Goal: Task Accomplishment & Management: Manage account settings

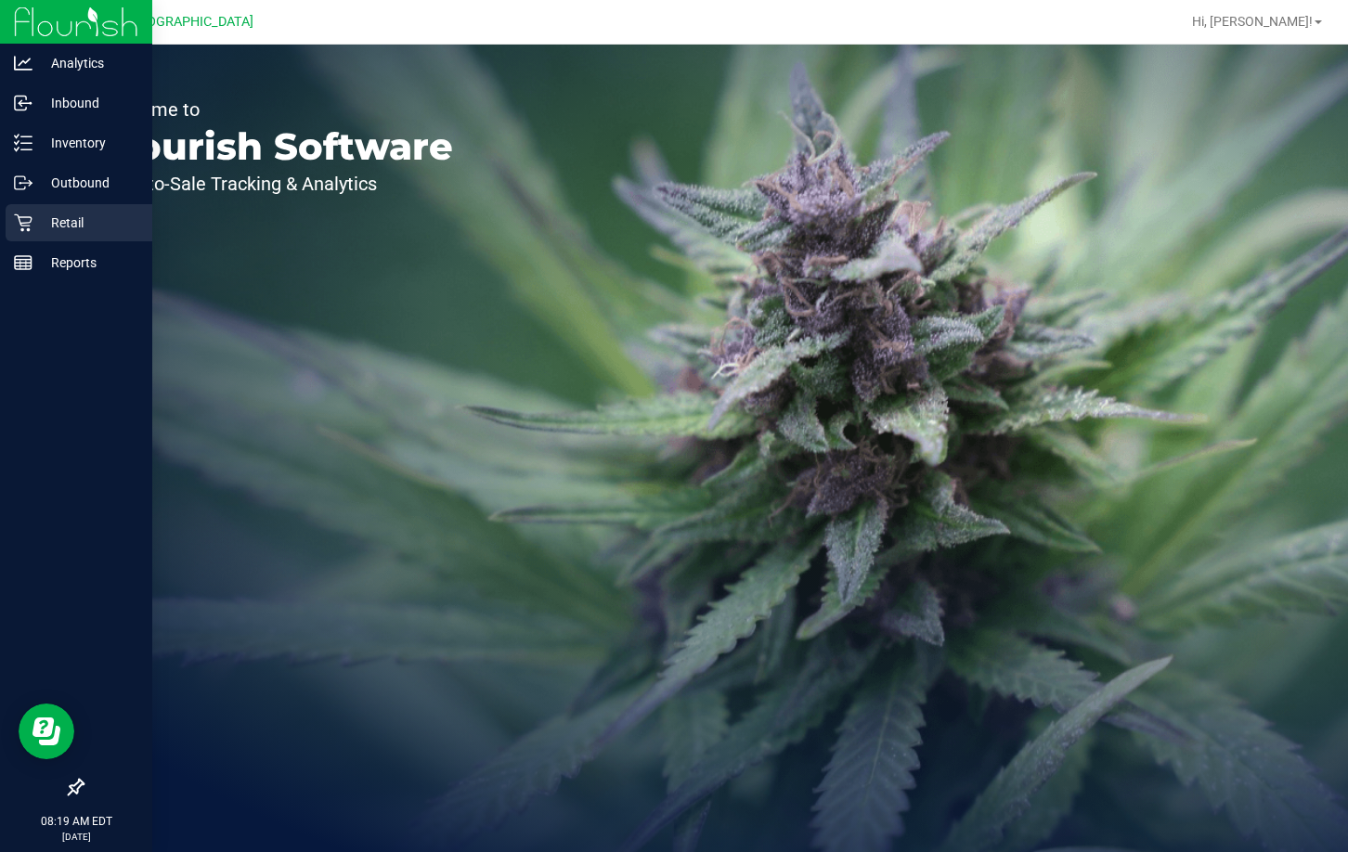
click at [32, 214] on icon at bounding box center [23, 223] width 19 height 19
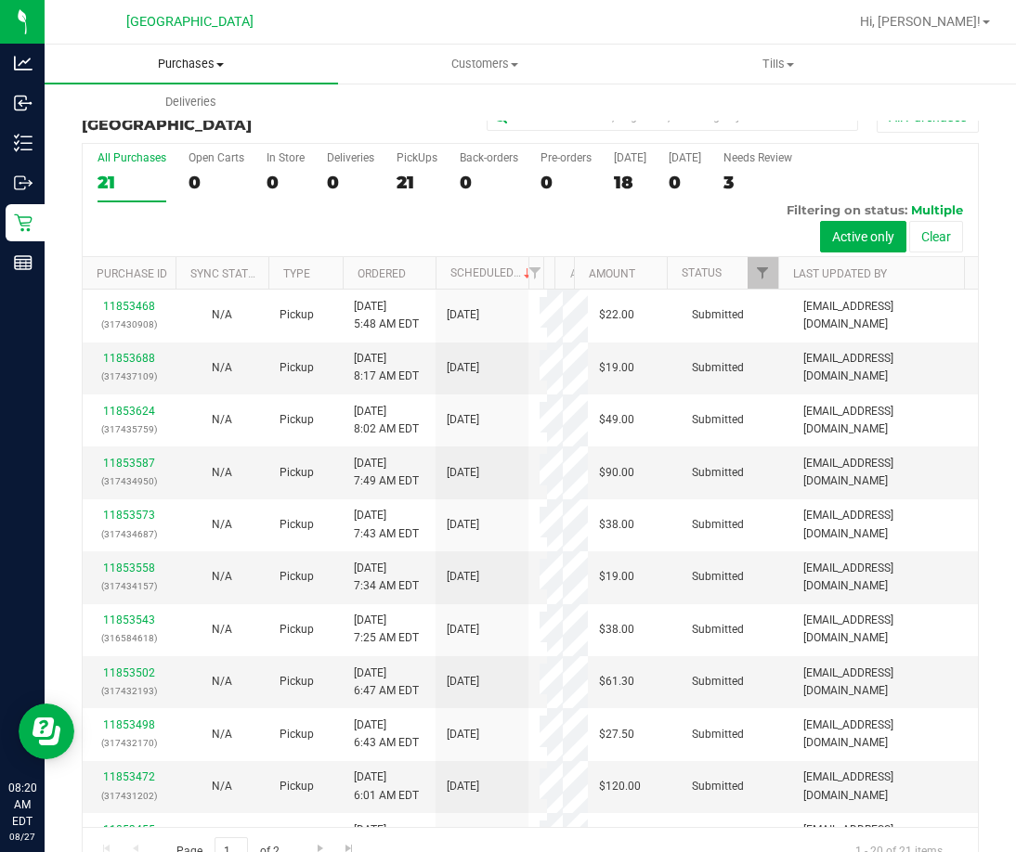
click at [179, 64] on span "Purchases" at bounding box center [191, 64] width 293 height 17
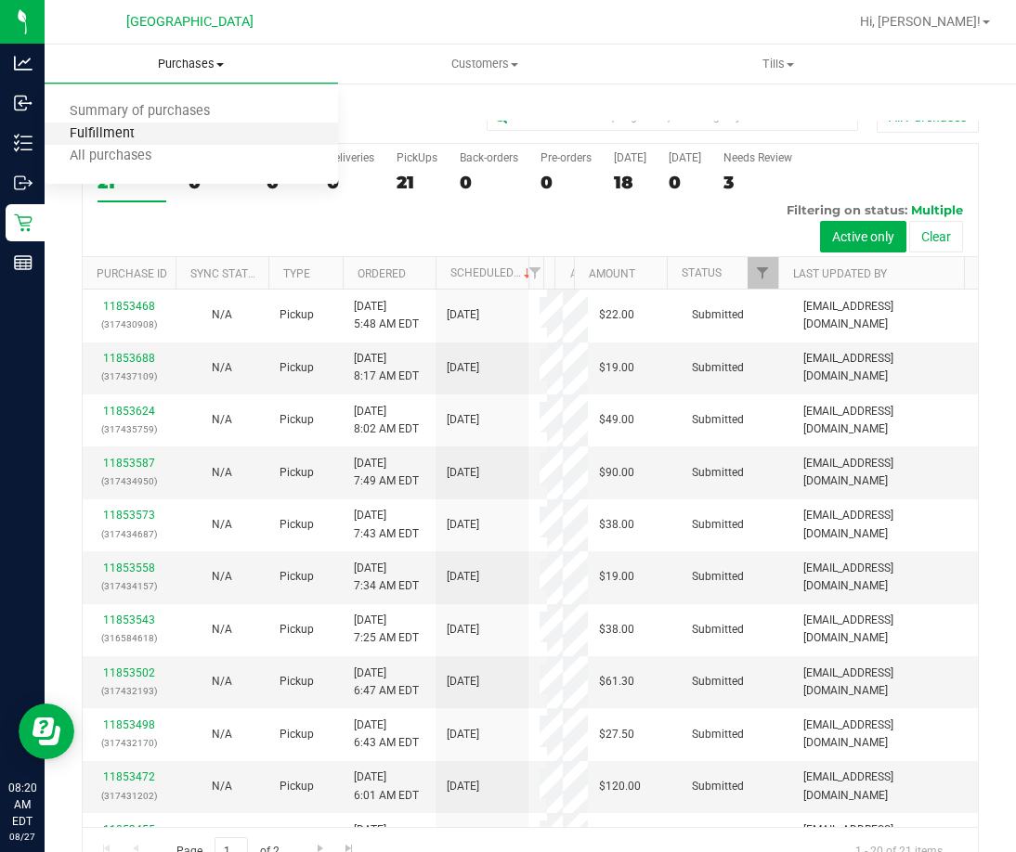
click at [145, 128] on span "Fulfillment" at bounding box center [102, 134] width 115 height 16
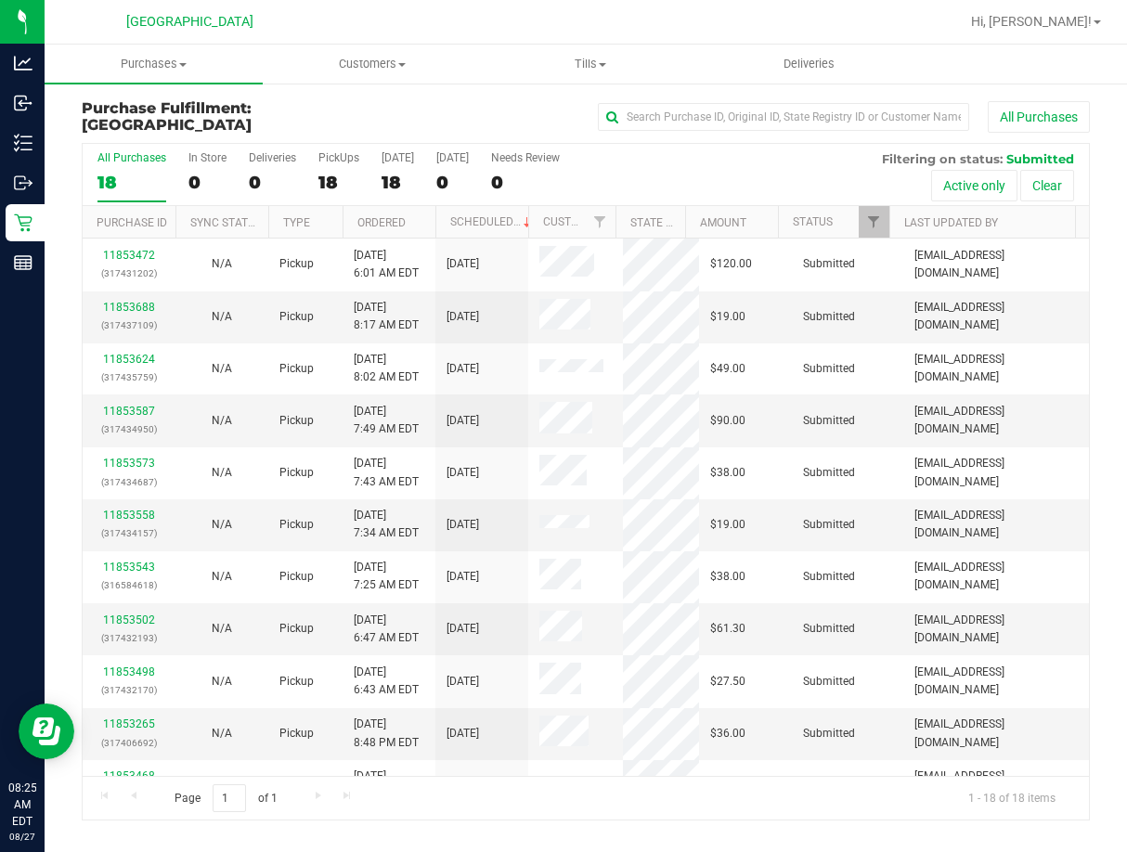
click at [415, 222] on th "Ordered" at bounding box center [389, 222] width 93 height 32
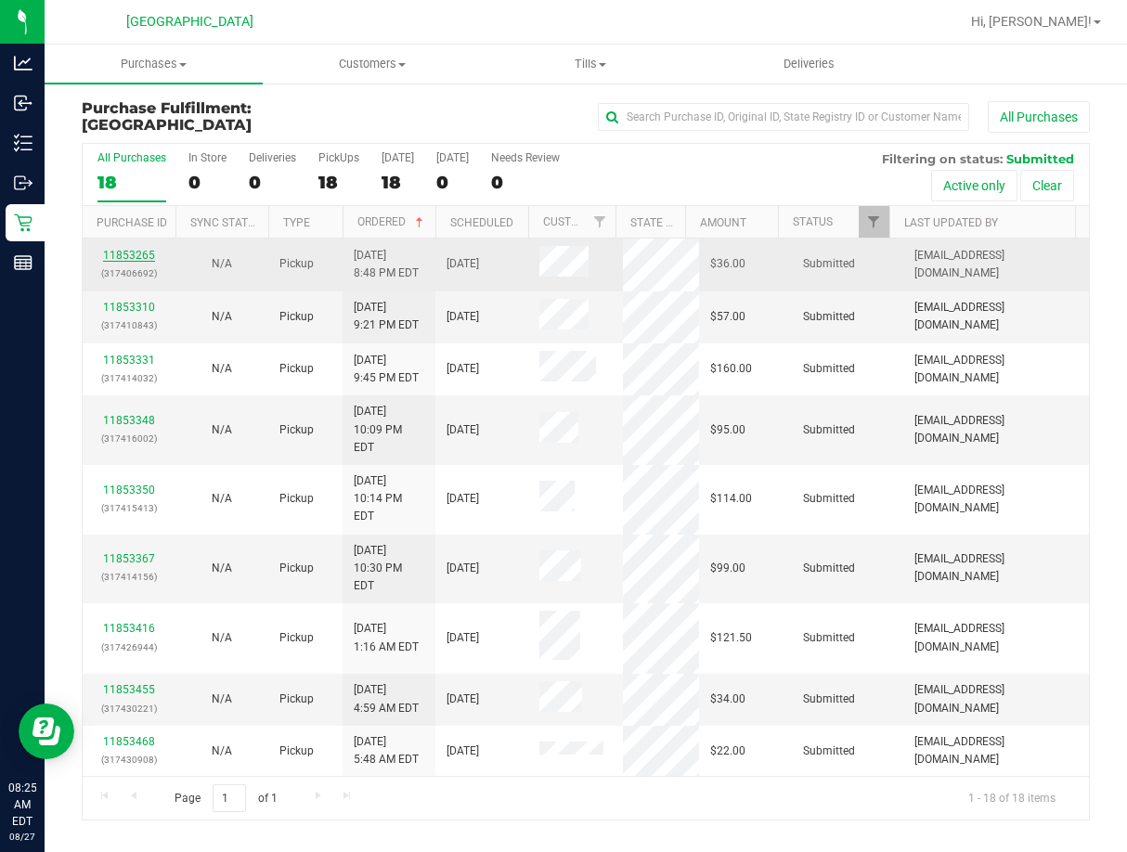
click at [133, 250] on link "11853265" at bounding box center [129, 255] width 52 height 13
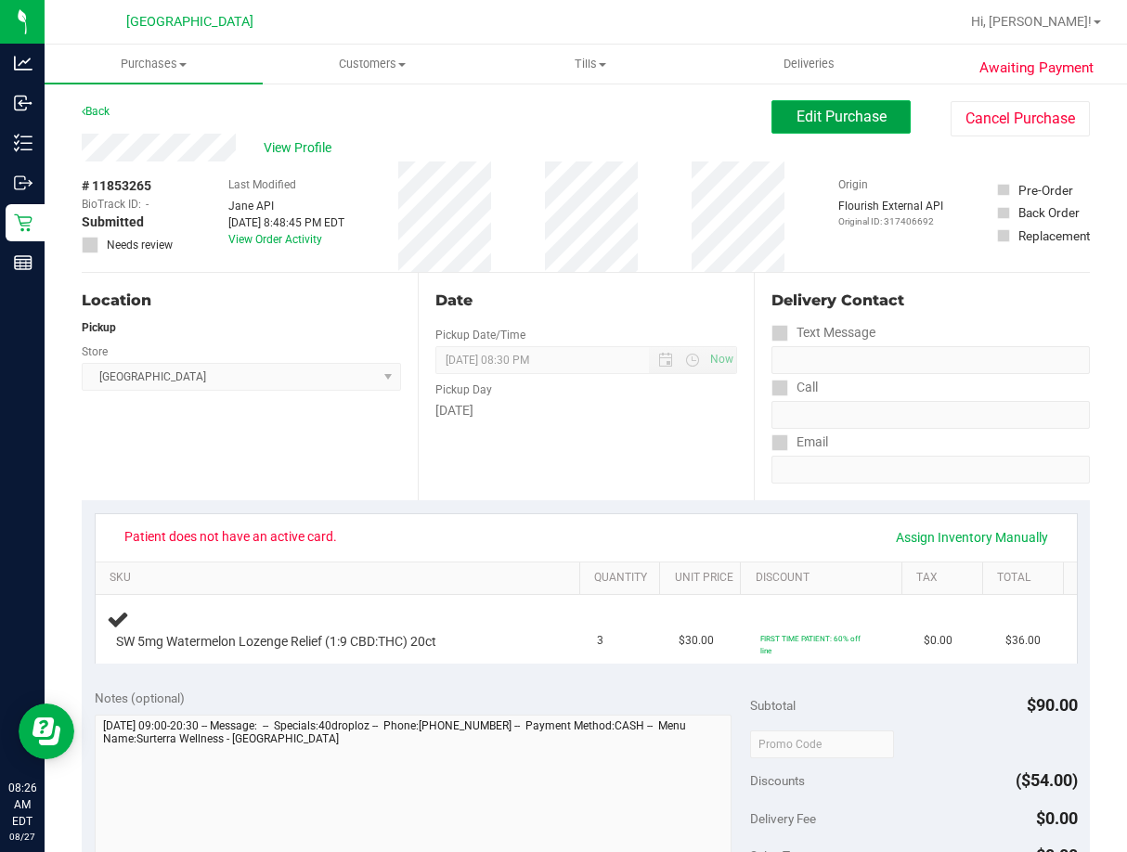
click at [814, 129] on button "Edit Purchase" at bounding box center [840, 116] width 139 height 33
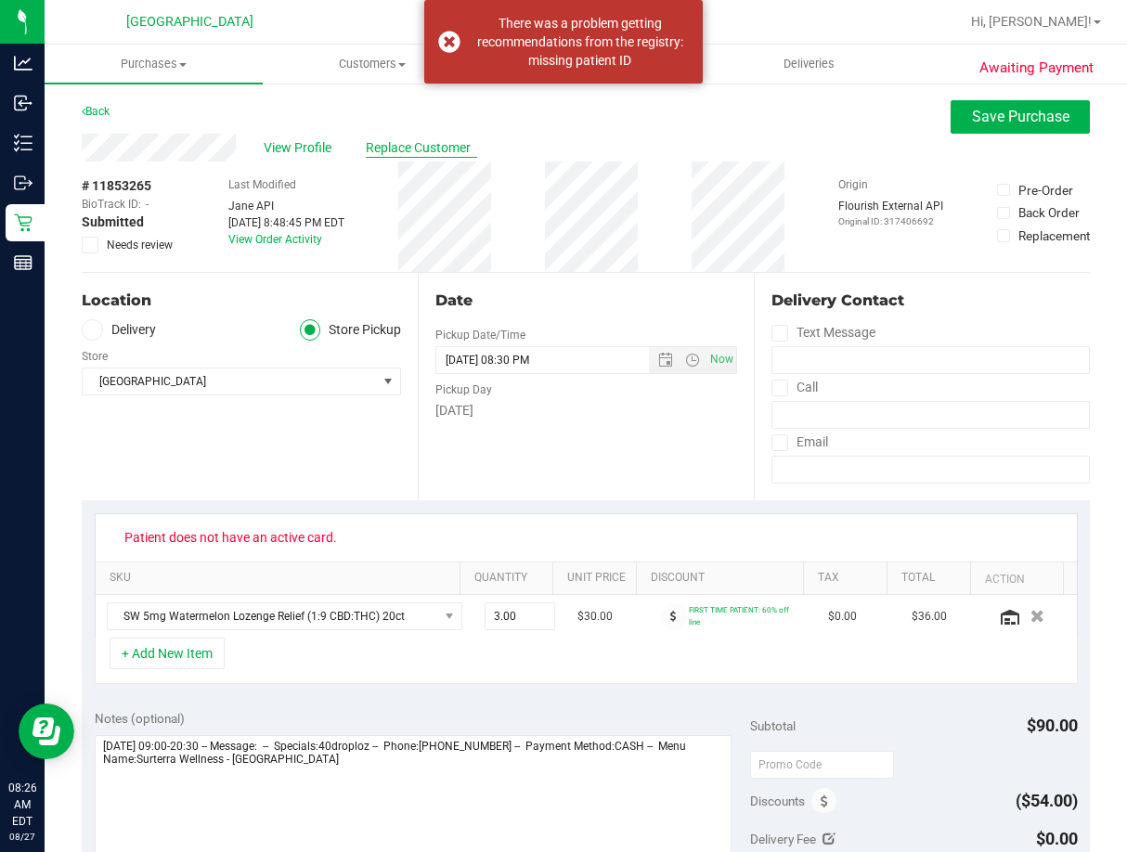
click at [442, 148] on span "Replace Customer" at bounding box center [421, 147] width 111 height 19
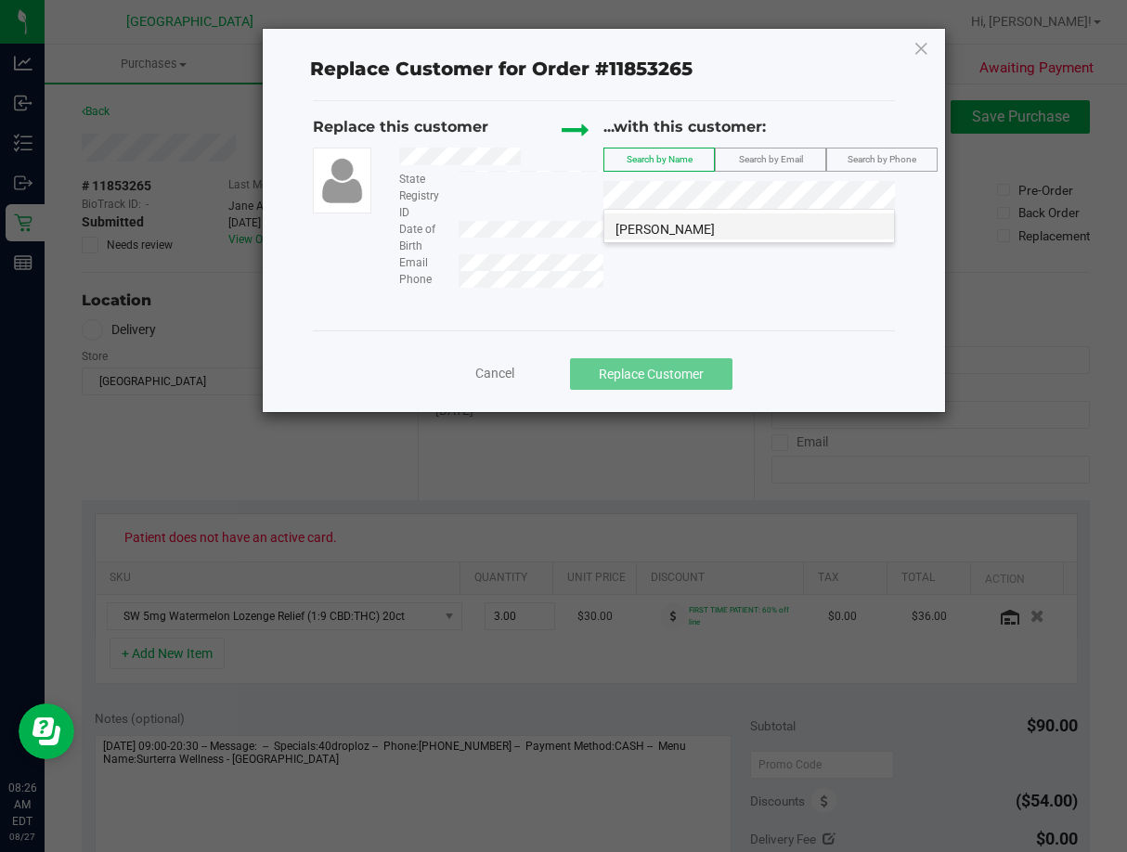
click at [700, 227] on span "OBED CASANOVA JR" at bounding box center [664, 229] width 99 height 15
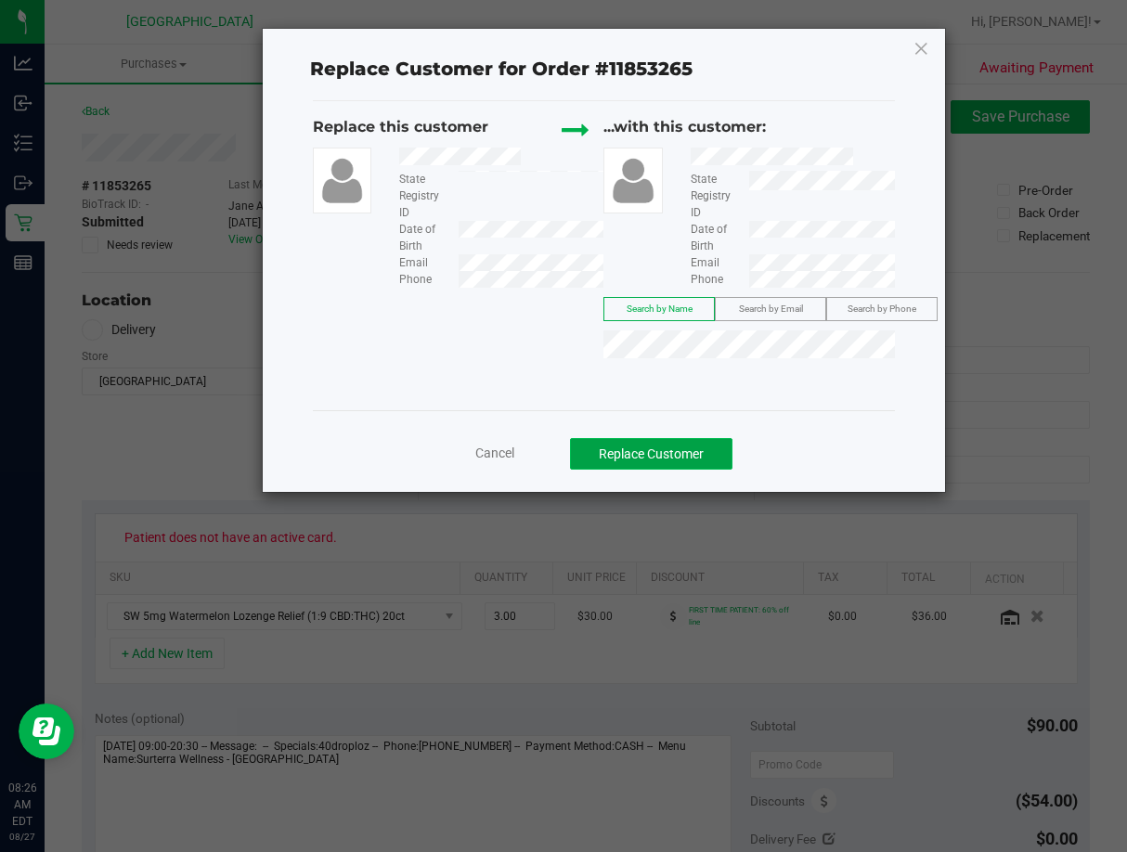
click at [655, 445] on button "Replace Customer" at bounding box center [651, 454] width 162 height 32
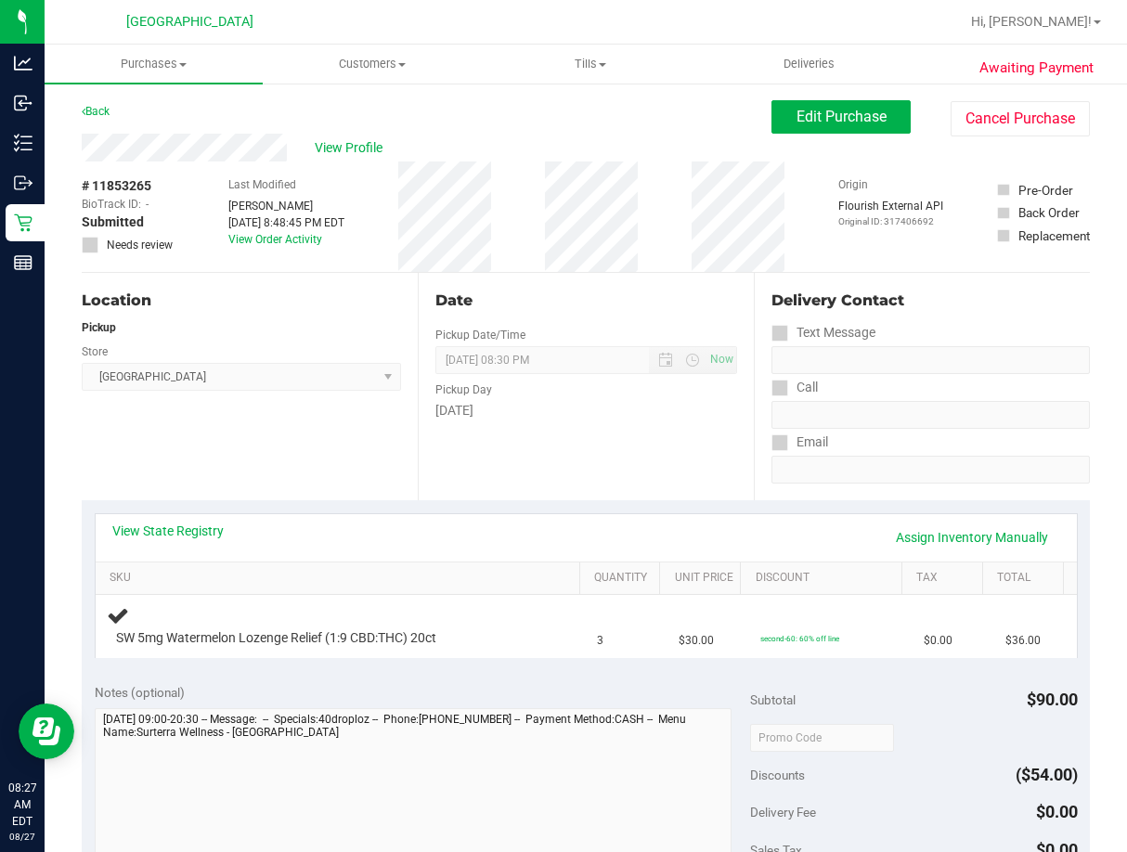
click at [477, 552] on div "View State Registry Assign Inventory Manually" at bounding box center [586, 538] width 948 height 32
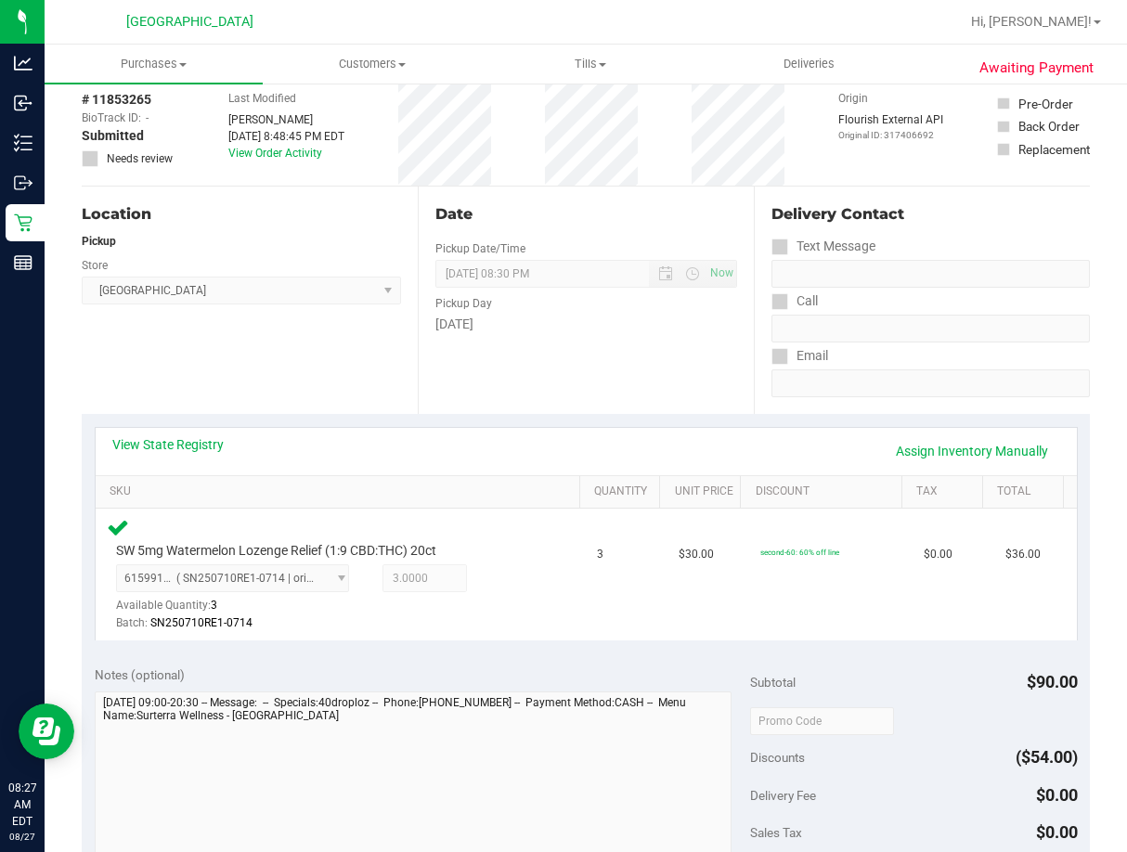
scroll to position [464, 0]
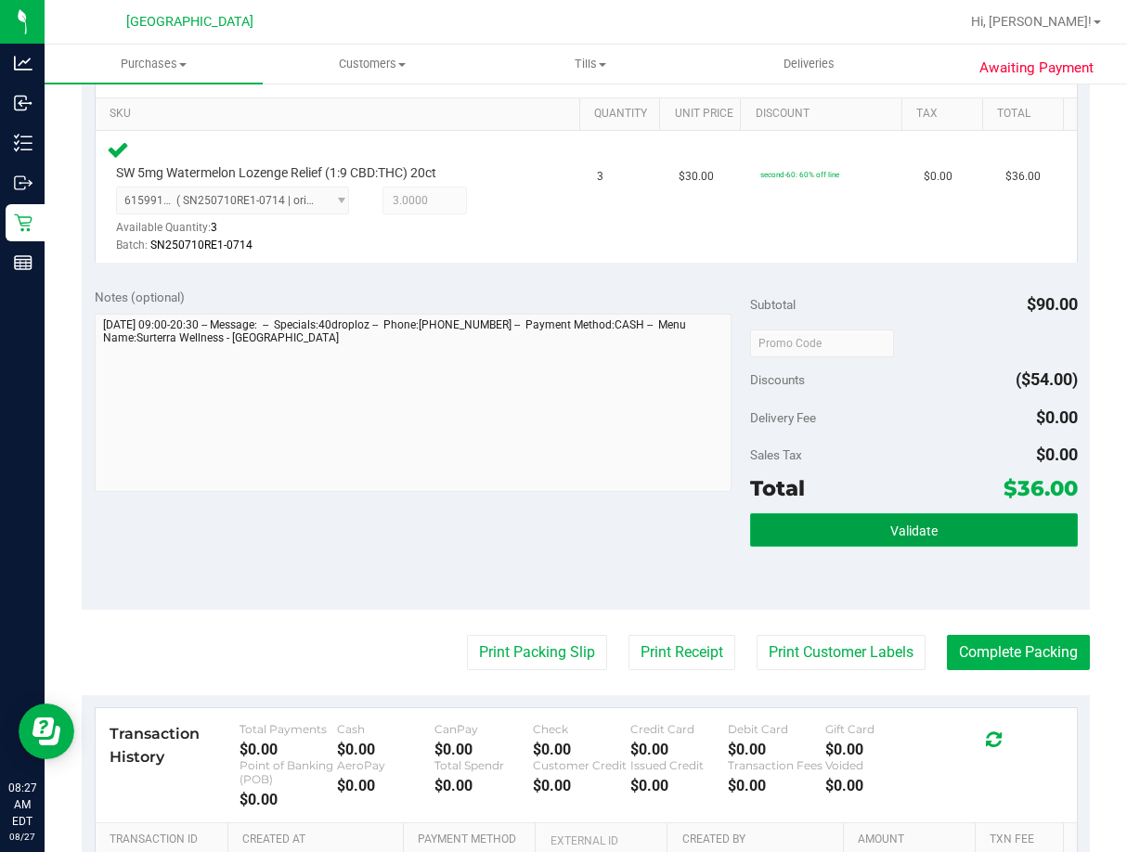
click at [996, 527] on button "Validate" at bounding box center [914, 529] width 328 height 33
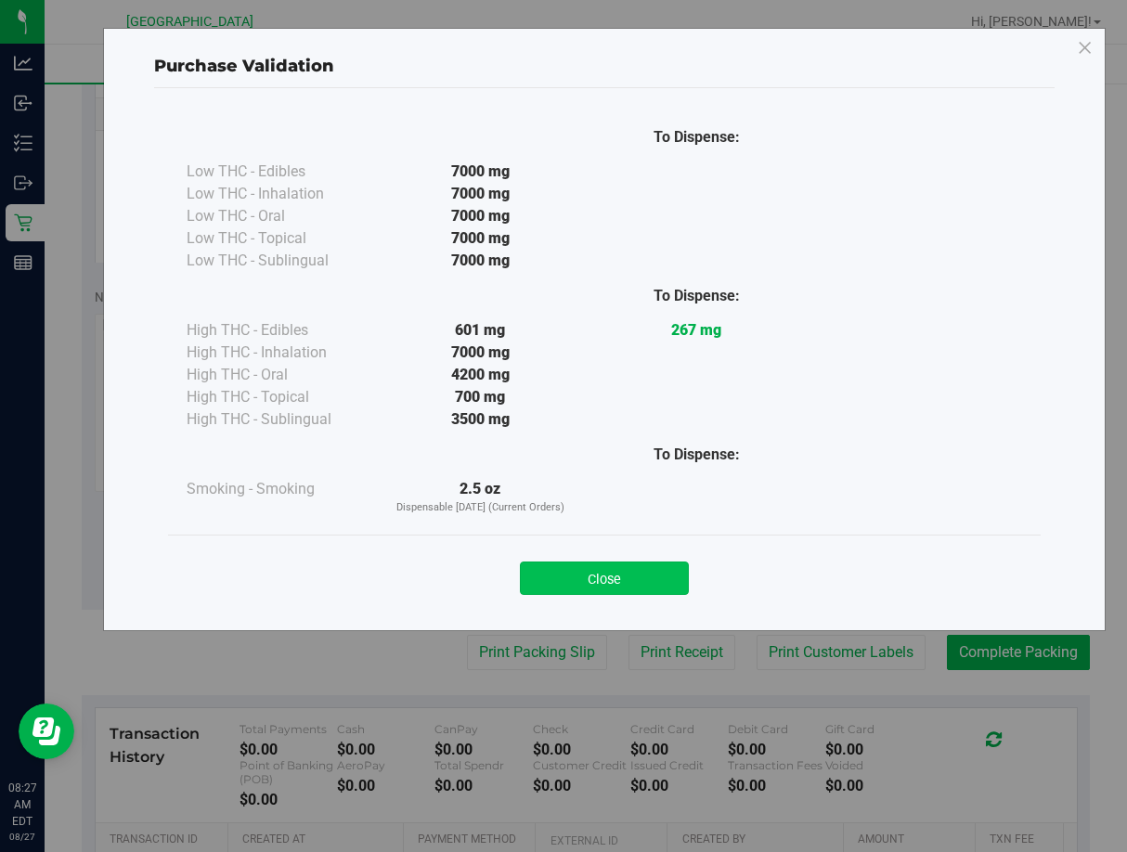
click at [582, 574] on button "Close" at bounding box center [604, 578] width 169 height 33
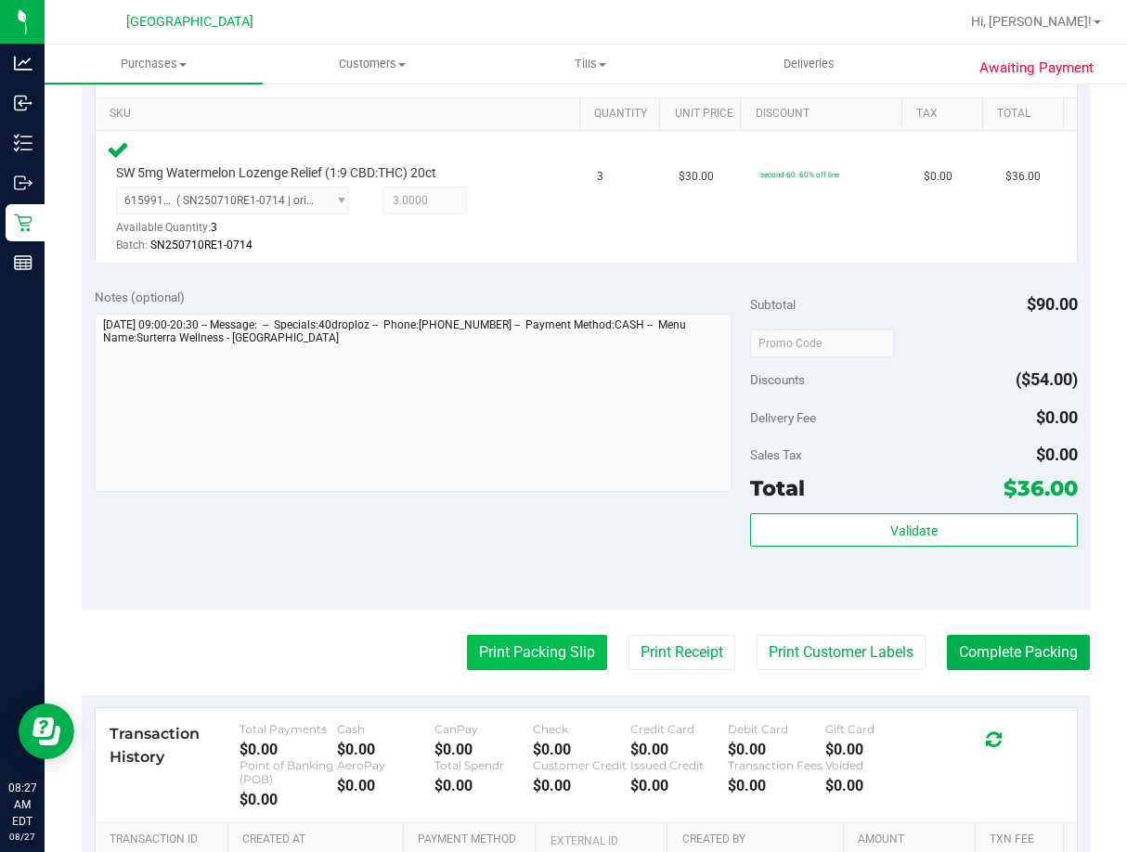
click at [533, 644] on button "Print Packing Slip" at bounding box center [537, 652] width 140 height 35
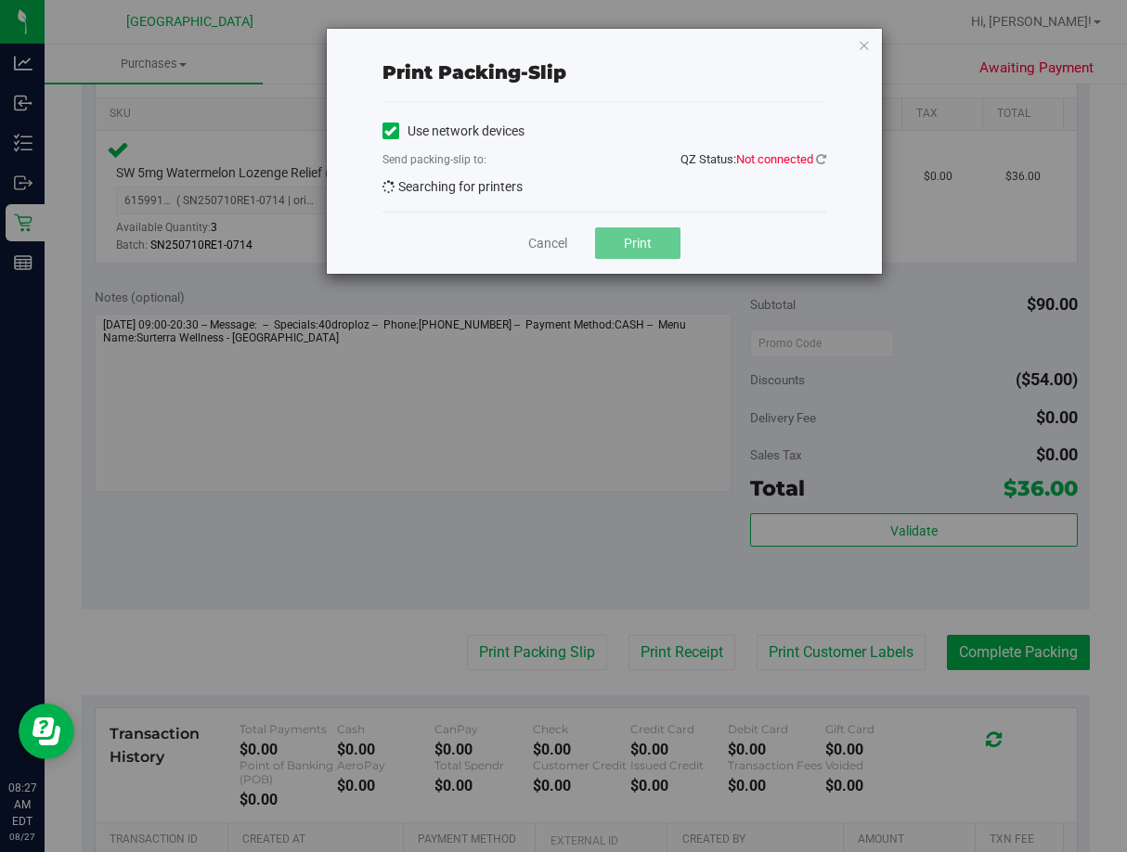
click at [827, 162] on div "Print packing-slip Use network devices Send packing-slip to: QZ Status: Not con…" at bounding box center [604, 151] width 555 height 245
click at [823, 161] on icon at bounding box center [821, 159] width 10 height 12
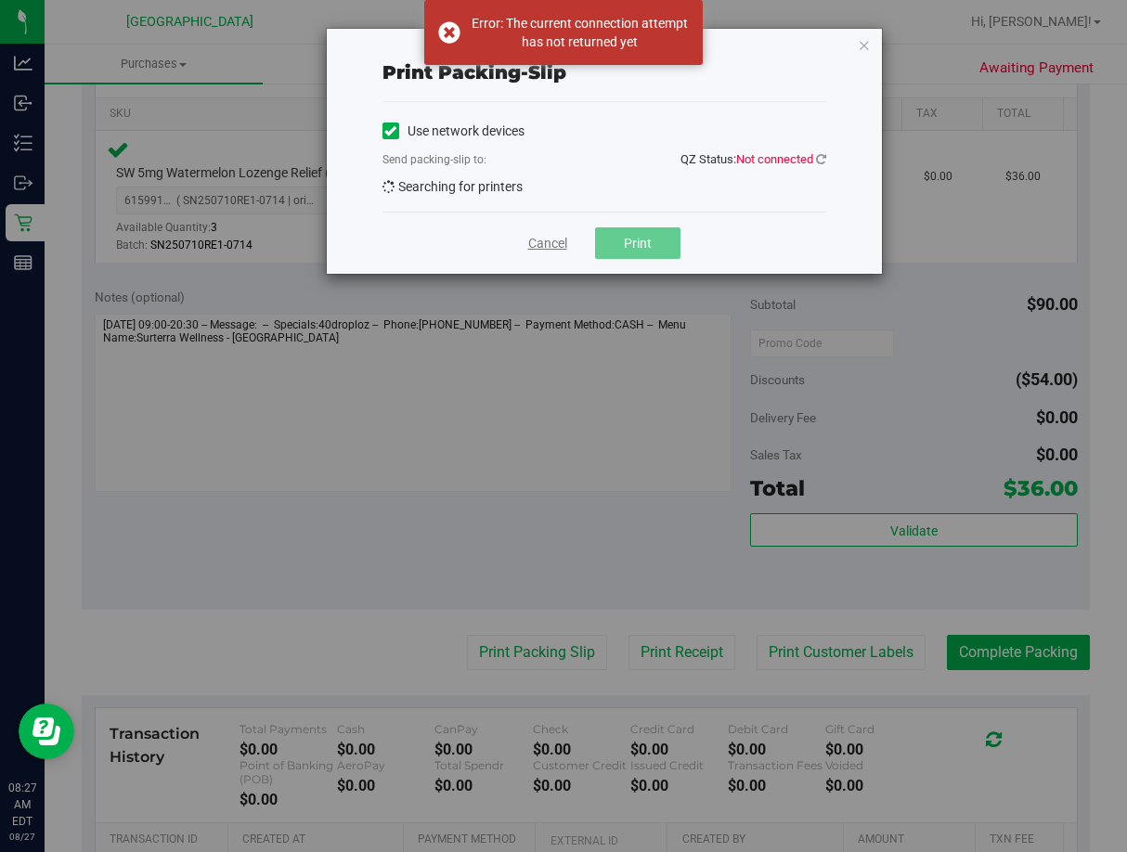
click at [551, 238] on link "Cancel" at bounding box center [547, 243] width 39 height 19
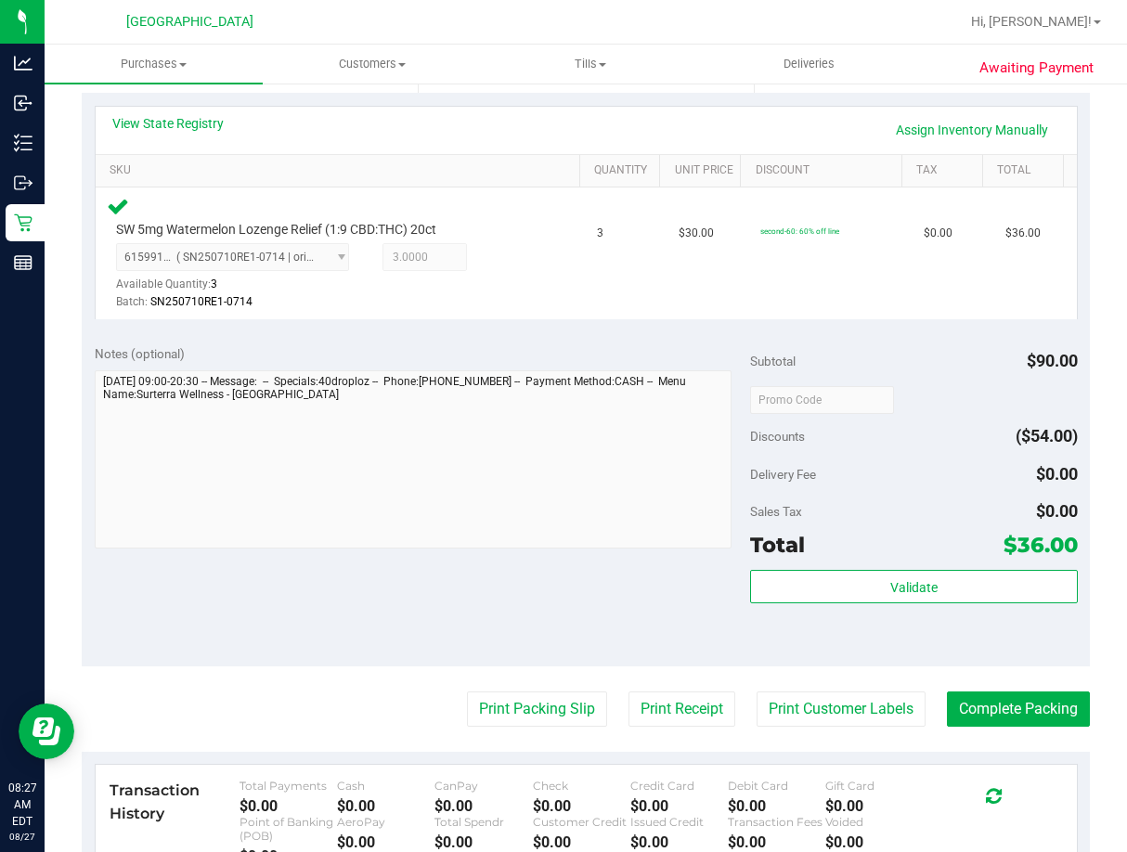
scroll to position [557, 0]
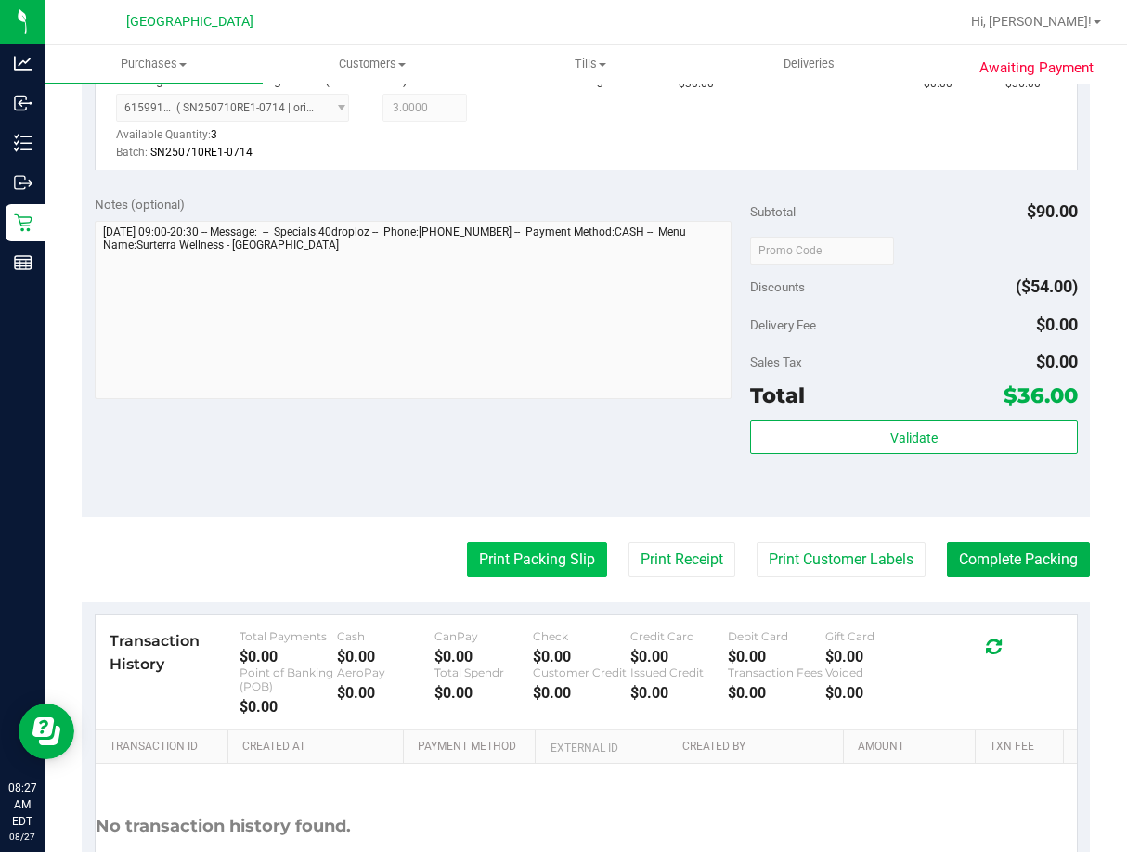
click at [524, 564] on button "Print Packing Slip" at bounding box center [537, 559] width 140 height 35
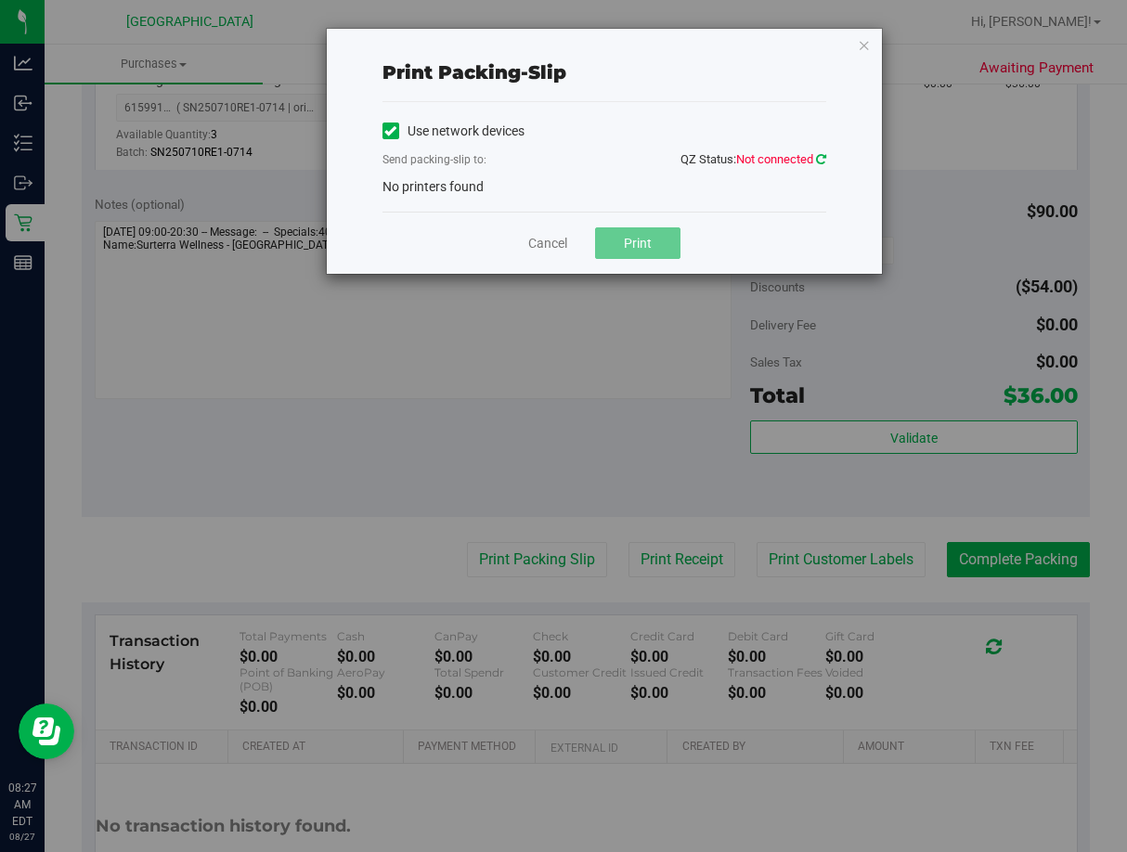
click at [821, 162] on icon at bounding box center [821, 159] width 10 height 12
click at [548, 238] on link "Cancel" at bounding box center [547, 243] width 39 height 19
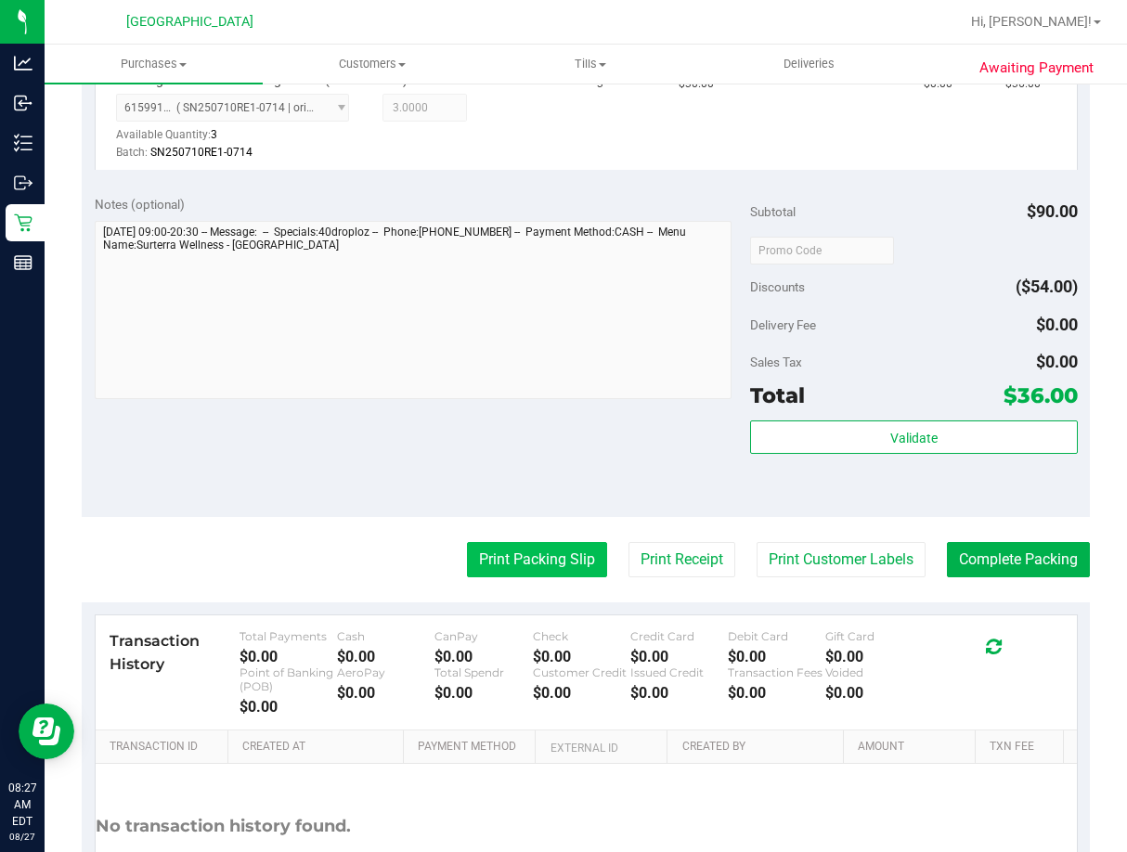
click at [510, 562] on button "Print Packing Slip" at bounding box center [537, 559] width 140 height 35
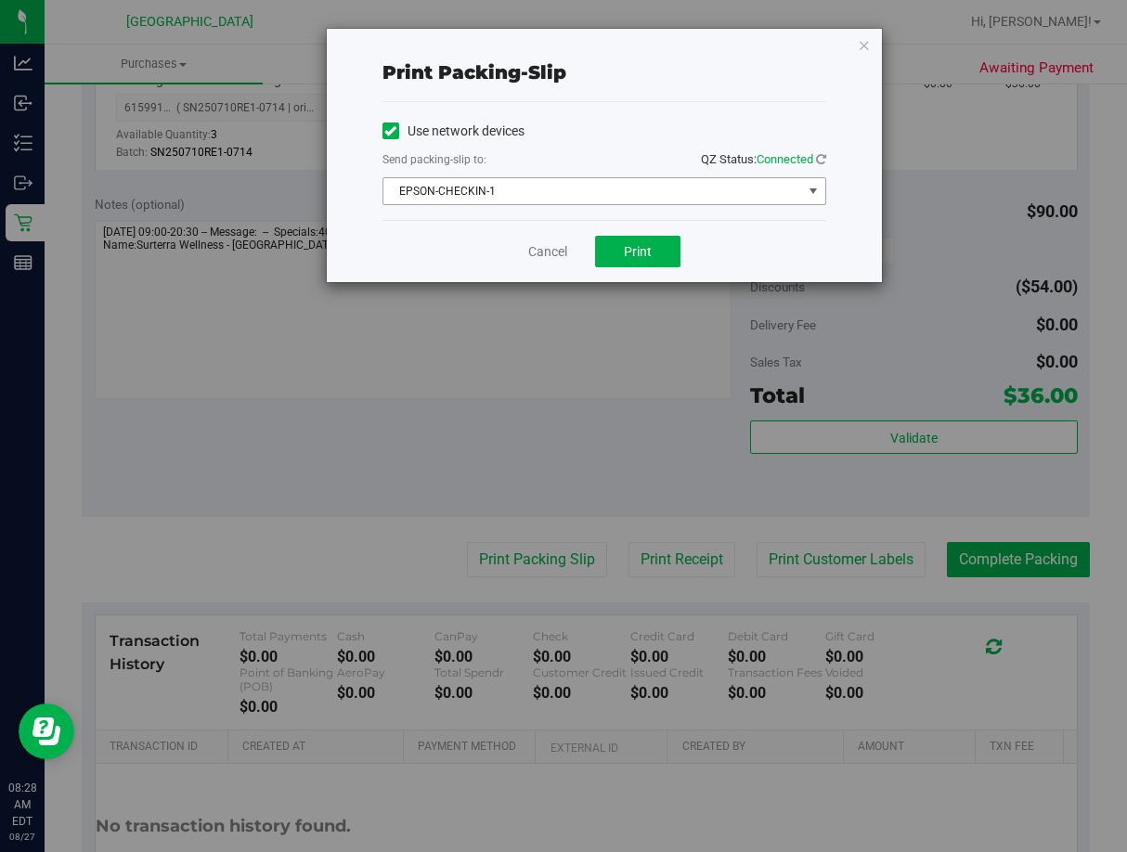
click at [707, 198] on span "EPSON-CHECKIN-1" at bounding box center [592, 191] width 419 height 26
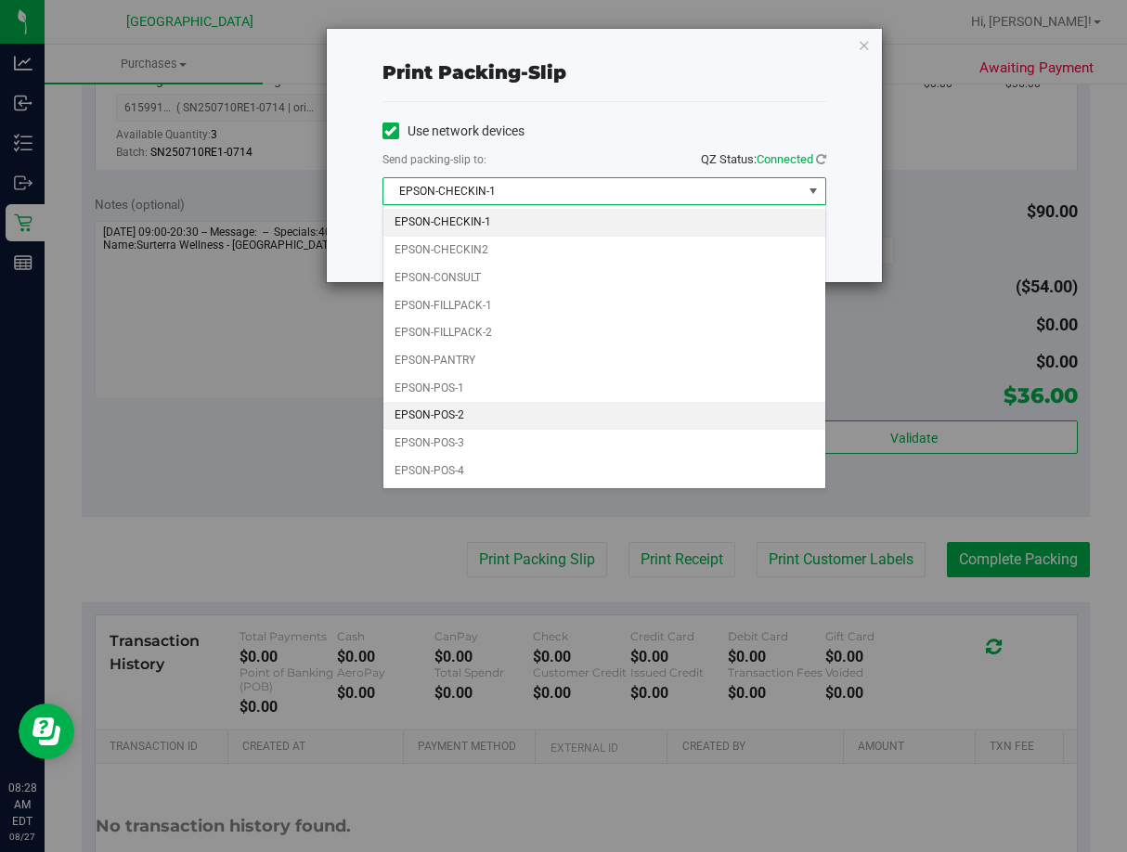
click at [503, 421] on li "EPSON-POS-2" at bounding box center [604, 416] width 442 height 28
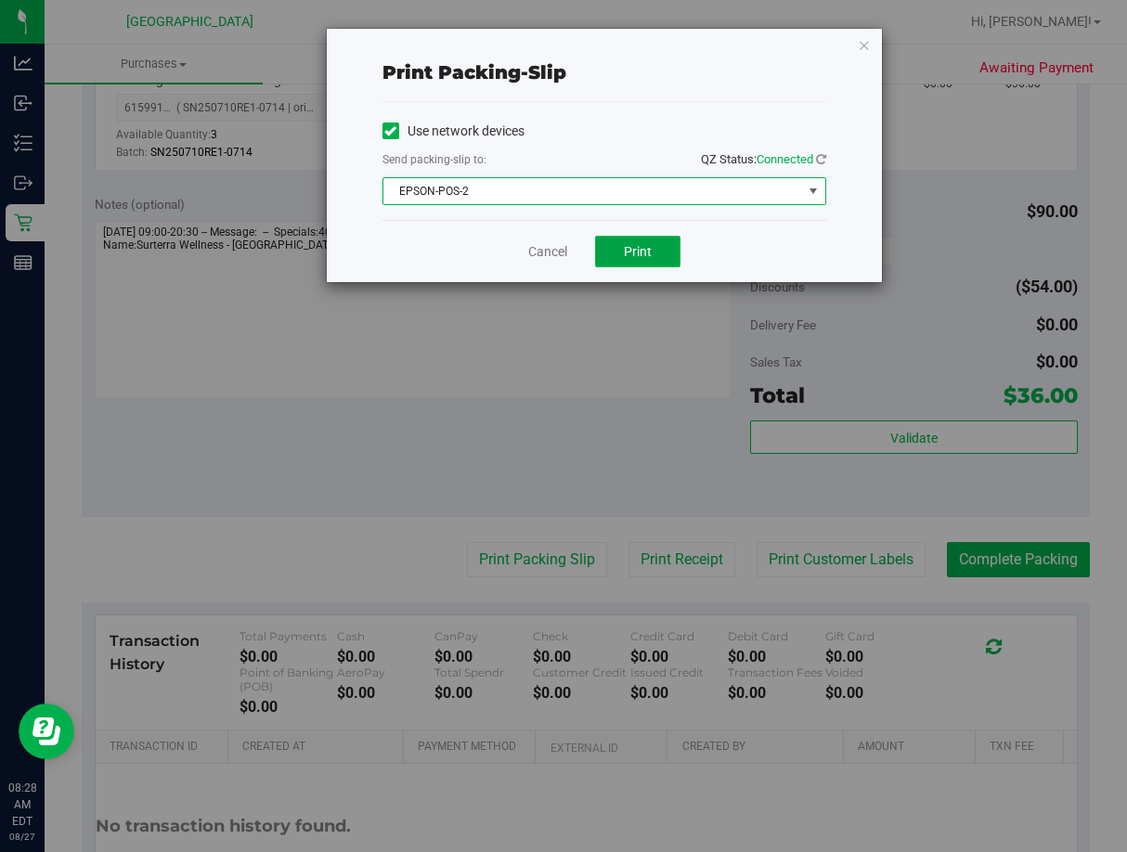
click at [636, 247] on span "Print" at bounding box center [638, 251] width 28 height 15
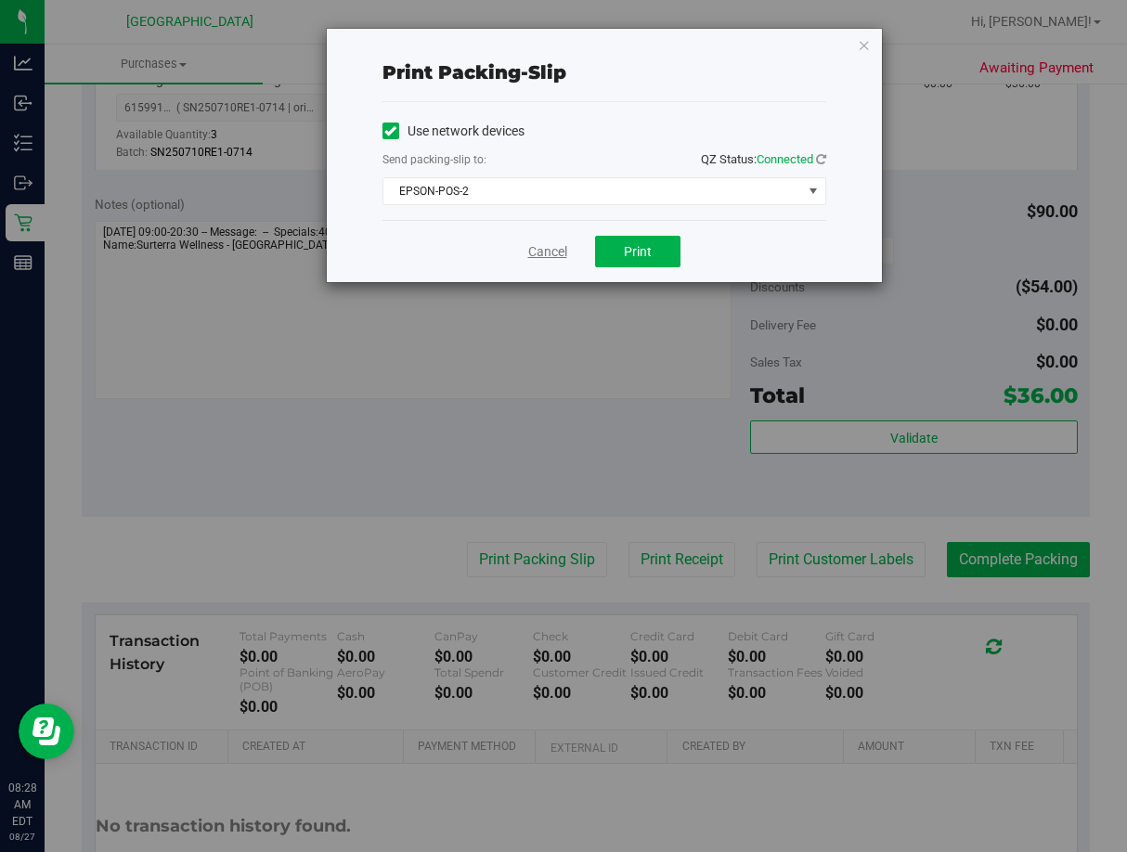
click at [538, 257] on link "Cancel" at bounding box center [547, 251] width 39 height 19
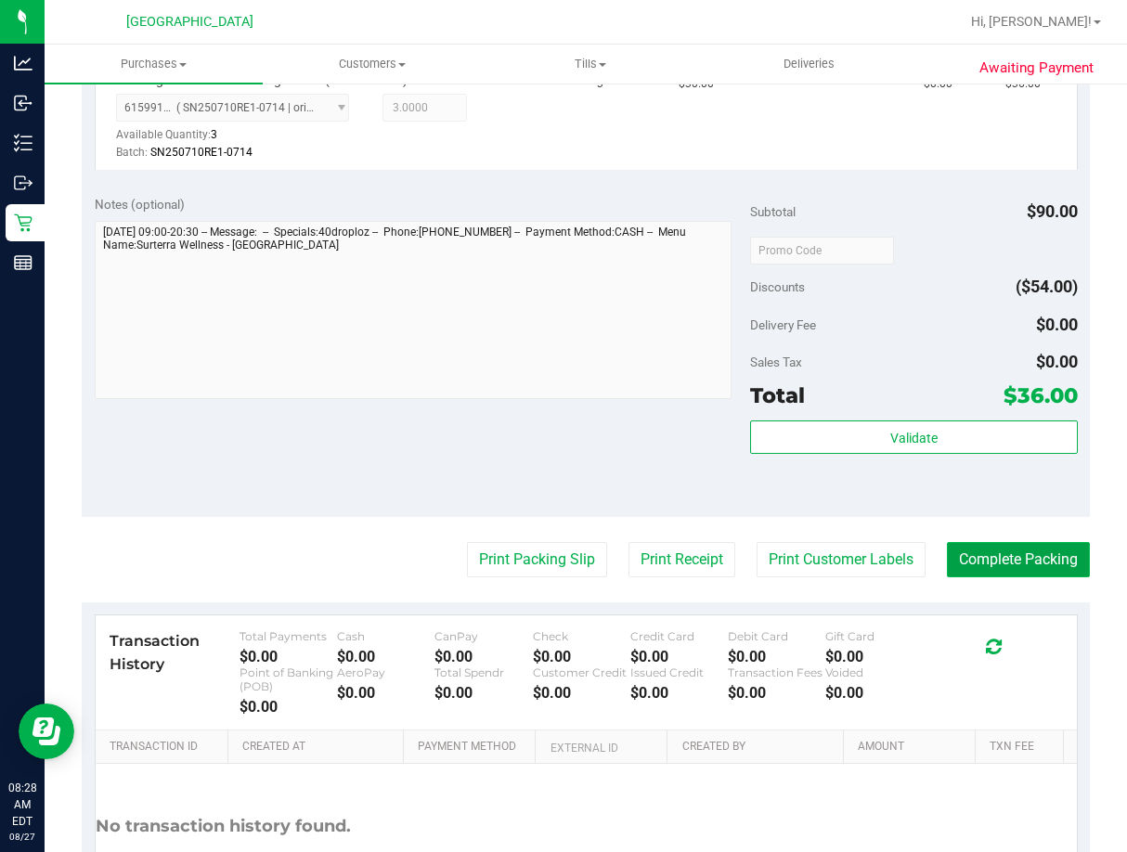
click at [974, 565] on button "Complete Packing" at bounding box center [1018, 559] width 143 height 35
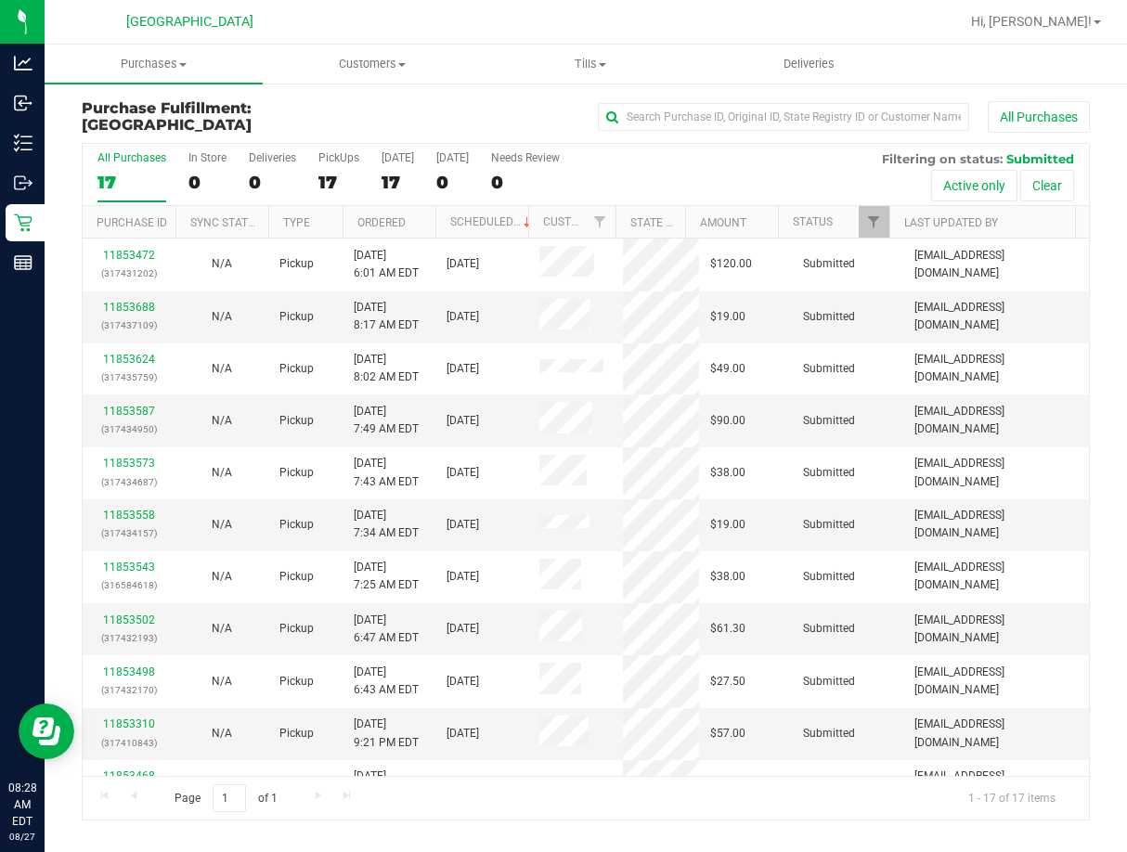
click at [415, 222] on th "Ordered" at bounding box center [389, 222] width 93 height 32
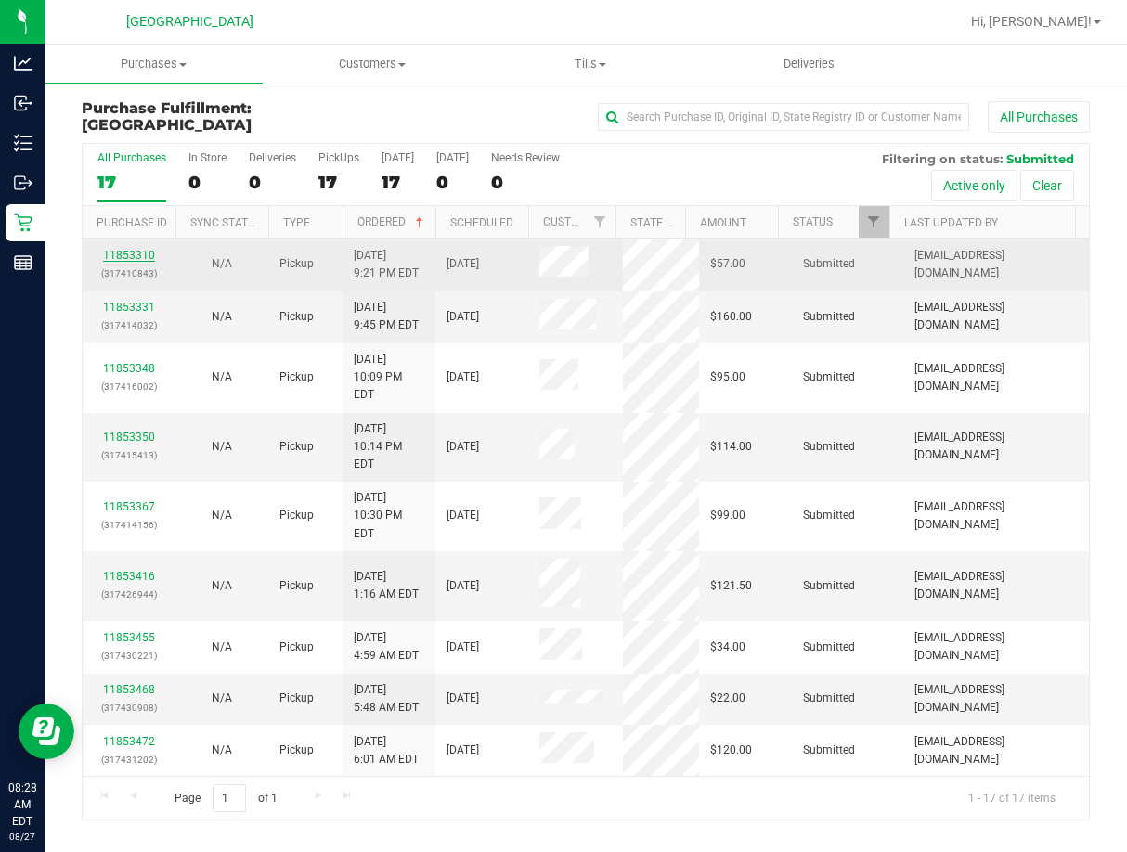
click at [136, 249] on link "11853310" at bounding box center [129, 255] width 52 height 13
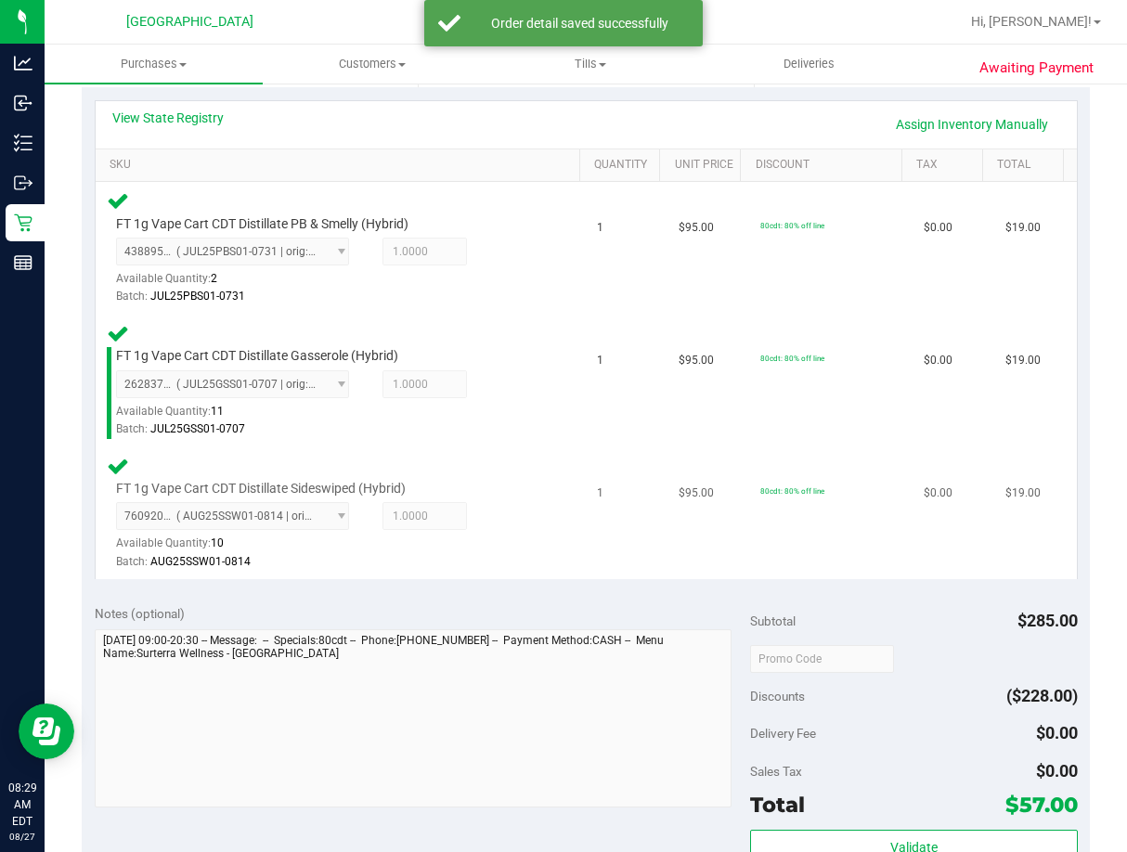
scroll to position [557, 0]
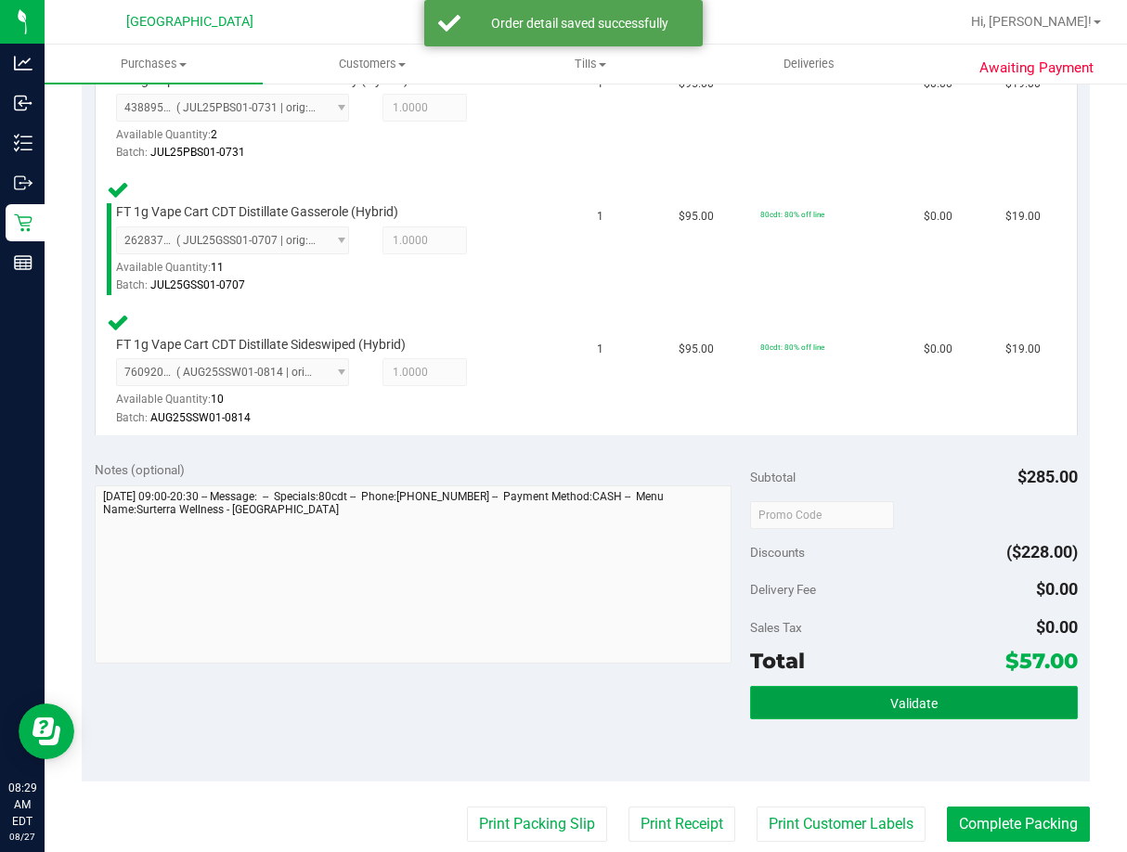
click at [925, 713] on button "Validate" at bounding box center [914, 702] width 328 height 33
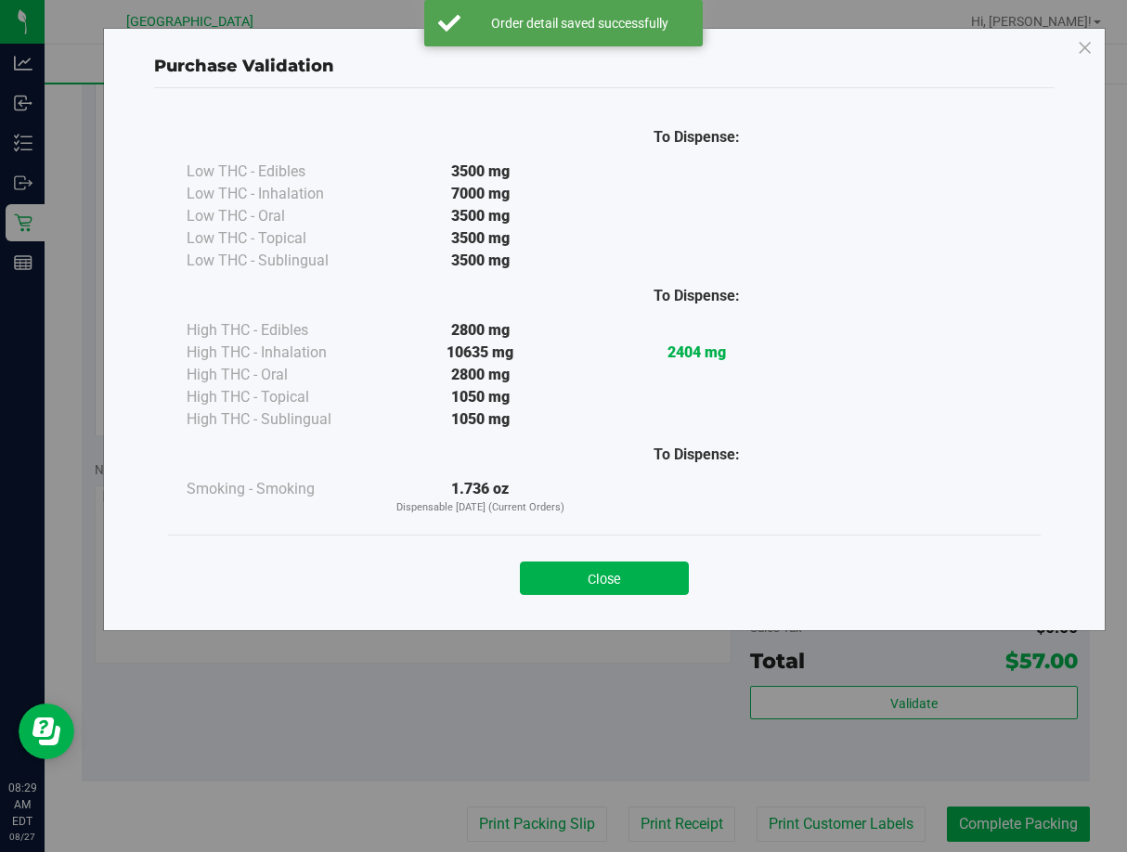
click at [686, 573] on button "Close" at bounding box center [604, 578] width 169 height 33
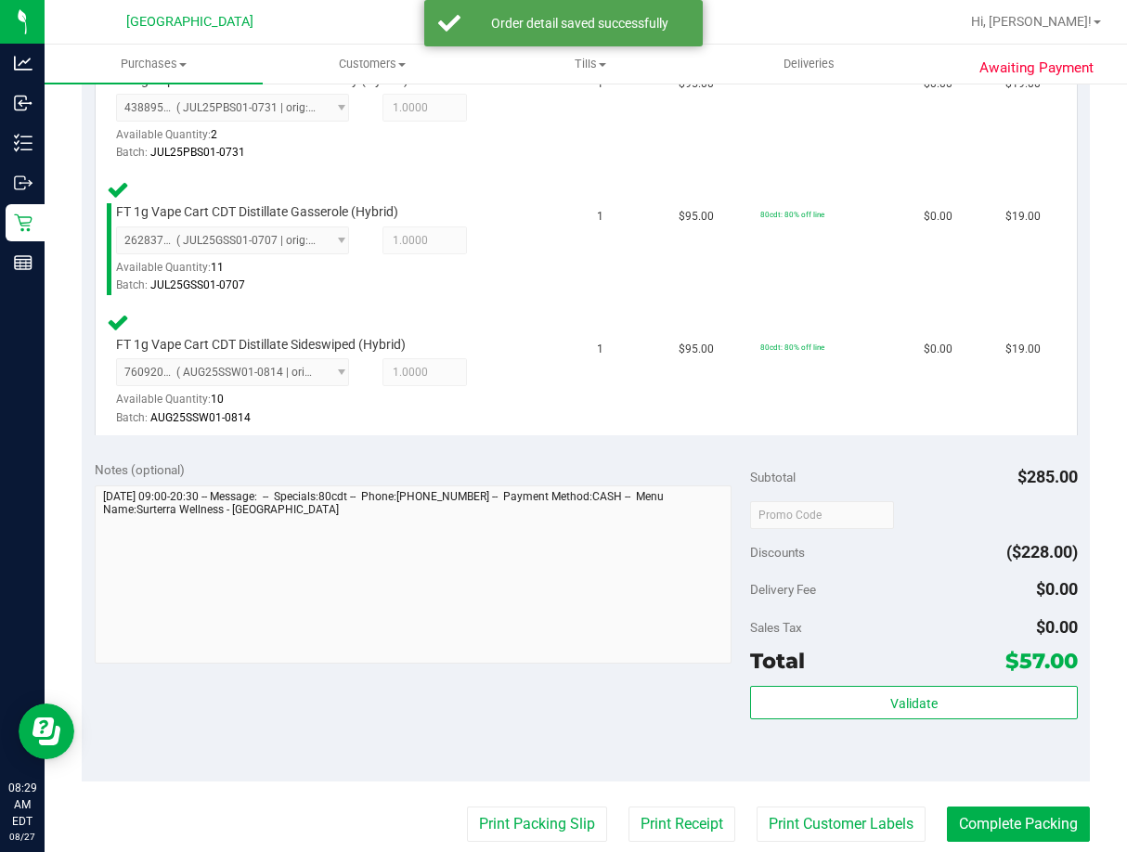
click at [545, 806] on purchase-details "Back Edit Purchase Cancel Purchase View Profile # 11853310 BioTrack ID: - Submi…" at bounding box center [586, 385] width 1008 height 1685
click at [545, 817] on button "Print Packing Slip" at bounding box center [537, 824] width 140 height 35
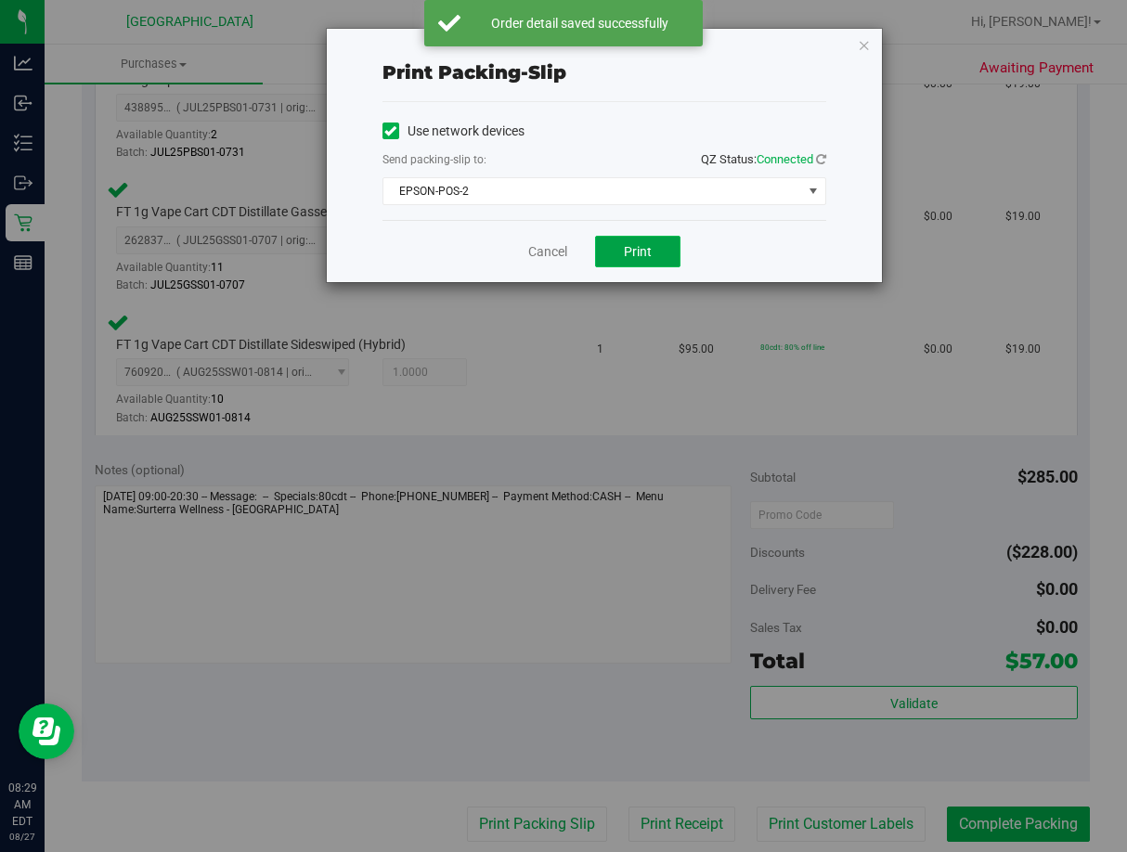
click at [638, 253] on span "Print" at bounding box center [638, 251] width 28 height 15
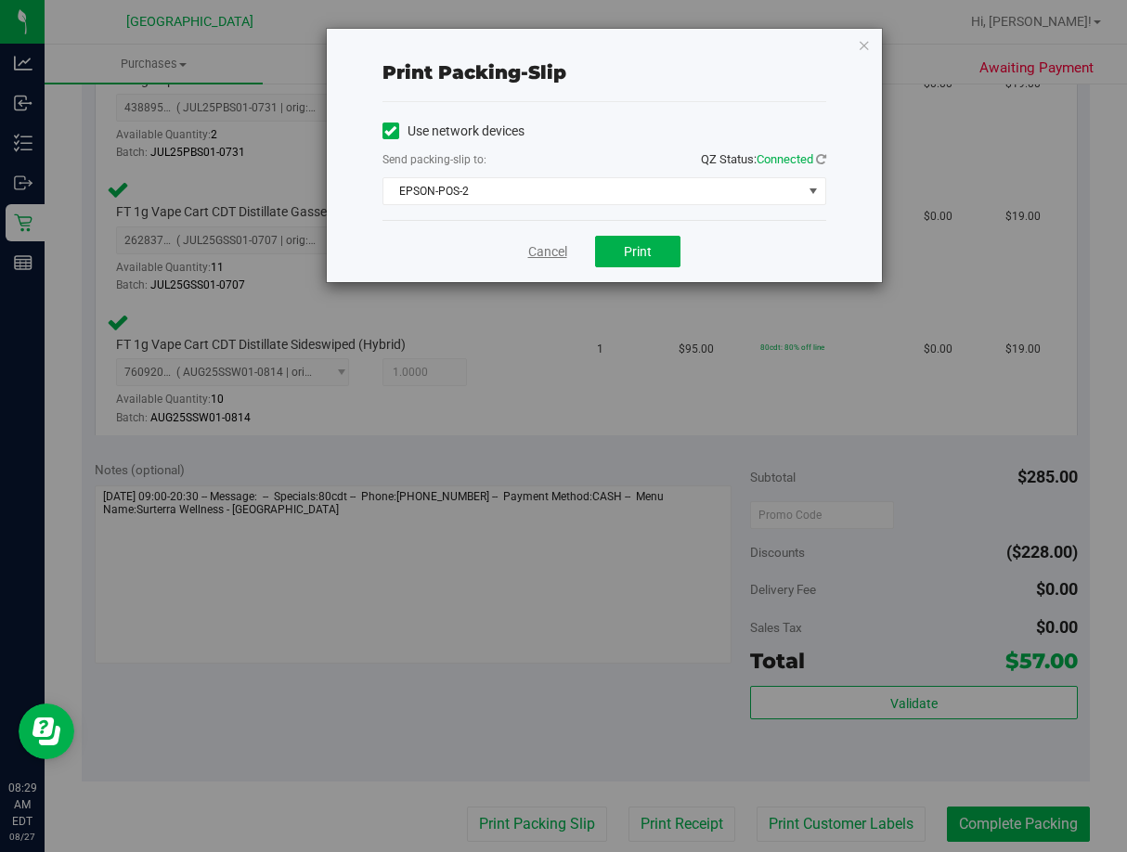
click at [557, 254] on link "Cancel" at bounding box center [547, 251] width 39 height 19
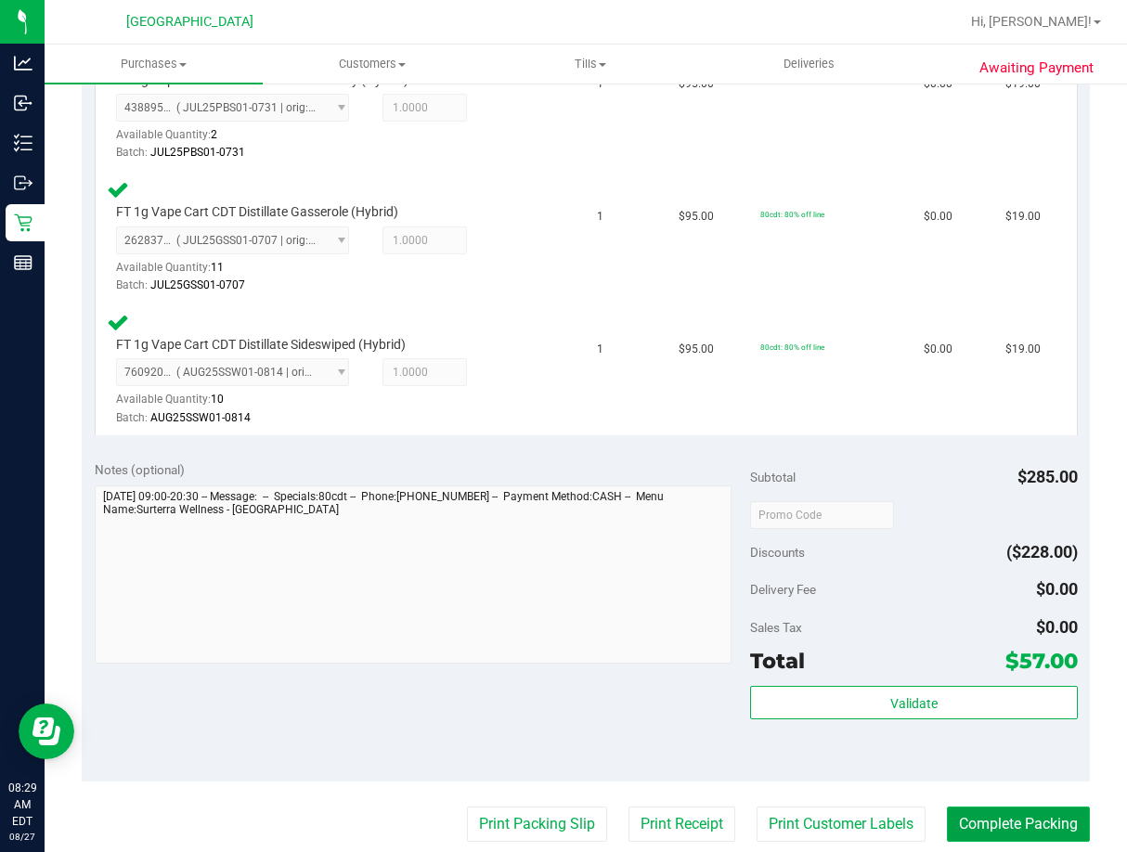
click at [999, 834] on button "Complete Packing" at bounding box center [1018, 824] width 143 height 35
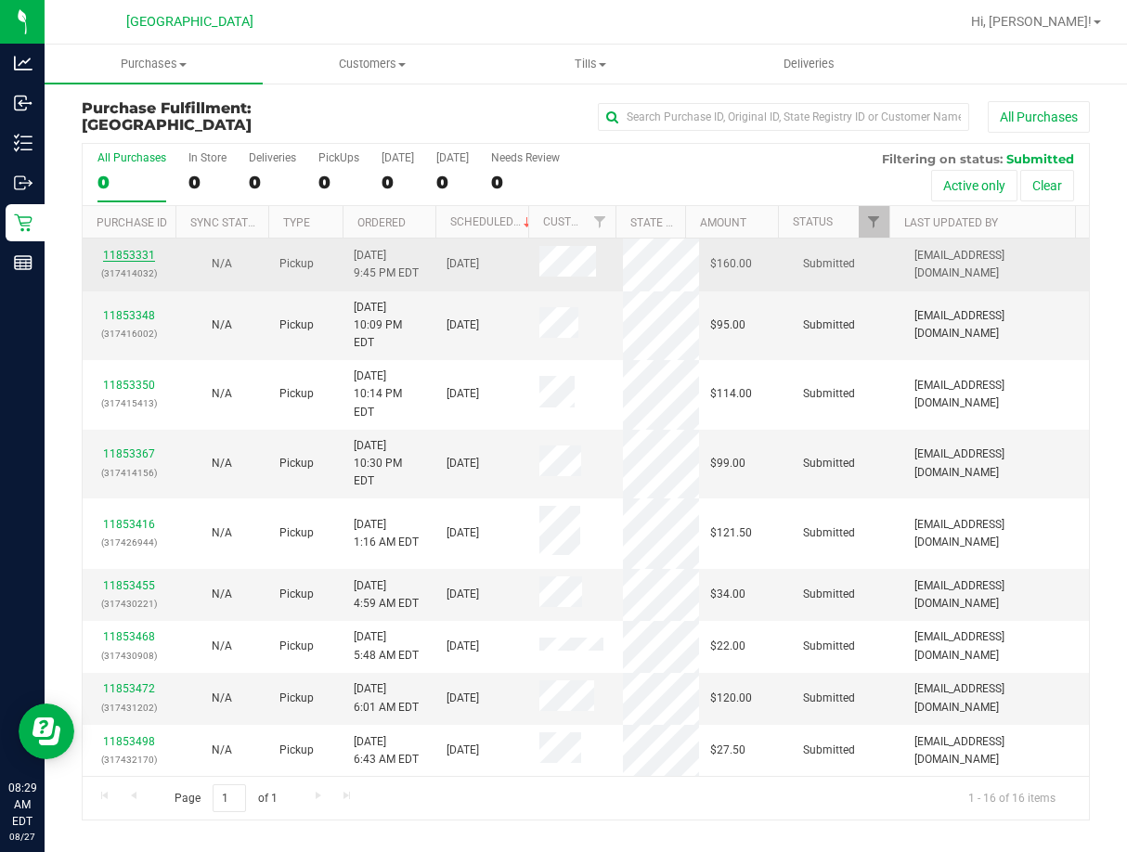
click at [139, 257] on link "11853331" at bounding box center [129, 255] width 52 height 13
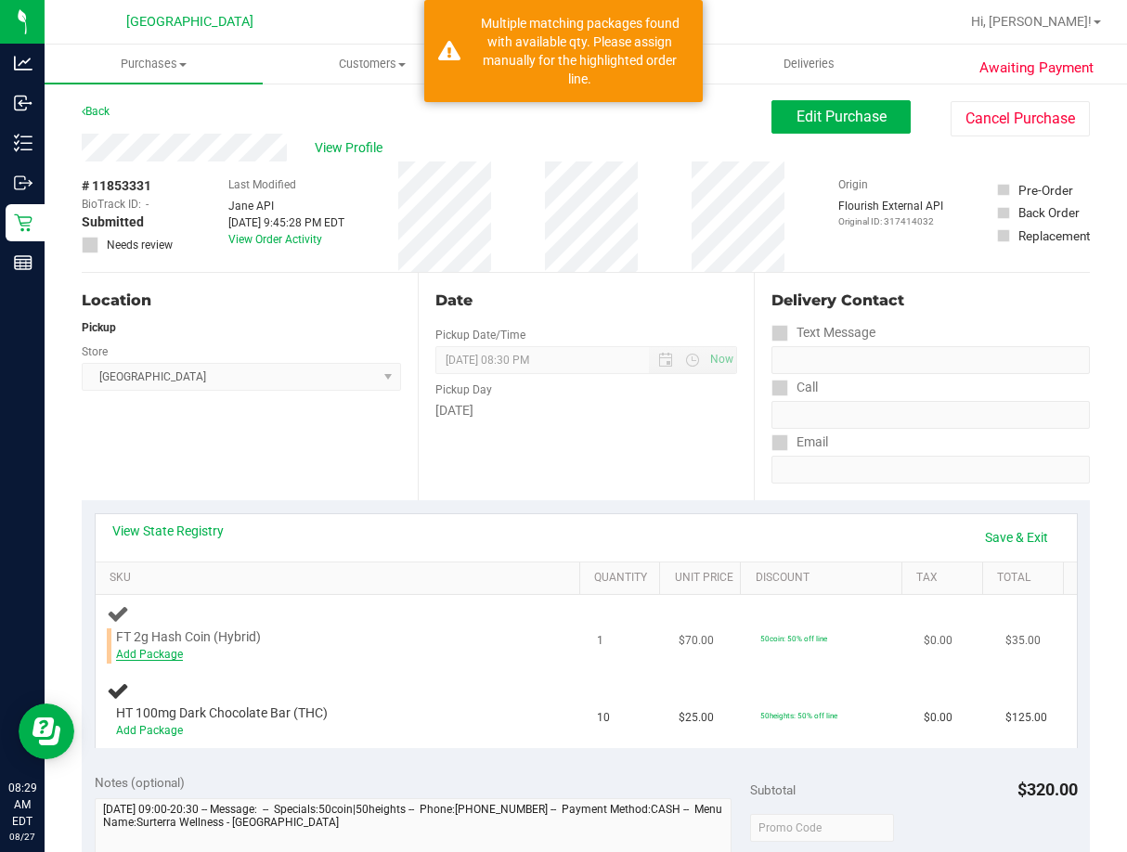
click at [149, 654] on link "Add Package" at bounding box center [149, 654] width 67 height 13
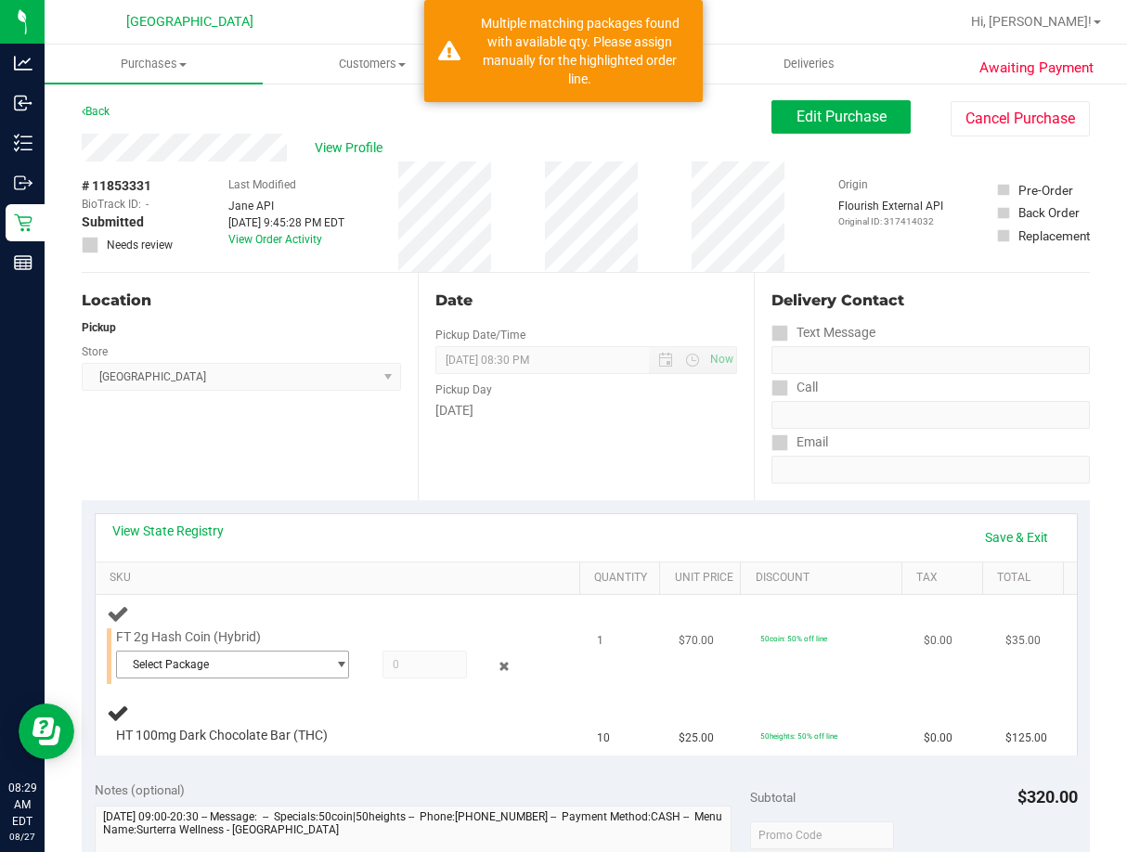
click at [275, 658] on span "Select Package" at bounding box center [221, 665] width 209 height 26
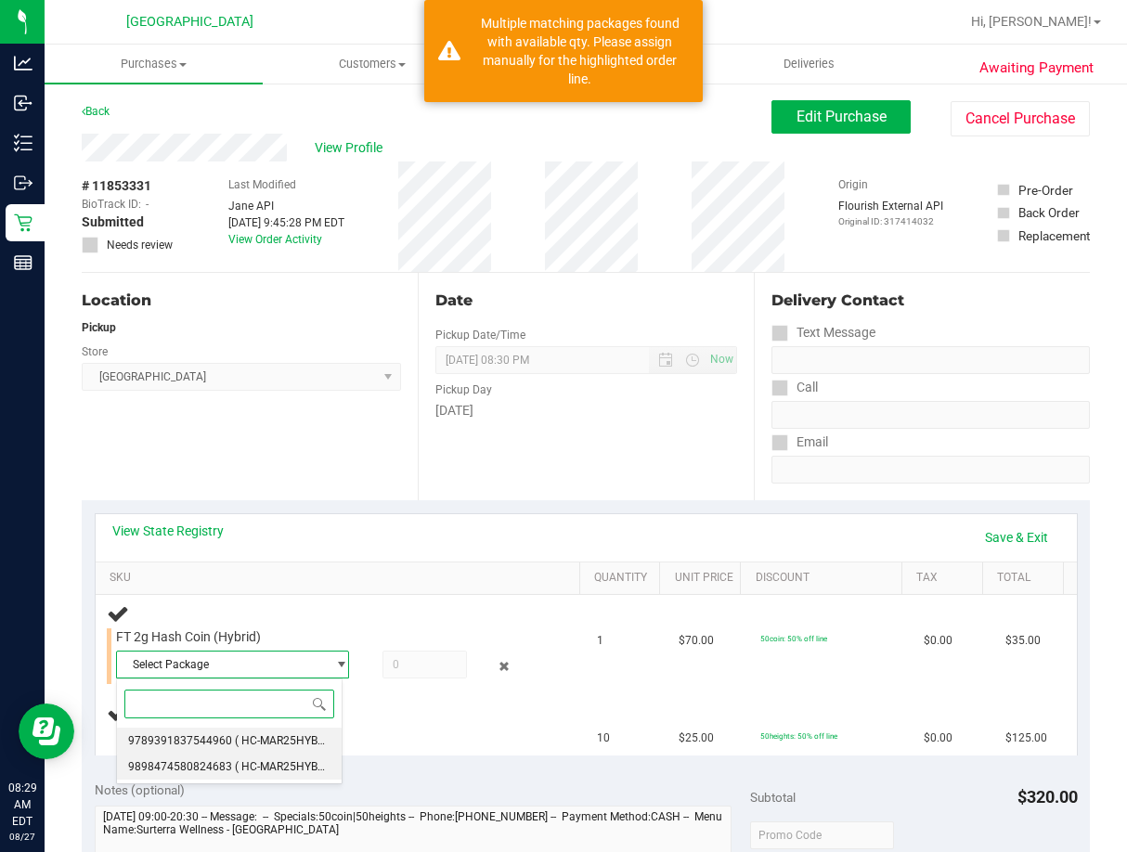
click at [274, 728] on ul "9789391837544960 ( HC-MAR25HYB02-0728 | orig: FLSRWGM-20250804-813 ) 9898474580…" at bounding box center [229, 728] width 225 height 0
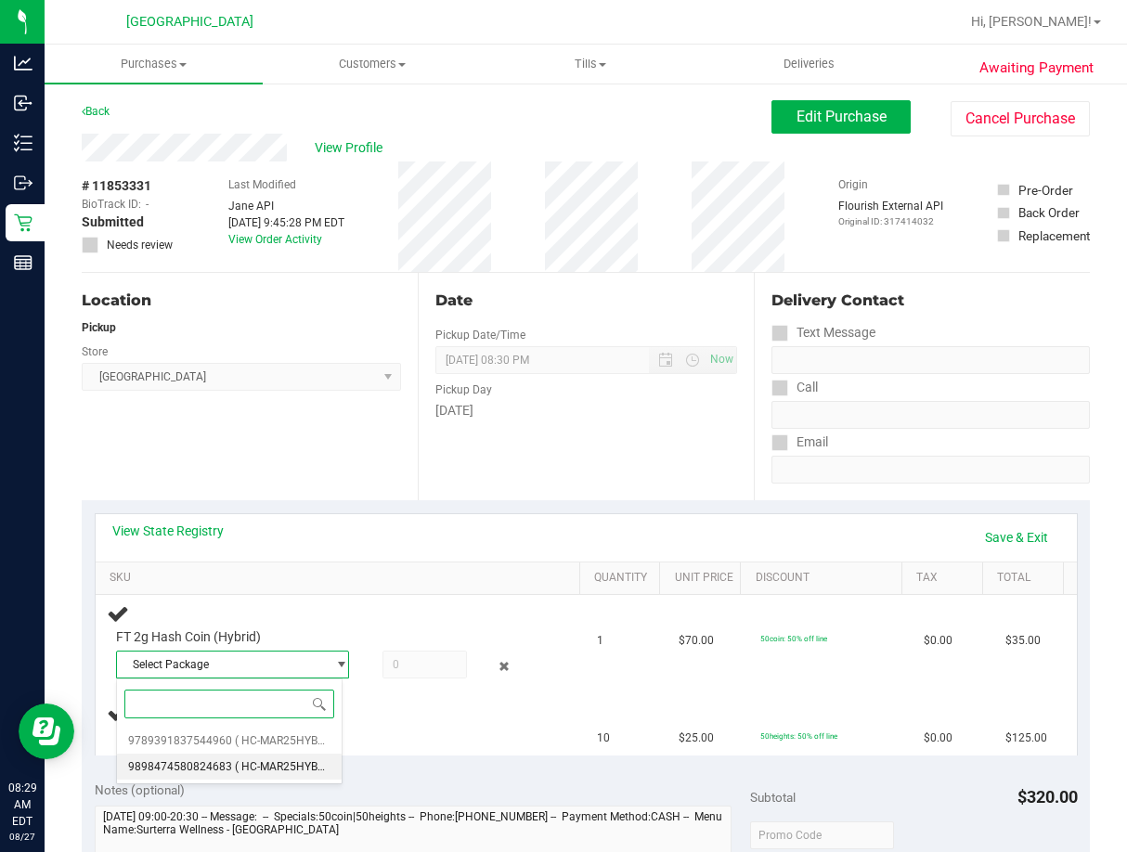
click at [272, 761] on span "( HC-MAR25HYB02-0728 | orig: FLSRWGM-20250804-947 )" at bounding box center [381, 766] width 293 height 13
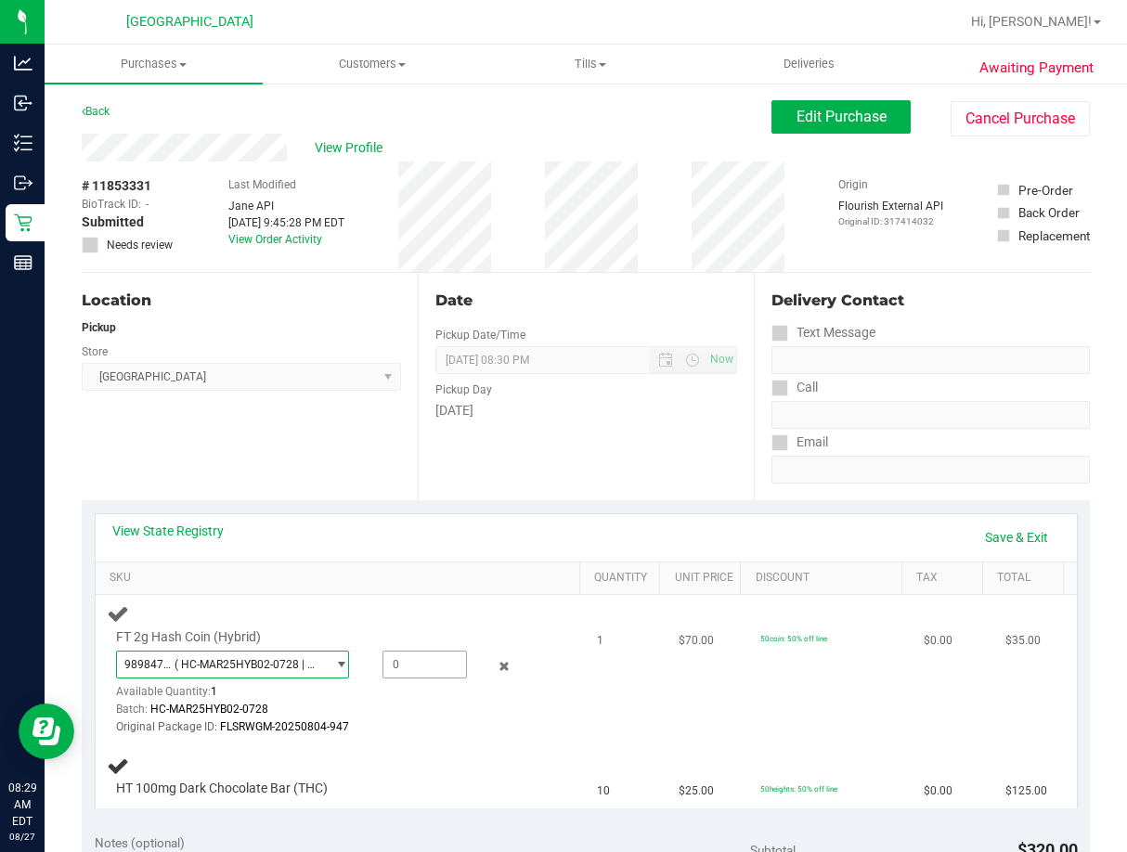
click at [426, 667] on span at bounding box center [424, 665] width 84 height 28
type input "1"
type input "1.0000"
click at [419, 715] on div "Batch: HC-MAR25HYB02-0728" at bounding box center [326, 710] width 421 height 18
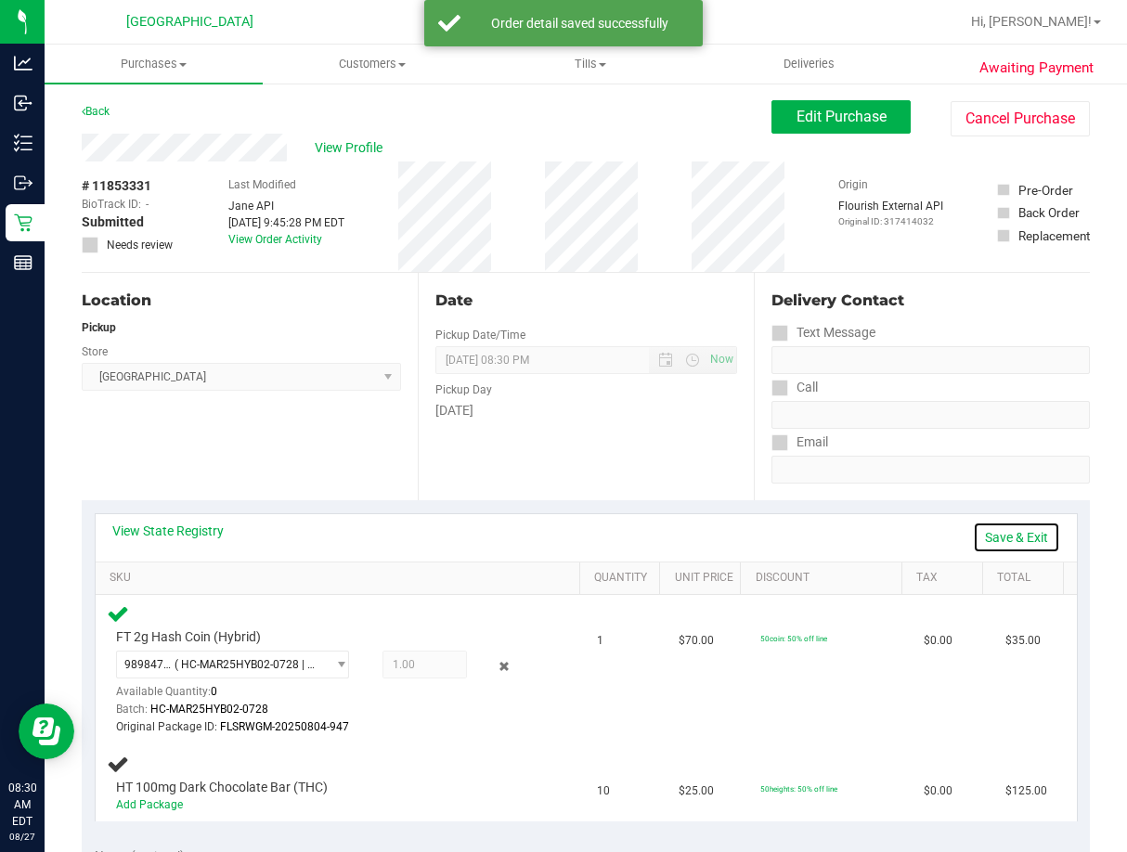
click at [1006, 534] on link "Save & Exit" at bounding box center [1016, 538] width 87 height 32
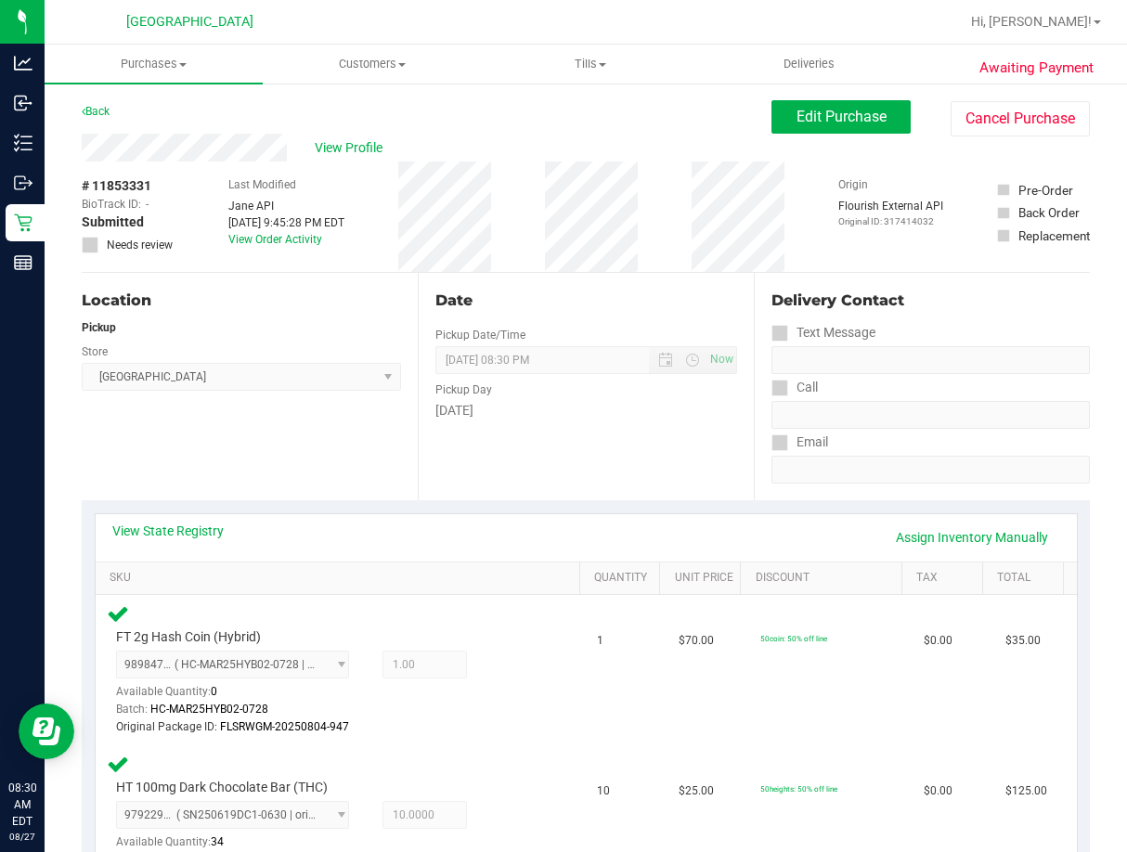
scroll to position [371, 0]
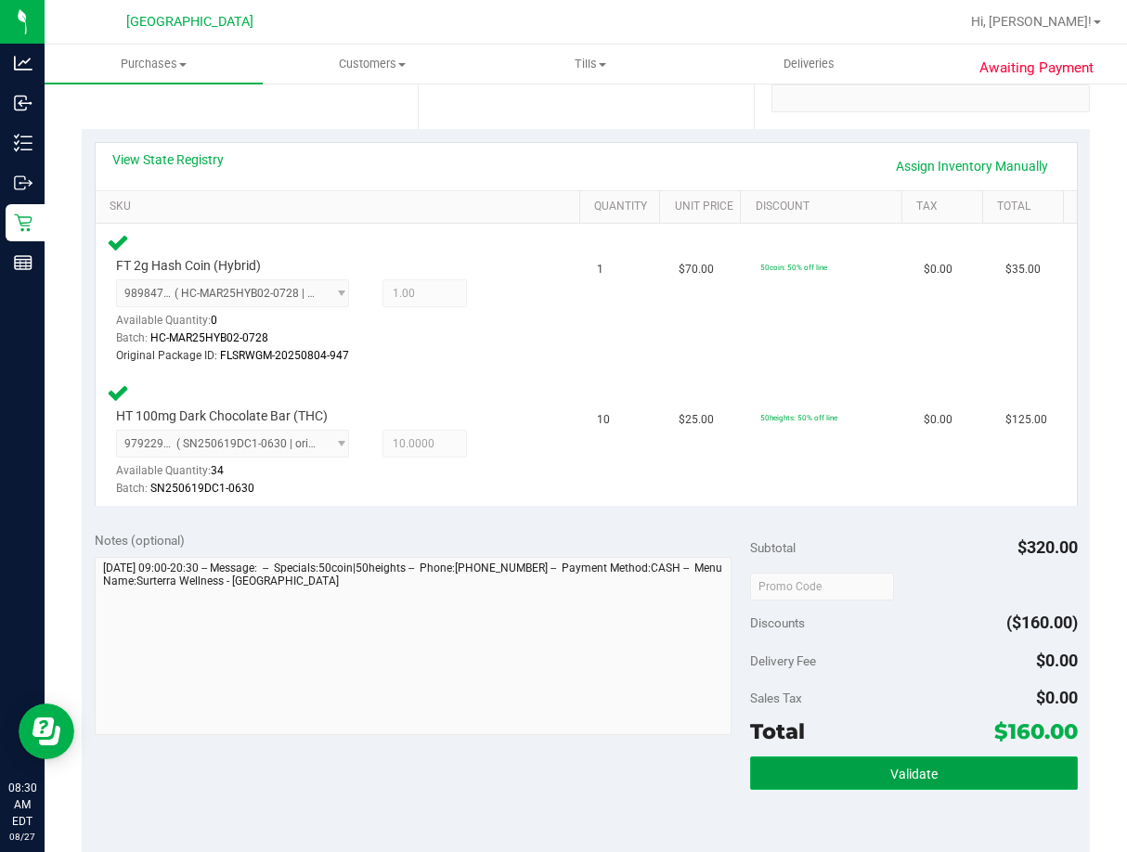
click at [890, 773] on span "Validate" at bounding box center [913, 774] width 47 height 15
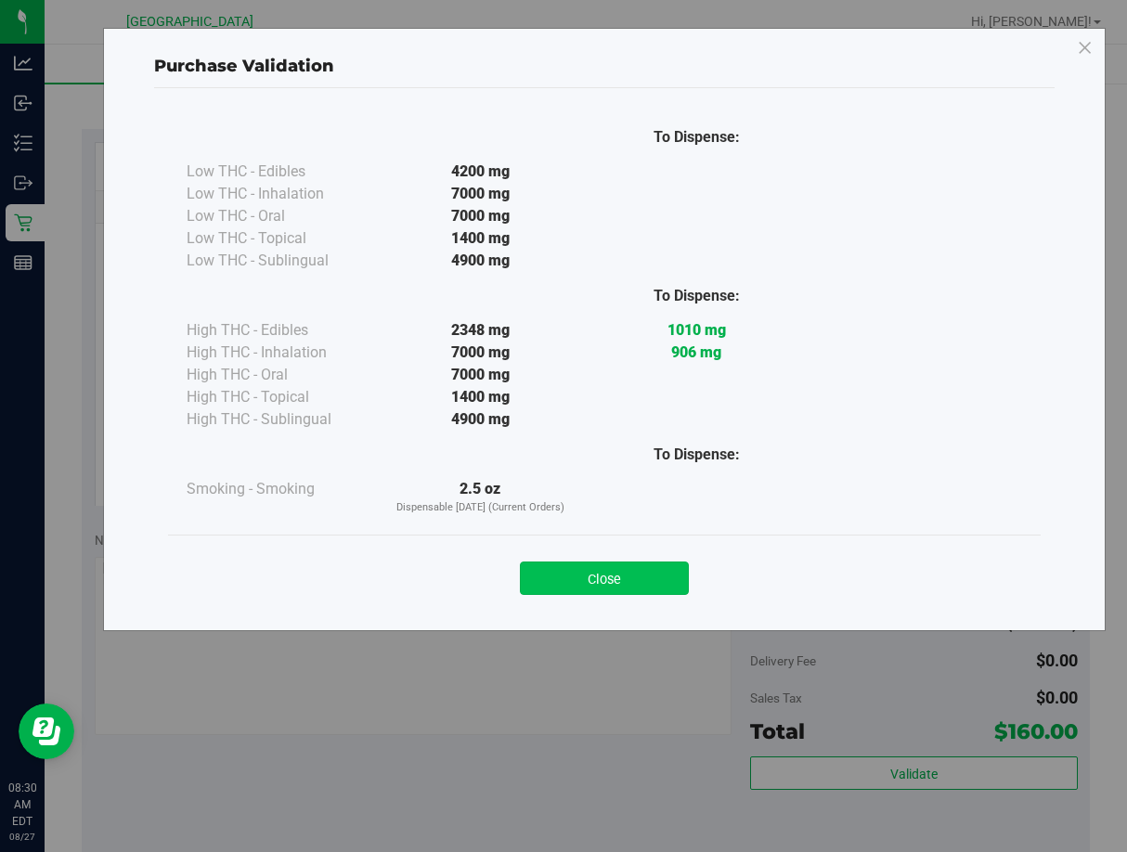
click at [670, 581] on button "Close" at bounding box center [604, 578] width 169 height 33
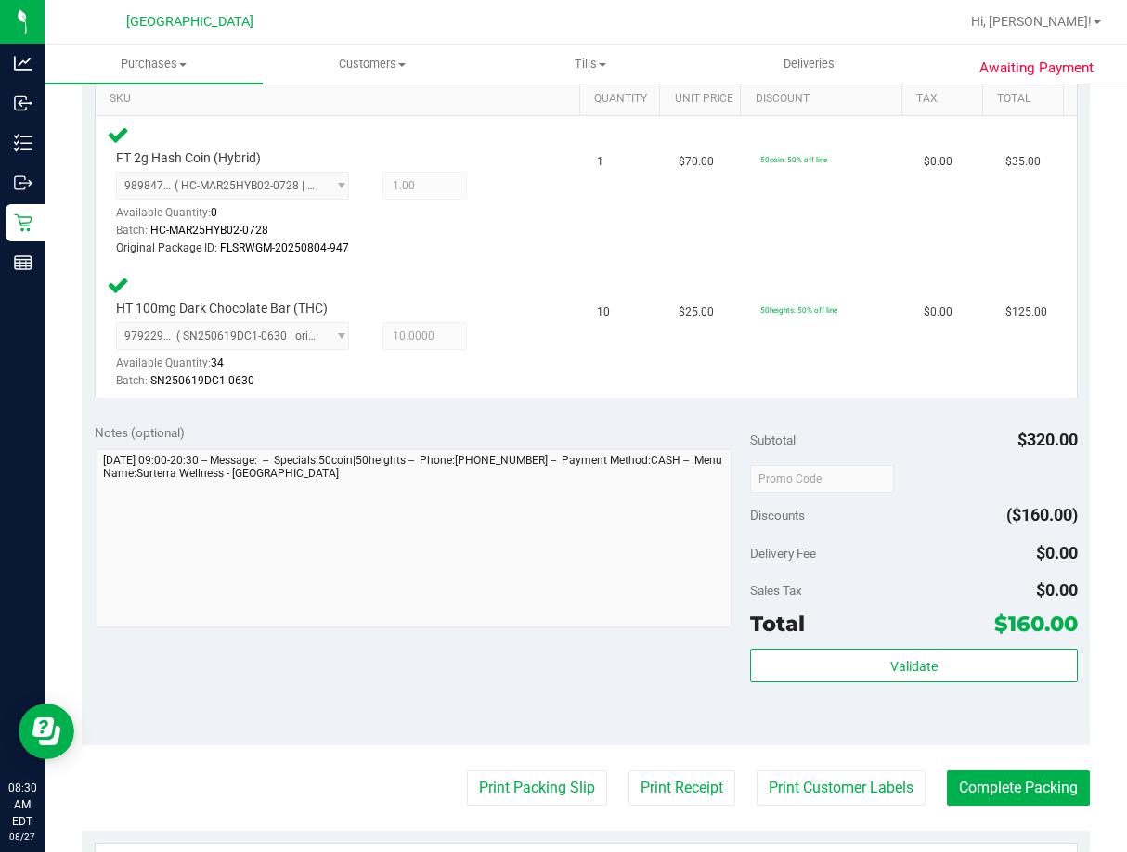
scroll to position [650, 0]
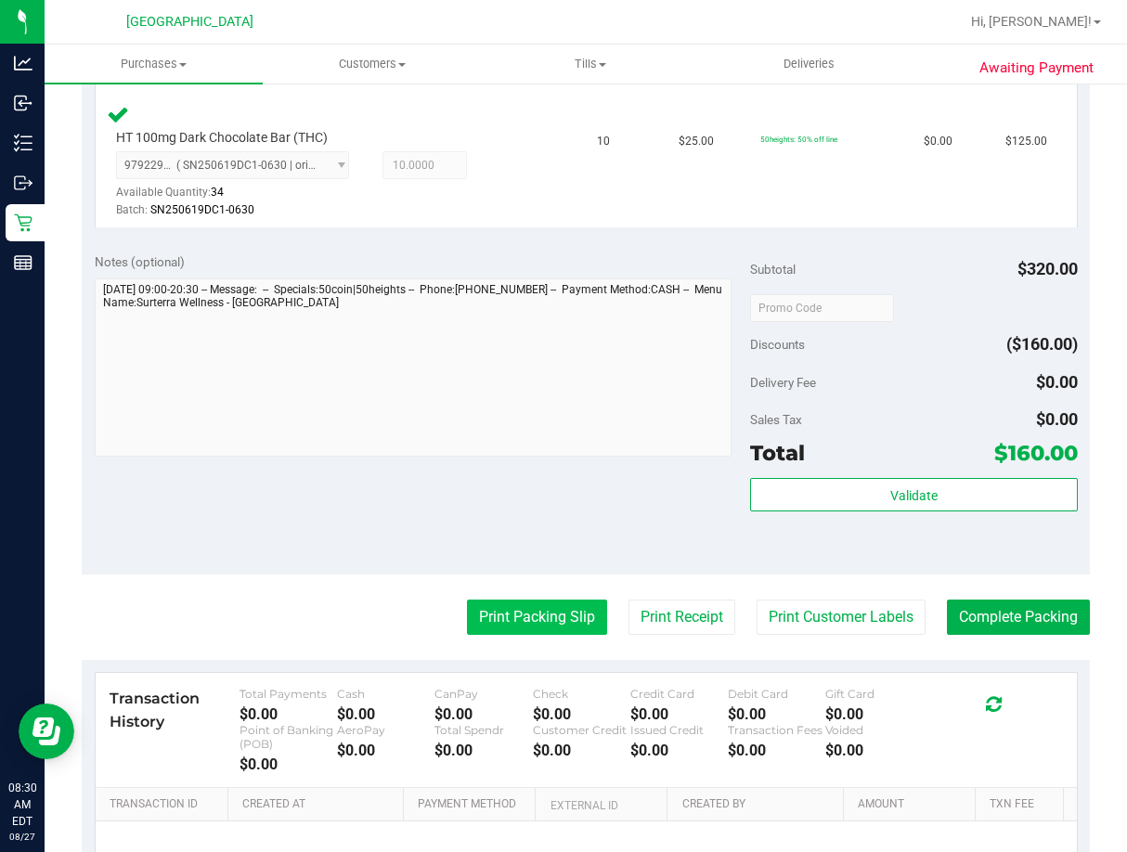
click at [538, 627] on button "Print Packing Slip" at bounding box center [537, 617] width 140 height 35
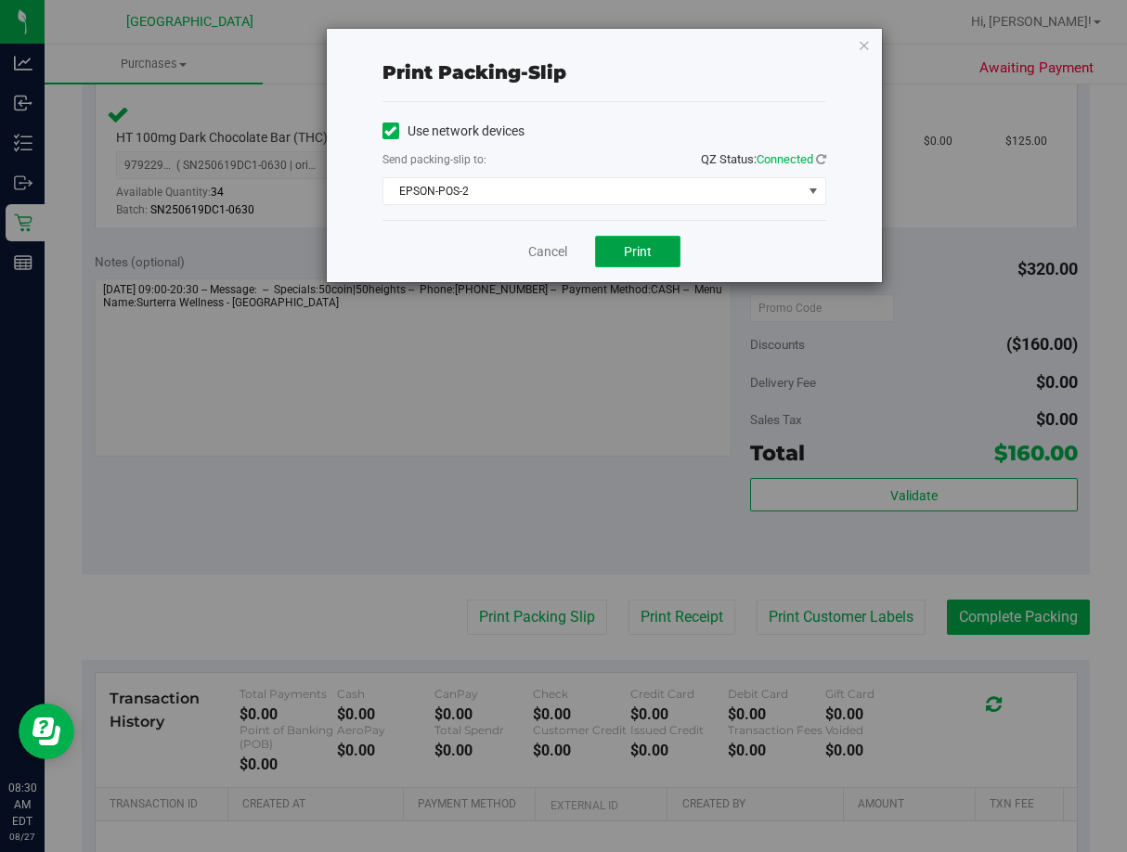
click at [637, 253] on span "Print" at bounding box center [638, 251] width 28 height 15
click at [553, 244] on link "Cancel" at bounding box center [547, 251] width 39 height 19
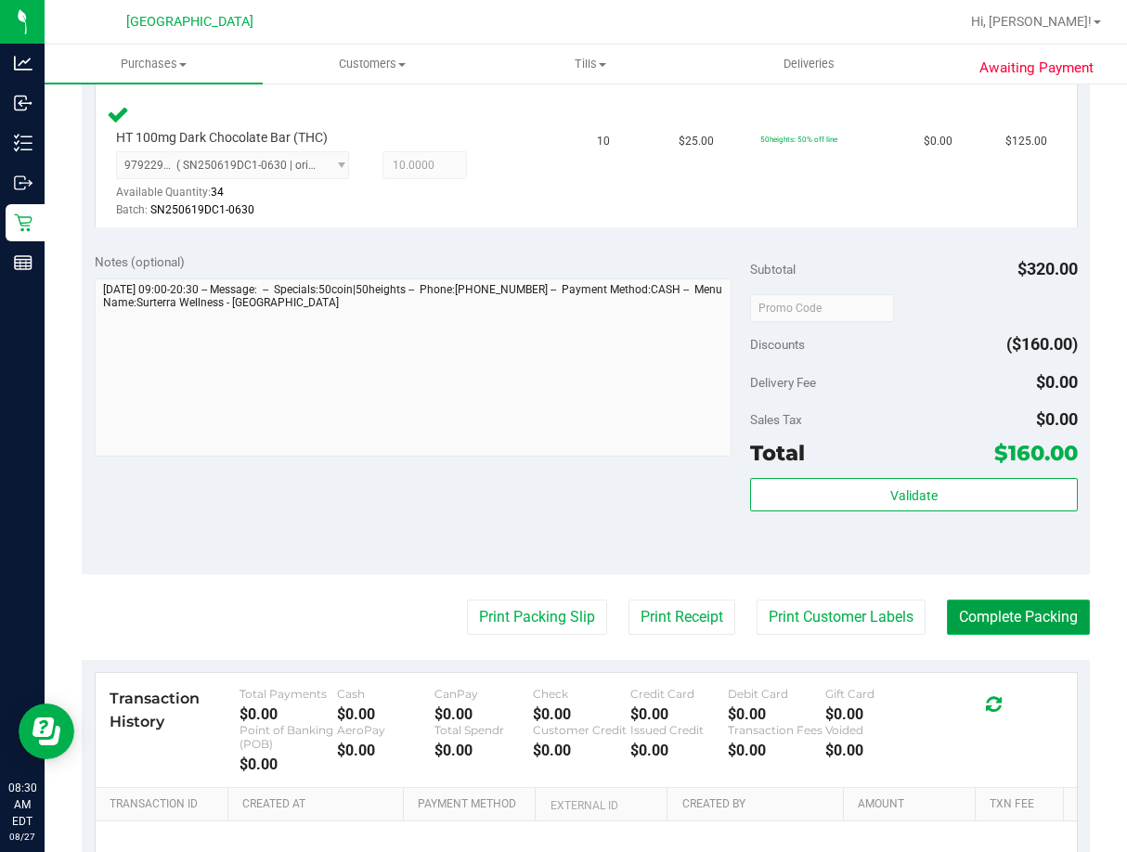
click at [983, 611] on button "Complete Packing" at bounding box center [1018, 617] width 143 height 35
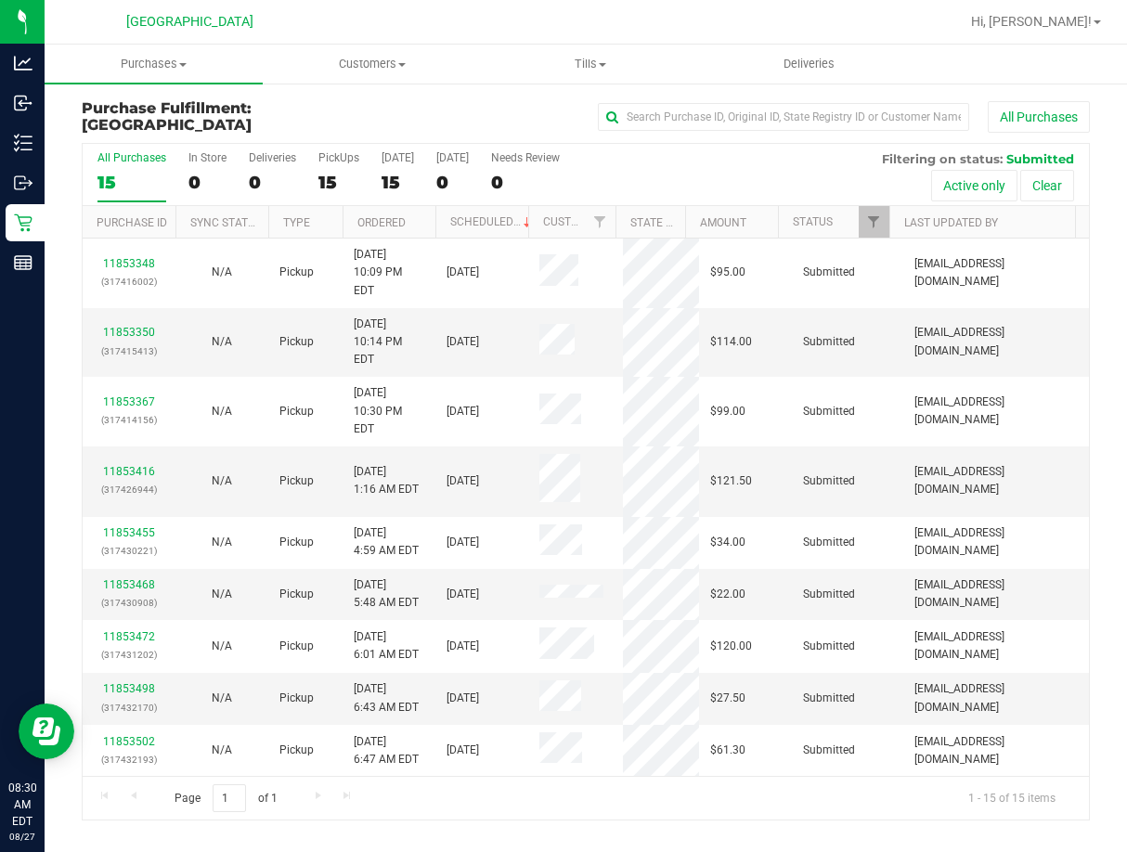
click at [421, 225] on th "Ordered" at bounding box center [389, 222] width 93 height 32
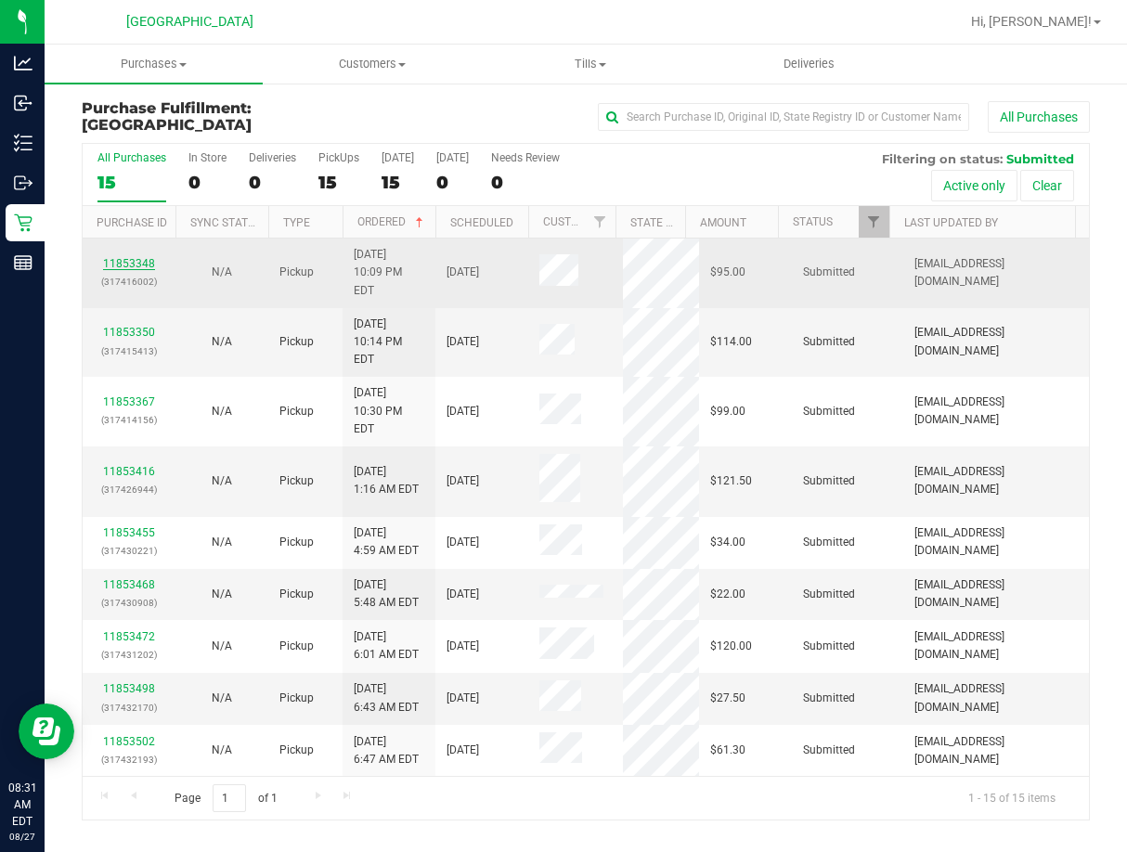
click at [124, 257] on link "11853348" at bounding box center [129, 263] width 52 height 13
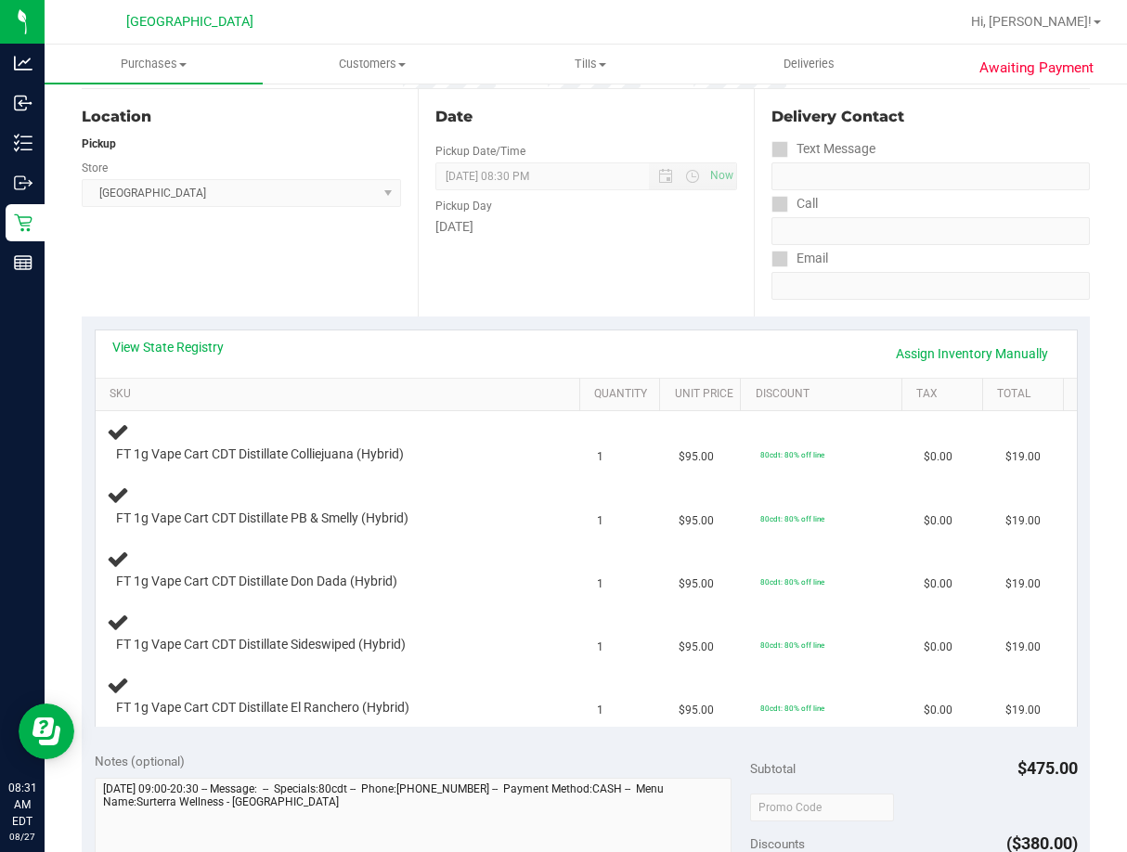
scroll to position [186, 0]
click at [213, 350] on link "View State Registry" at bounding box center [167, 345] width 111 height 19
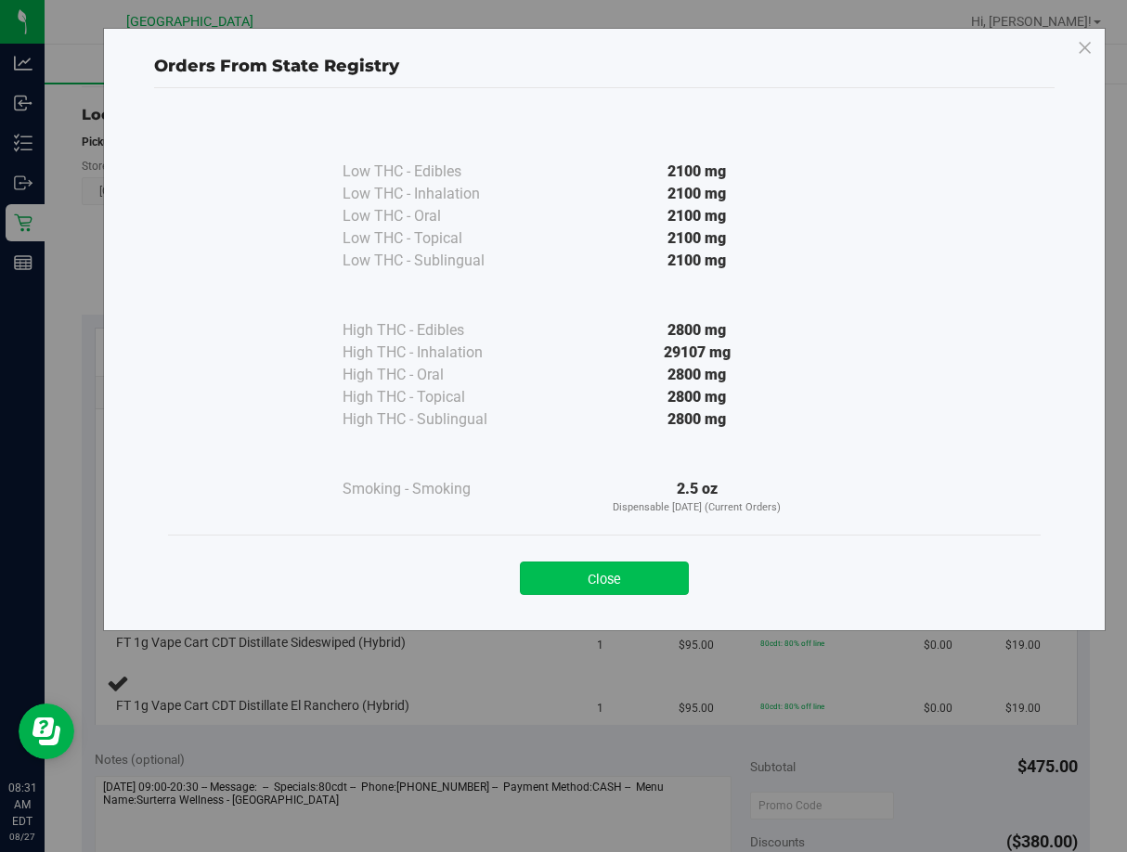
click at [593, 578] on button "Close" at bounding box center [604, 578] width 169 height 33
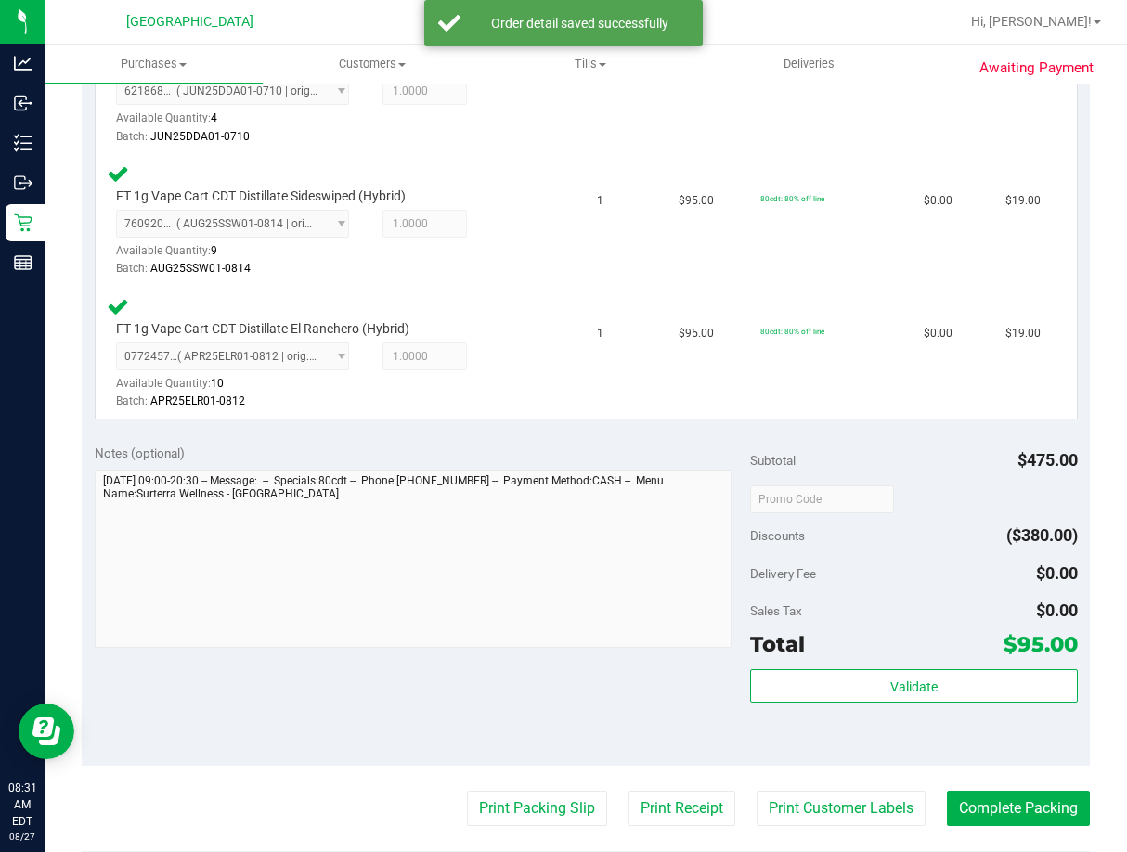
scroll to position [928, 0]
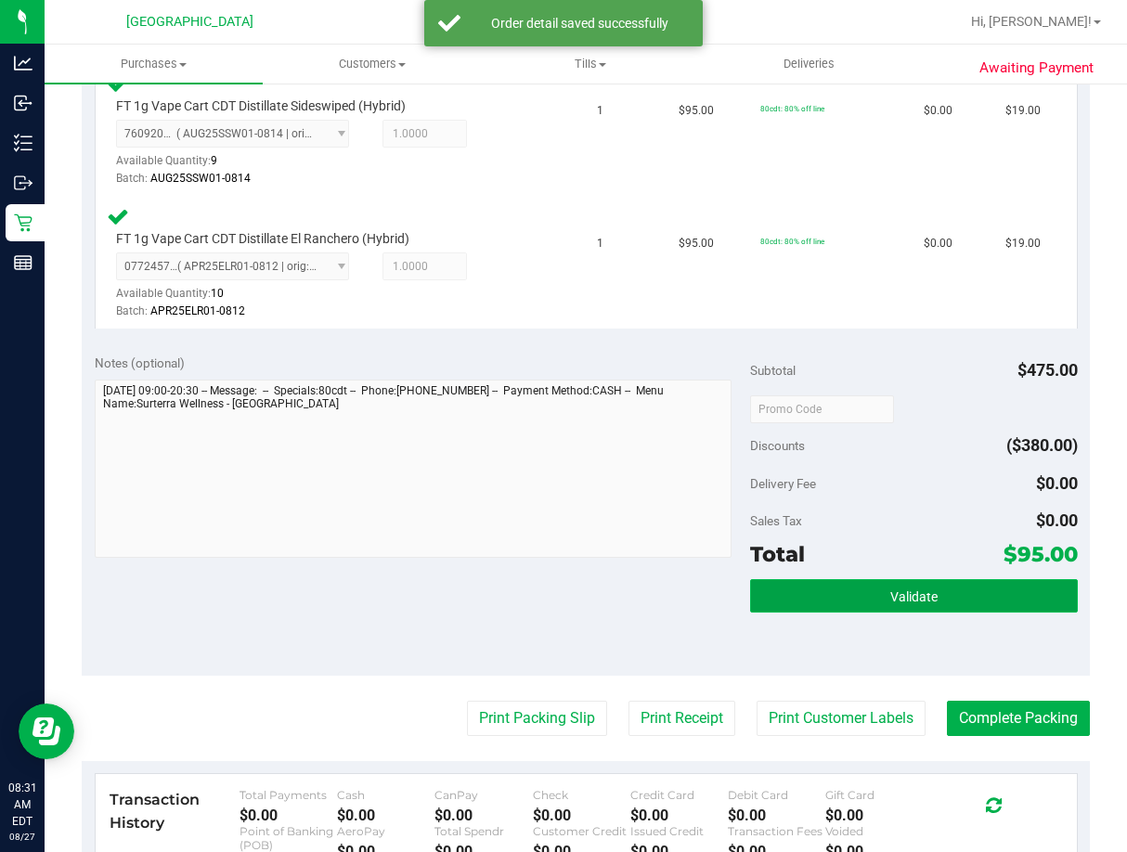
click at [907, 601] on span "Validate" at bounding box center [913, 596] width 47 height 15
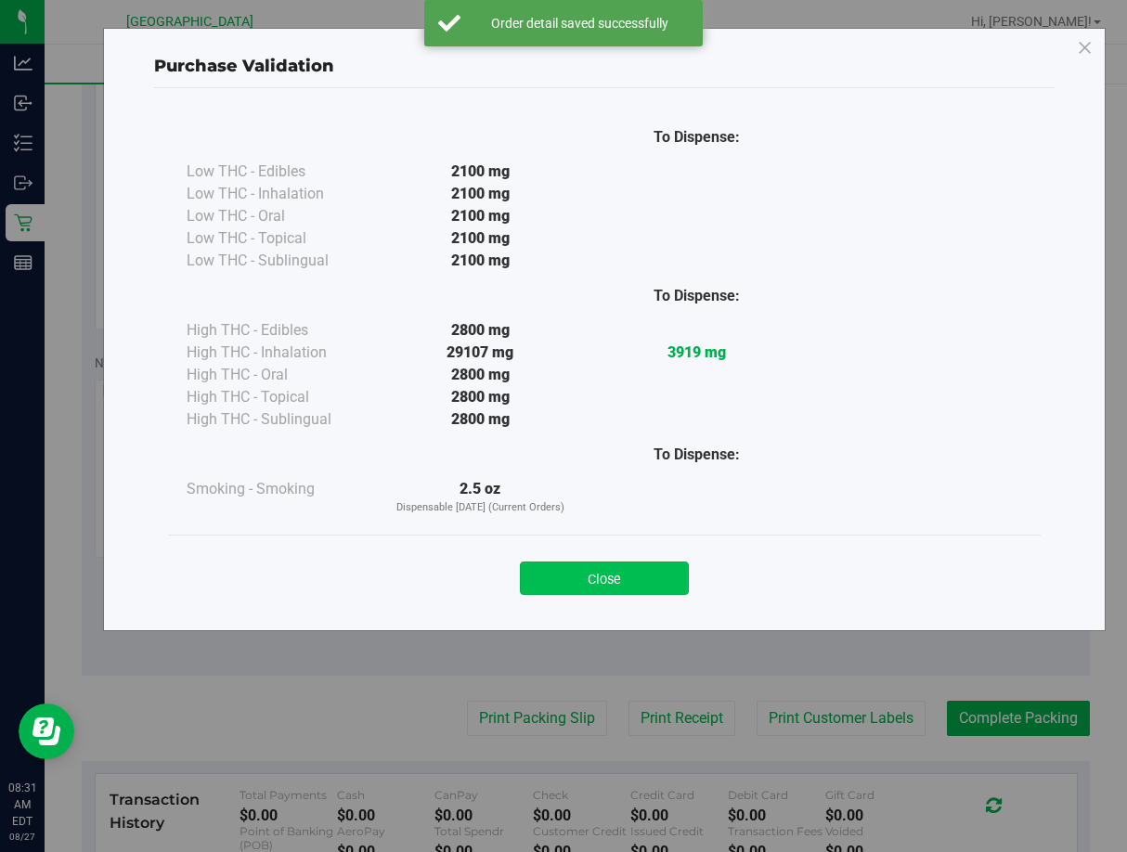
click at [630, 567] on button "Close" at bounding box center [604, 578] width 169 height 33
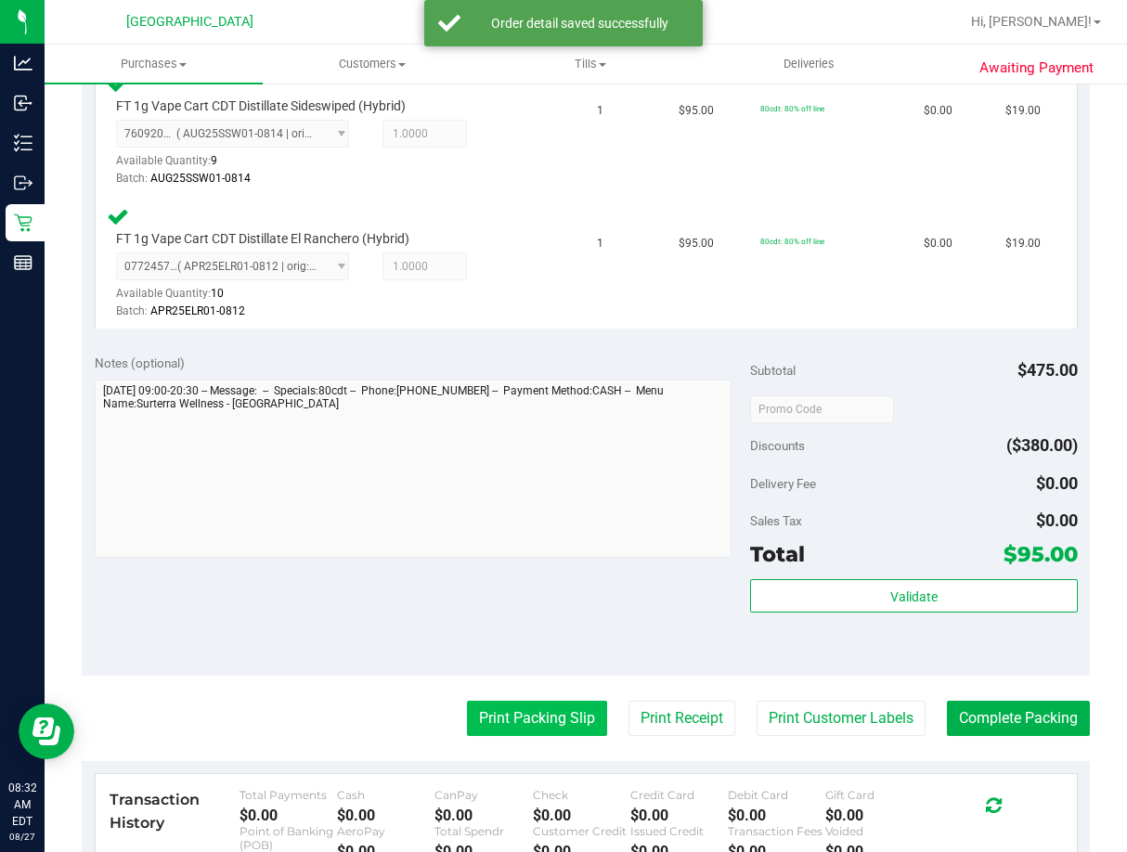
click at [519, 721] on button "Print Packing Slip" at bounding box center [537, 718] width 140 height 35
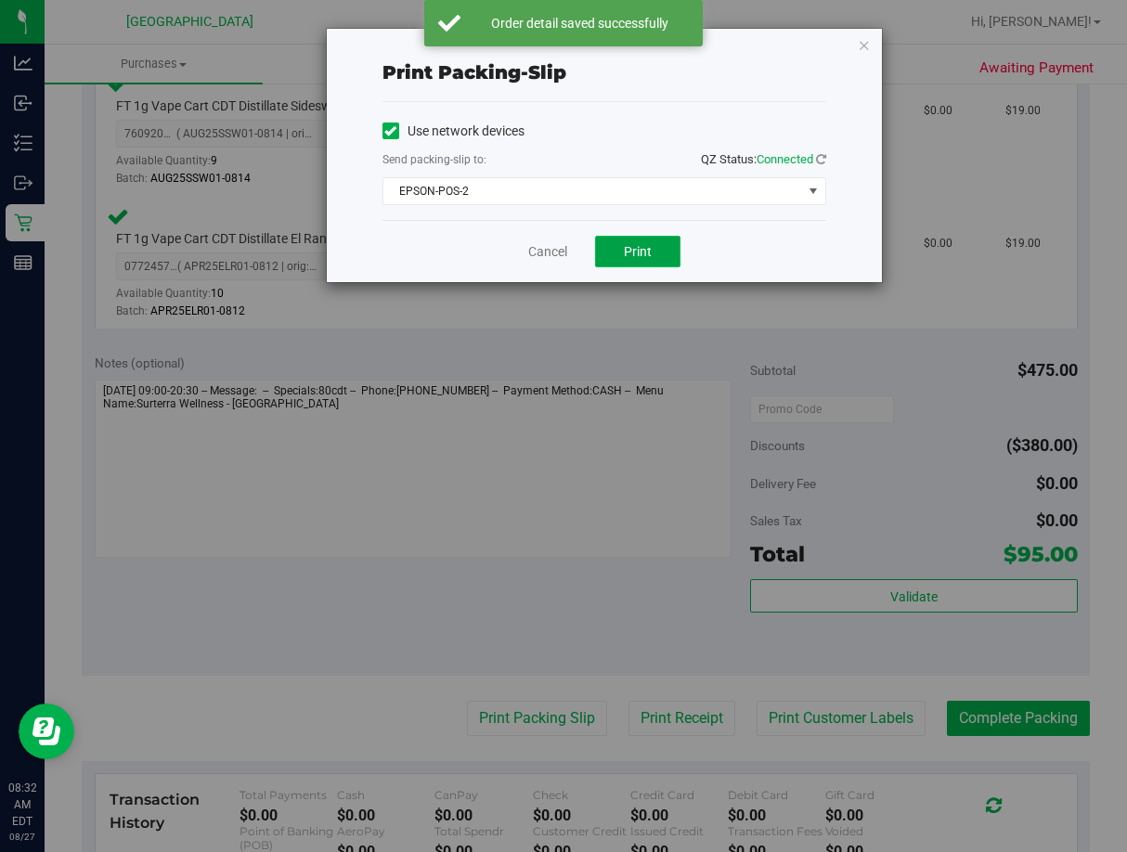
click at [628, 261] on button "Print" at bounding box center [637, 252] width 85 height 32
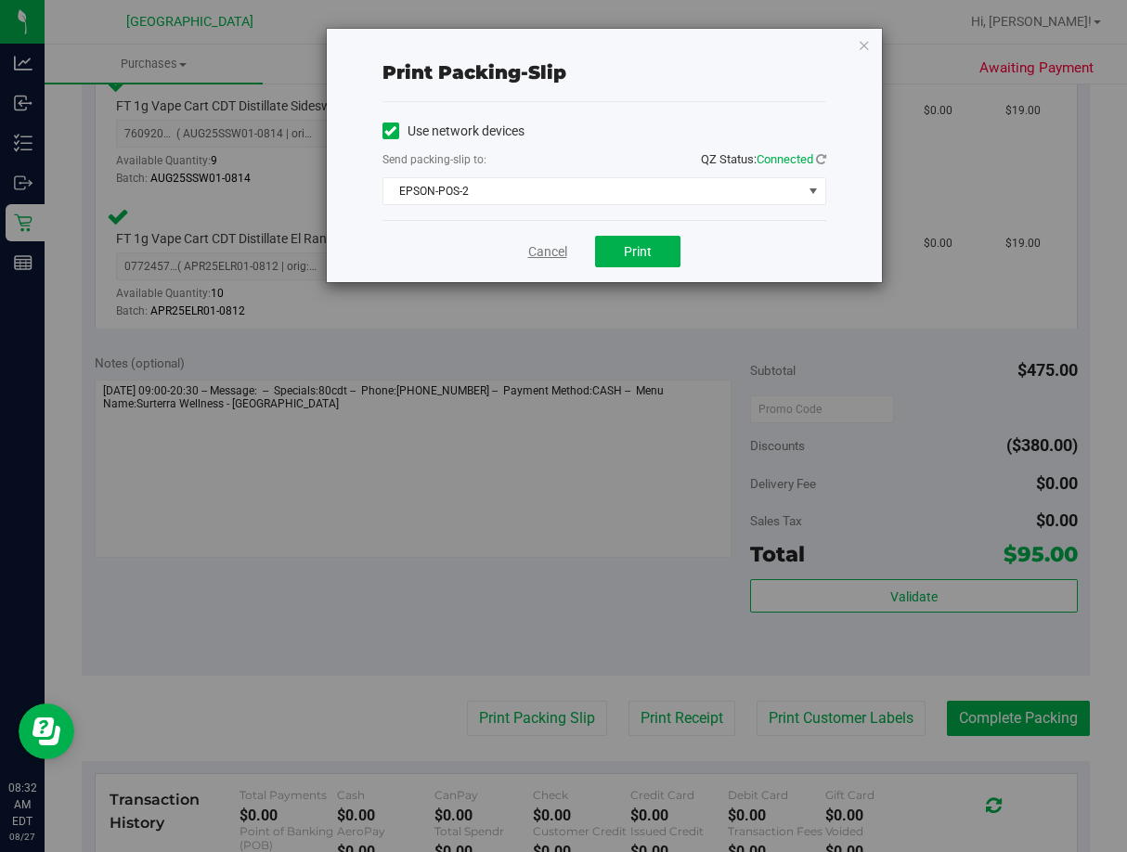
click at [560, 256] on link "Cancel" at bounding box center [547, 251] width 39 height 19
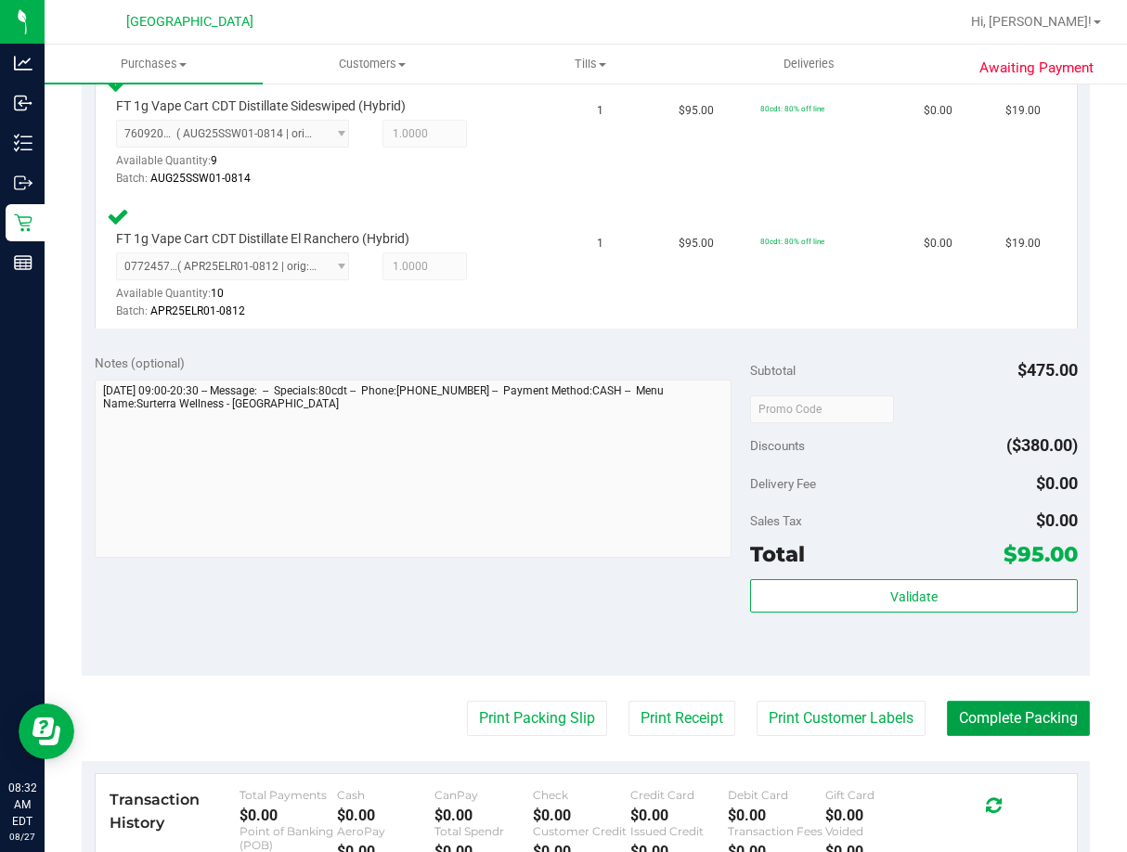
click at [983, 716] on button "Complete Packing" at bounding box center [1018, 718] width 143 height 35
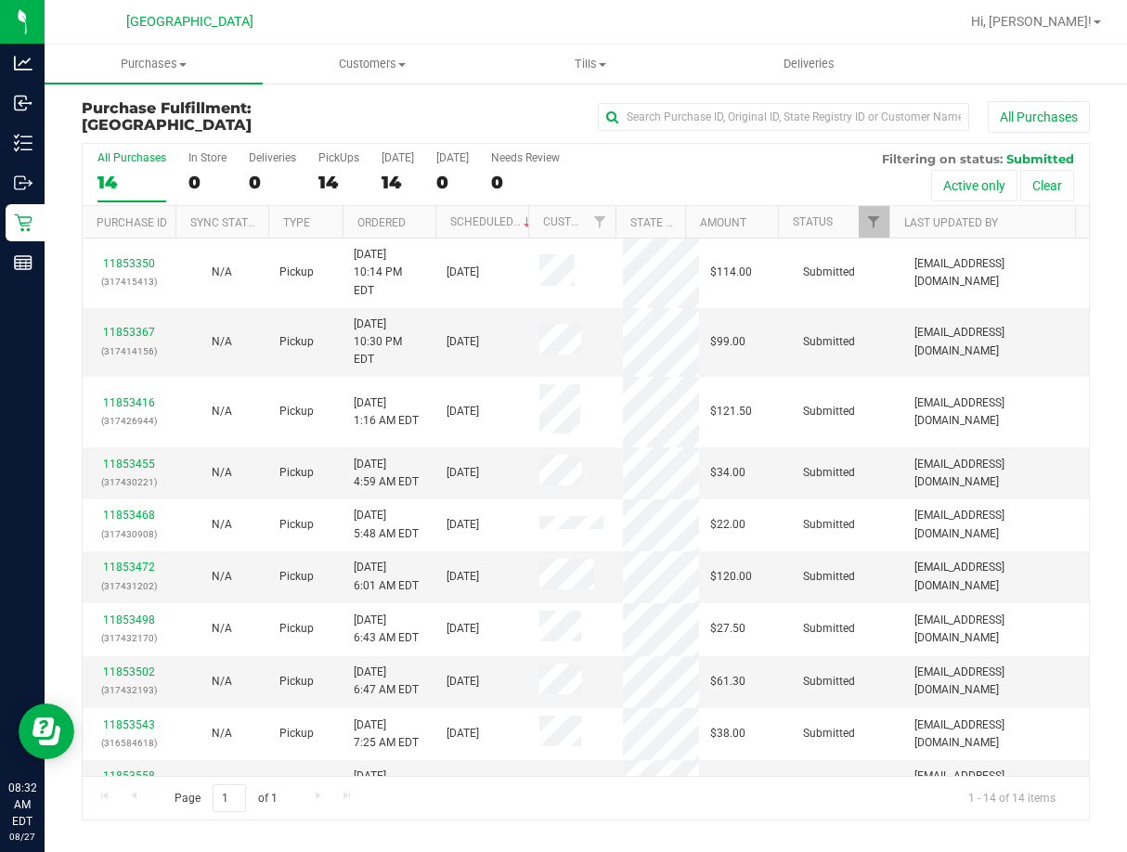
click at [419, 225] on th "Ordered" at bounding box center [389, 222] width 93 height 32
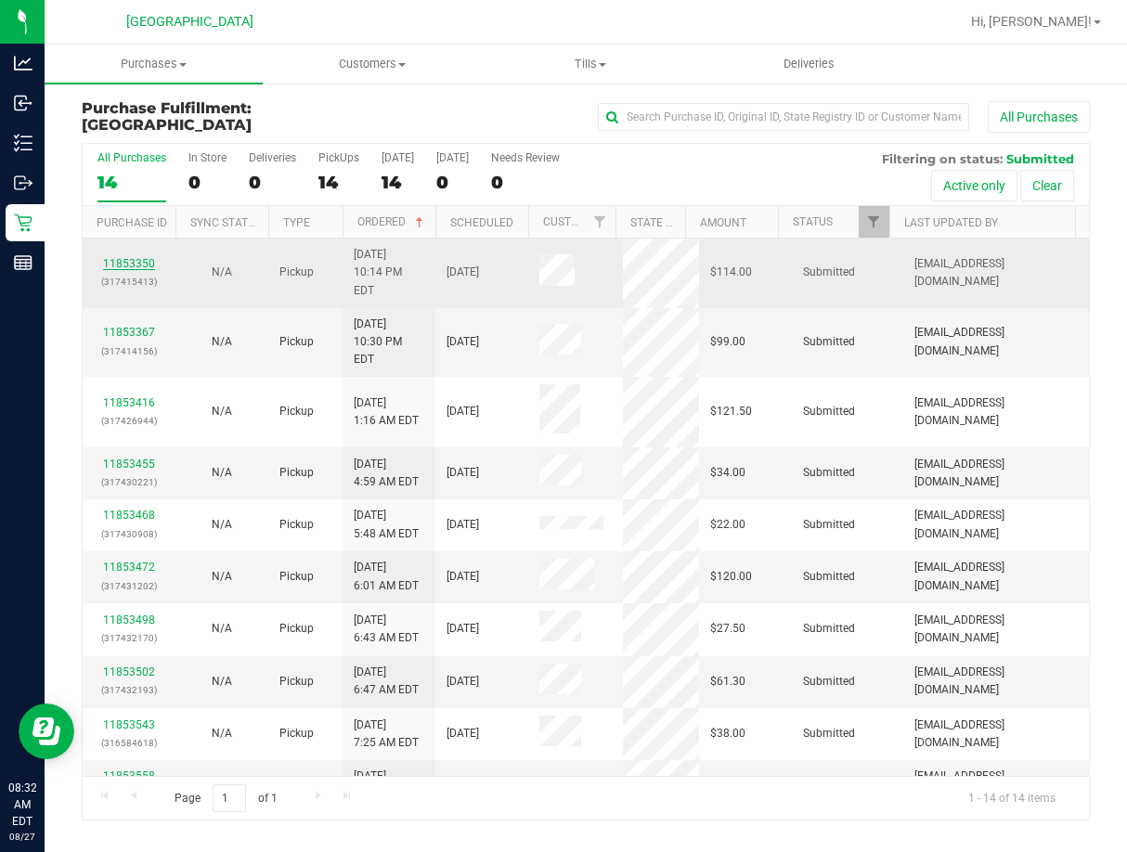
click at [144, 257] on link "11853350" at bounding box center [129, 263] width 52 height 13
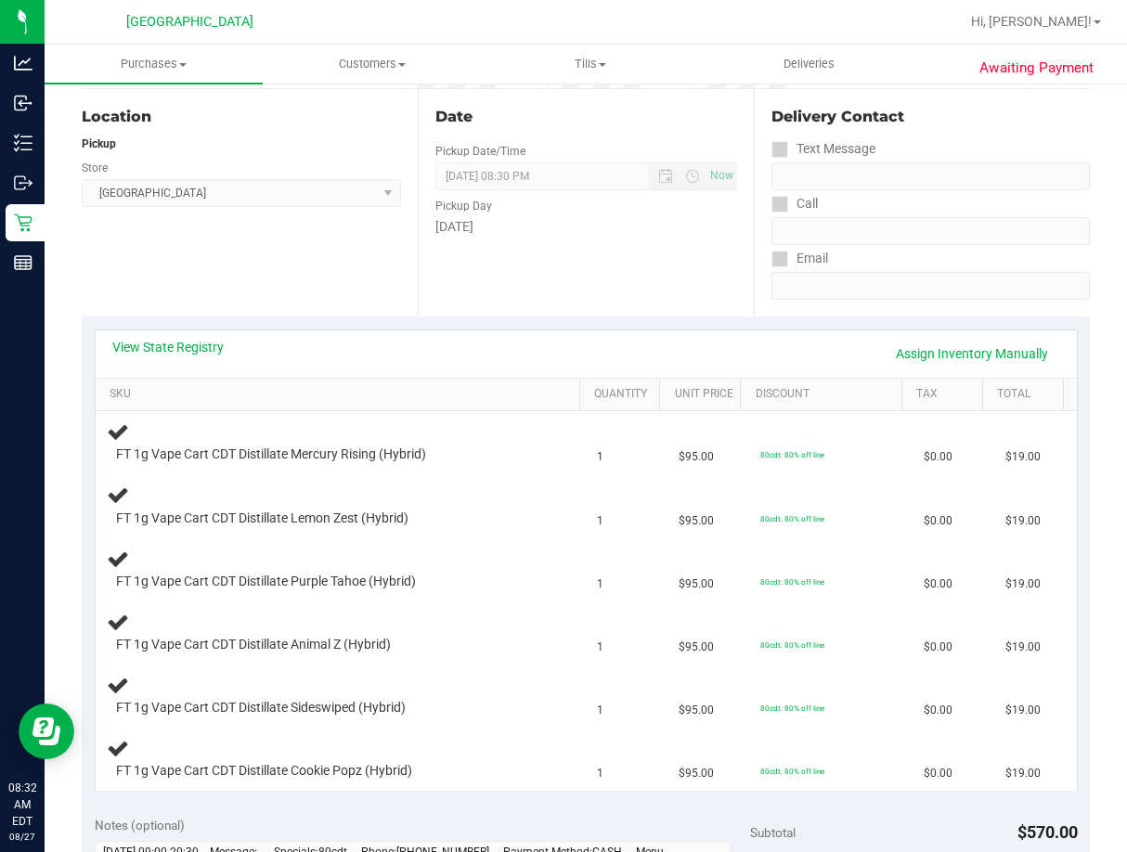
scroll to position [186, 0]
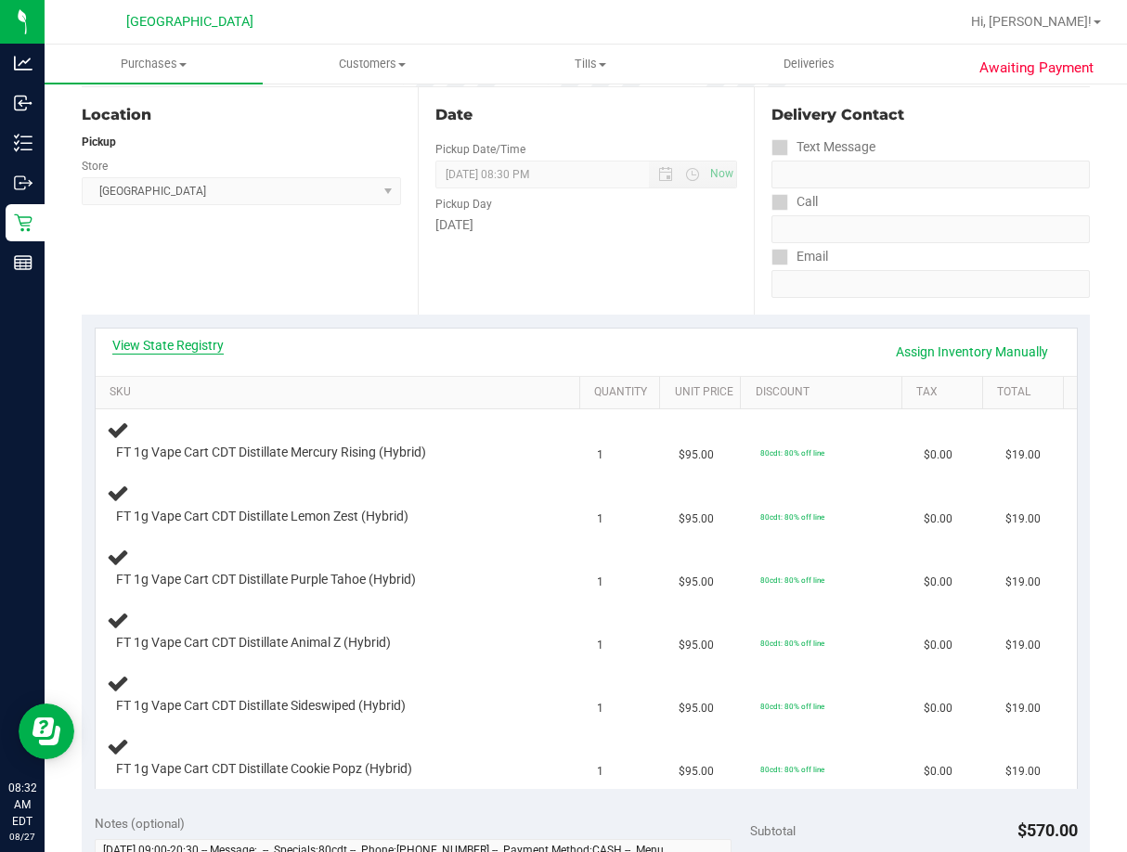
click at [202, 349] on link "View State Registry" at bounding box center [167, 345] width 111 height 19
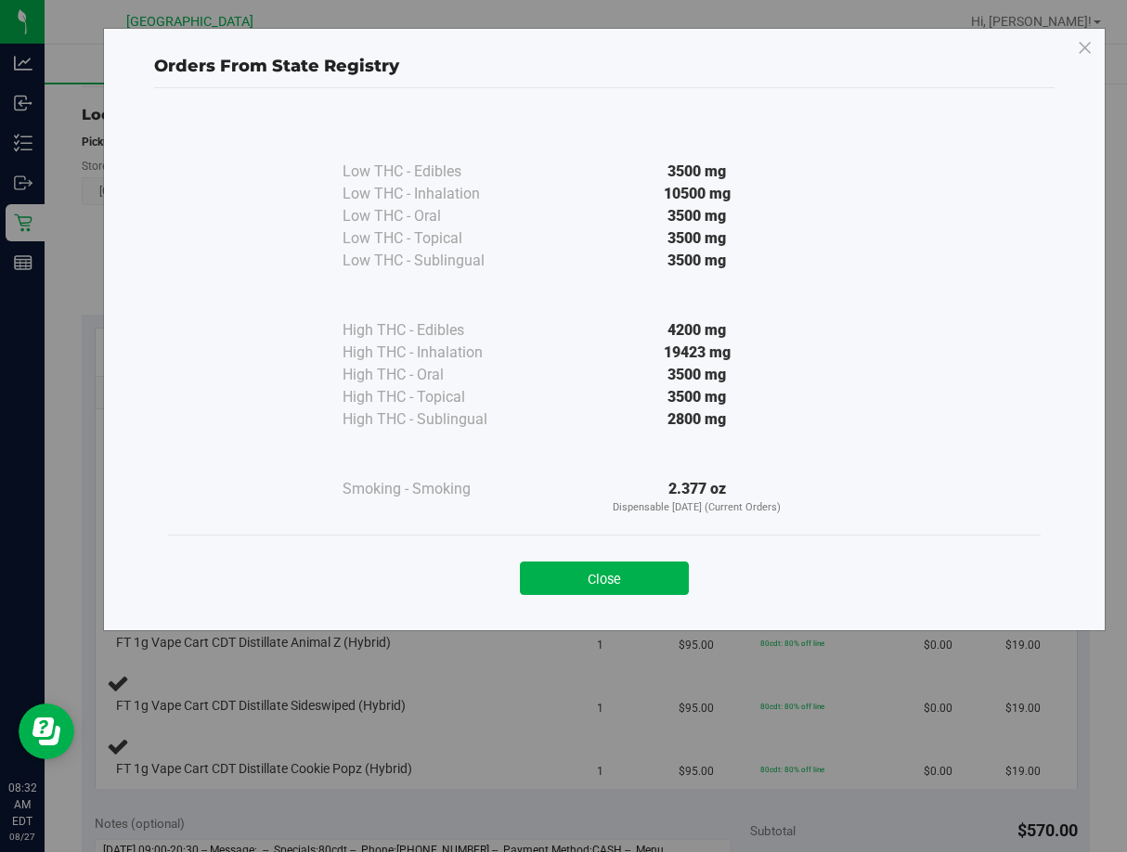
click at [538, 559] on div "Close" at bounding box center [604, 573] width 845 height 46
click at [546, 575] on button "Close" at bounding box center [604, 578] width 169 height 33
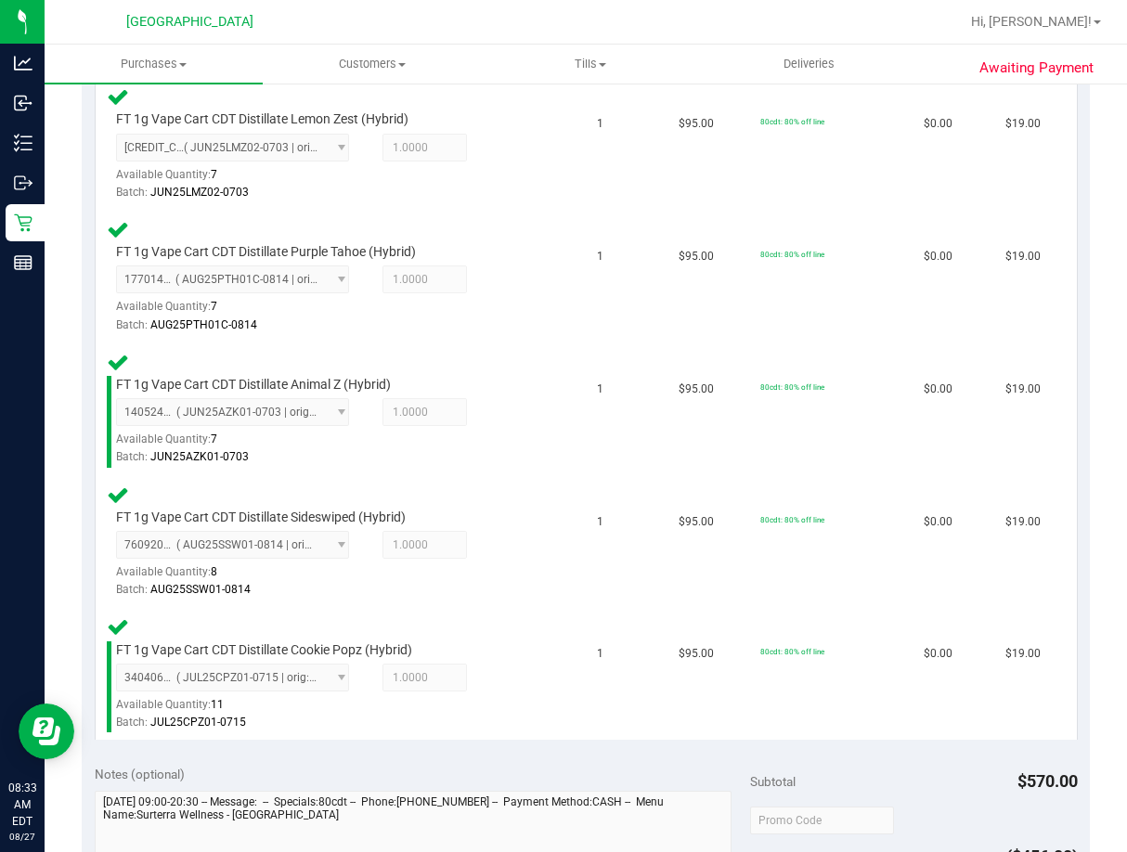
scroll to position [928, 0]
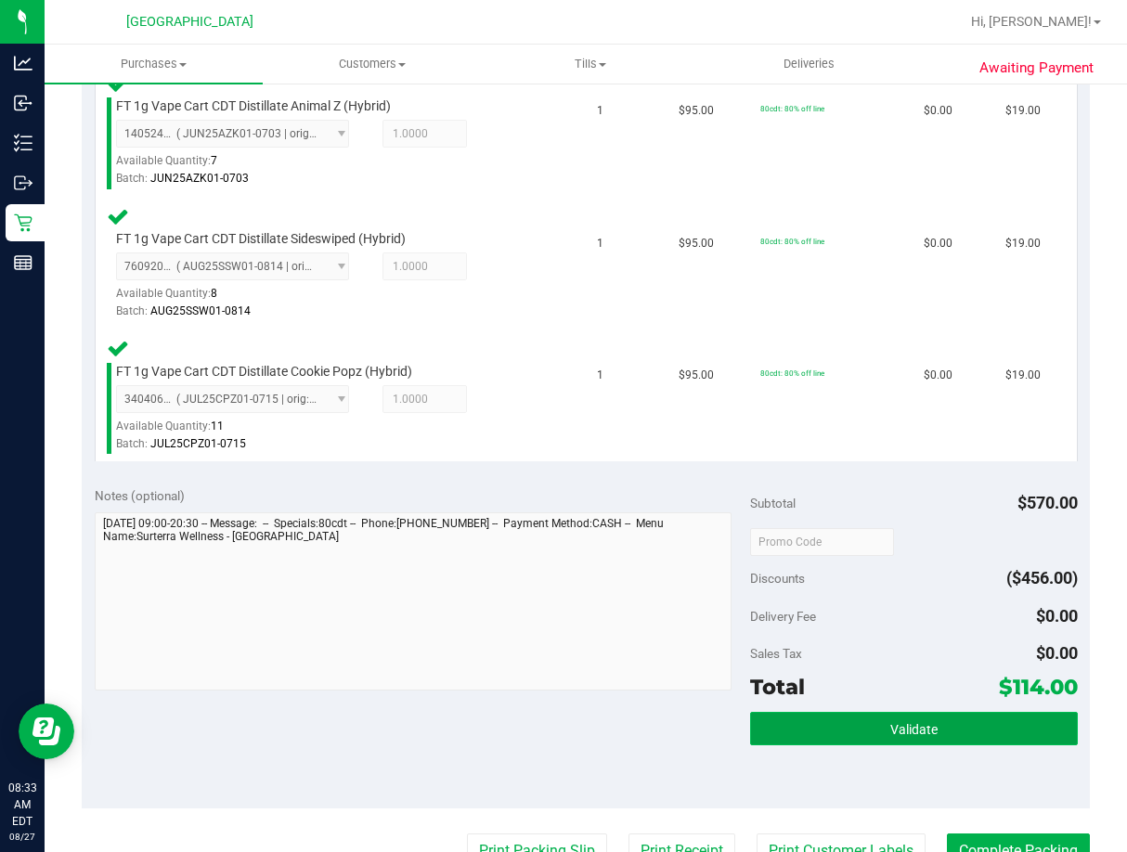
click at [859, 720] on button "Validate" at bounding box center [914, 728] width 328 height 33
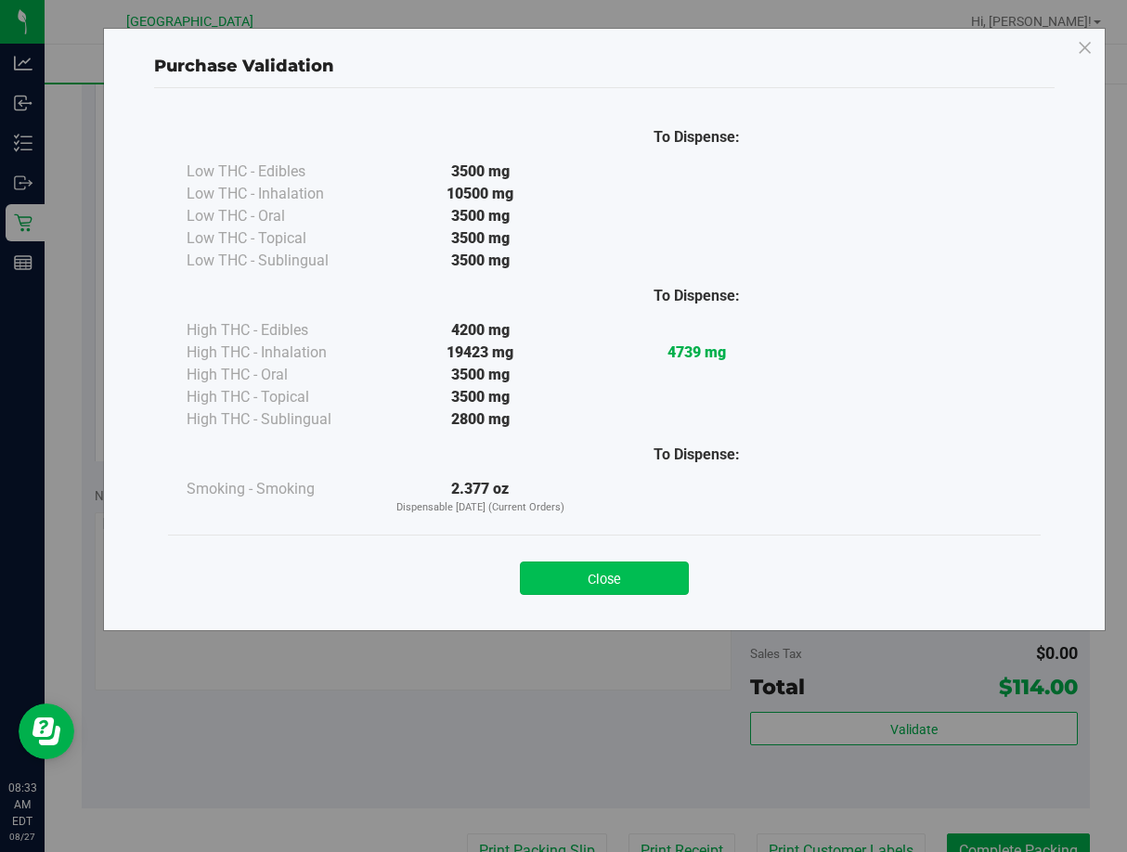
click at [645, 580] on button "Close" at bounding box center [604, 578] width 169 height 33
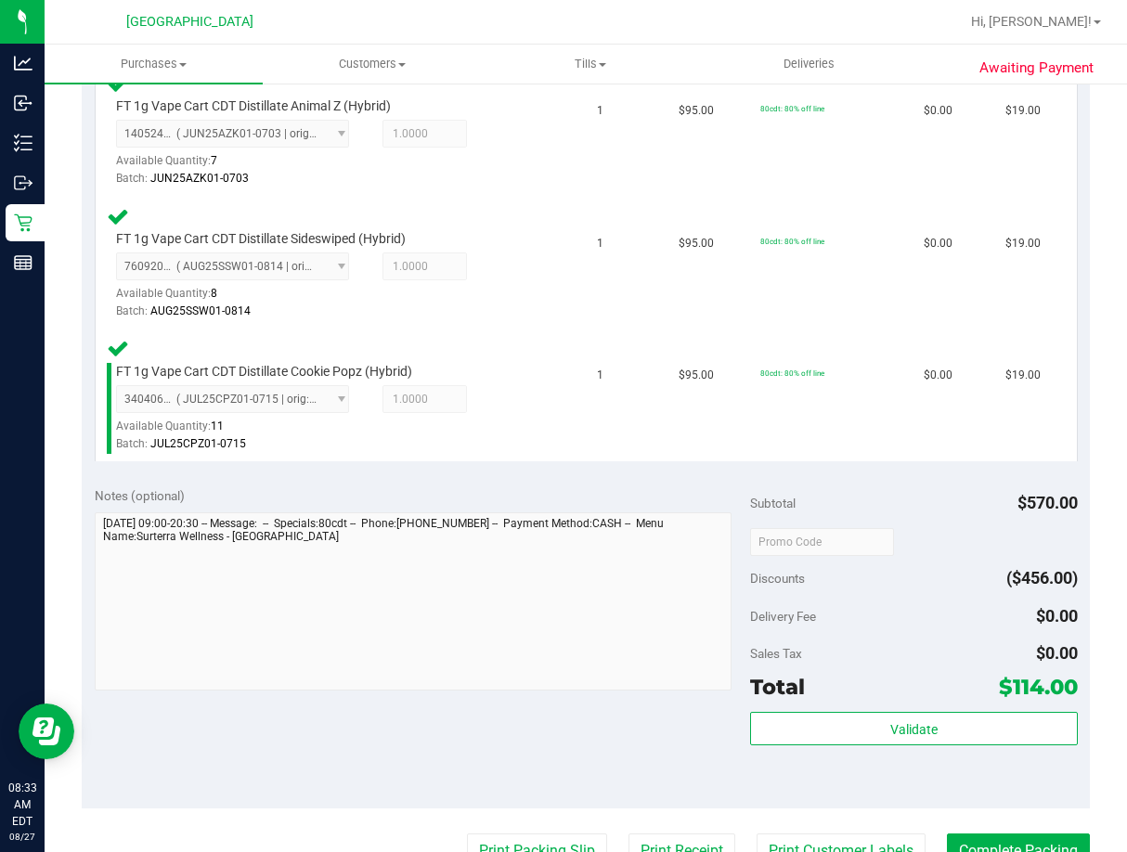
scroll to position [1114, 0]
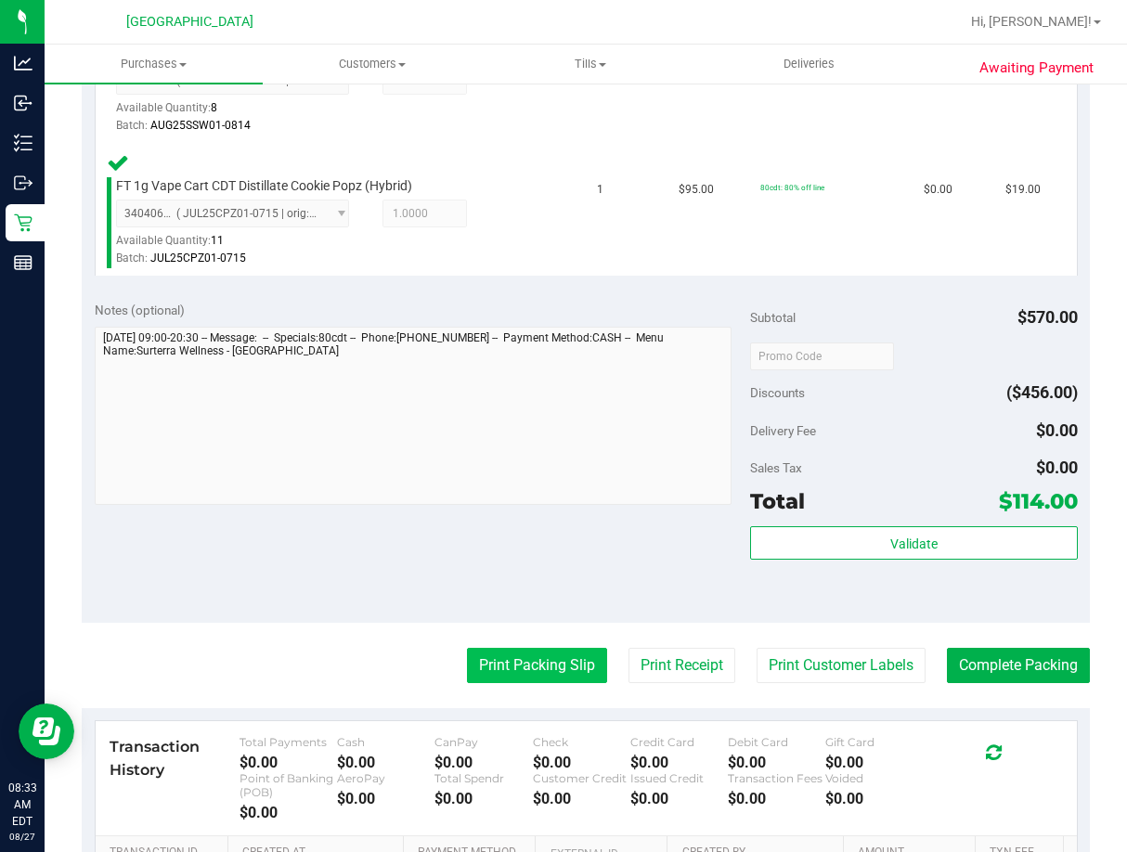
click at [564, 663] on button "Print Packing Slip" at bounding box center [537, 665] width 140 height 35
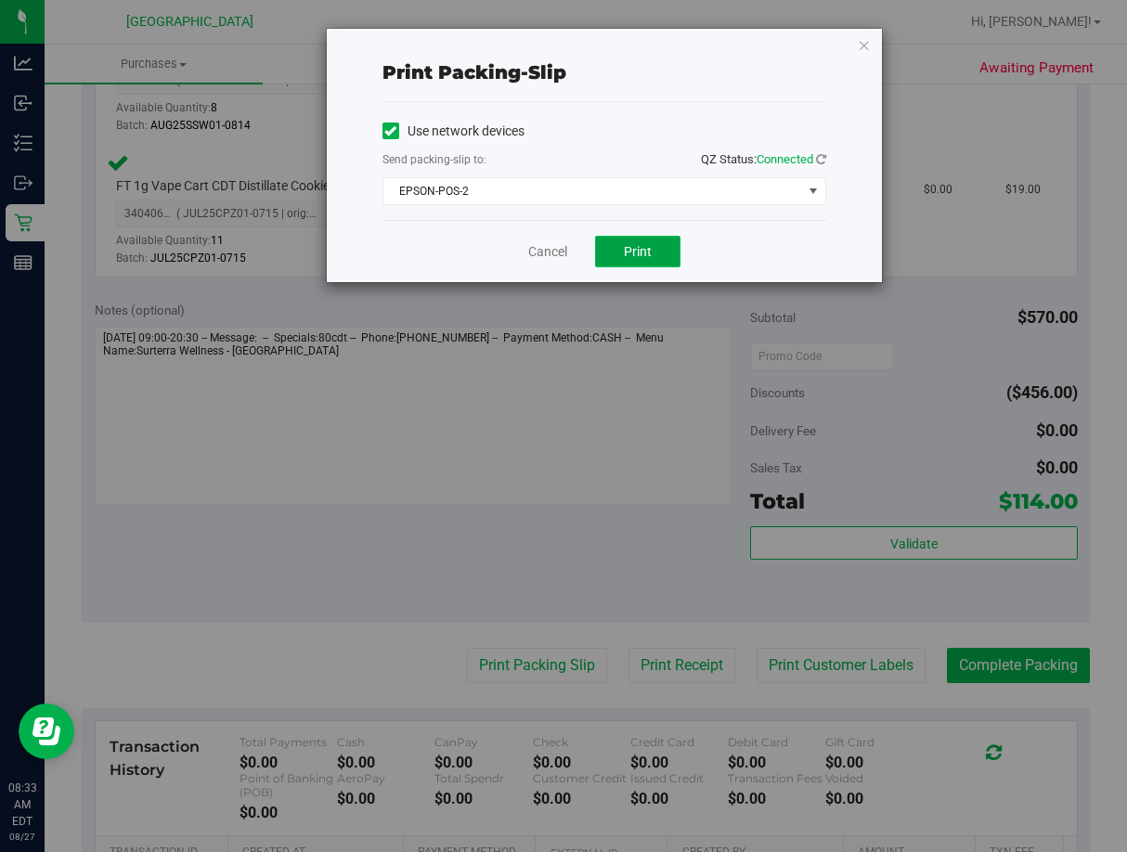
click at [652, 240] on button "Print" at bounding box center [637, 252] width 85 height 32
click at [551, 259] on link "Cancel" at bounding box center [547, 251] width 39 height 19
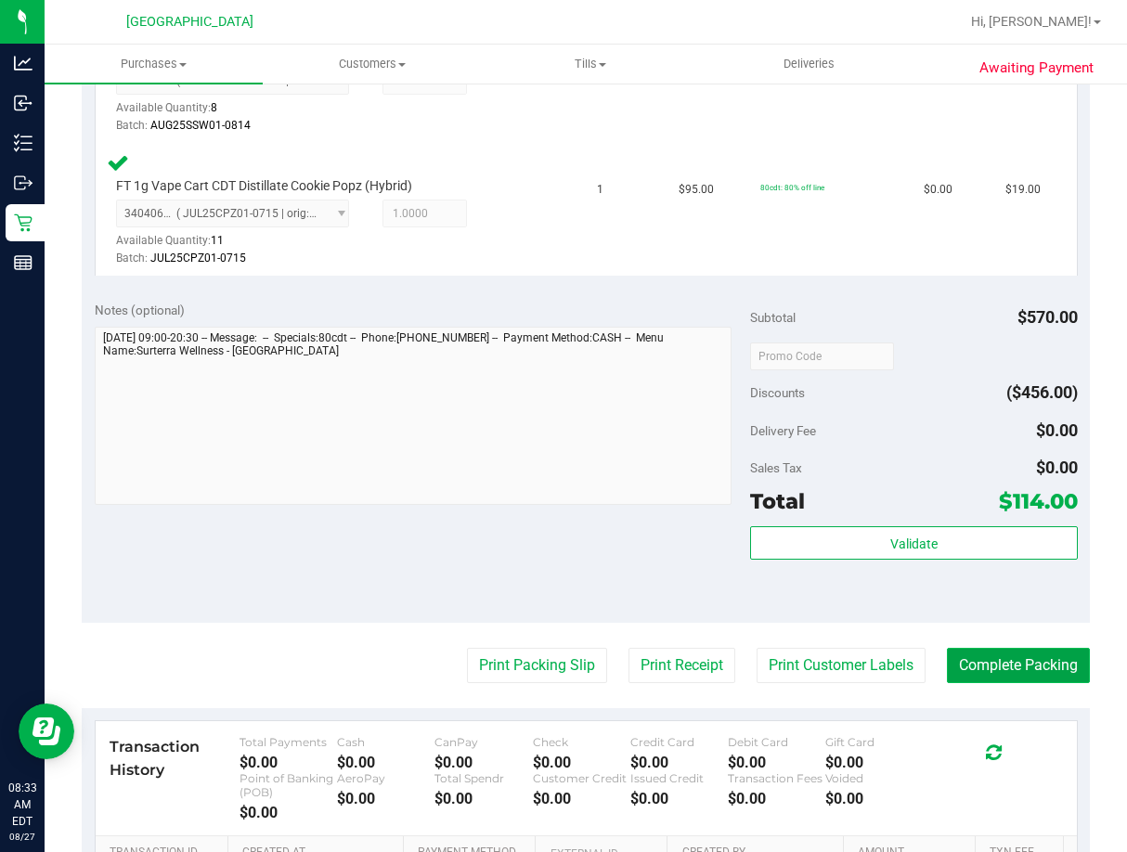
click at [953, 662] on button "Complete Packing" at bounding box center [1018, 665] width 143 height 35
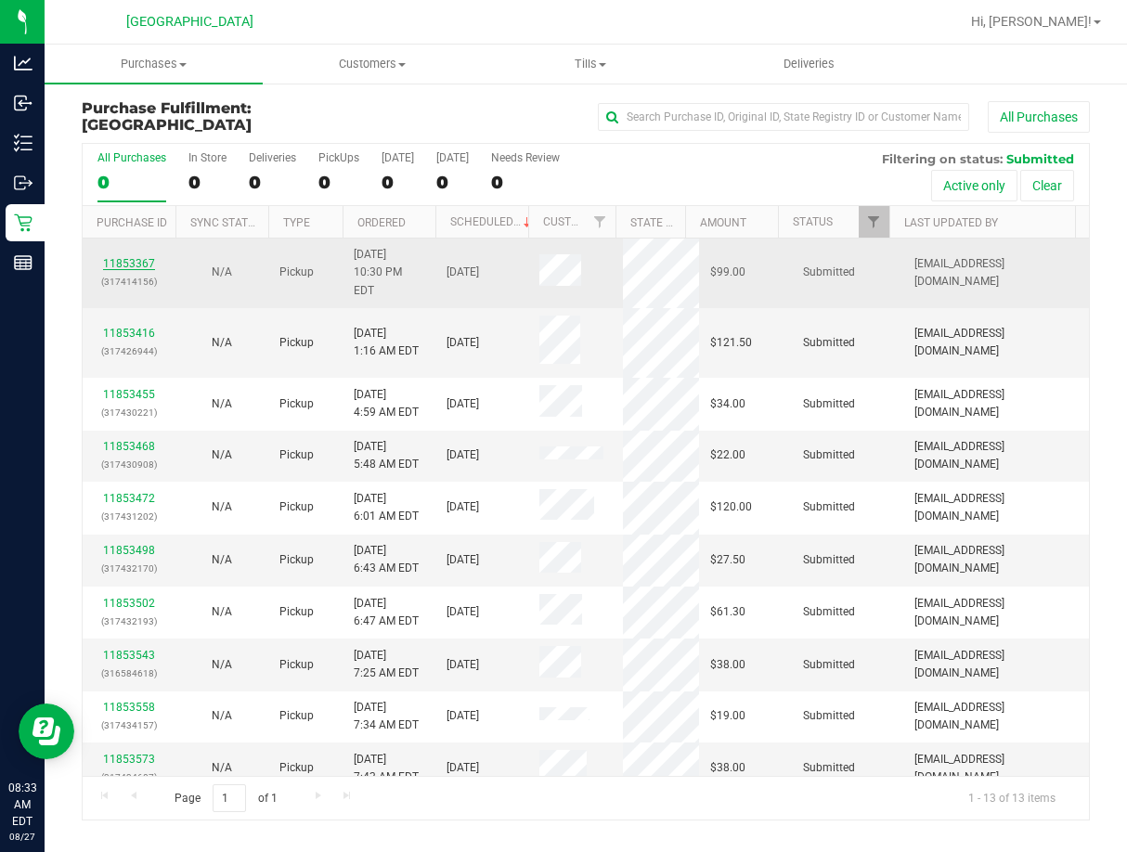
click at [139, 257] on link "11853367" at bounding box center [129, 263] width 52 height 13
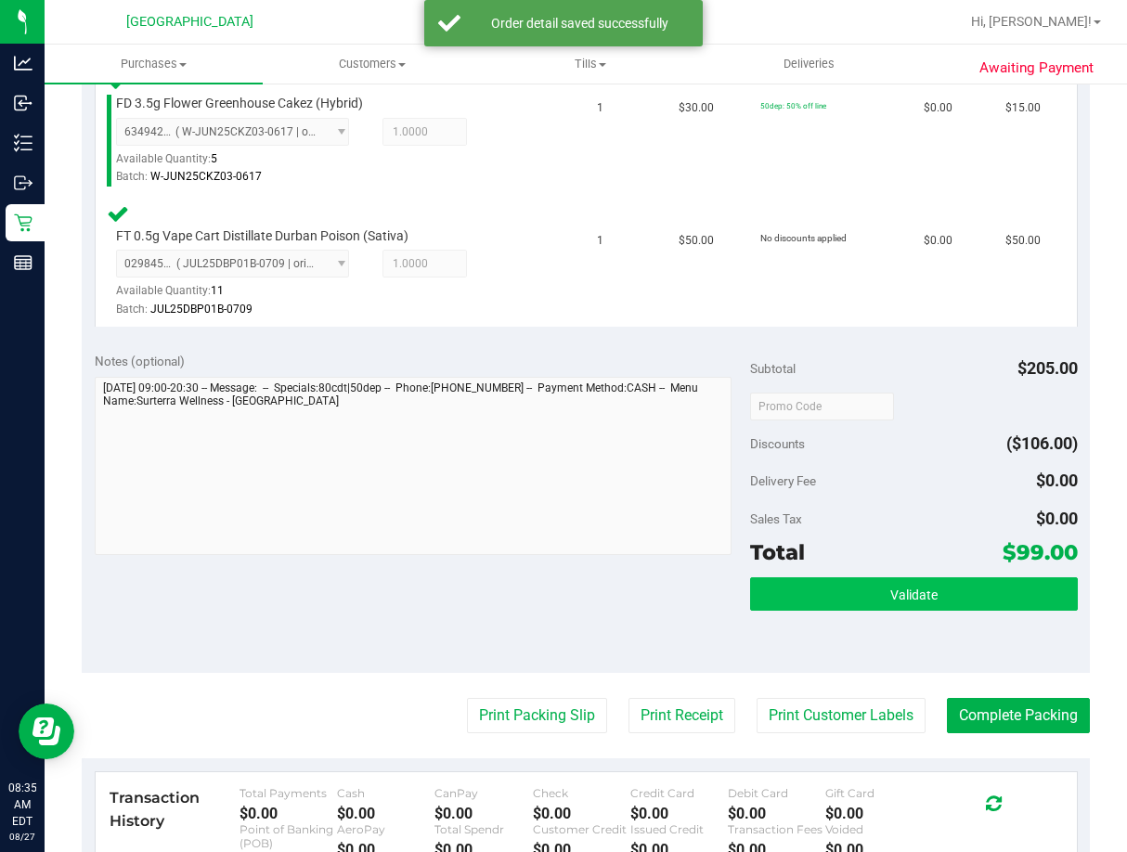
scroll to position [928, 0]
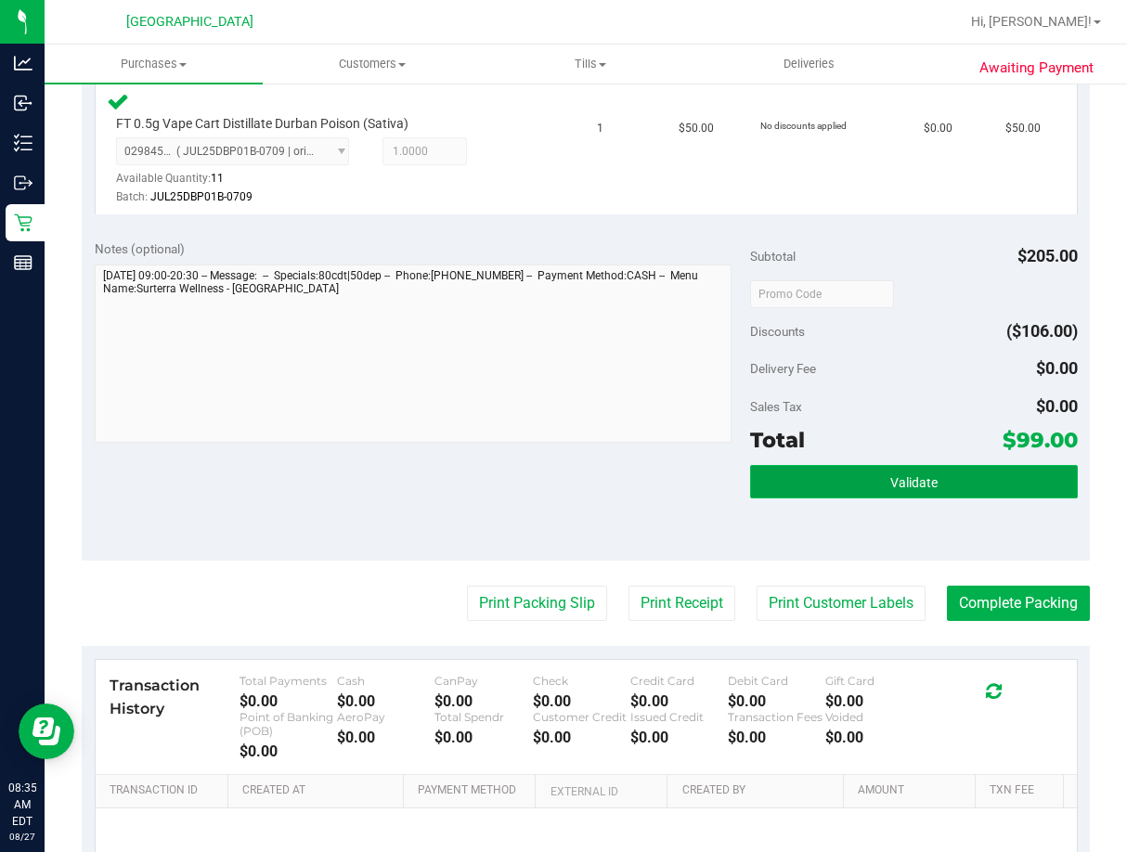
click at [898, 484] on span "Validate" at bounding box center [913, 482] width 47 height 15
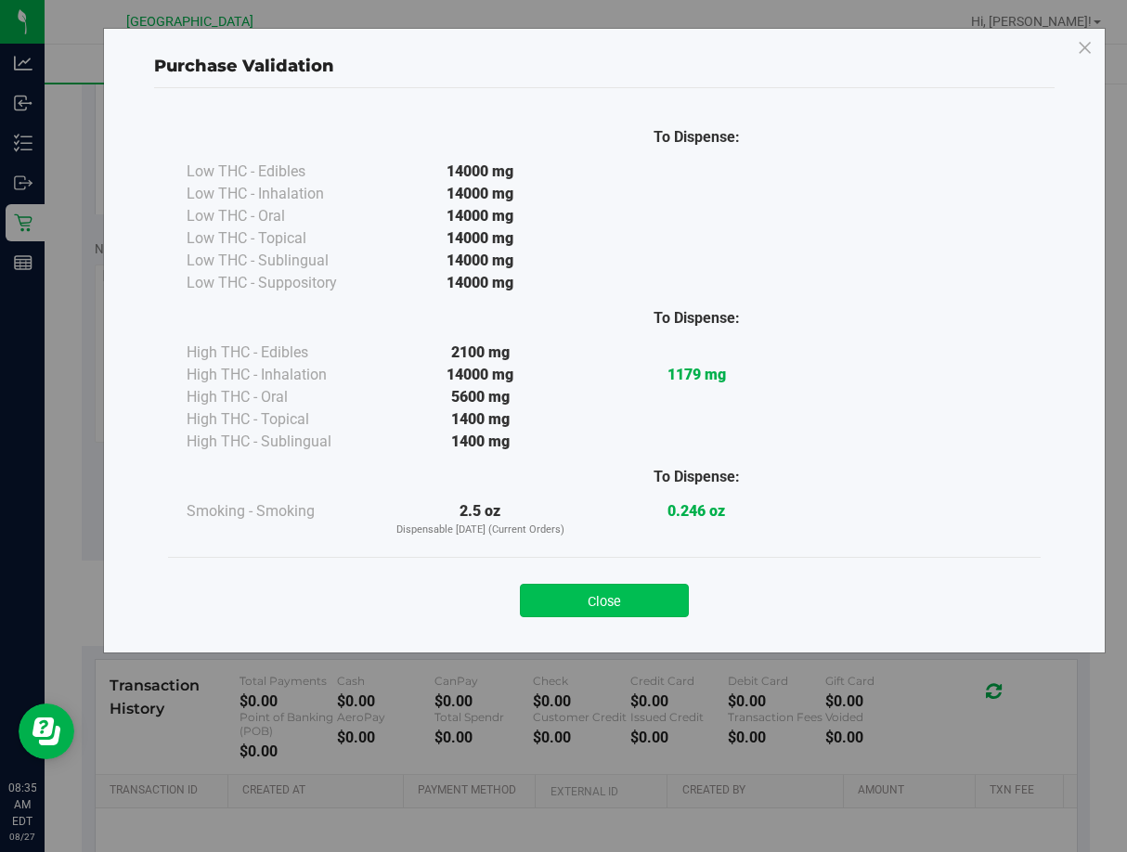
click at [638, 593] on button "Close" at bounding box center [604, 600] width 169 height 33
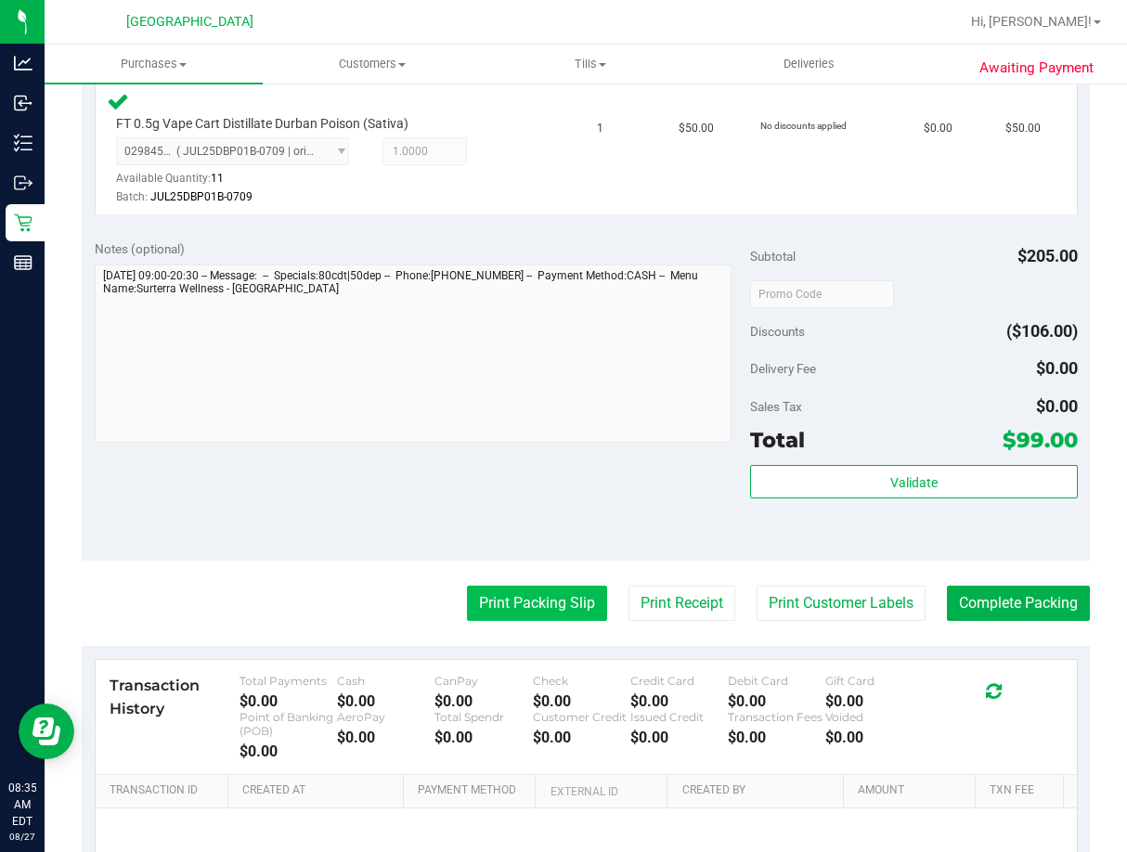
click at [528, 602] on button "Print Packing Slip" at bounding box center [537, 603] width 140 height 35
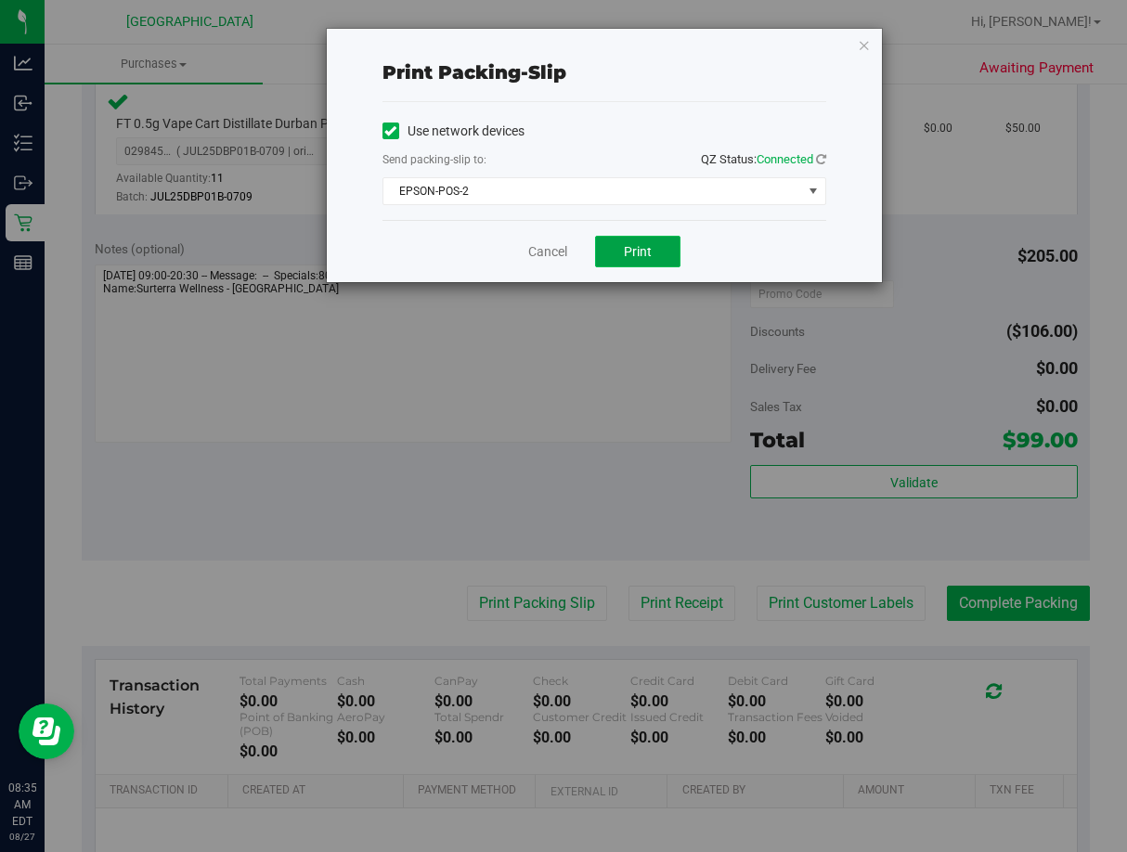
click at [623, 249] on button "Print" at bounding box center [637, 252] width 85 height 32
drag, startPoint x: 1, startPoint y: 889, endPoint x: 543, endPoint y: 252, distance: 837.1
click at [543, 253] on link "Cancel" at bounding box center [547, 251] width 39 height 19
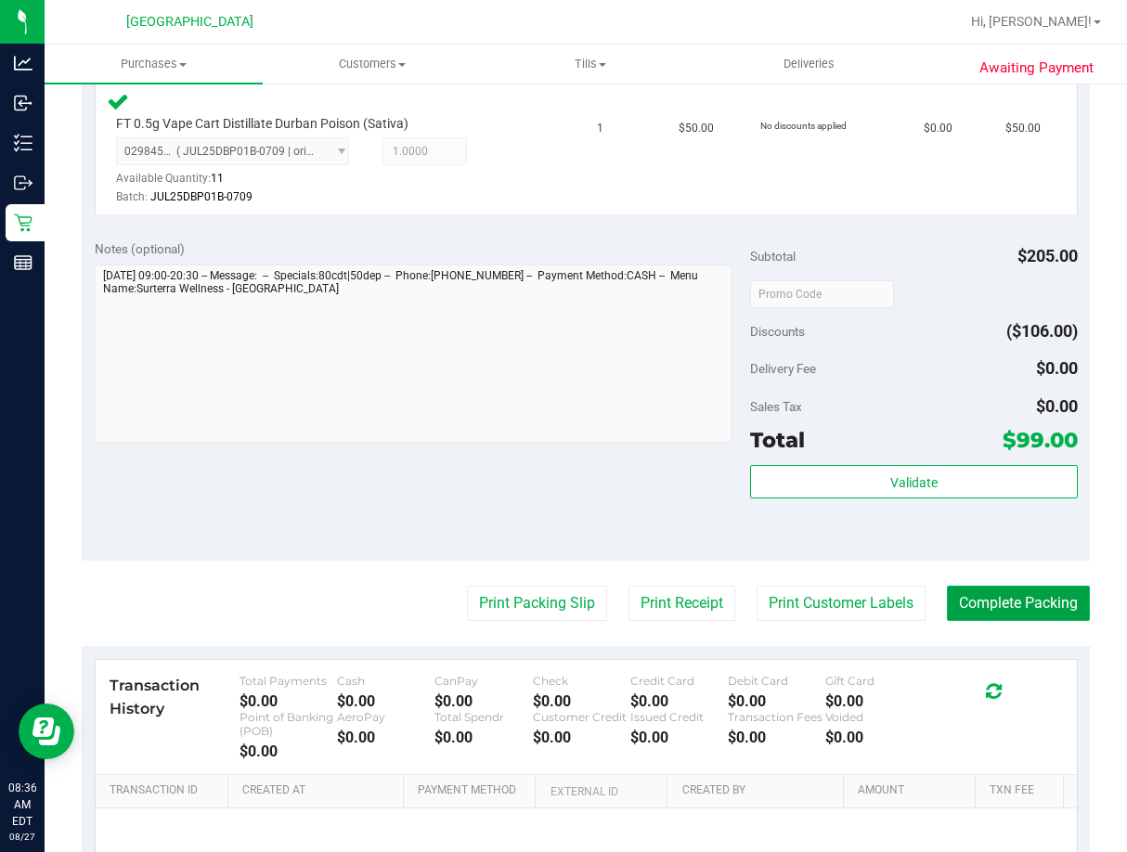
click at [982, 619] on button "Complete Packing" at bounding box center [1018, 603] width 143 height 35
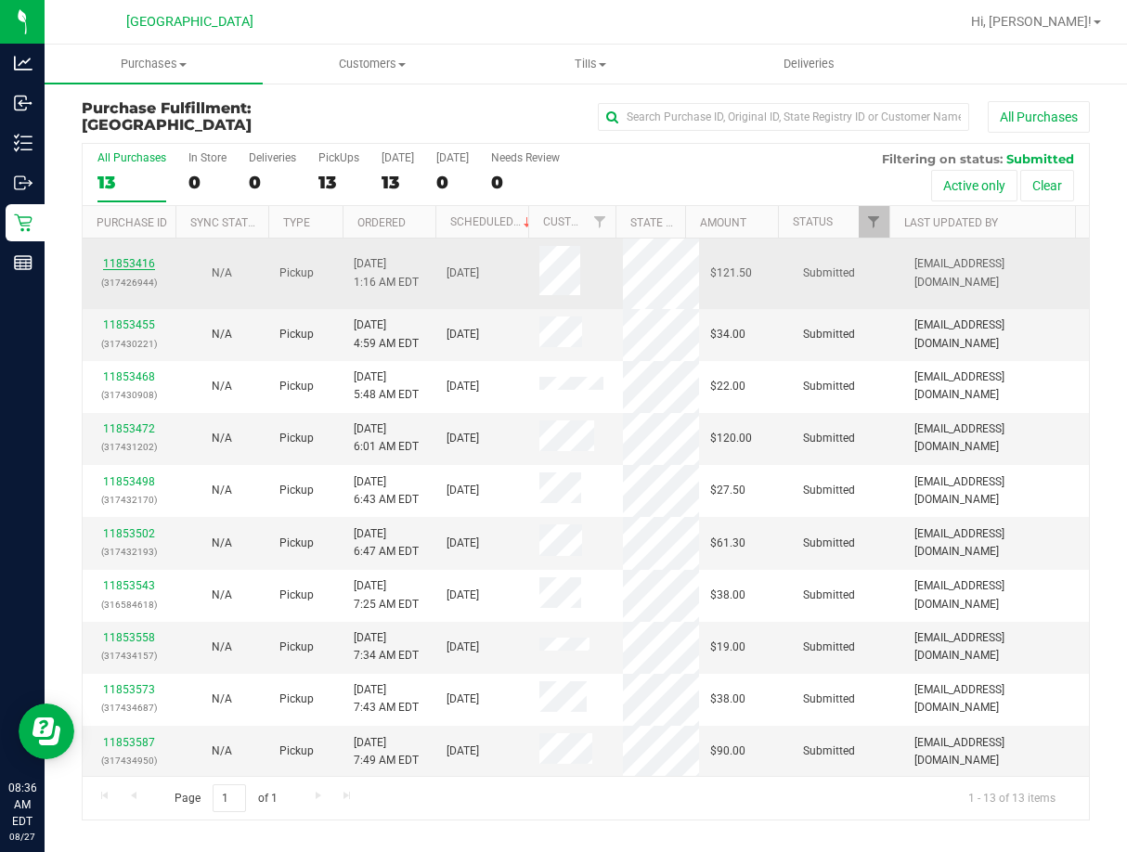
click at [150, 257] on link "11853416" at bounding box center [129, 263] width 52 height 13
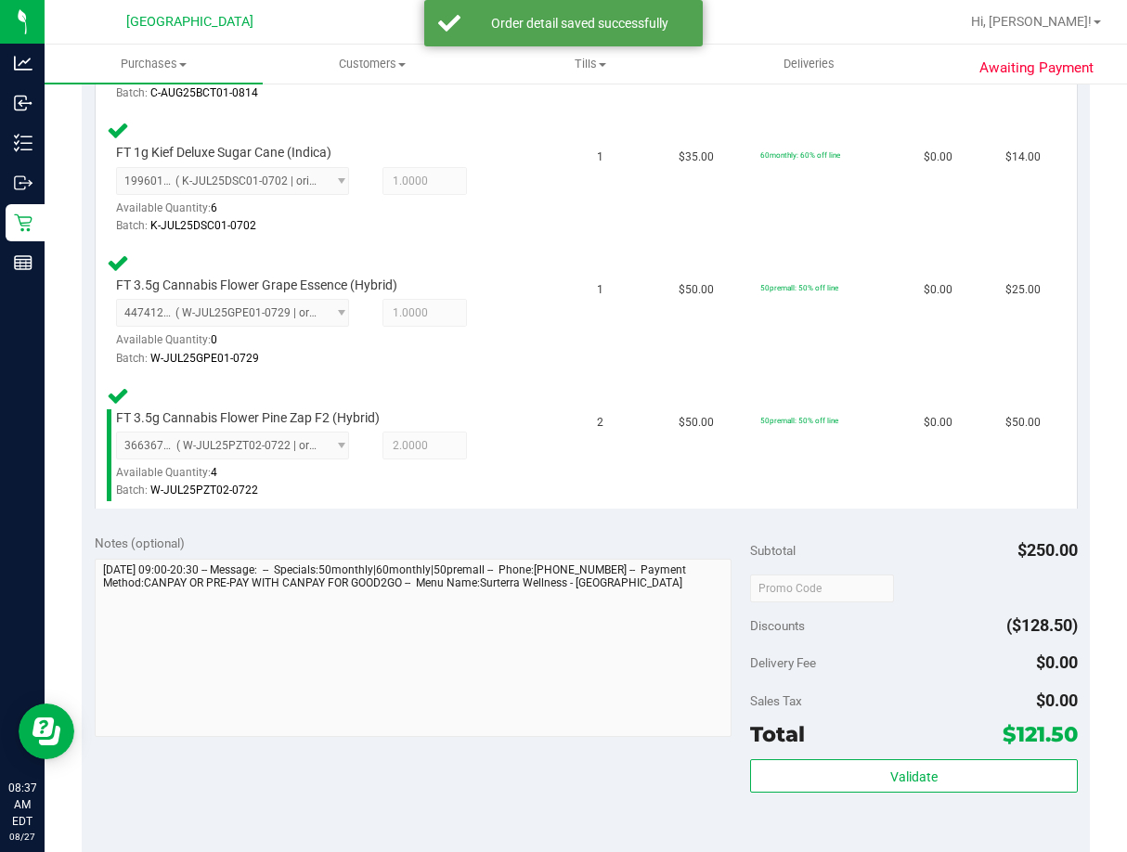
scroll to position [650, 0]
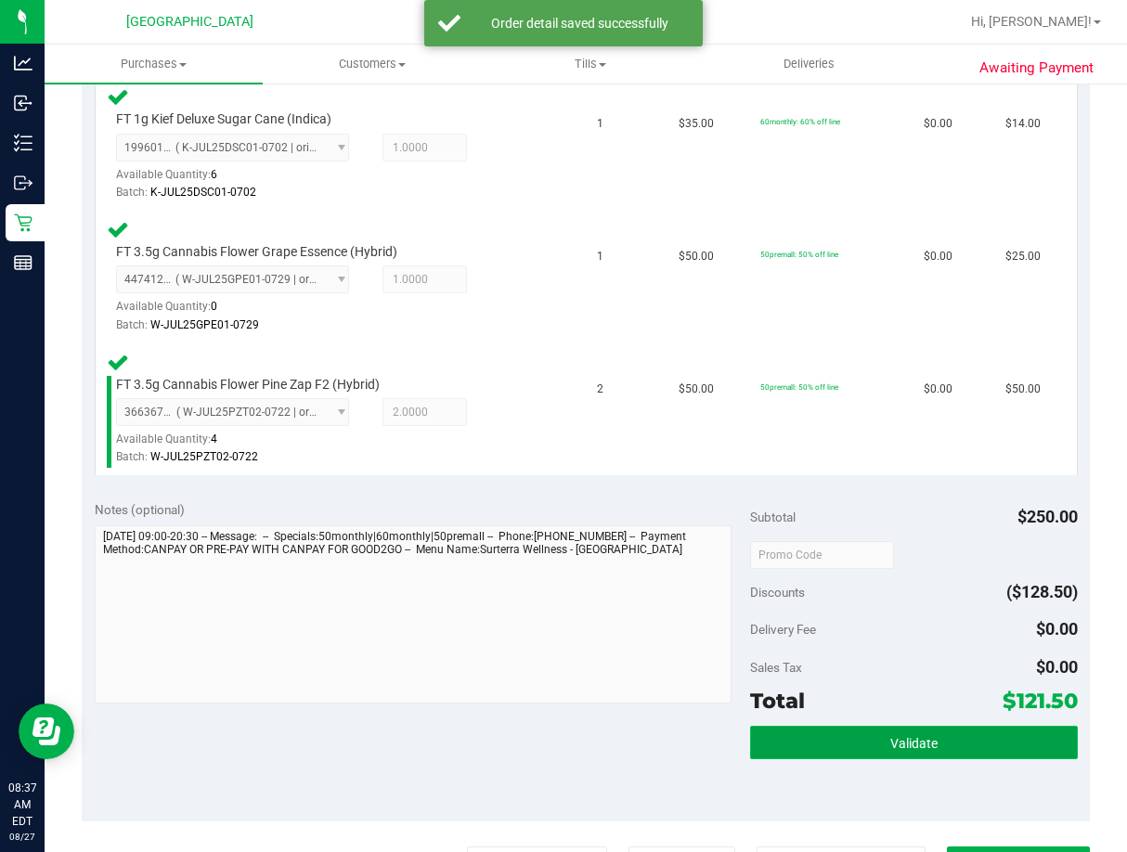
click at [918, 743] on span "Validate" at bounding box center [913, 743] width 47 height 15
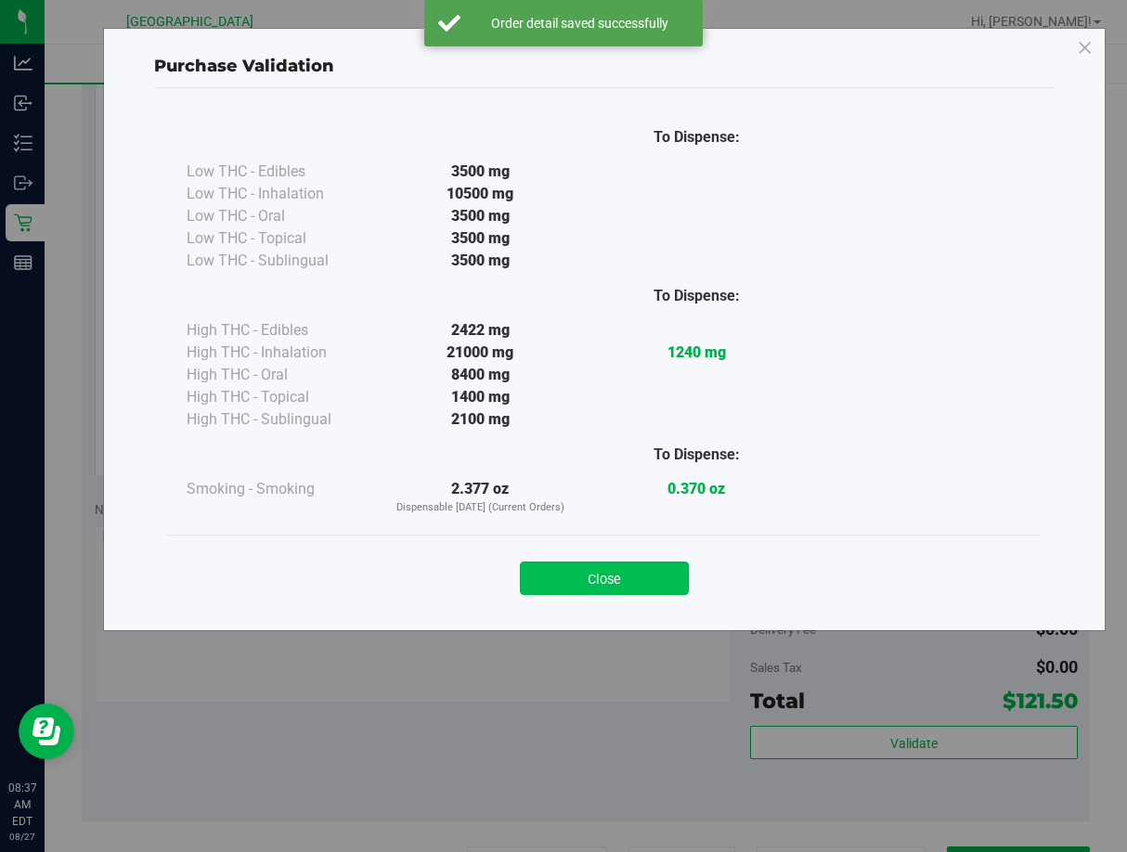
click at [612, 570] on button "Close" at bounding box center [604, 578] width 169 height 33
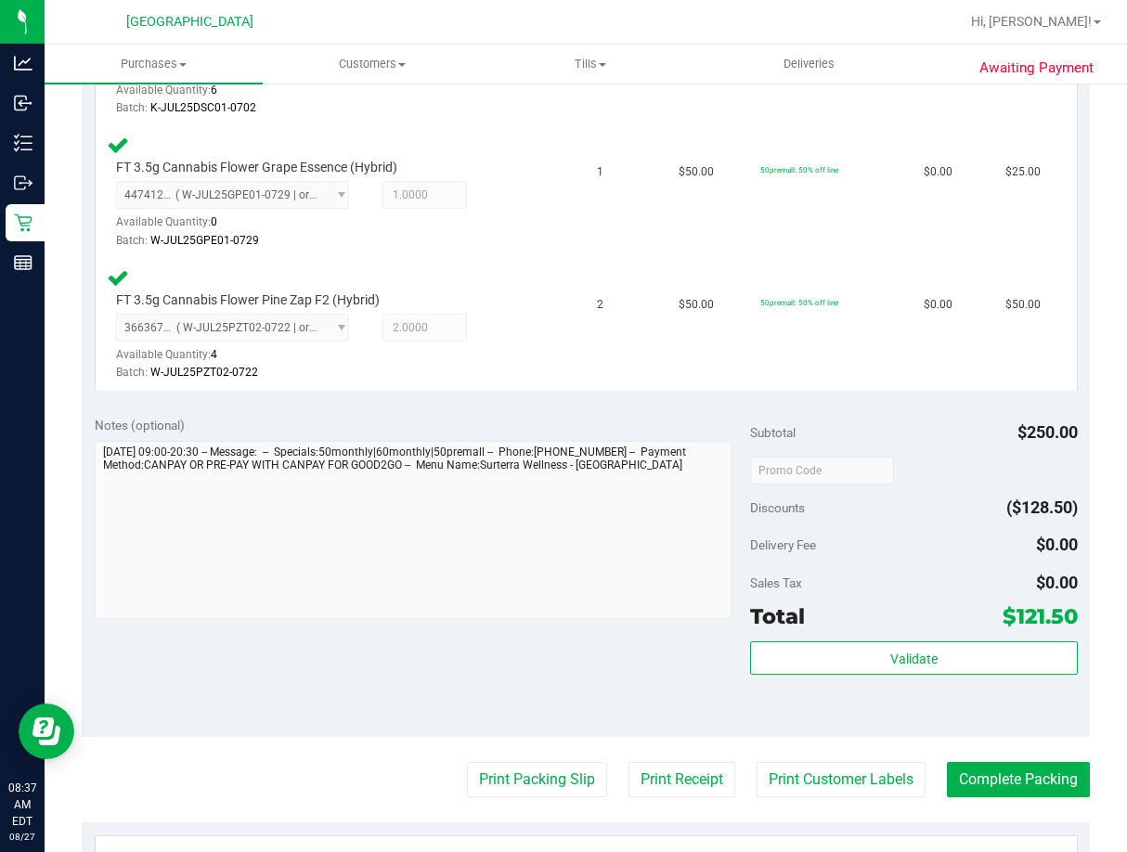
scroll to position [836, 0]
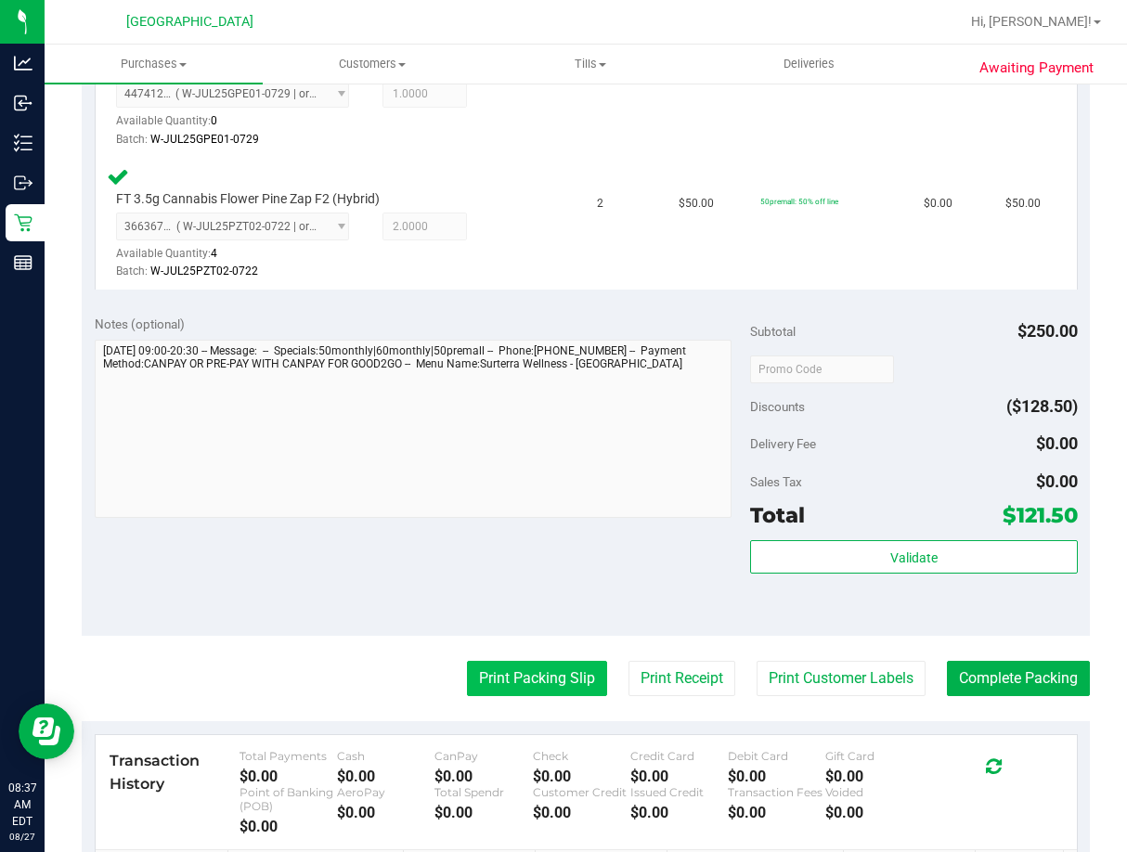
click at [547, 663] on button "Print Packing Slip" at bounding box center [537, 678] width 140 height 35
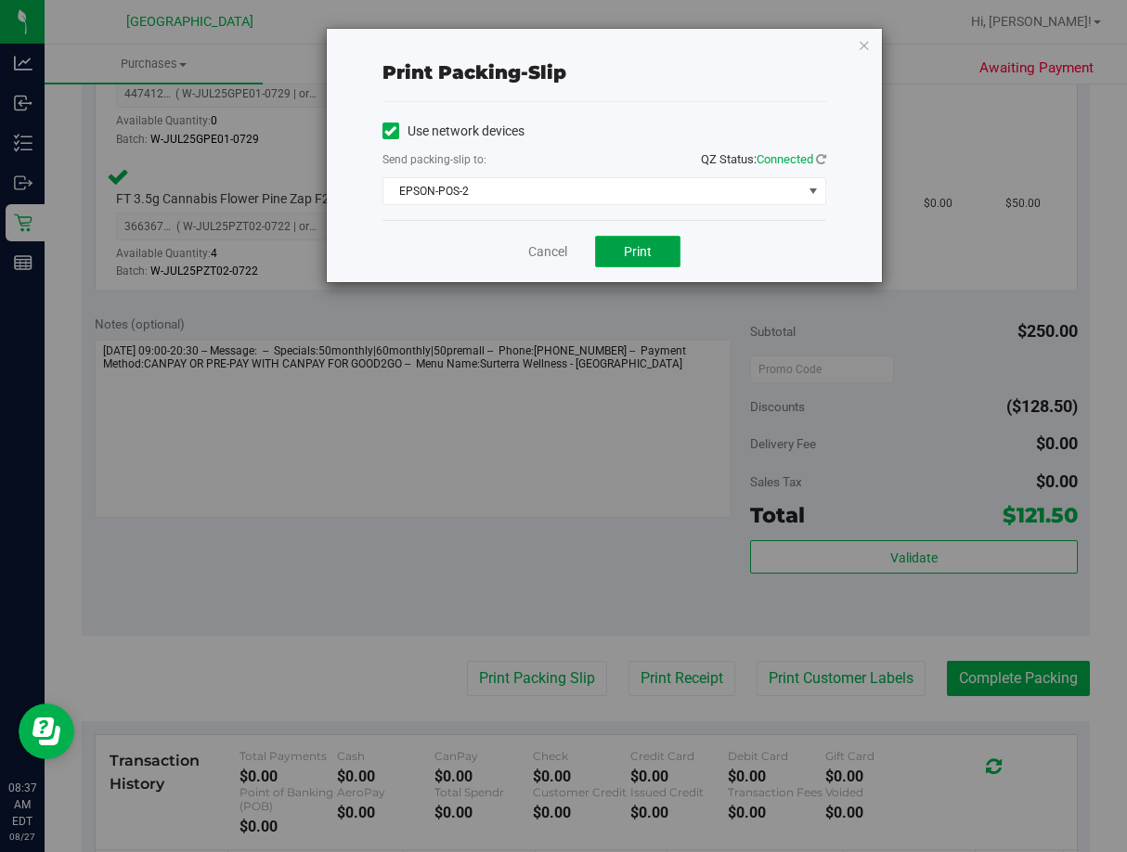
click at [668, 253] on button "Print" at bounding box center [637, 252] width 85 height 32
click at [555, 256] on link "Cancel" at bounding box center [547, 251] width 39 height 19
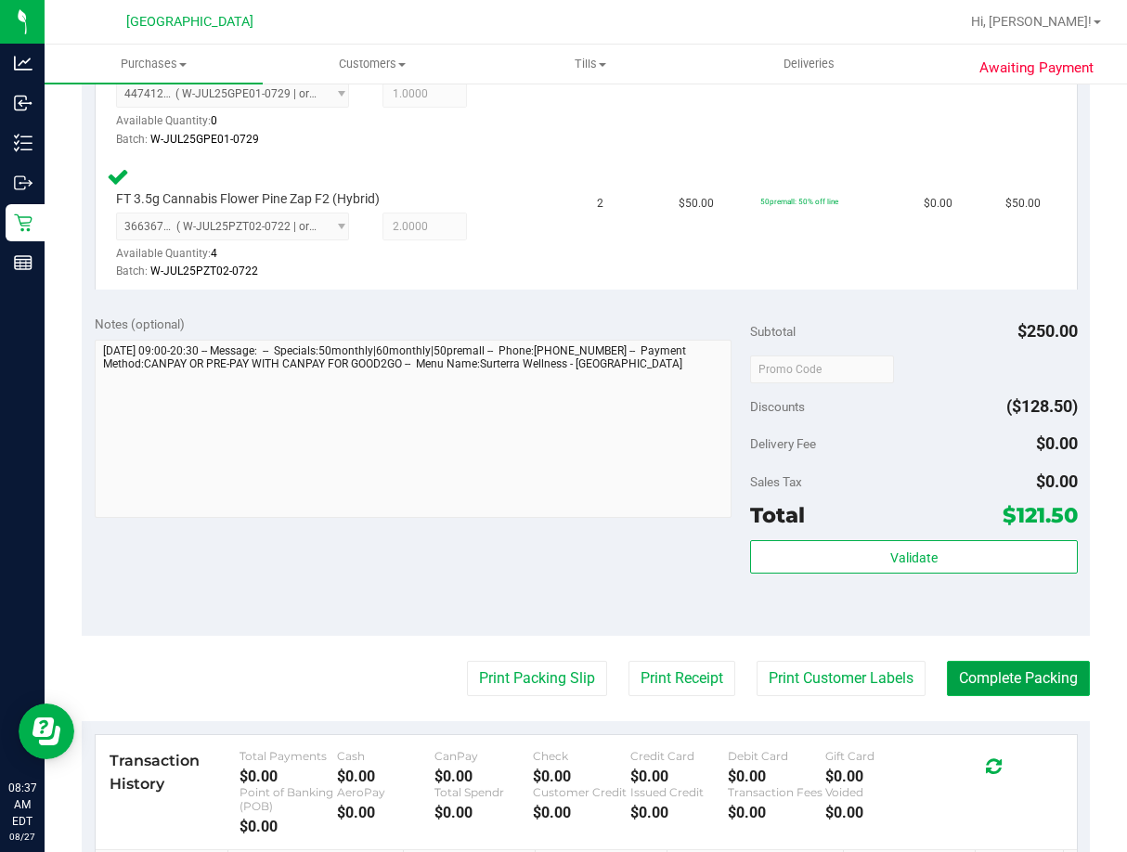
click at [996, 679] on button "Complete Packing" at bounding box center [1018, 678] width 143 height 35
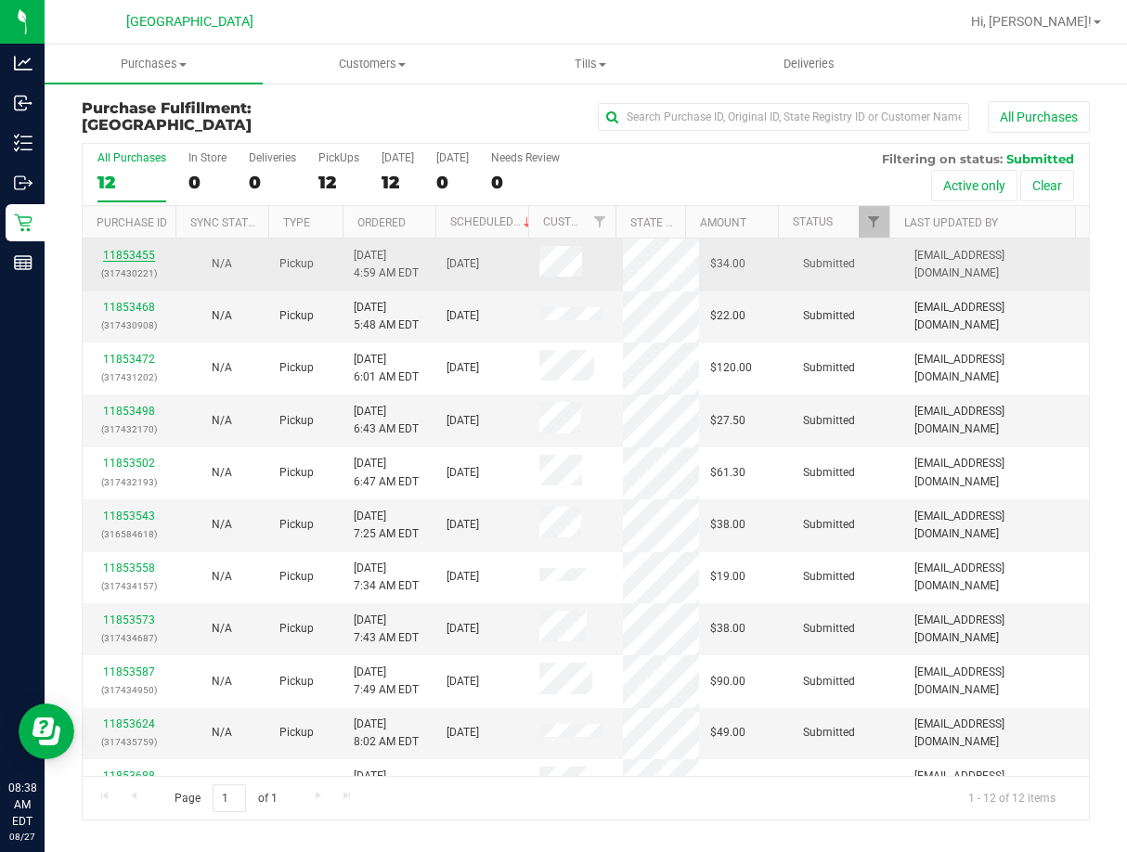
click at [141, 255] on link "11853455" at bounding box center [129, 255] width 52 height 13
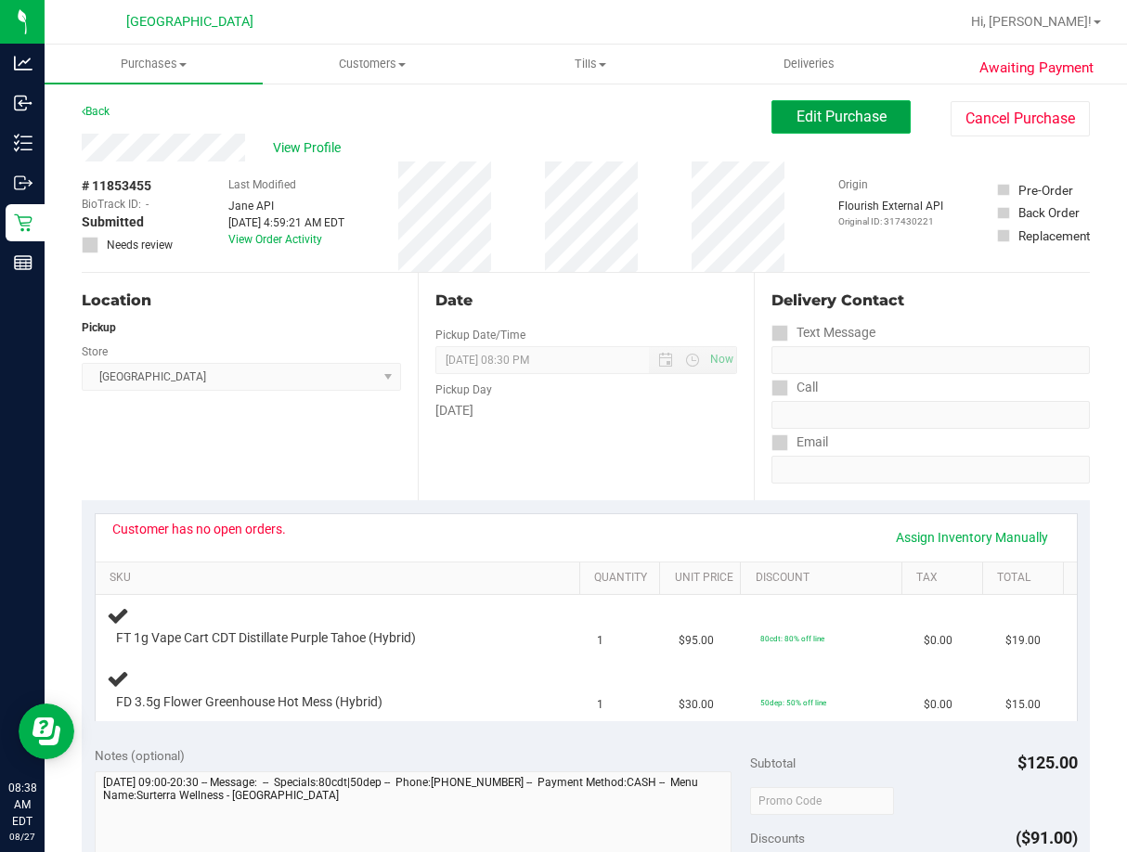
click at [797, 110] on span "Edit Purchase" at bounding box center [842, 117] width 90 height 18
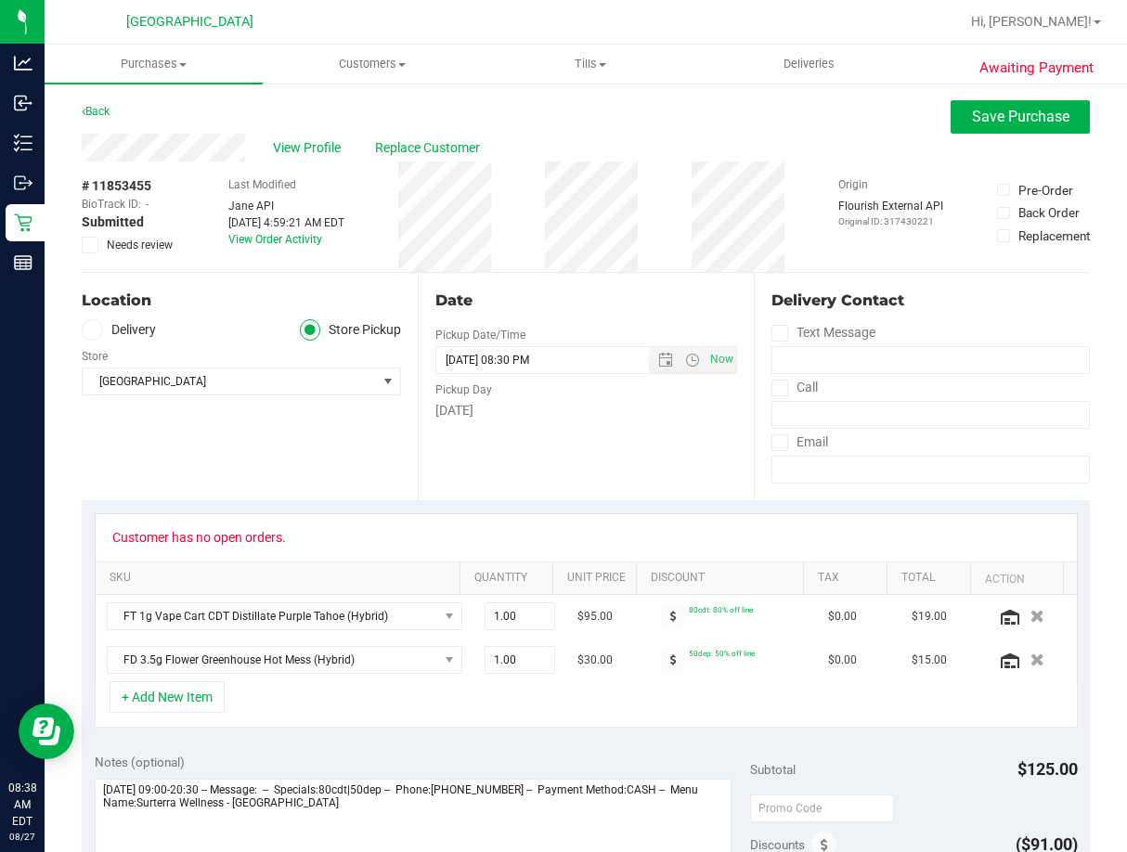
click at [94, 245] on icon at bounding box center [90, 245] width 12 height 0
click at [0, 0] on input "Needs review" at bounding box center [0, 0] width 0 height 0
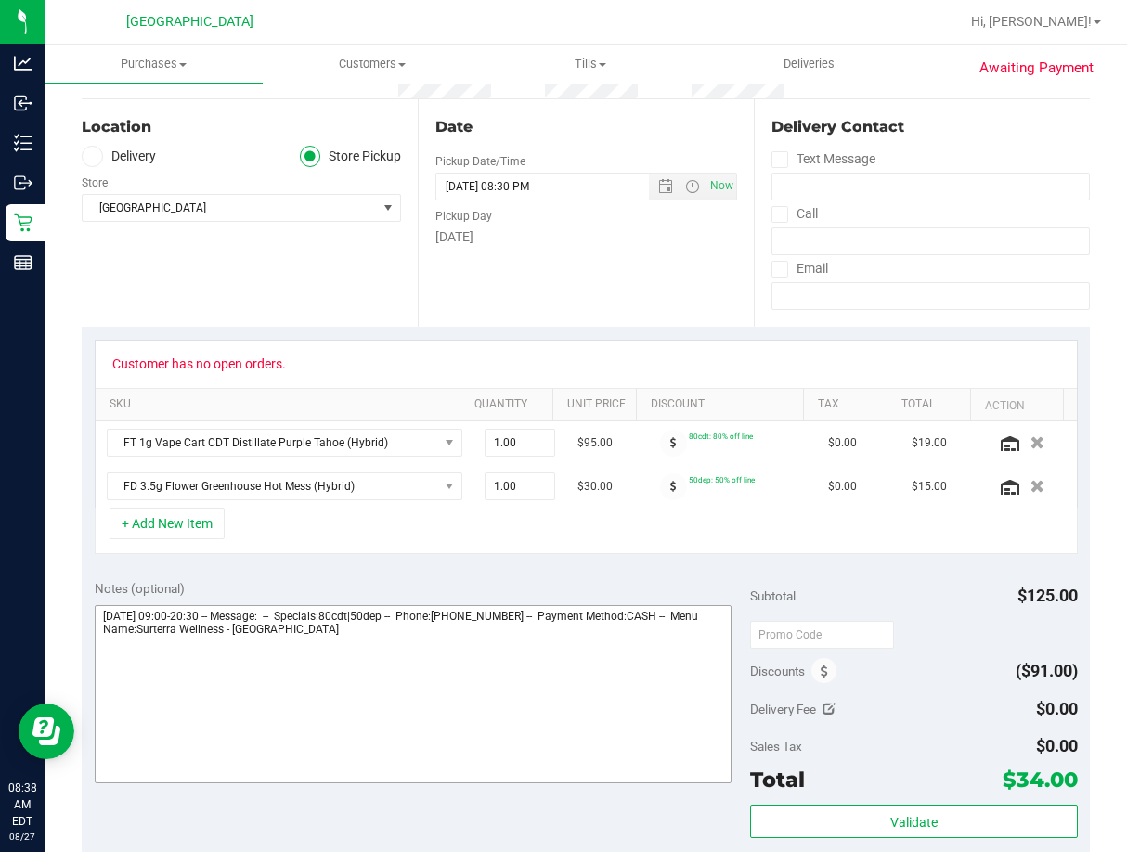
scroll to position [279, 0]
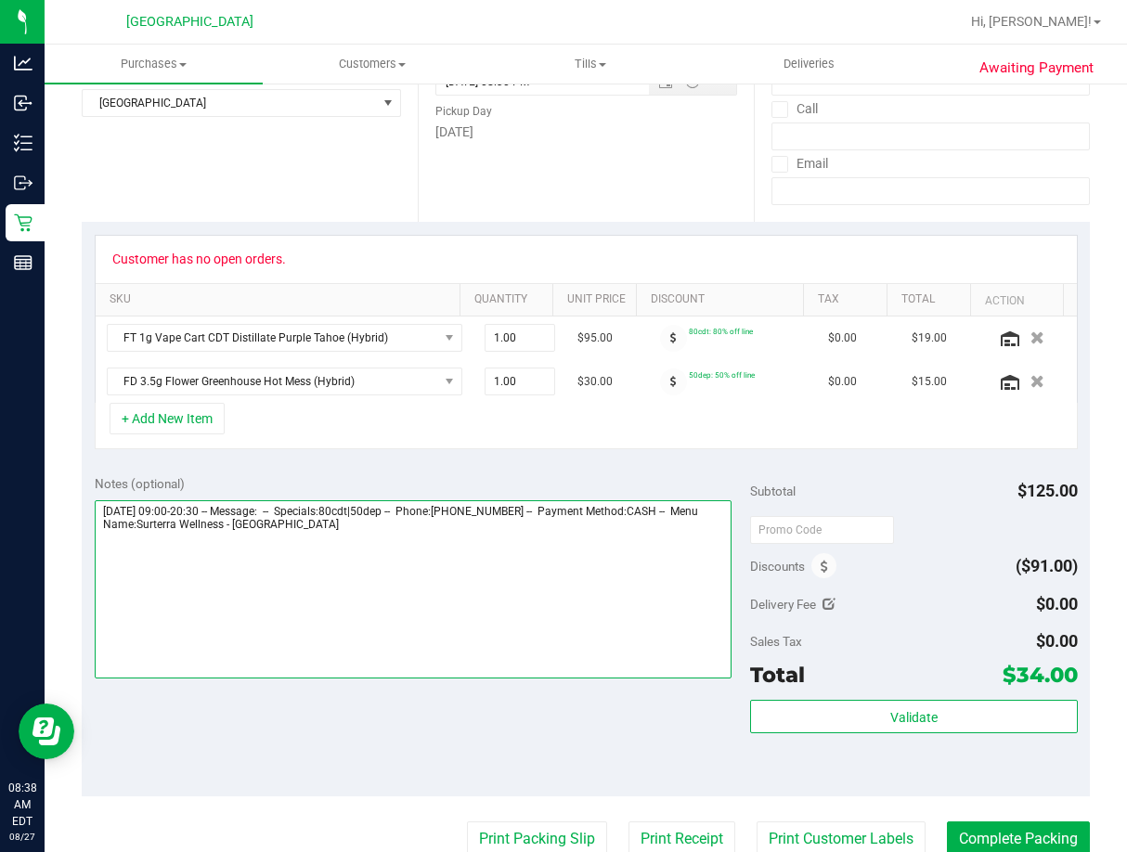
click at [424, 532] on textarea at bounding box center [413, 589] width 637 height 178
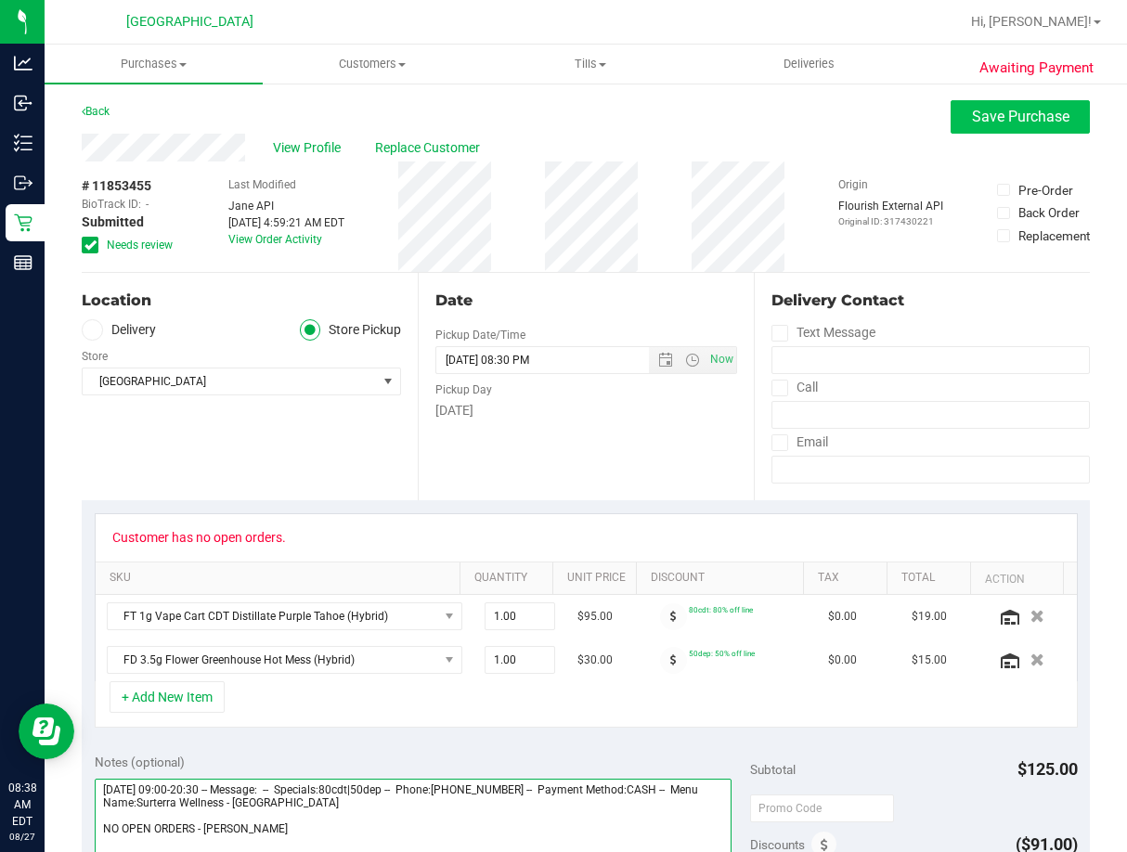
type textarea "Wednesday 08/27/2025 09:00-20:30 -- Message: -- Specials:80cdt|50dep -- Phone:8…"
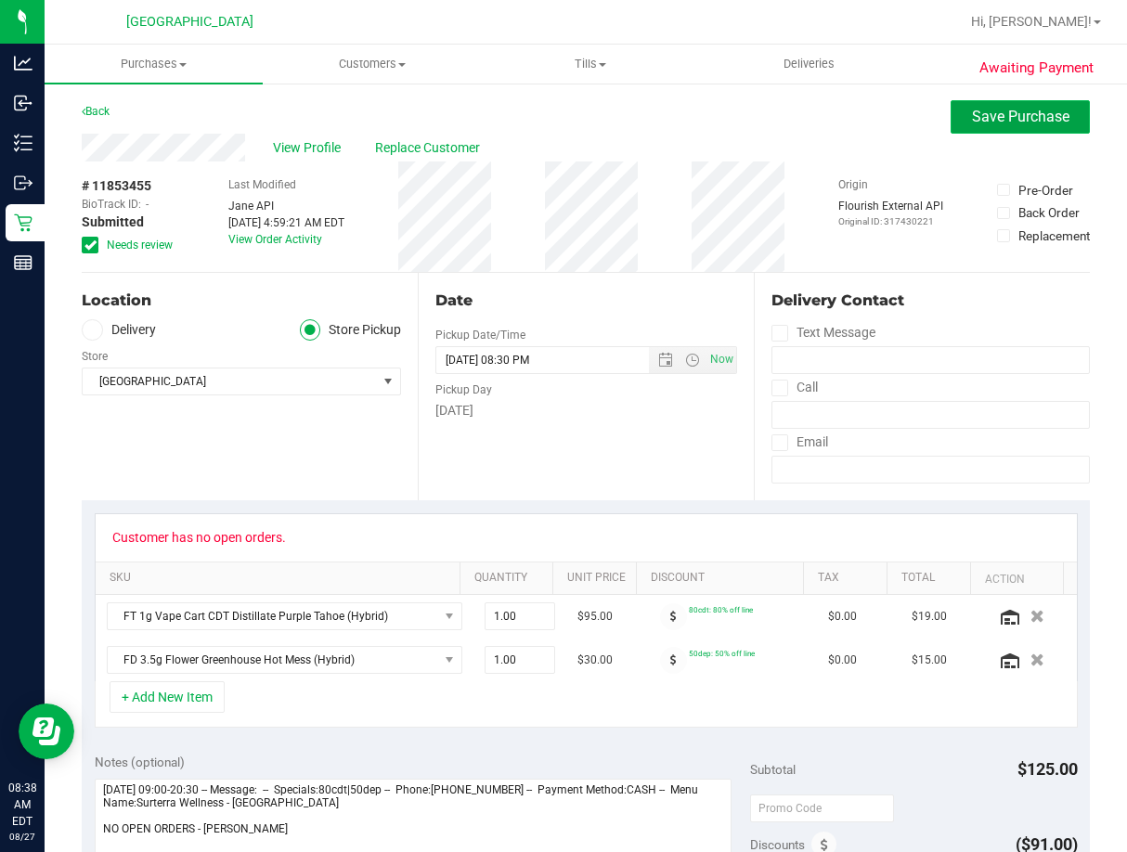
click at [972, 116] on span "Save Purchase" at bounding box center [1020, 117] width 97 height 18
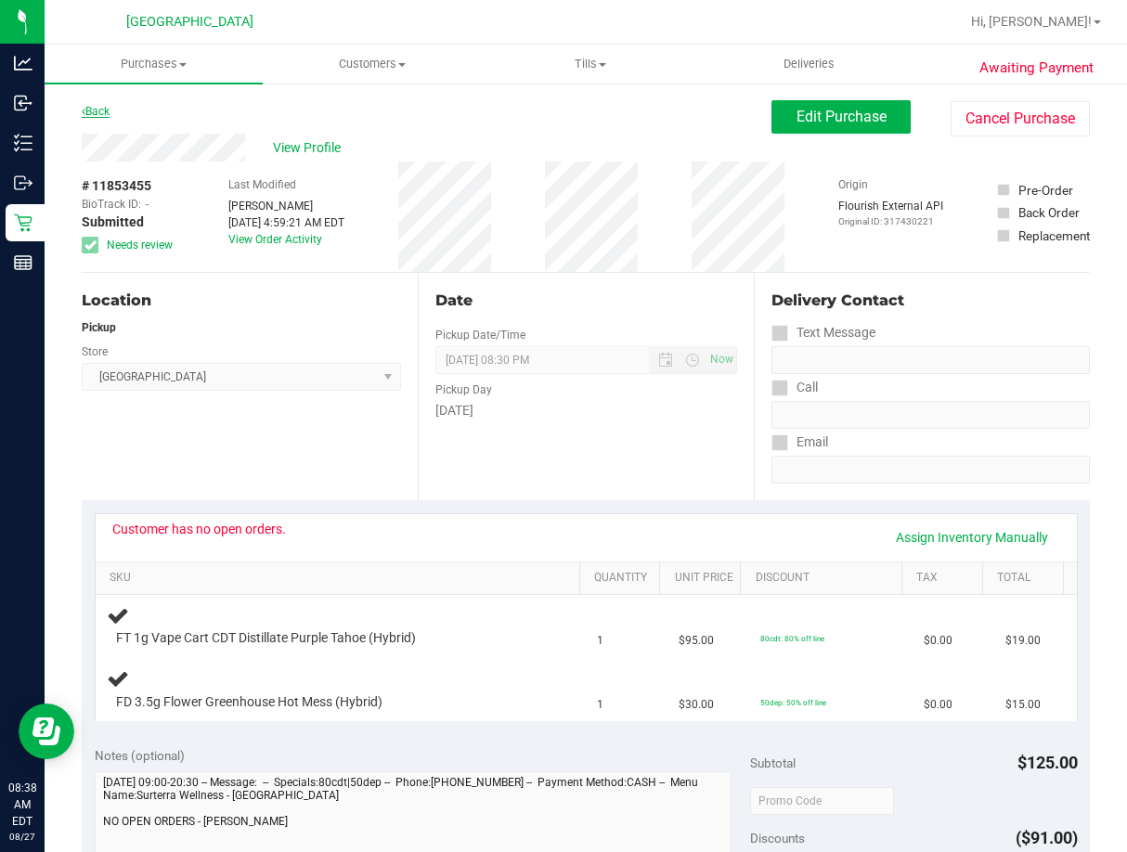
click at [107, 110] on link "Back" at bounding box center [96, 111] width 28 height 13
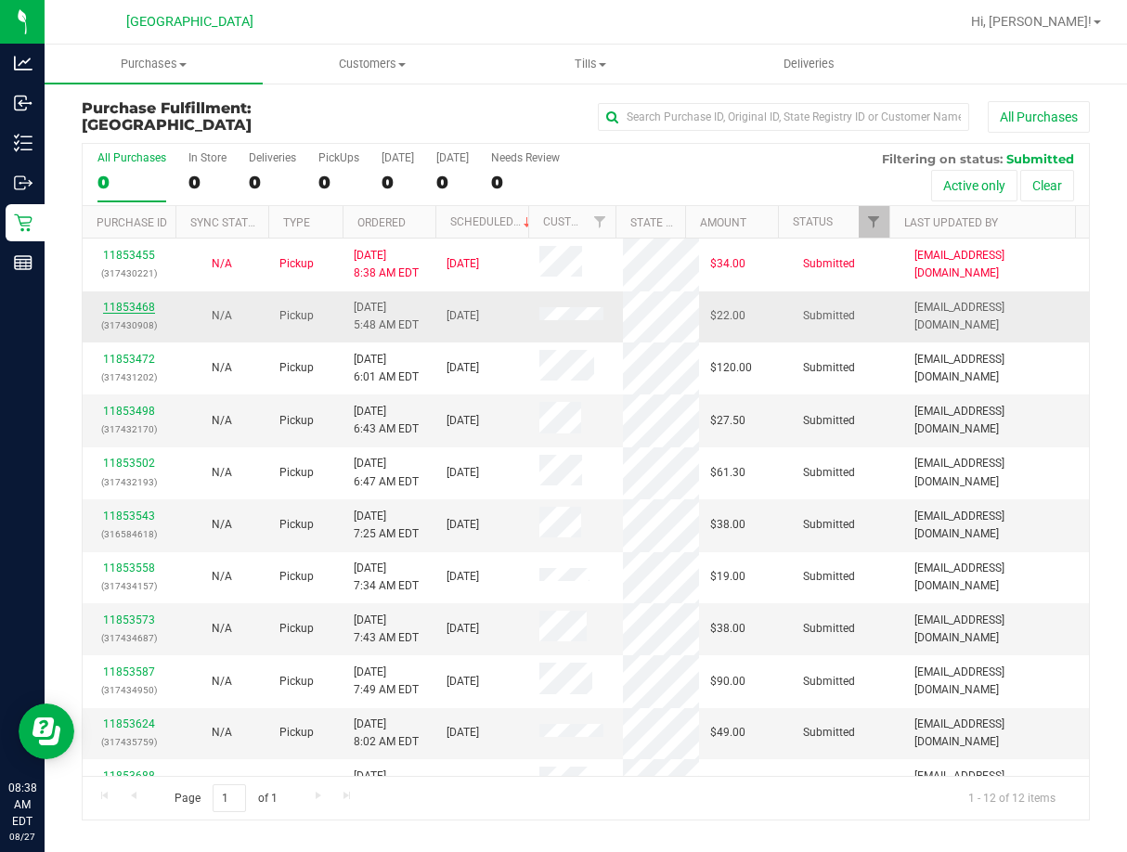
click at [133, 307] on link "11853468" at bounding box center [129, 307] width 52 height 13
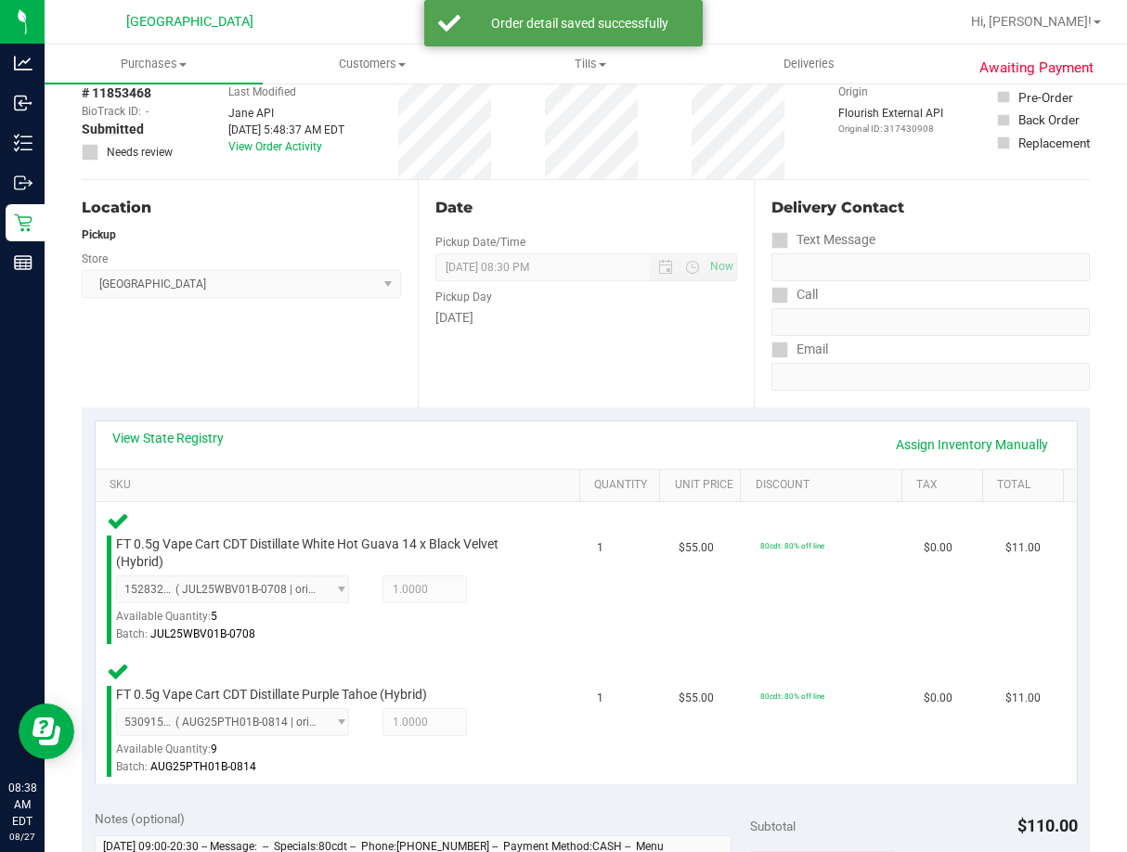
scroll to position [650, 0]
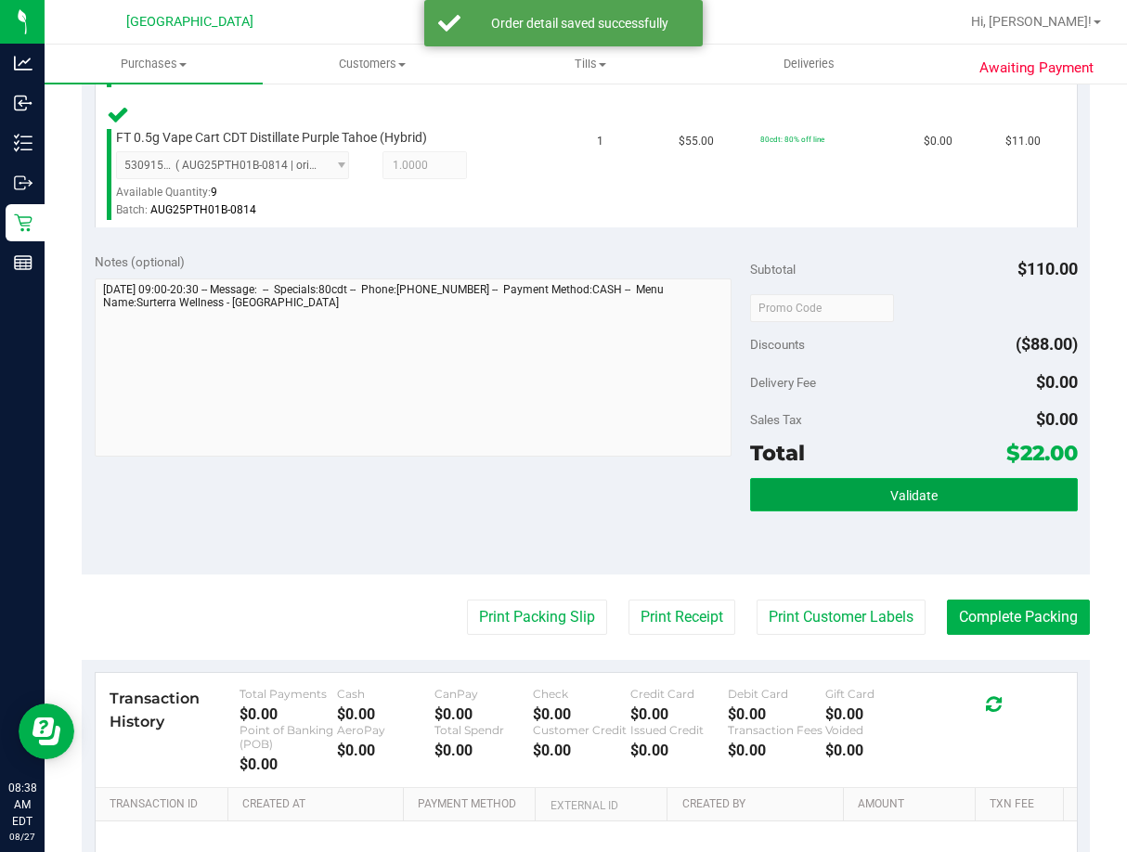
click at [926, 494] on button "Validate" at bounding box center [914, 494] width 328 height 33
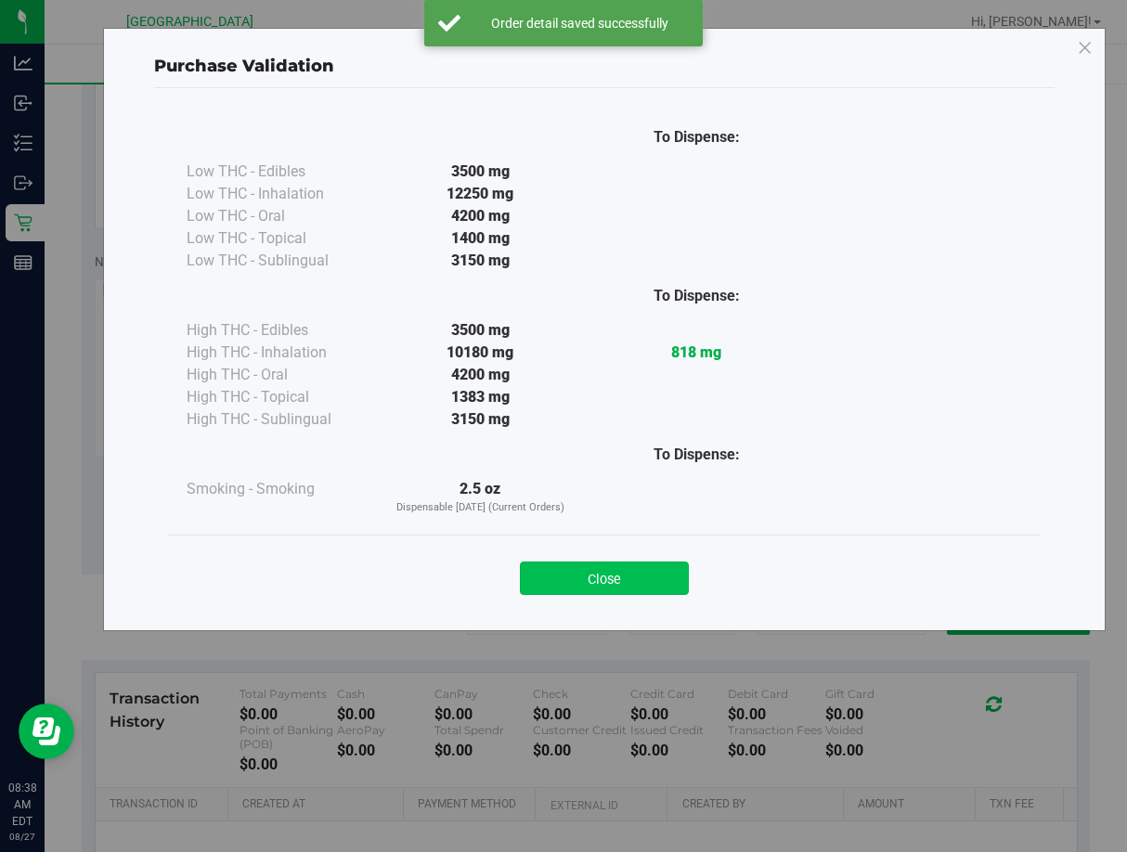
click at [653, 573] on button "Close" at bounding box center [604, 578] width 169 height 33
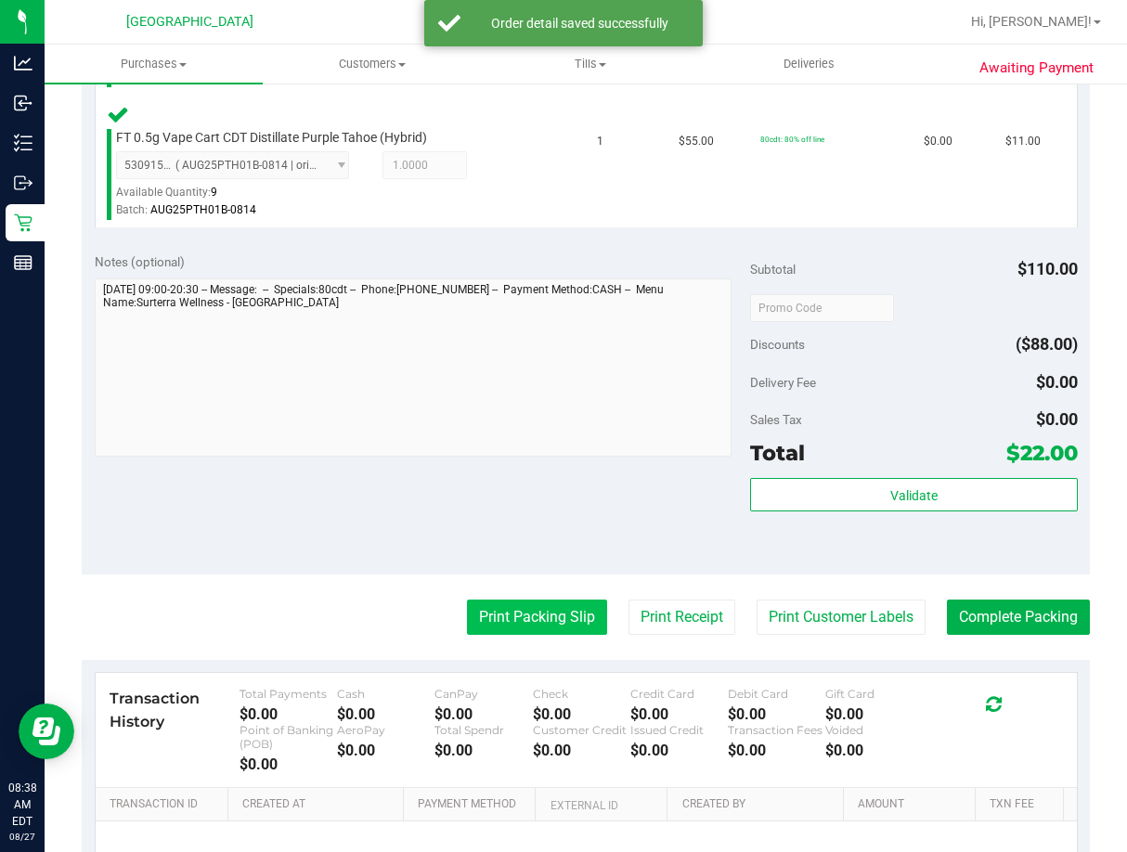
click at [538, 620] on button "Print Packing Slip" at bounding box center [537, 617] width 140 height 35
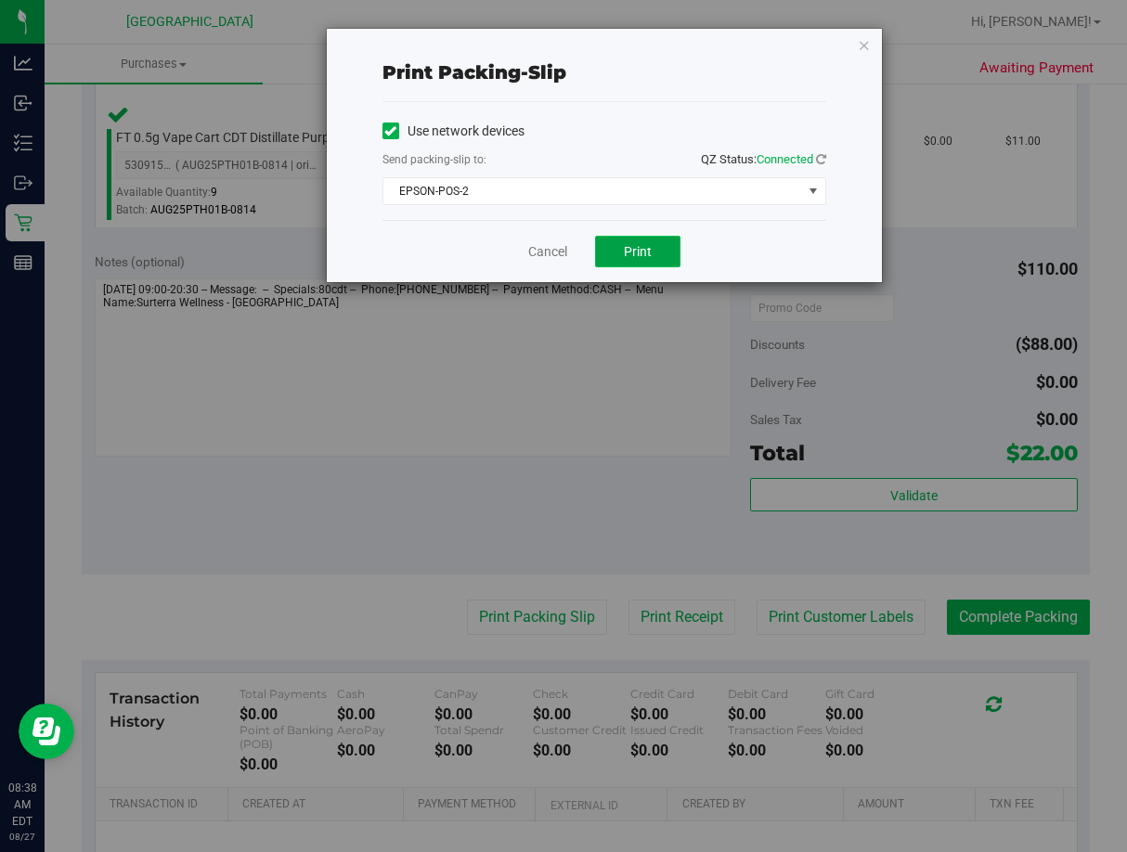
click at [661, 247] on button "Print" at bounding box center [637, 252] width 85 height 32
click at [557, 253] on link "Cancel" at bounding box center [547, 251] width 39 height 19
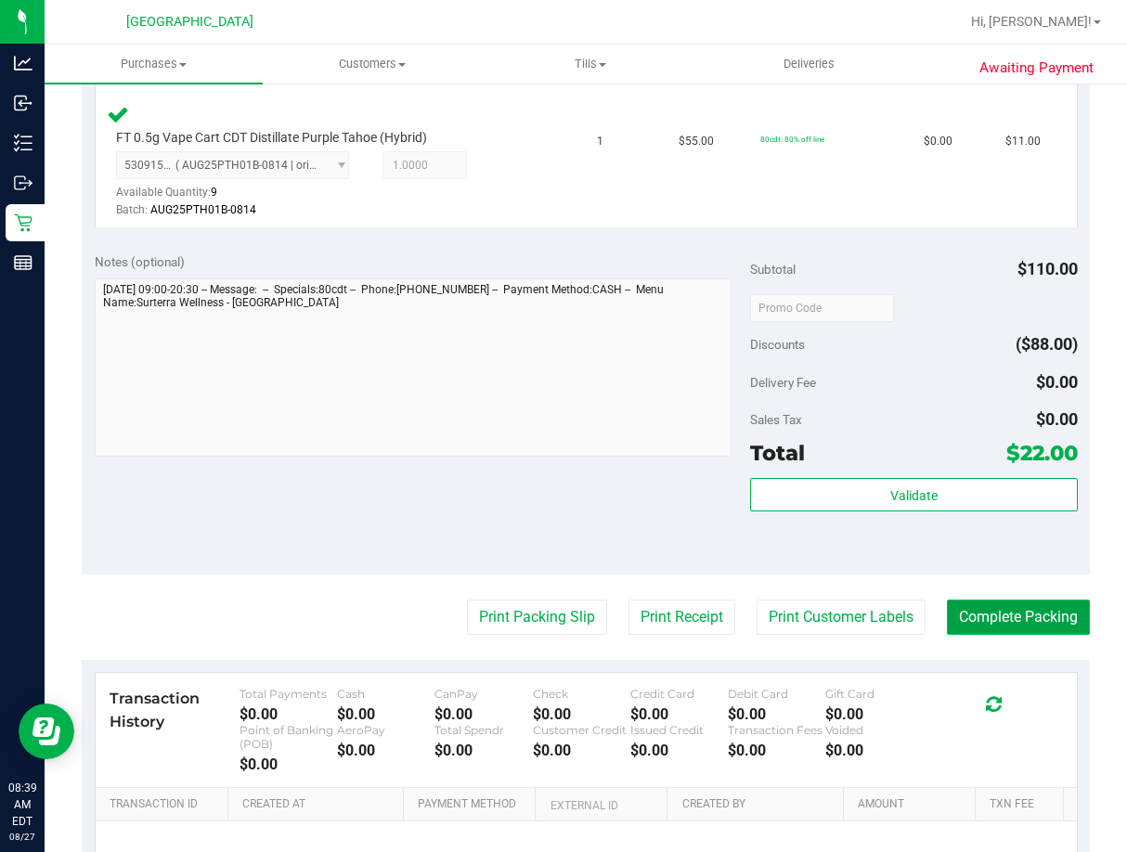
click at [971, 631] on button "Complete Packing" at bounding box center [1018, 617] width 143 height 35
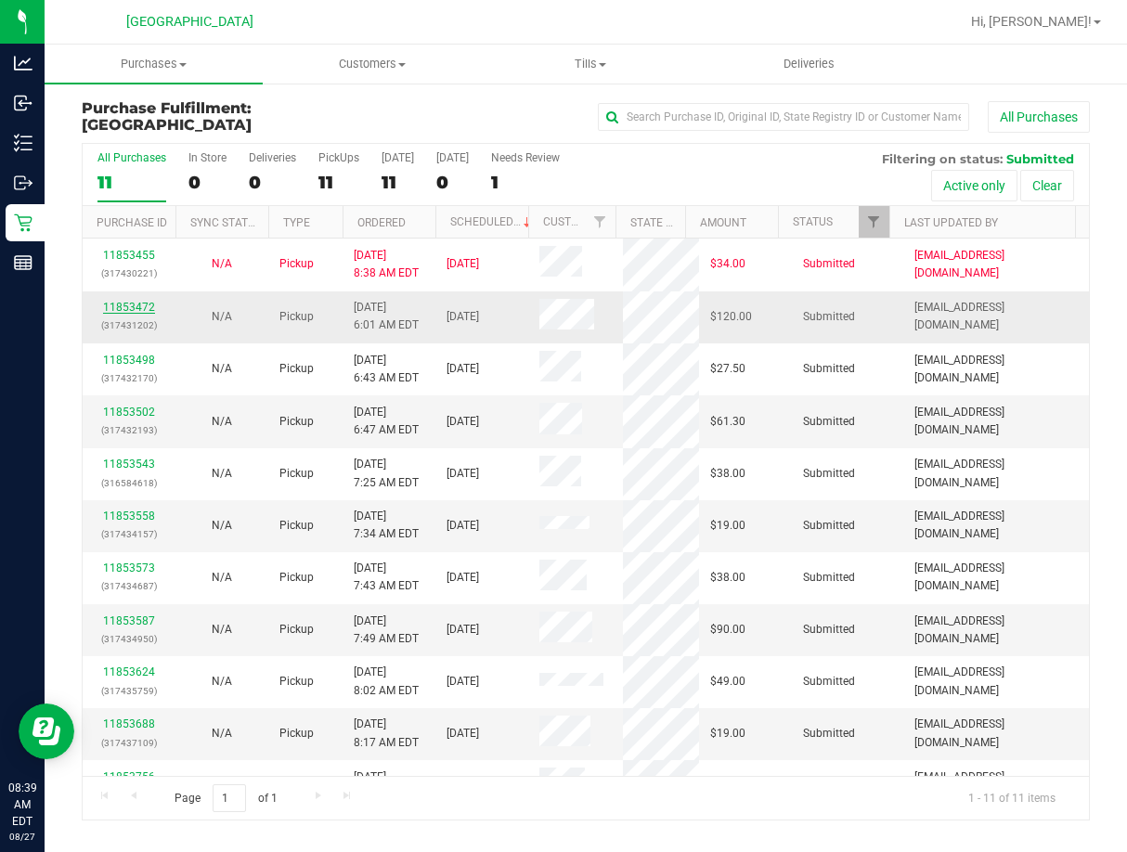
click at [132, 304] on link "11853472" at bounding box center [129, 307] width 52 height 13
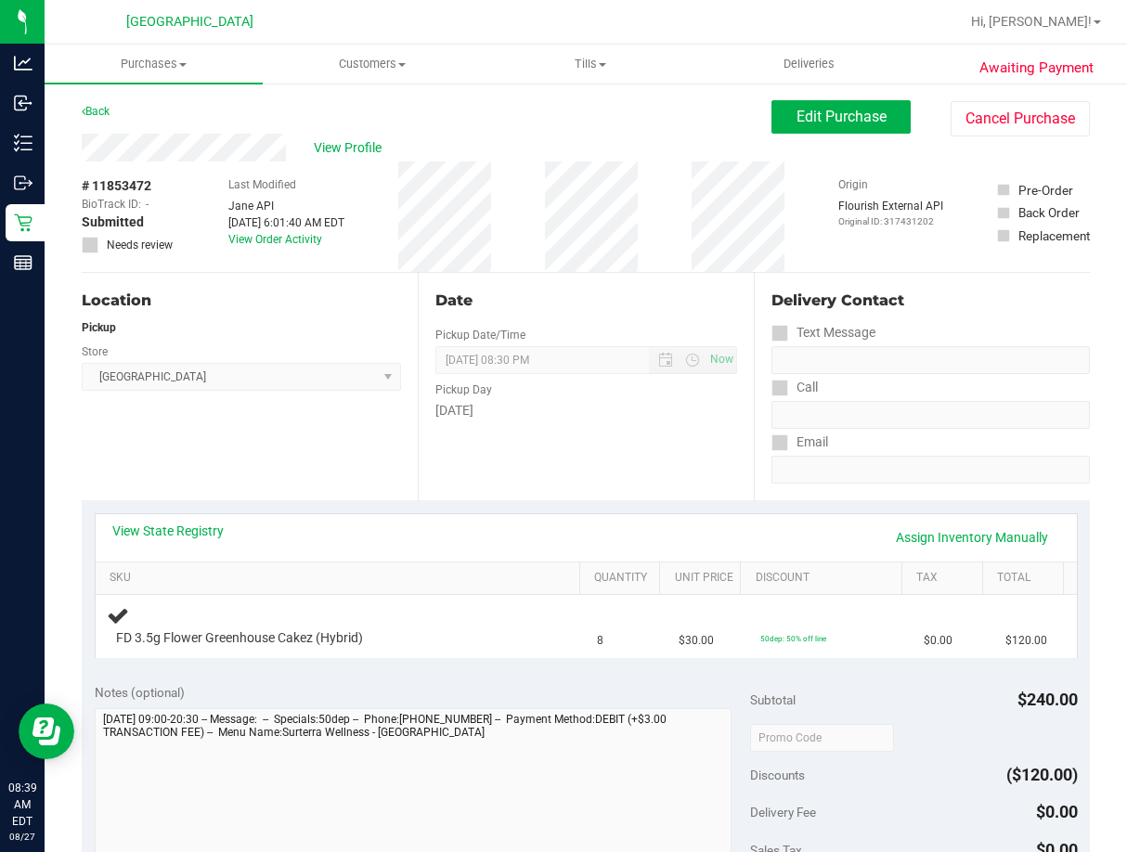
click at [214, 546] on div "View State Registry Assign Inventory Manually" at bounding box center [586, 538] width 948 height 32
click at [205, 525] on link "View State Registry" at bounding box center [167, 531] width 111 height 19
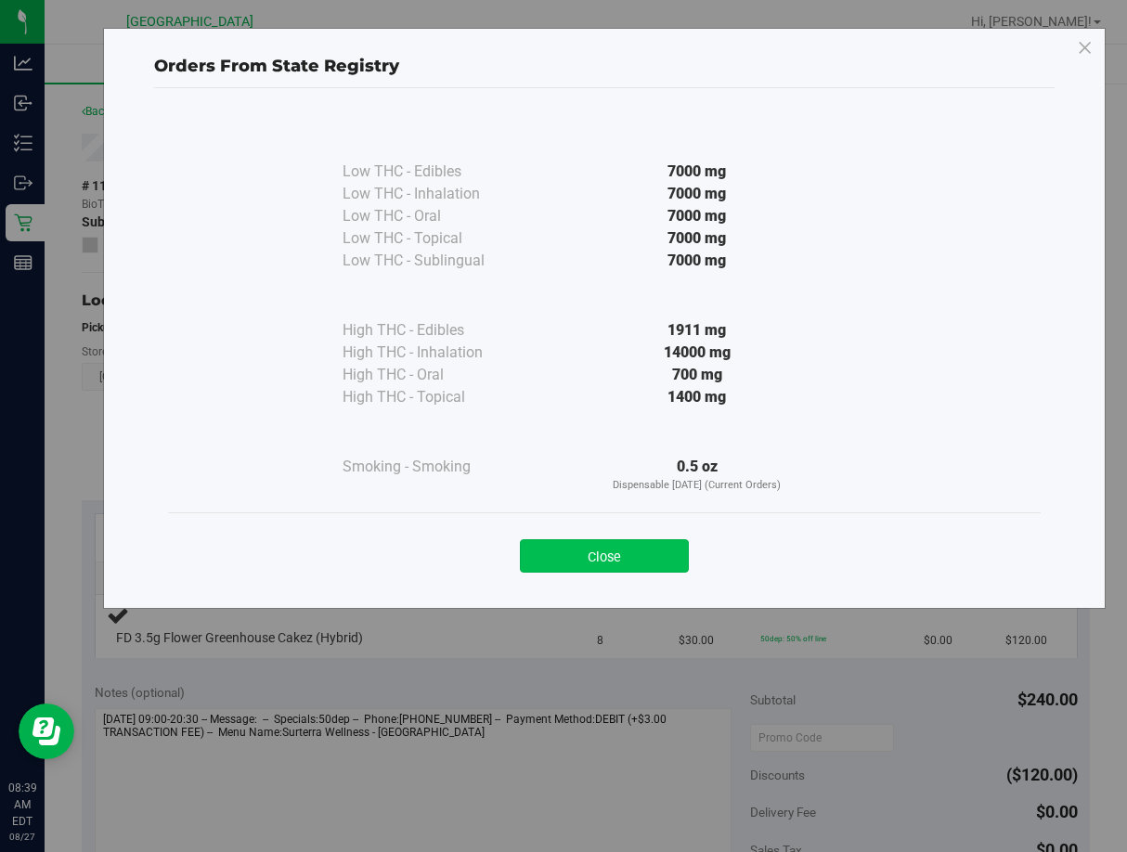
click at [620, 550] on button "Close" at bounding box center [604, 555] width 169 height 33
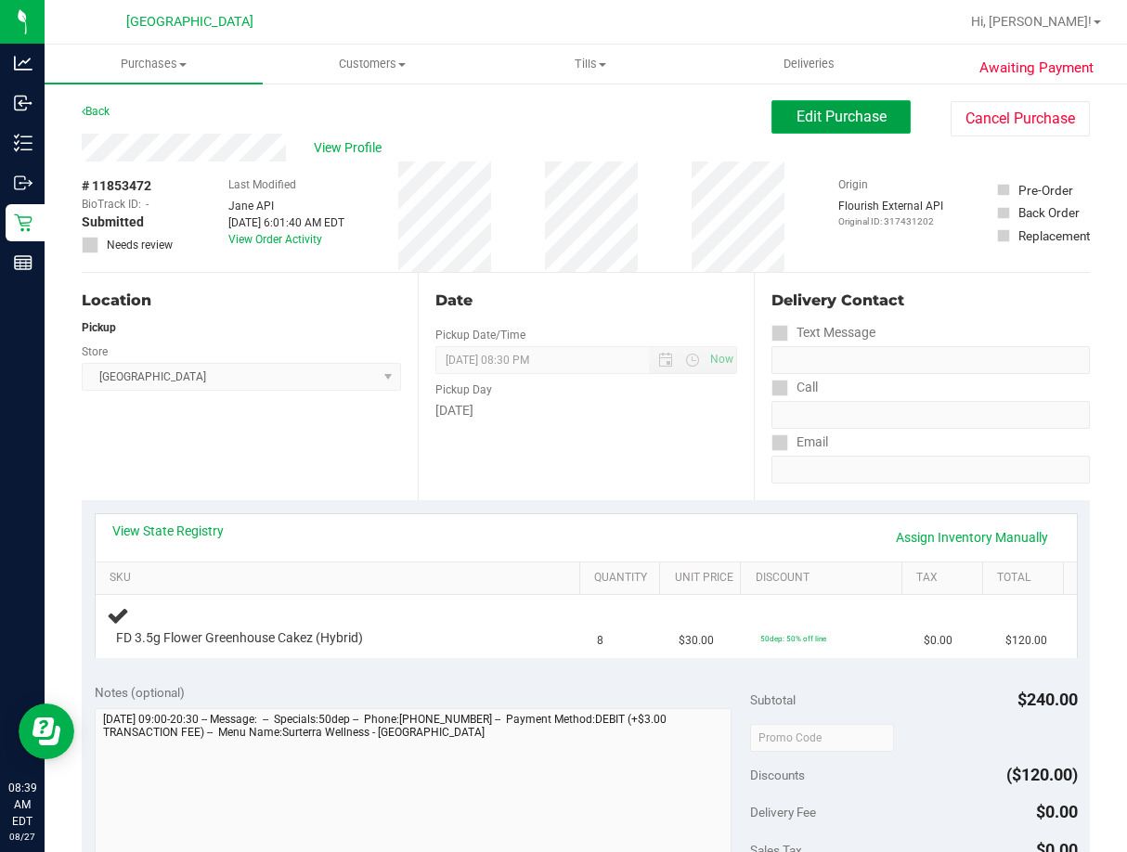
click at [838, 114] on span "Edit Purchase" at bounding box center [842, 117] width 90 height 18
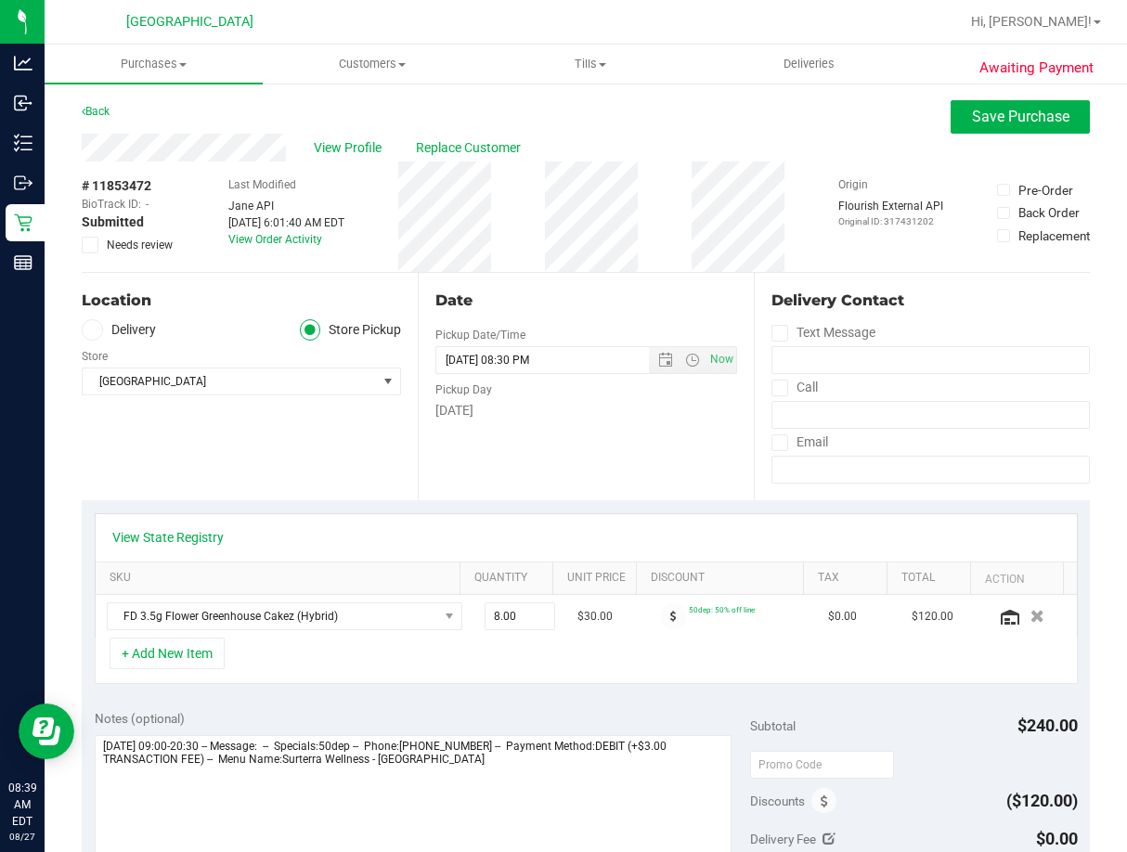
click at [88, 245] on icon at bounding box center [90, 245] width 12 height 0
click at [0, 0] on input "Needs review" at bounding box center [0, 0] width 0 height 0
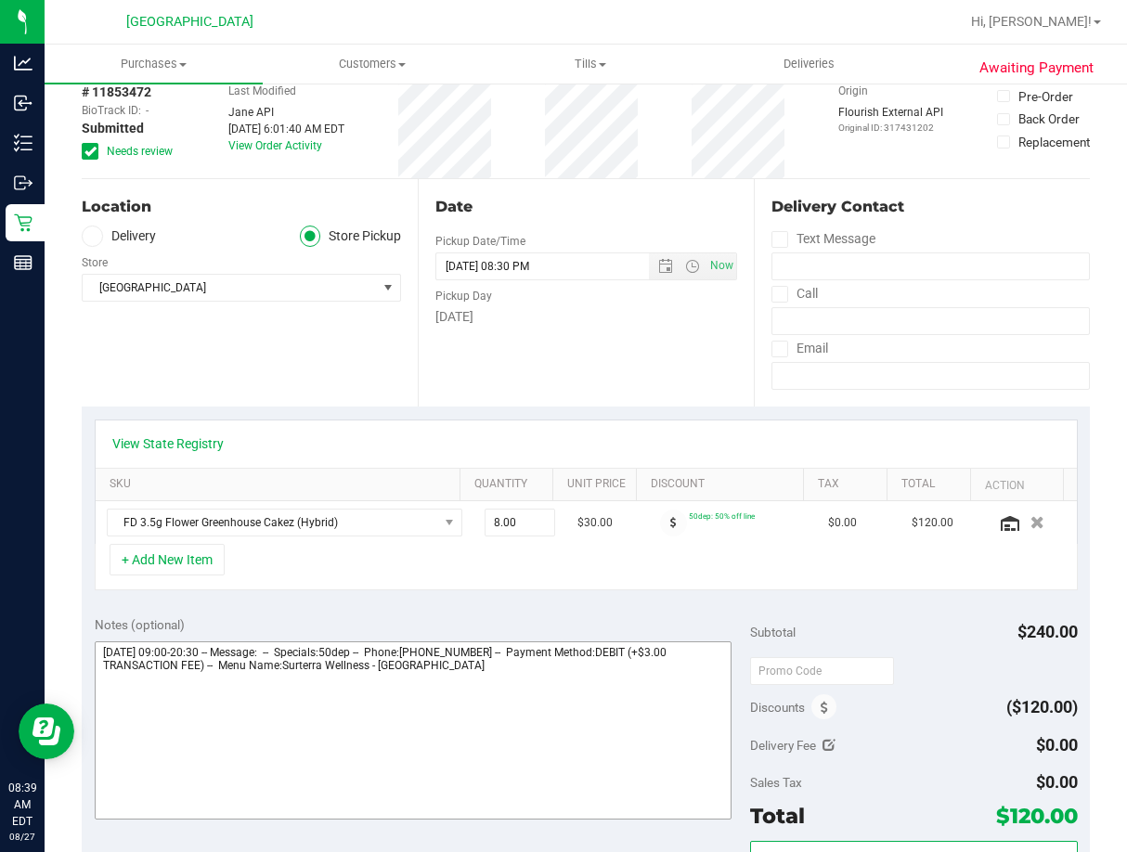
scroll to position [186, 0]
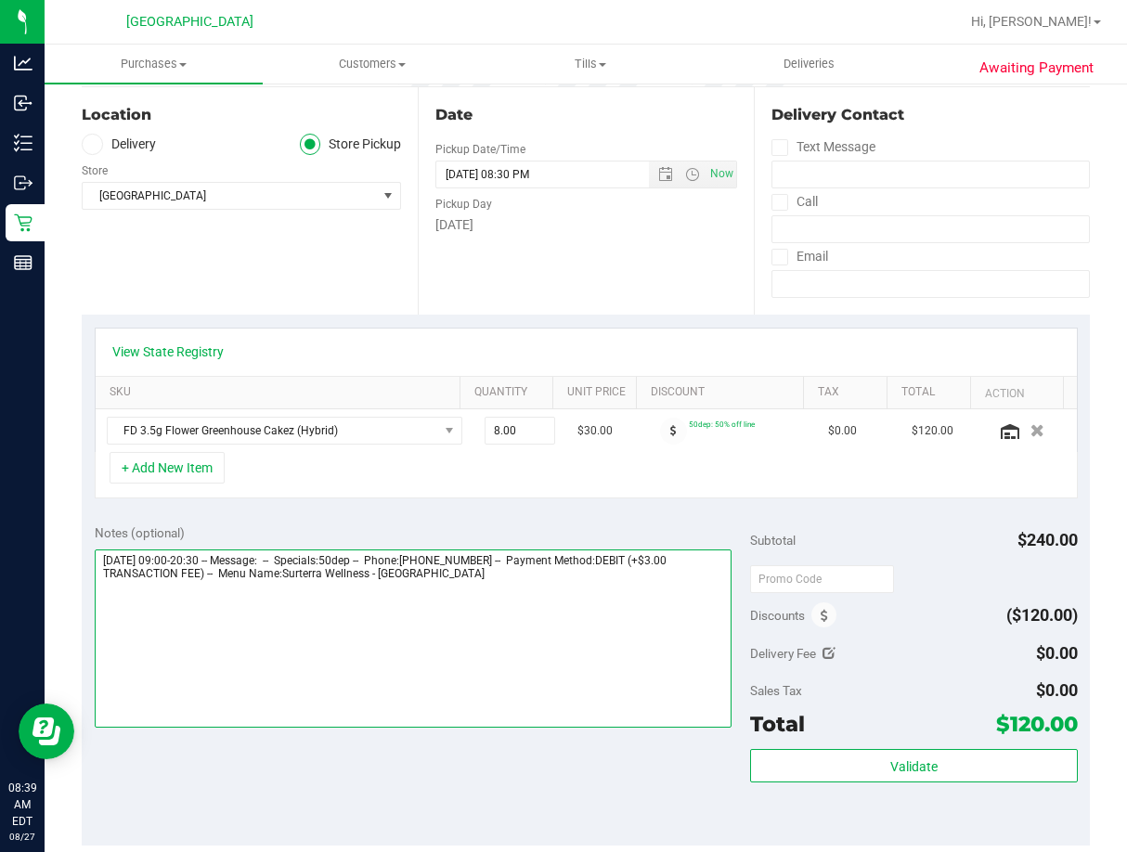
click at [500, 577] on textarea at bounding box center [413, 639] width 637 height 178
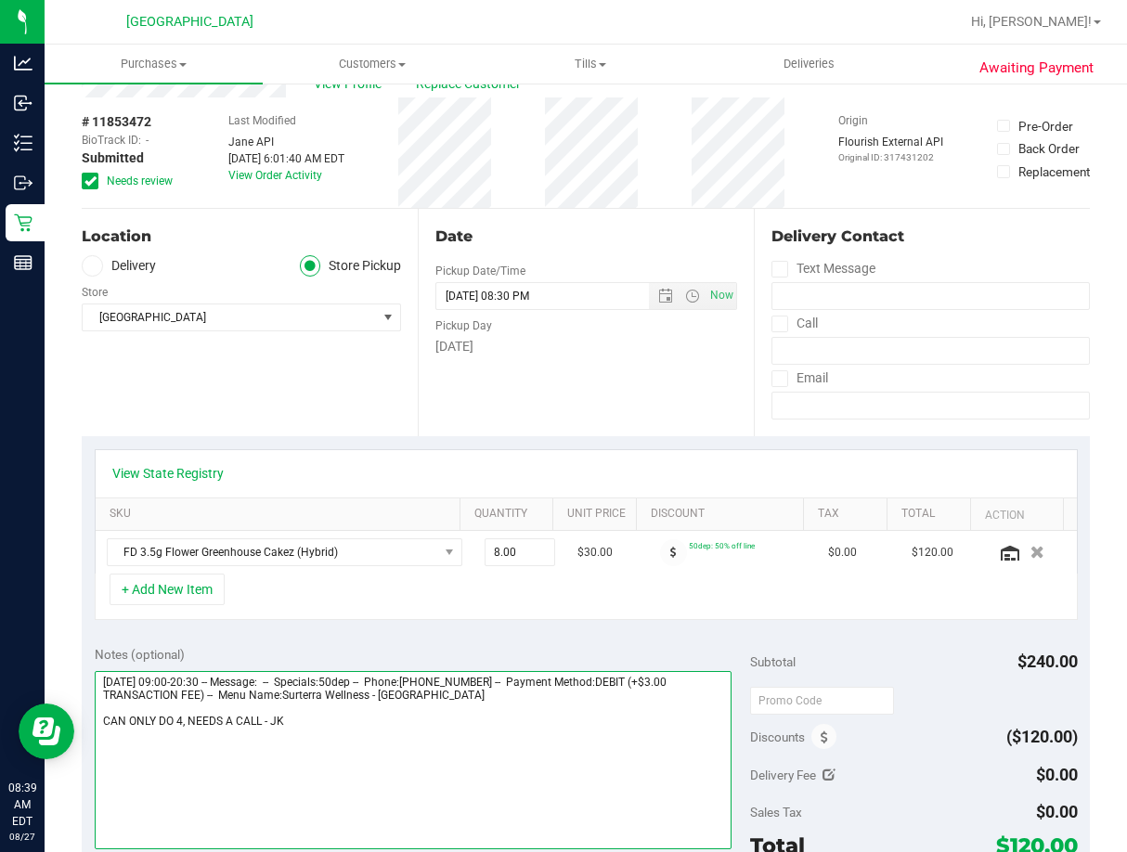
scroll to position [0, 0]
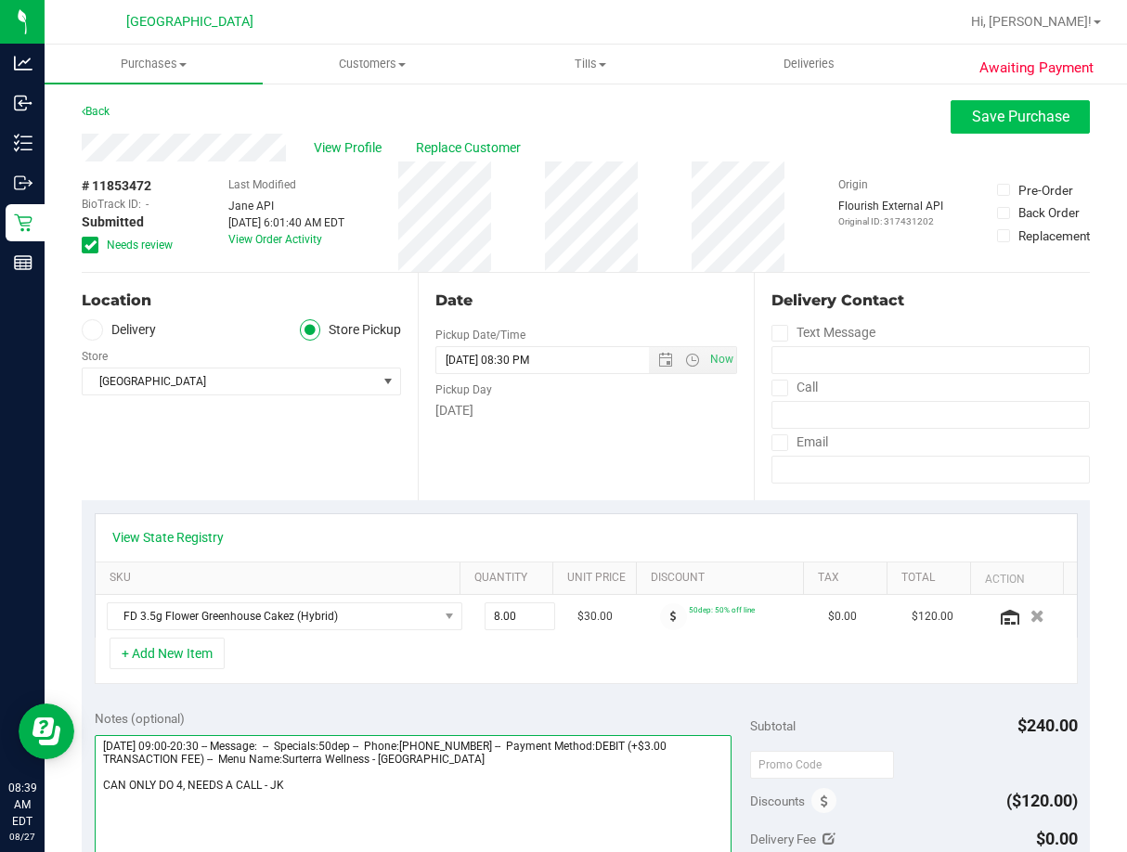
type textarea "Wednesday 08/27/2025 09:00-20:30 -- Message: -- Specials:50dep -- Phone:8633318…"
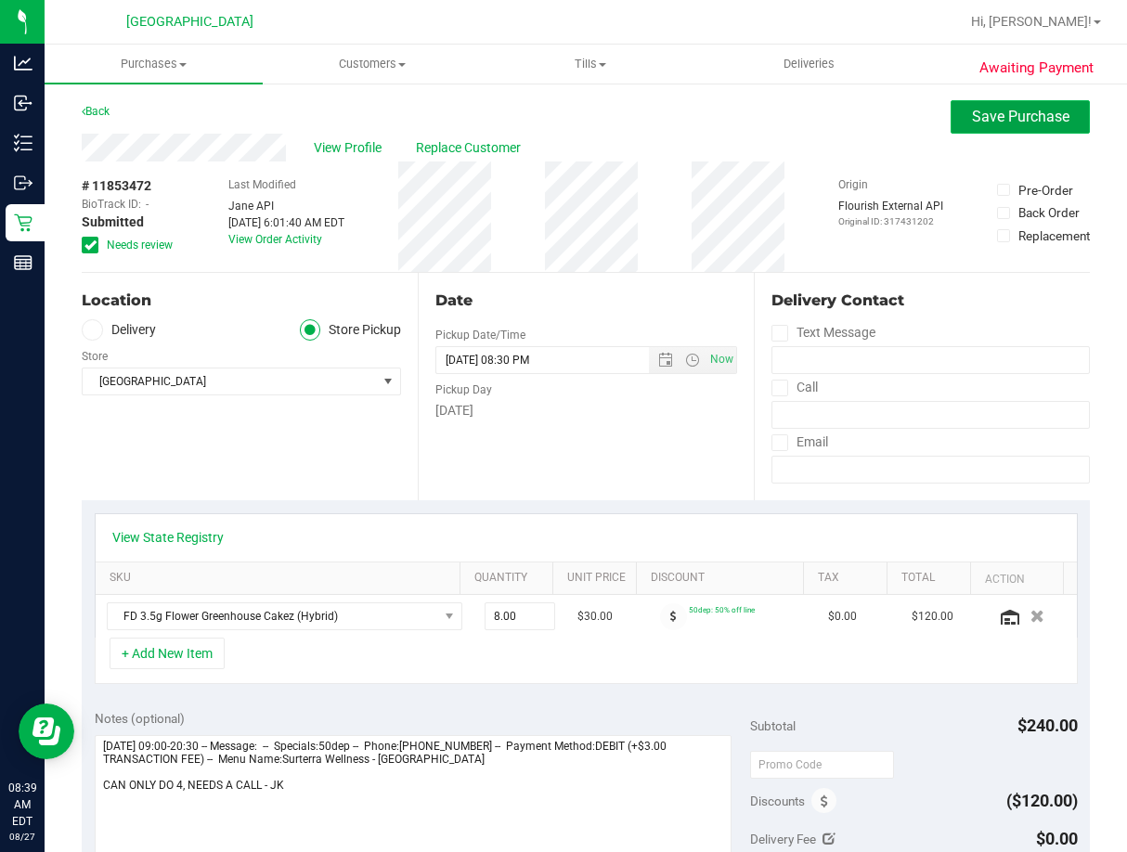
click at [988, 118] on span "Save Purchase" at bounding box center [1020, 117] width 97 height 18
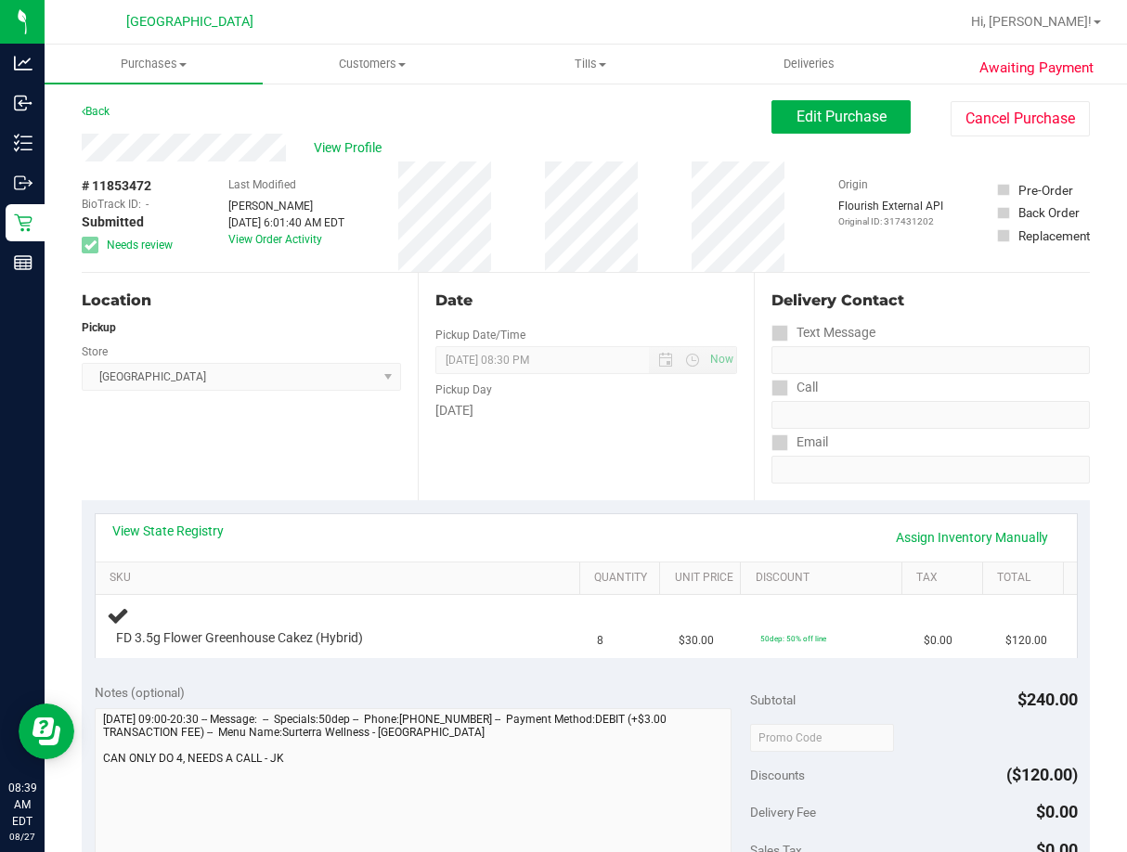
click at [94, 110] on link "Back" at bounding box center [96, 111] width 28 height 13
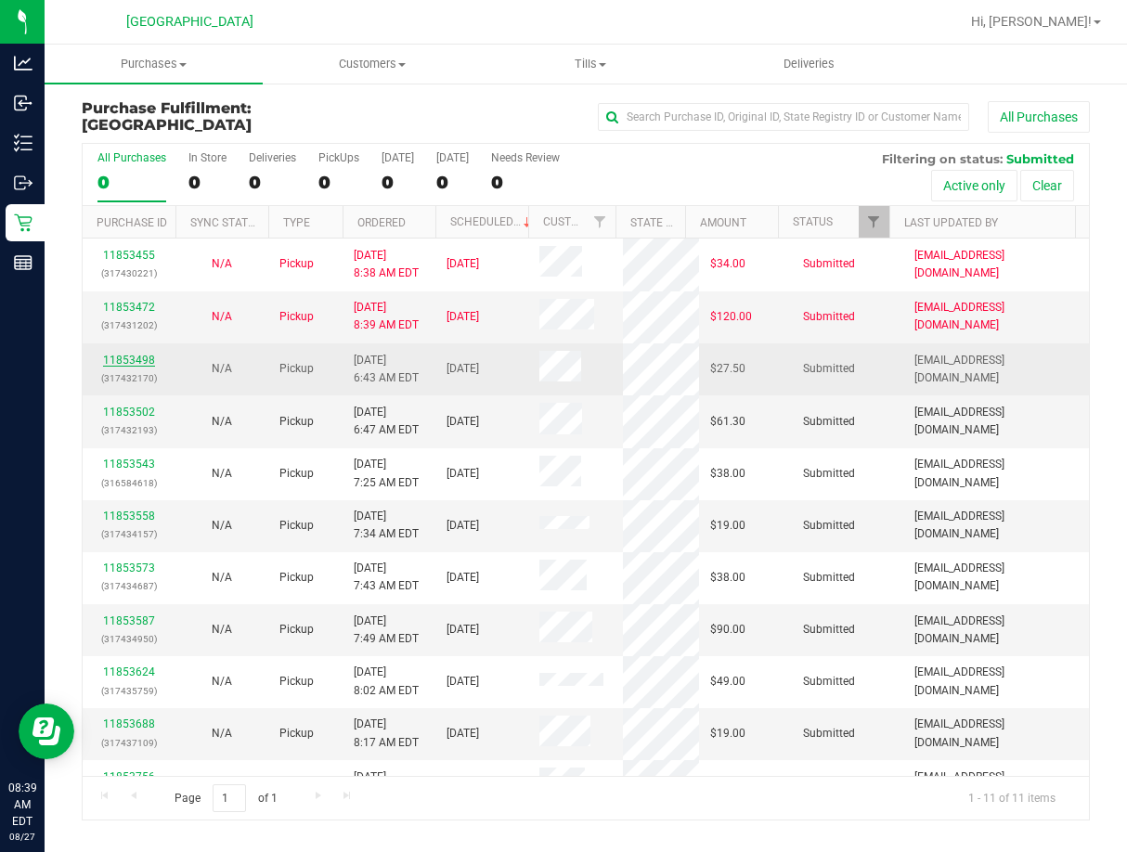
click at [140, 358] on link "11853498" at bounding box center [129, 360] width 52 height 13
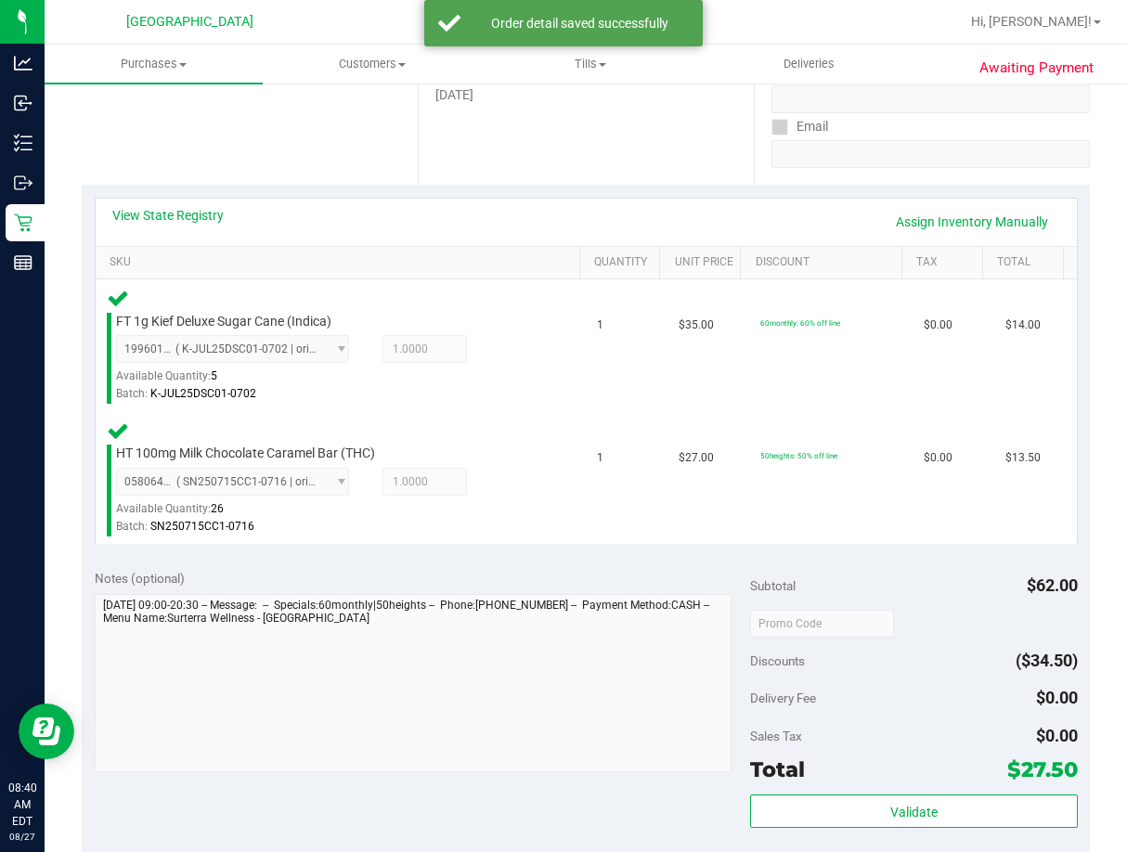
scroll to position [464, 0]
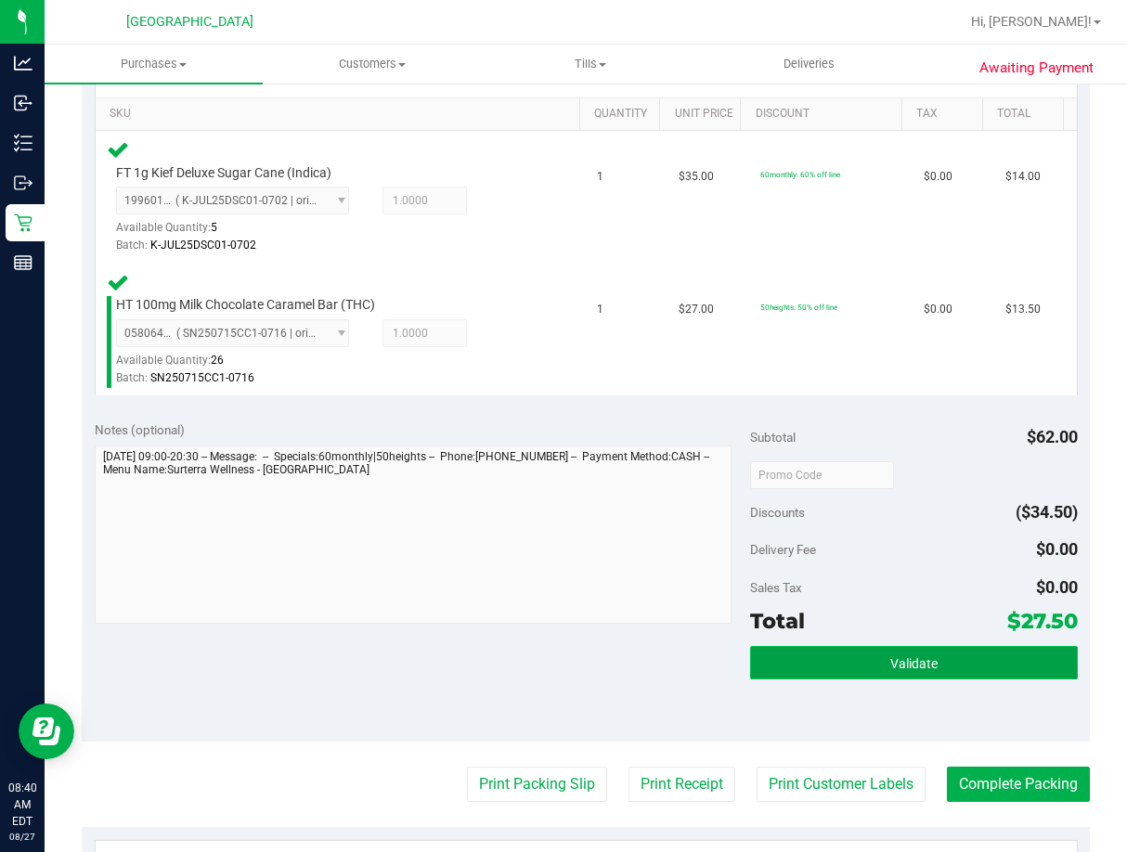
click at [942, 661] on button "Validate" at bounding box center [914, 662] width 328 height 33
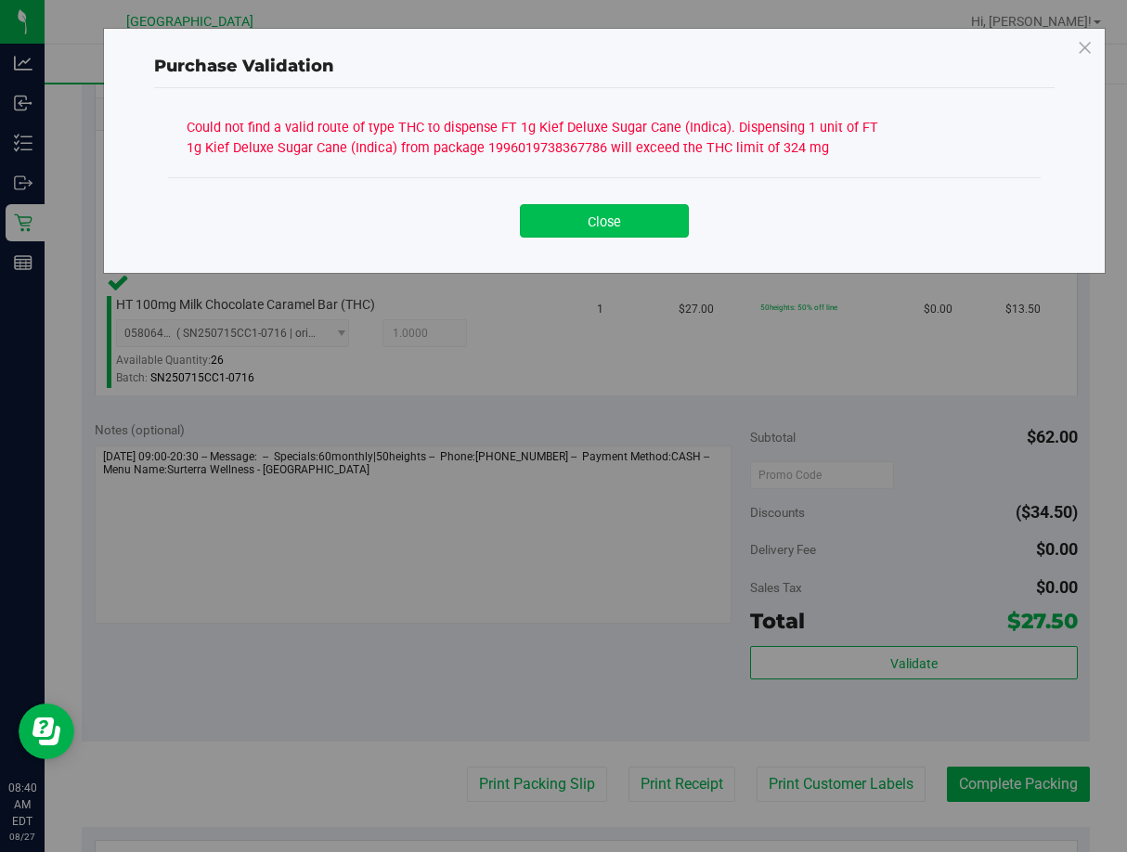
click at [619, 236] on button "Close" at bounding box center [604, 220] width 169 height 33
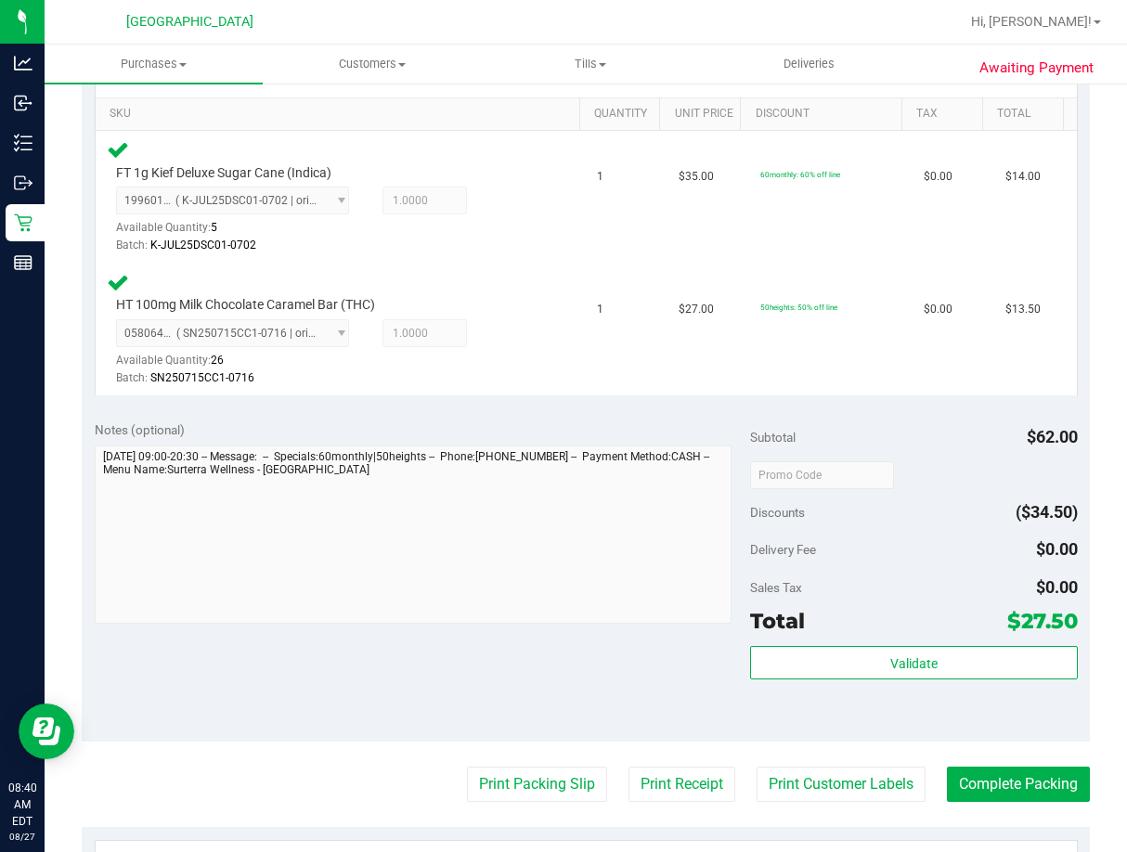
scroll to position [93, 0]
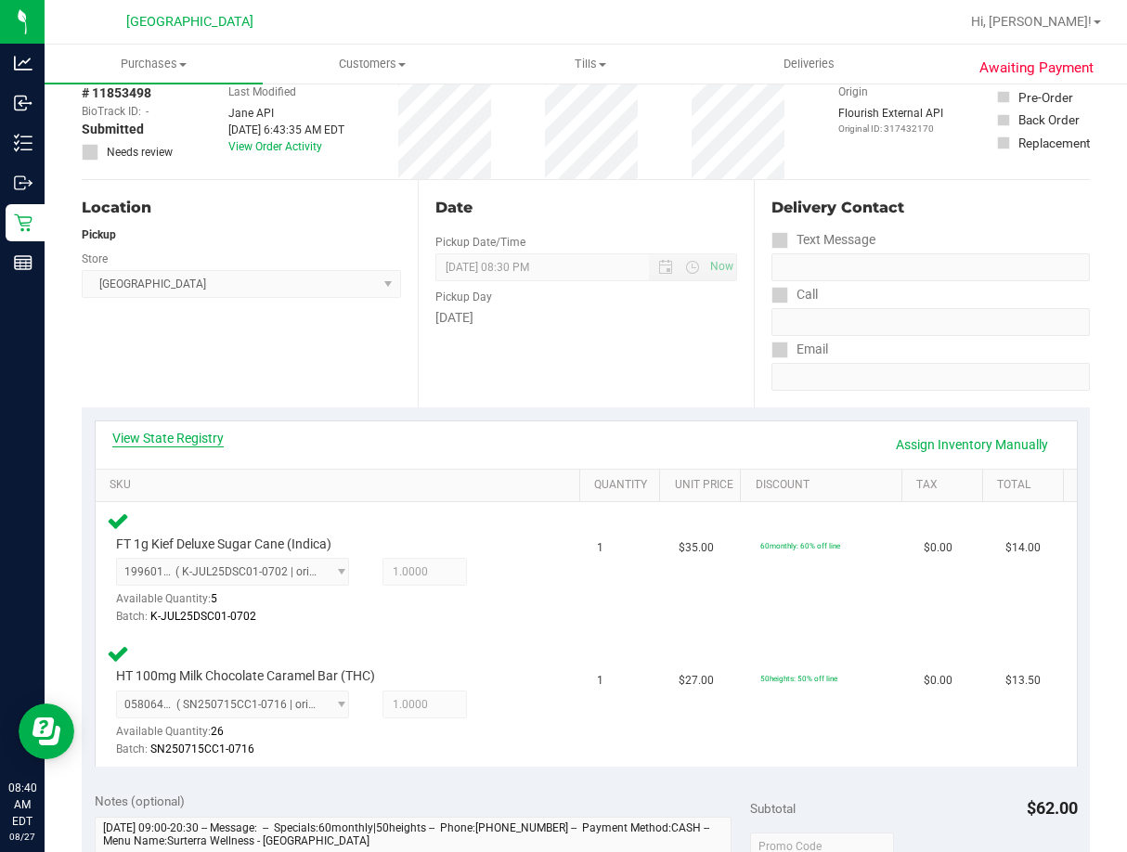
click at [183, 442] on link "View State Registry" at bounding box center [167, 438] width 111 height 19
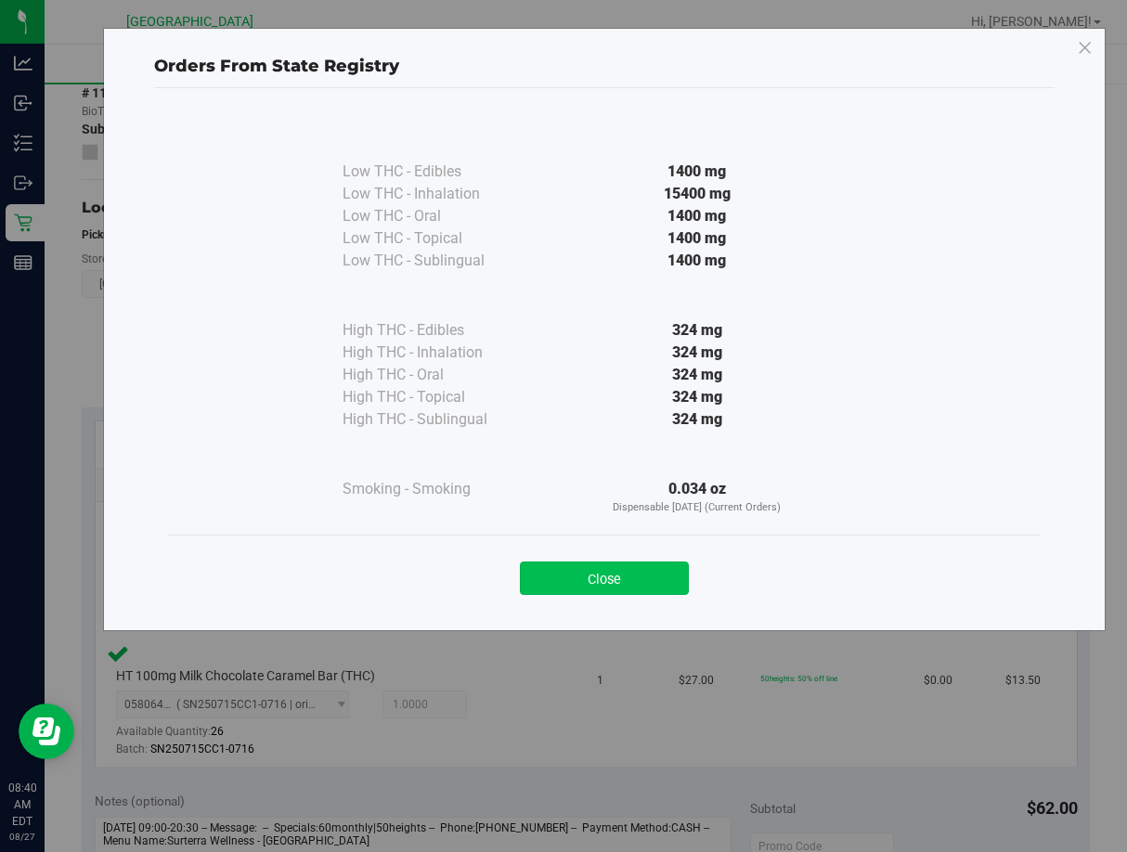
click at [558, 574] on button "Close" at bounding box center [604, 578] width 169 height 33
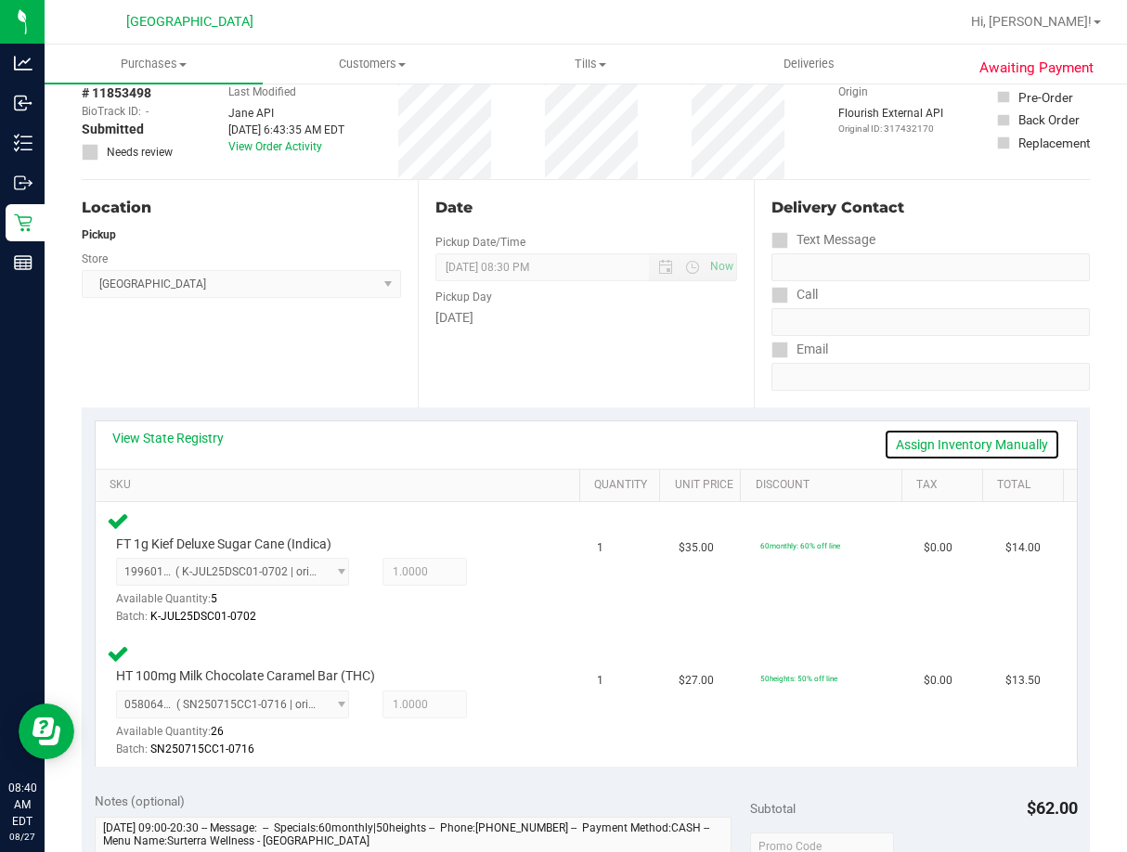
click at [917, 450] on link "Assign Inventory Manually" at bounding box center [972, 445] width 176 height 32
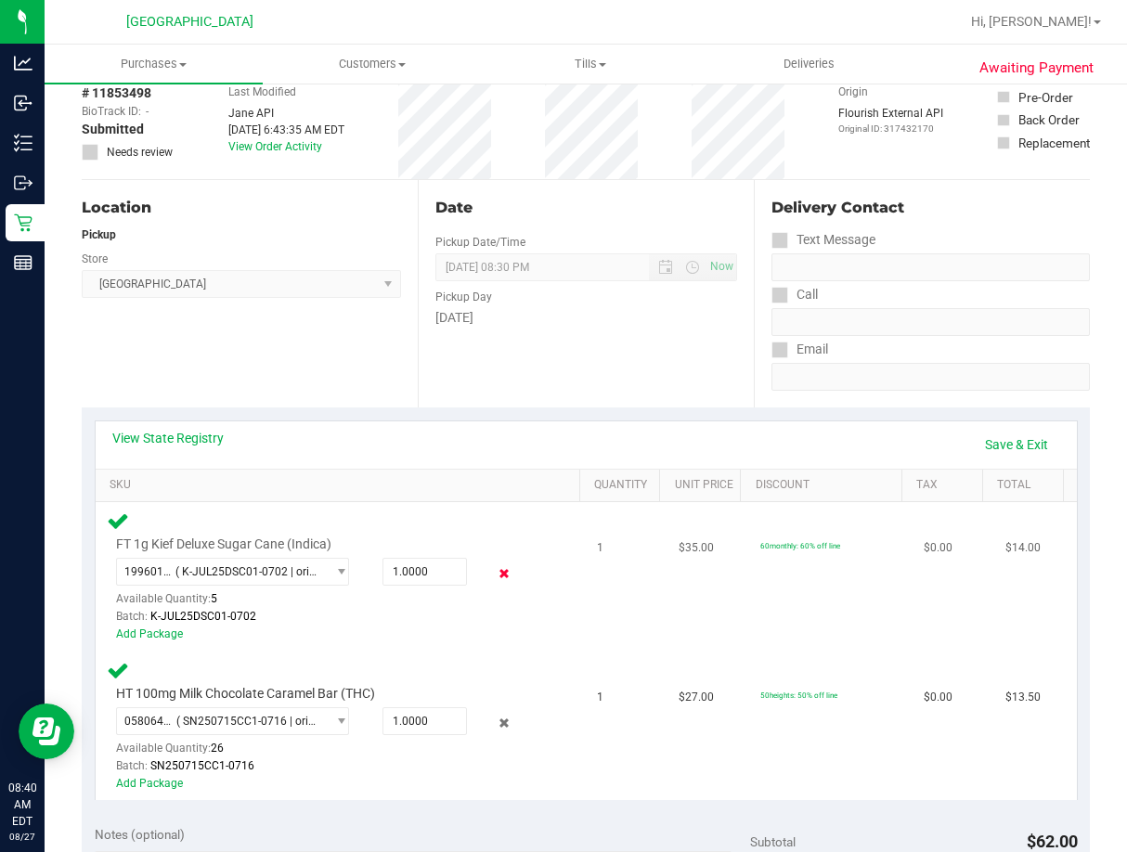
click at [499, 571] on icon at bounding box center [504, 574] width 19 height 21
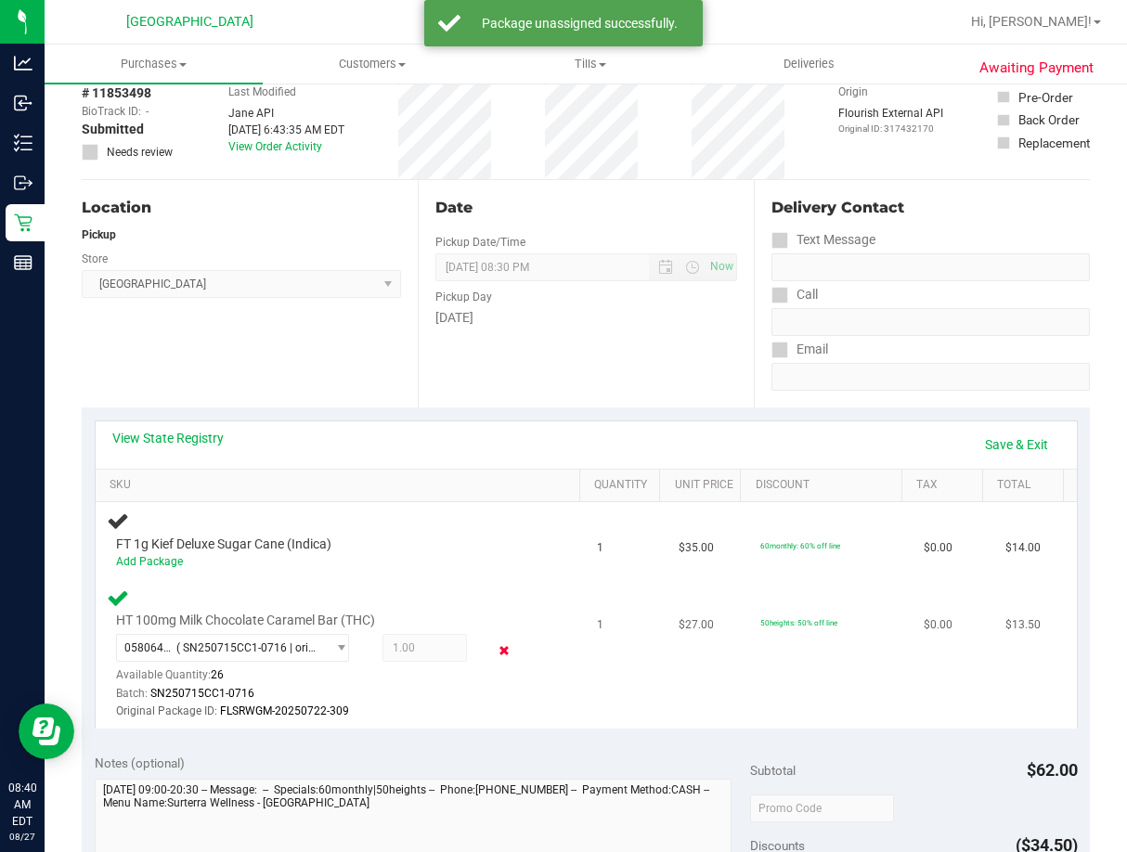
click at [495, 645] on icon at bounding box center [504, 650] width 19 height 21
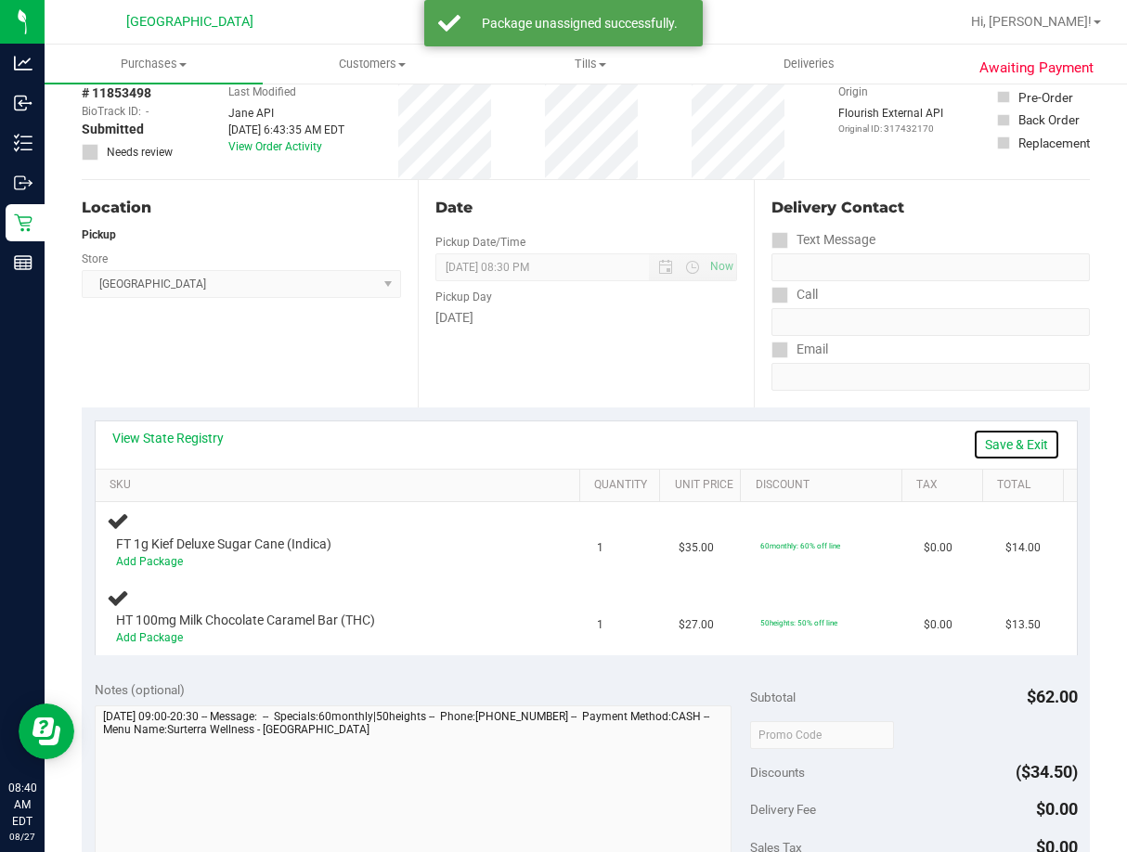
click at [992, 445] on link "Save & Exit" at bounding box center [1016, 445] width 87 height 32
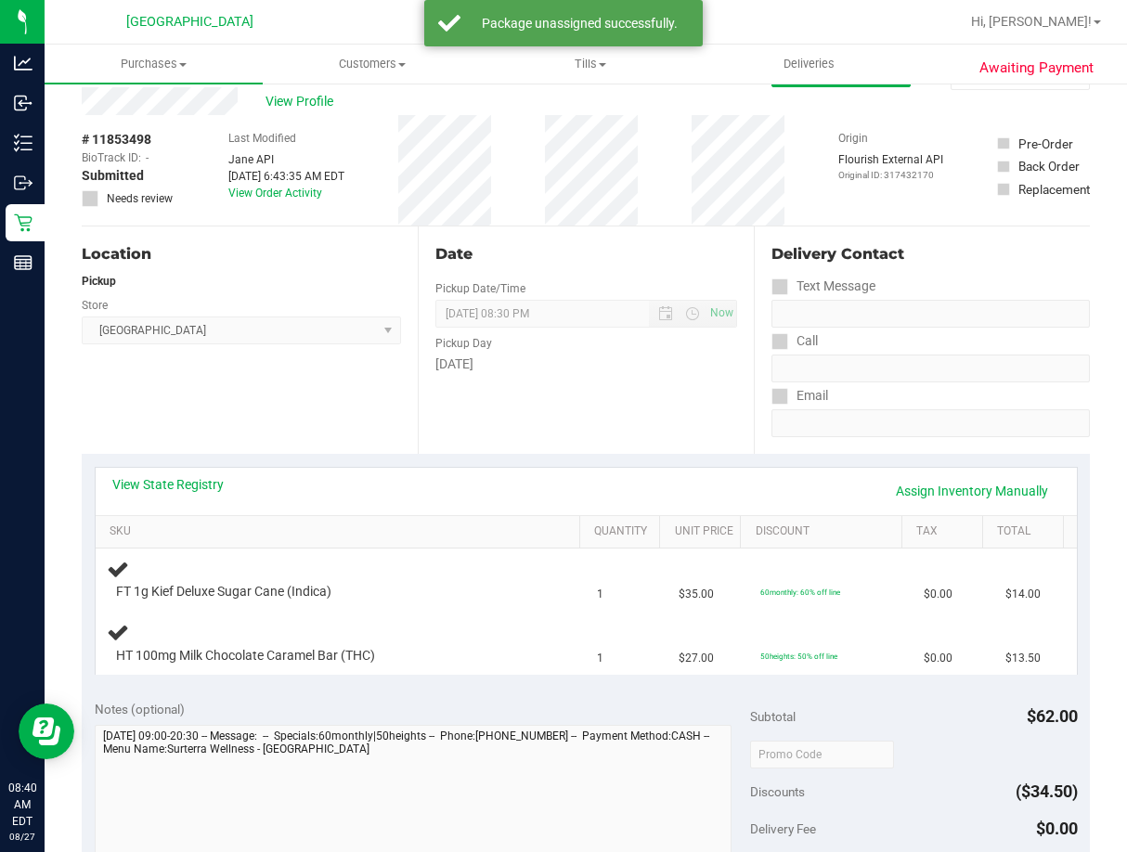
scroll to position [0, 0]
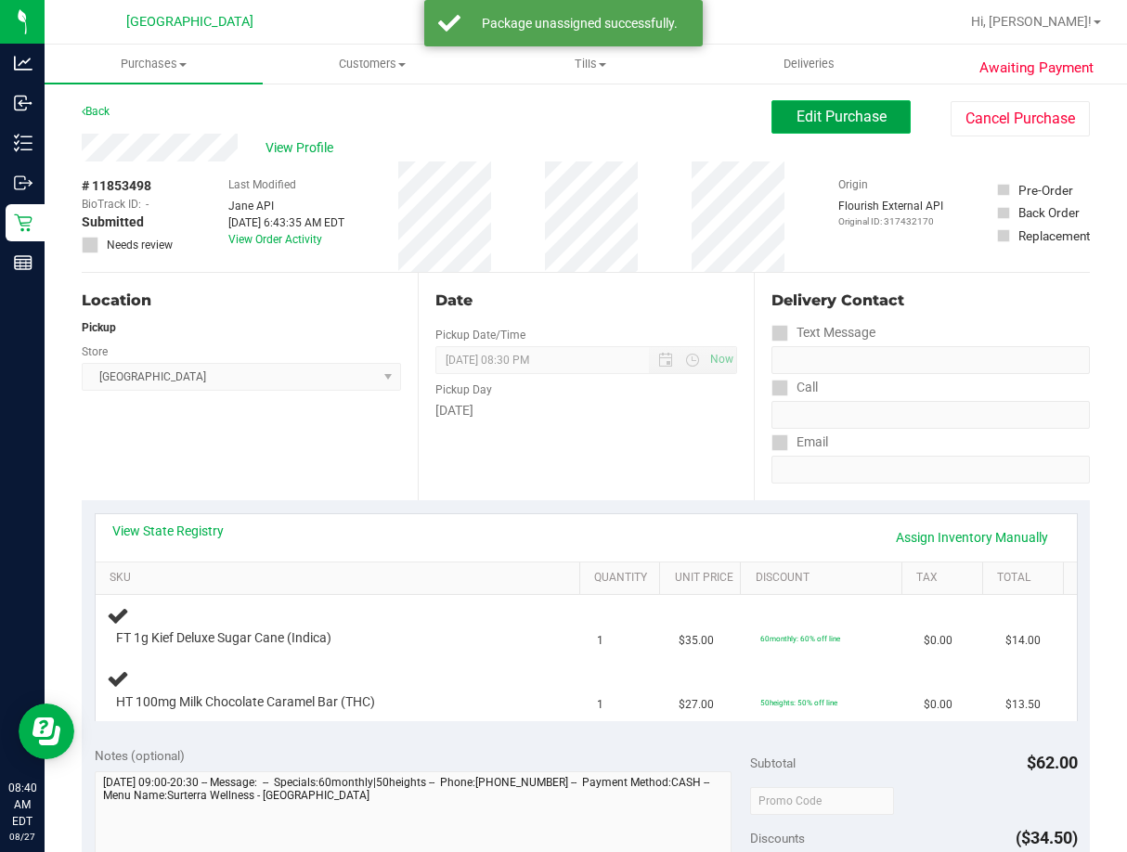
click at [874, 117] on button "Edit Purchase" at bounding box center [840, 116] width 139 height 33
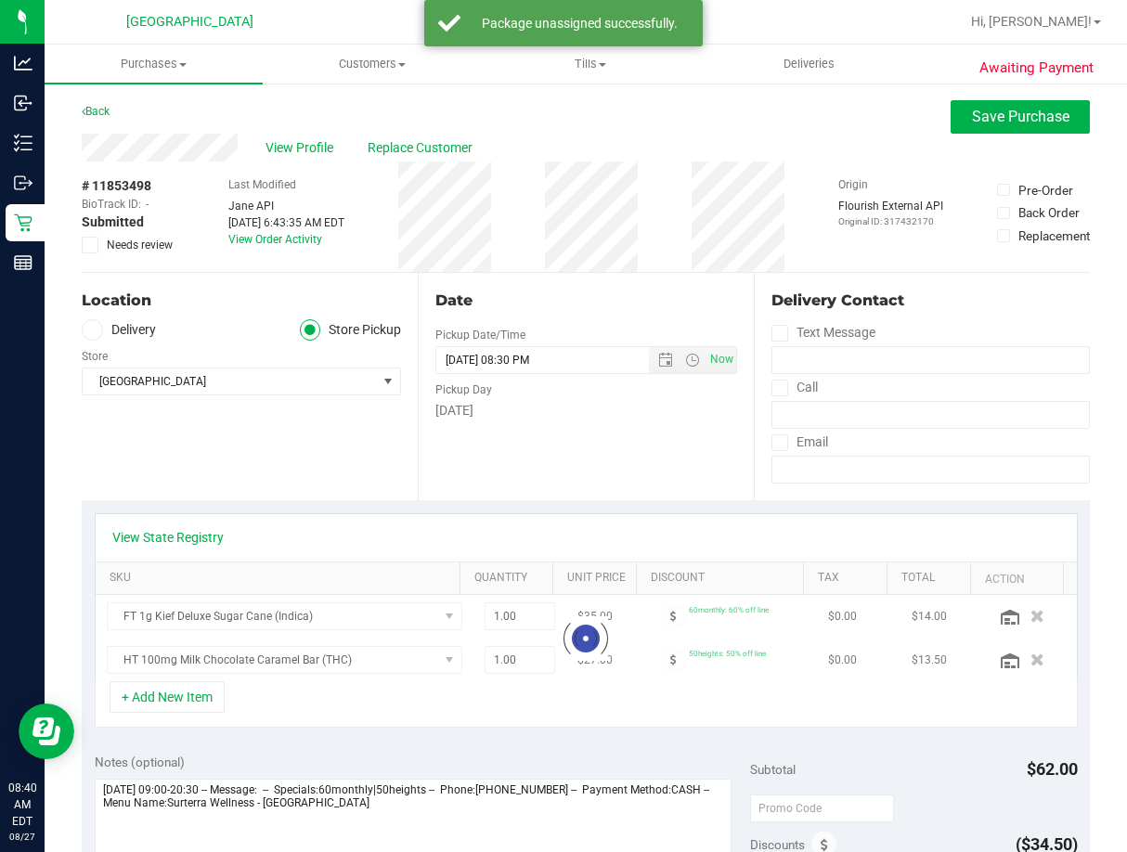
click at [97, 246] on span at bounding box center [90, 245] width 17 height 17
click at [0, 0] on input "Needs review" at bounding box center [0, 0] width 0 height 0
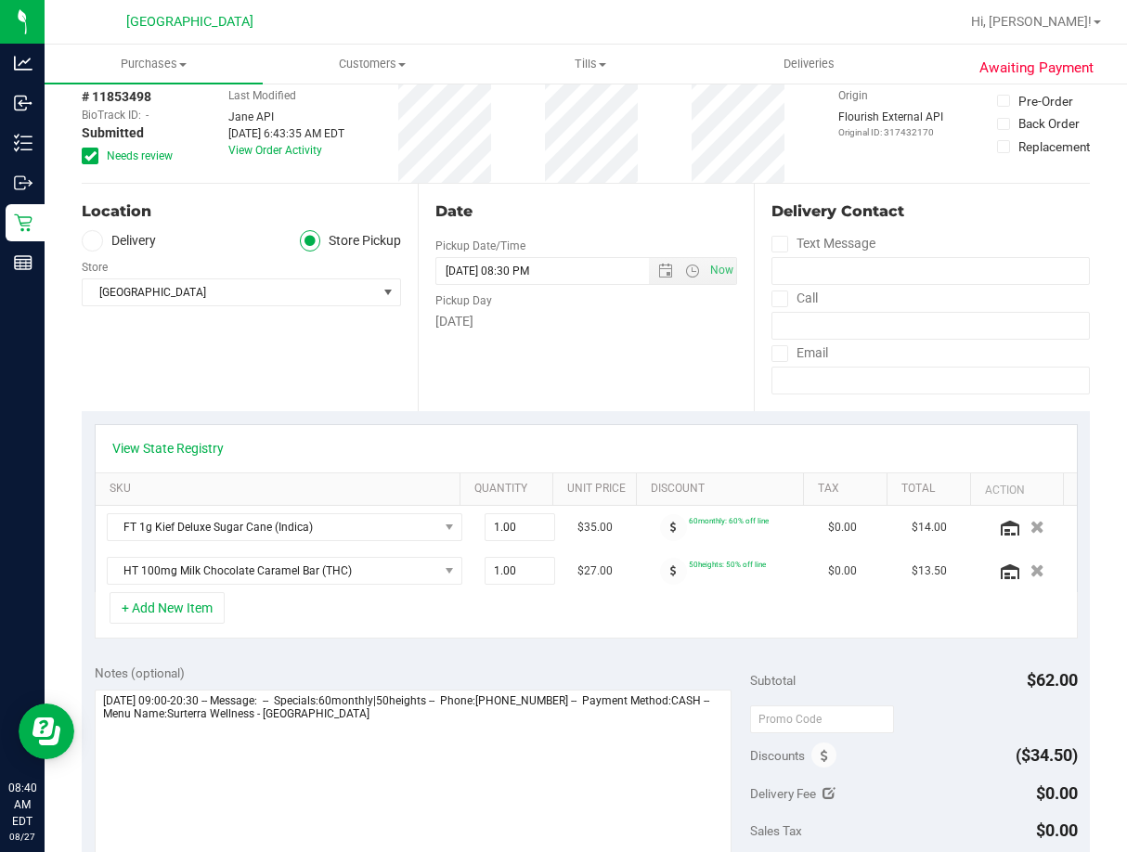
scroll to position [186, 0]
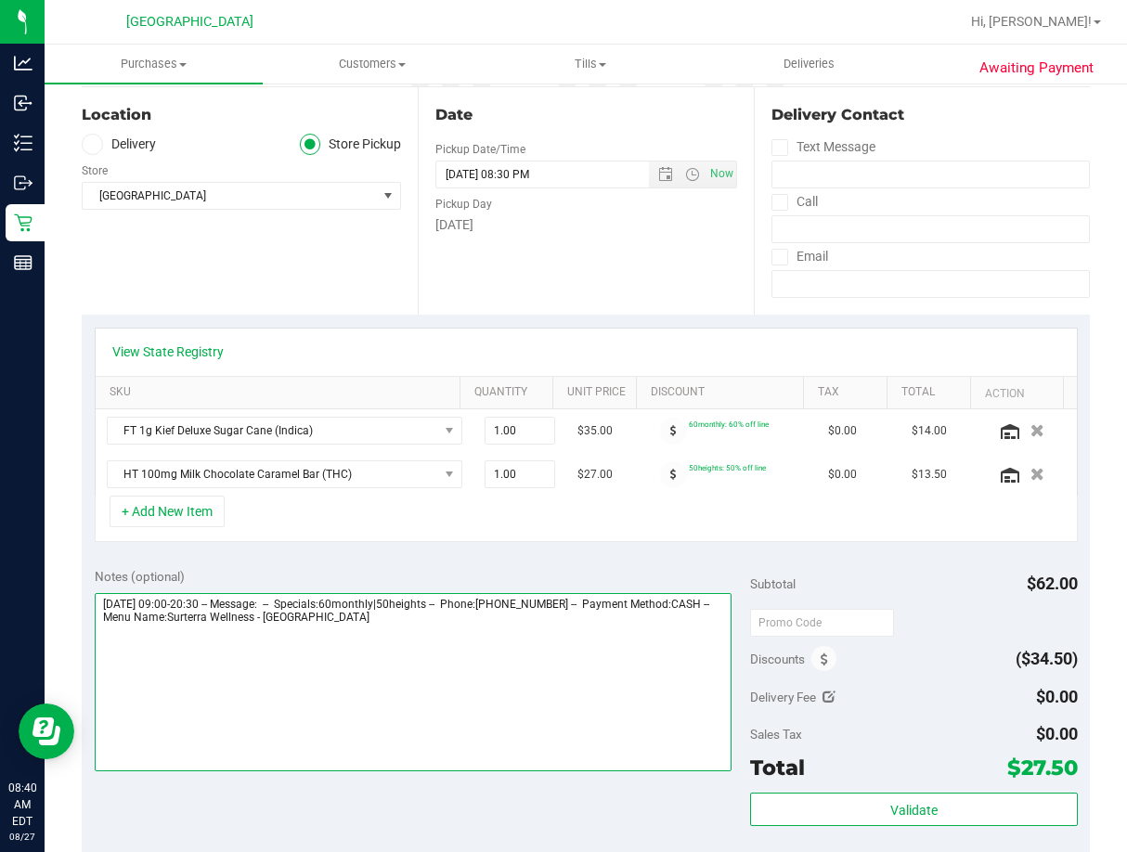
click at [451, 635] on textarea at bounding box center [413, 682] width 637 height 178
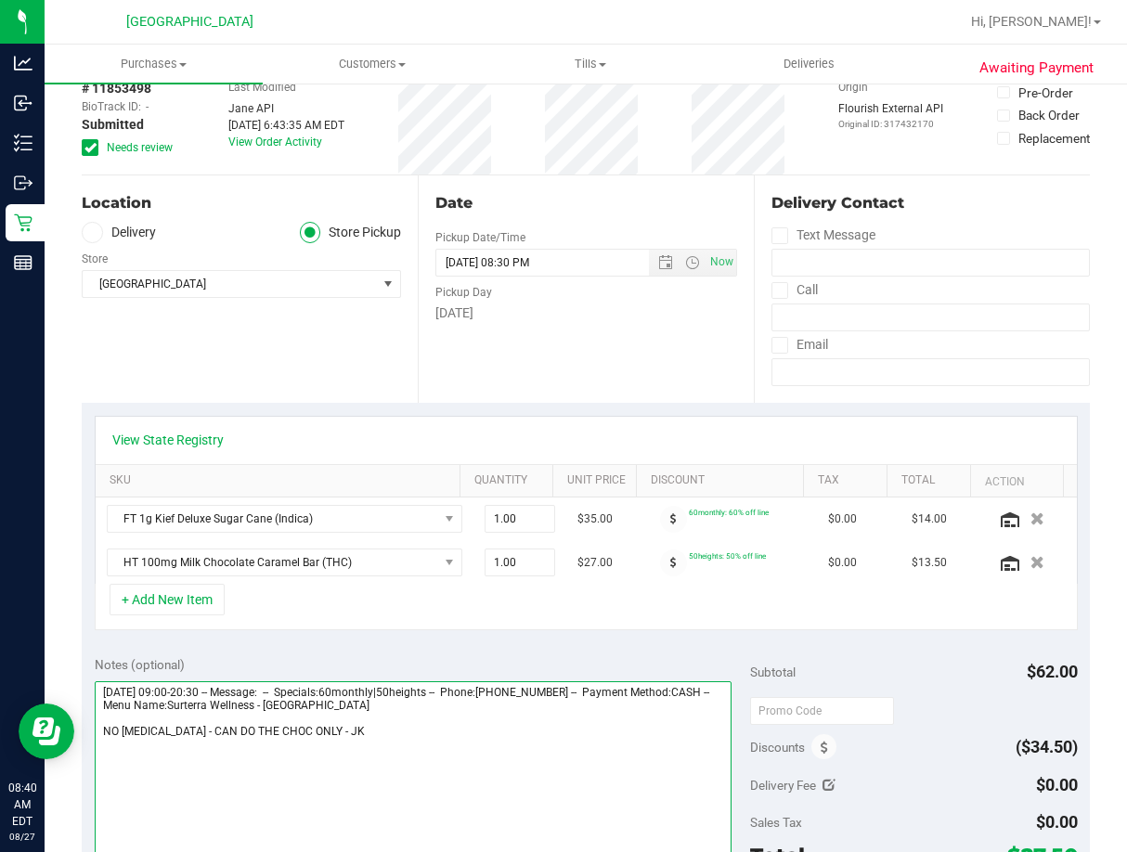
scroll to position [0, 0]
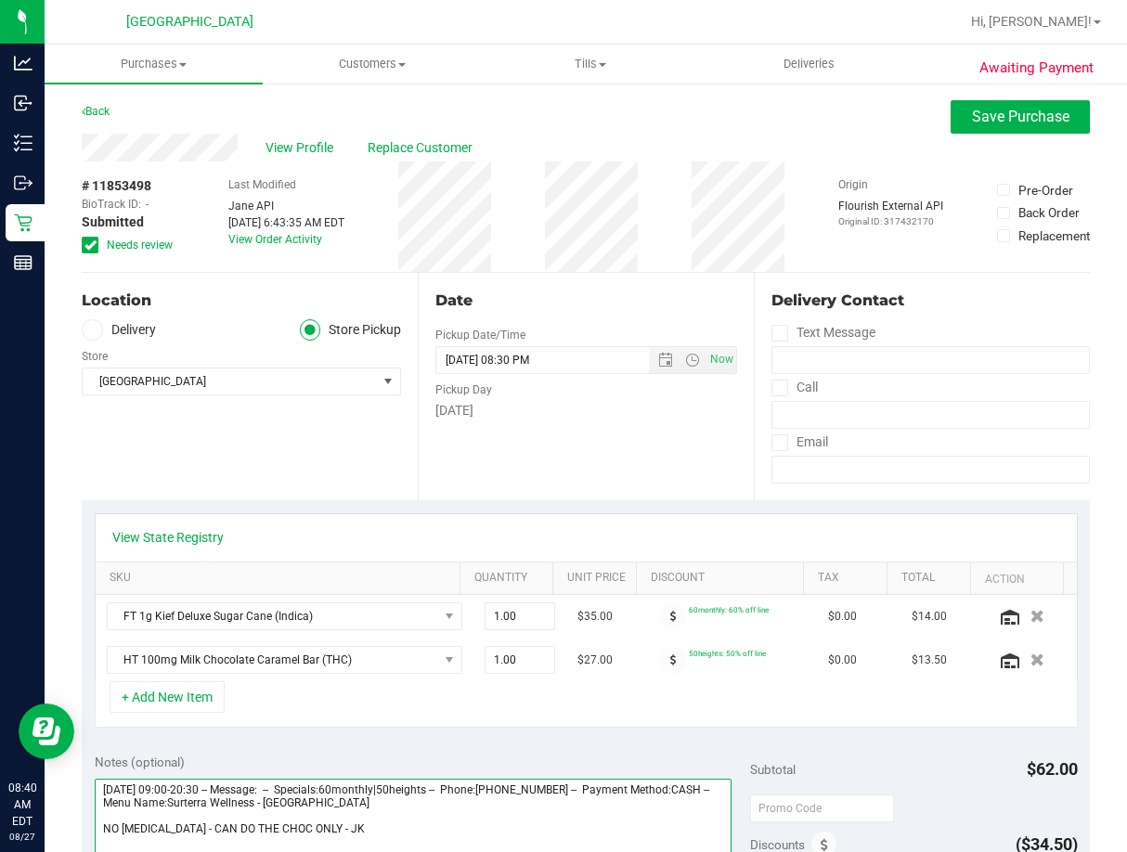
type textarea "Wednesday 08/27/2025 09:00-20:30 -- Message: -- Specials:60monthly|50heights --…"
click at [963, 135] on div "View Profile Replace Customer" at bounding box center [586, 148] width 1008 height 28
click at [963, 125] on button "Save Purchase" at bounding box center [1020, 116] width 139 height 33
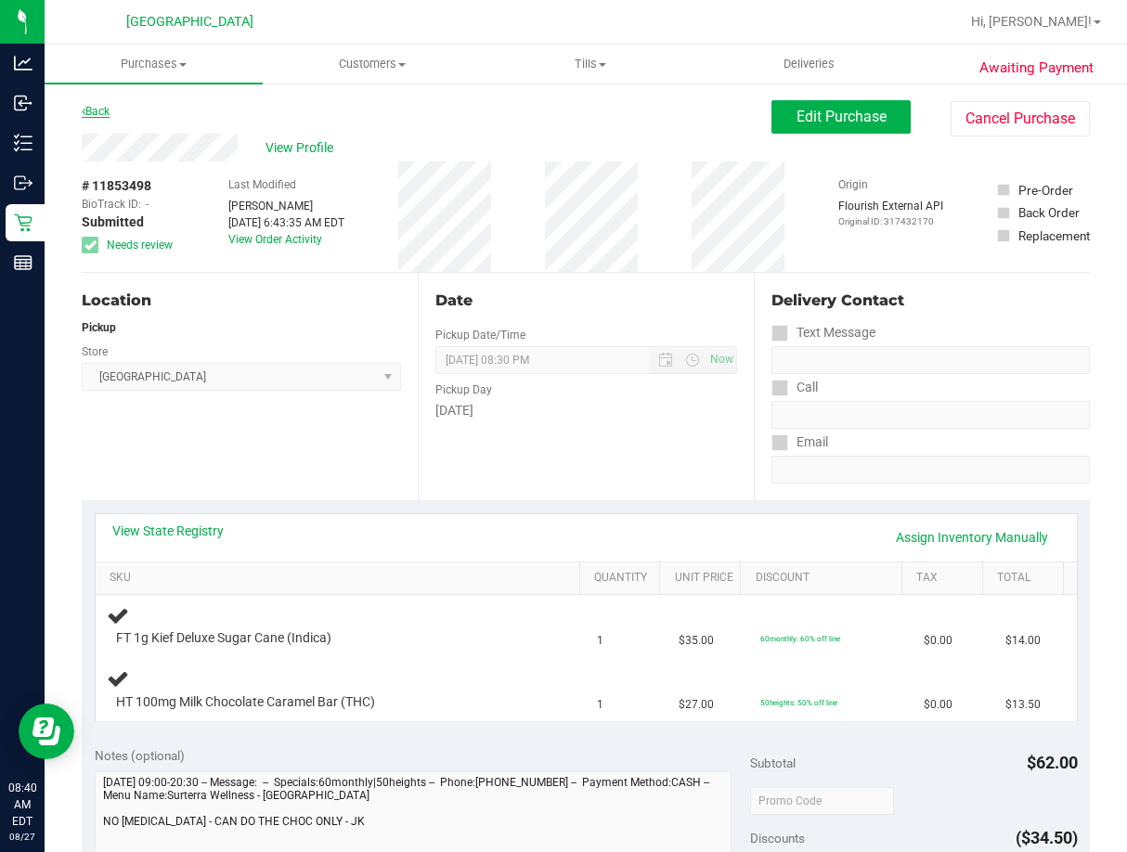
click at [109, 107] on link "Back" at bounding box center [96, 111] width 28 height 13
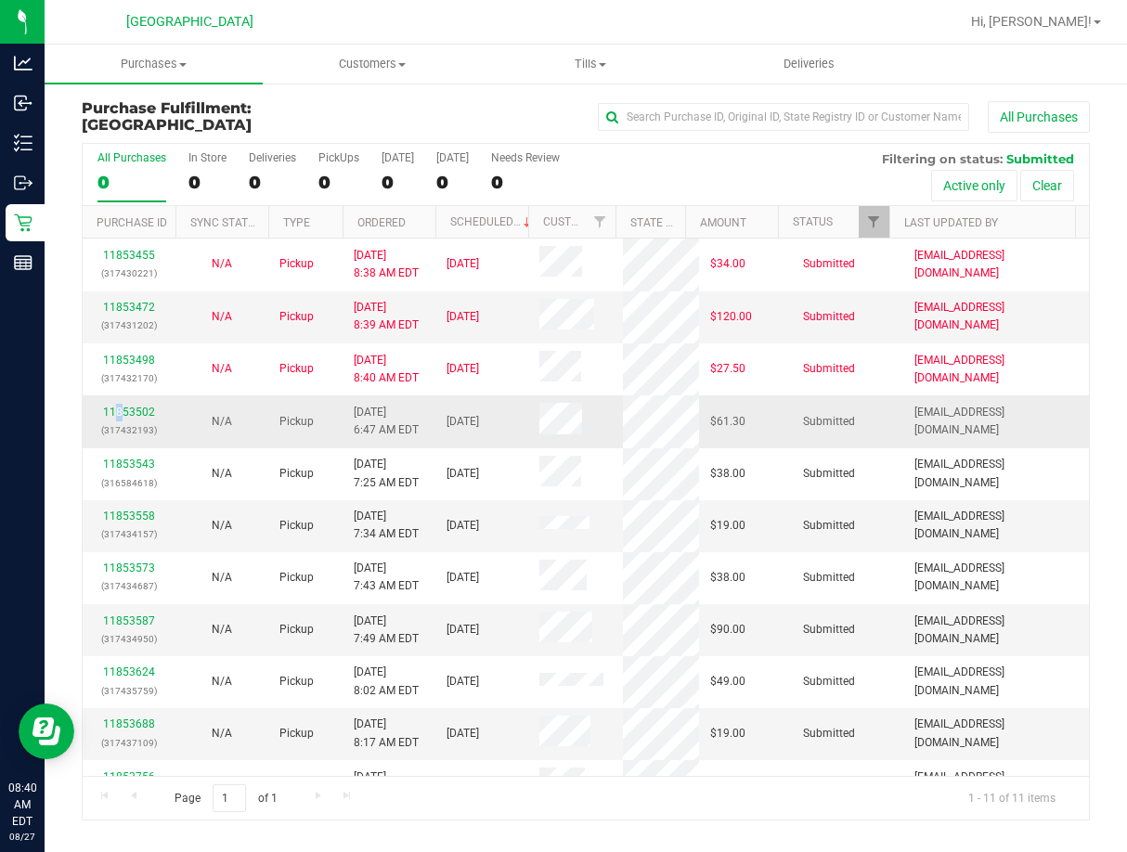
click at [121, 404] on div "11853502 (317432193)" at bounding box center [129, 421] width 71 height 35
click at [121, 406] on link "11853502" at bounding box center [129, 412] width 52 height 13
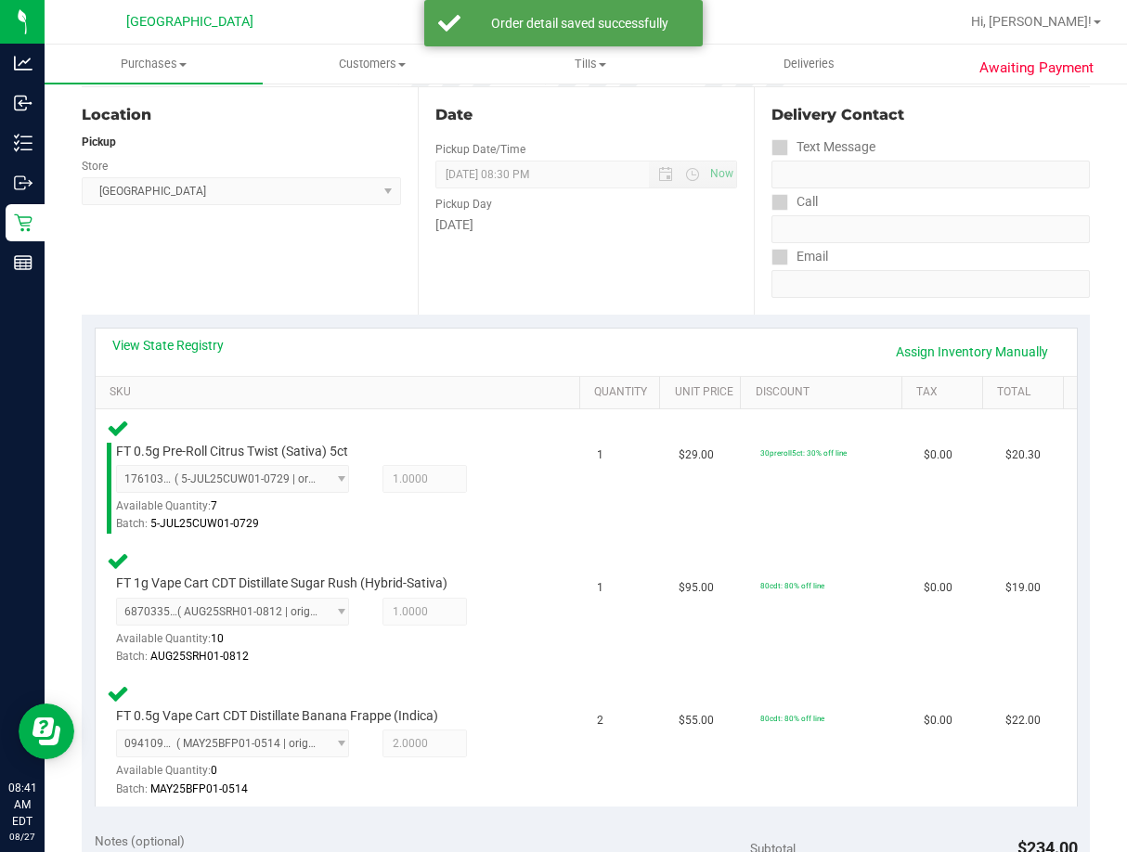
scroll to position [650, 0]
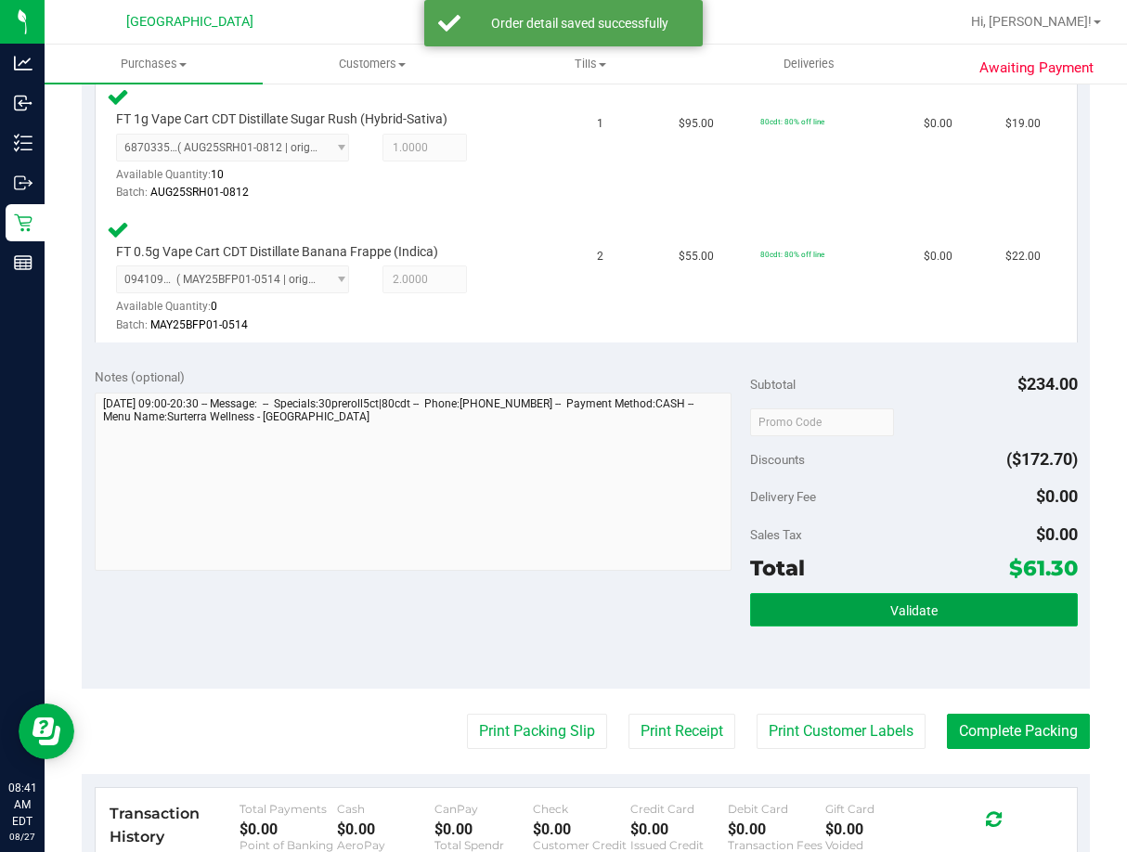
click at [930, 620] on button "Validate" at bounding box center [914, 609] width 328 height 33
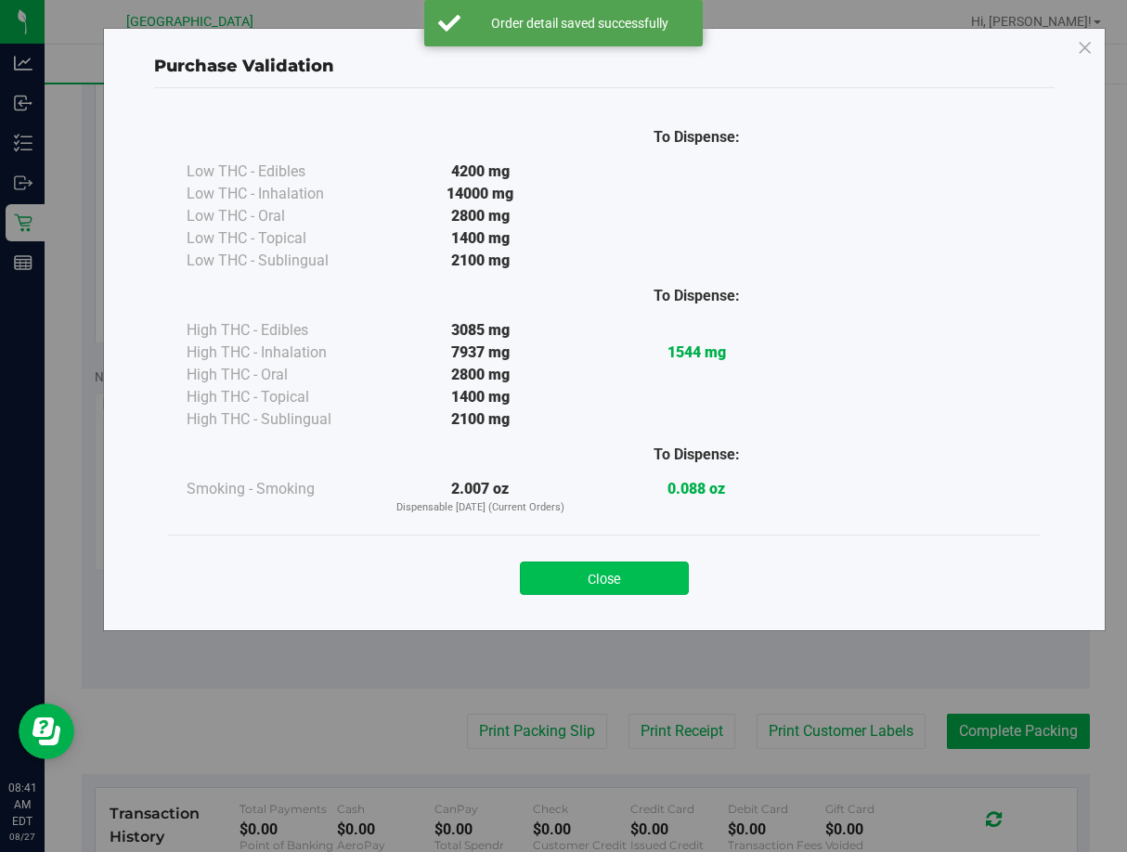
click at [650, 566] on button "Close" at bounding box center [604, 578] width 169 height 33
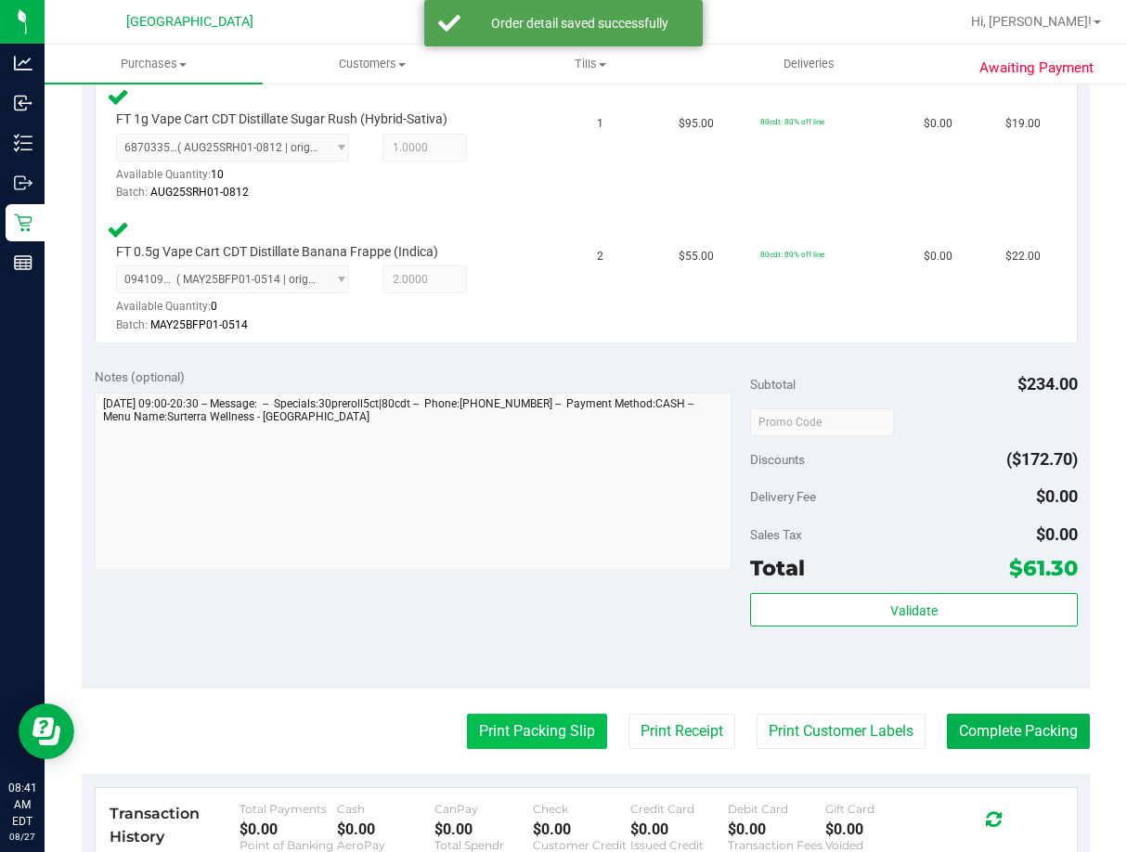
click at [544, 724] on button "Print Packing Slip" at bounding box center [537, 731] width 140 height 35
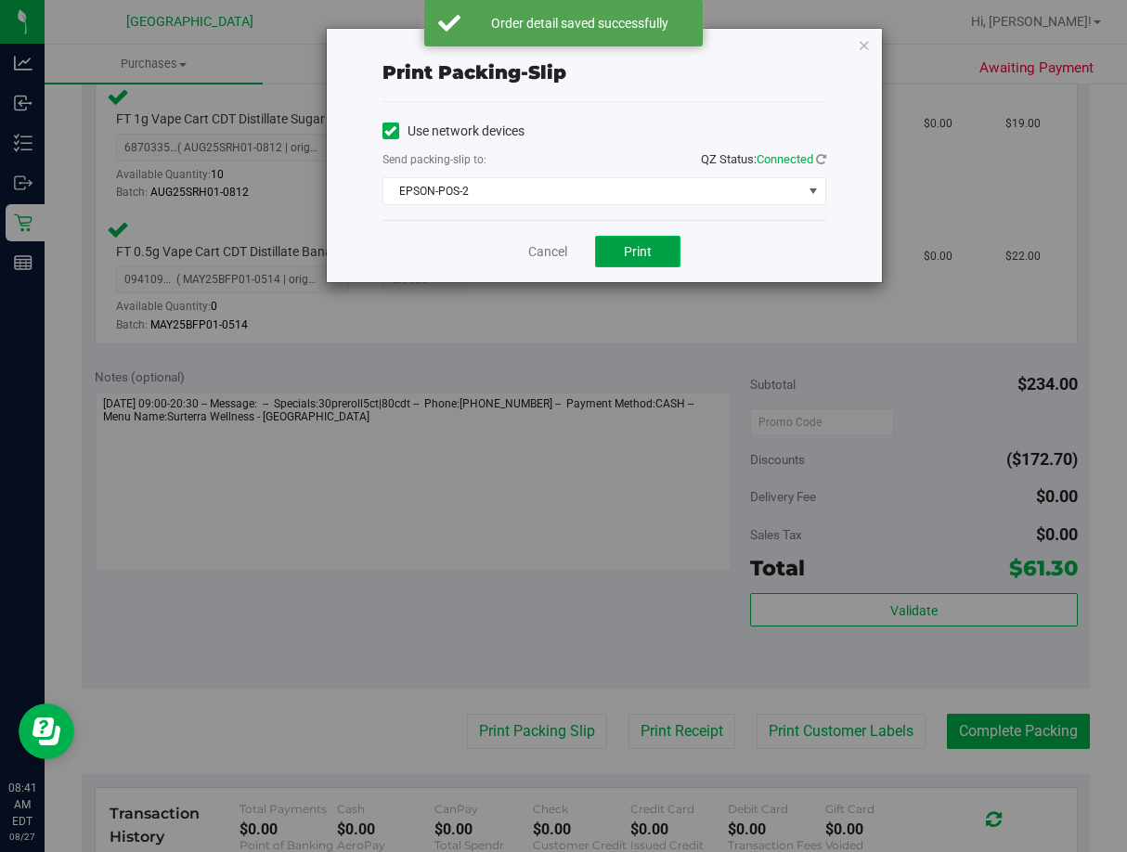
click at [639, 241] on button "Print" at bounding box center [637, 252] width 85 height 32
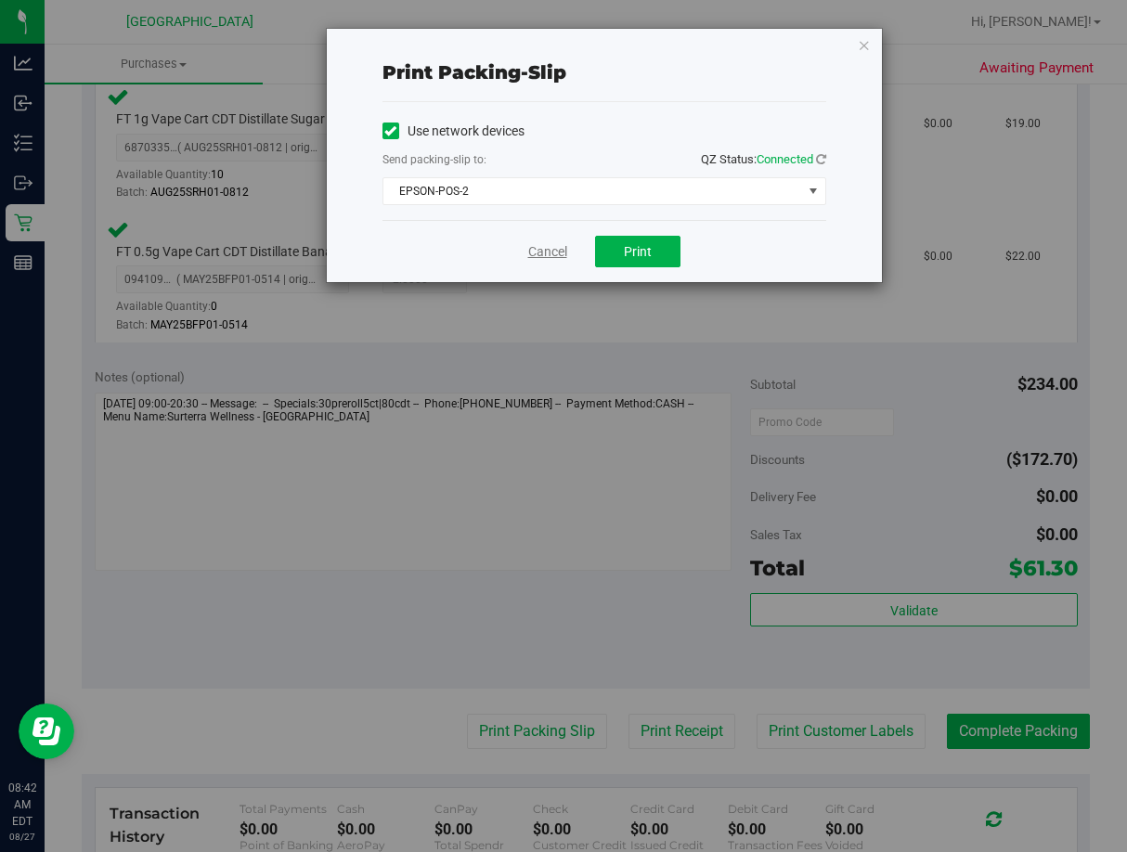
click at [552, 256] on link "Cancel" at bounding box center [547, 251] width 39 height 19
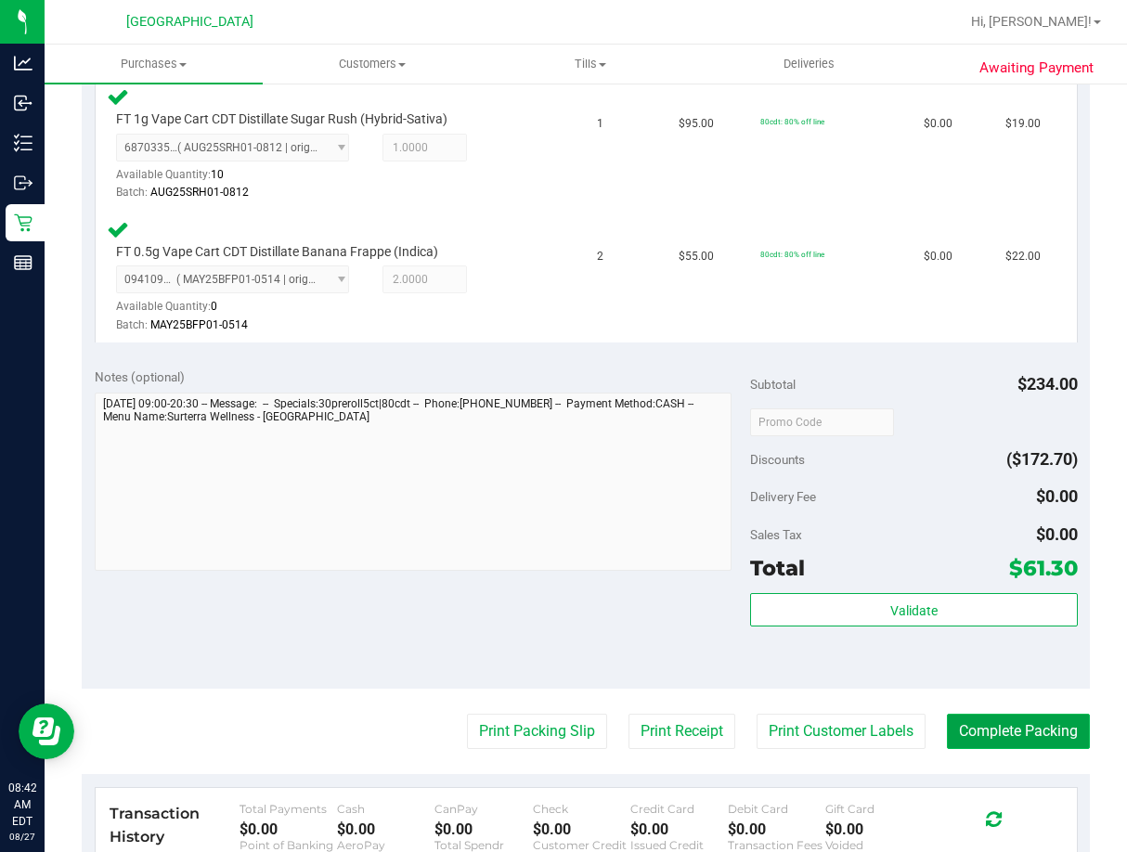
click at [948, 726] on button "Complete Packing" at bounding box center [1018, 731] width 143 height 35
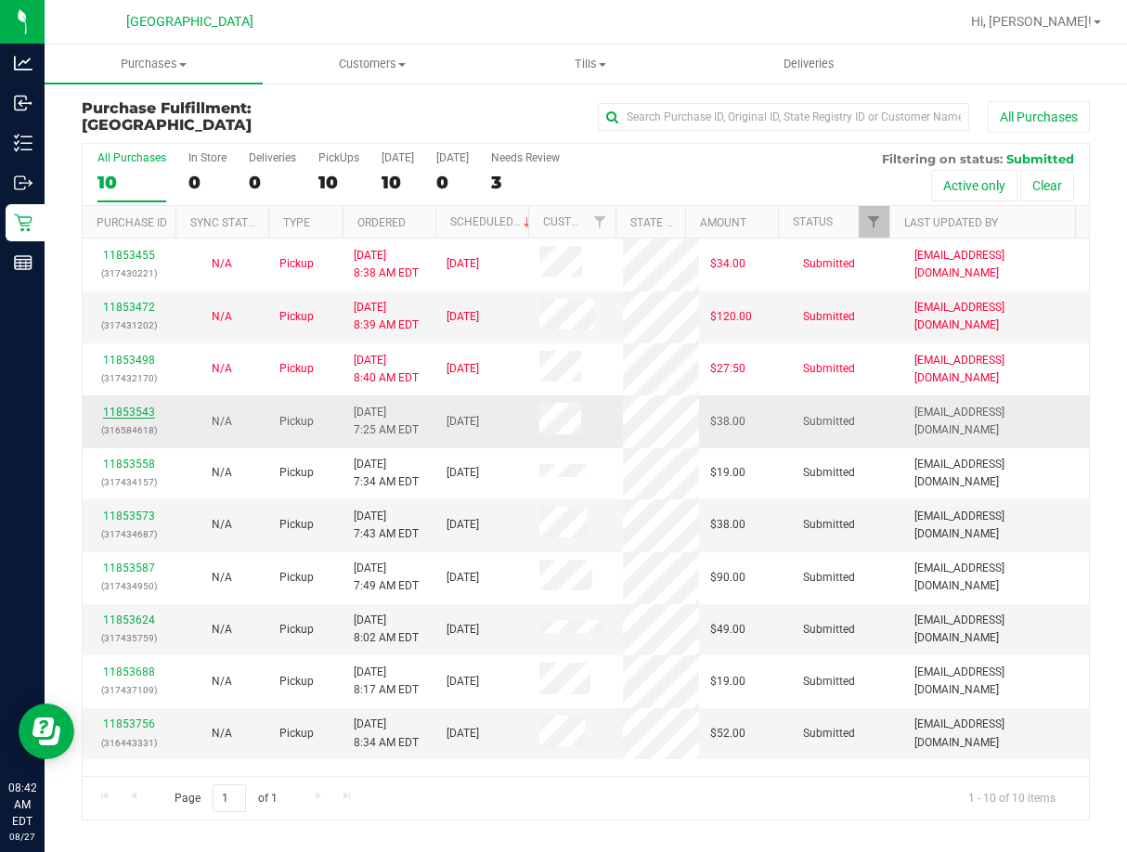
click at [133, 413] on link "11853543" at bounding box center [129, 412] width 52 height 13
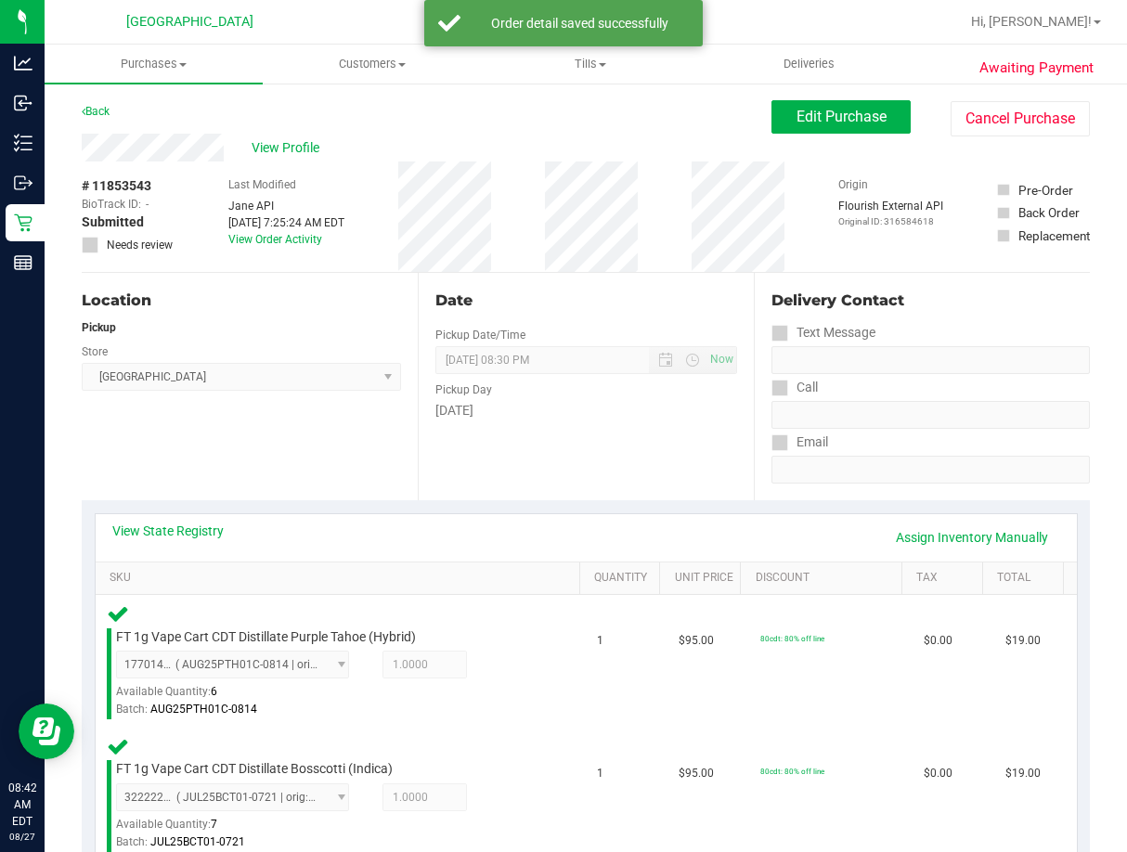
scroll to position [464, 0]
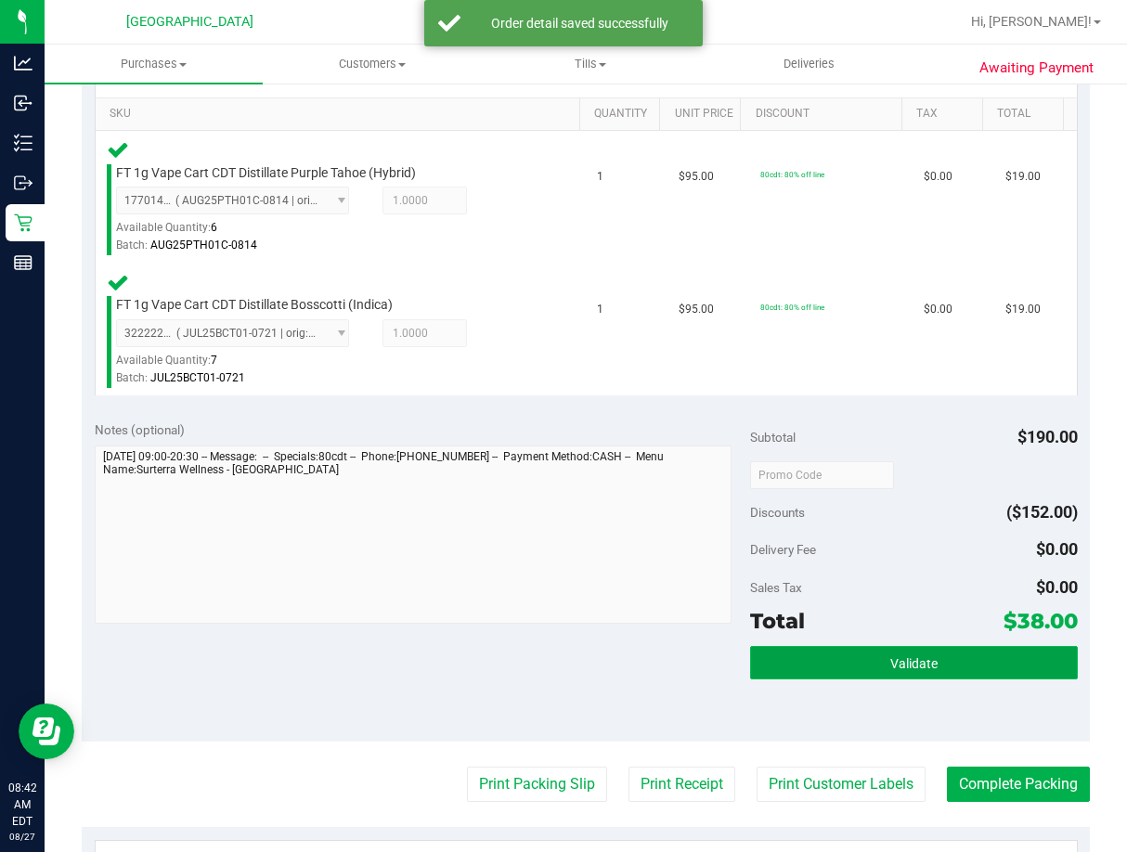
click at [899, 662] on span "Validate" at bounding box center [913, 663] width 47 height 15
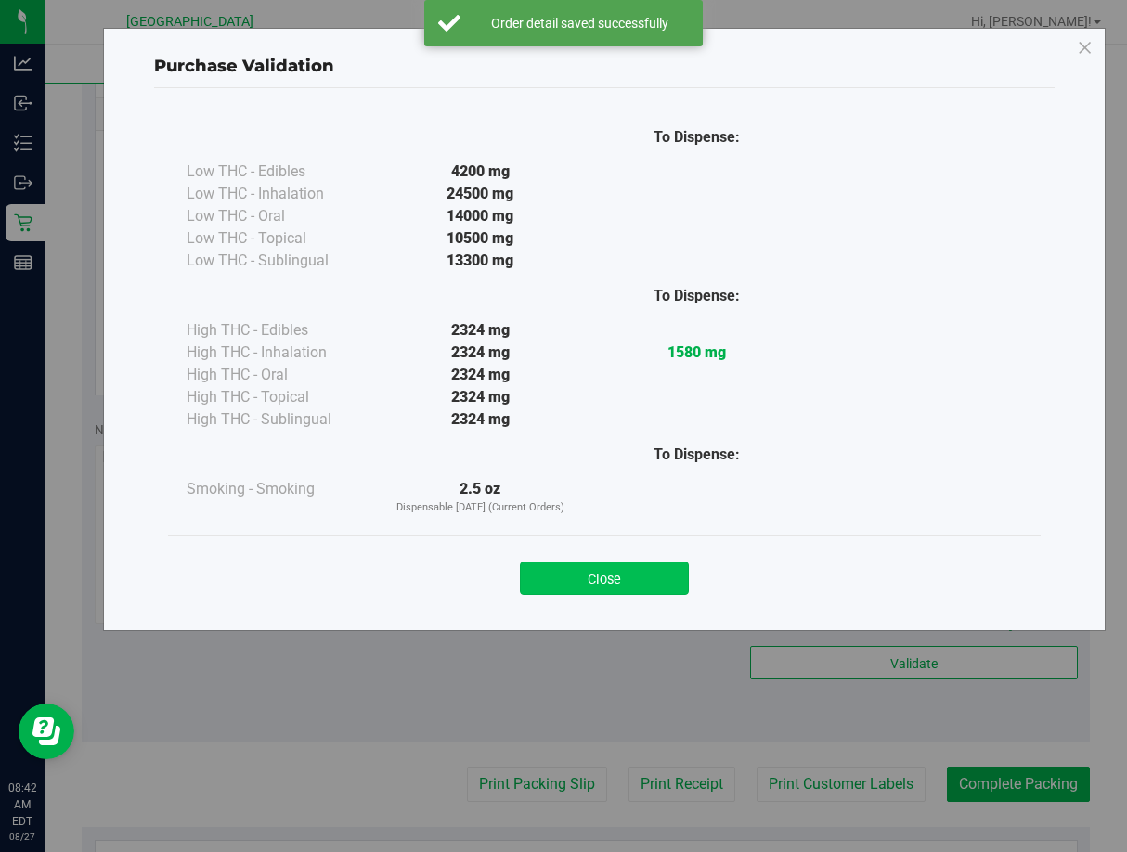
click at [623, 576] on button "Close" at bounding box center [604, 578] width 169 height 33
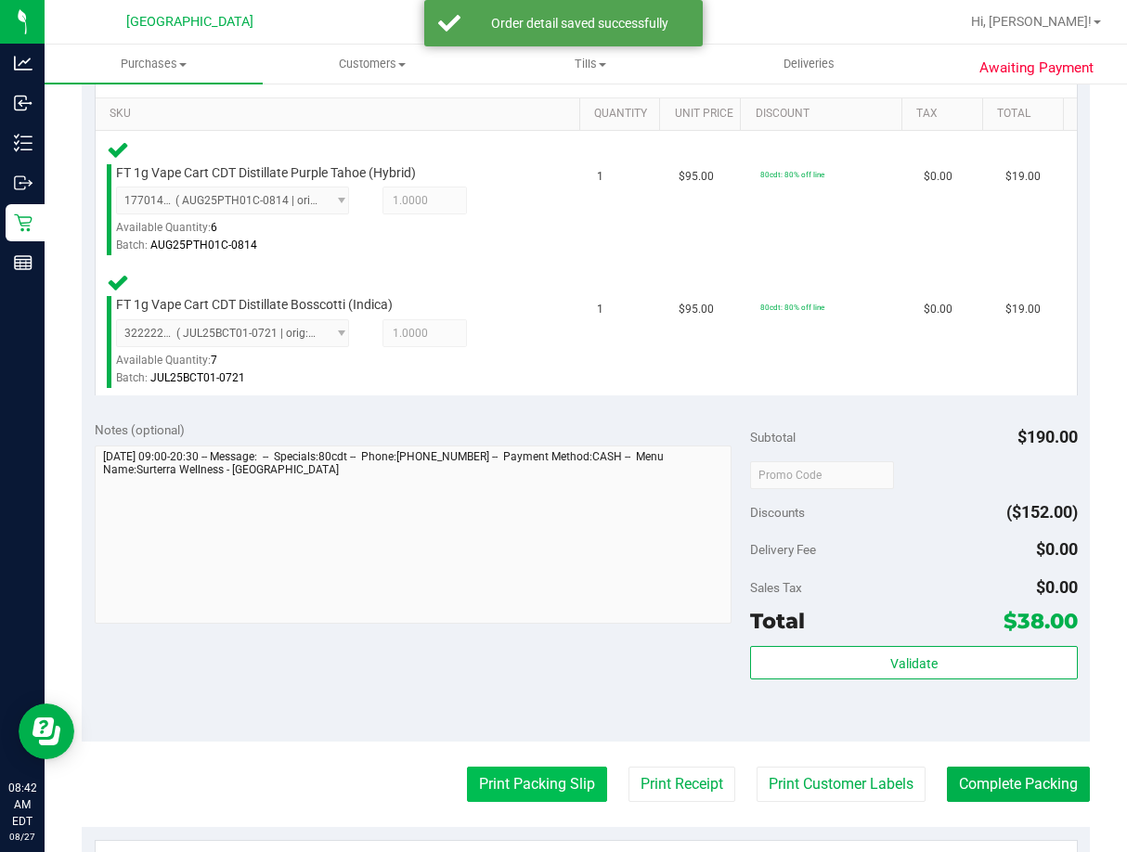
click at [516, 795] on button "Print Packing Slip" at bounding box center [537, 784] width 140 height 35
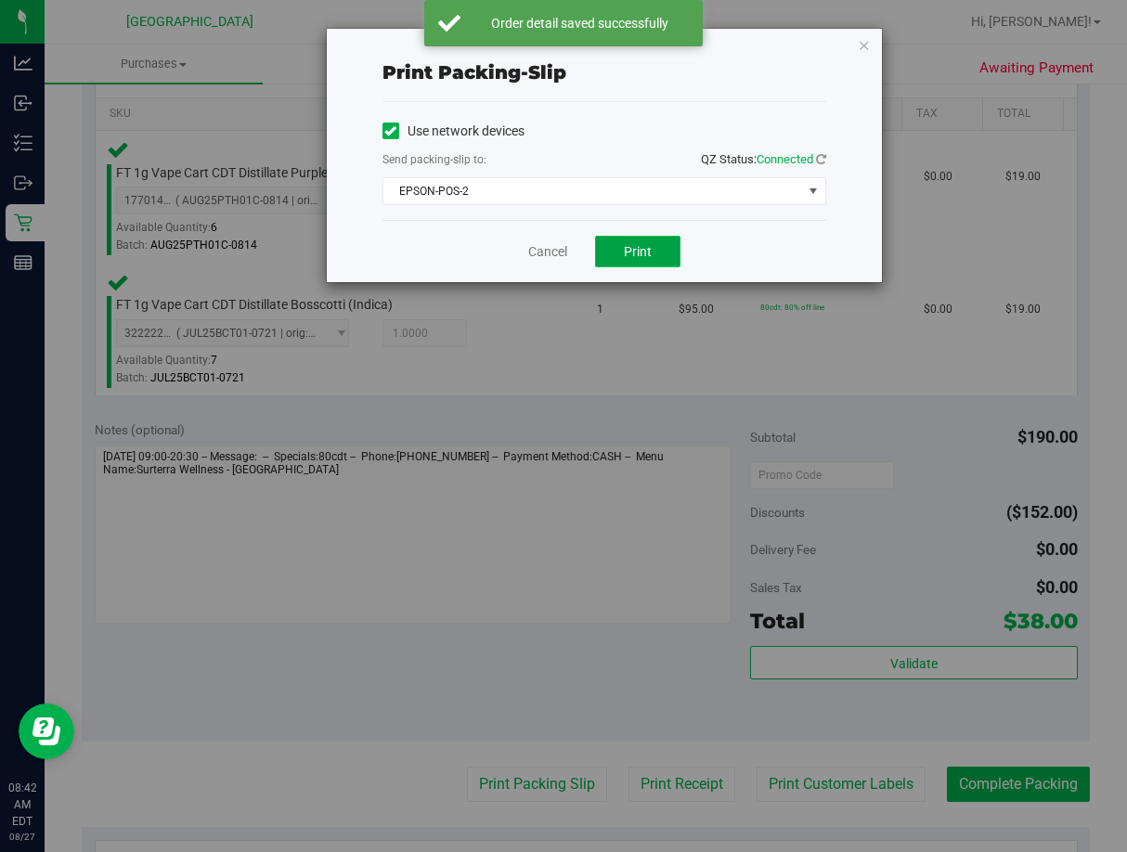
click at [635, 241] on button "Print" at bounding box center [637, 252] width 85 height 32
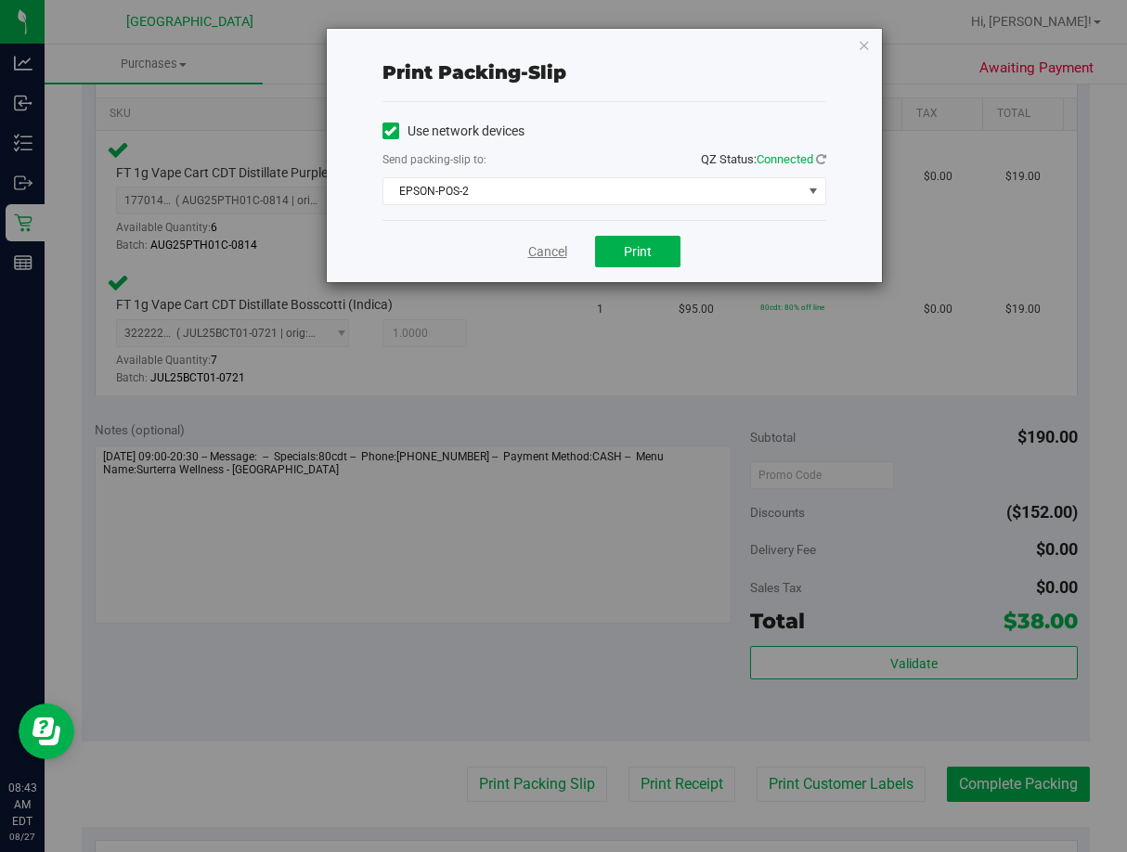
click at [532, 245] on link "Cancel" at bounding box center [547, 251] width 39 height 19
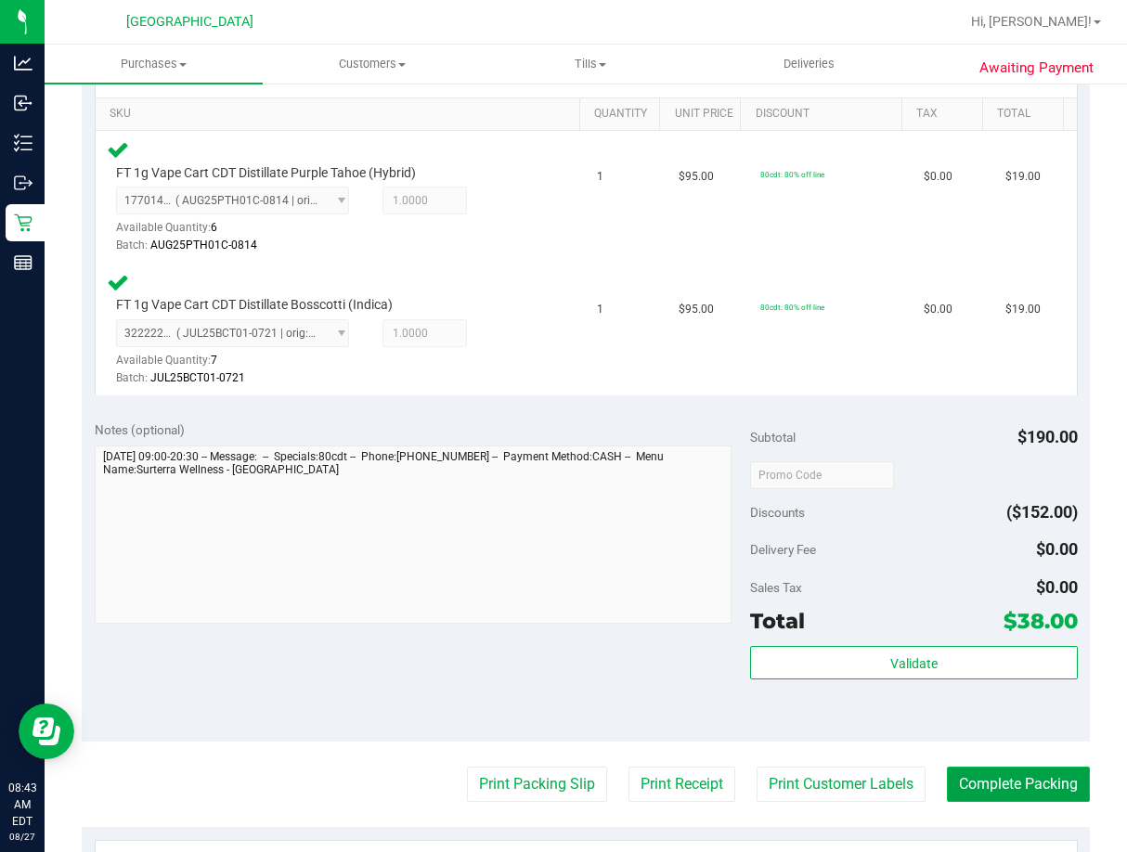
click at [1006, 787] on button "Complete Packing" at bounding box center [1018, 784] width 143 height 35
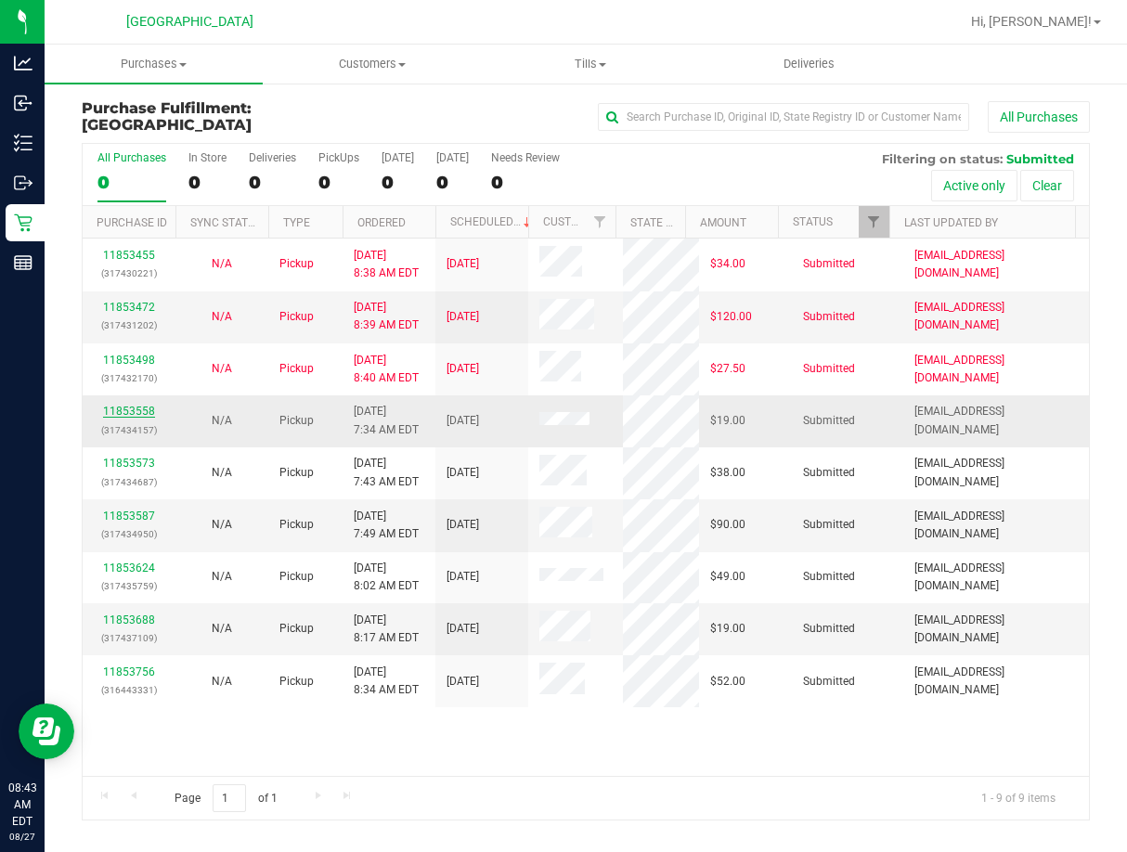
click at [152, 405] on link "11853558" at bounding box center [129, 411] width 52 height 13
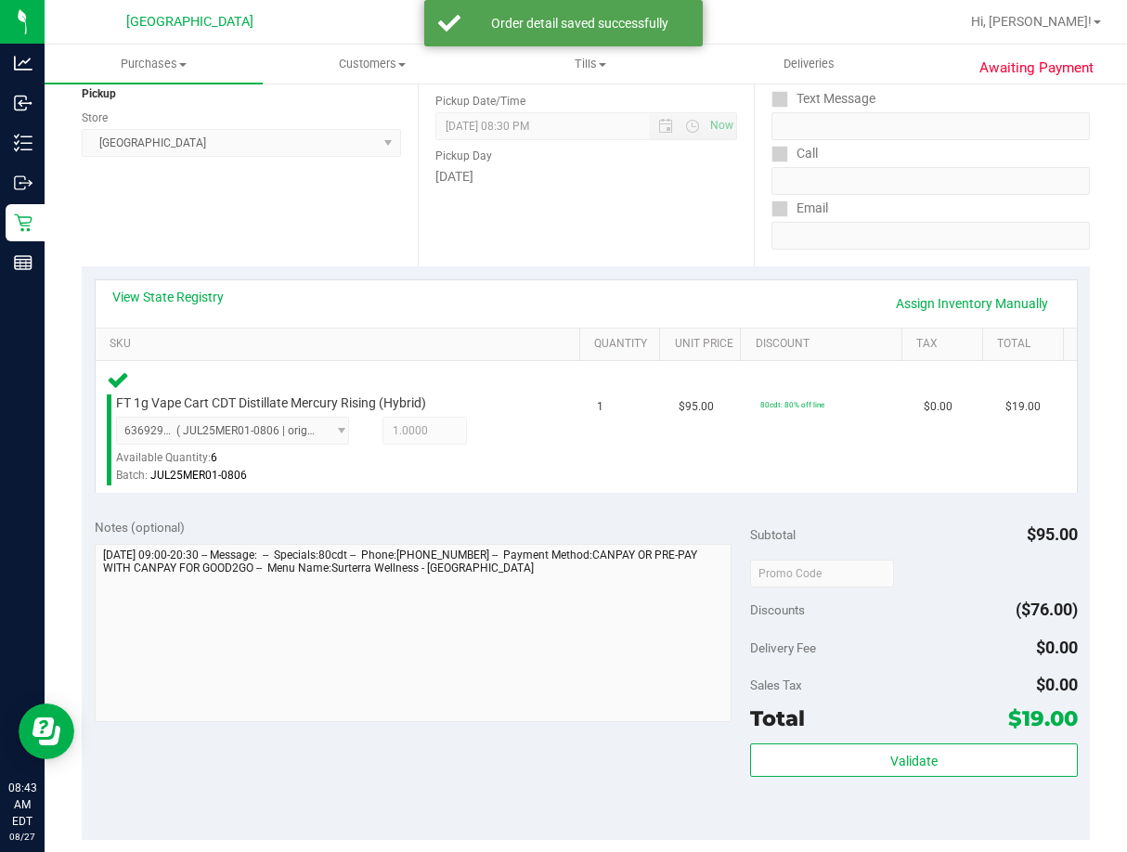
scroll to position [557, 0]
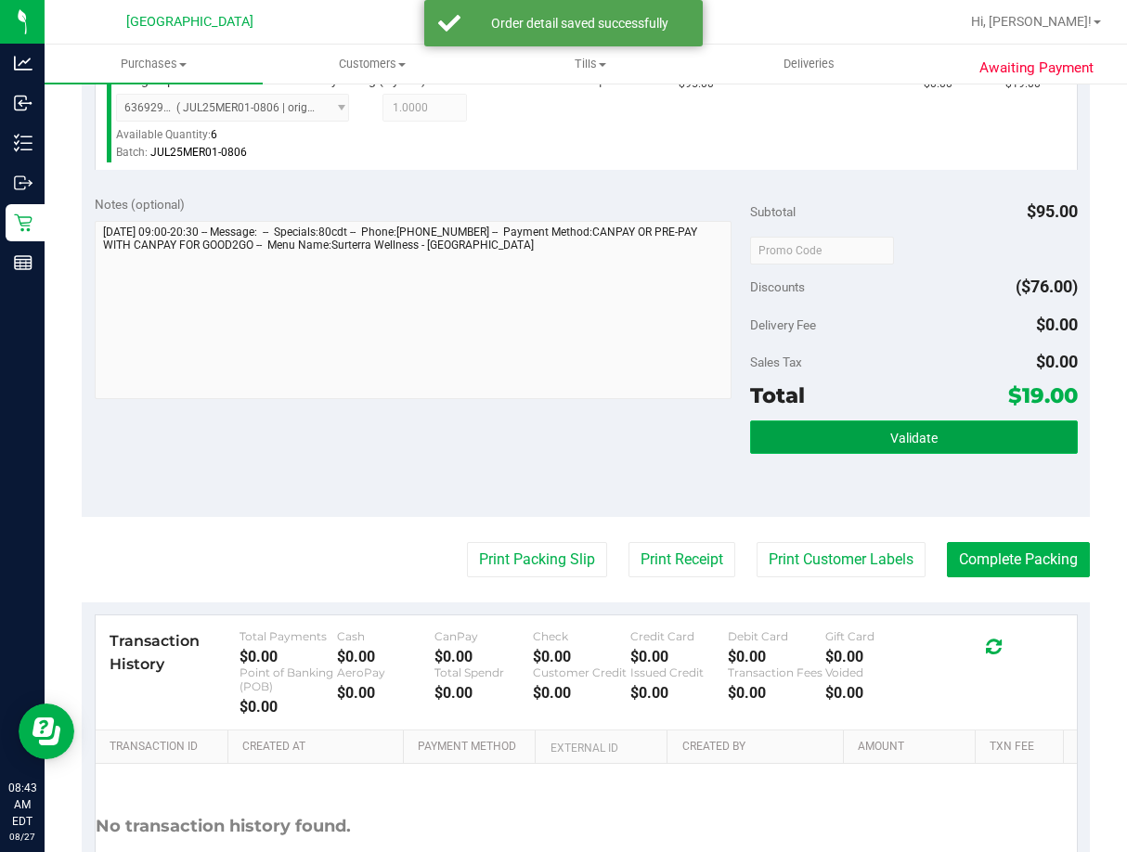
click at [952, 437] on button "Validate" at bounding box center [914, 437] width 328 height 33
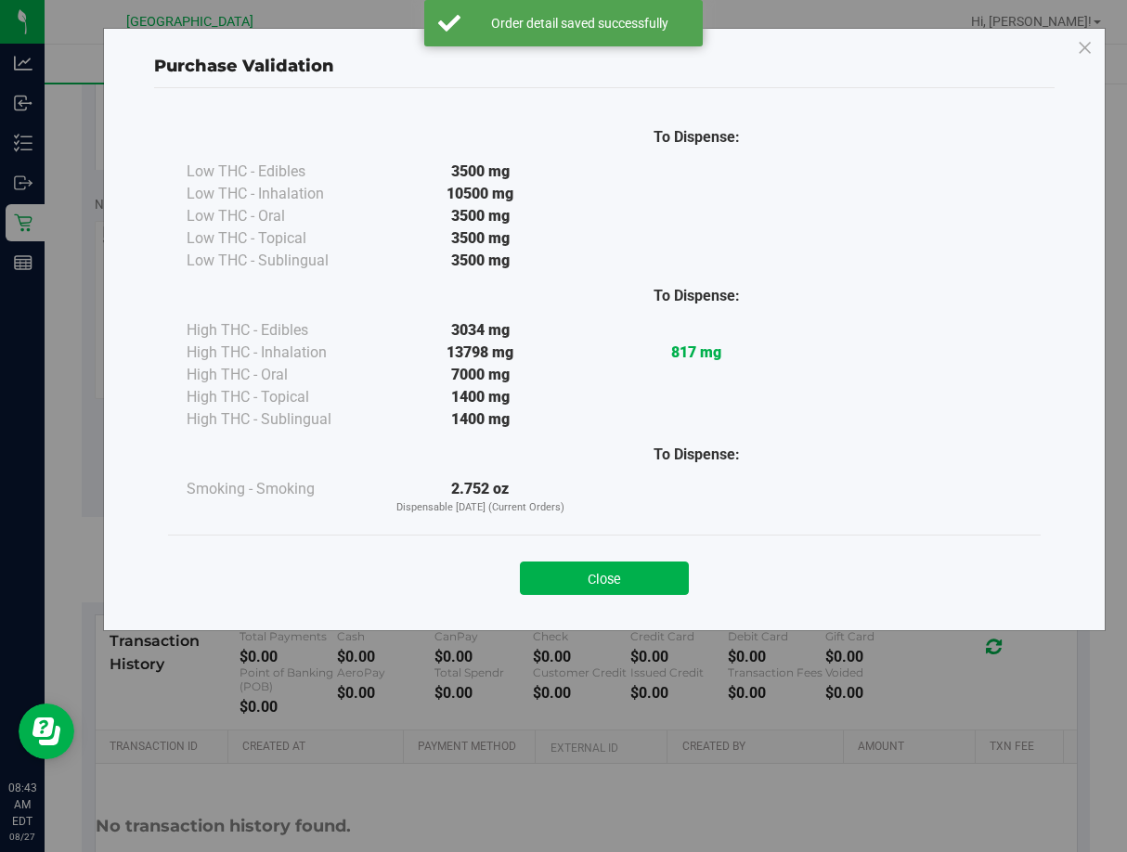
click at [646, 570] on button "Close" at bounding box center [604, 578] width 169 height 33
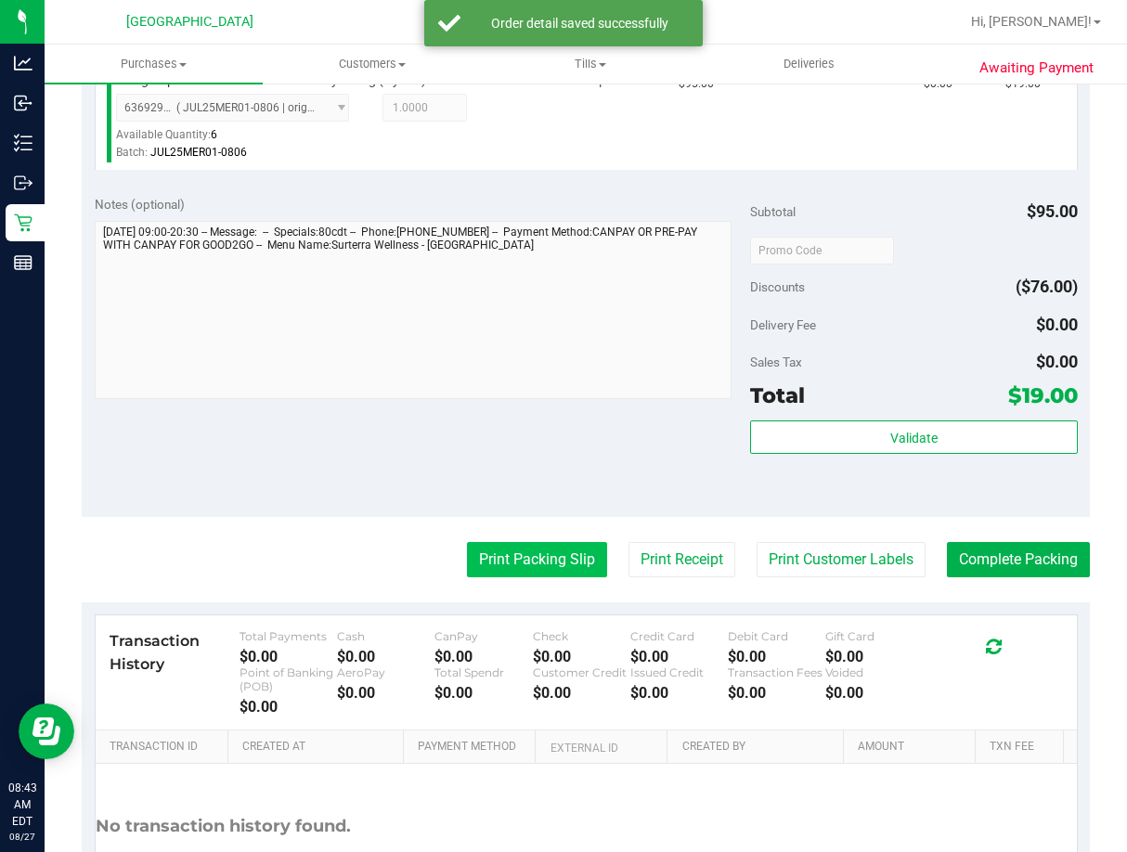
click at [511, 561] on button "Print Packing Slip" at bounding box center [537, 559] width 140 height 35
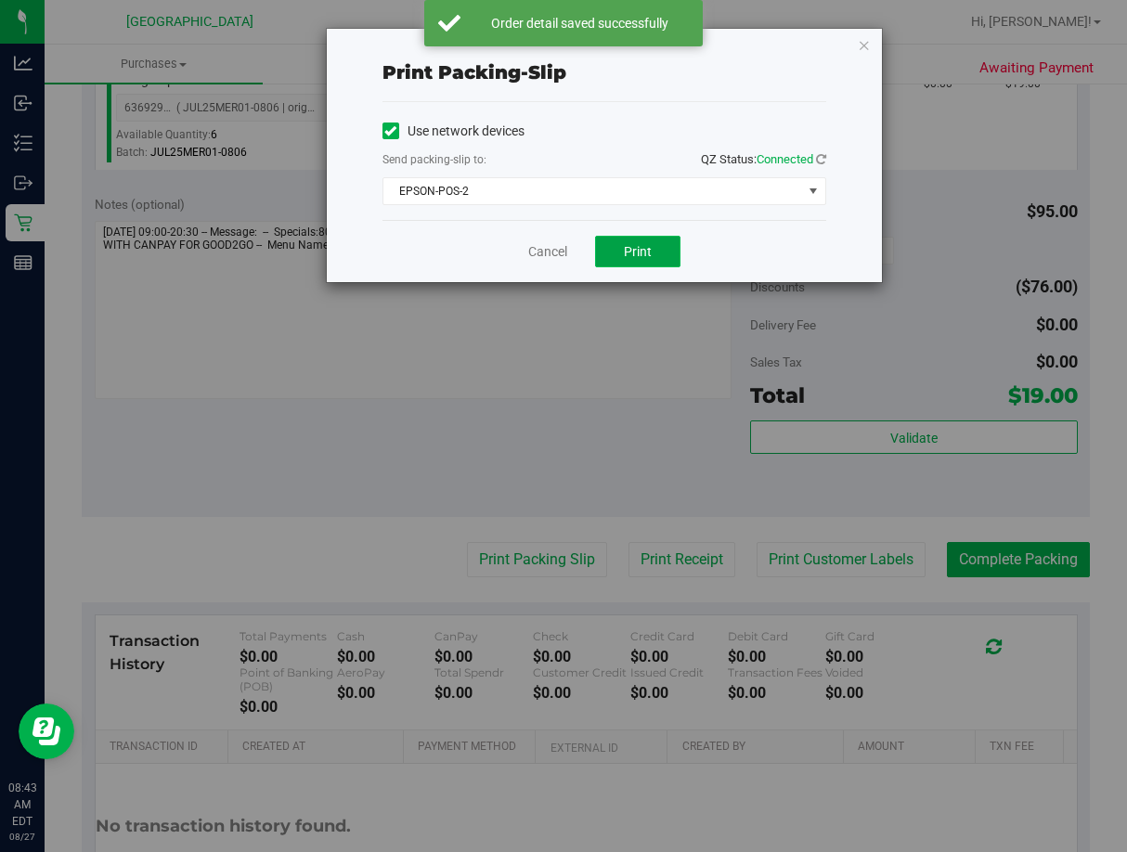
click at [631, 253] on span "Print" at bounding box center [638, 251] width 28 height 15
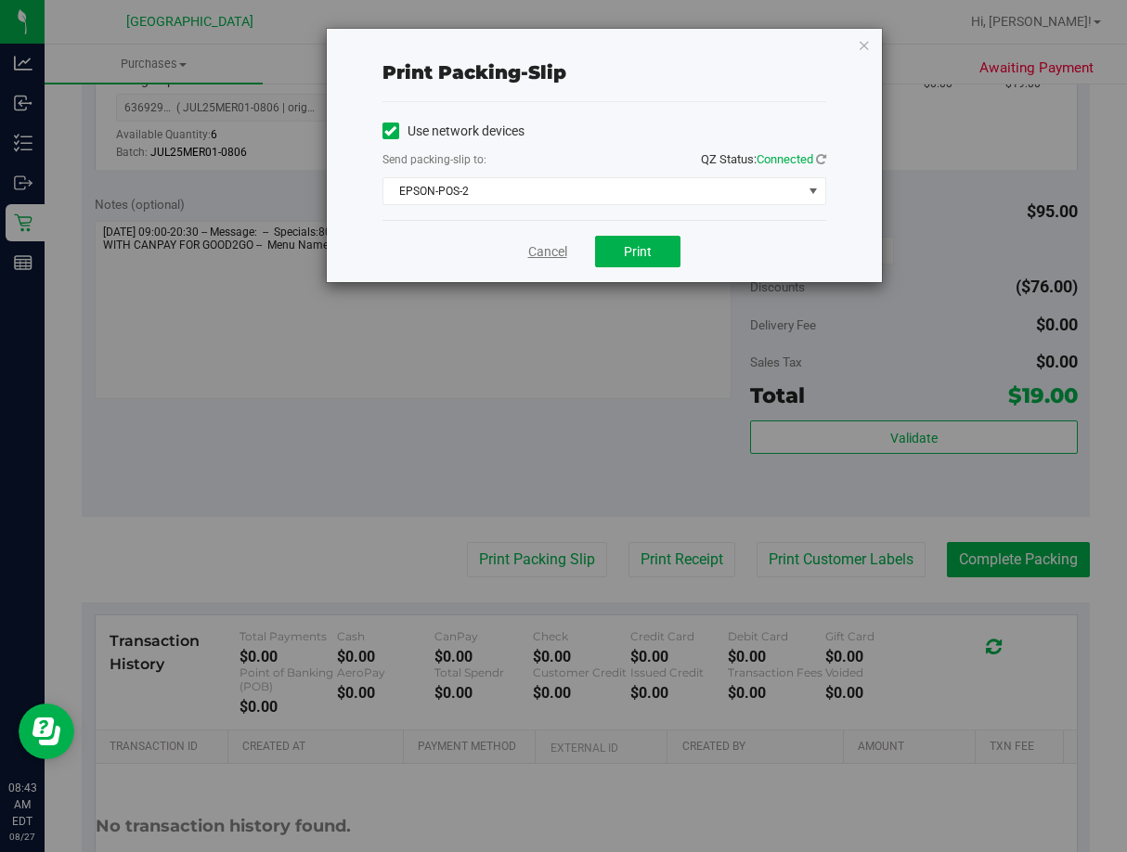
click at [552, 255] on link "Cancel" at bounding box center [547, 251] width 39 height 19
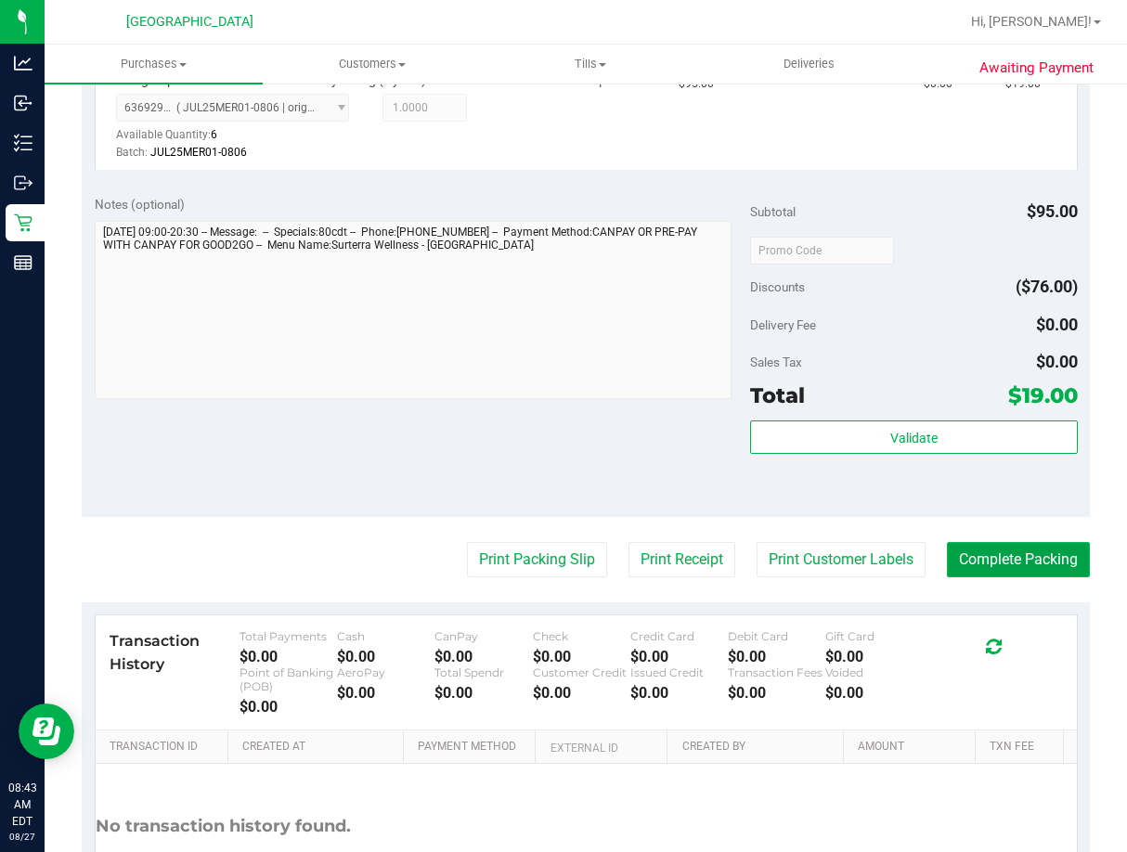
click at [1009, 556] on button "Complete Packing" at bounding box center [1018, 559] width 143 height 35
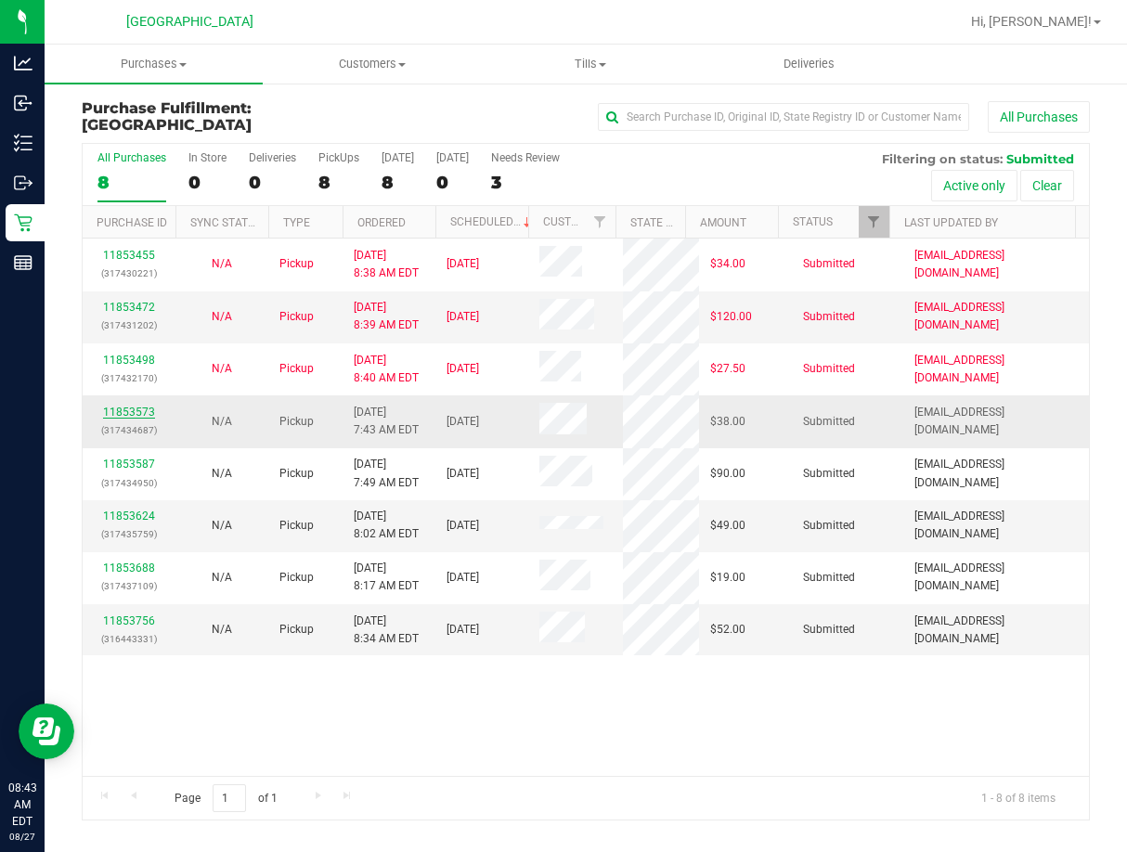
click at [144, 406] on link "11853573" at bounding box center [129, 412] width 52 height 13
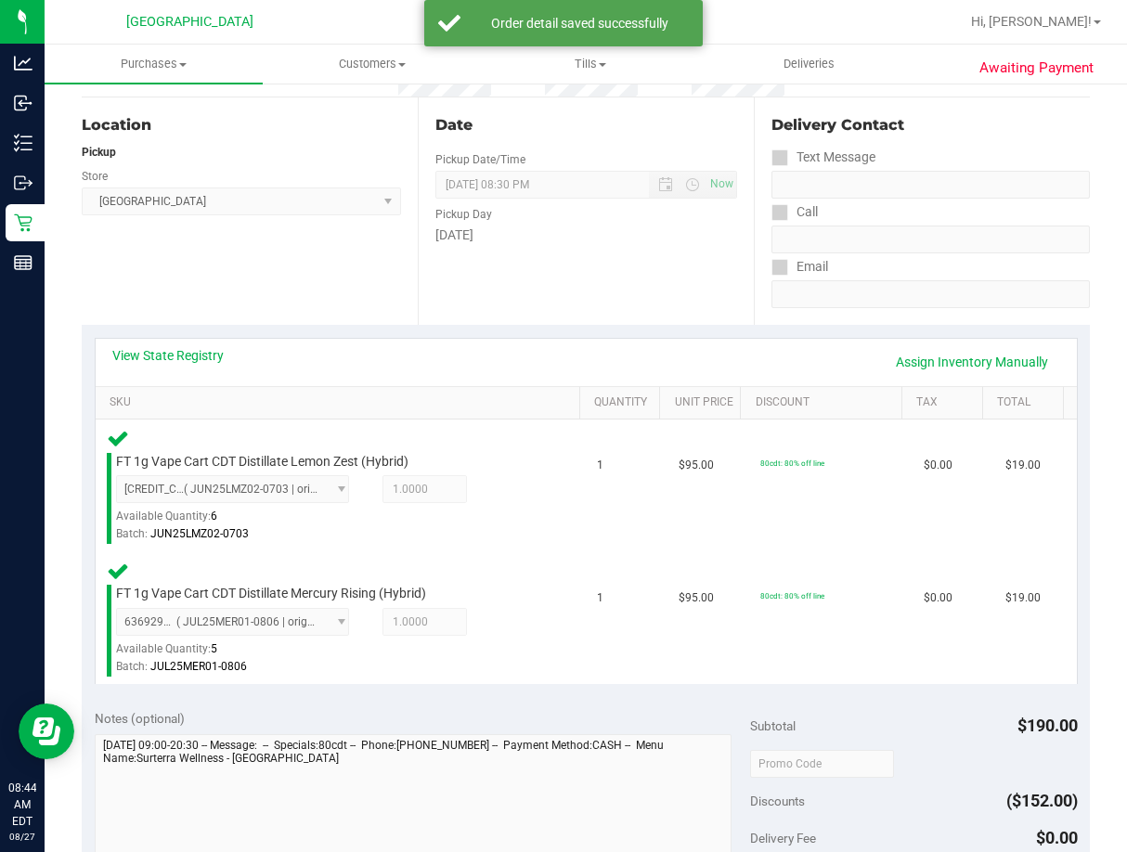
scroll to position [464, 0]
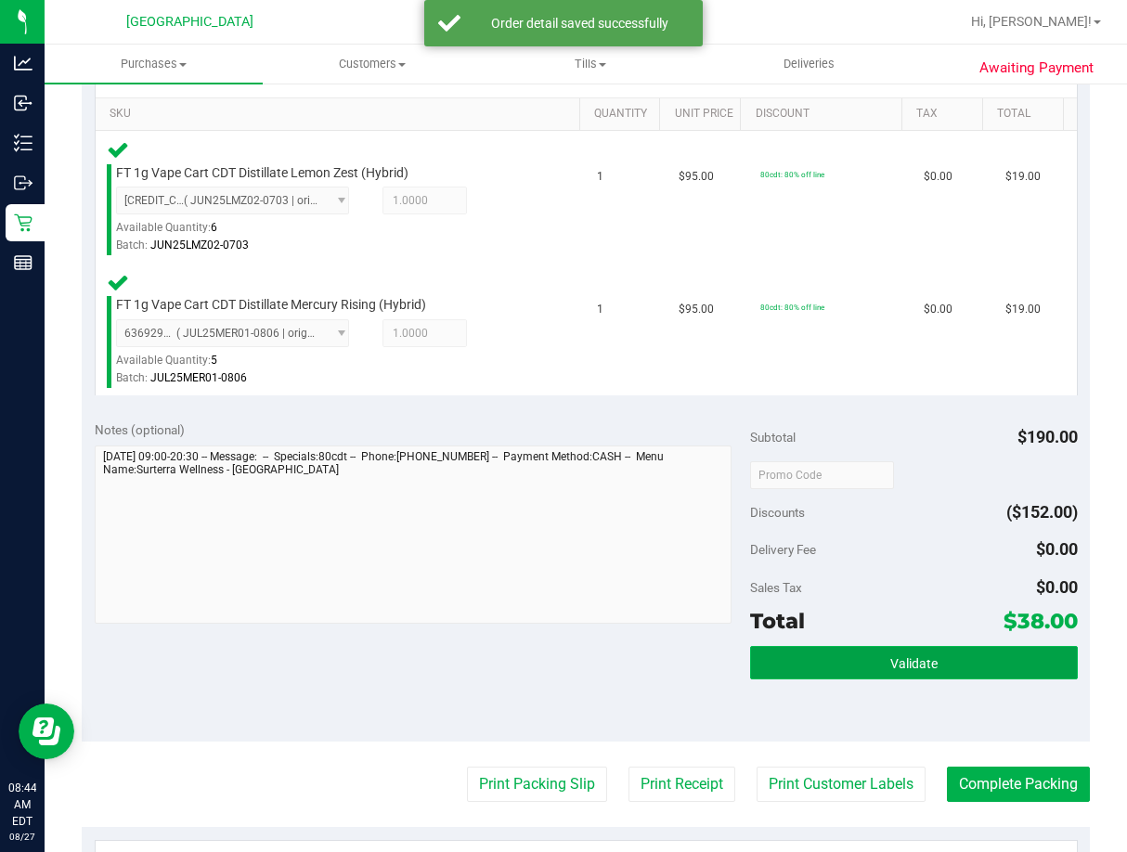
click at [907, 662] on span "Validate" at bounding box center [913, 663] width 47 height 15
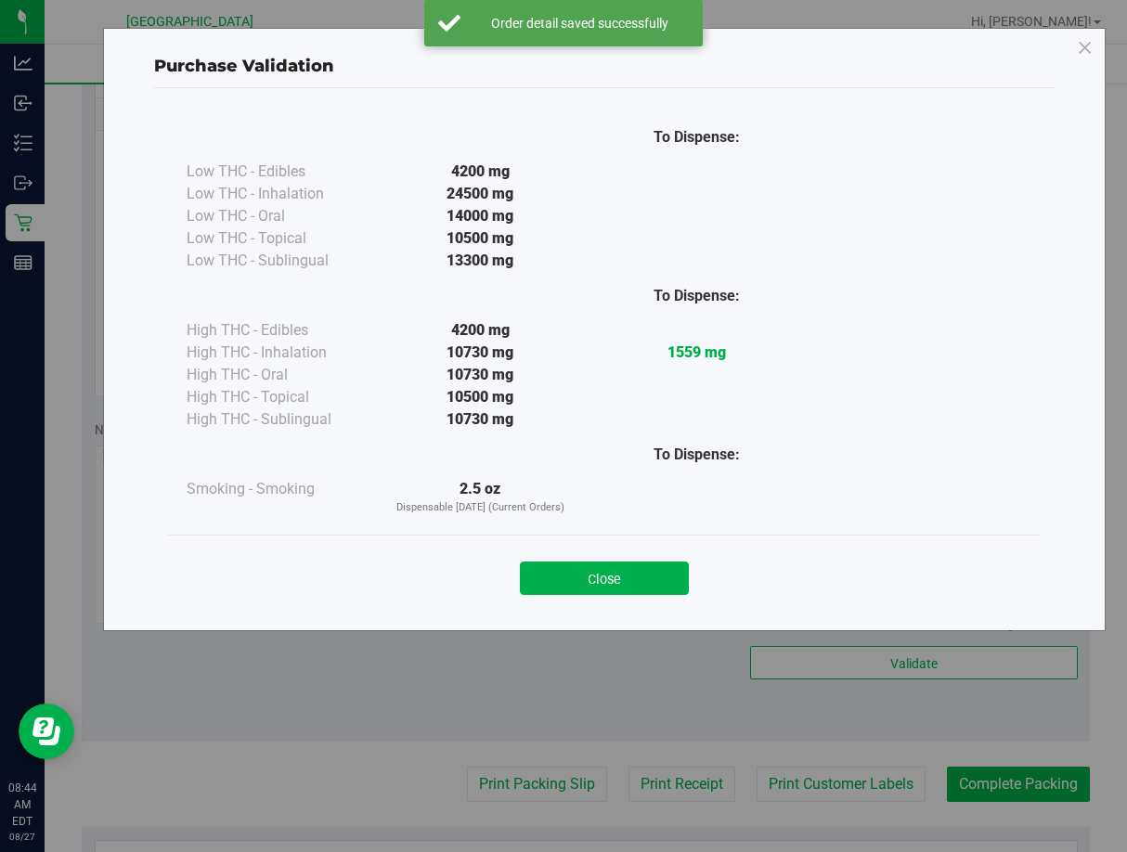
click at [643, 558] on div "Close" at bounding box center [604, 573] width 845 height 46
click at [645, 569] on button "Close" at bounding box center [604, 578] width 169 height 33
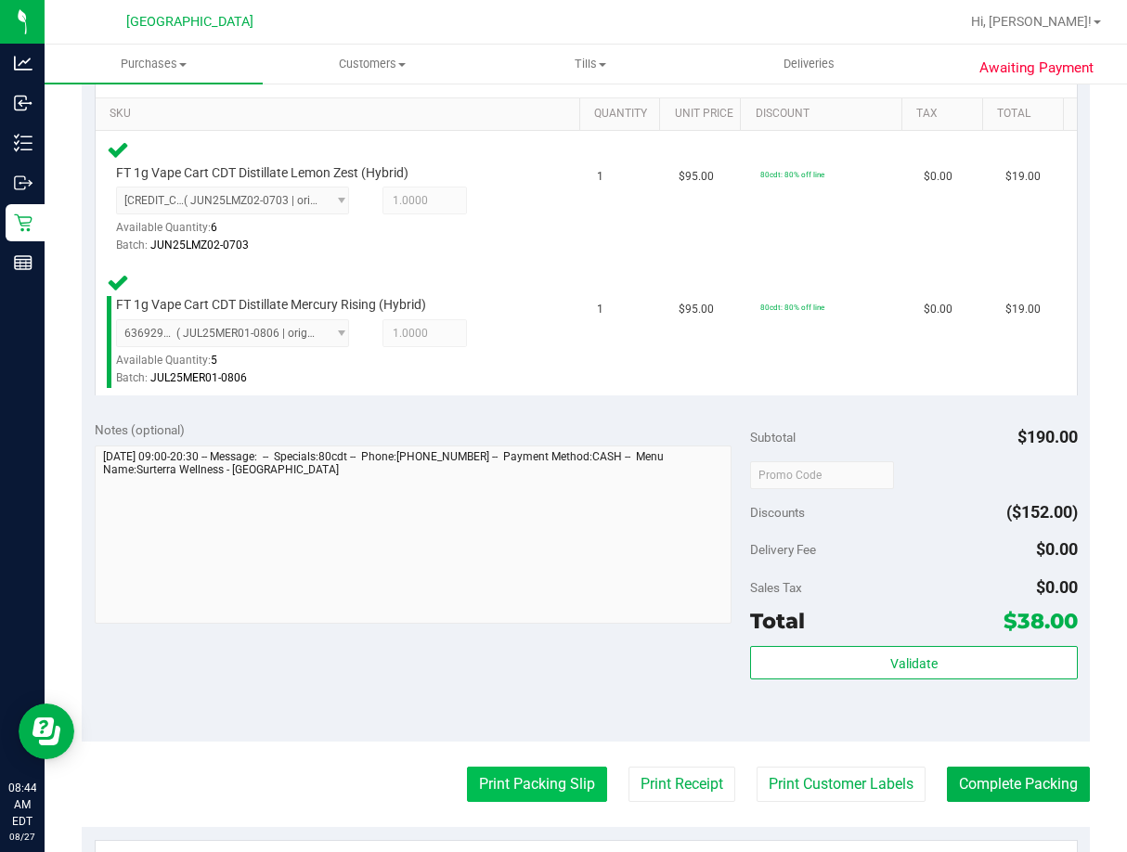
click at [556, 776] on button "Print Packing Slip" at bounding box center [537, 784] width 140 height 35
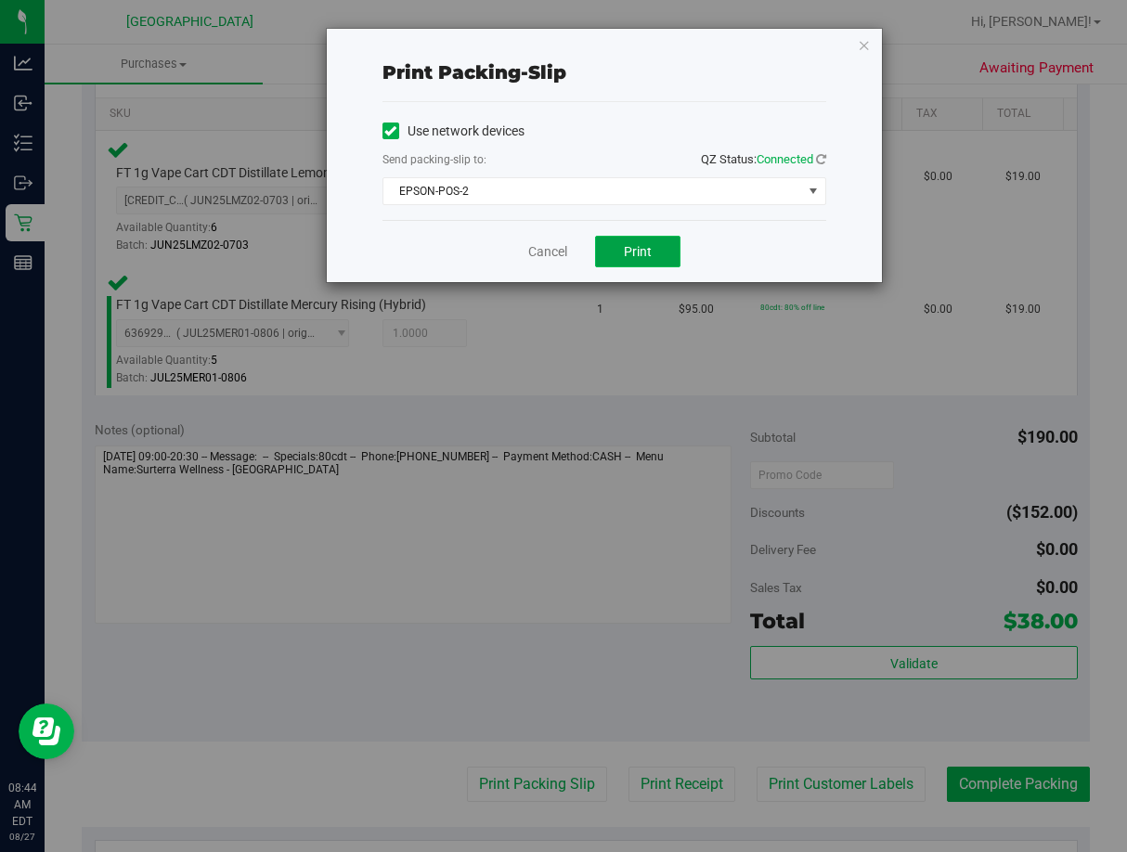
click at [634, 246] on span "Print" at bounding box center [638, 251] width 28 height 15
click at [559, 252] on link "Cancel" at bounding box center [547, 251] width 39 height 19
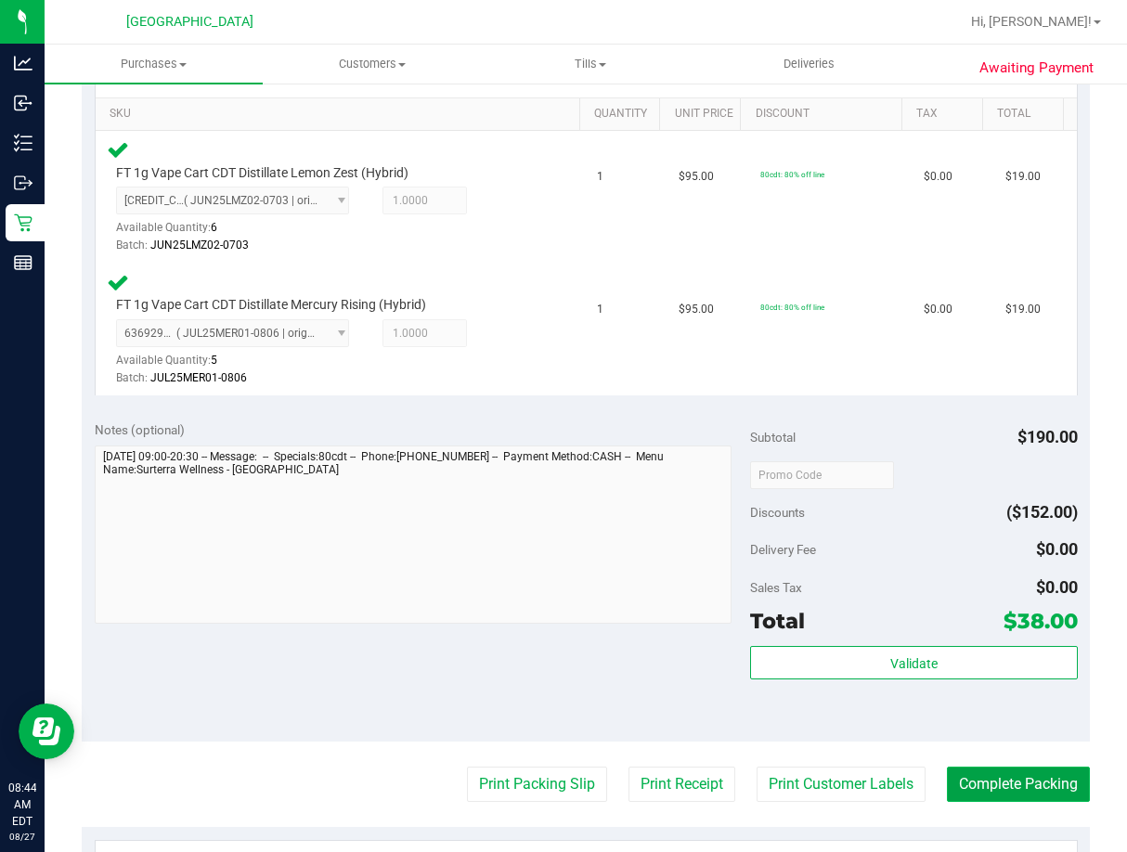
click at [1013, 789] on button "Complete Packing" at bounding box center [1018, 784] width 143 height 35
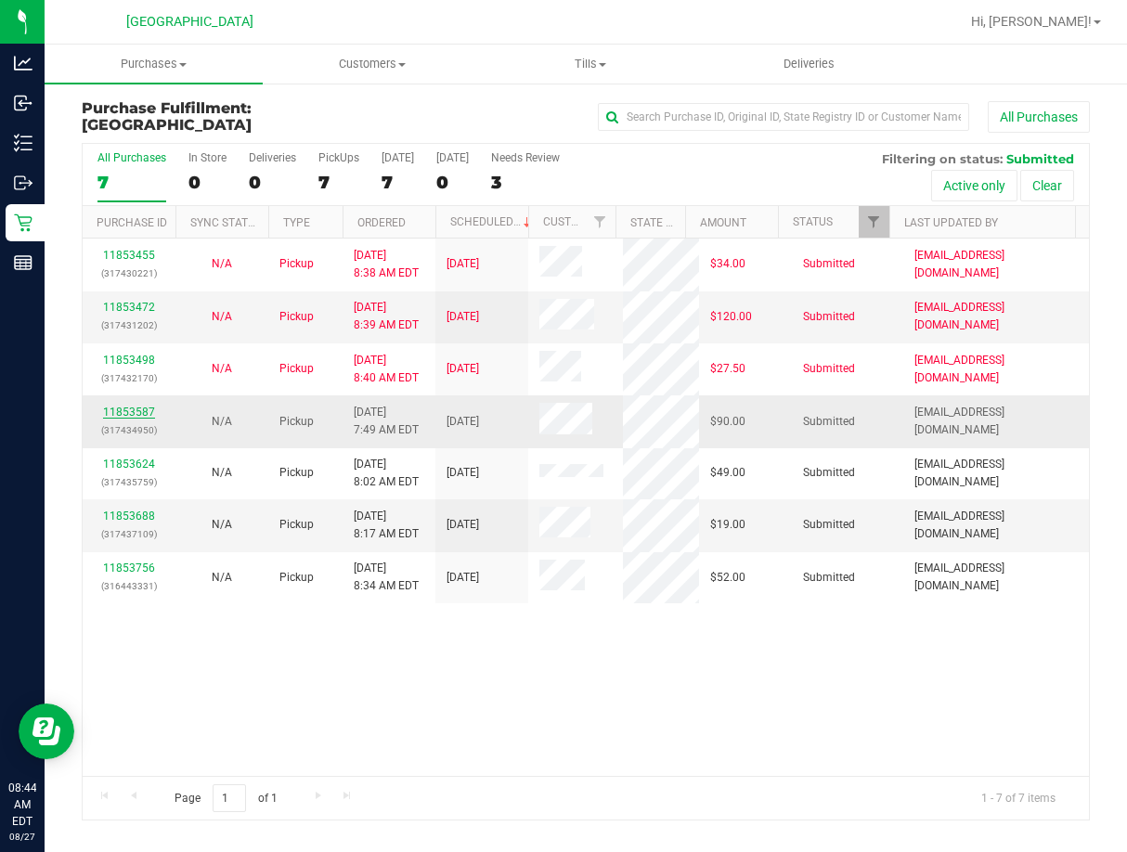
click at [123, 406] on link "11853587" at bounding box center [129, 412] width 52 height 13
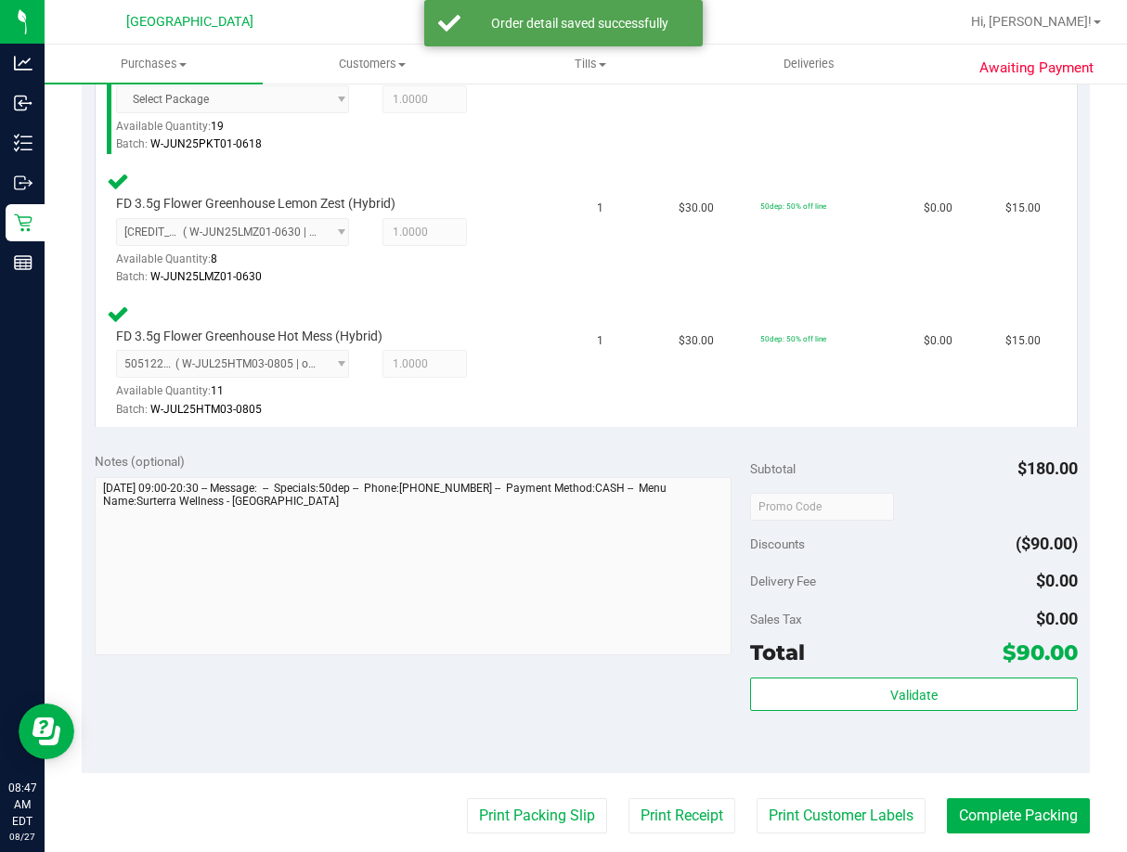
scroll to position [1114, 0]
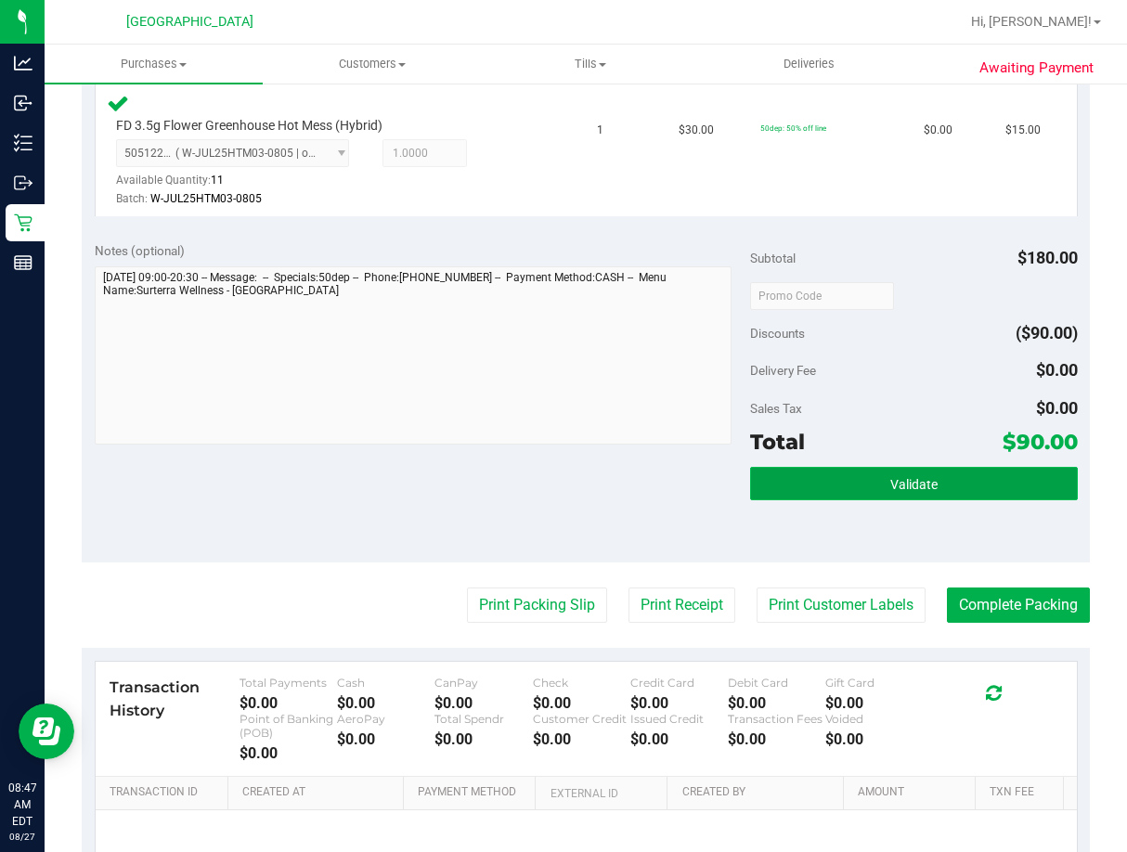
click at [896, 479] on span "Validate" at bounding box center [913, 484] width 47 height 15
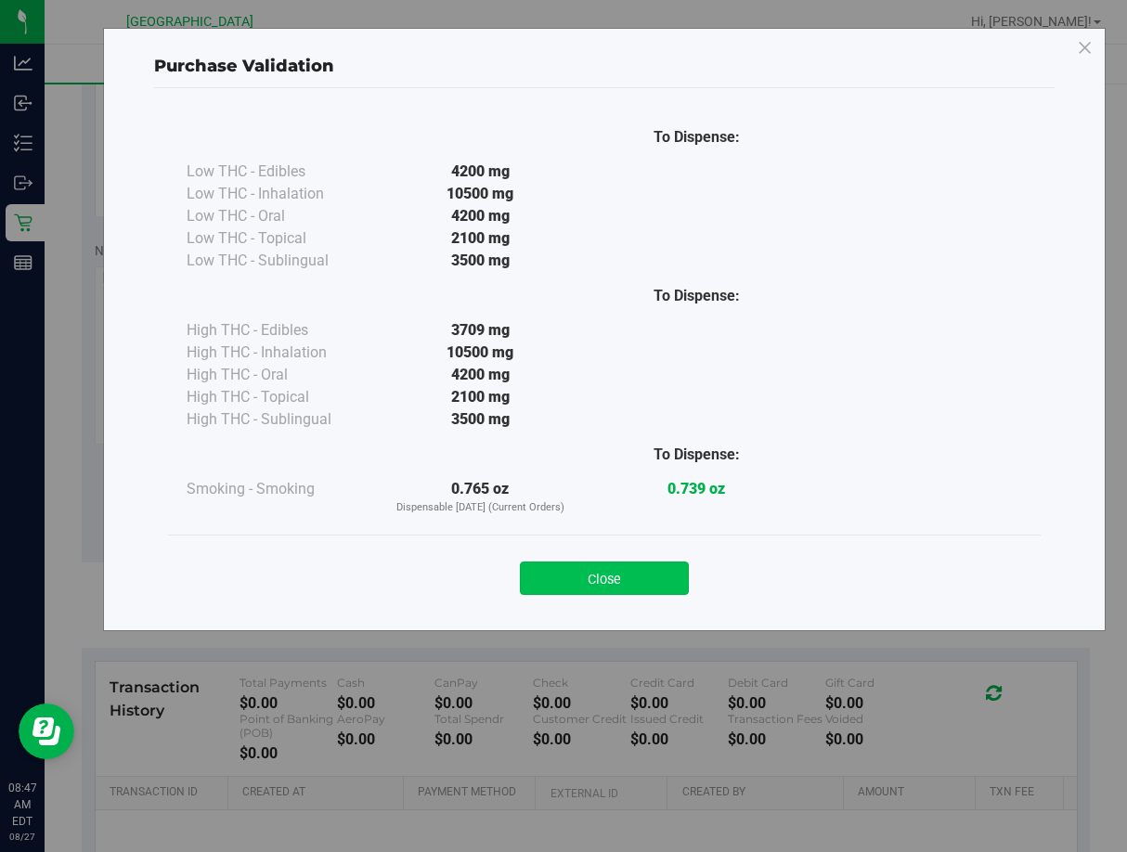
click at [654, 585] on button "Close" at bounding box center [604, 578] width 169 height 33
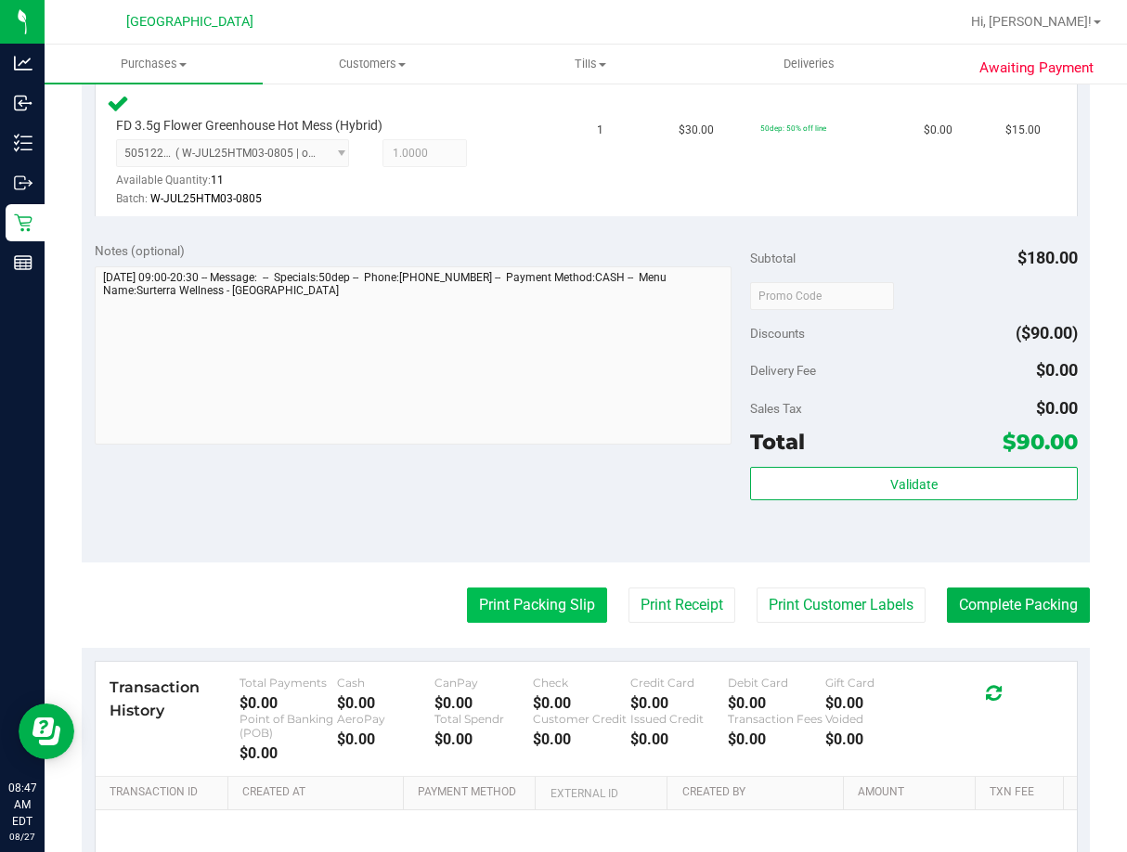
click at [541, 604] on button "Print Packing Slip" at bounding box center [537, 605] width 140 height 35
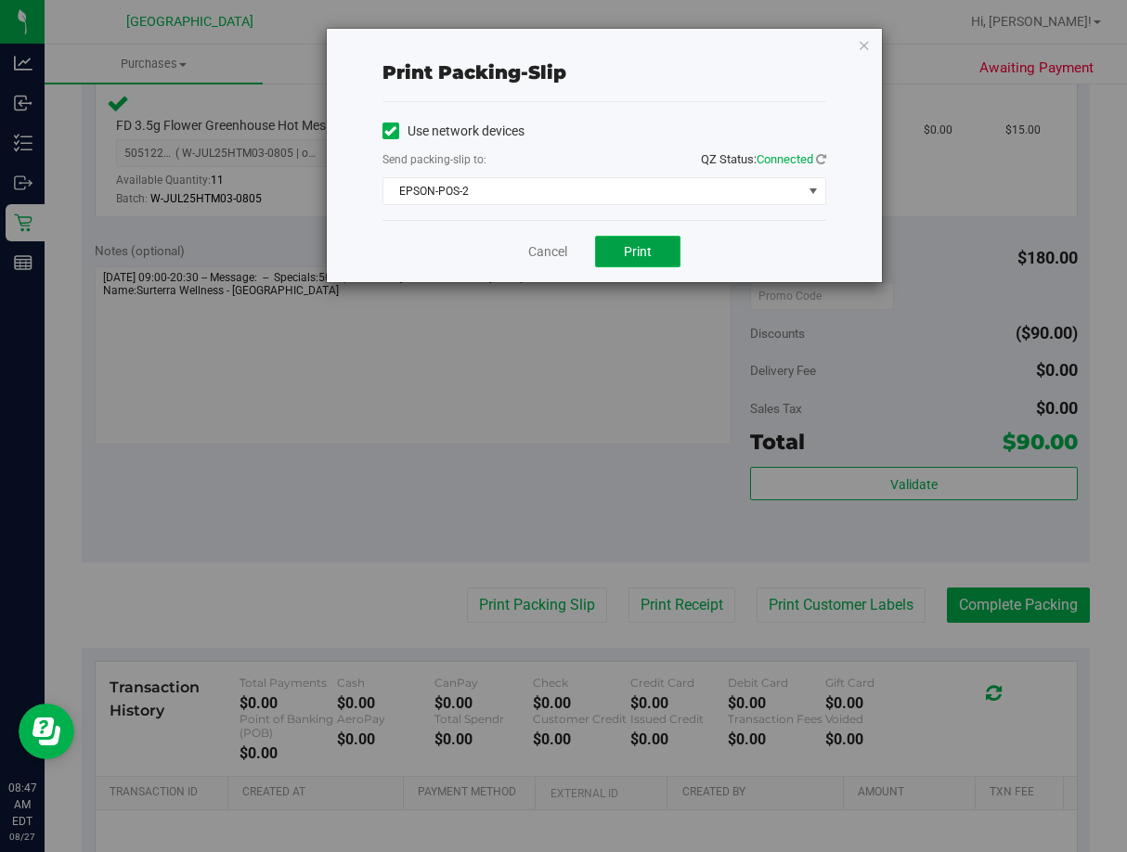
click at [658, 245] on button "Print" at bounding box center [637, 252] width 85 height 32
click at [563, 251] on link "Cancel" at bounding box center [547, 251] width 39 height 19
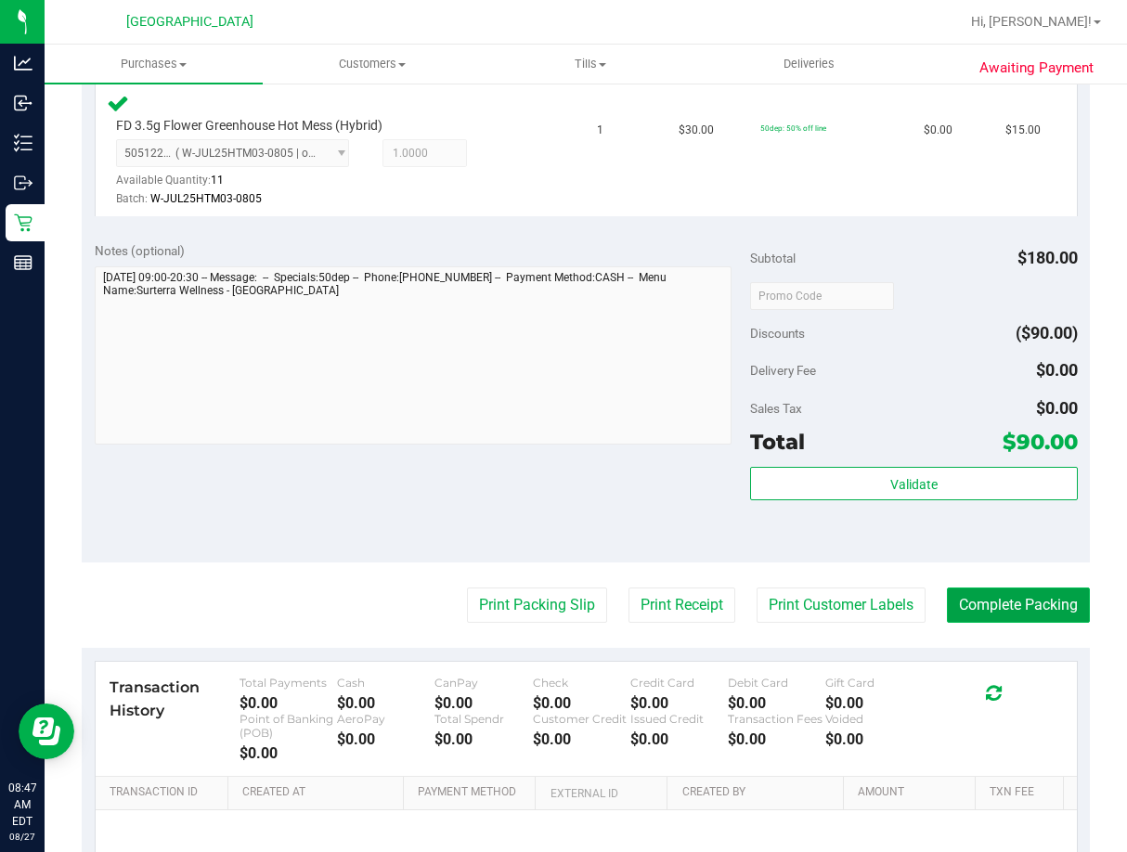
click at [989, 599] on button "Complete Packing" at bounding box center [1018, 605] width 143 height 35
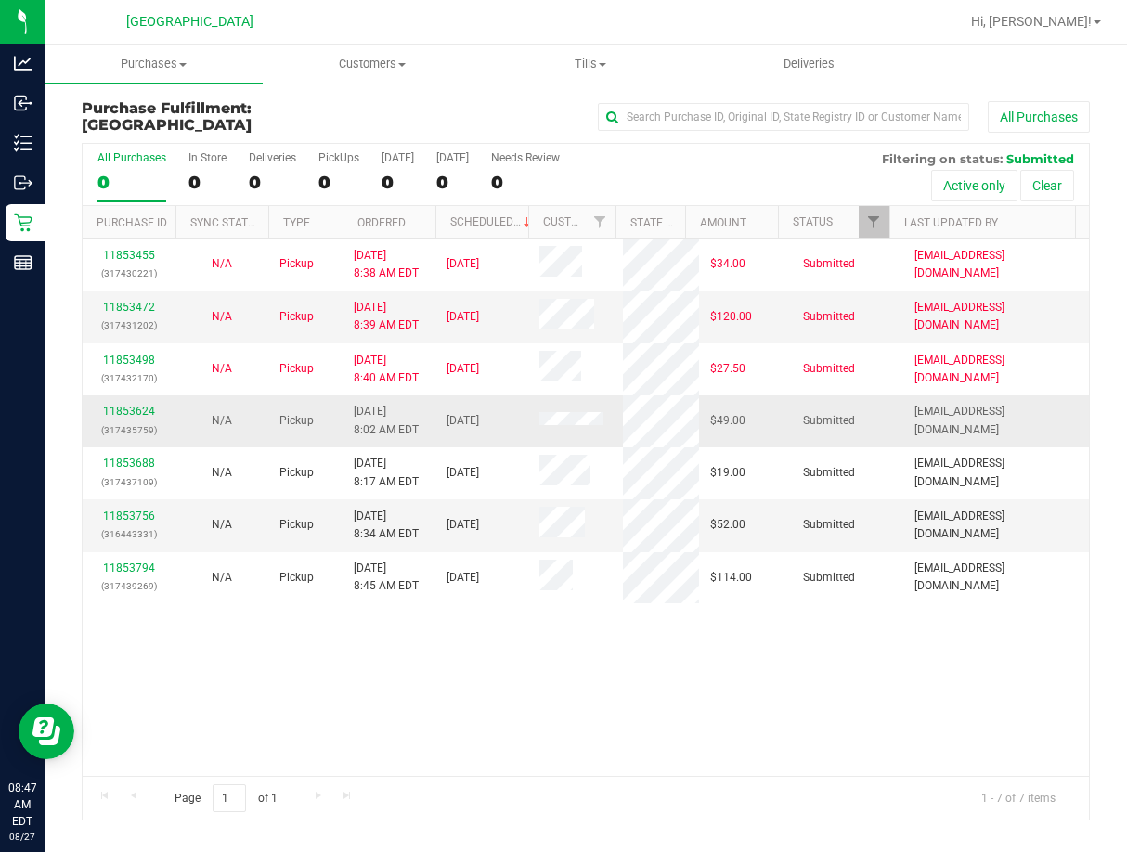
click at [125, 421] on p "(317435759)" at bounding box center [129, 430] width 71 height 18
click at [122, 408] on link "11853624" at bounding box center [129, 411] width 52 height 13
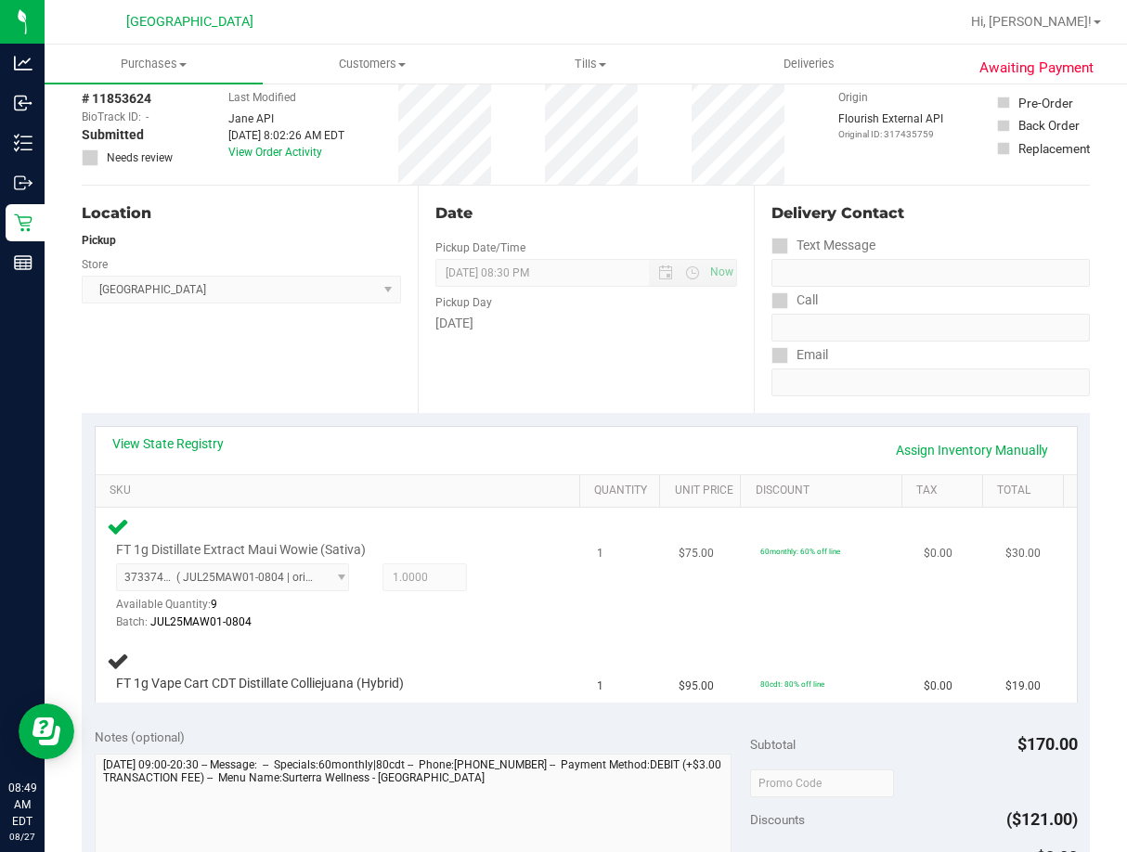
scroll to position [186, 0]
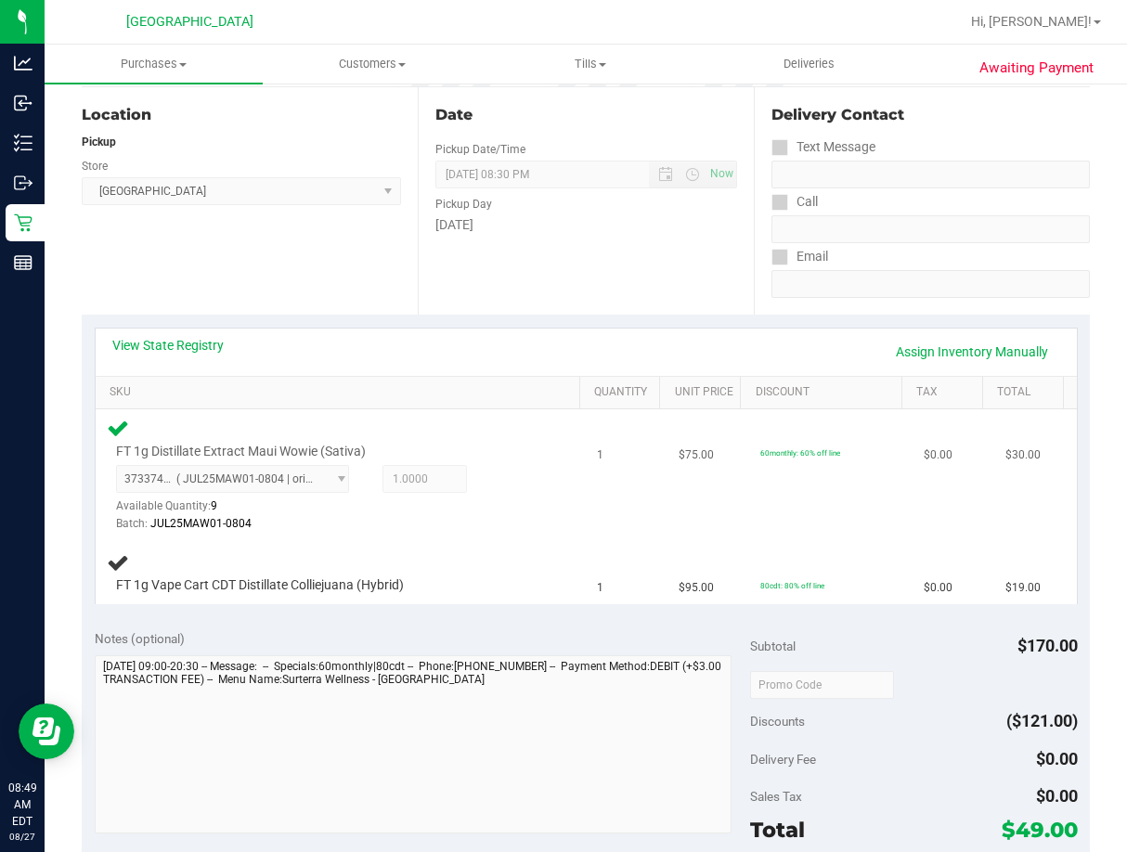
click at [549, 514] on div "FT 1g Distillate Extract Maui Wowie (Sativa) 3733747539393432 ( JUL25MAW01-0804…" at bounding box center [341, 475] width 469 height 117
click at [982, 343] on link "Assign Inventory Manually" at bounding box center [972, 352] width 176 height 32
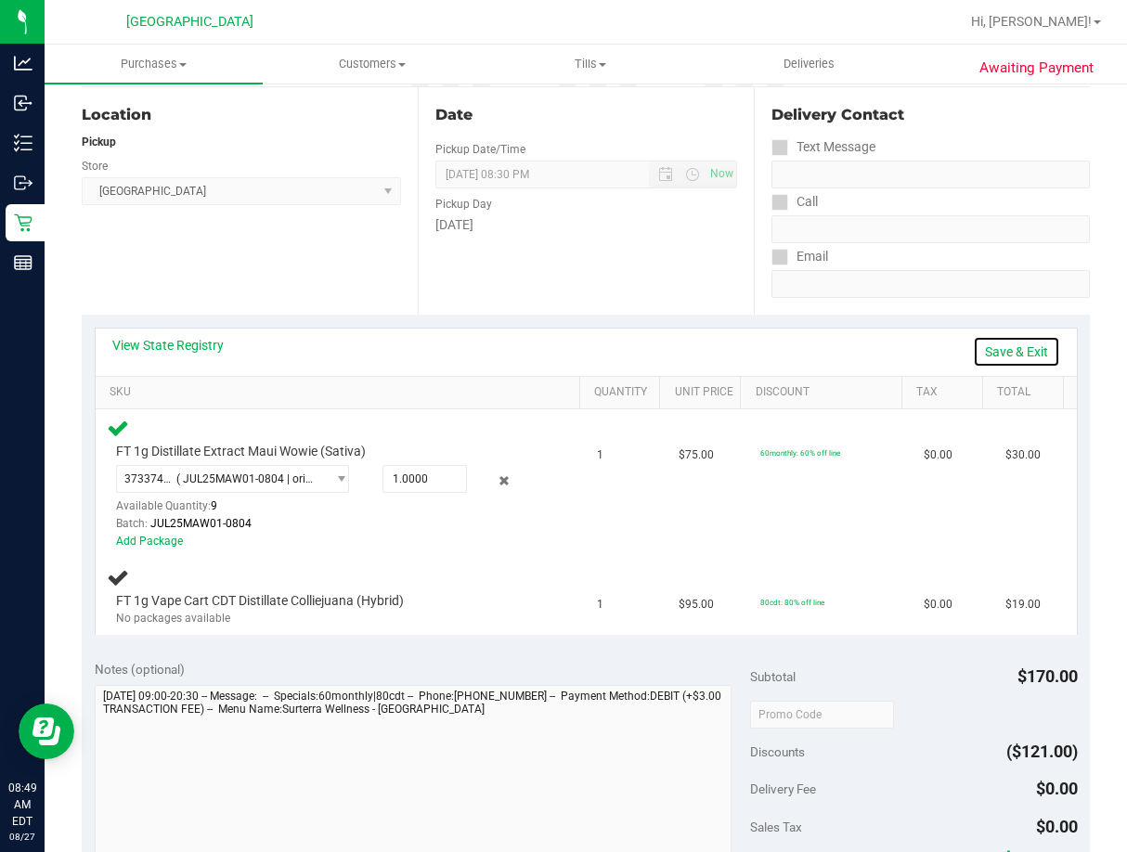
click at [996, 341] on link "Save & Exit" at bounding box center [1016, 352] width 87 height 32
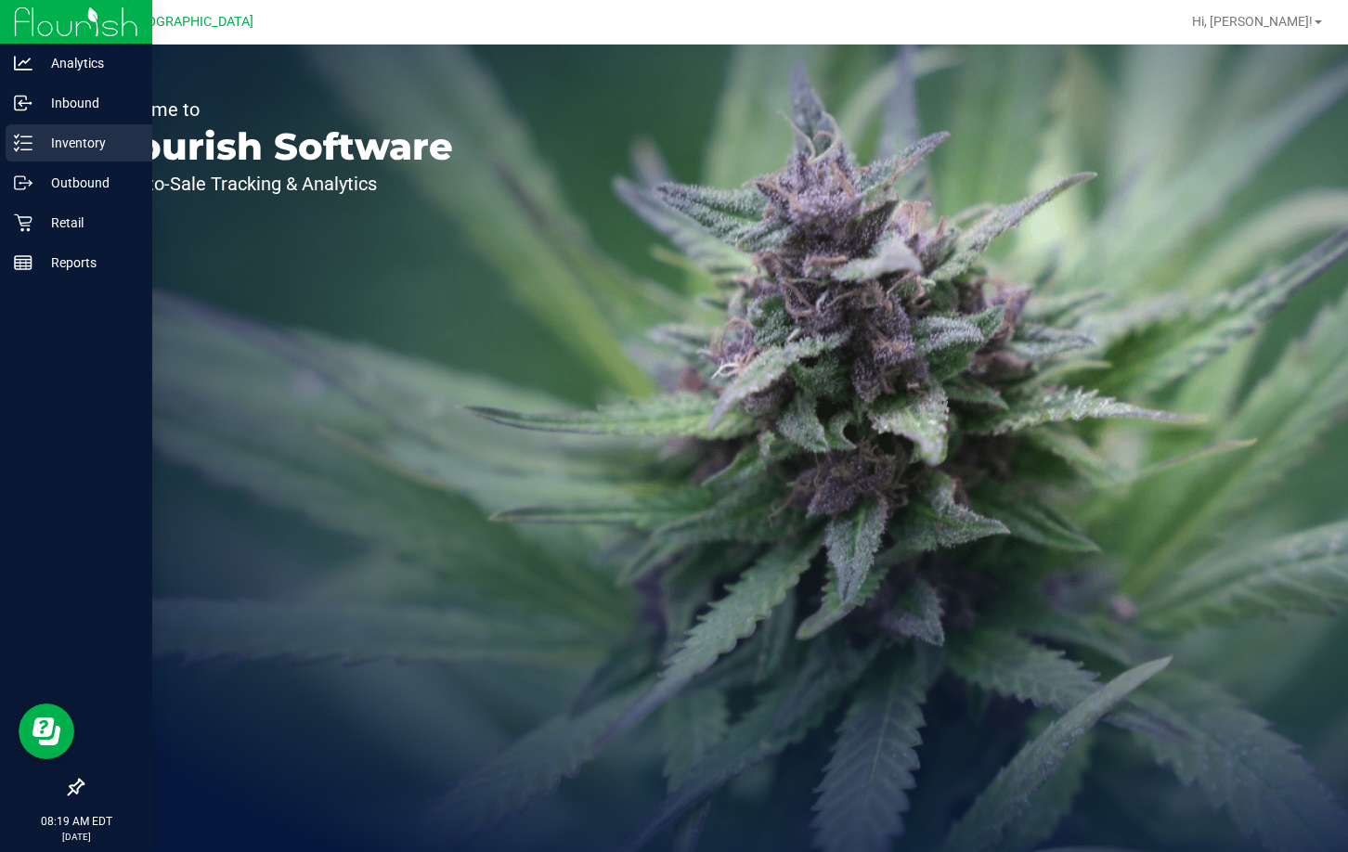
click at [29, 141] on icon at bounding box center [23, 143] width 19 height 19
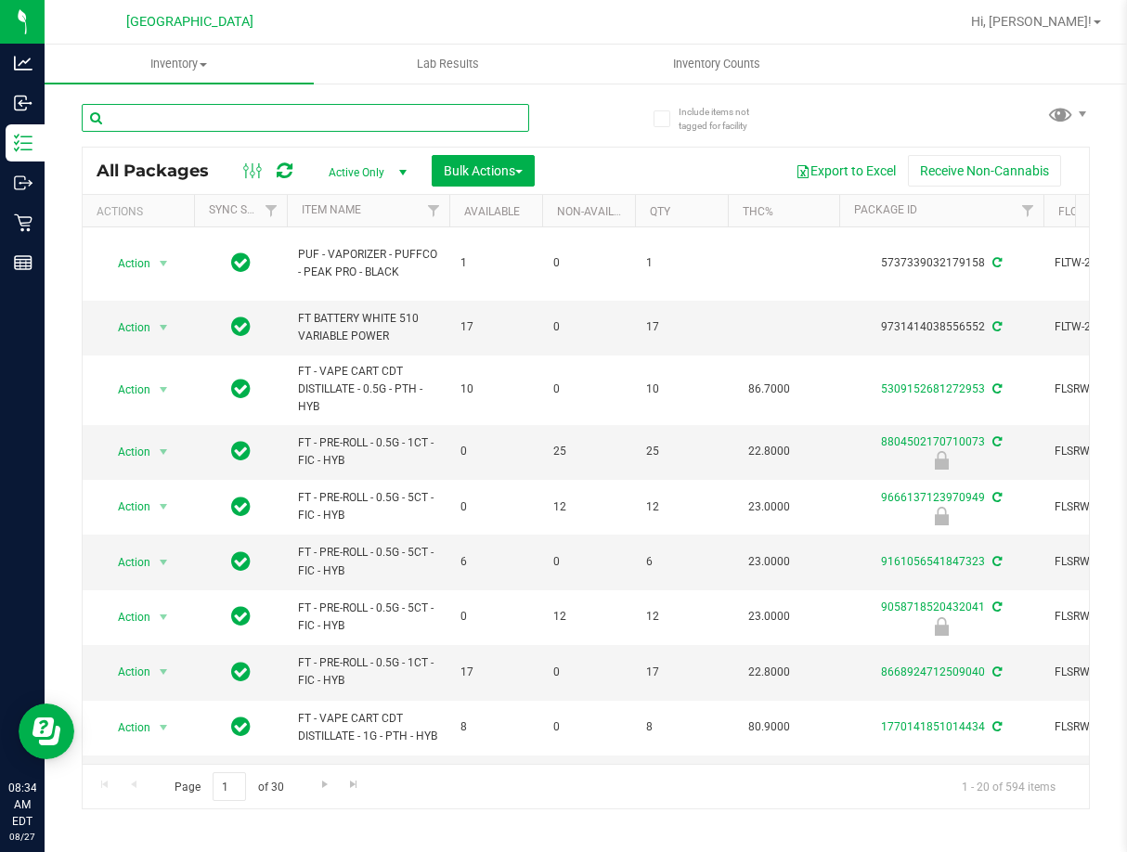
click at [129, 112] on input "text" at bounding box center [305, 118] width 447 height 28
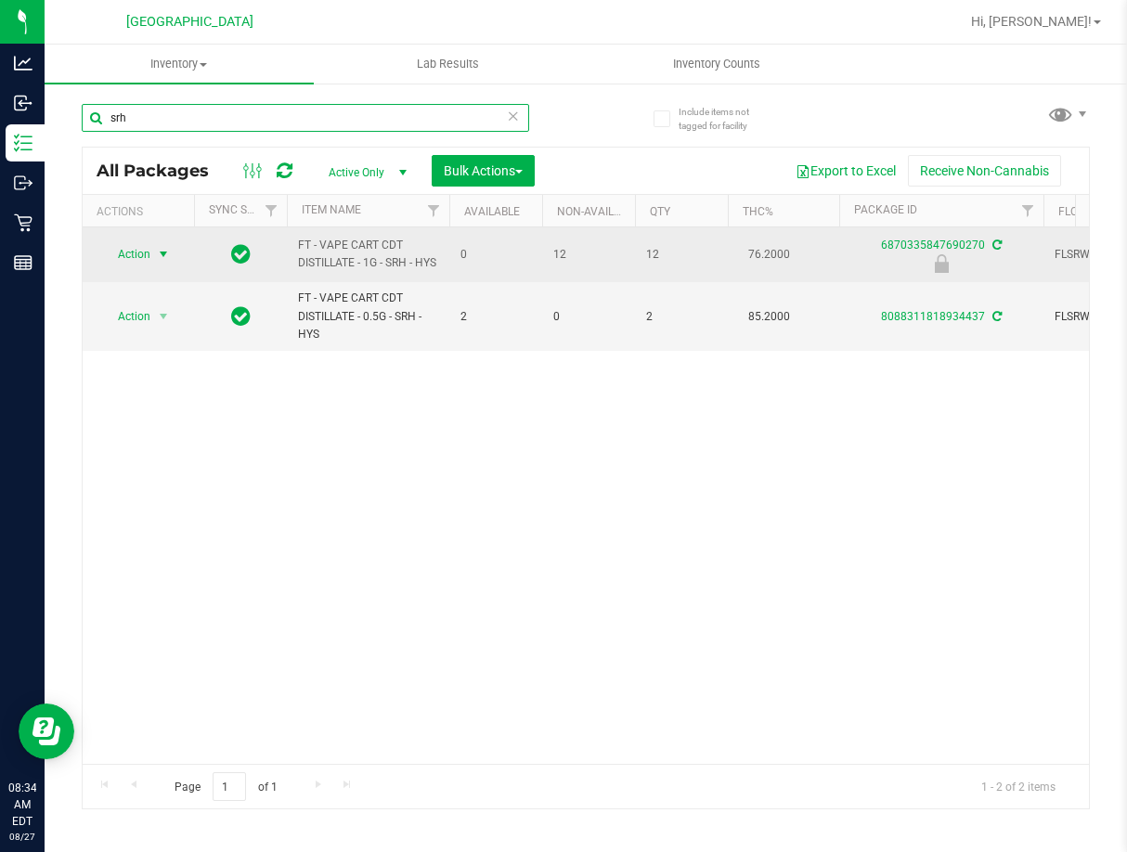
type input "srh"
click at [165, 262] on span "select" at bounding box center [163, 254] width 15 height 15
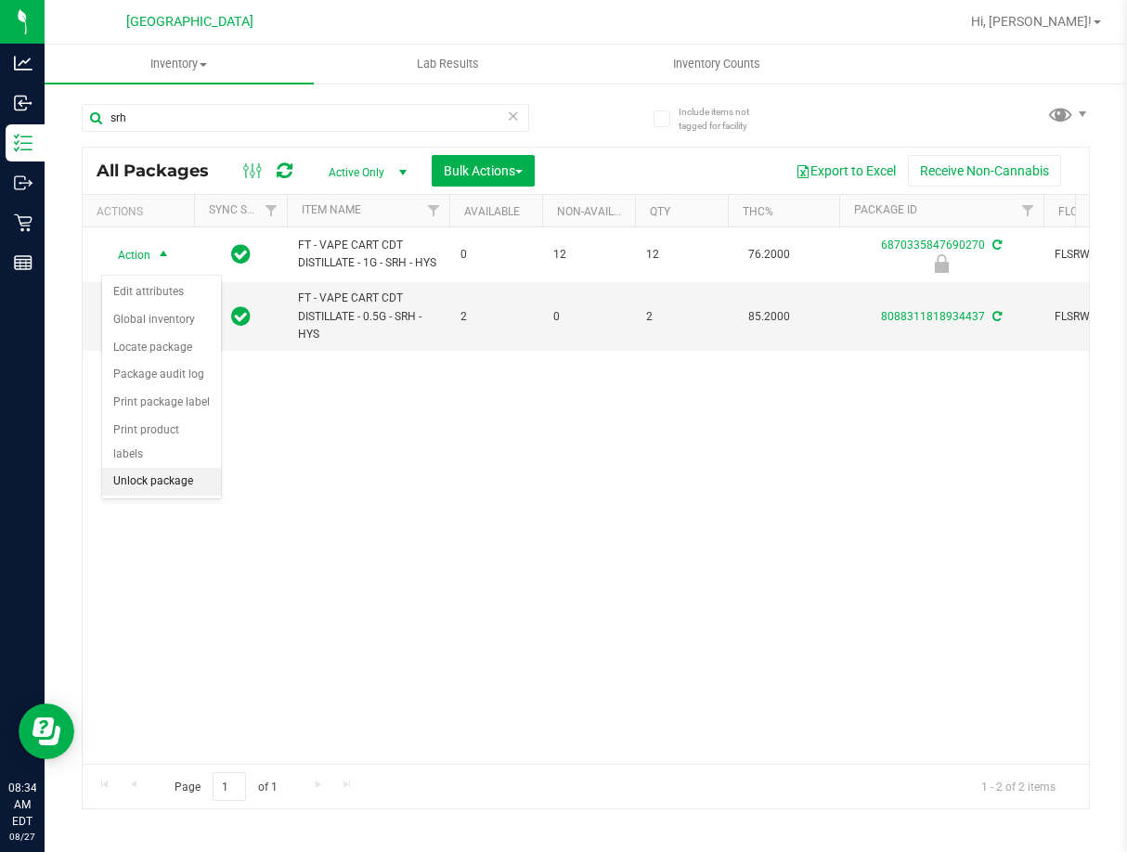
click at [199, 468] on li "Unlock package" at bounding box center [161, 482] width 119 height 28
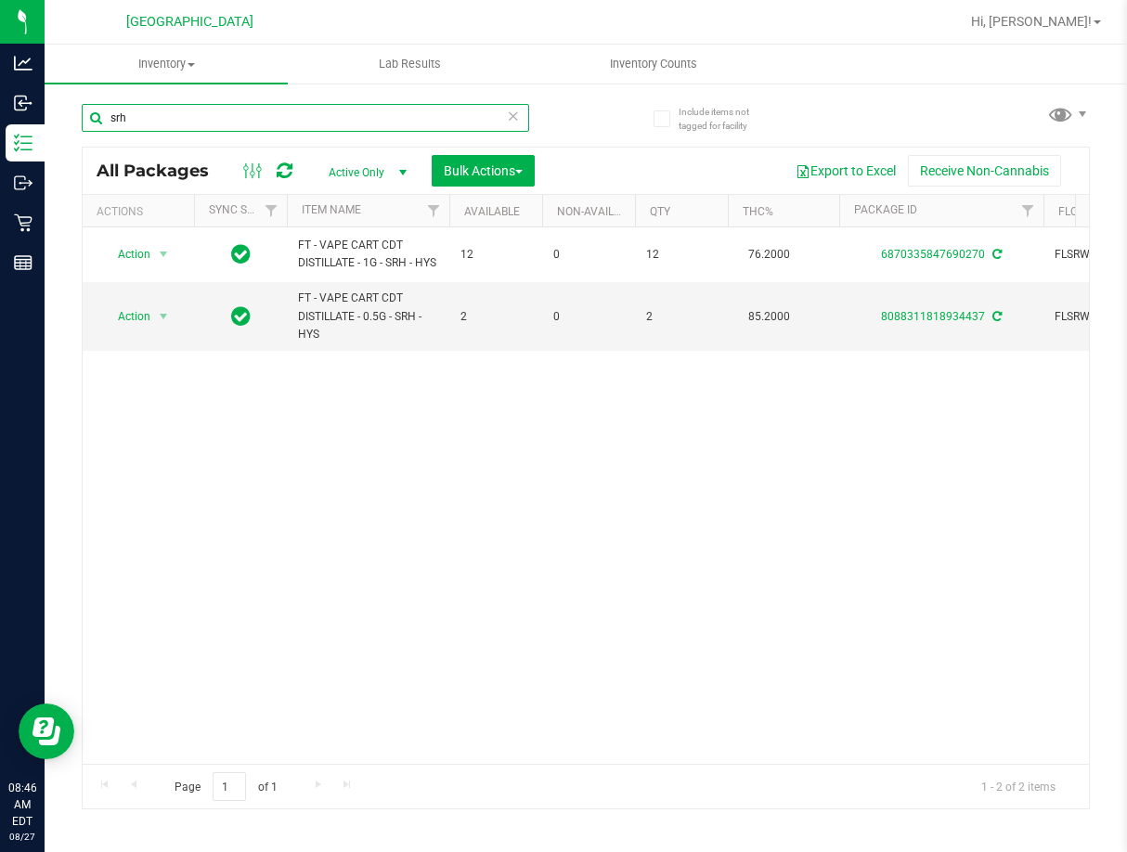
click at [264, 123] on input "srh" at bounding box center [305, 118] width 447 height 28
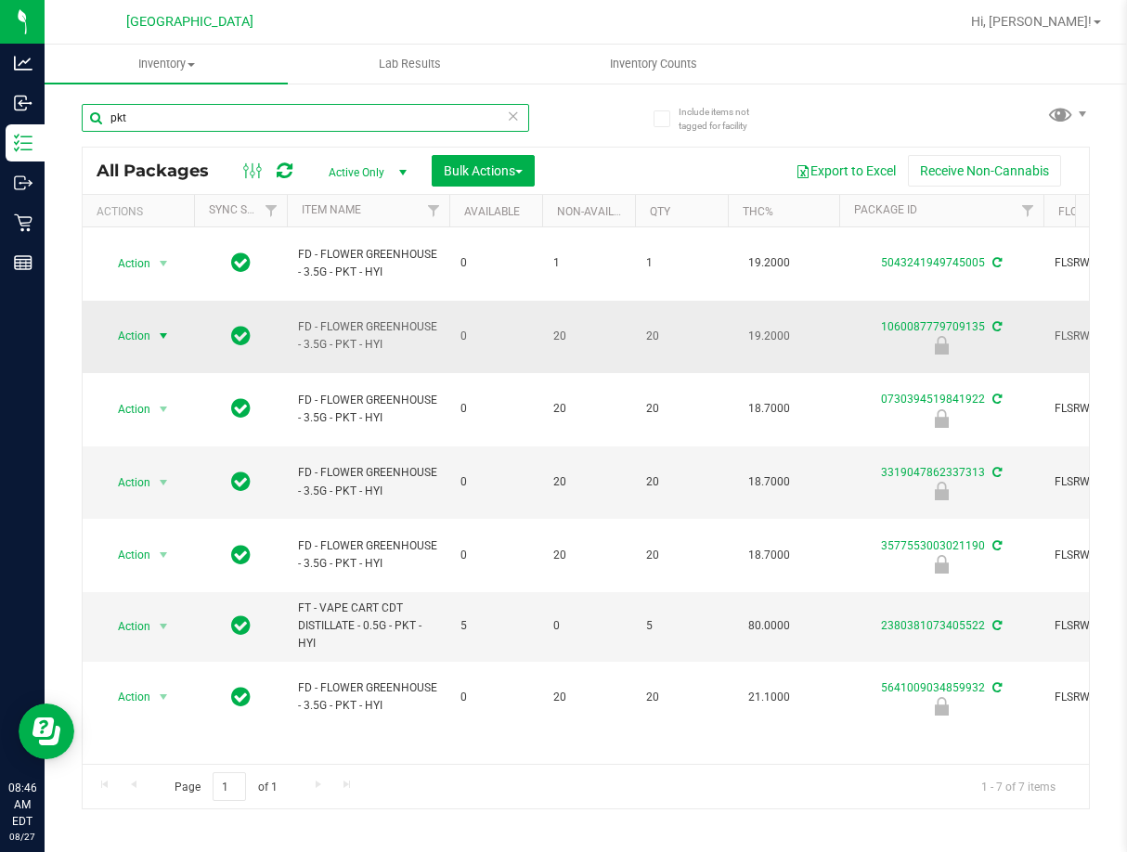
type input "pkt"
click at [160, 329] on span "select" at bounding box center [163, 336] width 15 height 15
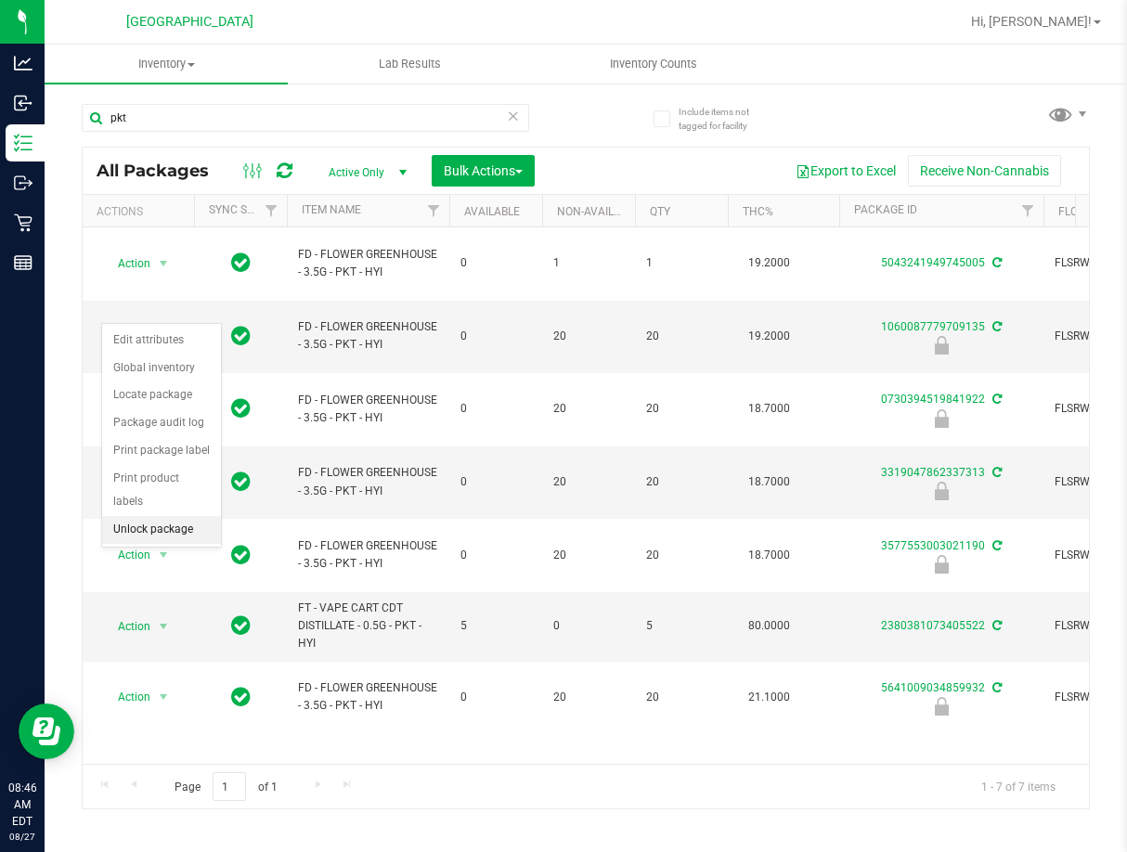
click at [181, 516] on li "Unlock package" at bounding box center [161, 530] width 119 height 28
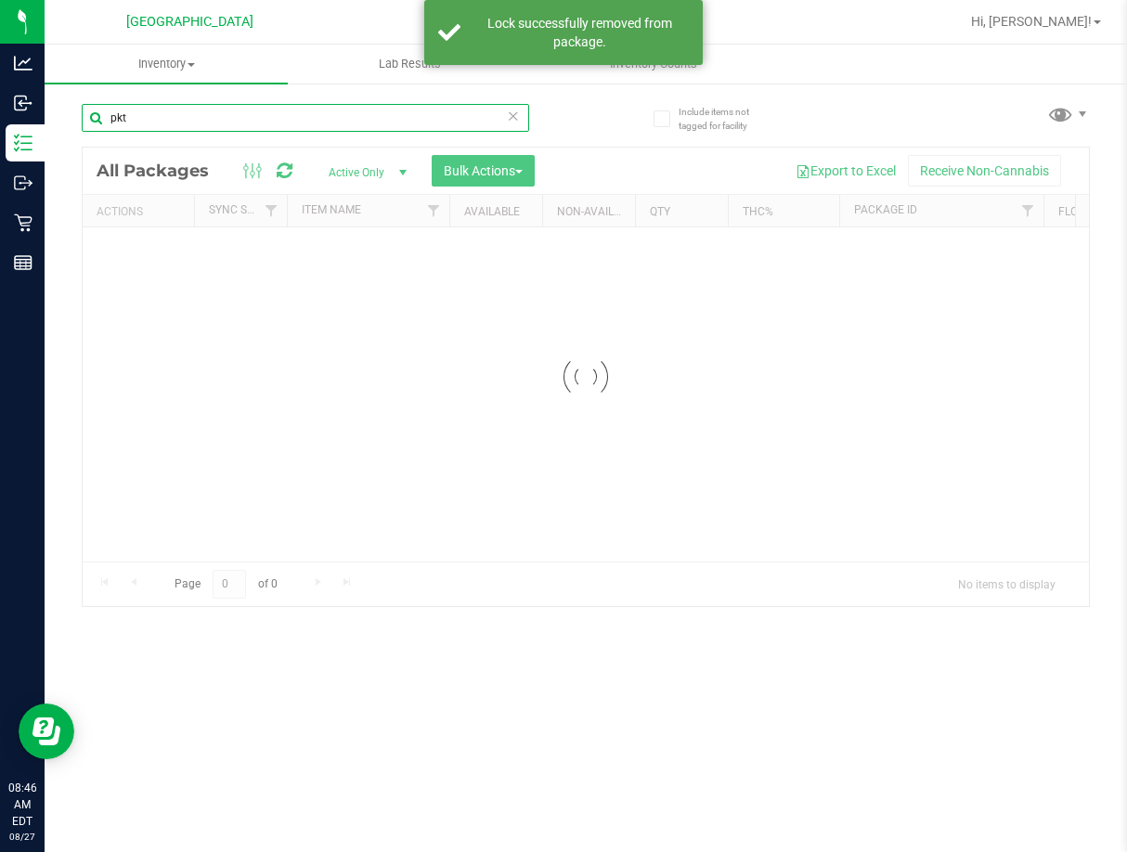
click at [159, 117] on input "pkt" at bounding box center [305, 118] width 447 height 28
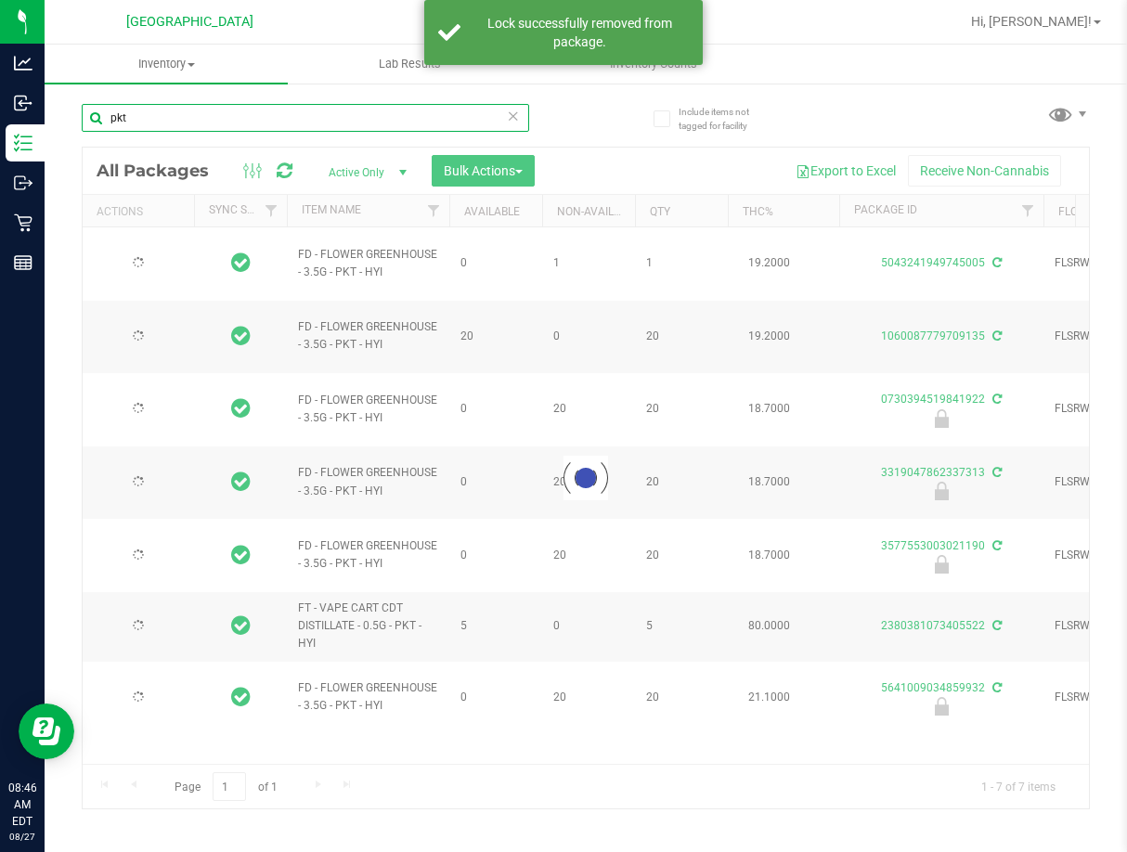
click at [159, 117] on input "pkt" at bounding box center [305, 118] width 447 height 28
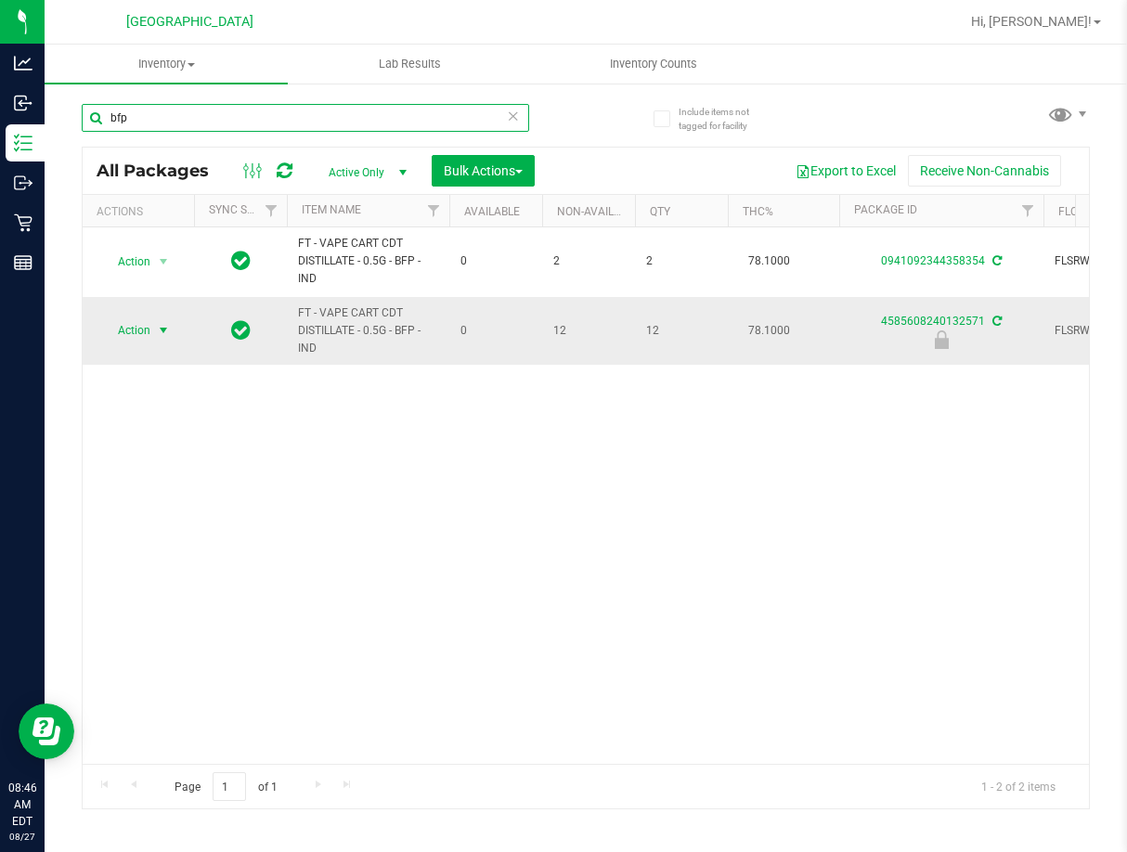
type input "bfp"
click at [162, 332] on span "select" at bounding box center [163, 330] width 15 height 15
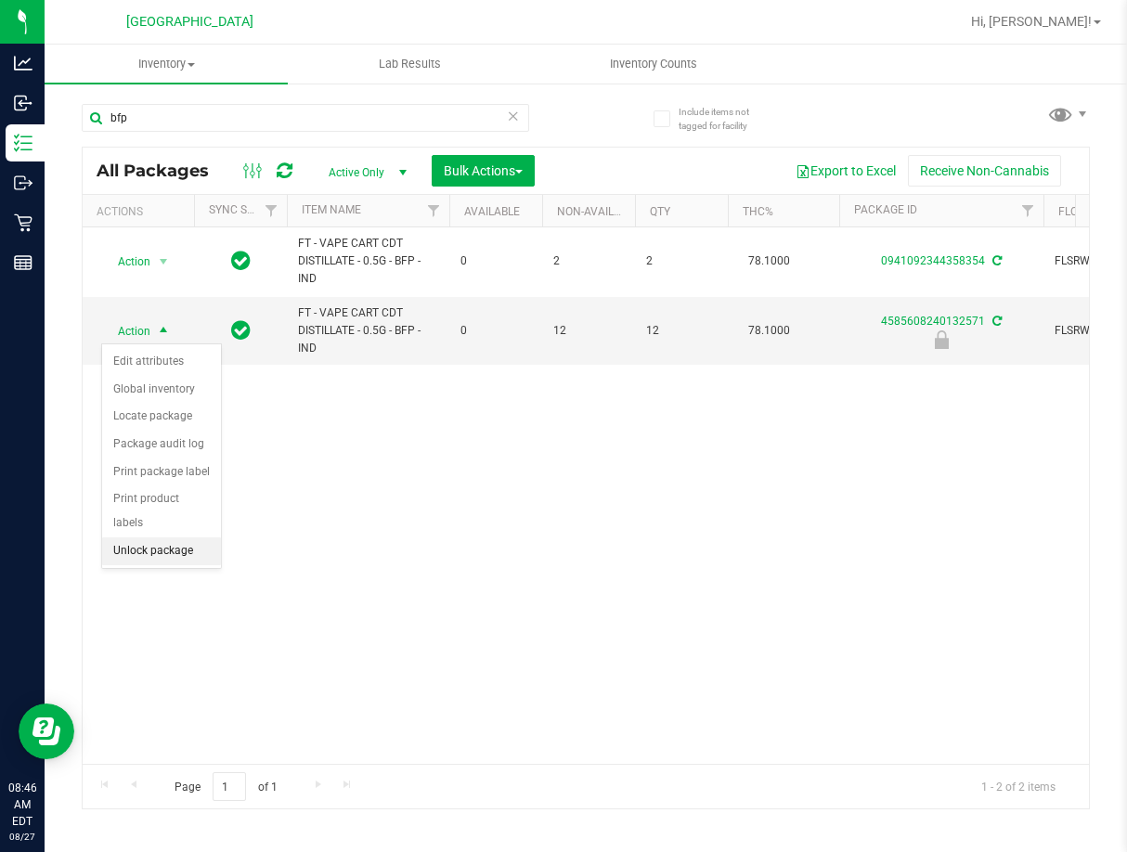
click at [172, 538] on li "Unlock package" at bounding box center [161, 552] width 119 height 28
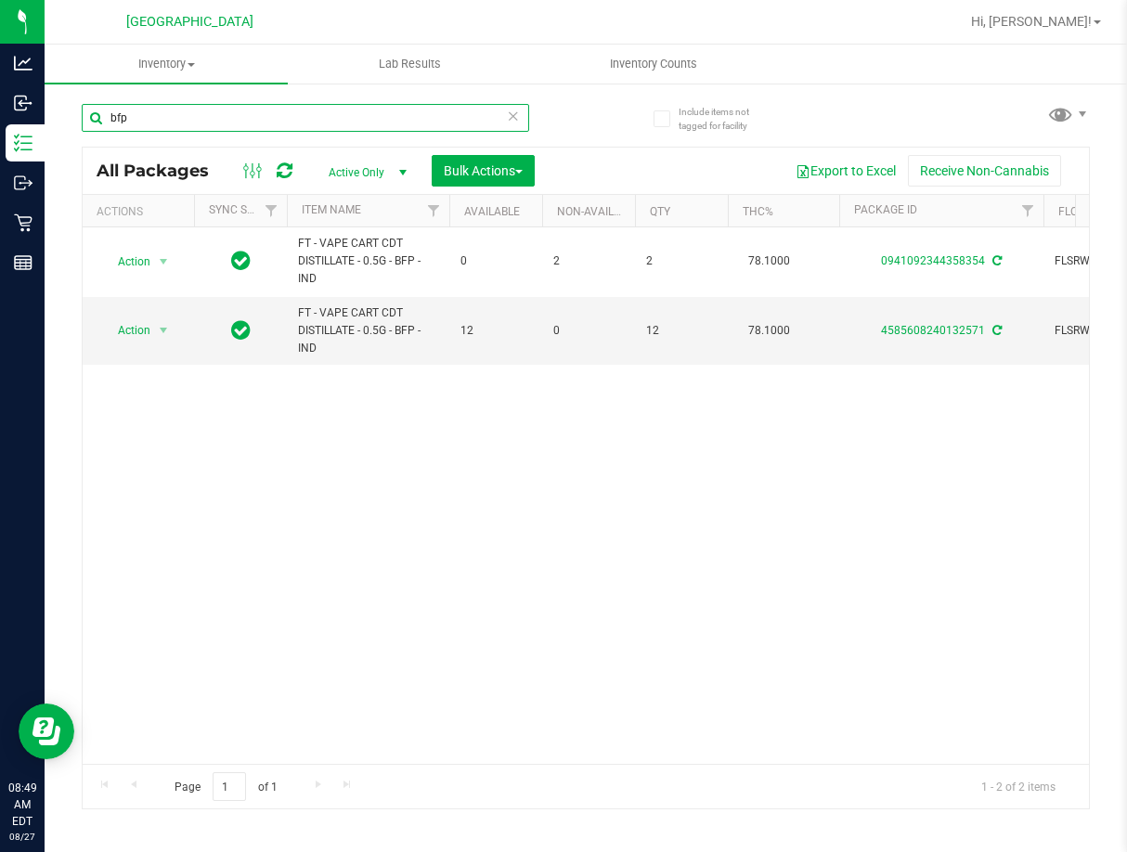
click at [231, 111] on input "bfp" at bounding box center [305, 118] width 447 height 28
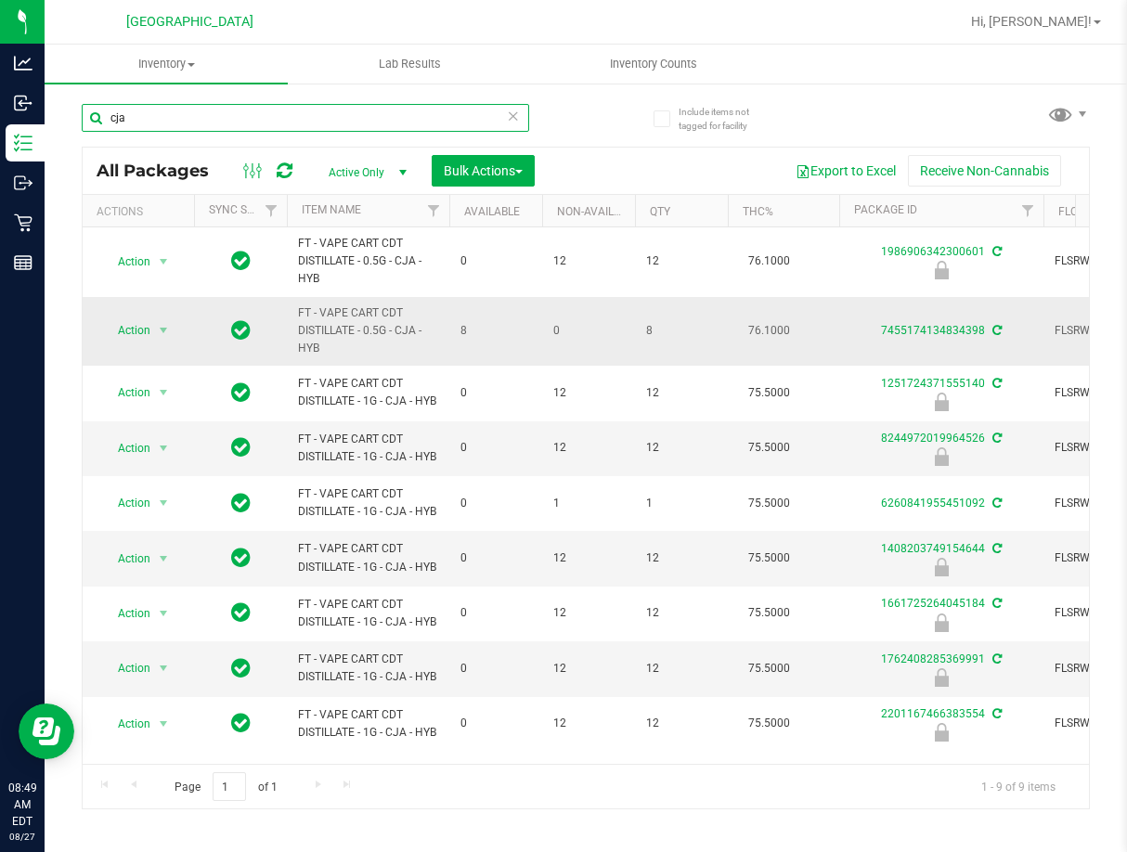
type input "cja"
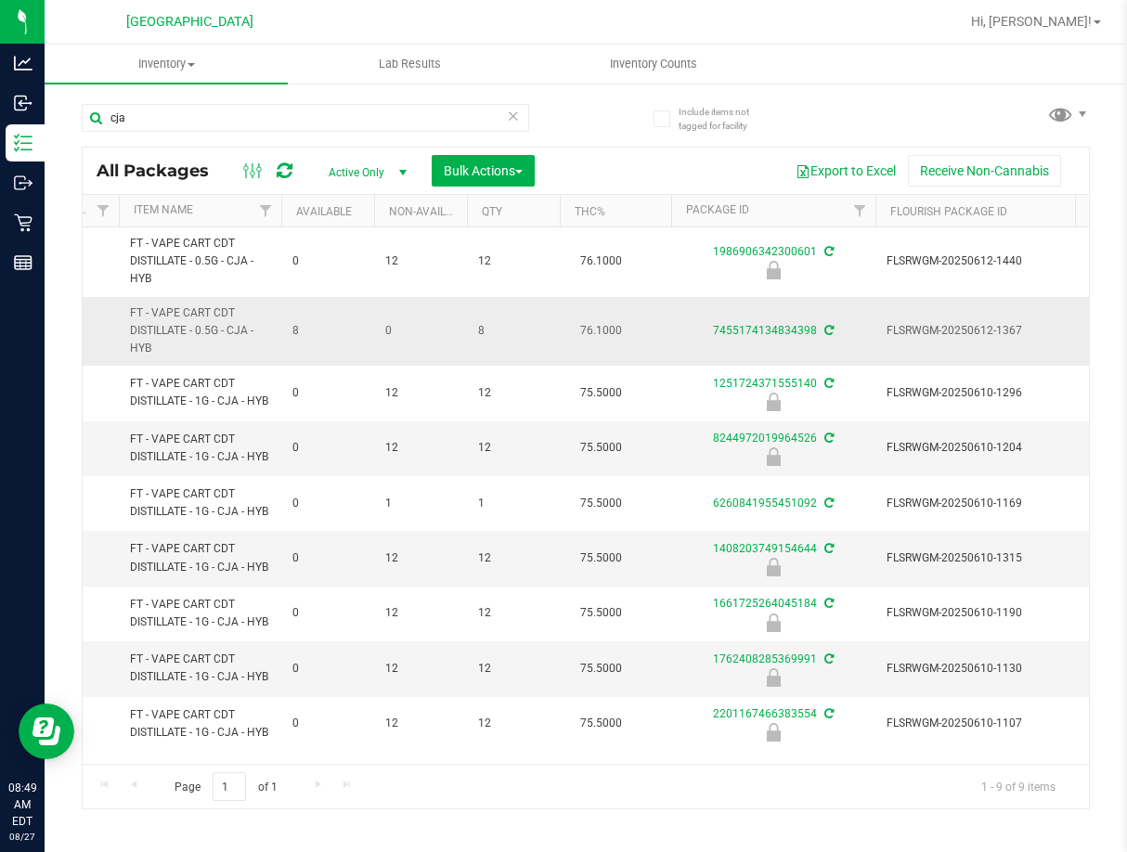
drag, startPoint x: 282, startPoint y: 345, endPoint x: 326, endPoint y: 347, distance: 43.7
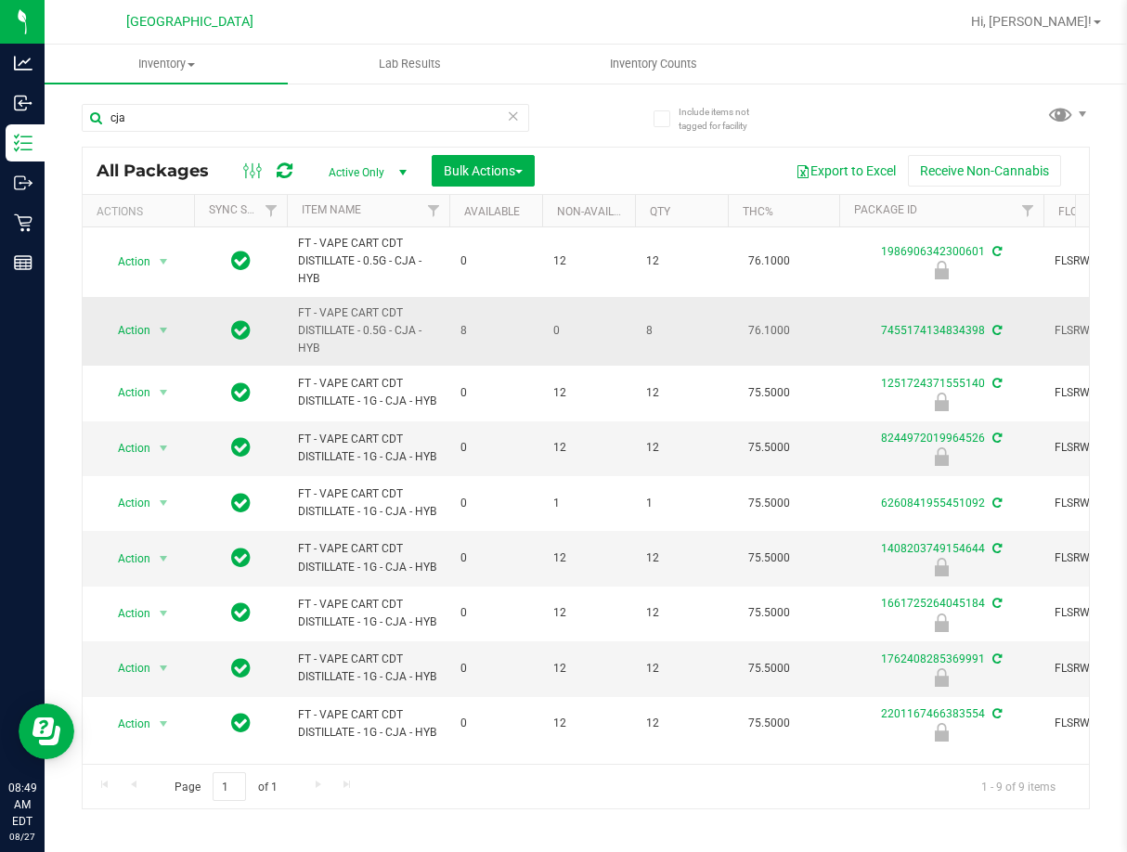
drag, startPoint x: 326, startPoint y: 347, endPoint x: 144, endPoint y: 350, distance: 182.0
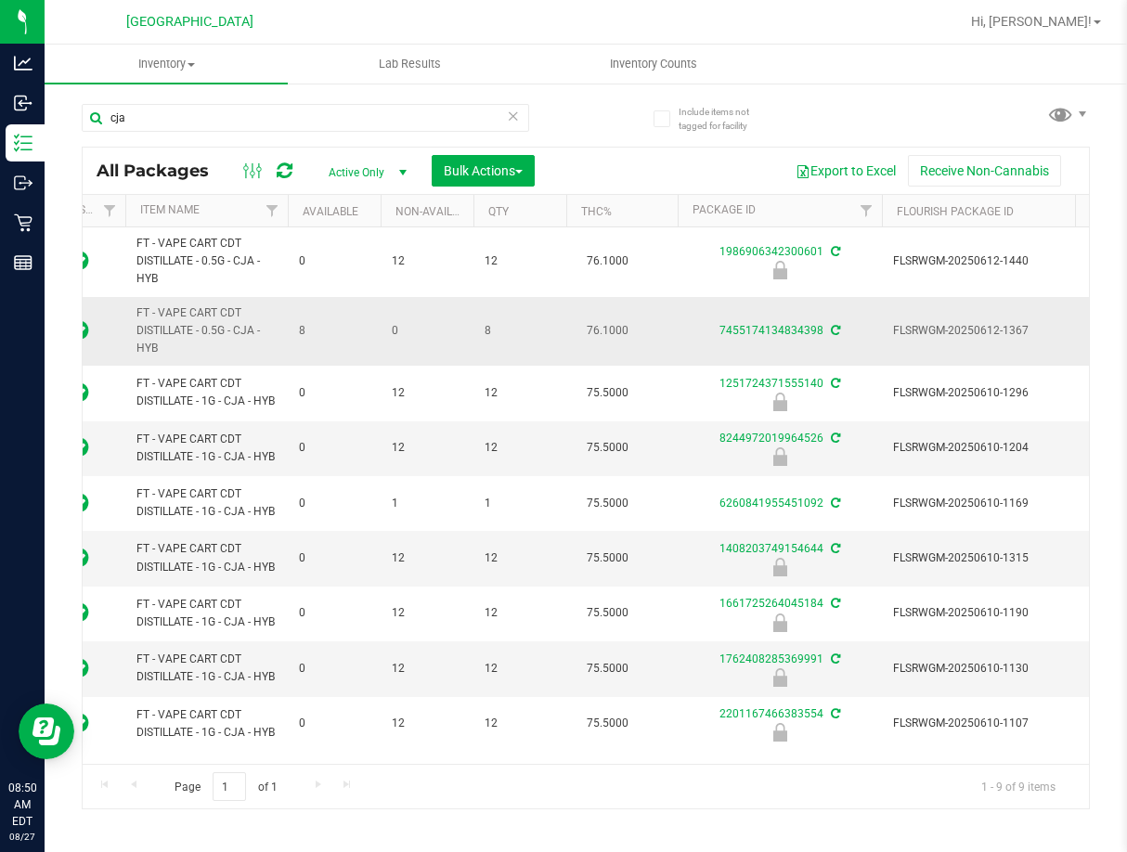
scroll to position [0, 246]
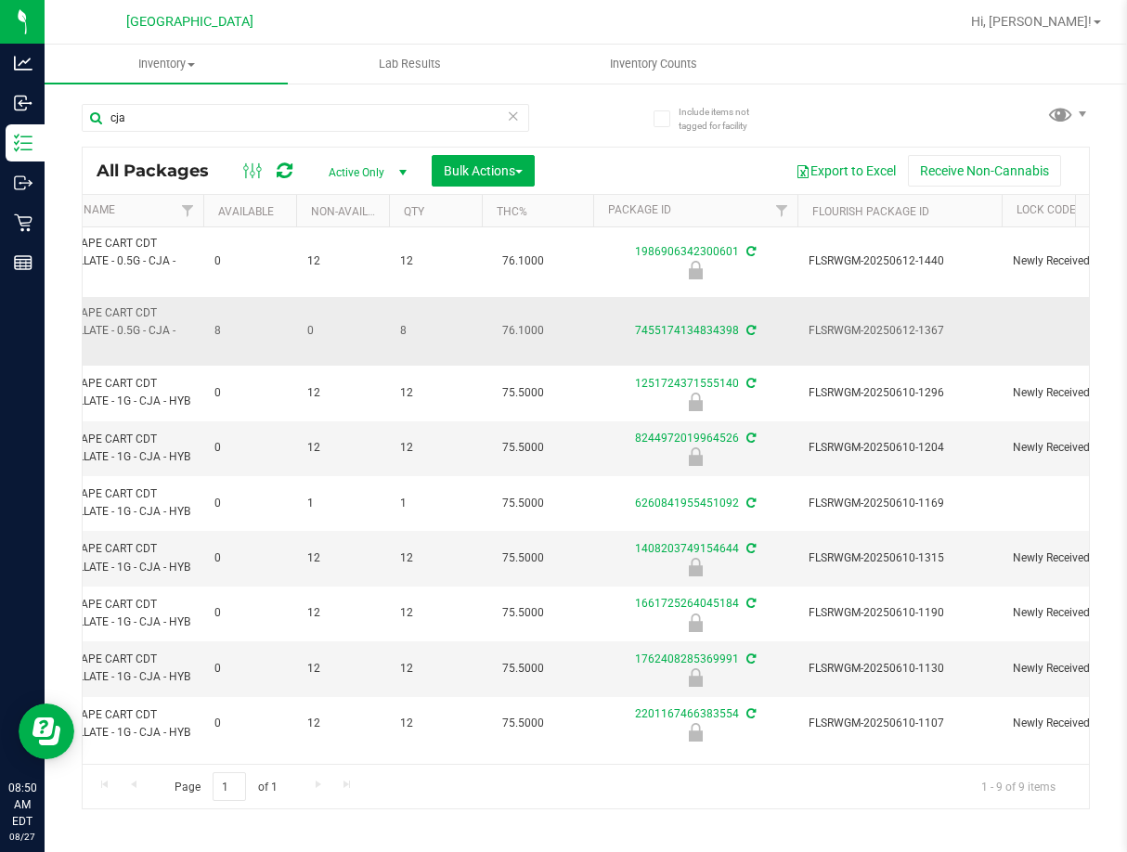
drag, startPoint x: 258, startPoint y: 309, endPoint x: 341, endPoint y: 317, distance: 83.0
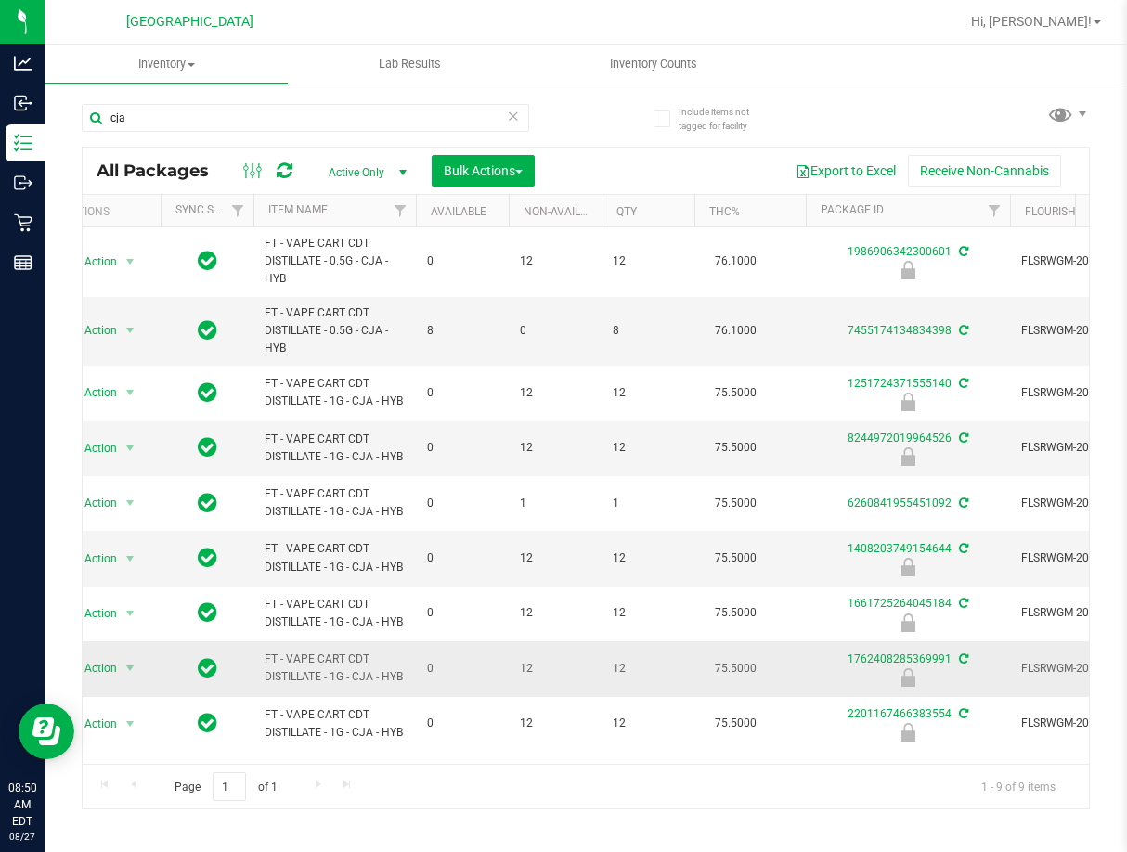
scroll to position [0, 0]
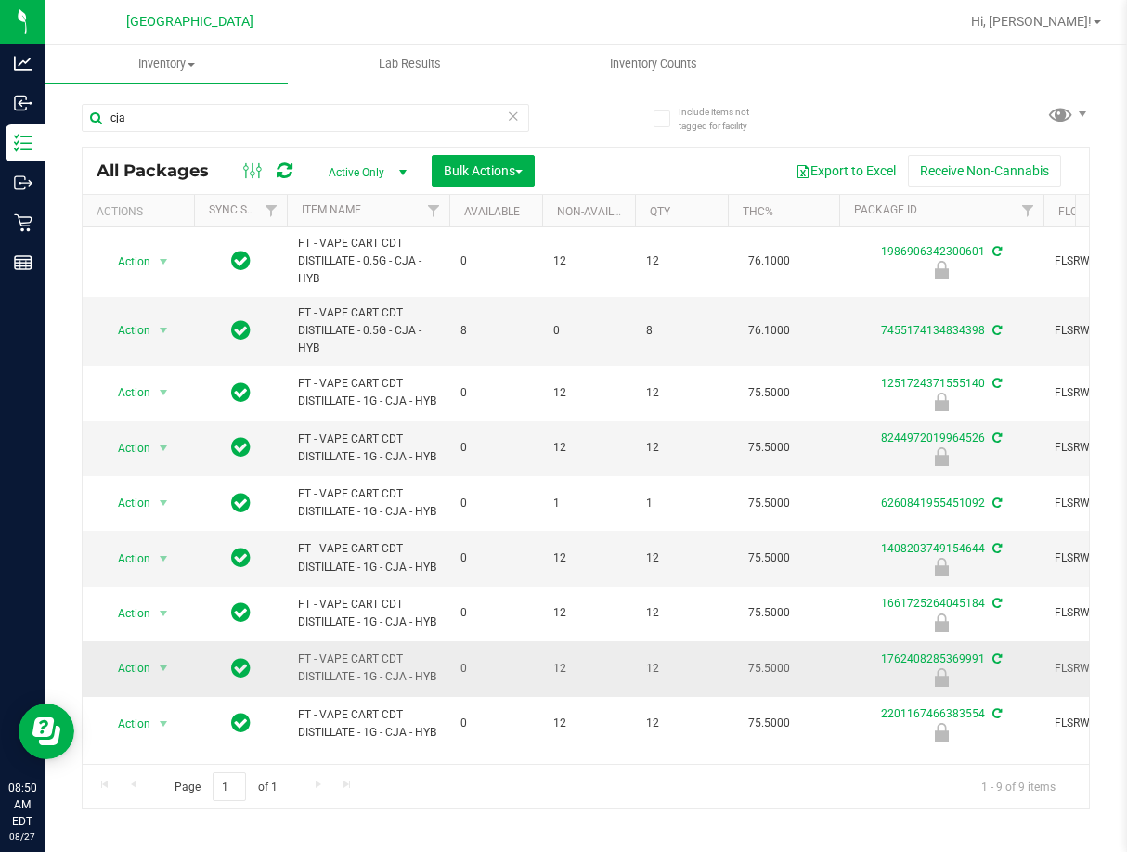
drag, startPoint x: 421, startPoint y: 669, endPoint x: 258, endPoint y: 654, distance: 163.2
click at [165, 658] on span "select" at bounding box center [163, 668] width 23 height 26
click at [148, 648] on li "Unlock package" at bounding box center [161, 662] width 119 height 28
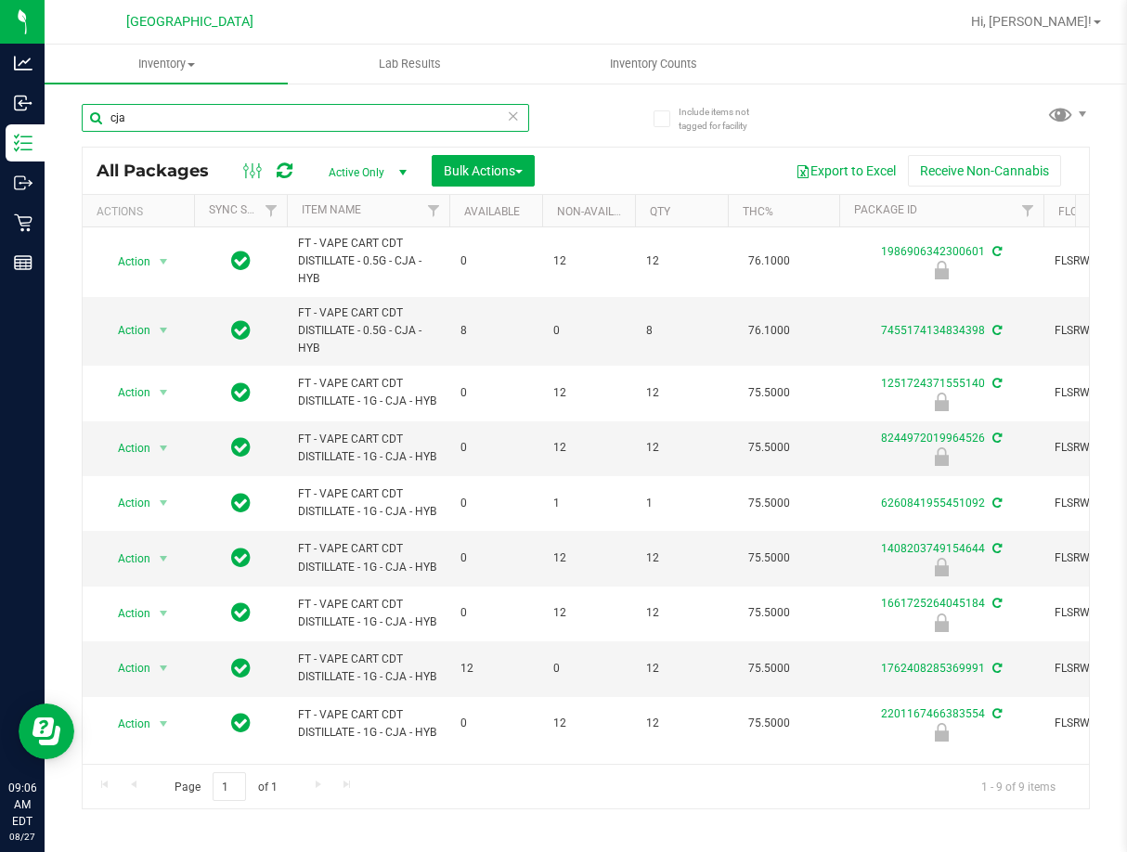
click at [244, 120] on input "cja" at bounding box center [305, 118] width 447 height 28
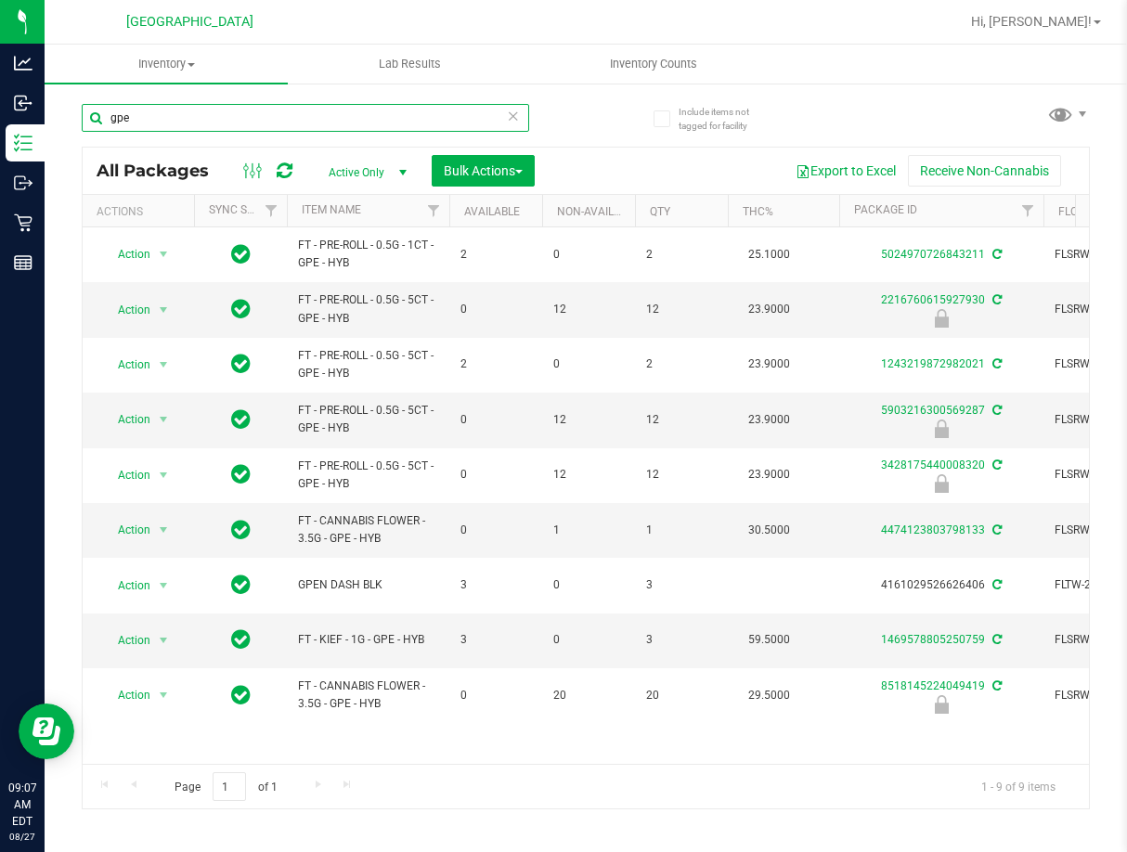
type input "gpe"
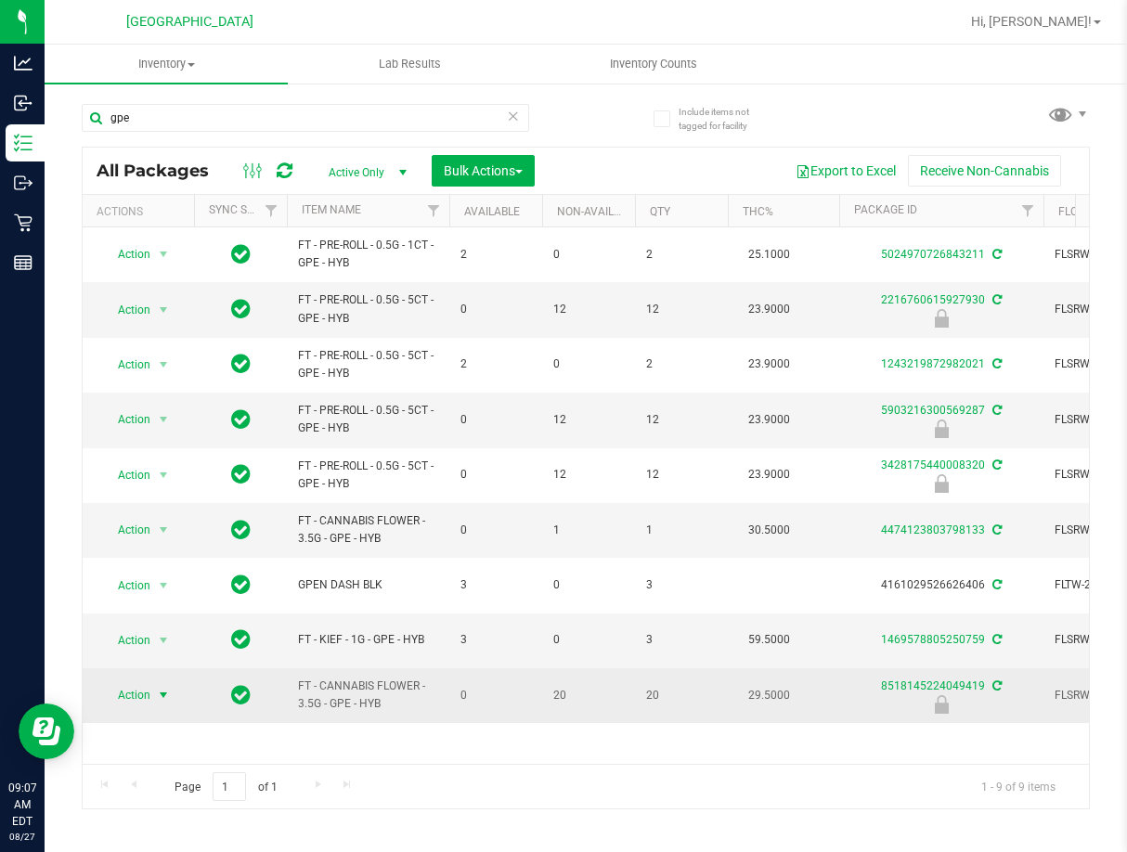
click at [169, 693] on span "select" at bounding box center [163, 695] width 15 height 15
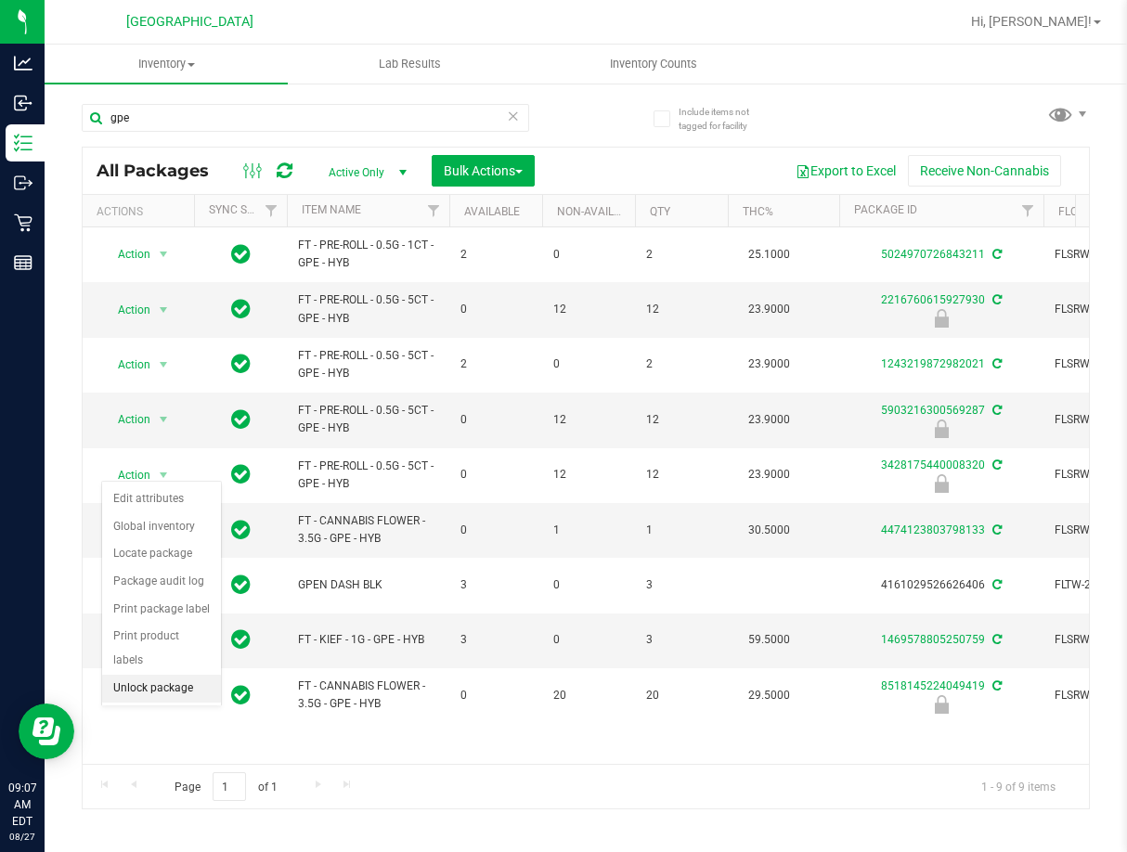
click at [162, 675] on li "Unlock package" at bounding box center [161, 689] width 119 height 28
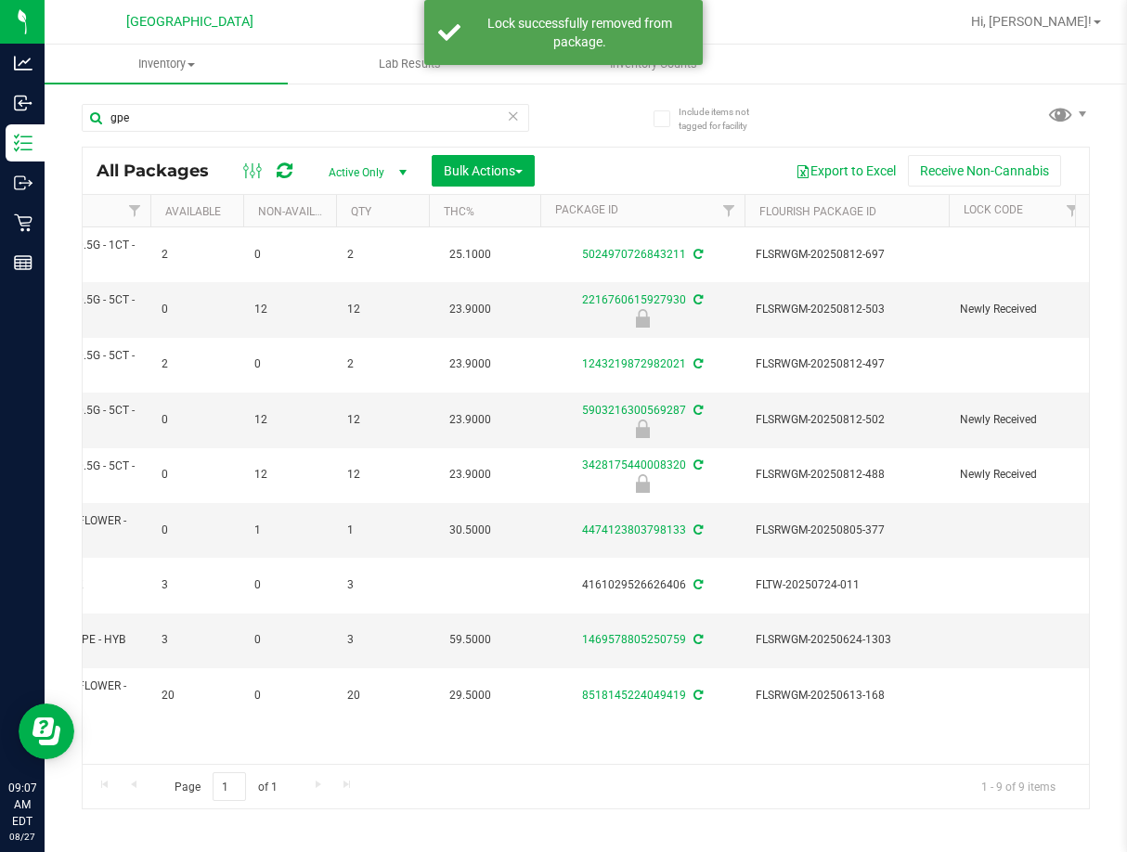
scroll to position [0, 332]
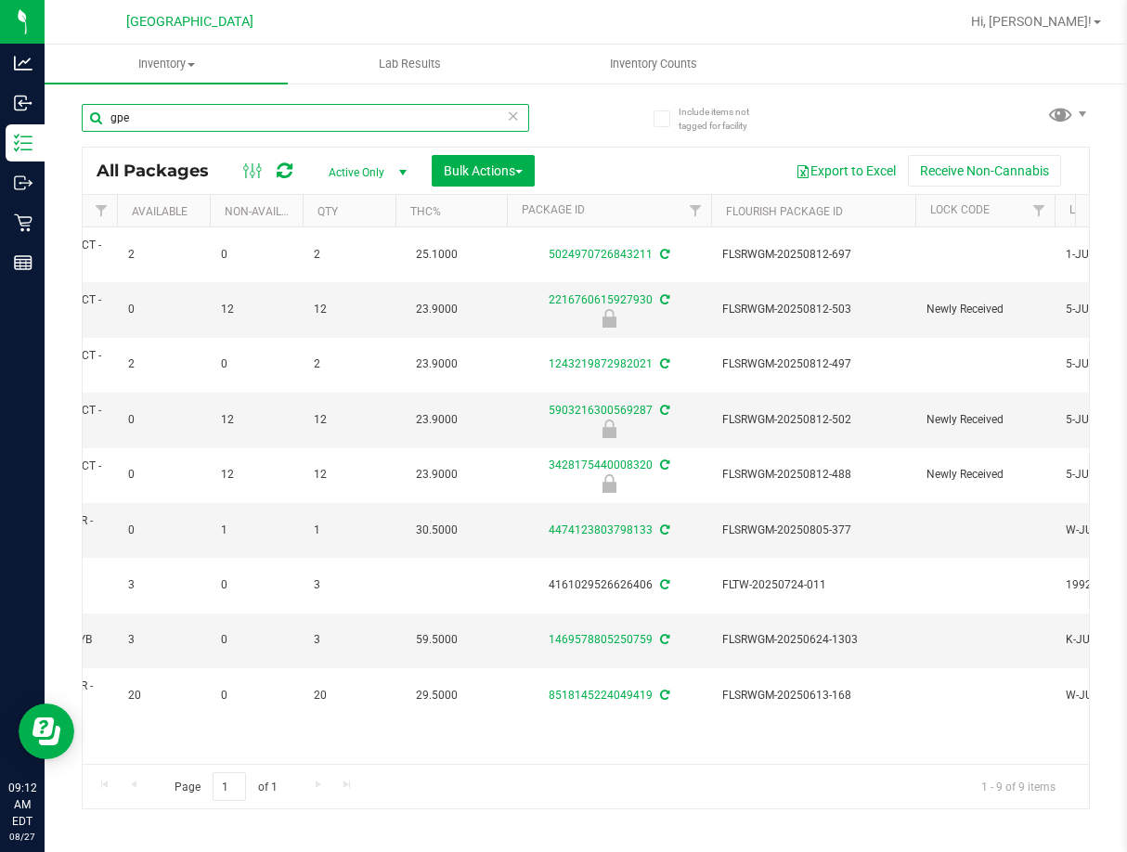
click at [368, 128] on input "gpe" at bounding box center [305, 118] width 447 height 28
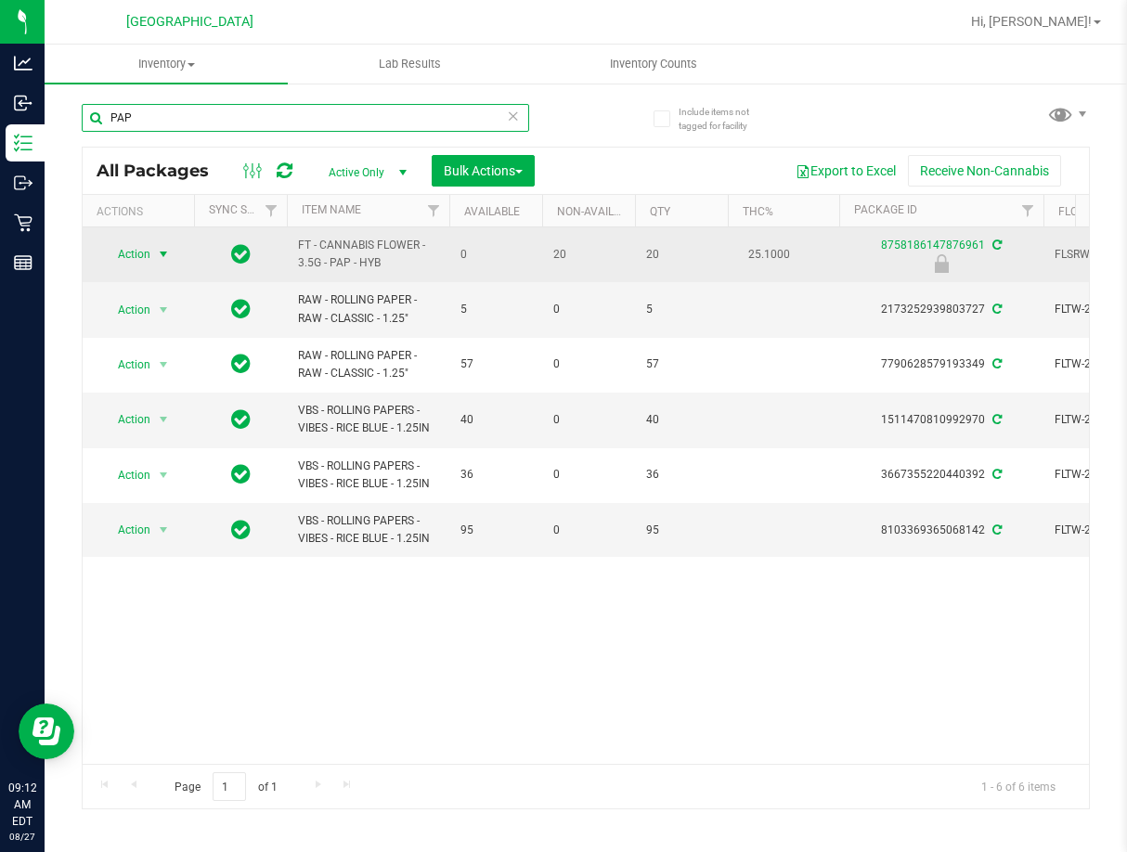
type input "PAP"
click at [164, 256] on span "select" at bounding box center [163, 254] width 15 height 15
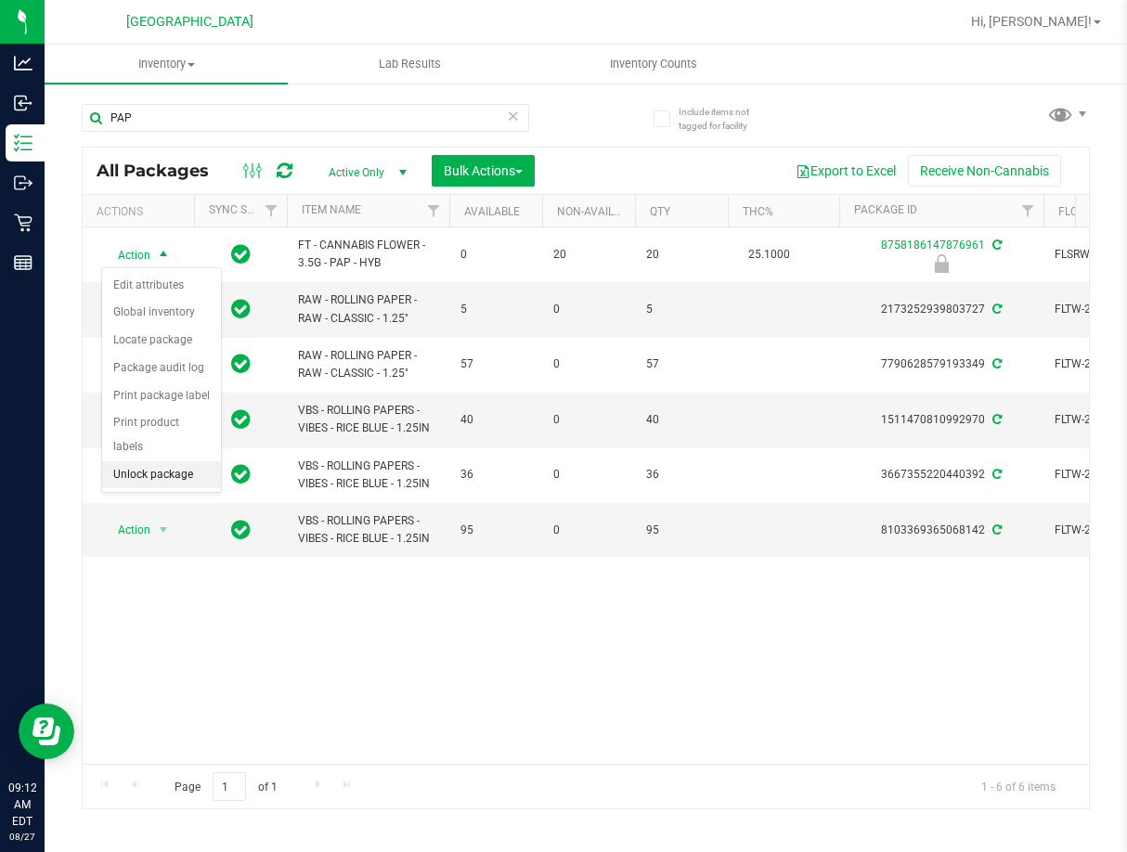
click at [177, 461] on li "Unlock package" at bounding box center [161, 475] width 119 height 28
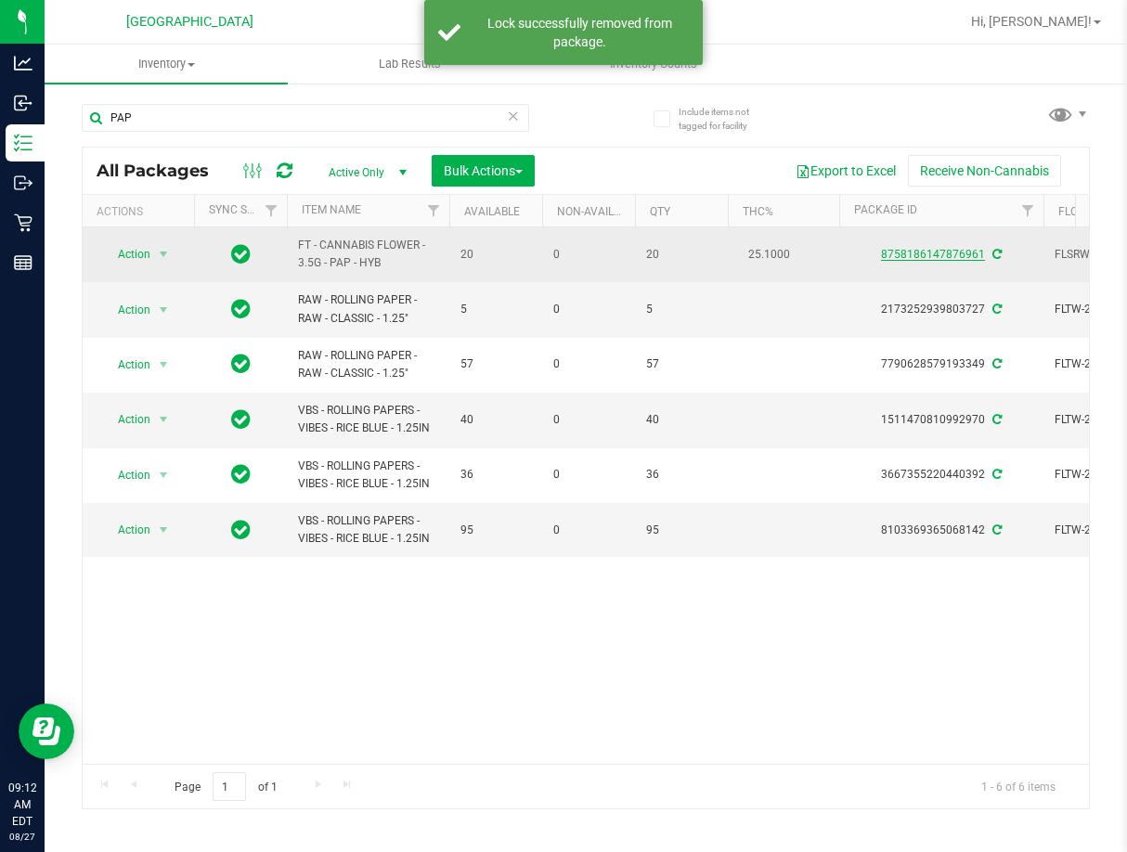
click at [917, 255] on link "8758186147876961" at bounding box center [933, 254] width 104 height 13
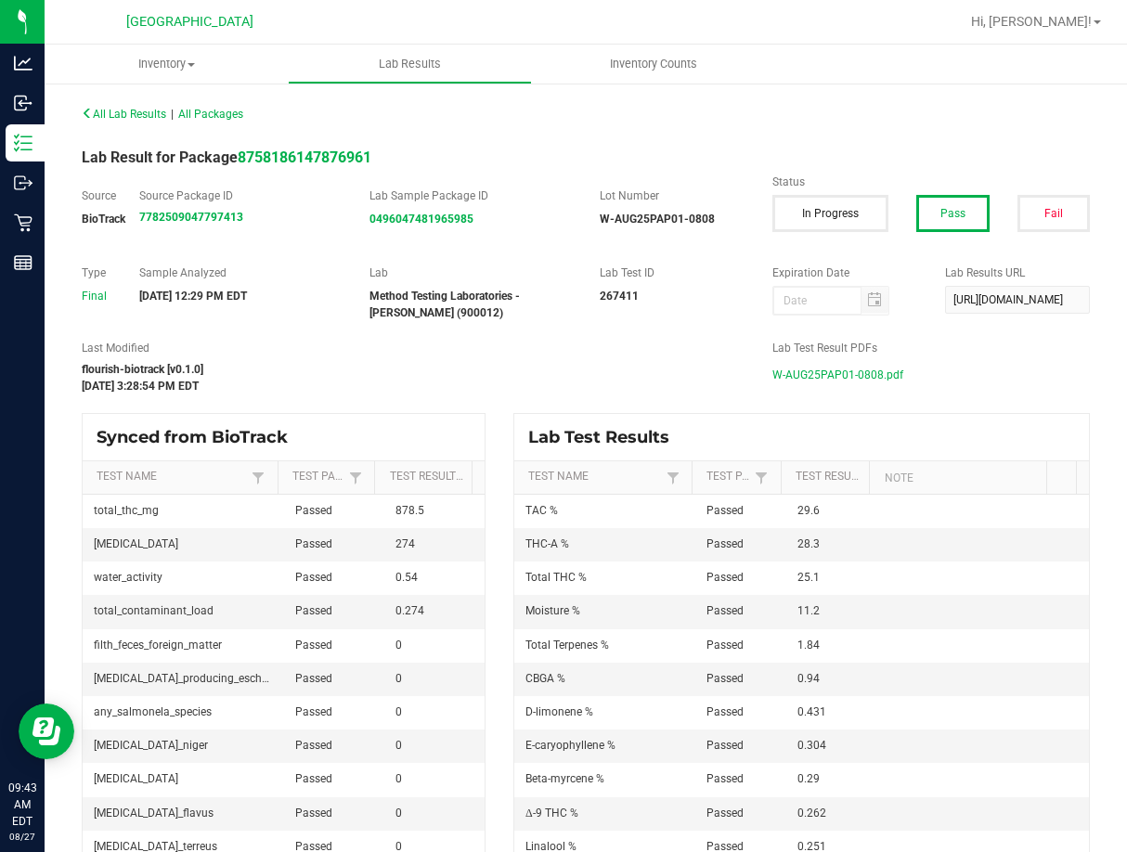
click at [813, 377] on span "W-AUG25PAP01-0808.pdf" at bounding box center [837, 375] width 131 height 28
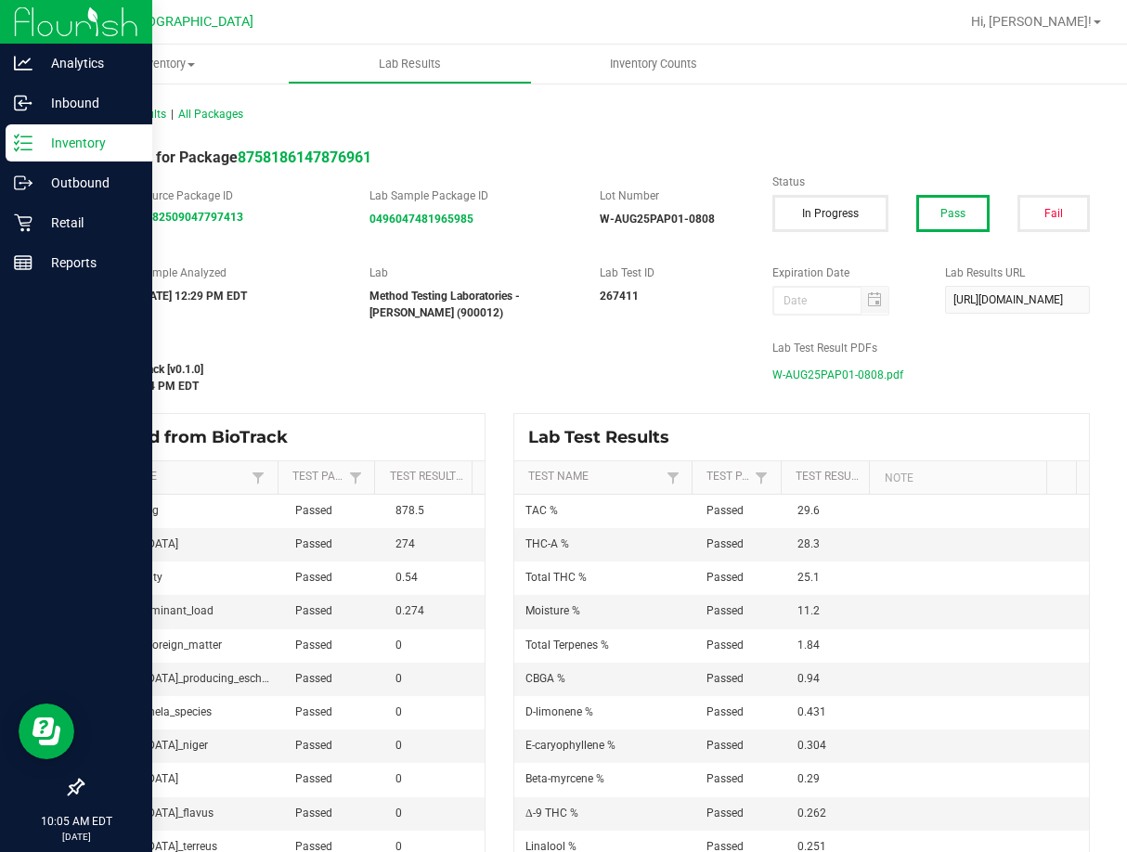
click at [64, 141] on p "Inventory" at bounding box center [87, 143] width 111 height 22
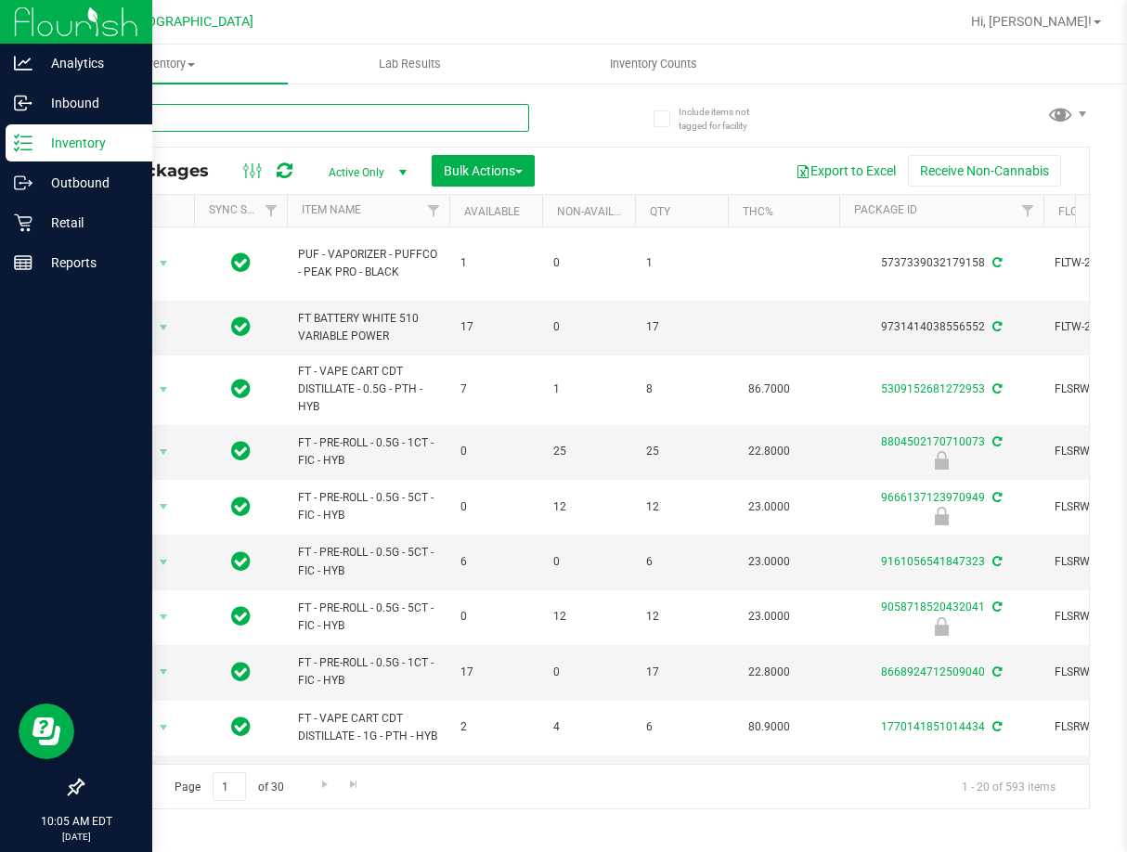
click at [254, 115] on input "text" at bounding box center [305, 118] width 447 height 28
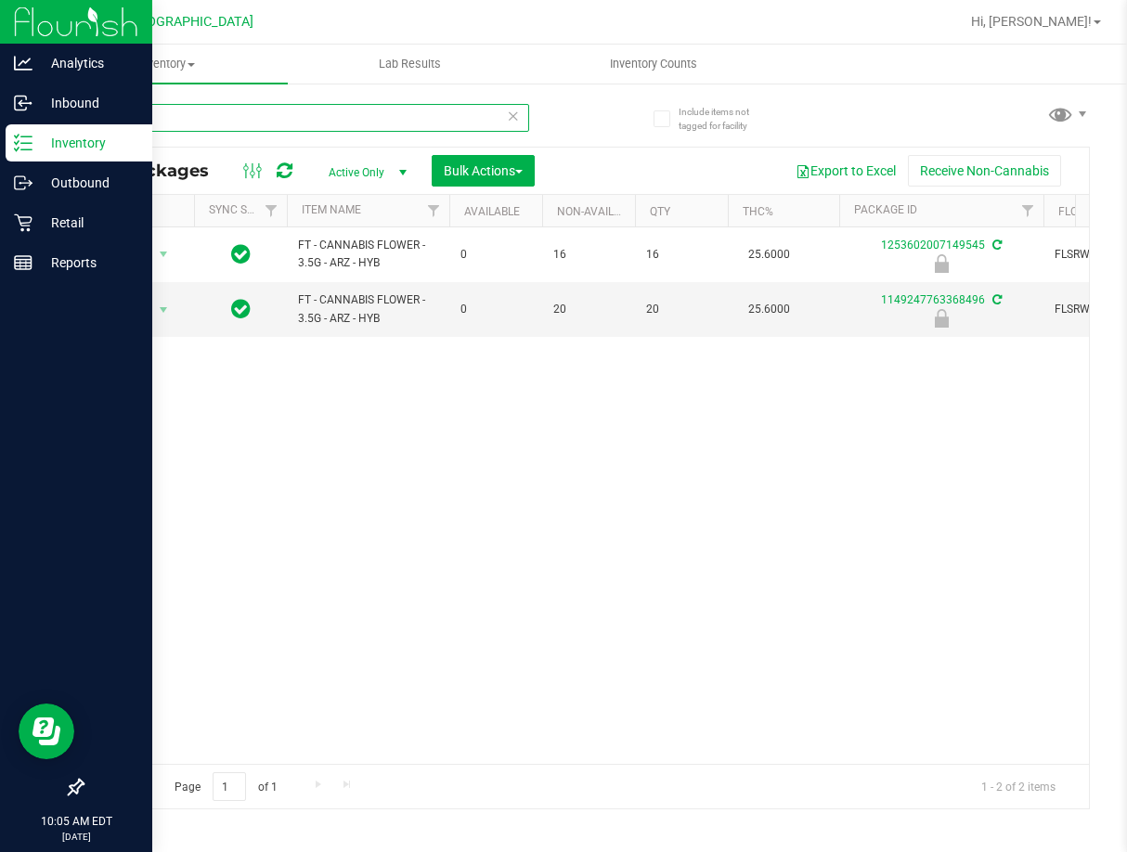
type input "arz"
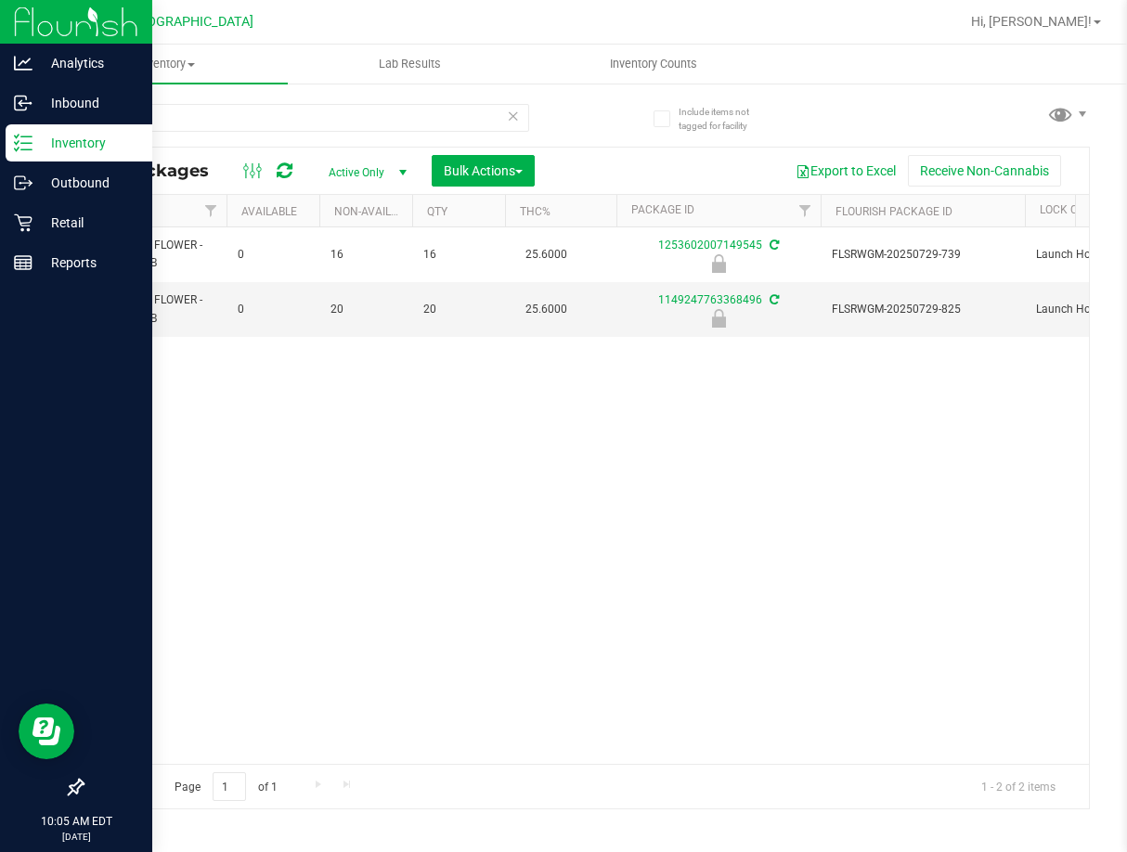
scroll to position [0, 330]
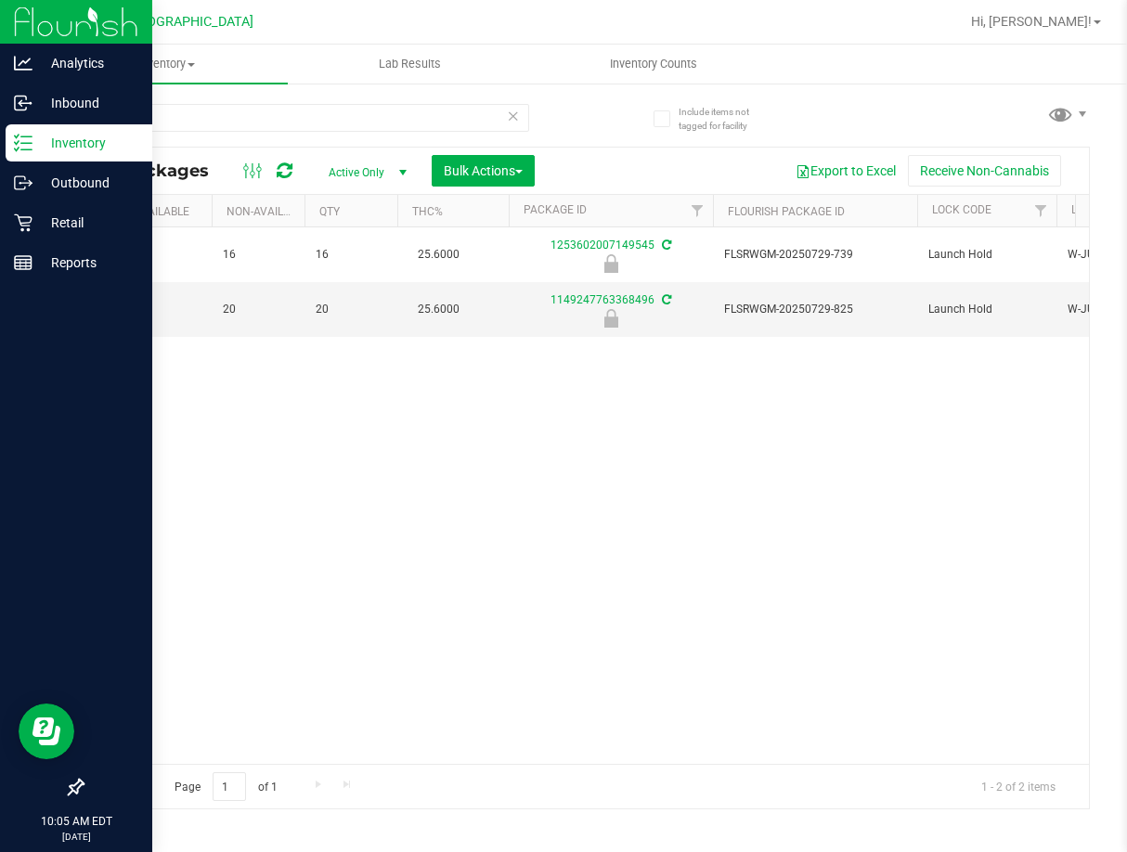
drag, startPoint x: 443, startPoint y: 376, endPoint x: 515, endPoint y: 378, distance: 72.4
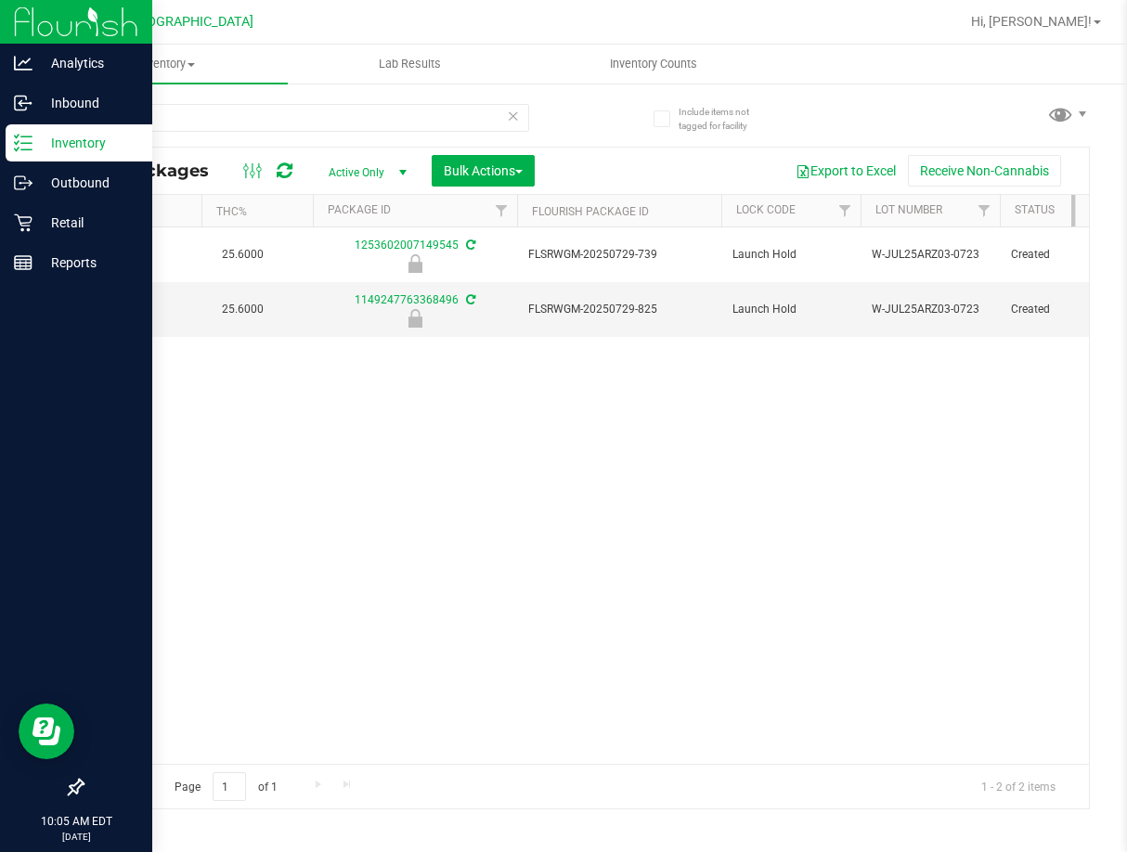
scroll to position [0, 591]
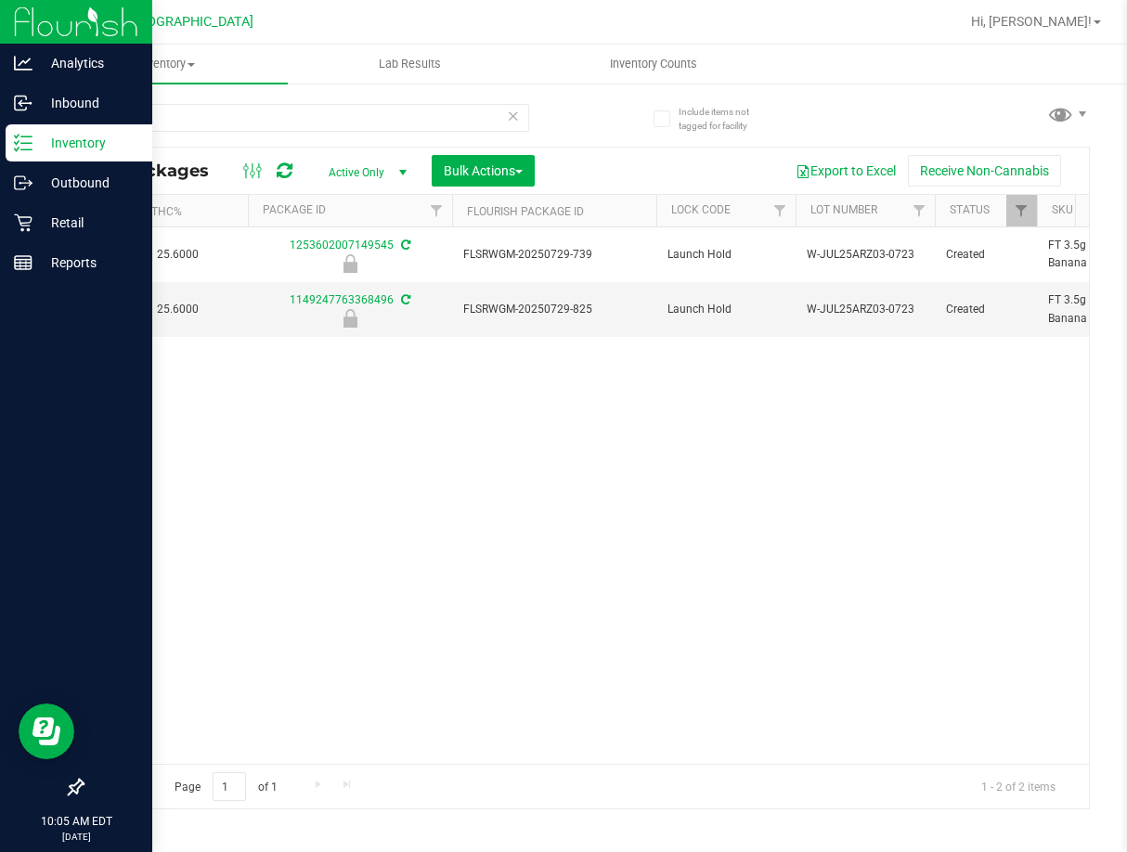
drag, startPoint x: 515, startPoint y: 378, endPoint x: 594, endPoint y: 369, distance: 79.3
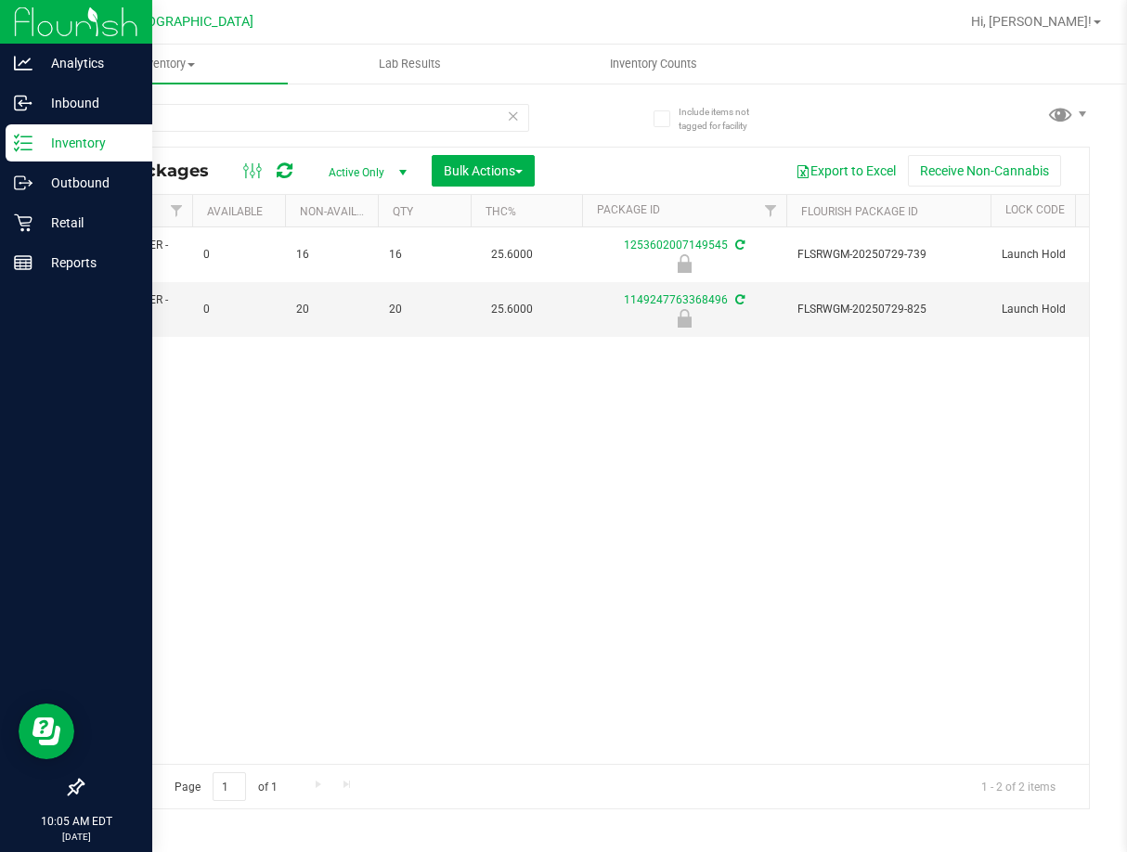
scroll to position [0, 0]
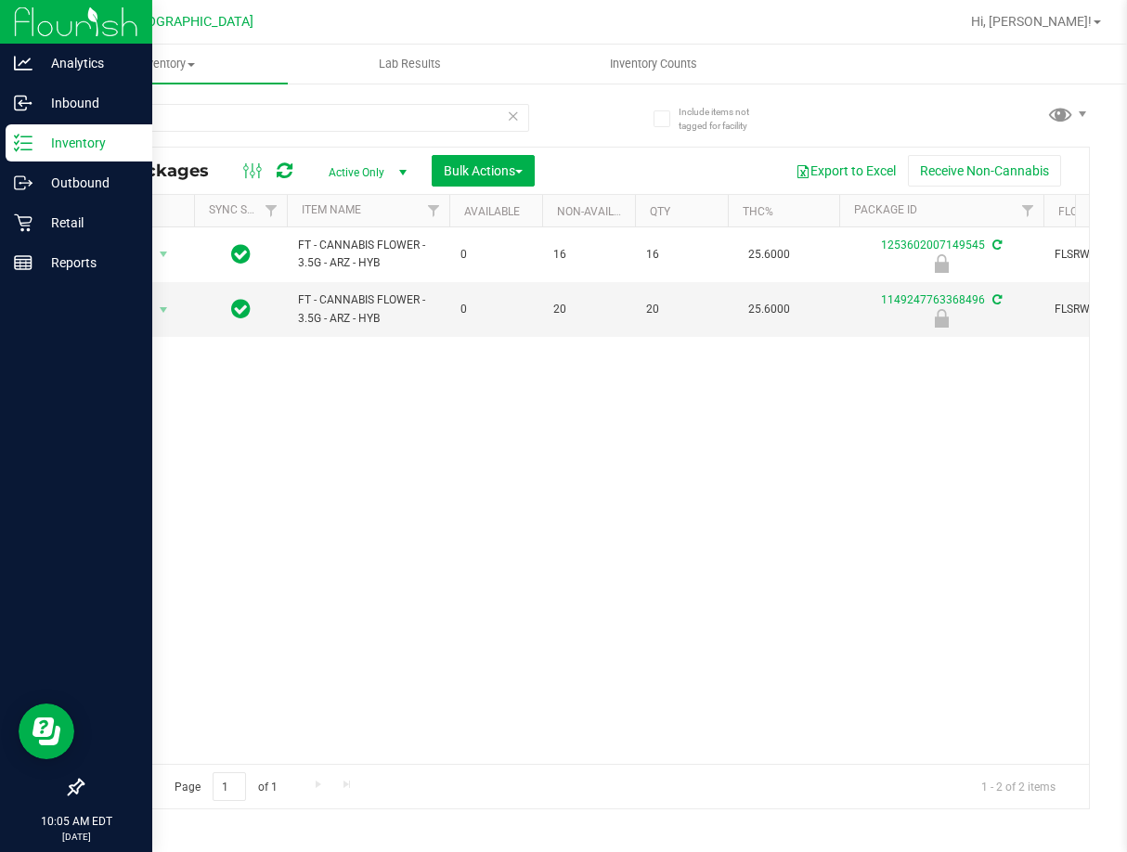
drag, startPoint x: 660, startPoint y: 369, endPoint x: 512, endPoint y: 381, distance: 148.0
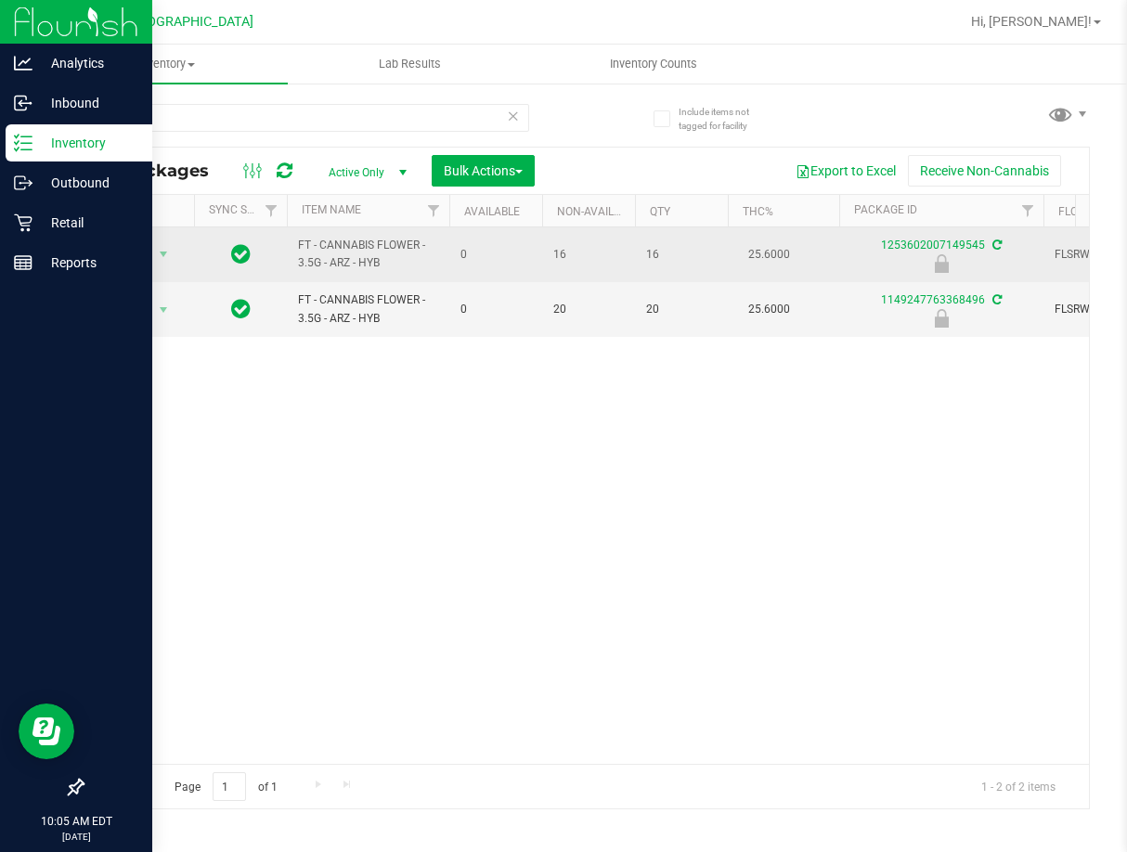
click at [177, 249] on div "Action Action Edit attributes Global inventory Locate package Package audit log…" at bounding box center [138, 254] width 89 height 26
click at [162, 248] on span "select" at bounding box center [163, 254] width 15 height 15
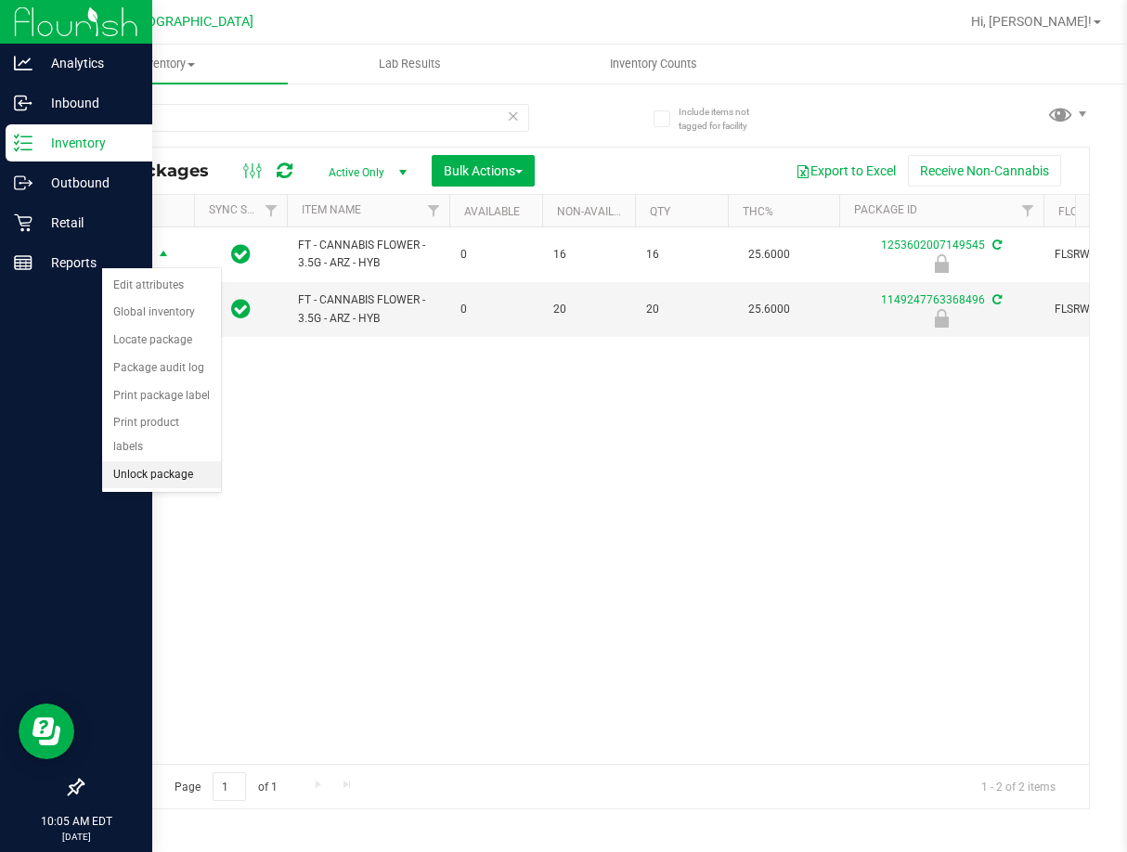
click at [165, 461] on li "Unlock package" at bounding box center [161, 475] width 119 height 28
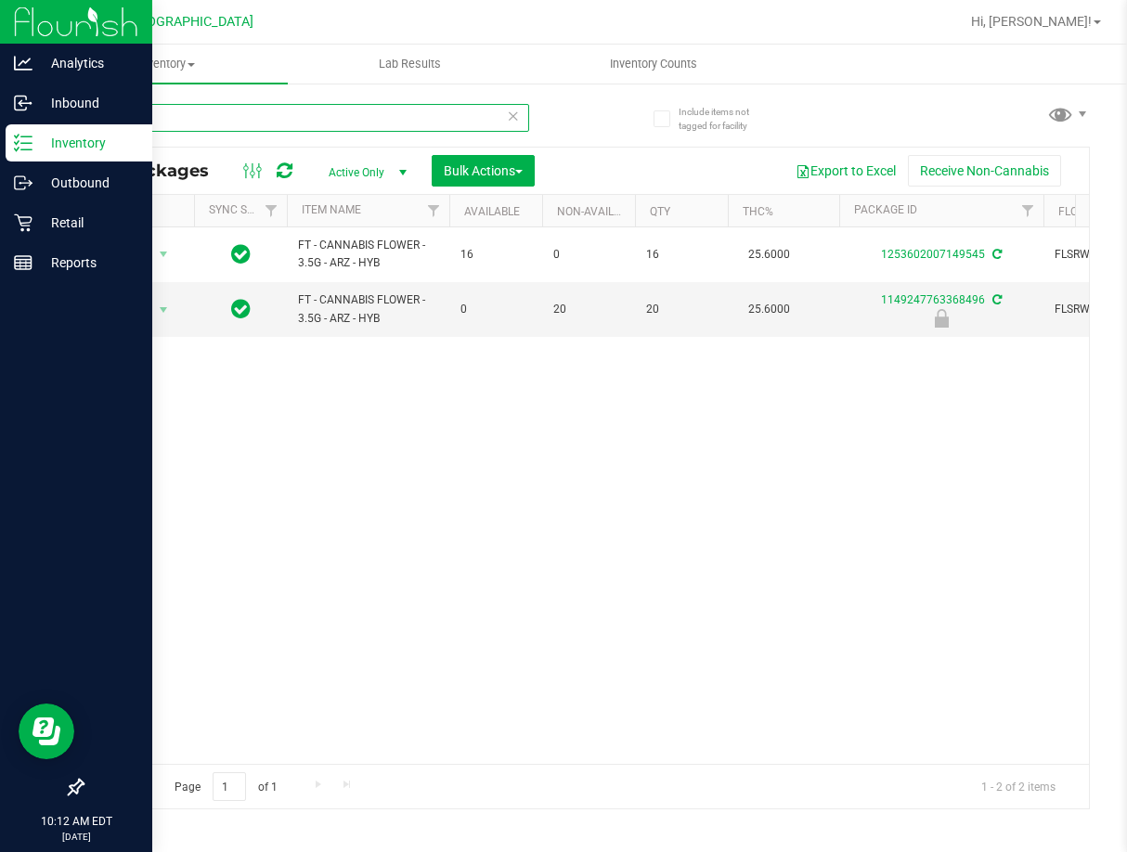
click at [345, 106] on input "arz" at bounding box center [305, 118] width 447 height 28
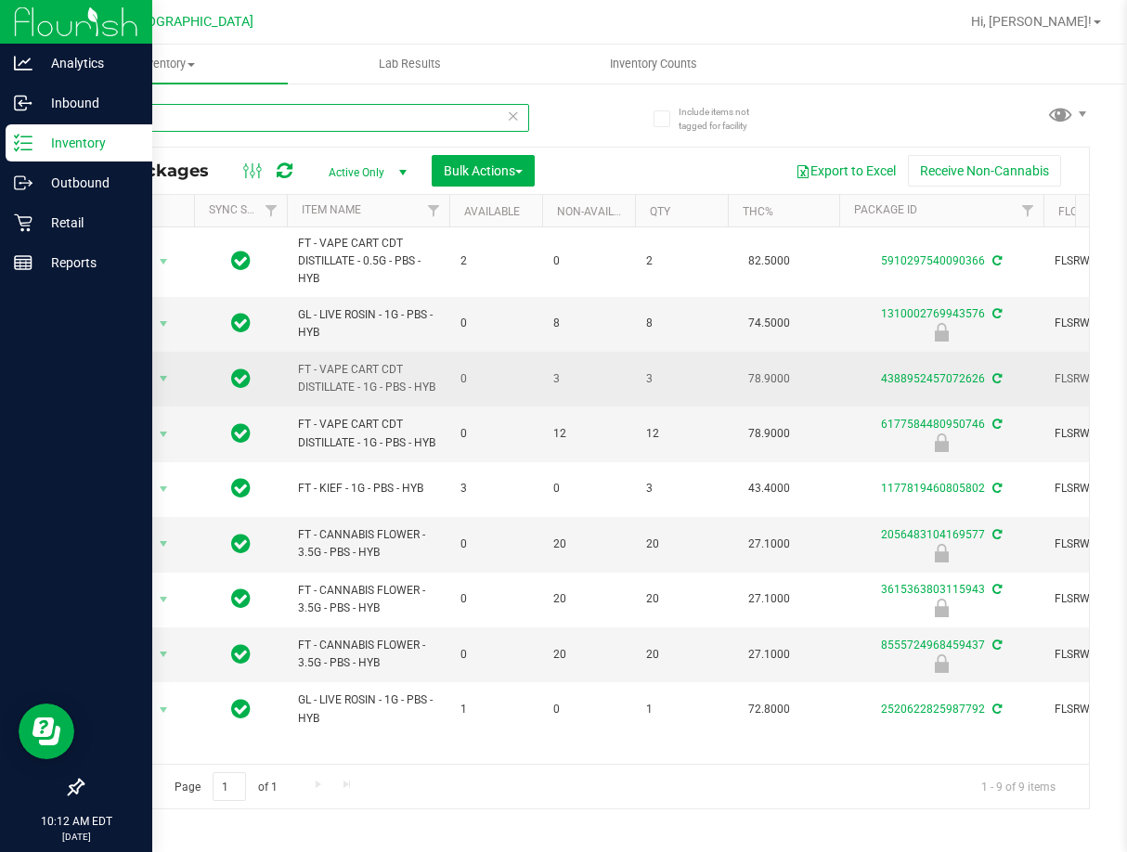
type input "pbs"
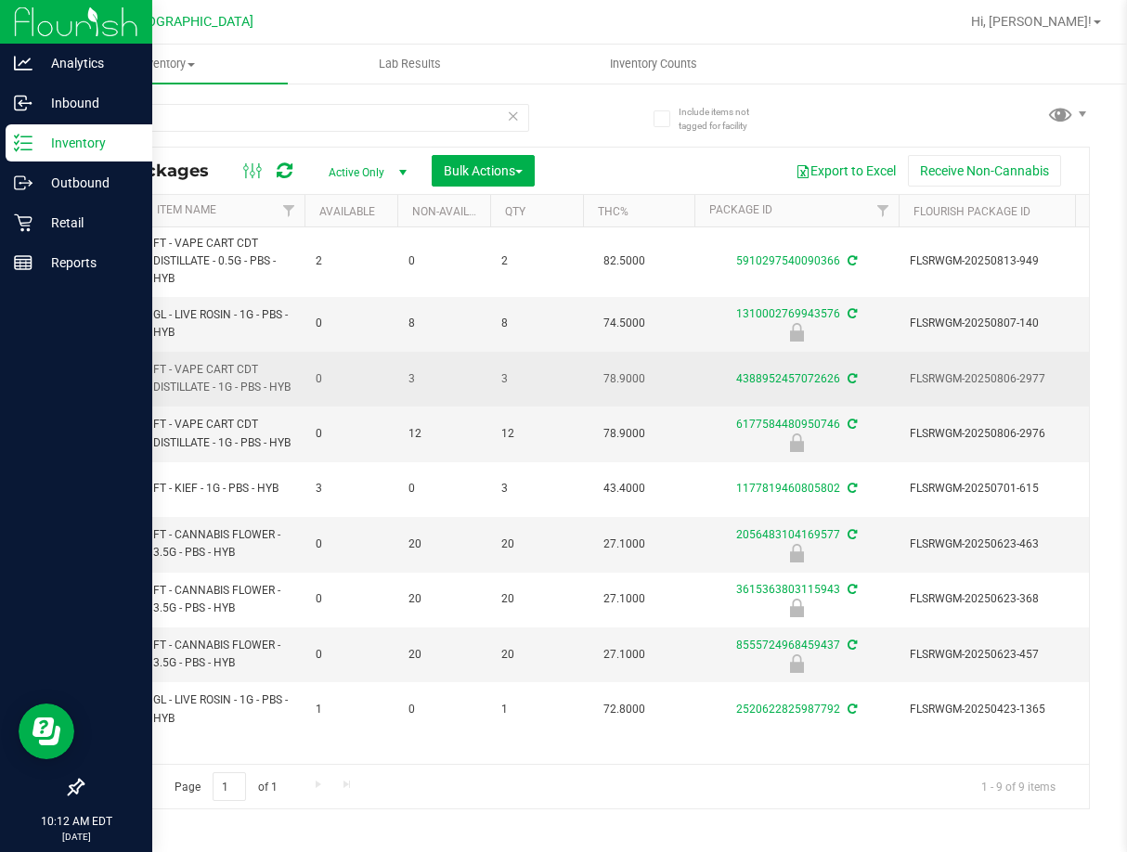
scroll to position [0, 202]
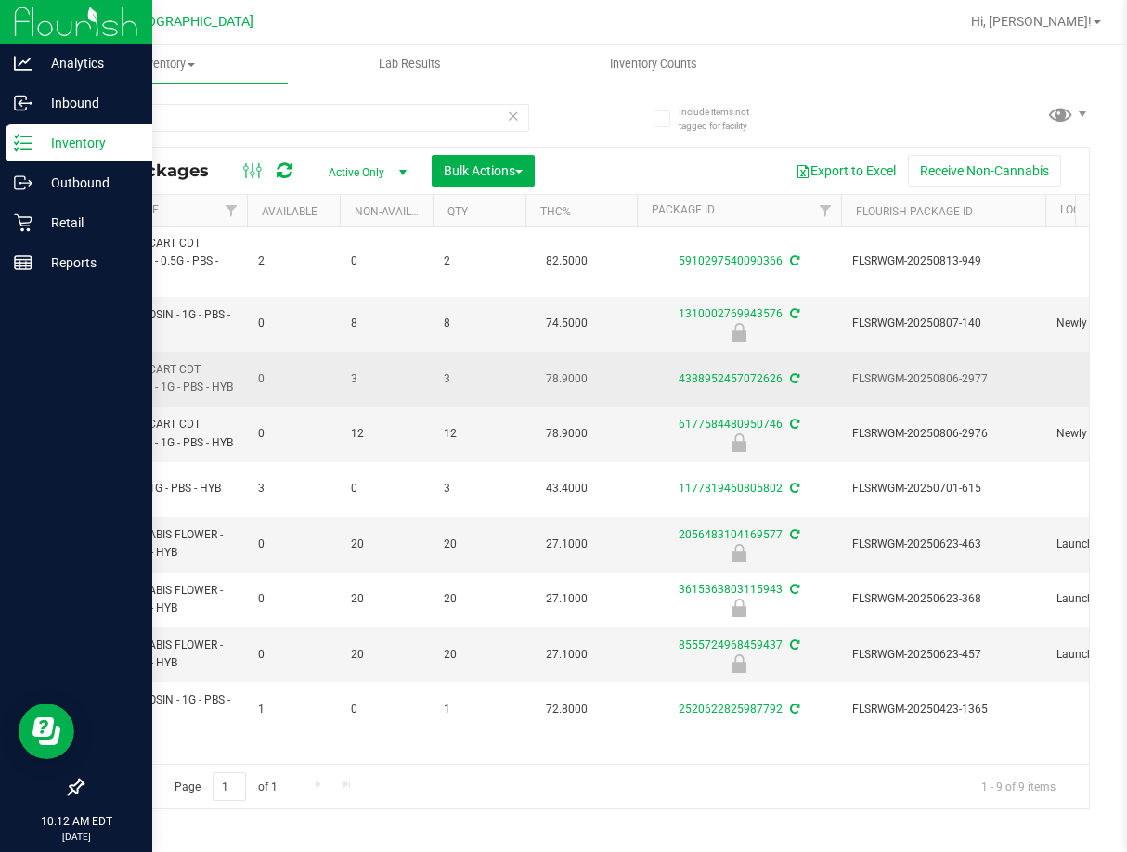
drag, startPoint x: 475, startPoint y: 362, endPoint x: 513, endPoint y: 367, distance: 38.3
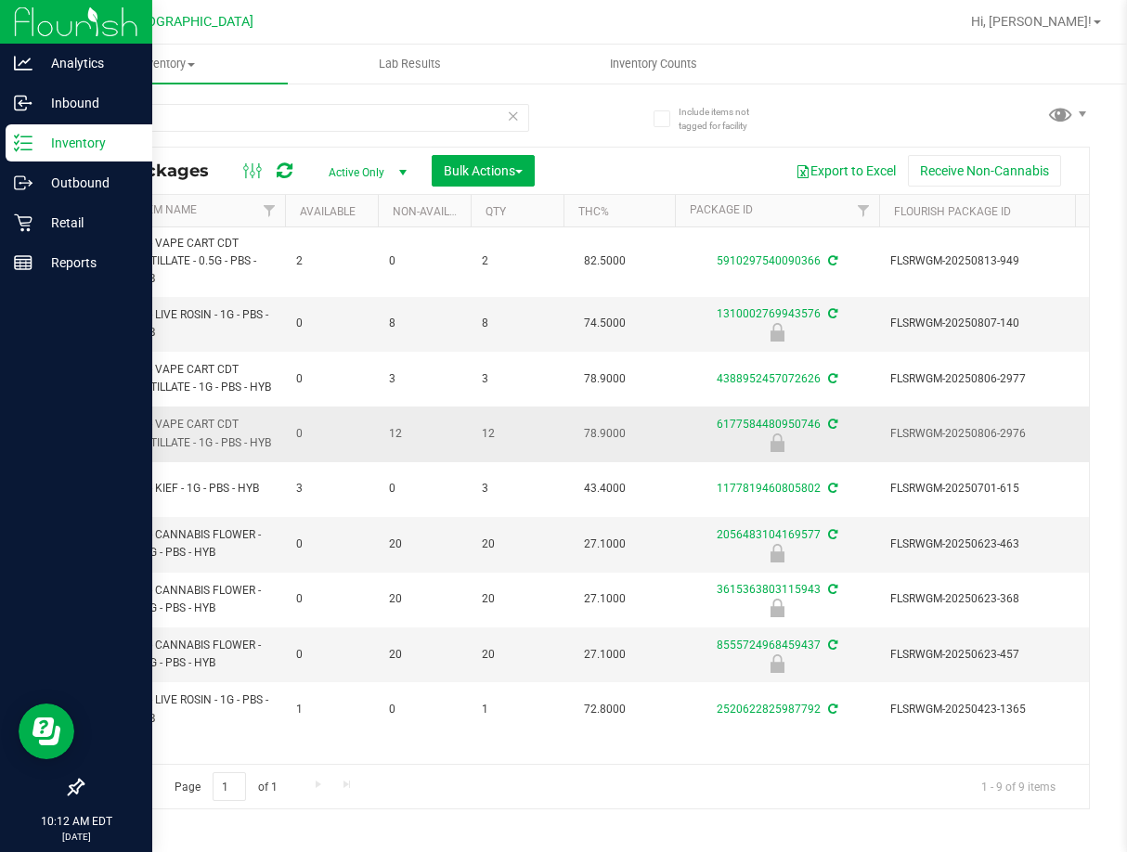
scroll to position [0, 0]
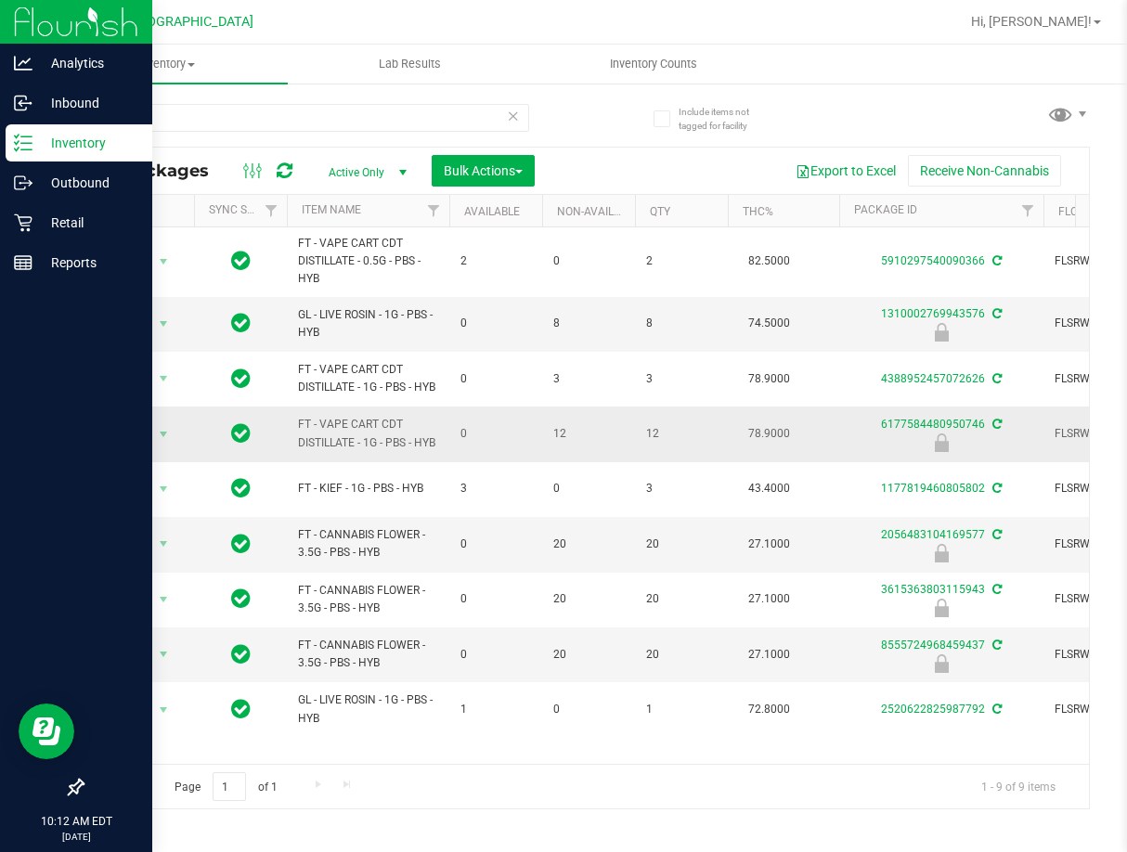
drag, startPoint x: 489, startPoint y: 418, endPoint x: 356, endPoint y: 420, distance: 132.8
click at [169, 431] on span "select" at bounding box center [163, 434] width 15 height 15
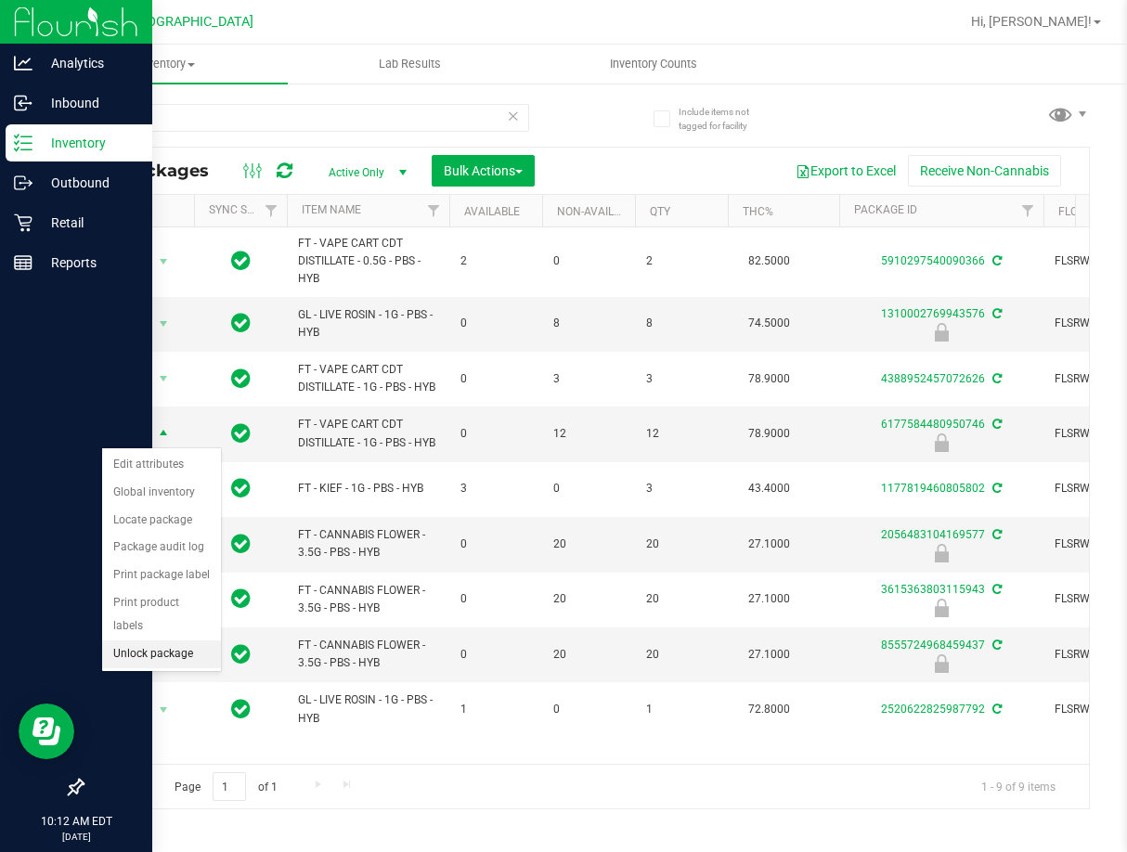
click at [152, 641] on li "Unlock package" at bounding box center [161, 655] width 119 height 28
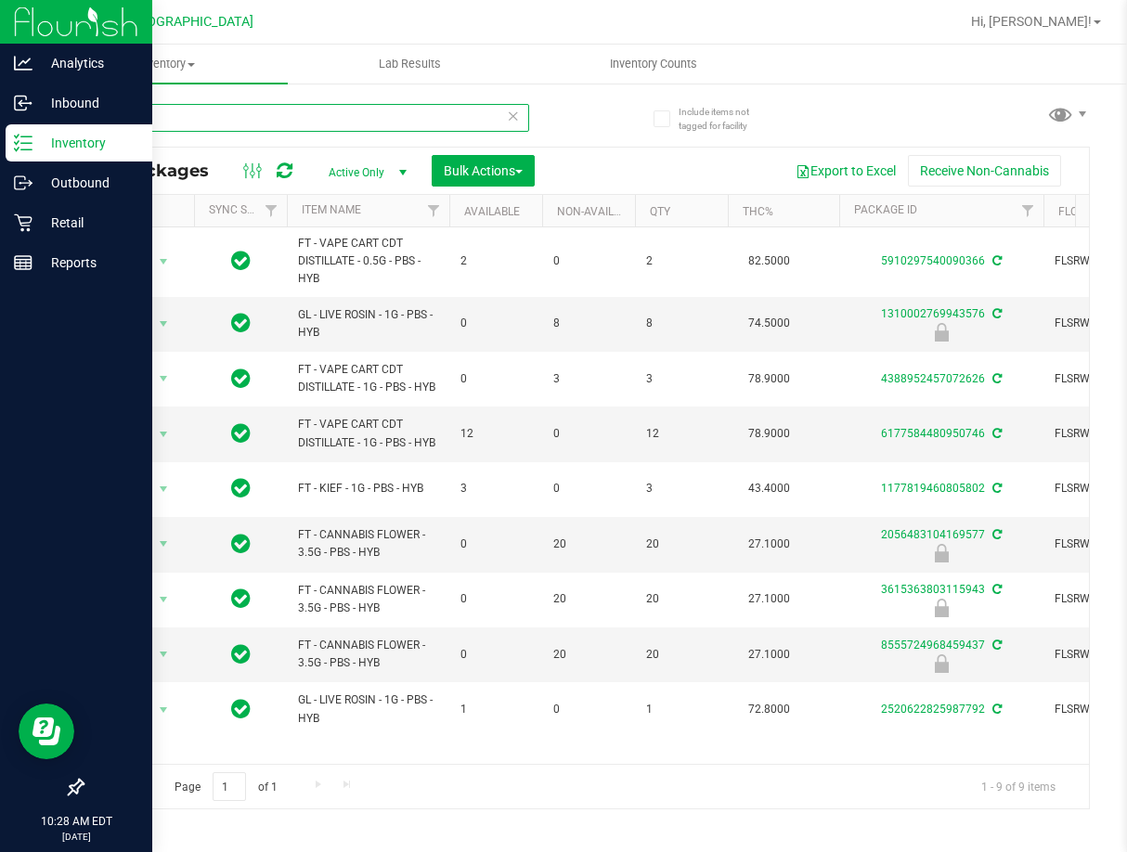
click at [241, 113] on input "pbs" at bounding box center [305, 118] width 447 height 28
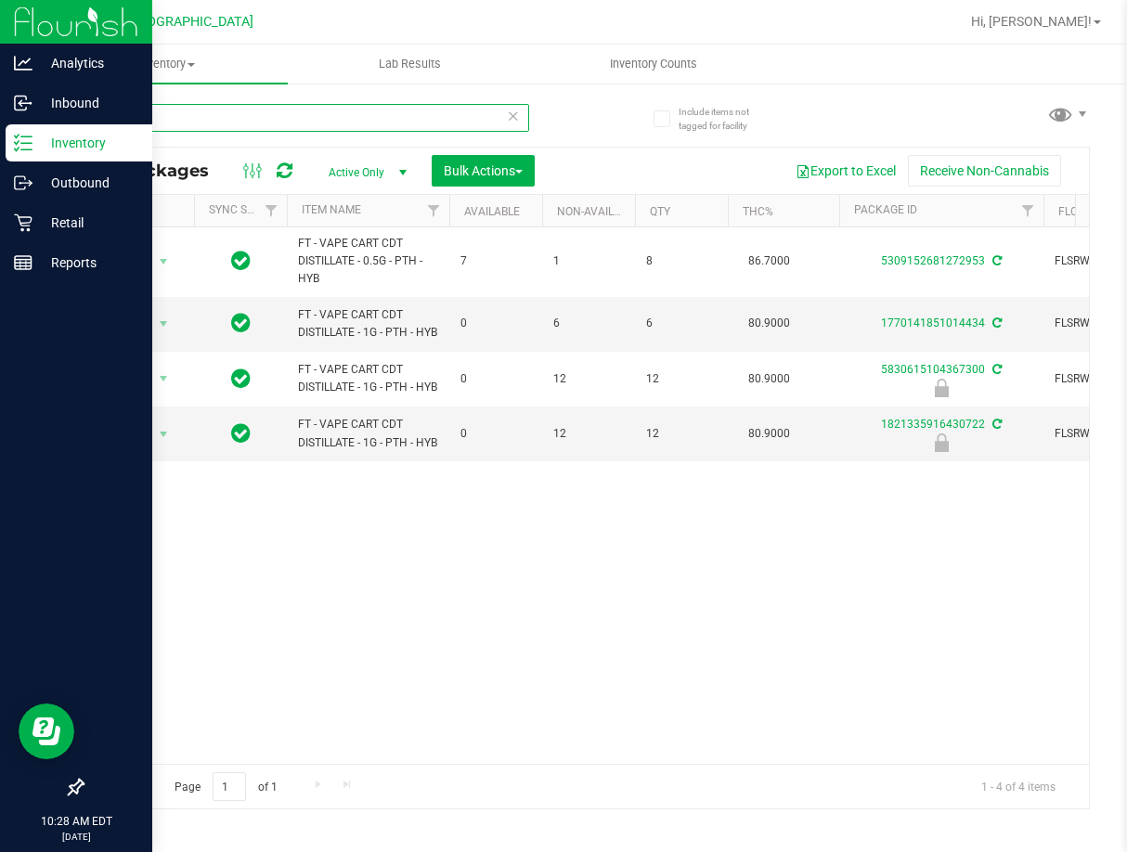
type input "pth"
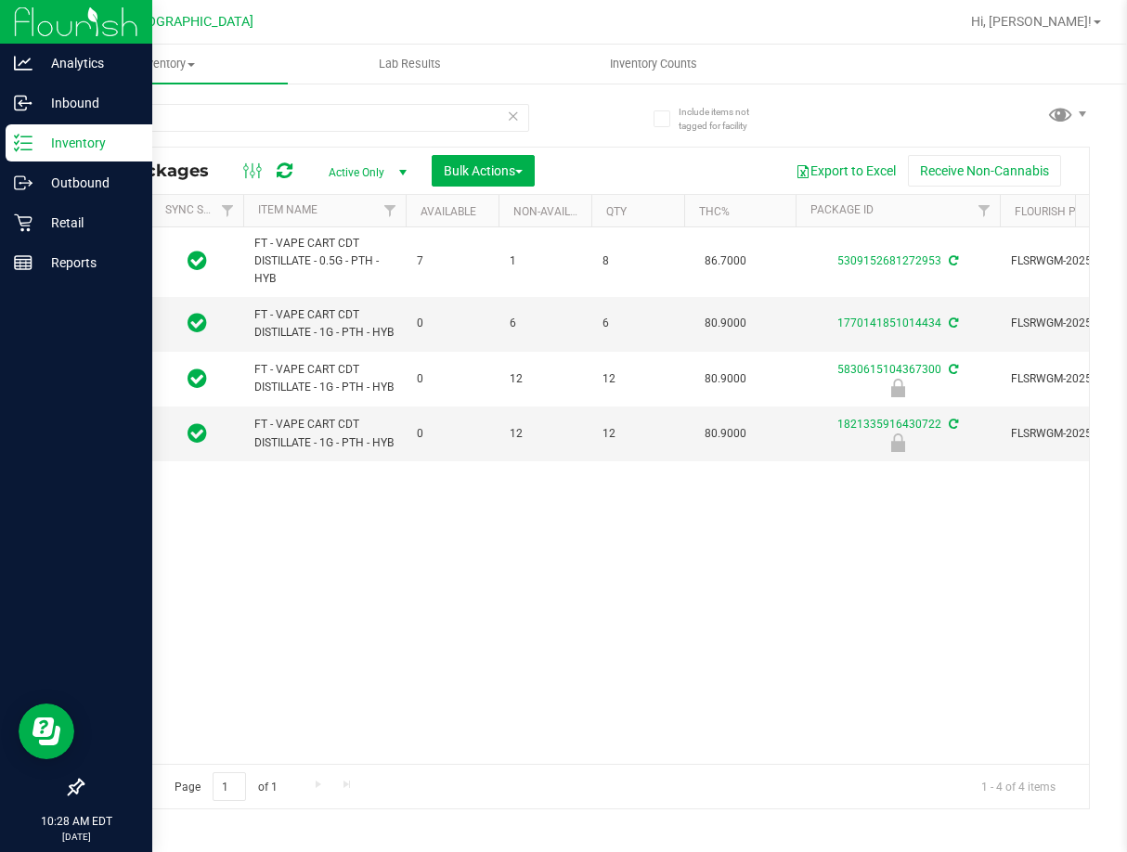
scroll to position [0, 214]
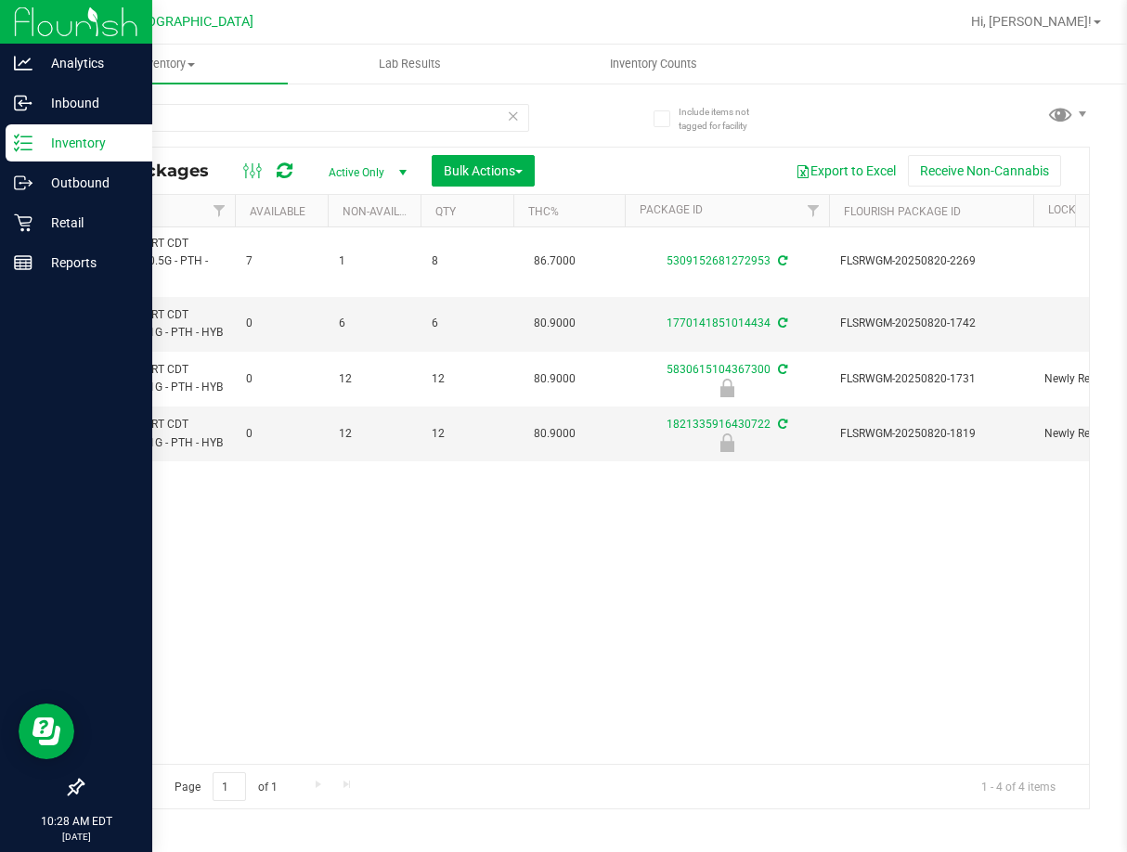
drag, startPoint x: 485, startPoint y: 539, endPoint x: 569, endPoint y: 549, distance: 85.0
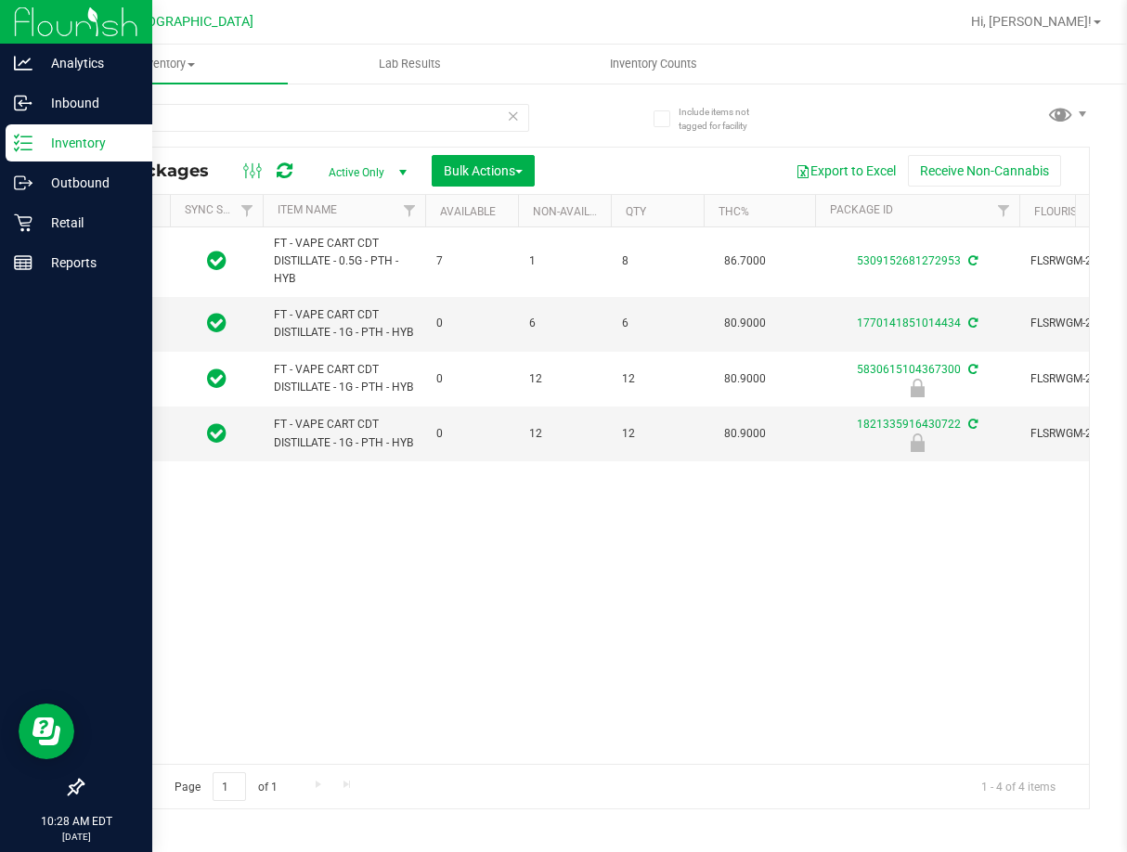
scroll to position [0, 0]
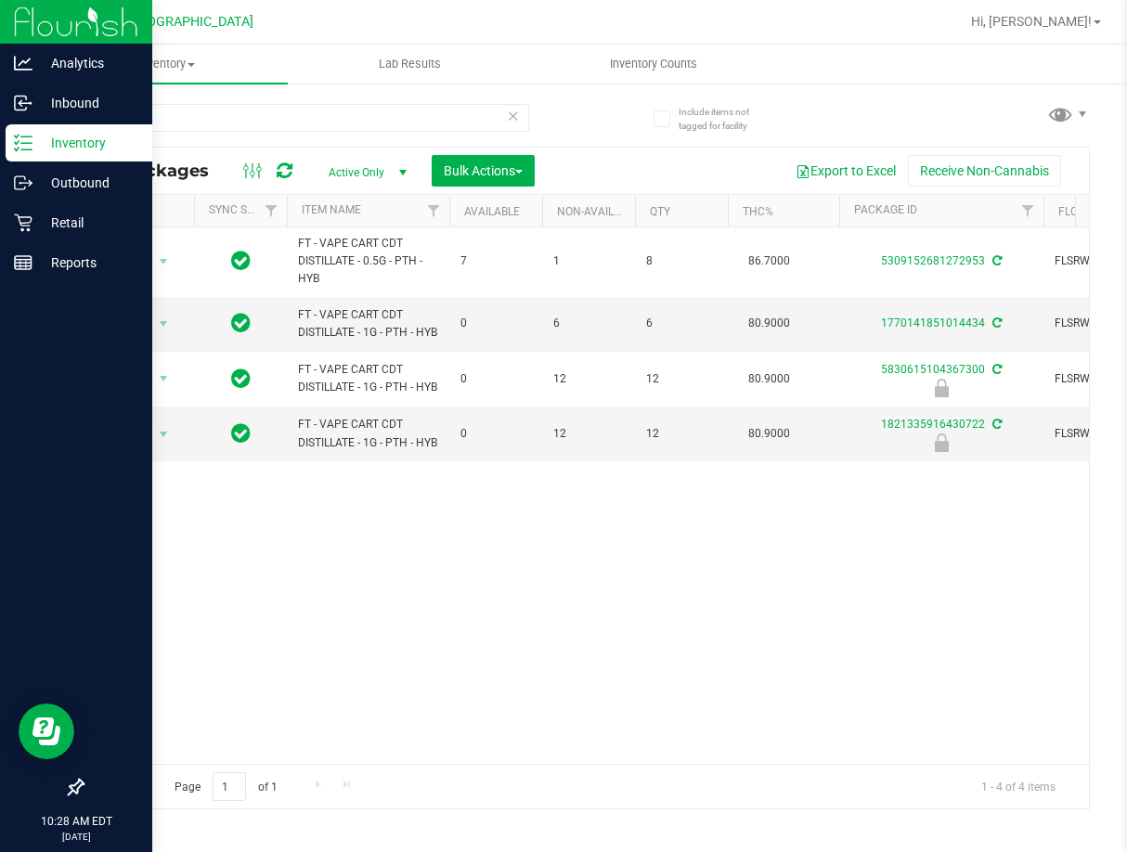
drag, startPoint x: 642, startPoint y: 541, endPoint x: 330, endPoint y: 563, distance: 312.7
click at [163, 442] on span "select" at bounding box center [163, 434] width 15 height 15
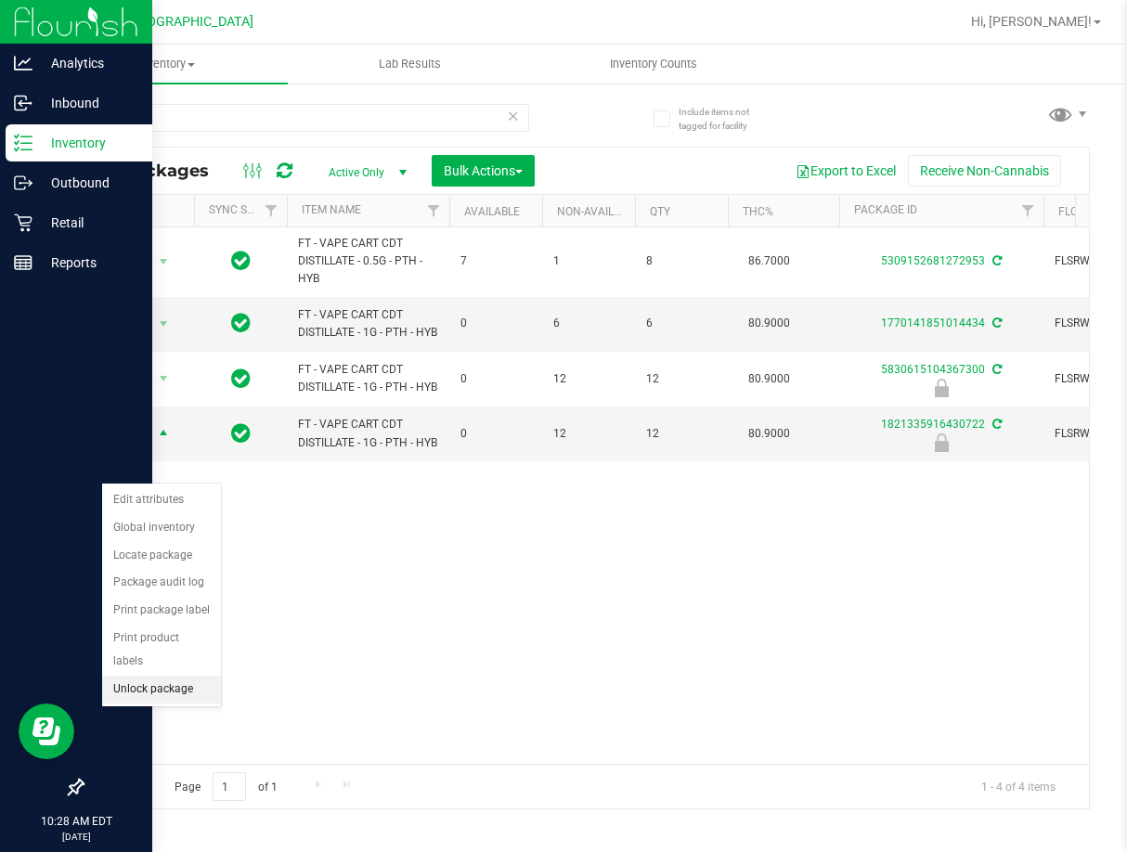
click at [181, 676] on li "Unlock package" at bounding box center [161, 690] width 119 height 28
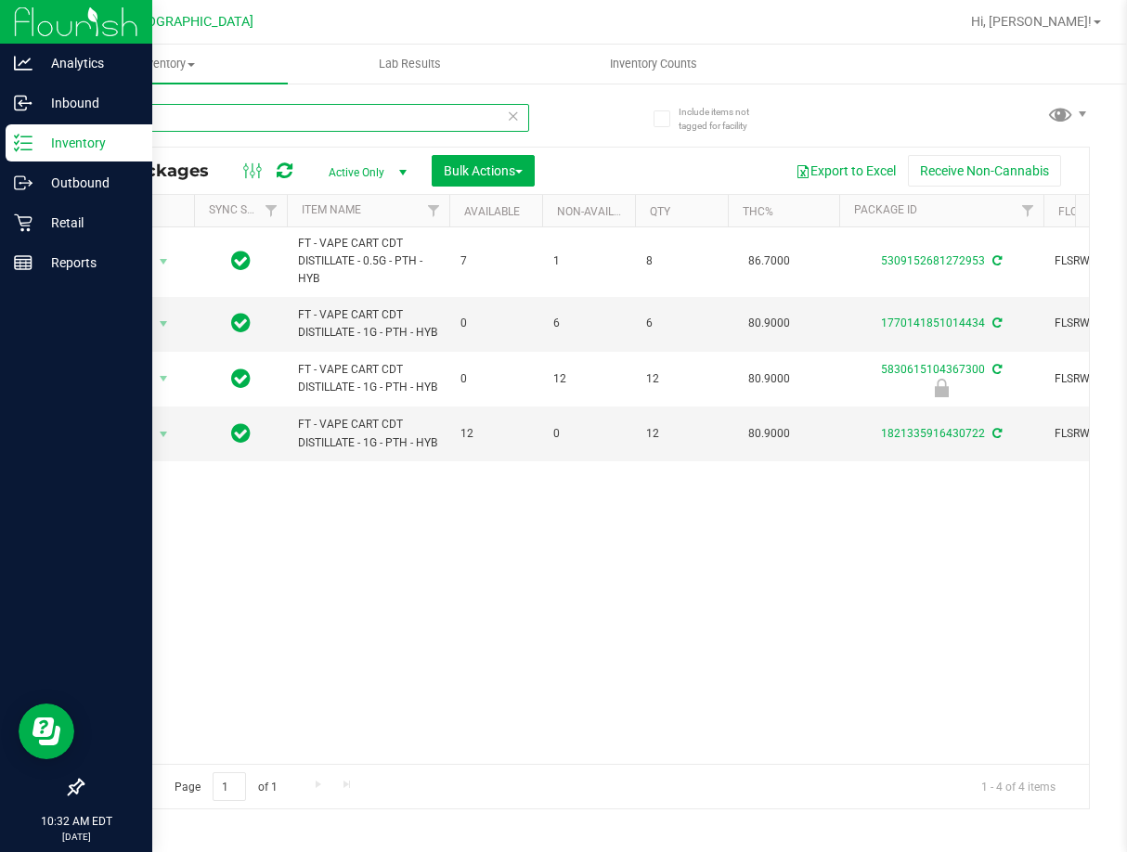
click at [295, 110] on input "pth" at bounding box center [305, 118] width 447 height 28
click at [296, 110] on input "pth" at bounding box center [305, 118] width 447 height 28
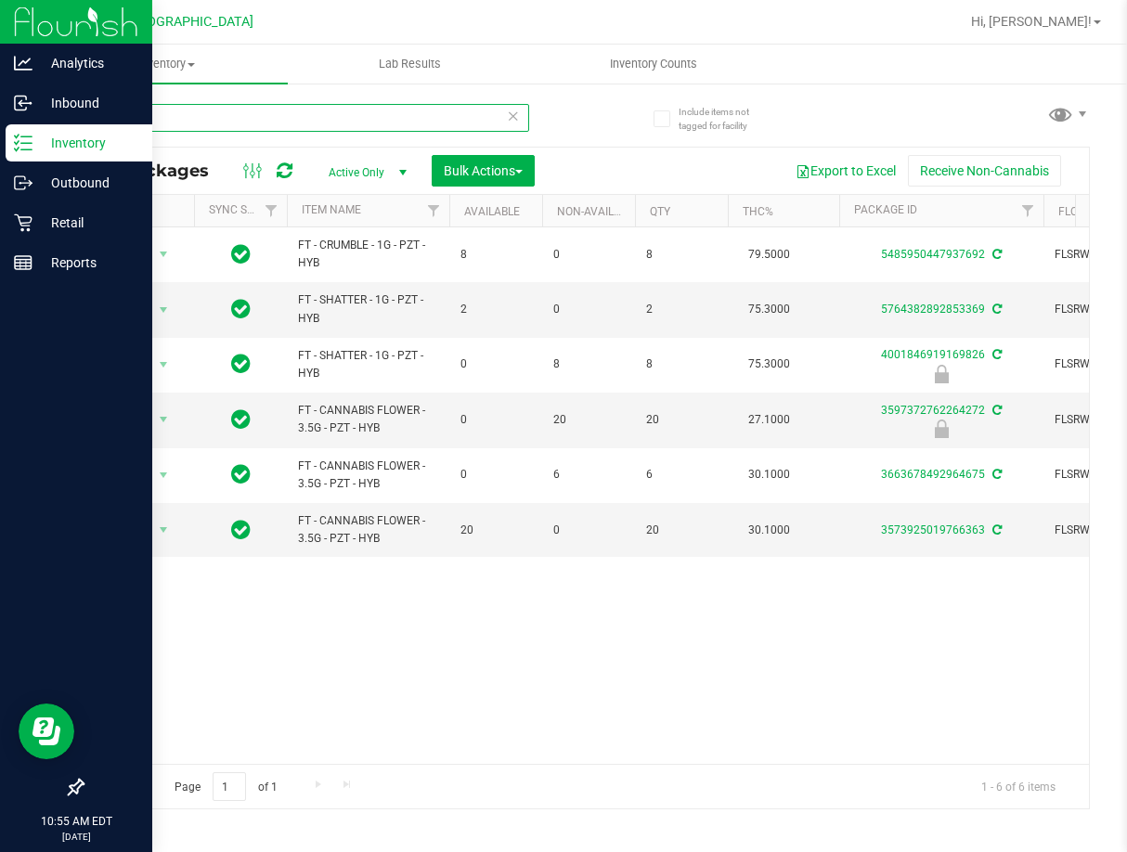
click at [147, 126] on input "pzt" at bounding box center [305, 118] width 447 height 28
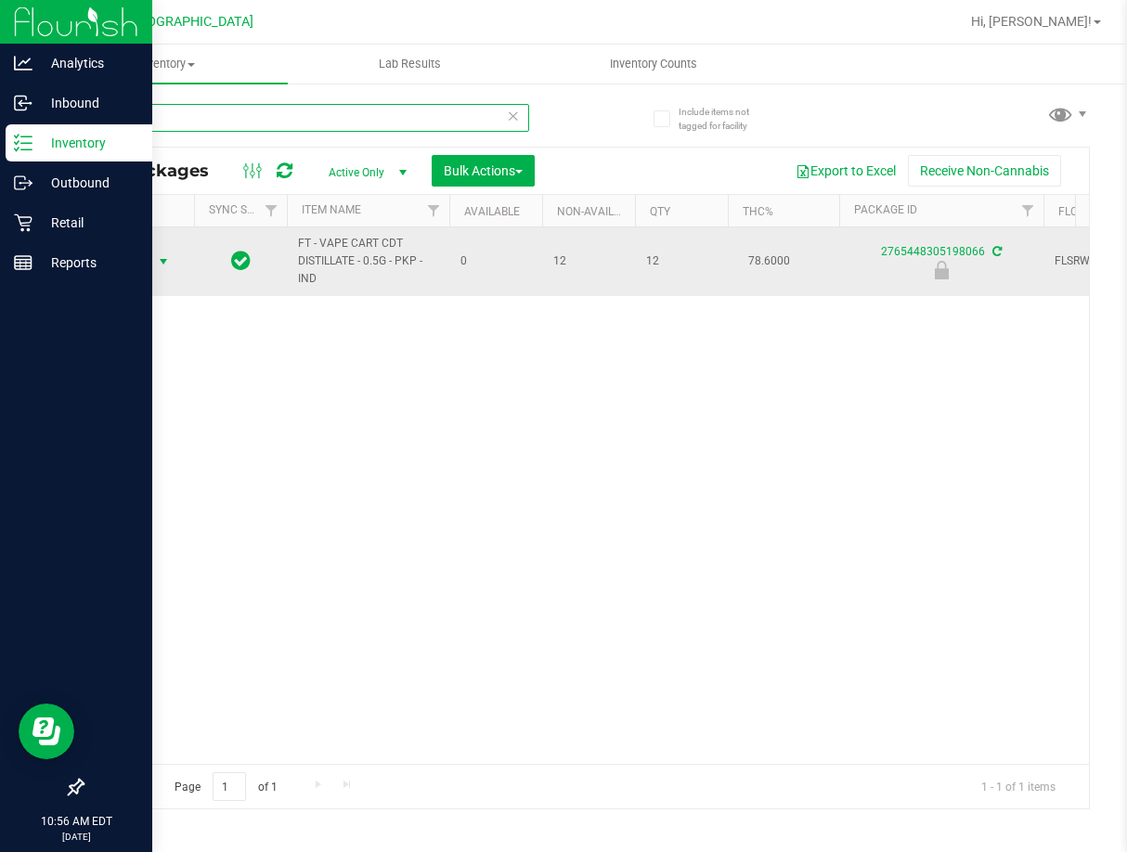
type input "pkp"
click at [164, 263] on span "select" at bounding box center [163, 261] width 15 height 15
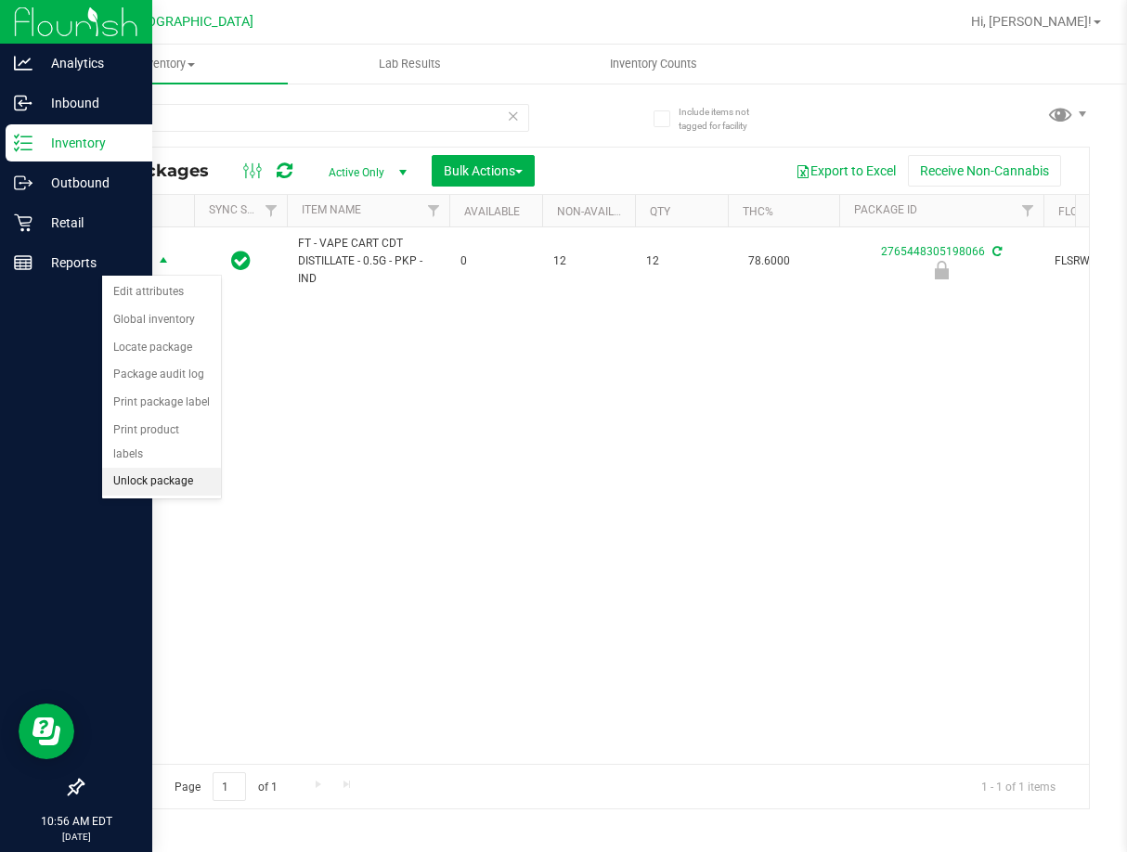
click at [147, 468] on li "Unlock package" at bounding box center [161, 482] width 119 height 28
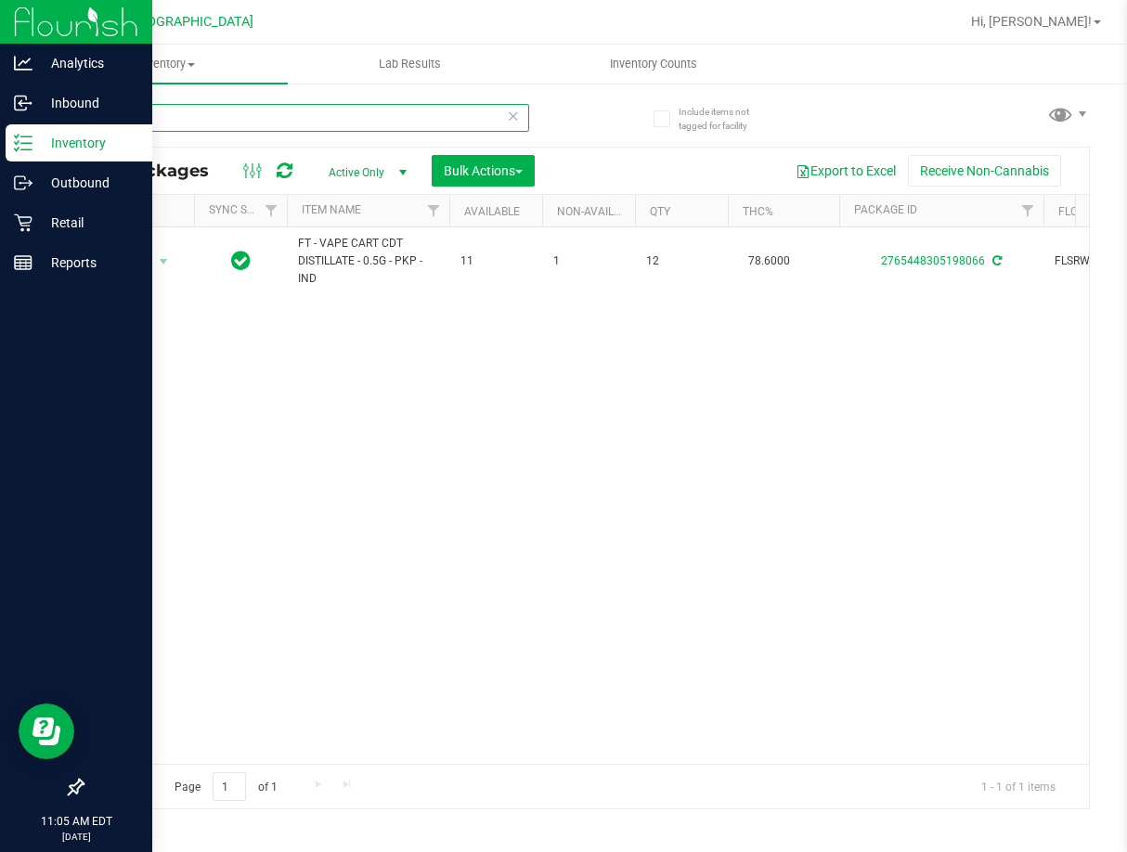
click at [341, 122] on input "pkp" at bounding box center [305, 118] width 447 height 28
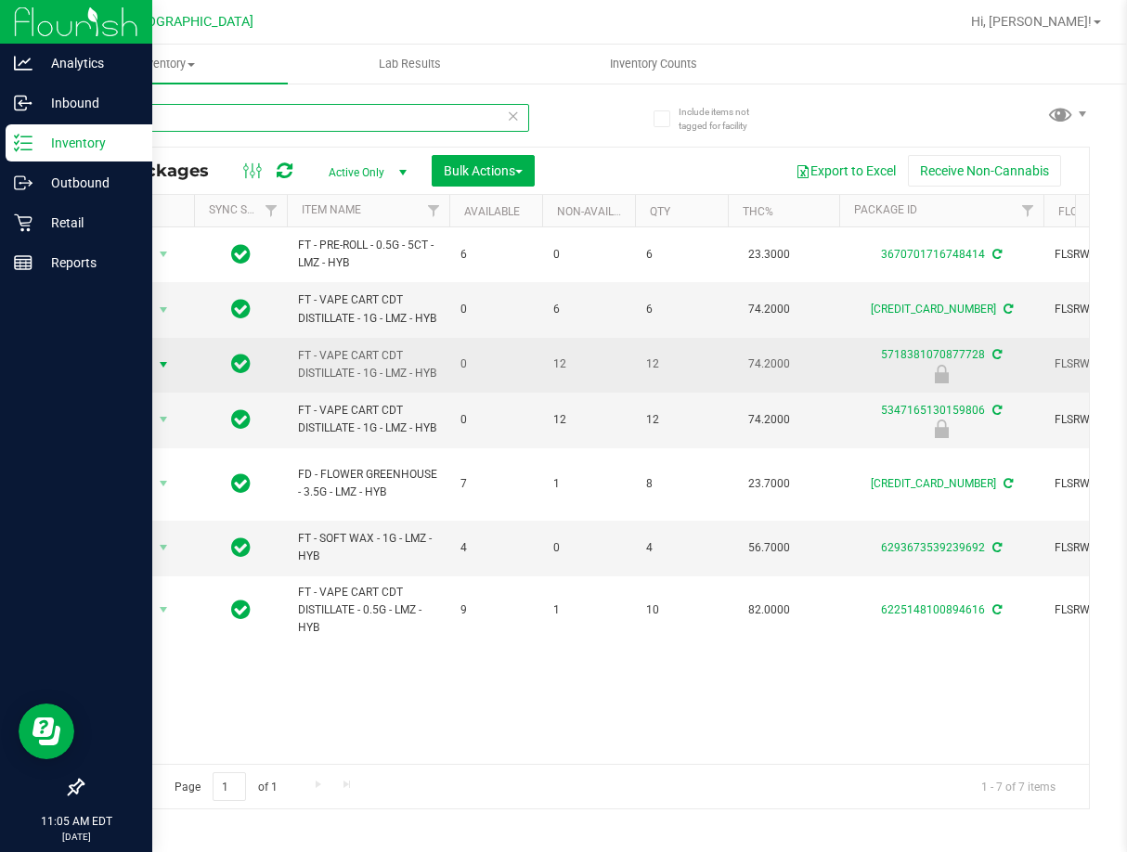
type input "lmz"
click at [158, 372] on span "select" at bounding box center [163, 364] width 15 height 15
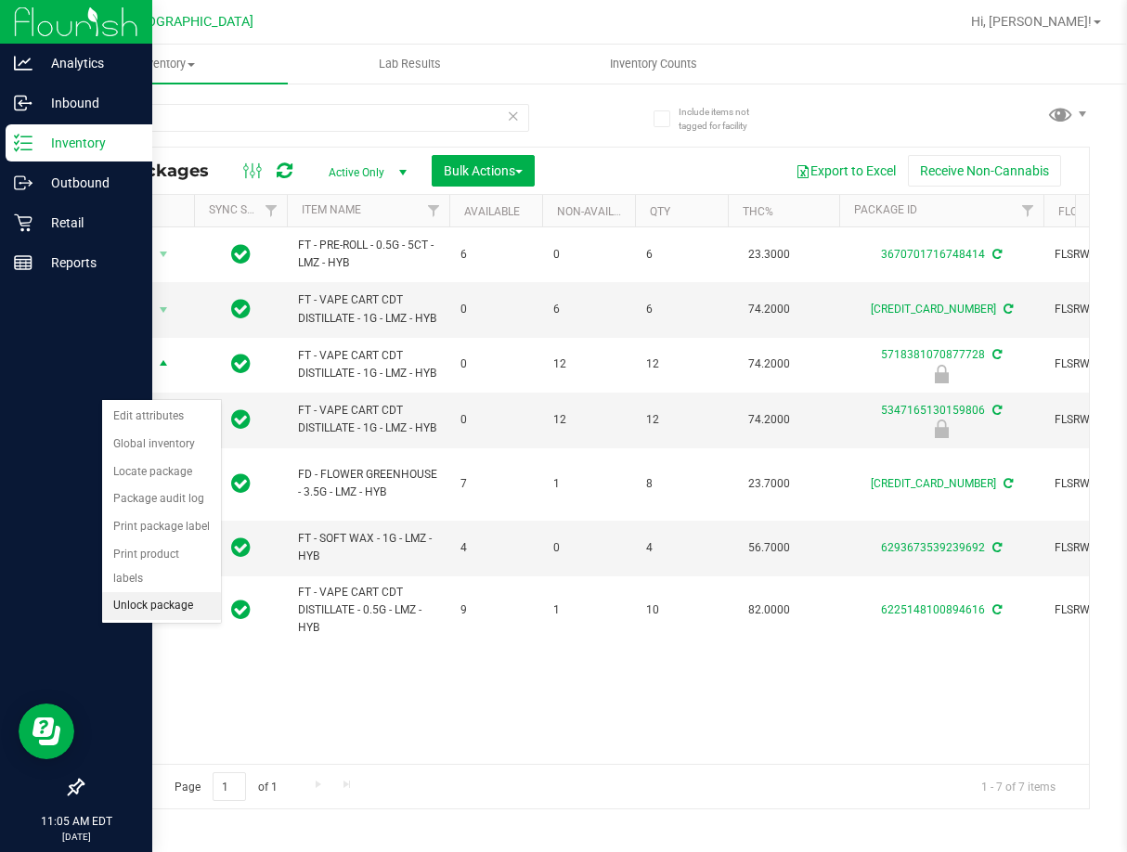
click at [188, 592] on li "Unlock package" at bounding box center [161, 606] width 119 height 28
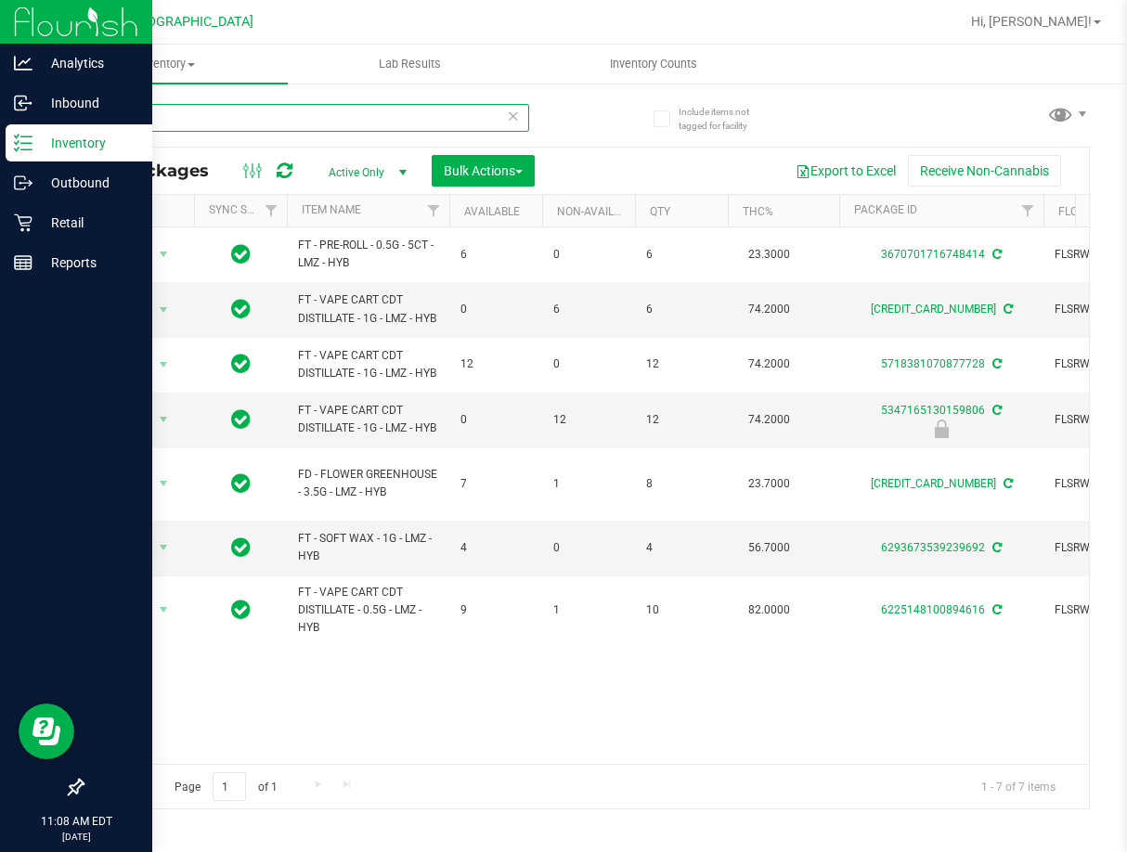
click at [306, 119] on input "lmz" at bounding box center [305, 118] width 447 height 28
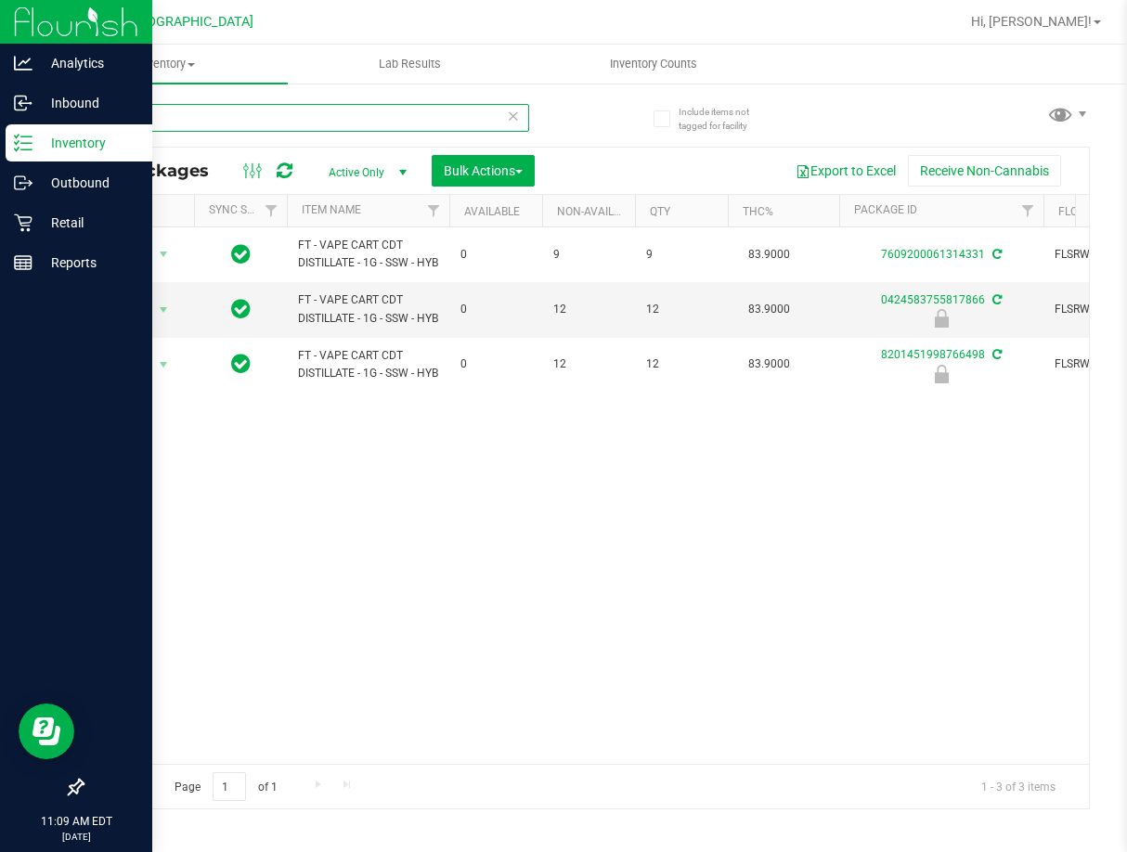
type input "ssw"
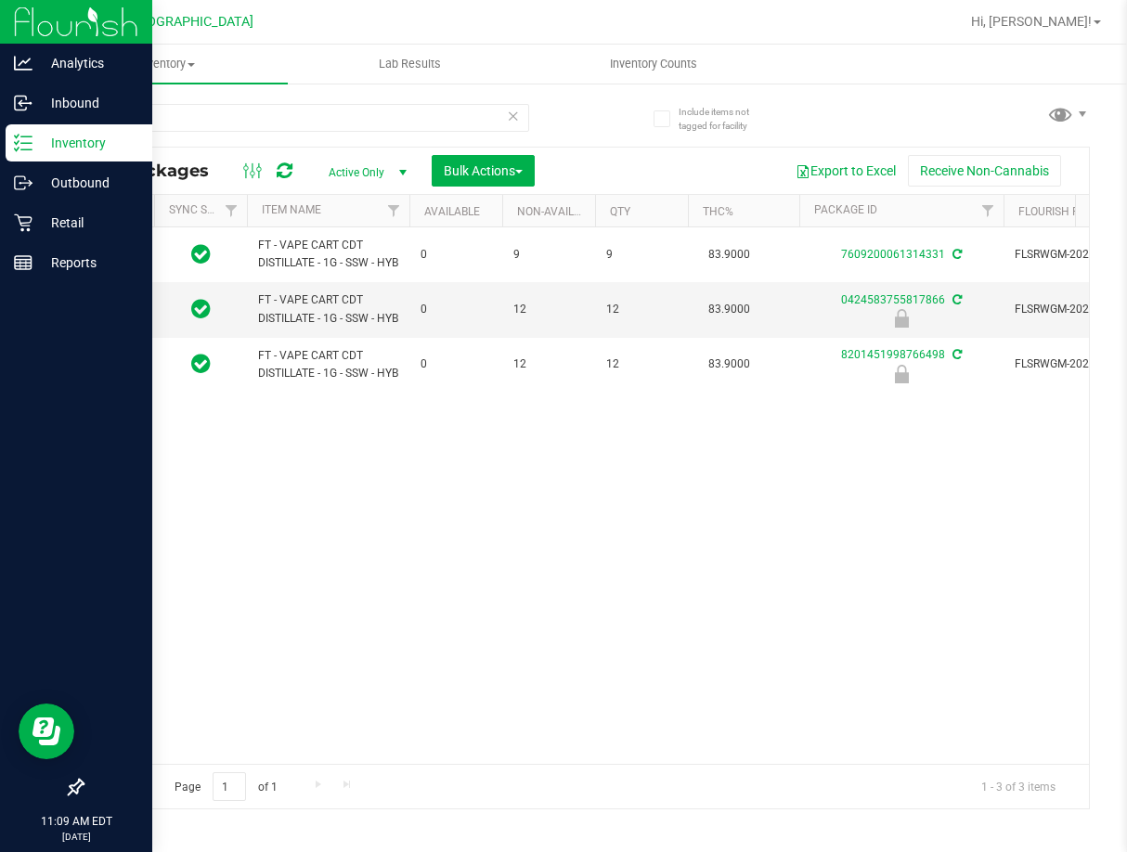
scroll to position [0, 188]
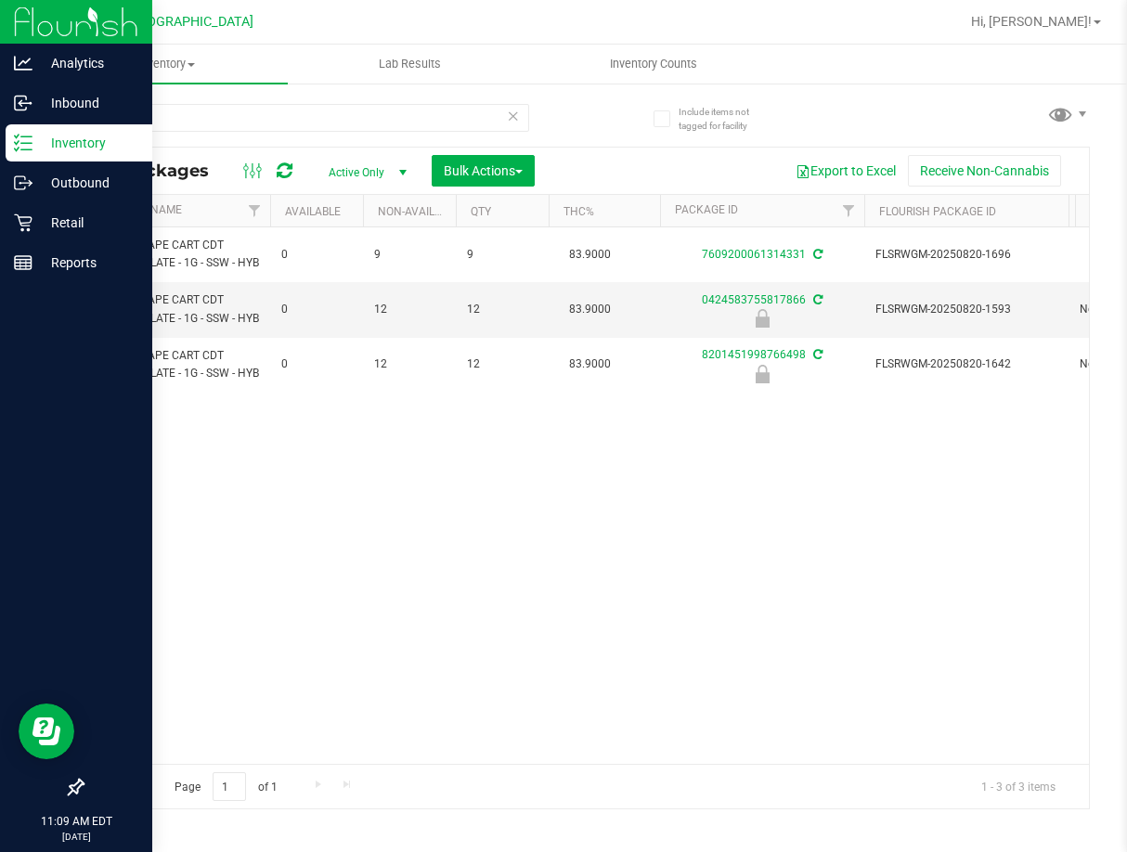
drag, startPoint x: 557, startPoint y: 480, endPoint x: 637, endPoint y: 482, distance: 79.9
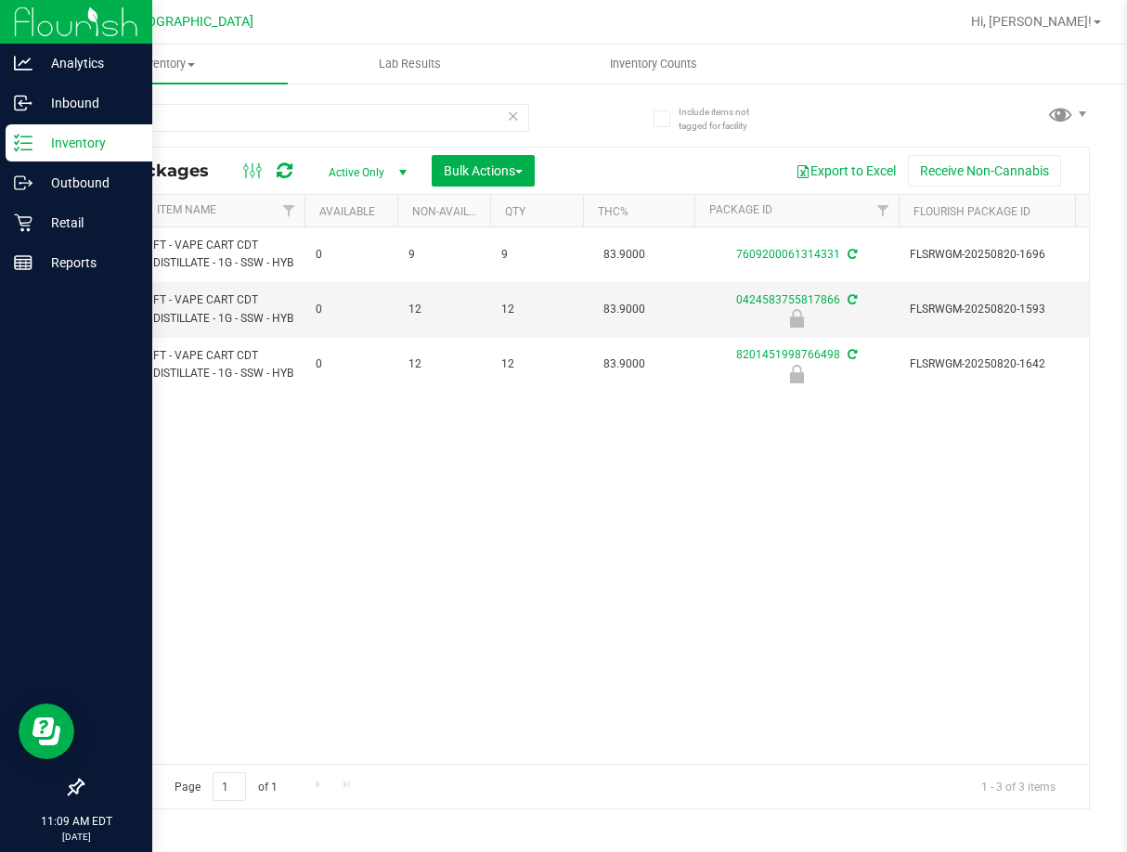
scroll to position [0, 0]
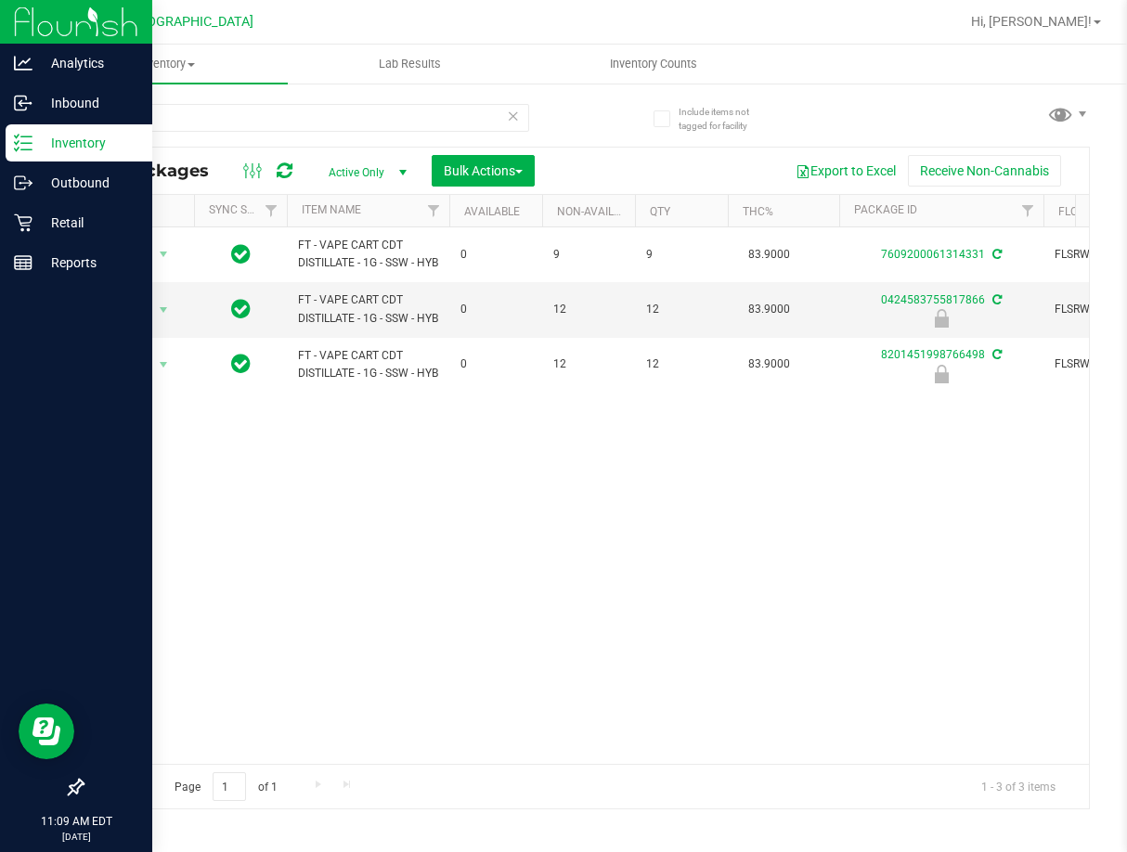
drag, startPoint x: 719, startPoint y: 480, endPoint x: 393, endPoint y: 473, distance: 326.9
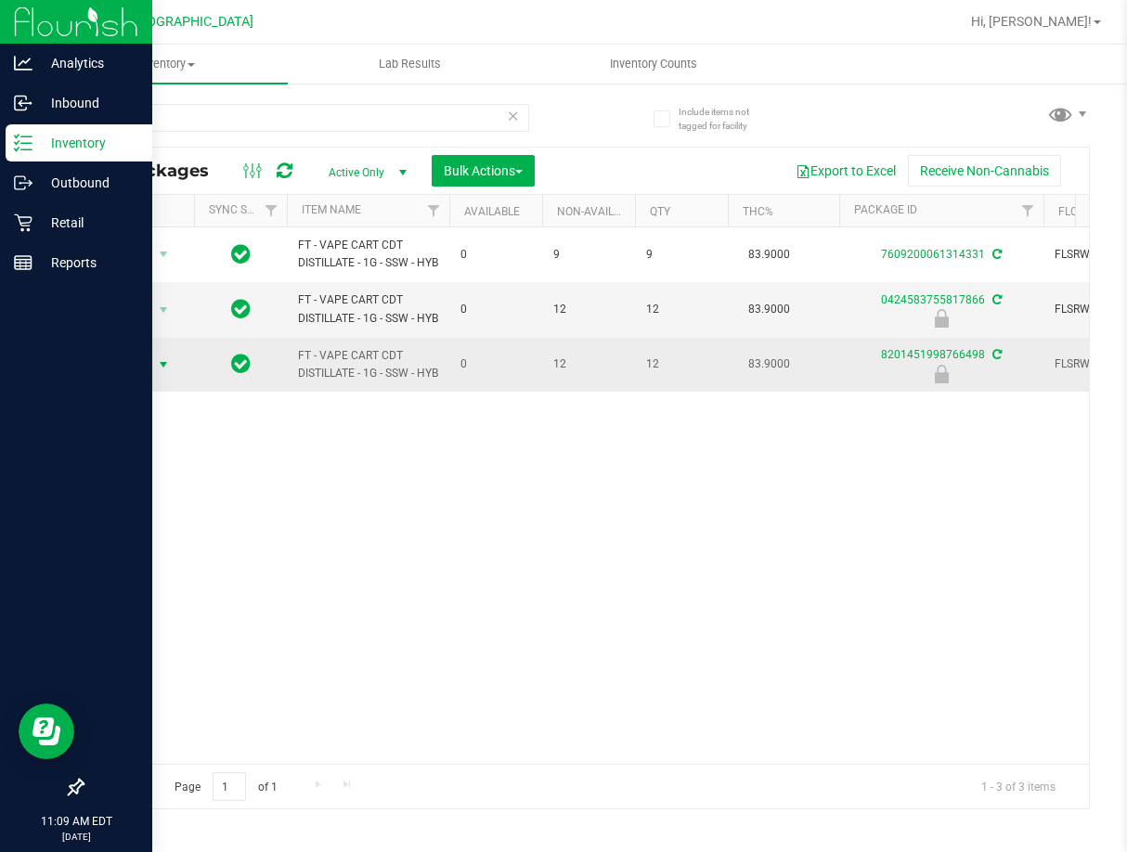
click at [164, 372] on span "select" at bounding box center [163, 364] width 15 height 15
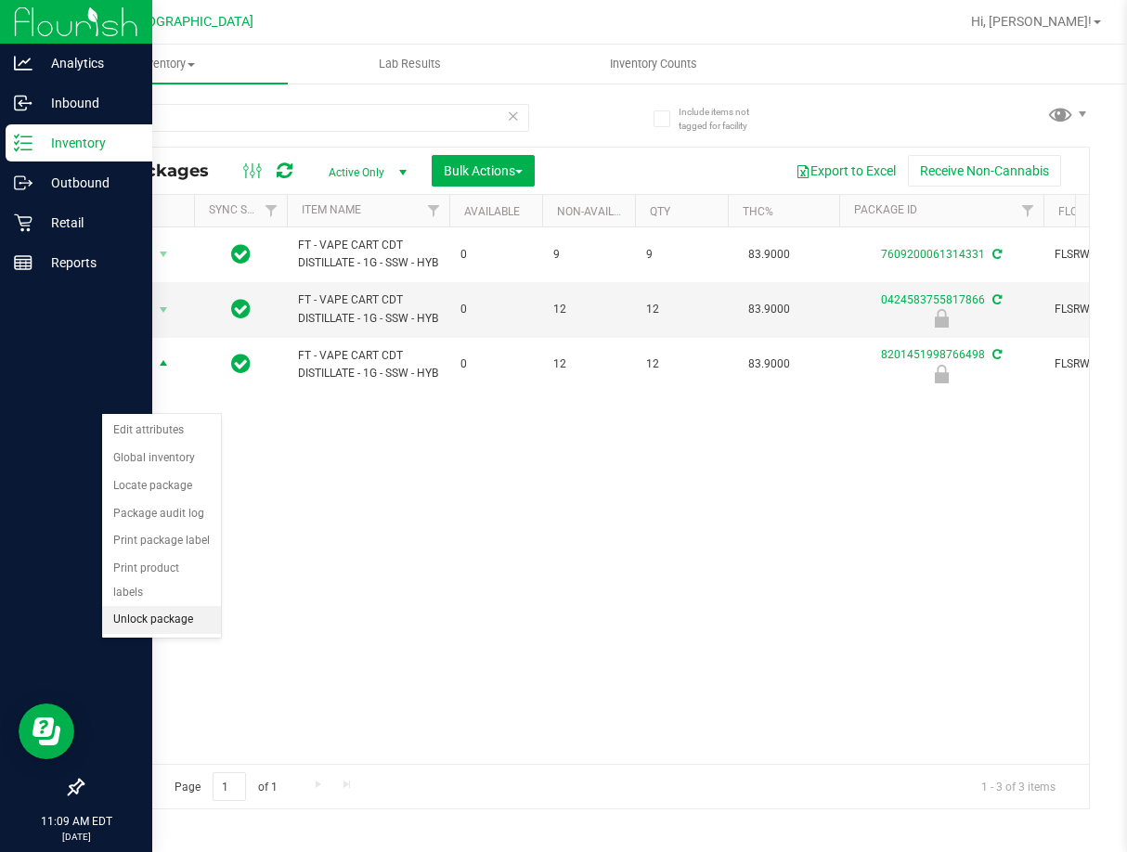
click at [169, 606] on li "Unlock package" at bounding box center [161, 620] width 119 height 28
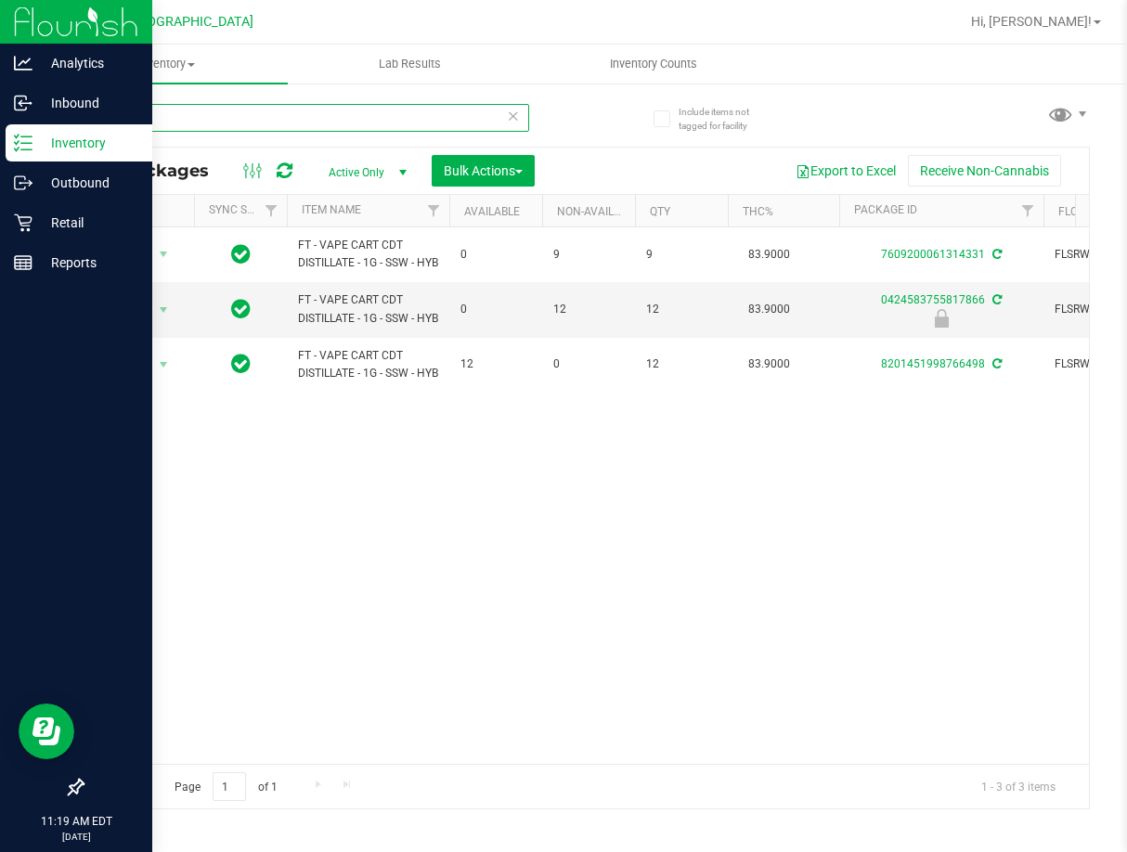
click at [324, 126] on input "ssw" at bounding box center [305, 118] width 447 height 28
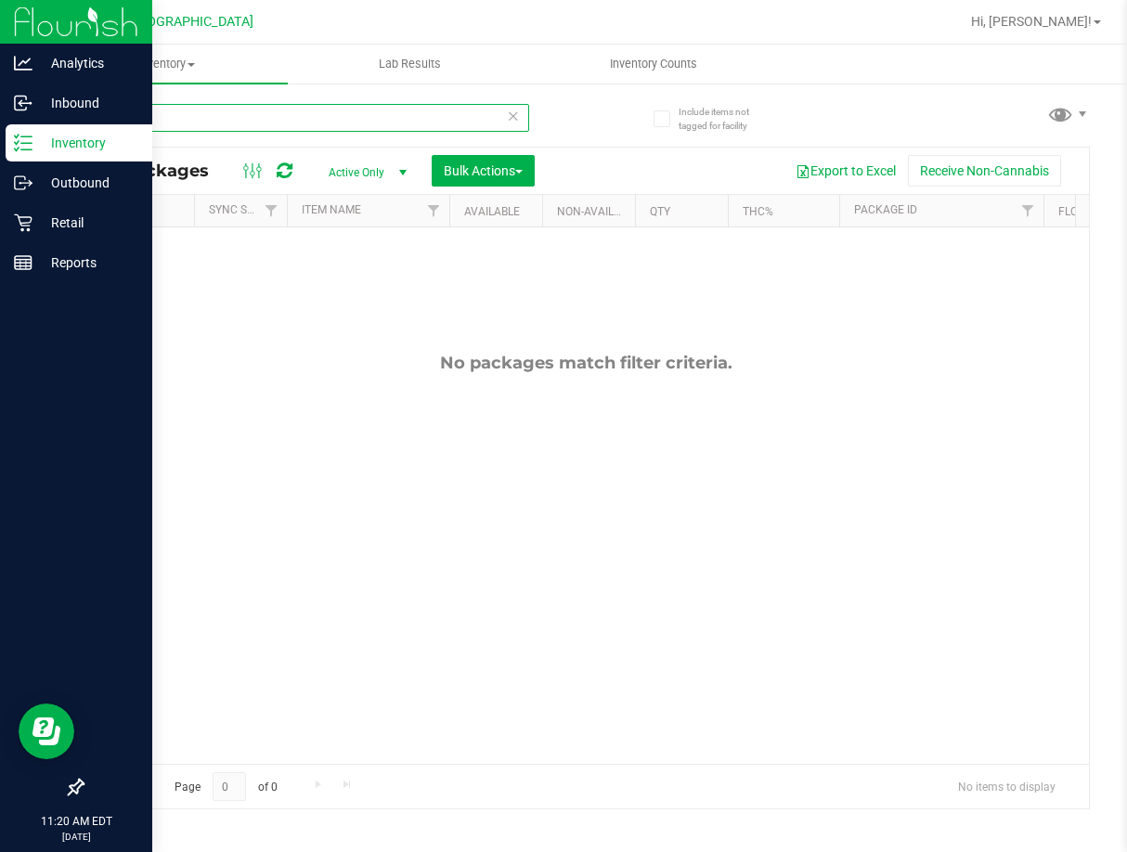
click at [189, 118] on input "FSP" at bounding box center [305, 118] width 447 height 28
type input "FSo"
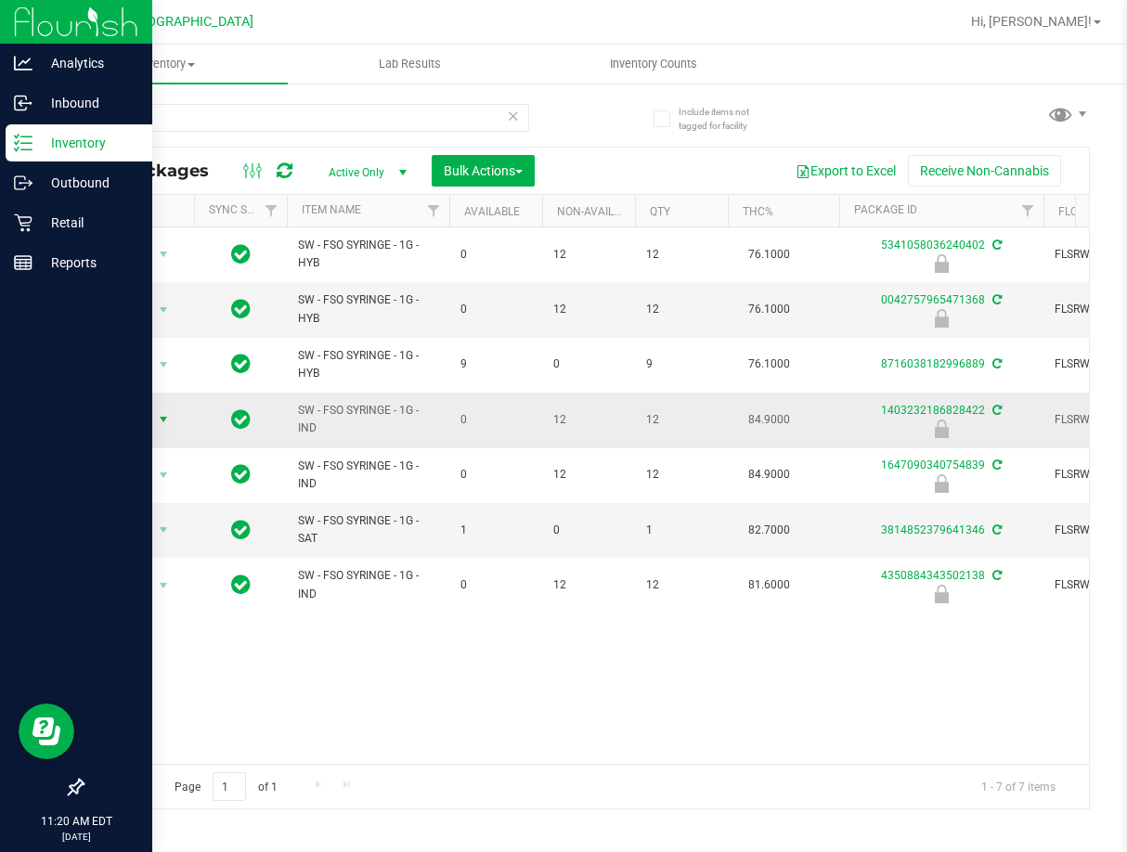
click at [155, 421] on span "select" at bounding box center [163, 420] width 23 height 26
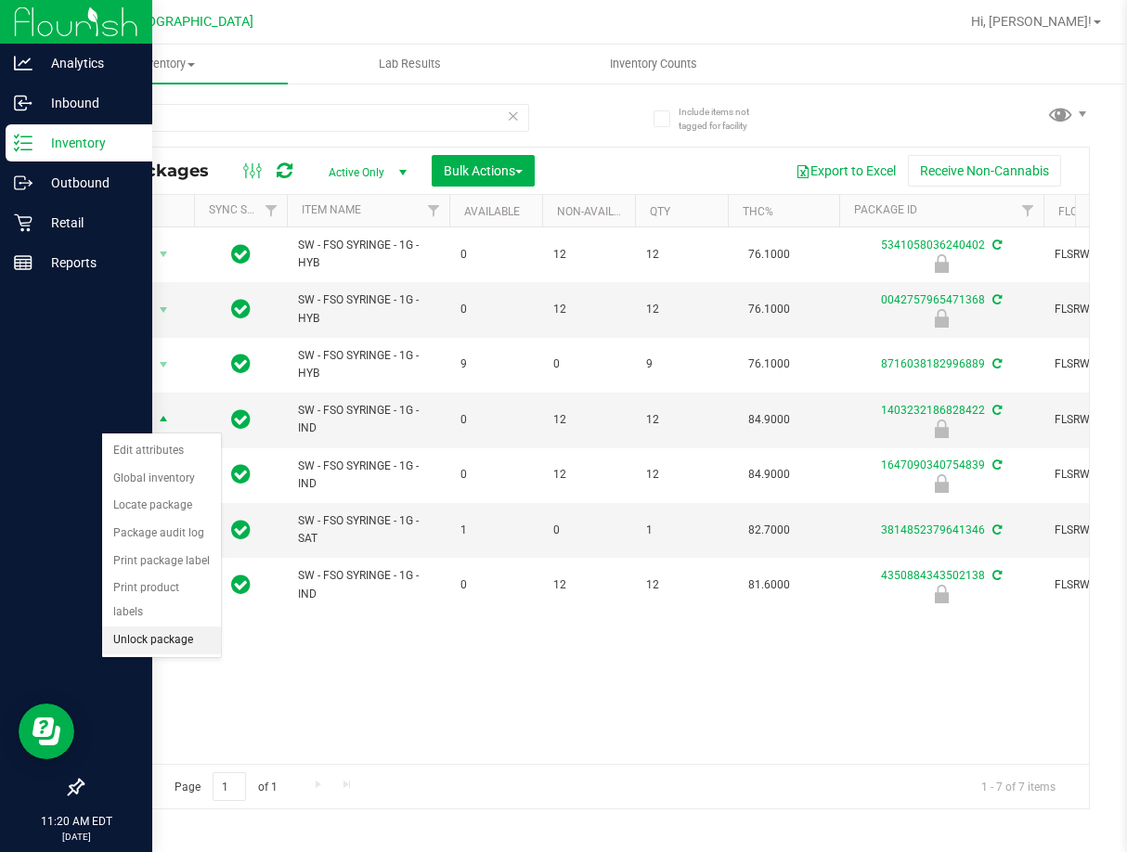
click at [166, 627] on li "Unlock package" at bounding box center [161, 641] width 119 height 28
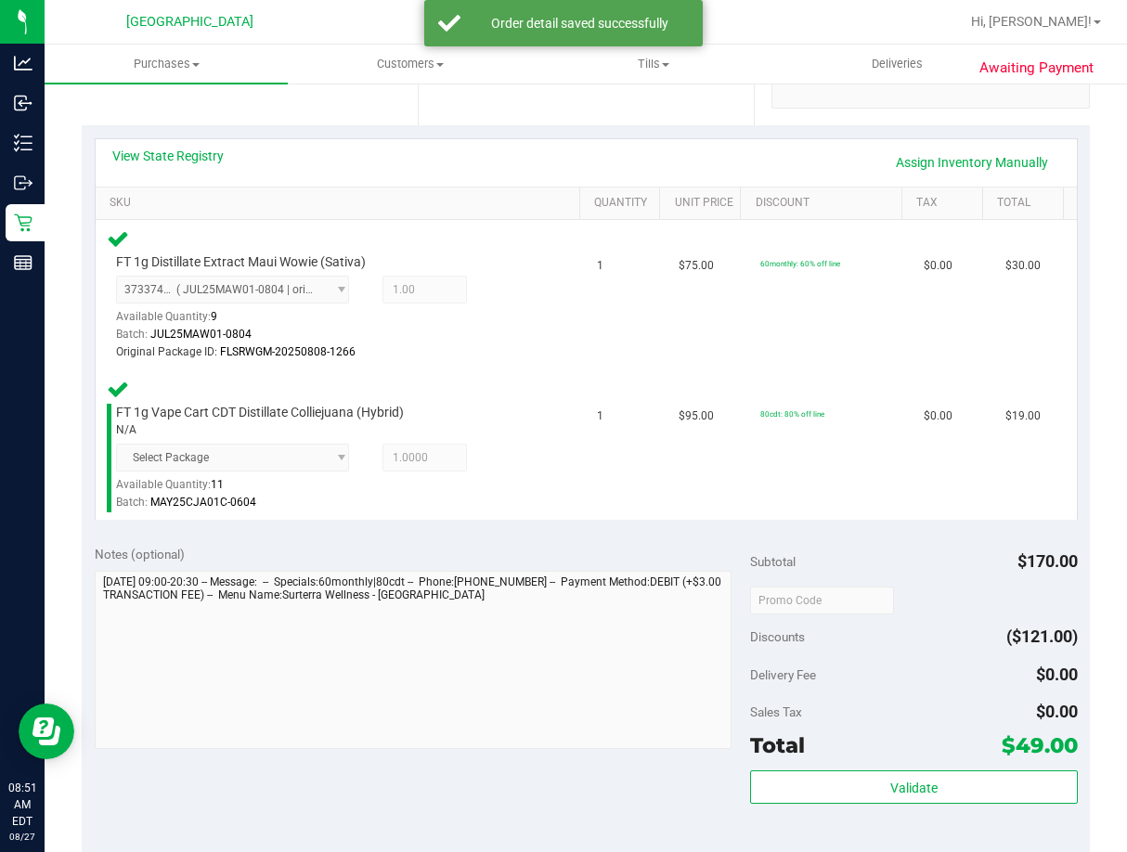
scroll to position [464, 0]
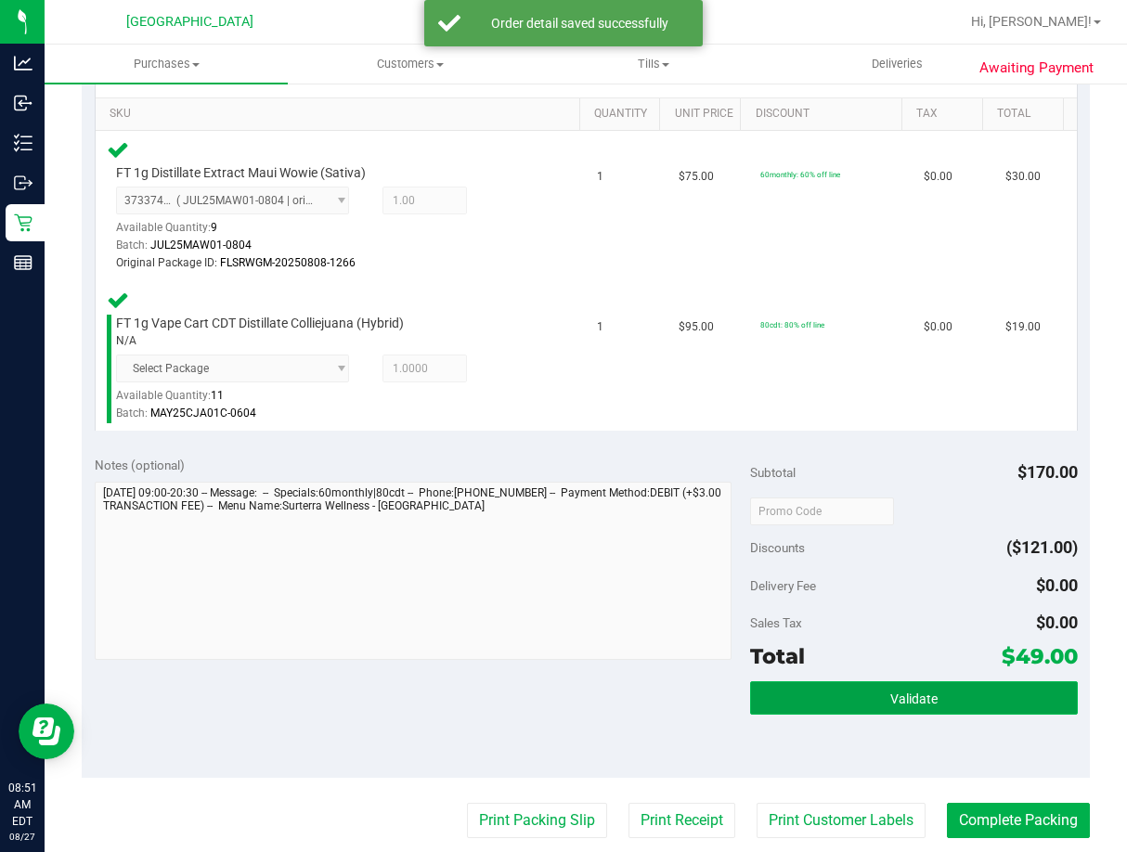
click at [900, 701] on span "Validate" at bounding box center [913, 699] width 47 height 15
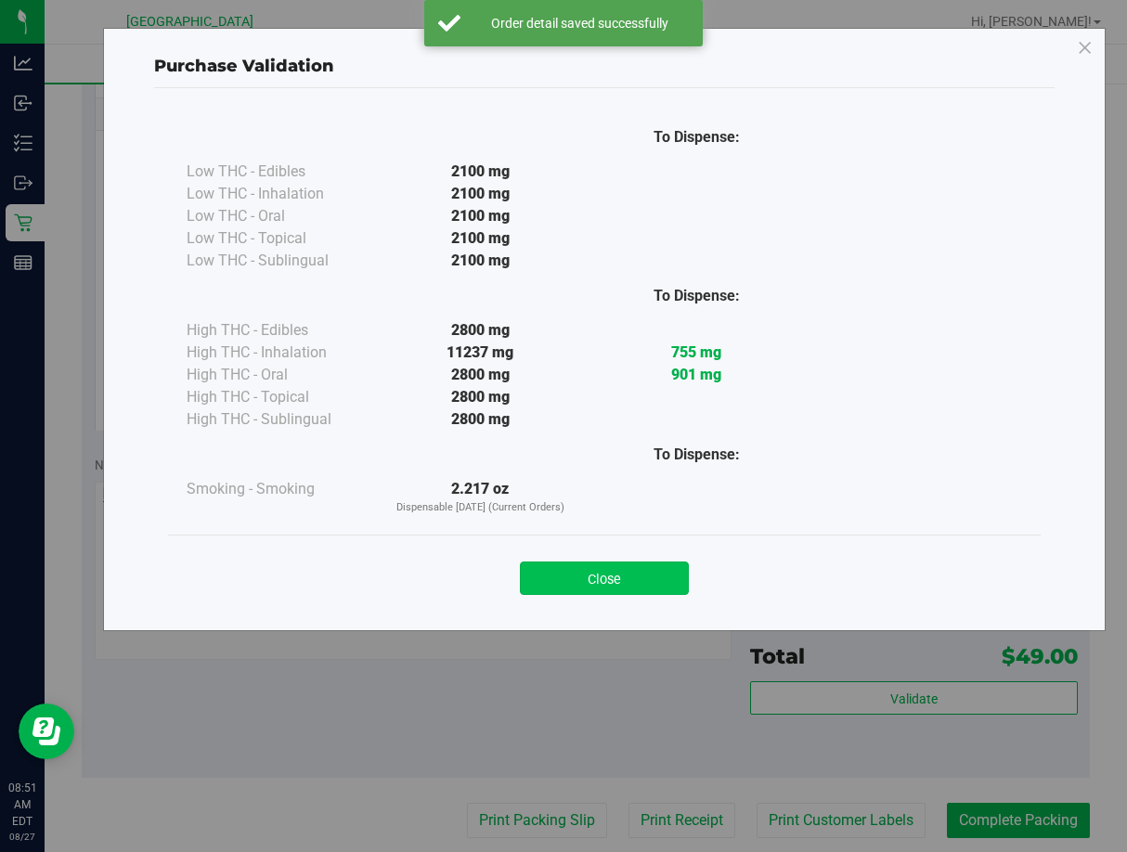
click at [666, 581] on button "Close" at bounding box center [604, 578] width 169 height 33
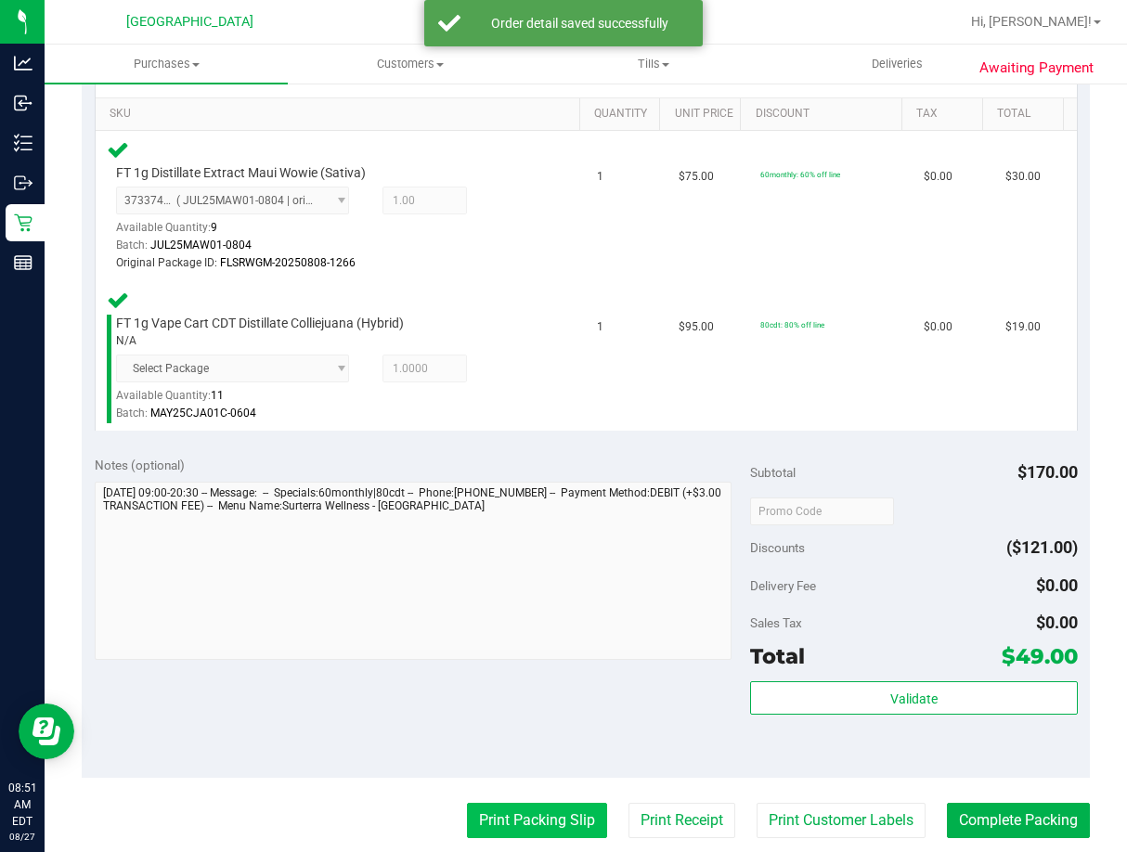
click at [538, 813] on button "Print Packing Slip" at bounding box center [537, 820] width 140 height 35
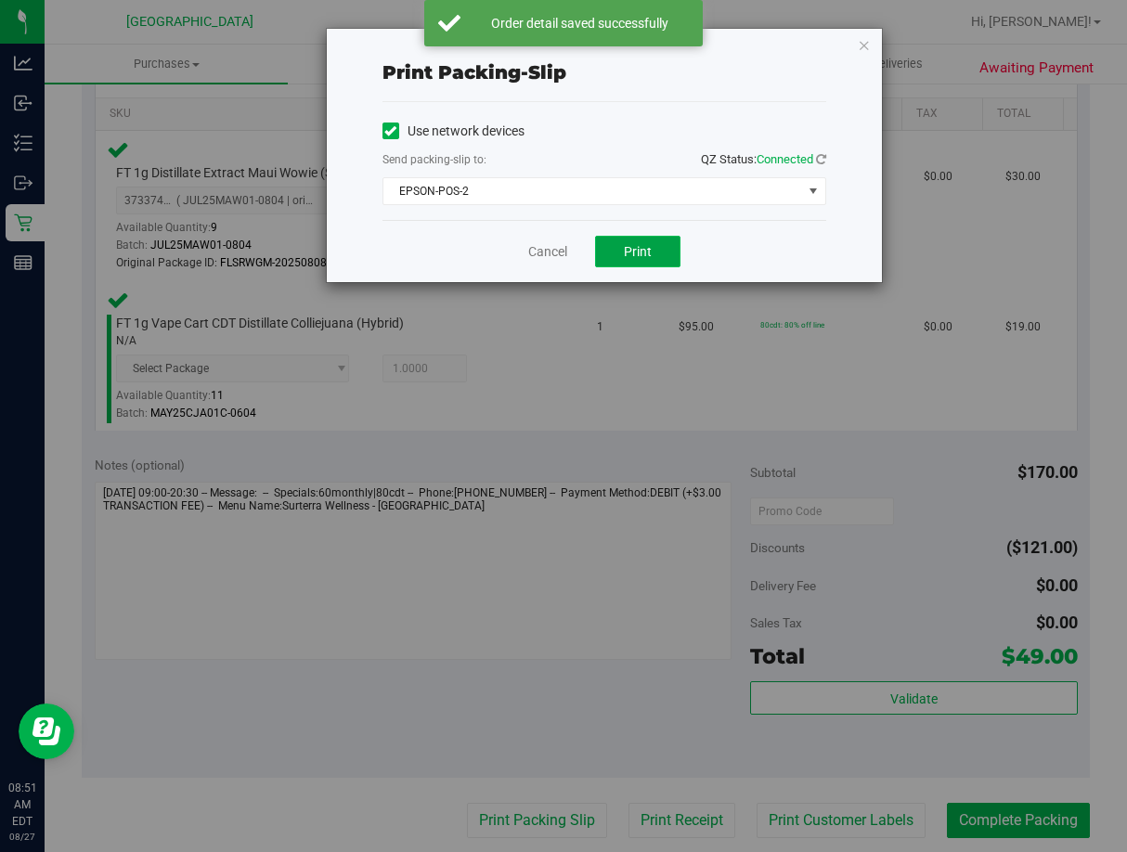
click at [647, 255] on span "Print" at bounding box center [638, 251] width 28 height 15
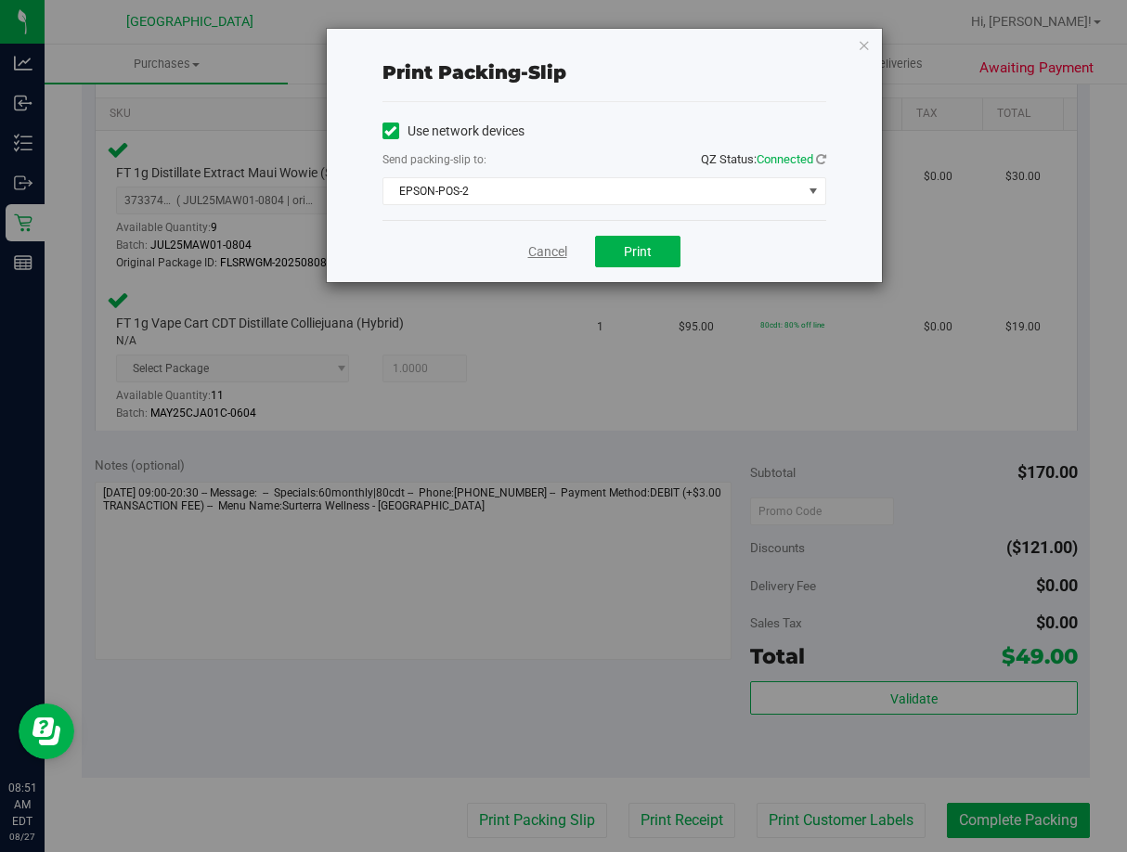
click at [551, 257] on link "Cancel" at bounding box center [547, 251] width 39 height 19
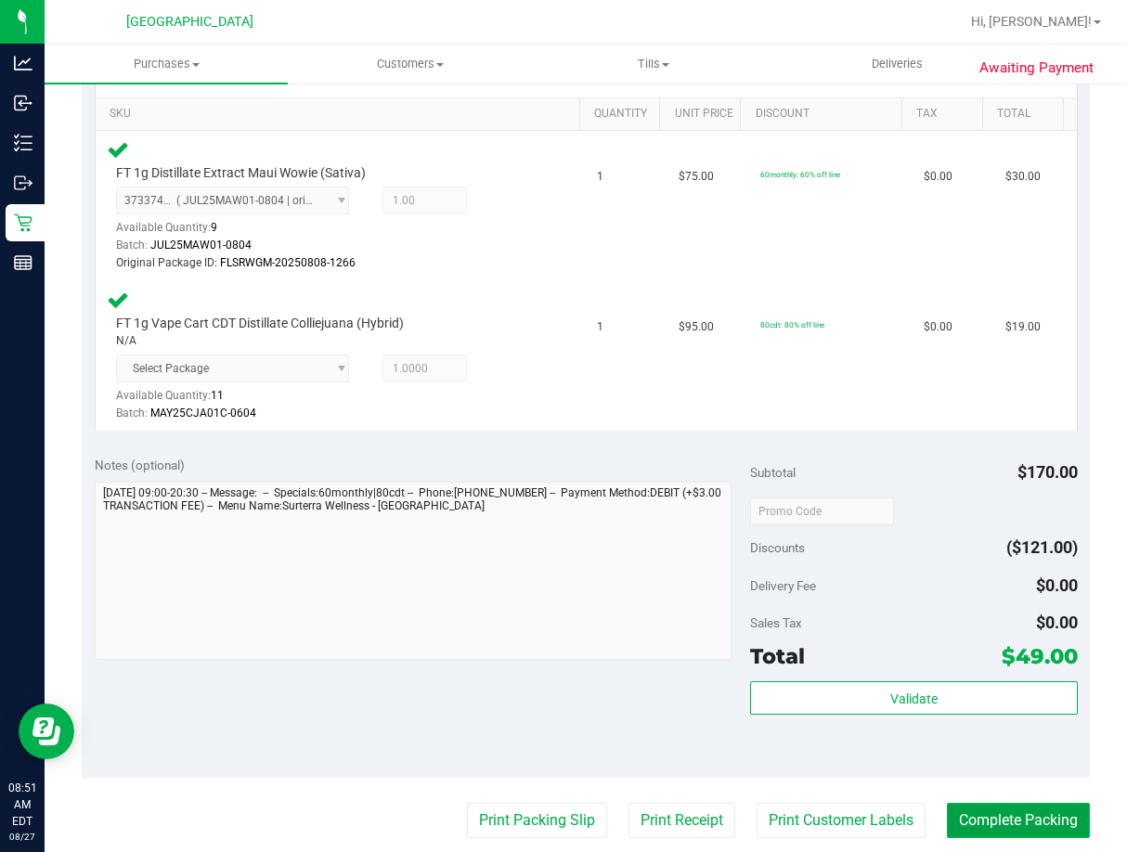
click at [1039, 810] on button "Complete Packing" at bounding box center [1018, 820] width 143 height 35
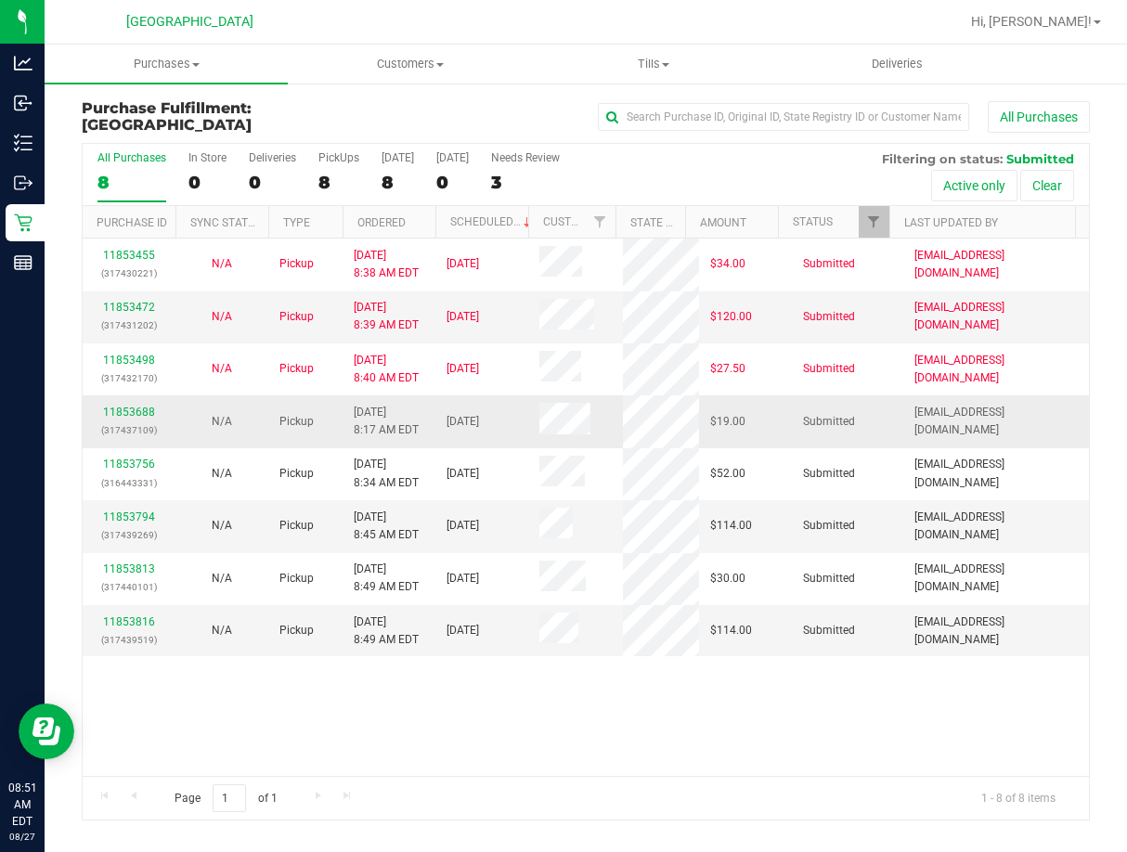
click at [136, 404] on div "11853688 (317437109)" at bounding box center [129, 421] width 71 height 35
click at [136, 414] on div "11853688 (317437109)" at bounding box center [129, 421] width 71 height 35
click at [135, 410] on link "11853688" at bounding box center [129, 412] width 52 height 13
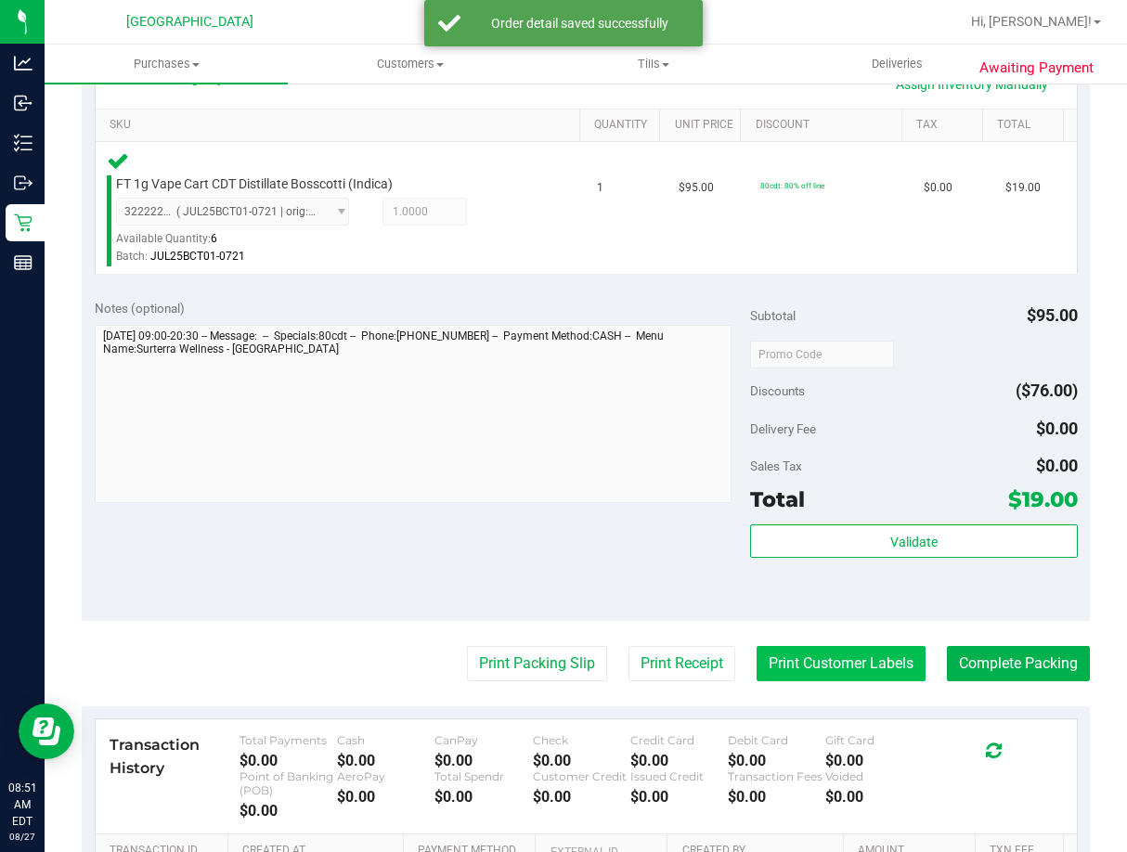
scroll to position [557, 0]
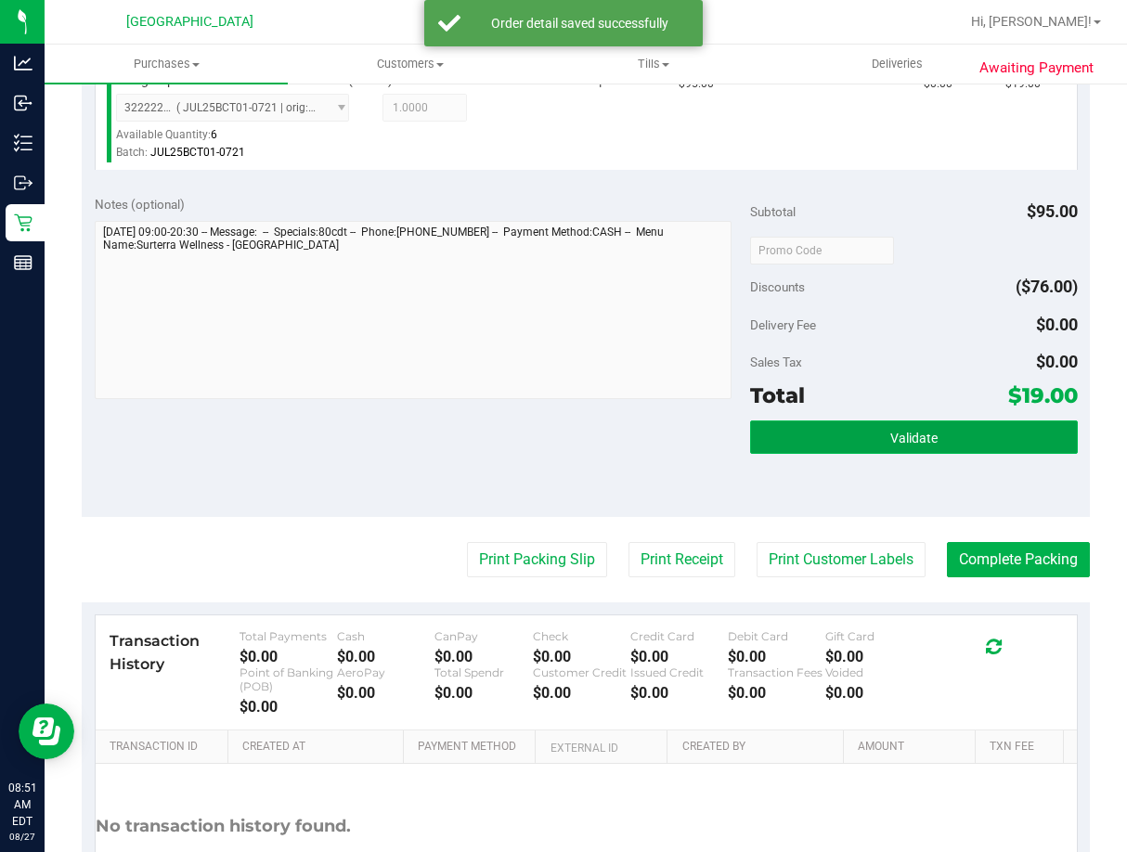
click at [867, 435] on button "Validate" at bounding box center [914, 437] width 328 height 33
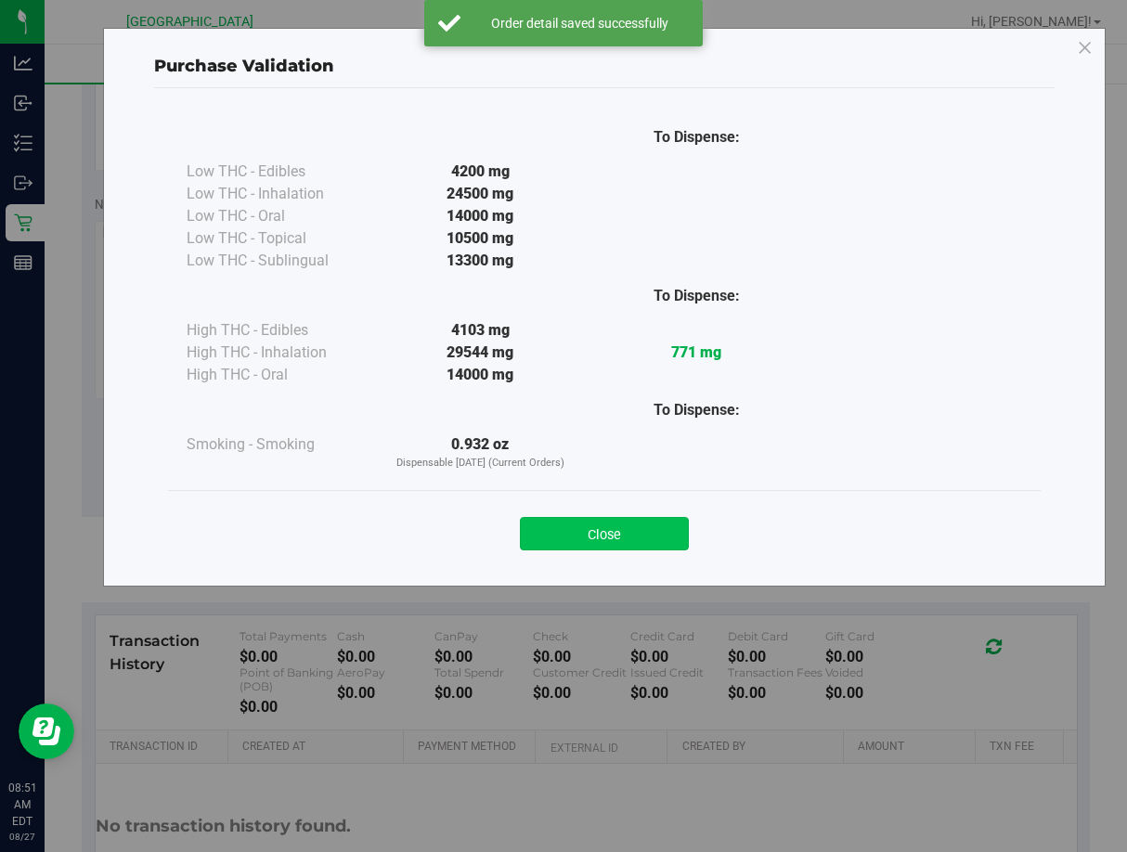
click at [653, 517] on button "Close" at bounding box center [604, 533] width 169 height 33
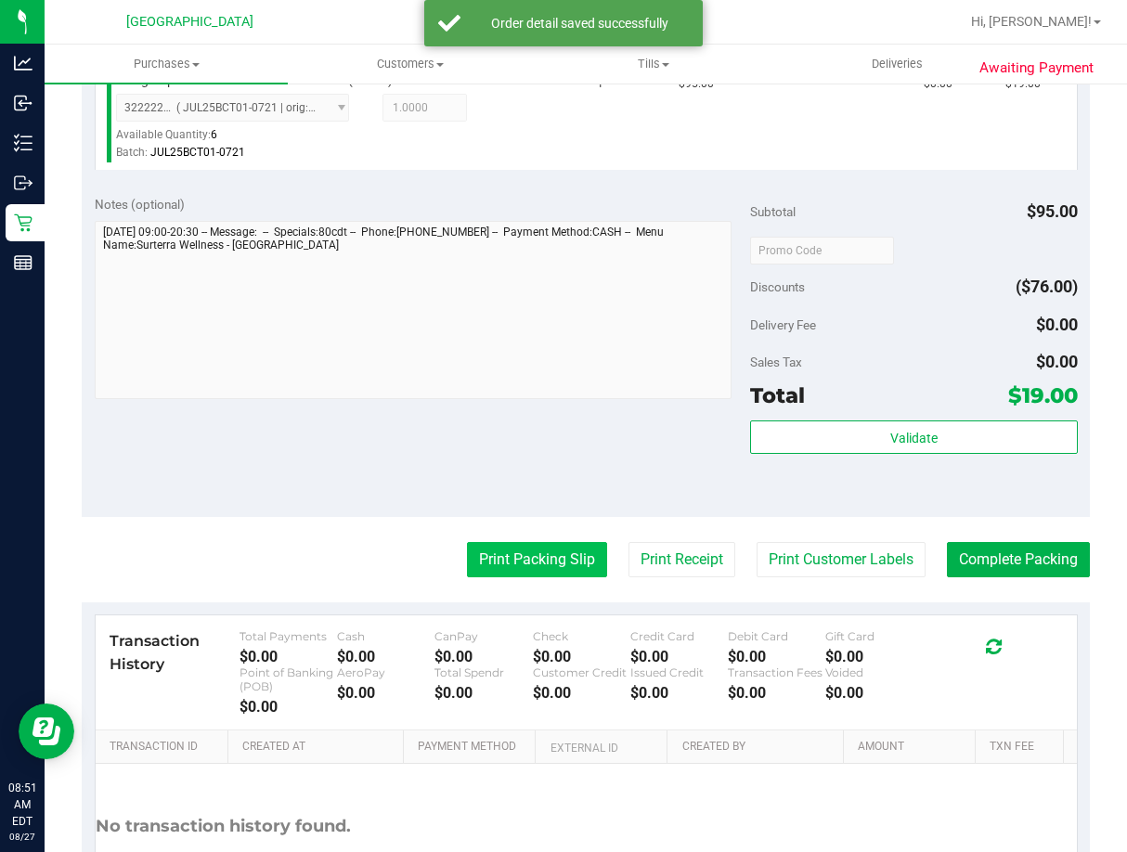
click at [546, 562] on button "Print Packing Slip" at bounding box center [537, 559] width 140 height 35
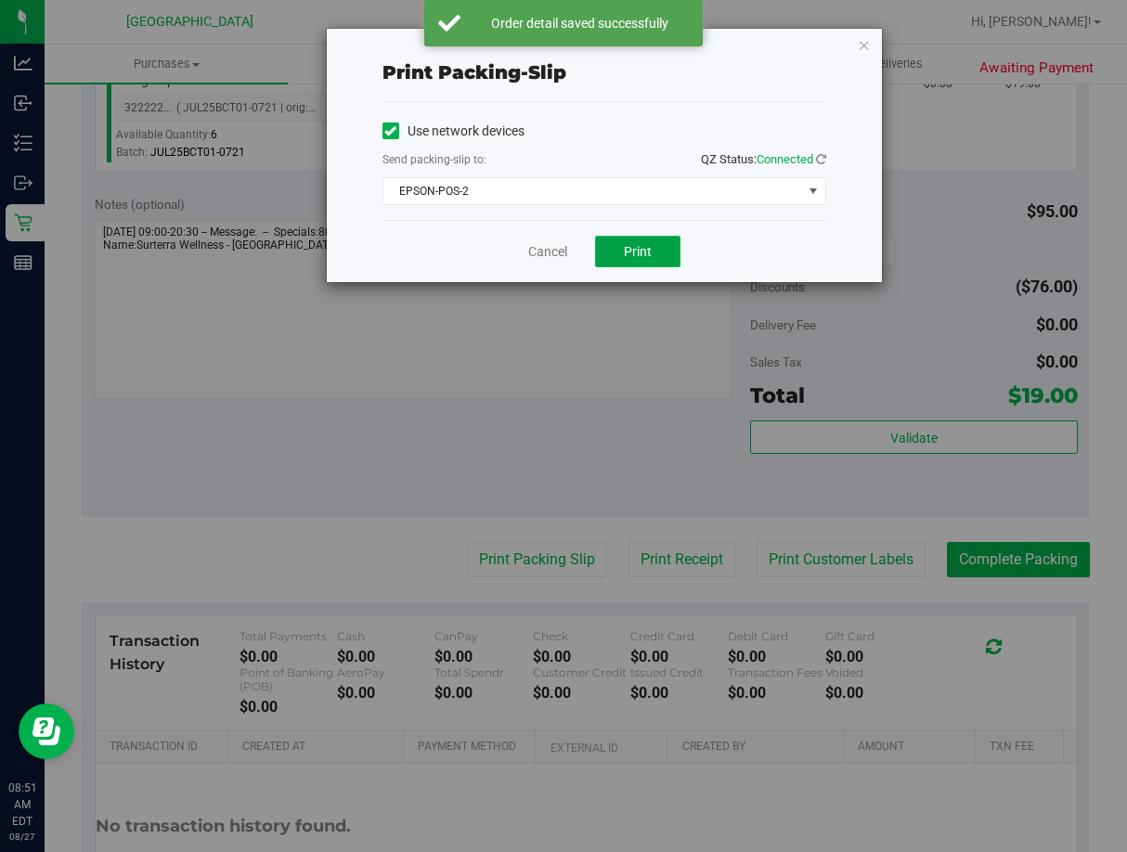
click at [629, 254] on span "Print" at bounding box center [638, 251] width 28 height 15
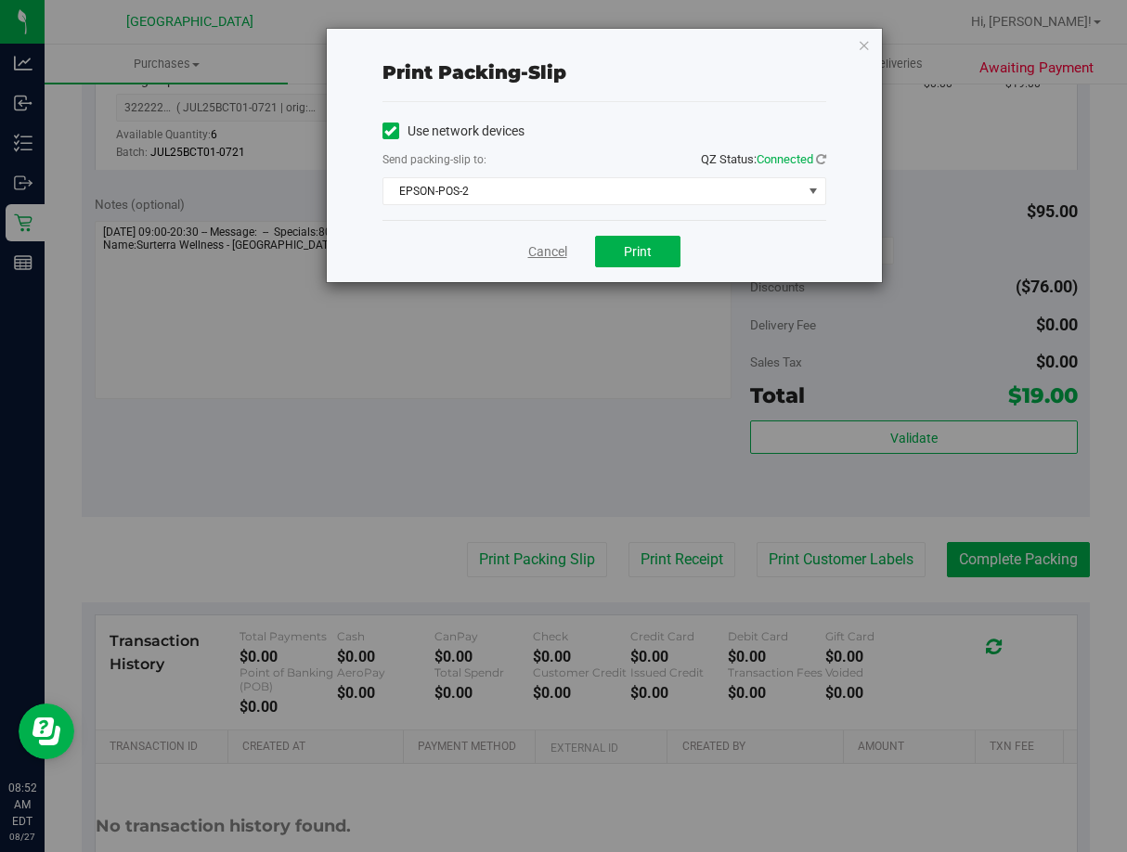
click at [551, 242] on link "Cancel" at bounding box center [547, 251] width 39 height 19
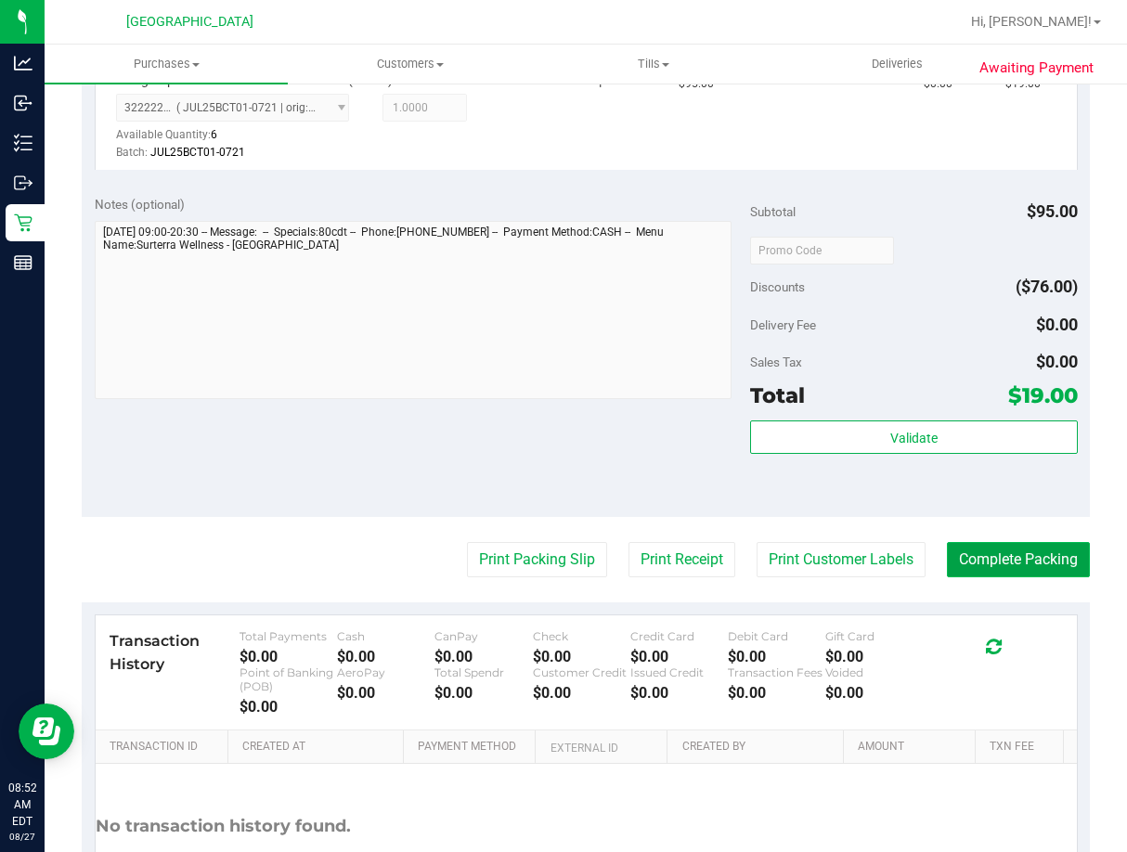
click at [1034, 575] on button "Complete Packing" at bounding box center [1018, 559] width 143 height 35
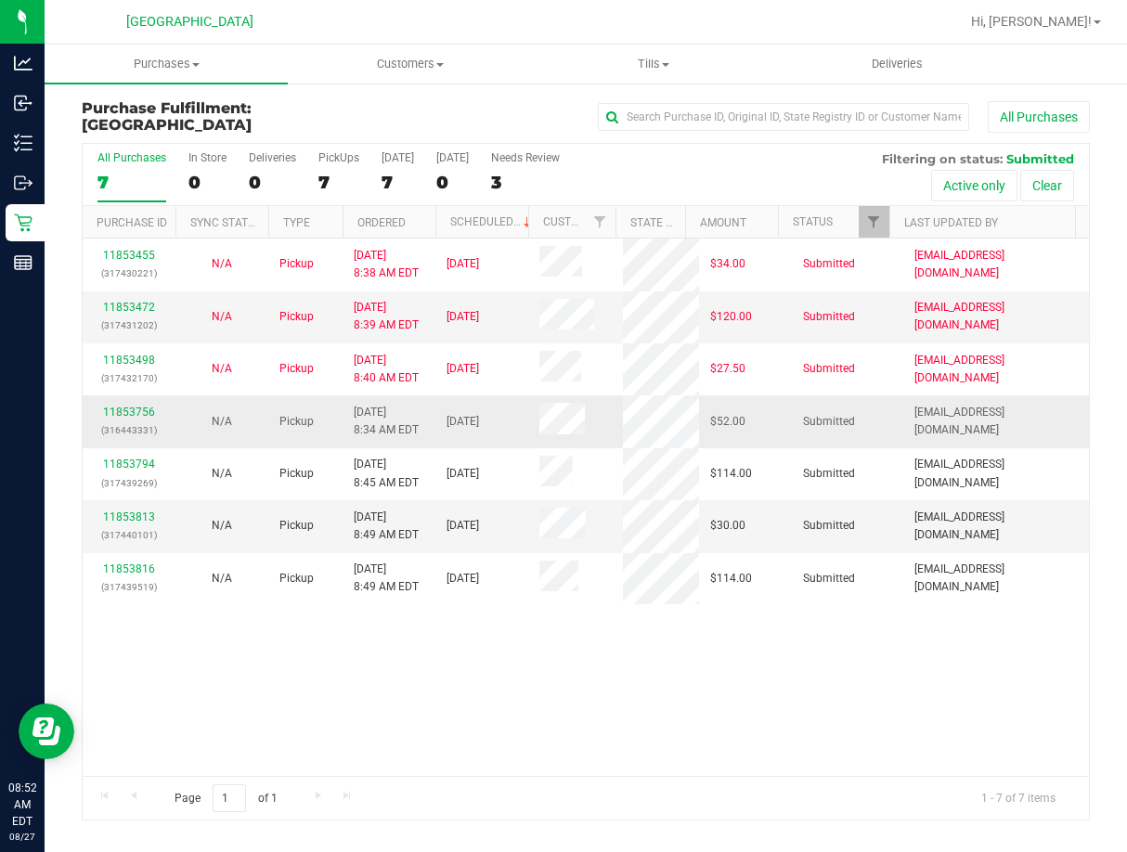
click at [134, 414] on div "11853756 (316443331)" at bounding box center [129, 421] width 71 height 35
click at [132, 410] on link "11853756" at bounding box center [129, 412] width 52 height 13
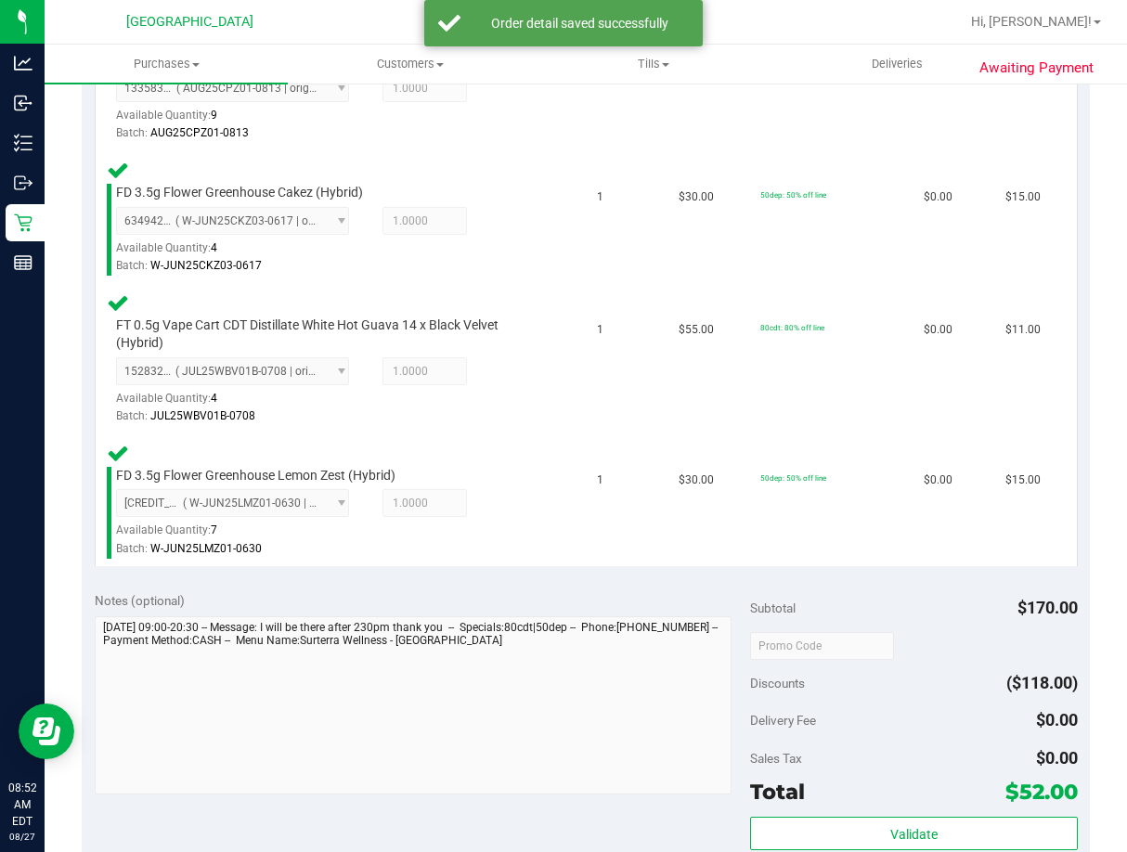
scroll to position [650, 0]
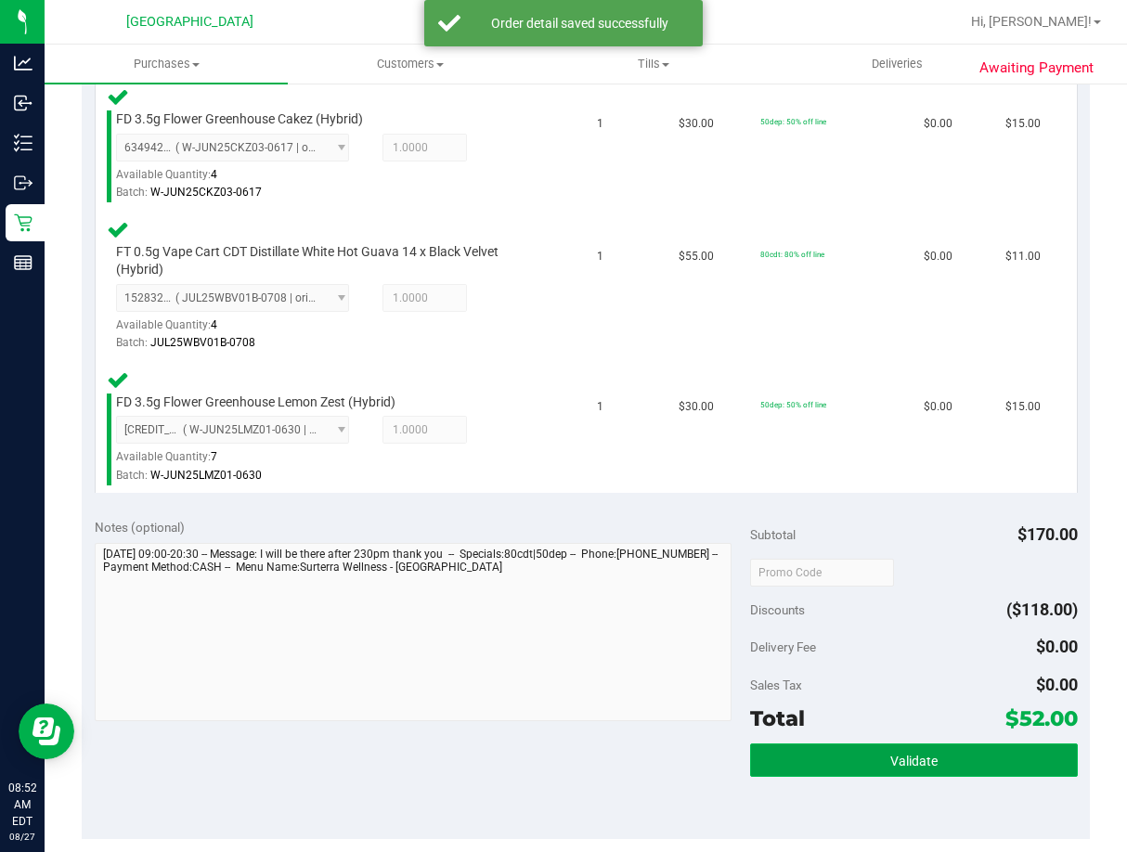
click at [927, 750] on button "Validate" at bounding box center [914, 760] width 328 height 33
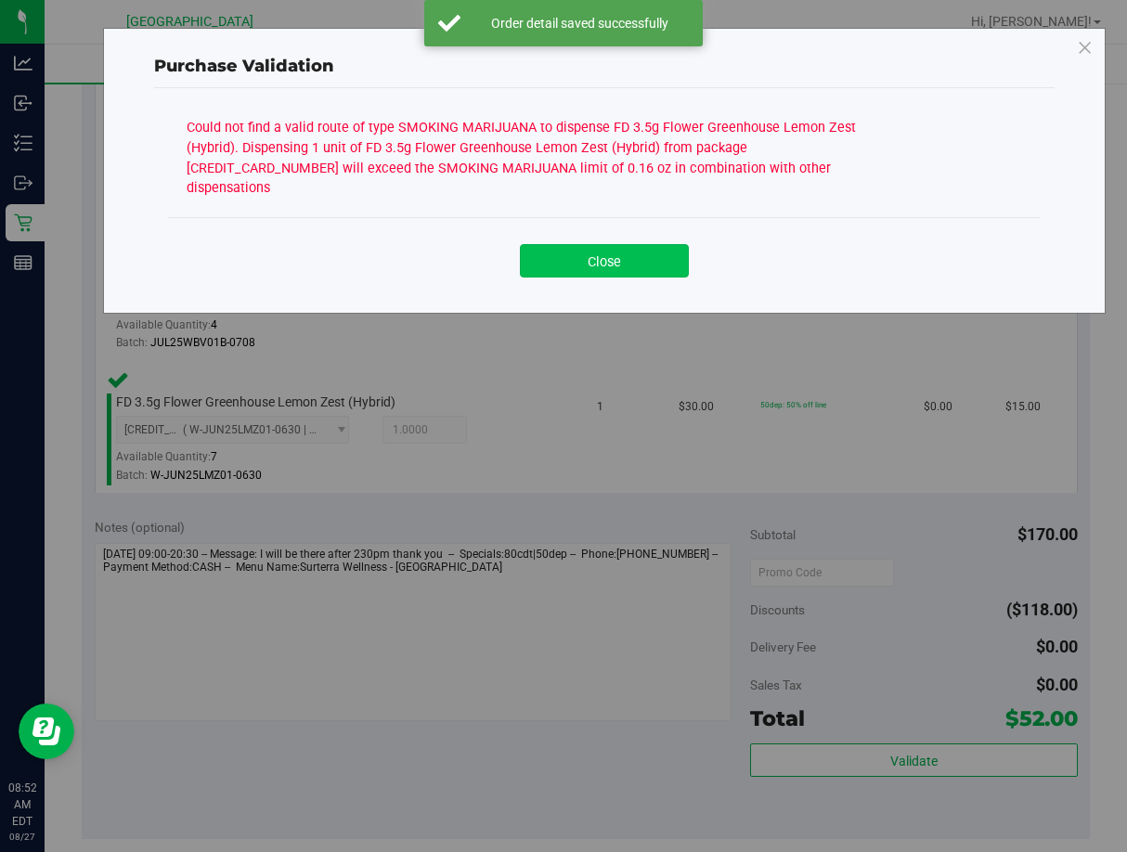
click at [608, 244] on button "Close" at bounding box center [604, 260] width 169 height 33
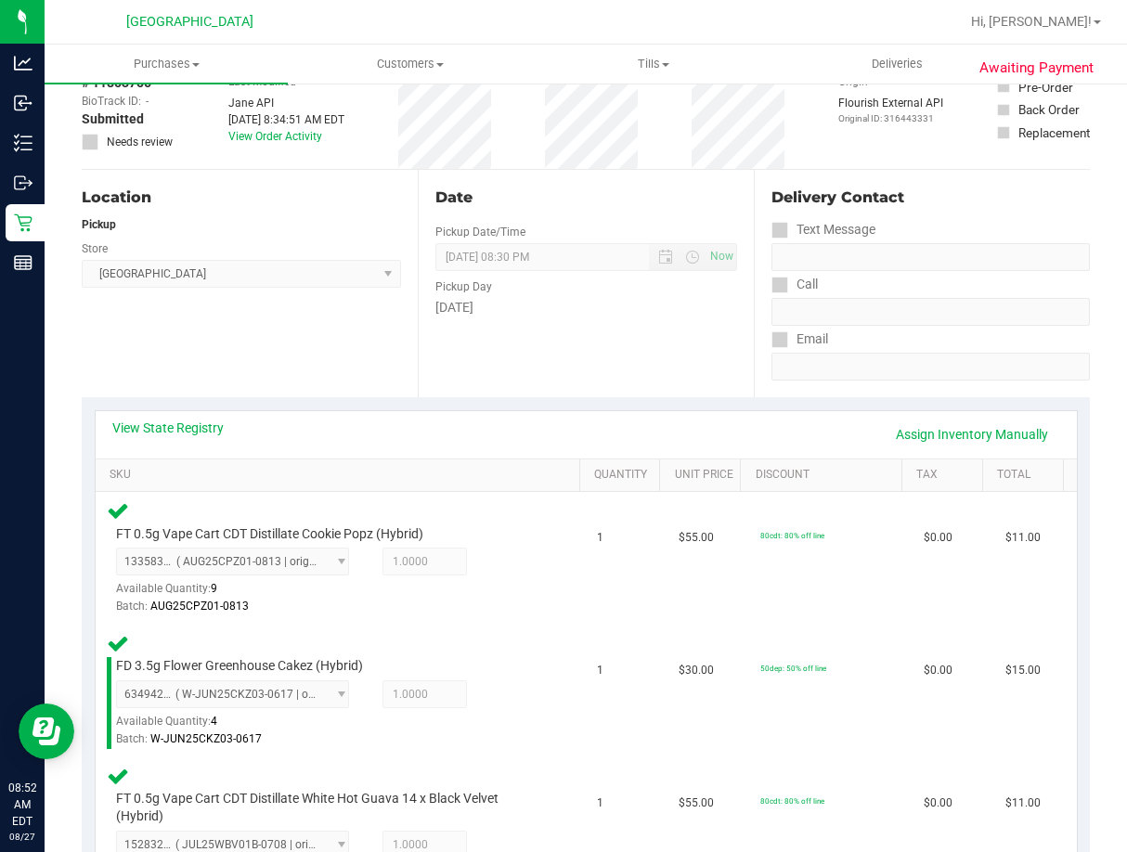
scroll to position [93, 0]
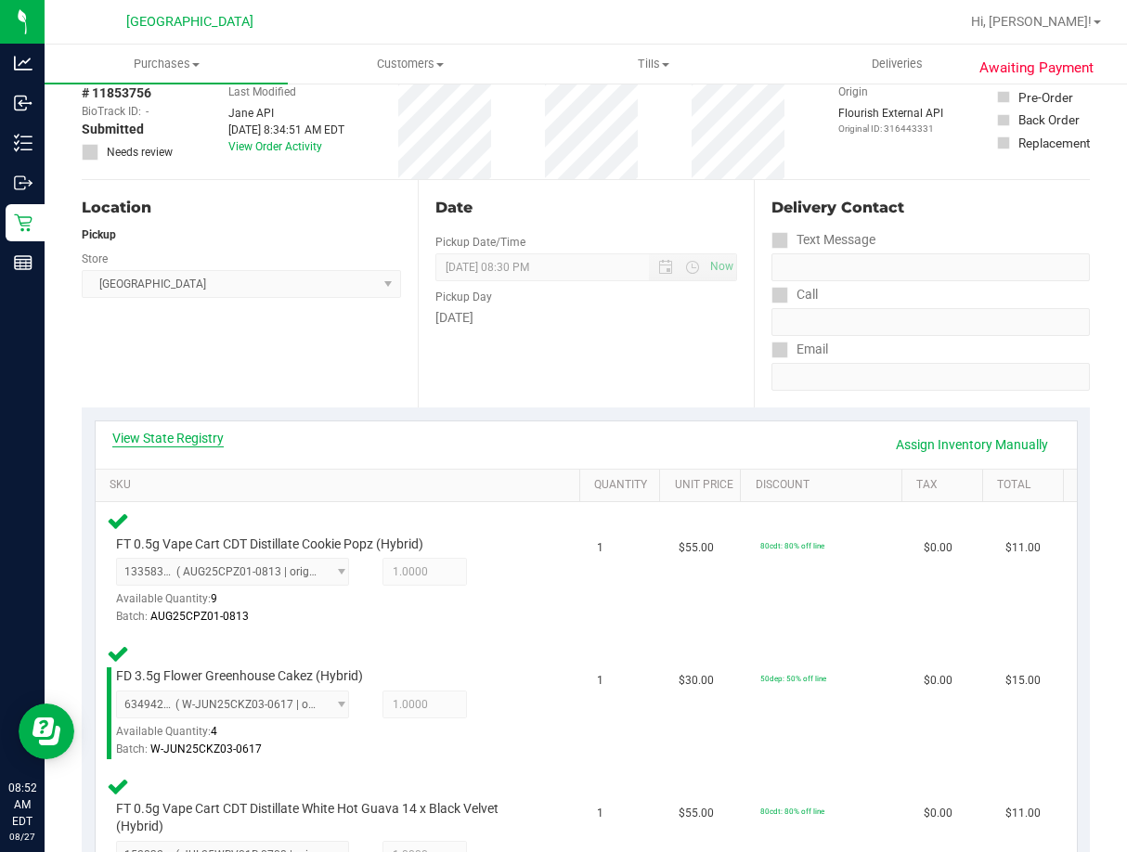
click at [205, 443] on link "View State Registry" at bounding box center [167, 438] width 111 height 19
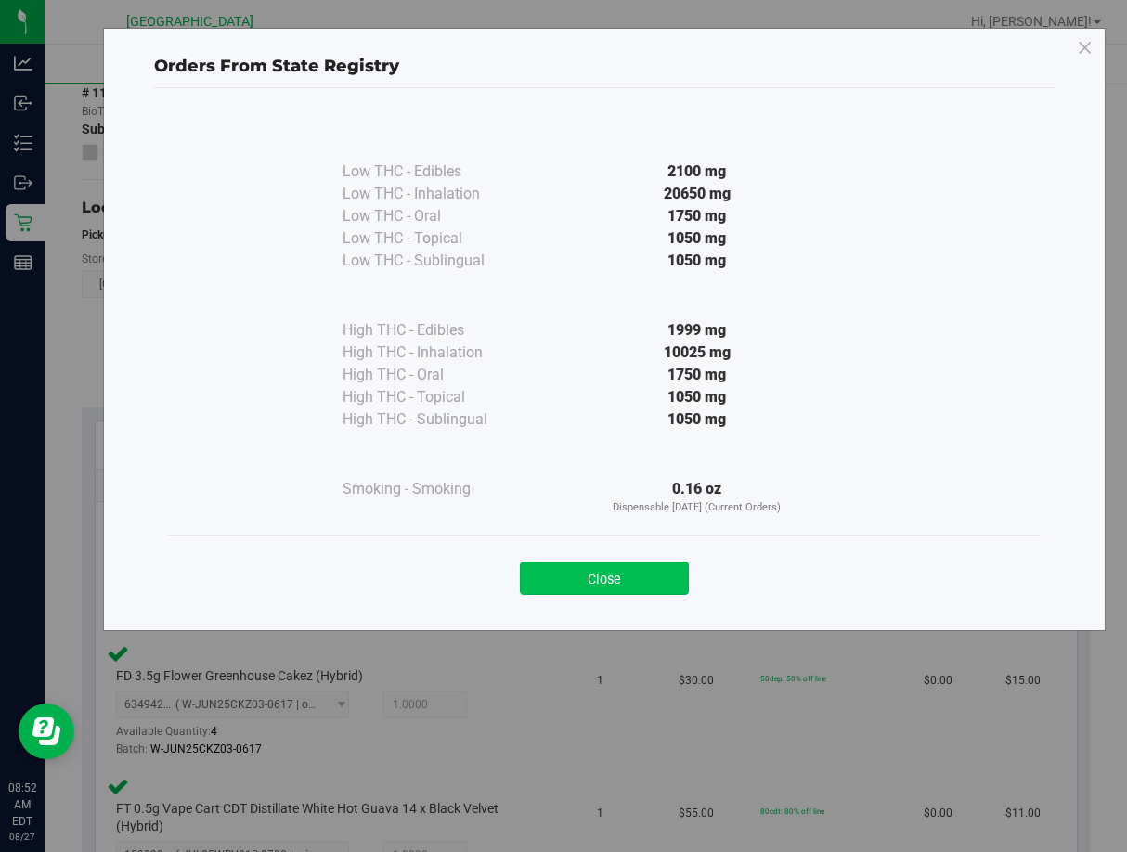
click at [599, 582] on button "Close" at bounding box center [604, 578] width 169 height 33
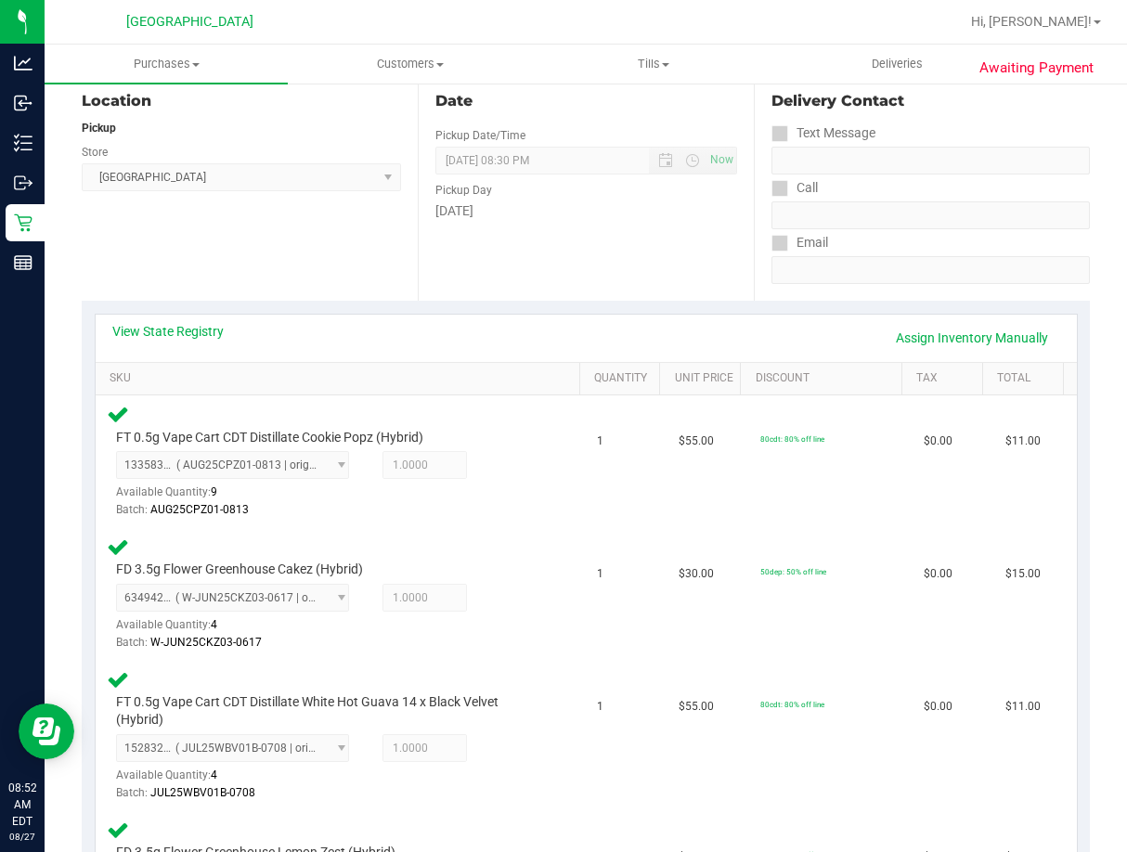
scroll to position [0, 0]
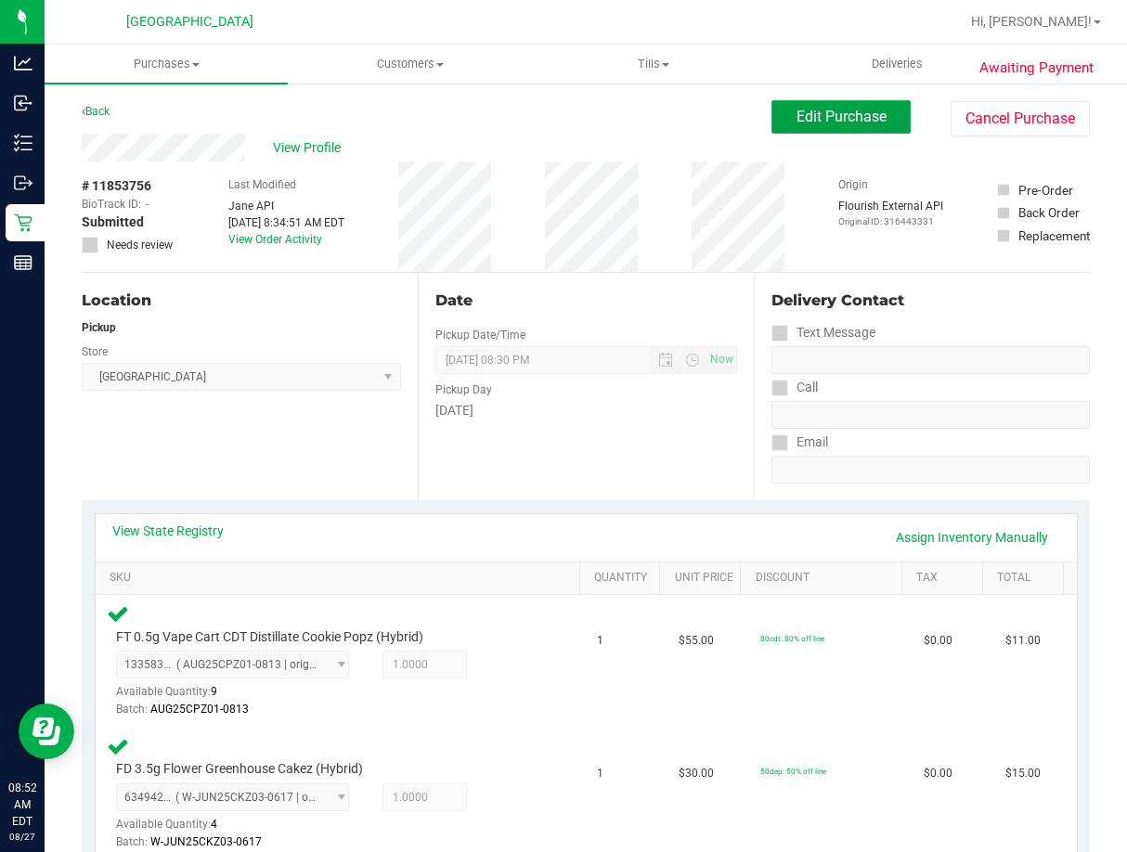
click at [824, 118] on span "Edit Purchase" at bounding box center [842, 117] width 90 height 18
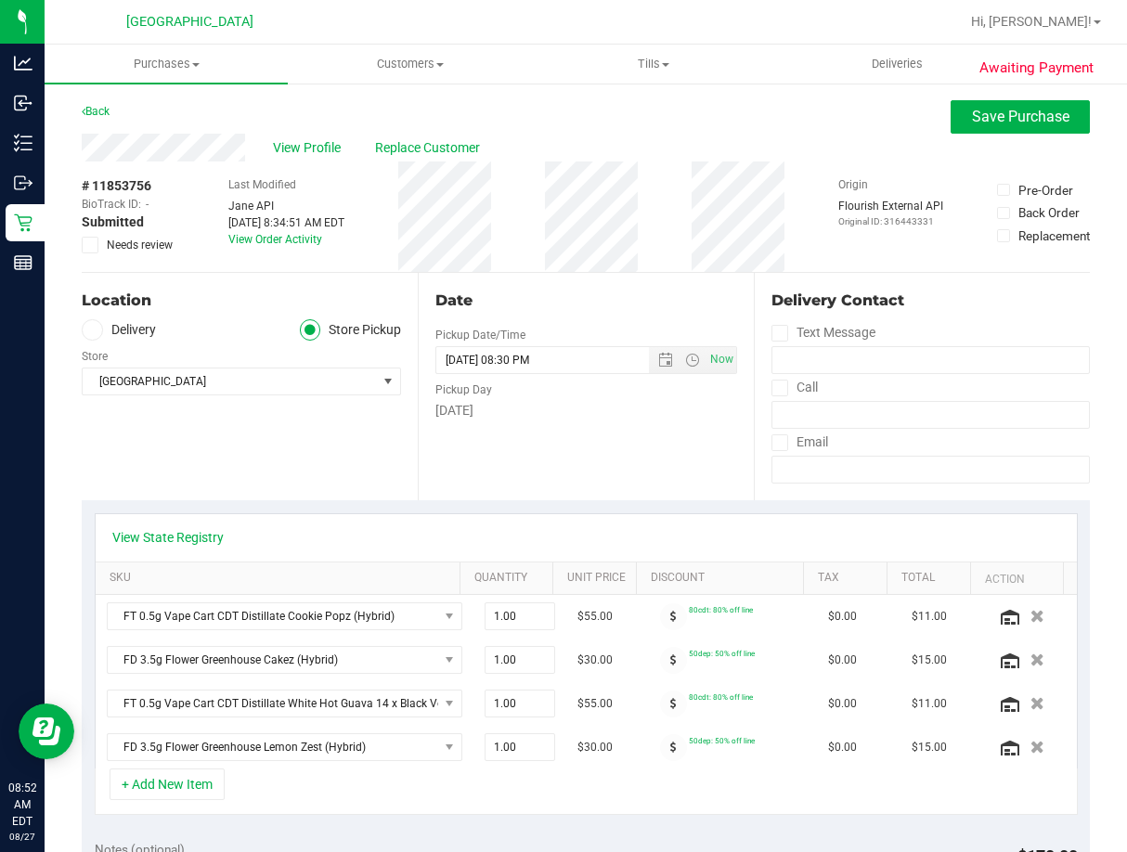
scroll to position [371, 0]
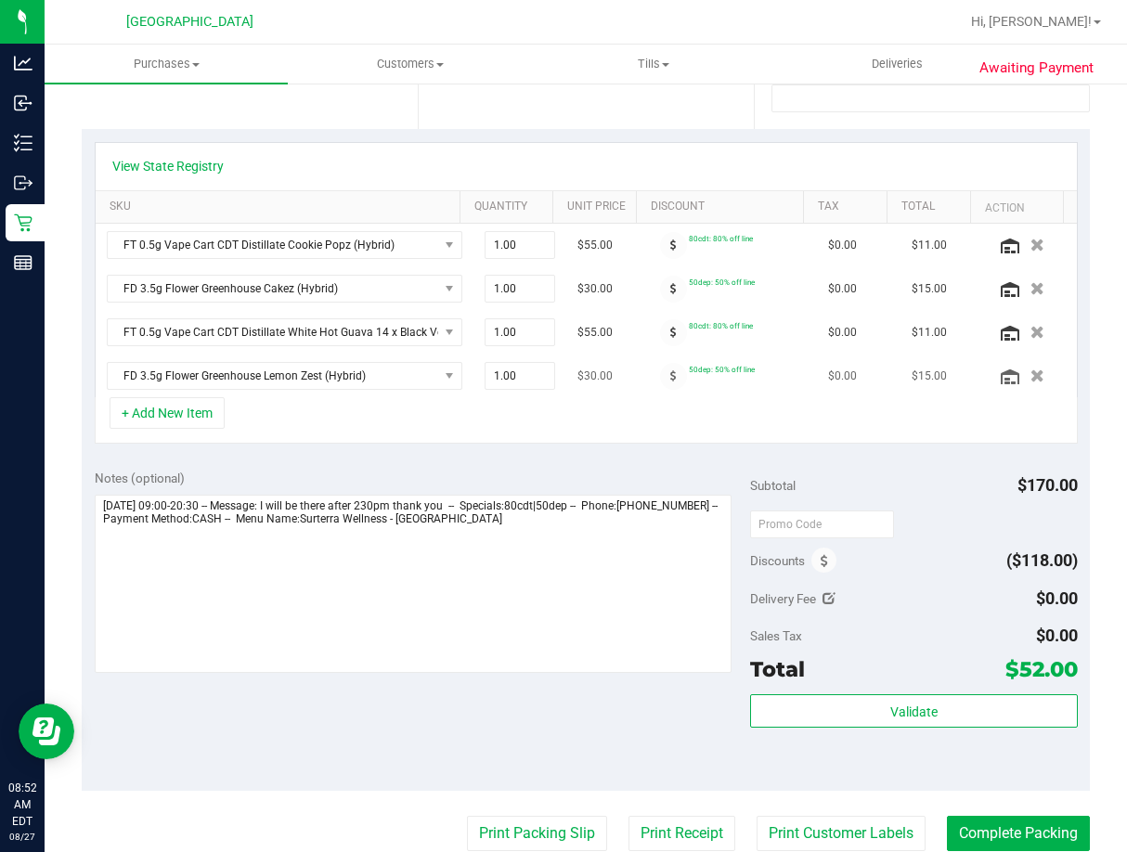
click at [1023, 374] on button "button" at bounding box center [1037, 376] width 29 height 18
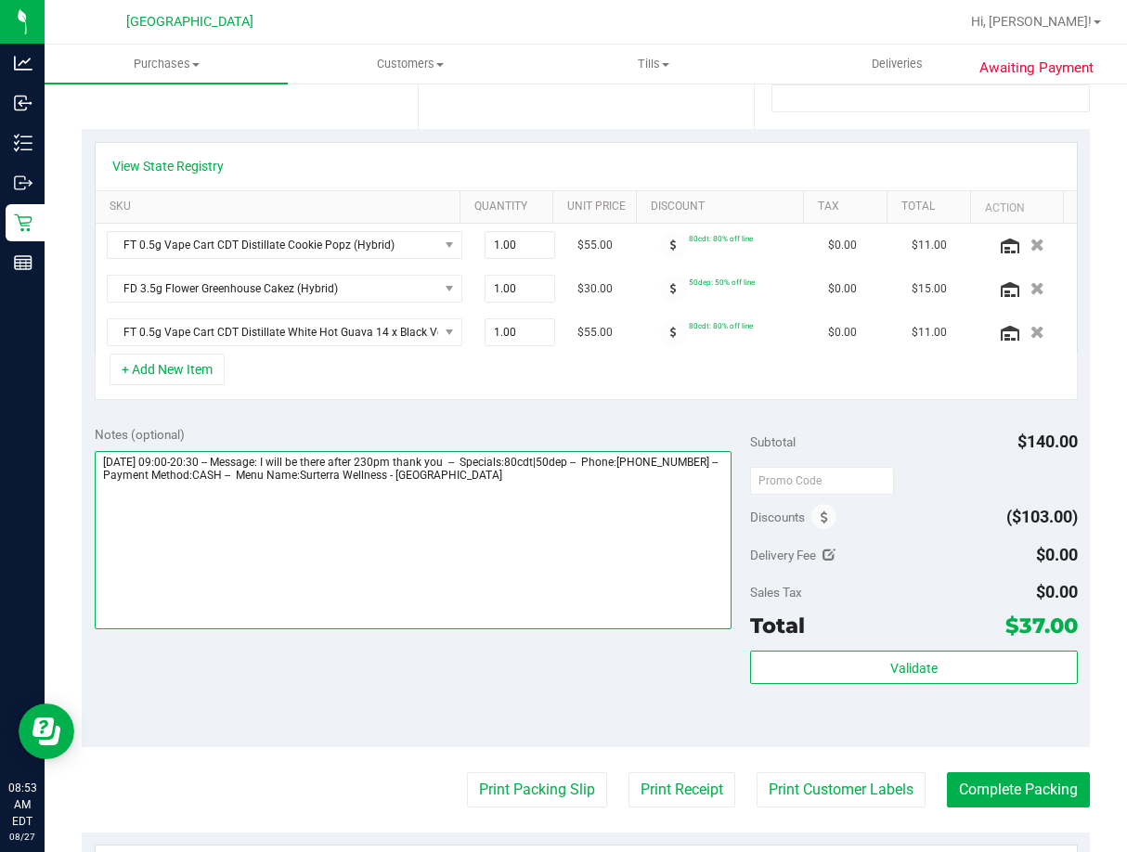
click at [598, 490] on textarea at bounding box center [413, 540] width 637 height 178
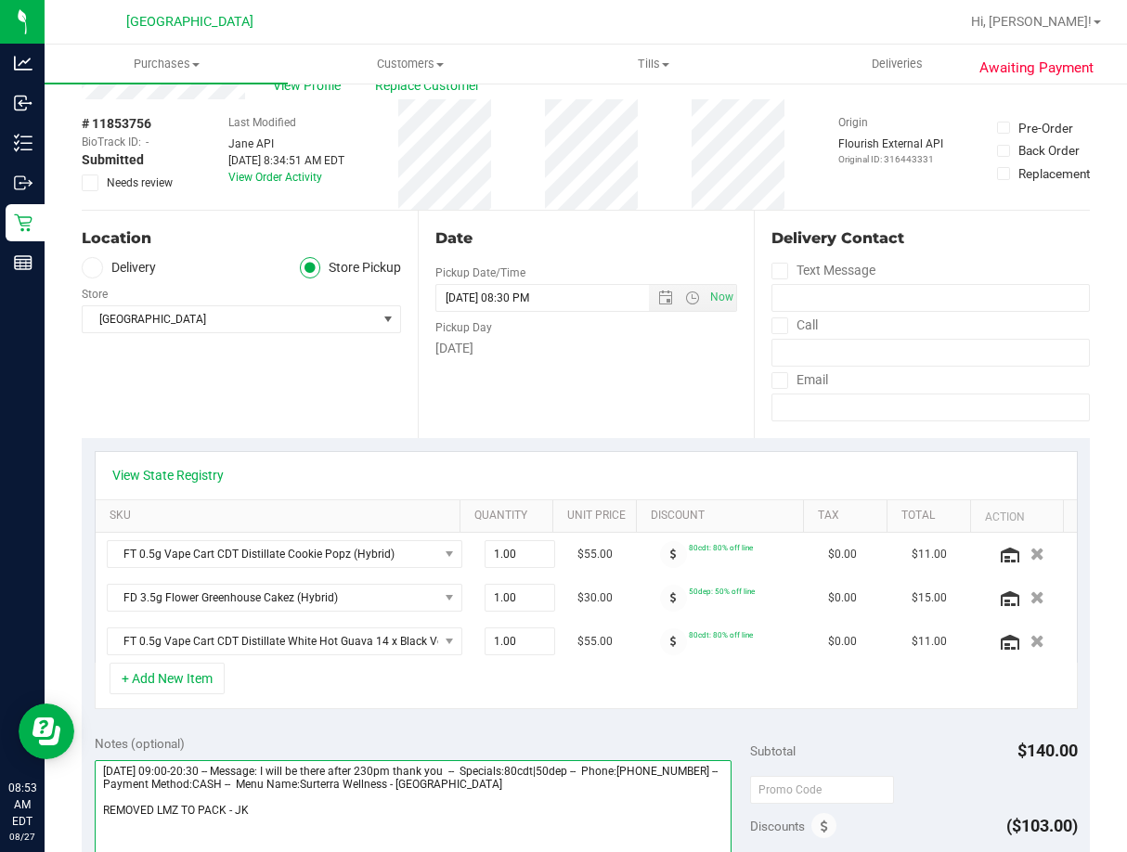
scroll to position [0, 0]
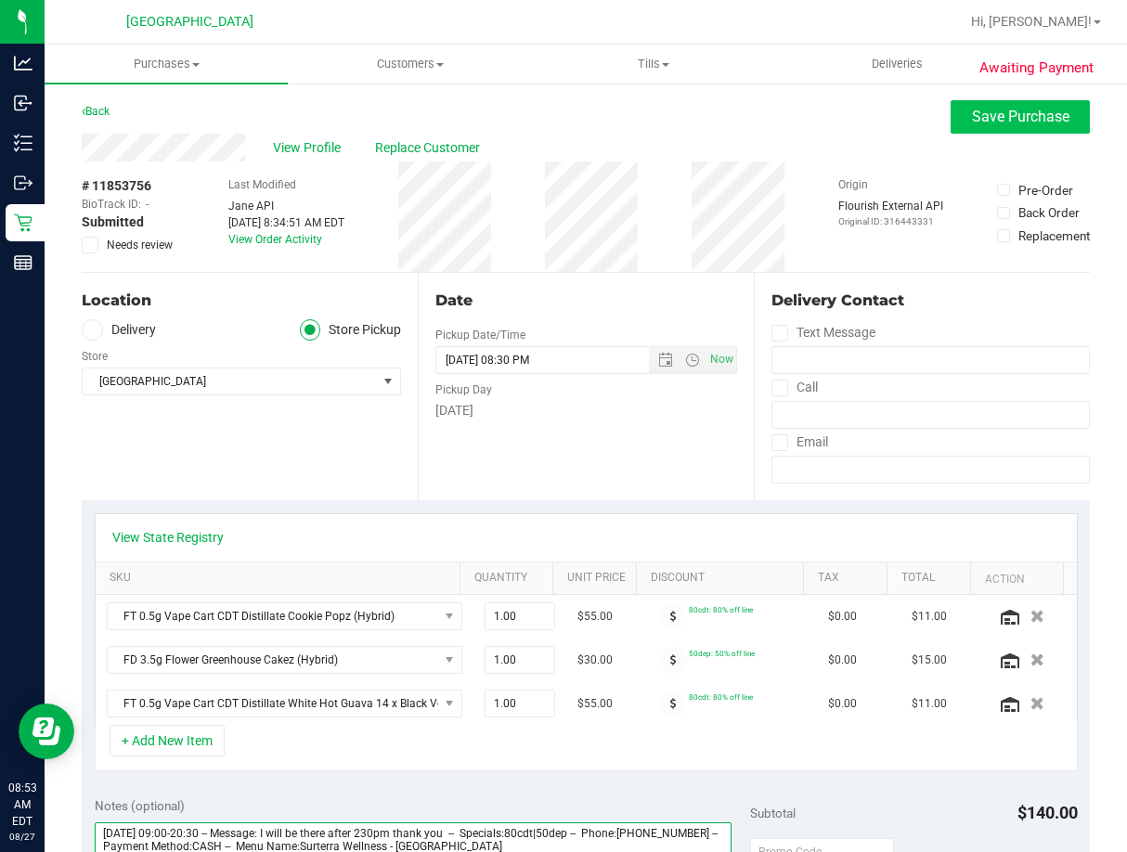
type textarea "Wednesday 08/27/2025 09:00-20:30 -- Message: I will be there after 230pm thank …"
click at [1021, 116] on span "Save Purchase" at bounding box center [1020, 117] width 97 height 18
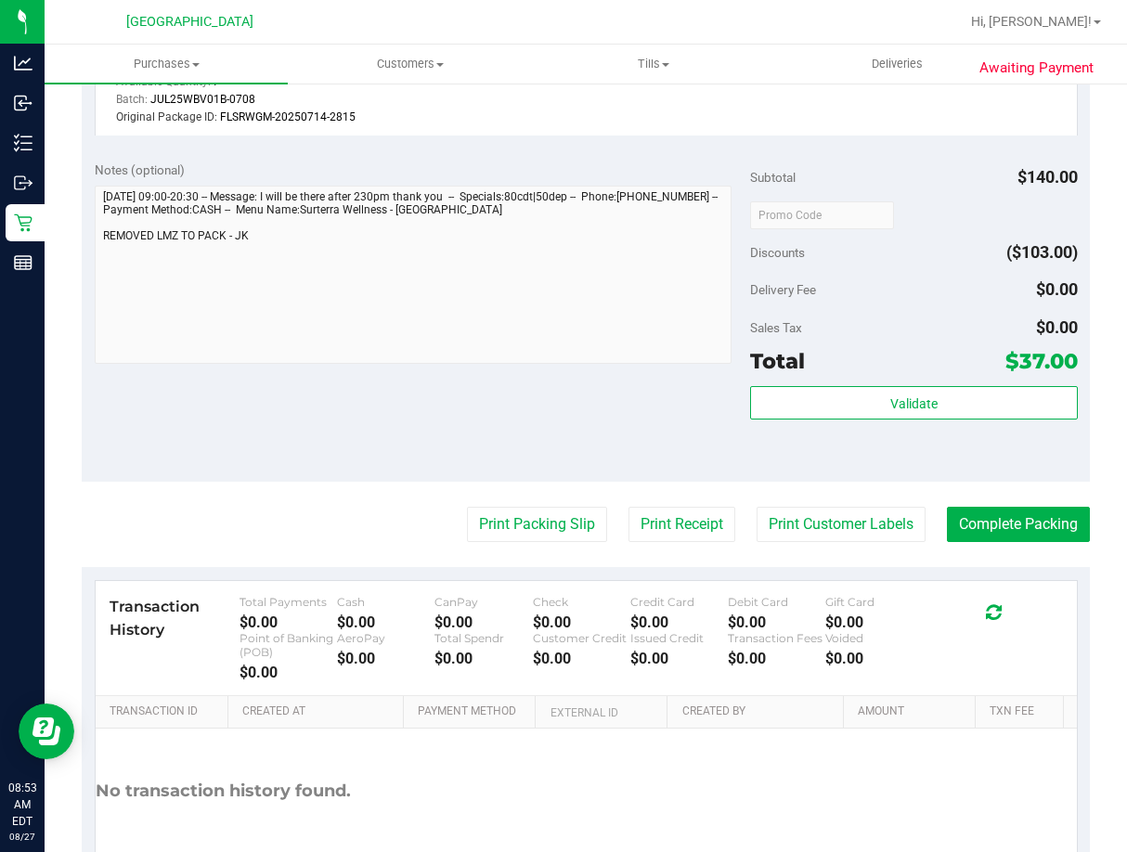
scroll to position [1021, 0]
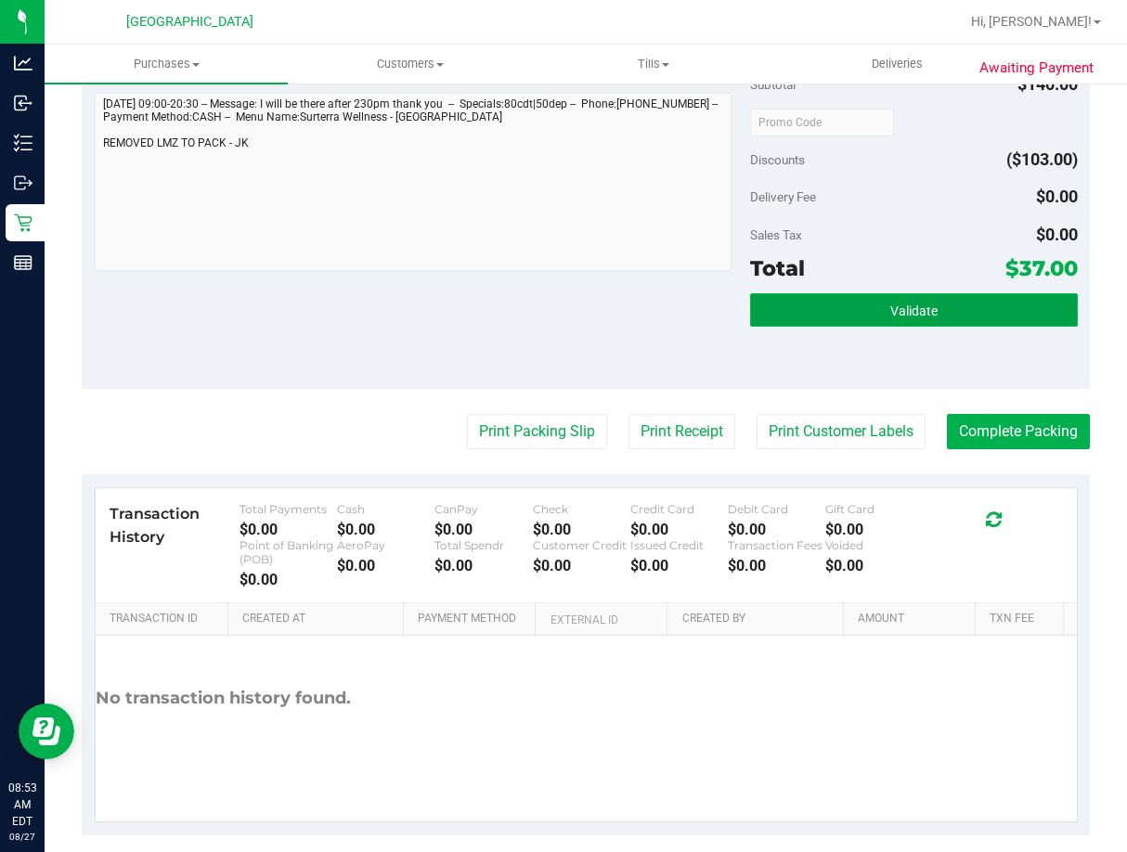
click at [877, 319] on button "Validate" at bounding box center [914, 309] width 328 height 33
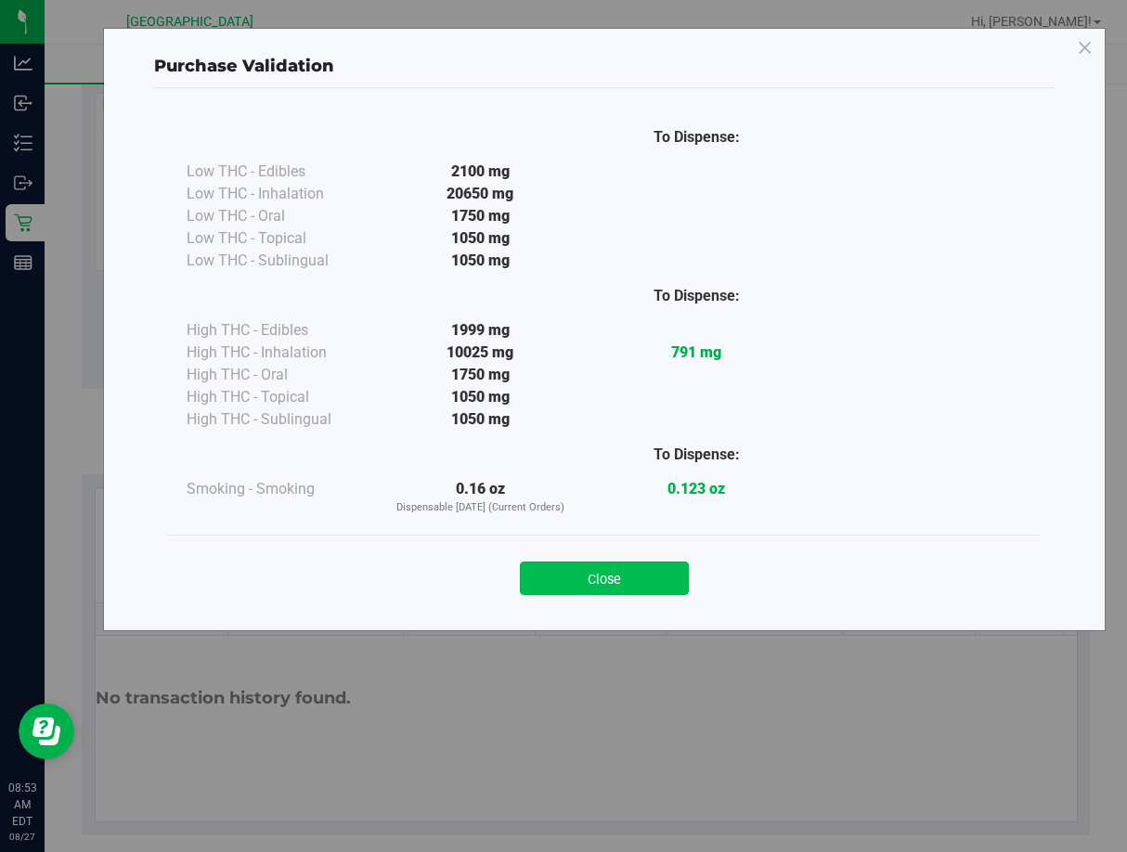
click at [627, 572] on button "Close" at bounding box center [604, 578] width 169 height 33
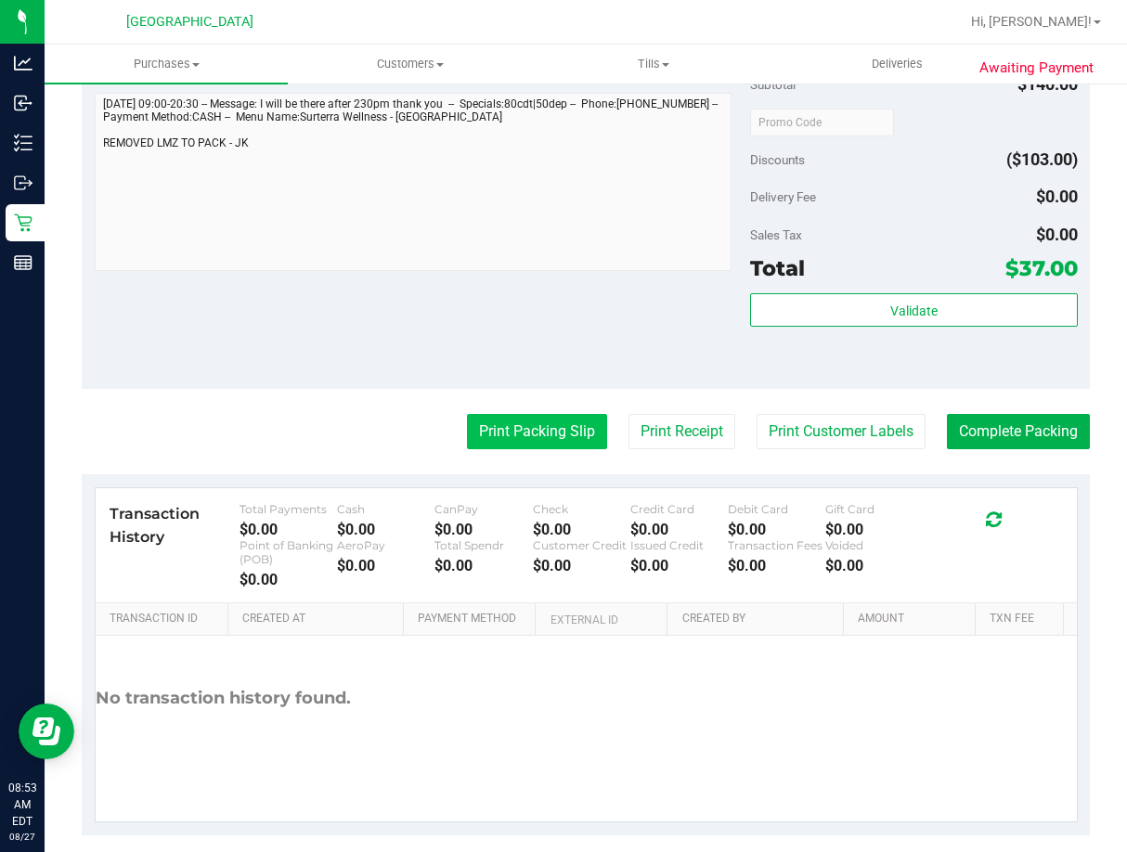
click at [499, 431] on button "Print Packing Slip" at bounding box center [537, 431] width 140 height 35
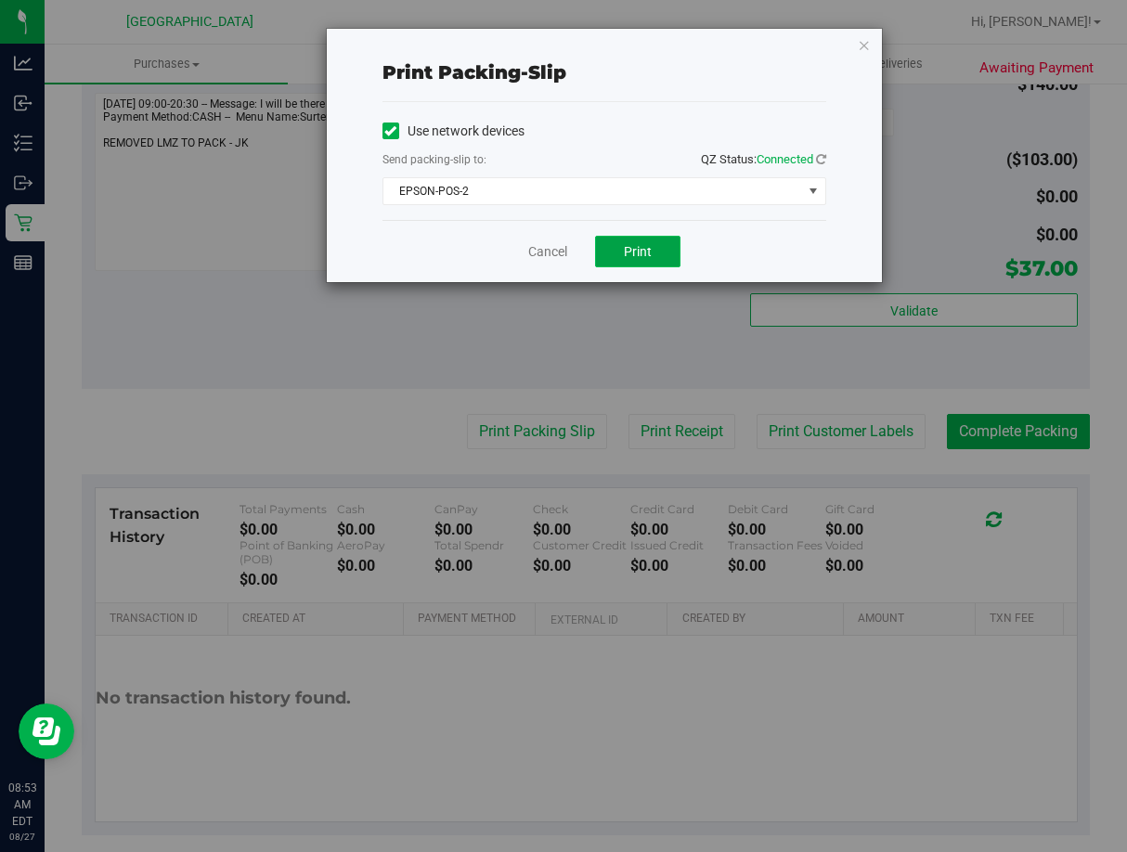
click at [624, 255] on span "Print" at bounding box center [638, 251] width 28 height 15
click at [549, 258] on link "Cancel" at bounding box center [547, 251] width 39 height 19
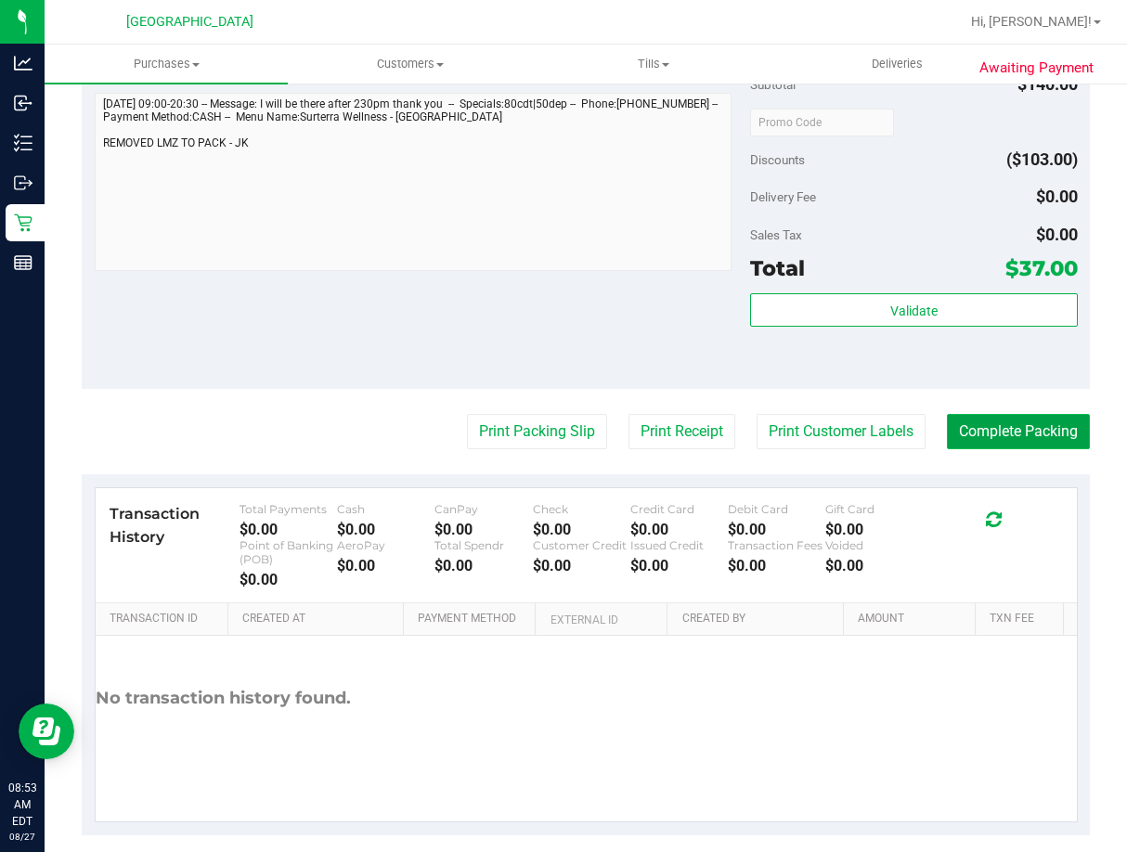
click at [1069, 429] on button "Complete Packing" at bounding box center [1018, 431] width 143 height 35
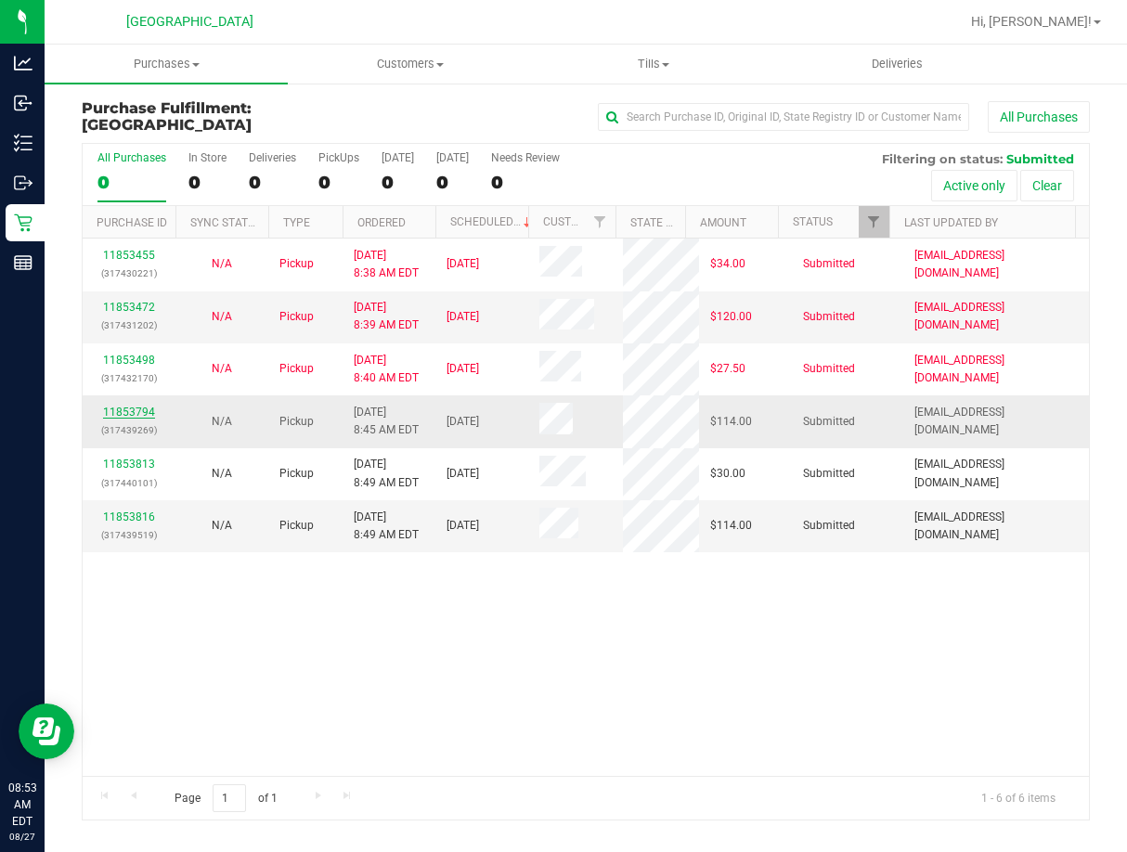
click at [133, 409] on link "11853794" at bounding box center [129, 412] width 52 height 13
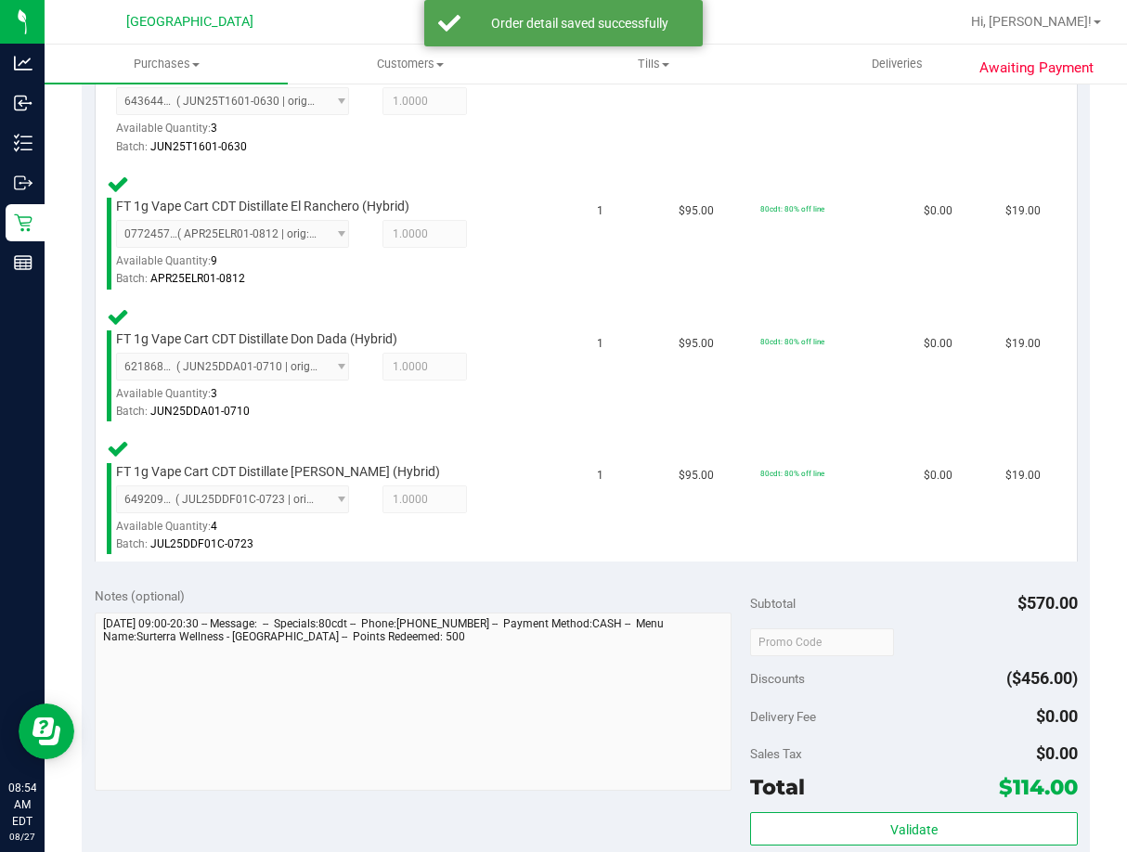
scroll to position [1021, 0]
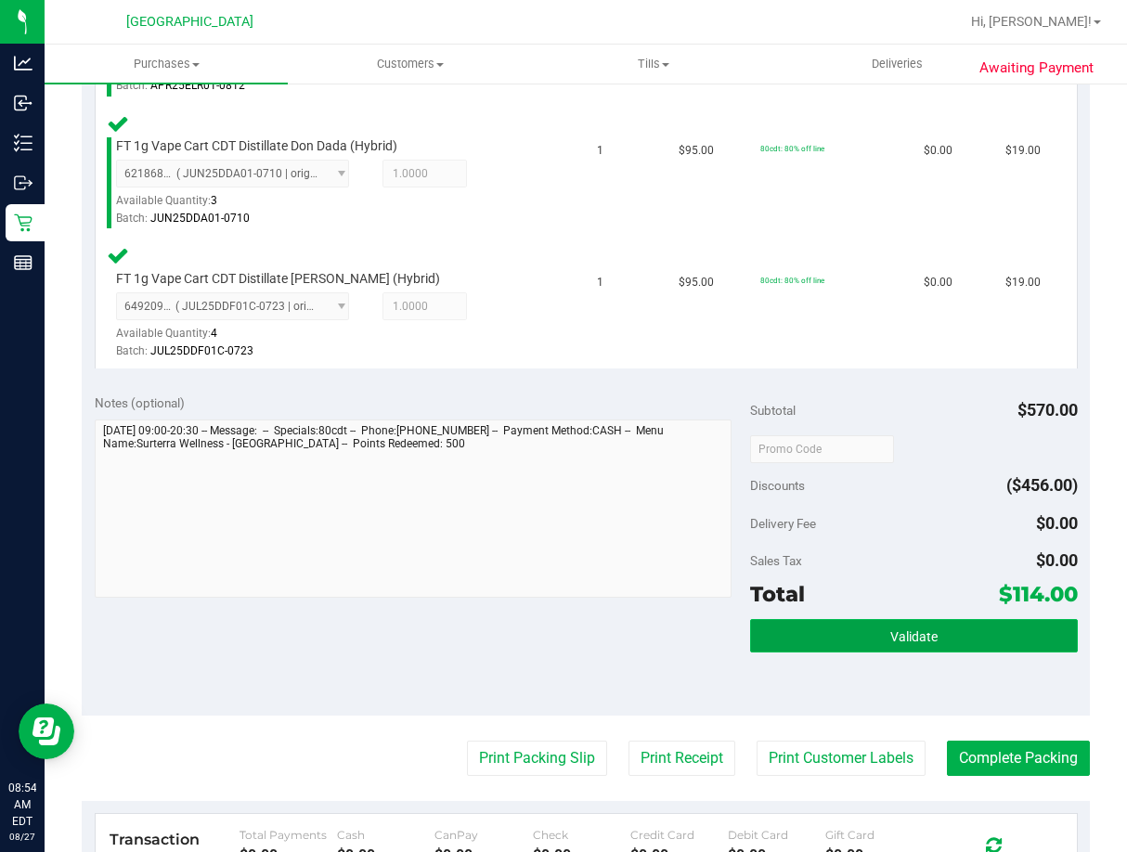
click at [944, 644] on button "Validate" at bounding box center [914, 635] width 328 height 33
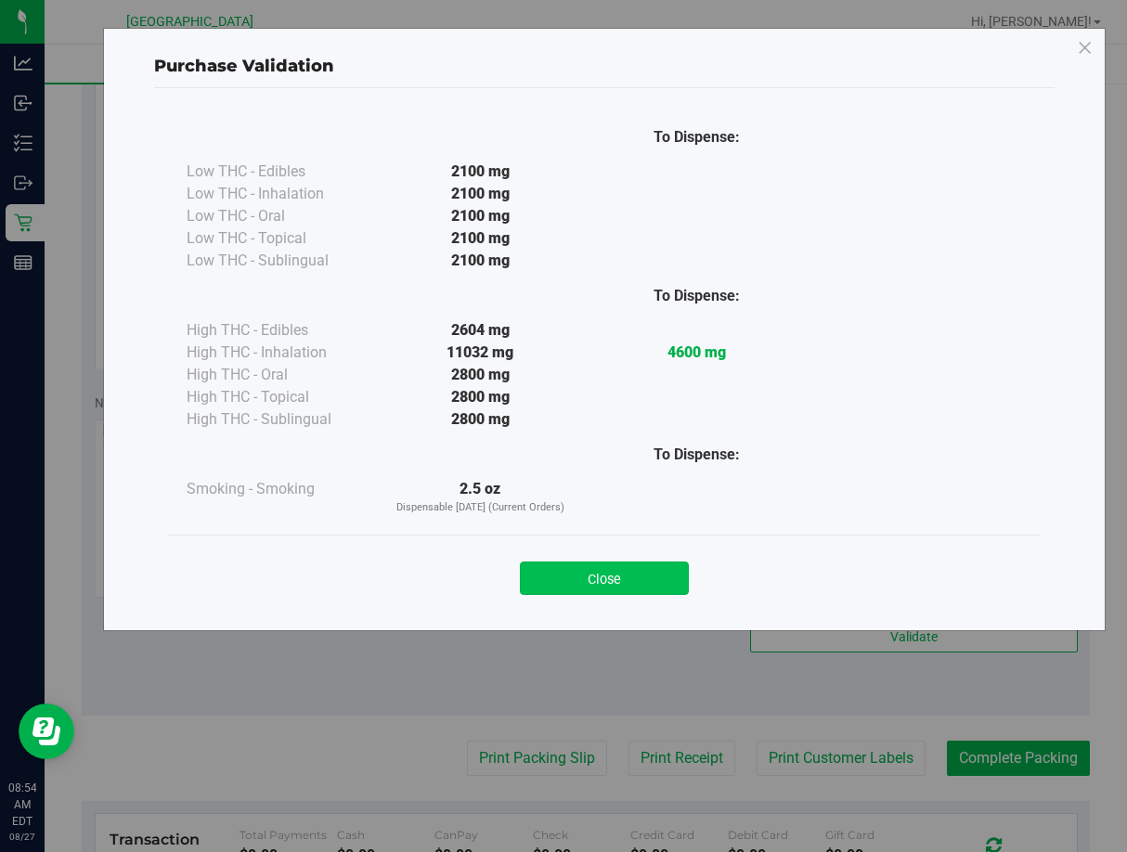
click at [619, 572] on button "Close" at bounding box center [604, 578] width 169 height 33
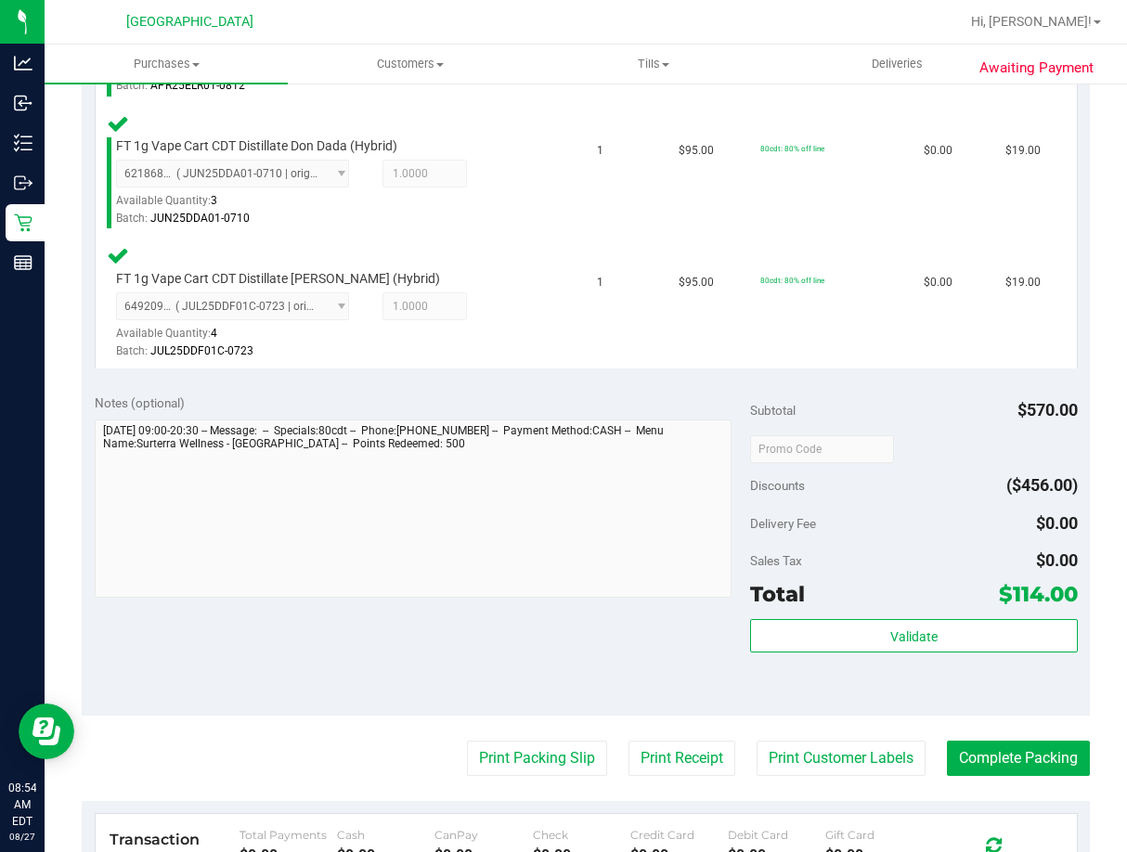
click at [519, 779] on purchase-details "Back Edit Purchase Cancel Purchase View Profile # 11853794 BioTrack ID: - Submi…" at bounding box center [586, 120] width 1008 height 2083
click at [532, 750] on button "Print Packing Slip" at bounding box center [537, 758] width 140 height 35
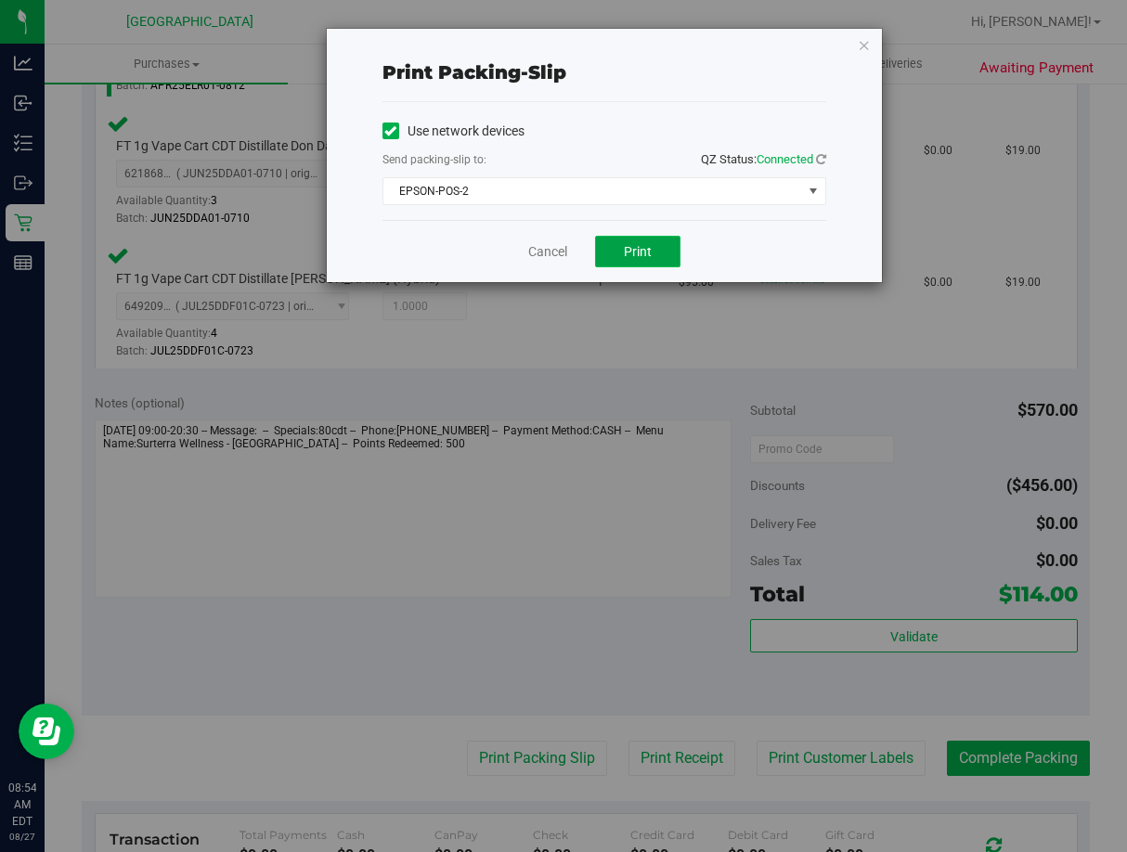
click at [636, 248] on span "Print" at bounding box center [638, 251] width 28 height 15
click at [557, 244] on link "Cancel" at bounding box center [547, 251] width 39 height 19
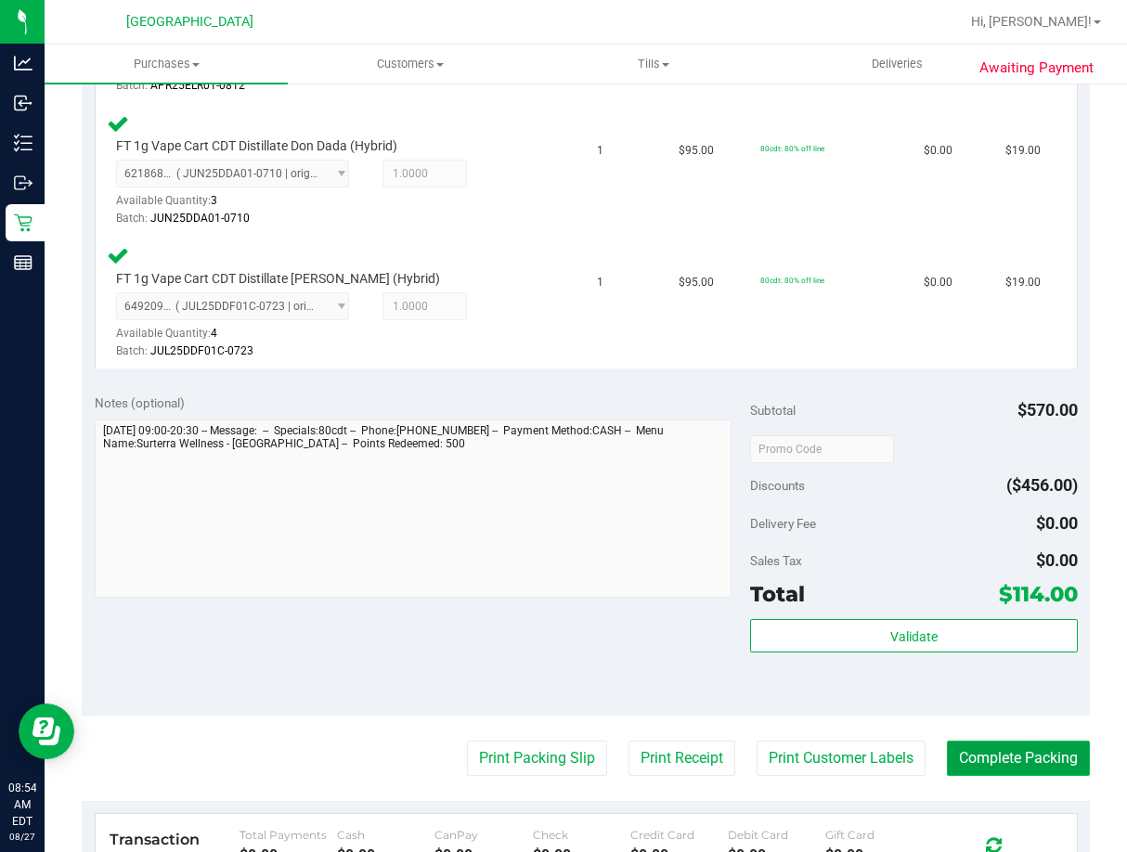
click at [974, 757] on button "Complete Packing" at bounding box center [1018, 758] width 143 height 35
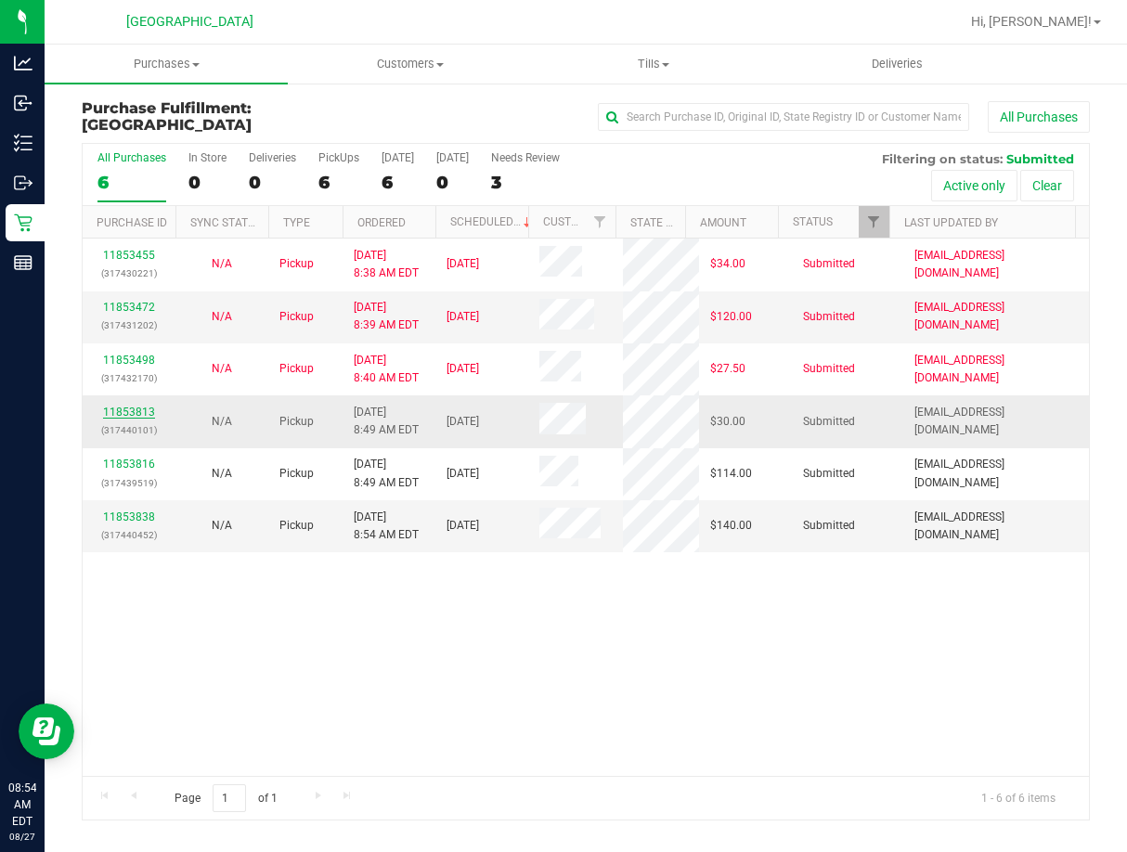
click at [145, 406] on link "11853813" at bounding box center [129, 412] width 52 height 13
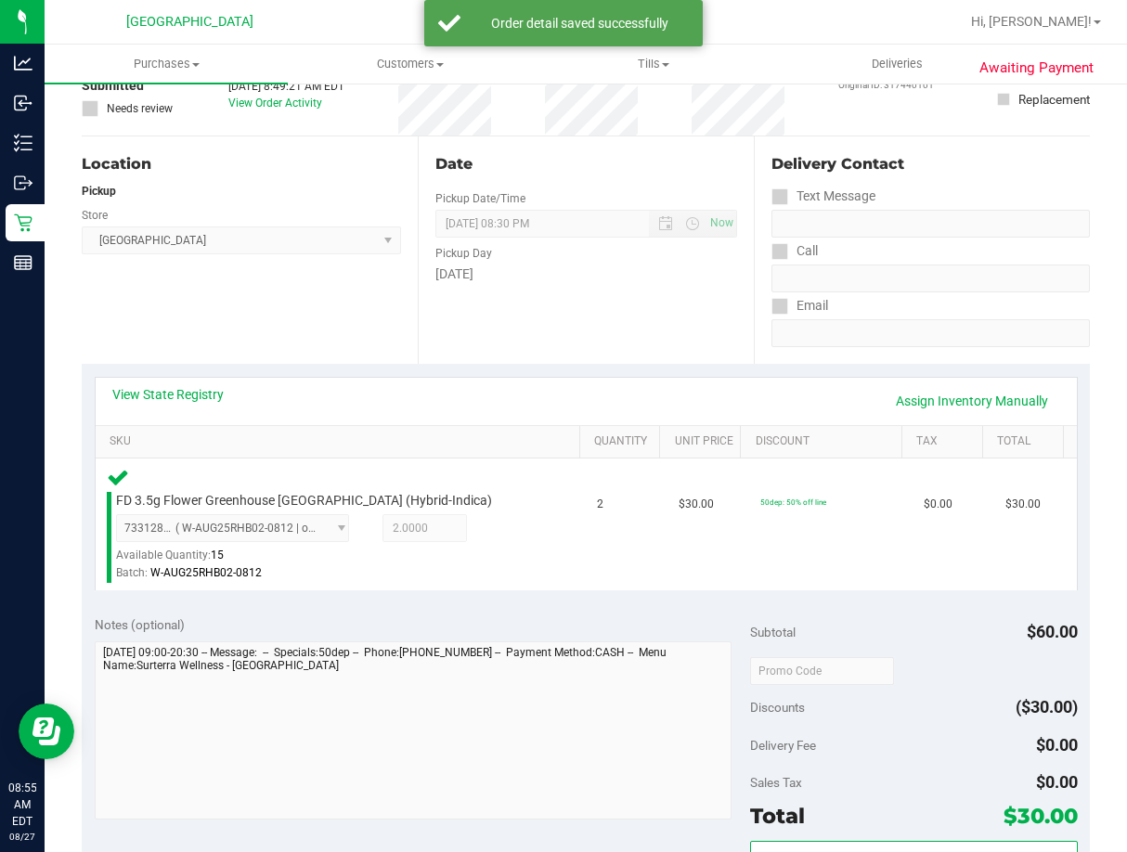
scroll to position [371, 0]
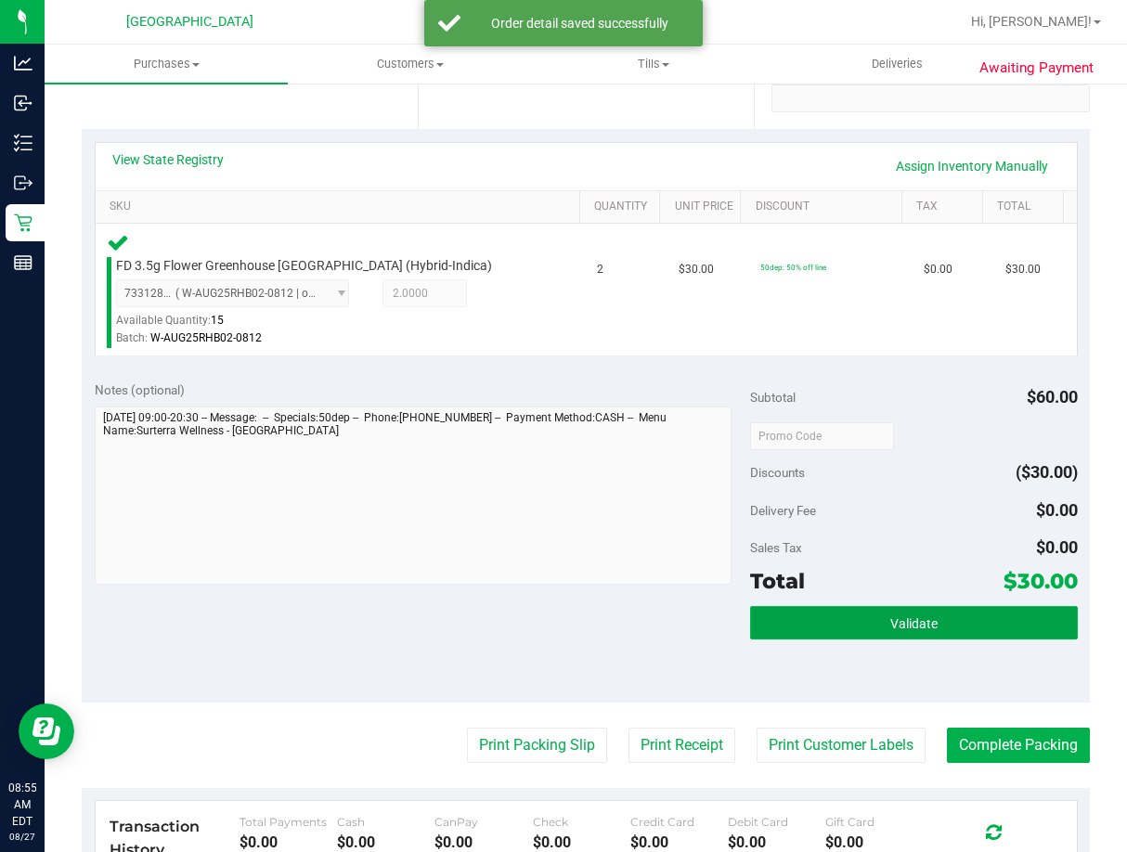
click at [953, 616] on button "Validate" at bounding box center [914, 622] width 328 height 33
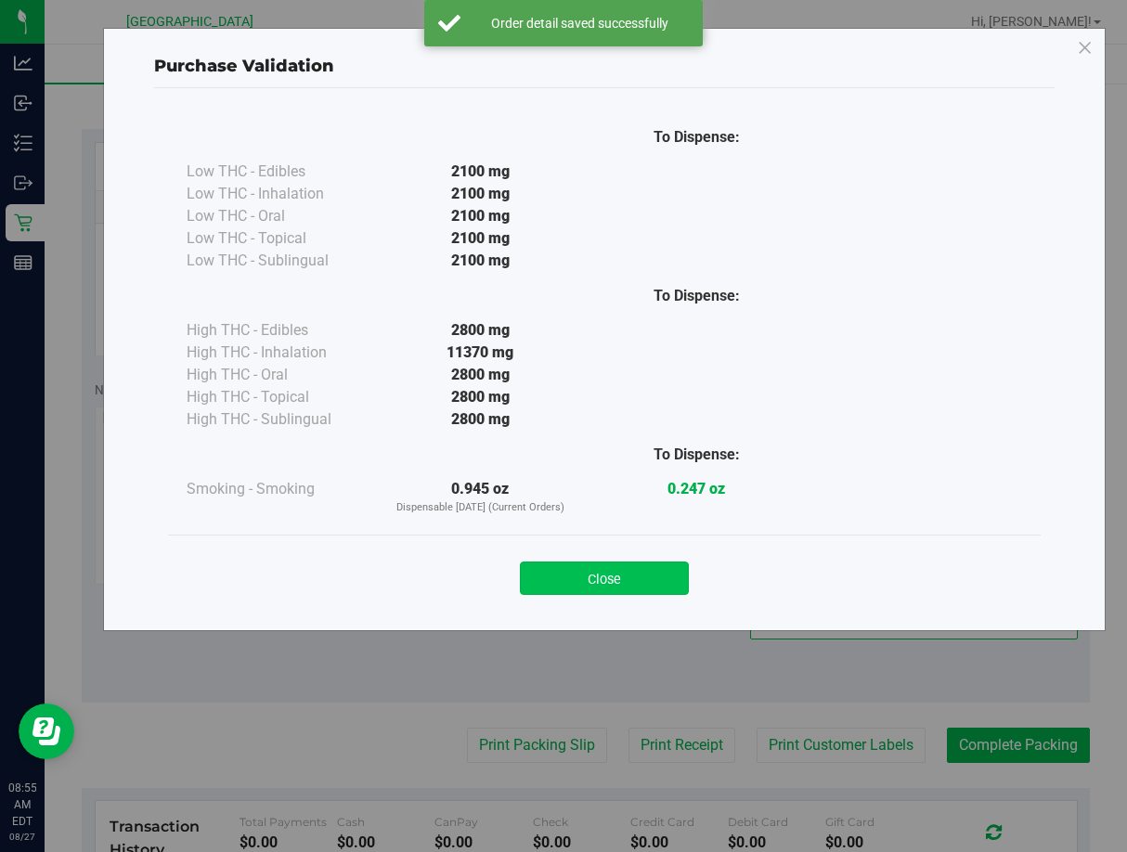
click at [644, 569] on button "Close" at bounding box center [604, 578] width 169 height 33
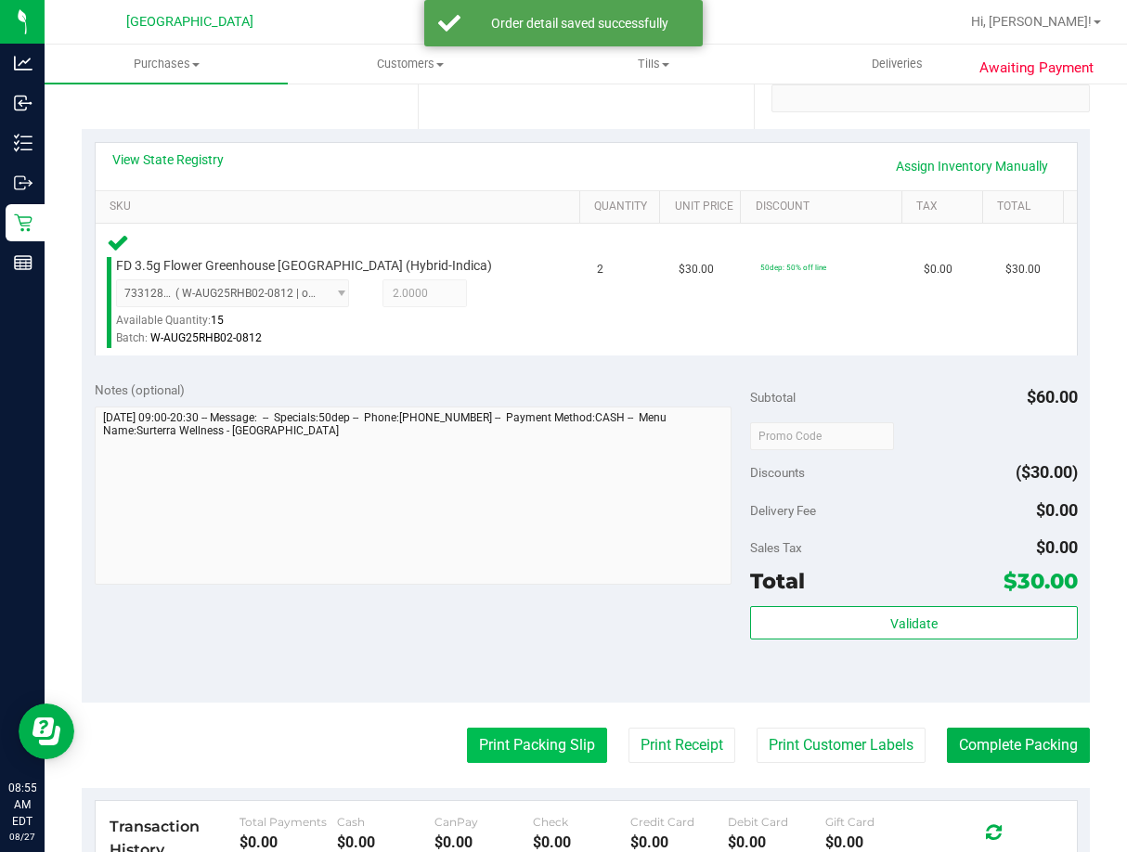
click at [554, 732] on button "Print Packing Slip" at bounding box center [537, 745] width 140 height 35
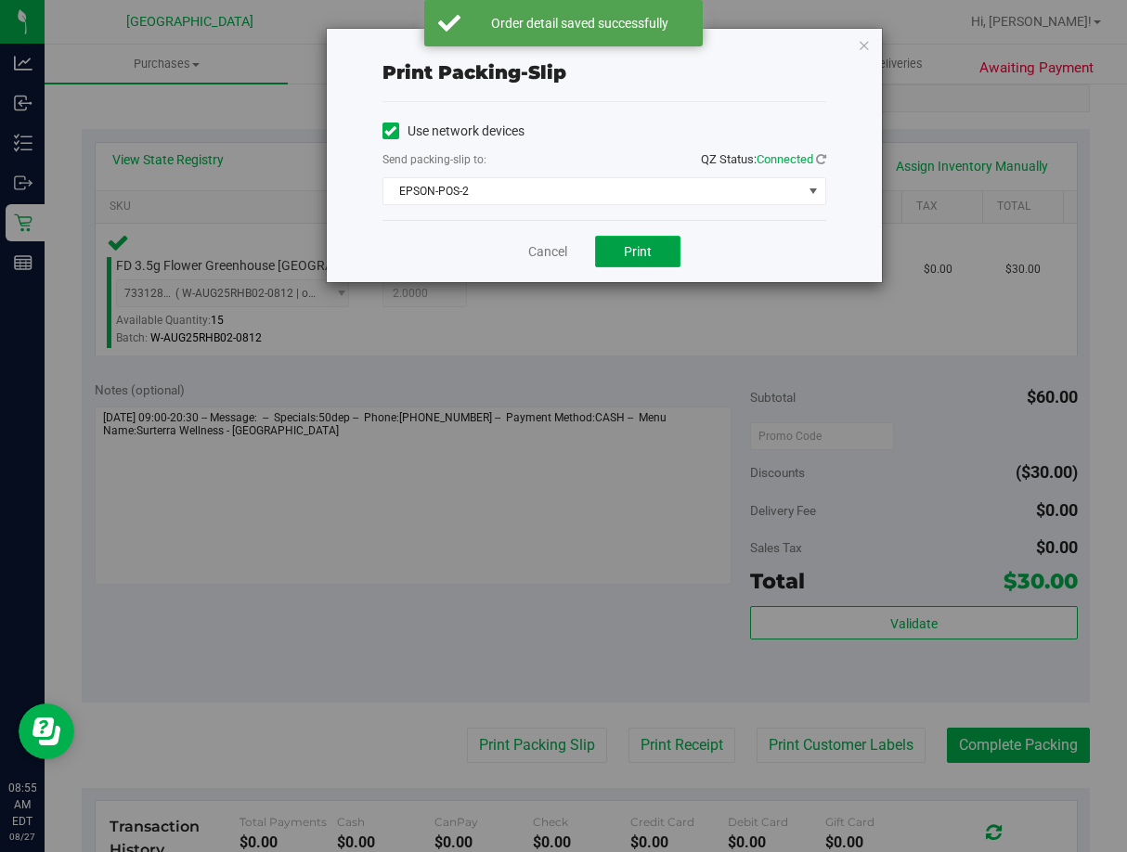
click at [642, 240] on button "Print" at bounding box center [637, 252] width 85 height 32
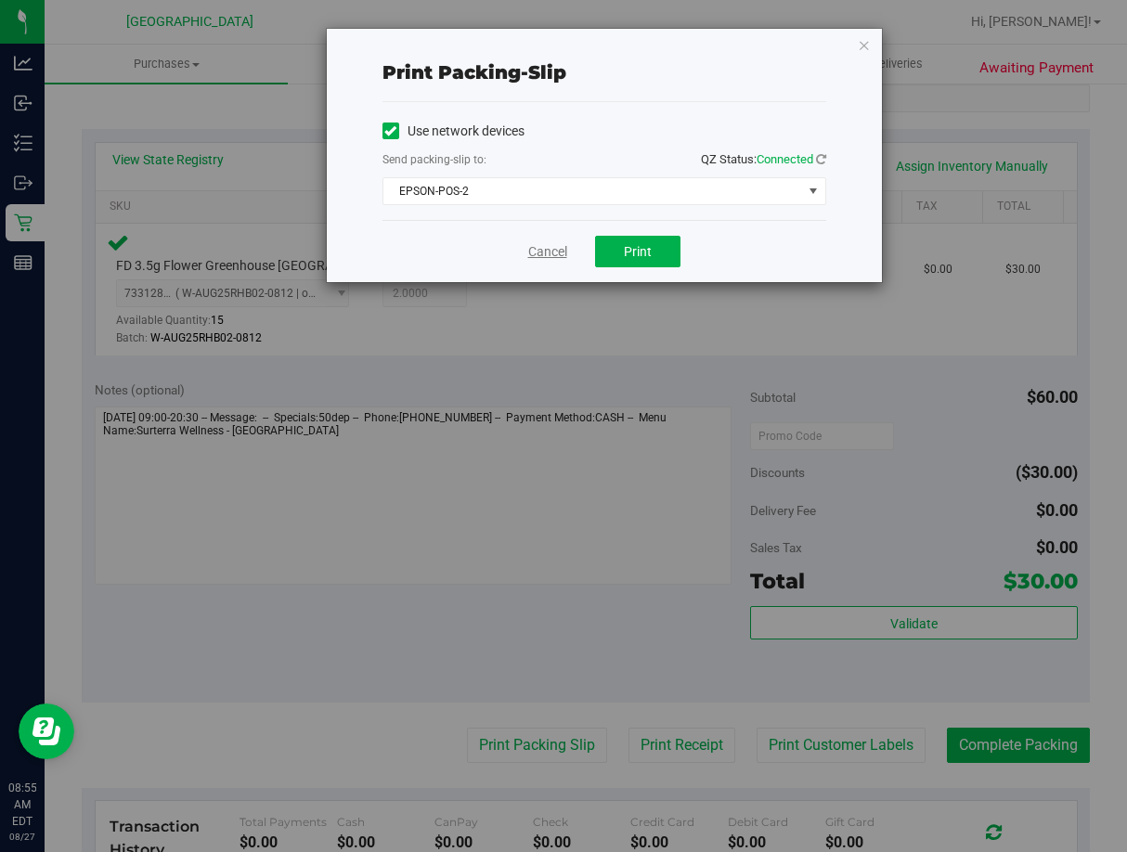
click at [540, 250] on link "Cancel" at bounding box center [547, 251] width 39 height 19
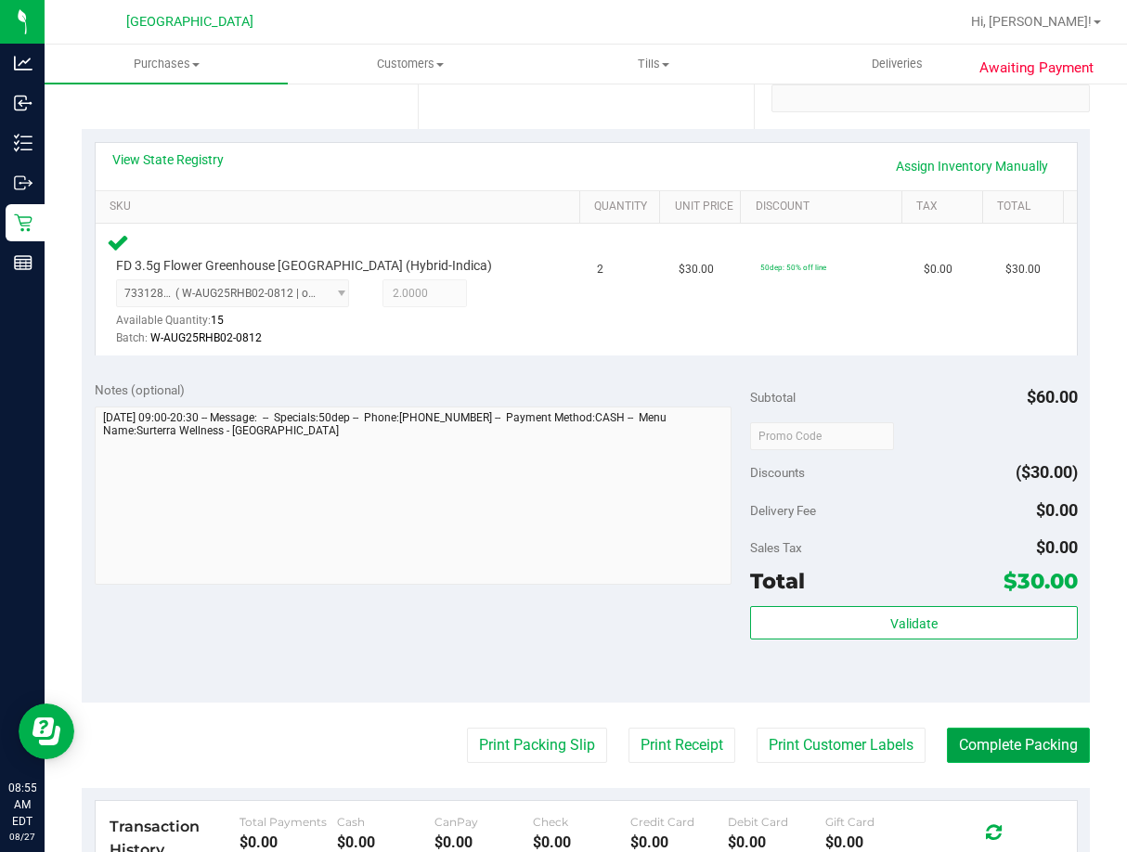
click at [1036, 731] on button "Complete Packing" at bounding box center [1018, 745] width 143 height 35
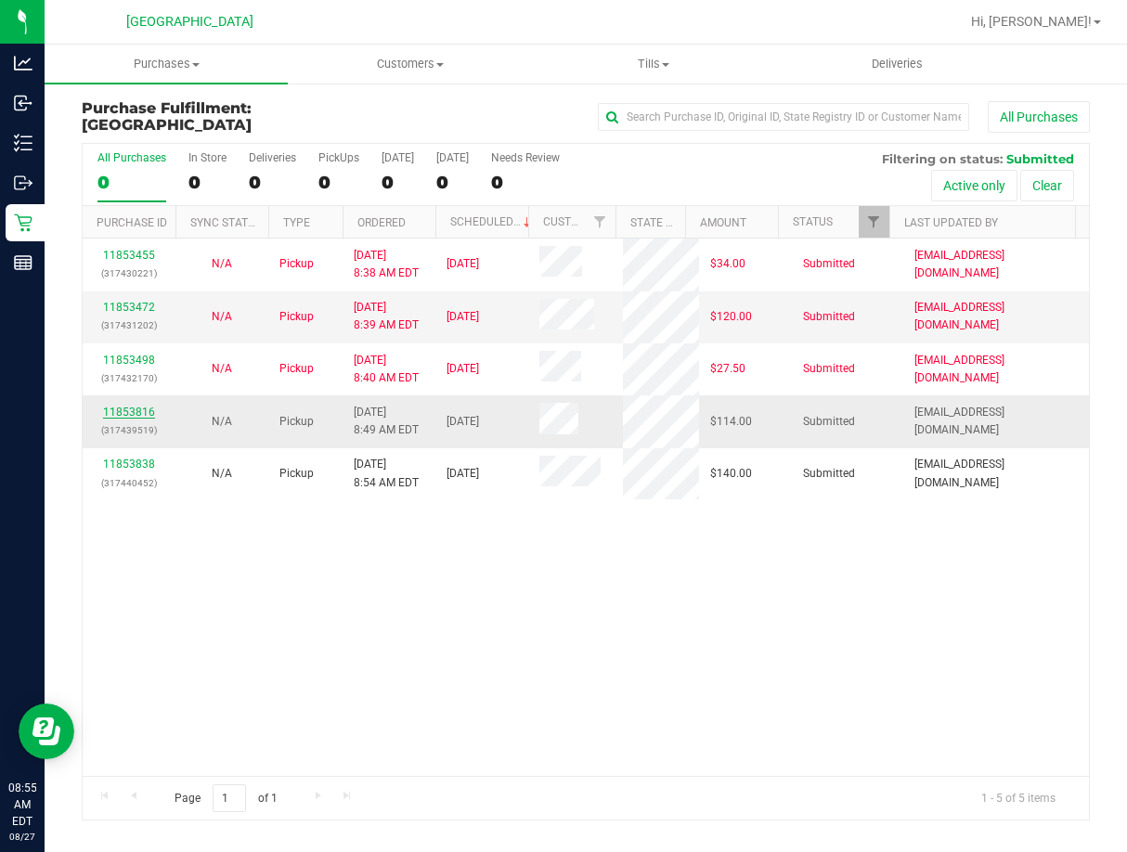
click at [141, 406] on link "11853816" at bounding box center [129, 412] width 52 height 13
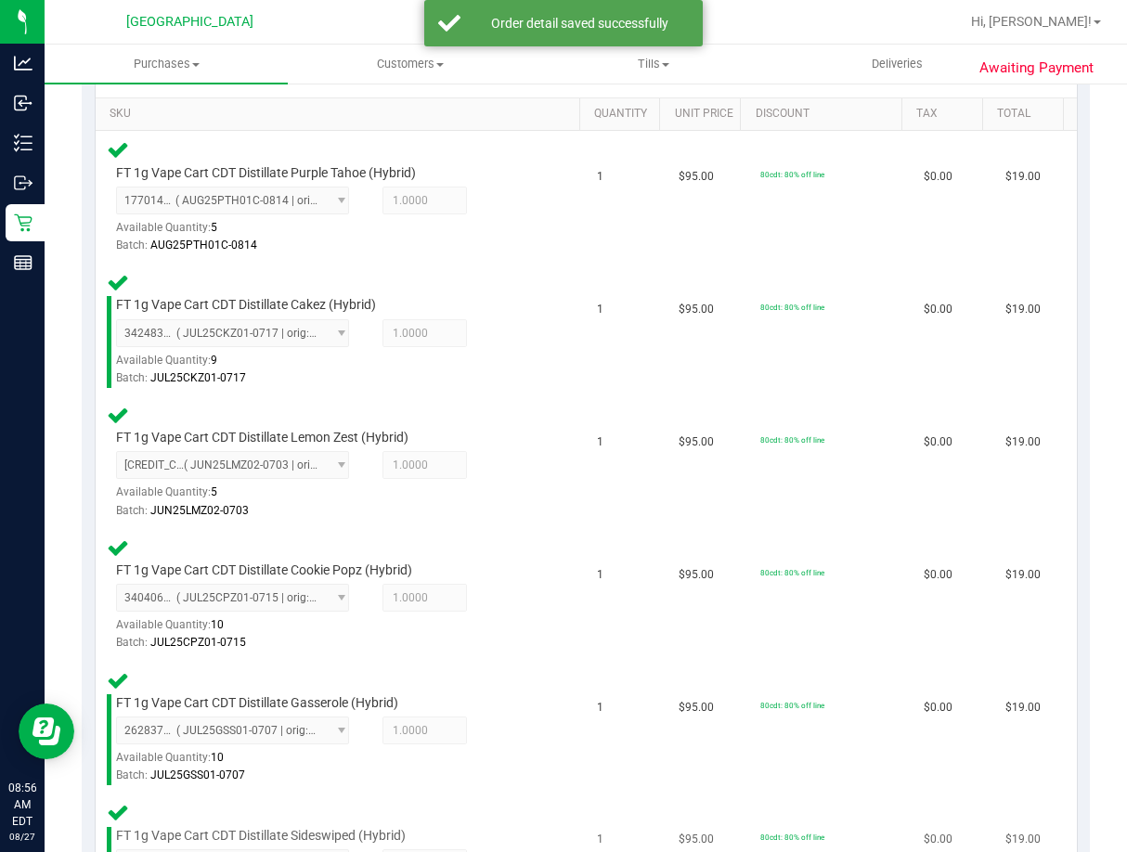
scroll to position [1021, 0]
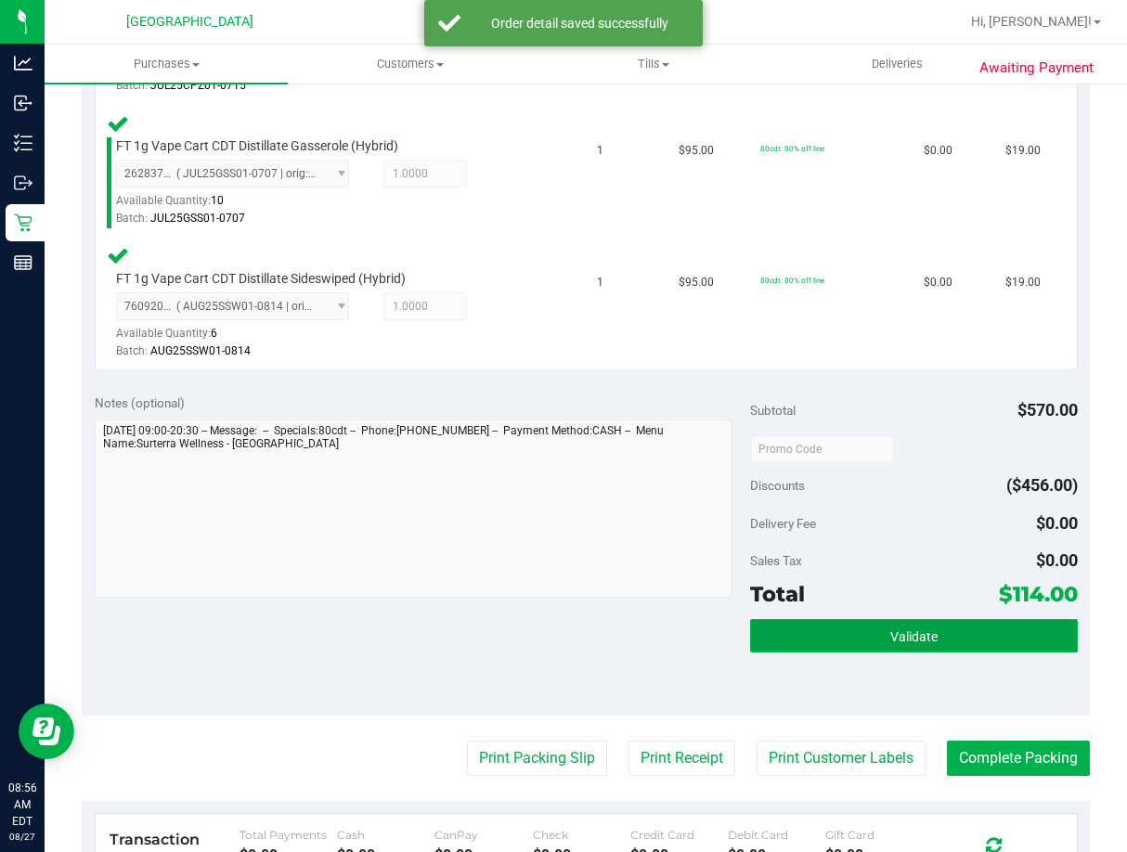
click at [932, 633] on button "Validate" at bounding box center [914, 635] width 328 height 33
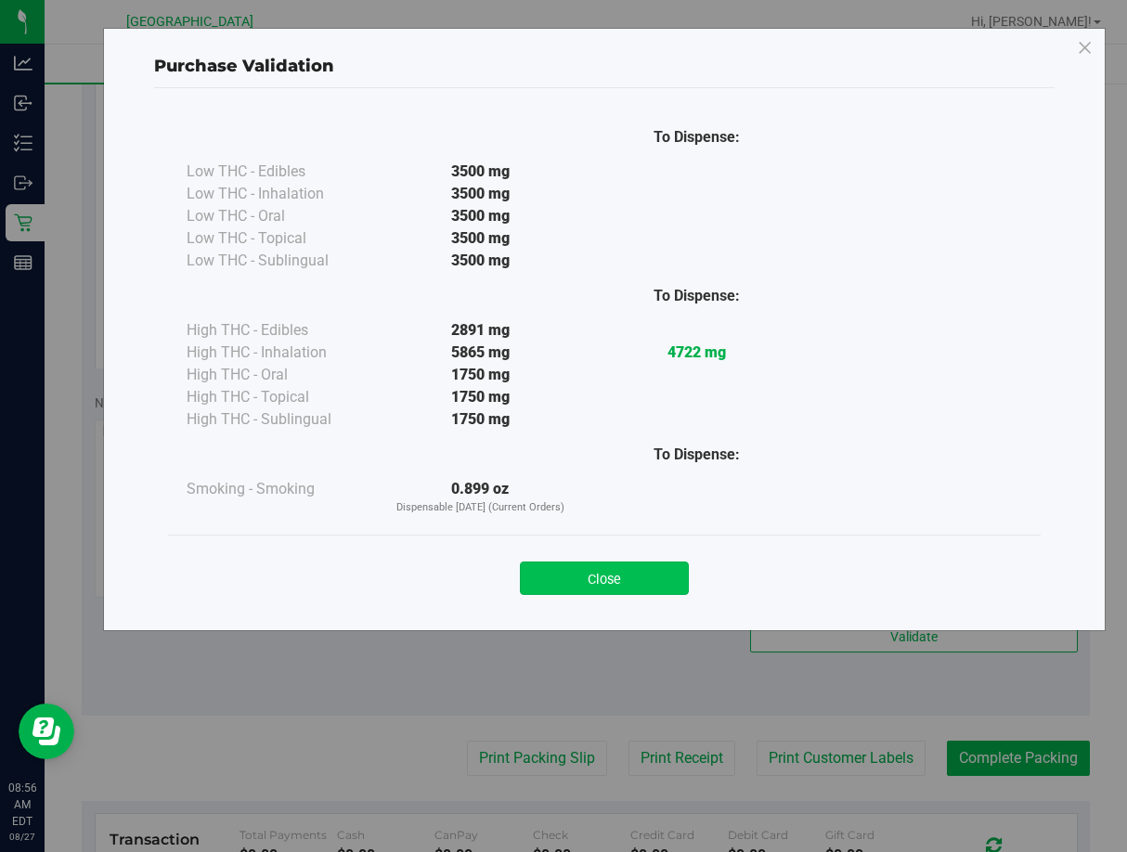
click at [640, 576] on button "Close" at bounding box center [604, 578] width 169 height 33
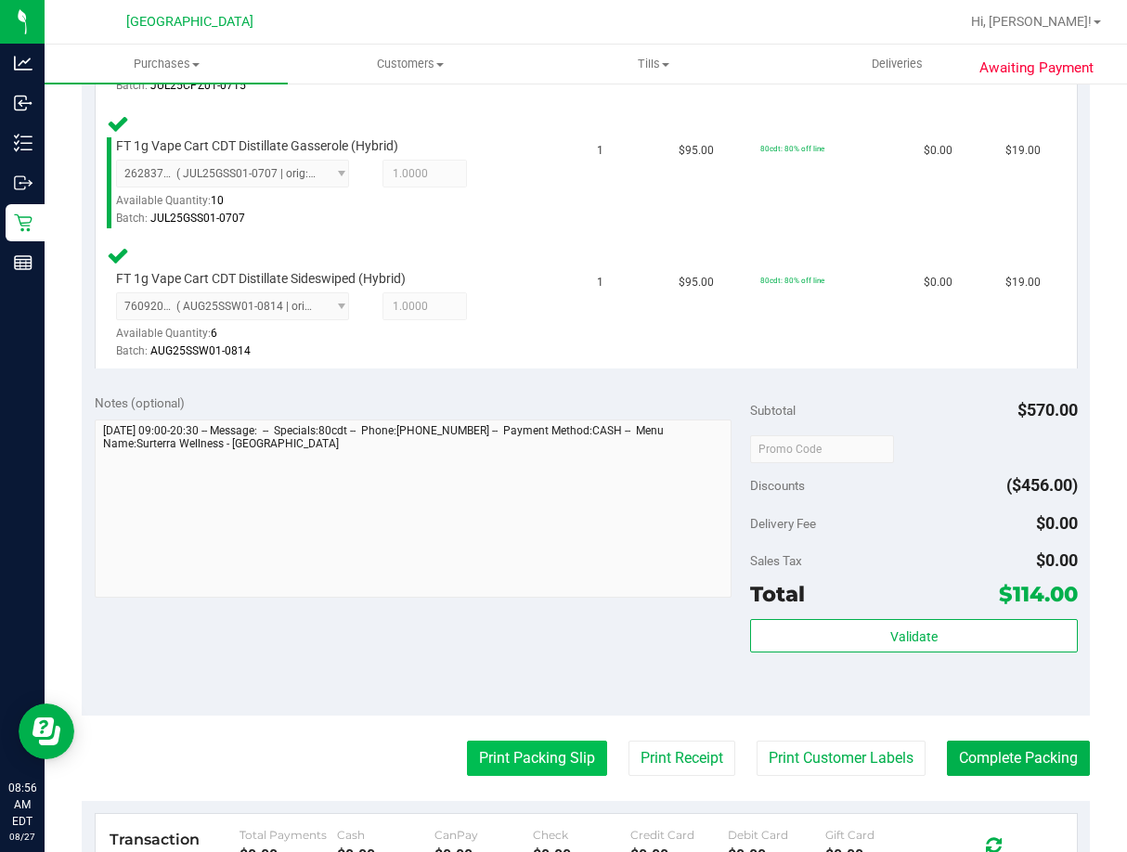
click at [564, 763] on button "Print Packing Slip" at bounding box center [537, 758] width 140 height 35
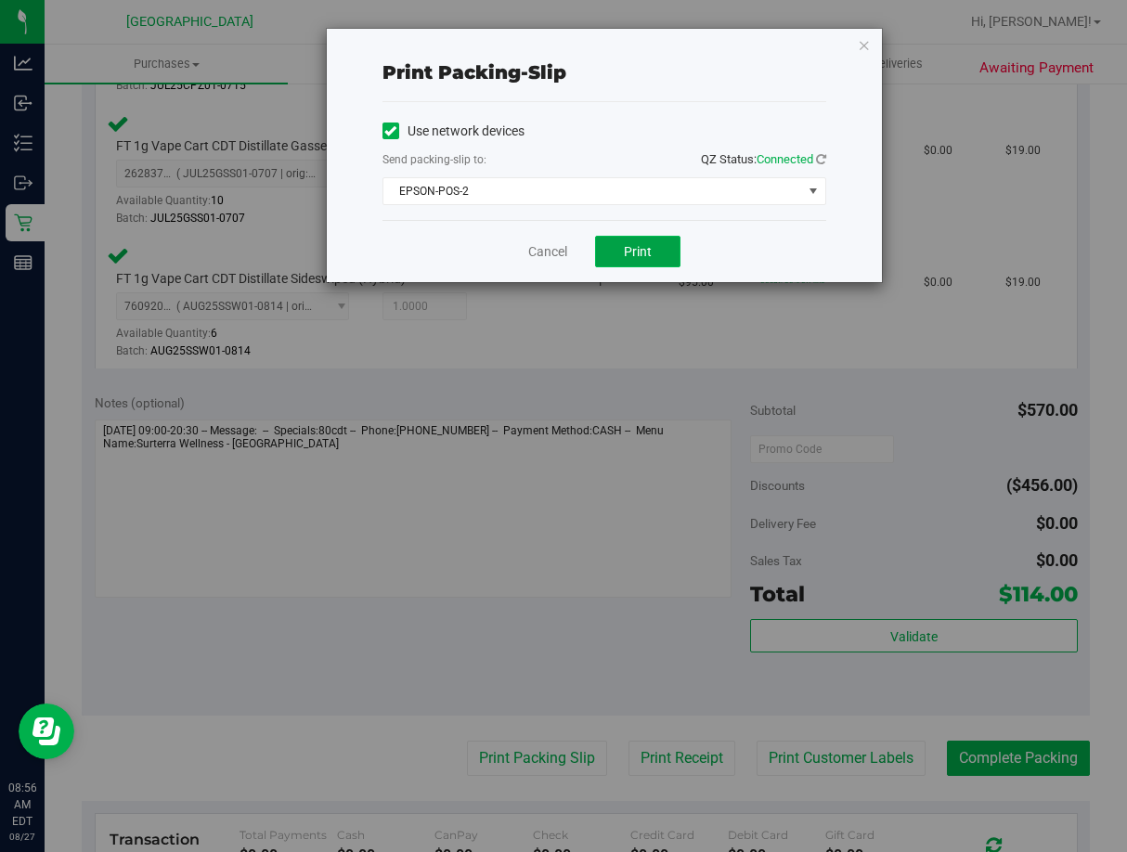
click at [646, 239] on button "Print" at bounding box center [637, 252] width 85 height 32
click at [551, 252] on link "Cancel" at bounding box center [547, 251] width 39 height 19
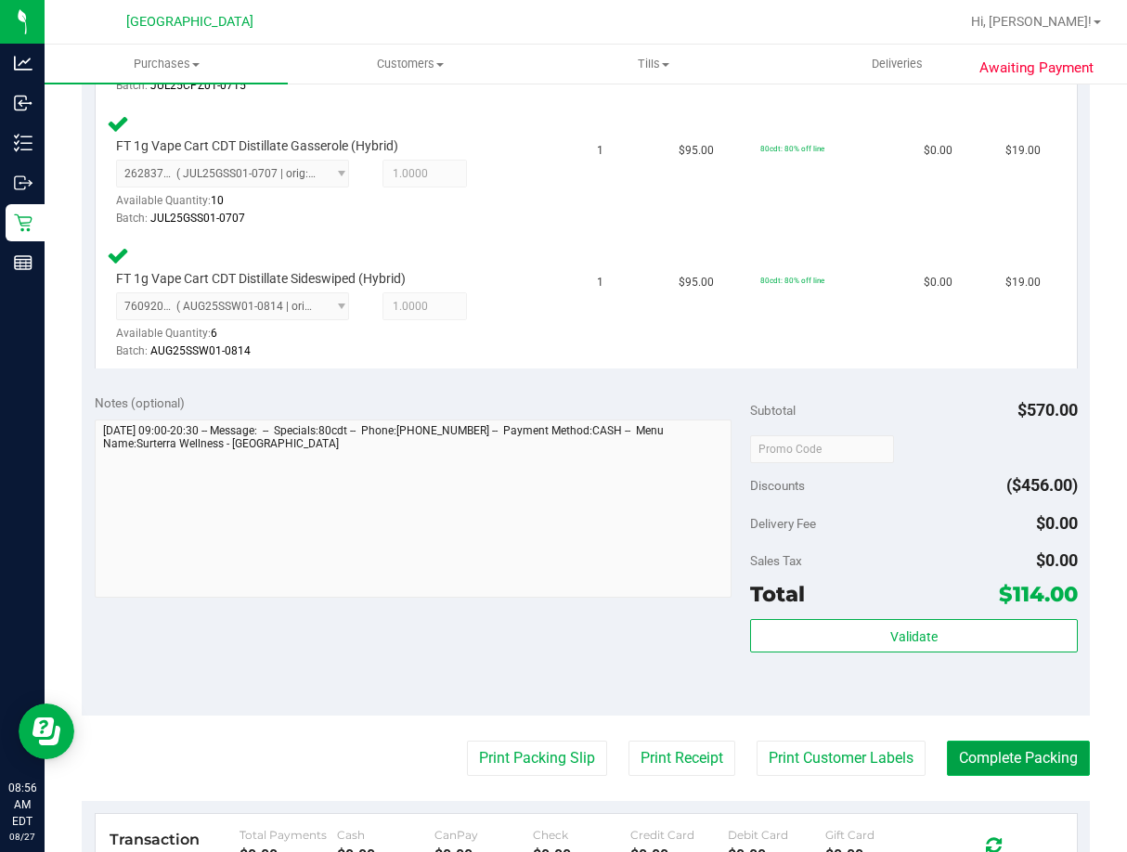
click at [1003, 760] on button "Complete Packing" at bounding box center [1018, 758] width 143 height 35
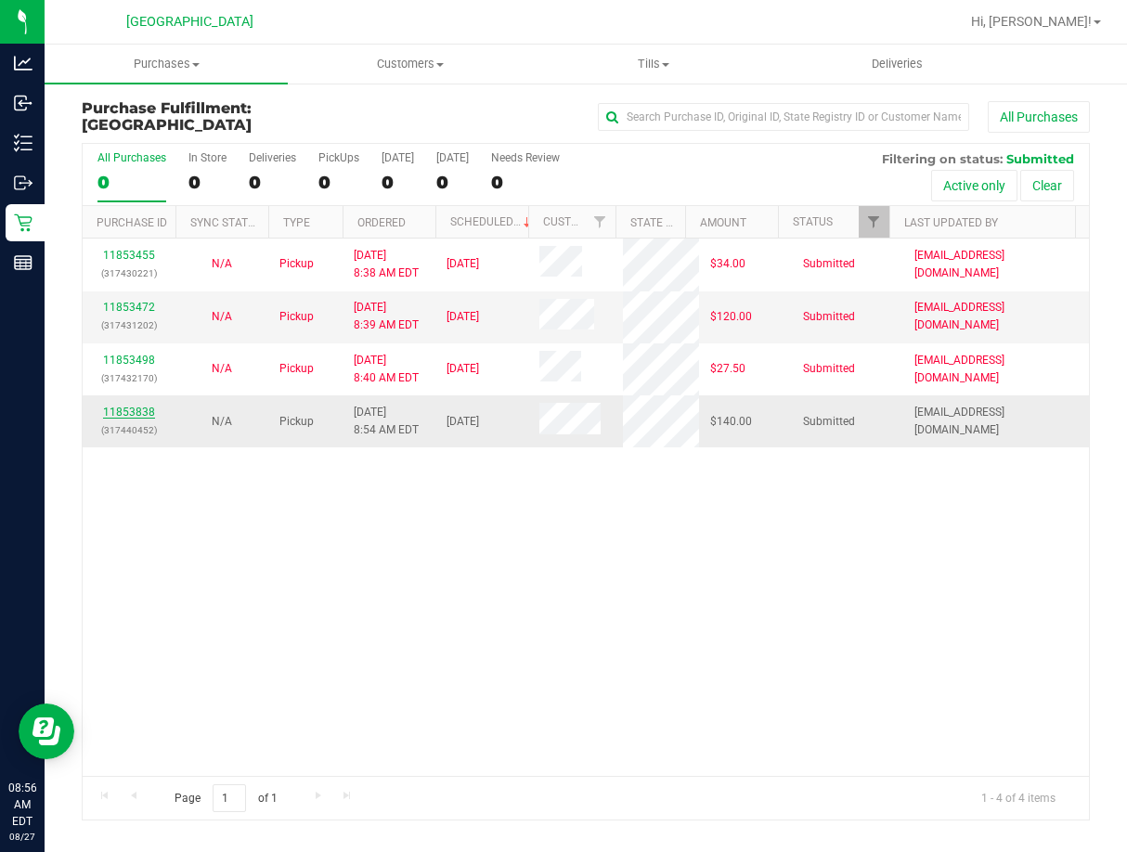
click at [139, 406] on link "11853838" at bounding box center [129, 412] width 52 height 13
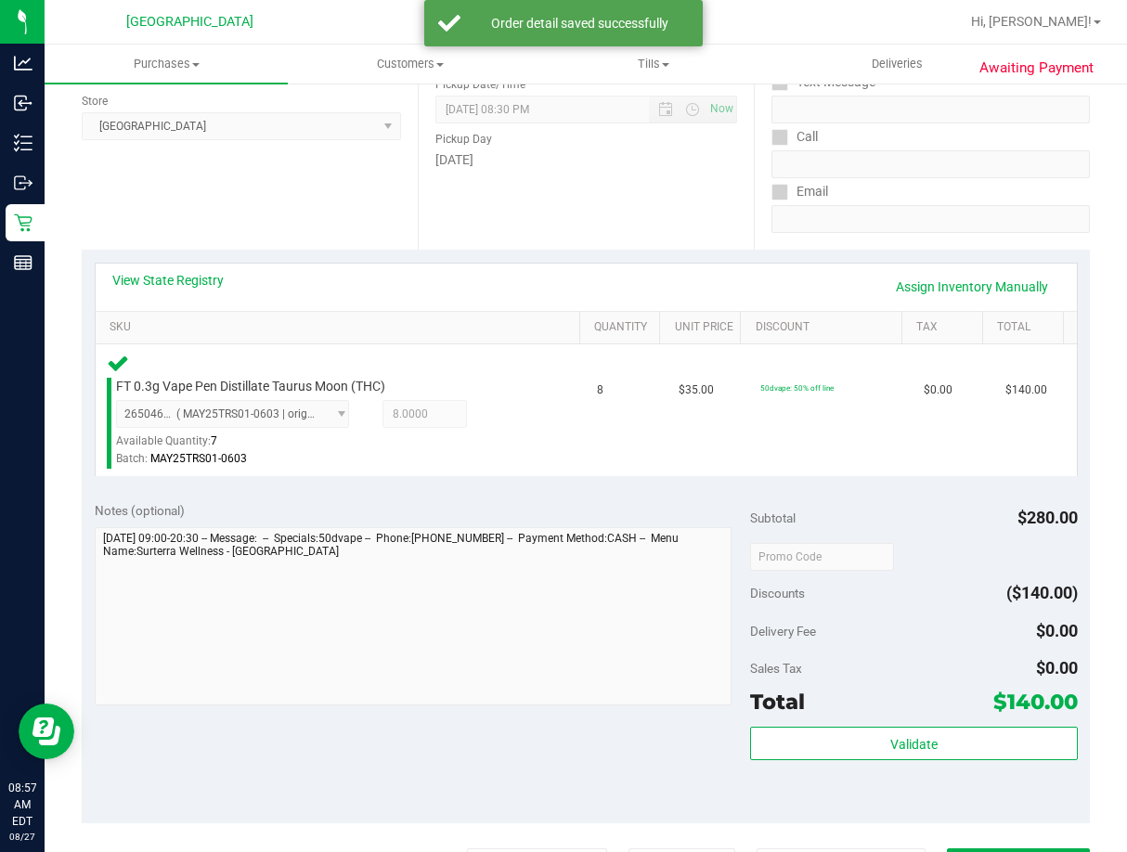
scroll to position [557, 0]
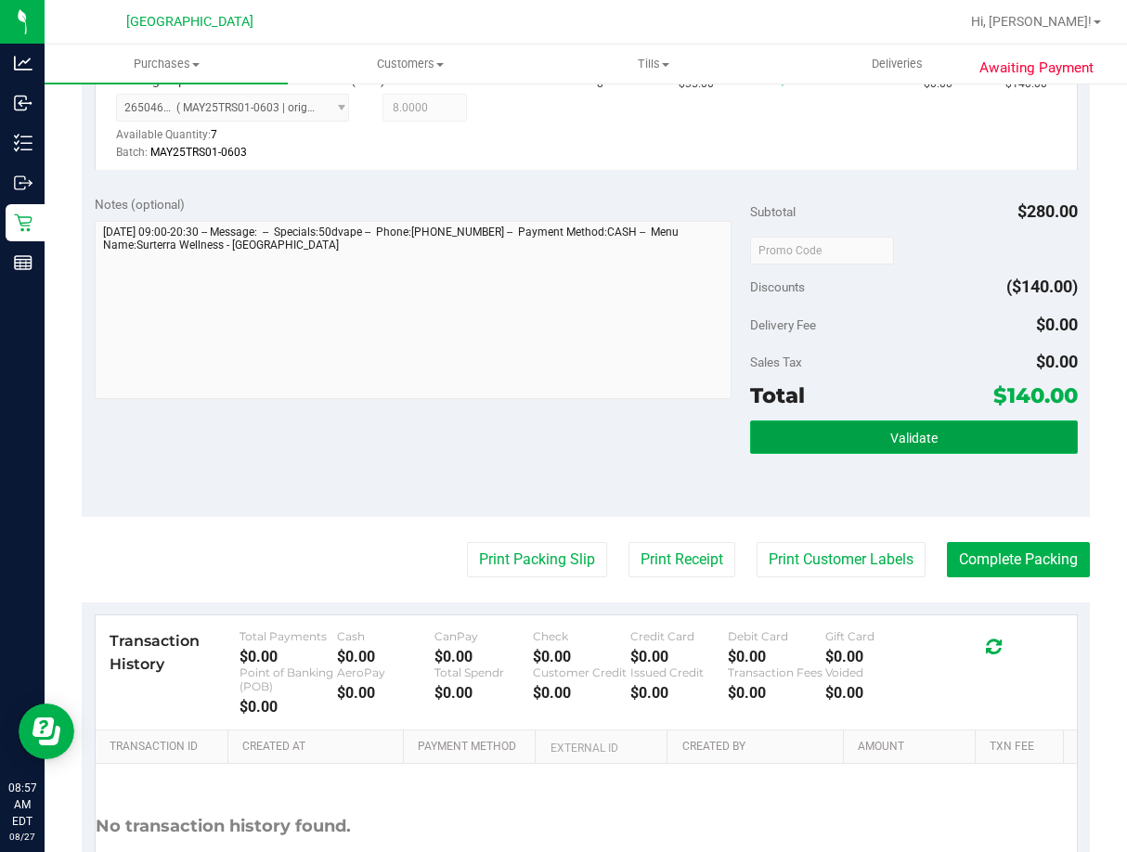
click at [908, 447] on button "Validate" at bounding box center [914, 437] width 328 height 33
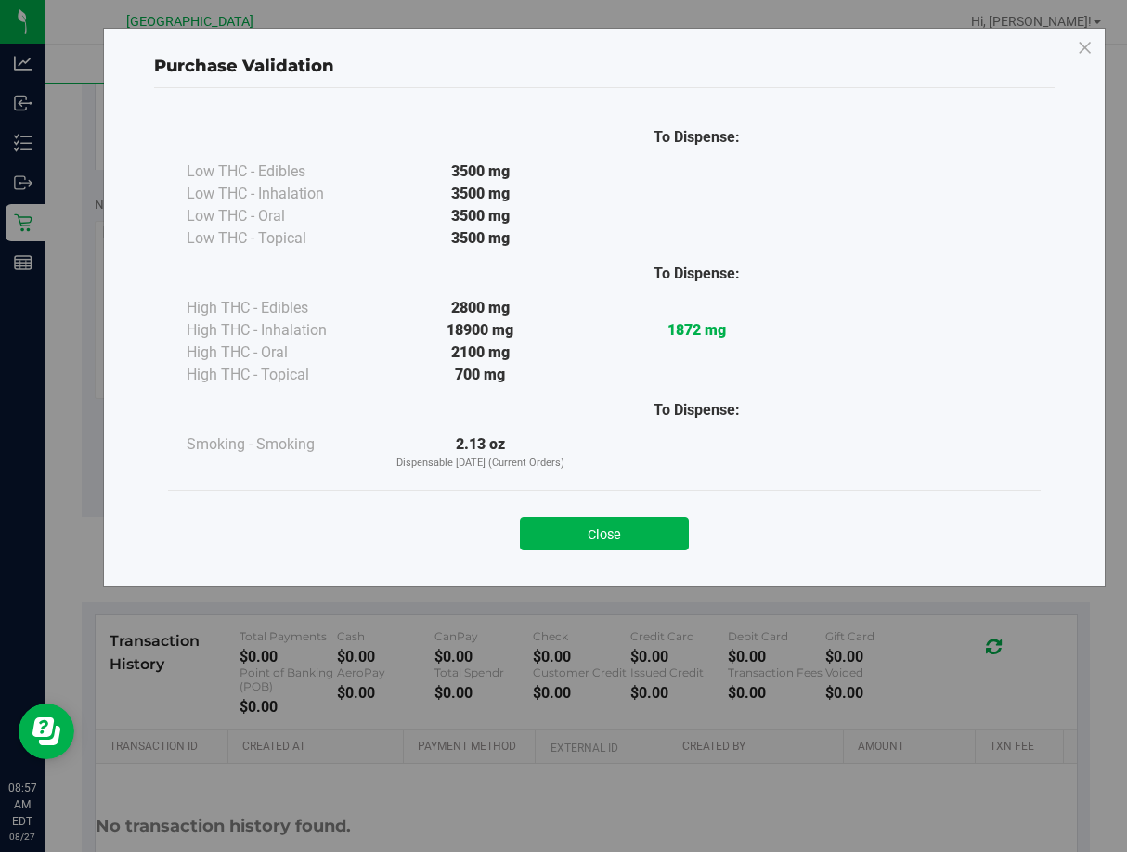
click at [658, 532] on button "Close" at bounding box center [604, 533] width 169 height 33
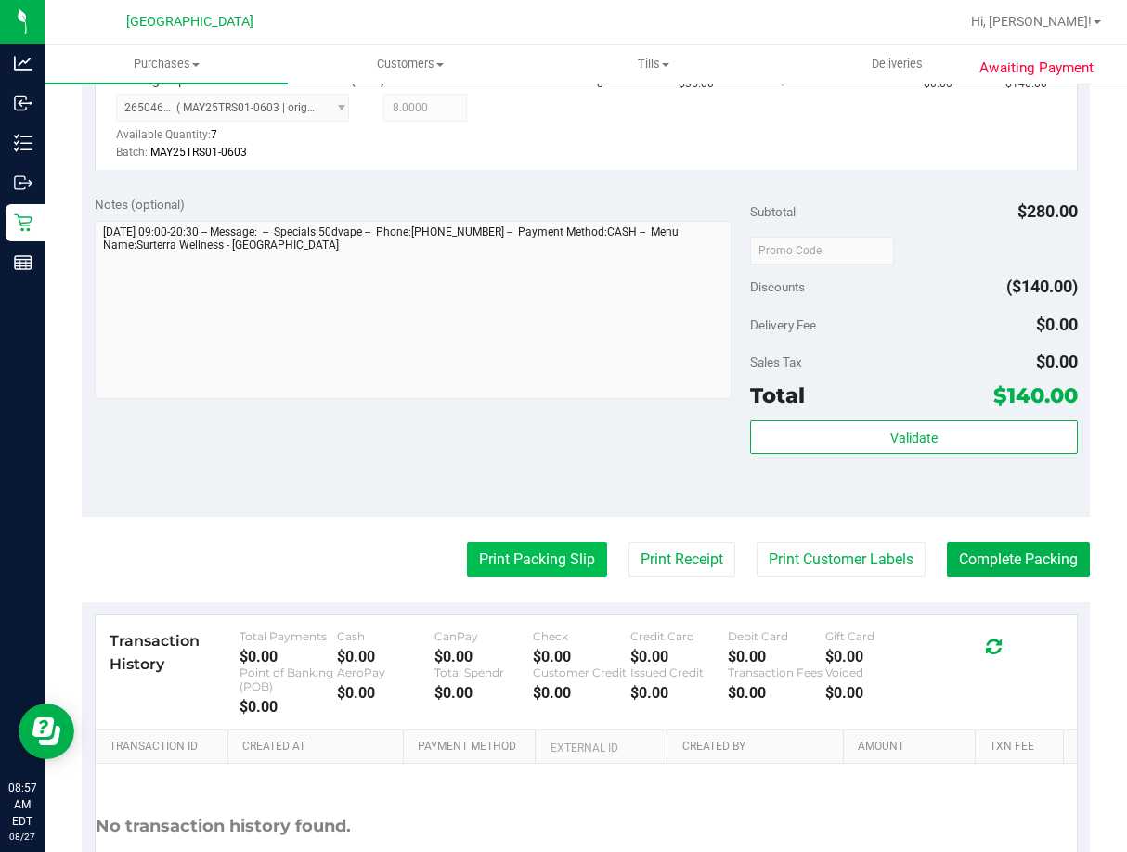
click at [535, 558] on button "Print Packing Slip" at bounding box center [537, 559] width 140 height 35
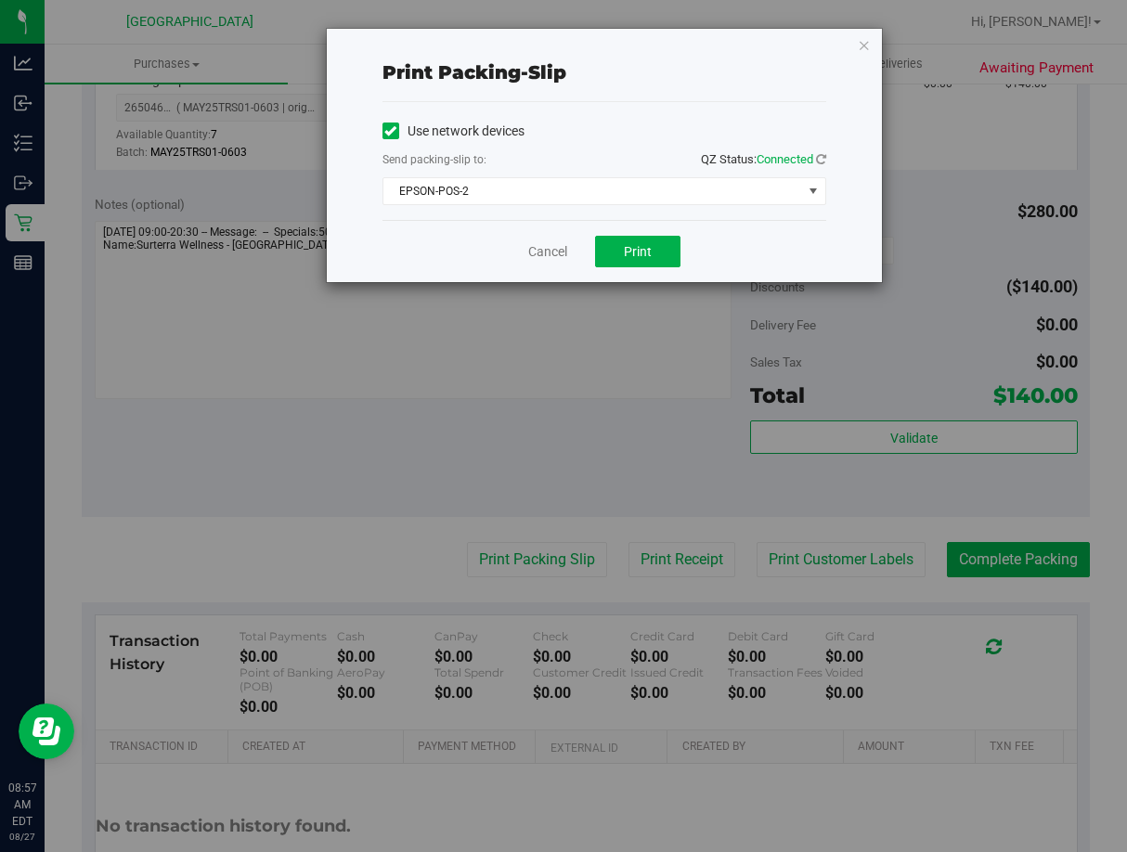
click at [648, 227] on div "Cancel Print" at bounding box center [604, 251] width 444 height 62
click at [654, 232] on div "Cancel Print" at bounding box center [604, 251] width 444 height 62
click at [658, 240] on button "Print" at bounding box center [637, 252] width 85 height 32
click at [549, 247] on link "Cancel" at bounding box center [547, 251] width 39 height 19
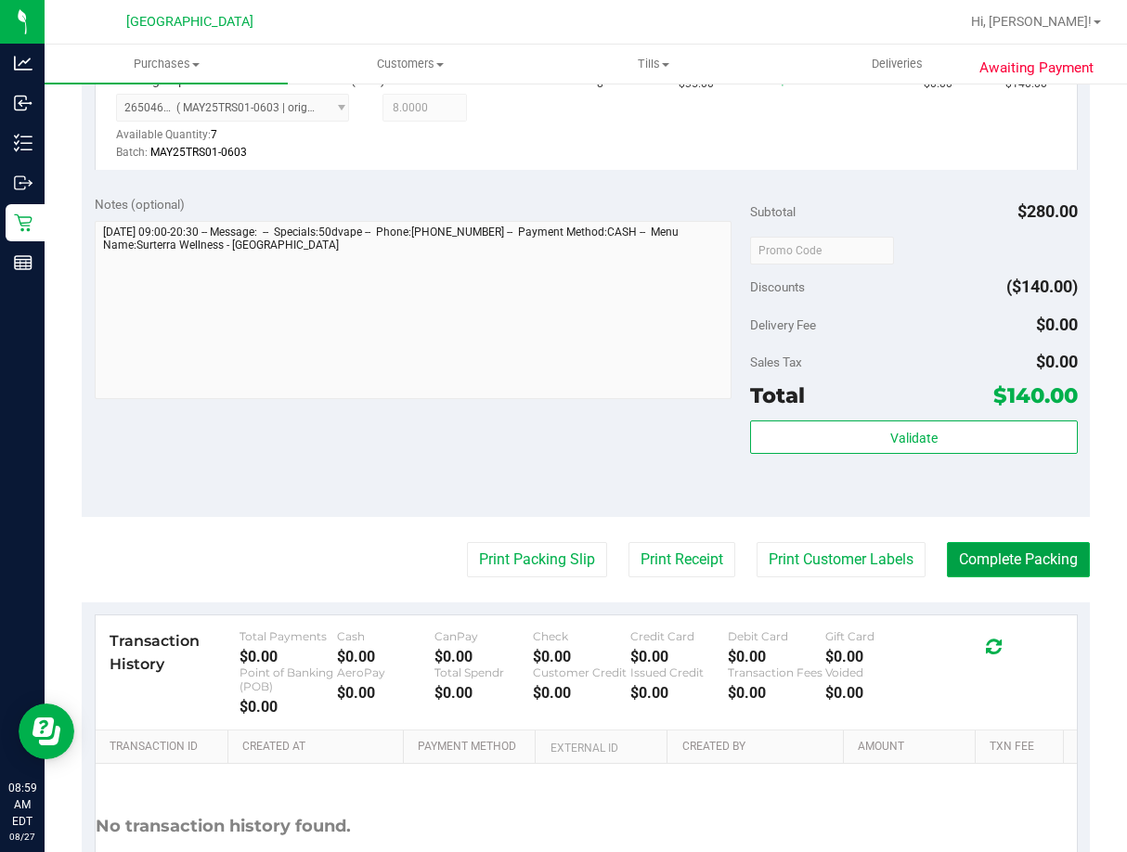
click at [989, 553] on button "Complete Packing" at bounding box center [1018, 559] width 143 height 35
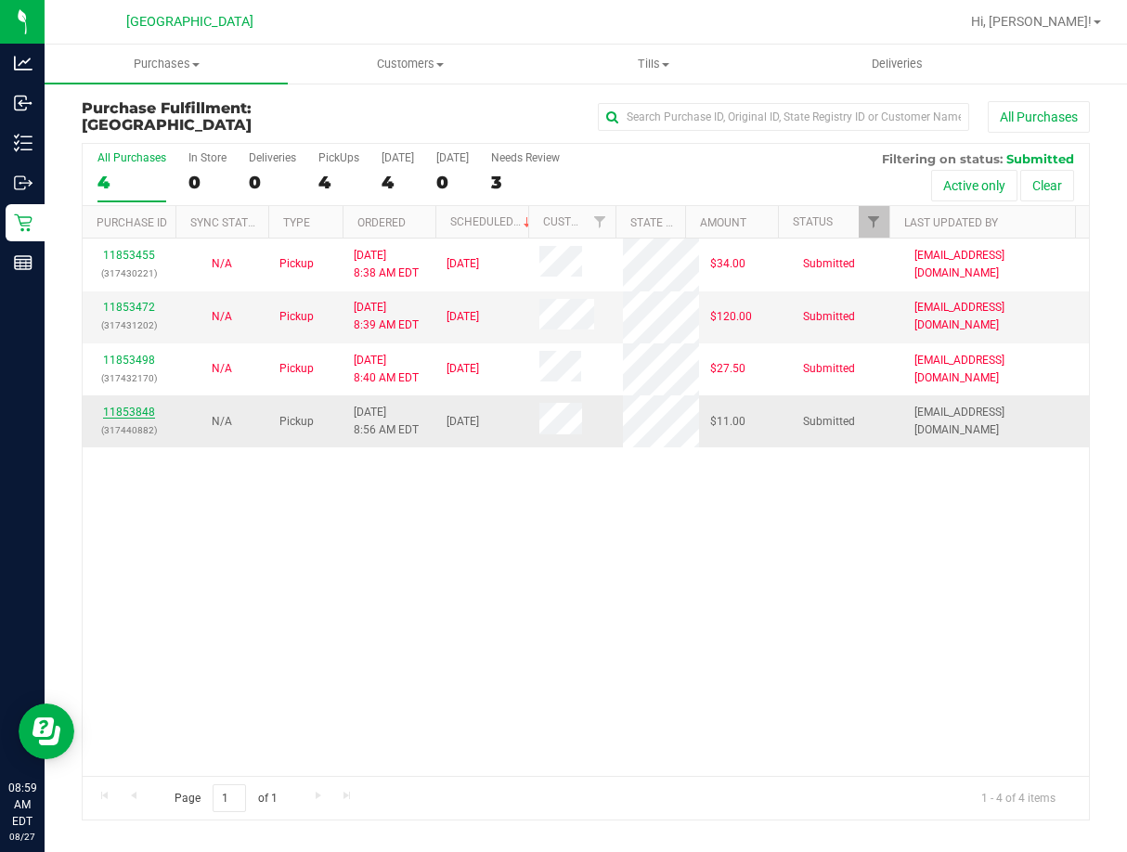
click at [148, 409] on link "11853848" at bounding box center [129, 412] width 52 height 13
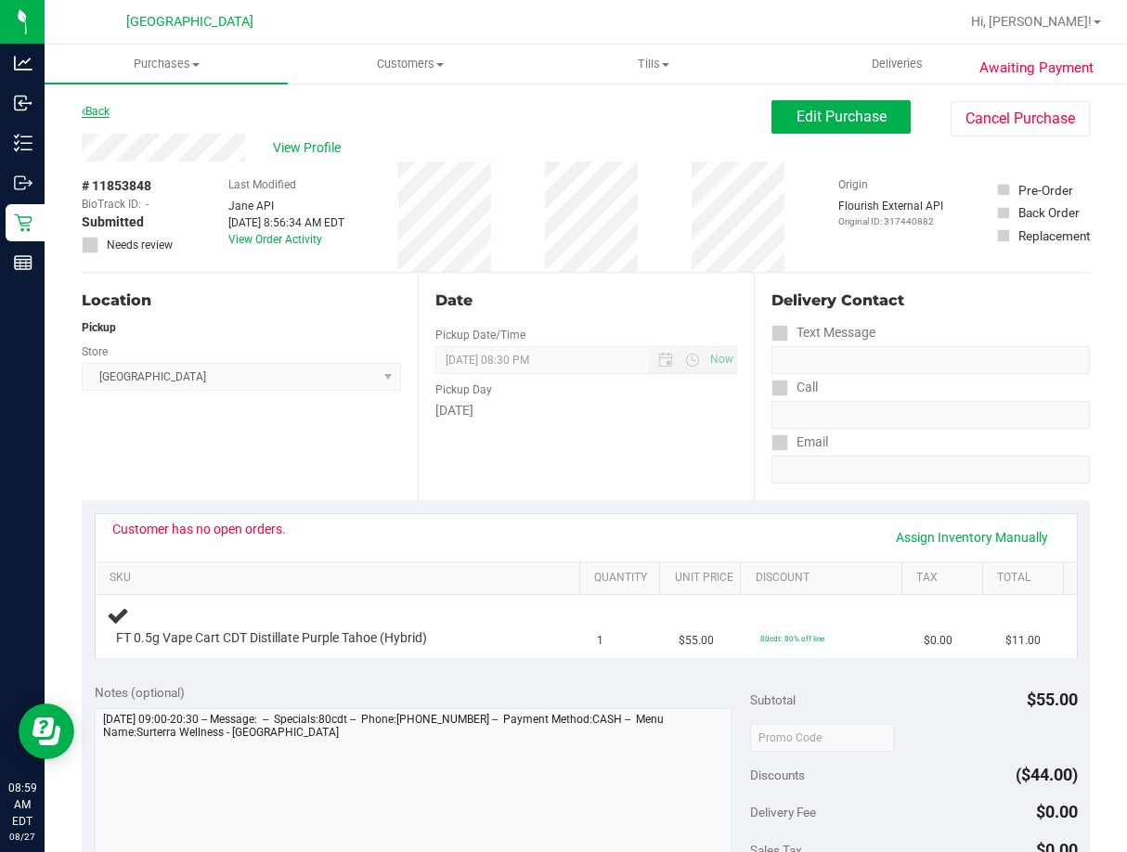
click at [98, 115] on link "Back" at bounding box center [96, 111] width 28 height 13
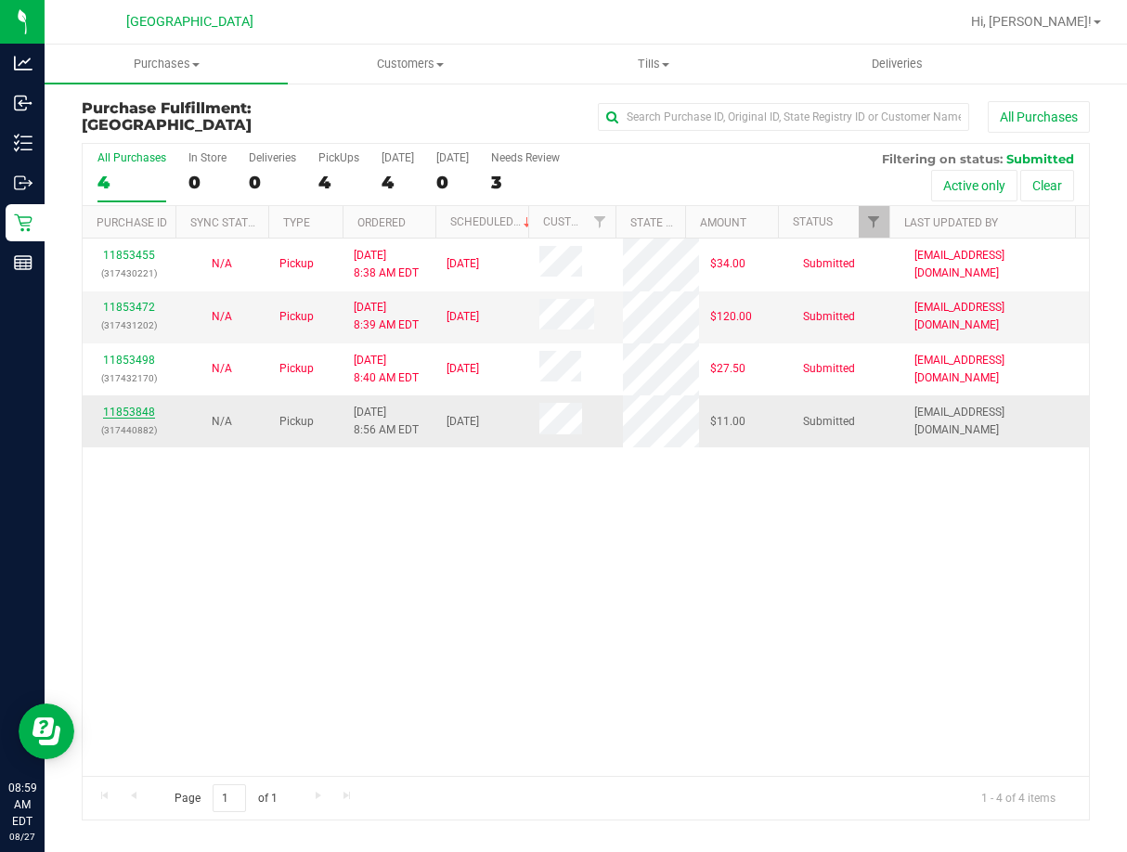
click at [140, 406] on link "11853848" at bounding box center [129, 412] width 52 height 13
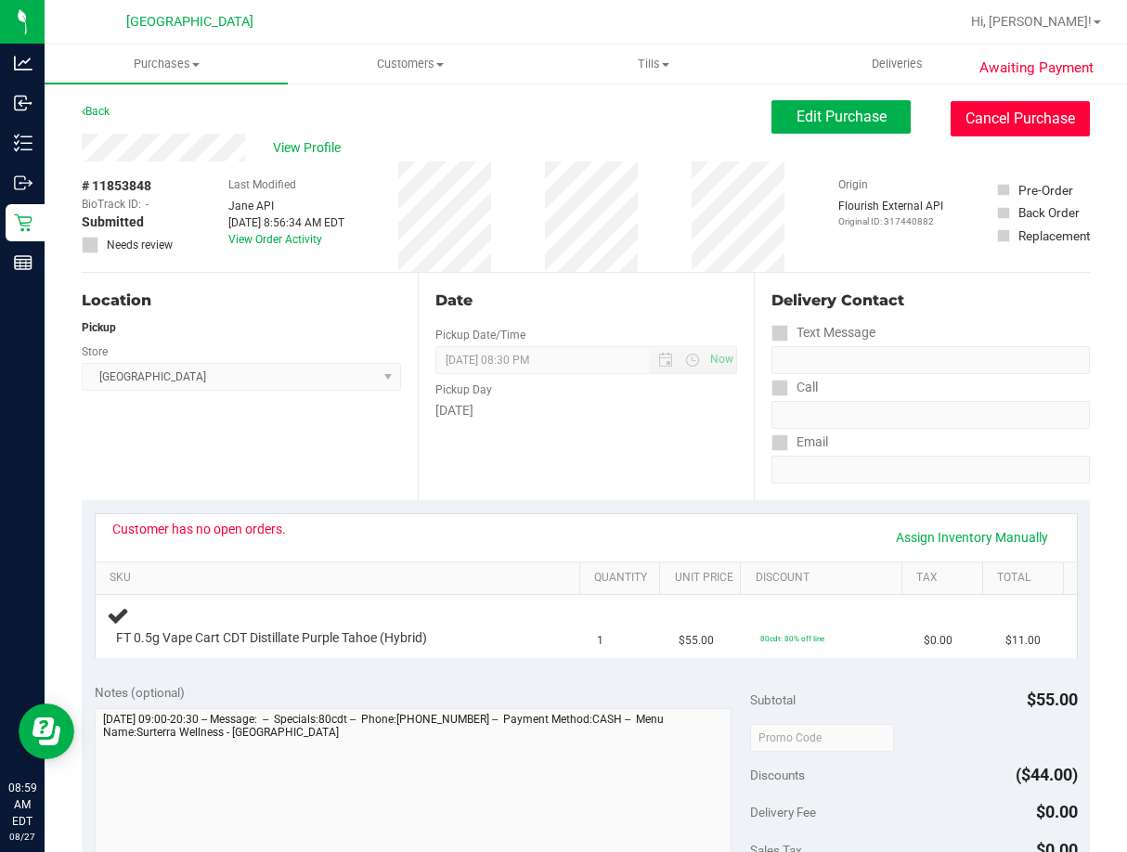
click at [954, 115] on button "Cancel Purchase" at bounding box center [1020, 118] width 139 height 35
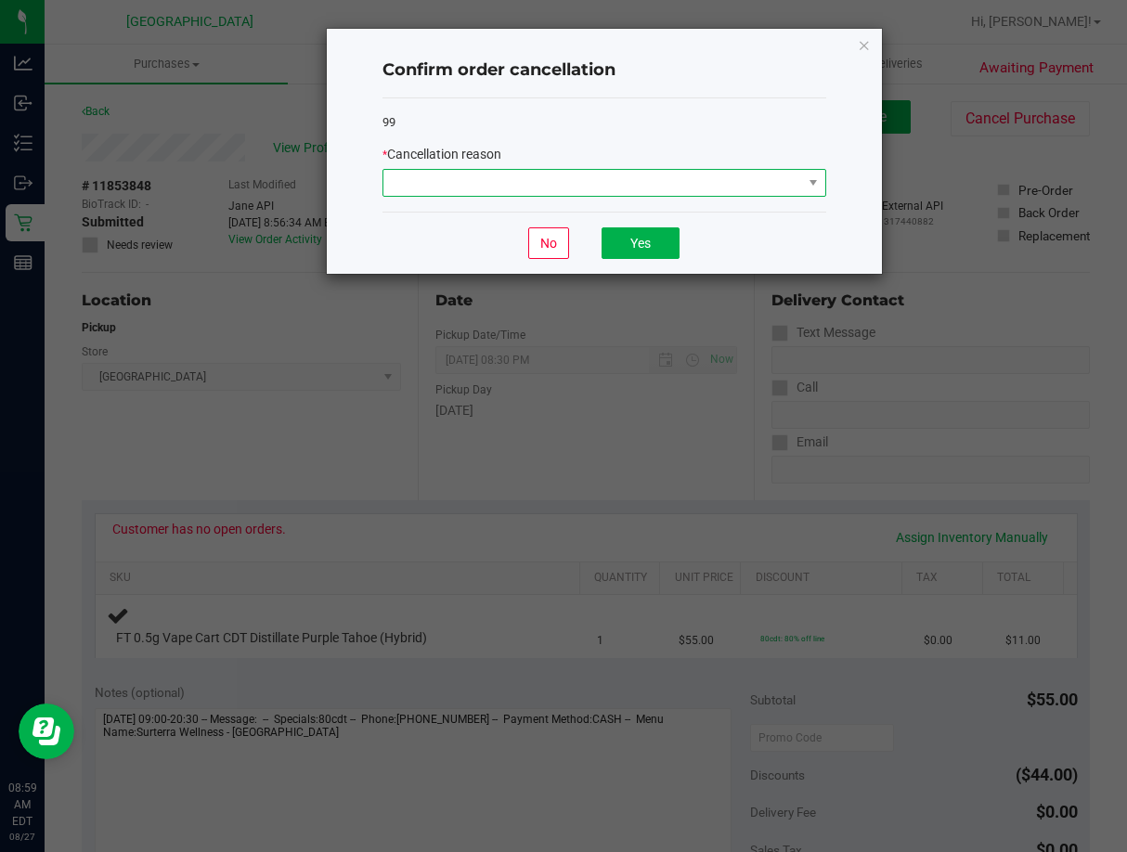
click at [689, 177] on span at bounding box center [592, 183] width 419 height 26
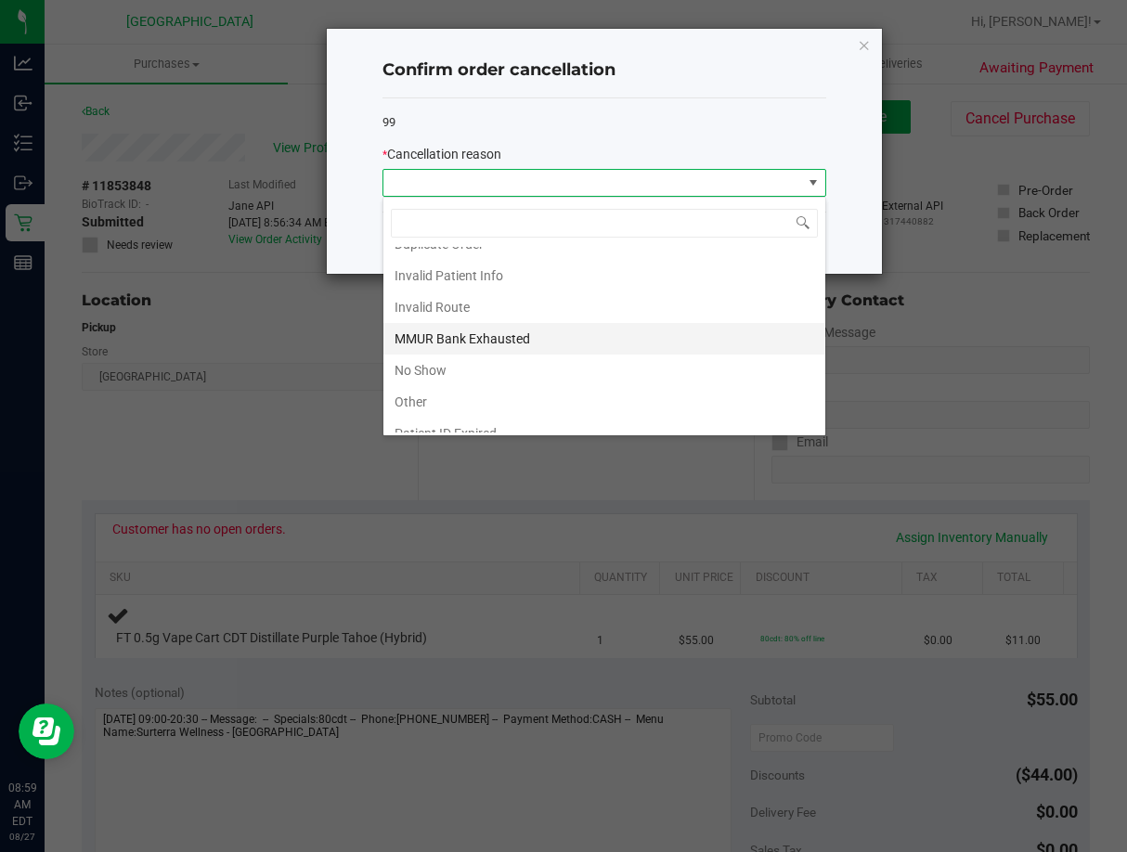
scroll to position [98, 0]
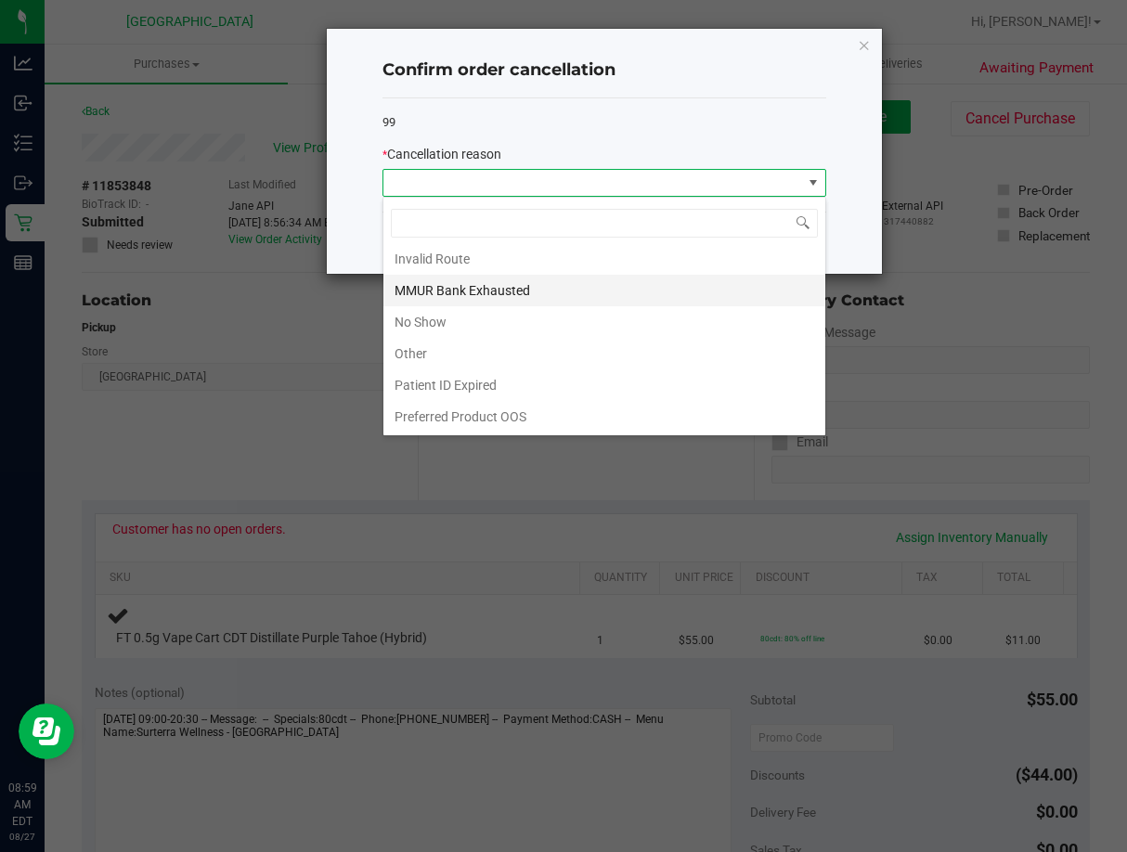
click at [491, 292] on li "MMUR Bank Exhausted" at bounding box center [604, 291] width 442 height 32
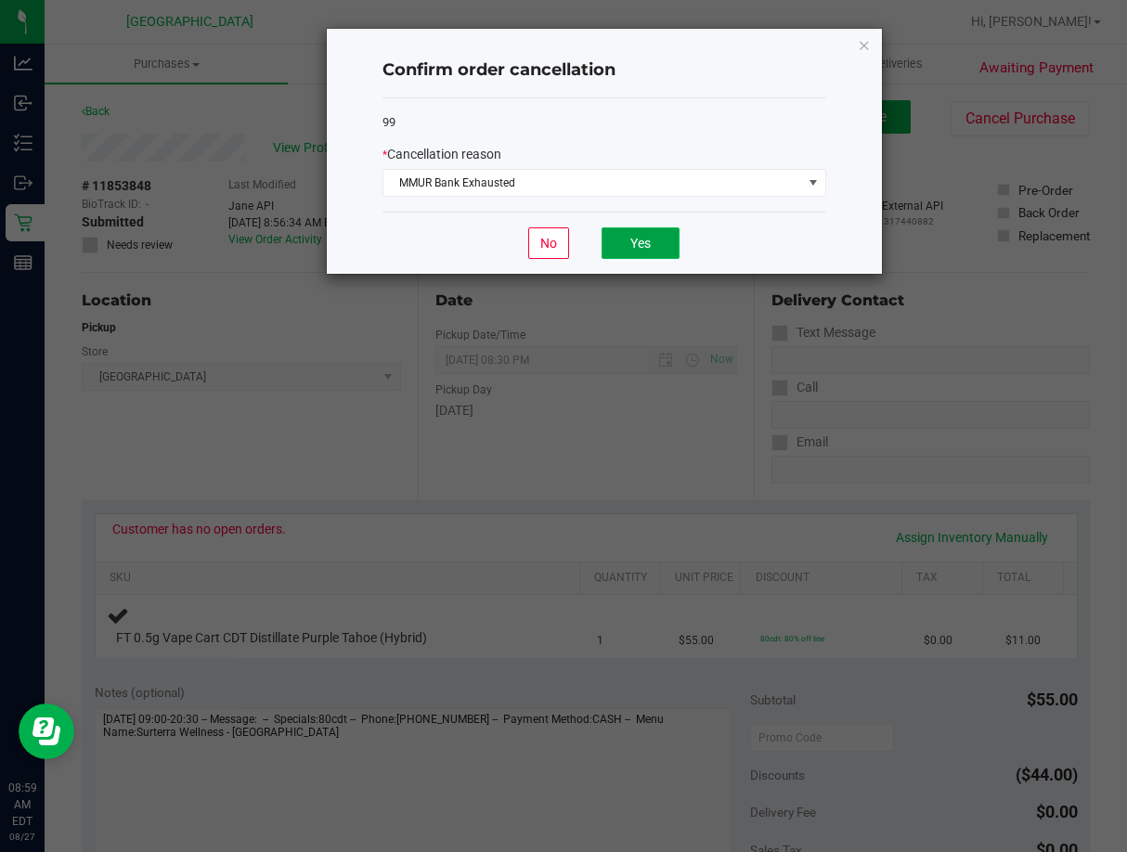
click at [646, 255] on button "Yes" at bounding box center [641, 243] width 78 height 32
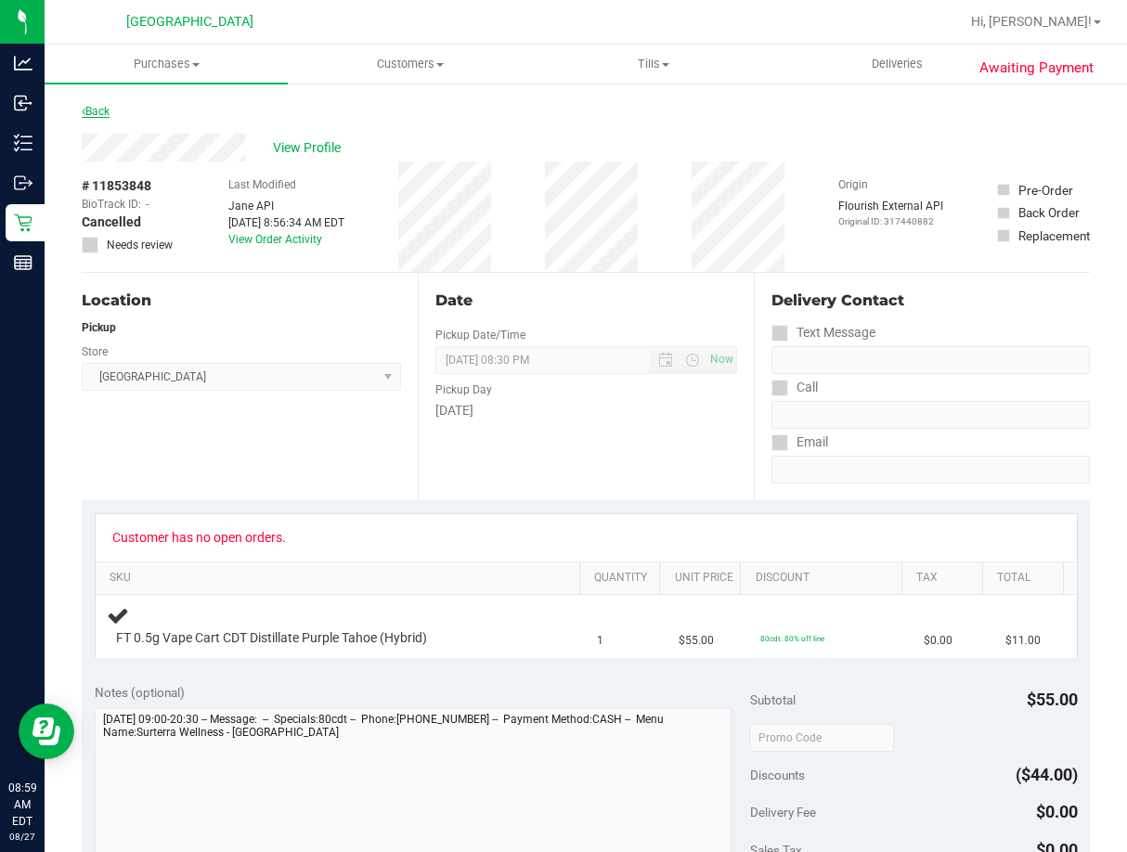
click at [105, 108] on link "Back" at bounding box center [96, 111] width 28 height 13
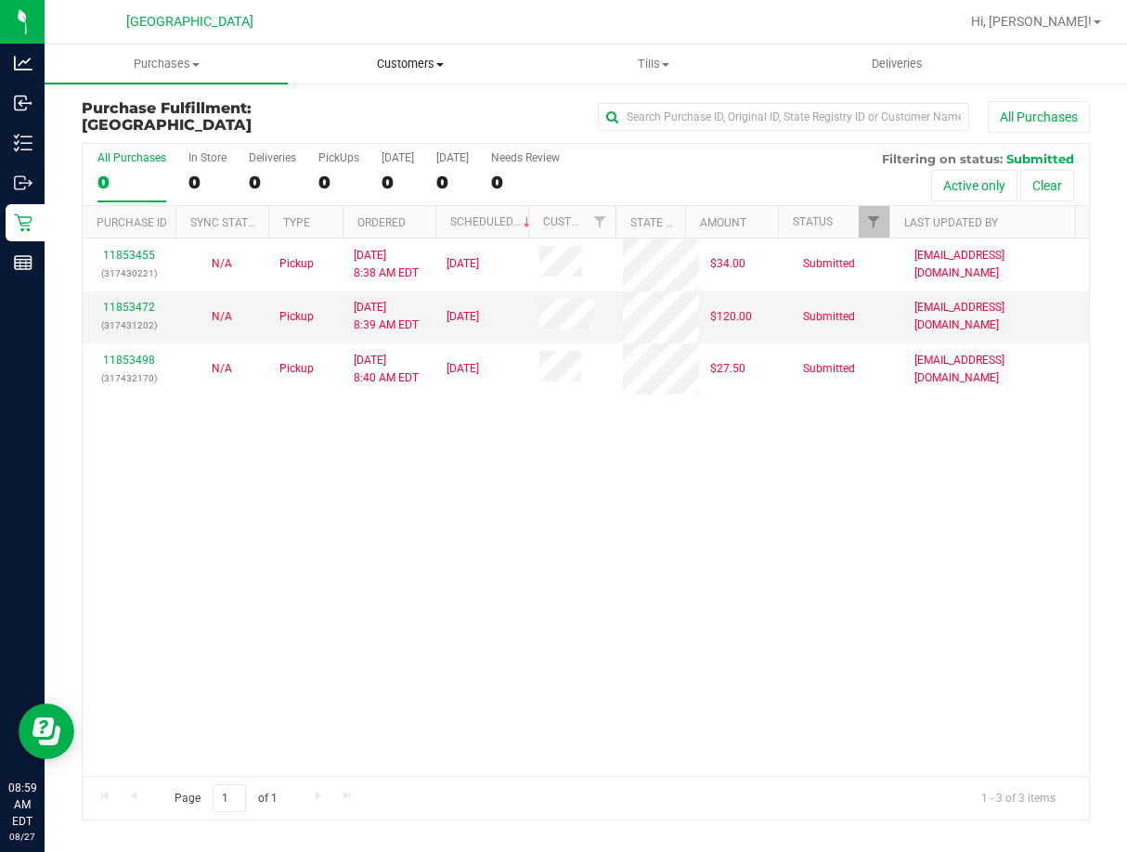
click at [431, 59] on span "Customers" at bounding box center [409, 64] width 241 height 17
click at [396, 112] on span "All customers" at bounding box center [355, 112] width 134 height 16
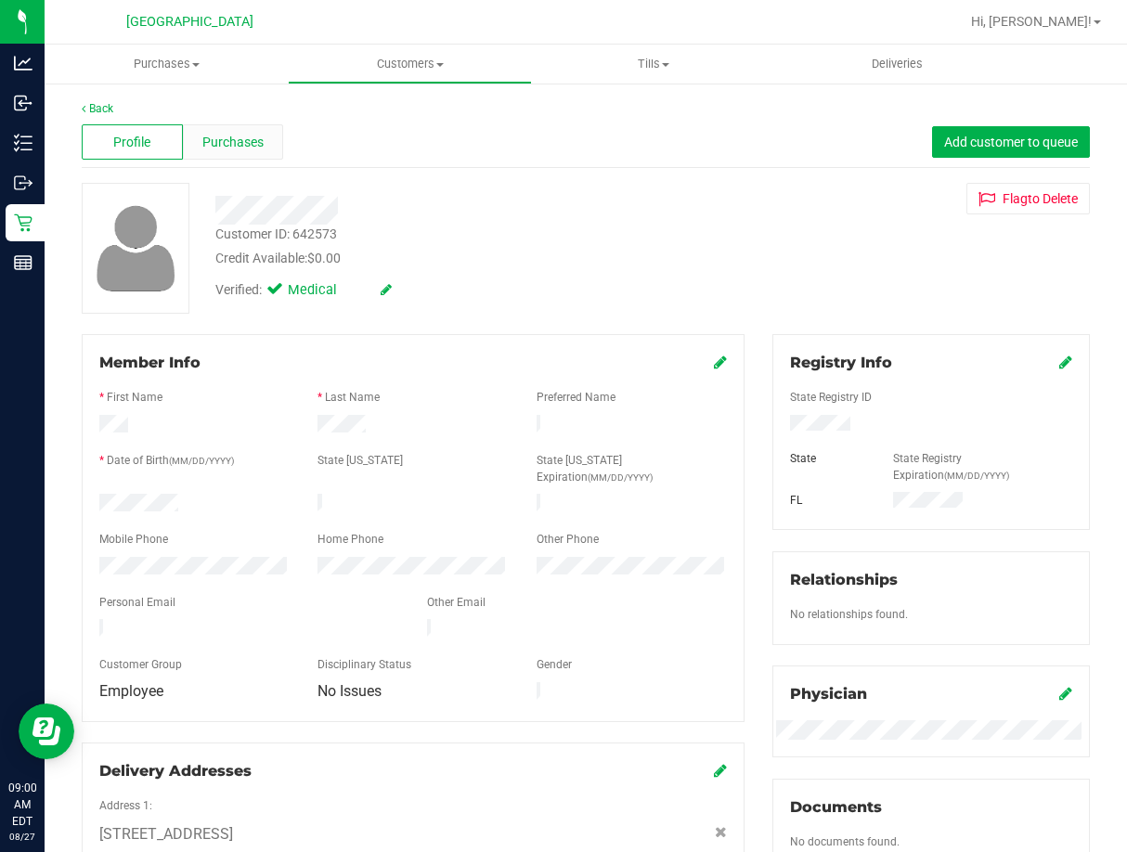
click at [230, 137] on span "Purchases" at bounding box center [232, 142] width 61 height 19
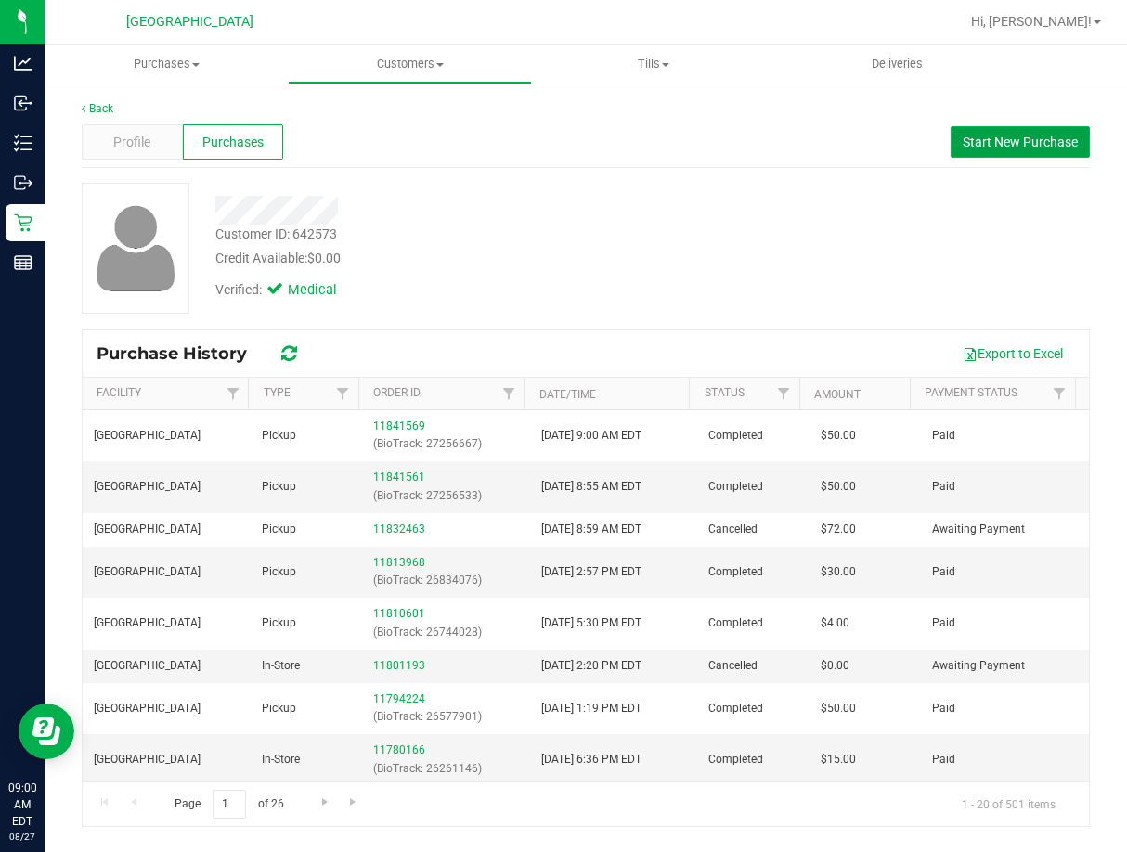
click at [974, 133] on button "Start New Purchase" at bounding box center [1020, 142] width 139 height 32
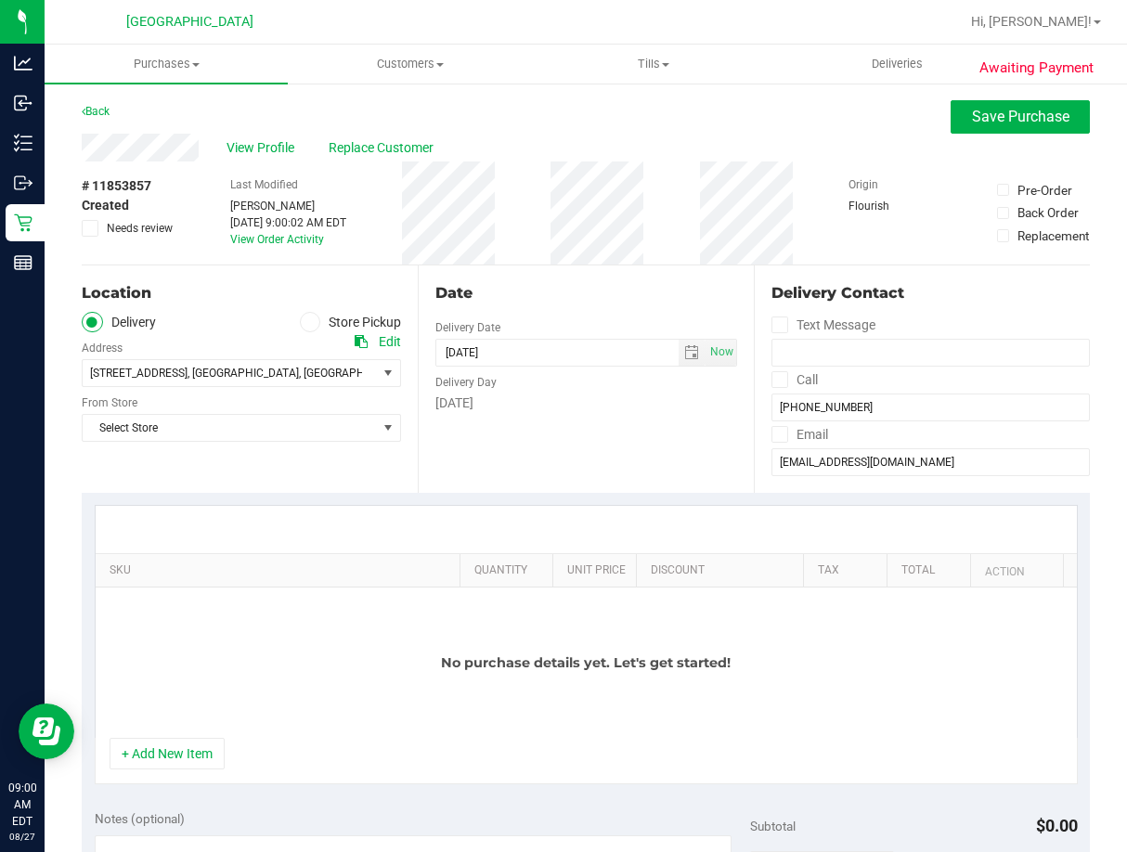
click at [306, 322] on icon at bounding box center [309, 322] width 11 height 0
click at [0, 0] on input "Store Pickup" at bounding box center [0, 0] width 0 height 0
click at [298, 377] on span "Select Store" at bounding box center [230, 373] width 294 height 26
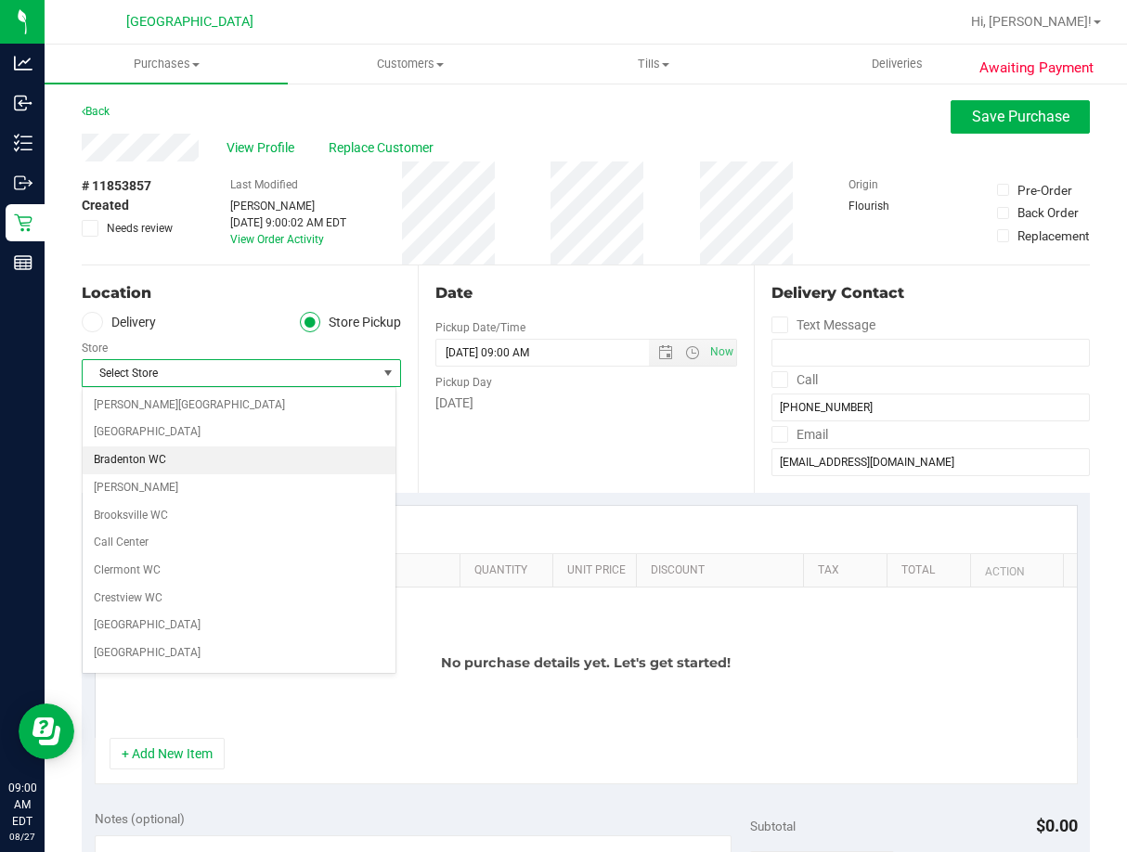
scroll to position [464, 0]
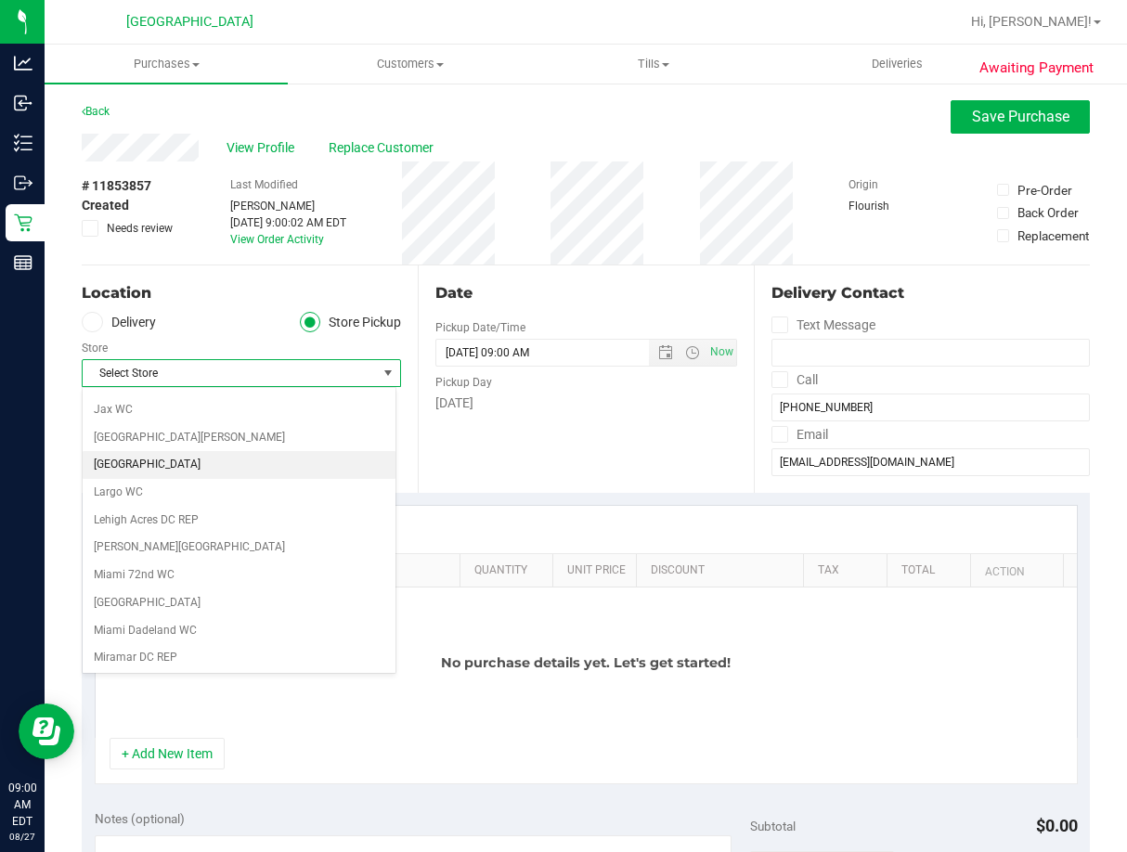
click at [185, 470] on li "[GEOGRAPHIC_DATA]" at bounding box center [239, 465] width 313 height 28
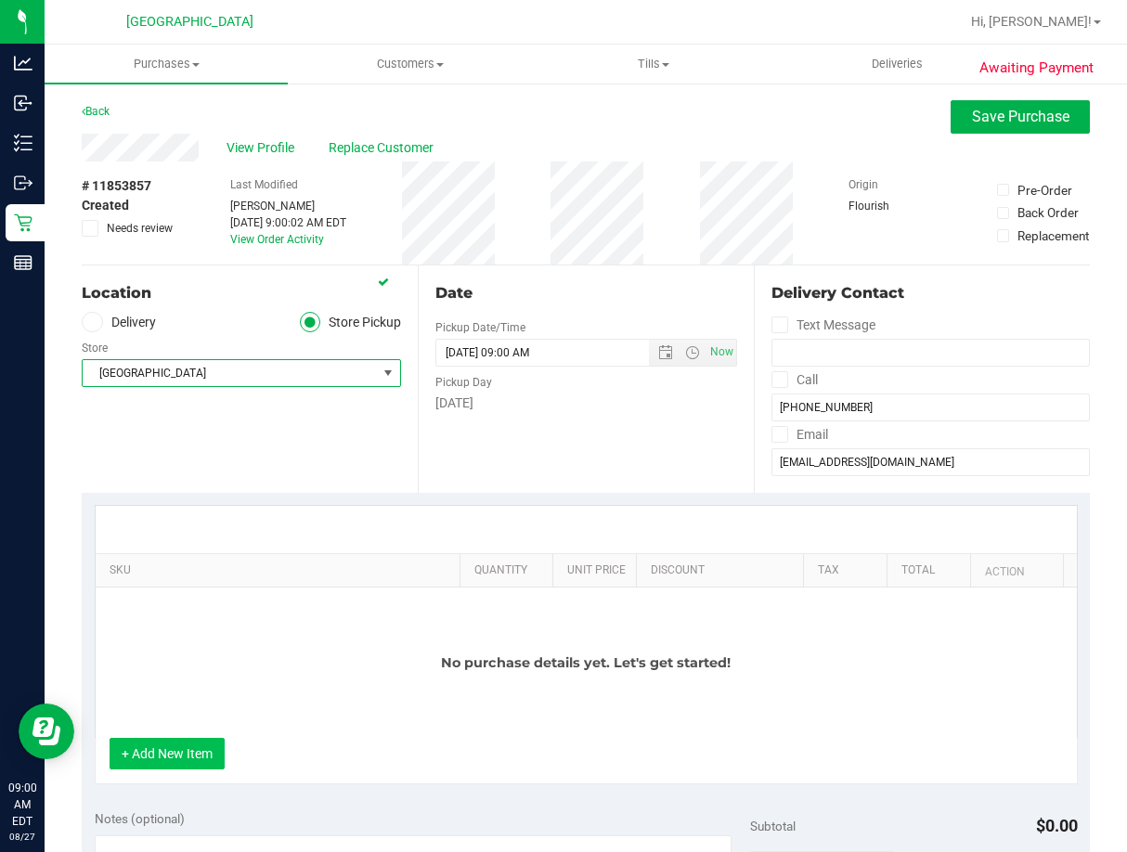
click at [189, 755] on button "+ Add New Item" at bounding box center [167, 754] width 115 height 32
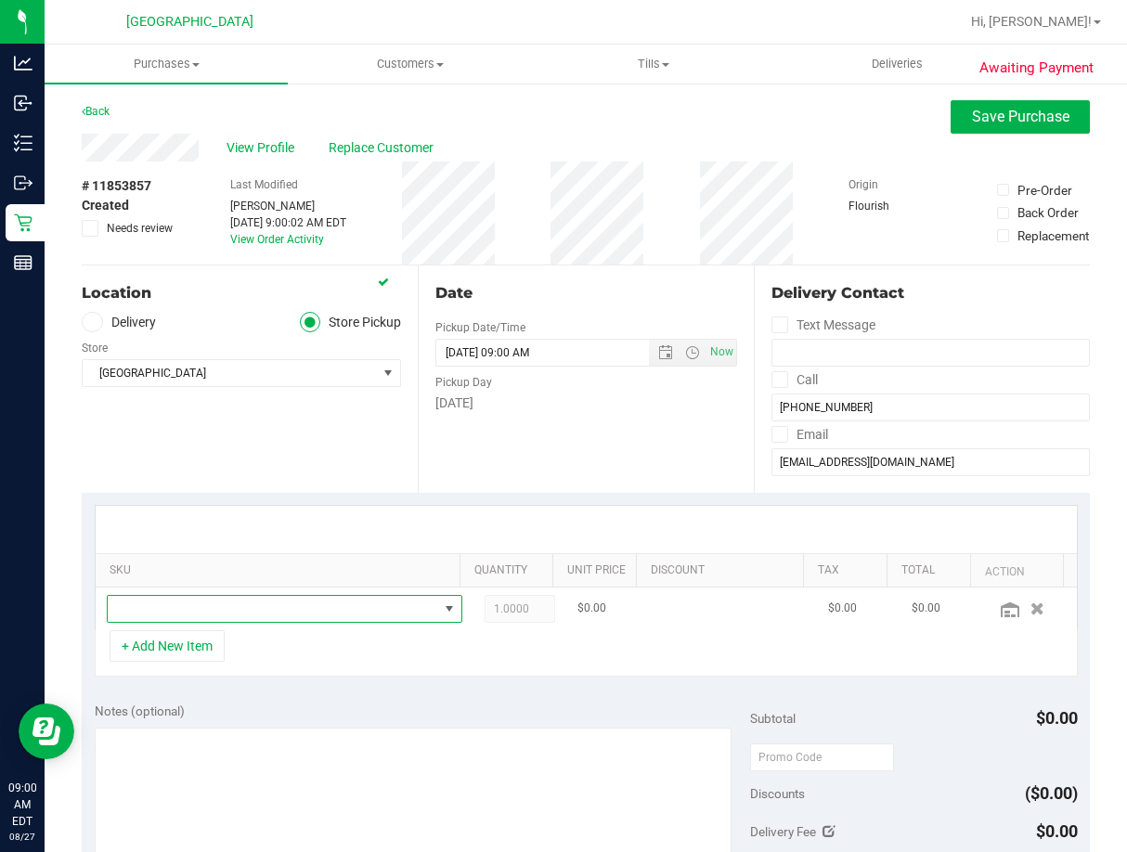
click at [269, 613] on span "NO DATA FOUND" at bounding box center [273, 609] width 330 height 26
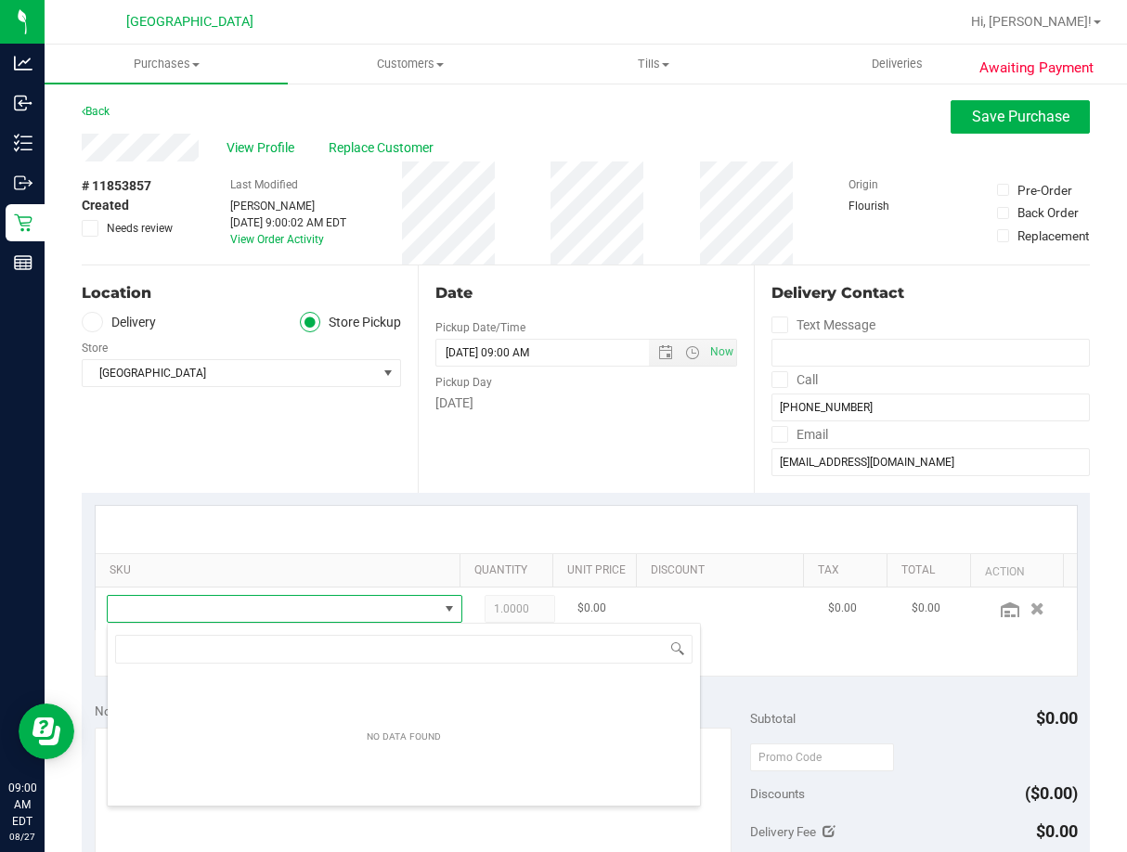
scroll to position [28, 314]
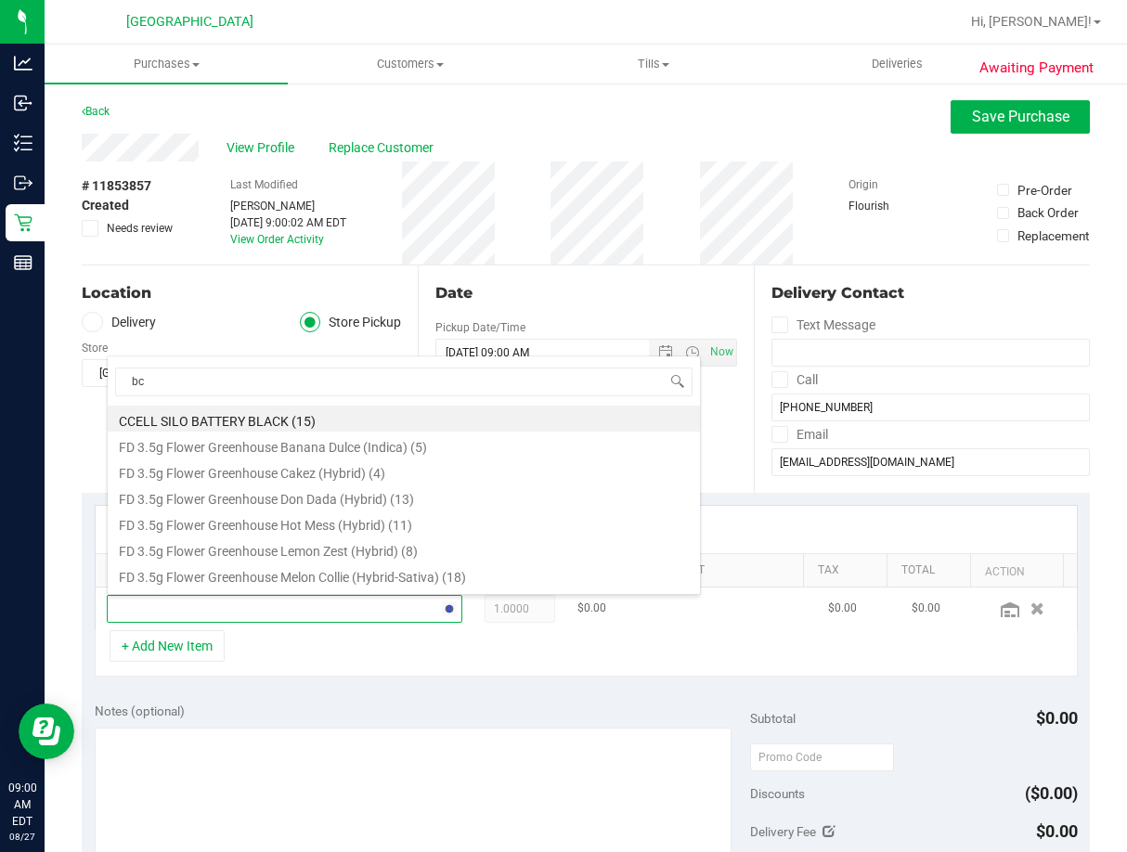
type input "bct"
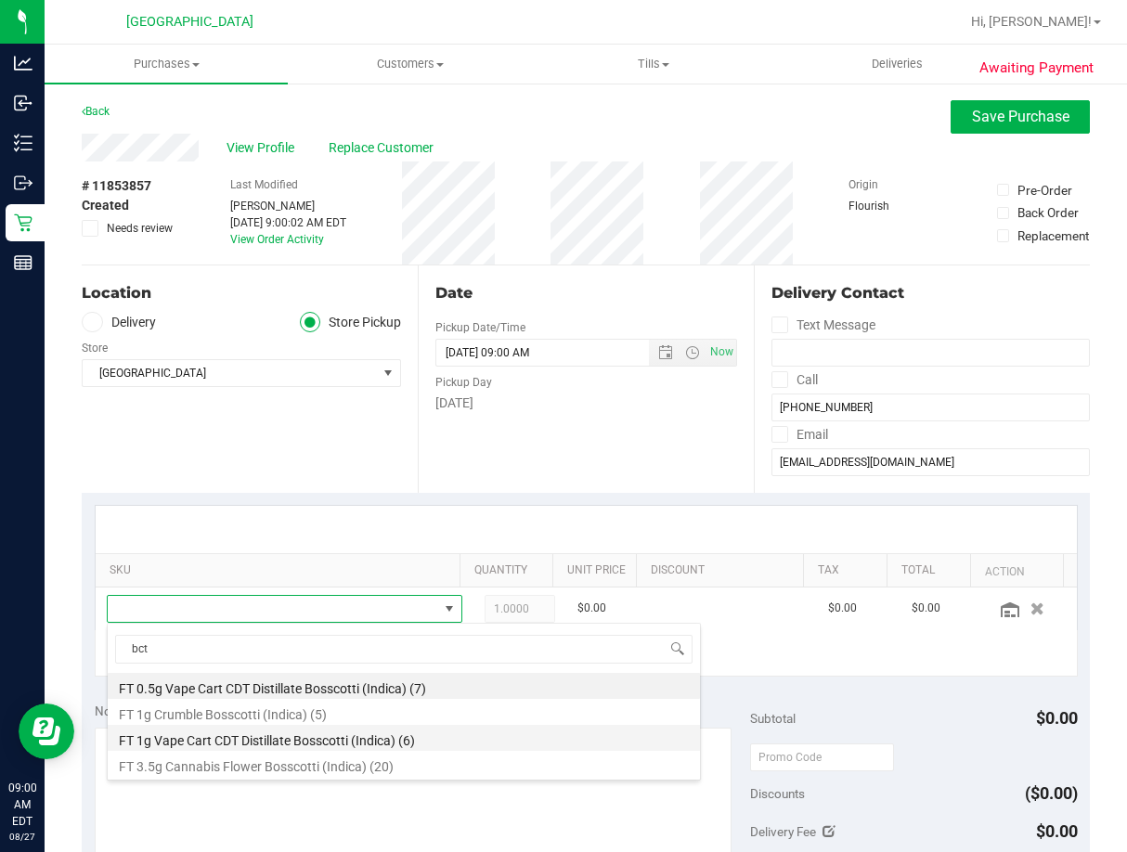
click at [246, 741] on li "FT 1g Vape Cart CDT Distillate Bosscotti (Indica) (6)" at bounding box center [404, 738] width 592 height 26
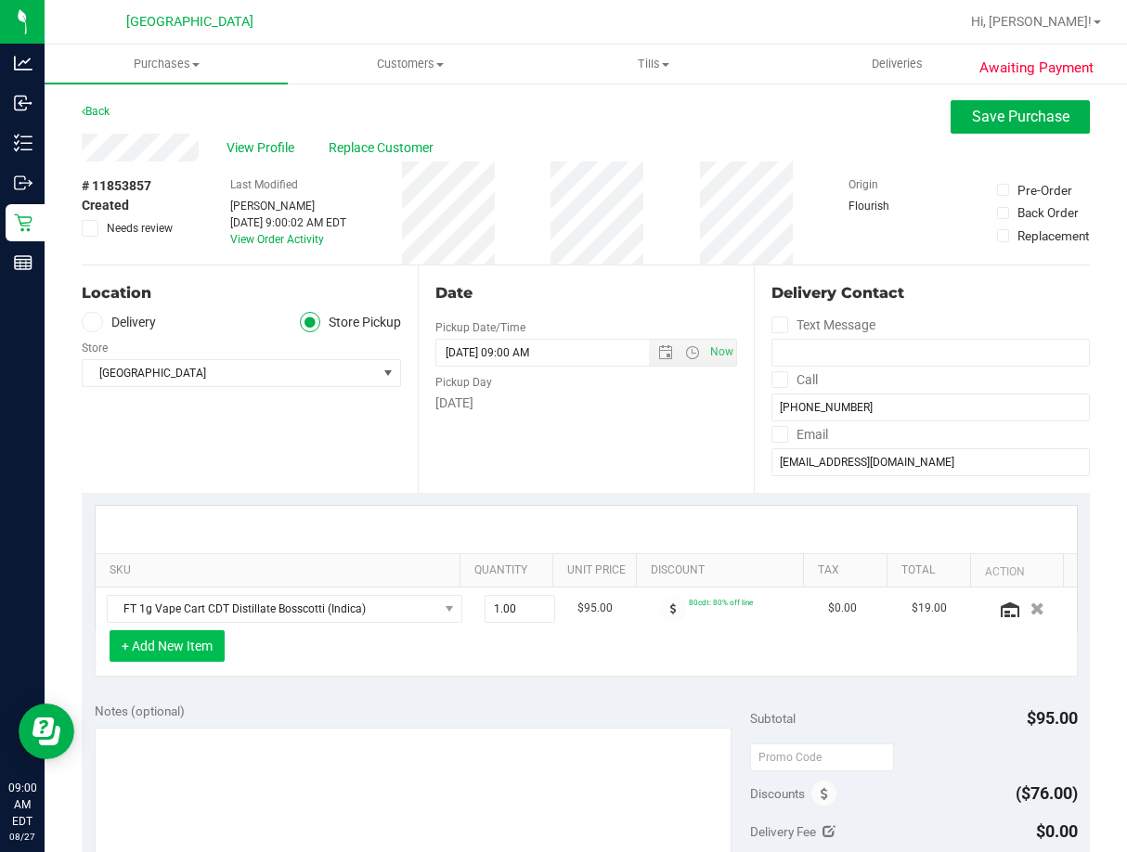
click at [194, 642] on button "+ Add New Item" at bounding box center [167, 646] width 115 height 32
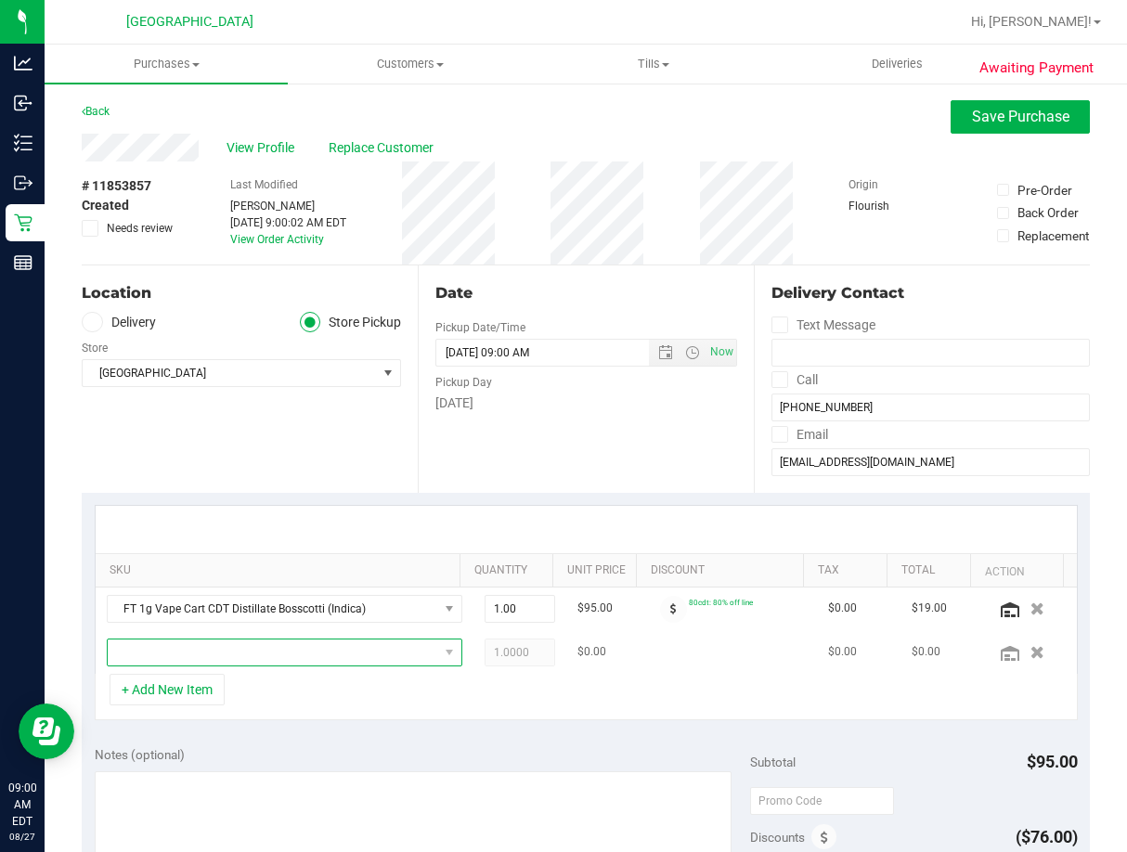
click at [220, 647] on span "NO DATA FOUND" at bounding box center [273, 653] width 330 height 26
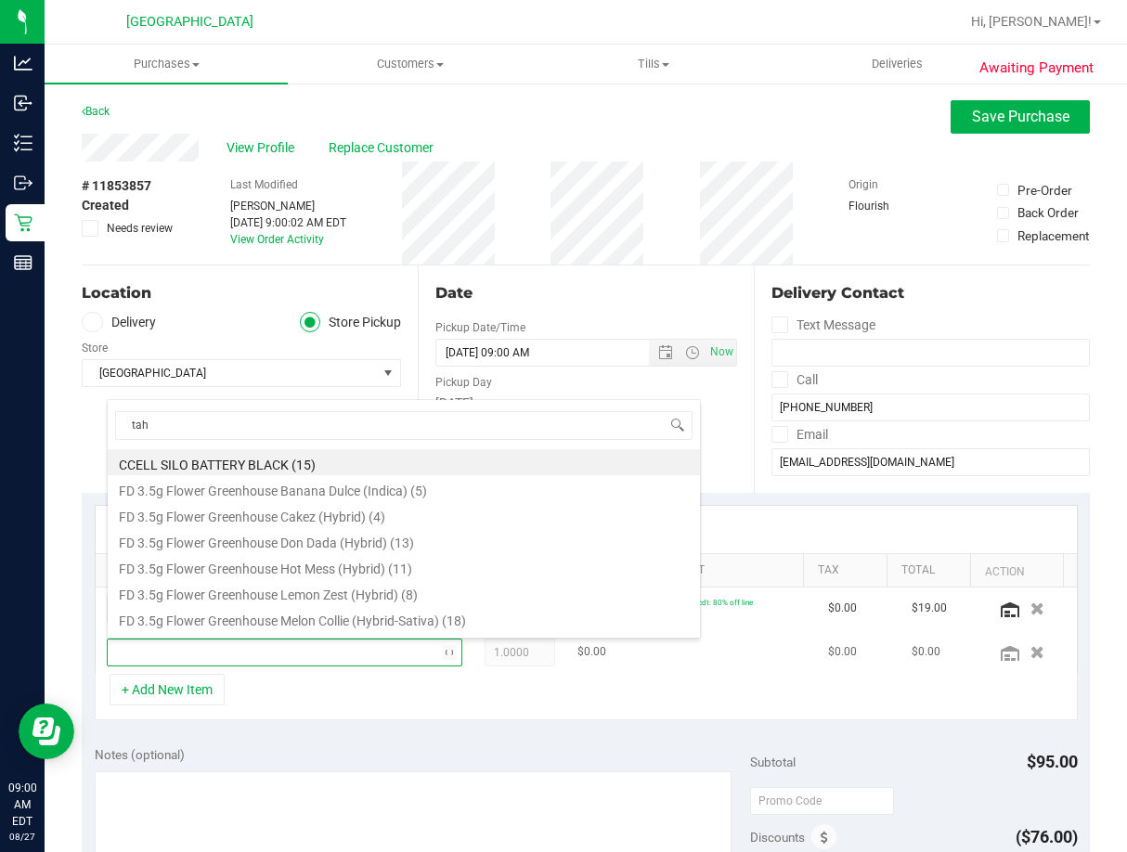
type input "taho"
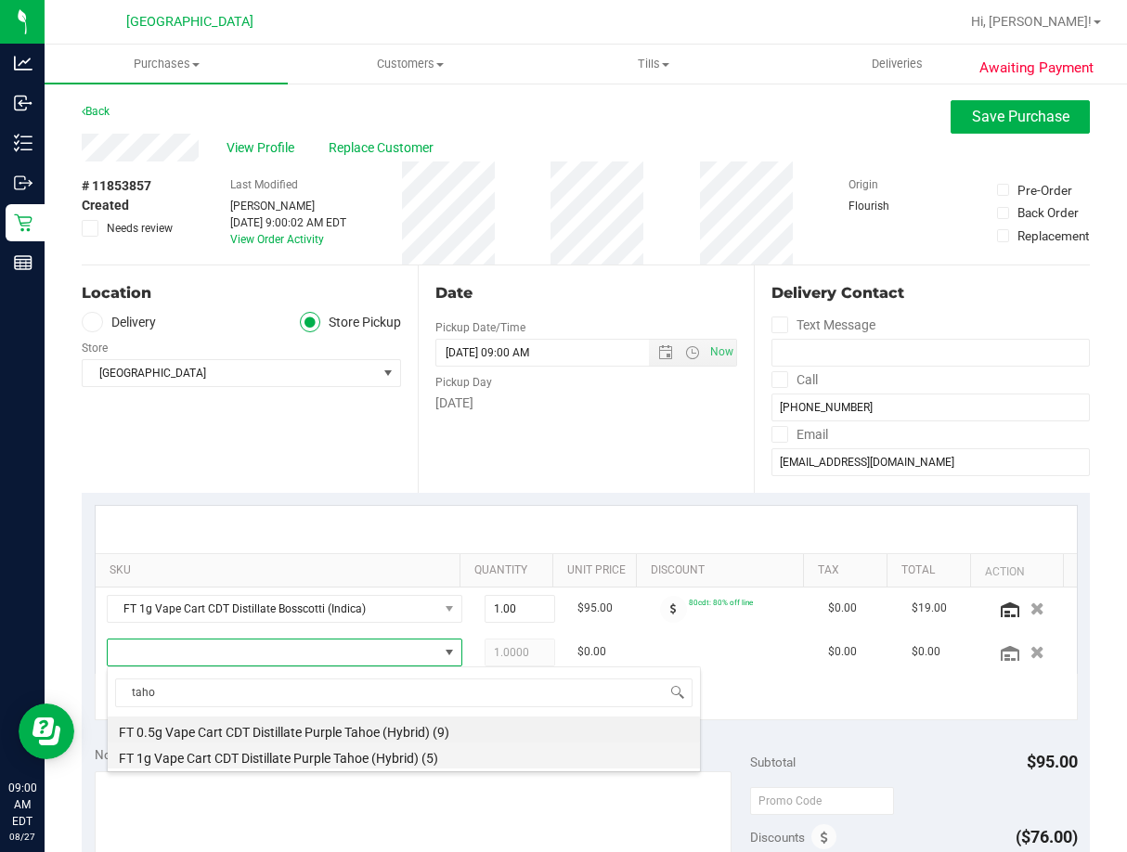
click at [232, 763] on li "FT 1g Vape Cart CDT Distillate Purple Tahoe (Hybrid) (5)" at bounding box center [404, 756] width 592 height 26
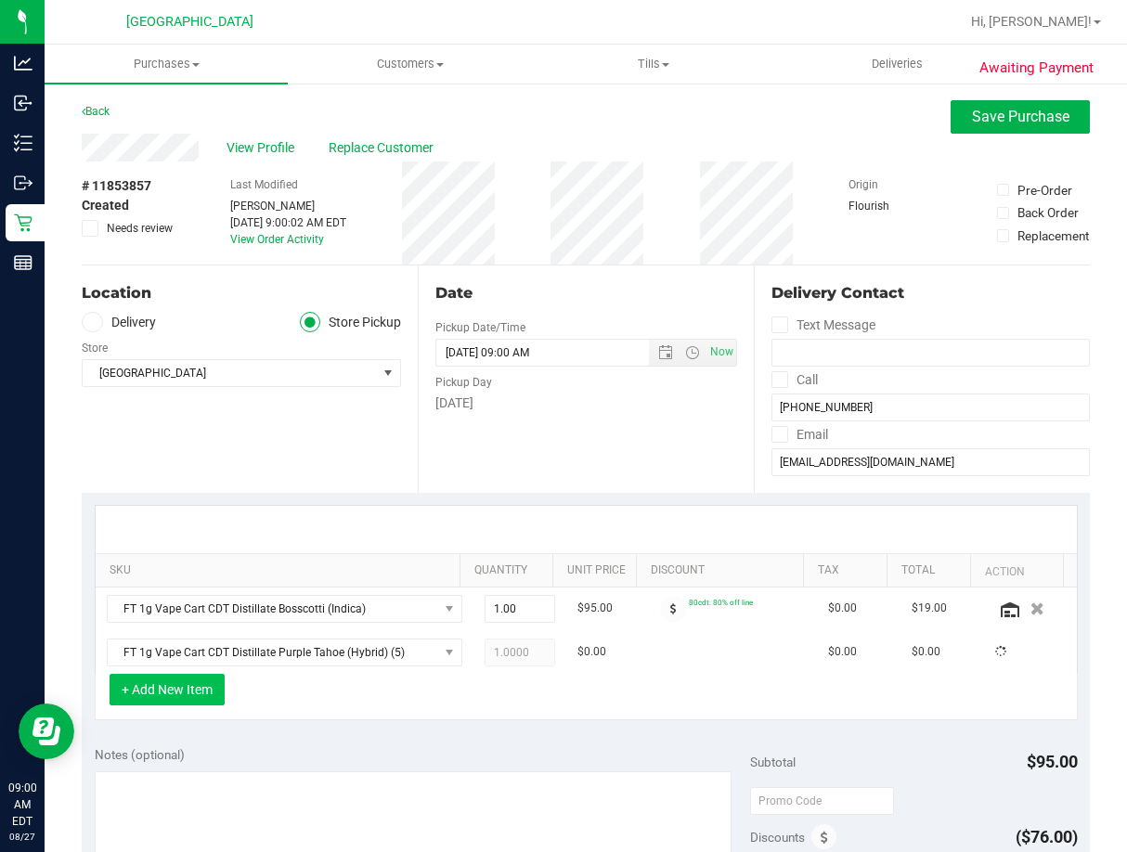
click at [188, 702] on button "+ Add New Item" at bounding box center [167, 690] width 115 height 32
click at [215, 700] on button "+ Add New Item" at bounding box center [167, 690] width 115 height 32
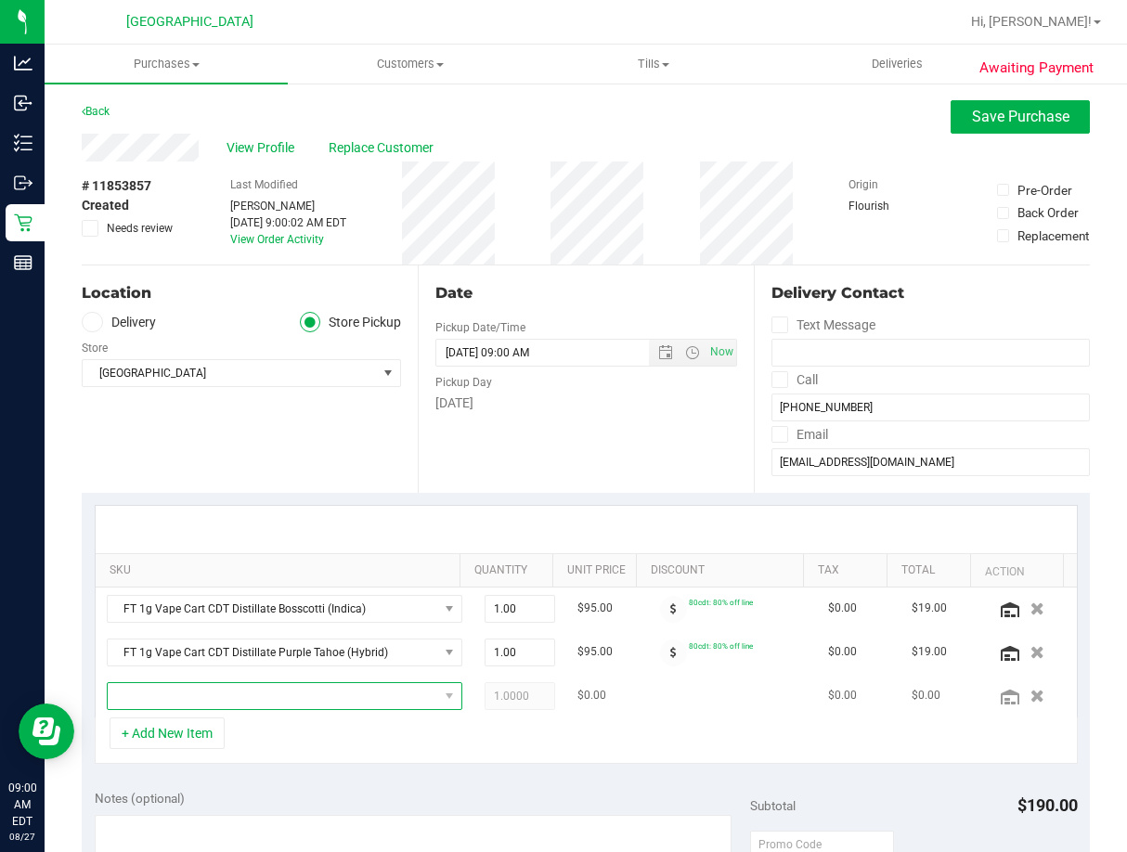
click at [215, 695] on span "NO DATA FOUND" at bounding box center [273, 696] width 330 height 26
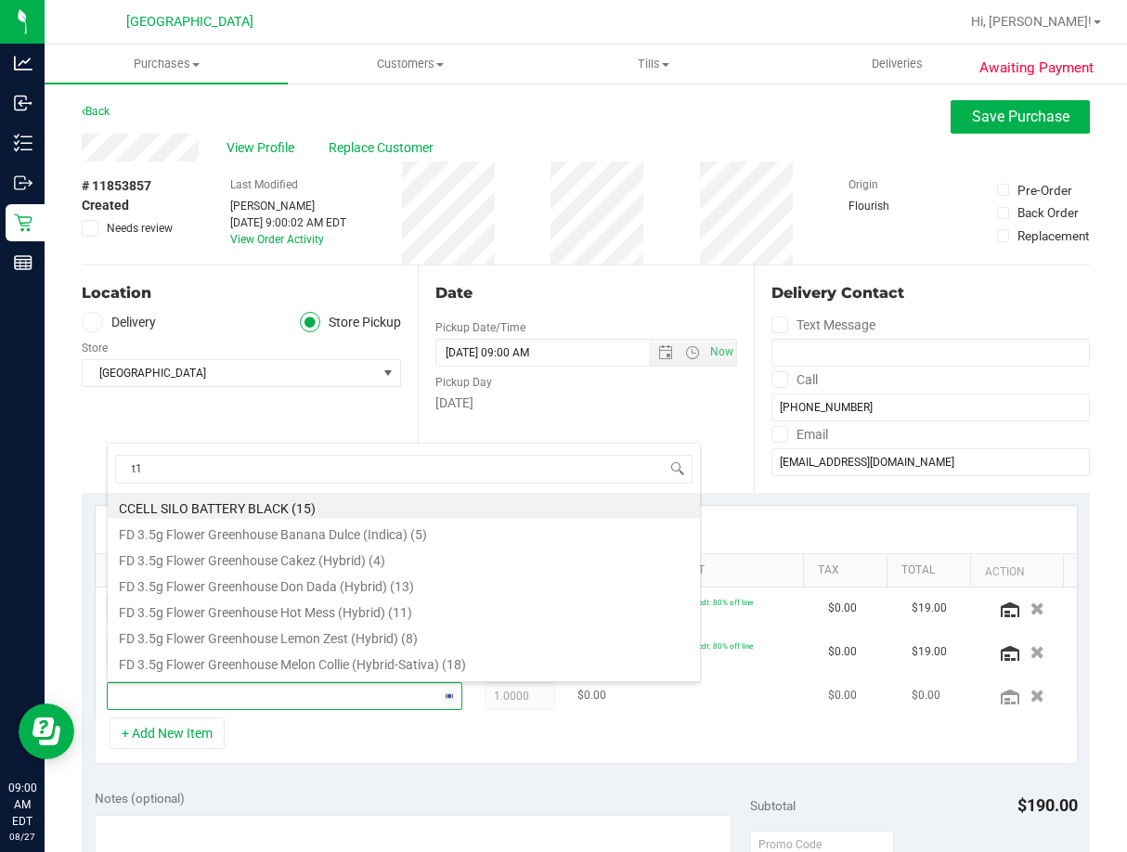
type input "t16"
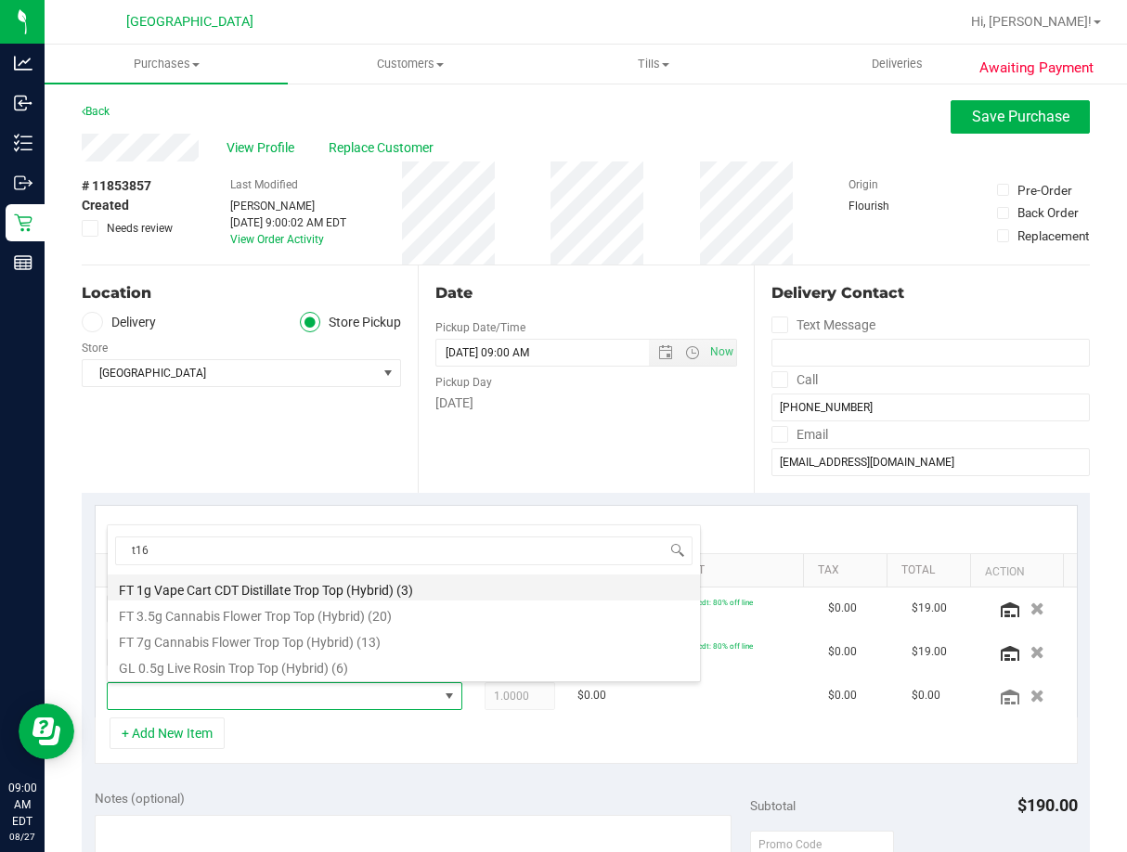
click at [202, 590] on li "FT 1g Vape Cart CDT Distillate Trop Top (Hybrid) (3)" at bounding box center [404, 588] width 592 height 26
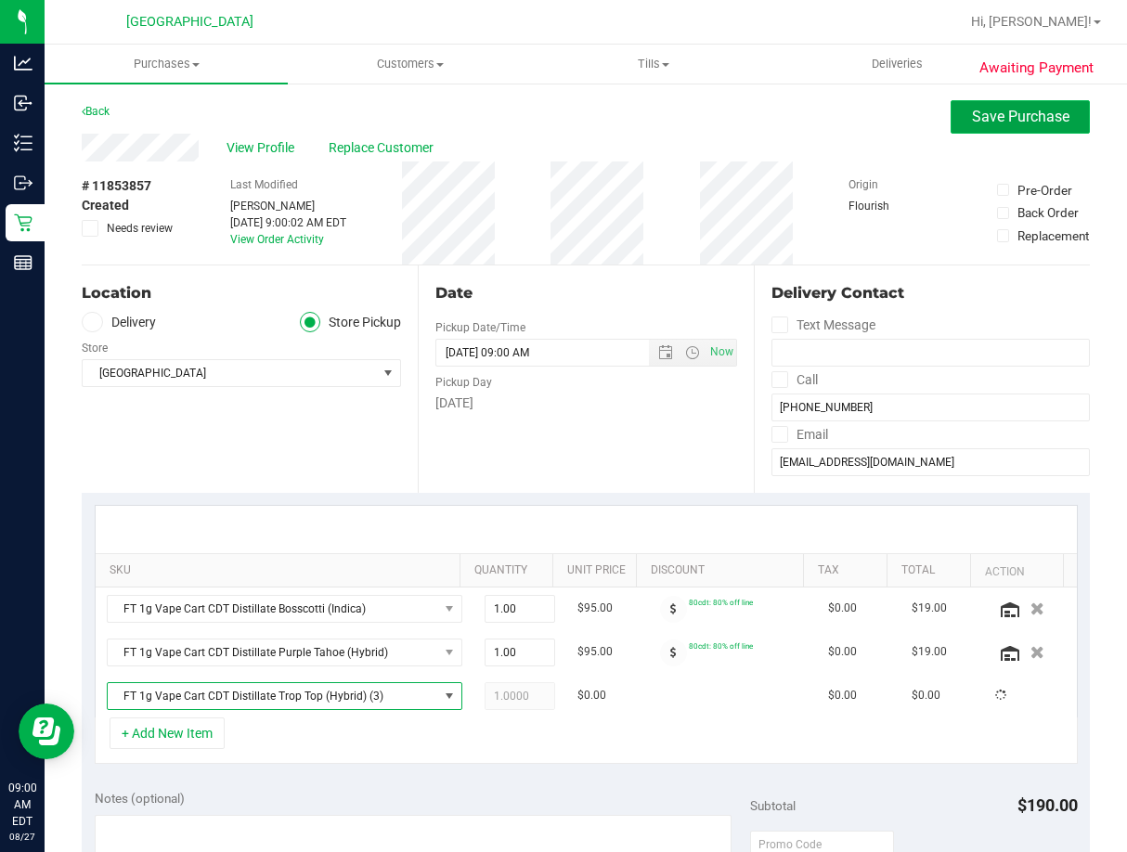
click at [1034, 106] on button "Save Purchase" at bounding box center [1020, 116] width 139 height 33
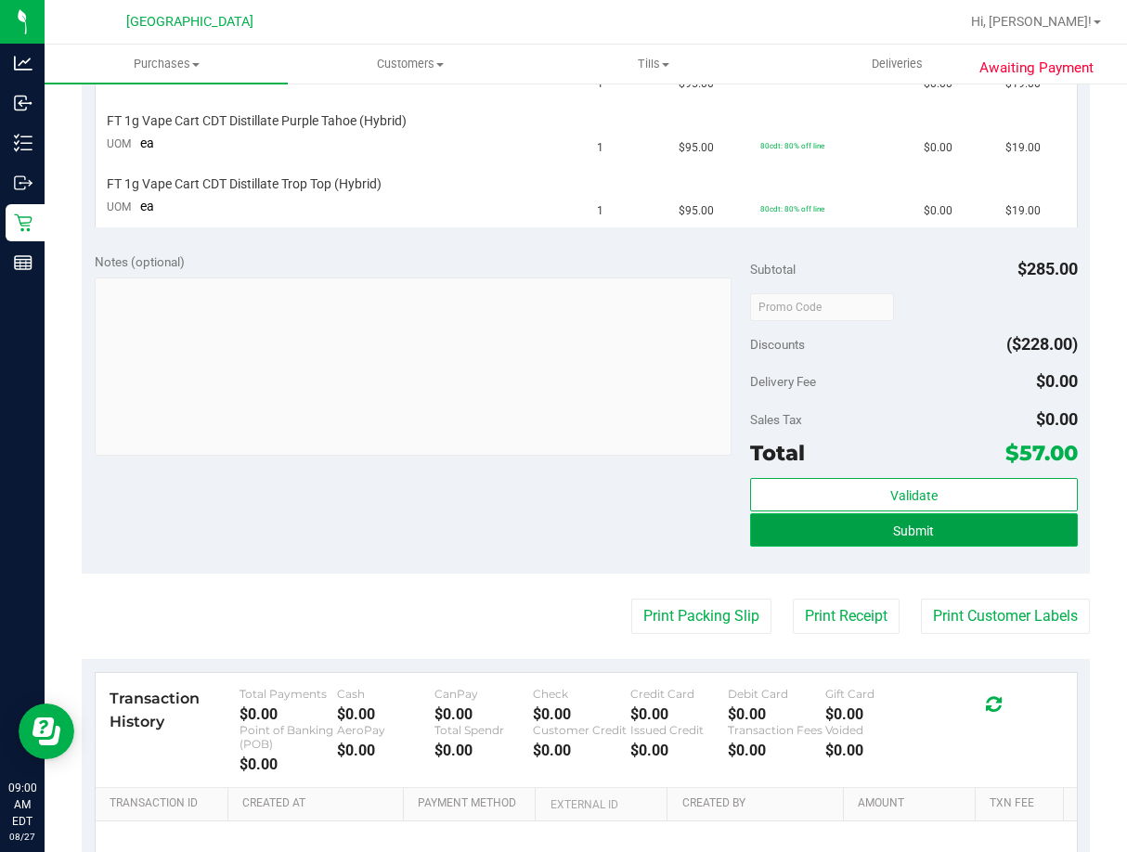
click at [970, 525] on button "Submit" at bounding box center [914, 529] width 328 height 33
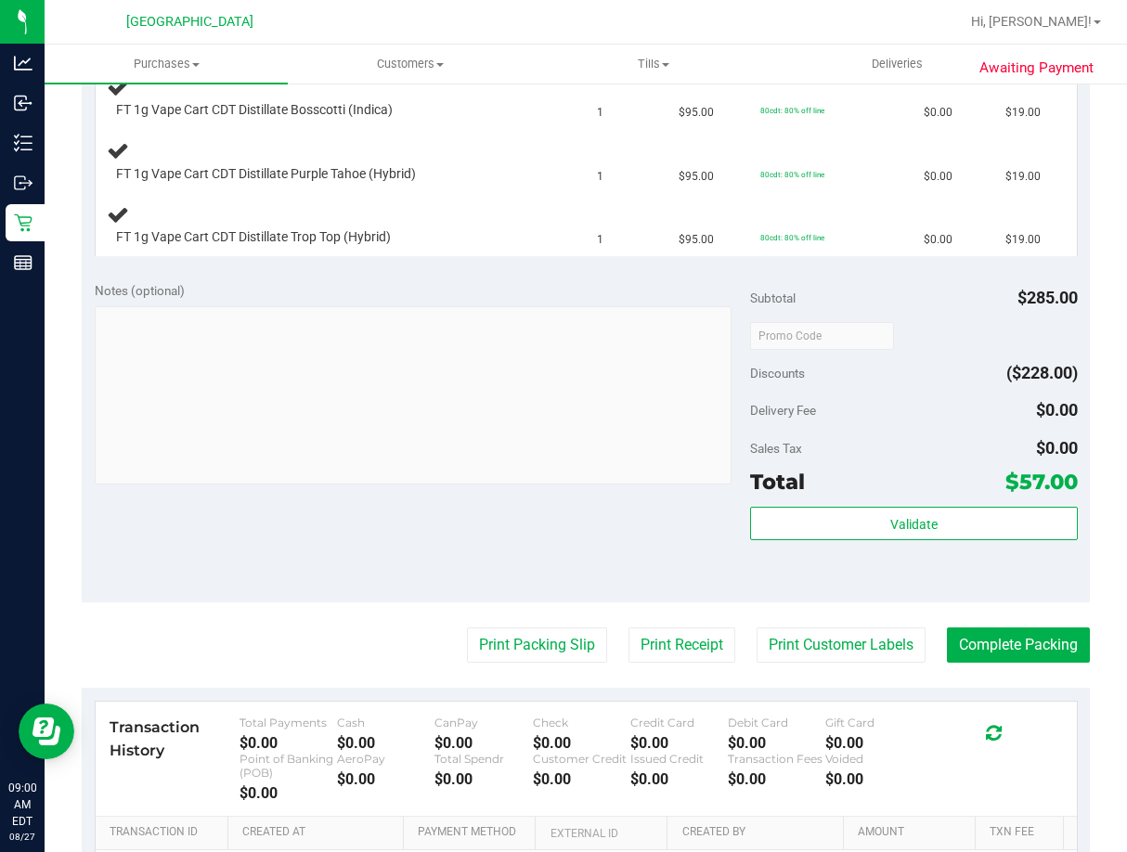
scroll to position [250, 0]
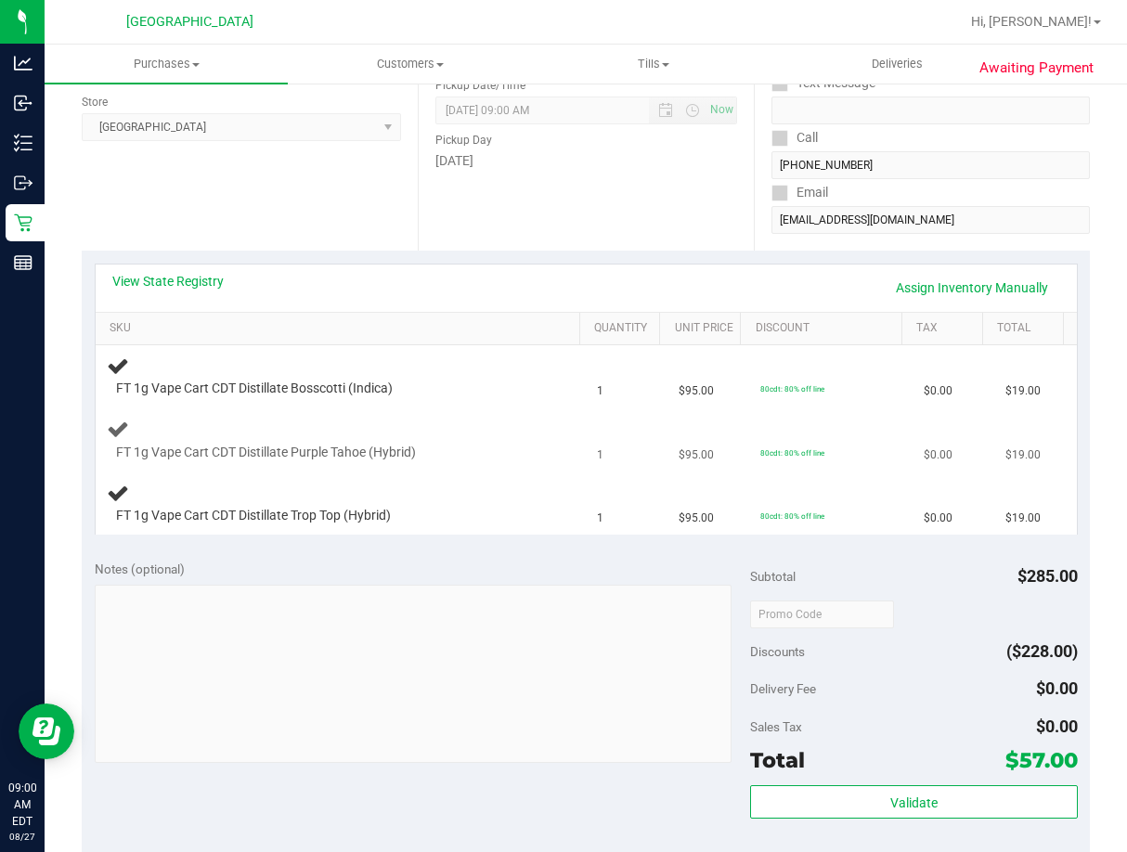
click at [513, 466] on td "FT 1g Vape Cart CDT Distillate Purple Tahoe (Hybrid)" at bounding box center [341, 440] width 491 height 63
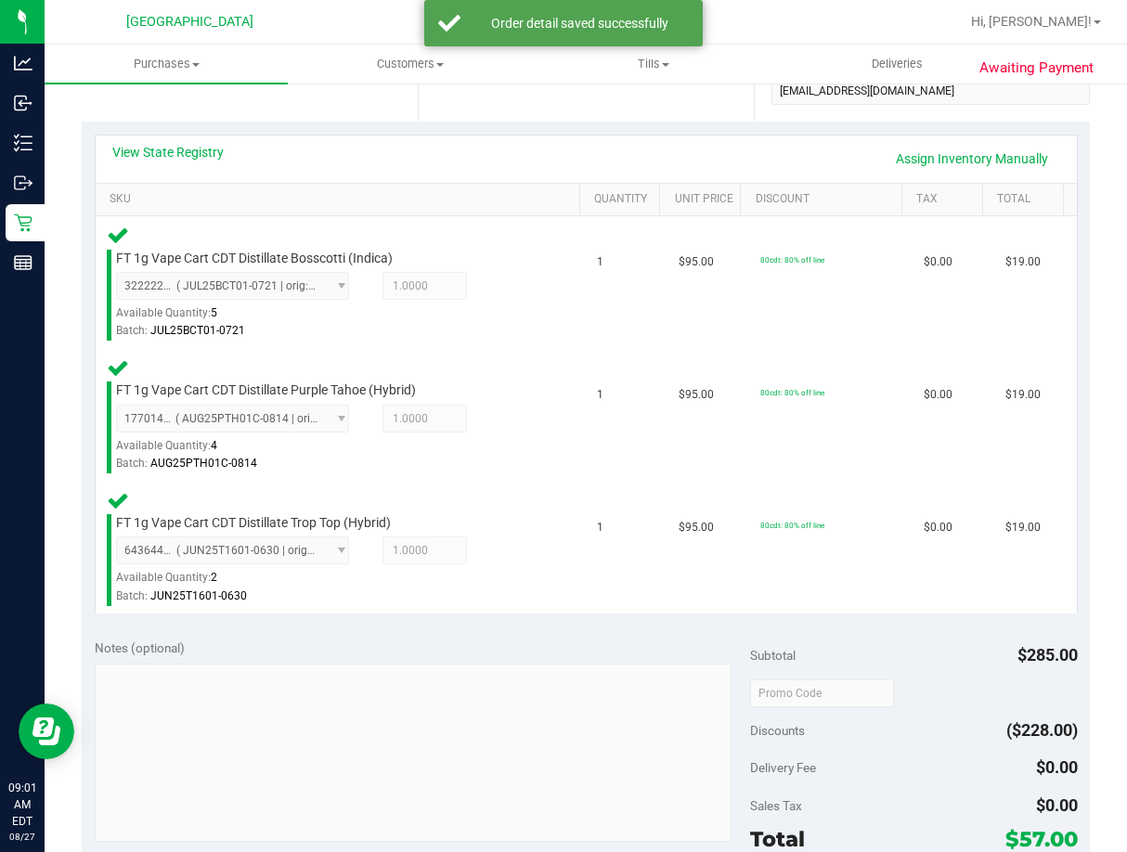
scroll to position [528, 0]
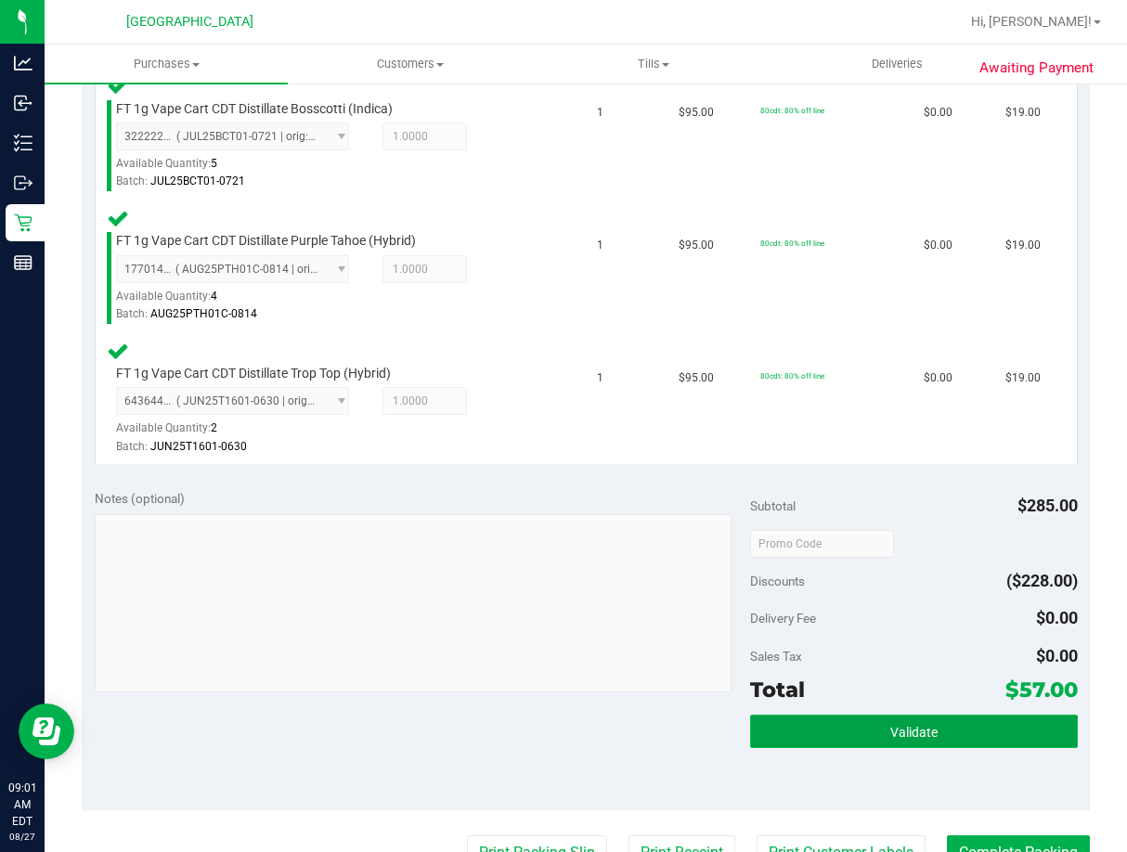
click at [853, 740] on button "Validate" at bounding box center [914, 731] width 328 height 33
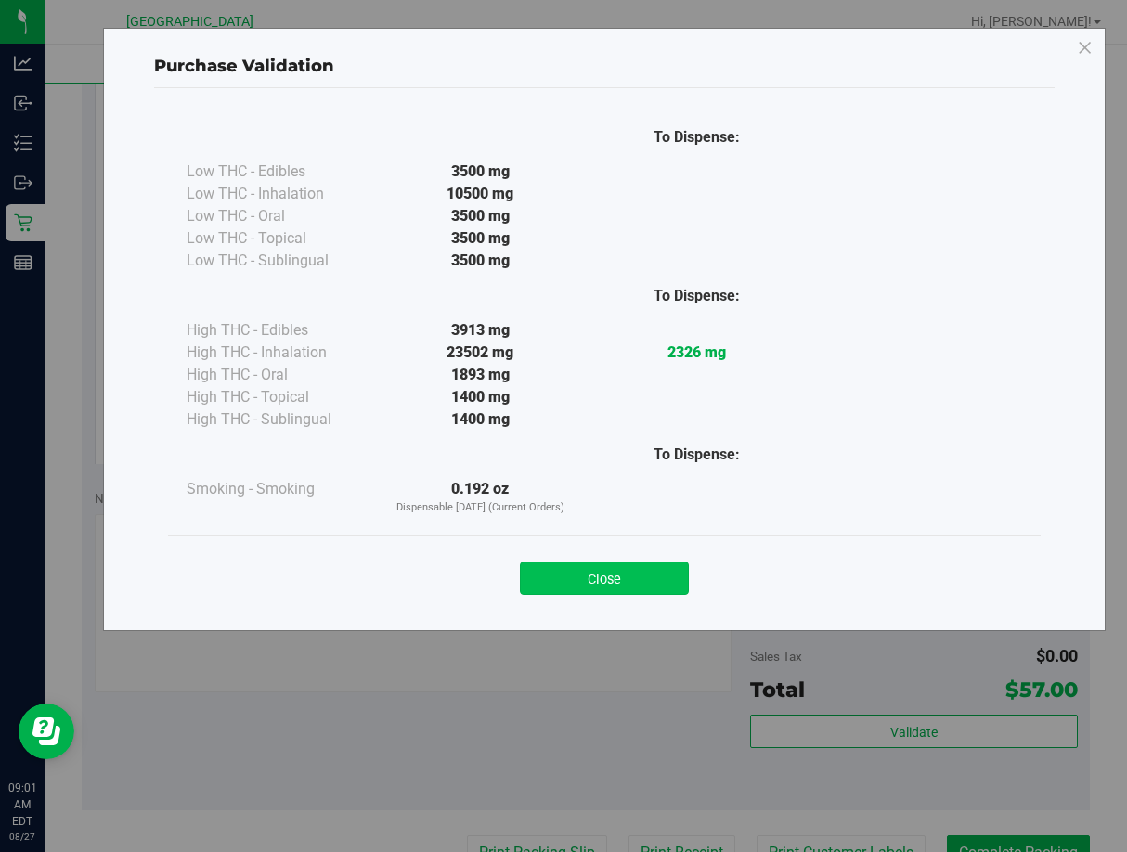
click at [639, 571] on button "Close" at bounding box center [604, 578] width 169 height 33
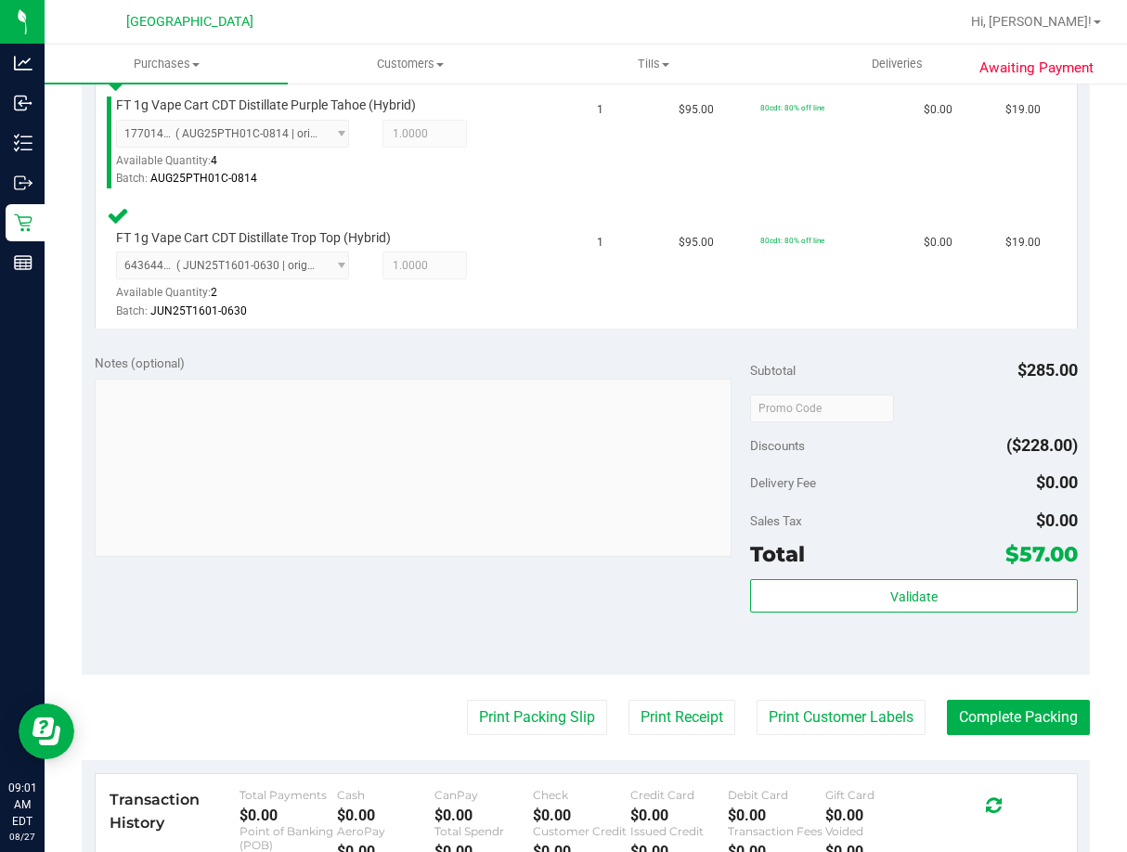
scroll to position [807, 0]
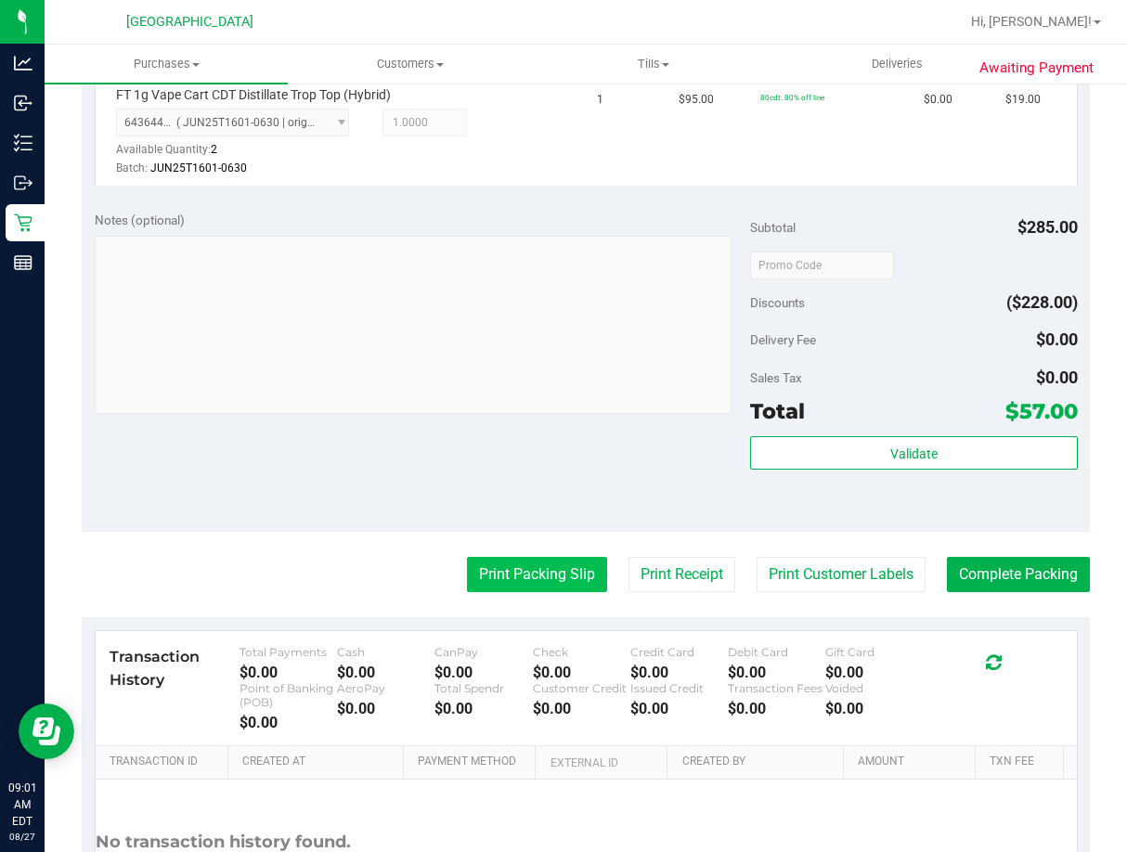
click at [556, 568] on button "Print Packing Slip" at bounding box center [537, 574] width 140 height 35
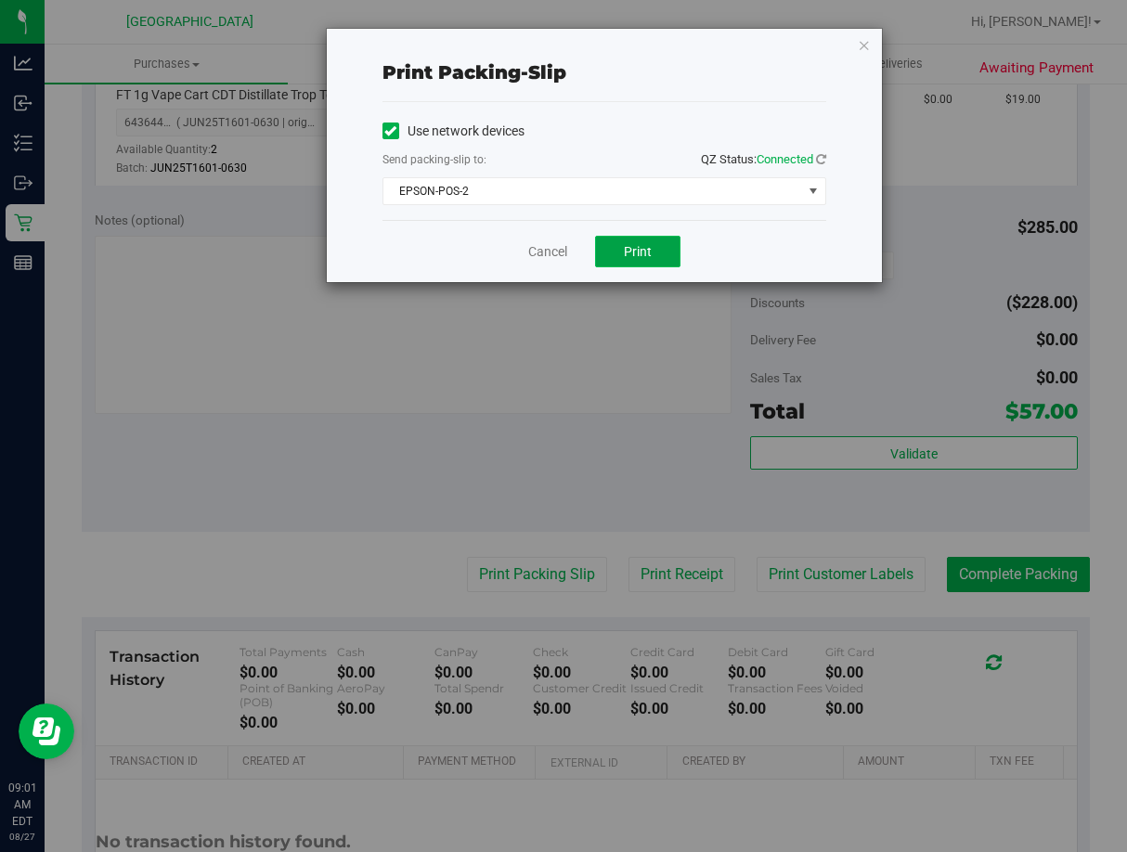
click at [625, 241] on button "Print" at bounding box center [637, 252] width 85 height 32
click at [561, 245] on link "Cancel" at bounding box center [547, 251] width 39 height 19
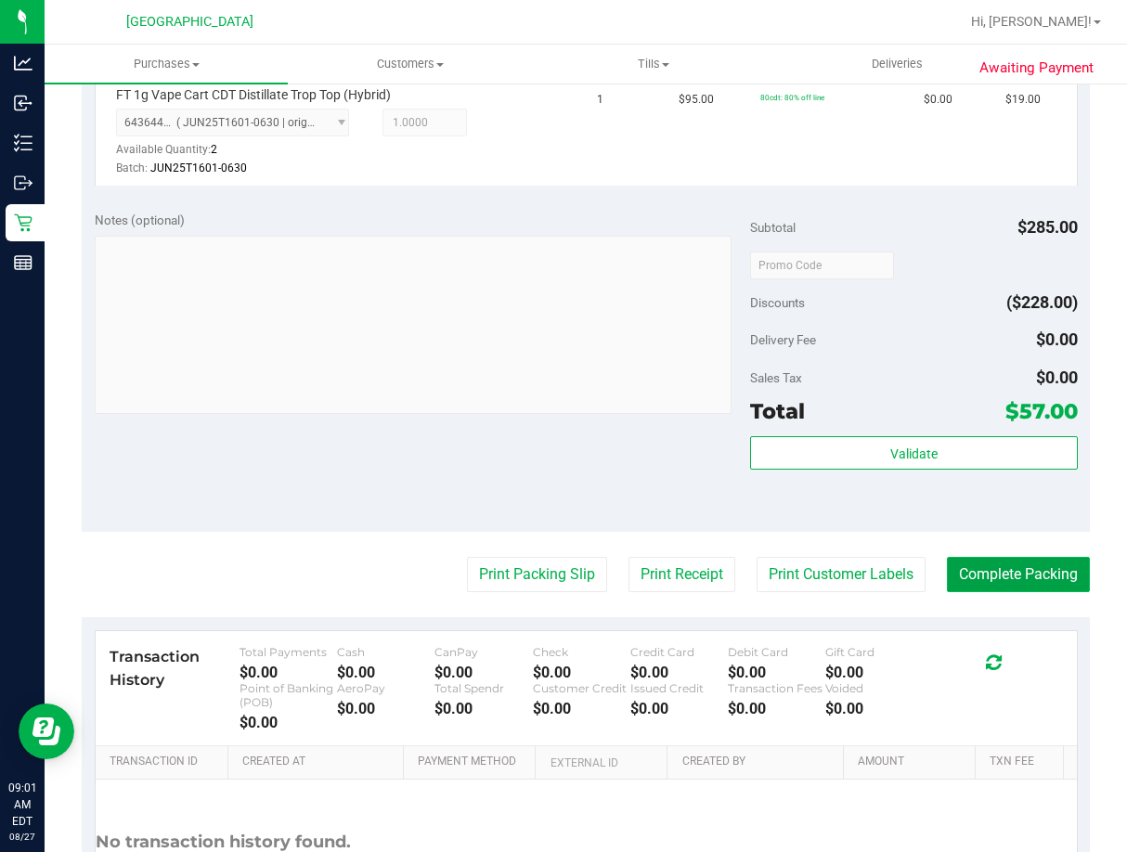
click at [999, 582] on button "Complete Packing" at bounding box center [1018, 574] width 143 height 35
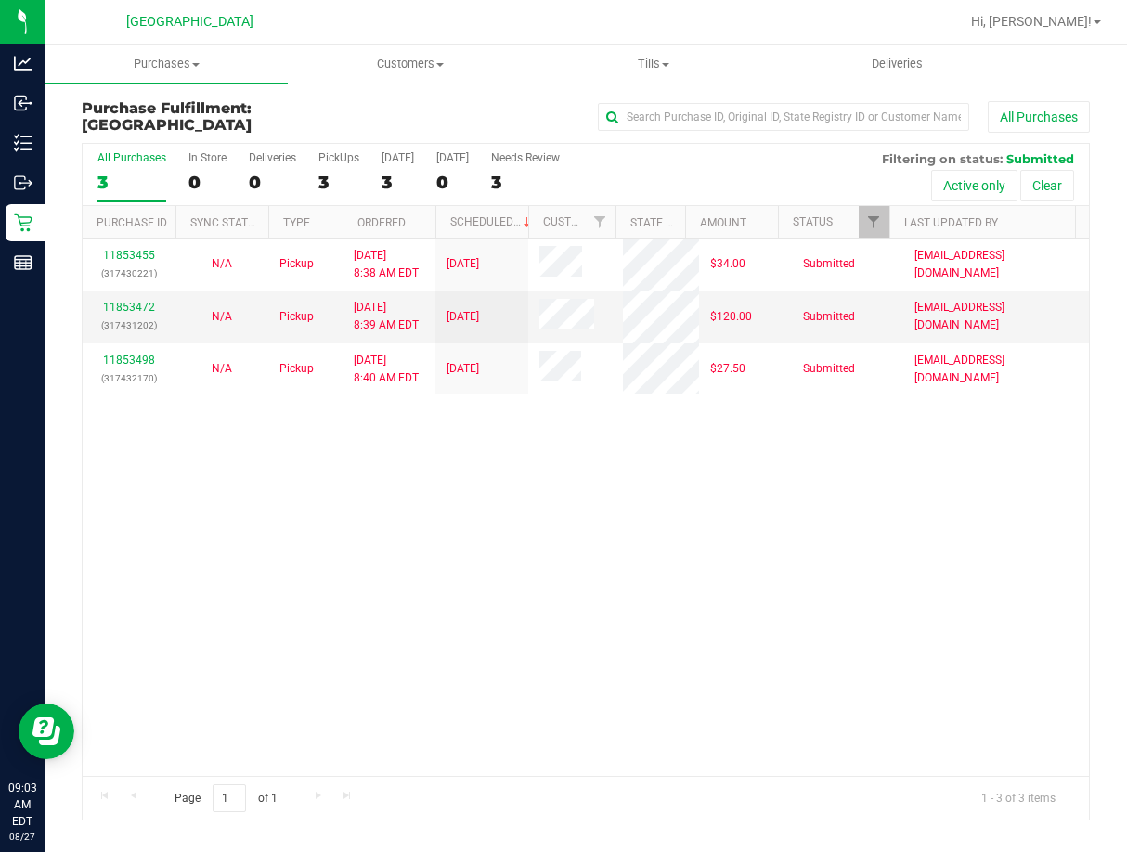
click at [591, 470] on div "11853455 (317430221) N/A Pickup 8/27/2025 8:38 AM EDT 8/27/2025 $34.00 Submitte…" at bounding box center [586, 507] width 1006 height 537
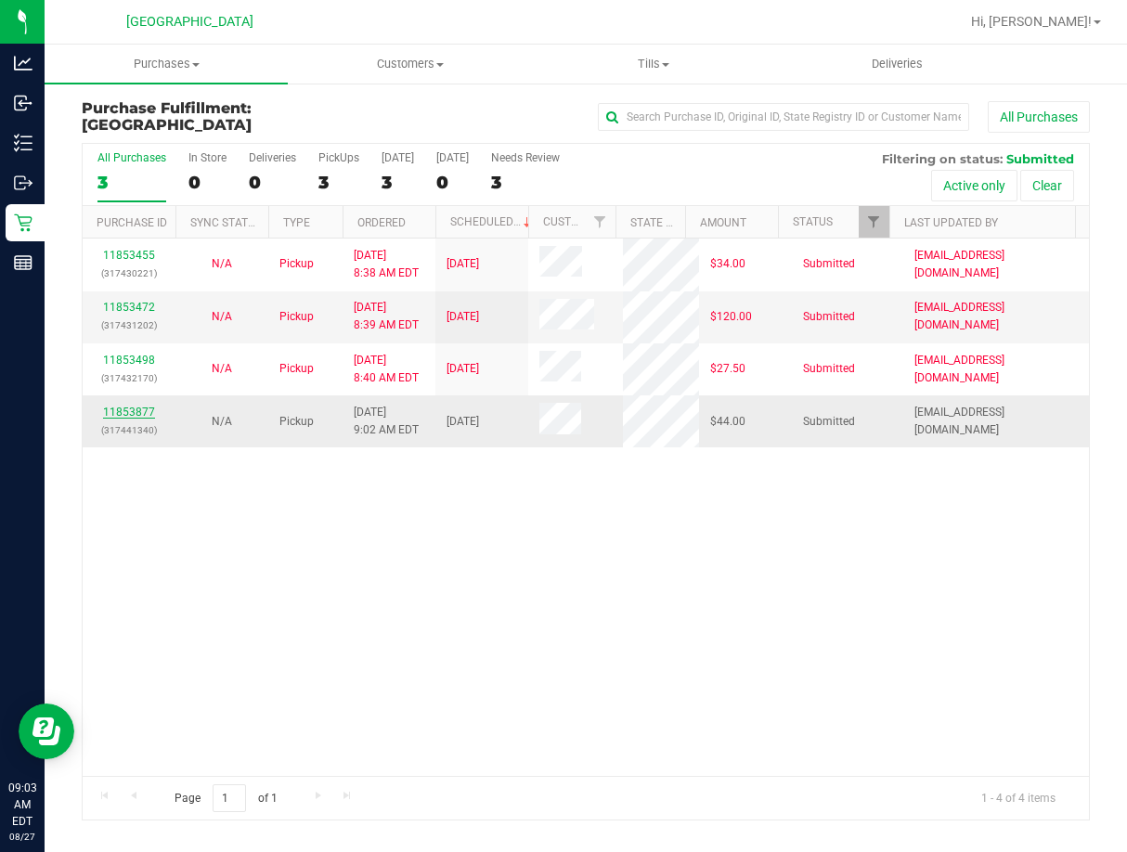
click at [125, 408] on link "11853877" at bounding box center [129, 412] width 52 height 13
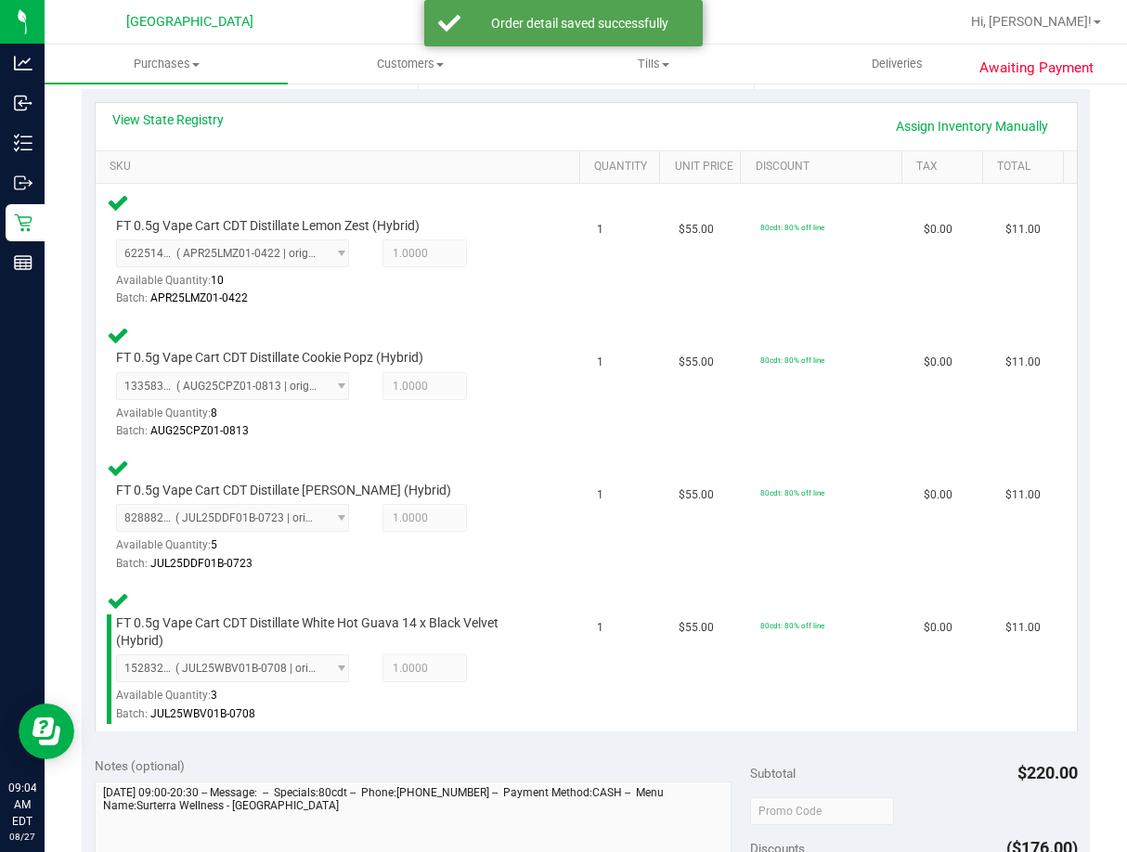
scroll to position [650, 0]
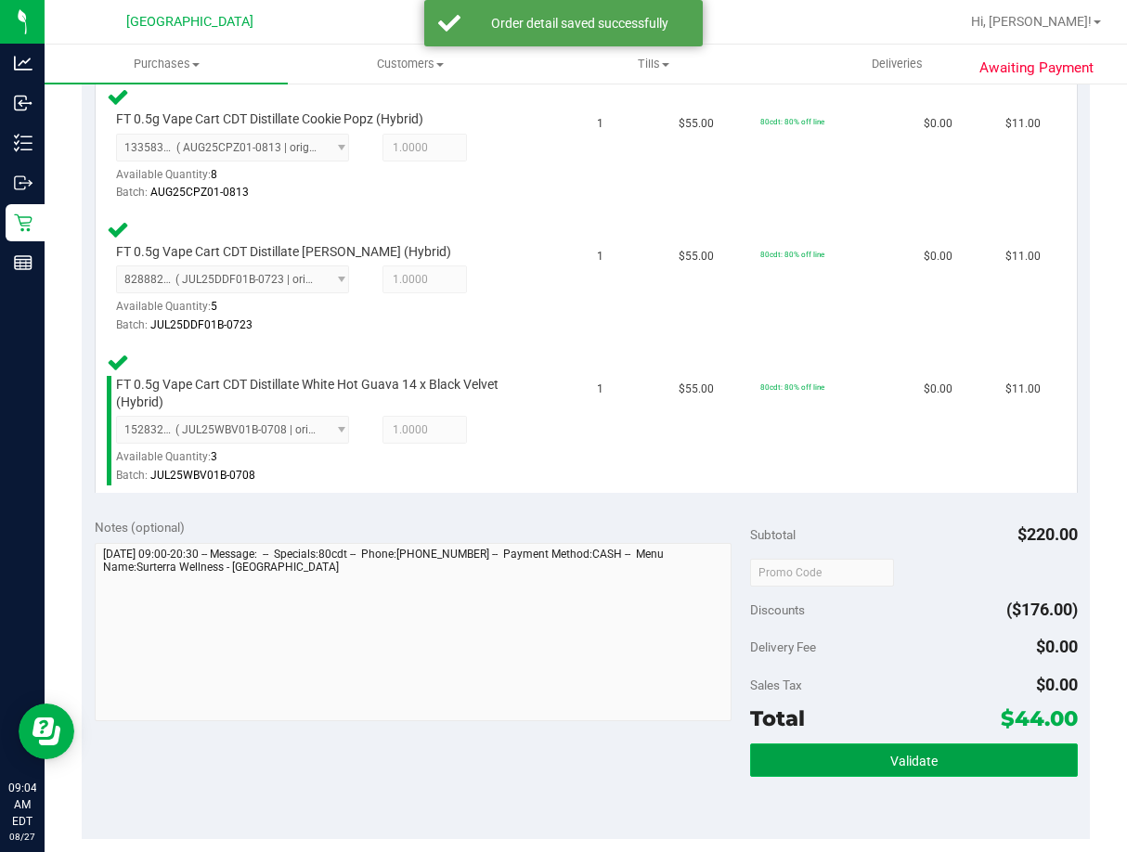
click at [934, 765] on button "Validate" at bounding box center [914, 760] width 328 height 33
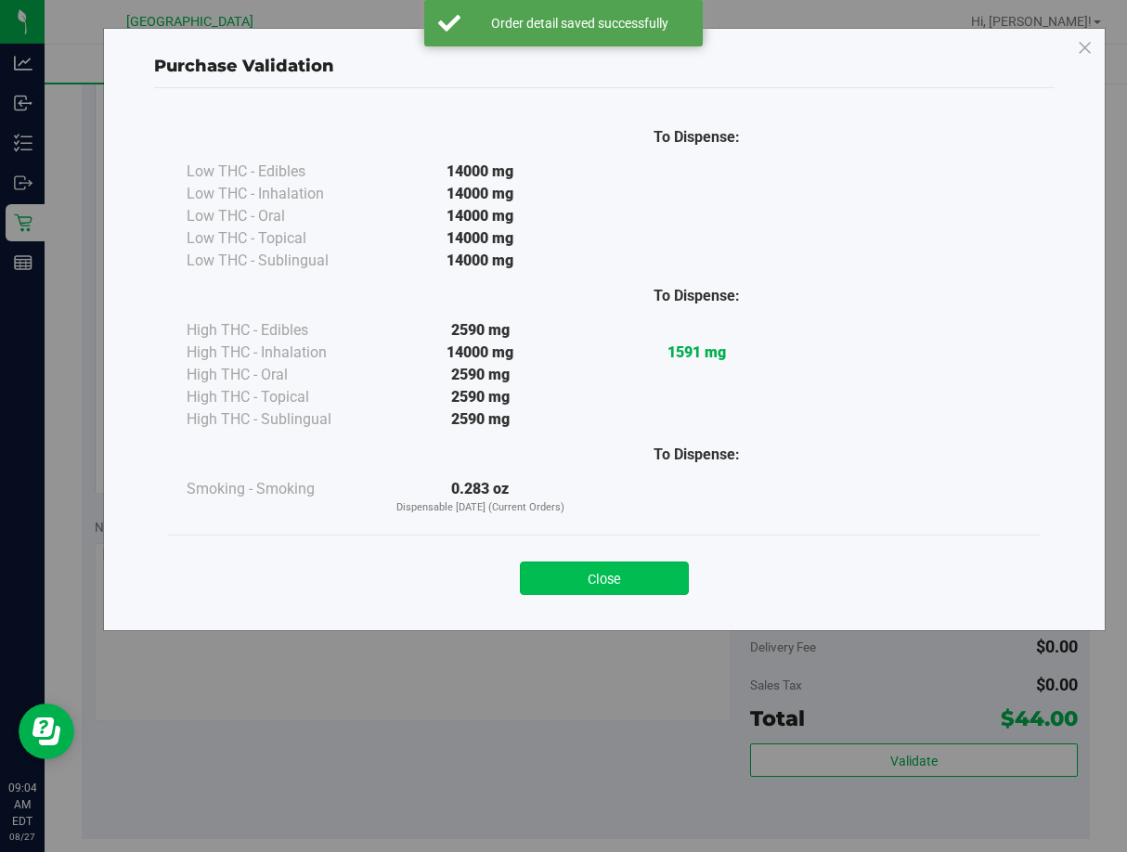
click at [671, 576] on button "Close" at bounding box center [604, 578] width 169 height 33
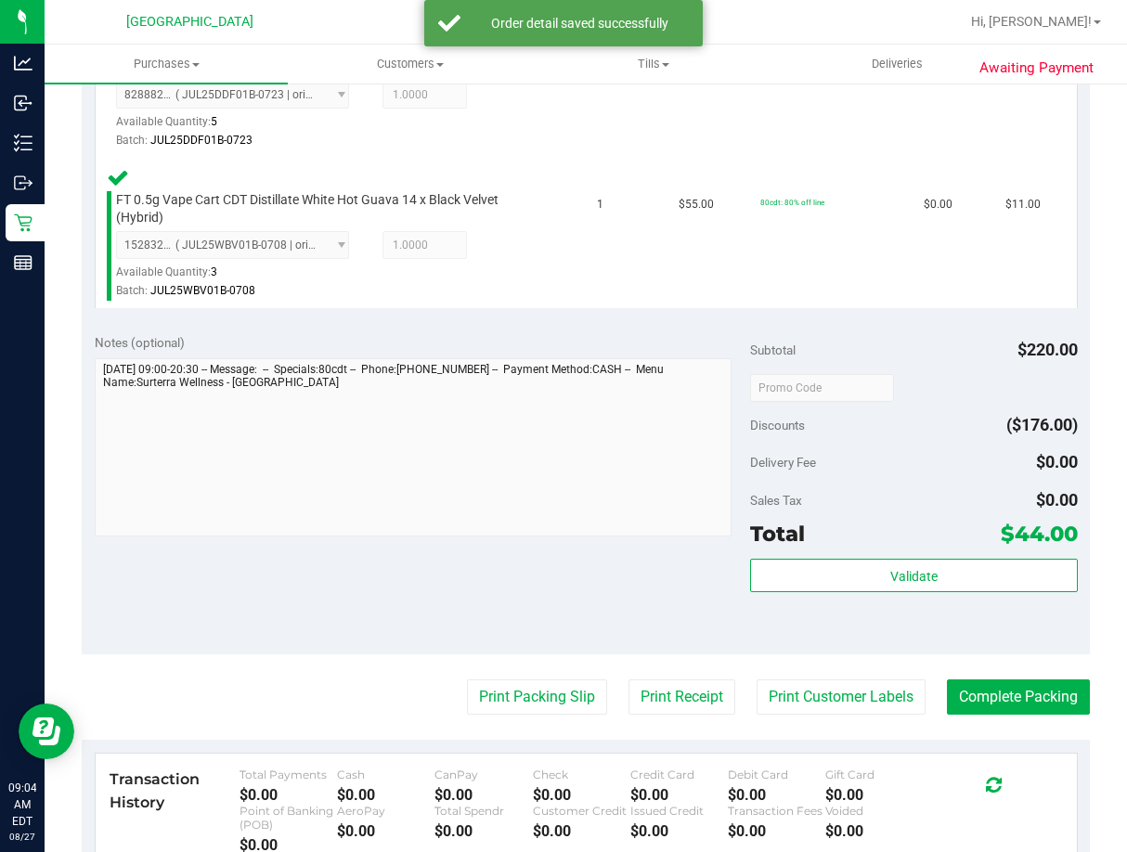
scroll to position [836, 0]
click at [517, 696] on button "Print Packing Slip" at bounding box center [537, 696] width 140 height 35
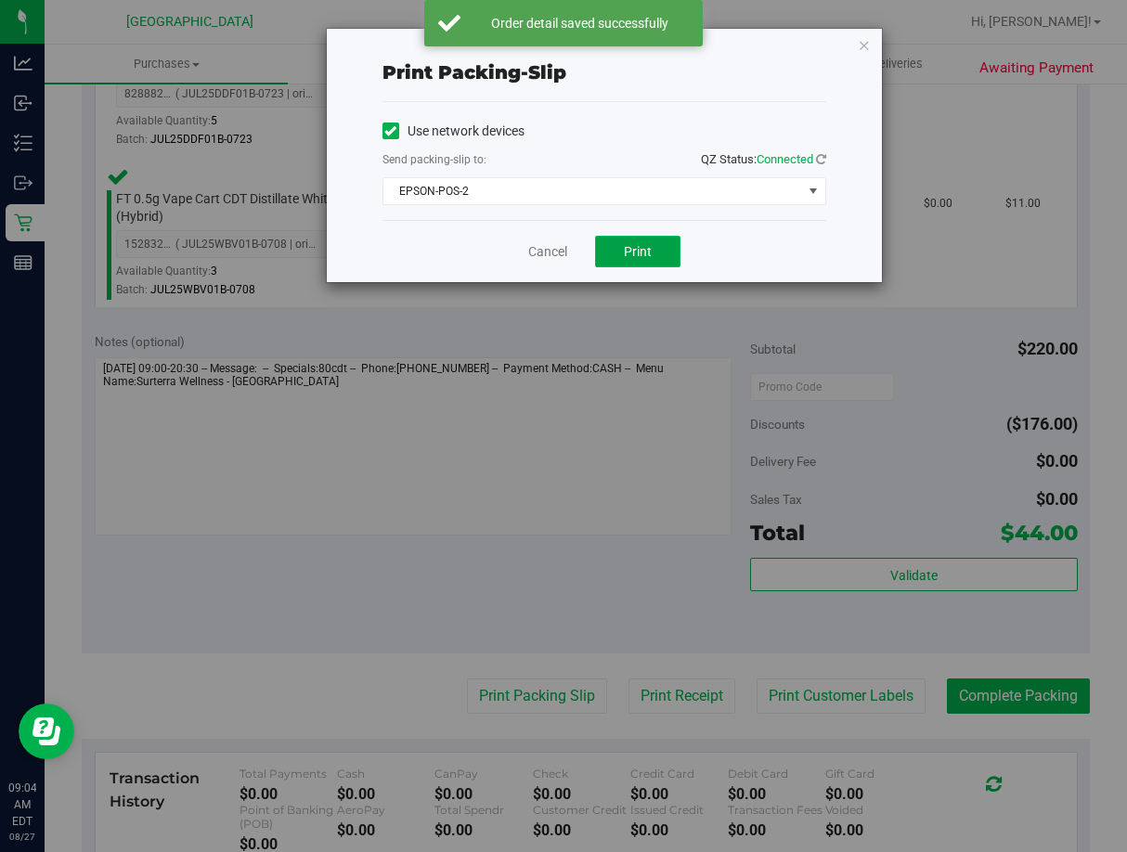
click at [637, 264] on button "Print" at bounding box center [637, 252] width 85 height 32
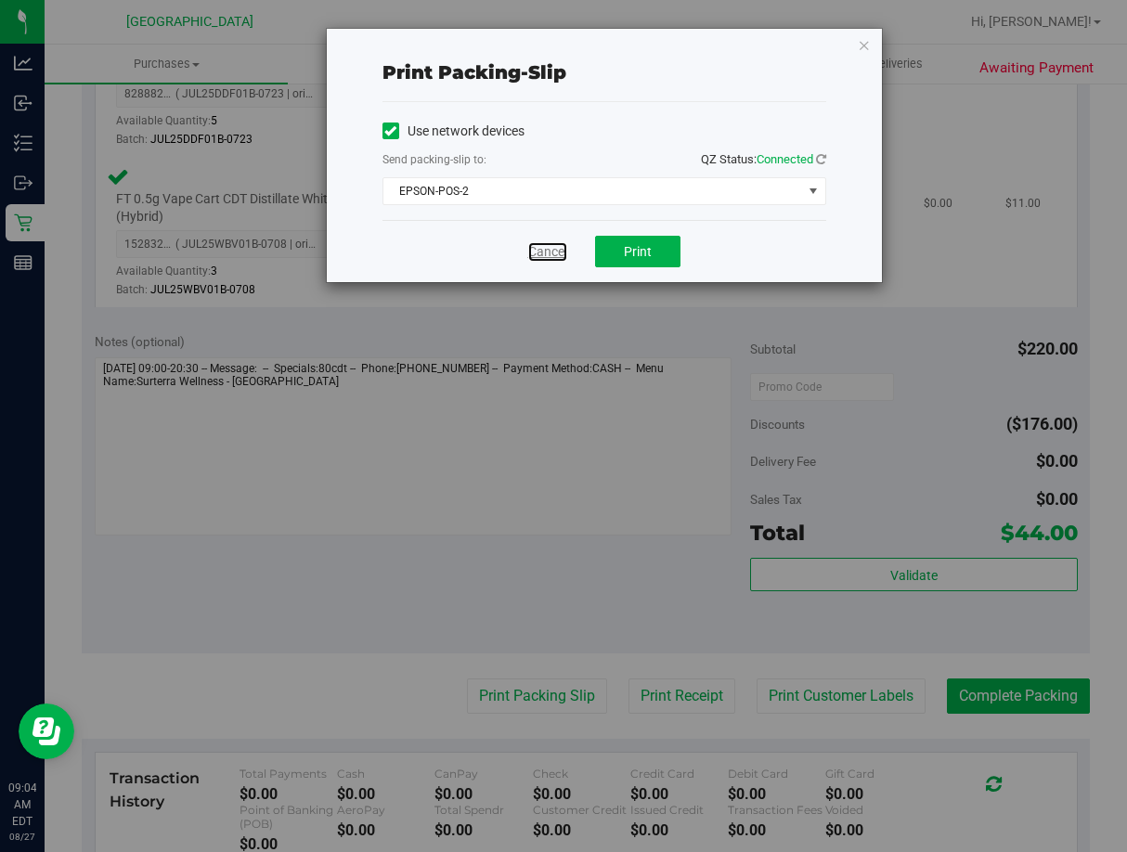
click at [552, 253] on link "Cancel" at bounding box center [547, 251] width 39 height 19
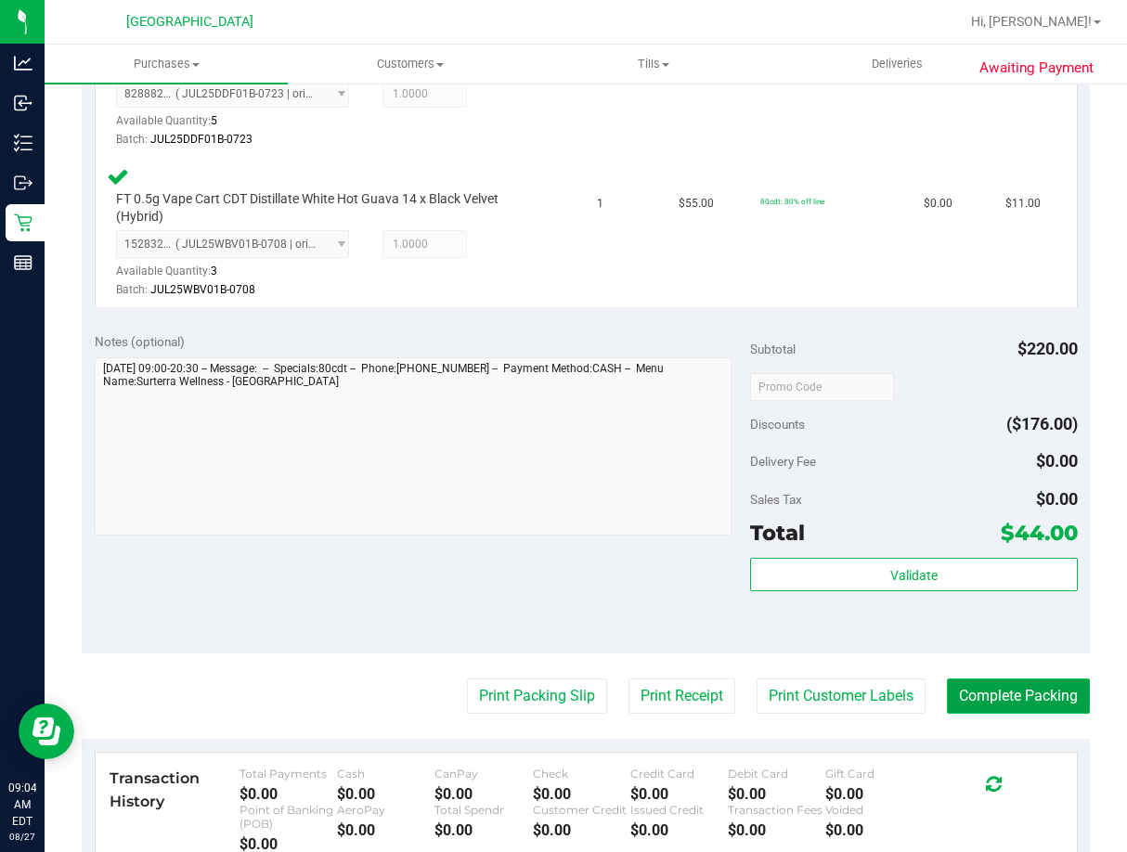
click at [992, 698] on button "Complete Packing" at bounding box center [1018, 696] width 143 height 35
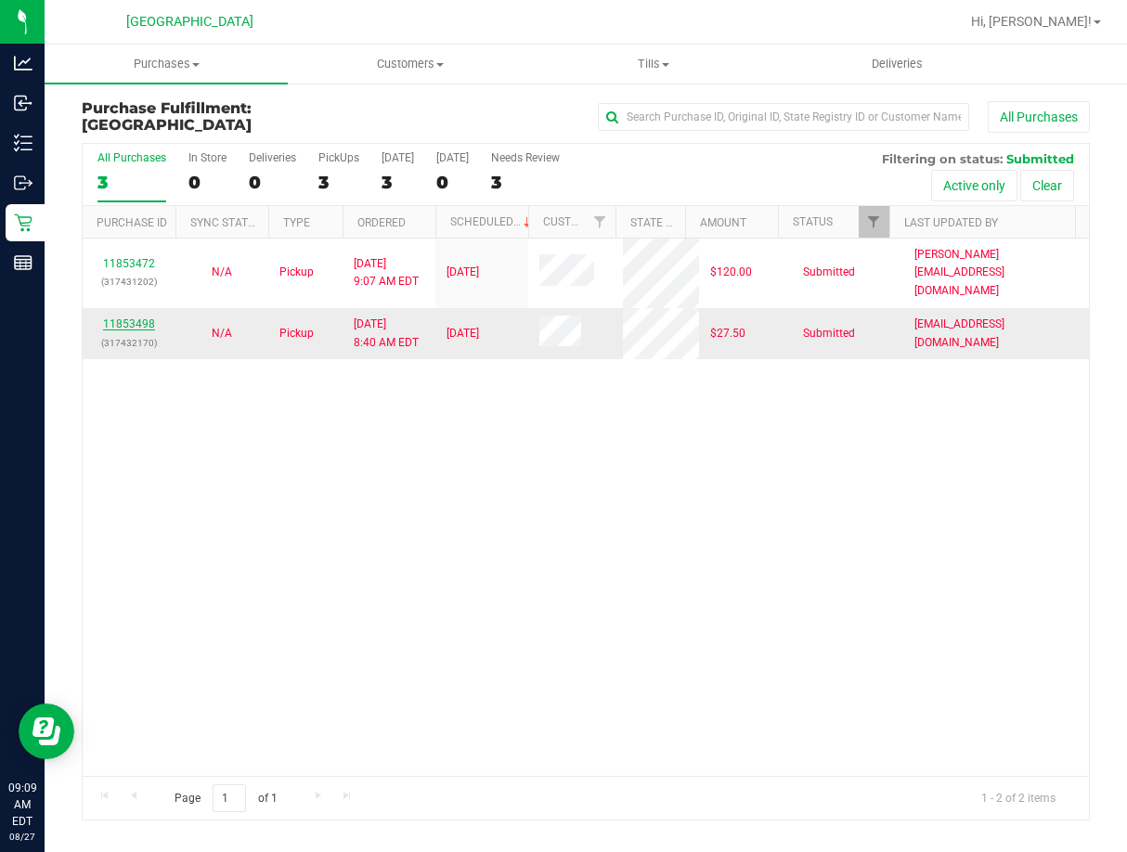
click at [142, 317] on link "11853498" at bounding box center [129, 323] width 52 height 13
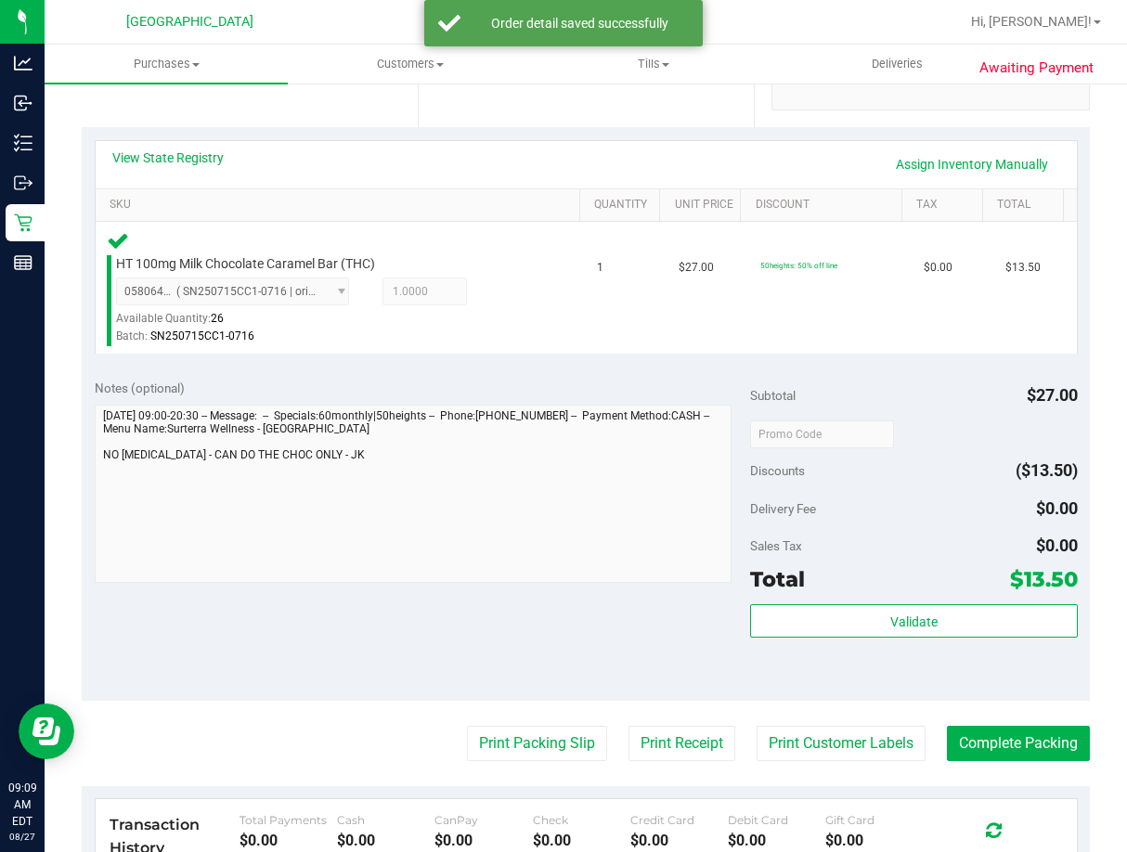
scroll to position [464, 0]
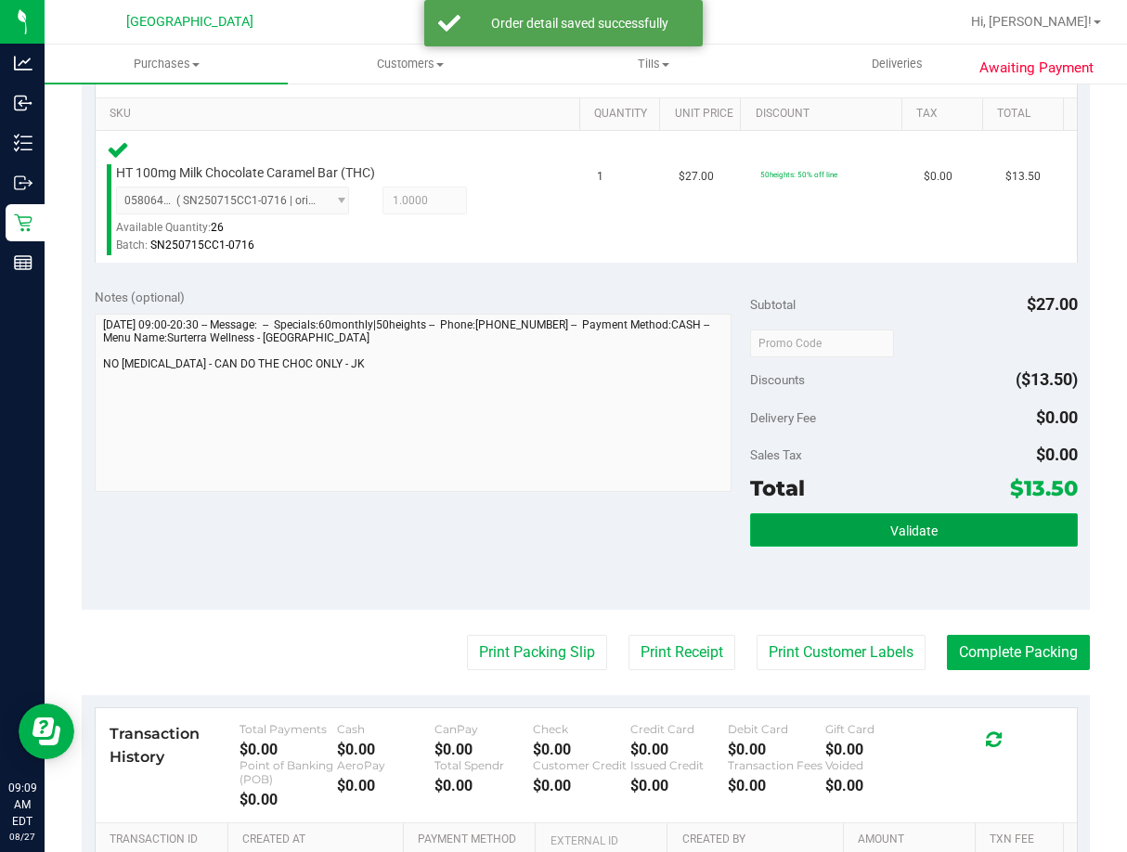
click at [935, 522] on button "Validate" at bounding box center [914, 529] width 328 height 33
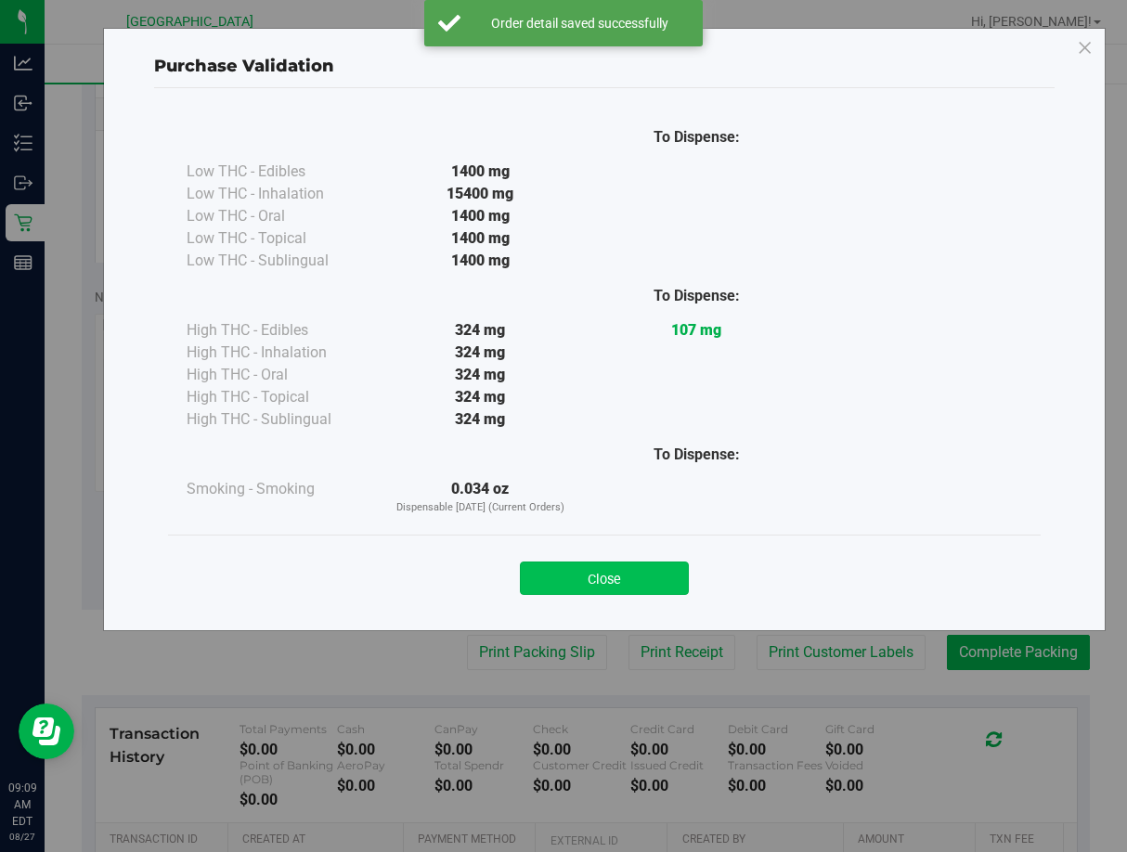
click at [629, 583] on button "Close" at bounding box center [604, 578] width 169 height 33
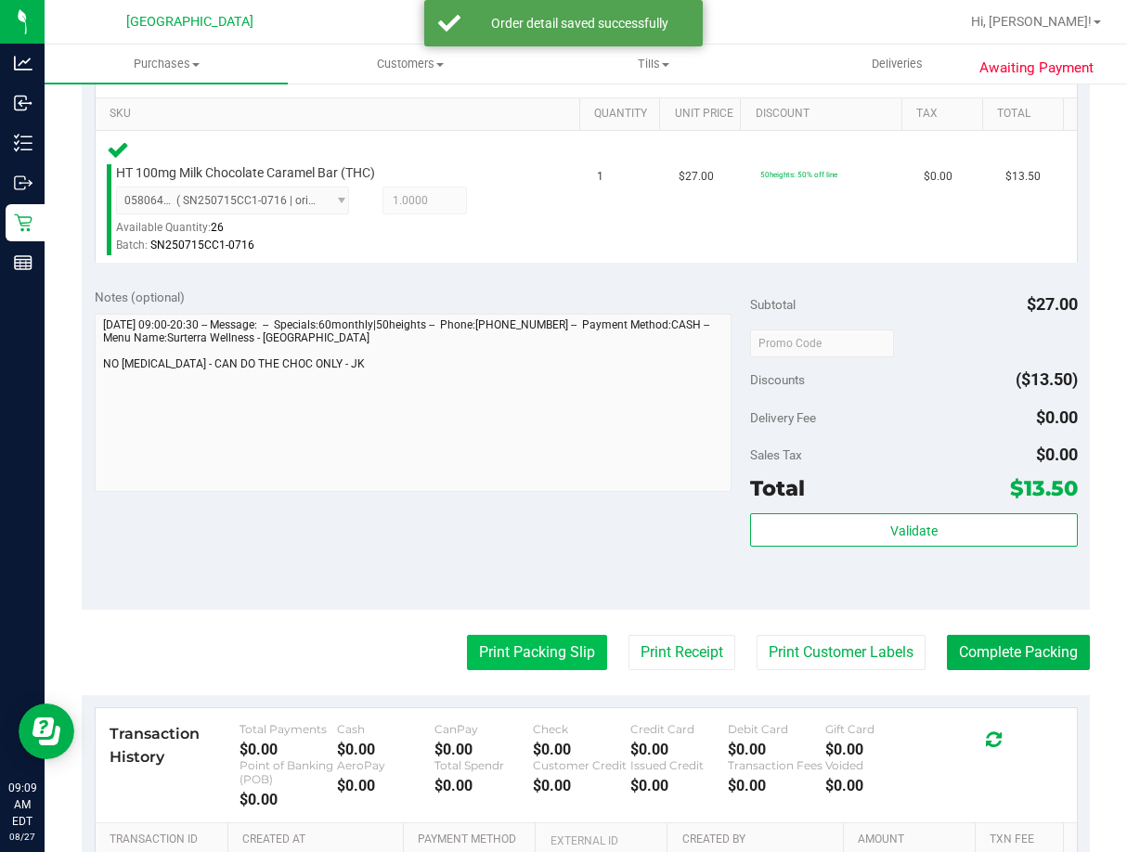
click at [562, 642] on button "Print Packing Slip" at bounding box center [537, 652] width 140 height 35
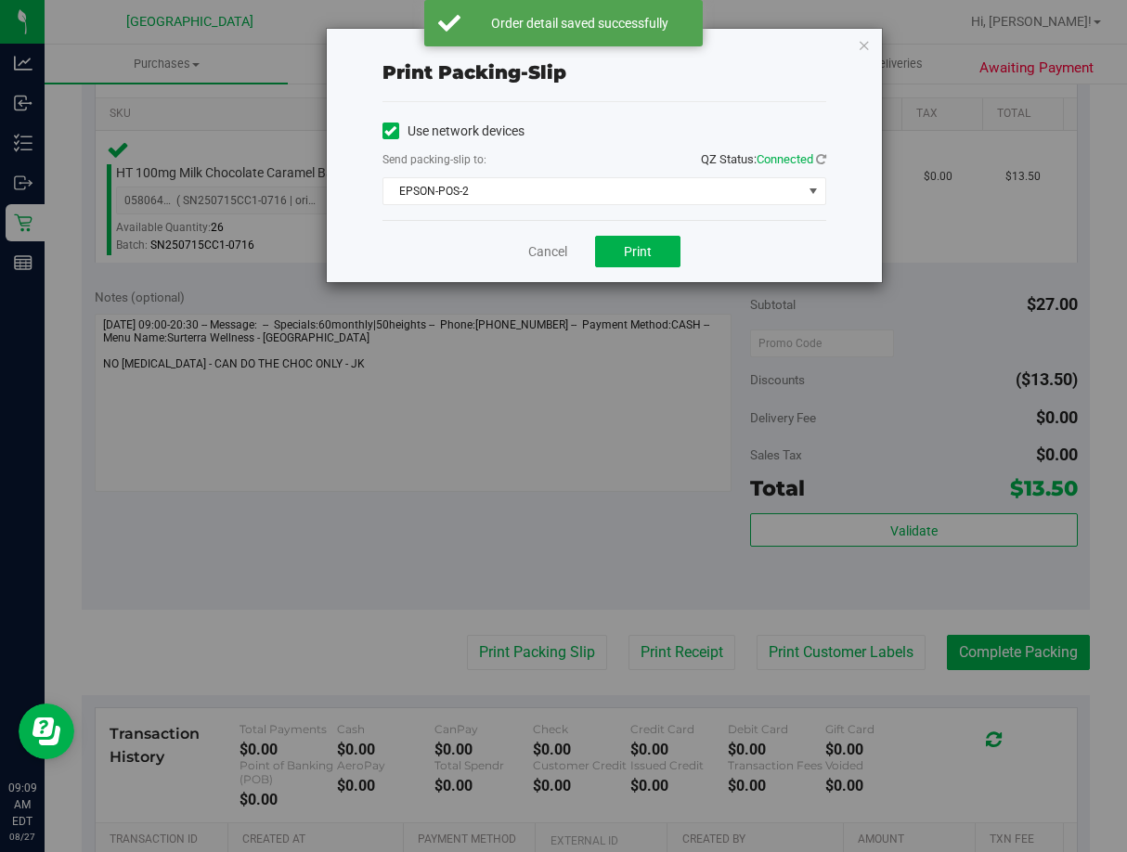
click at [656, 268] on div "Cancel Print" at bounding box center [604, 251] width 444 height 62
click at [657, 266] on button "Print" at bounding box center [637, 252] width 85 height 32
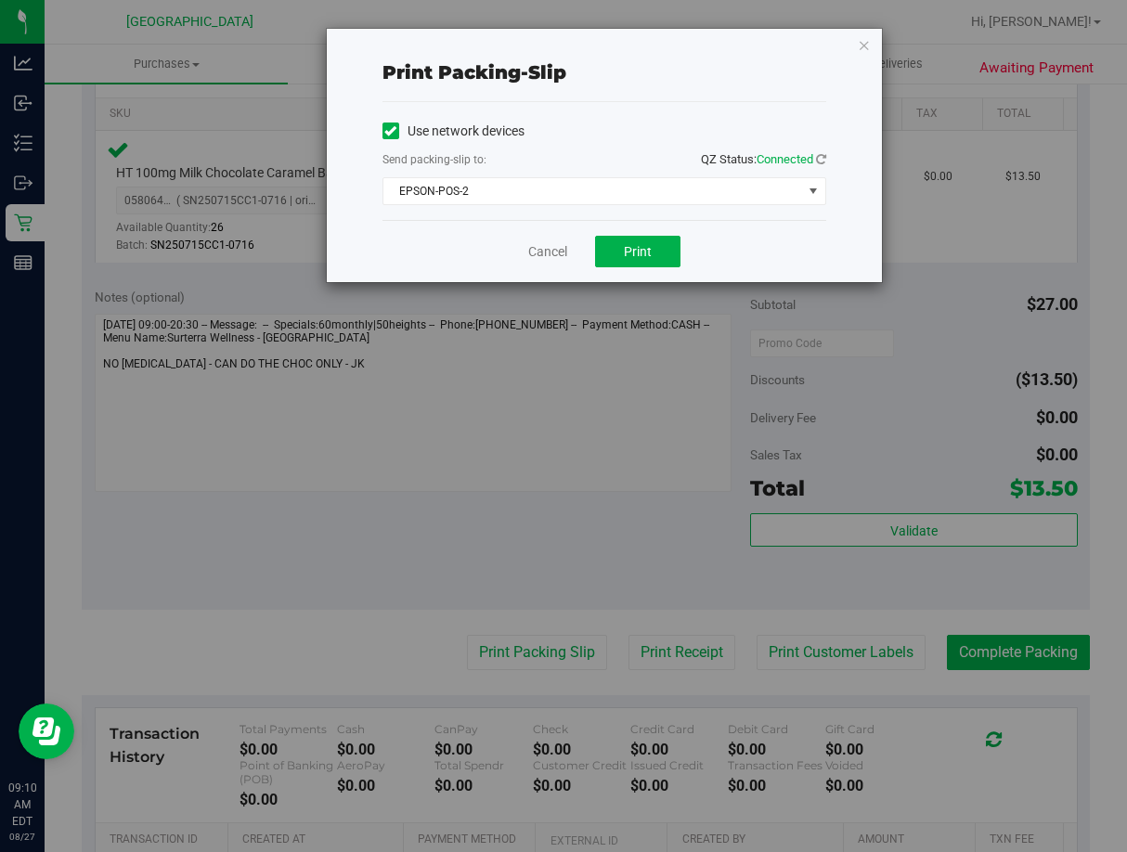
click at [553, 240] on div "Cancel Print" at bounding box center [604, 251] width 444 height 62
click at [561, 255] on link "Cancel" at bounding box center [547, 251] width 39 height 19
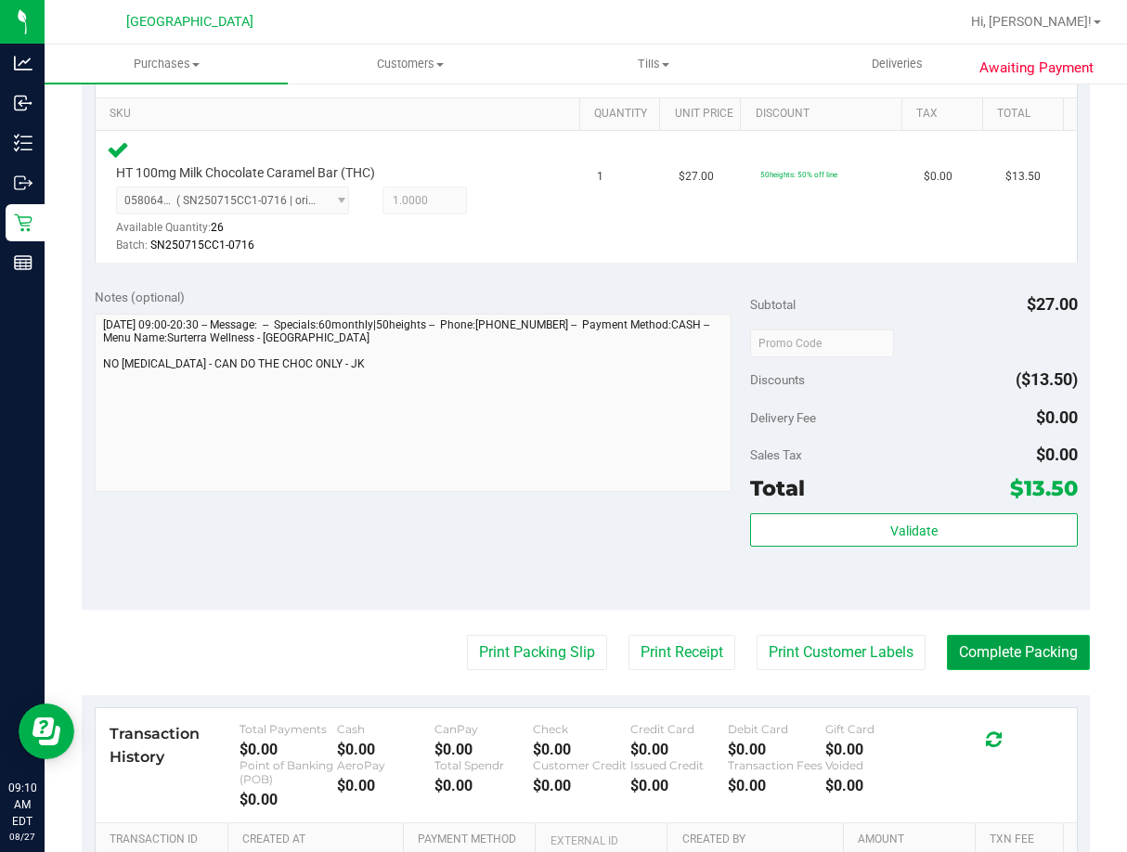
click at [967, 636] on button "Complete Packing" at bounding box center [1018, 652] width 143 height 35
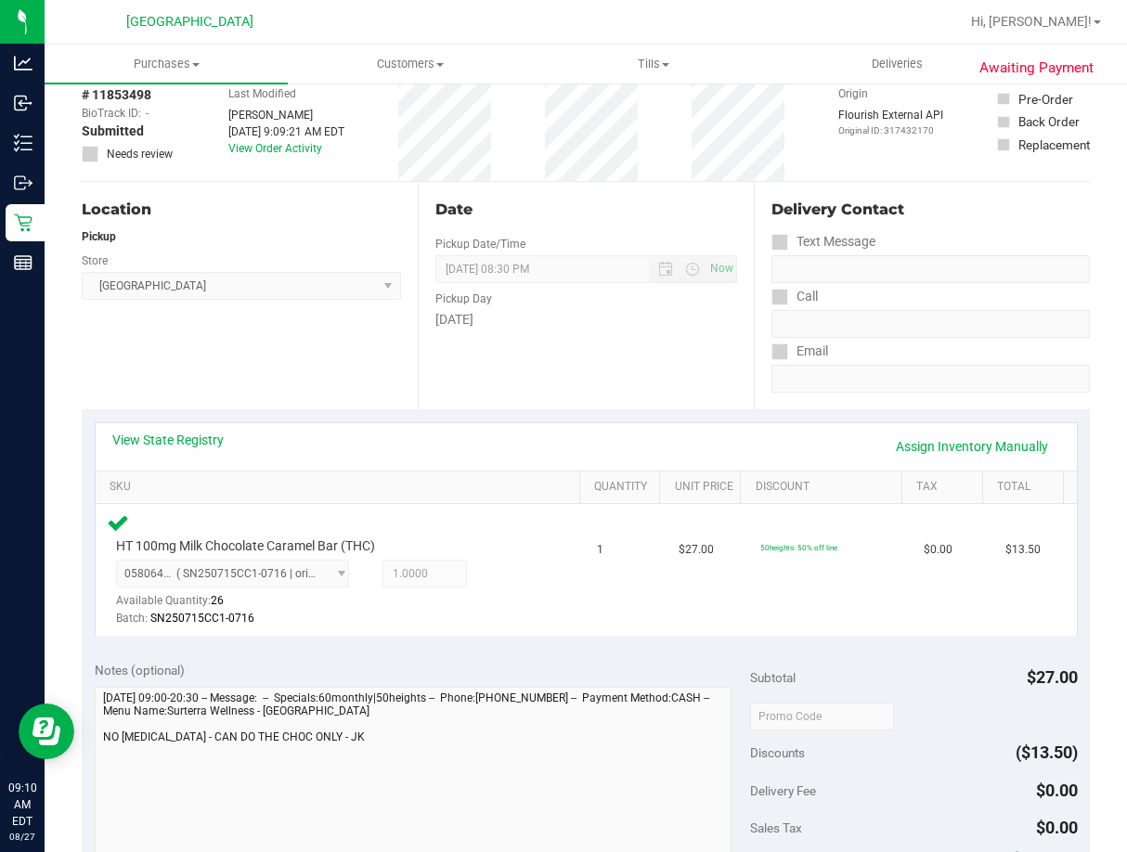
scroll to position [0, 0]
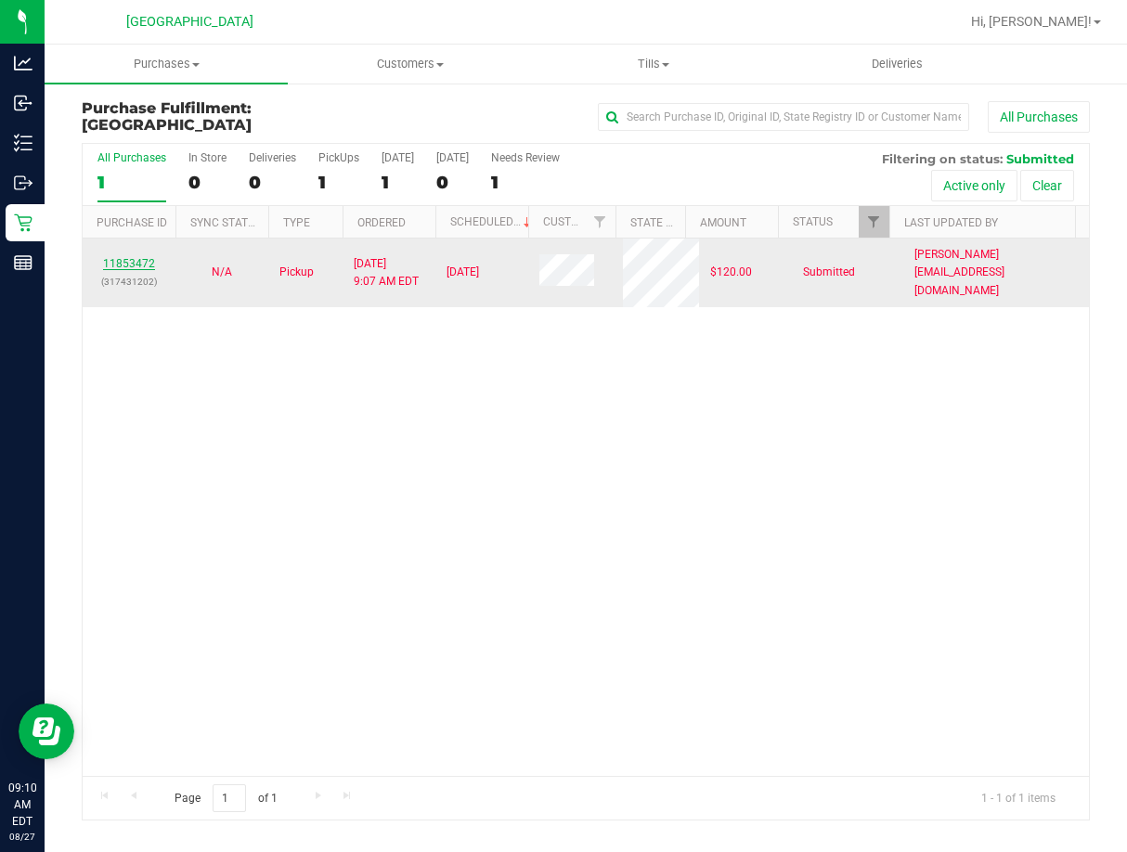
click at [134, 257] on link "11853472" at bounding box center [129, 263] width 52 height 13
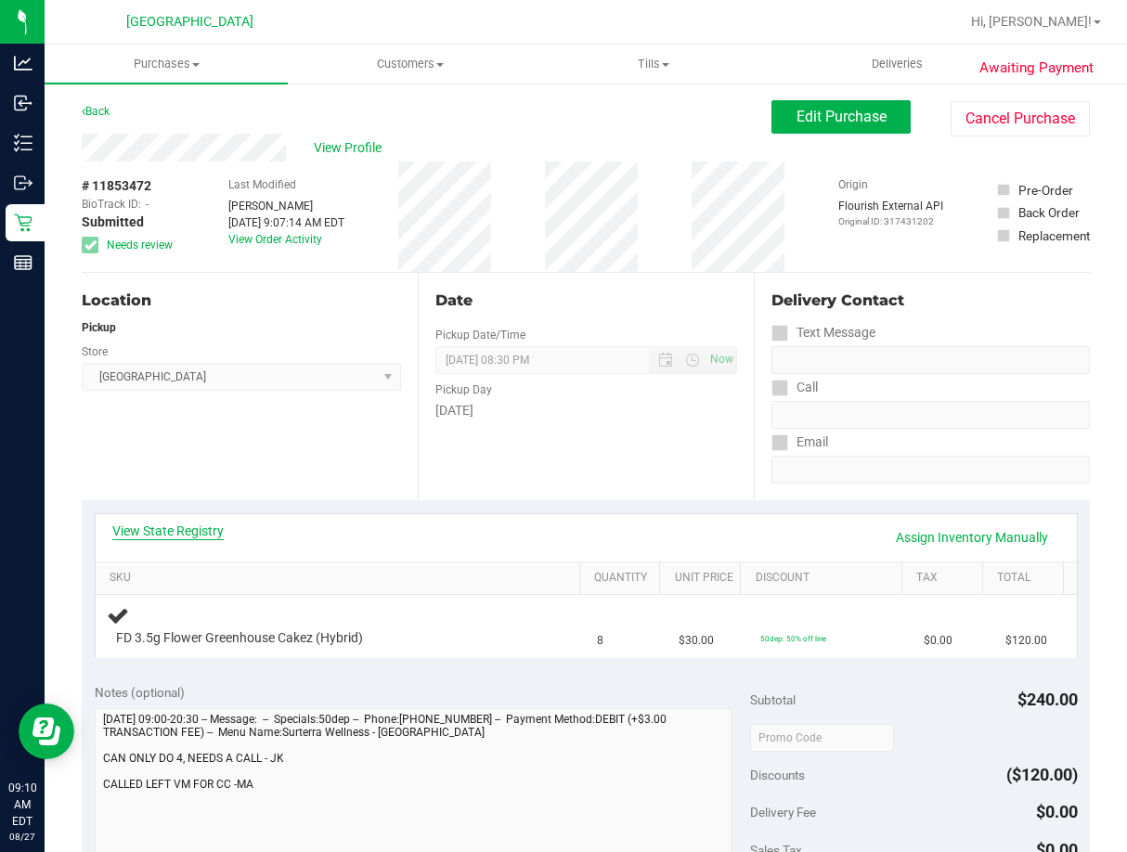
click at [185, 530] on link "View State Registry" at bounding box center [167, 531] width 111 height 19
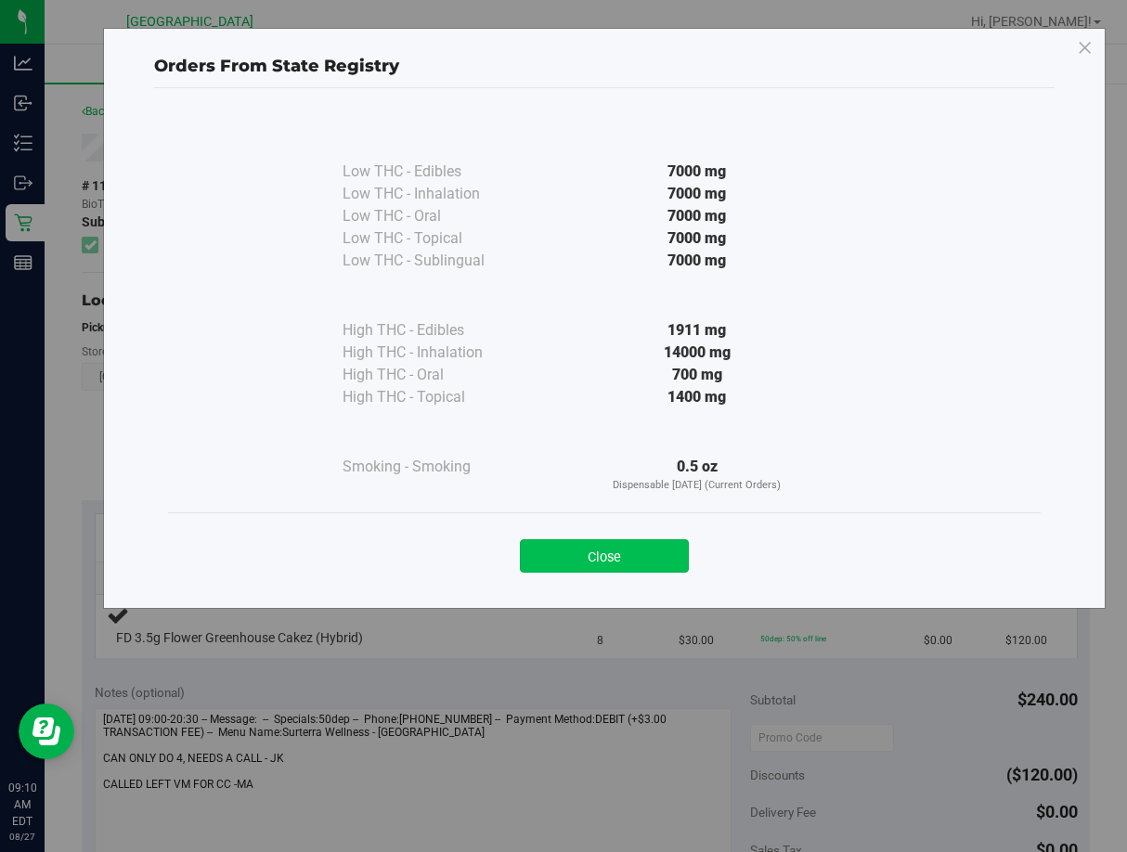
click at [521, 561] on button "Close" at bounding box center [604, 555] width 169 height 33
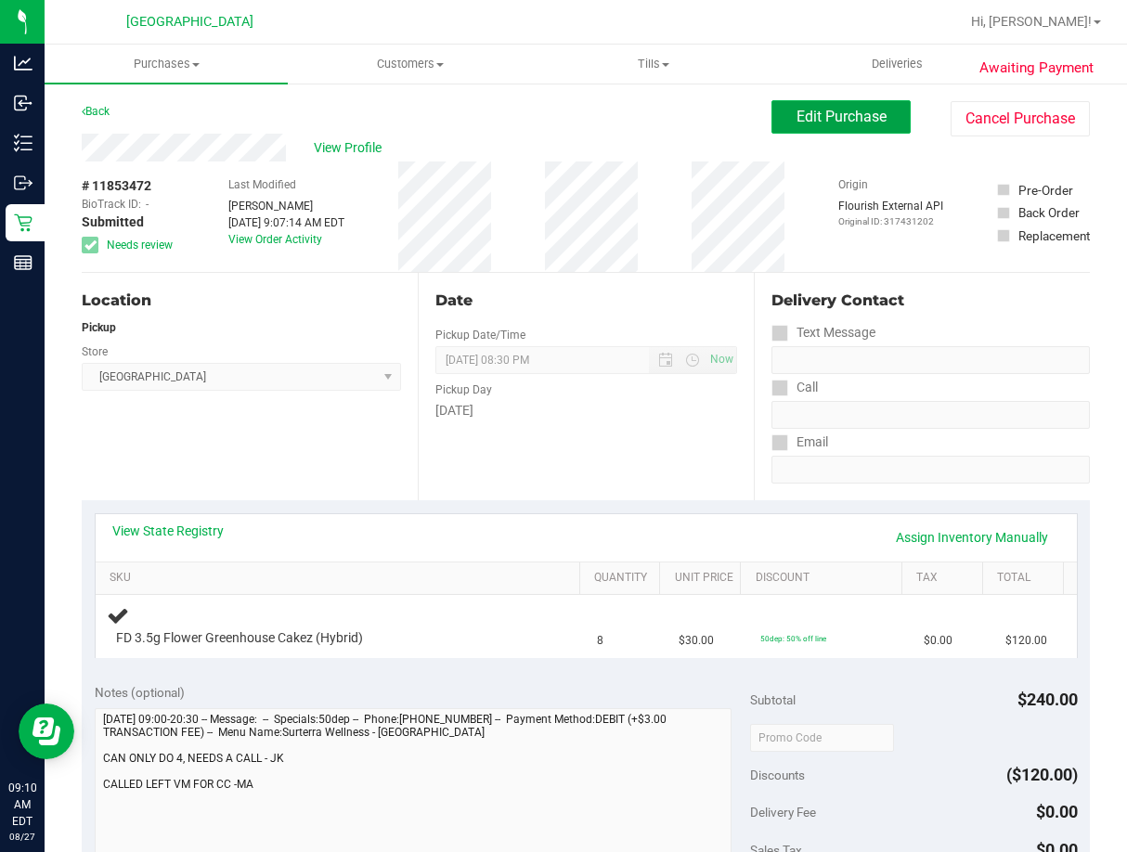
click at [809, 111] on span "Edit Purchase" at bounding box center [842, 117] width 90 height 18
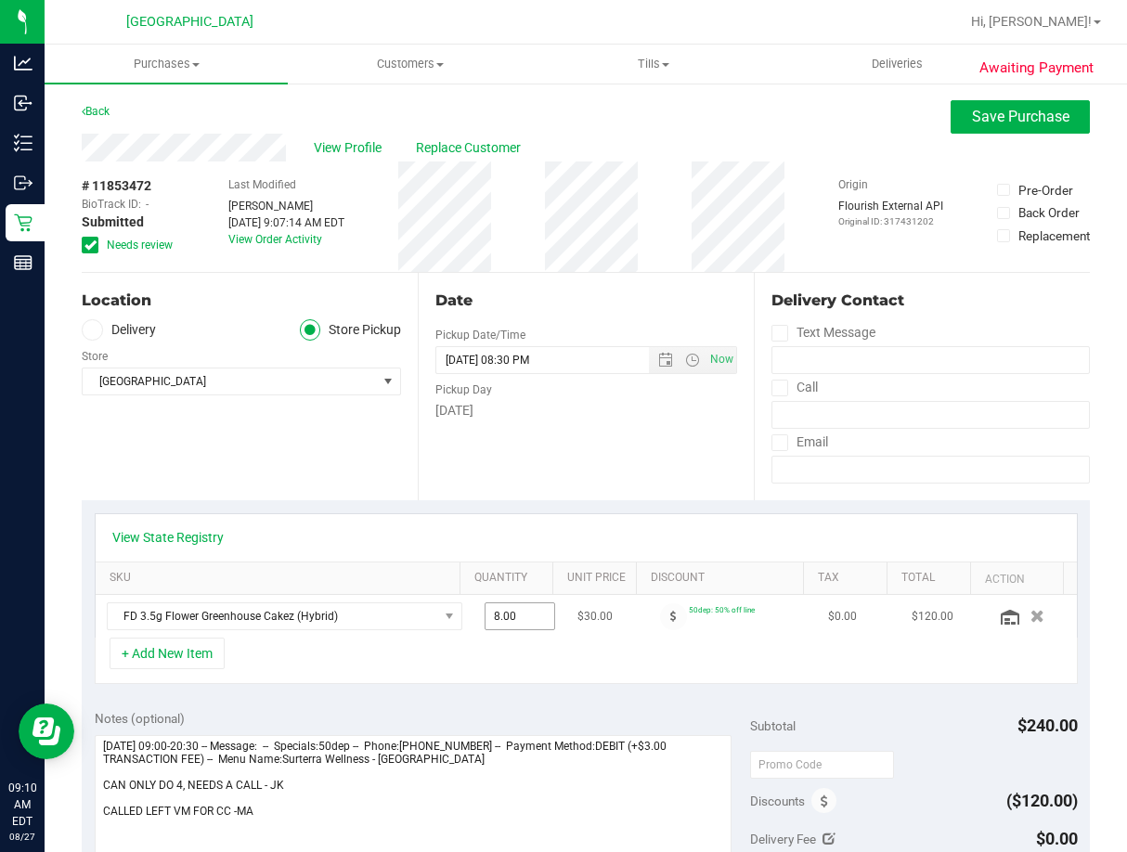
click at [524, 621] on span "8.00 8" at bounding box center [520, 616] width 71 height 28
click at [524, 621] on input "8" at bounding box center [520, 616] width 69 height 26
type input "4"
type input "4.00"
click at [520, 660] on div "+ Add New Item" at bounding box center [586, 661] width 983 height 46
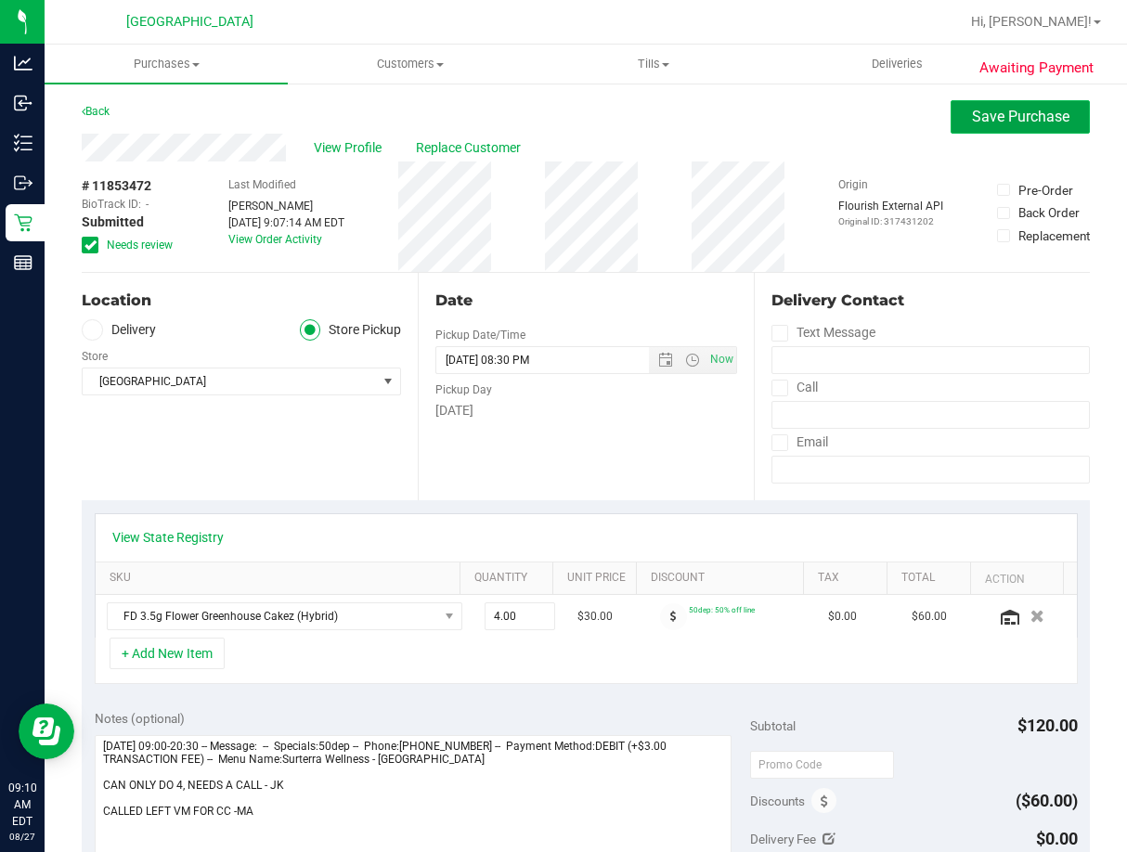
click at [998, 107] on button "Save Purchase" at bounding box center [1020, 116] width 139 height 33
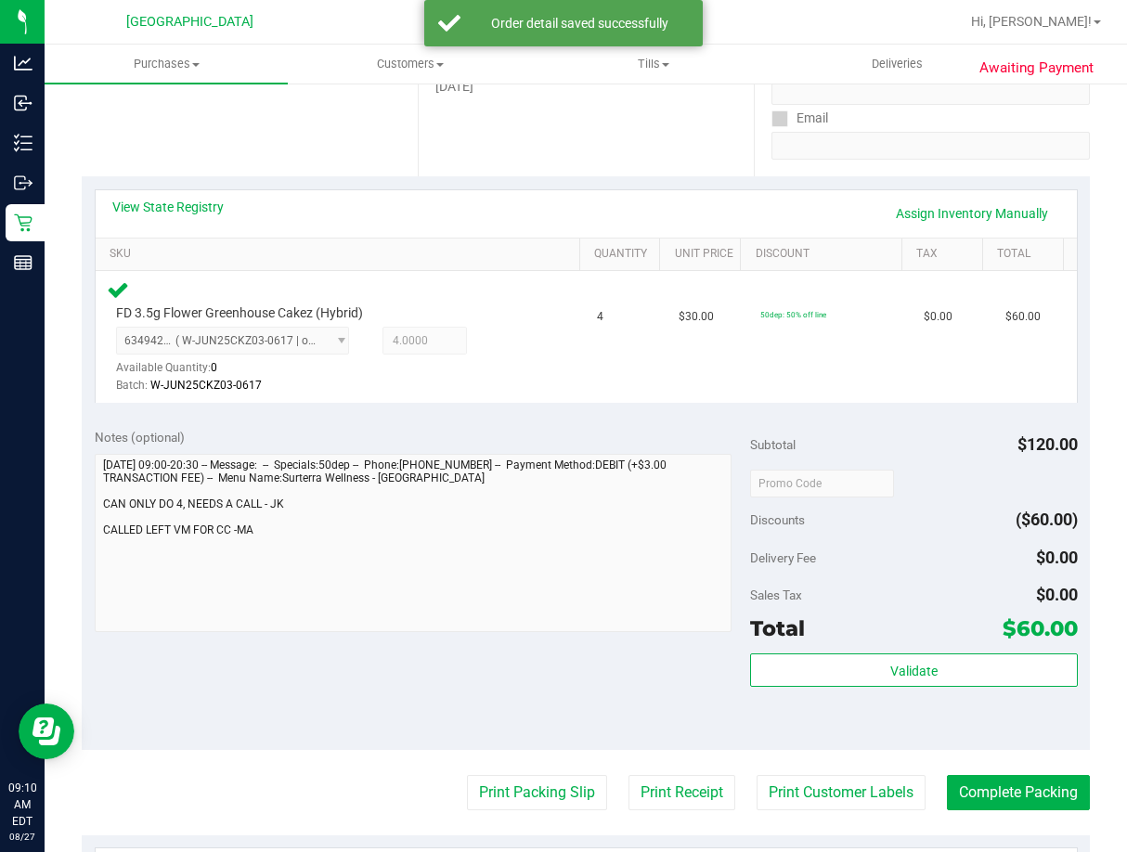
scroll to position [464, 0]
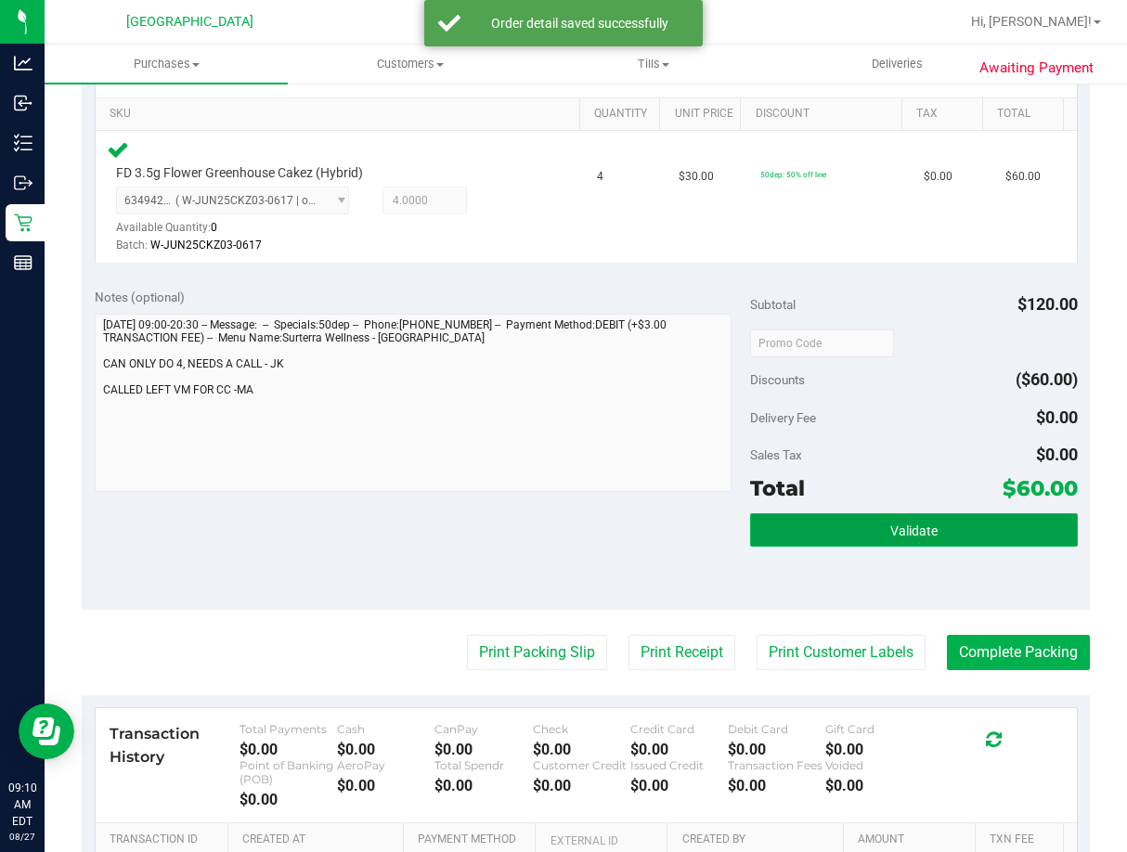
click at [846, 521] on button "Validate" at bounding box center [914, 529] width 328 height 33
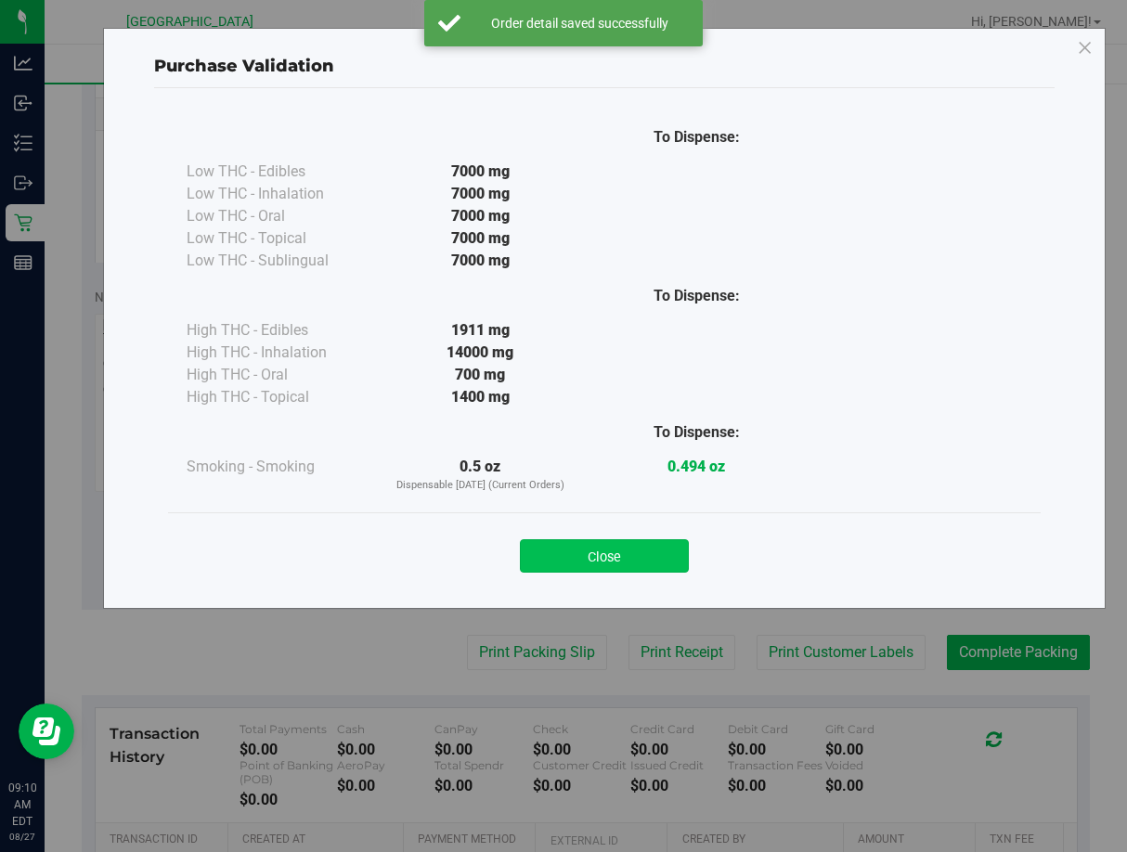
click at [667, 554] on button "Close" at bounding box center [604, 555] width 169 height 33
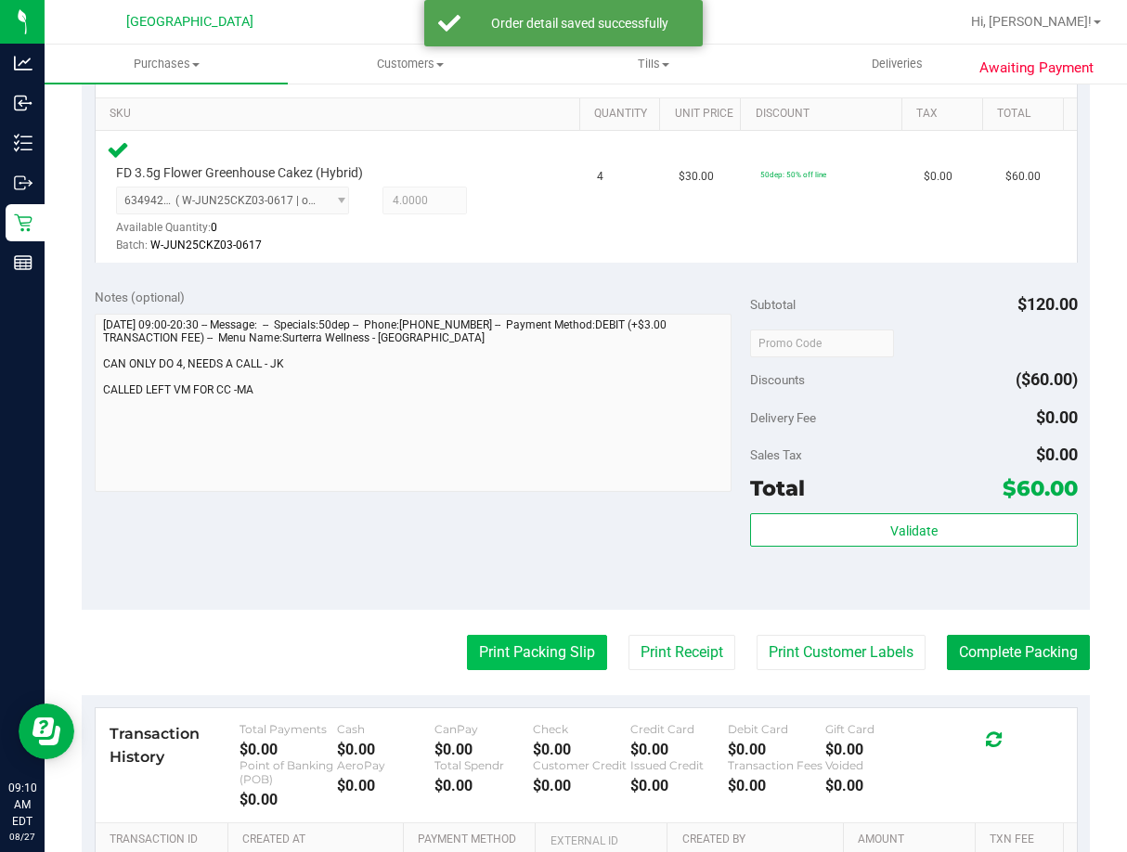
click at [536, 659] on button "Print Packing Slip" at bounding box center [537, 652] width 140 height 35
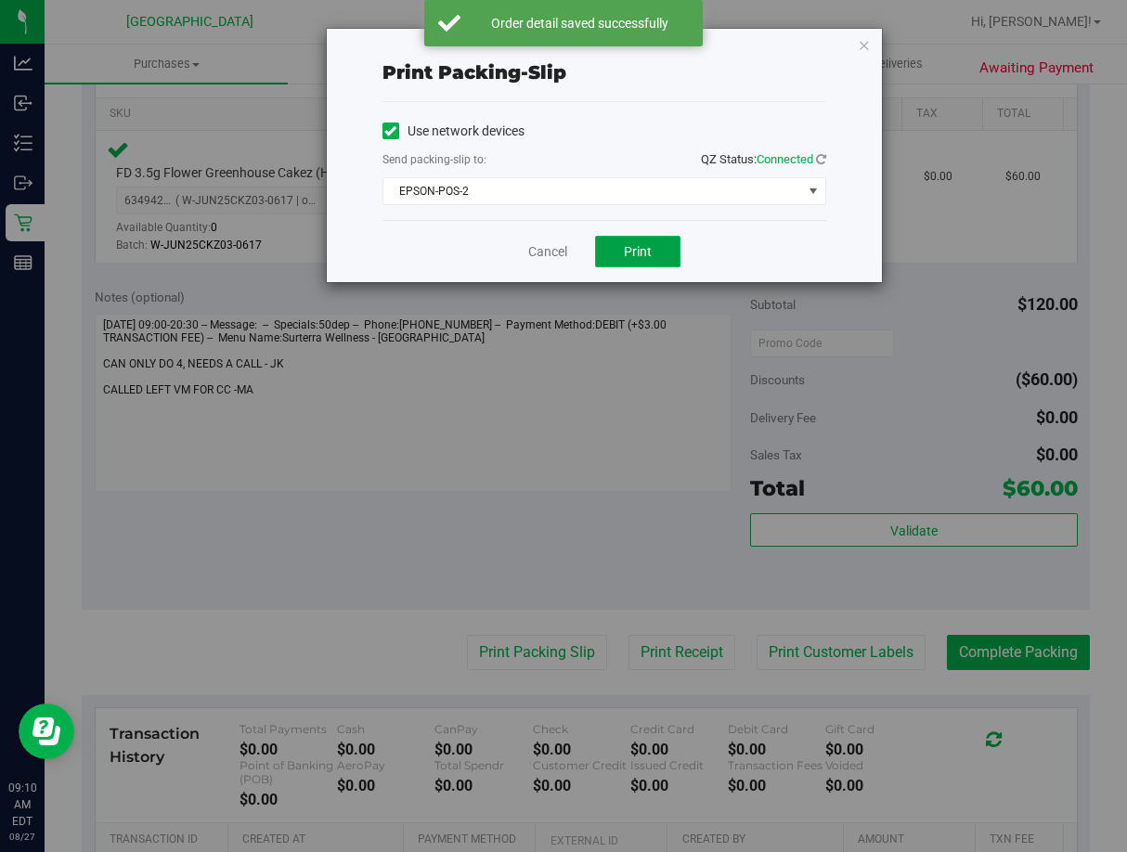
click at [626, 261] on button "Print" at bounding box center [637, 252] width 85 height 32
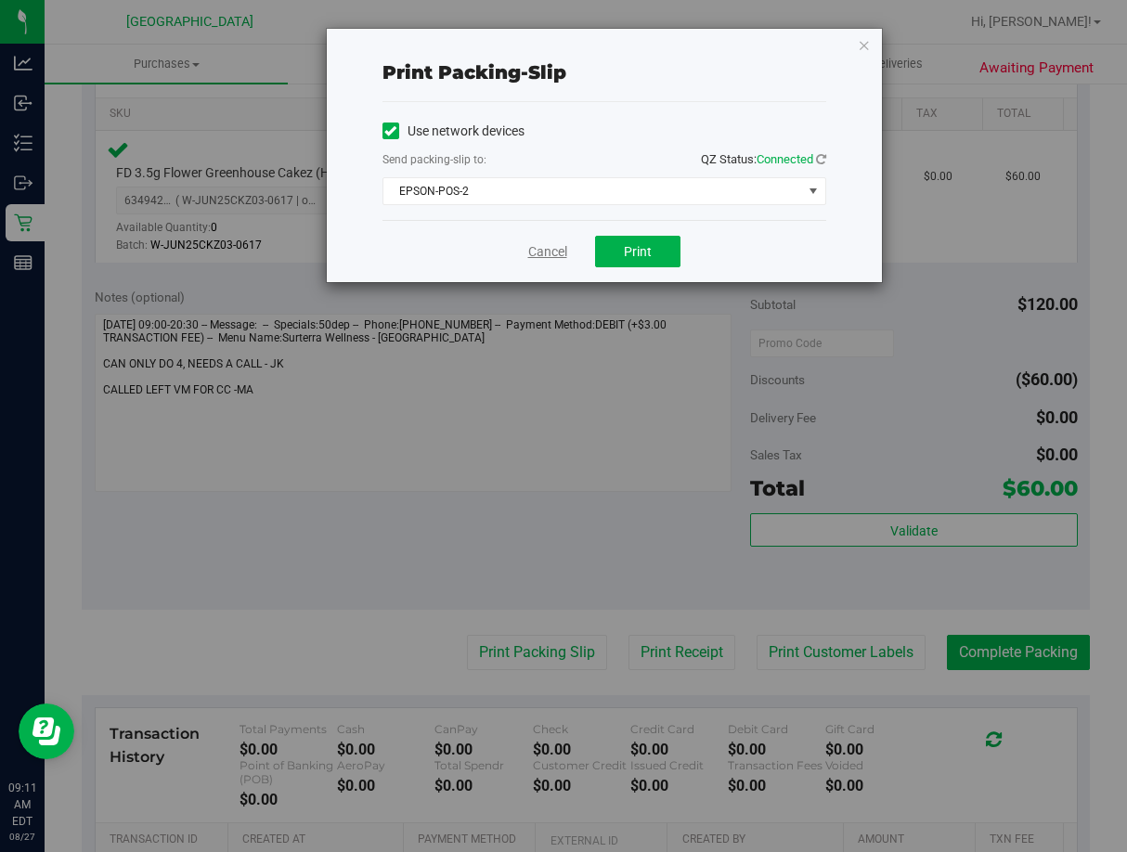
click at [563, 253] on link "Cancel" at bounding box center [547, 251] width 39 height 19
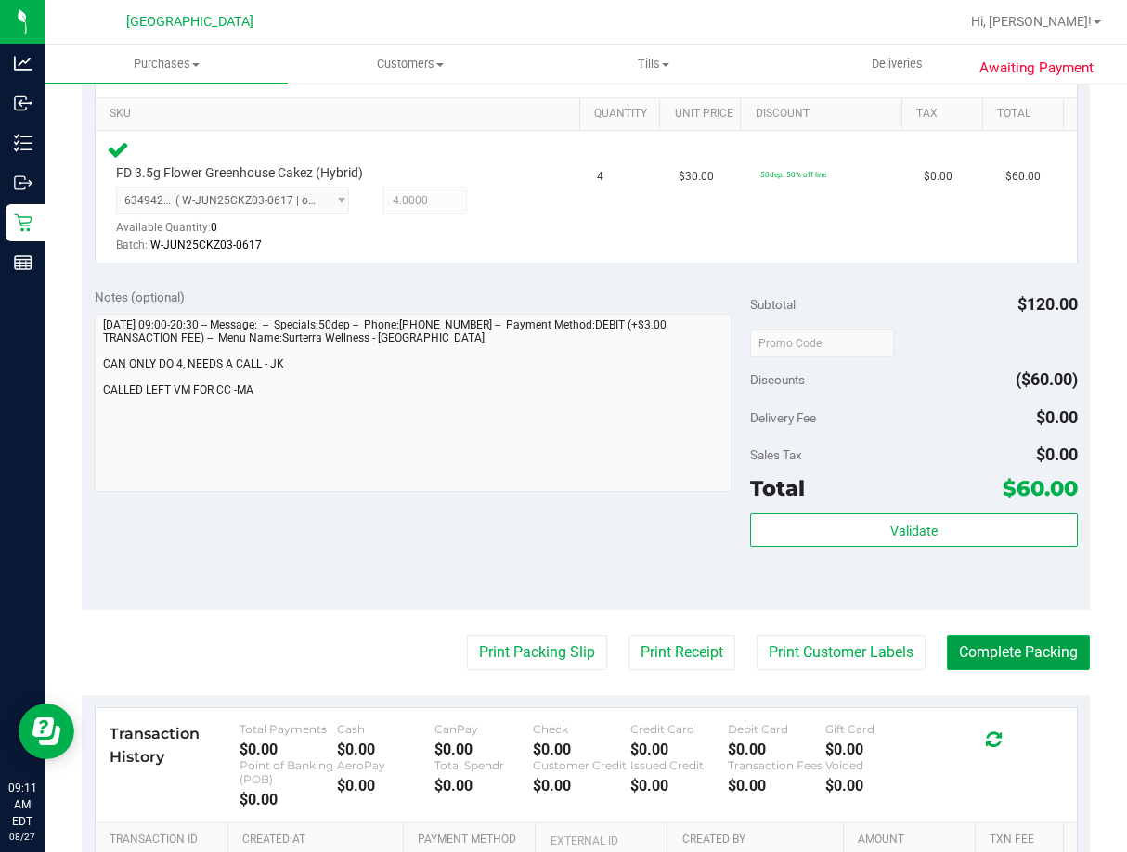
click at [963, 648] on button "Complete Packing" at bounding box center [1018, 652] width 143 height 35
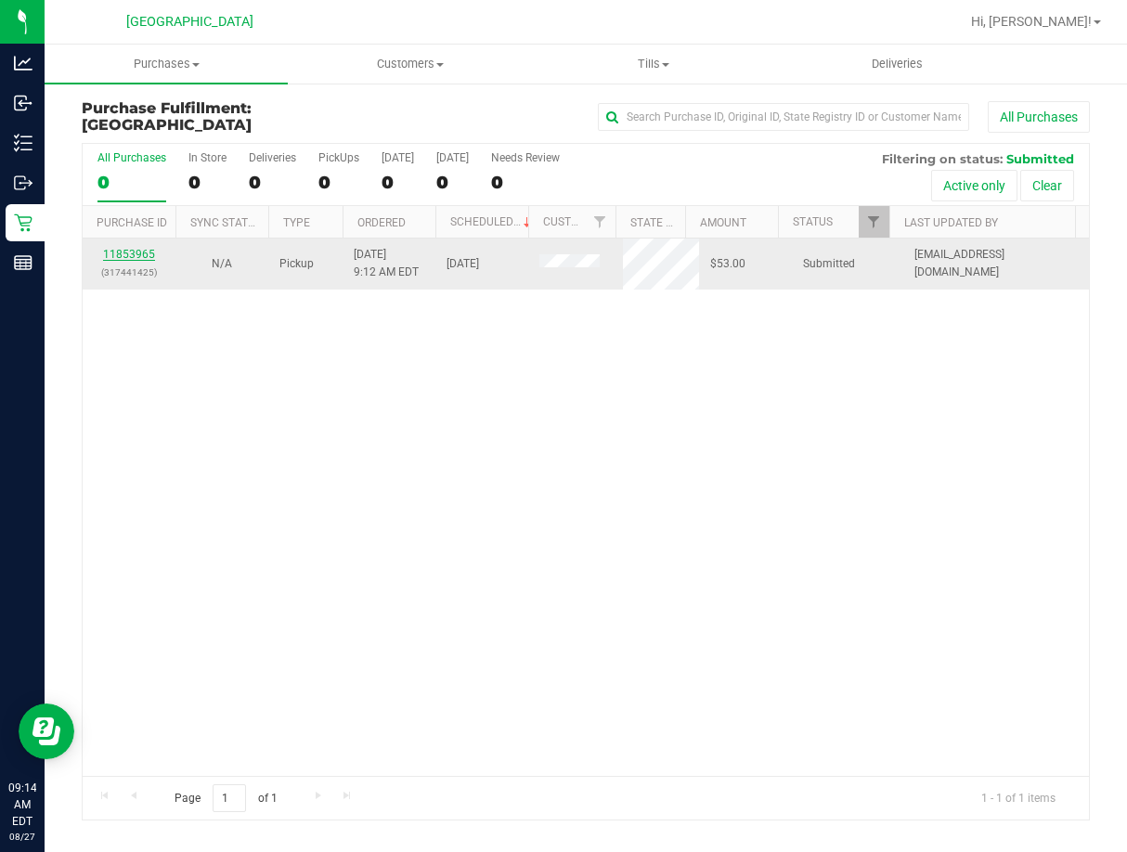
click at [142, 251] on link "11853965" at bounding box center [129, 254] width 52 height 13
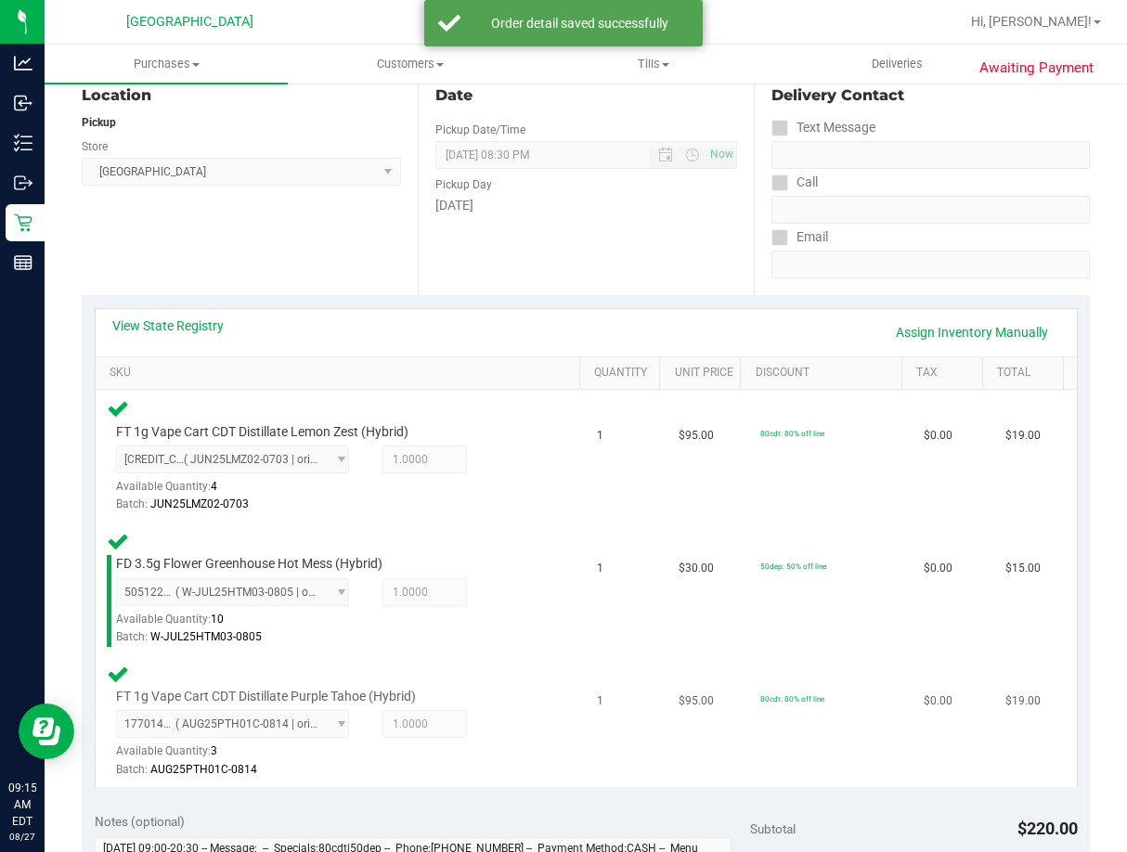
scroll to position [464, 0]
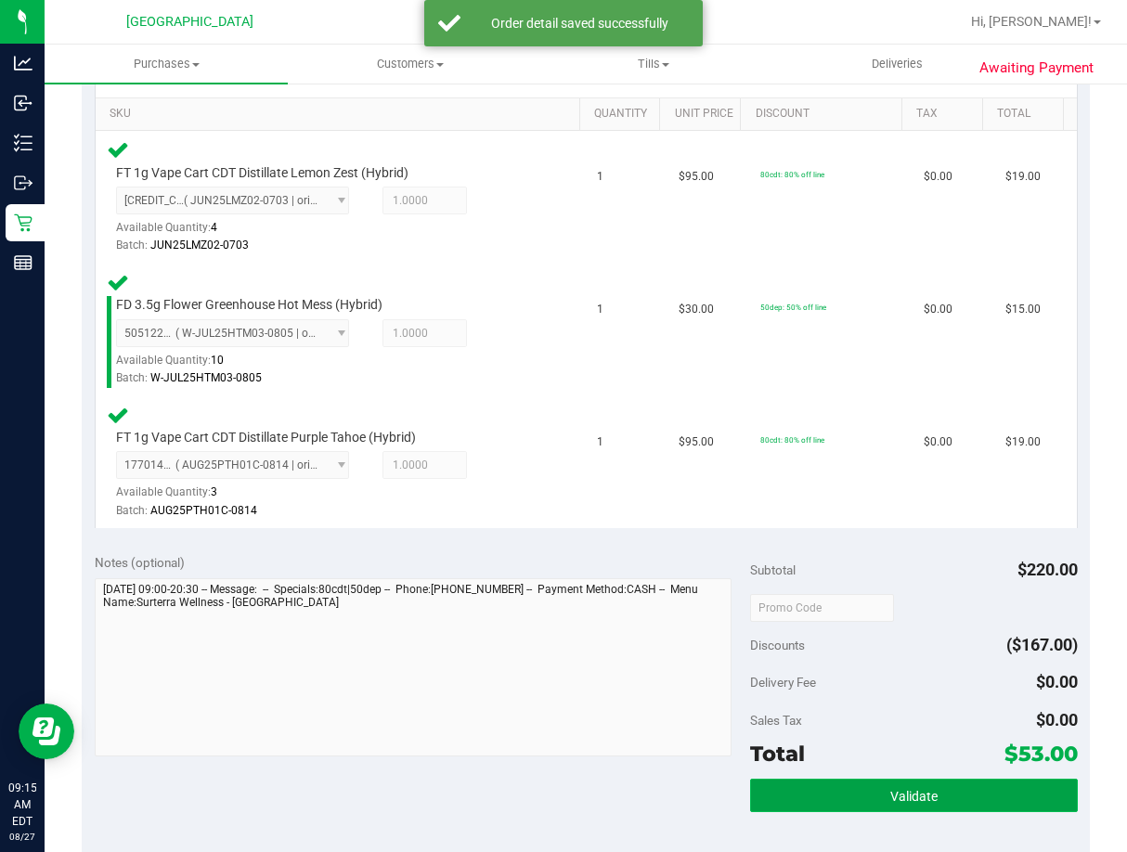
click at [929, 789] on button "Validate" at bounding box center [914, 795] width 328 height 33
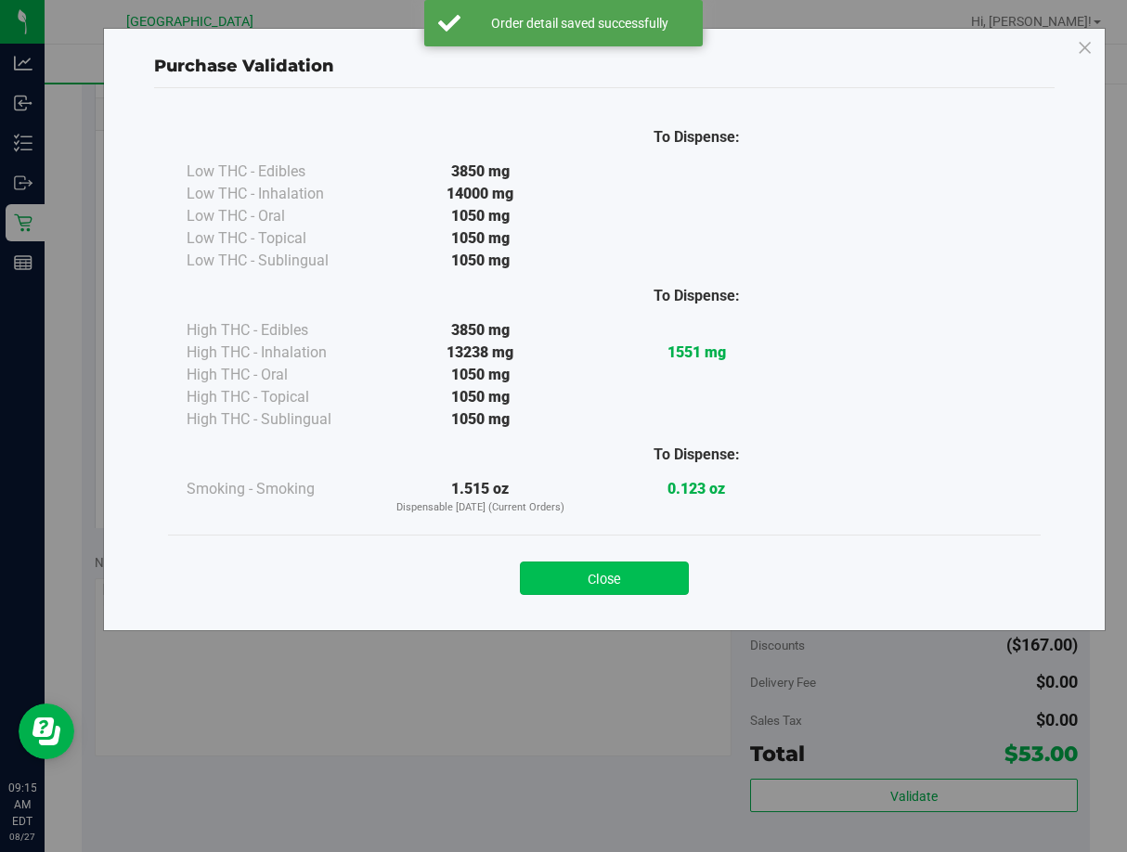
click at [666, 562] on button "Close" at bounding box center [604, 578] width 169 height 33
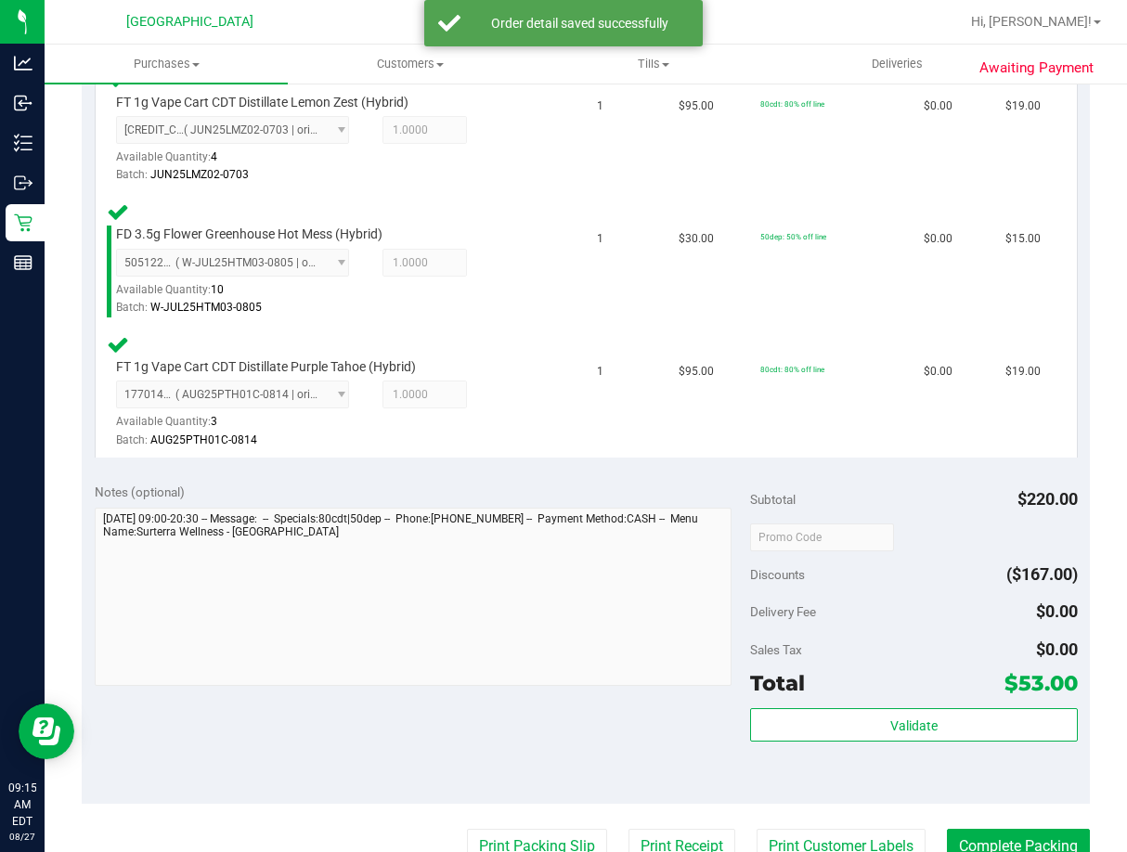
scroll to position [743, 0]
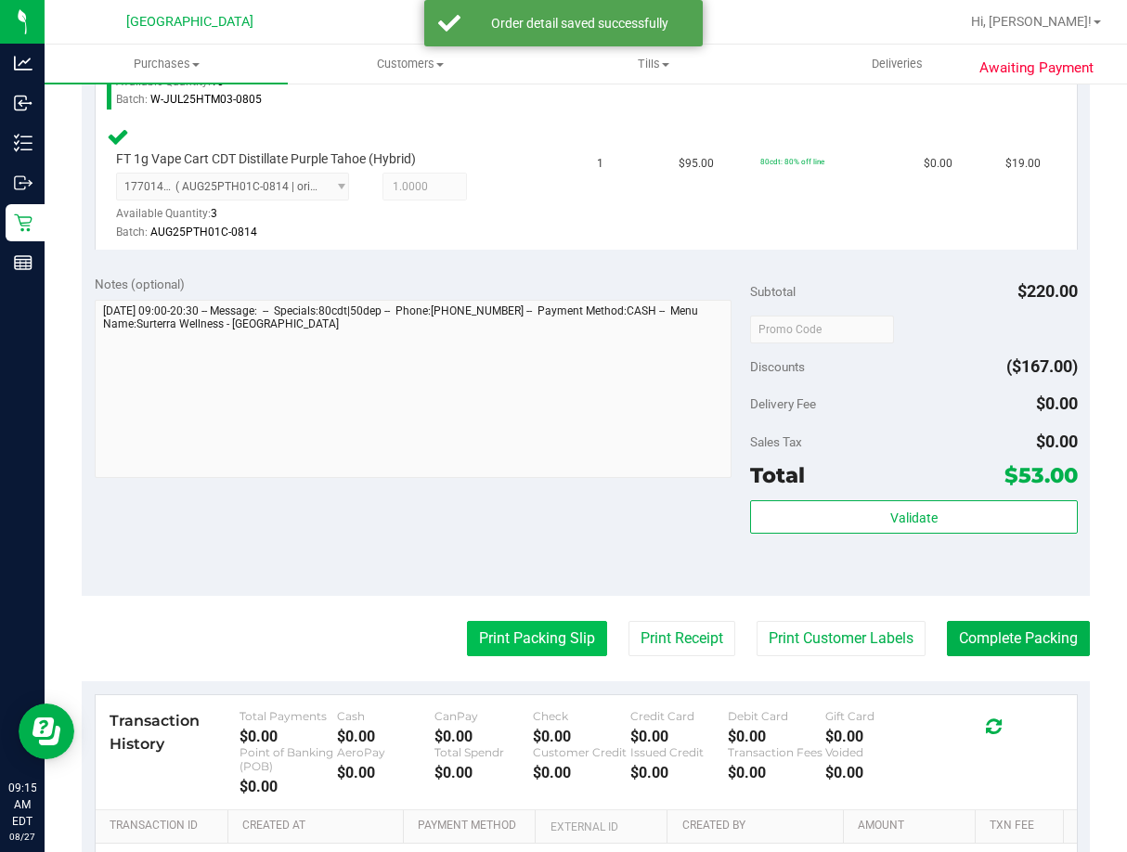
click at [555, 638] on button "Print Packing Slip" at bounding box center [537, 638] width 140 height 35
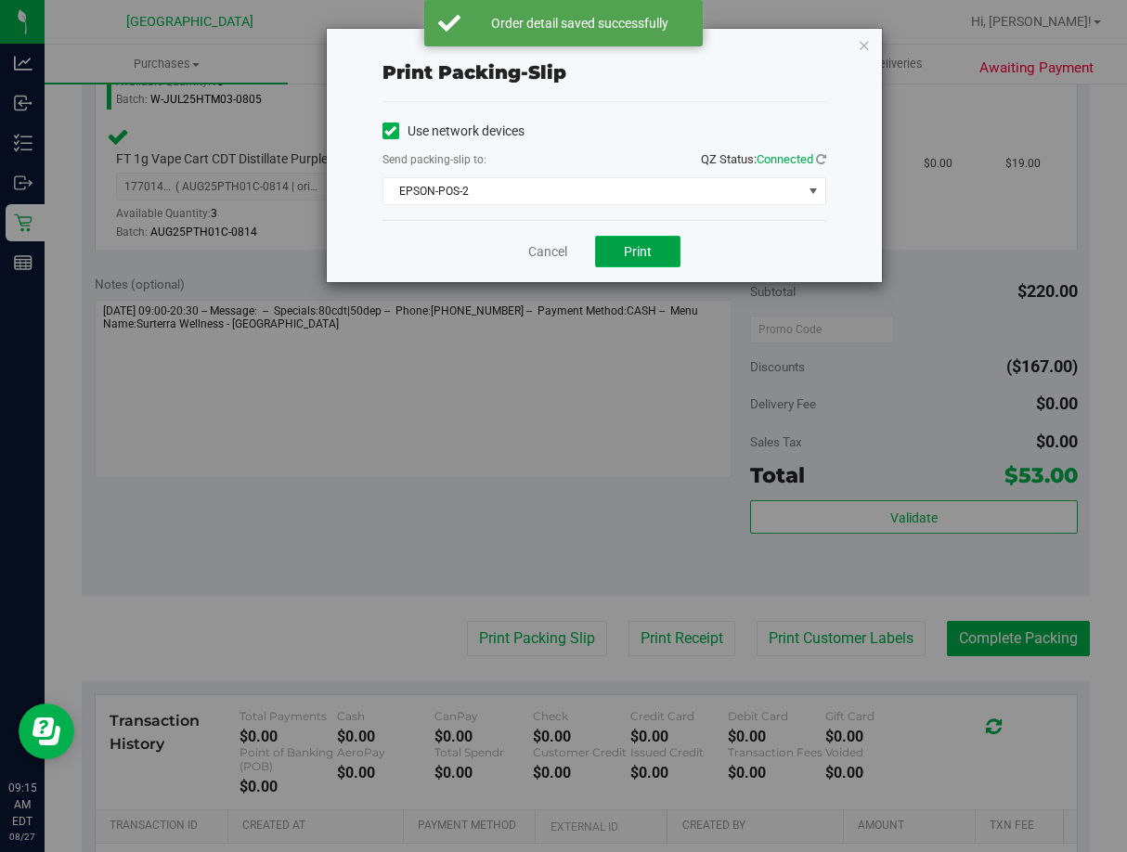
click at [630, 264] on button "Print" at bounding box center [637, 252] width 85 height 32
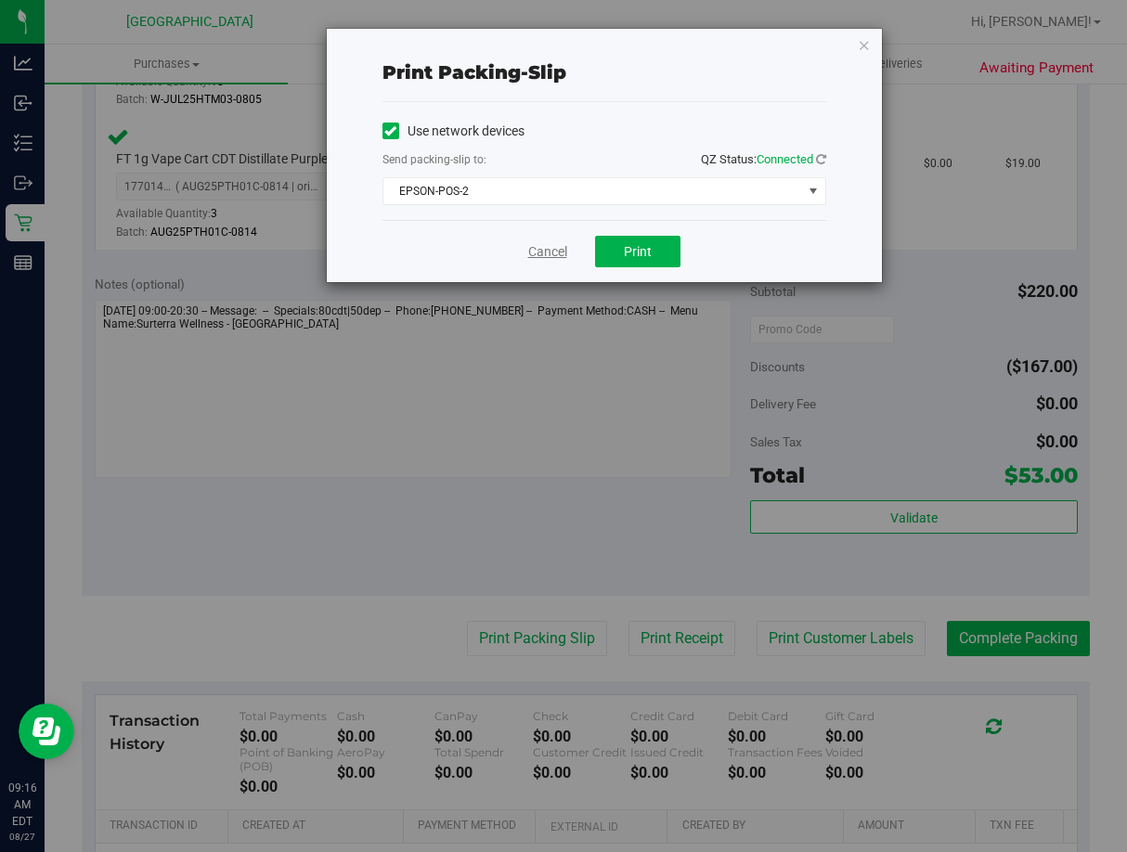
click at [561, 245] on link "Cancel" at bounding box center [547, 251] width 39 height 19
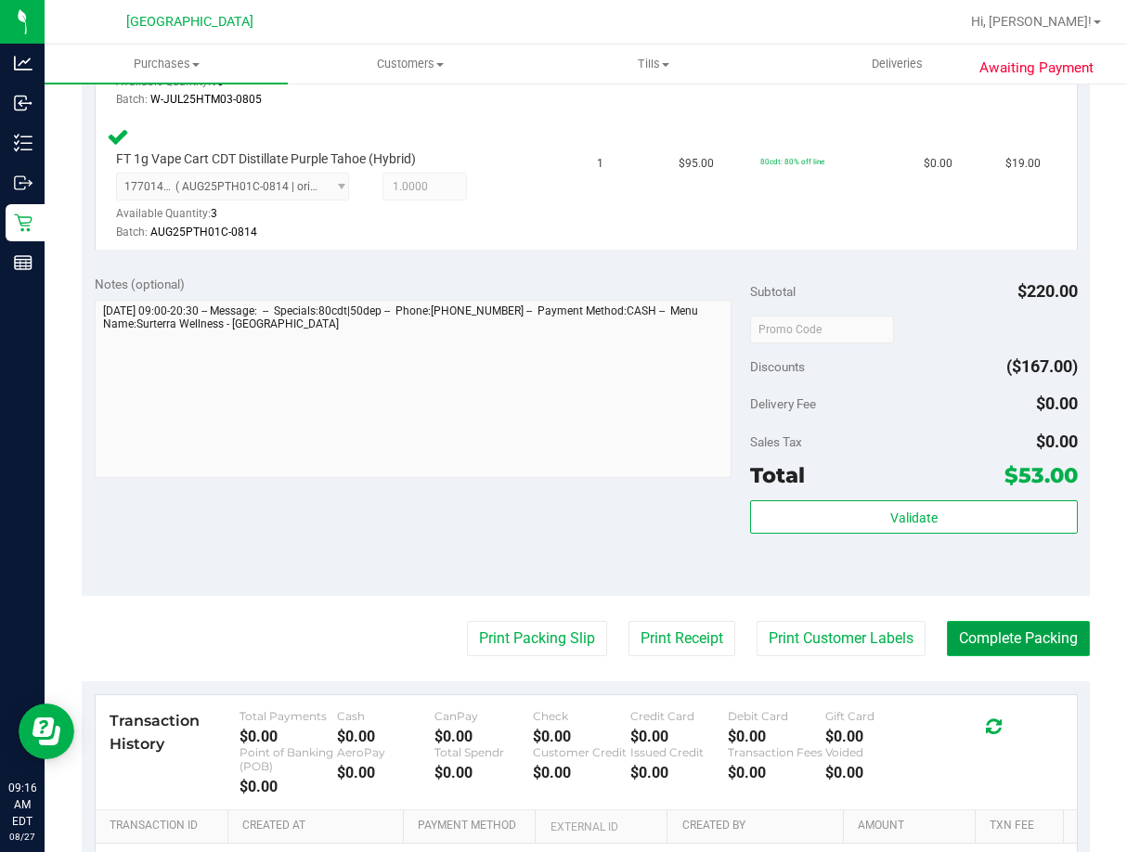
click at [965, 642] on button "Complete Packing" at bounding box center [1018, 638] width 143 height 35
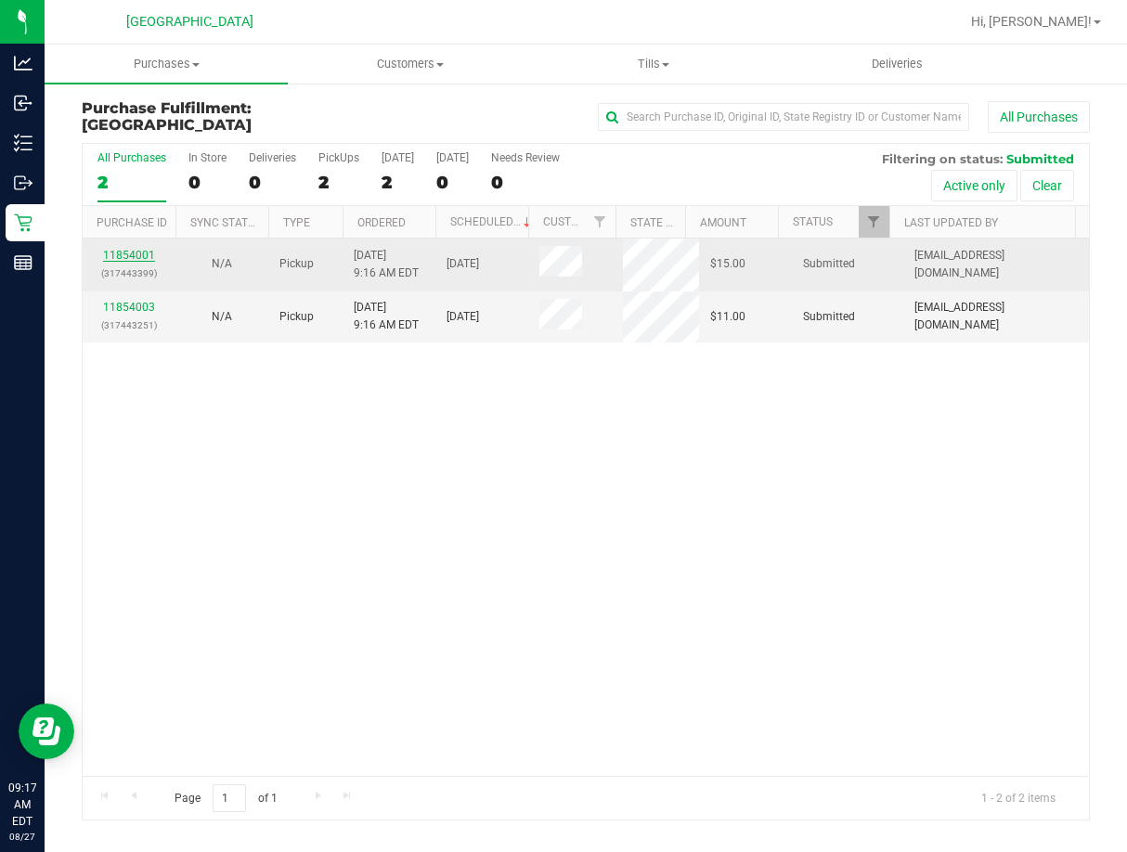
click at [130, 252] on link "11854001" at bounding box center [129, 255] width 52 height 13
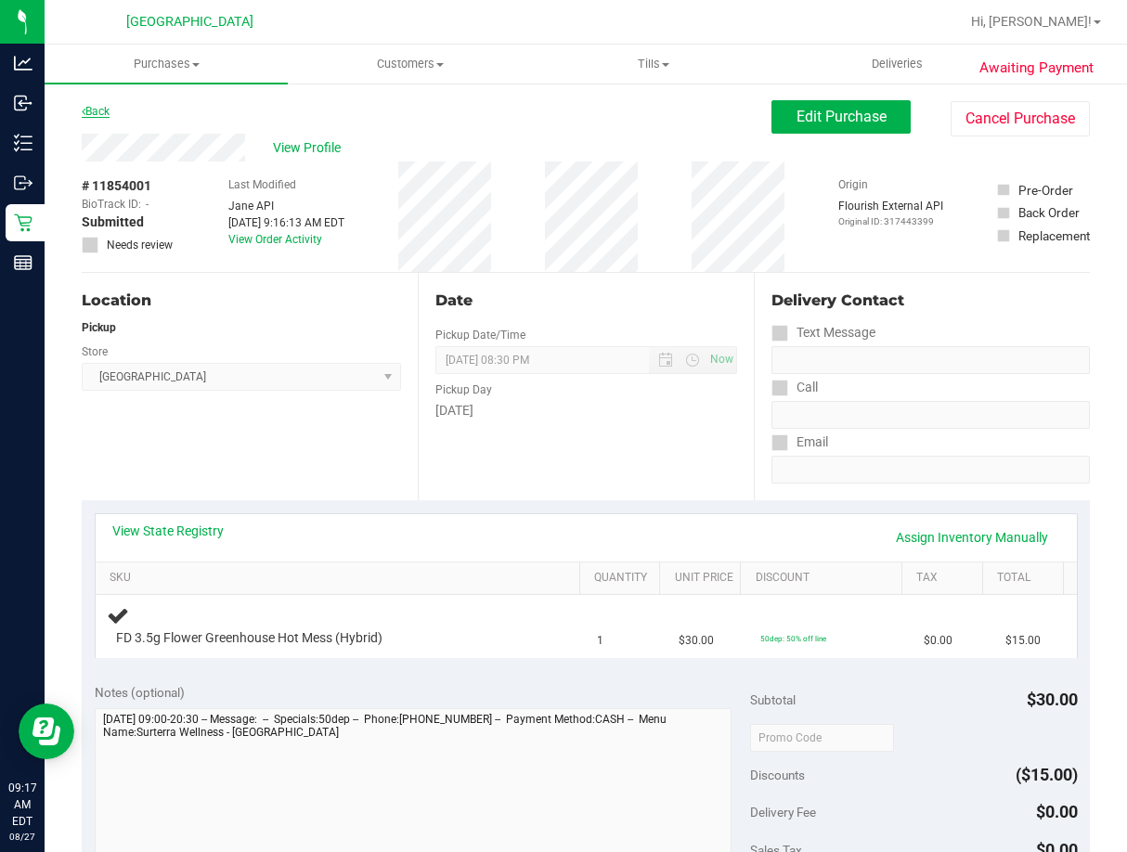
click at [110, 107] on link "Back" at bounding box center [96, 111] width 28 height 13
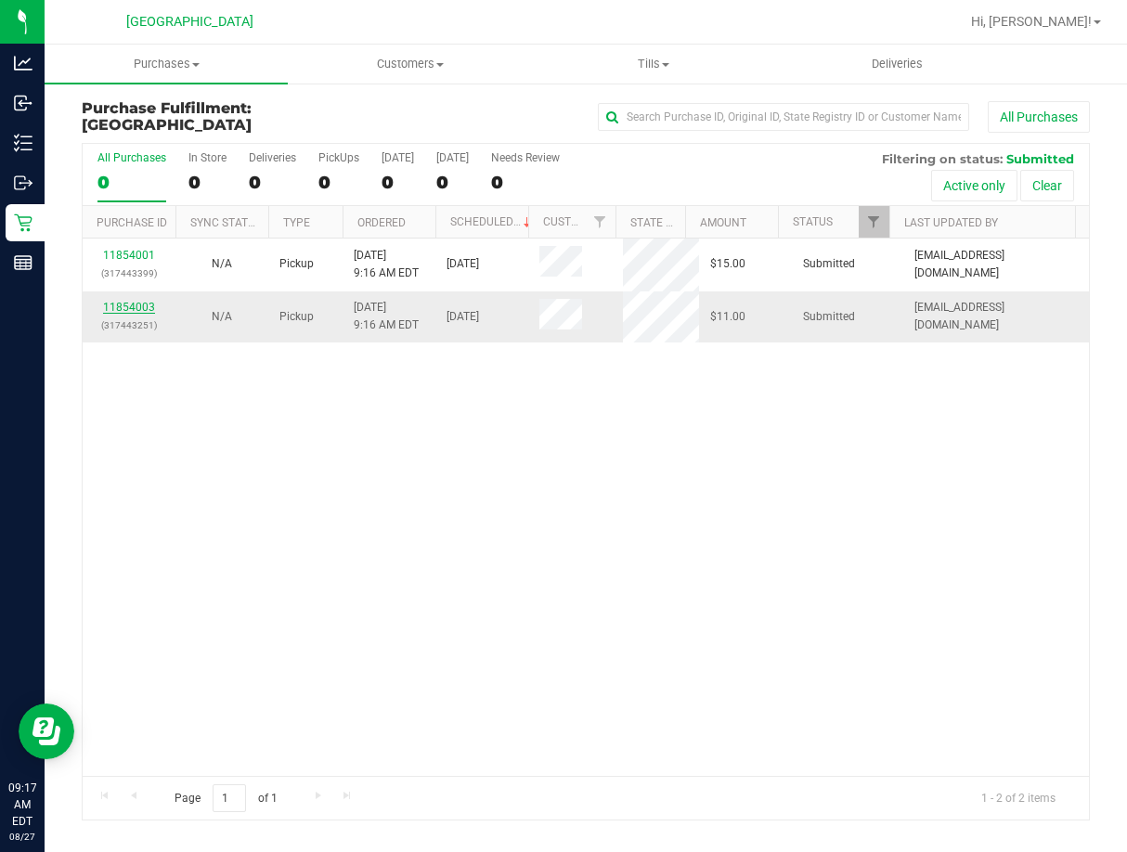
click at [129, 310] on link "11854003" at bounding box center [129, 307] width 52 height 13
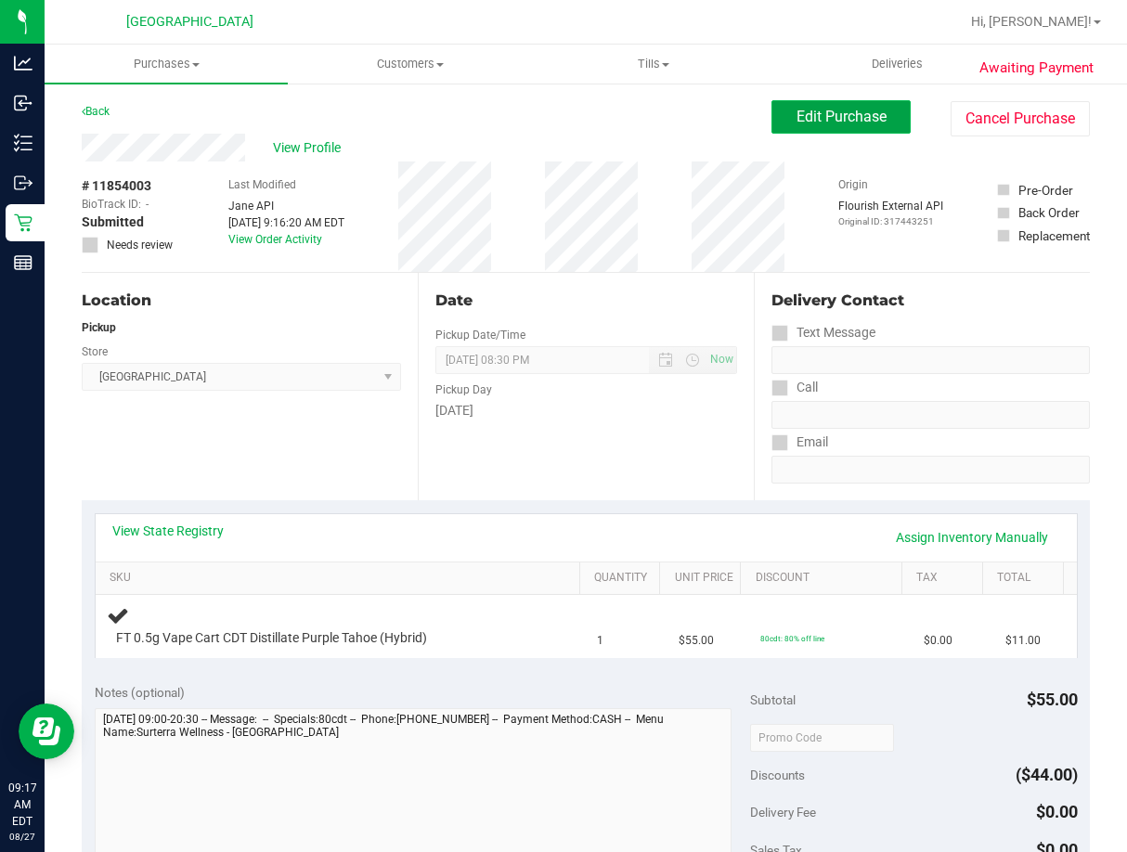
click at [825, 130] on button "Edit Purchase" at bounding box center [840, 116] width 139 height 33
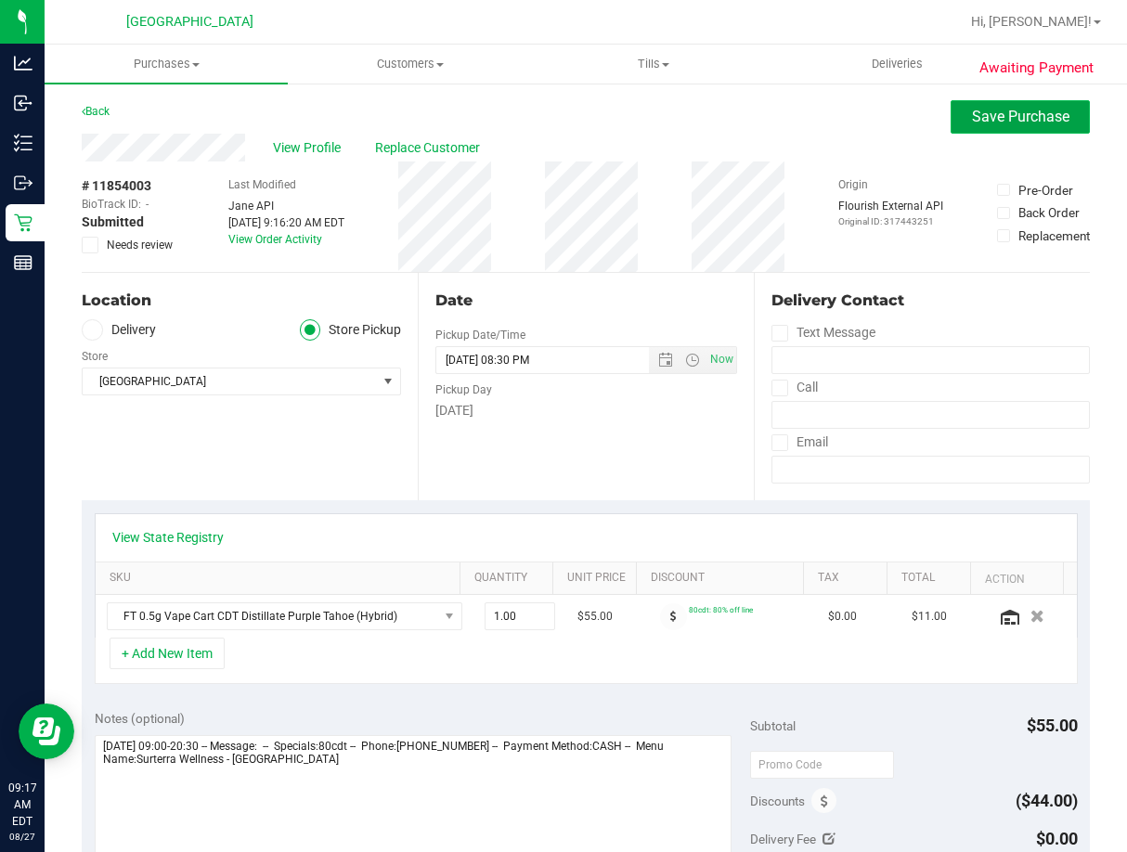
click at [954, 107] on button "Save Purchase" at bounding box center [1020, 116] width 139 height 33
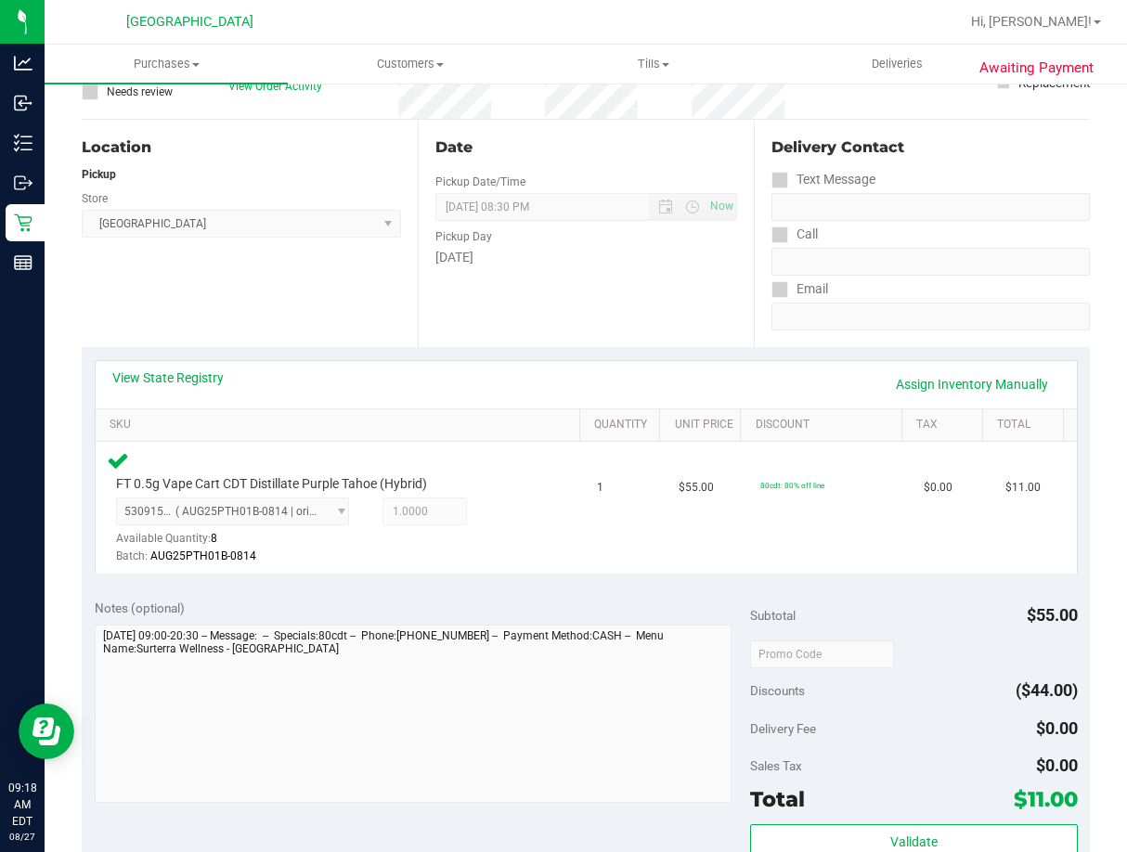
scroll to position [464, 0]
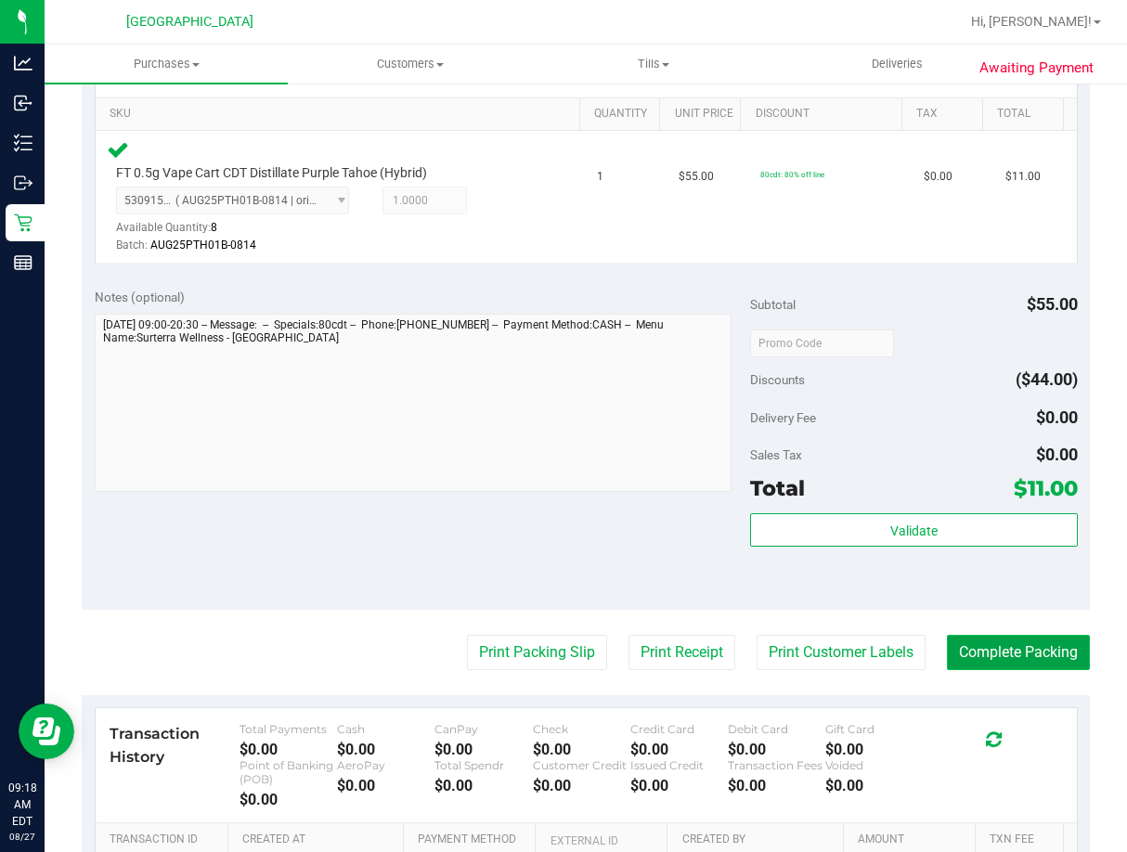
click at [978, 651] on button "Complete Packing" at bounding box center [1018, 652] width 143 height 35
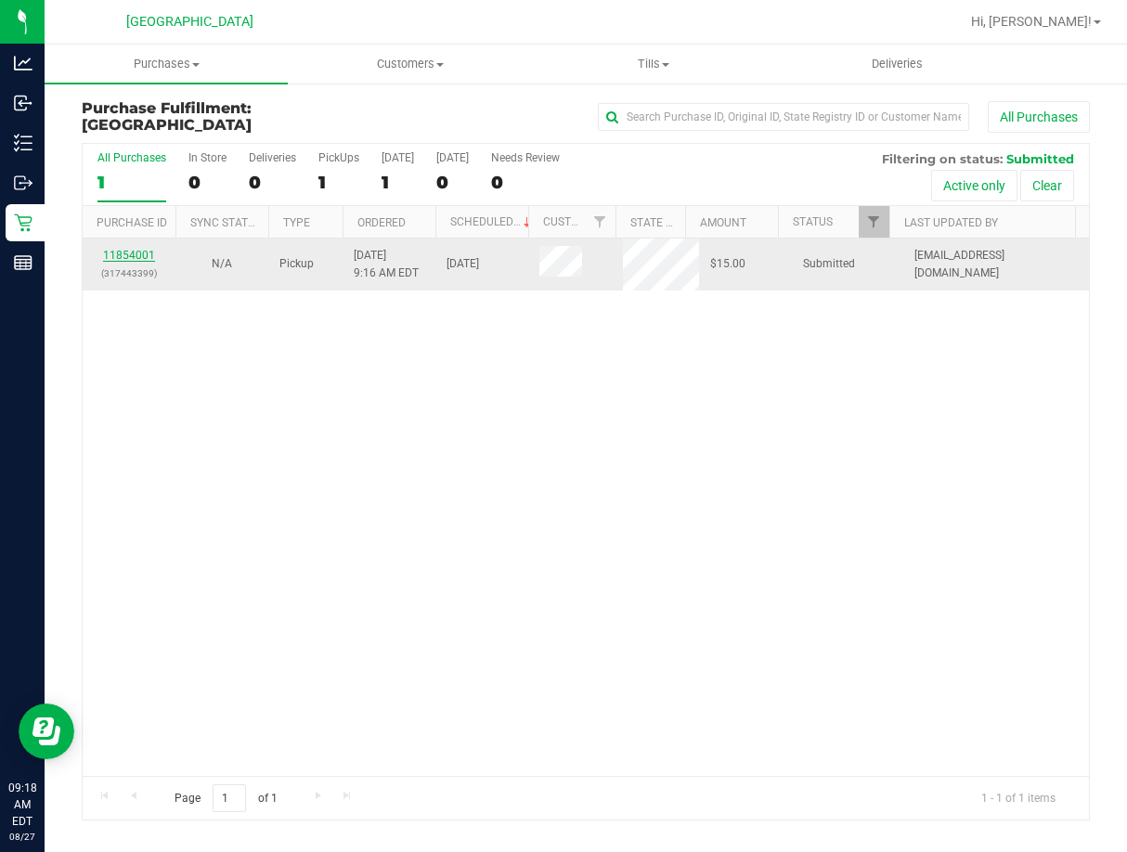
click at [135, 255] on link "11854001" at bounding box center [129, 255] width 52 height 13
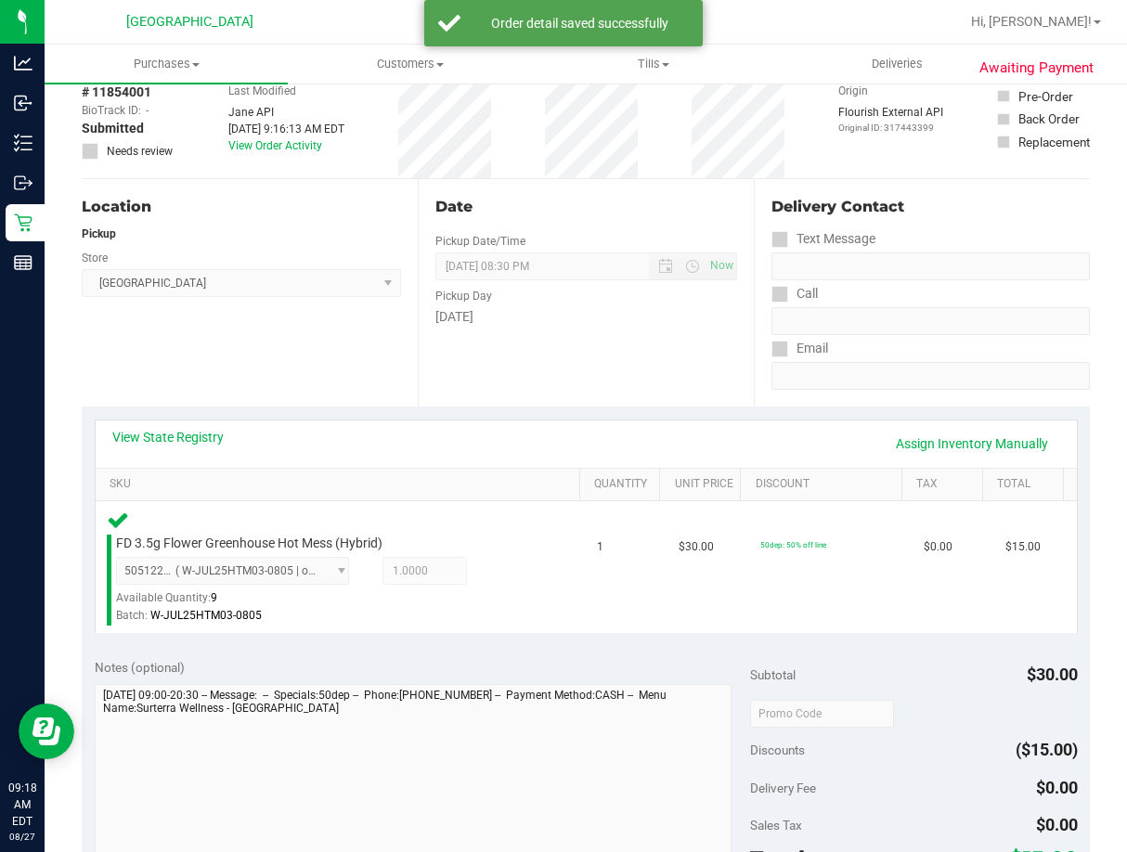
scroll to position [371, 0]
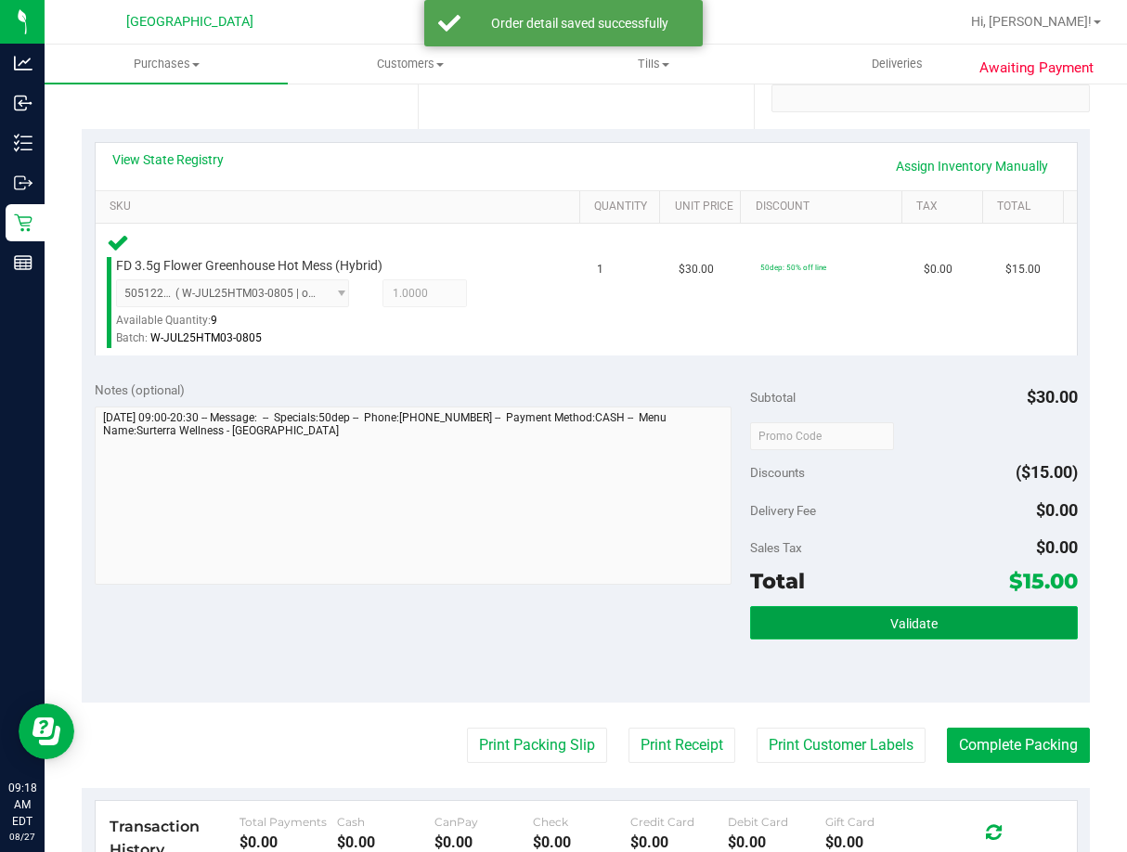
click at [872, 640] on button "Validate" at bounding box center [914, 622] width 328 height 33
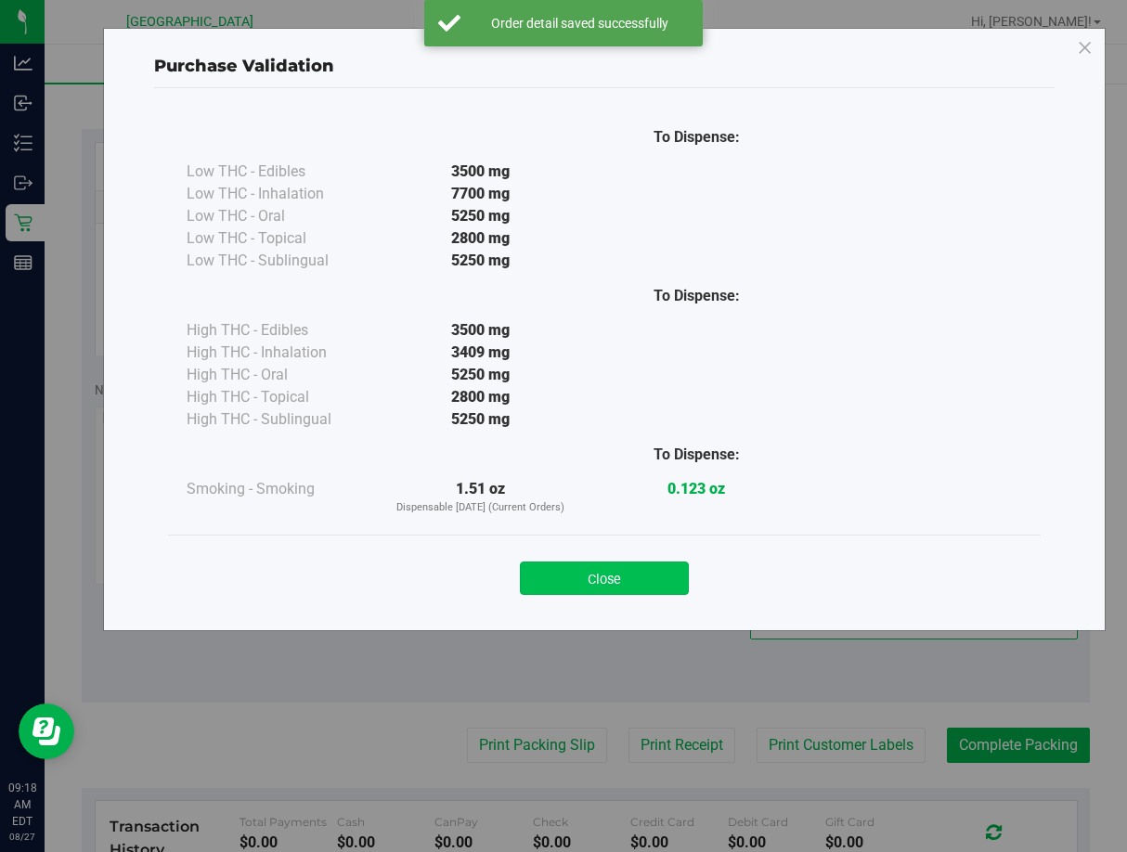
click at [645, 568] on button "Close" at bounding box center [604, 578] width 169 height 33
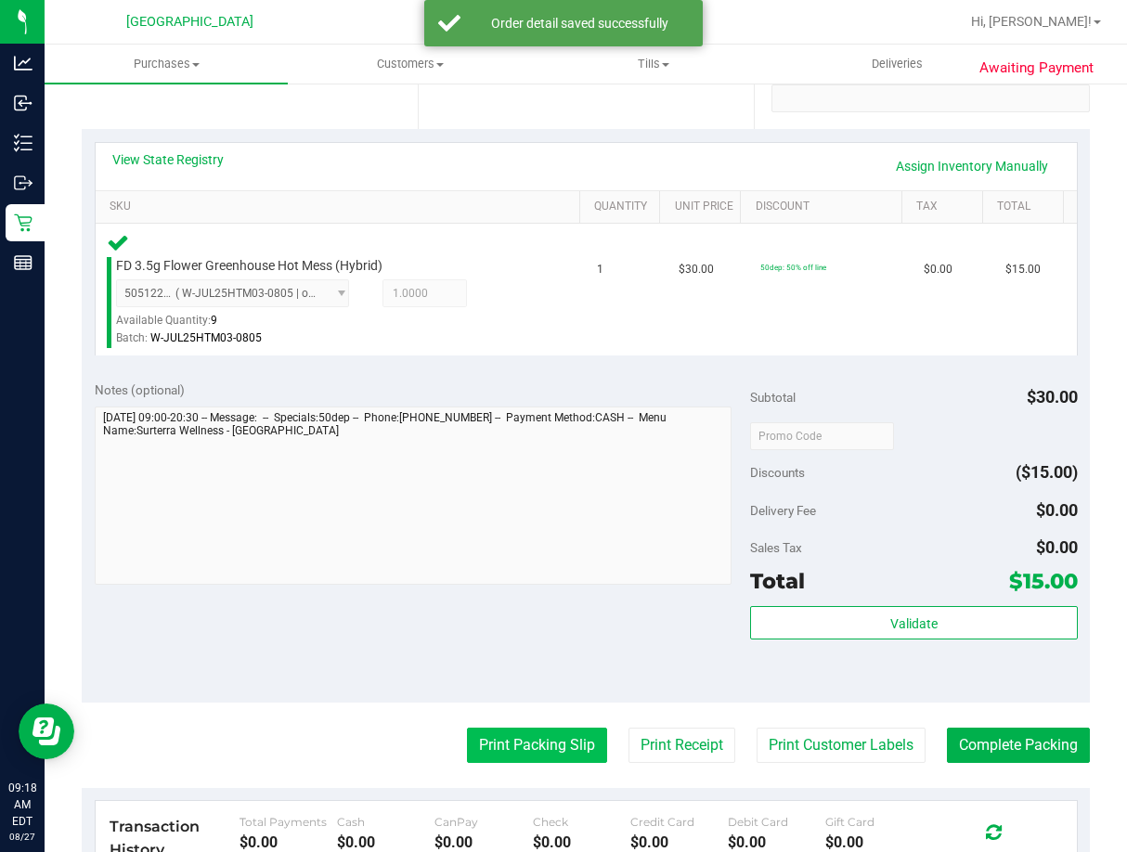
click at [562, 751] on button "Print Packing Slip" at bounding box center [537, 745] width 140 height 35
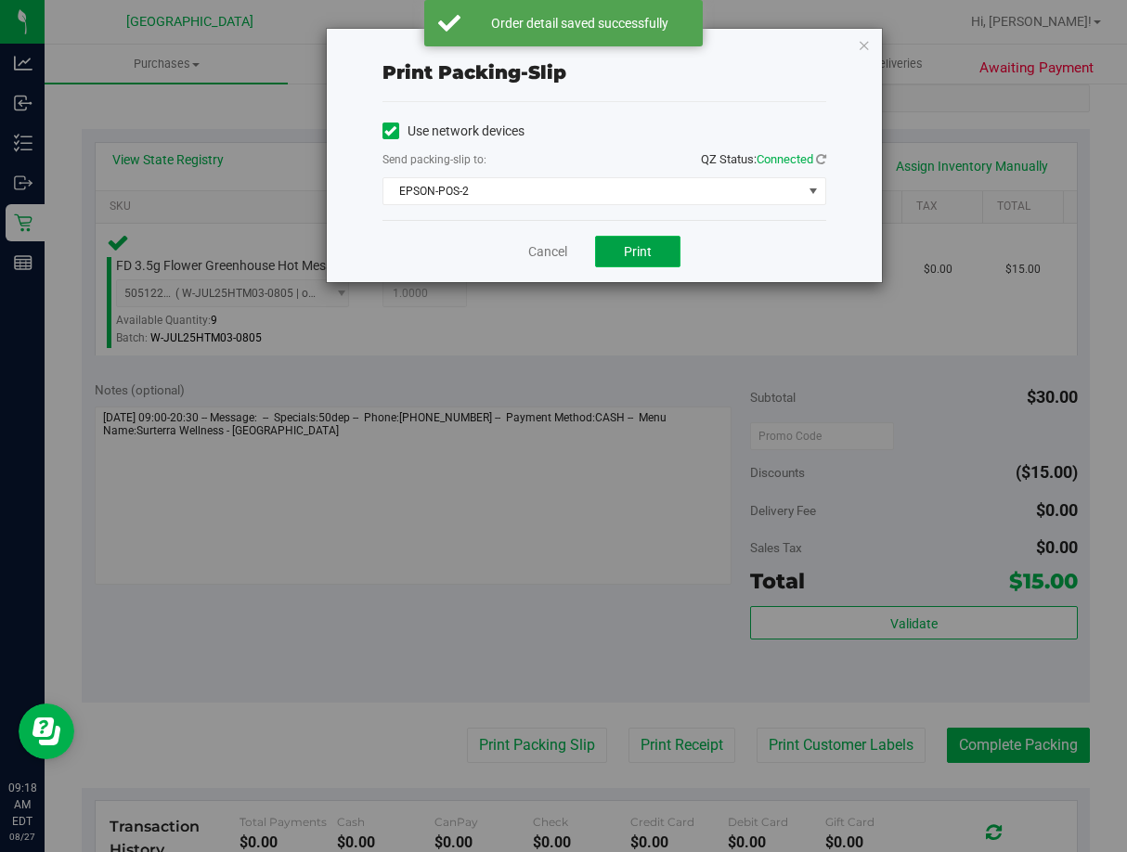
click at [664, 263] on button "Print" at bounding box center [637, 252] width 85 height 32
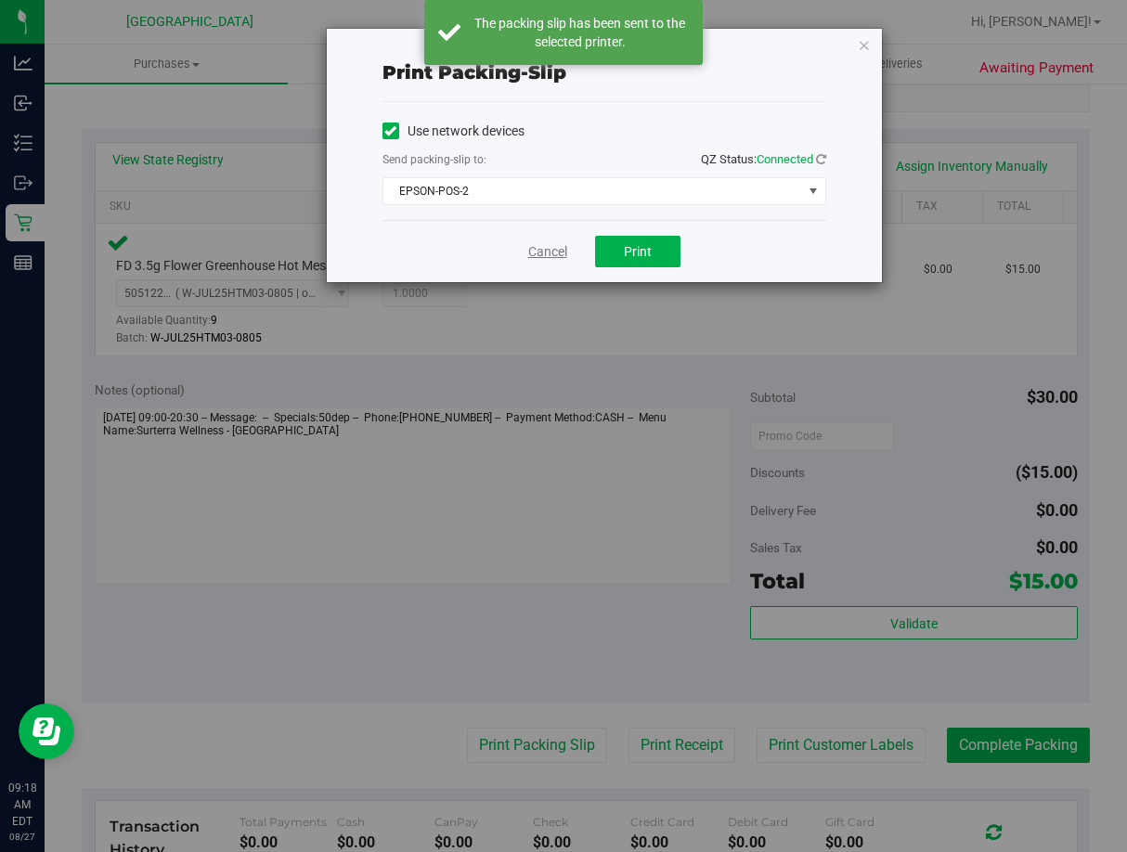
click at [562, 251] on link "Cancel" at bounding box center [547, 251] width 39 height 19
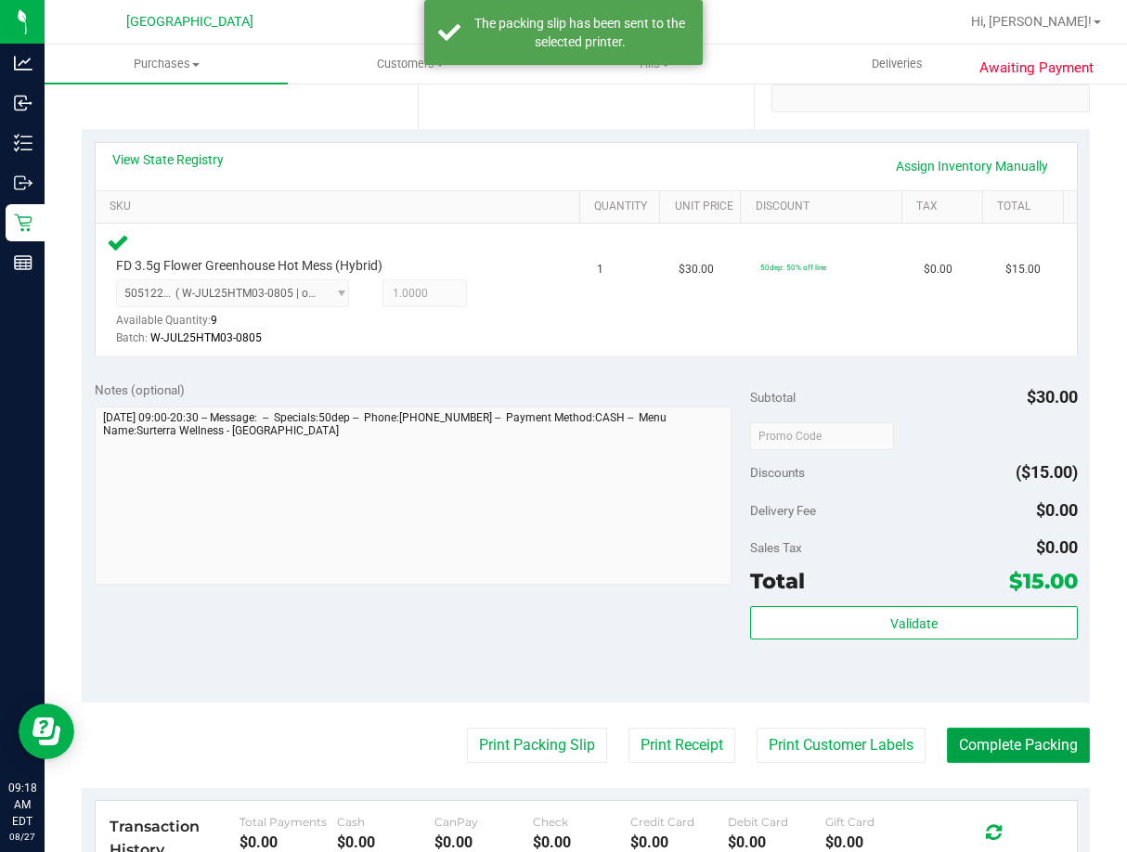
click at [1006, 744] on button "Complete Packing" at bounding box center [1018, 745] width 143 height 35
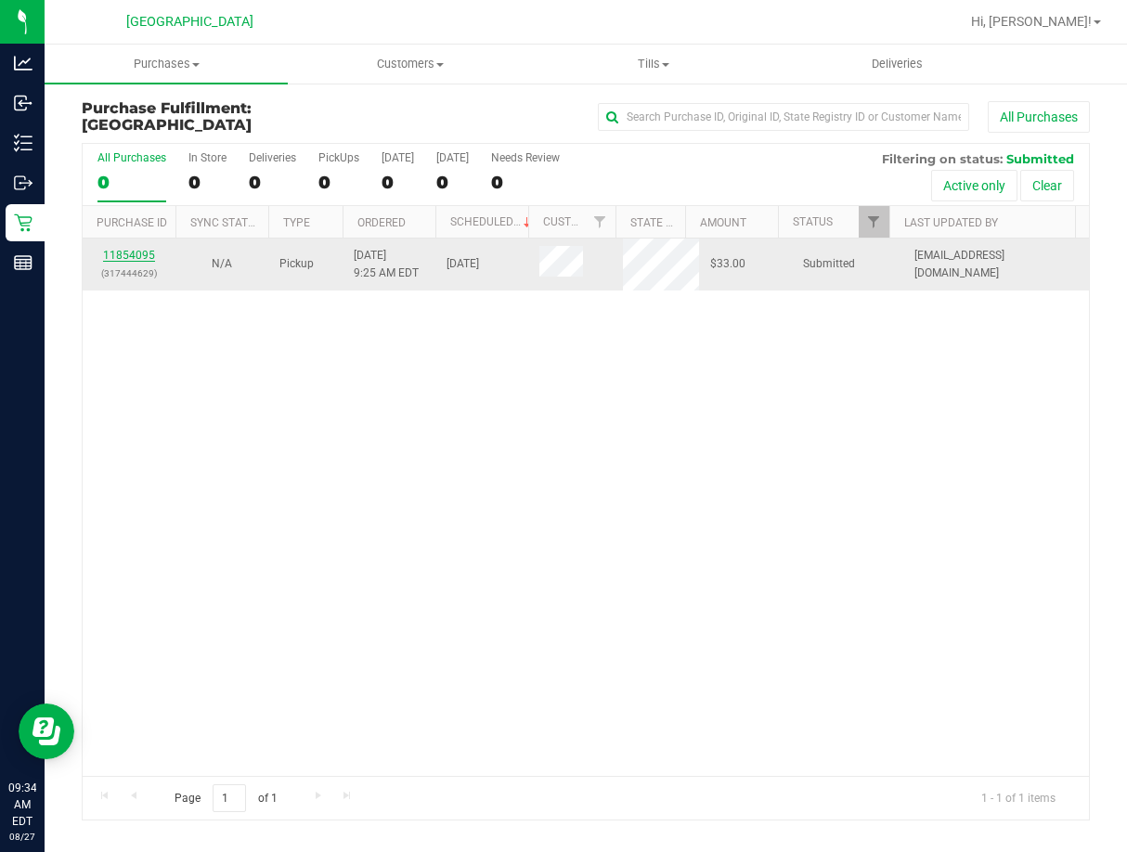
click at [144, 256] on link "11854095" at bounding box center [129, 255] width 52 height 13
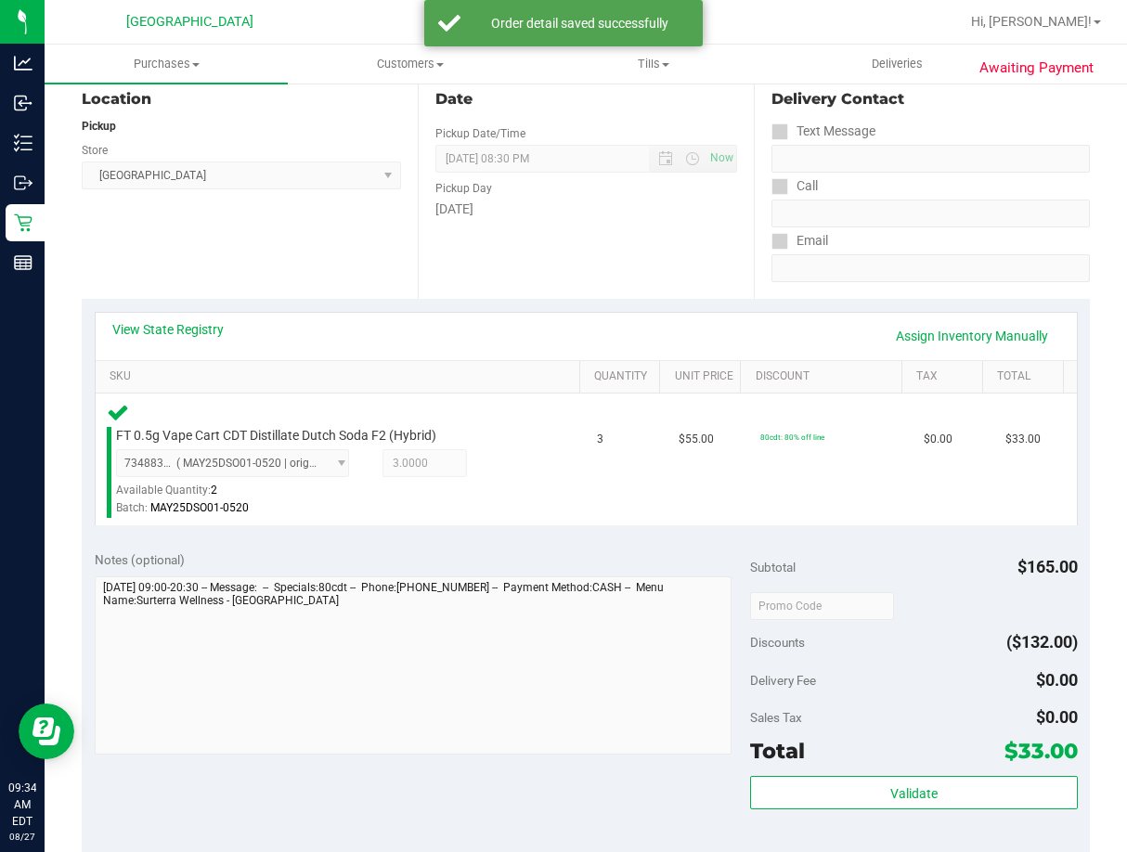
scroll to position [464, 0]
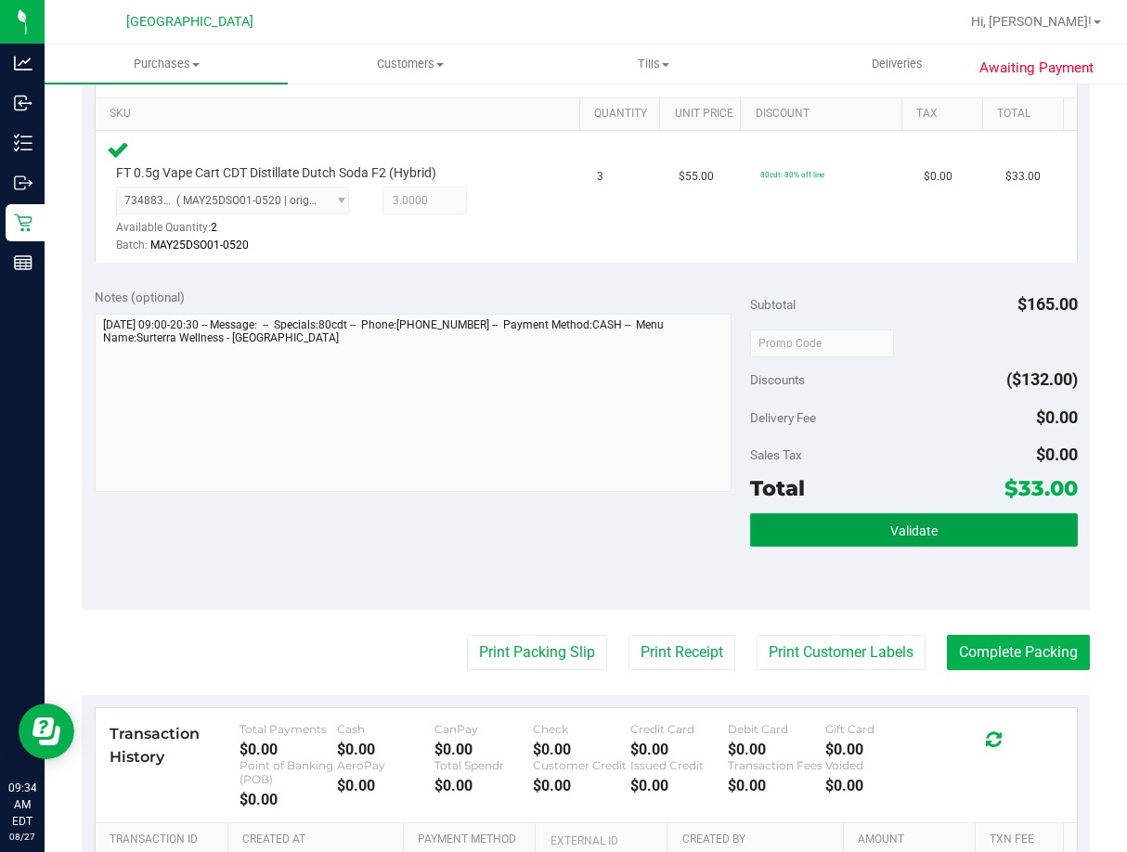
click at [869, 533] on button "Validate" at bounding box center [914, 529] width 328 height 33
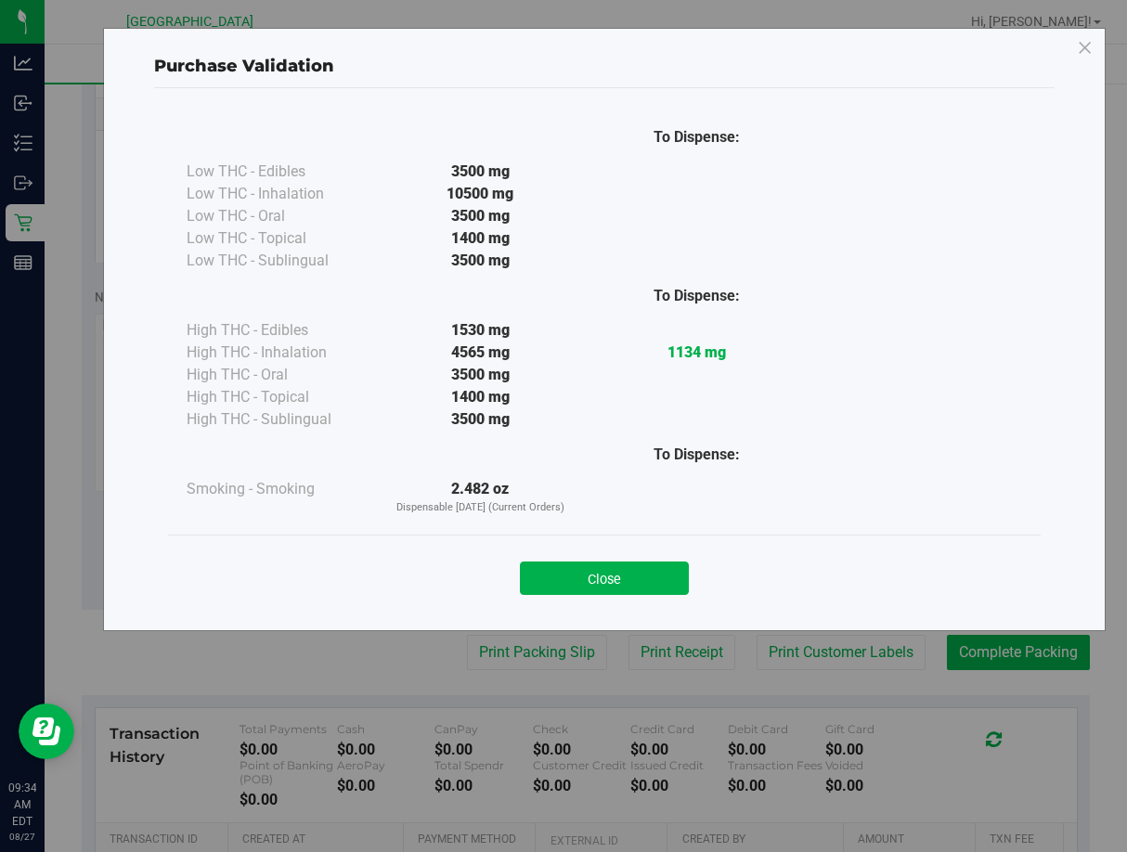
click at [649, 541] on div "Close" at bounding box center [604, 572] width 873 height 75
click at [648, 572] on button "Close" at bounding box center [604, 578] width 169 height 33
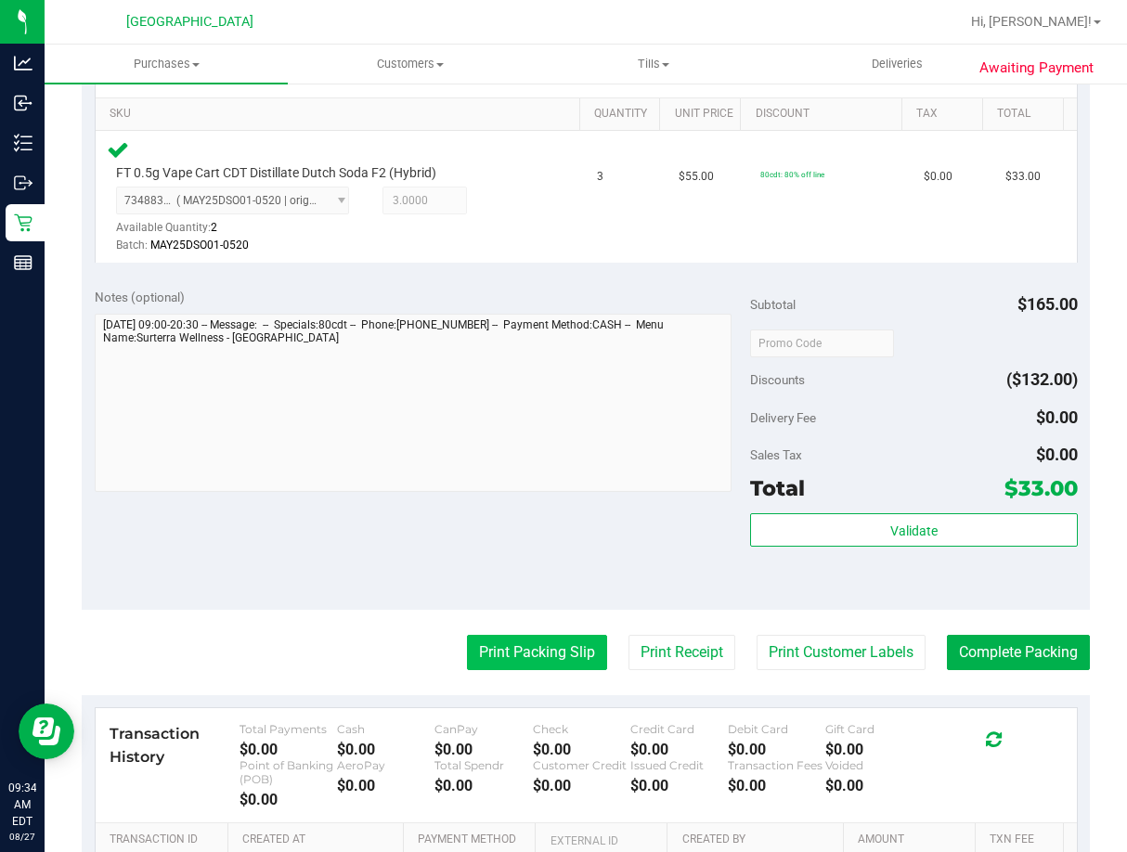
click at [517, 647] on button "Print Packing Slip" at bounding box center [537, 652] width 140 height 35
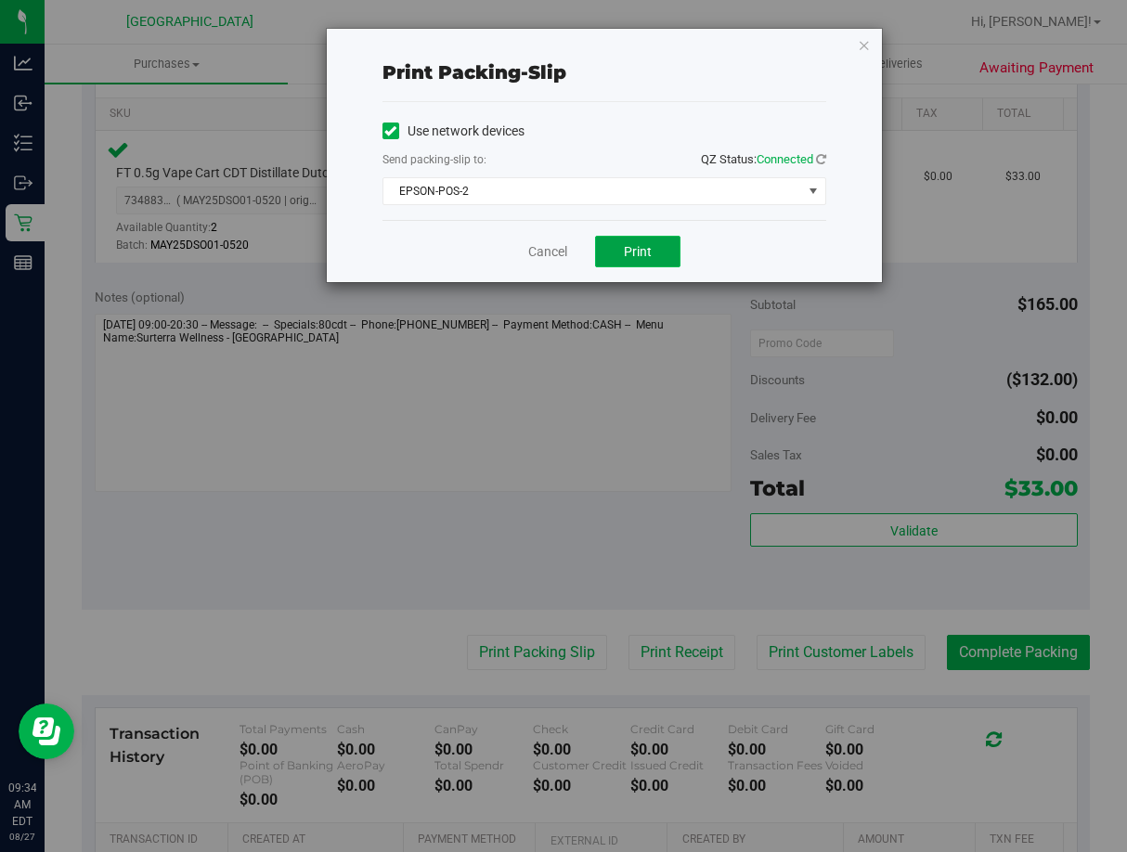
click at [644, 256] on span "Print" at bounding box center [638, 251] width 28 height 15
click at [545, 253] on link "Cancel" at bounding box center [547, 251] width 39 height 19
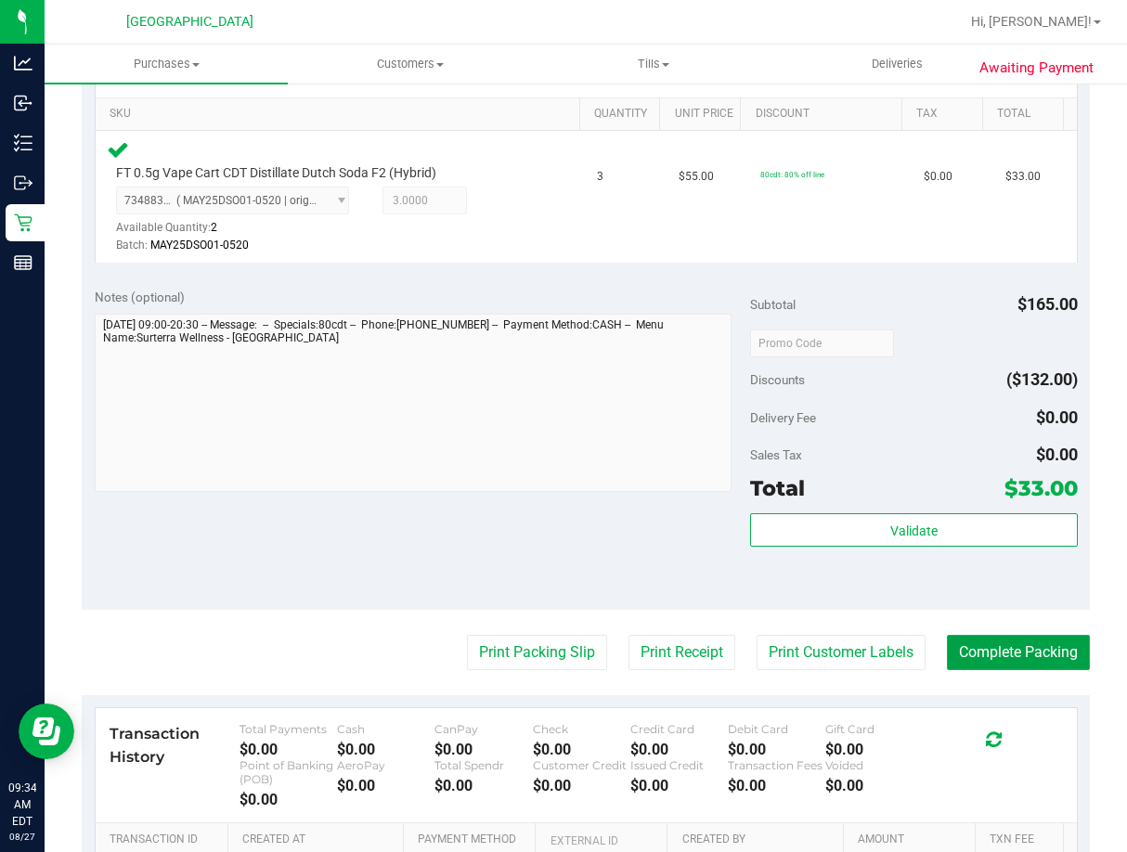
click at [993, 642] on button "Complete Packing" at bounding box center [1018, 652] width 143 height 35
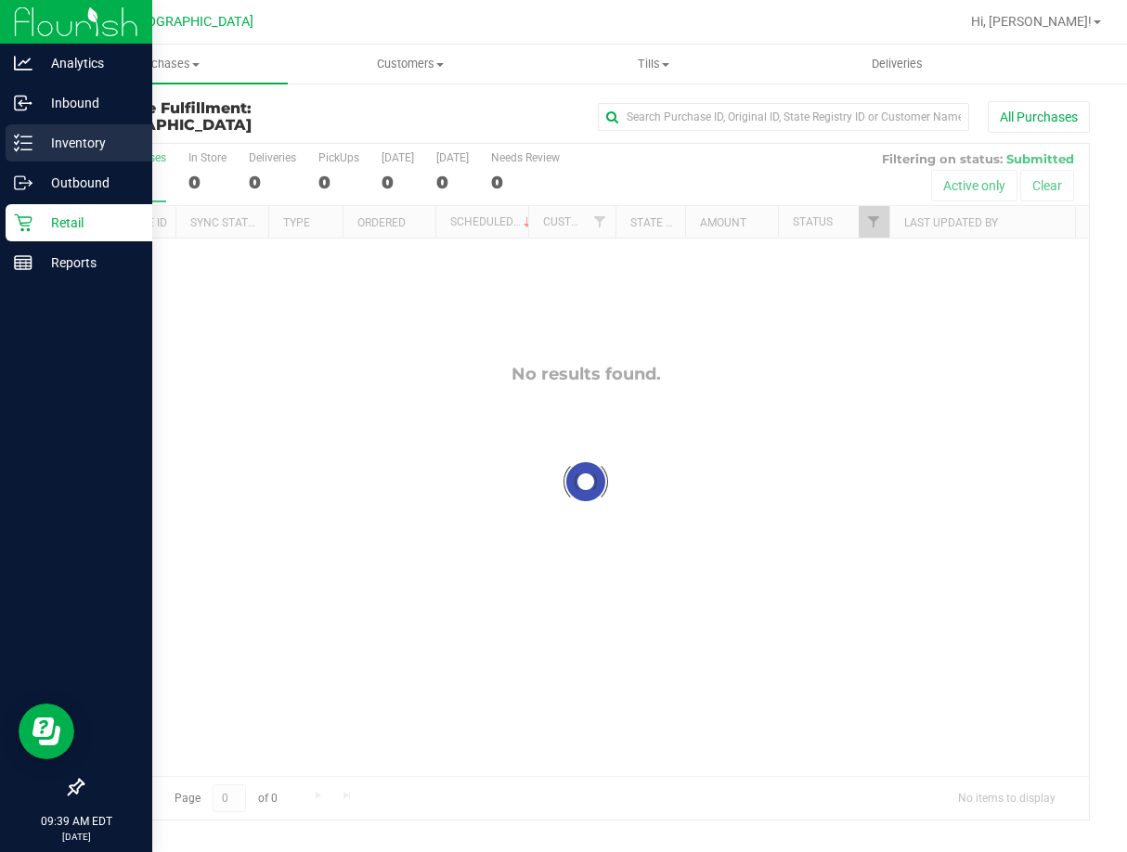
click at [39, 148] on p "Inventory" at bounding box center [87, 143] width 111 height 22
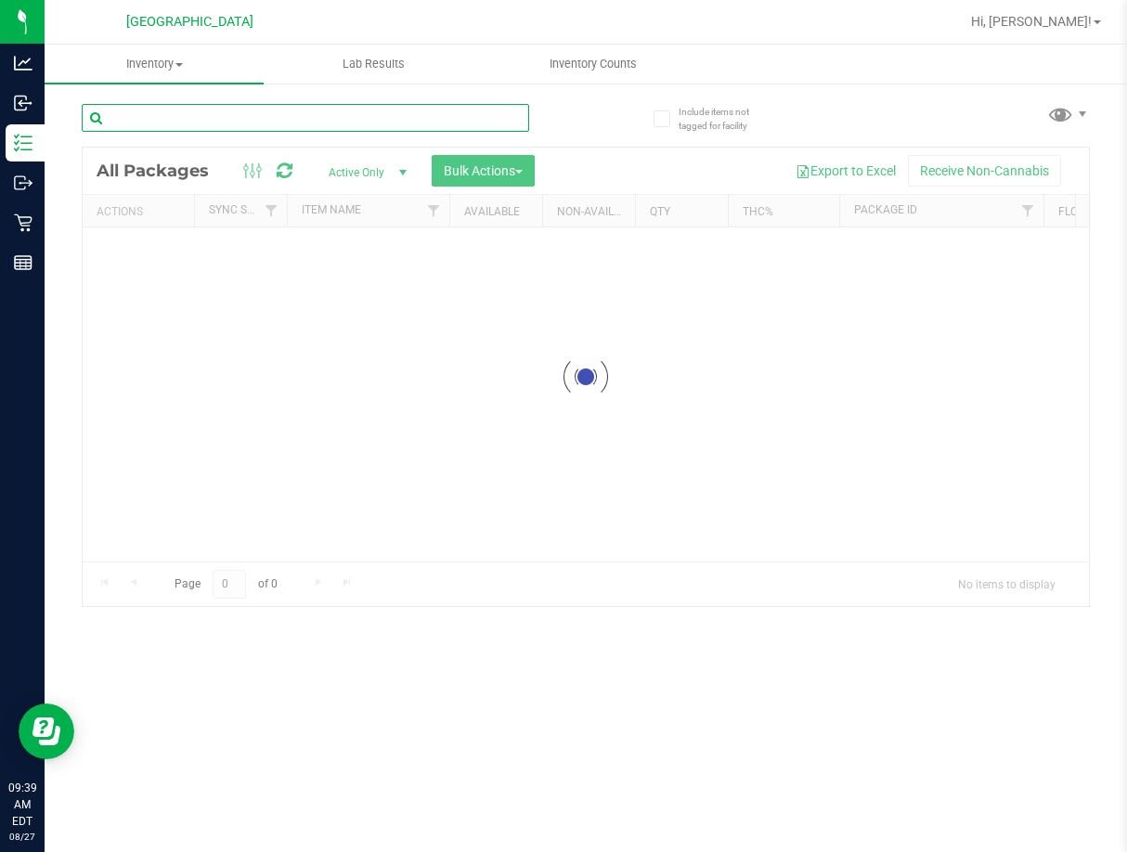
click at [291, 119] on div "Inventory All packages All inventory Waste log Create inventory Lab Results Inv…" at bounding box center [586, 449] width 1082 height 808
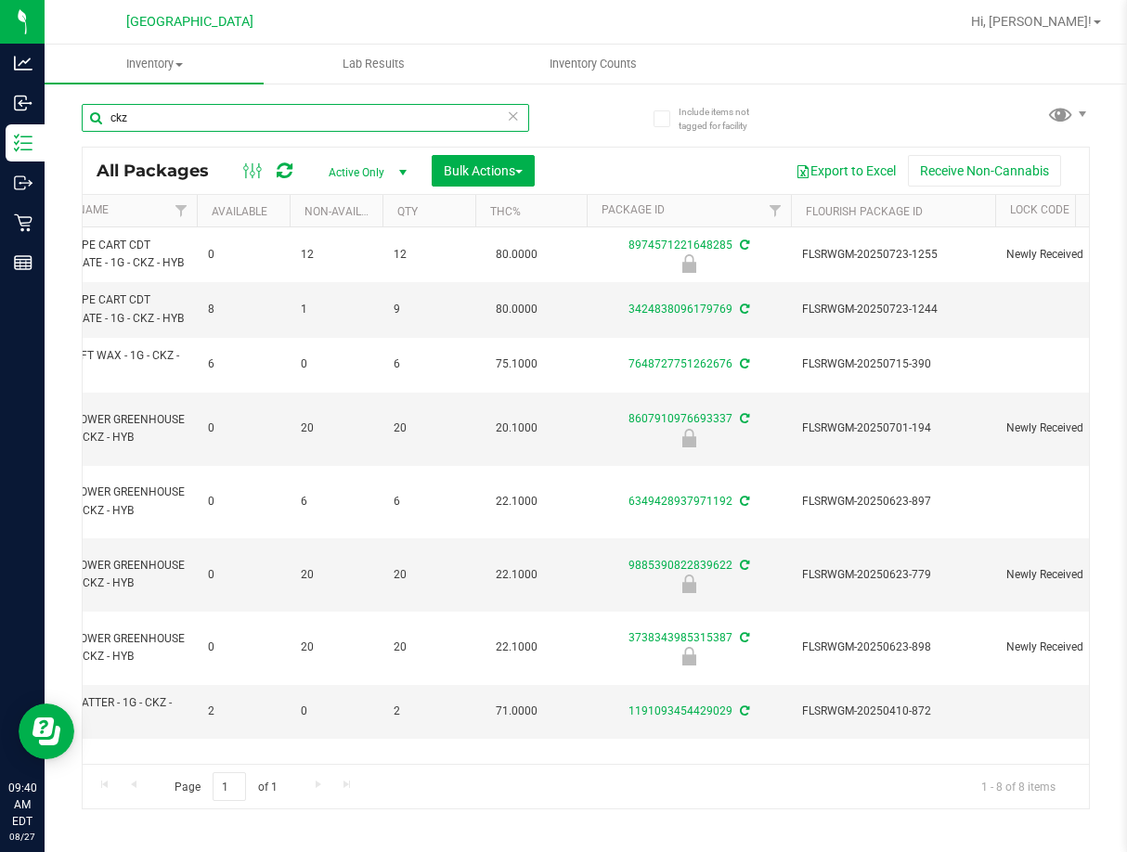
scroll to position [0, 278]
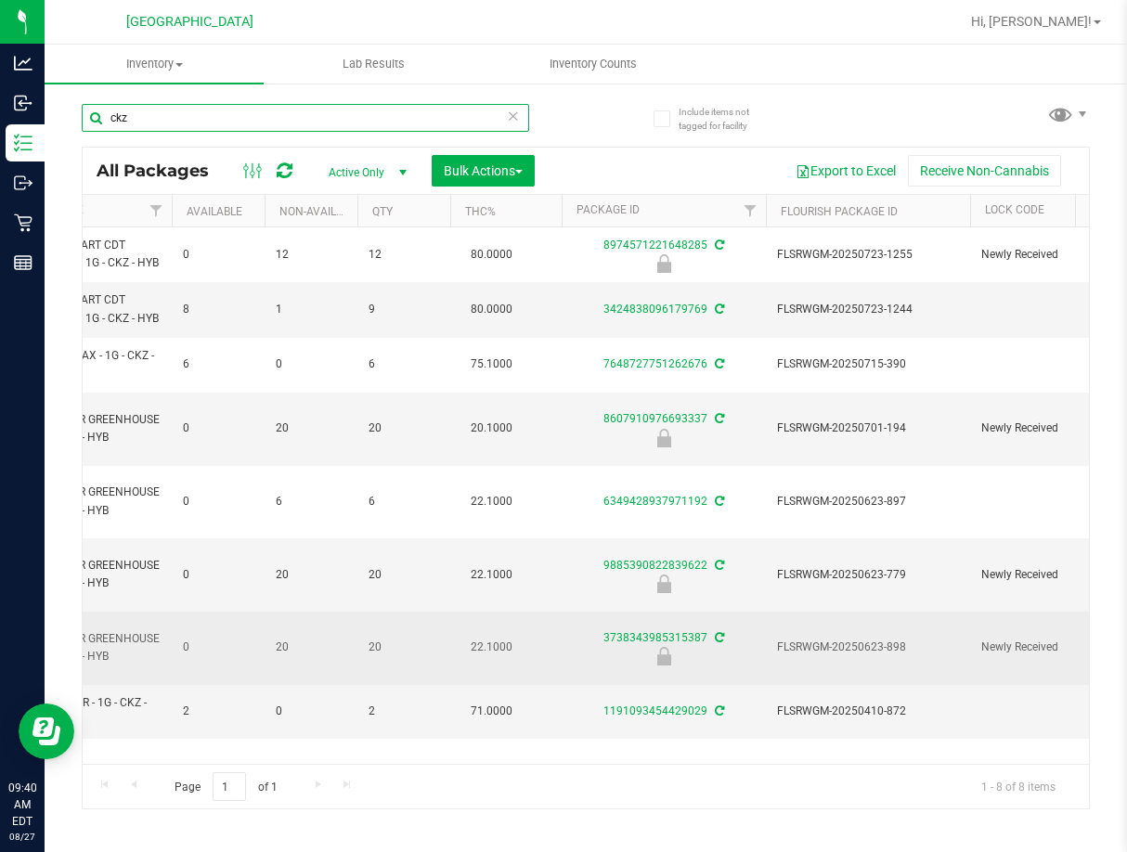
type input "ckz"
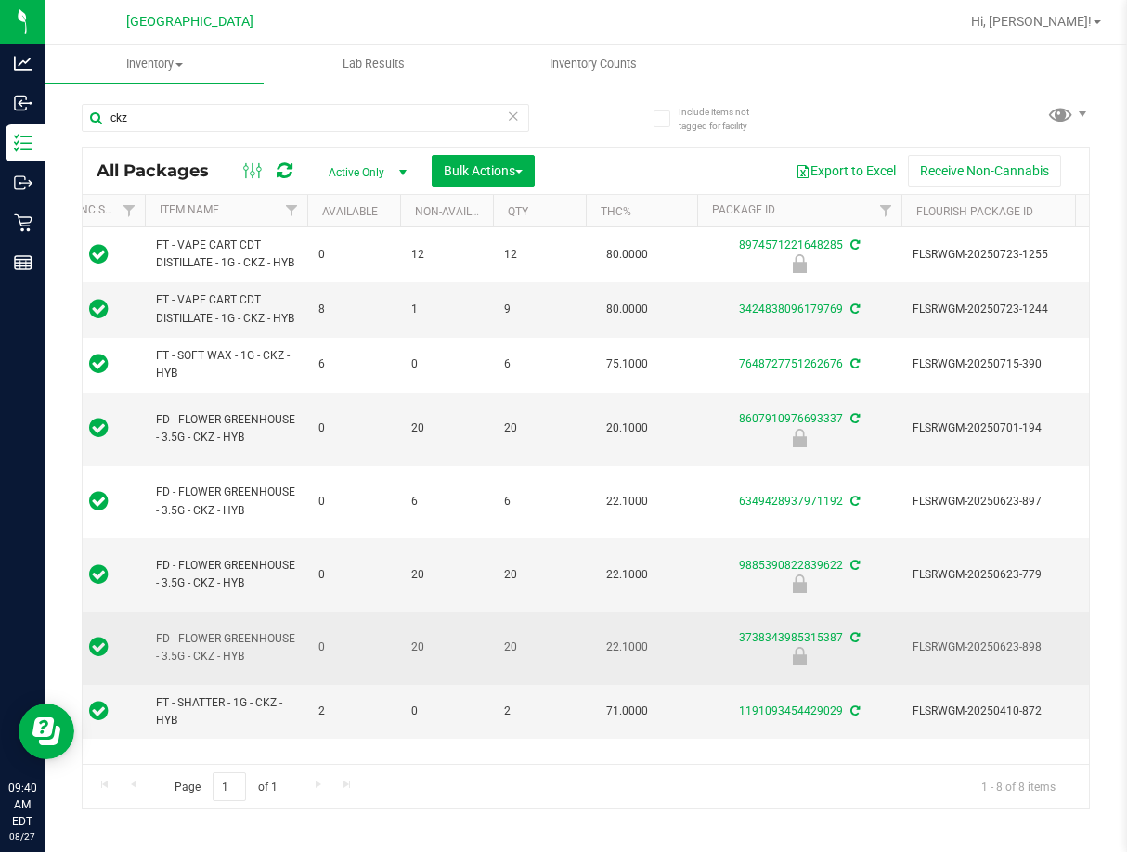
scroll to position [0, 0]
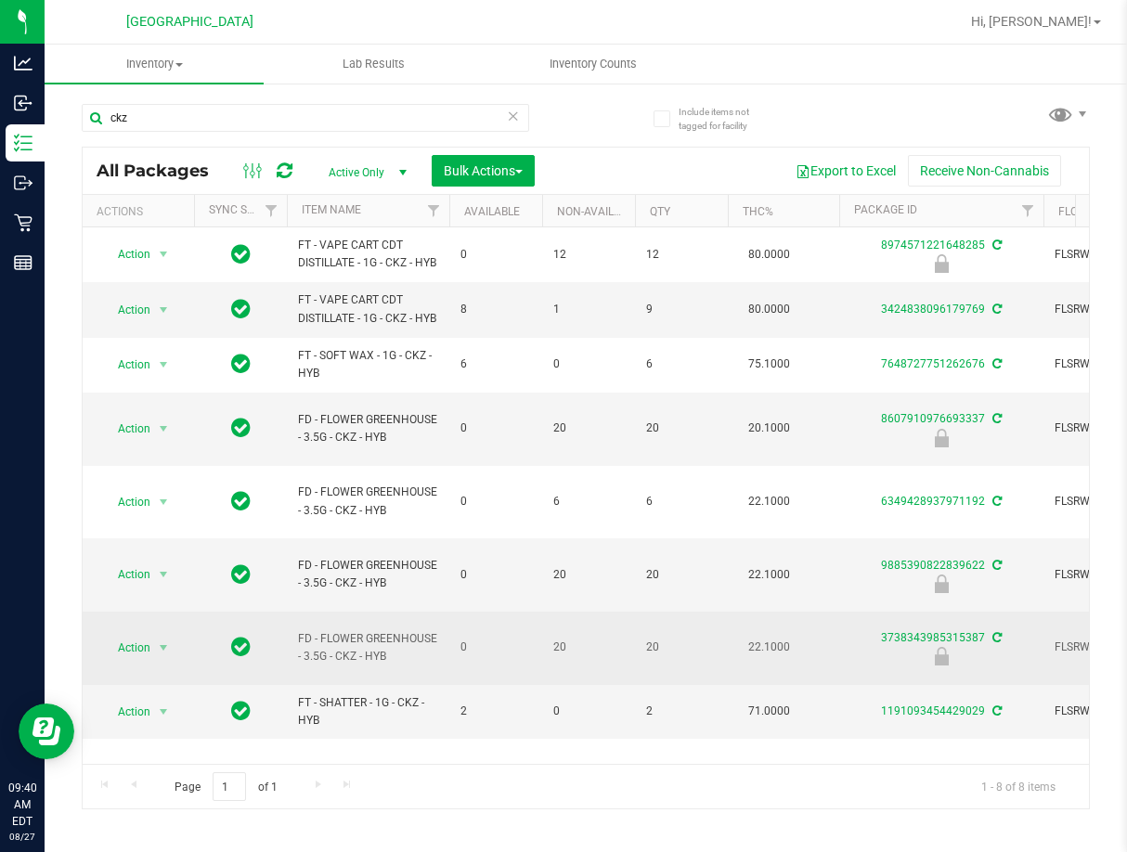
drag, startPoint x: 383, startPoint y: 589, endPoint x: 247, endPoint y: 598, distance: 136.8
click at [160, 641] on span "select" at bounding box center [163, 648] width 15 height 15
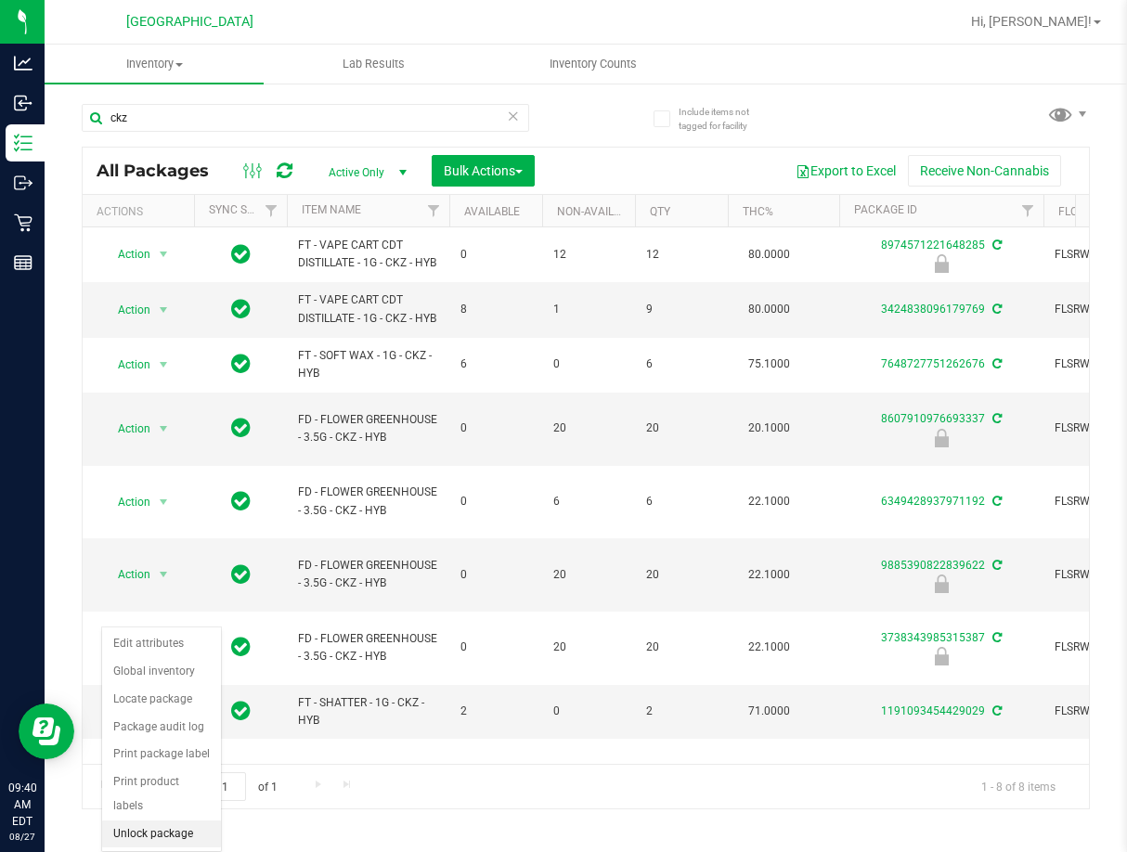
click at [175, 821] on li "Unlock package" at bounding box center [161, 835] width 119 height 28
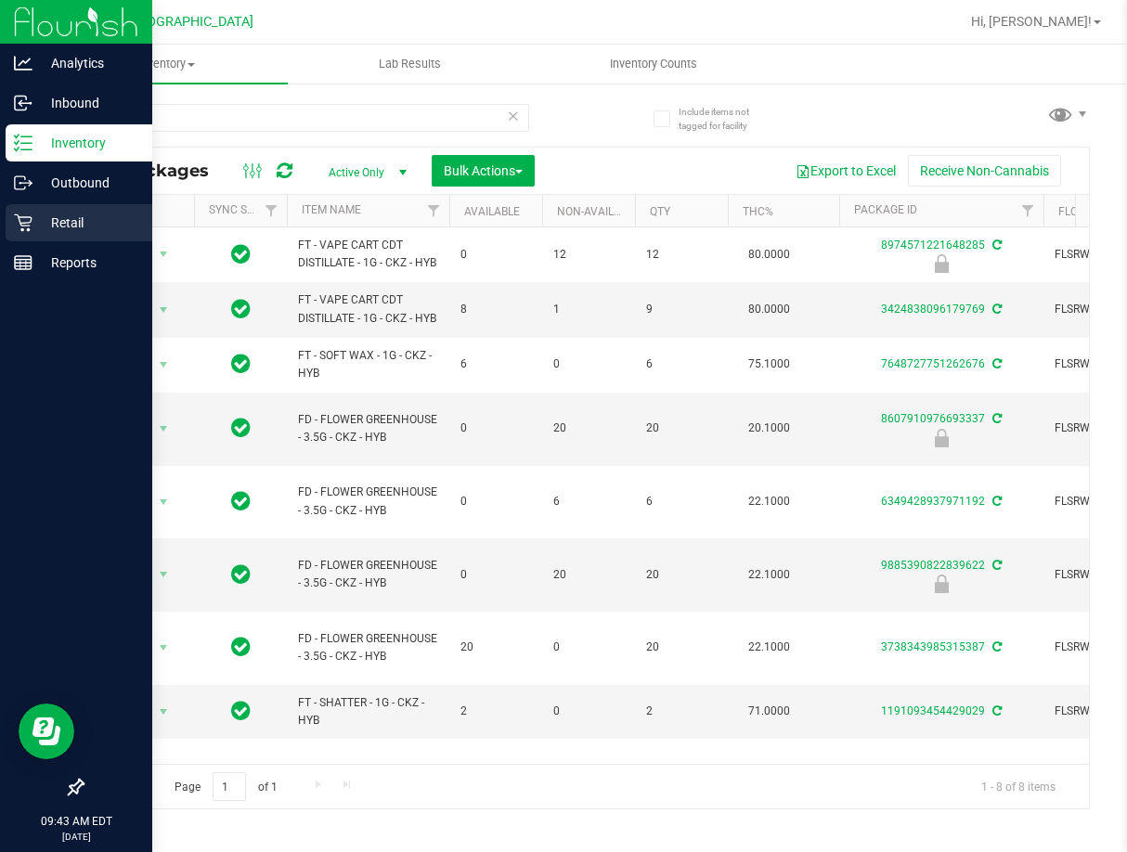
click at [18, 214] on icon at bounding box center [23, 223] width 18 height 18
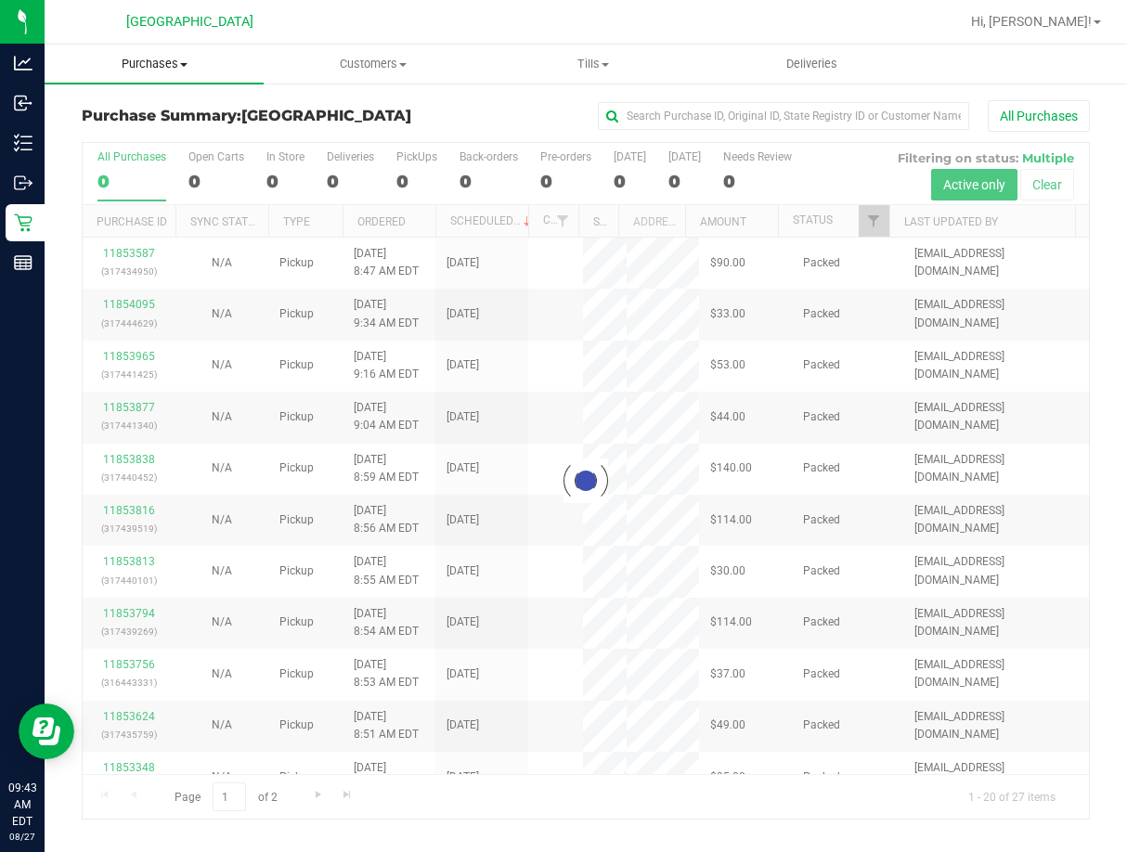
click at [168, 67] on span "Purchases" at bounding box center [154, 64] width 219 height 17
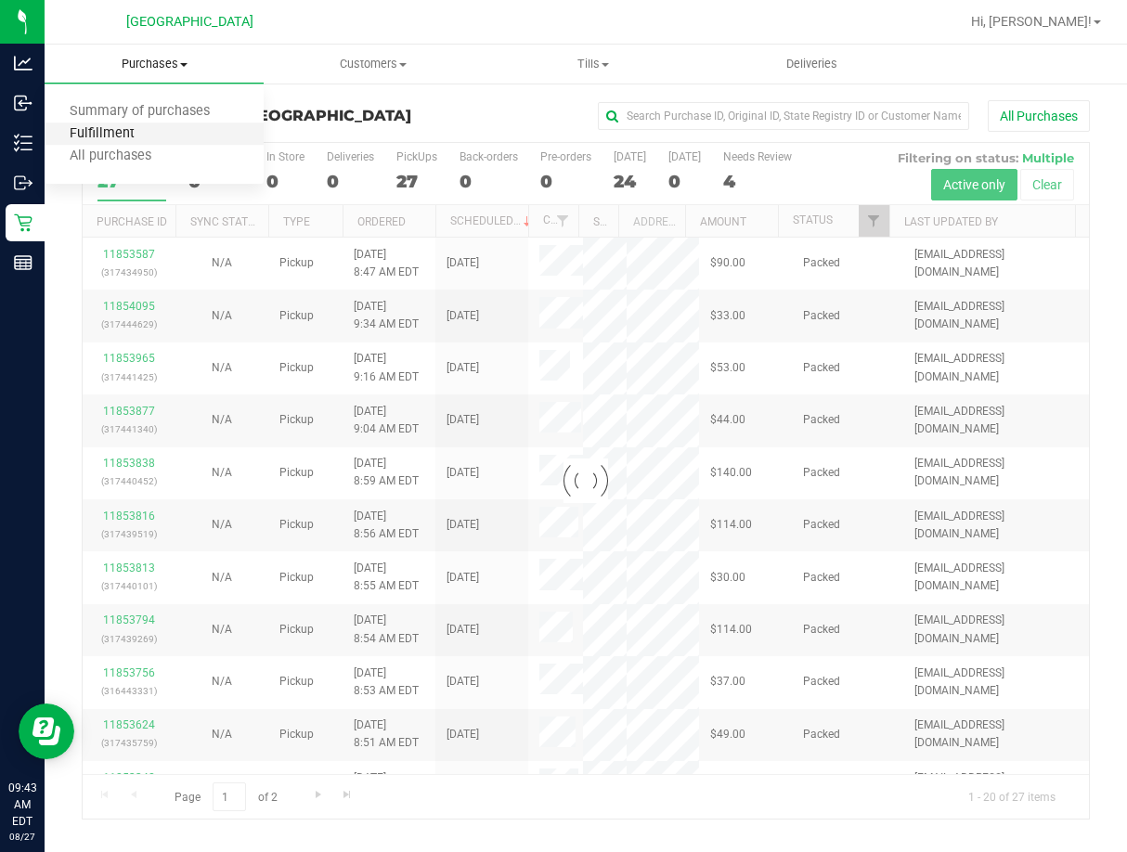
click at [136, 132] on span "Fulfillment" at bounding box center [102, 134] width 115 height 16
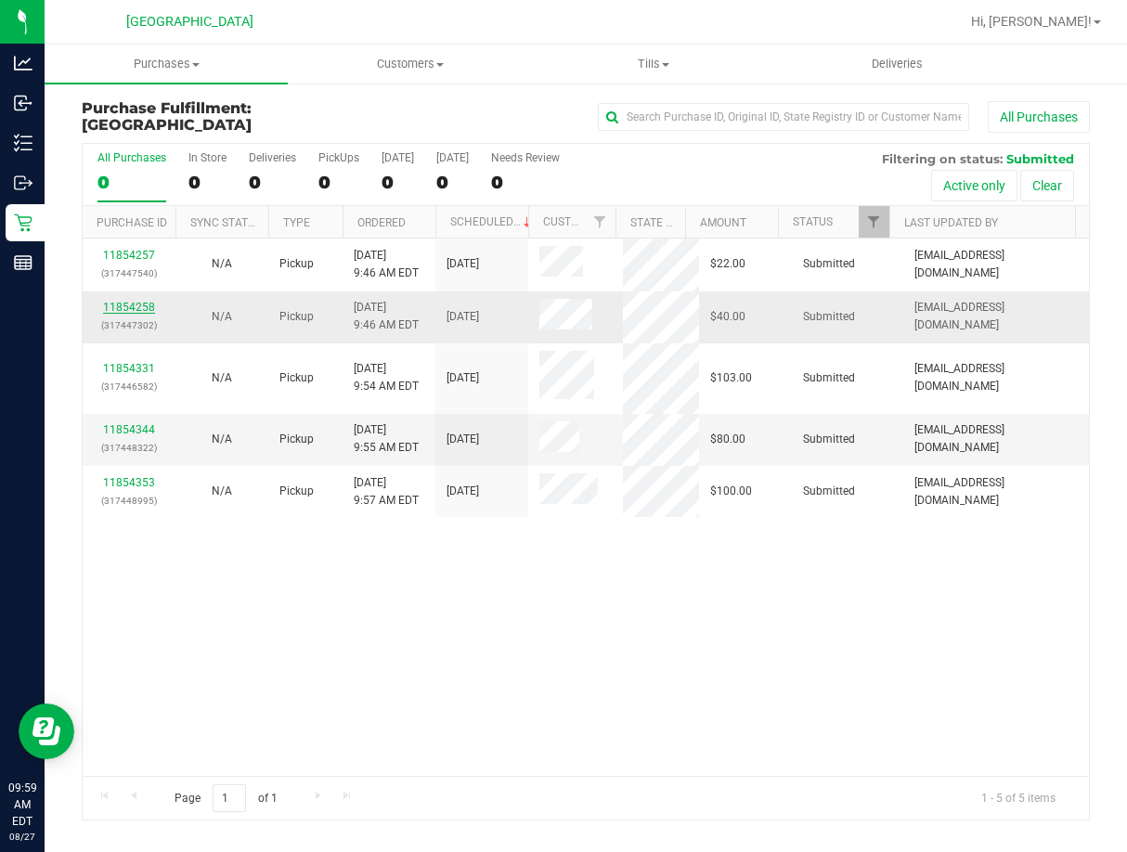
click at [149, 302] on link "11854258" at bounding box center [129, 307] width 52 height 13
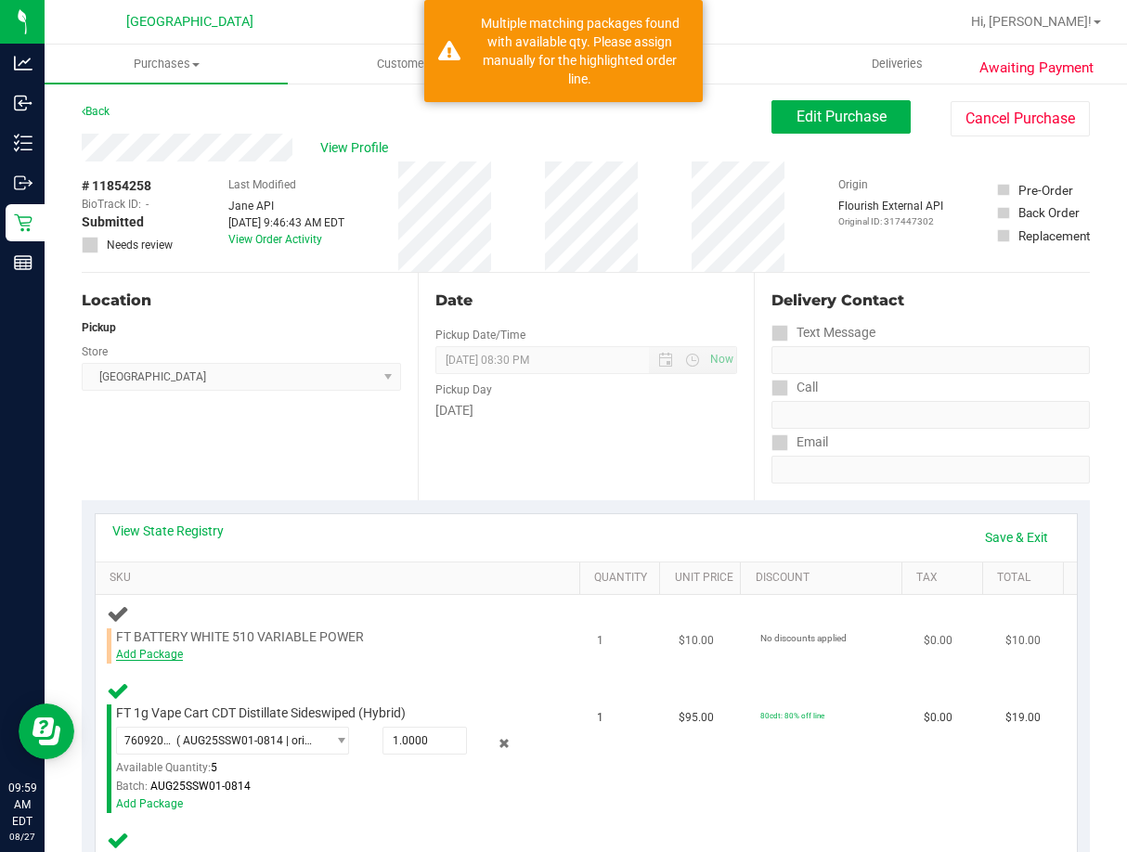
click at [172, 648] on link "Add Package" at bounding box center [149, 654] width 67 height 13
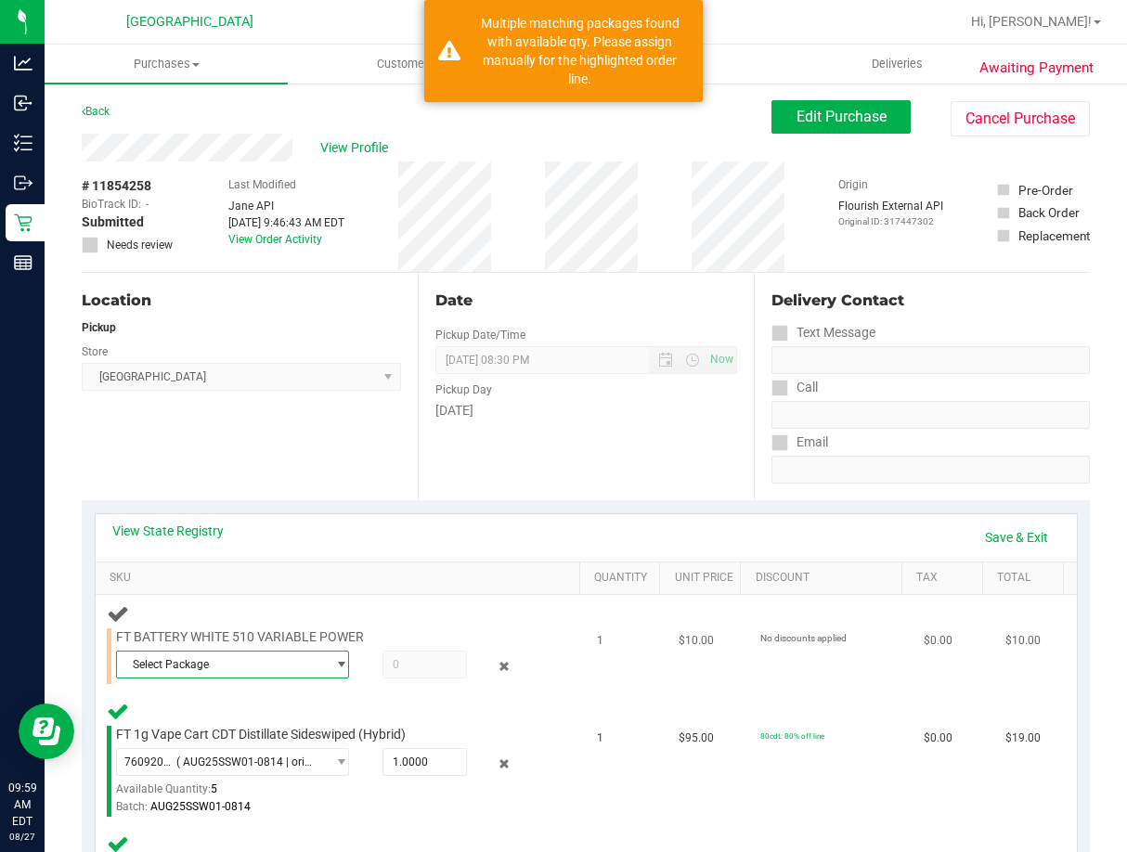
click at [207, 659] on span "Select Package" at bounding box center [221, 665] width 209 height 26
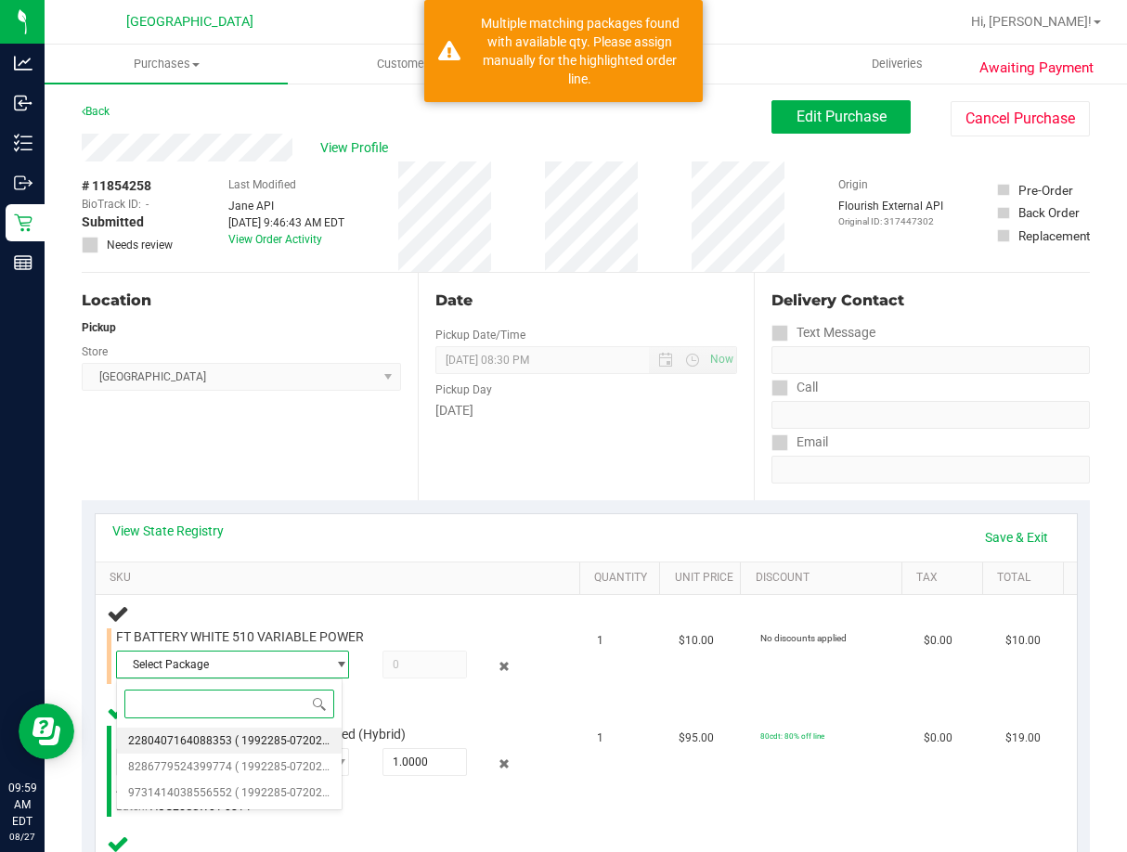
click at [242, 744] on span "( 1992285-072025 | orig: FLTW-20250813-018 )" at bounding box center [354, 740] width 238 height 13
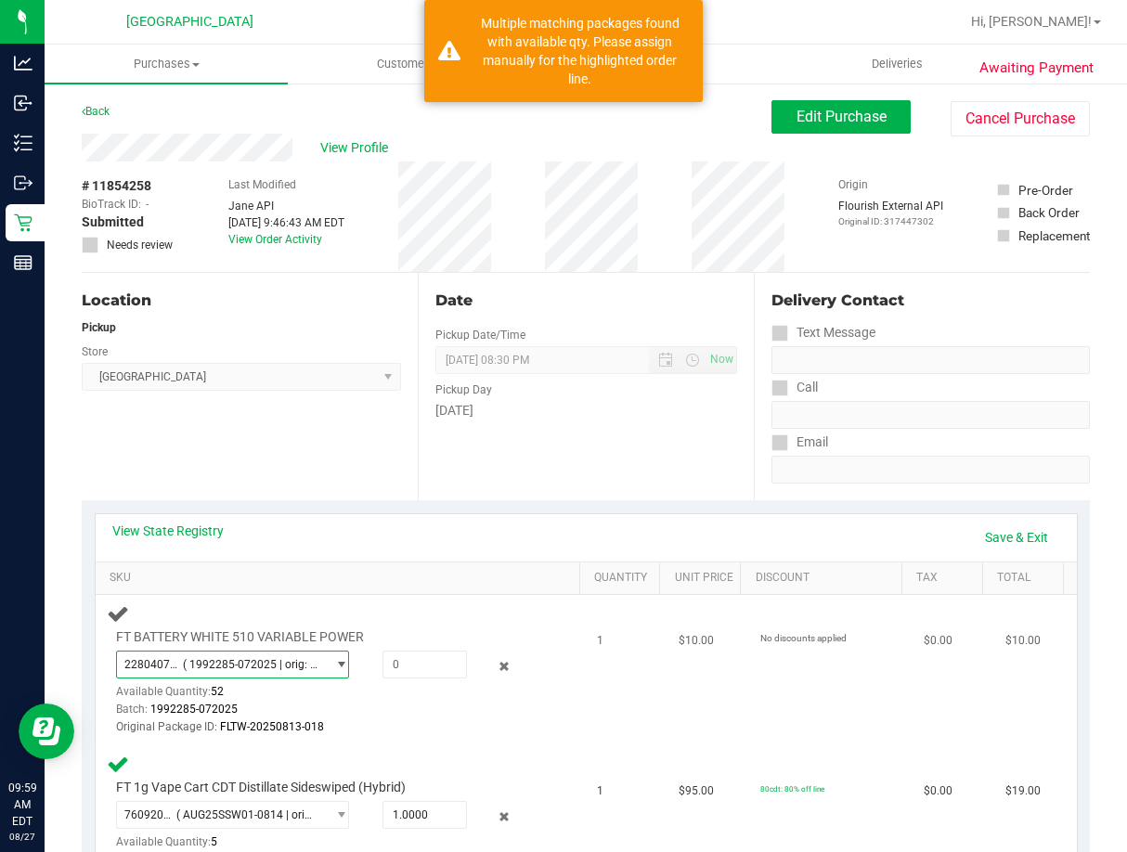
click at [283, 678] on span "2280407164088353 ( 1992285-072025 | orig: FLTW-20250813-018 )" at bounding box center [233, 665] width 234 height 28
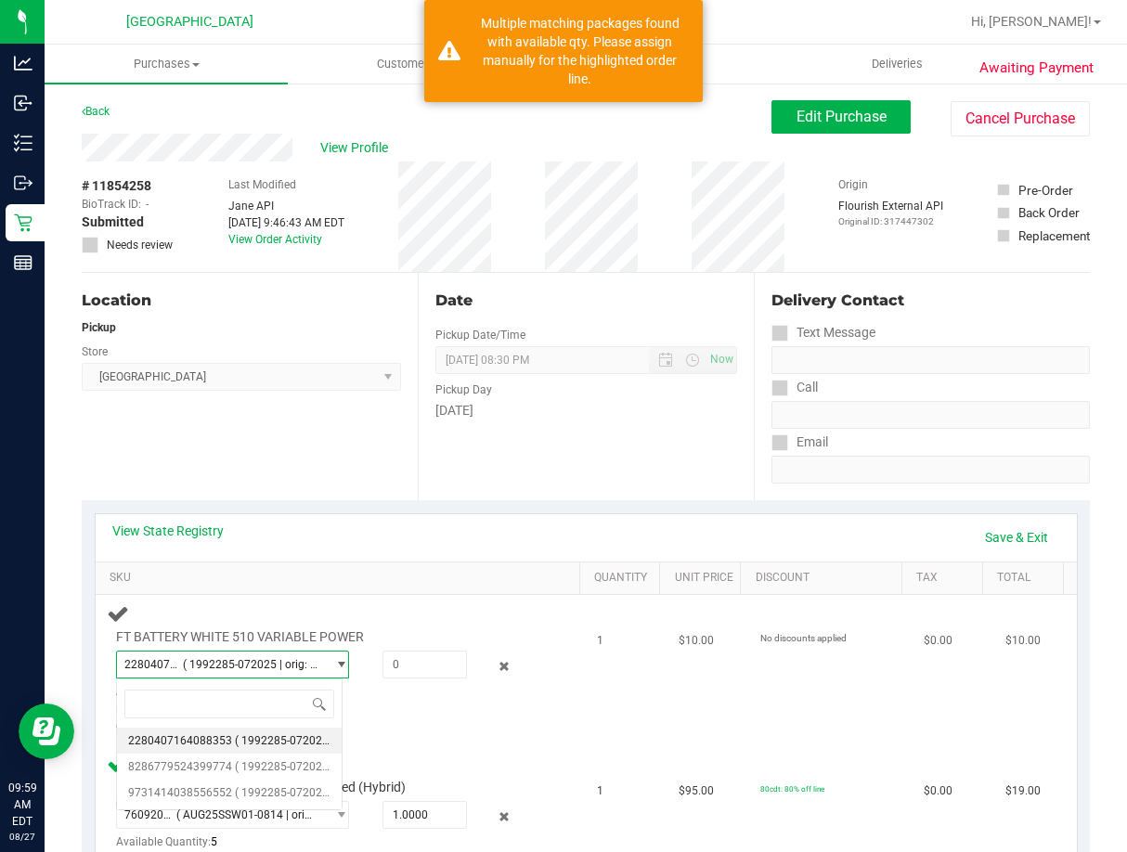
click at [281, 673] on span "2280407164088353 ( 1992285-072025 | orig: FLTW-20250813-018 )" at bounding box center [221, 665] width 209 height 26
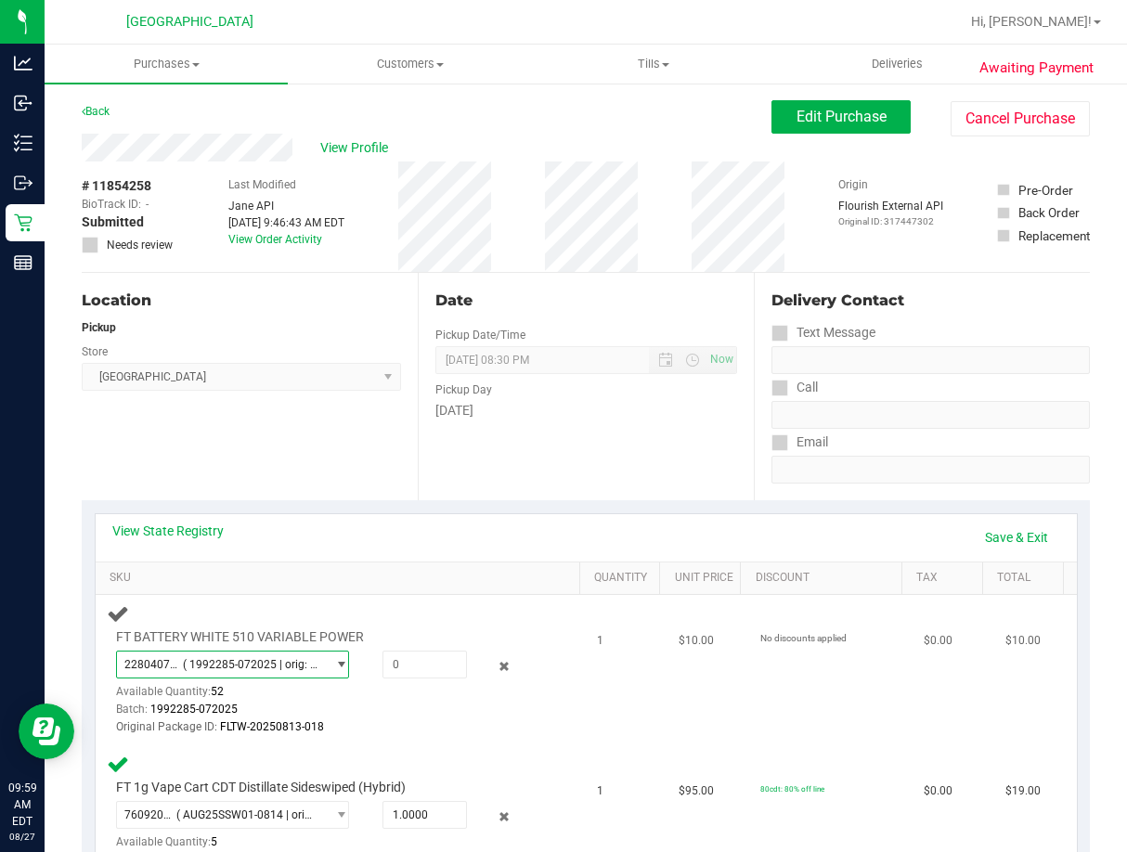
click at [288, 666] on span "( 1992285-072025 | orig: FLTW-20250813-018 )" at bounding box center [250, 664] width 135 height 13
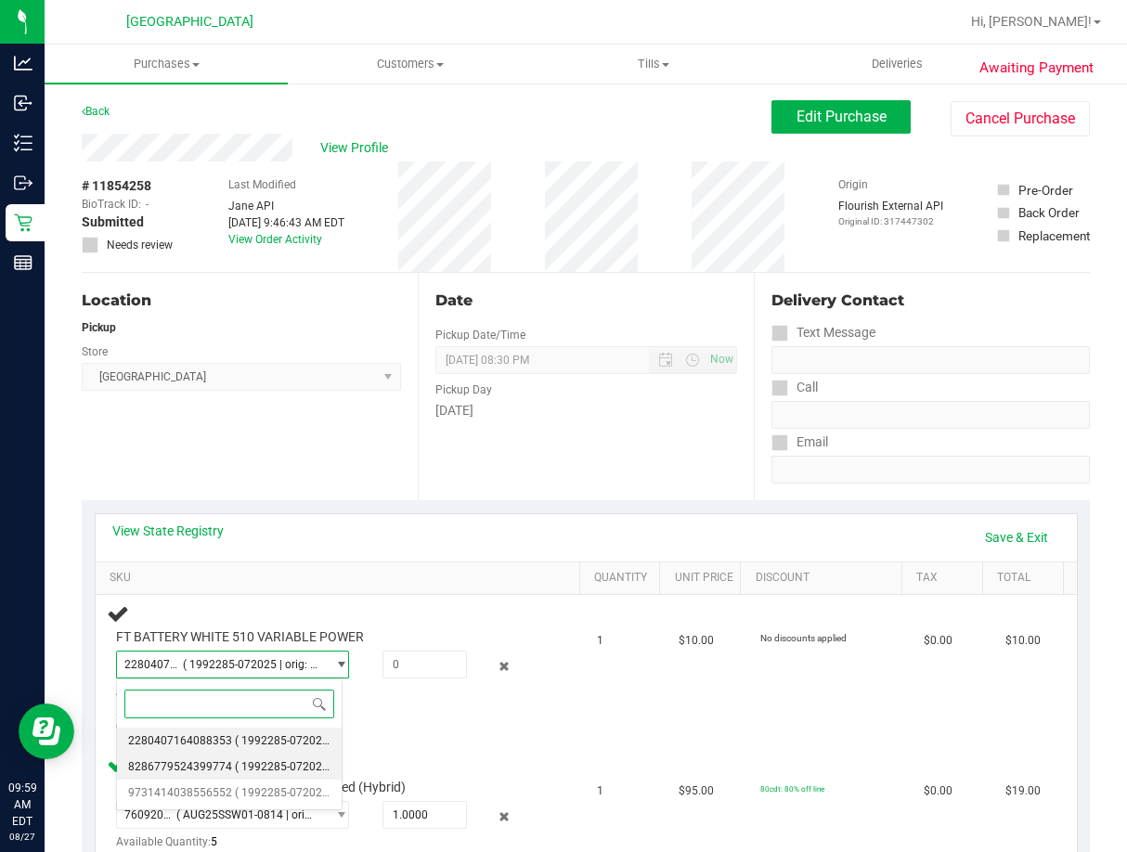
click at [258, 758] on li "8286779524399774 ( 1992285-072025 | orig: FLTW-20250723-018 )" at bounding box center [229, 767] width 225 height 26
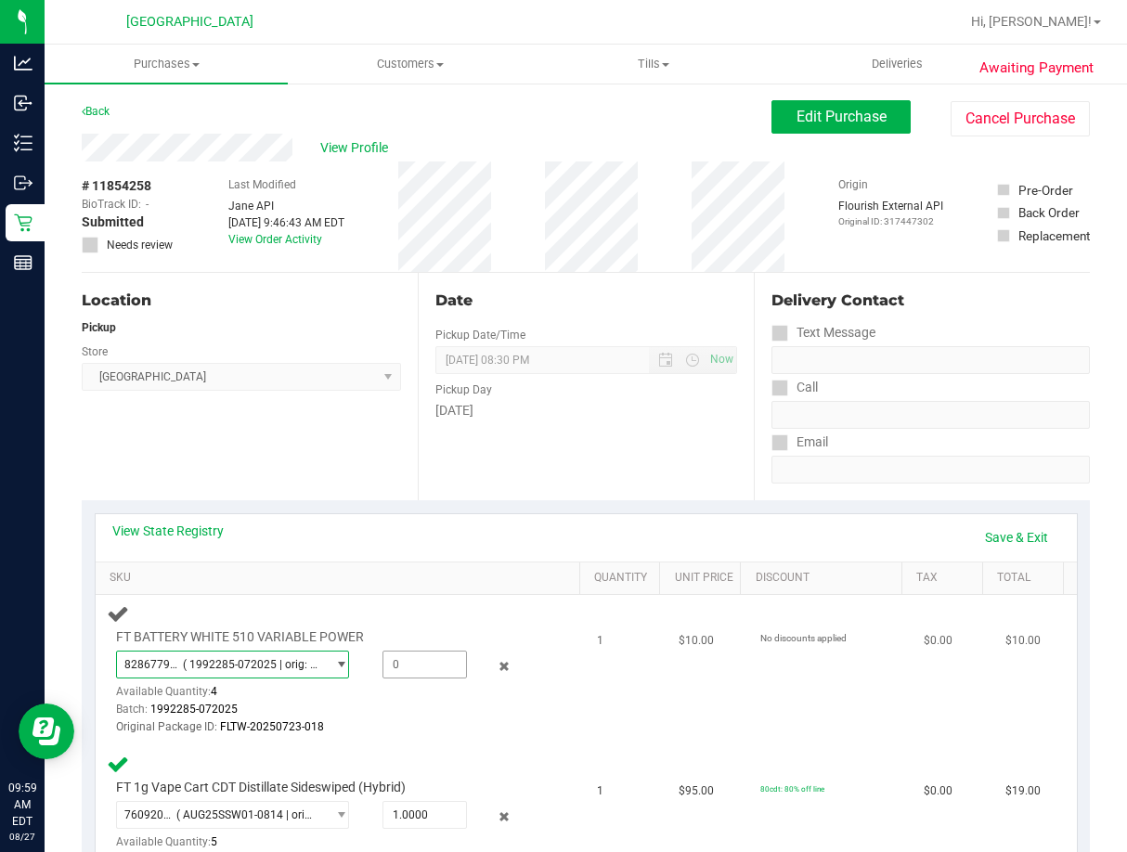
click at [408, 669] on span at bounding box center [424, 665] width 84 height 28
type input "1"
type input "1.0000"
click at [427, 724] on div "Original Package ID: FLTW-20250723-018" at bounding box center [326, 728] width 421 height 18
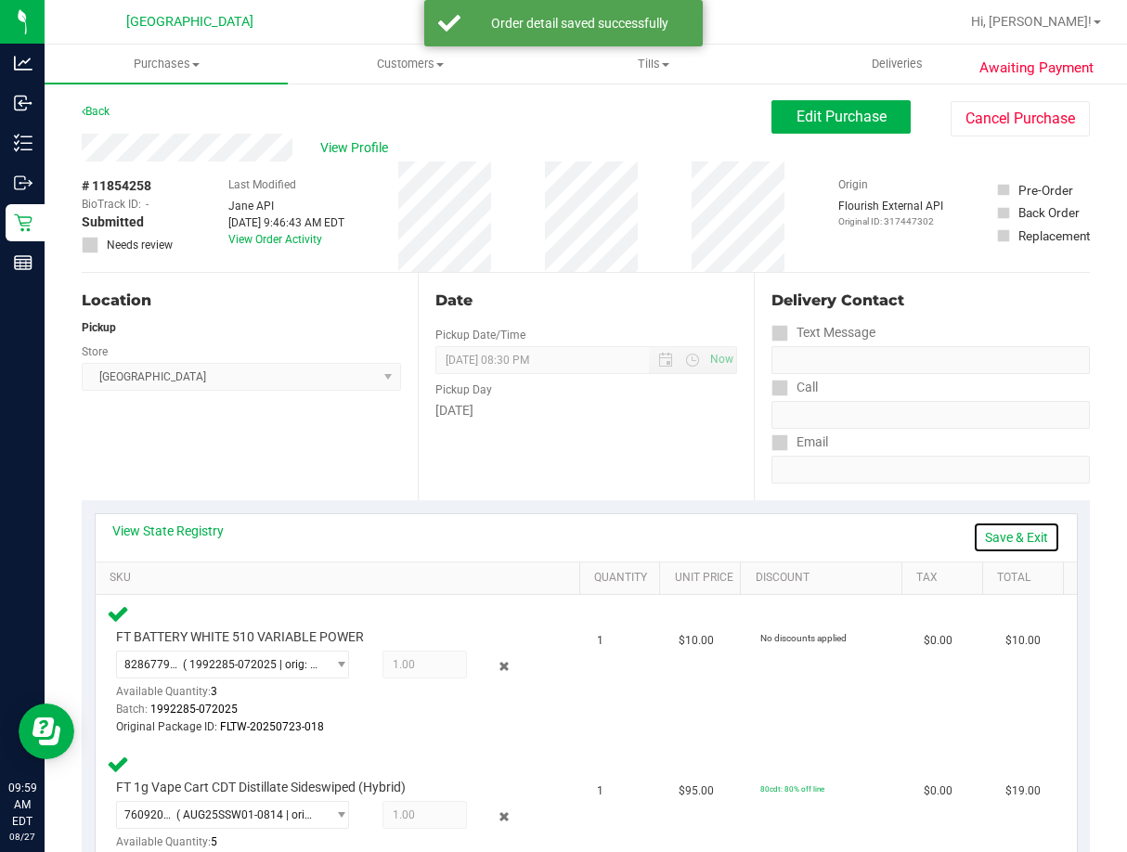
click at [1003, 536] on link "Save & Exit" at bounding box center [1016, 538] width 87 height 32
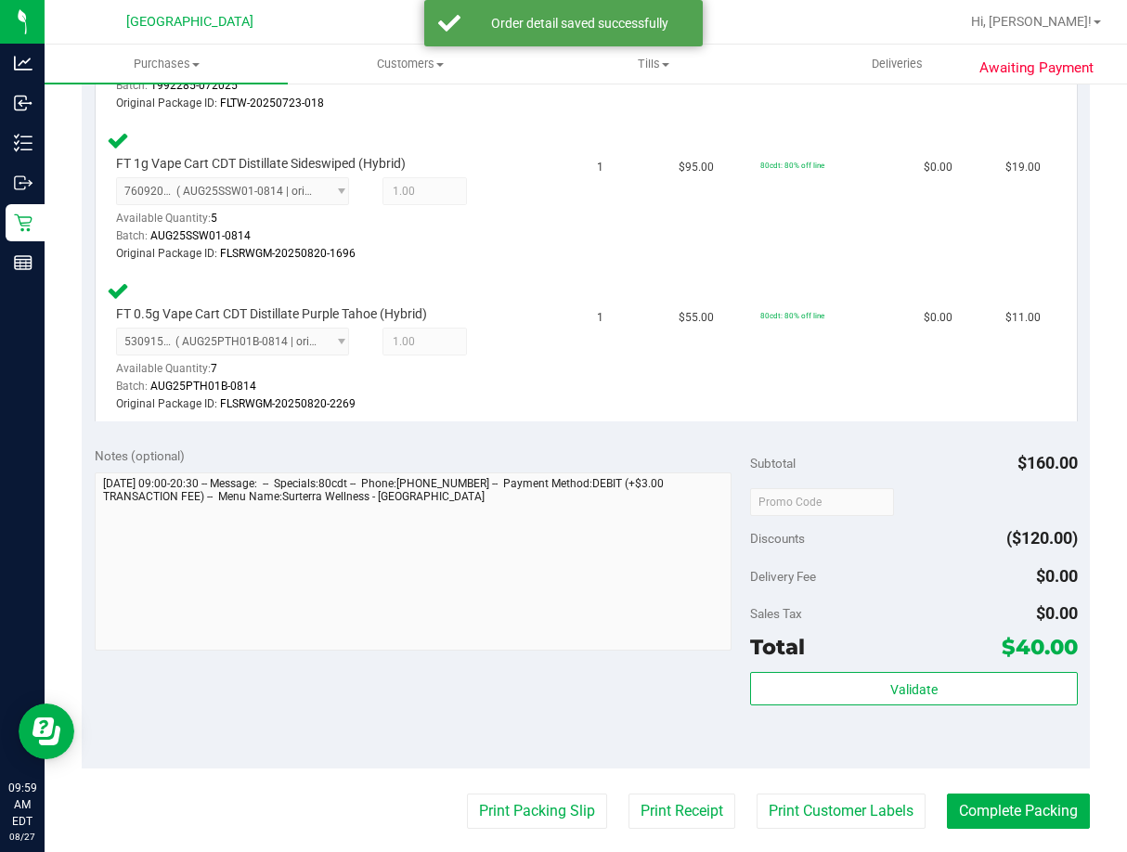
scroll to position [743, 0]
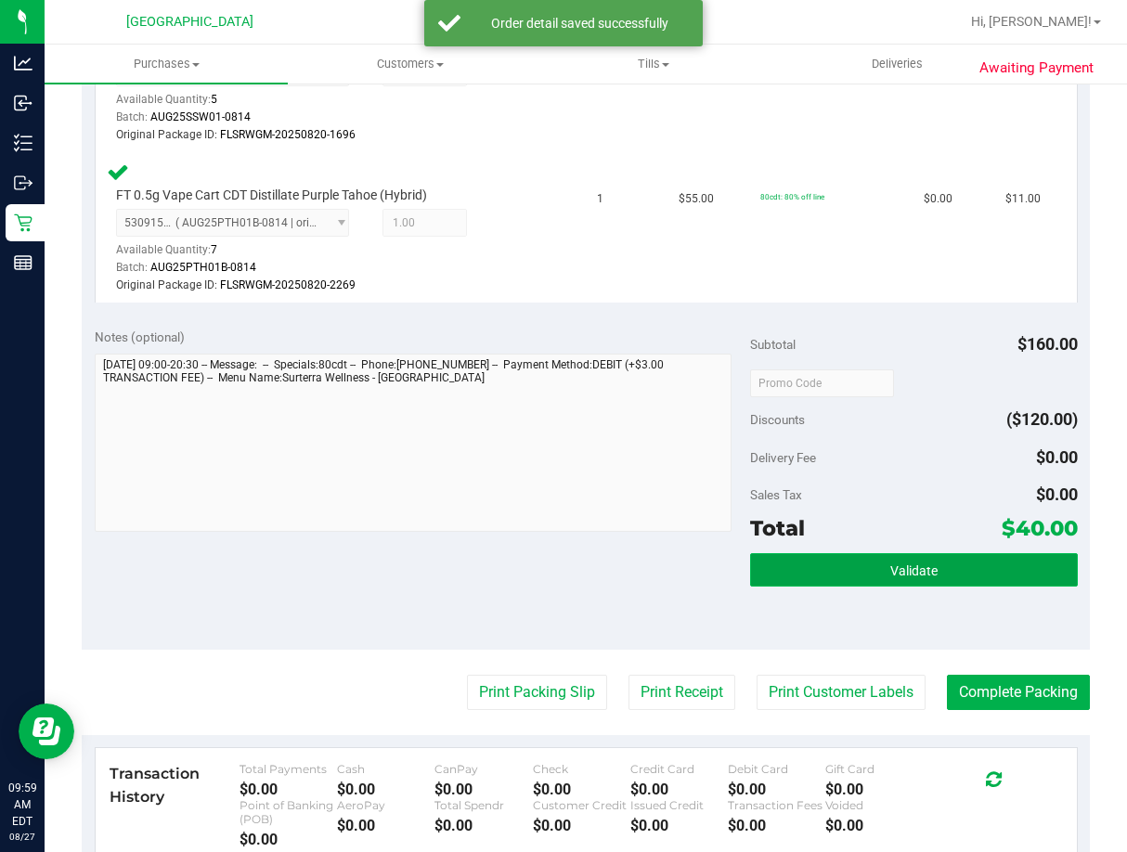
click at [922, 583] on button "Validate" at bounding box center [914, 569] width 328 height 33
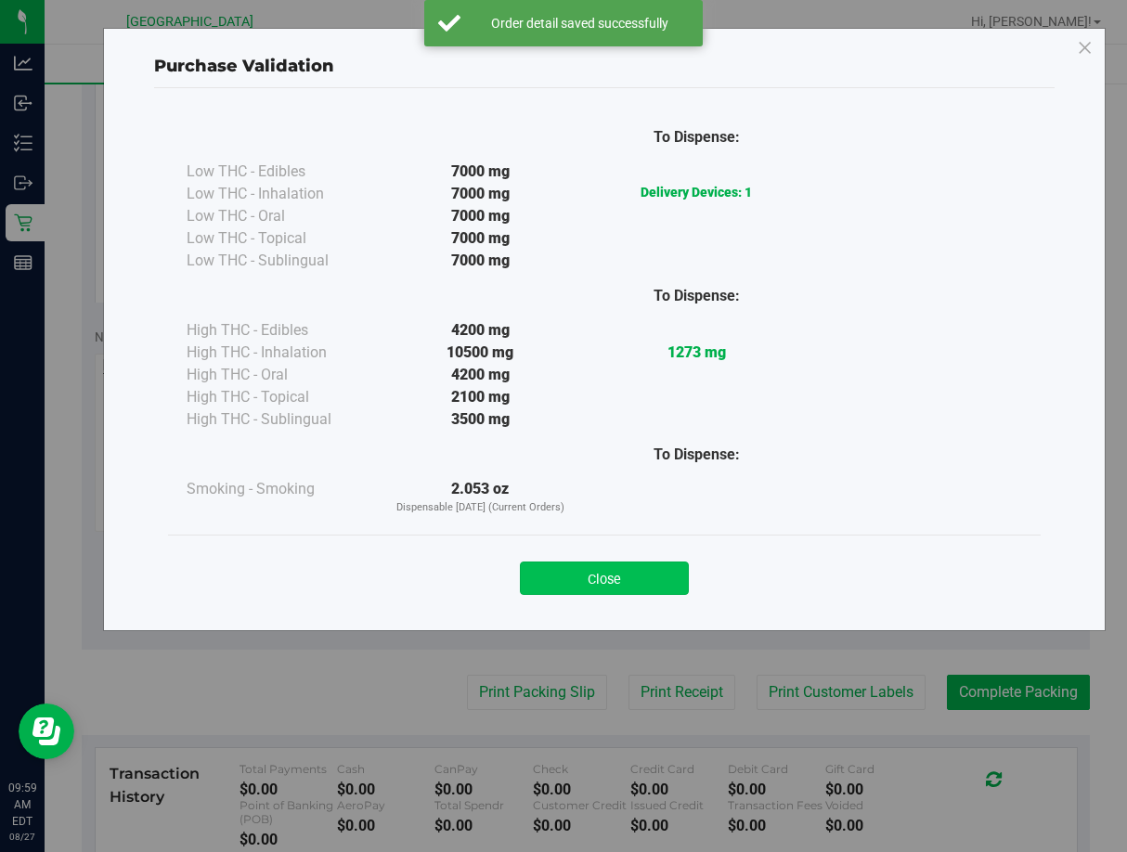
click at [666, 586] on button "Close" at bounding box center [604, 578] width 169 height 33
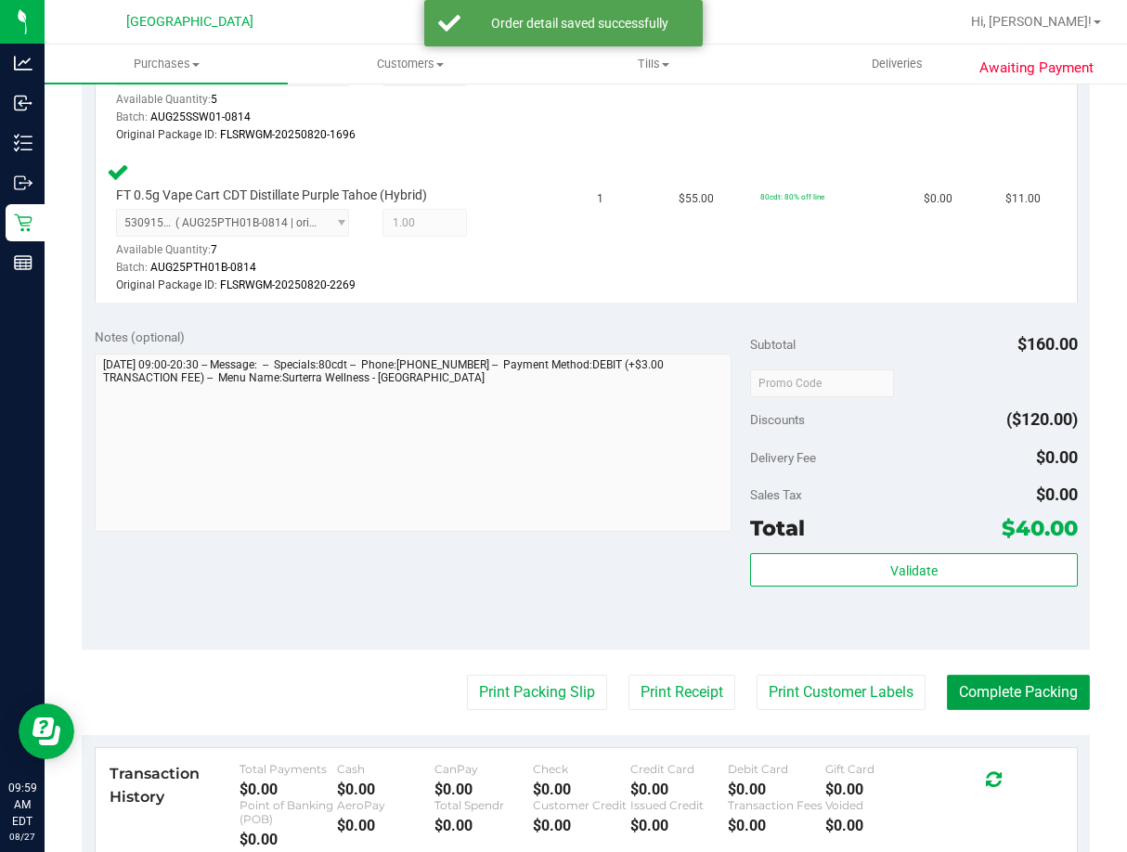
click at [1000, 692] on button "Complete Packing" at bounding box center [1018, 692] width 143 height 35
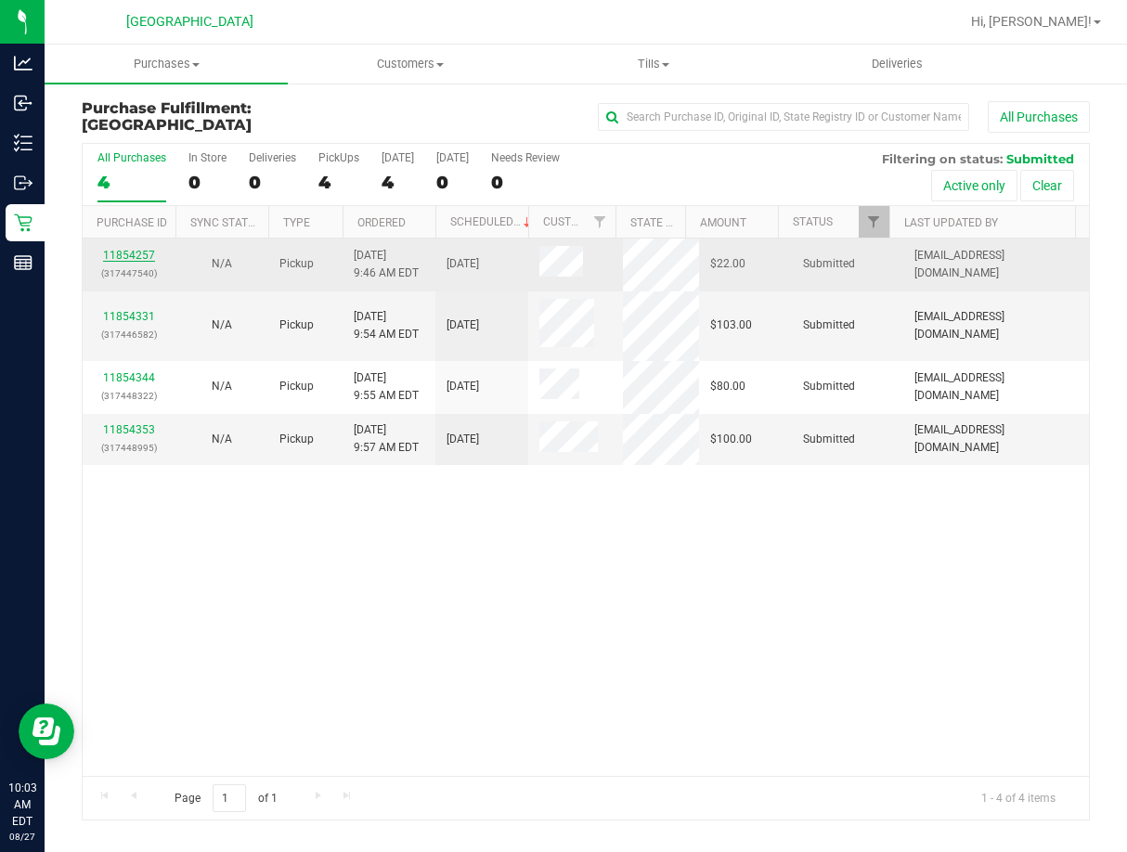
click at [144, 253] on link "11854257" at bounding box center [129, 255] width 52 height 13
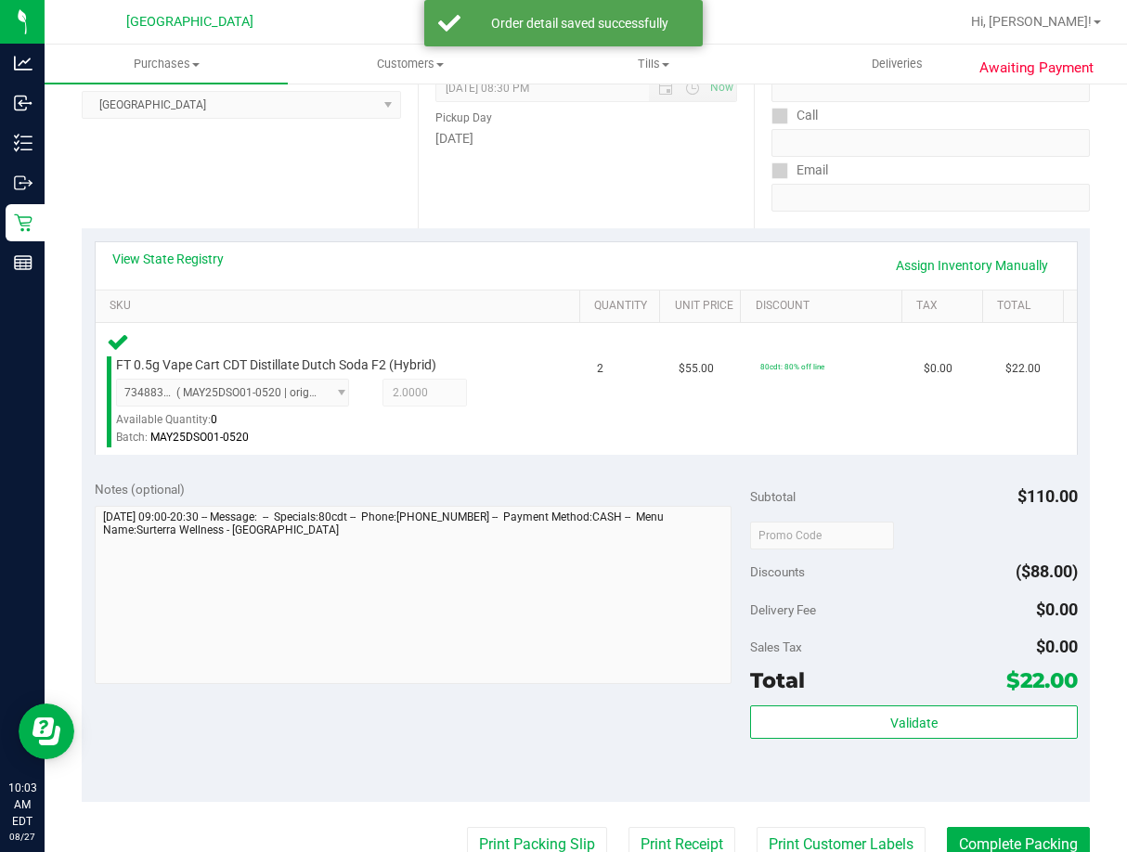
scroll to position [464, 0]
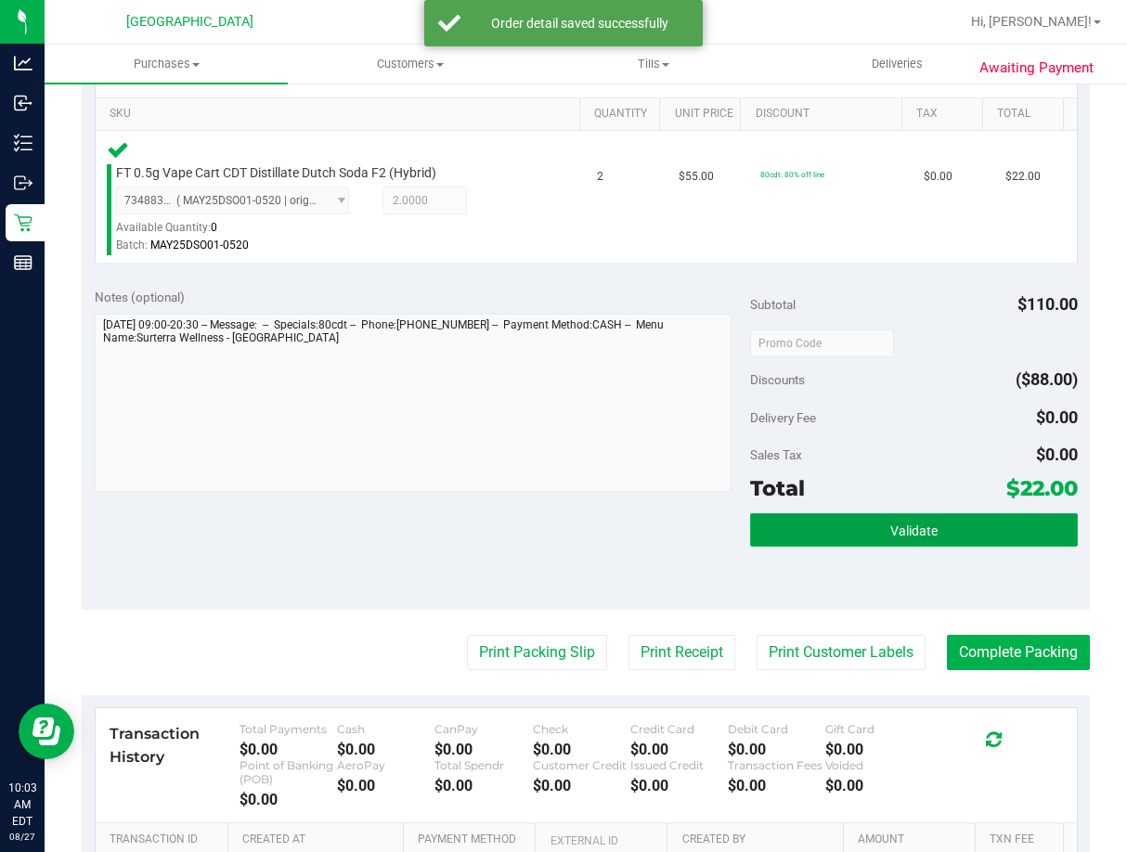
click at [900, 533] on span "Validate" at bounding box center [913, 531] width 47 height 15
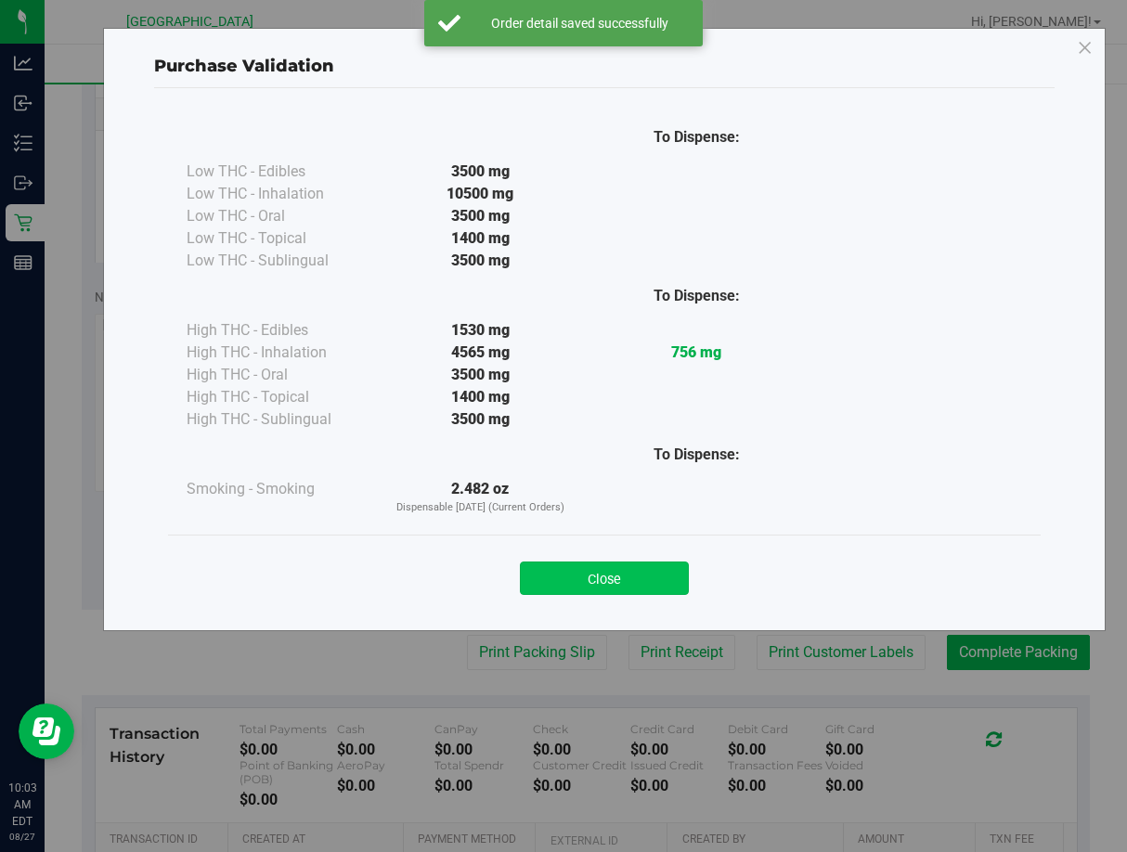
click at [615, 573] on button "Close" at bounding box center [604, 578] width 169 height 33
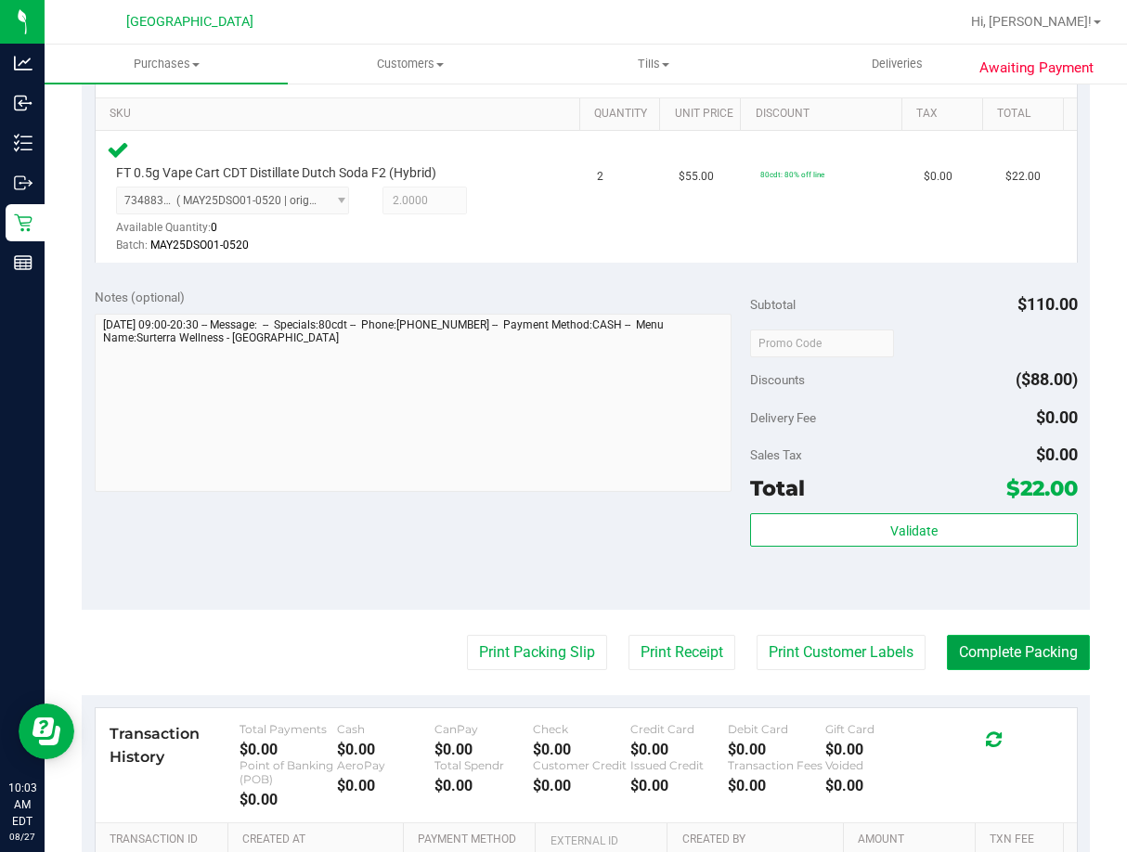
click at [947, 645] on button "Complete Packing" at bounding box center [1018, 652] width 143 height 35
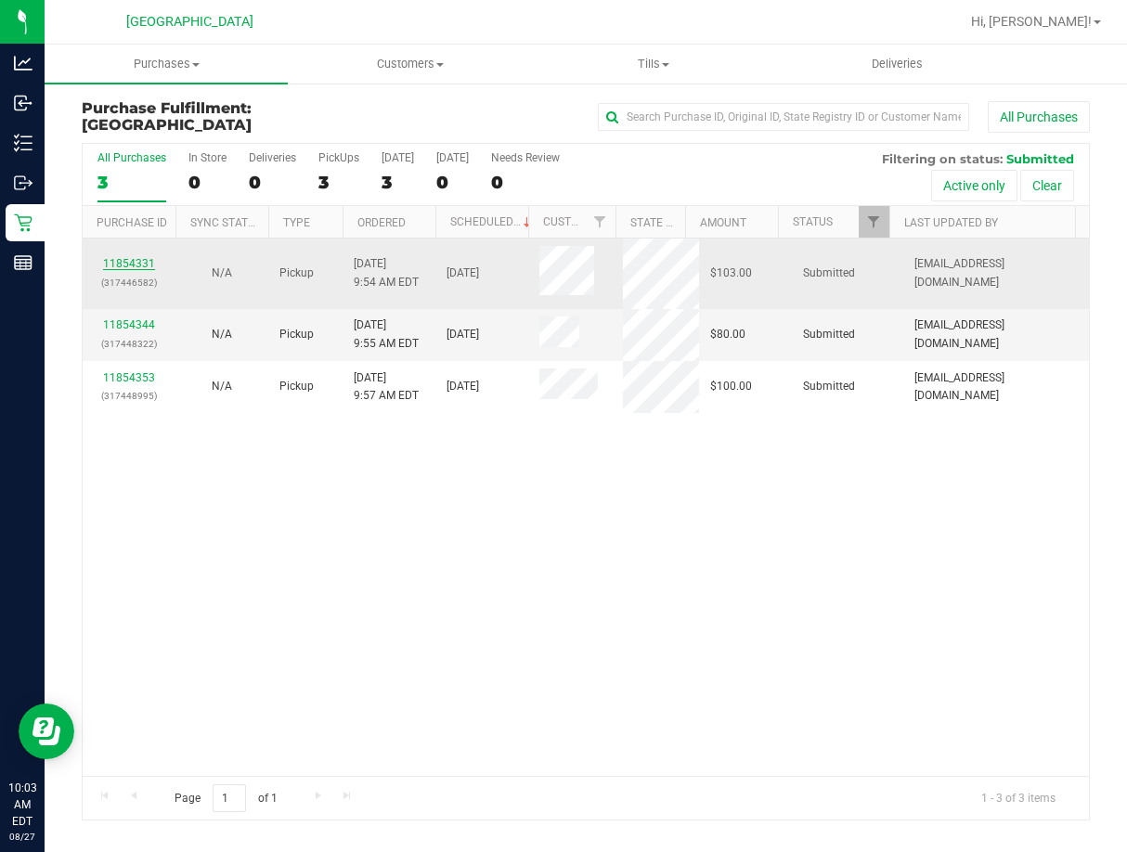
click at [135, 260] on link "11854331" at bounding box center [129, 263] width 52 height 13
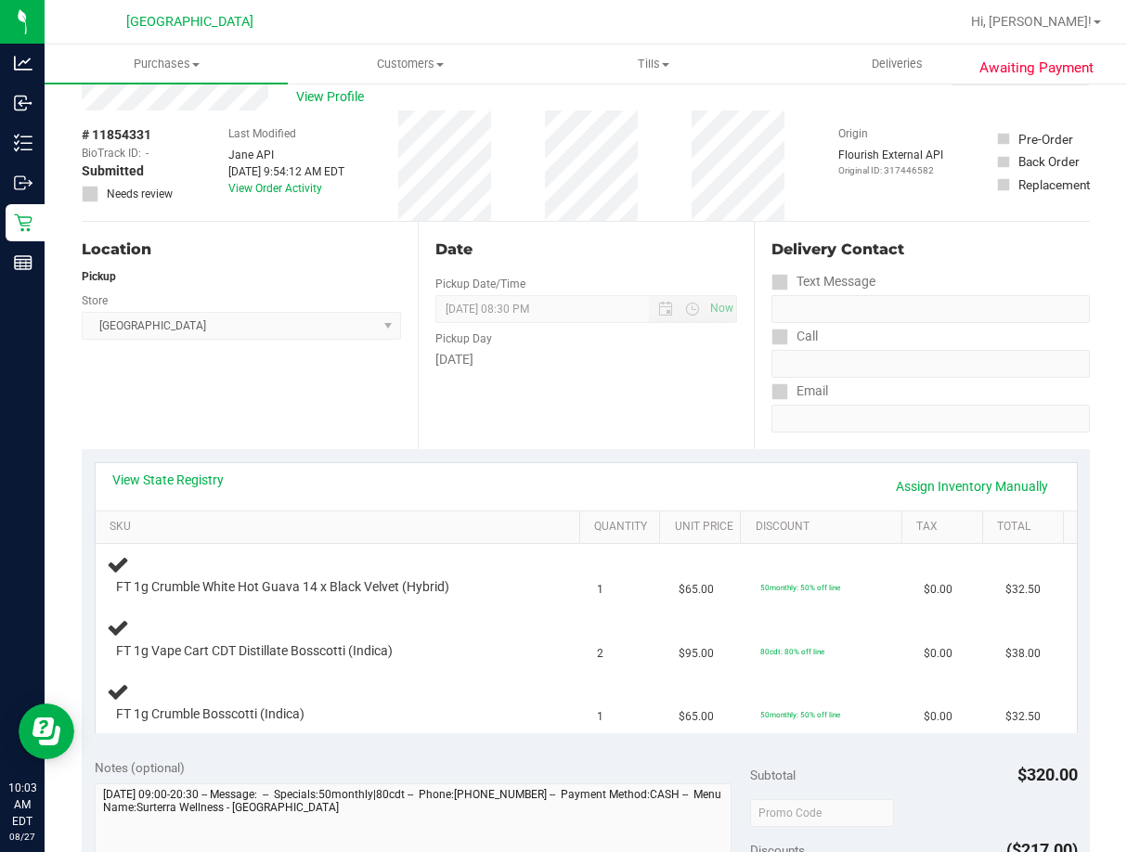
scroll to position [93, 0]
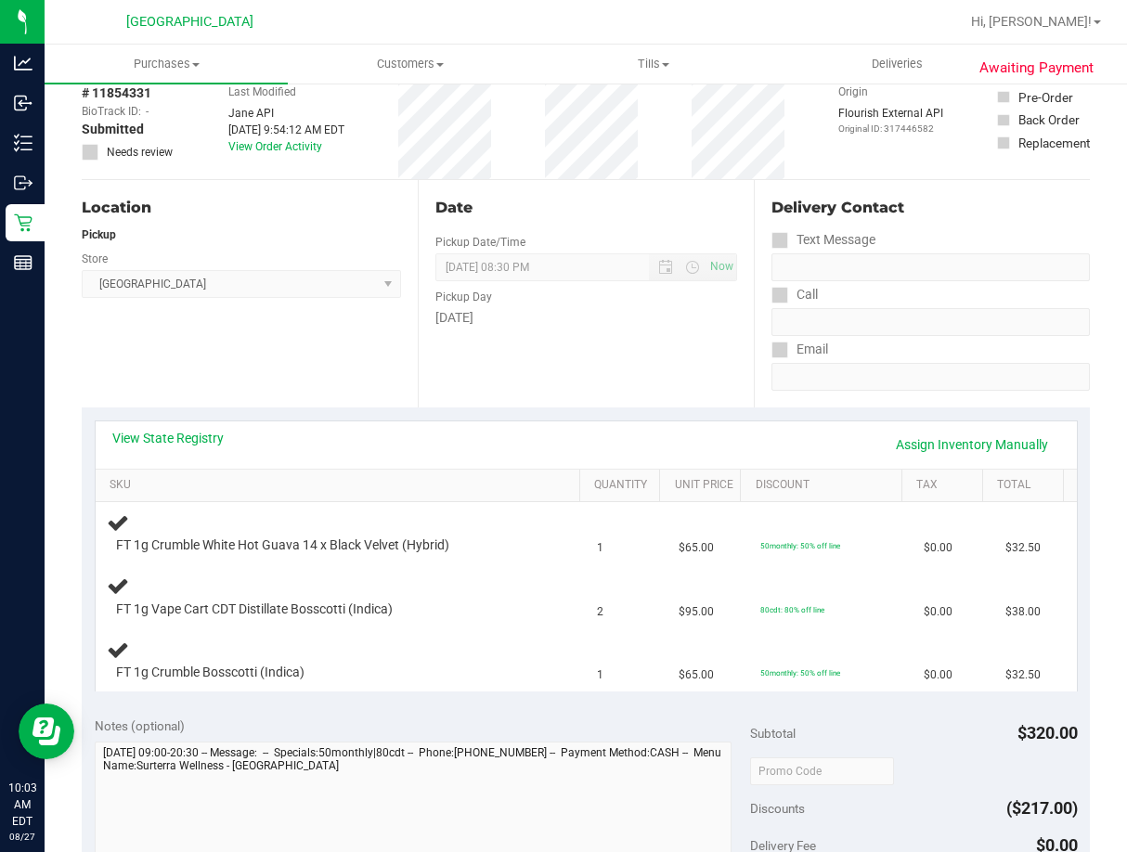
click at [192, 447] on div "View State Registry Assign Inventory Manually" at bounding box center [586, 445] width 948 height 32
click at [194, 438] on link "View State Registry" at bounding box center [167, 438] width 111 height 19
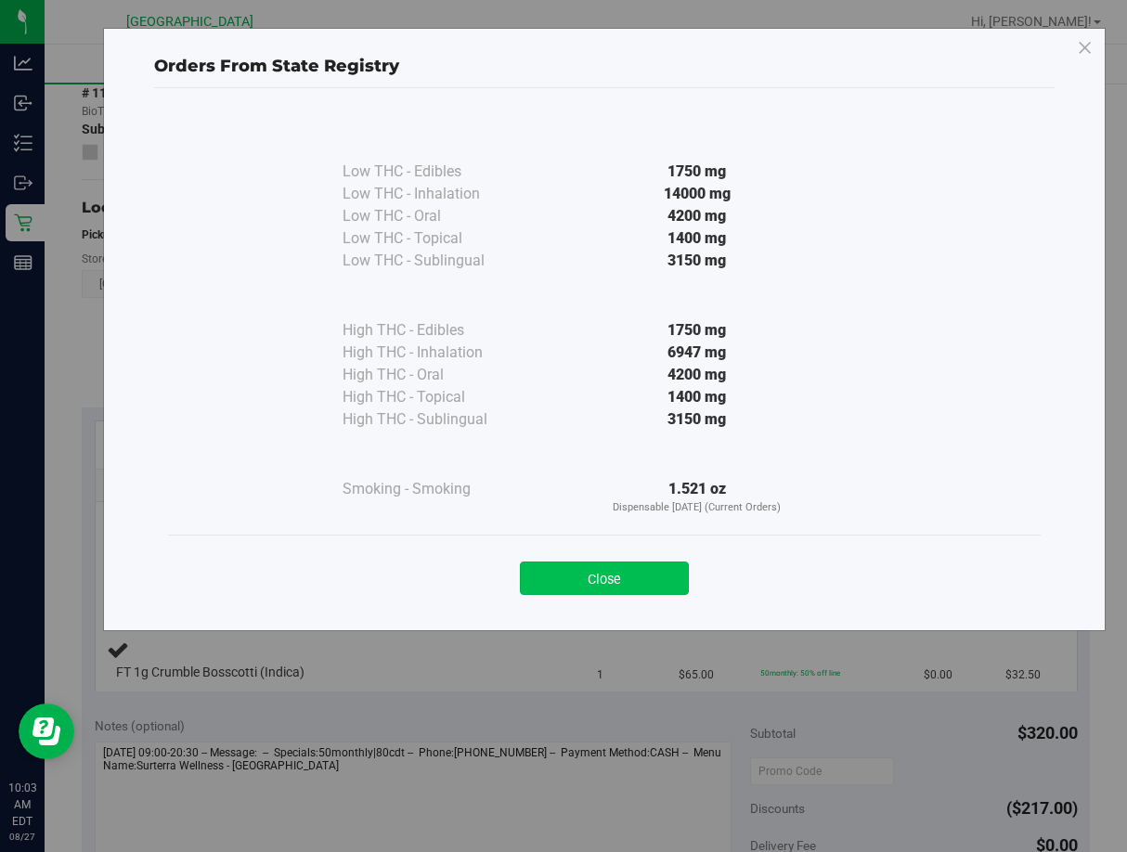
click at [554, 574] on button "Close" at bounding box center [604, 578] width 169 height 33
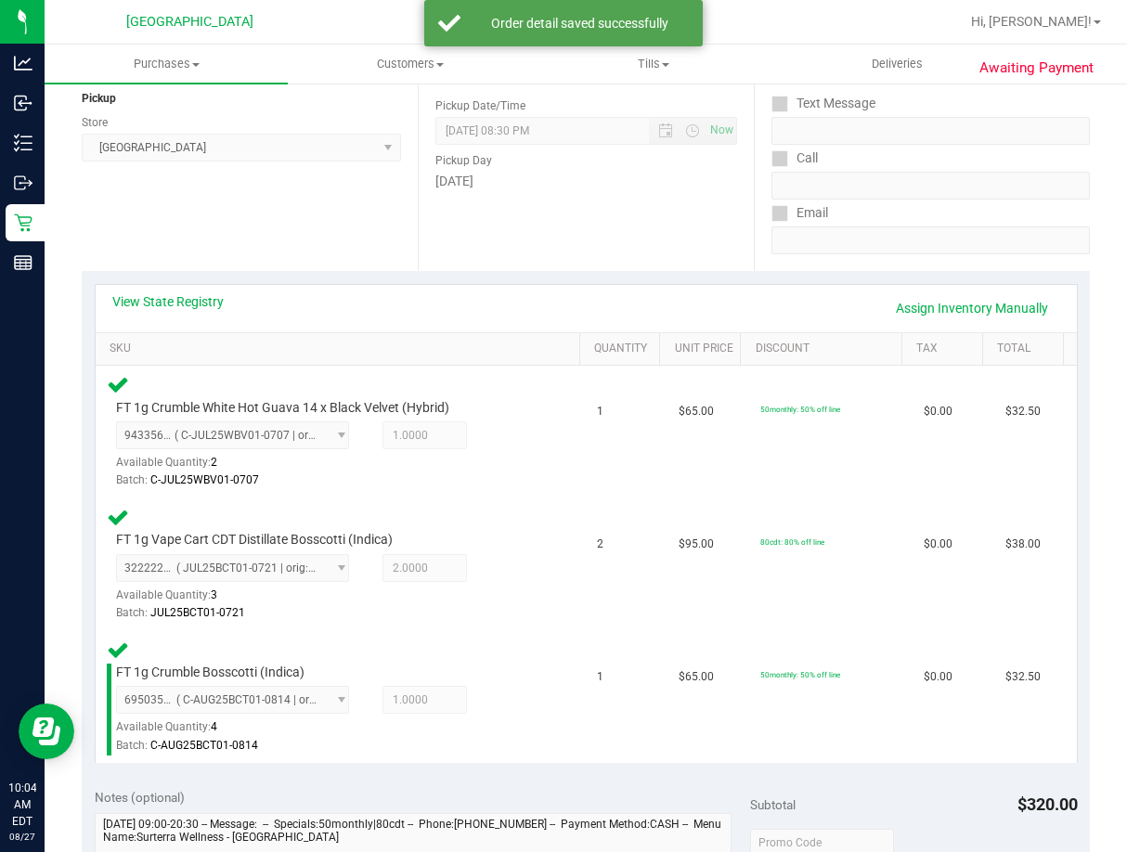
scroll to position [464, 0]
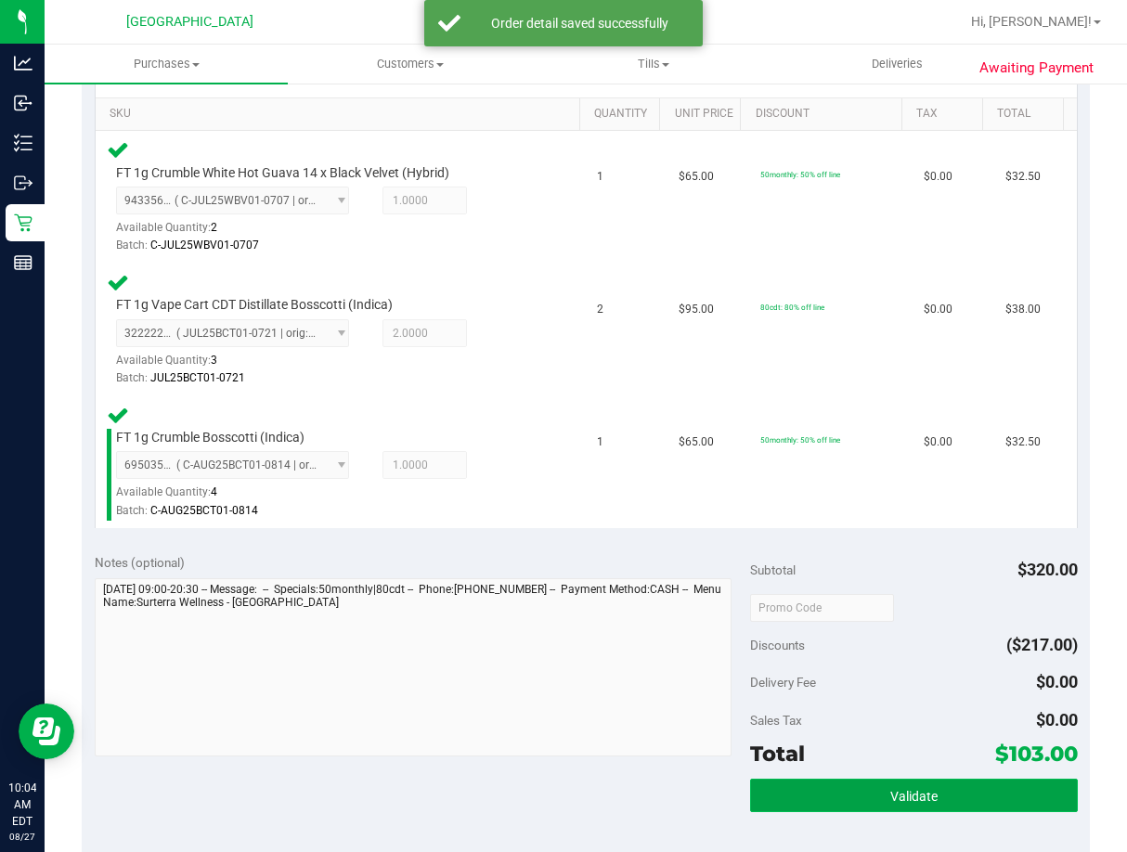
click at [909, 797] on span "Validate" at bounding box center [913, 796] width 47 height 15
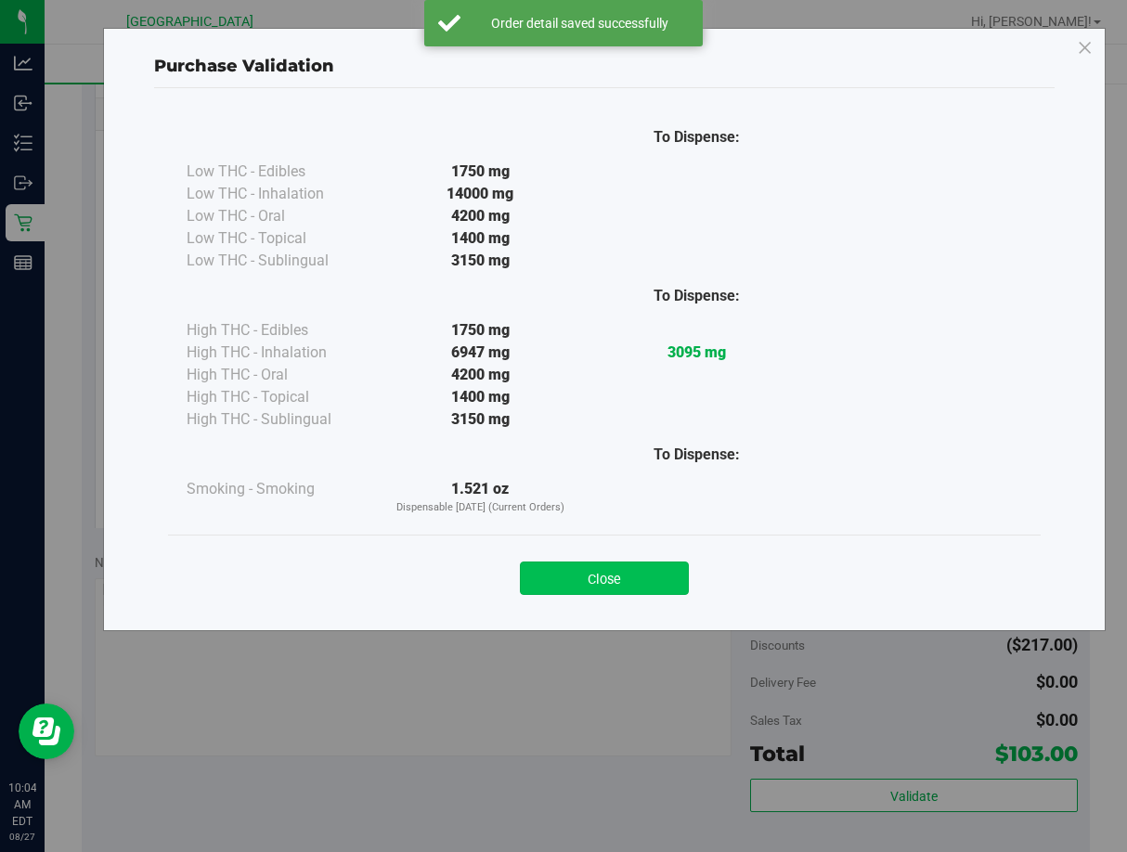
click at [638, 584] on button "Close" at bounding box center [604, 578] width 169 height 33
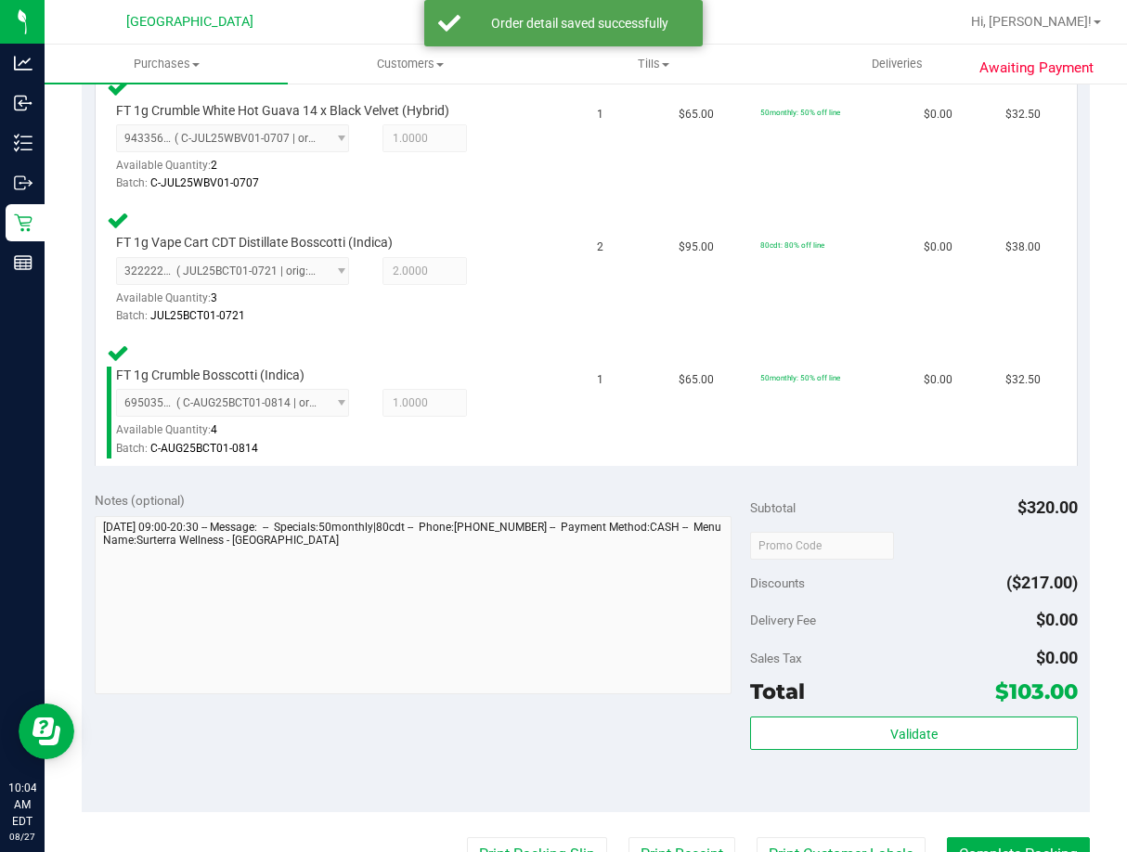
scroll to position [557, 0]
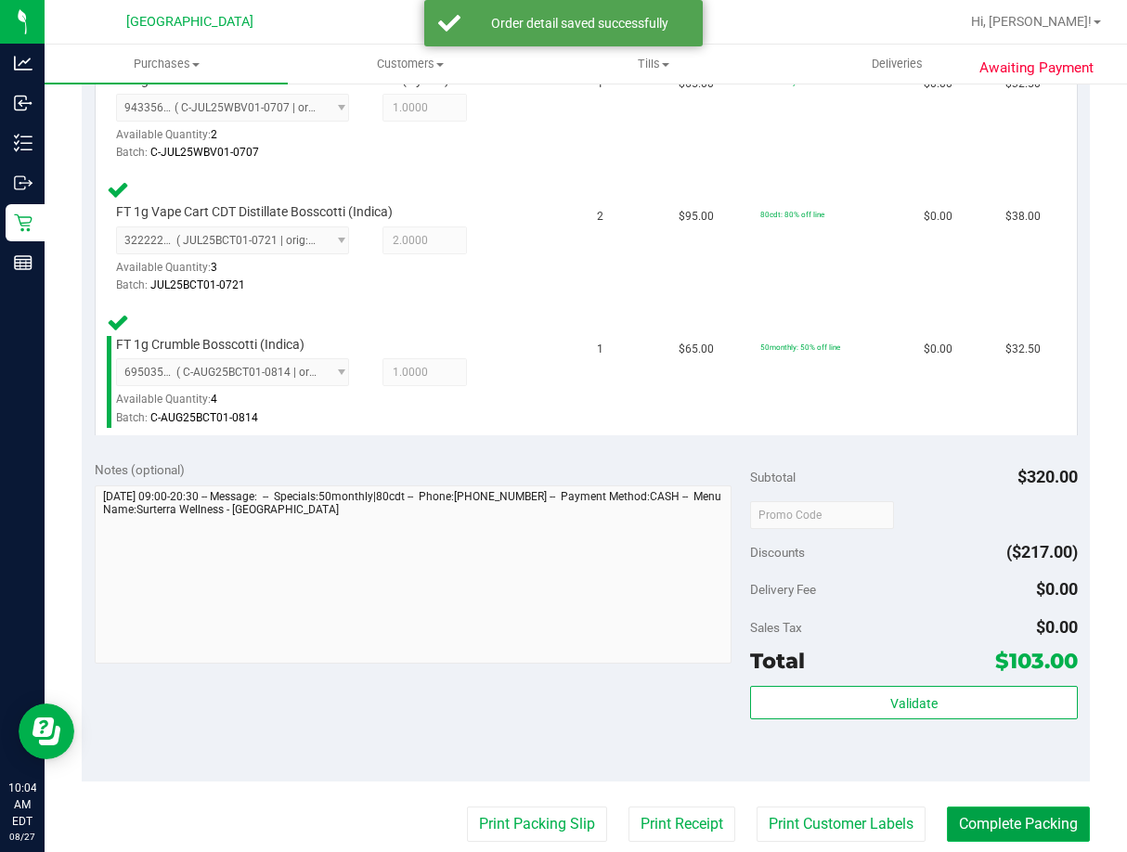
click at [957, 817] on button "Complete Packing" at bounding box center [1018, 824] width 143 height 35
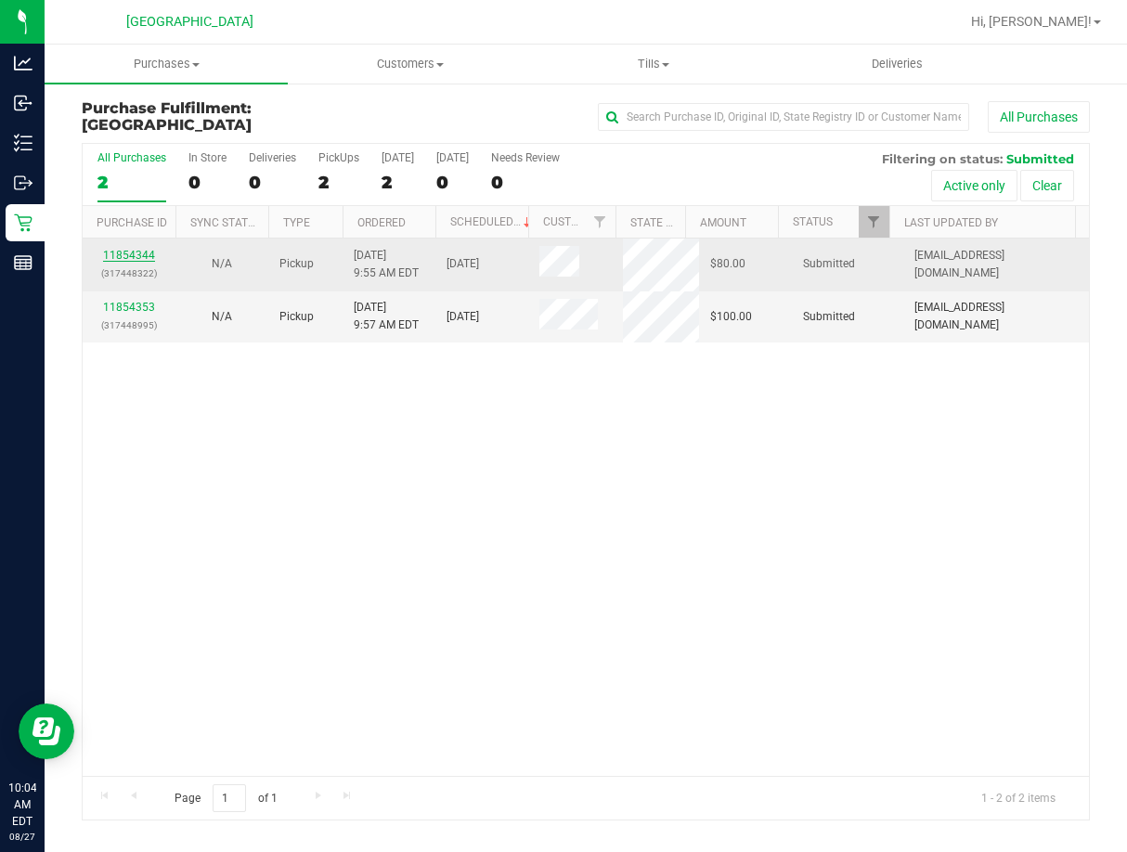
click at [134, 260] on link "11854344" at bounding box center [129, 255] width 52 height 13
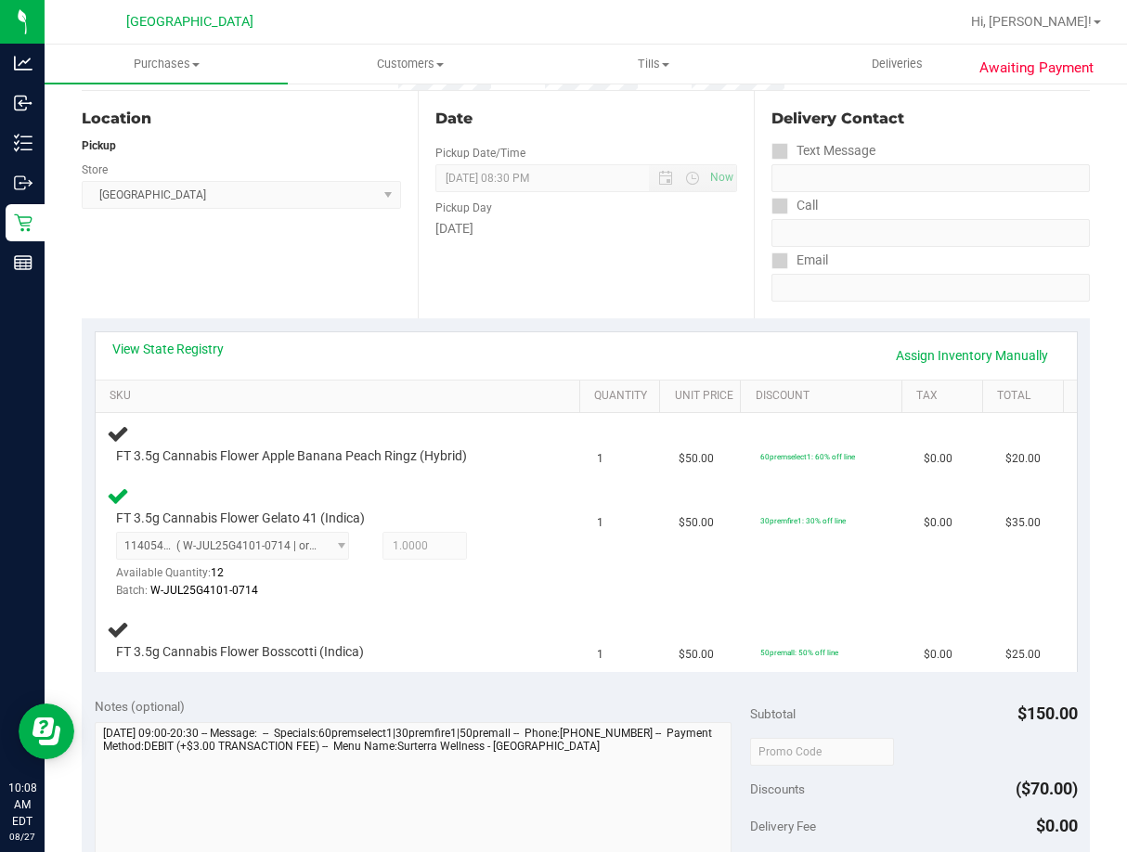
scroll to position [186, 0]
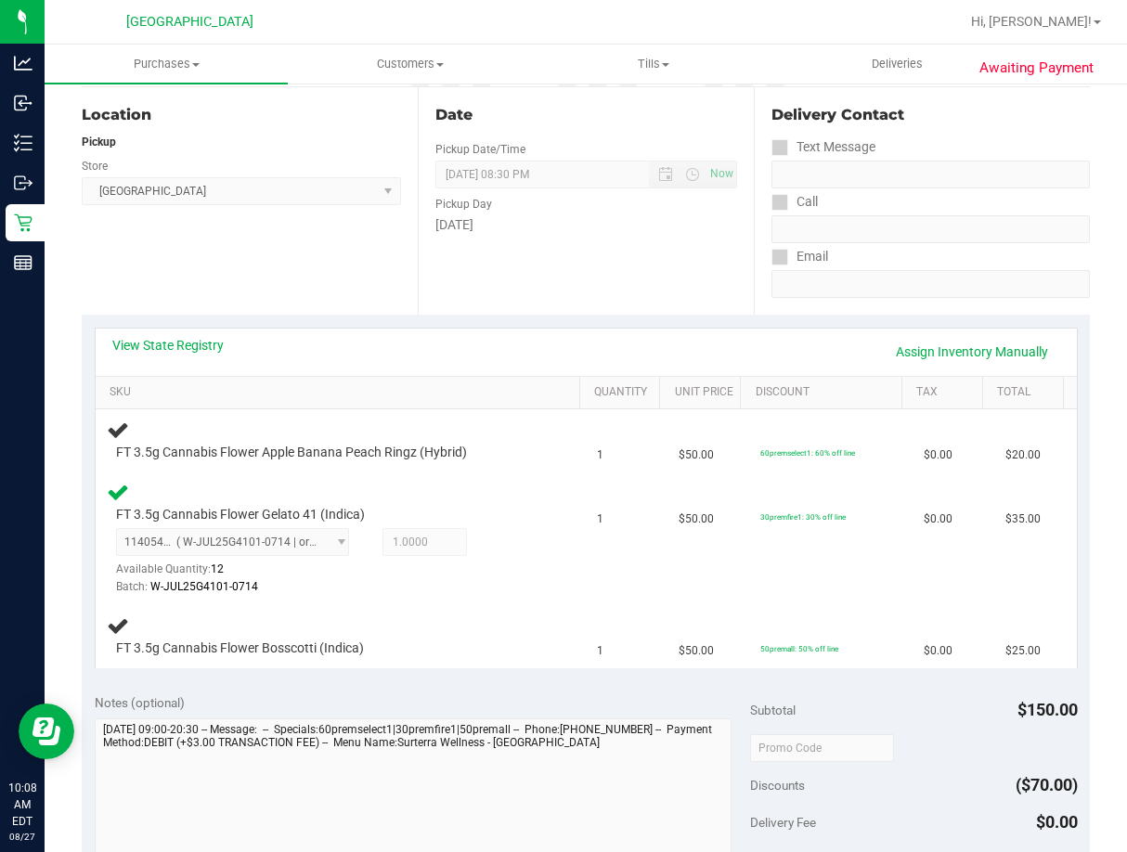
click at [337, 286] on div "Location Pickup Store Lakeland WC Select Store Bonita Springs WC Boynton Beach …" at bounding box center [250, 200] width 336 height 227
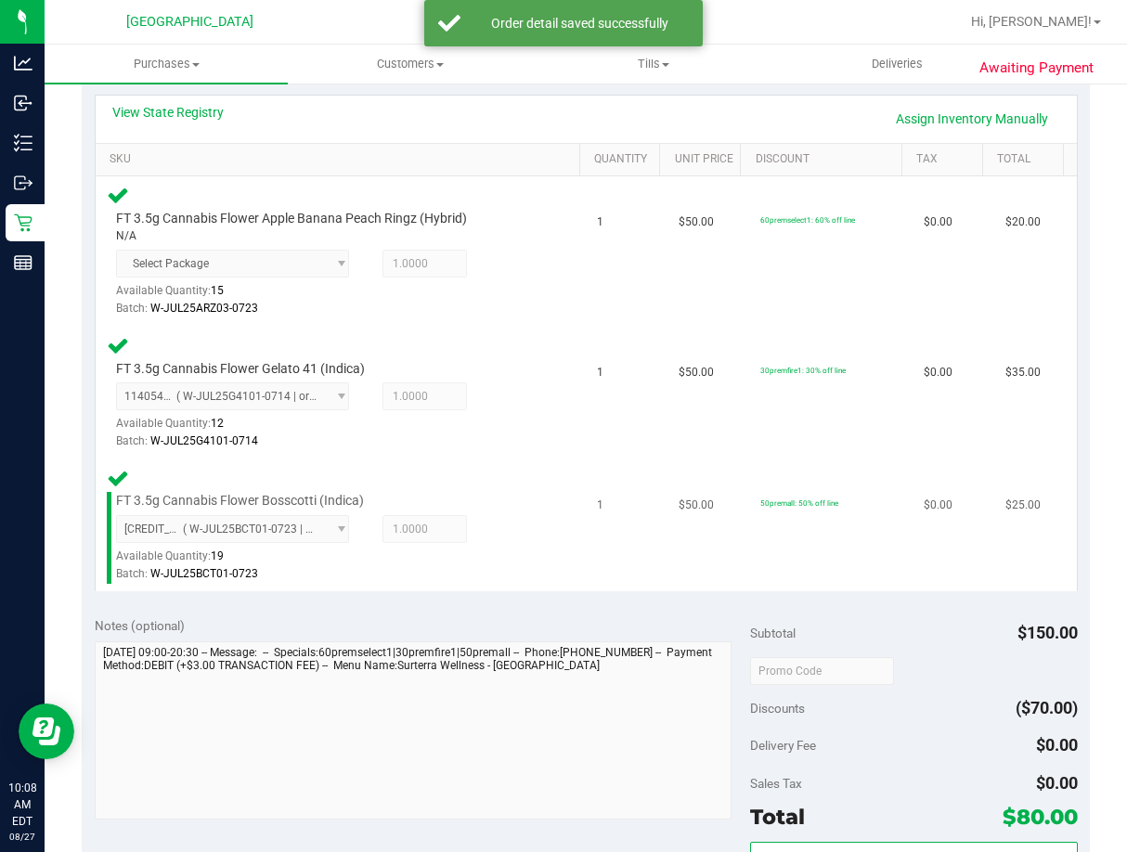
scroll to position [557, 0]
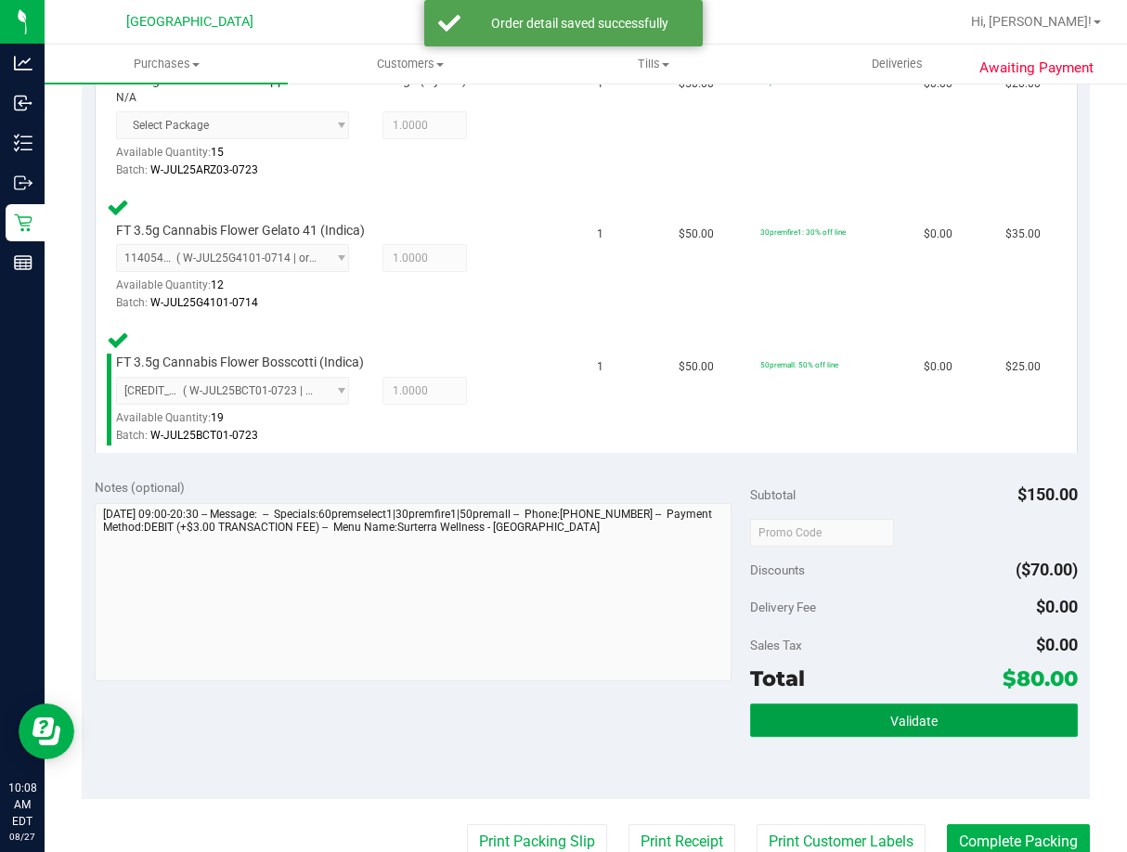
click at [867, 717] on button "Validate" at bounding box center [914, 720] width 328 height 33
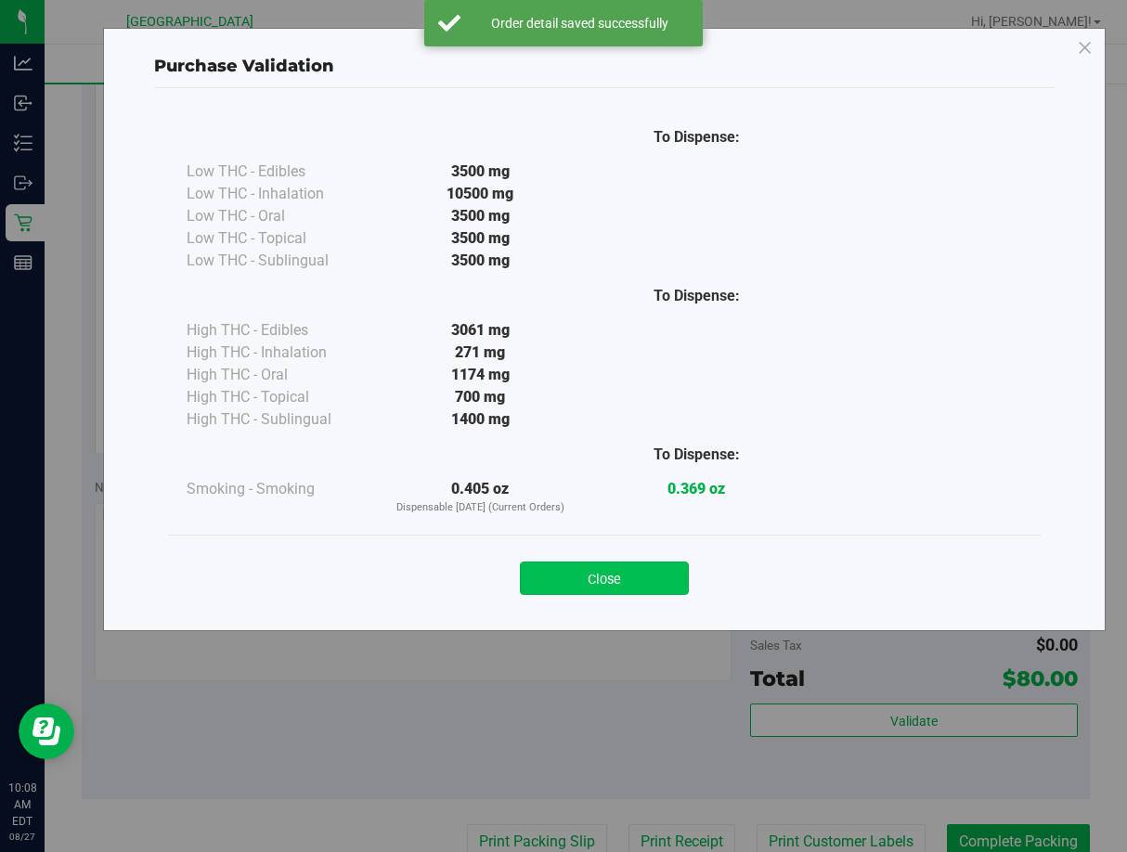
click at [629, 570] on button "Close" at bounding box center [604, 578] width 169 height 33
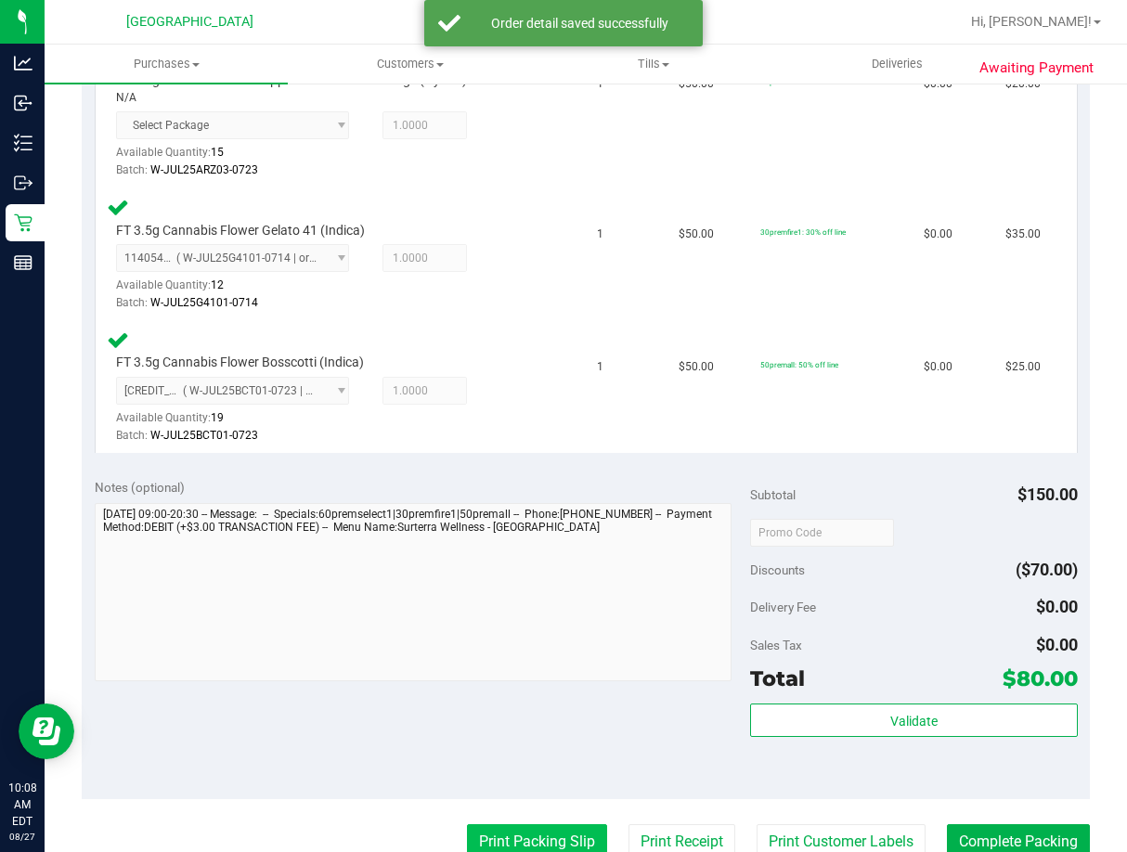
click at [564, 831] on button "Print Packing Slip" at bounding box center [537, 841] width 140 height 35
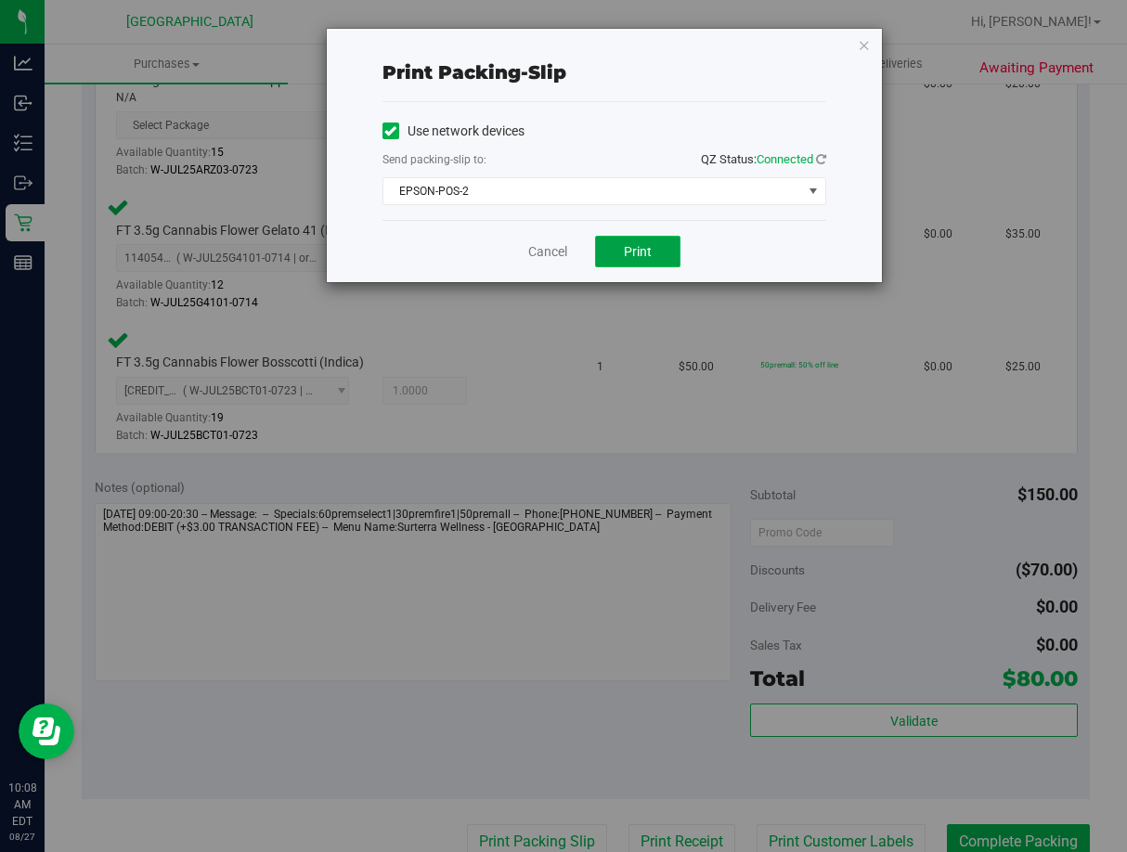
click at [654, 264] on button "Print" at bounding box center [637, 252] width 85 height 32
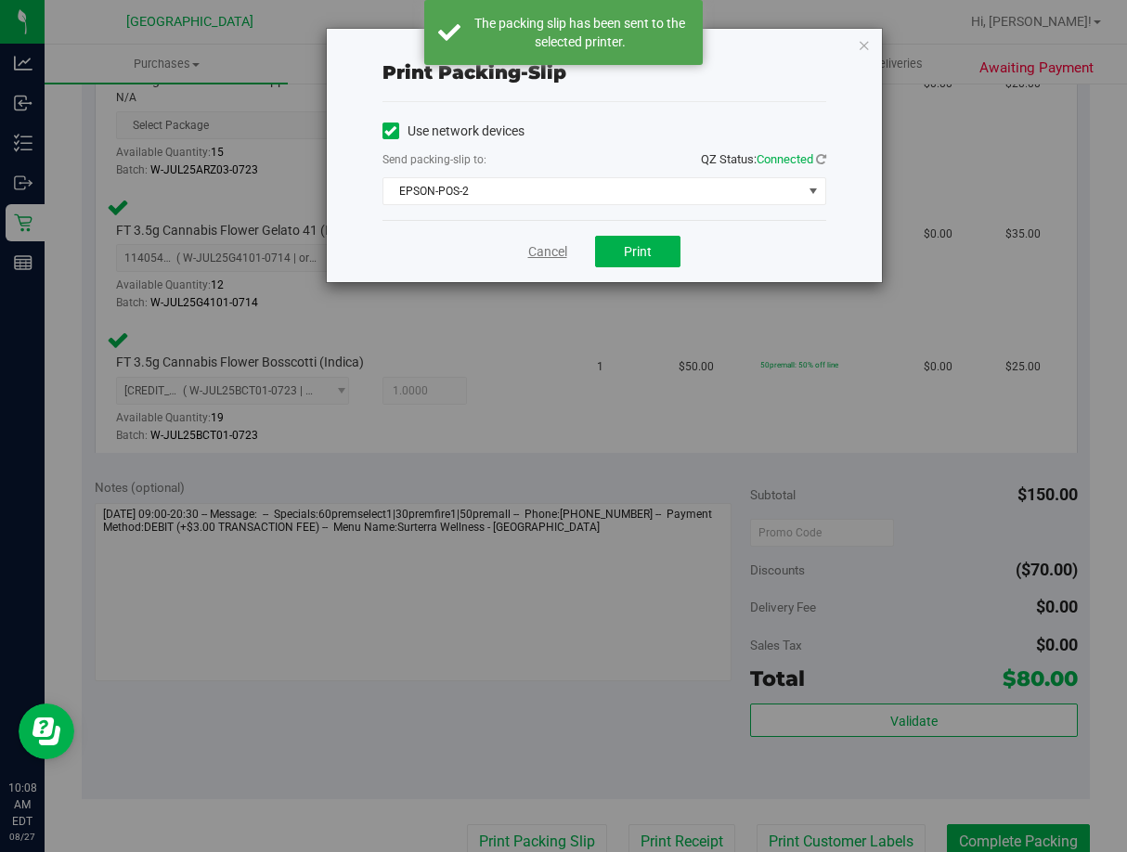
click at [537, 253] on link "Cancel" at bounding box center [547, 251] width 39 height 19
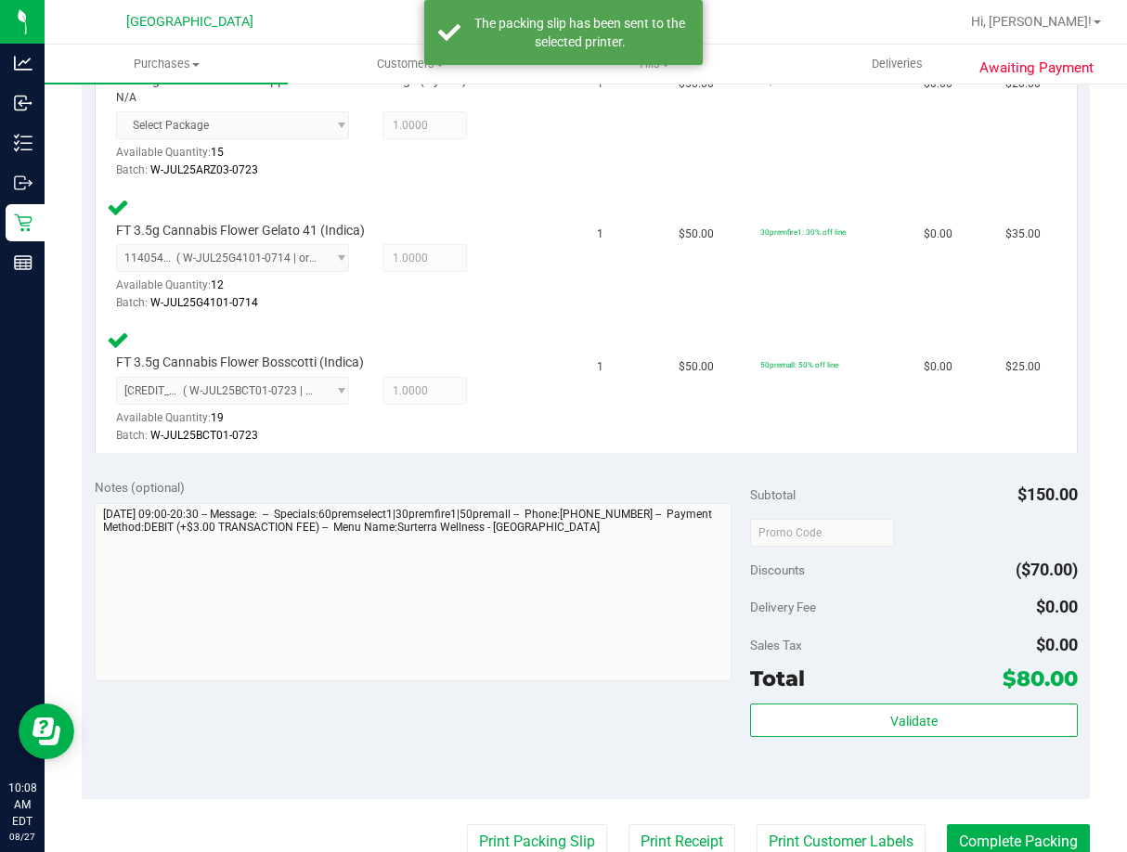
scroll to position [564, 0]
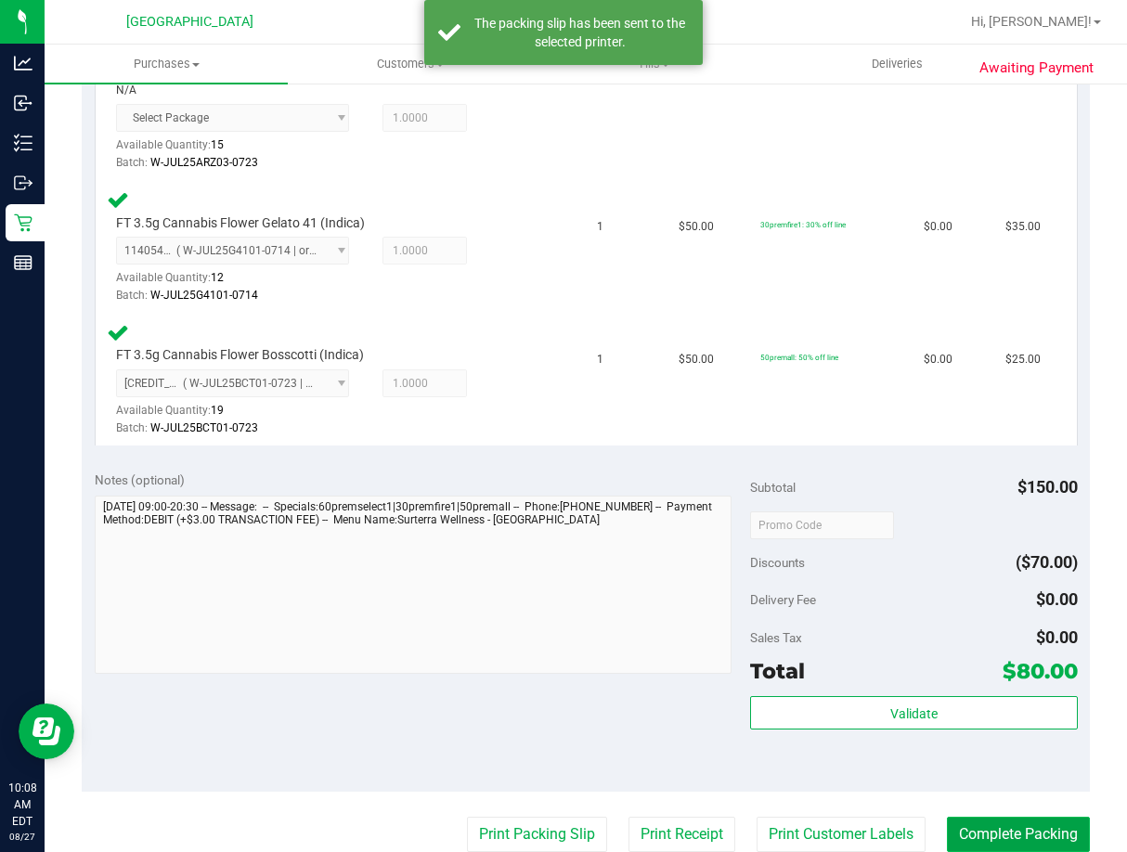
click at [972, 818] on button "Complete Packing" at bounding box center [1018, 834] width 143 height 35
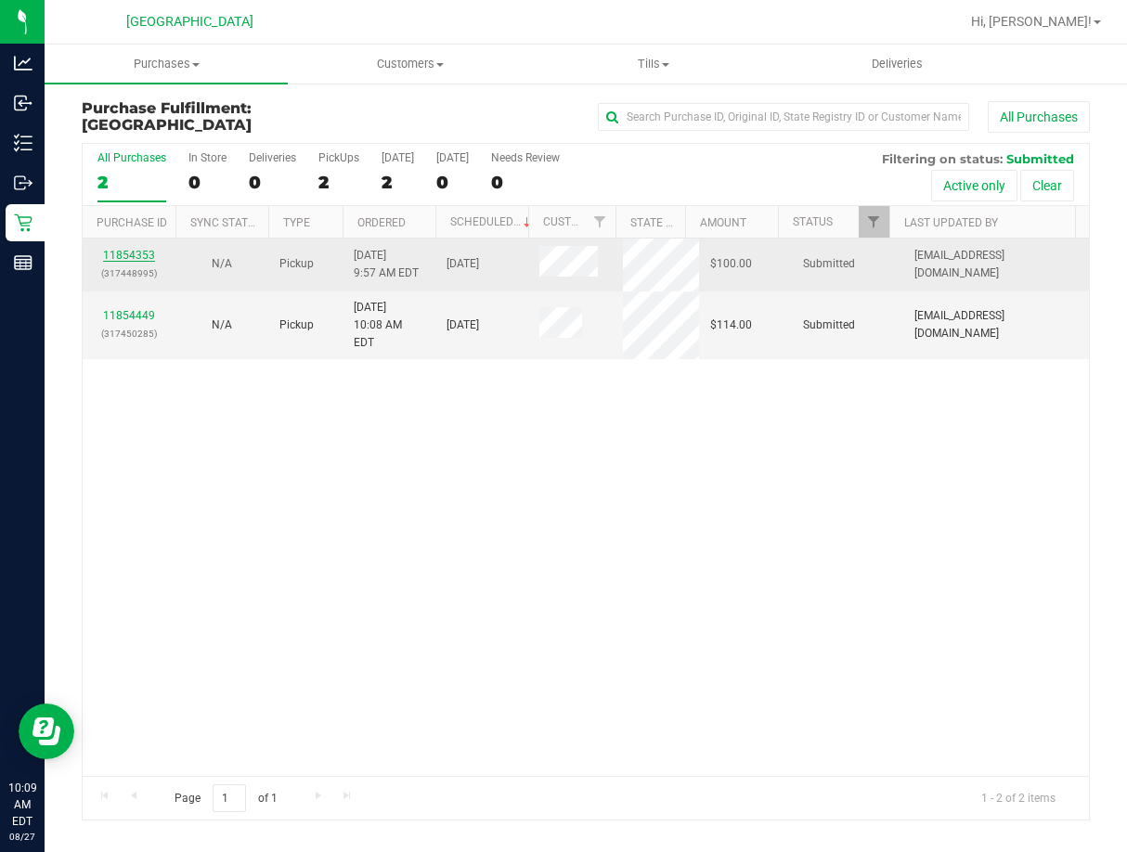
click at [135, 254] on link "11854353" at bounding box center [129, 255] width 52 height 13
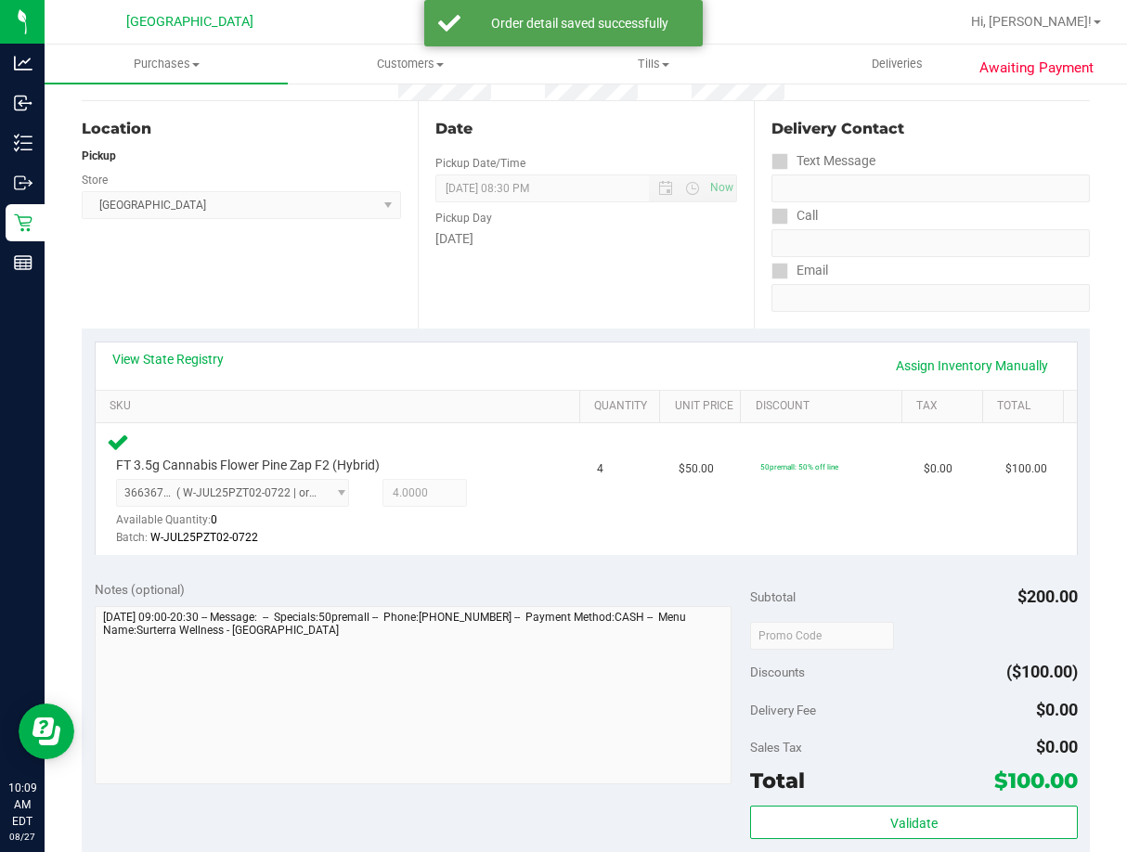
scroll to position [371, 0]
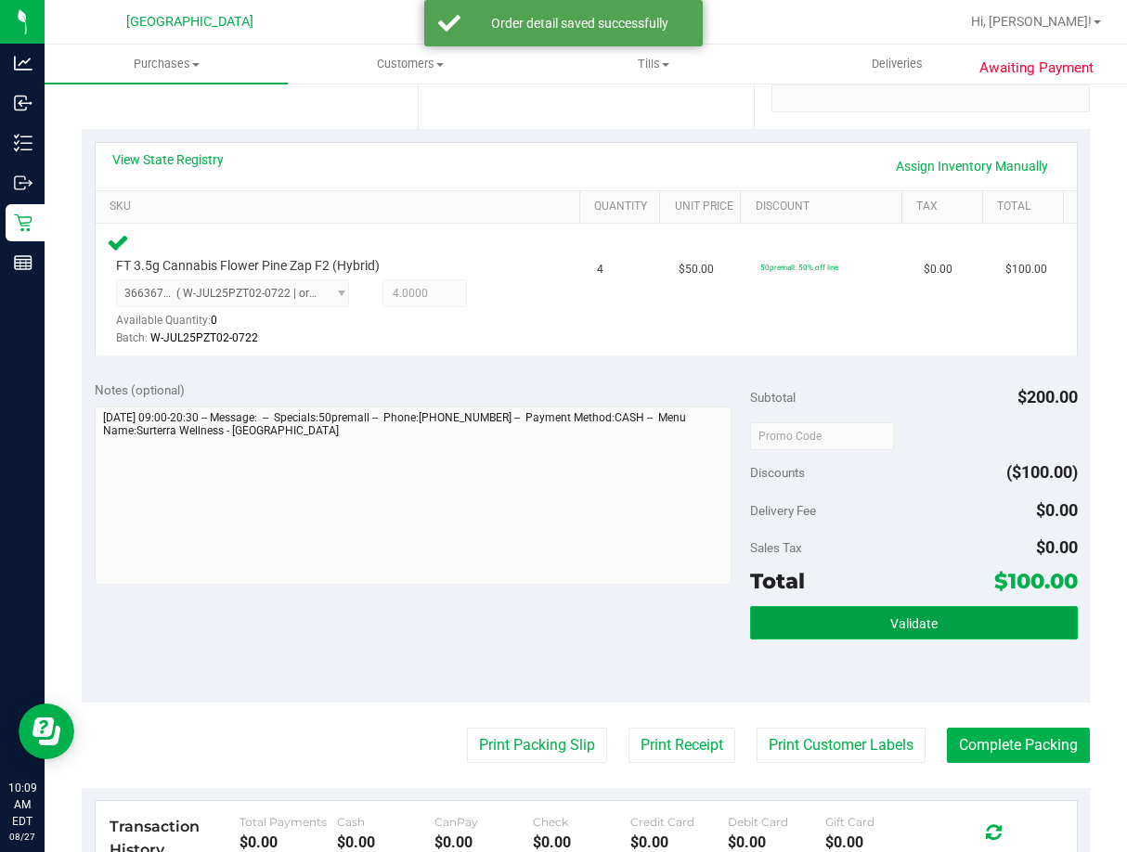
click at [890, 625] on span "Validate" at bounding box center [913, 623] width 47 height 15
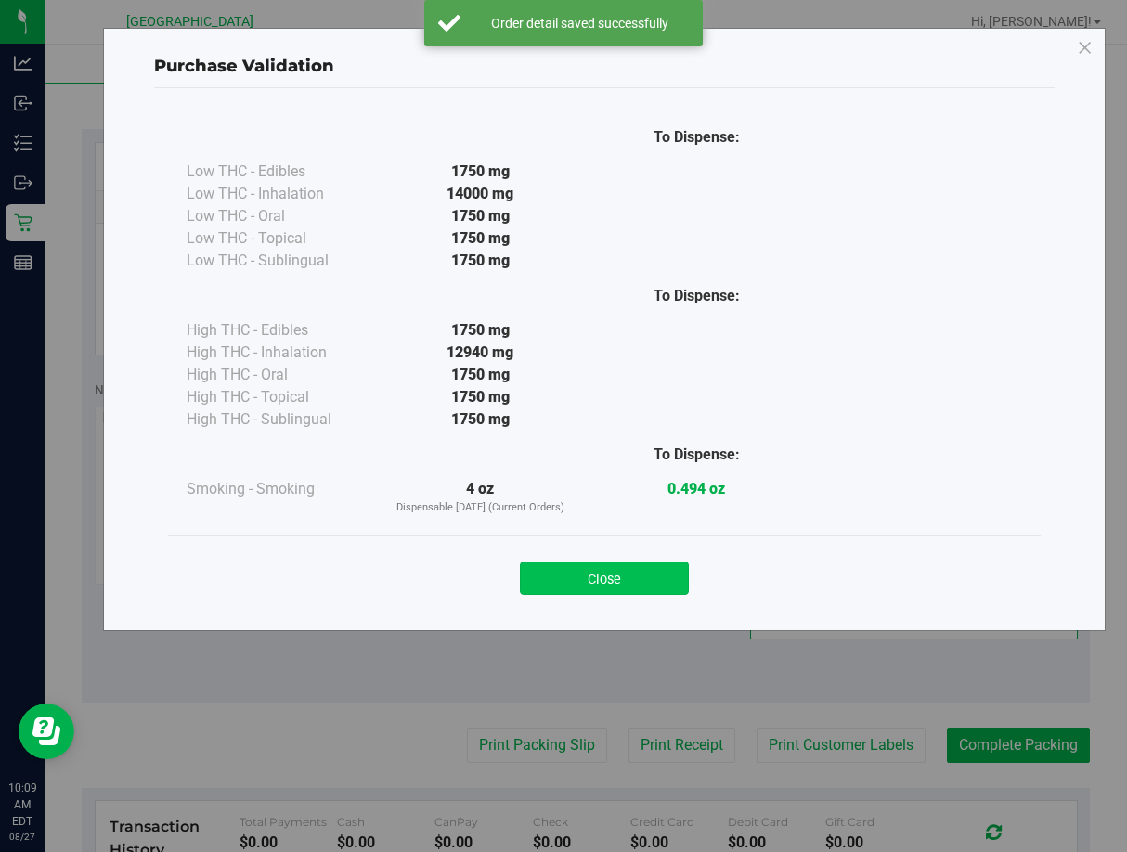
click at [668, 573] on button "Close" at bounding box center [604, 578] width 169 height 33
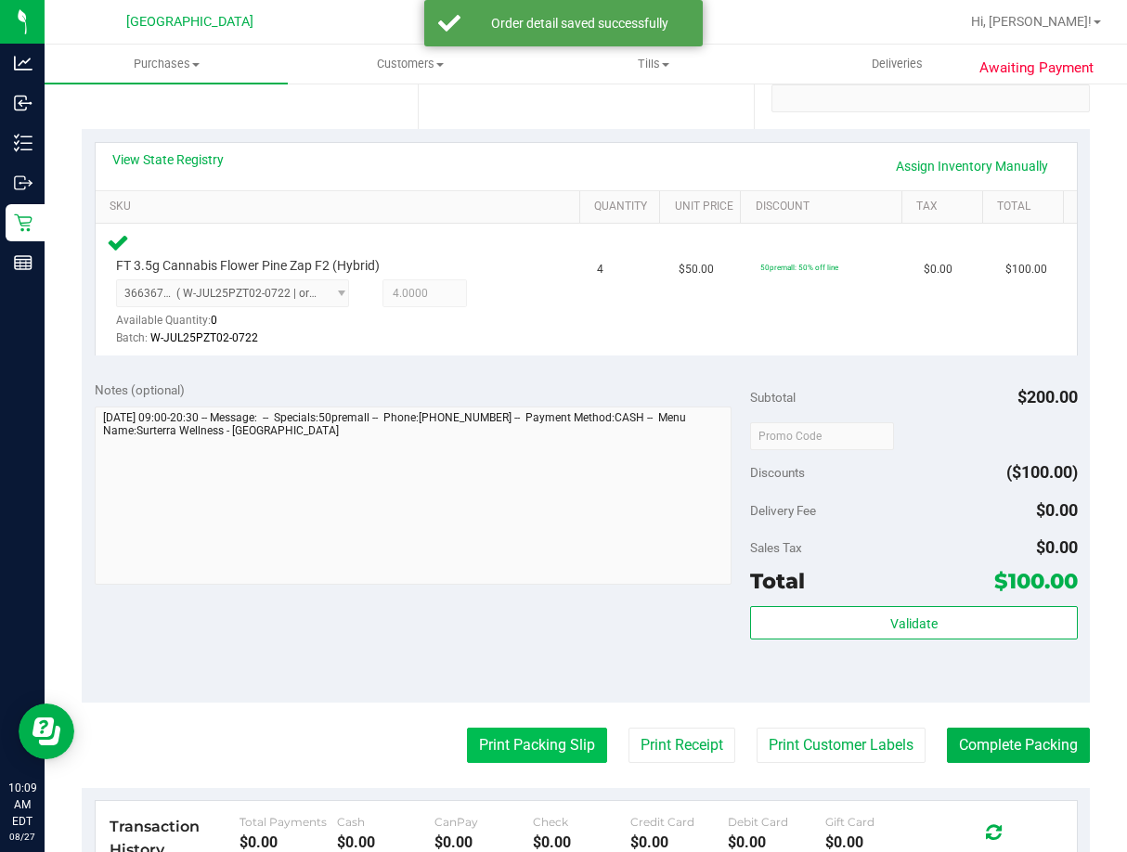
click at [562, 745] on button "Print Packing Slip" at bounding box center [537, 745] width 140 height 35
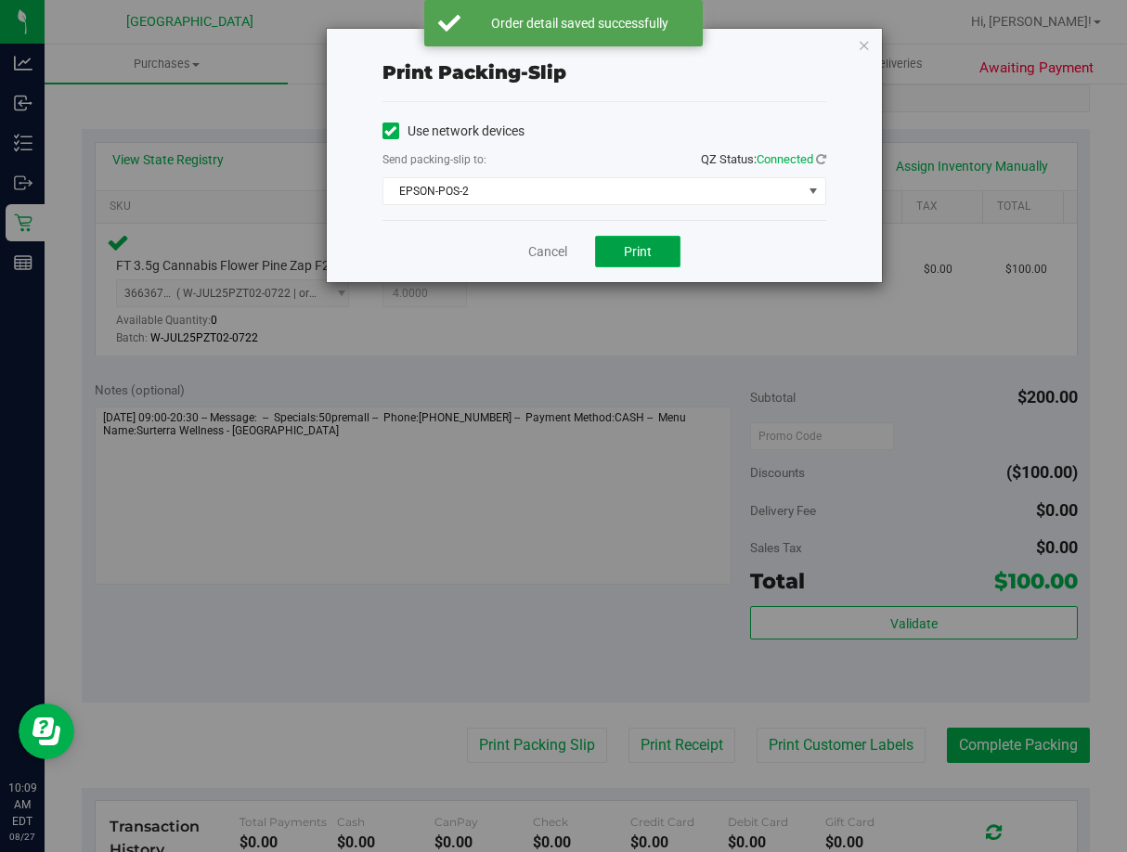
click at [632, 237] on button "Print" at bounding box center [637, 252] width 85 height 32
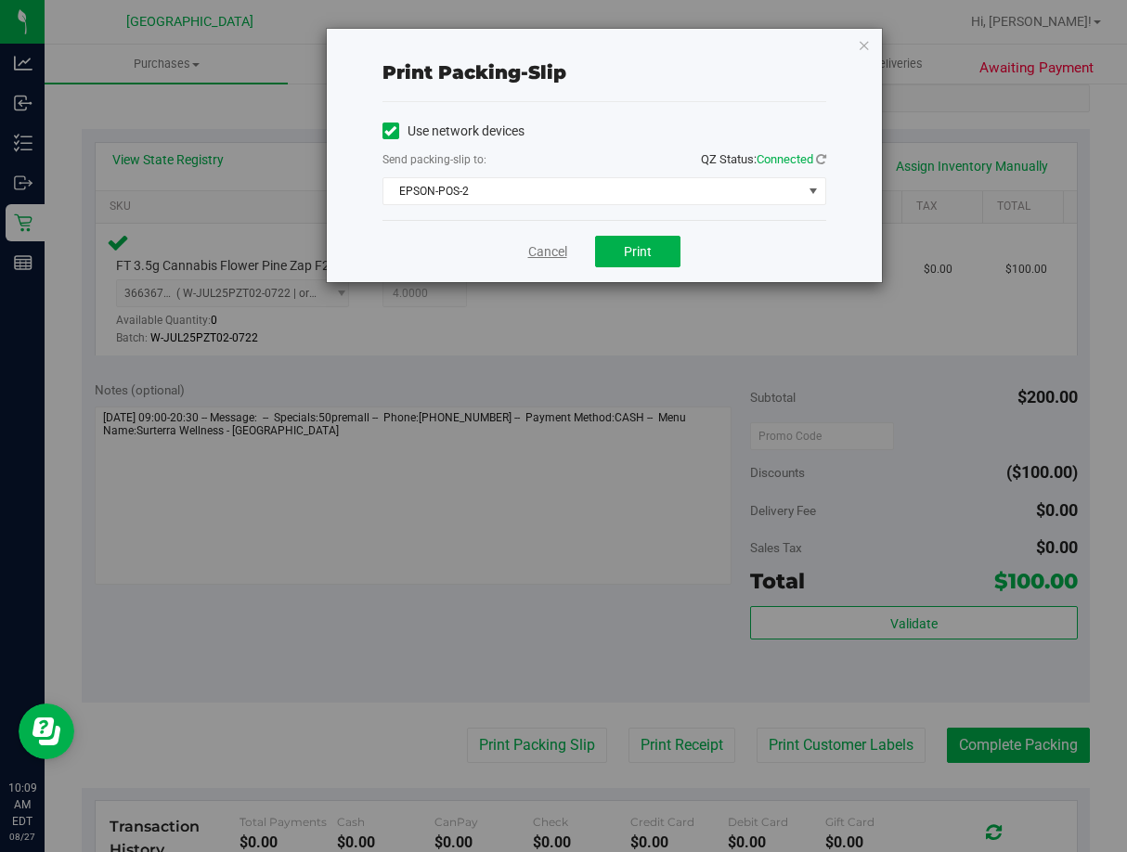
click at [555, 253] on link "Cancel" at bounding box center [547, 251] width 39 height 19
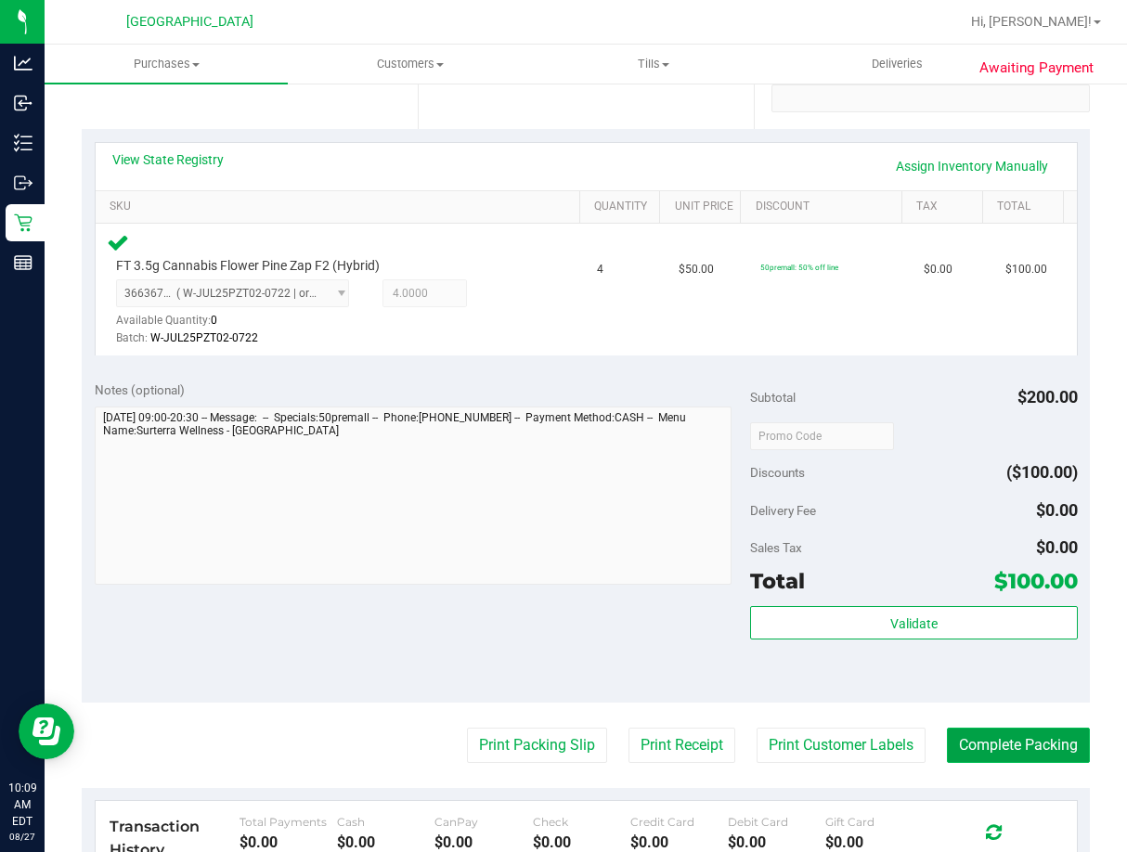
click at [1012, 738] on button "Complete Packing" at bounding box center [1018, 745] width 143 height 35
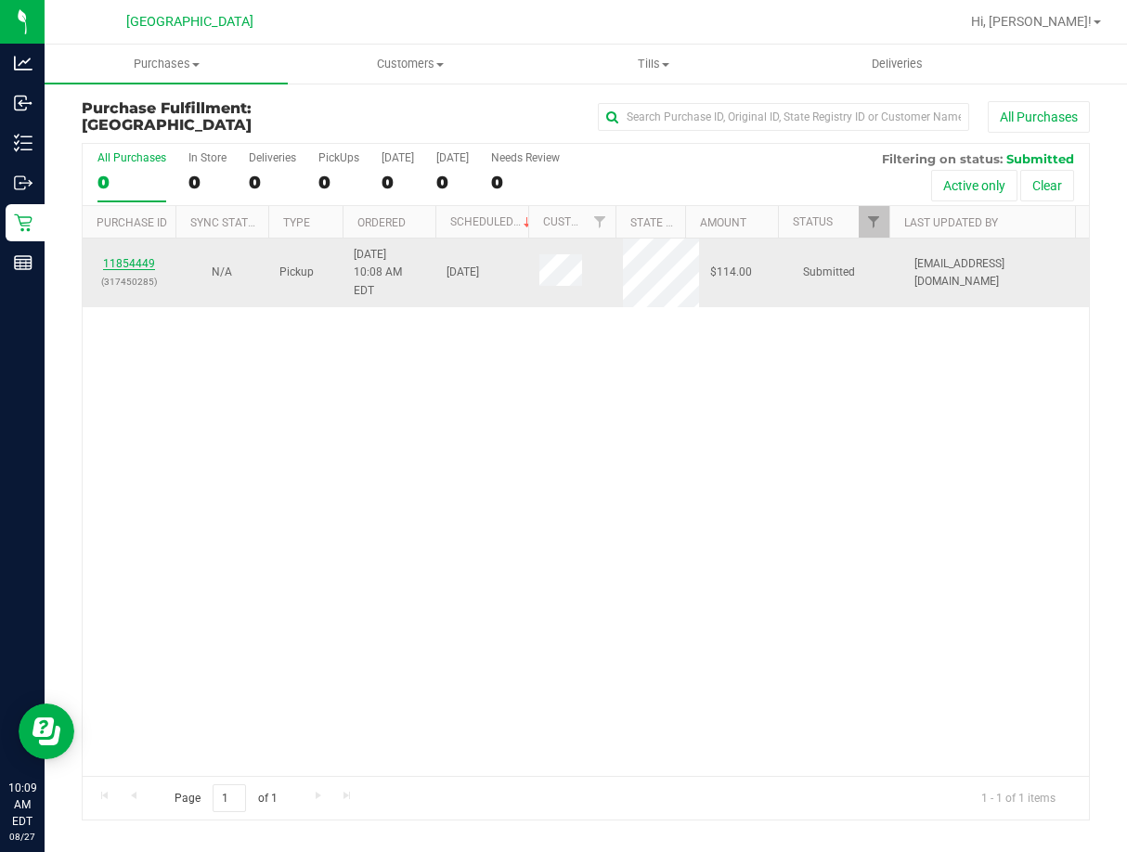
click at [119, 258] on link "11854449" at bounding box center [129, 263] width 52 height 13
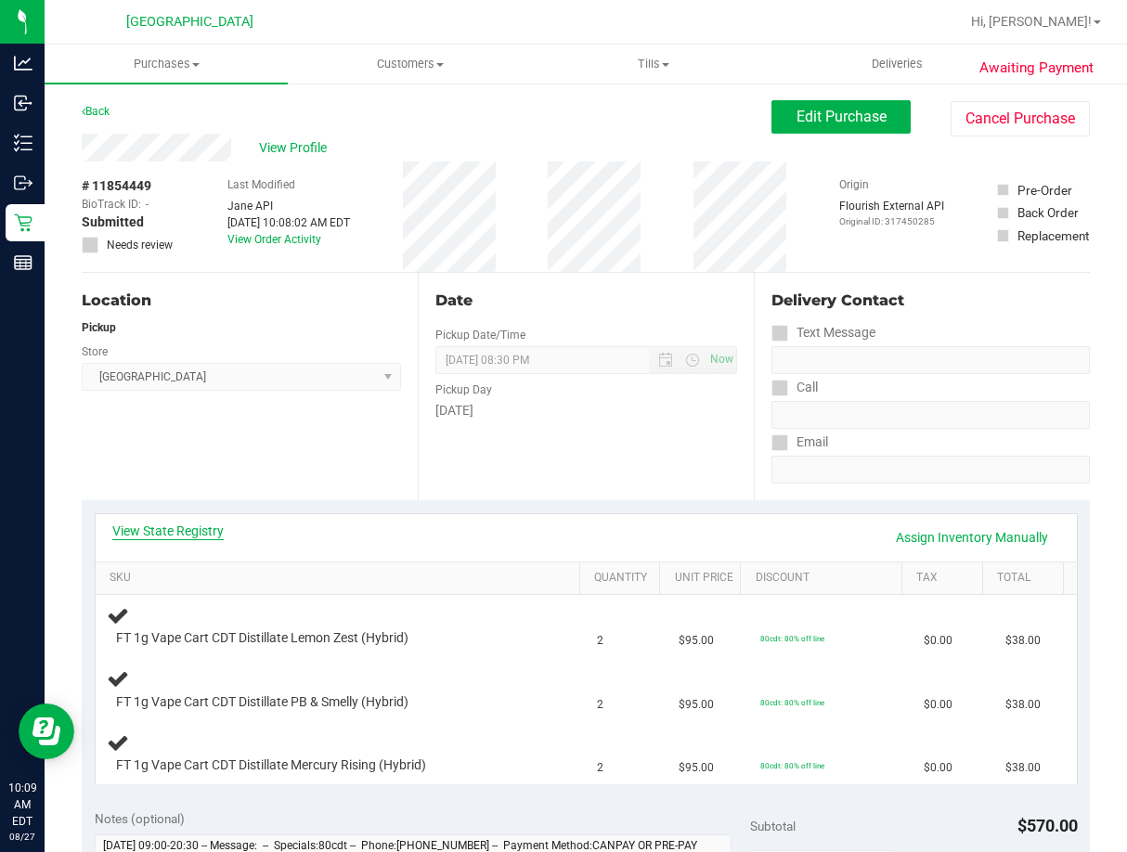
click at [167, 539] on link "View State Registry" at bounding box center [167, 531] width 111 height 19
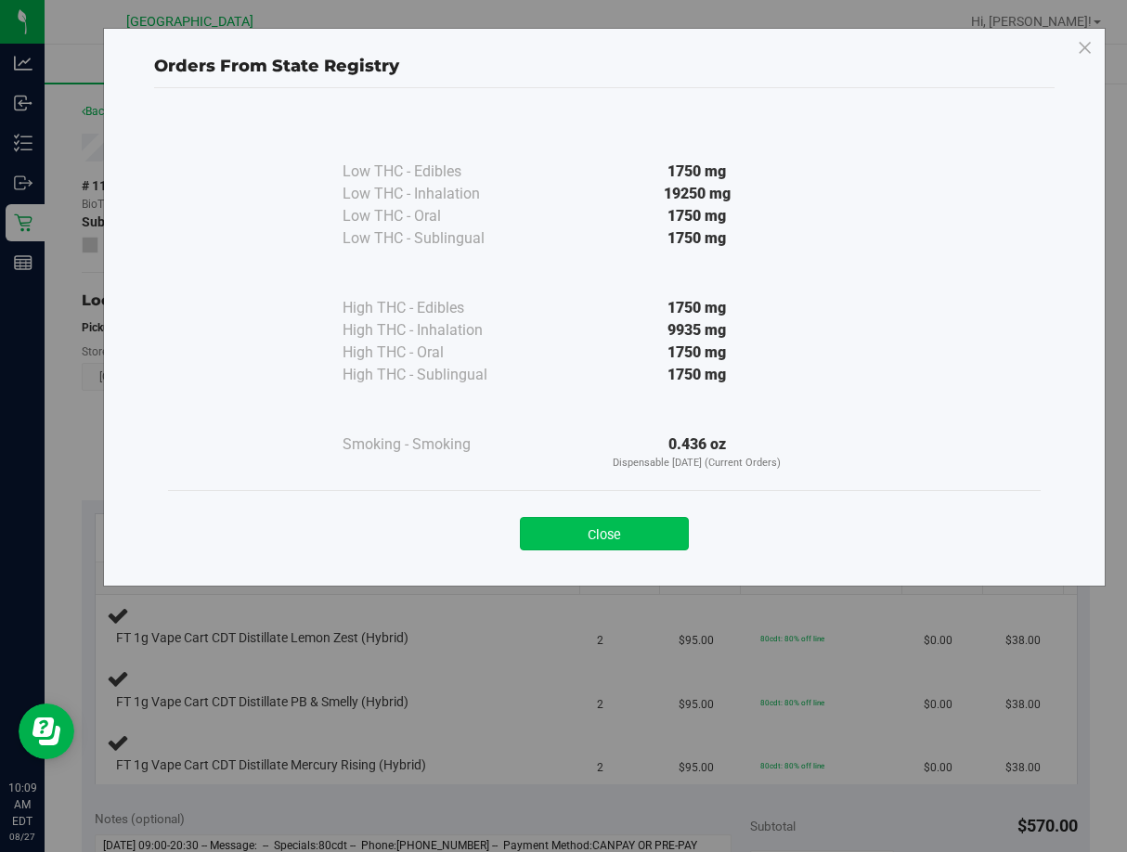
click at [558, 534] on button "Close" at bounding box center [604, 533] width 169 height 33
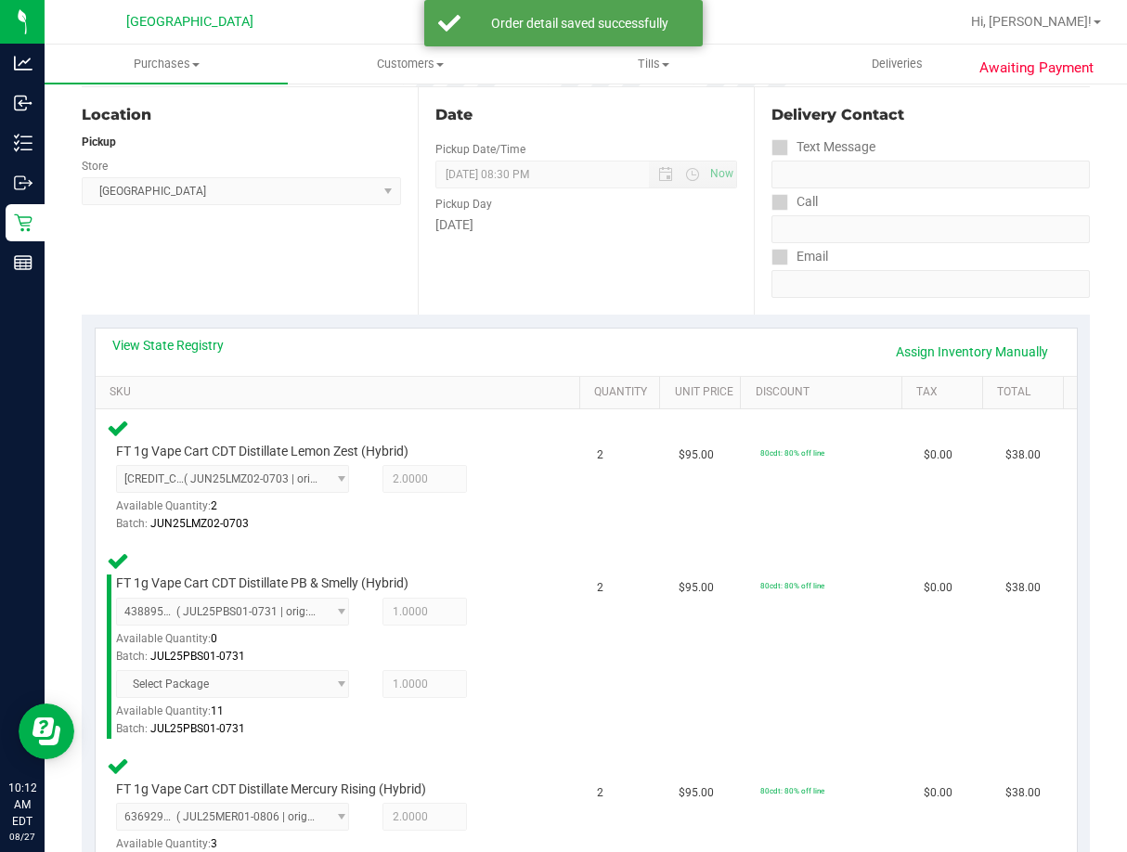
scroll to position [650, 0]
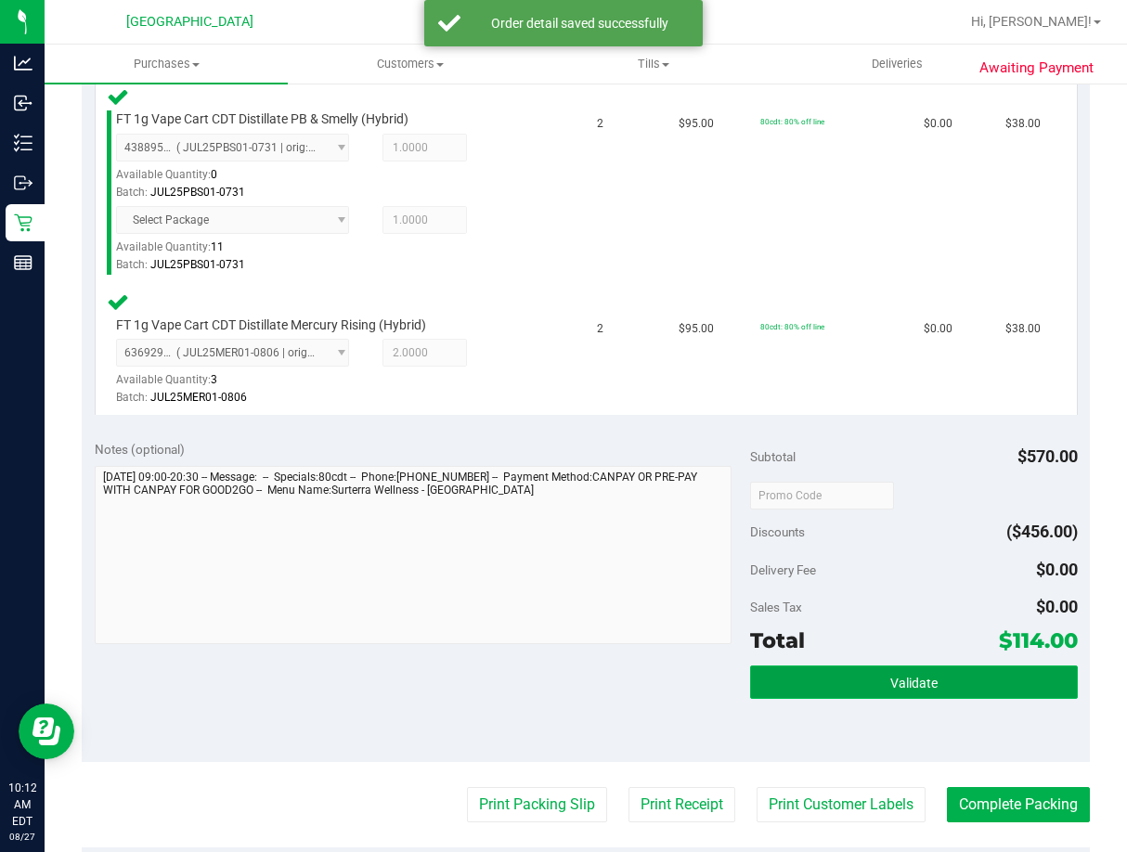
click at [922, 695] on button "Validate" at bounding box center [914, 682] width 328 height 33
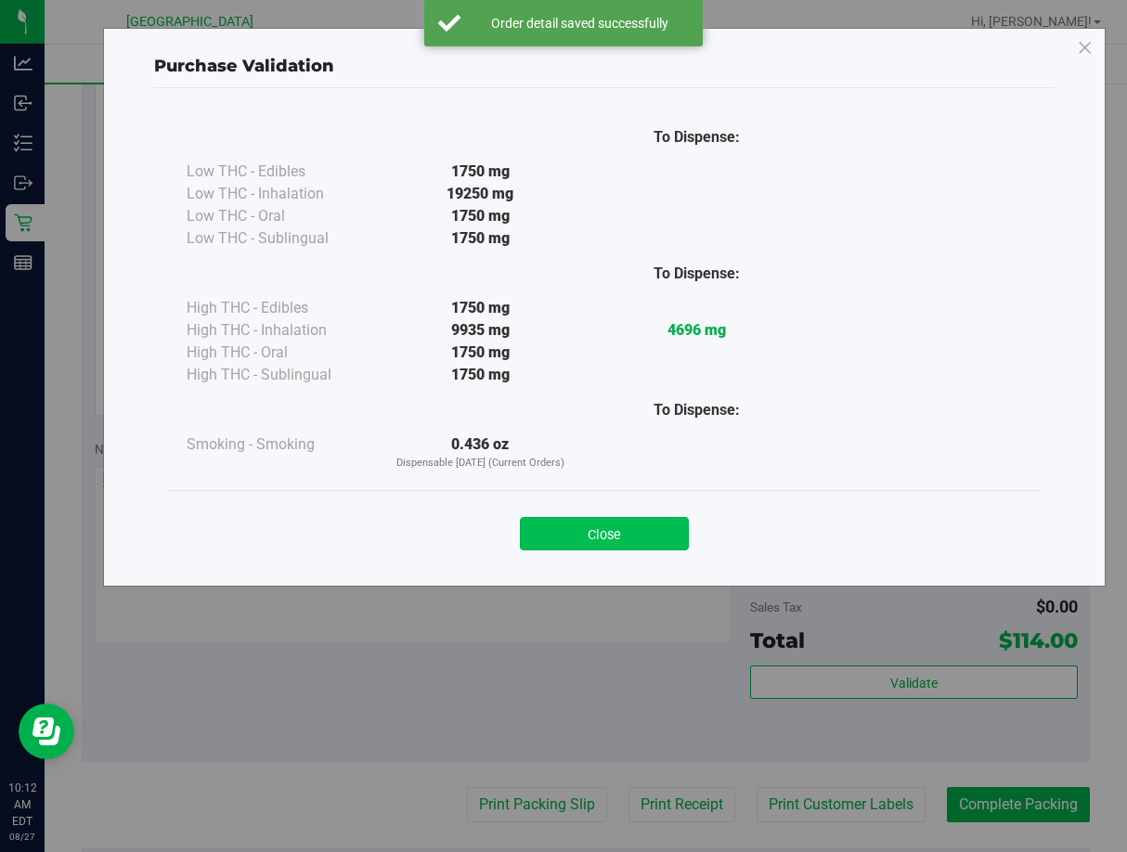
click at [620, 534] on button "Close" at bounding box center [604, 533] width 169 height 33
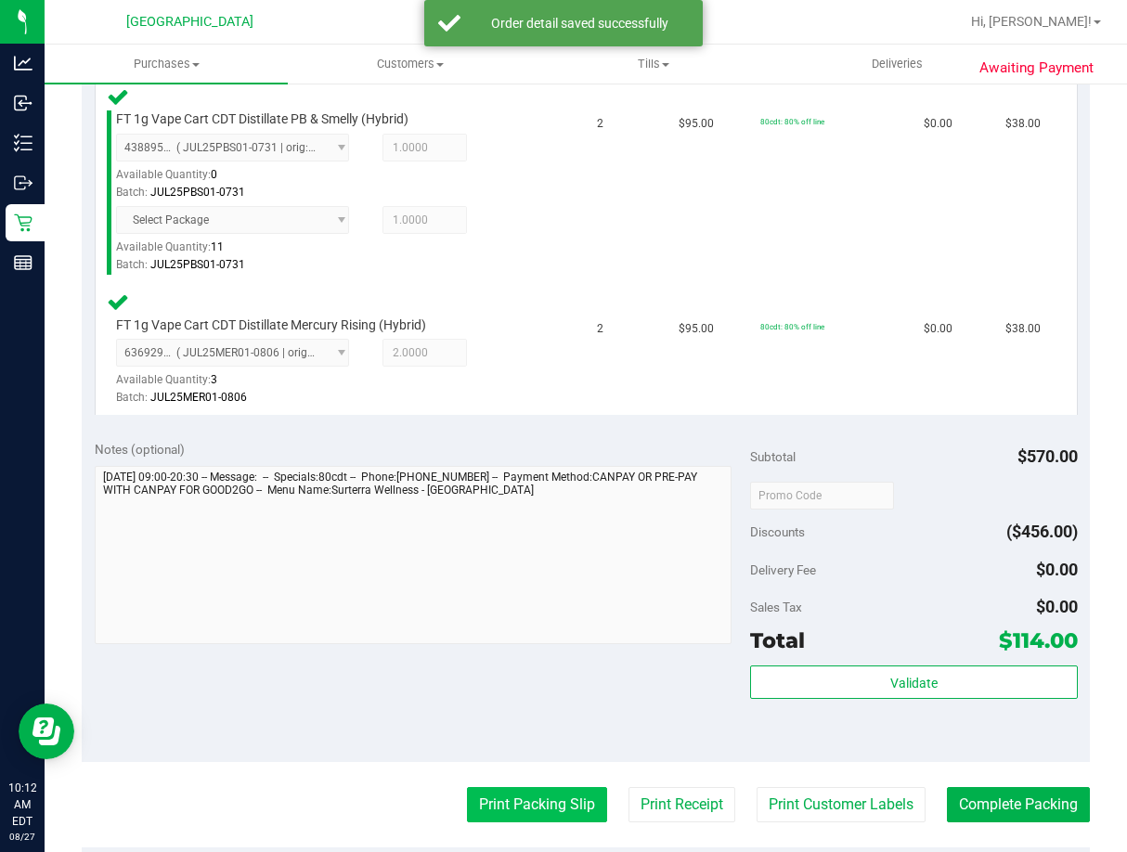
click at [527, 807] on button "Print Packing Slip" at bounding box center [537, 804] width 140 height 35
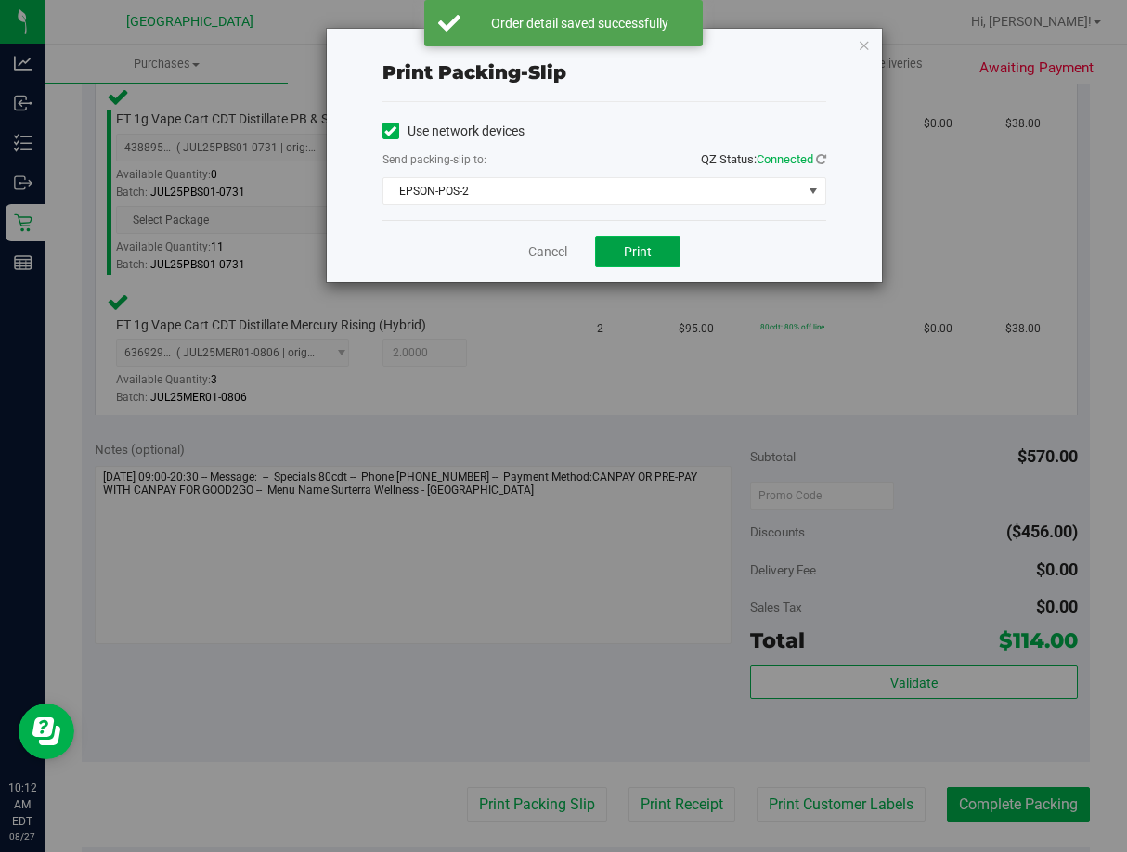
click at [627, 253] on span "Print" at bounding box center [638, 251] width 28 height 15
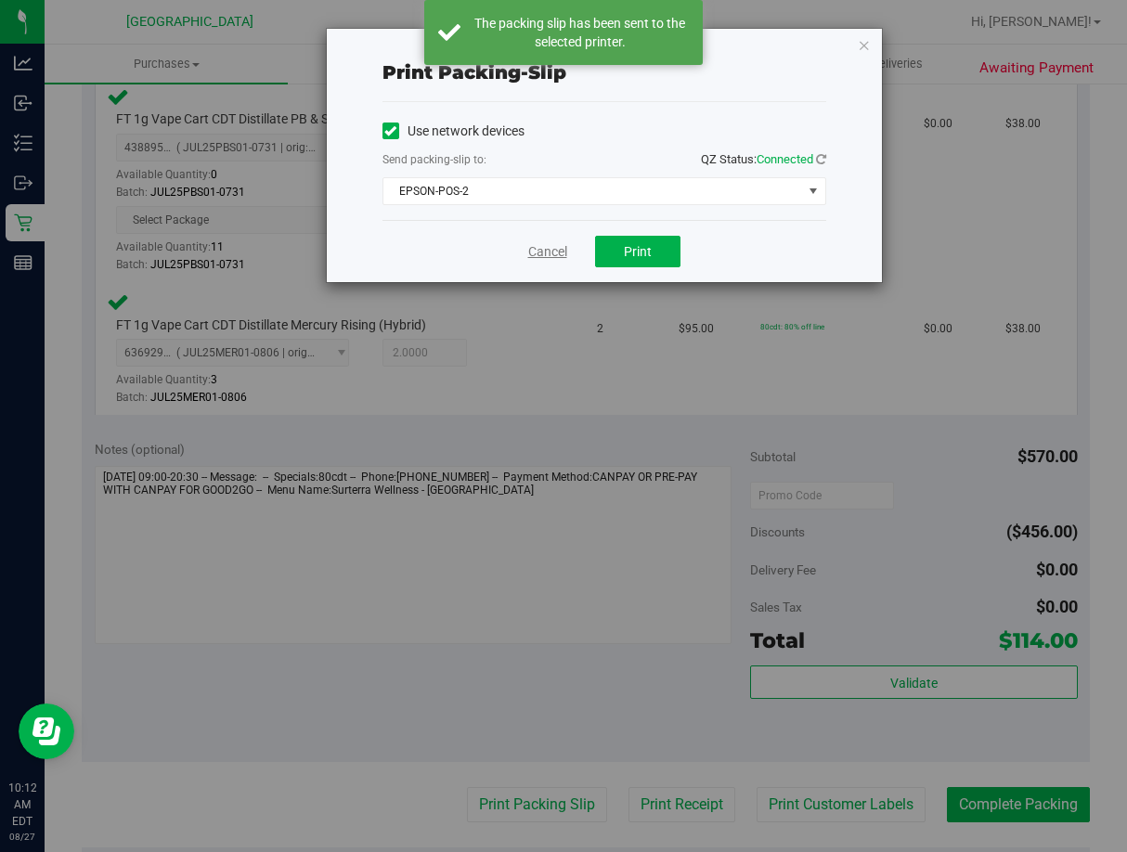
click at [560, 246] on link "Cancel" at bounding box center [547, 251] width 39 height 19
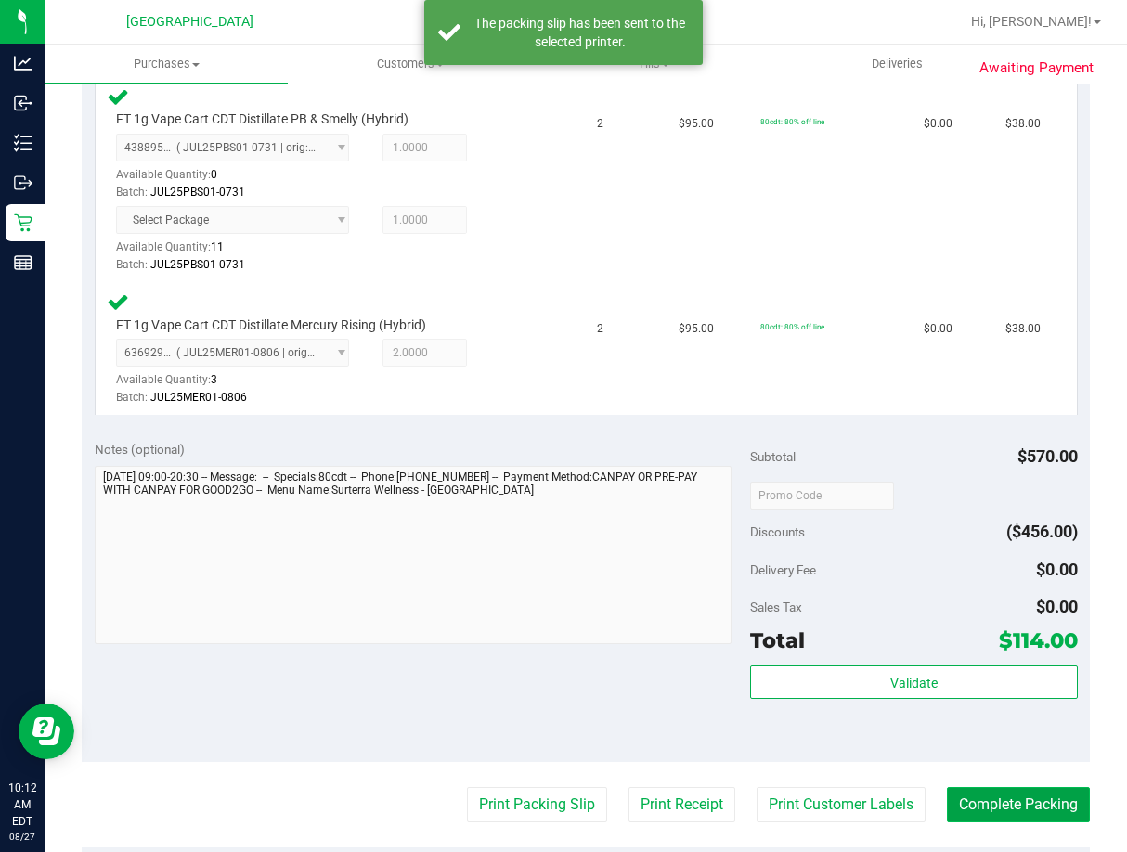
click at [1002, 805] on button "Complete Packing" at bounding box center [1018, 804] width 143 height 35
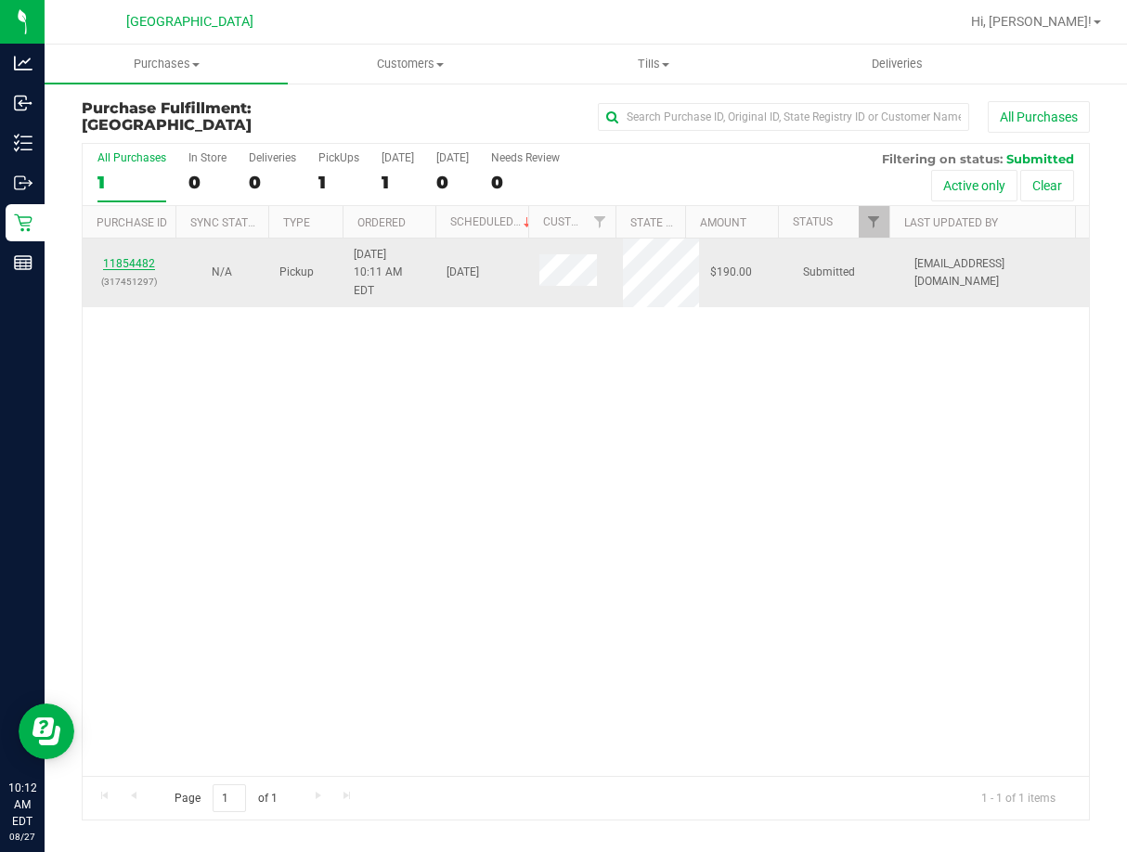
click at [131, 257] on link "11854482" at bounding box center [129, 263] width 52 height 13
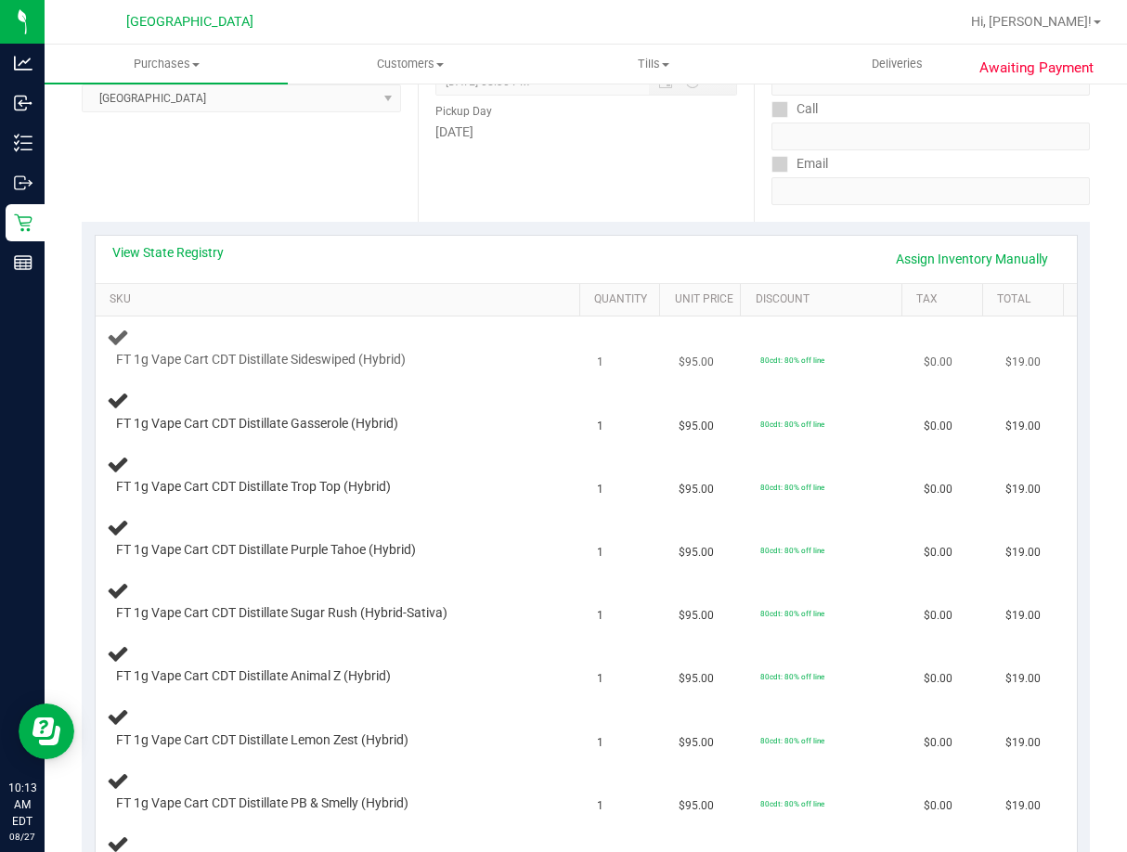
scroll to position [371, 0]
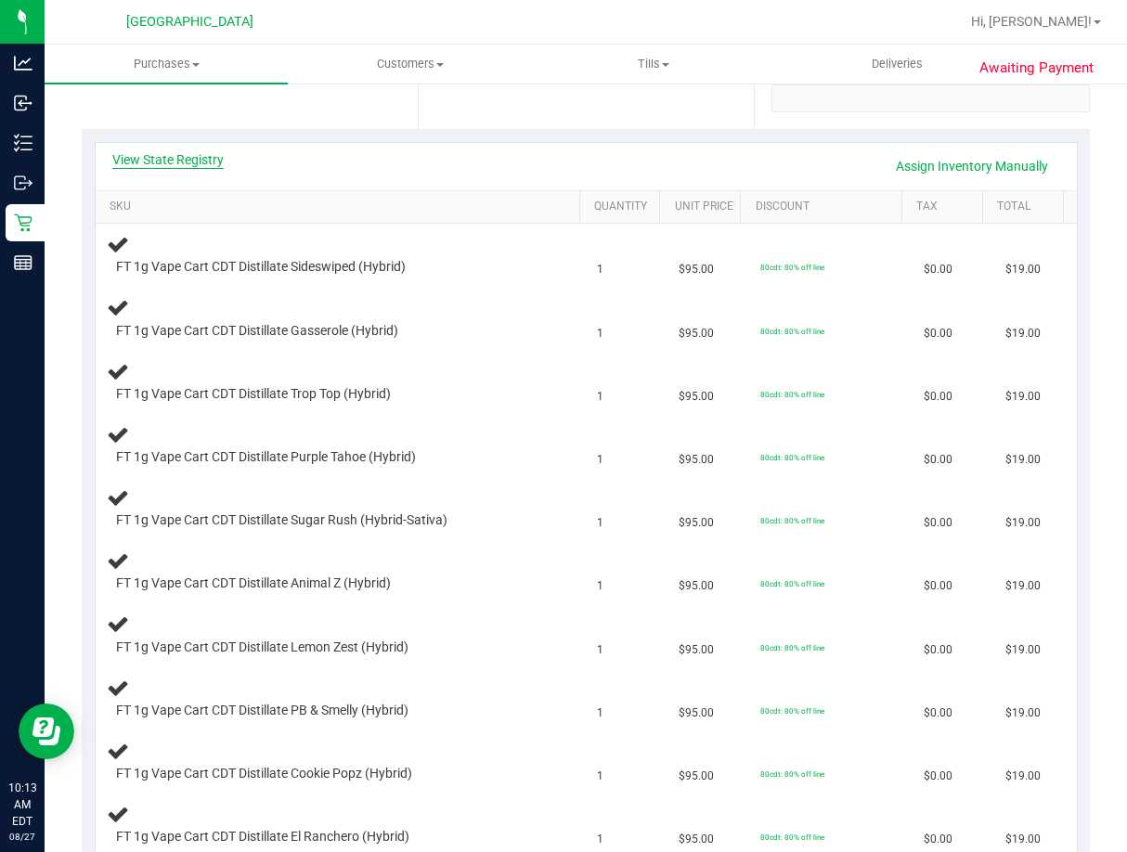
click at [147, 159] on link "View State Registry" at bounding box center [167, 159] width 111 height 19
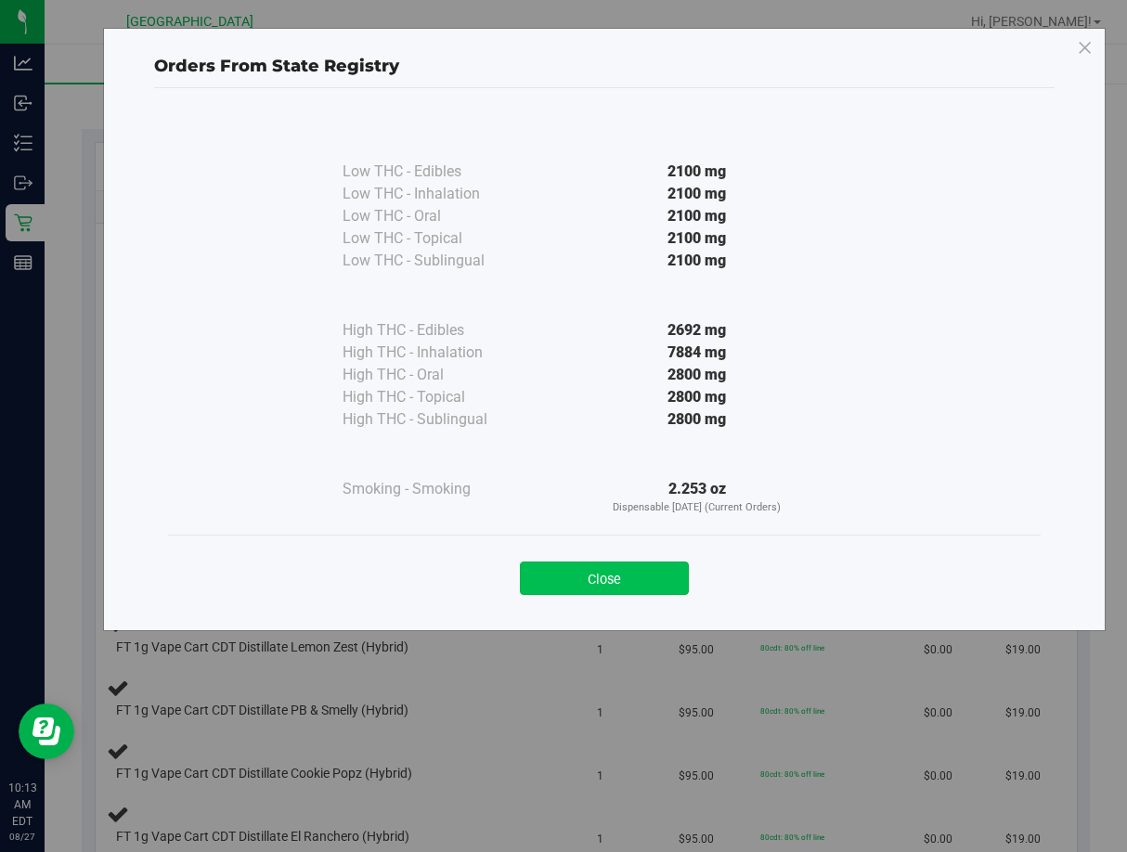
click at [588, 575] on button "Close" at bounding box center [604, 578] width 169 height 33
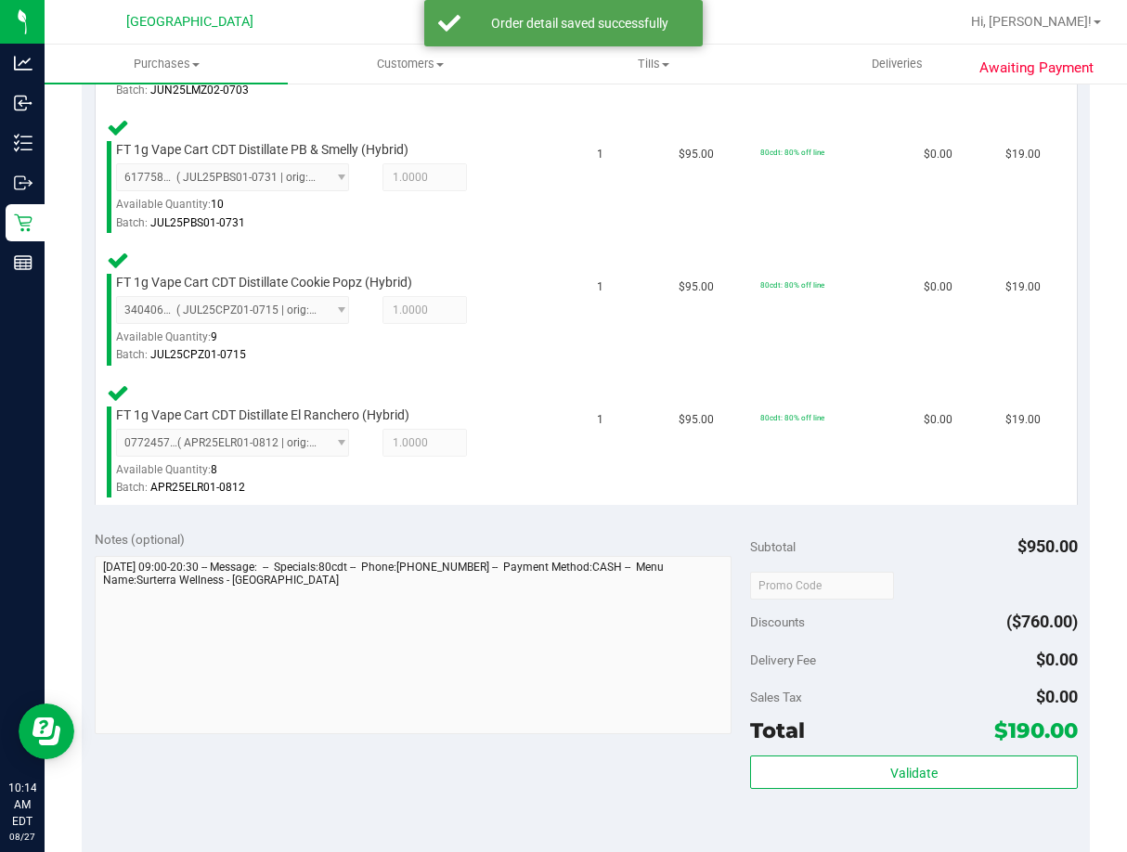
scroll to position [1578, 0]
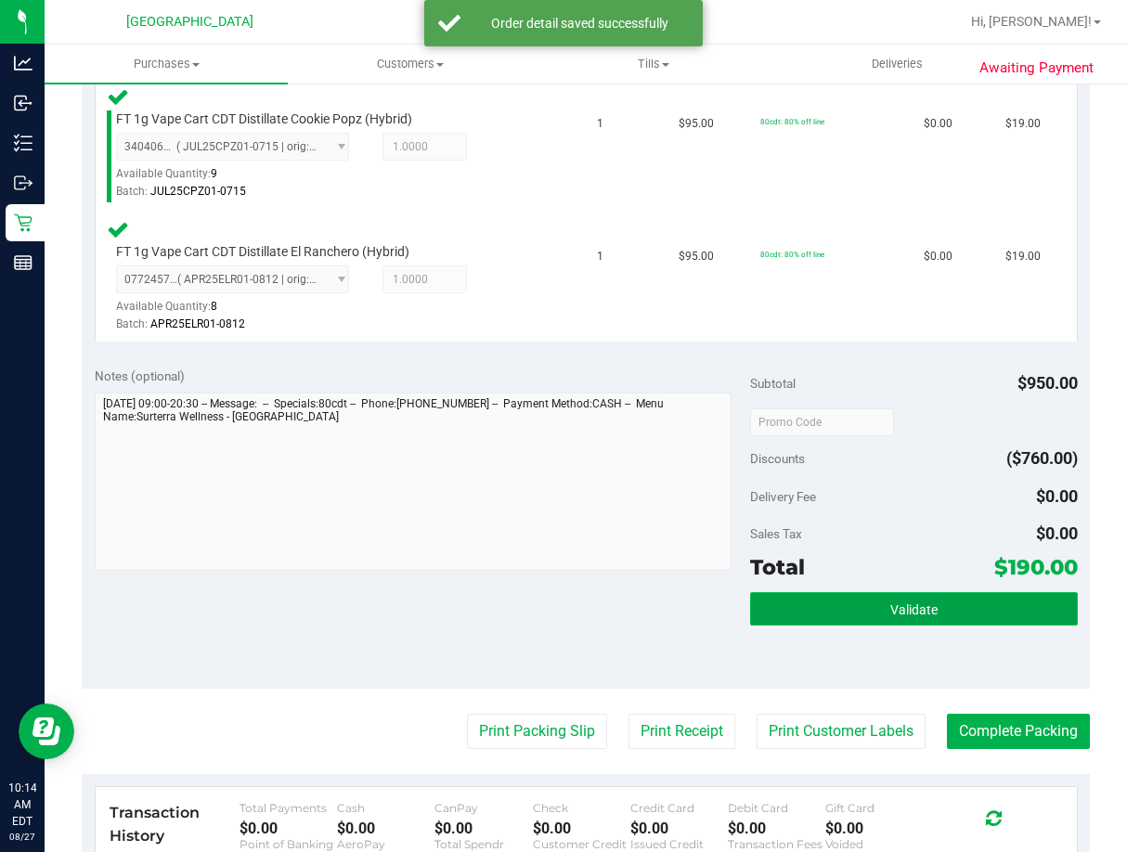
click at [902, 607] on span "Validate" at bounding box center [913, 609] width 47 height 15
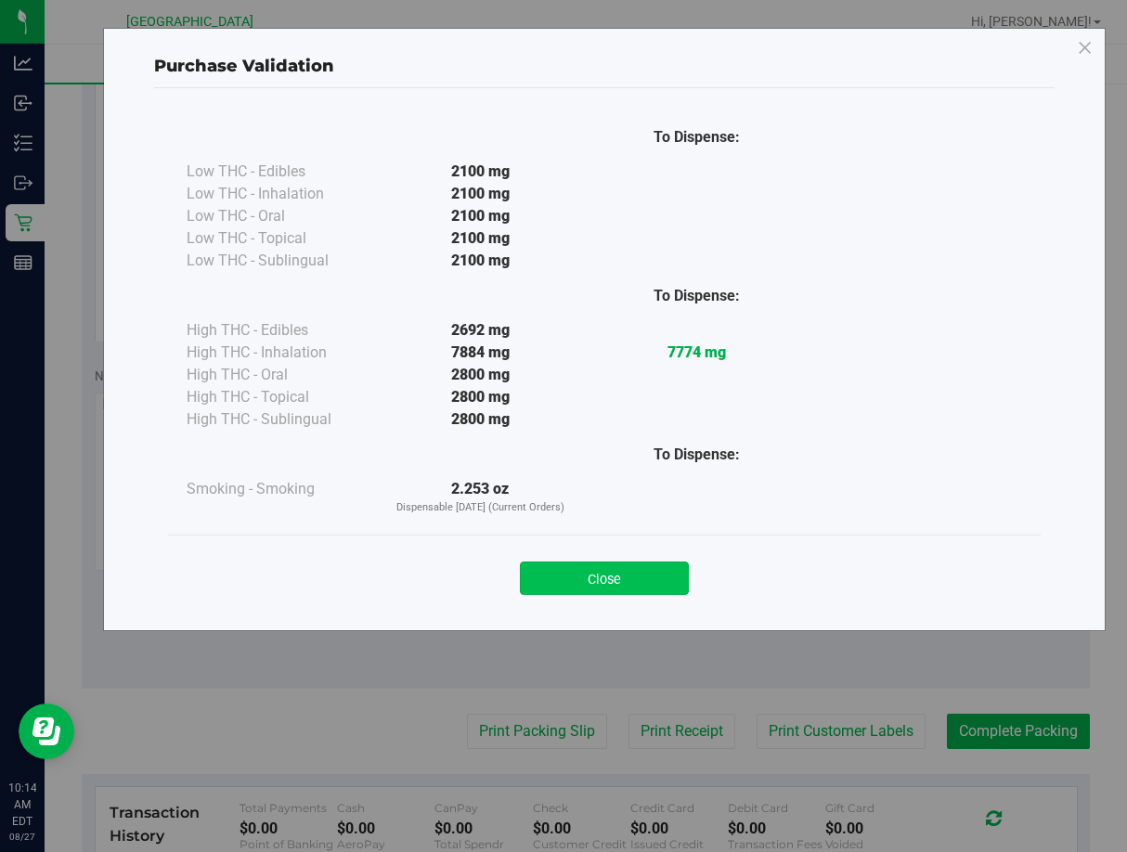
click at [636, 576] on button "Close" at bounding box center [604, 578] width 169 height 33
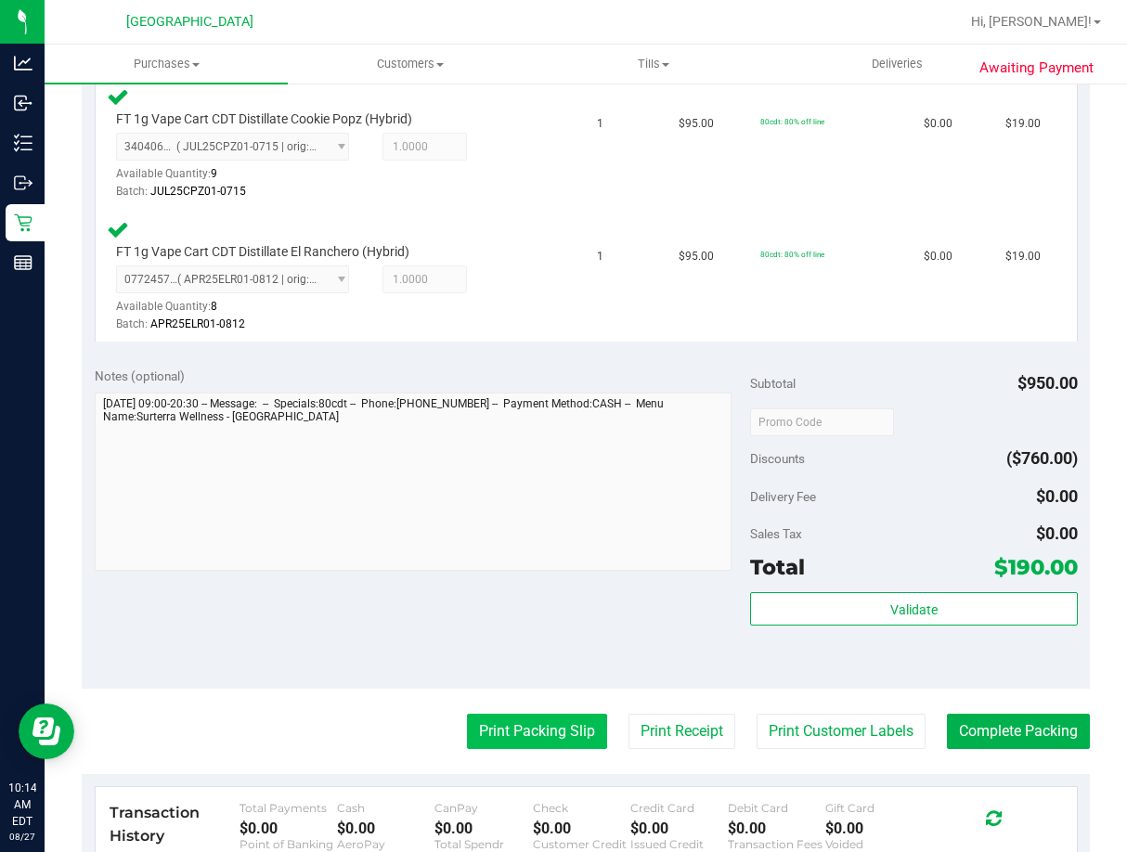
click at [552, 722] on button "Print Packing Slip" at bounding box center [537, 731] width 140 height 35
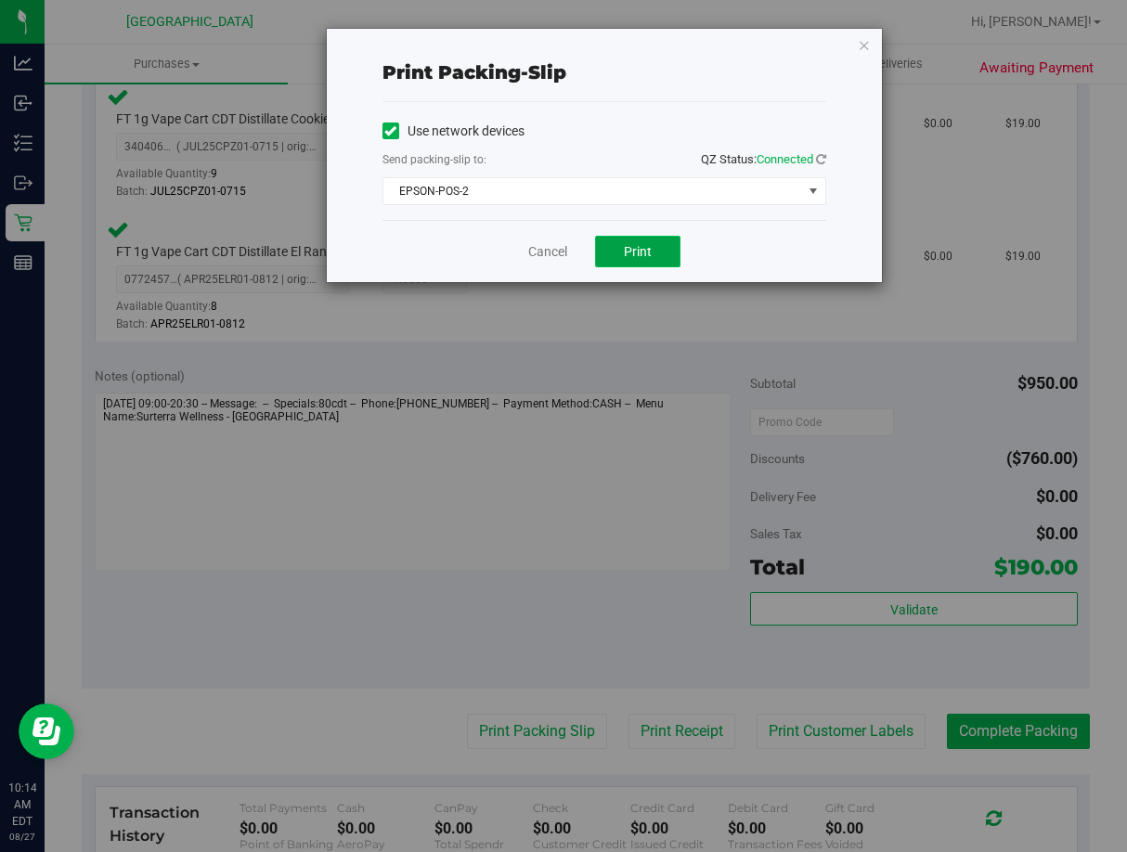
click at [628, 250] on span "Print" at bounding box center [638, 251] width 28 height 15
click at [539, 251] on link "Cancel" at bounding box center [547, 251] width 39 height 19
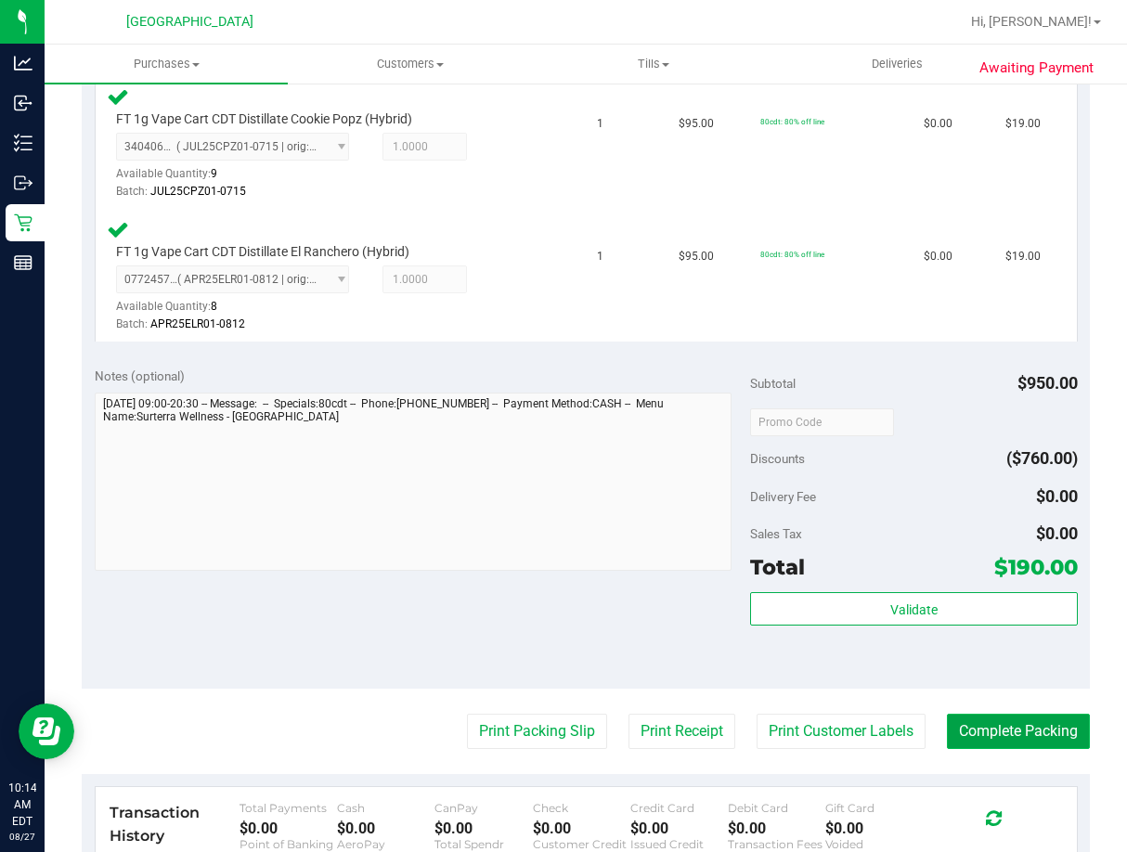
click at [951, 731] on button "Complete Packing" at bounding box center [1018, 731] width 143 height 35
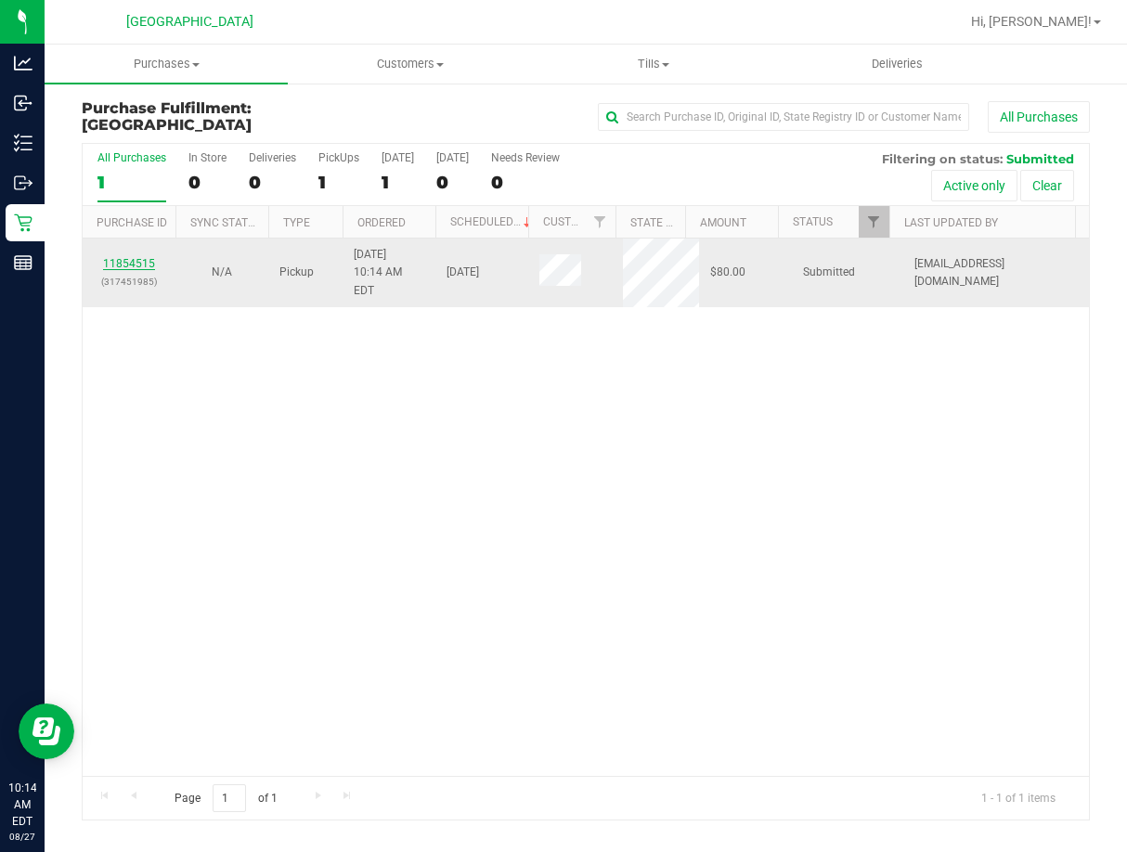
click at [138, 258] on link "11854515" at bounding box center [129, 263] width 52 height 13
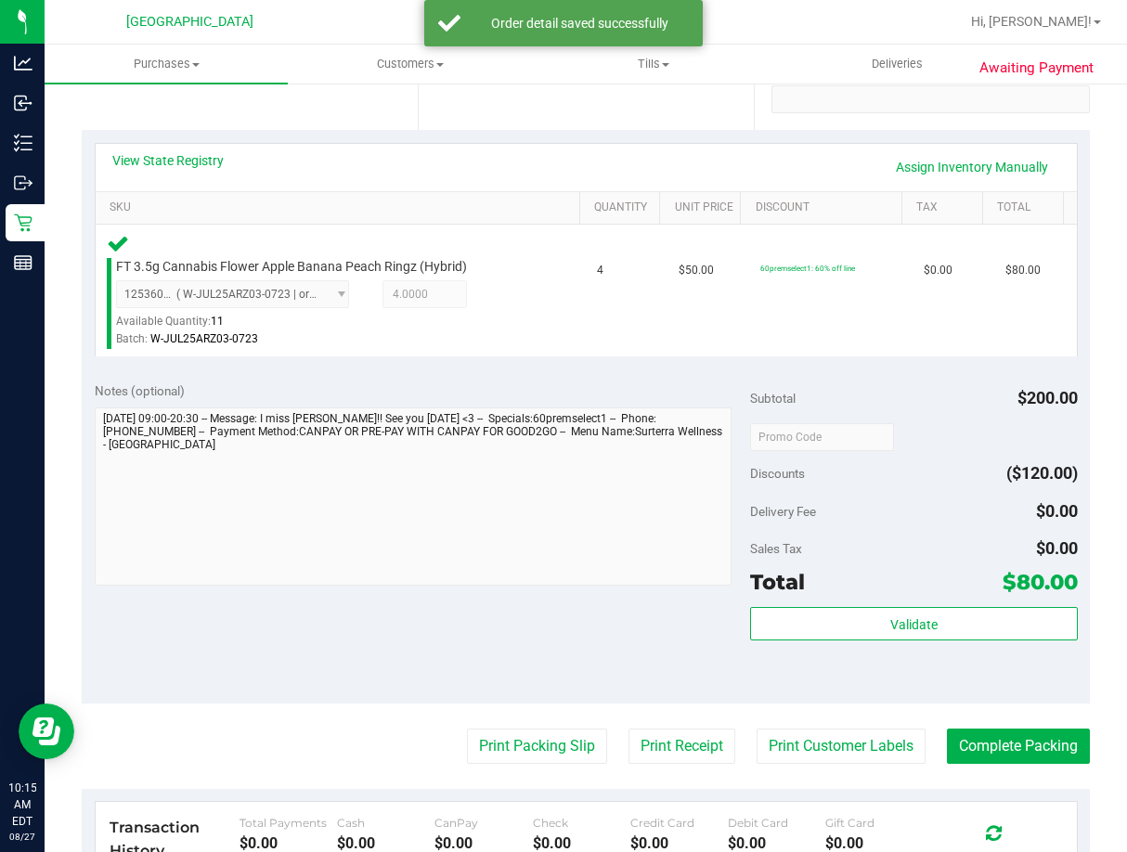
scroll to position [371, 0]
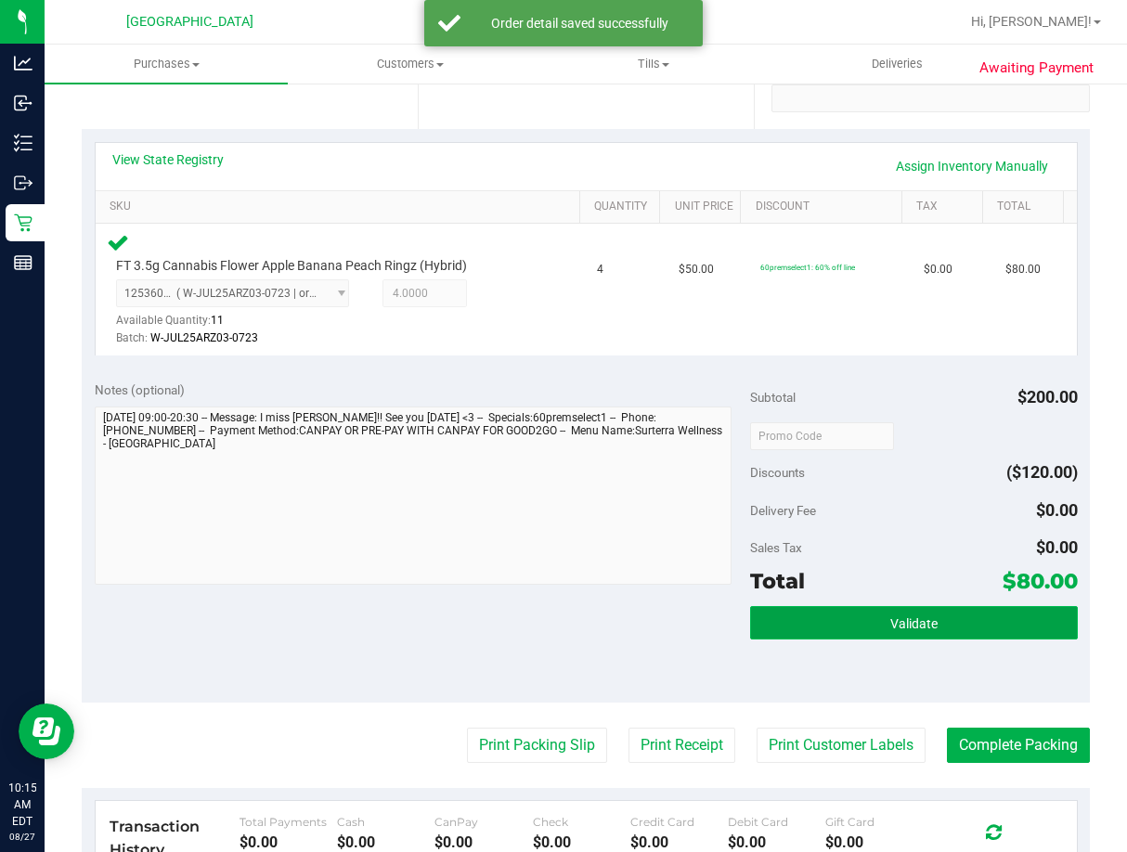
click at [926, 629] on button "Validate" at bounding box center [914, 622] width 328 height 33
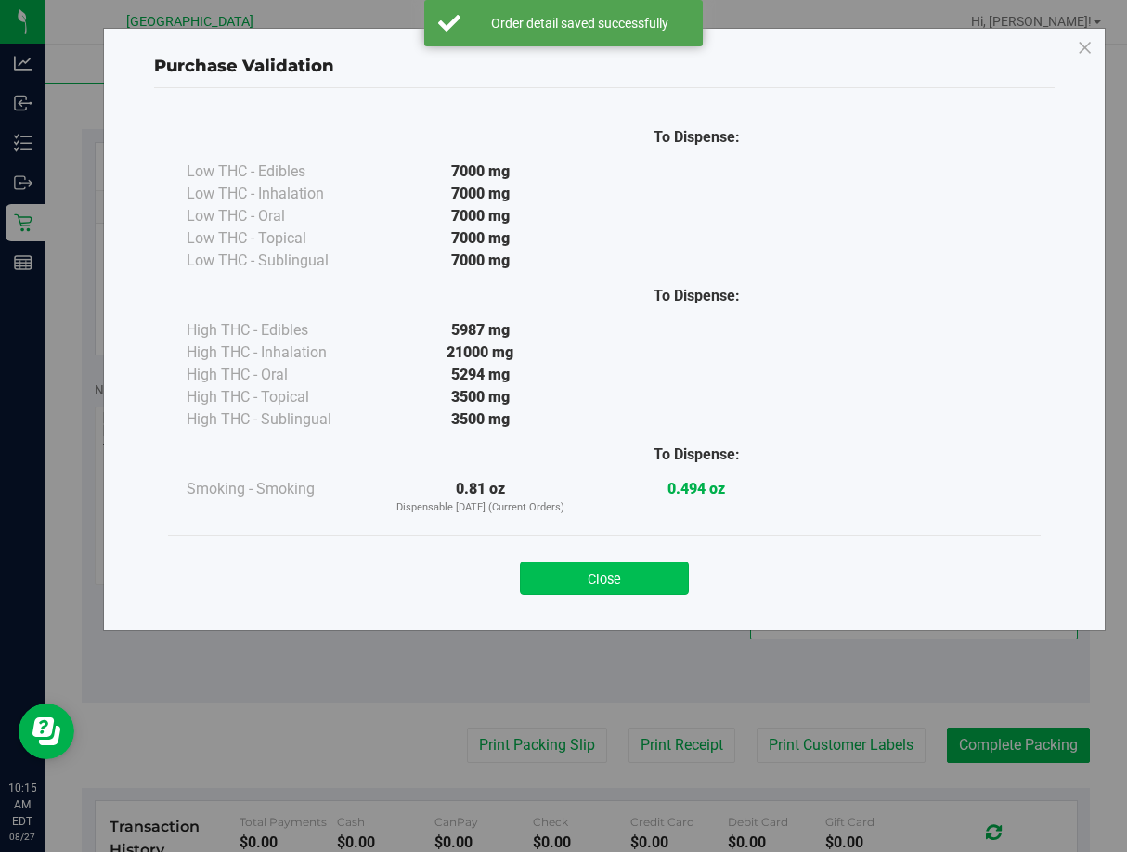
click at [645, 579] on button "Close" at bounding box center [604, 578] width 169 height 33
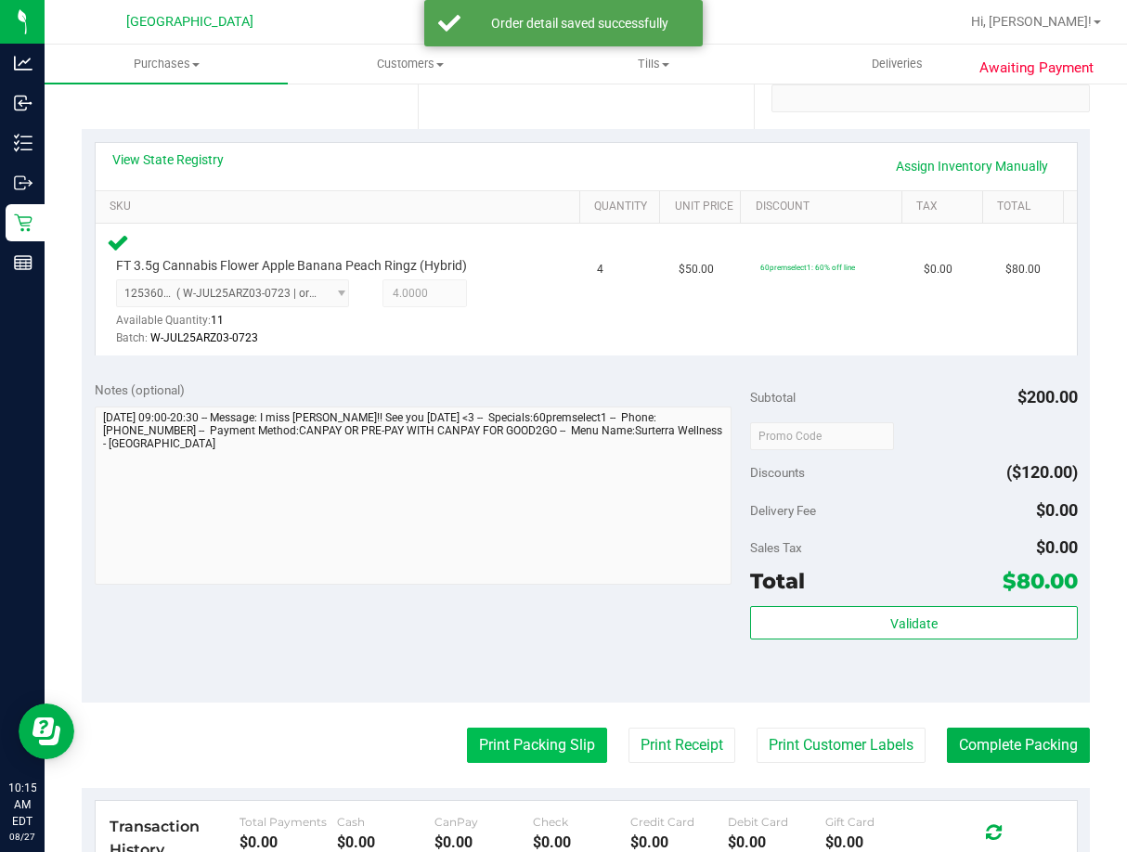
click at [535, 732] on button "Print Packing Slip" at bounding box center [537, 745] width 140 height 35
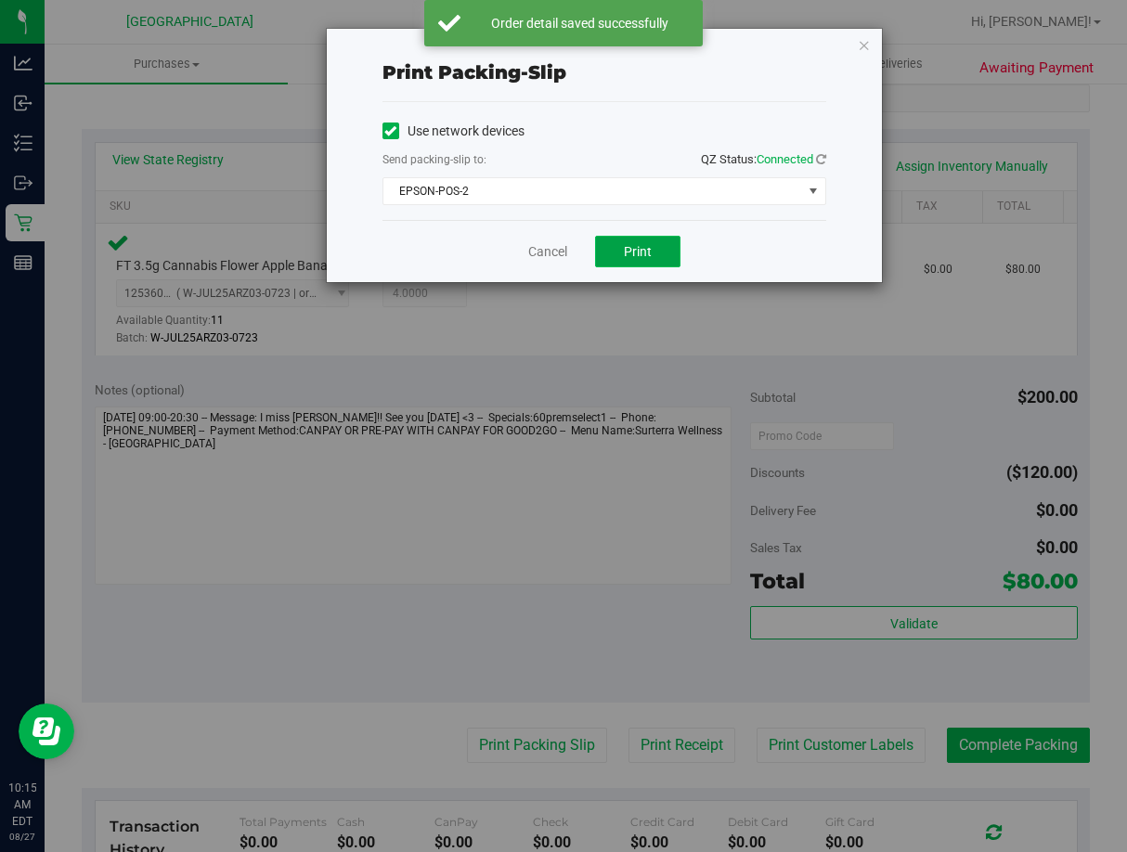
click at [627, 240] on button "Print" at bounding box center [637, 252] width 85 height 32
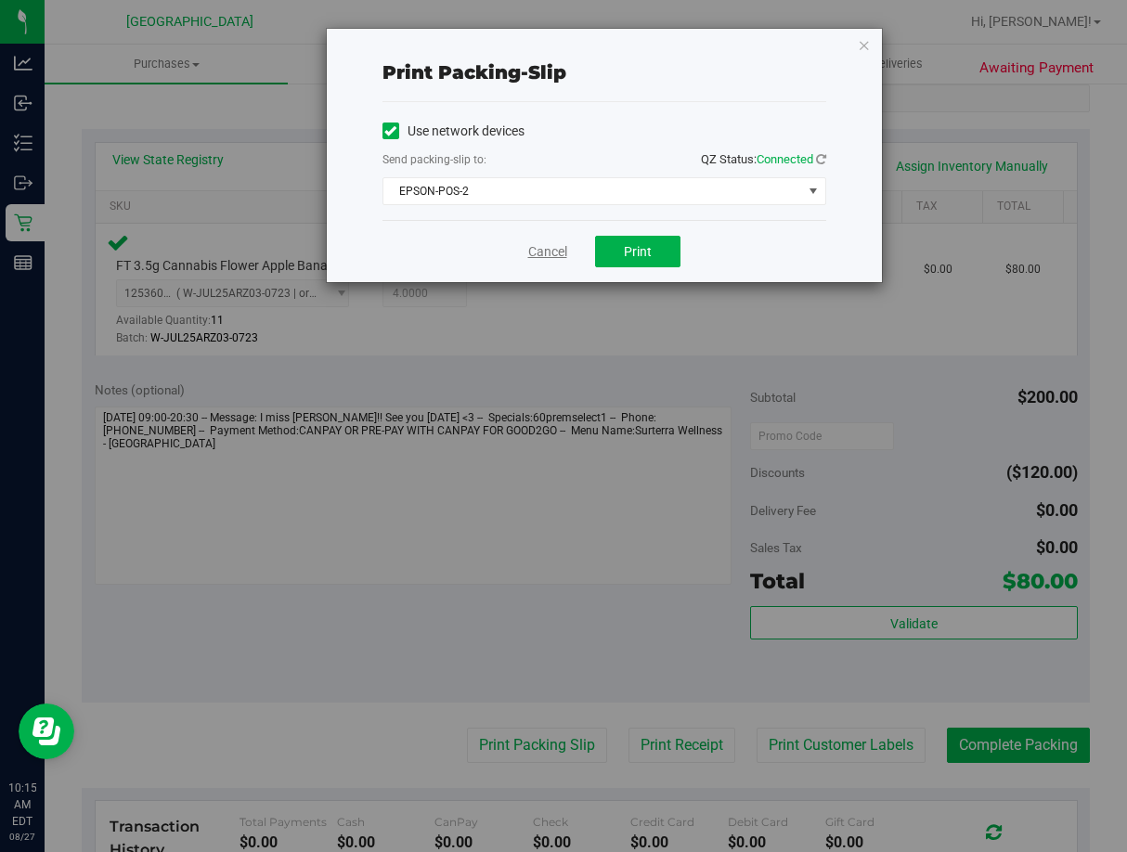
click at [549, 254] on link "Cancel" at bounding box center [547, 251] width 39 height 19
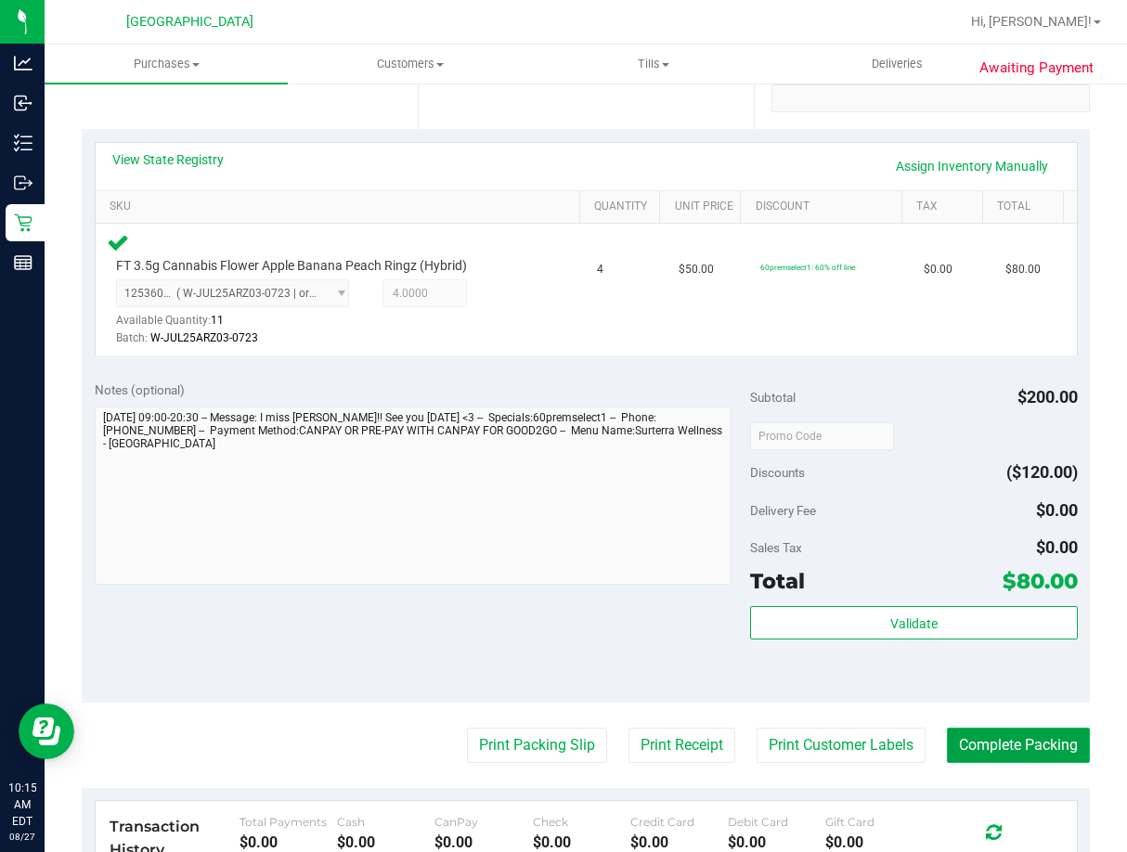
click at [974, 758] on button "Complete Packing" at bounding box center [1018, 745] width 143 height 35
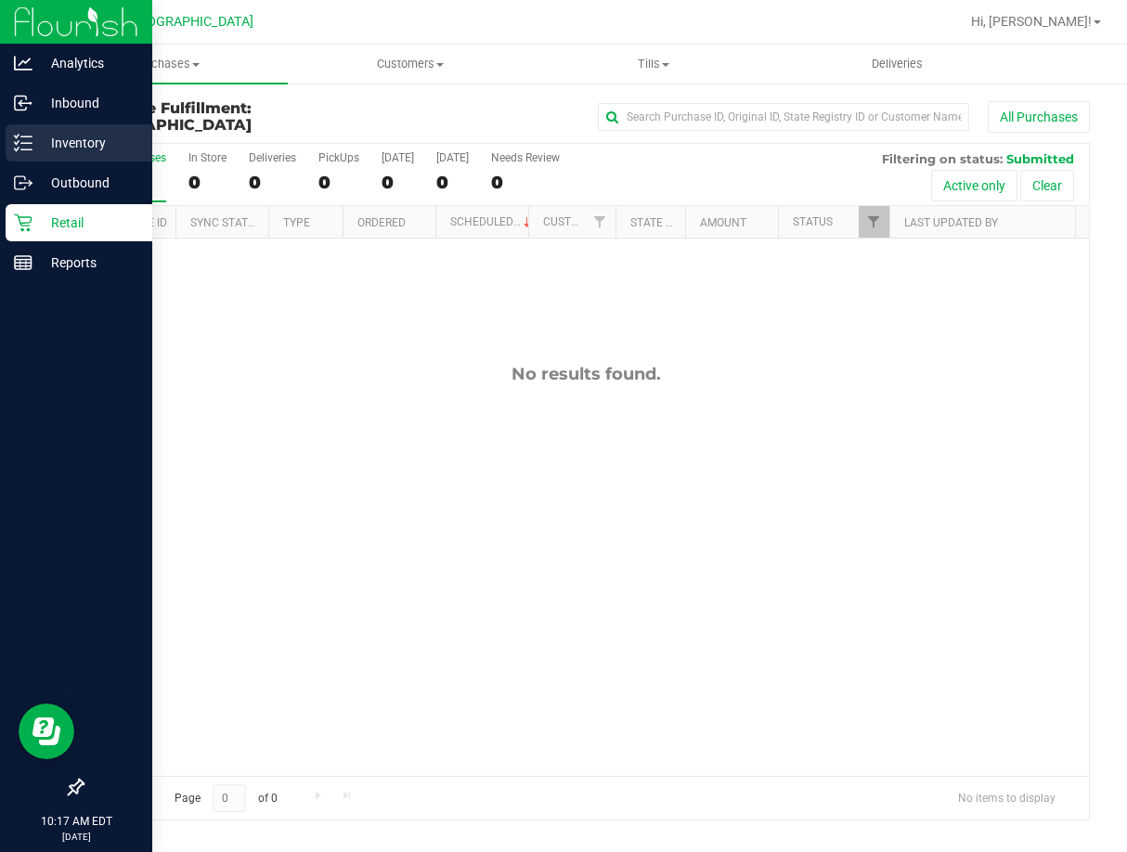
click at [32, 150] on p "Inventory" at bounding box center [87, 143] width 111 height 22
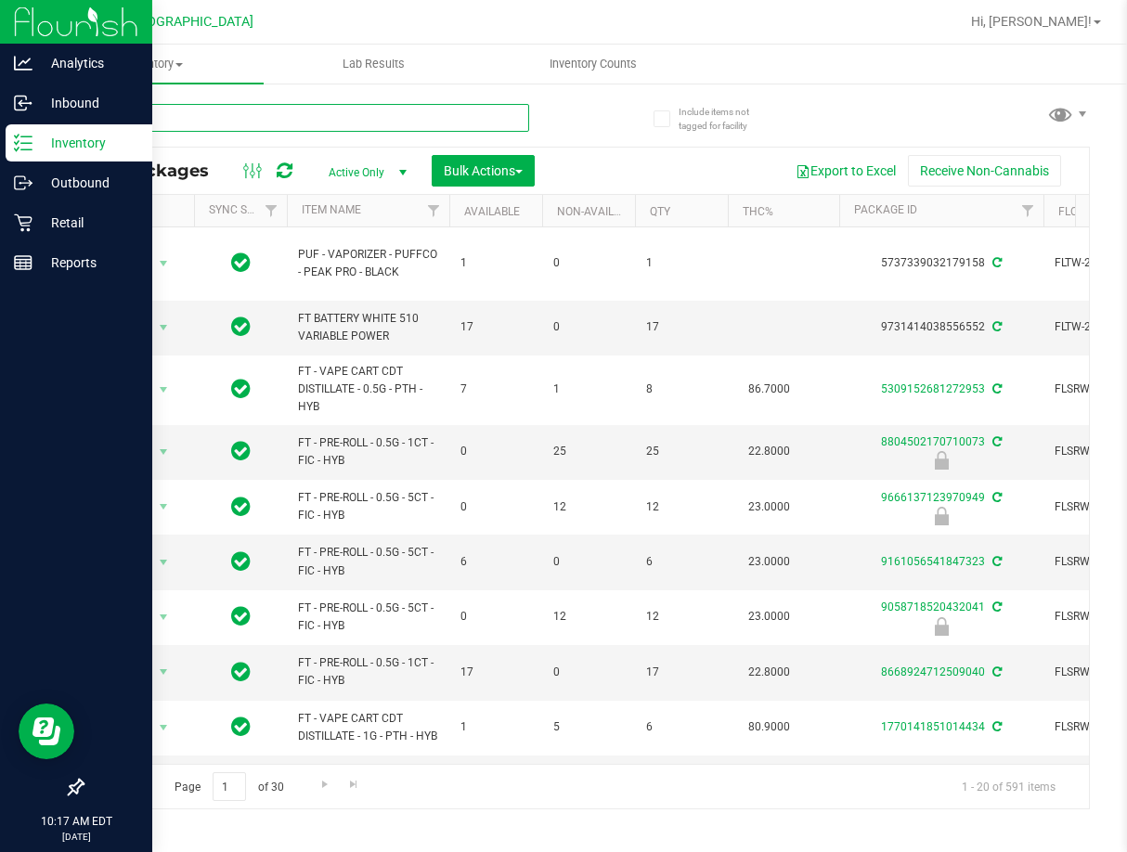
click at [281, 122] on input "text" at bounding box center [305, 118] width 447 height 28
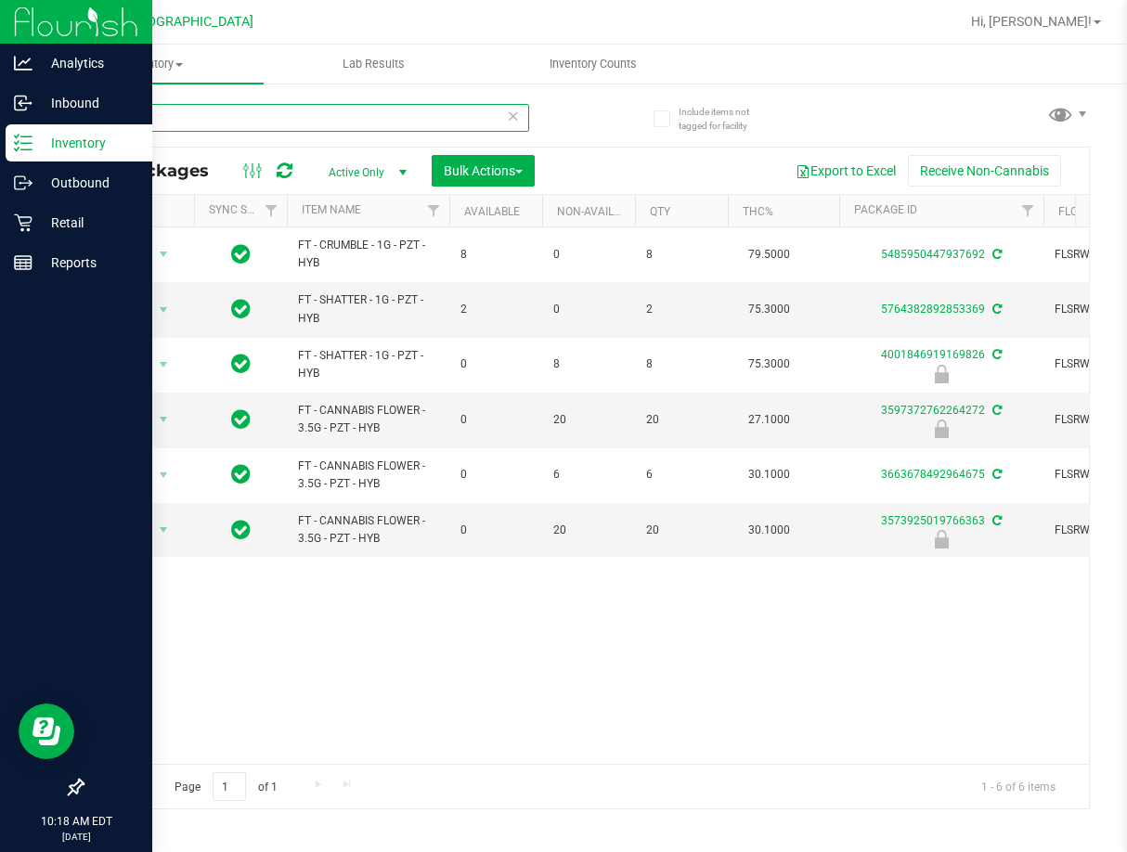
type input "pzt"
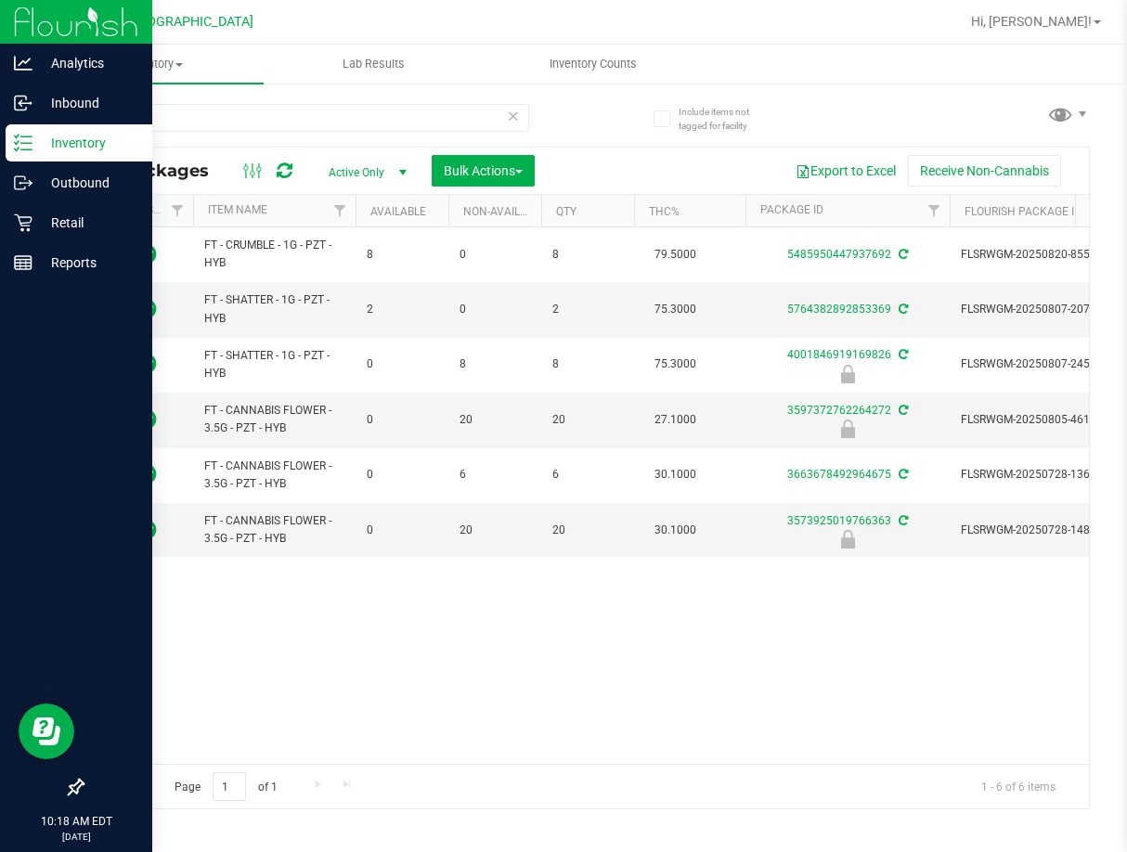
scroll to position [0, 178]
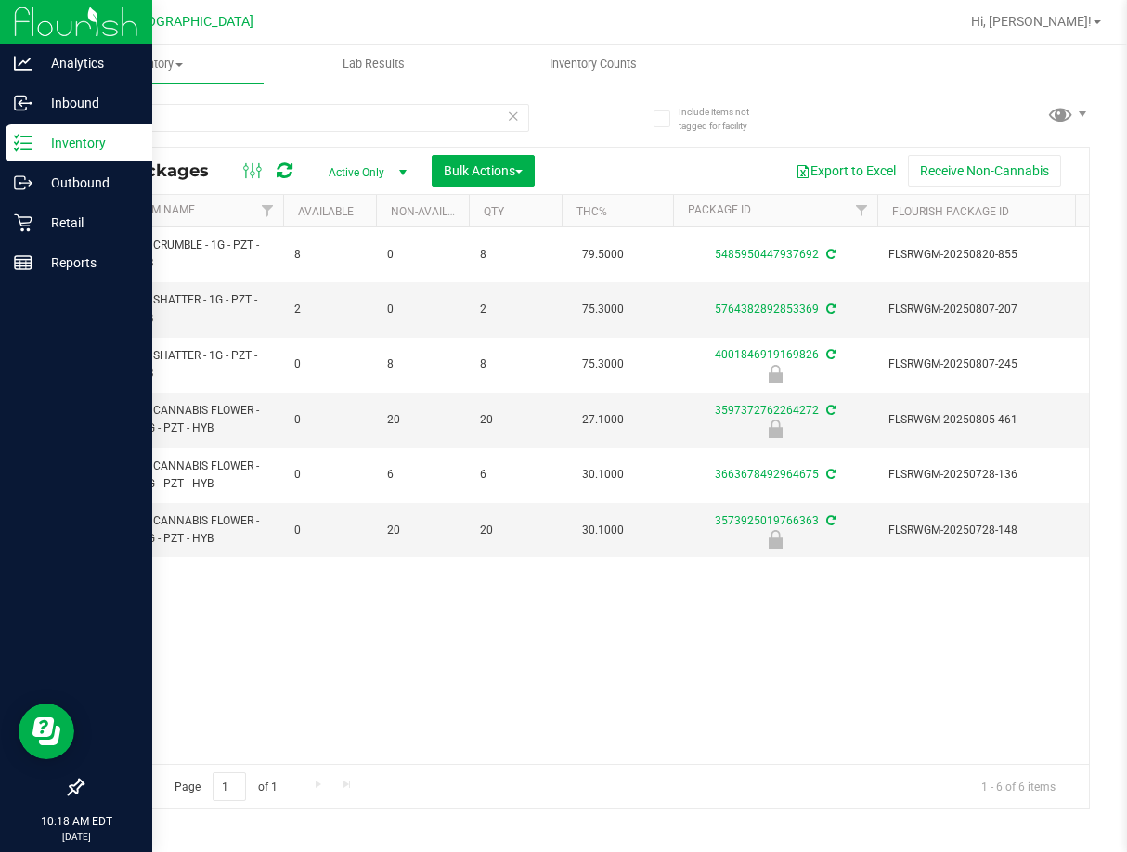
drag, startPoint x: 552, startPoint y: 561, endPoint x: 623, endPoint y: 567, distance: 70.9
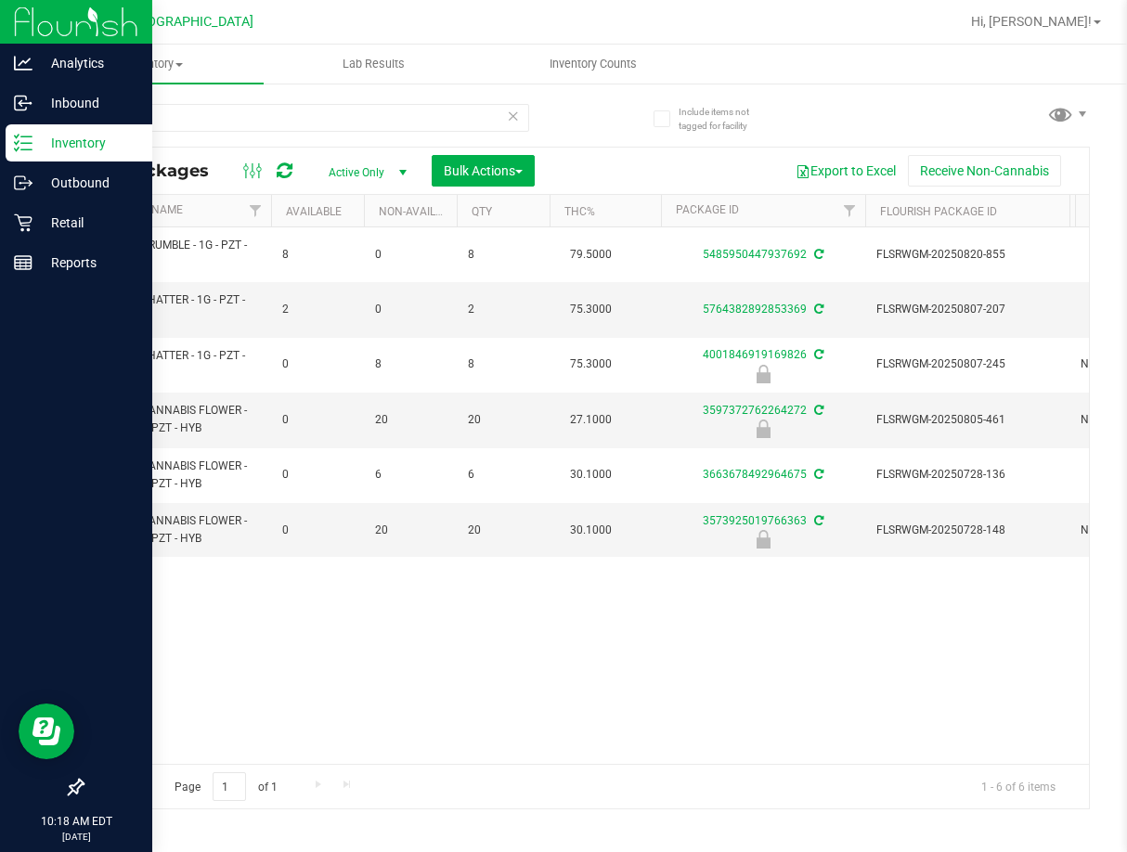
scroll to position [0, 0]
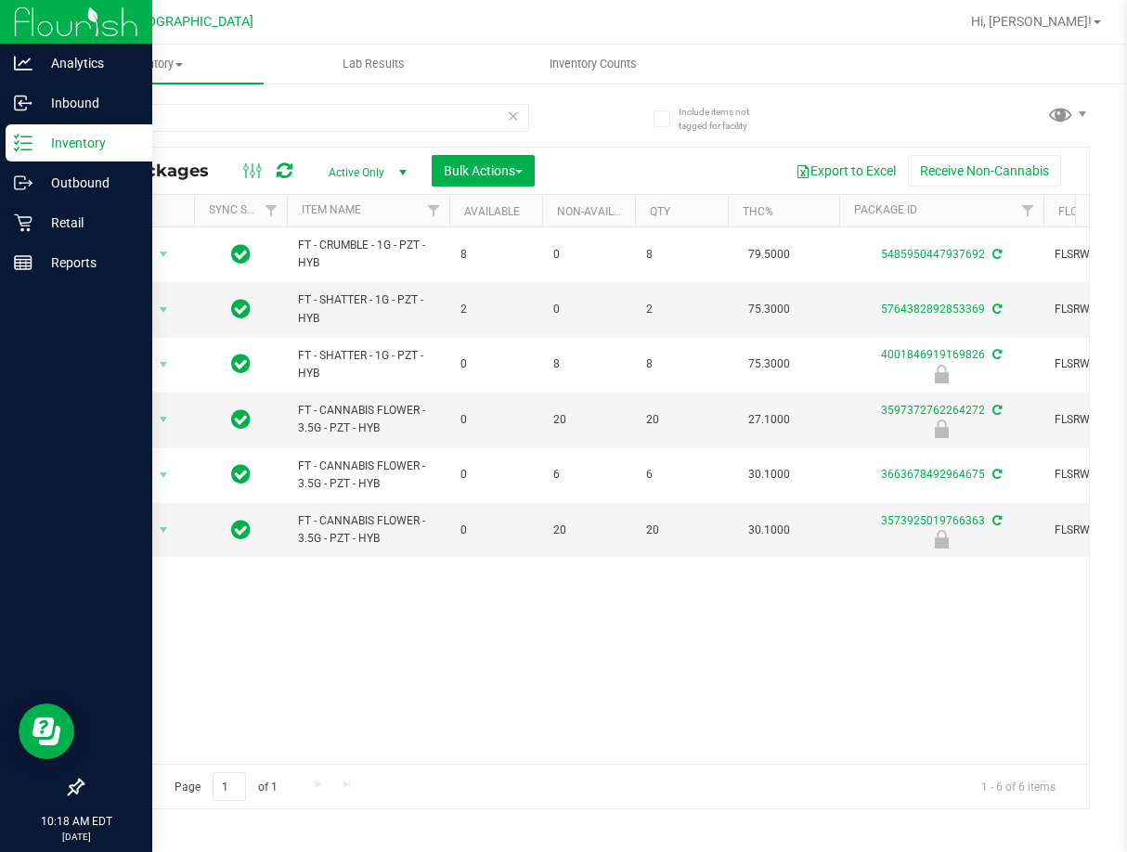
drag, startPoint x: 628, startPoint y: 592, endPoint x: 295, endPoint y: 565, distance: 334.4
click at [166, 533] on span "select" at bounding box center [163, 530] width 15 height 15
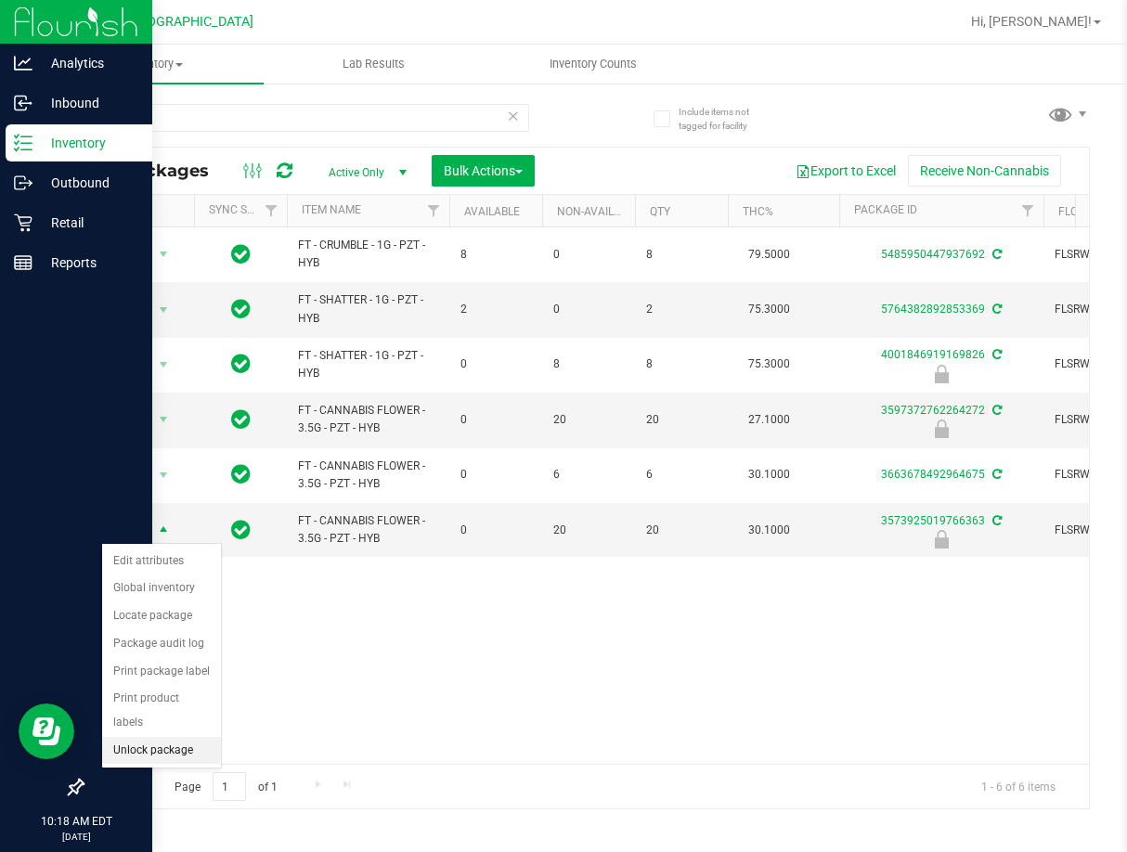
click at [196, 737] on li "Unlock package" at bounding box center [161, 751] width 119 height 28
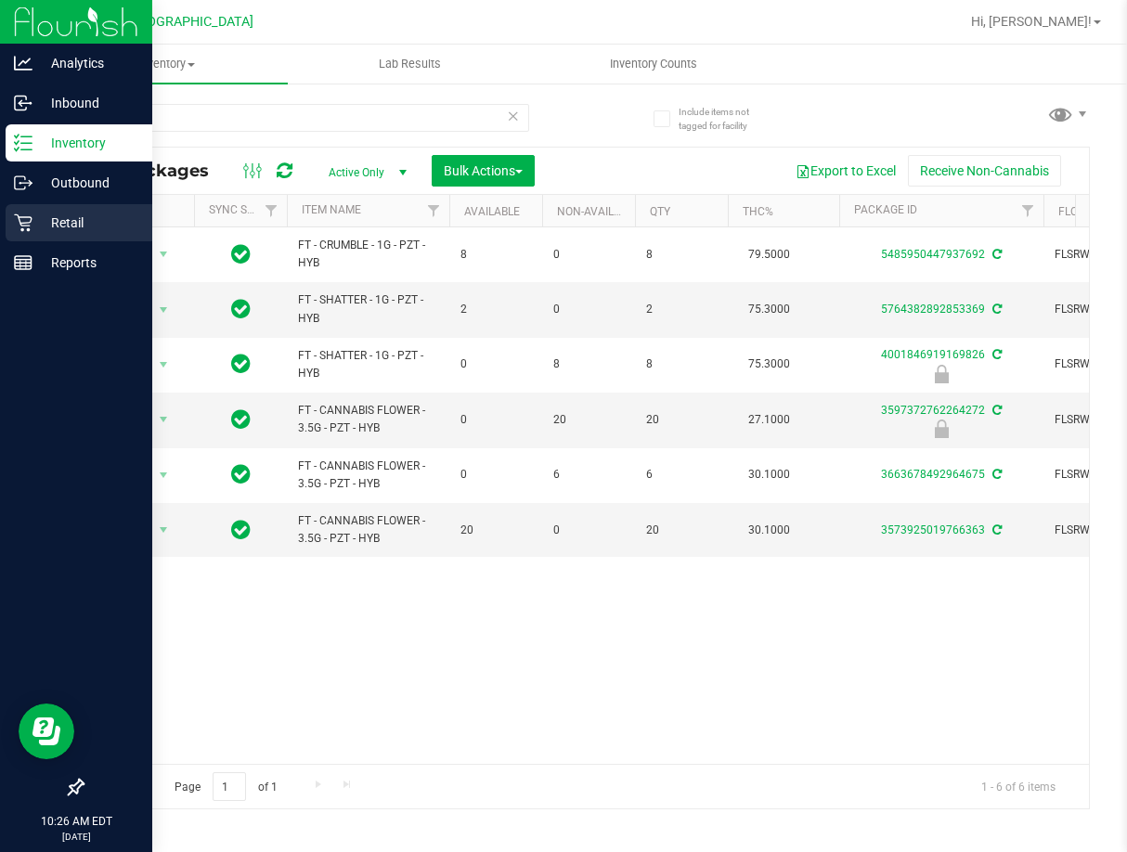
click at [36, 223] on p "Retail" at bounding box center [87, 223] width 111 height 22
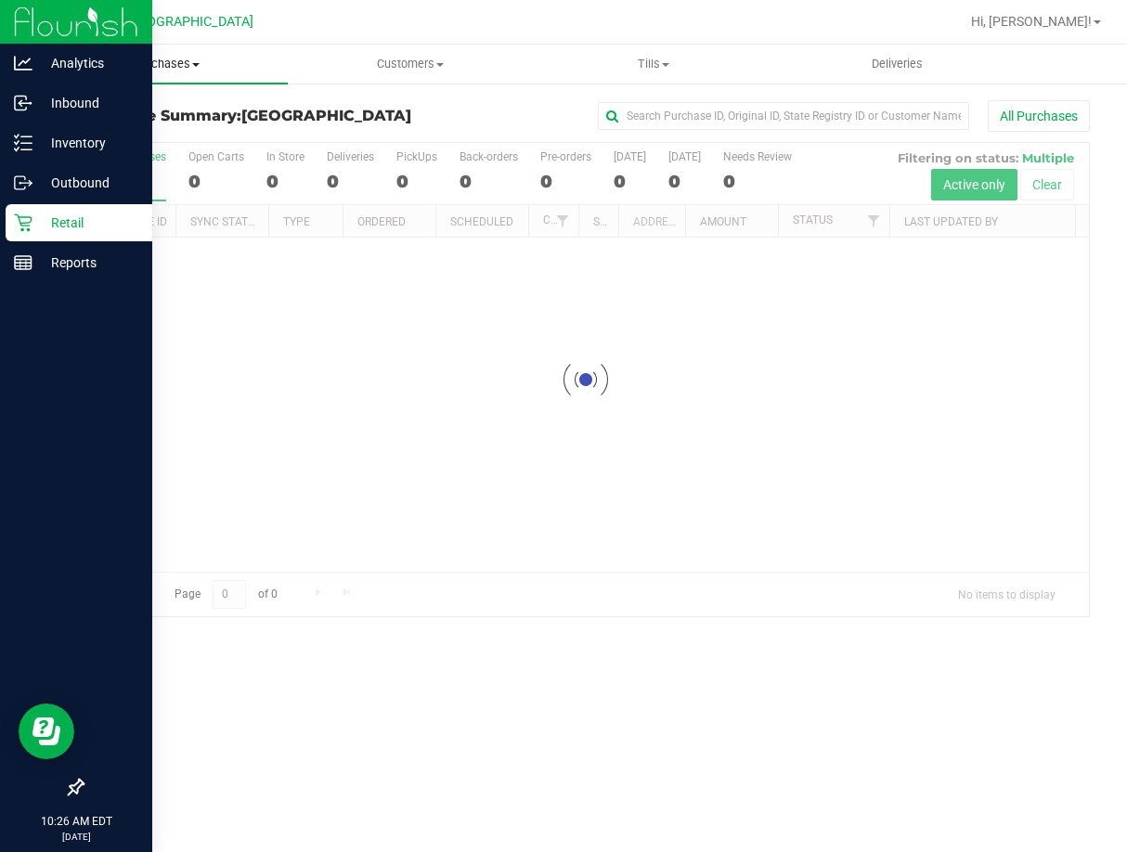
click at [184, 62] on span "Purchases" at bounding box center [166, 64] width 243 height 17
click at [139, 126] on span "Fulfillment" at bounding box center [102, 134] width 115 height 16
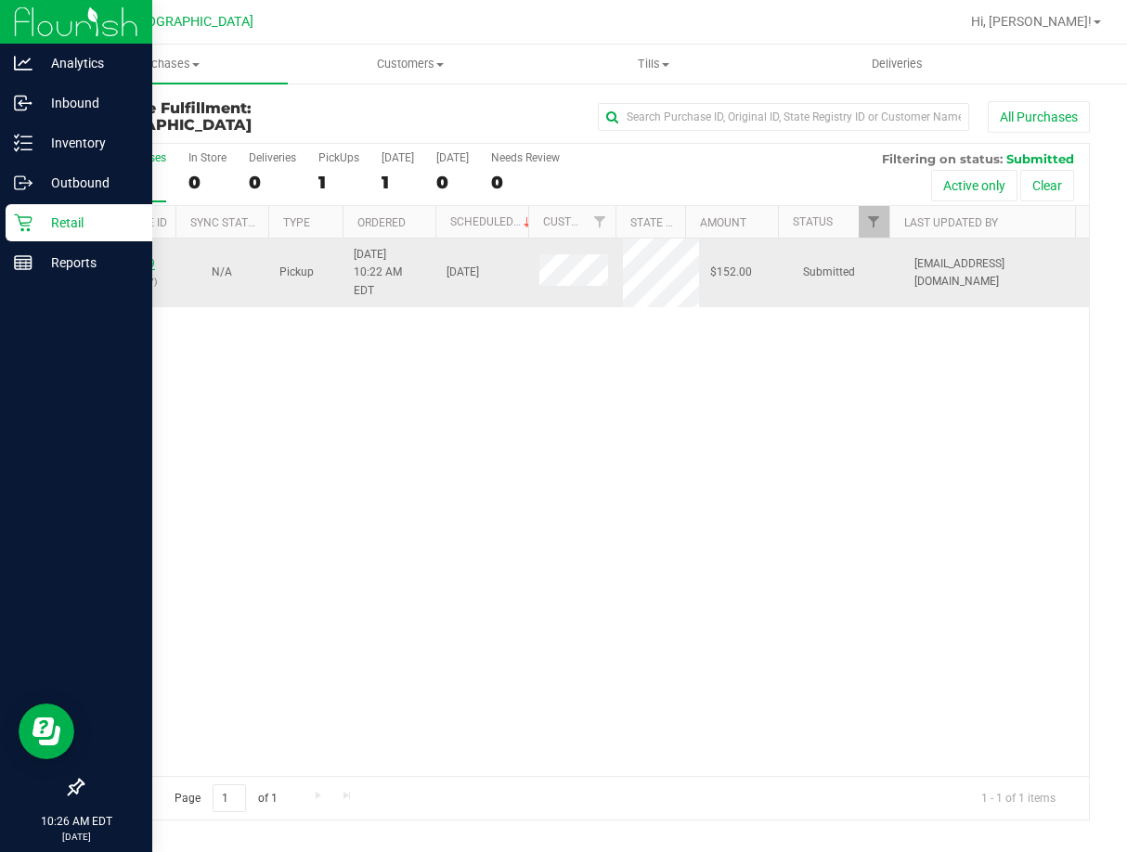
click at [115, 257] on link "11854589" at bounding box center [129, 263] width 52 height 13
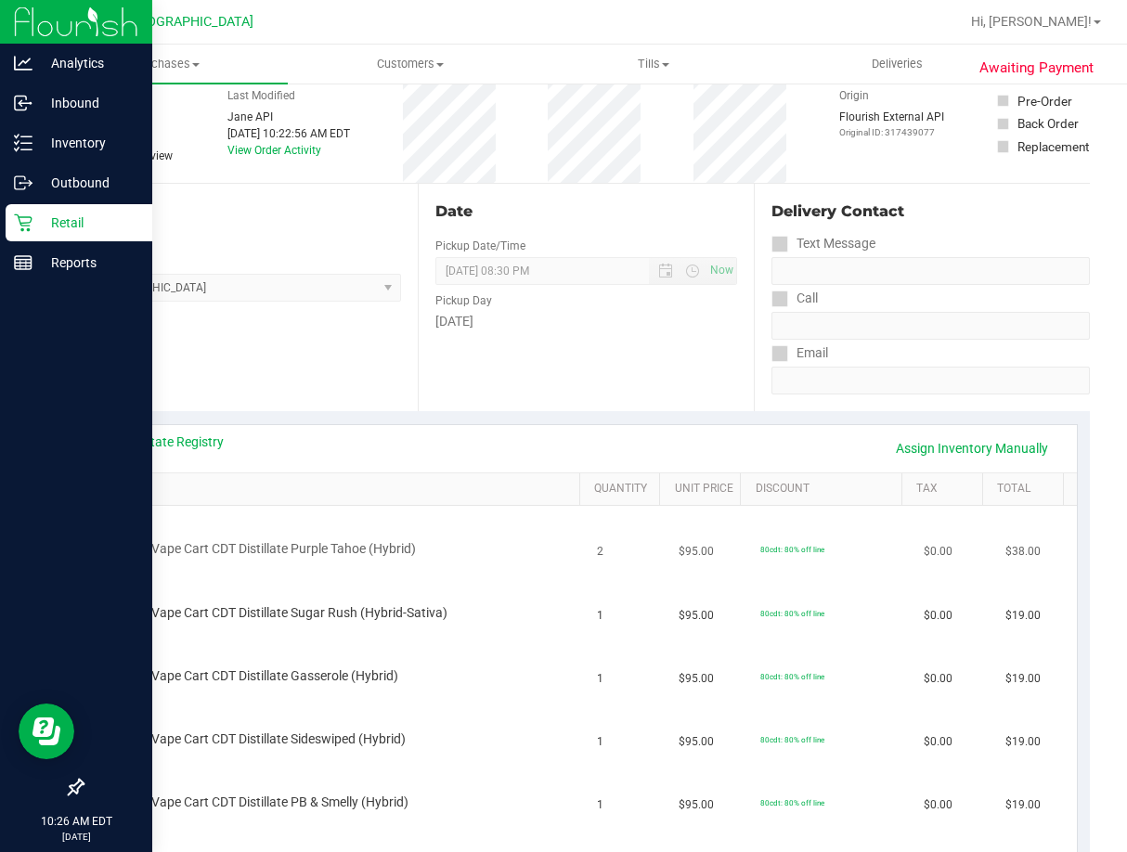
scroll to position [279, 0]
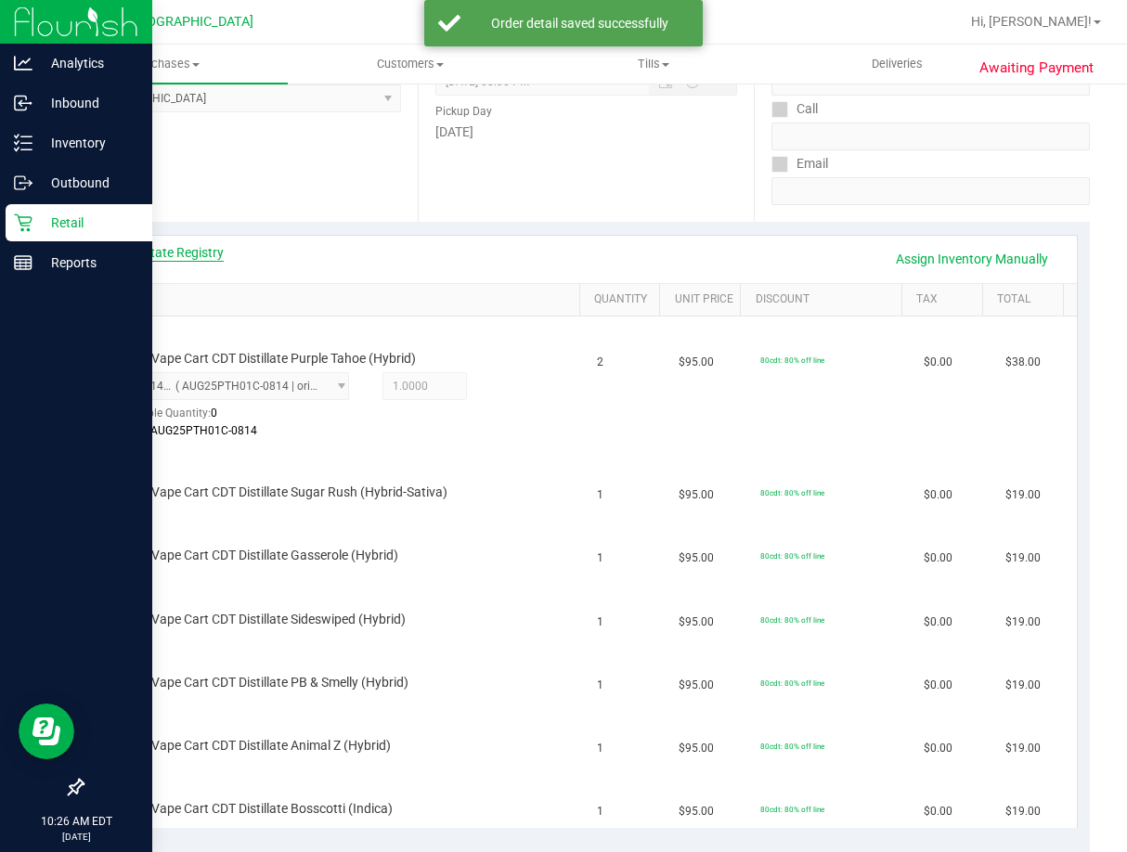
click at [210, 256] on link "View State Registry" at bounding box center [167, 252] width 111 height 19
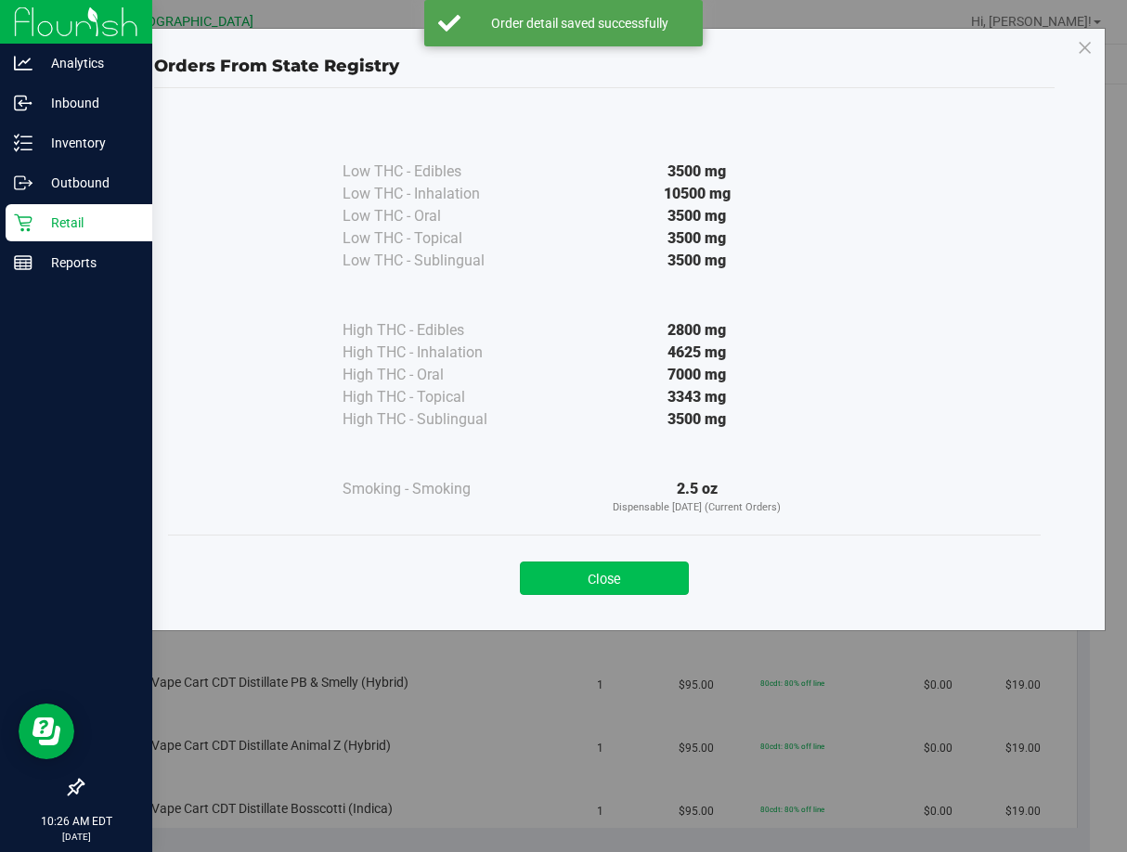
click at [578, 566] on button "Close" at bounding box center [604, 578] width 169 height 33
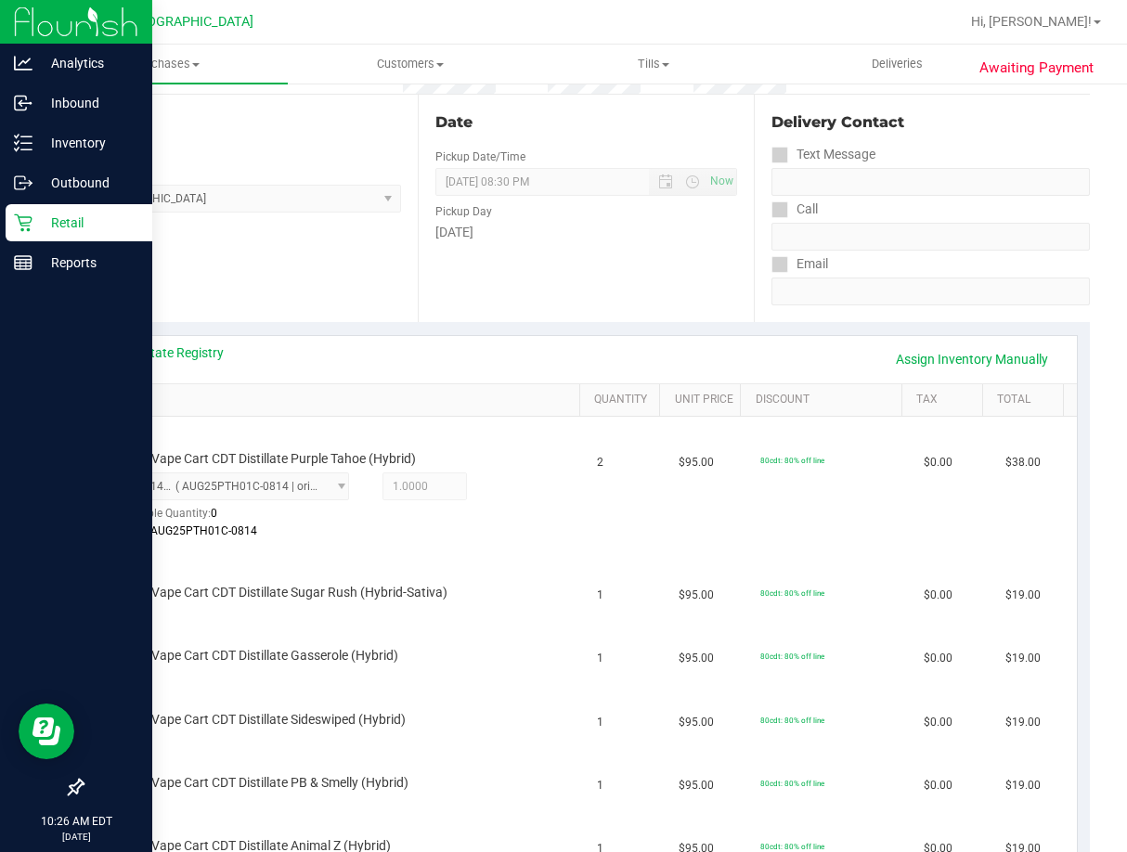
scroll to position [186, 0]
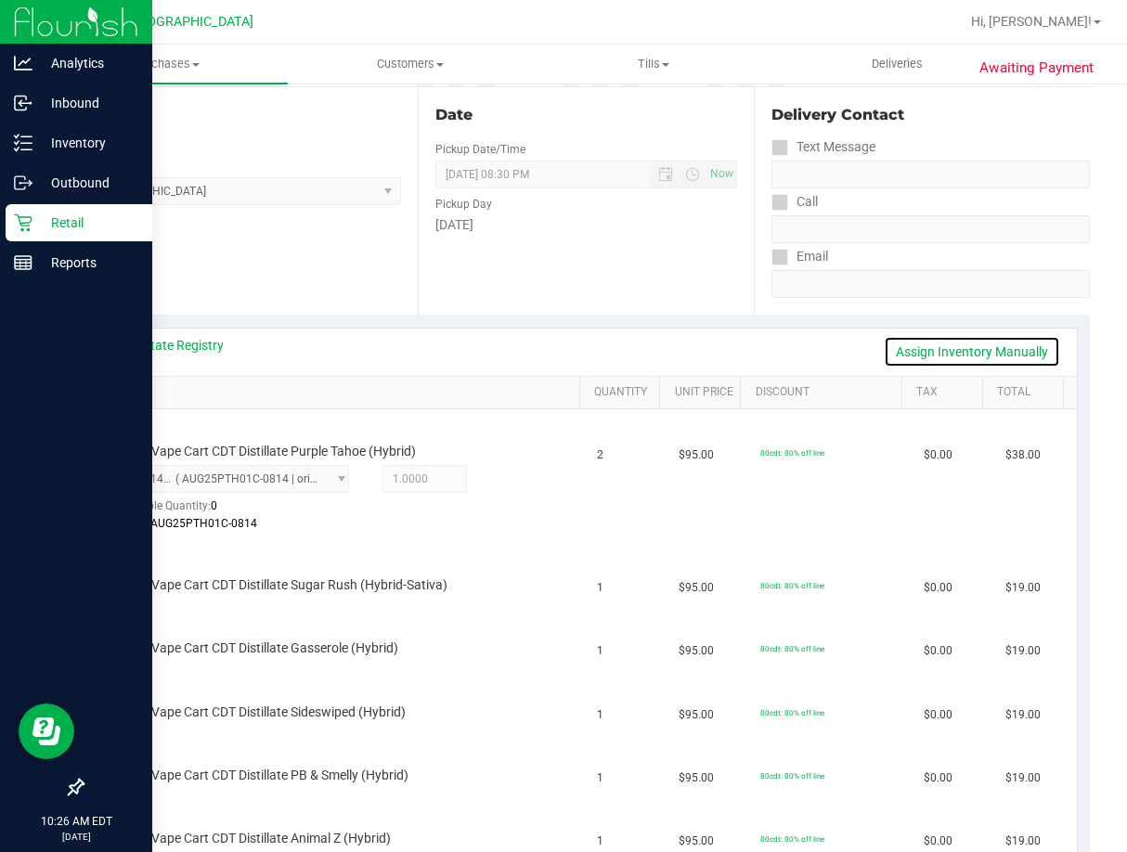
click at [918, 355] on link "Assign Inventory Manually" at bounding box center [972, 352] width 176 height 32
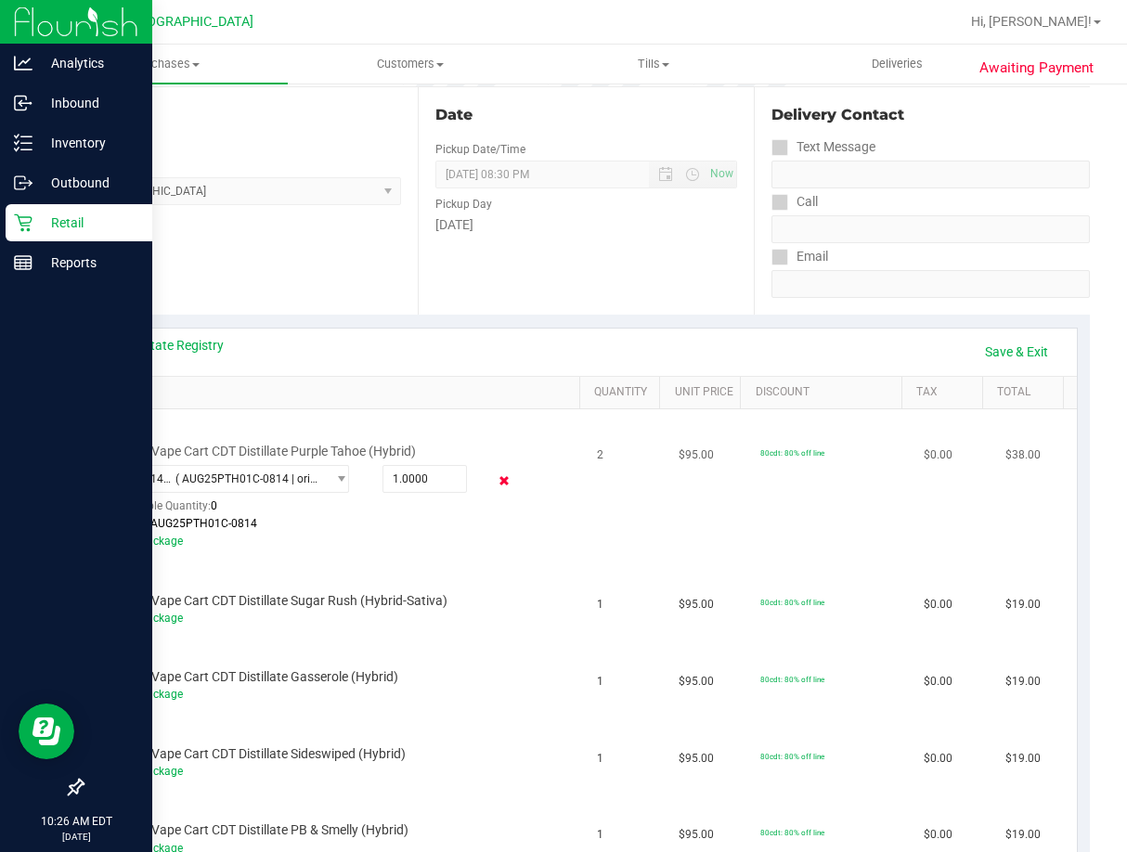
click at [499, 482] on icon at bounding box center [504, 481] width 19 height 21
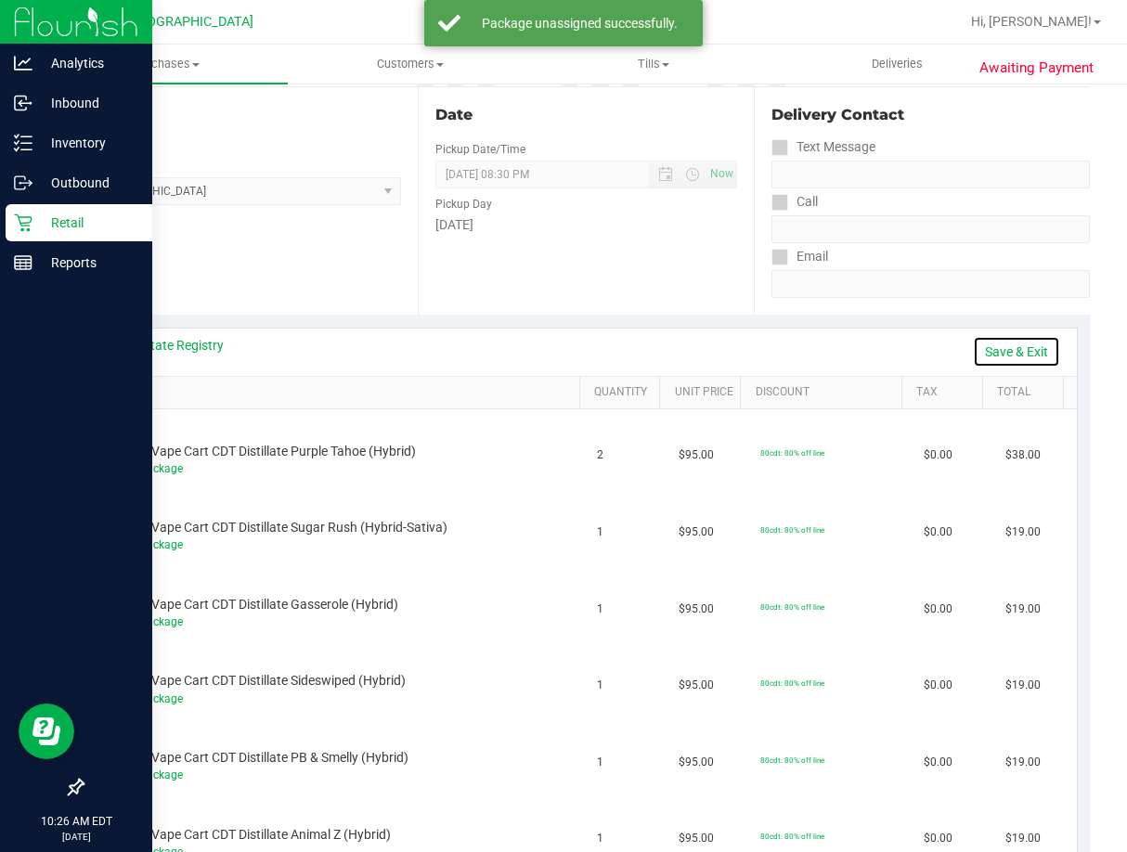
click at [988, 361] on link "Save & Exit" at bounding box center [1016, 352] width 87 height 32
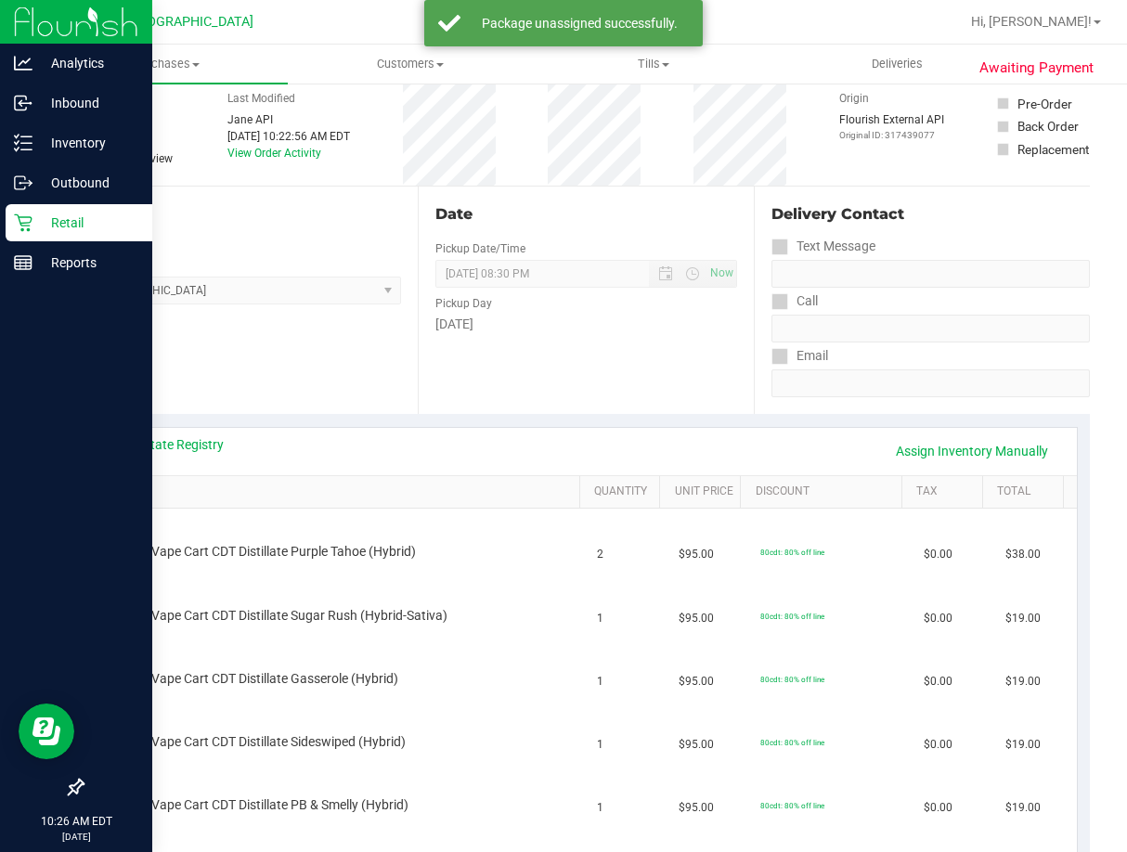
scroll to position [0, 0]
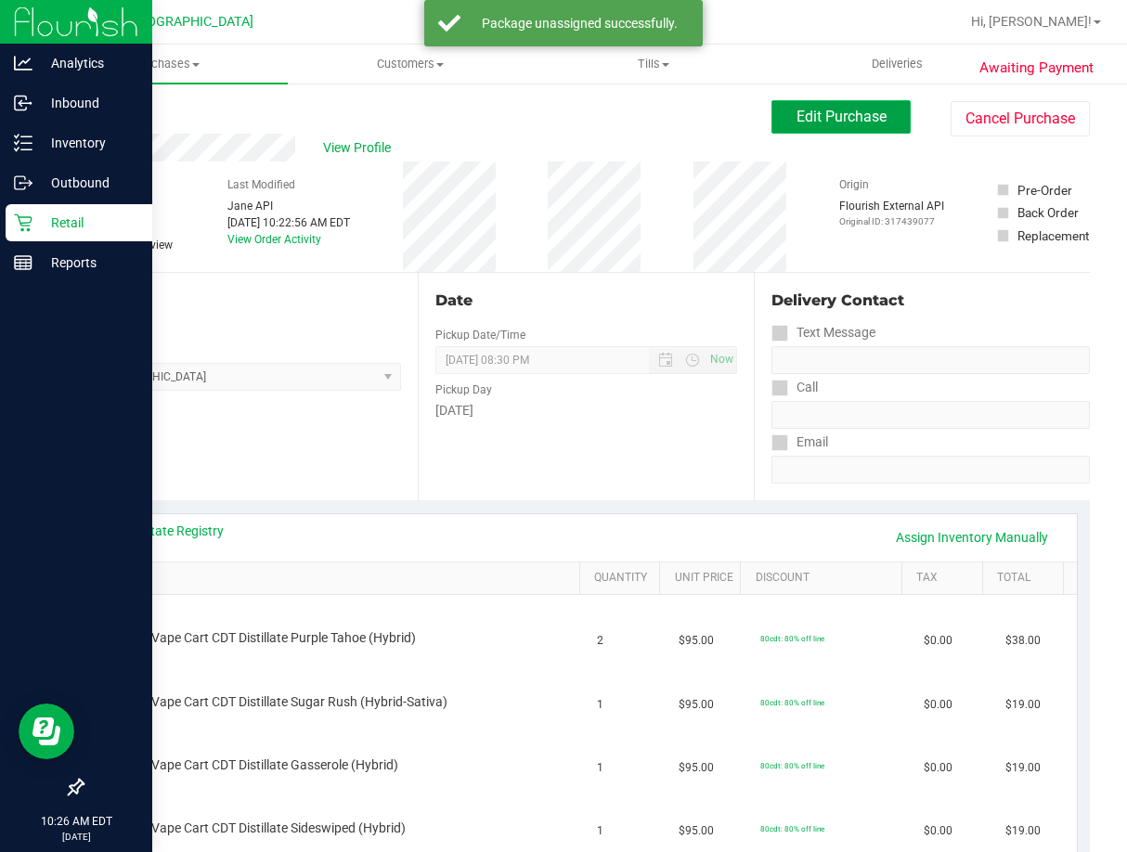
click at [791, 125] on button "Edit Purchase" at bounding box center [840, 116] width 139 height 33
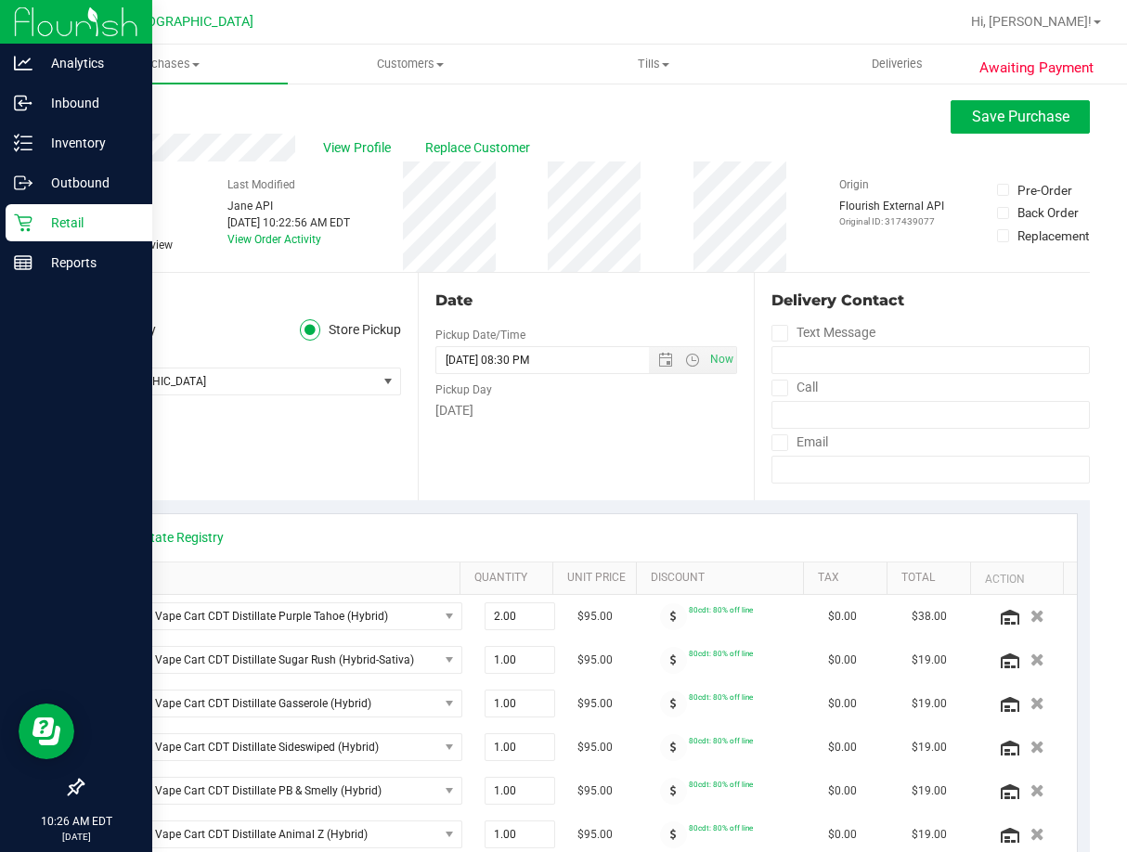
click at [95, 245] on icon at bounding box center [90, 245] width 12 height 0
click at [0, 0] on input "Needs review" at bounding box center [0, 0] width 0 height 0
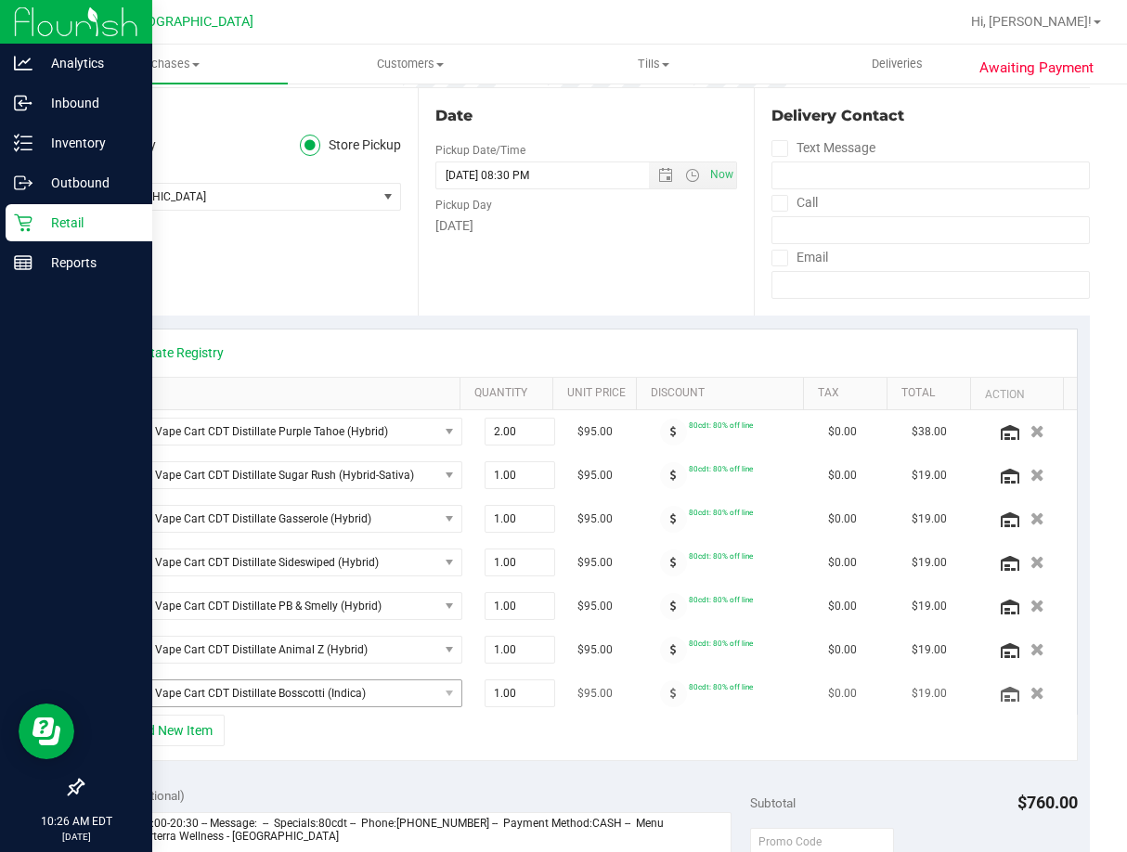
scroll to position [464, 0]
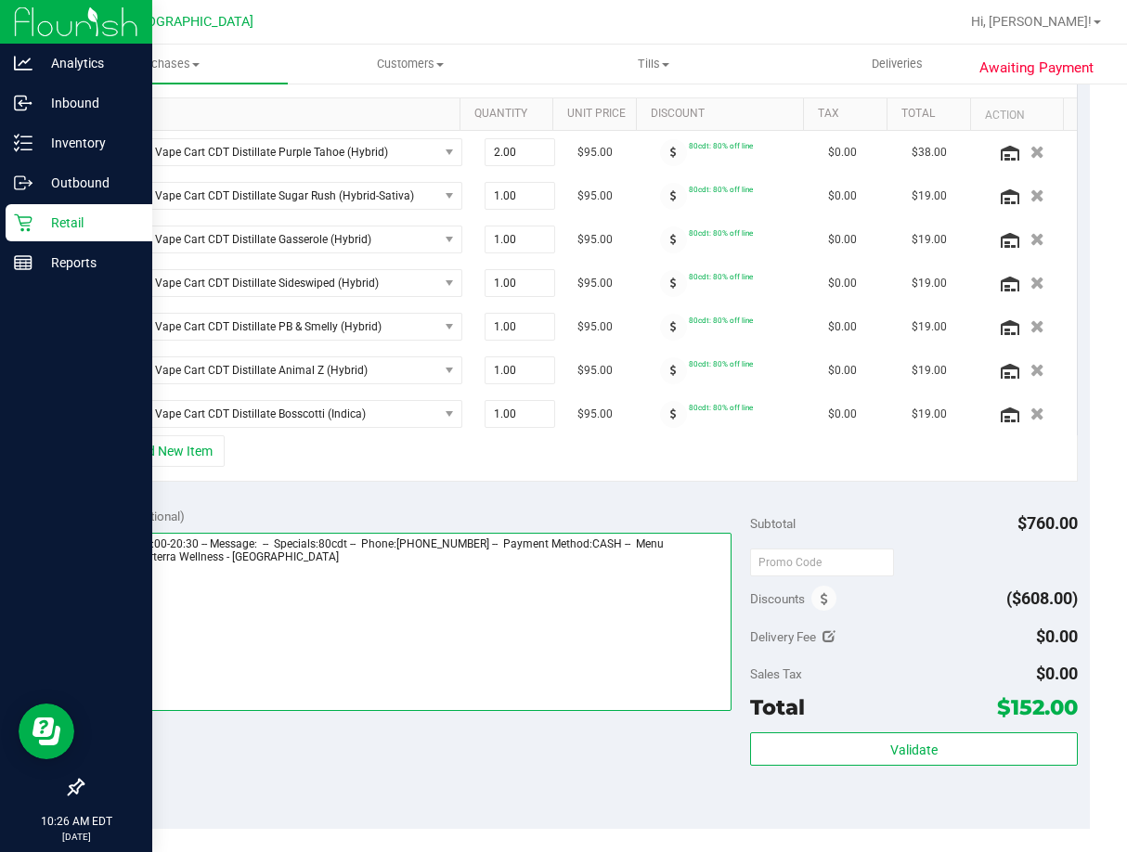
click at [369, 560] on textarea at bounding box center [413, 622] width 637 height 178
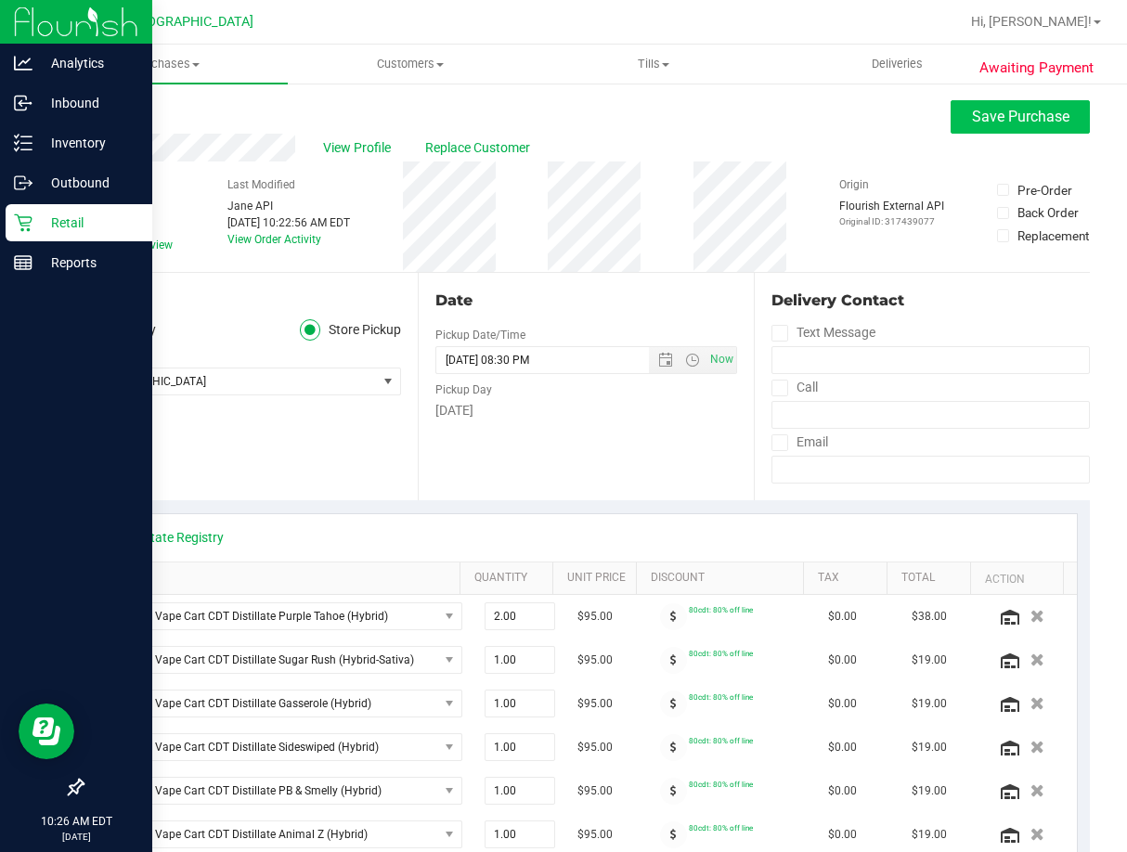
type textarea "Wednesday 08/27/2025 09:00-20:30 -- Message: -- Specials:80cdt -- Phone:8632451…"
click at [977, 115] on span "Save Purchase" at bounding box center [1020, 117] width 97 height 18
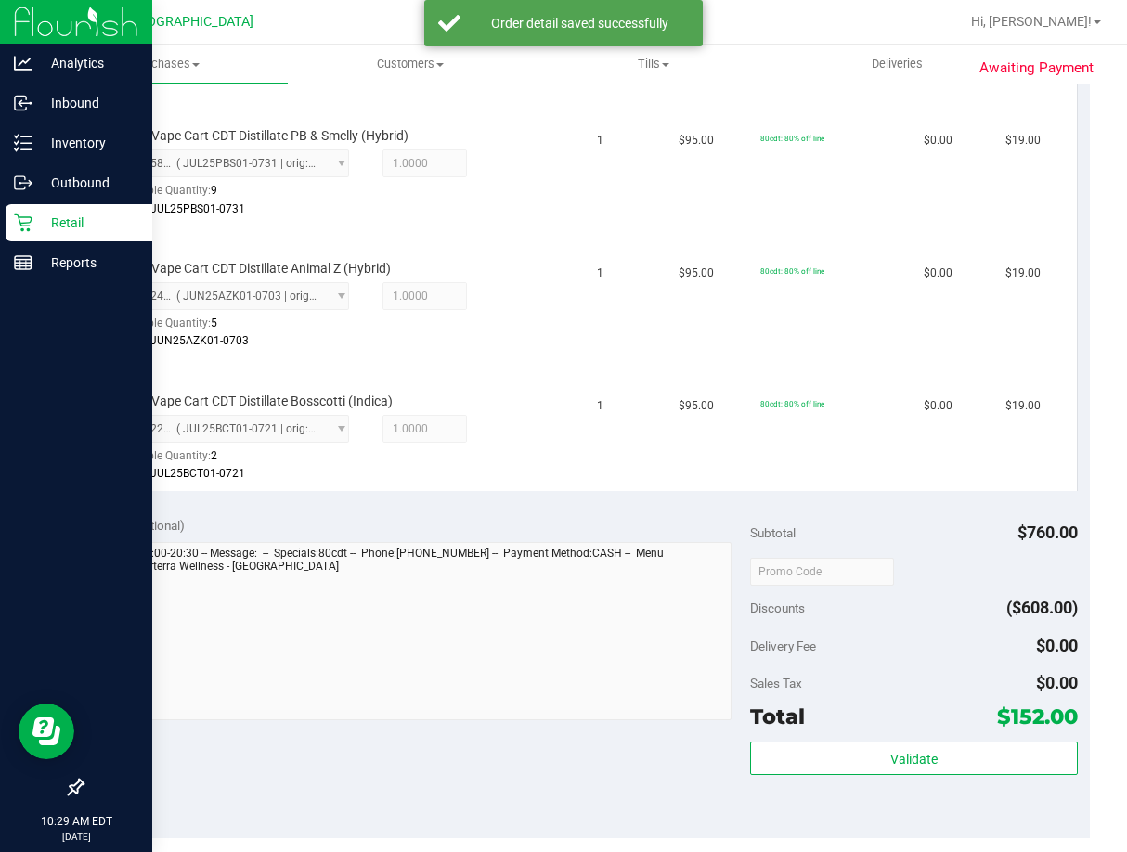
scroll to position [1207, 0]
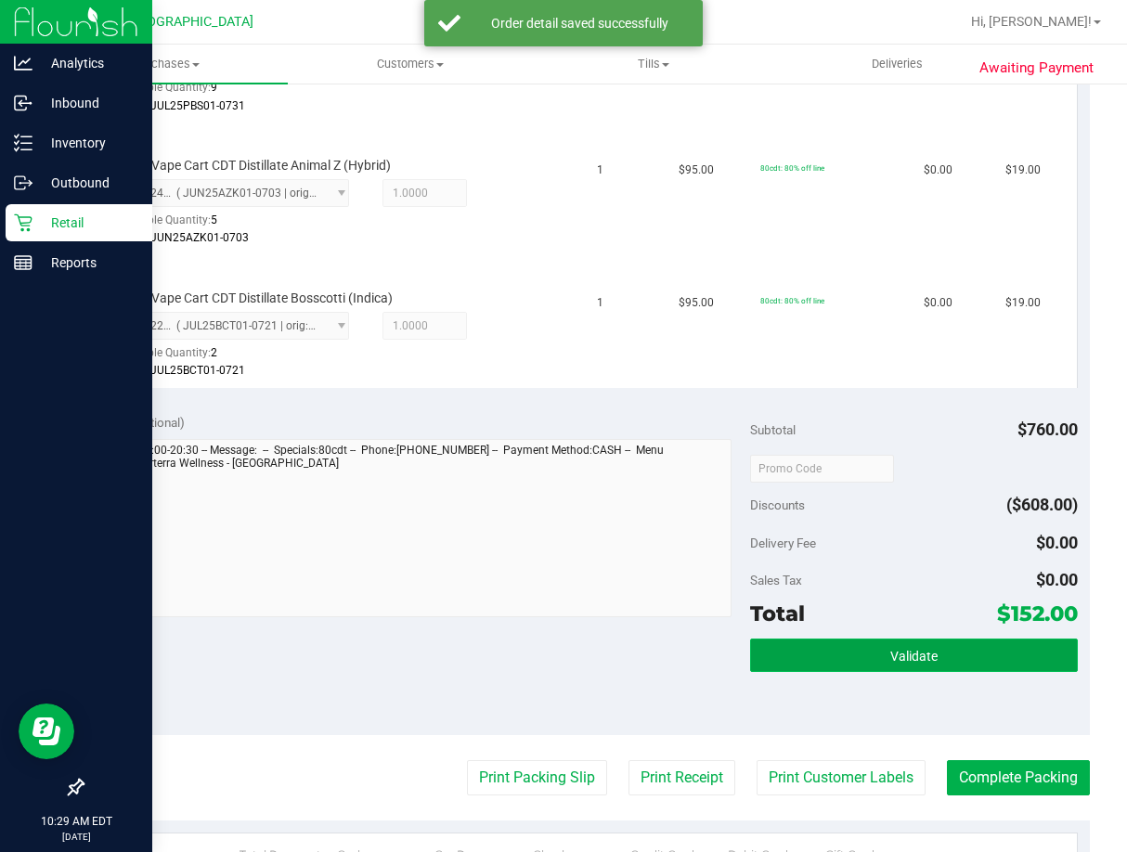
click at [916, 646] on button "Validate" at bounding box center [914, 655] width 328 height 33
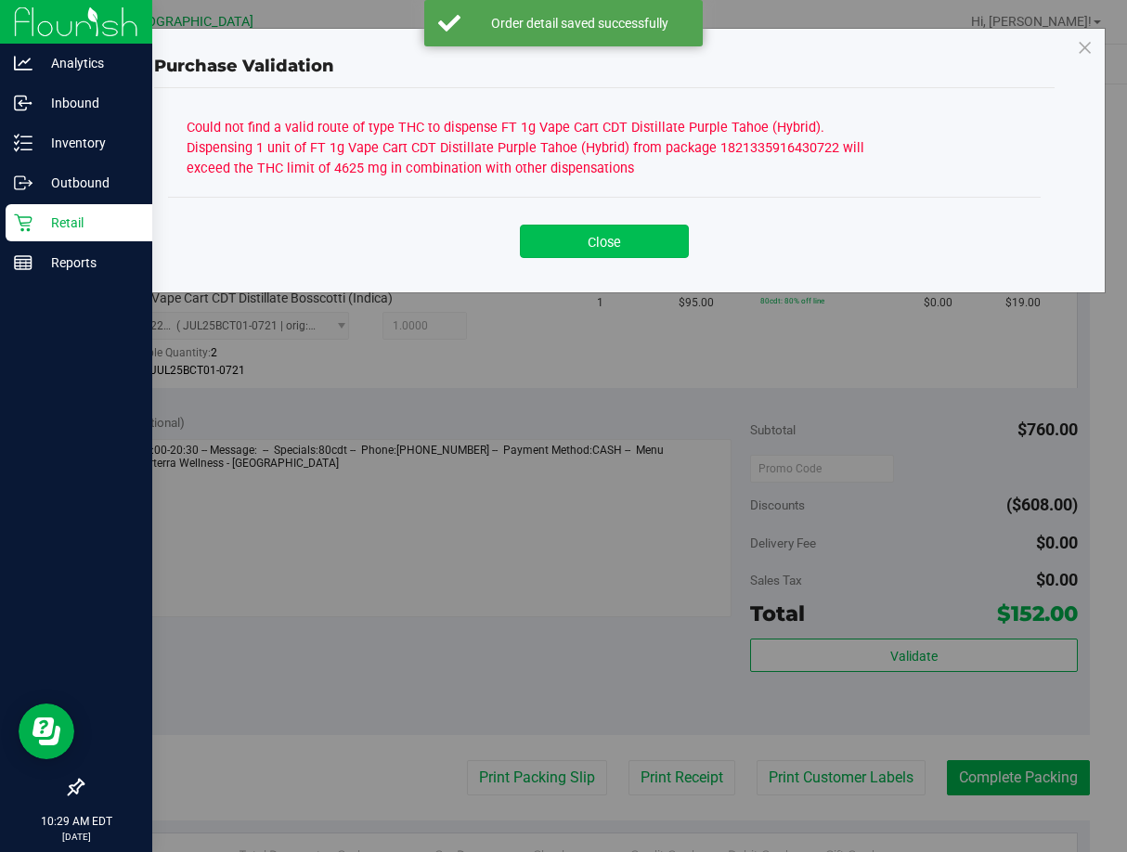
click at [633, 245] on button "Close" at bounding box center [604, 241] width 169 height 33
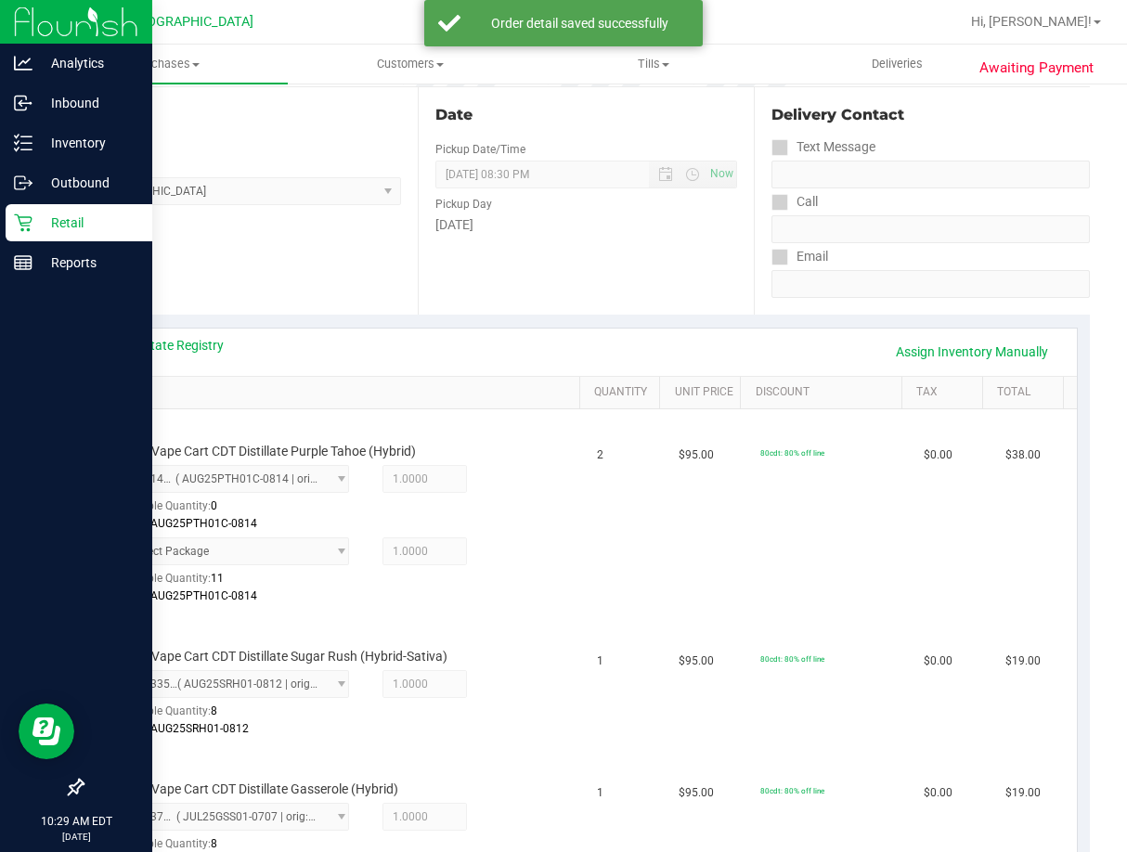
scroll to position [0, 0]
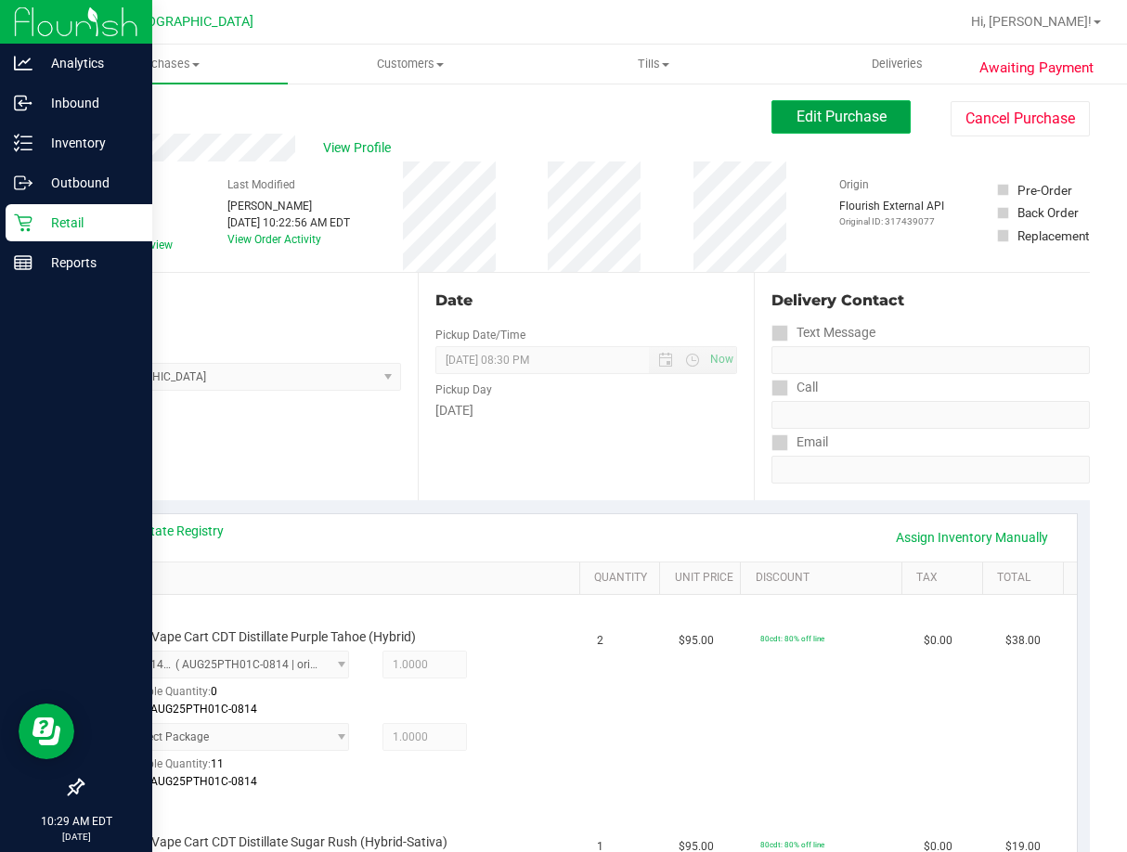
click at [843, 104] on button "Edit Purchase" at bounding box center [840, 116] width 139 height 33
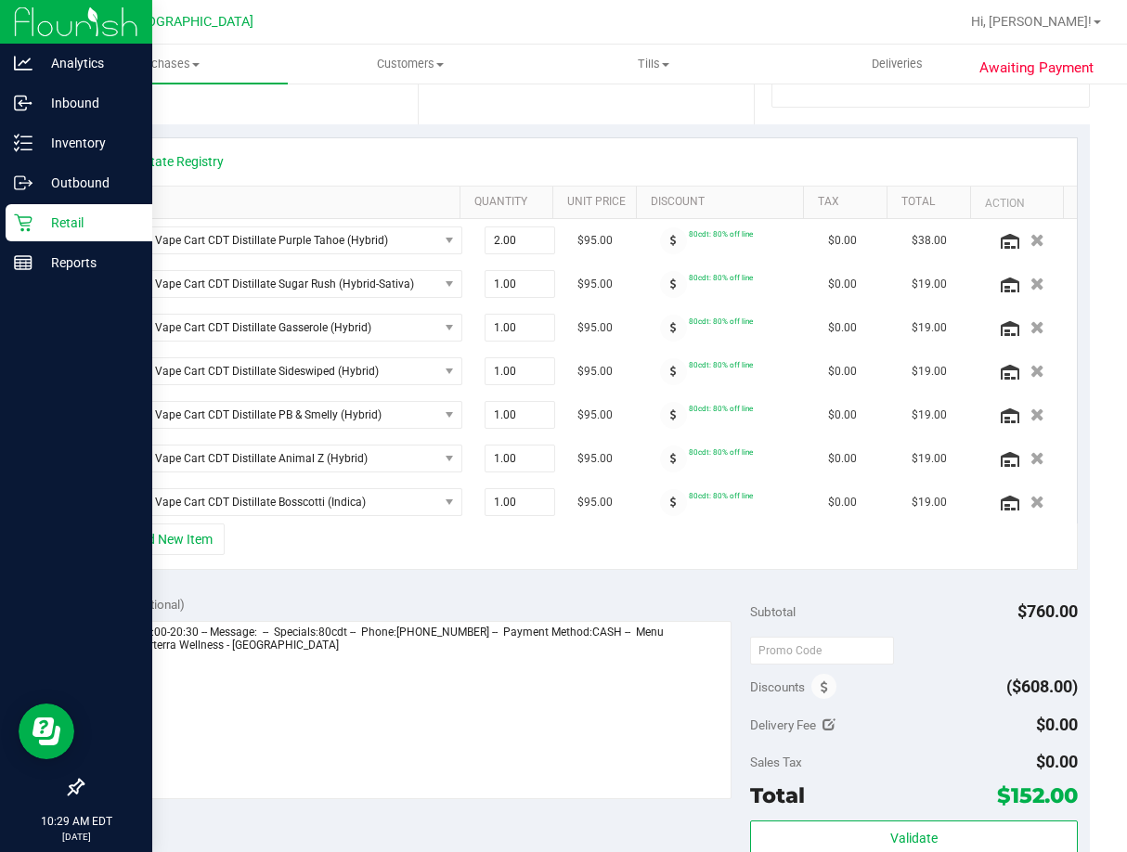
scroll to position [464, 0]
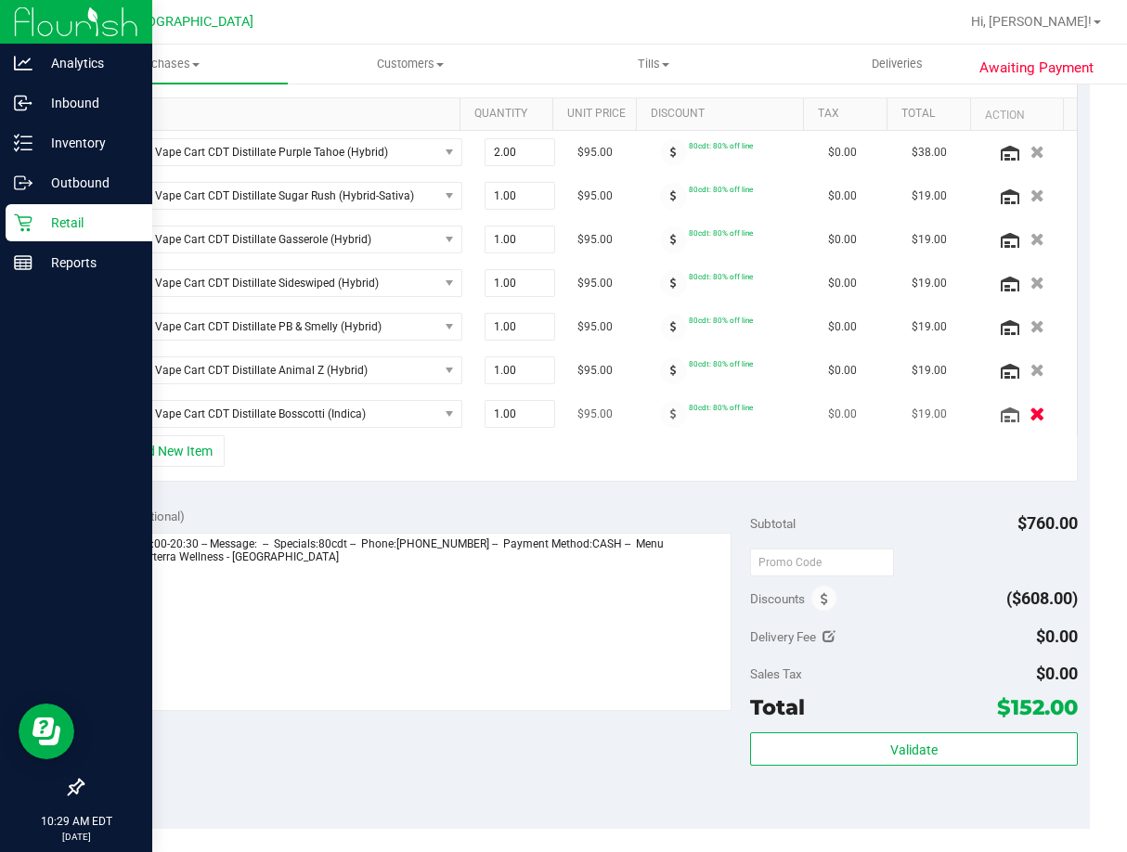
click at [1030, 410] on icon "button" at bounding box center [1038, 415] width 16 height 14
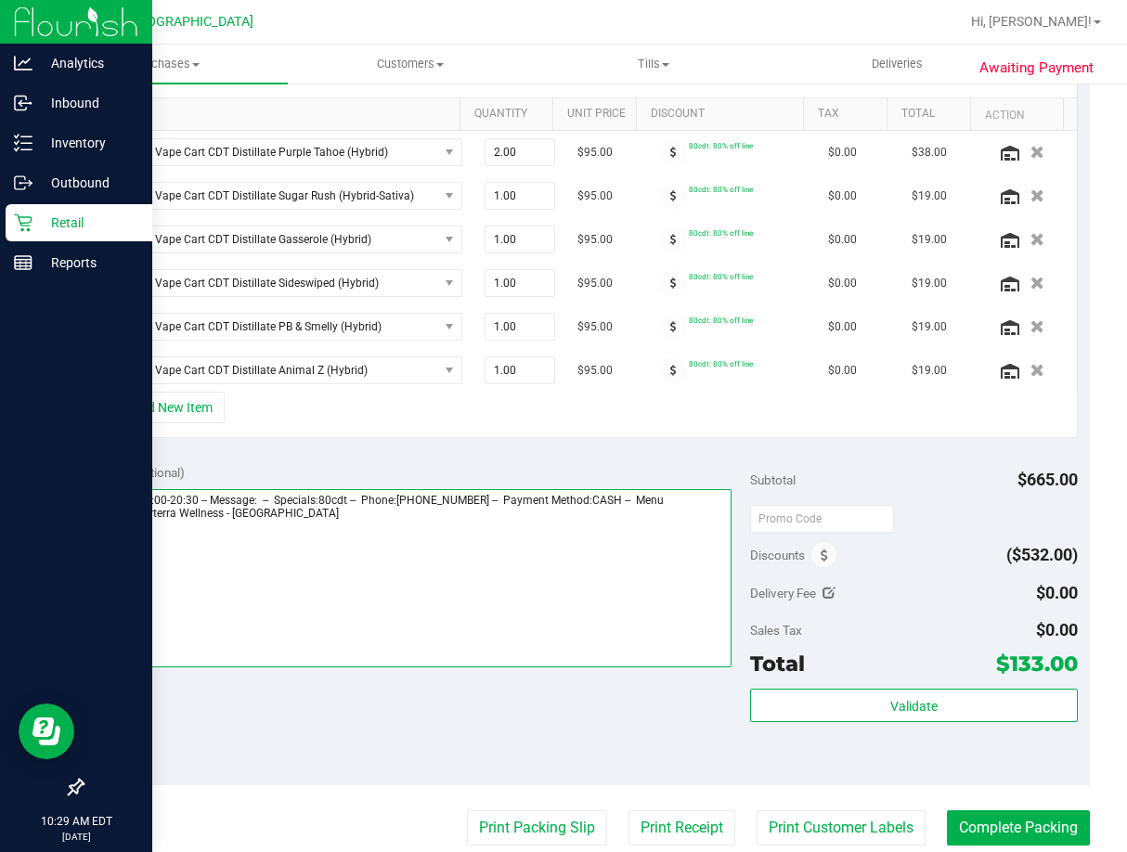
click at [397, 546] on textarea at bounding box center [413, 578] width 637 height 178
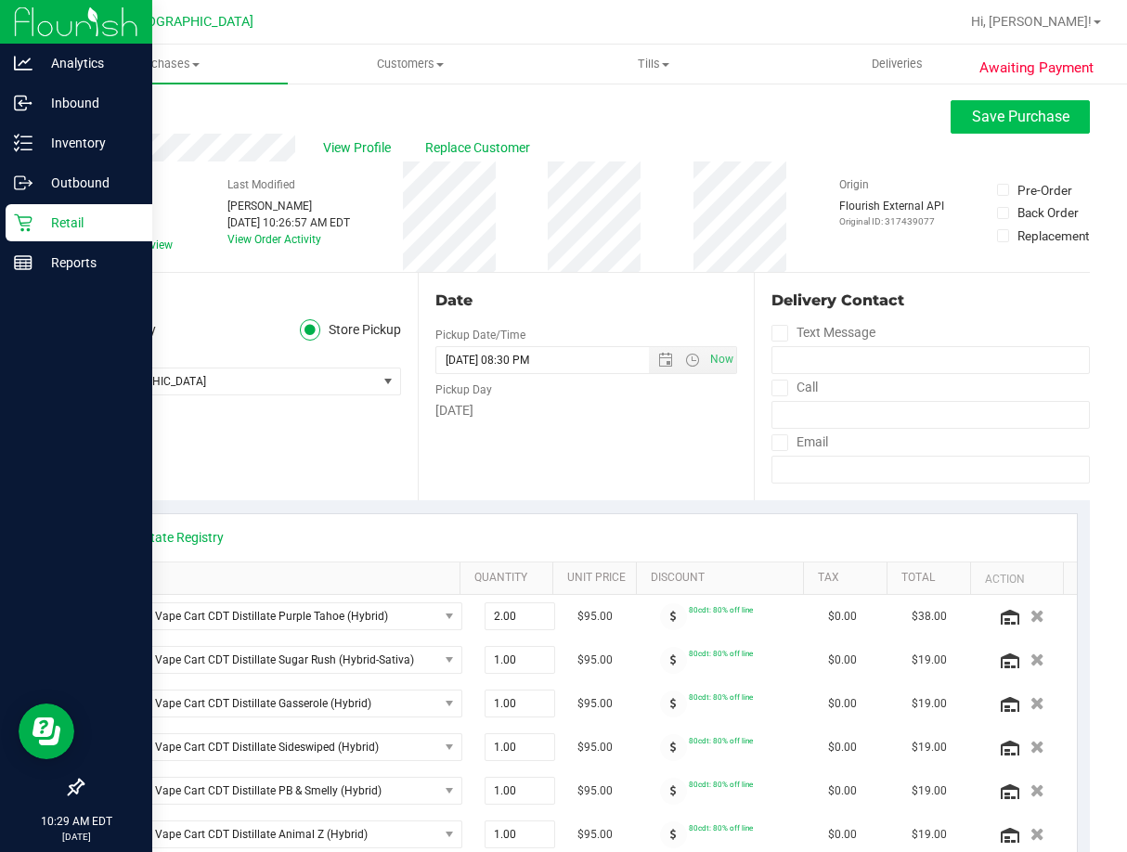
type textarea "Wednesday 08/27/2025 09:00-20:30 -- Message: -- Specials:80cdt -- Phone:8632451…"
click at [980, 116] on span "Save Purchase" at bounding box center [1020, 117] width 97 height 18
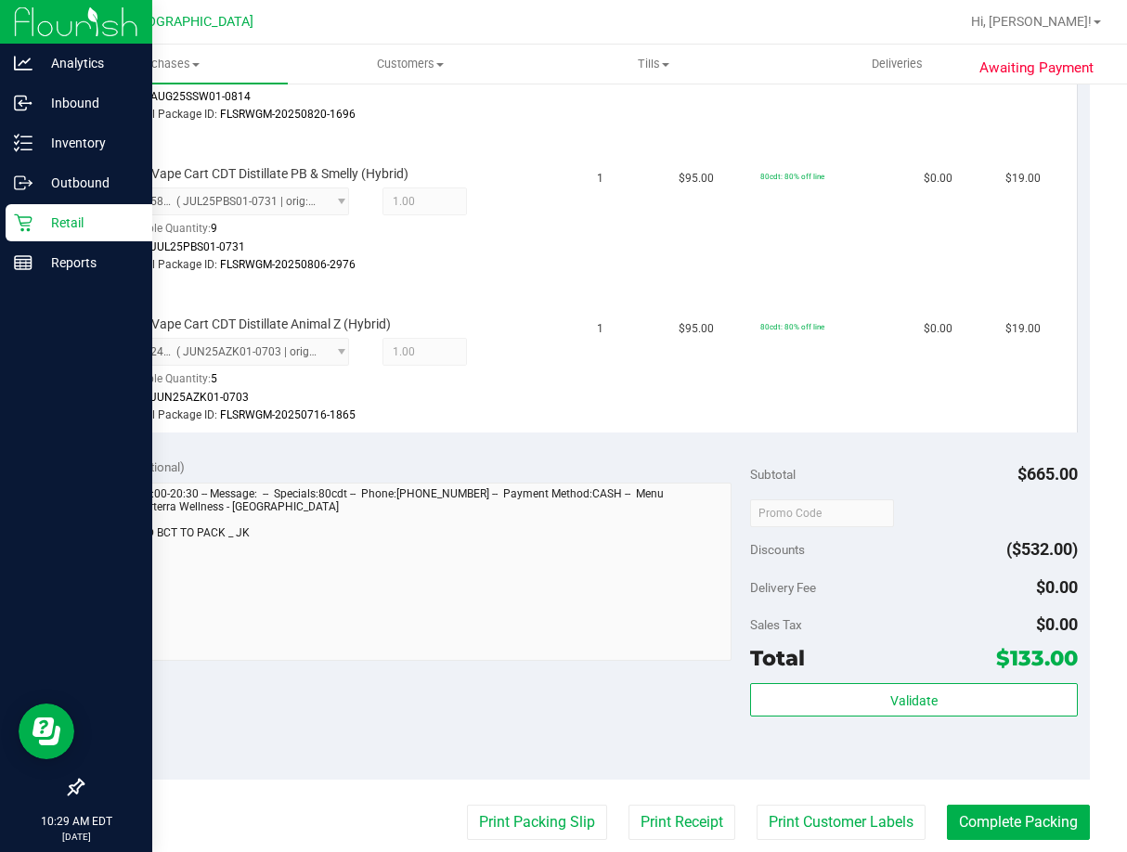
scroll to position [1300, 0]
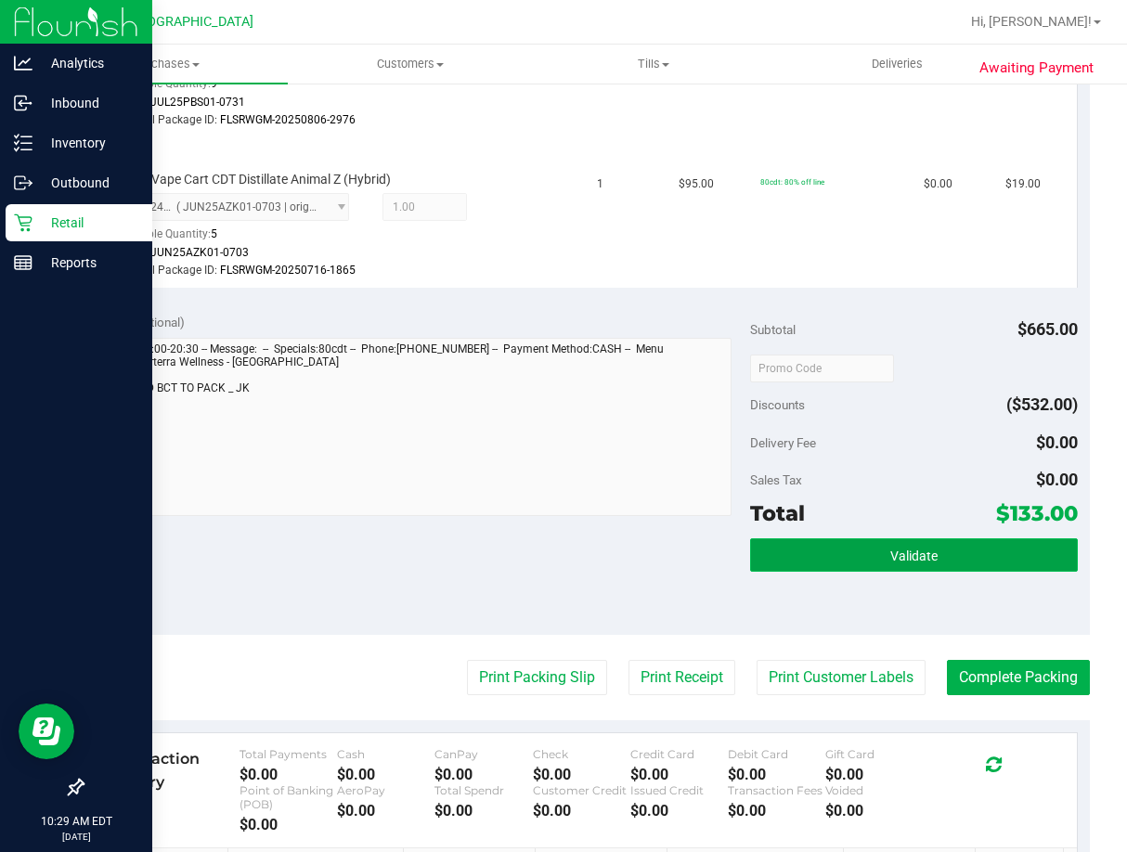
click at [895, 542] on button "Validate" at bounding box center [914, 554] width 328 height 33
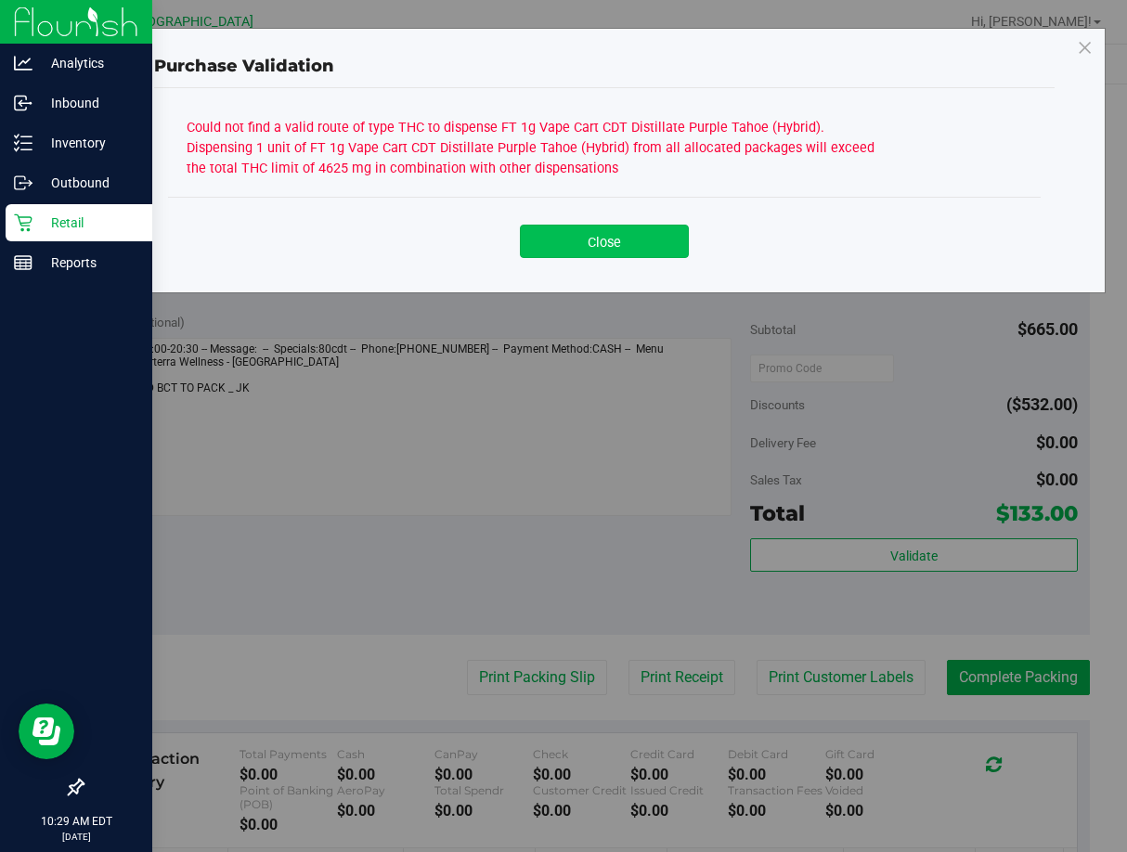
click at [635, 227] on button "Close" at bounding box center [604, 241] width 169 height 33
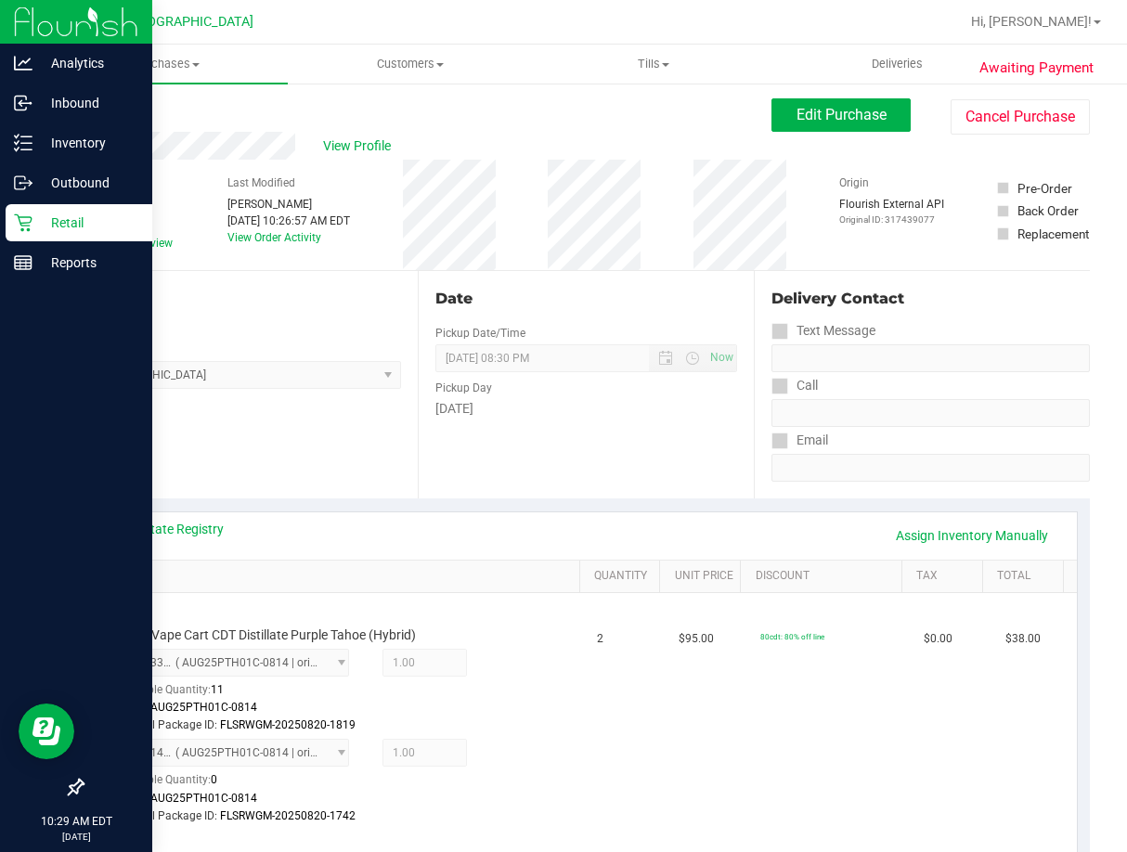
scroll to position [0, 0]
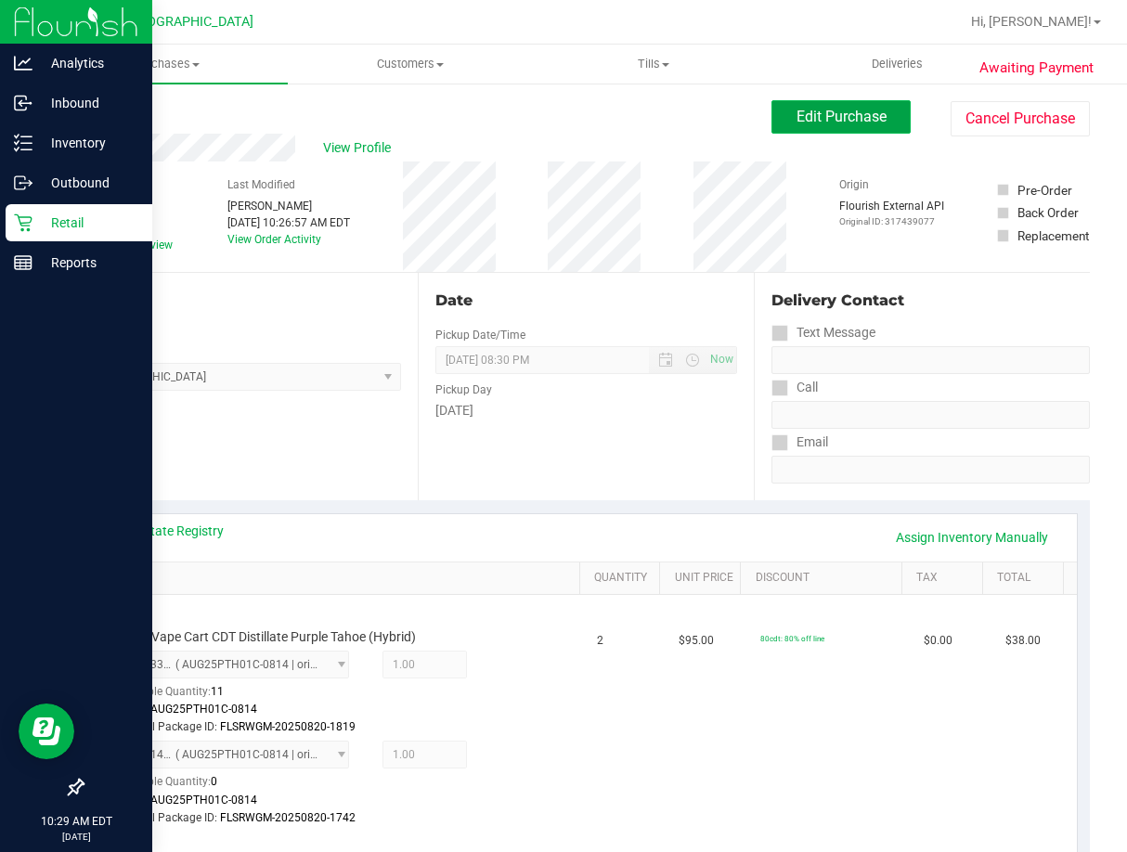
click at [839, 129] on button "Edit Purchase" at bounding box center [840, 116] width 139 height 33
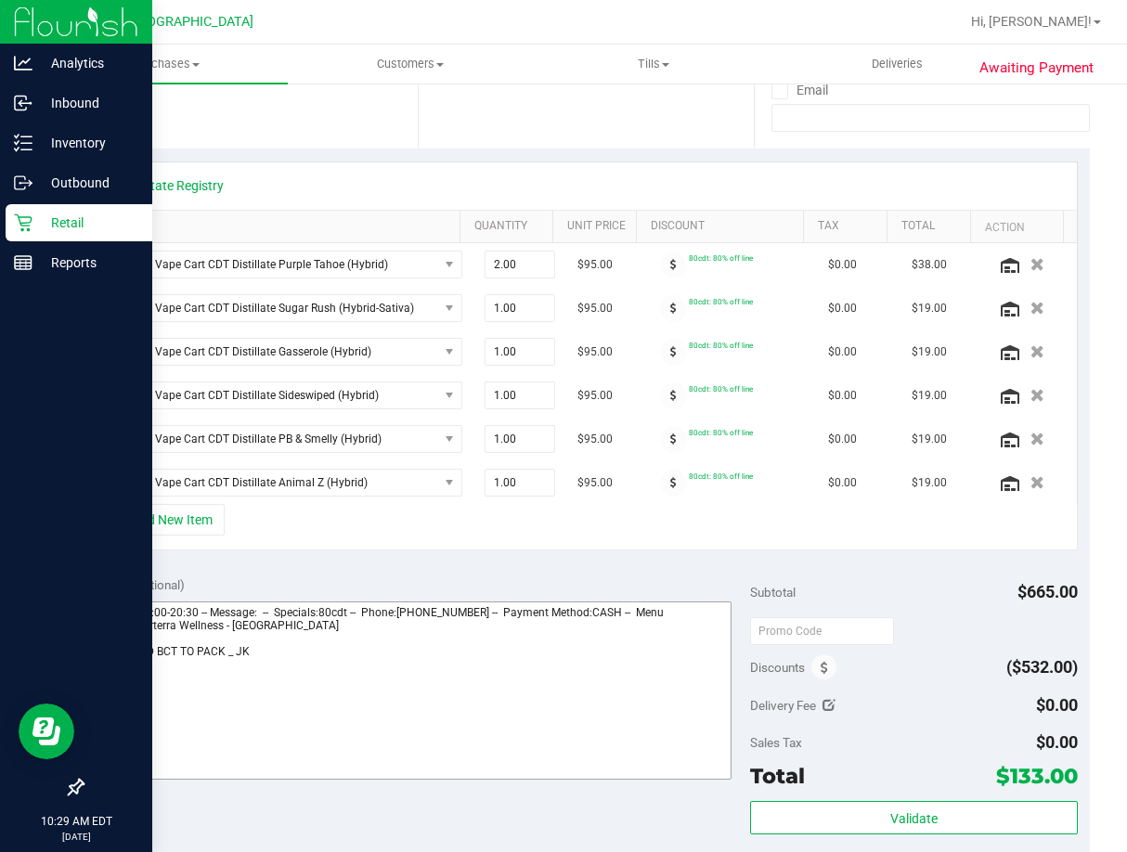
scroll to position [557, 0]
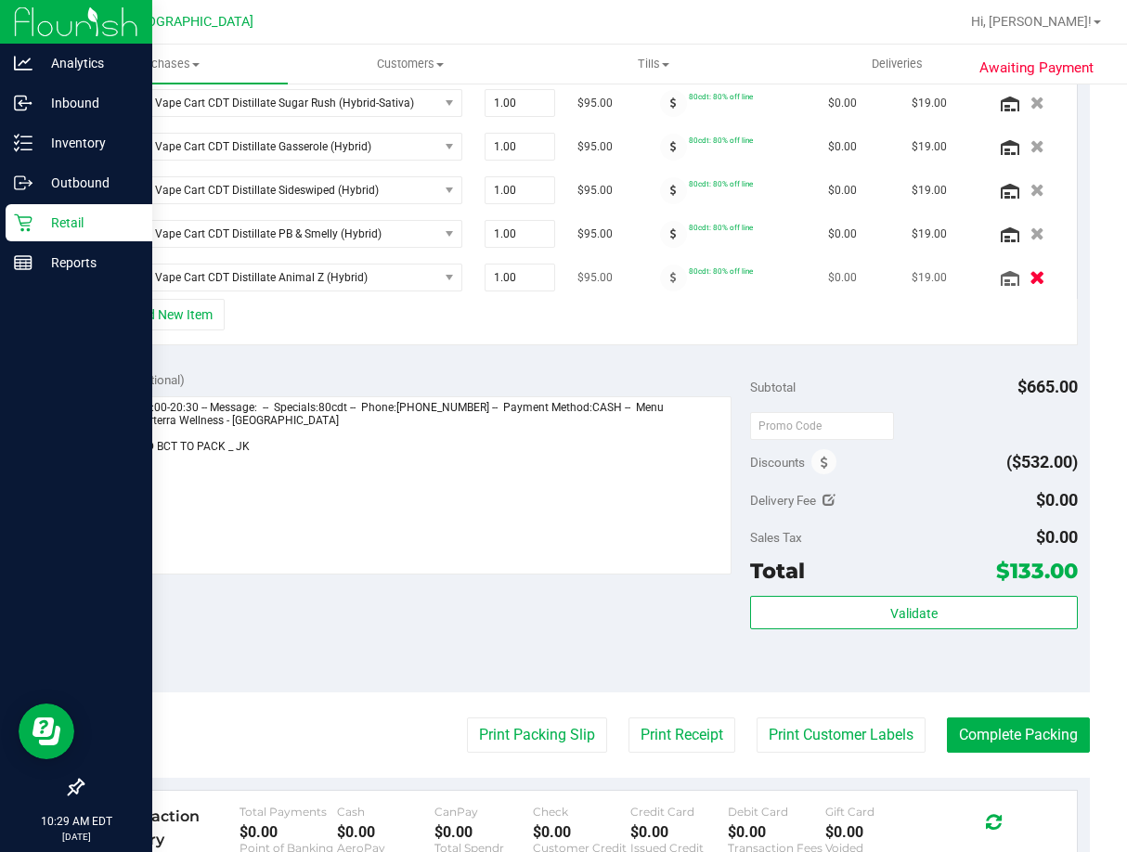
click at [1030, 275] on icon "button" at bounding box center [1038, 278] width 16 height 14
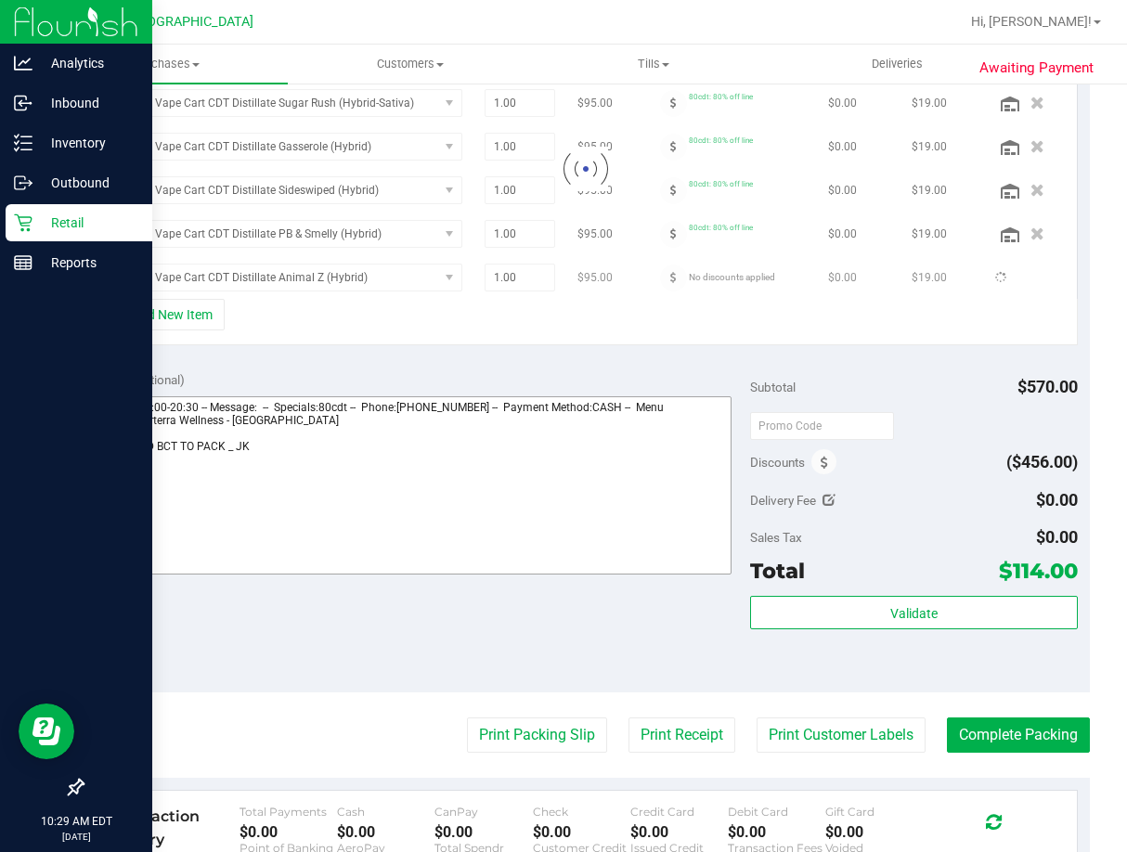
scroll to position [528, 0]
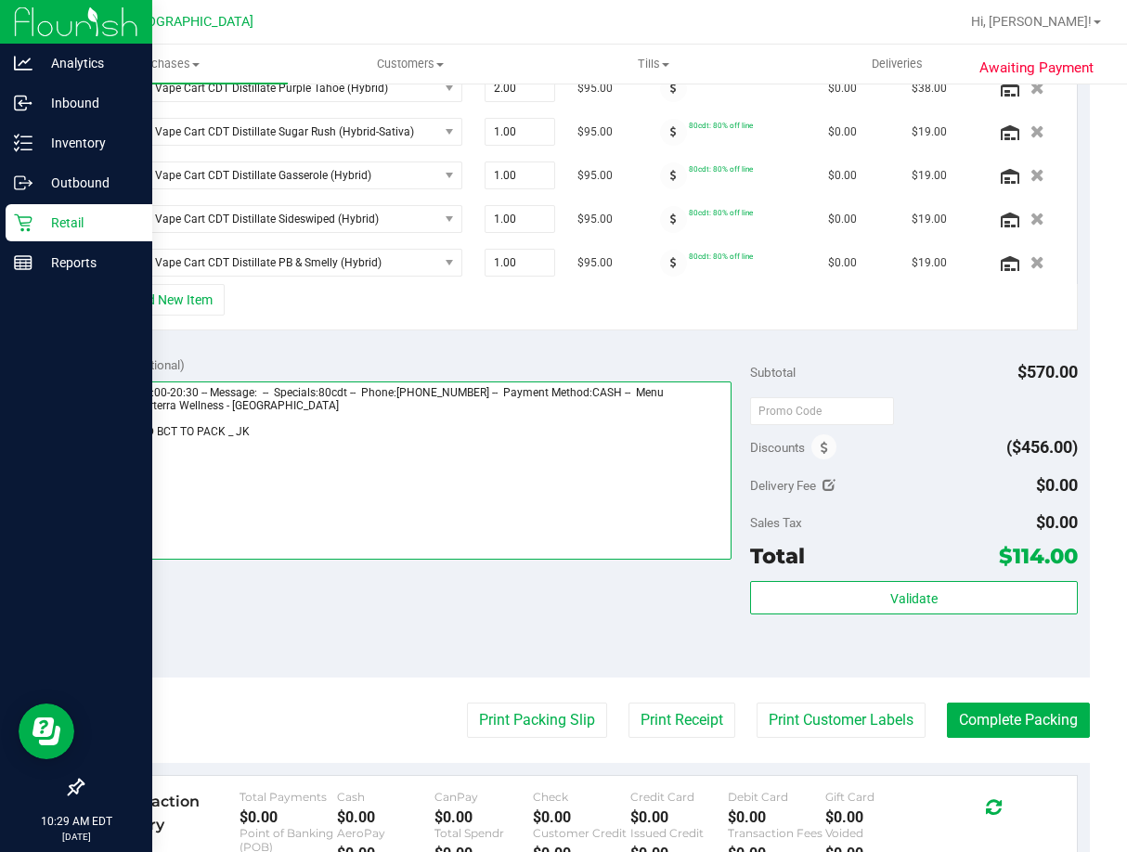
click at [179, 434] on textarea at bounding box center [413, 471] width 637 height 178
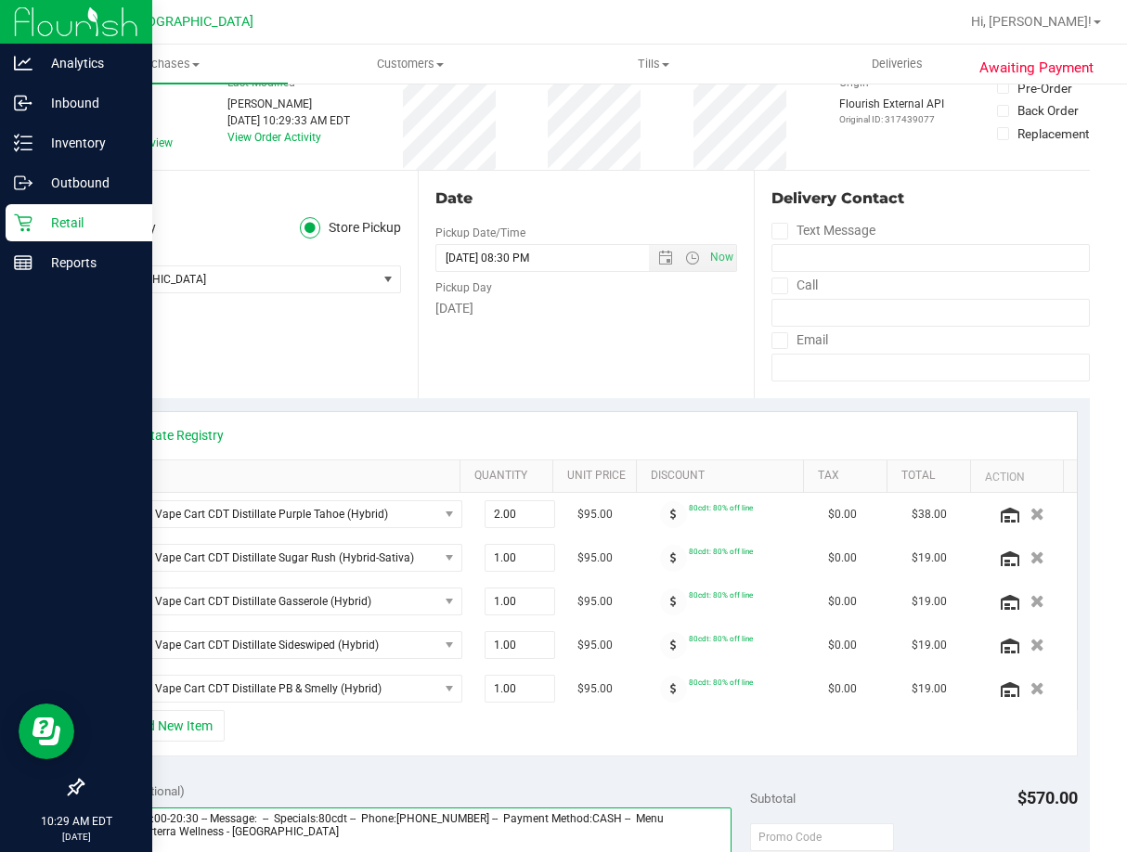
scroll to position [0, 0]
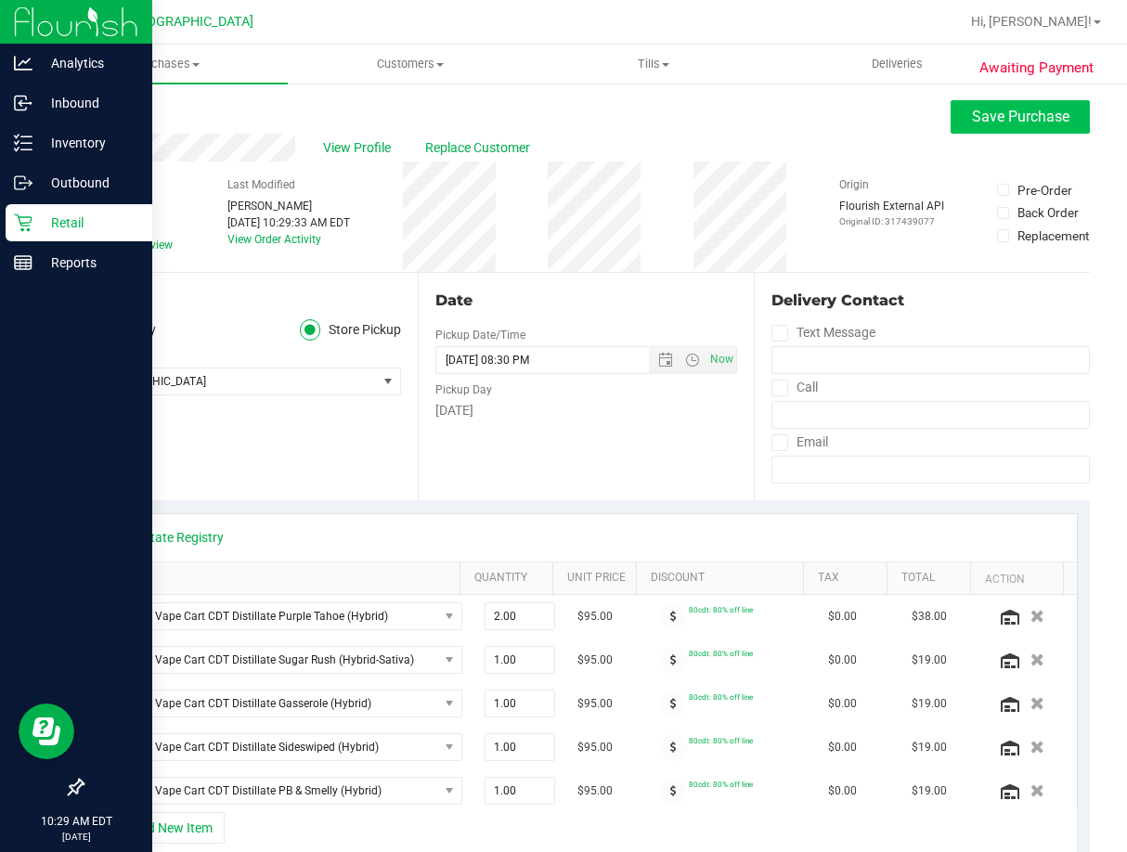
type textarea "Wednesday 08/27/2025 09:00-20:30 -- Message: -- Specials:80cdt -- Phone:8632451…"
click at [972, 120] on span "Save Purchase" at bounding box center [1020, 117] width 97 height 18
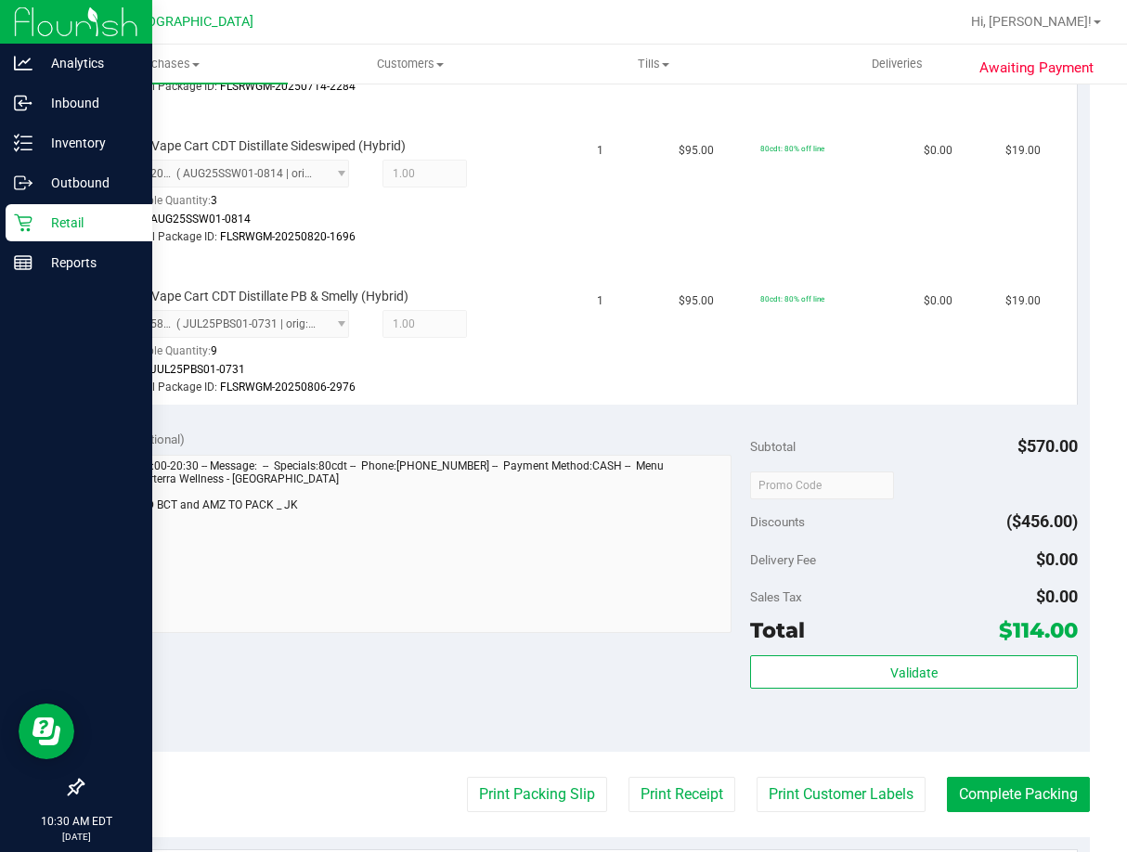
scroll to position [1207, 0]
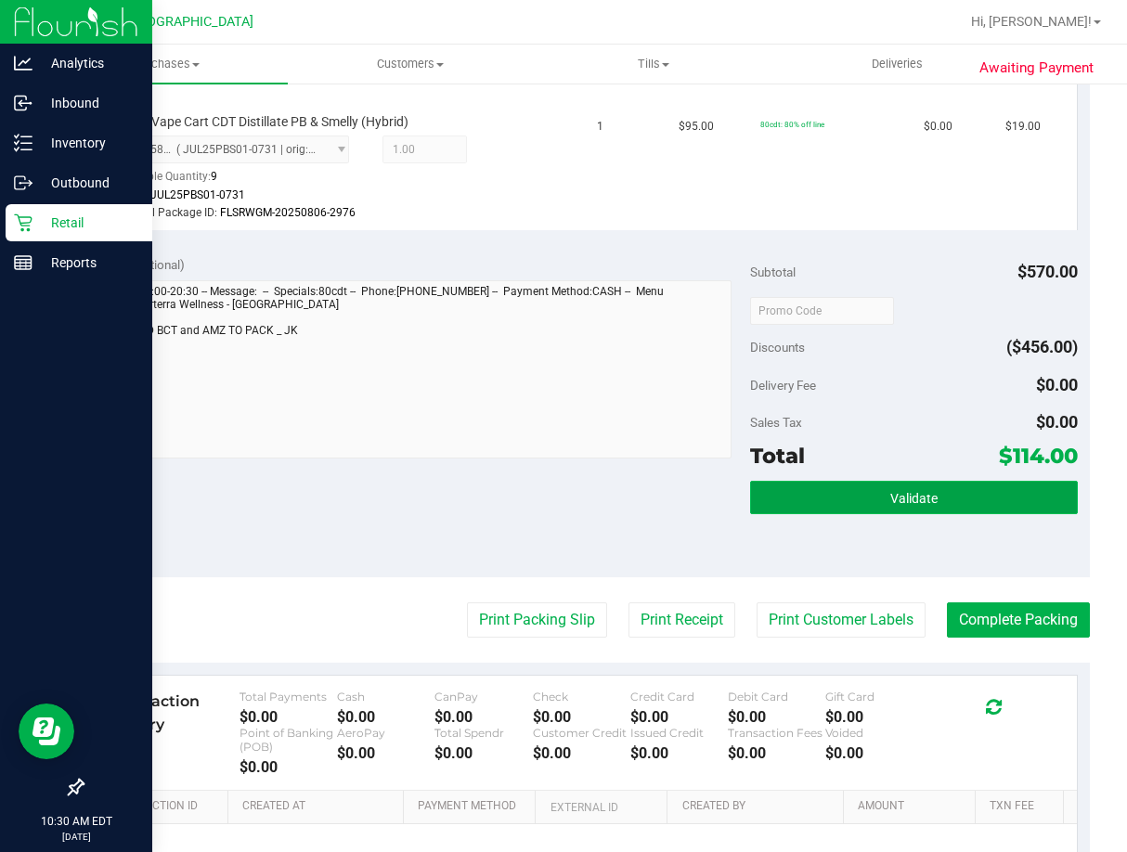
click at [855, 501] on button "Validate" at bounding box center [914, 497] width 328 height 33
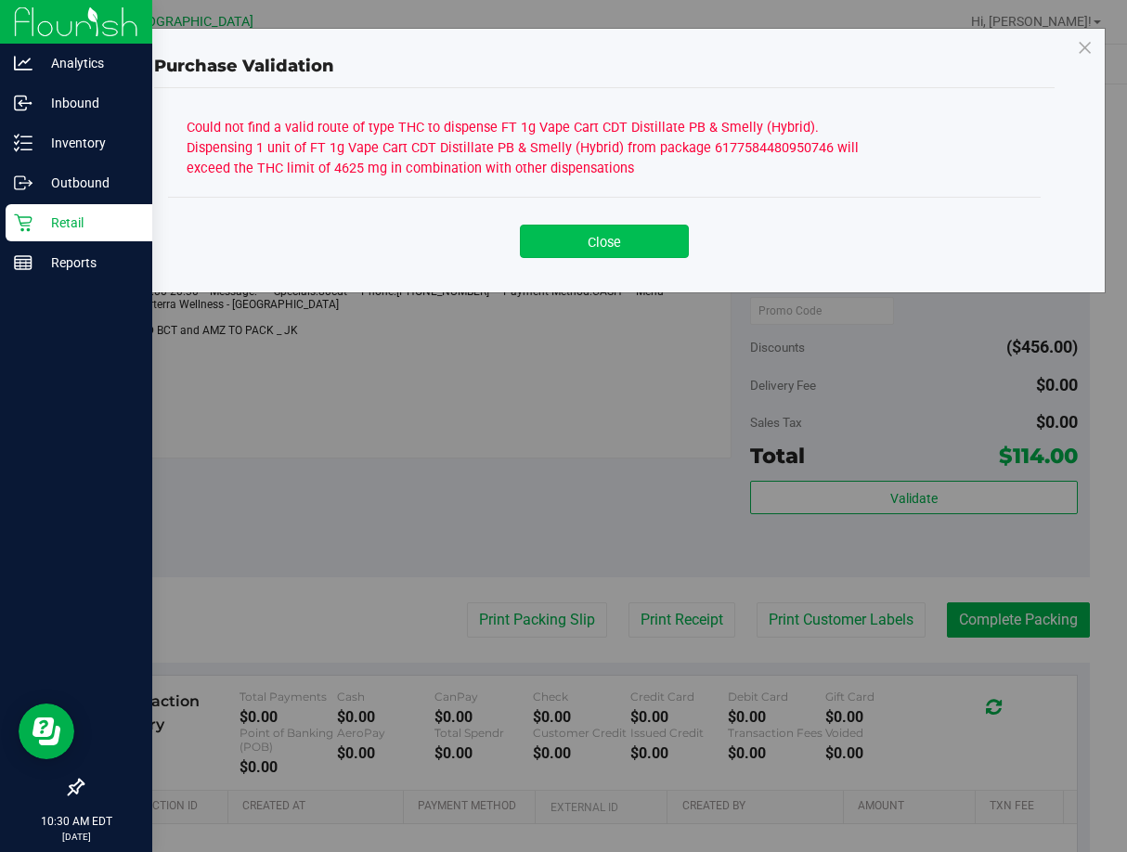
click at [616, 246] on button "Close" at bounding box center [604, 241] width 169 height 33
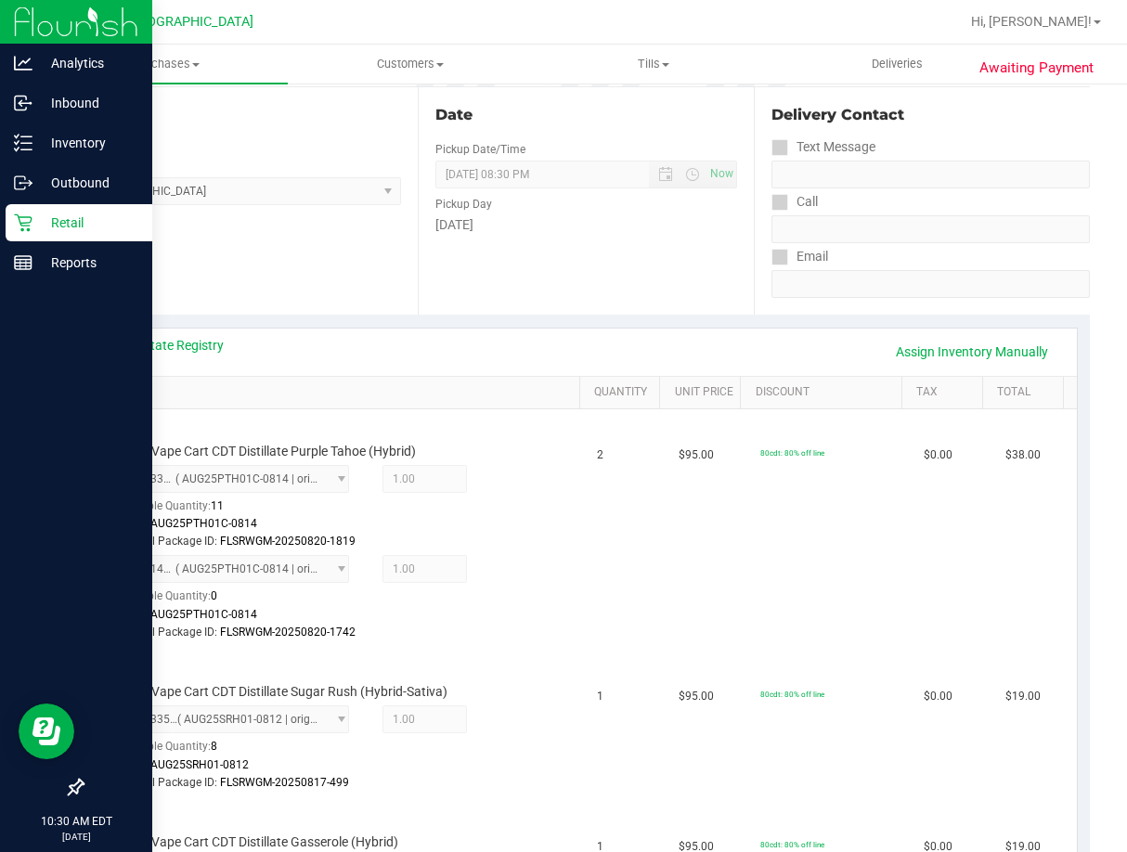
scroll to position [0, 0]
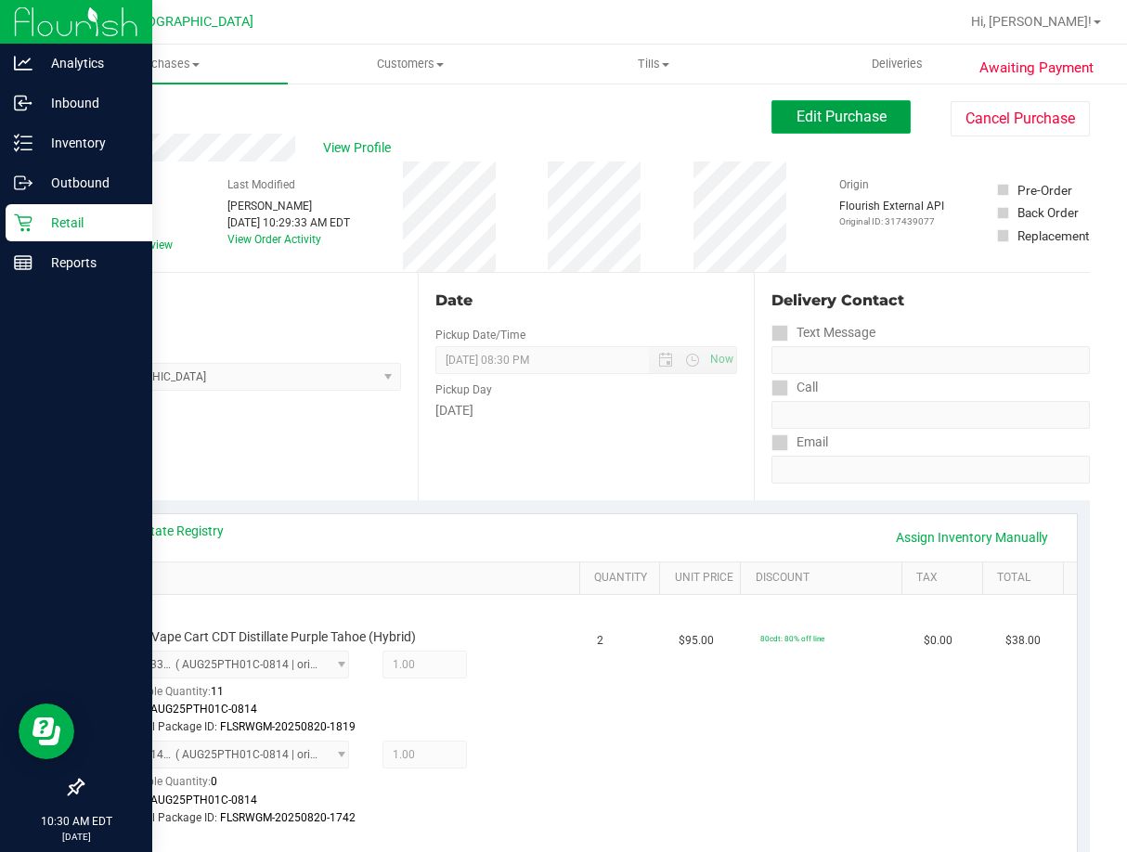
click at [861, 118] on span "Edit Purchase" at bounding box center [842, 117] width 90 height 18
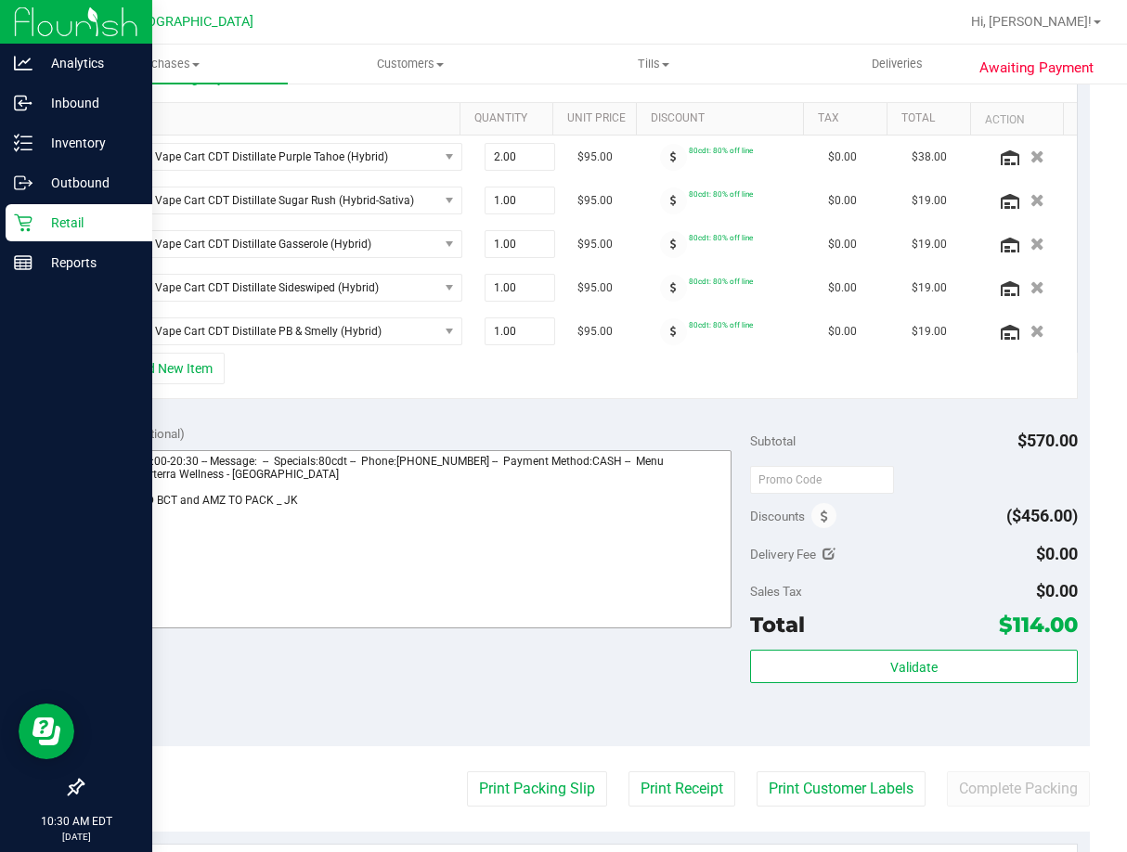
scroll to position [464, 0]
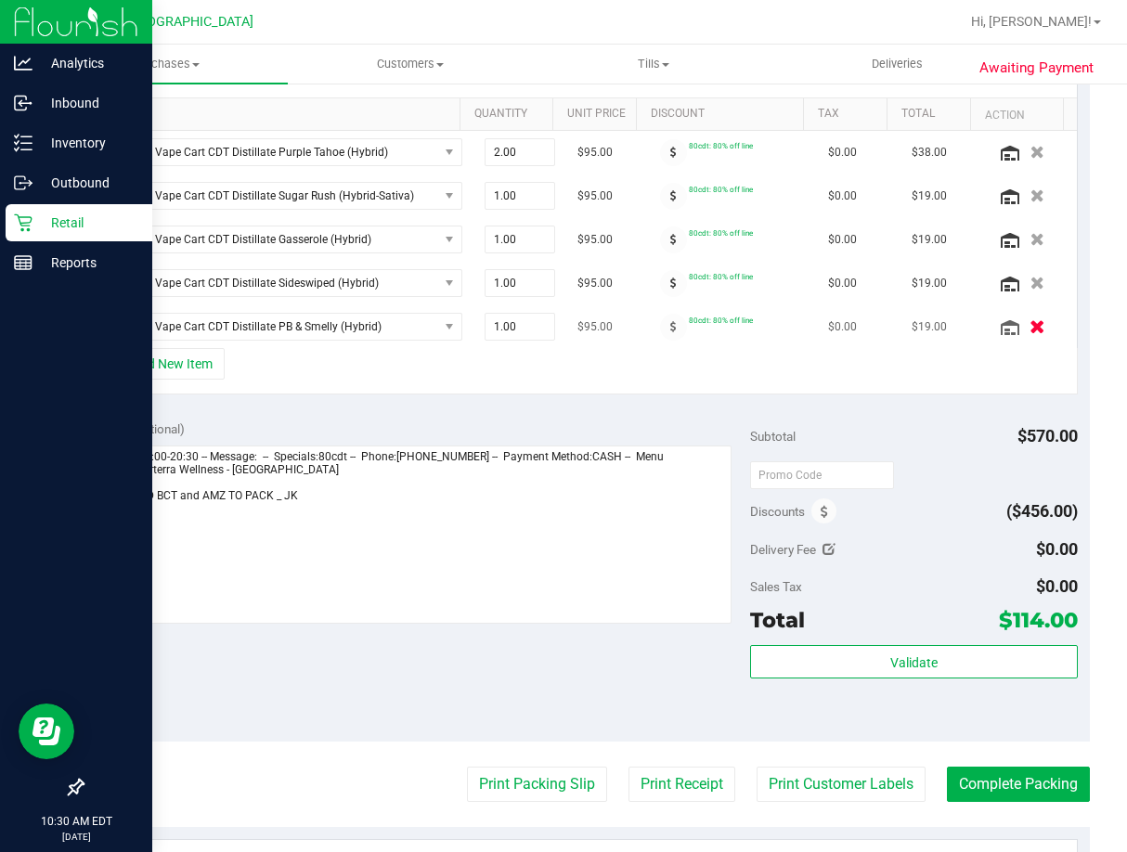
click at [1030, 329] on icon "button" at bounding box center [1038, 327] width 16 height 14
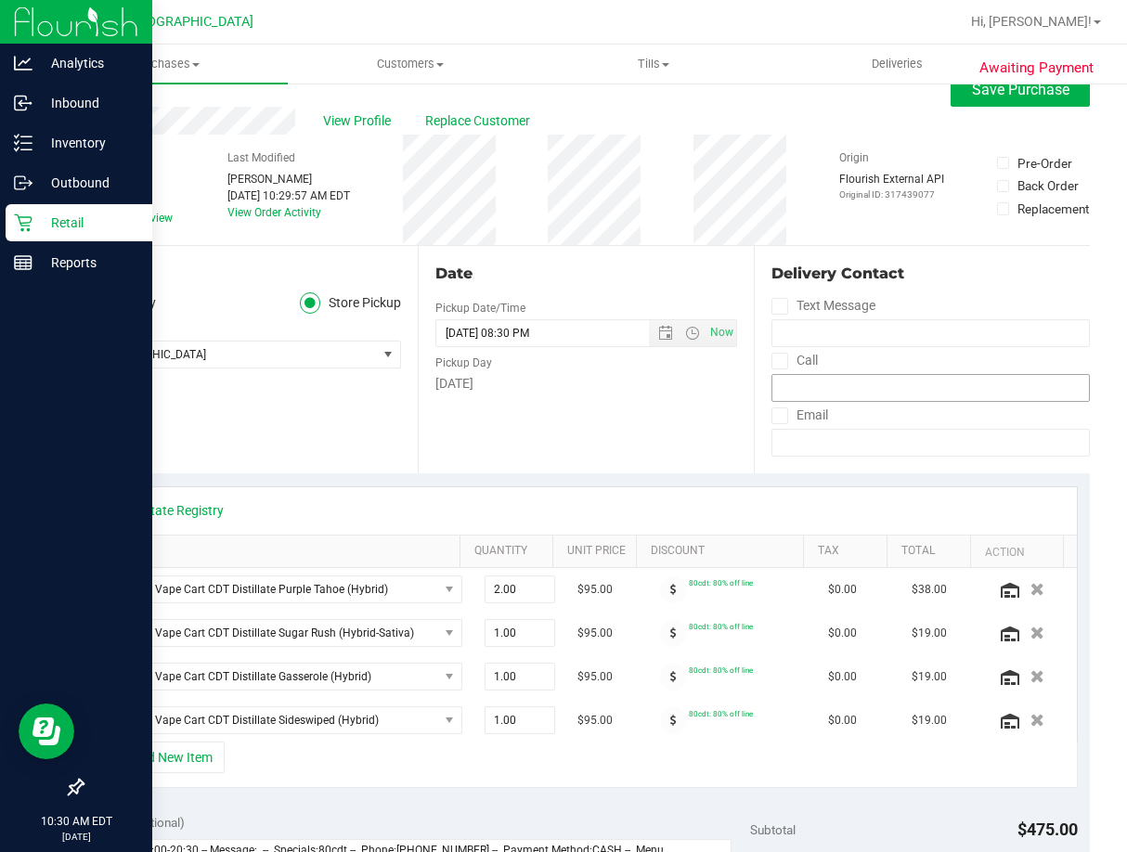
scroll to position [0, 0]
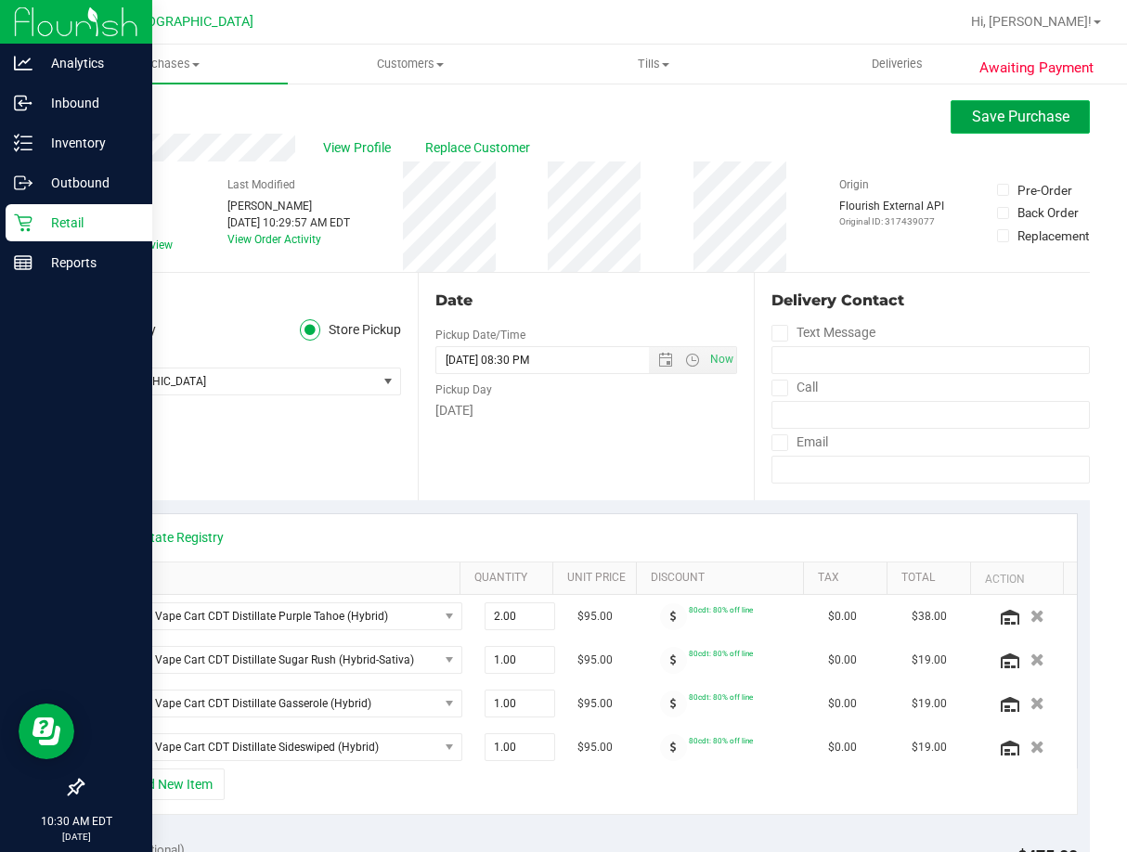
click at [986, 122] on span "Save Purchase" at bounding box center [1020, 117] width 97 height 18
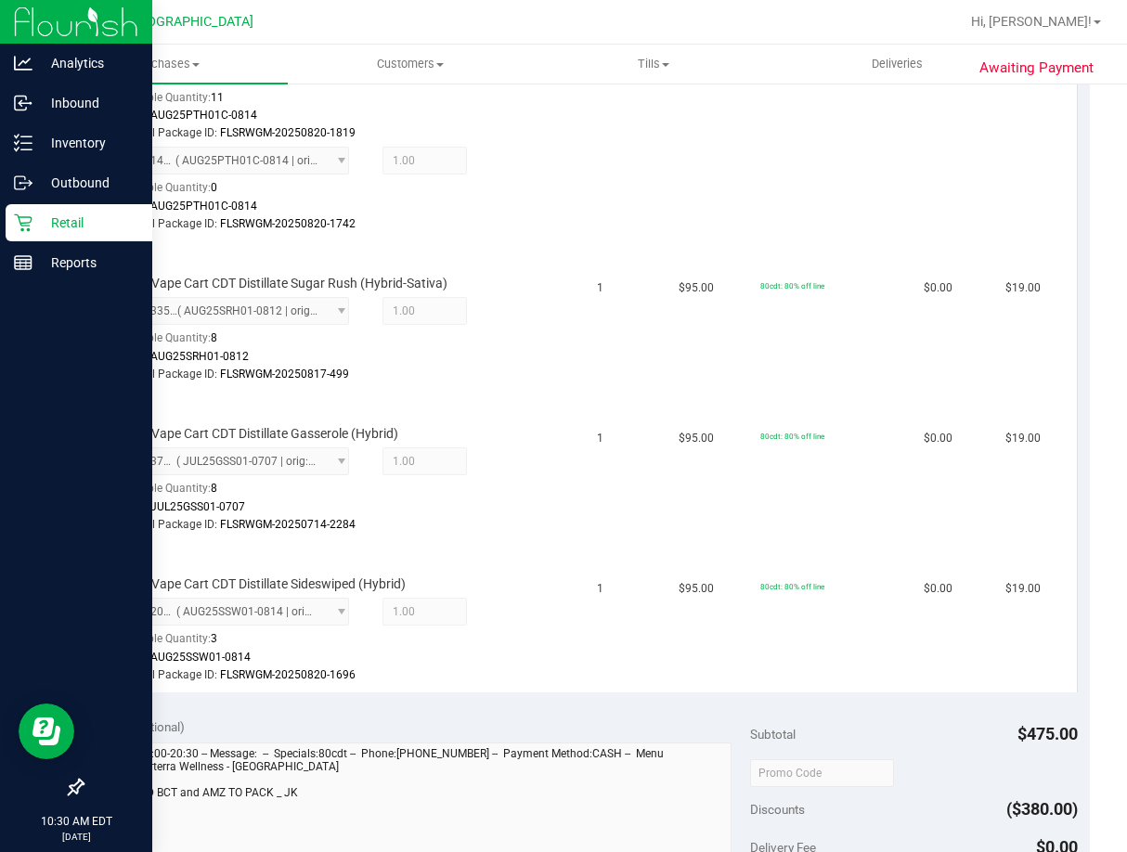
scroll to position [836, 0]
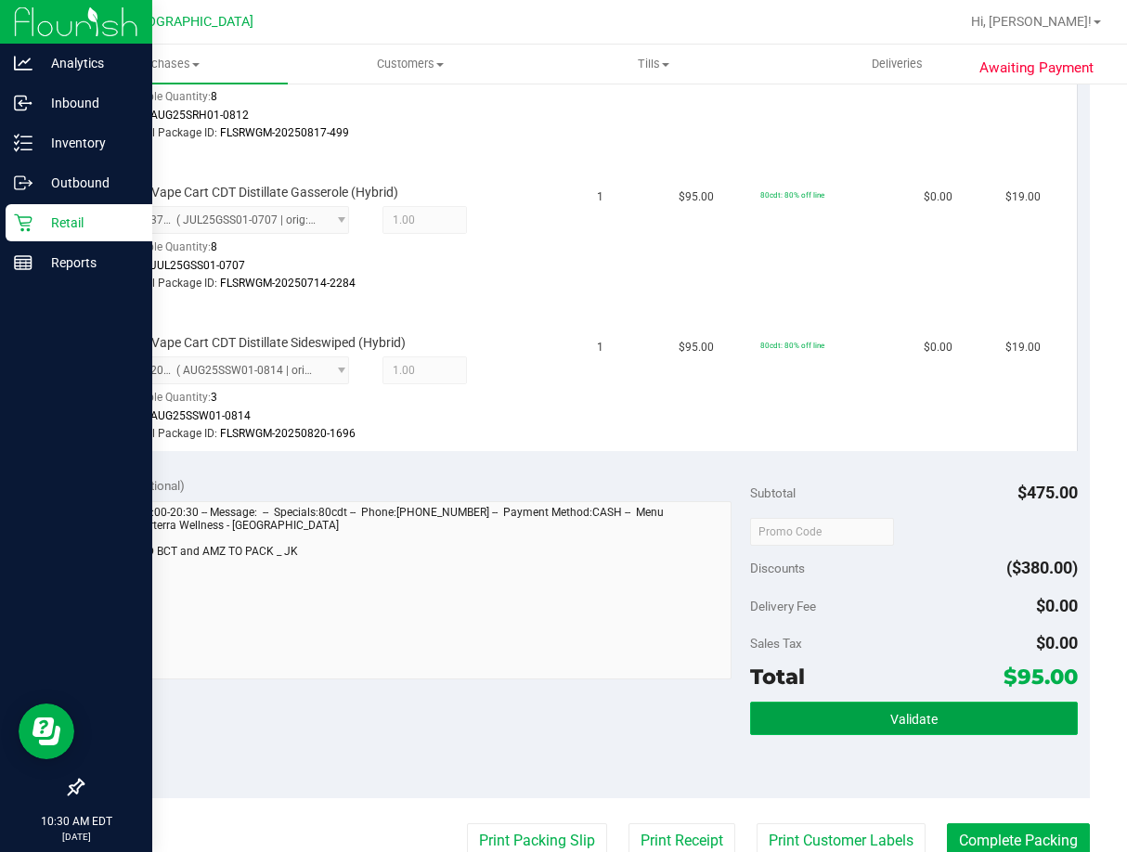
click at [915, 710] on button "Validate" at bounding box center [914, 718] width 328 height 33
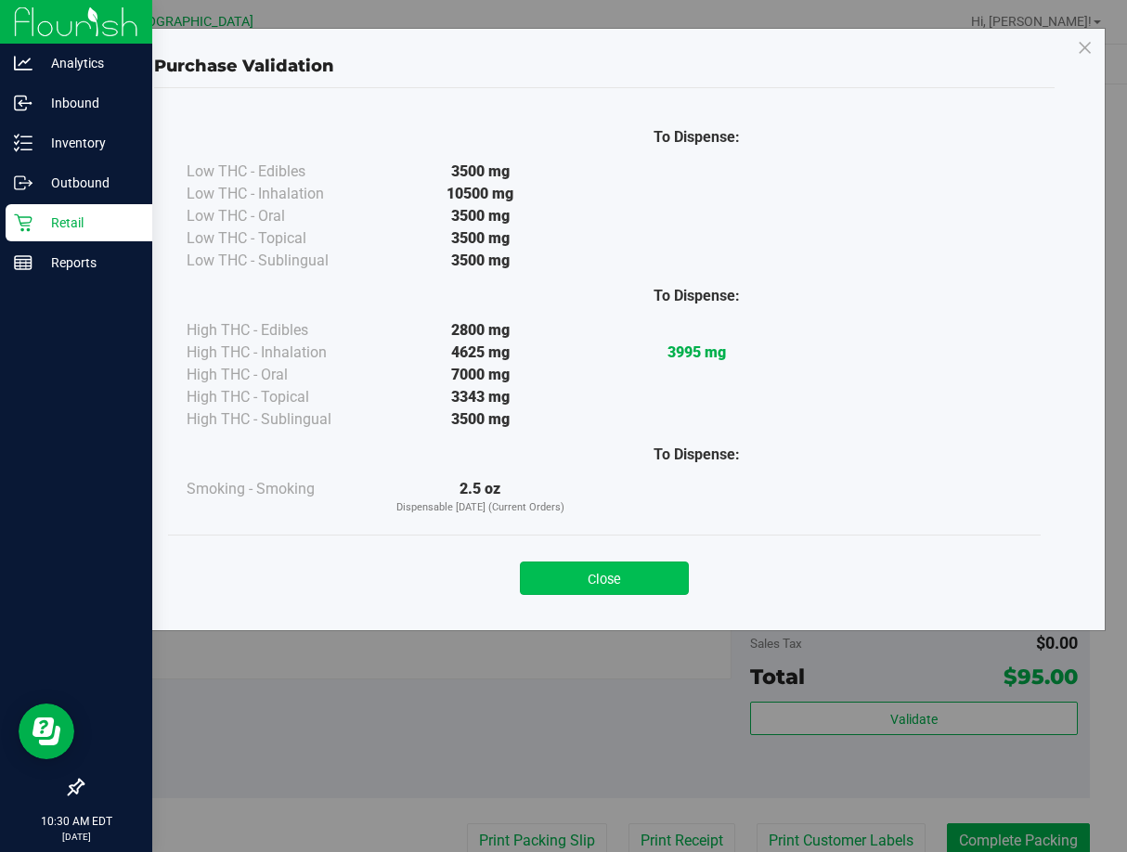
click at [632, 586] on button "Close" at bounding box center [604, 578] width 169 height 33
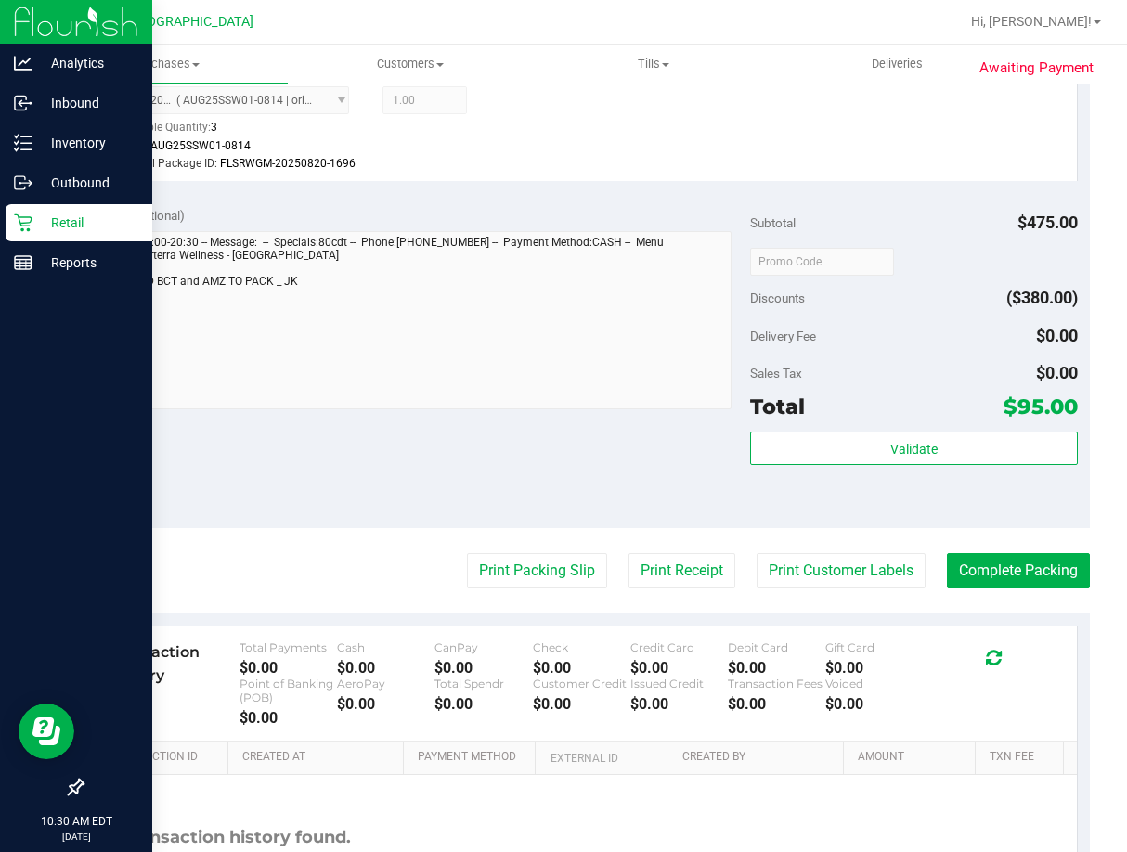
scroll to position [1114, 0]
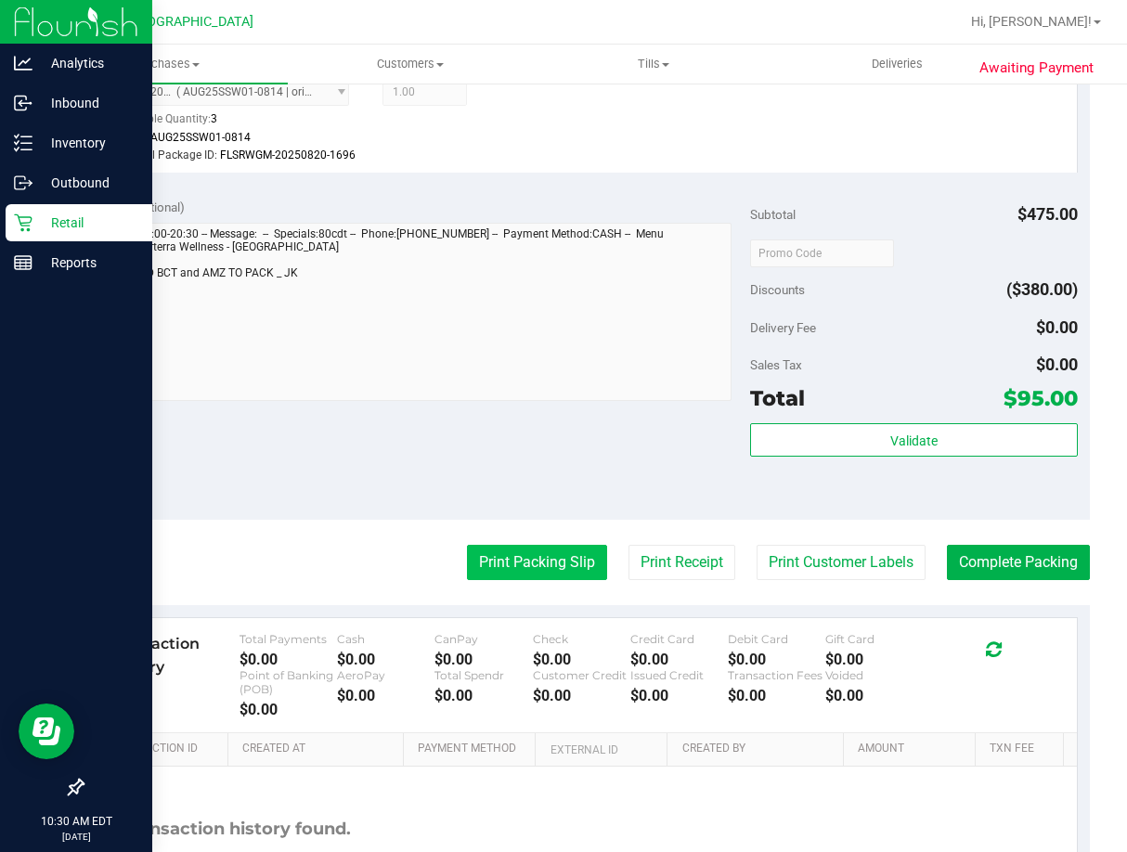
click at [524, 567] on button "Print Packing Slip" at bounding box center [537, 562] width 140 height 35
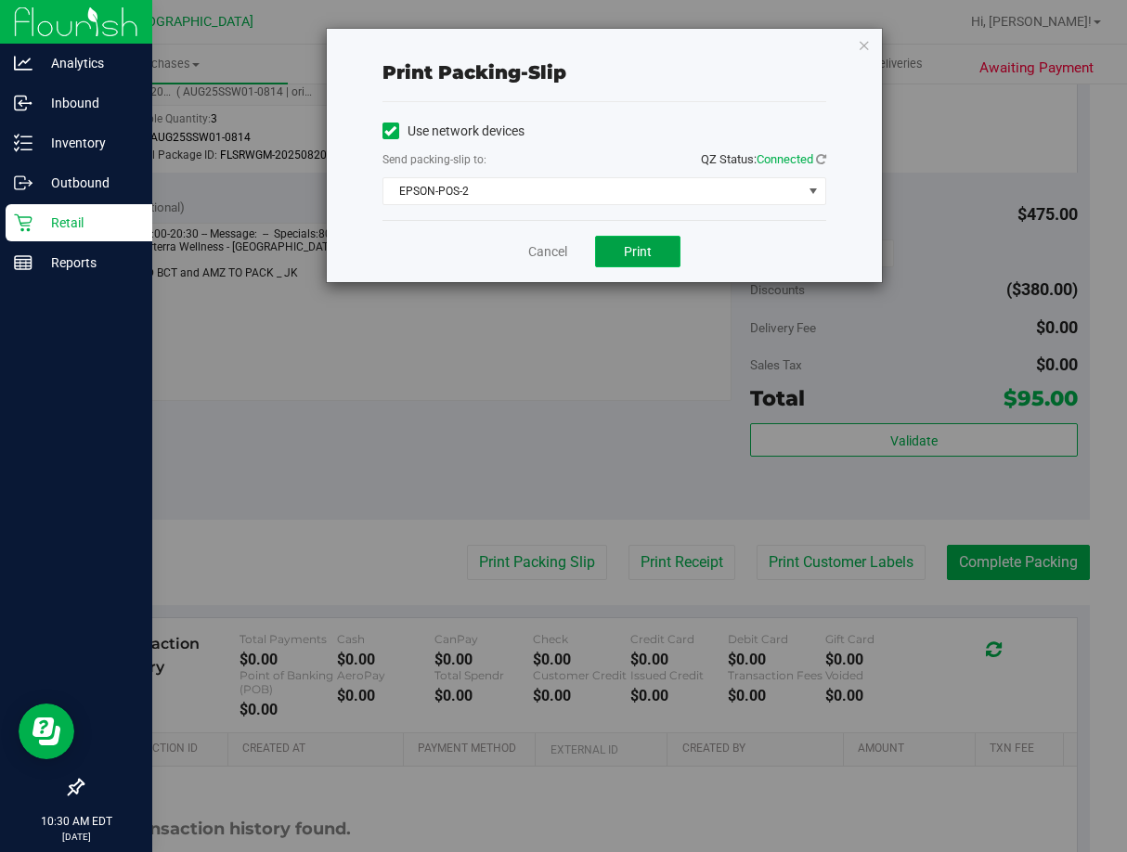
click at [611, 247] on button "Print" at bounding box center [637, 252] width 85 height 32
click at [540, 250] on link "Cancel" at bounding box center [547, 251] width 39 height 19
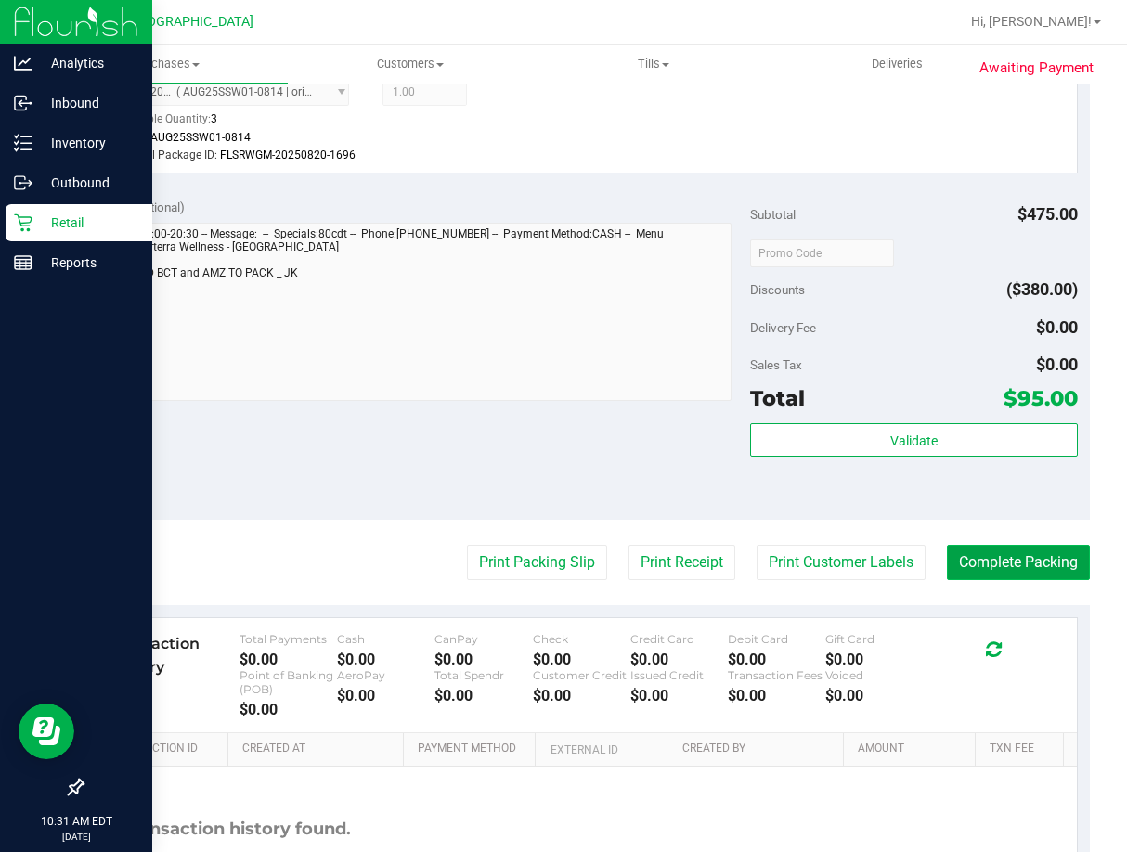
click at [969, 552] on button "Complete Packing" at bounding box center [1018, 562] width 143 height 35
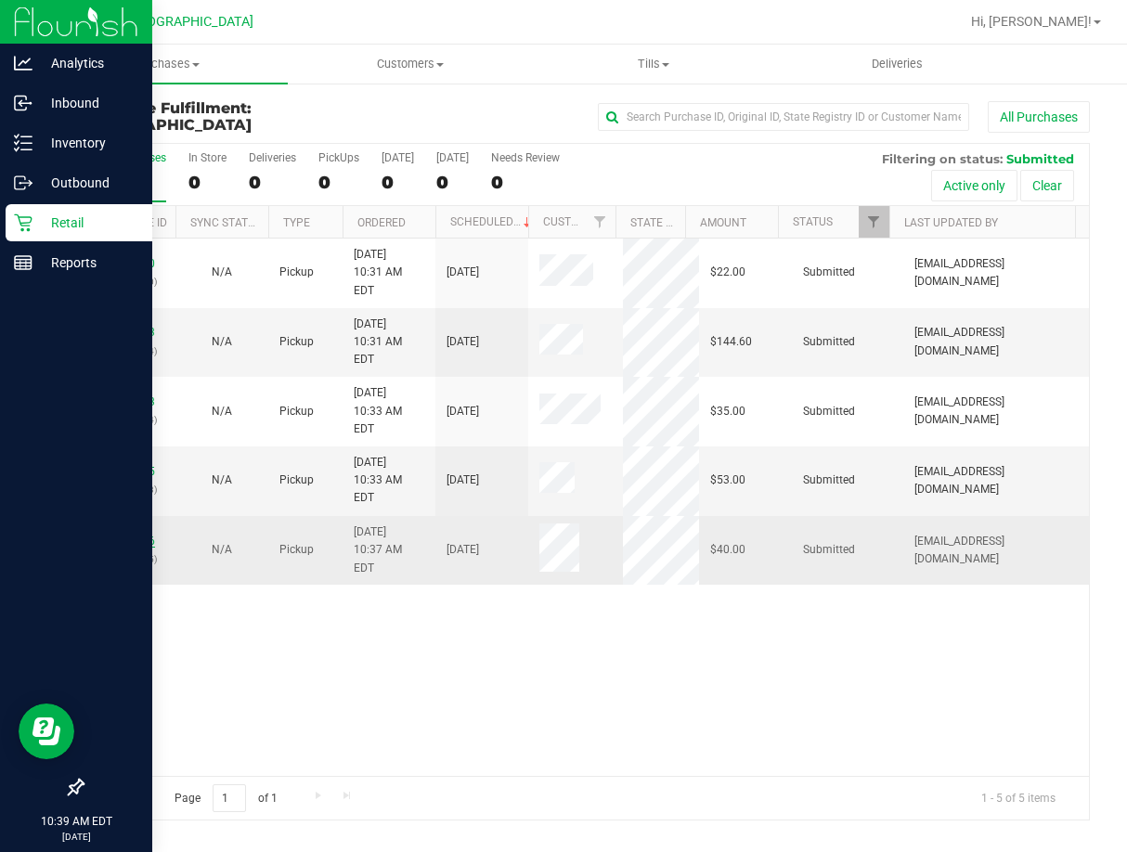
click at [130, 535] on link "11854726" at bounding box center [129, 541] width 52 height 13
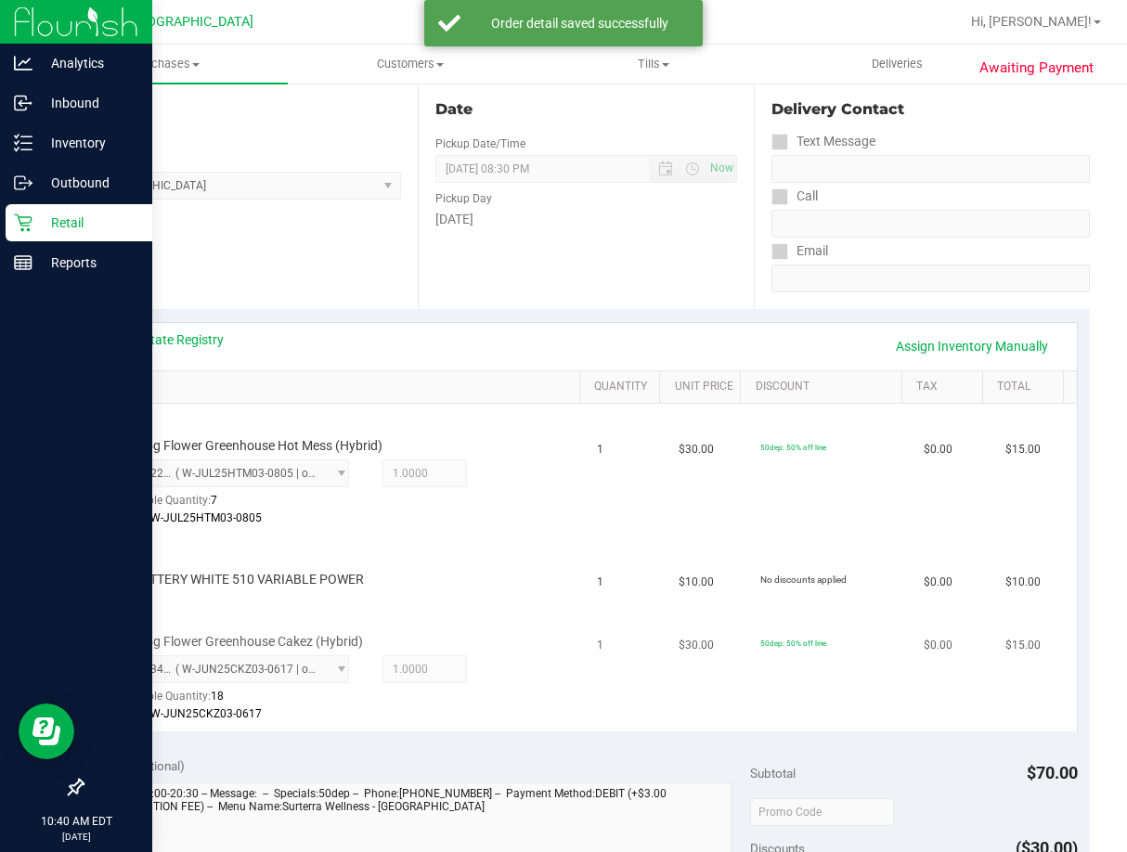
scroll to position [371, 0]
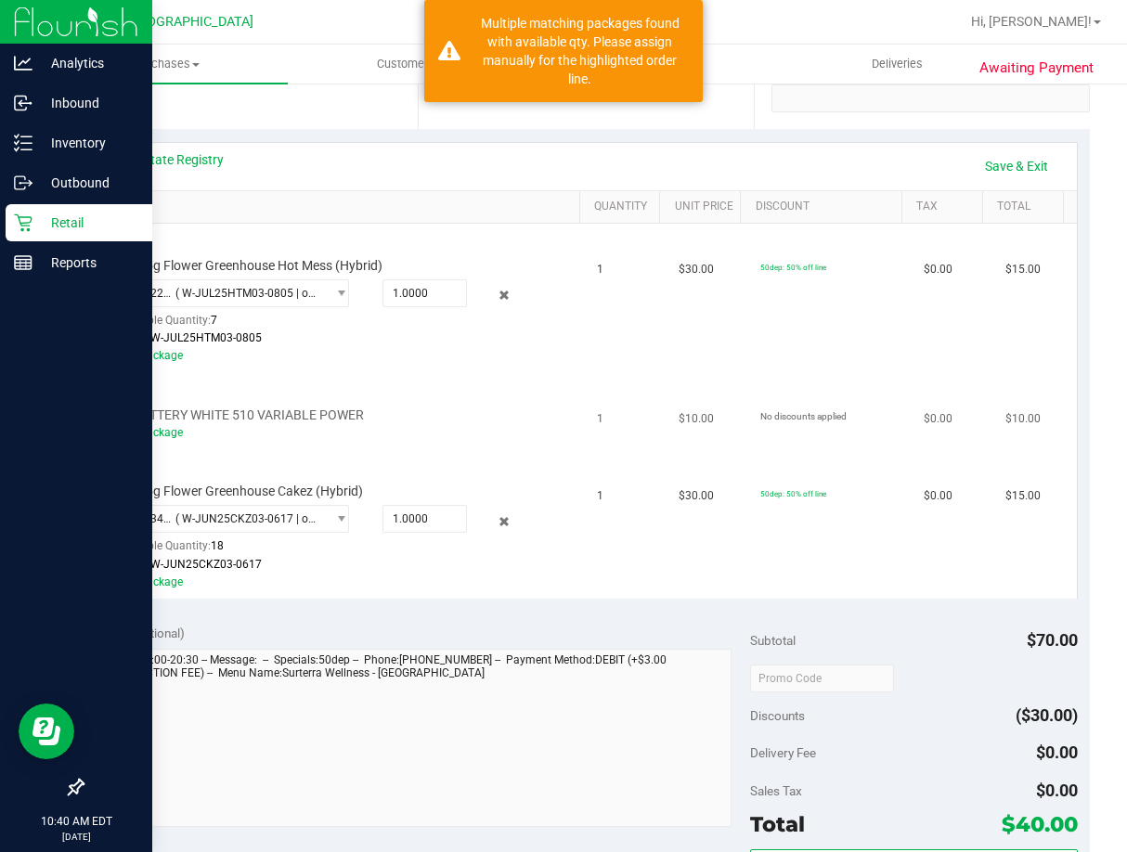
click at [162, 441] on div "Add Package" at bounding box center [326, 433] width 421 height 18
click at [162, 428] on link "Add Package" at bounding box center [149, 432] width 67 height 13
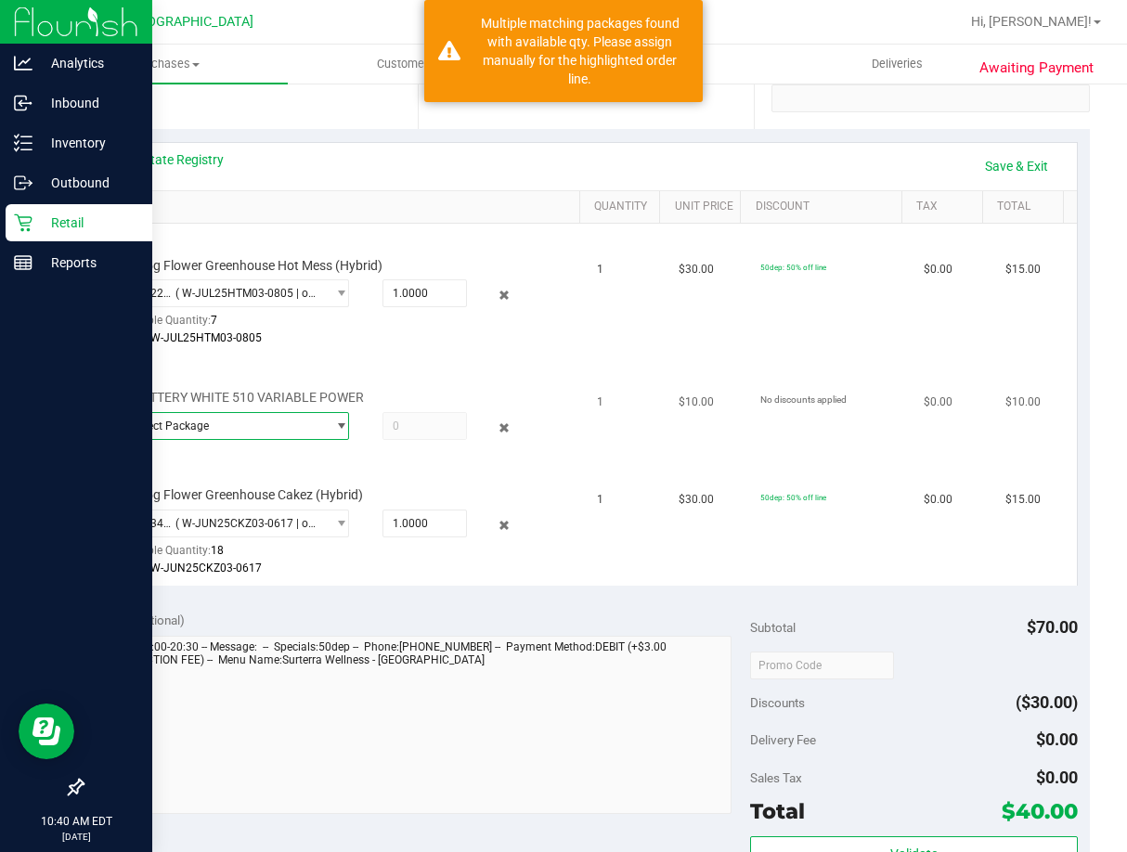
click at [304, 431] on span "Select Package" at bounding box center [221, 426] width 209 height 26
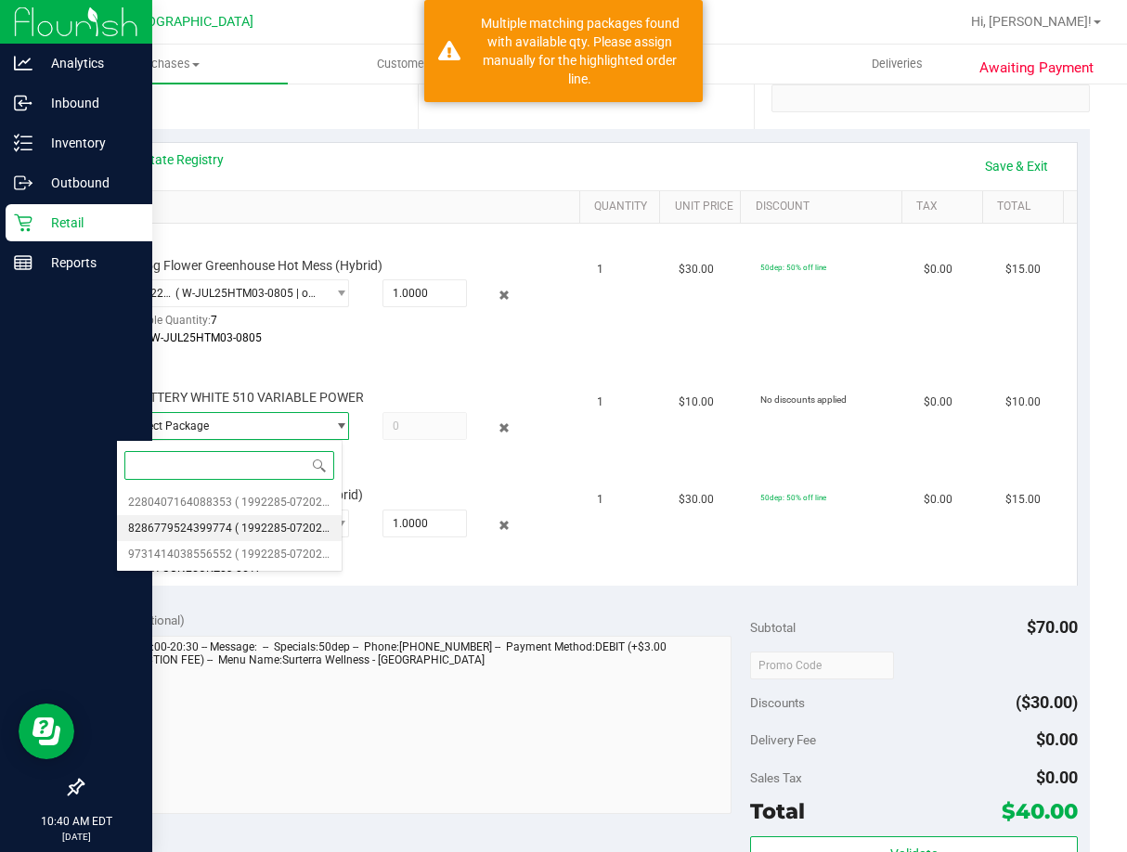
click at [288, 523] on span "( 1992285-072025 | orig: FLTW-20250723-018 )" at bounding box center [354, 528] width 238 height 13
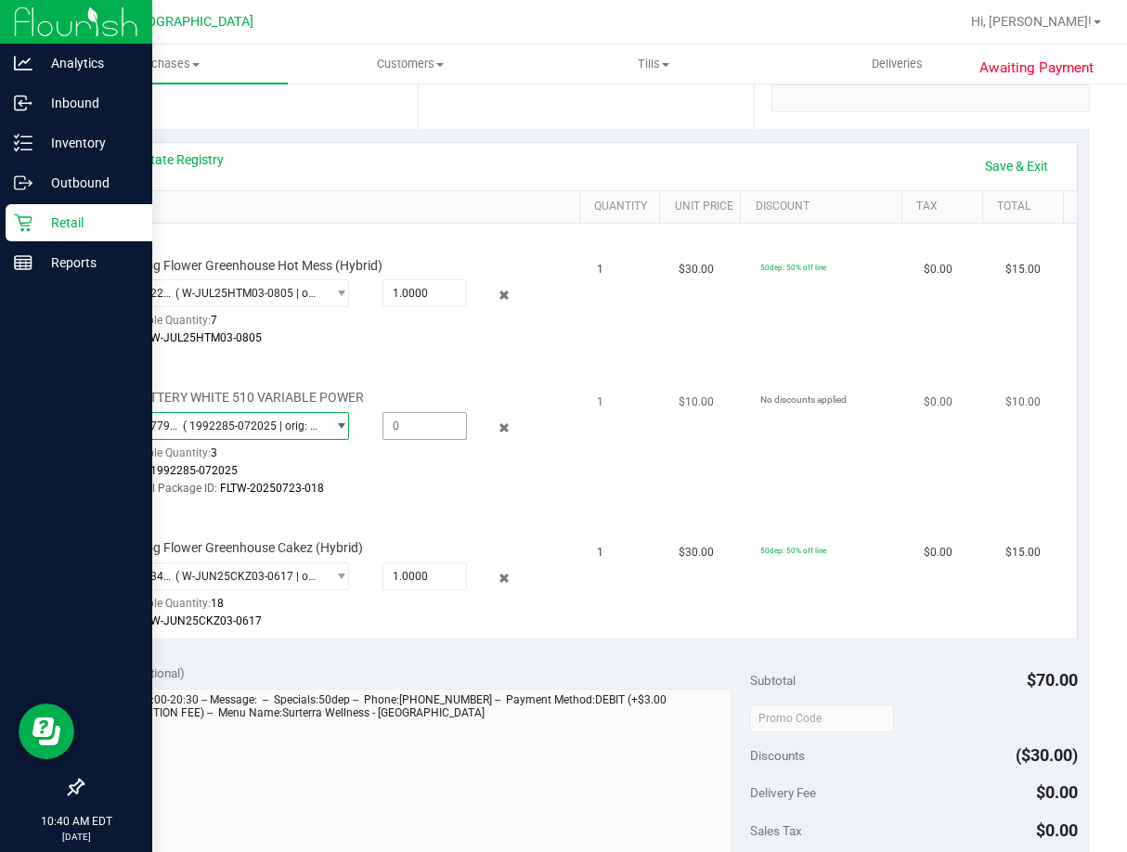
click at [391, 415] on span at bounding box center [424, 426] width 84 height 28
type input "1"
type input "1.0000"
click at [435, 466] on div "Batch: 1992285-072025" at bounding box center [326, 471] width 421 height 18
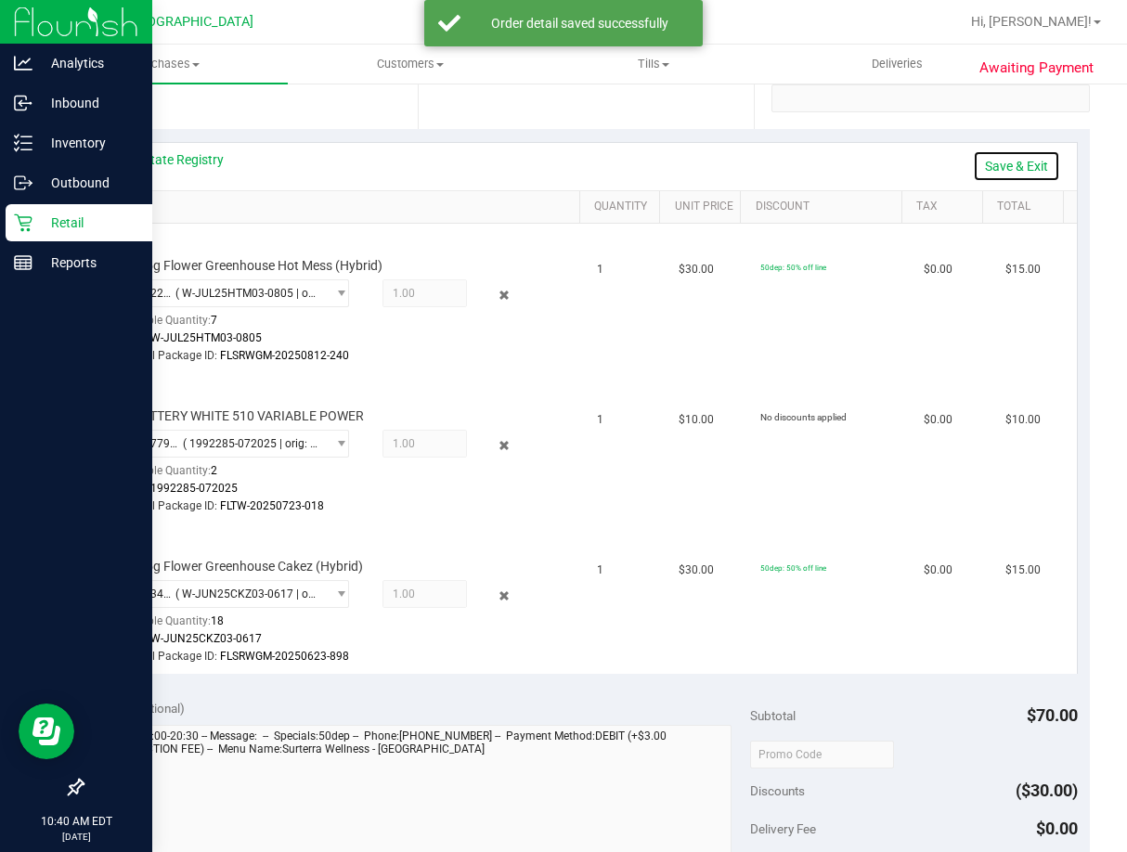
click at [1006, 163] on link "Save & Exit" at bounding box center [1016, 166] width 87 height 32
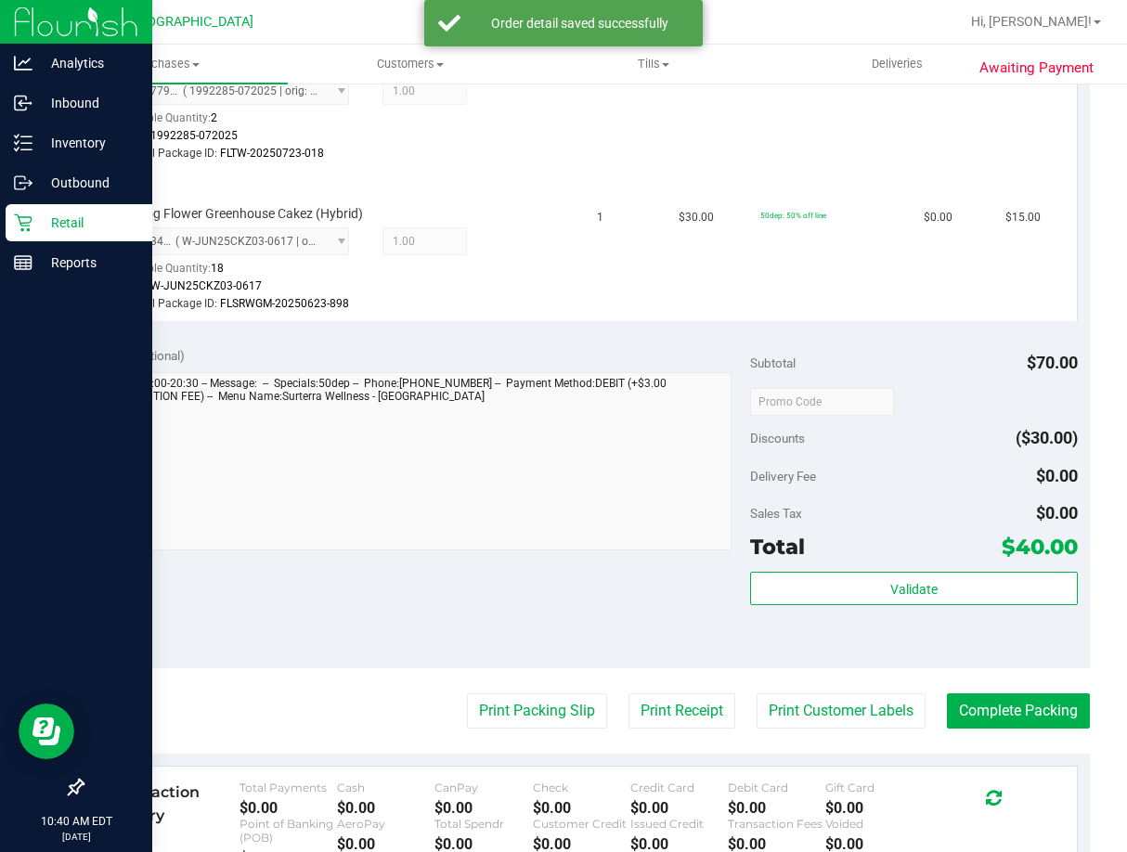
scroll to position [836, 0]
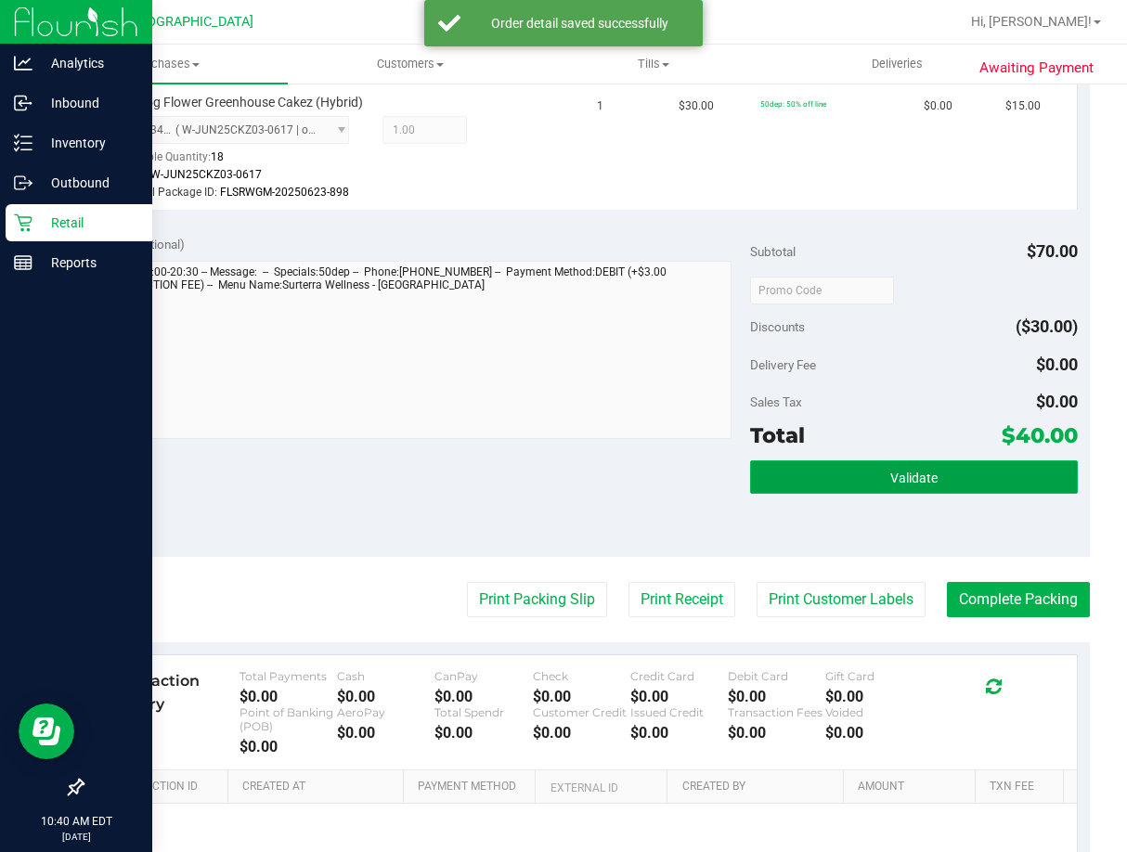
click at [939, 478] on button "Validate" at bounding box center [914, 476] width 328 height 33
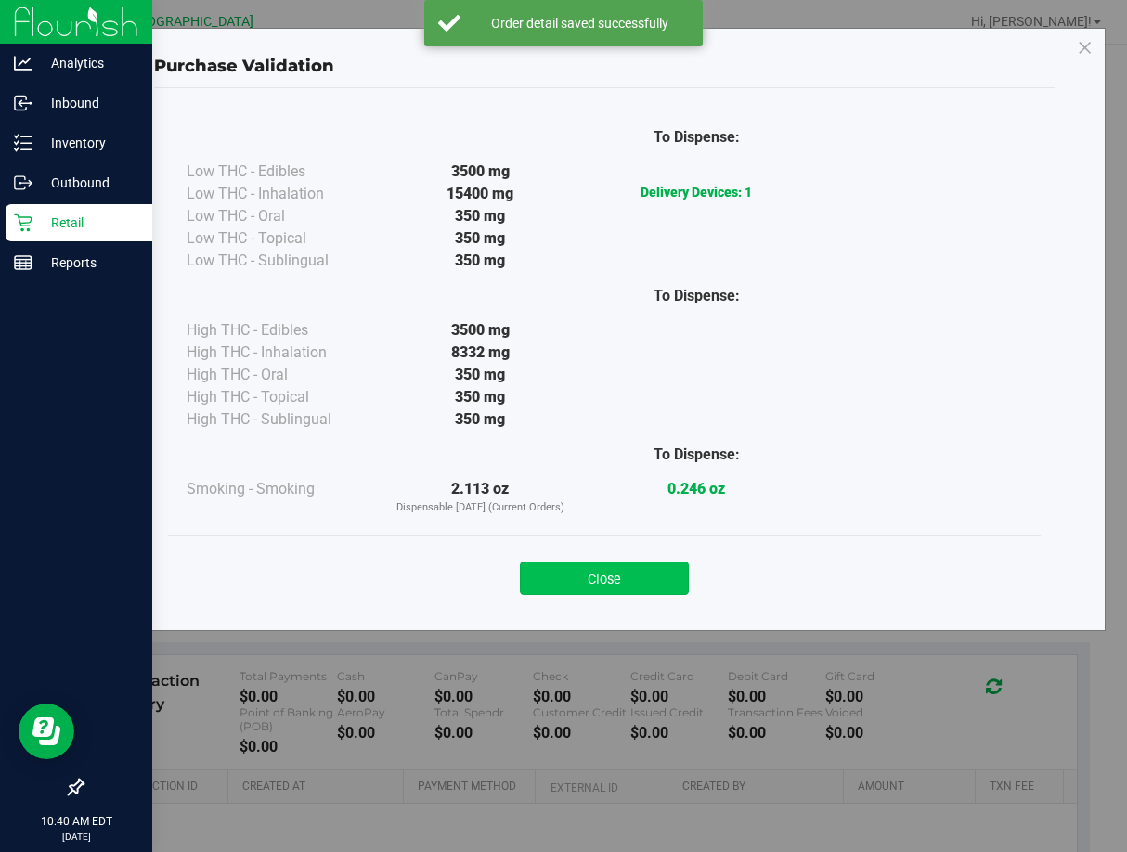
click at [666, 571] on button "Close" at bounding box center [604, 578] width 169 height 33
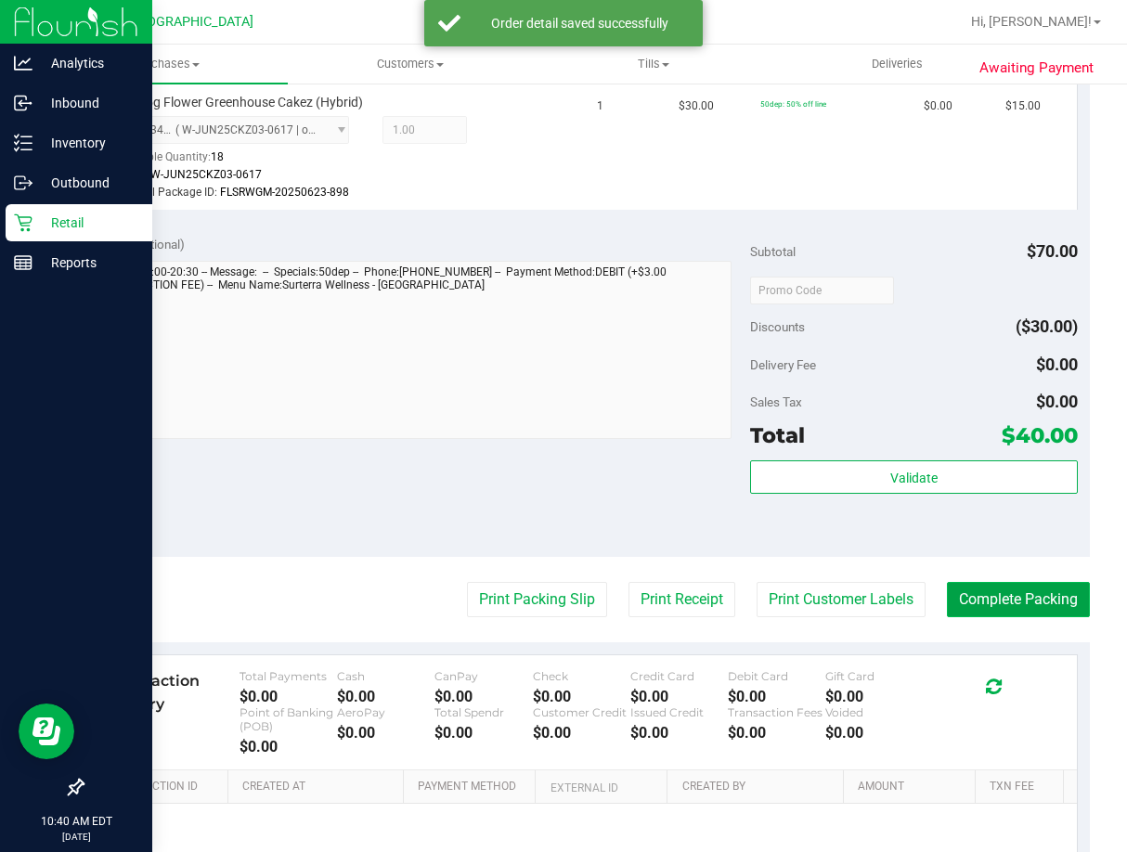
click at [952, 591] on button "Complete Packing" at bounding box center [1018, 599] width 143 height 35
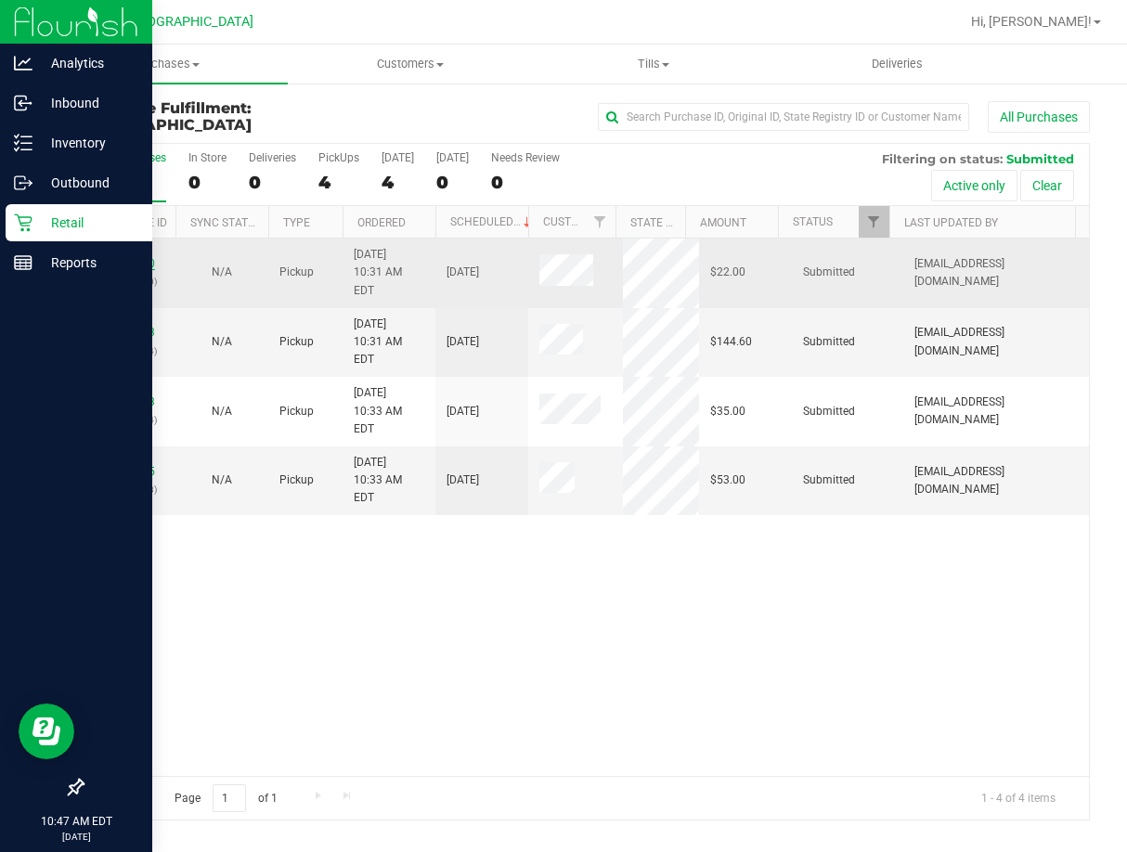
click at [146, 257] on link "11854670" at bounding box center [129, 263] width 52 height 13
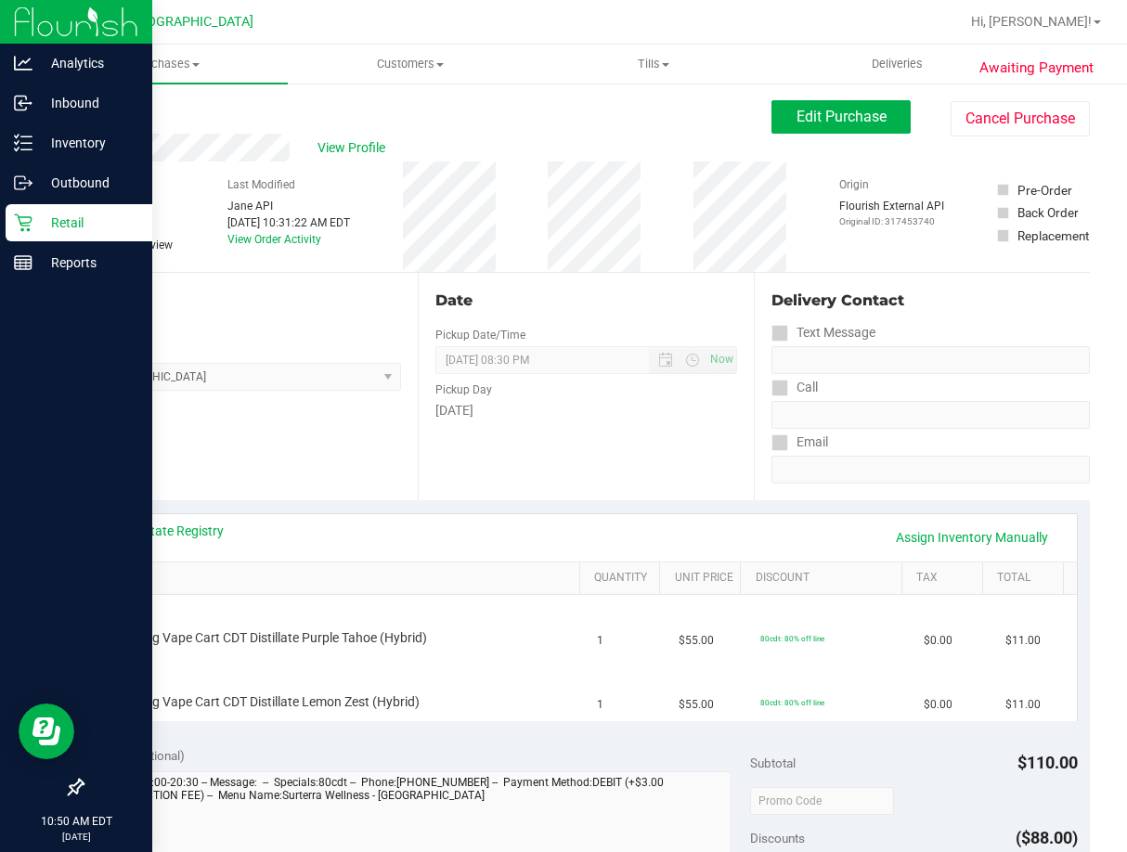
click at [96, 112] on link "Back" at bounding box center [96, 111] width 28 height 13
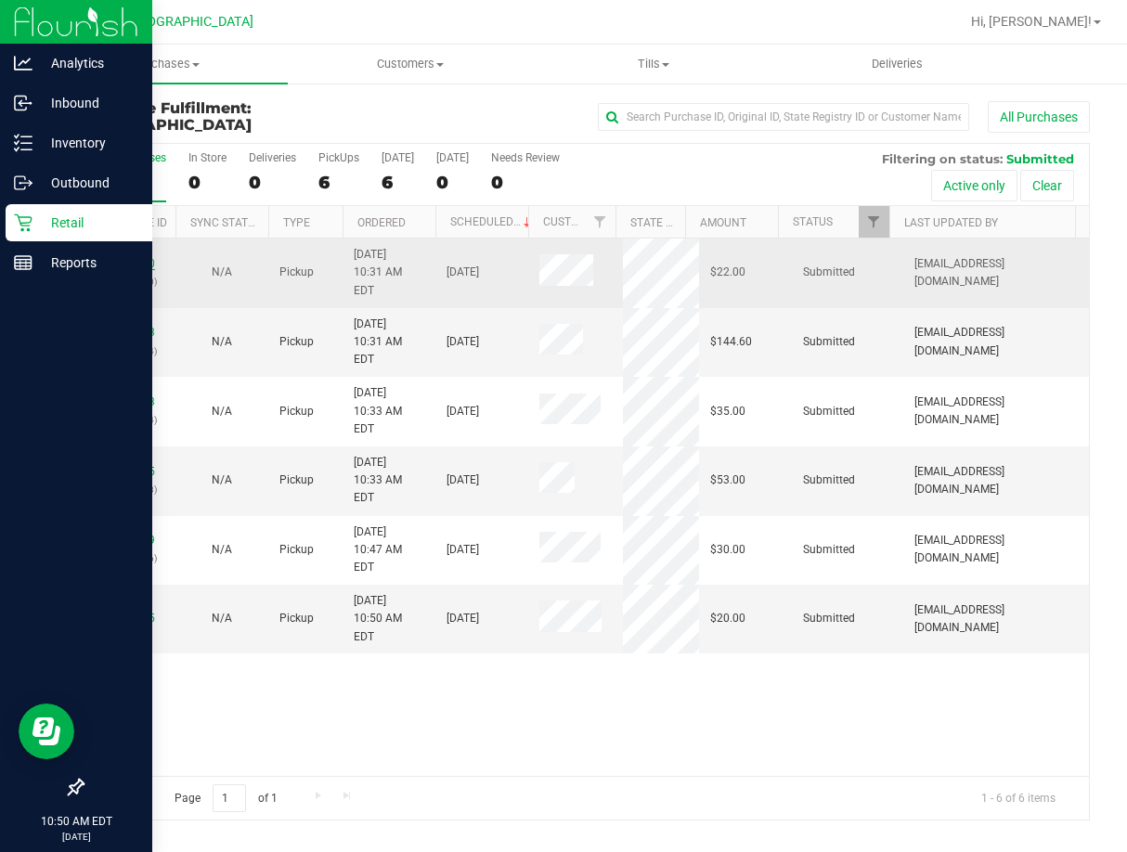
click at [139, 257] on link "11854670" at bounding box center [129, 263] width 52 height 13
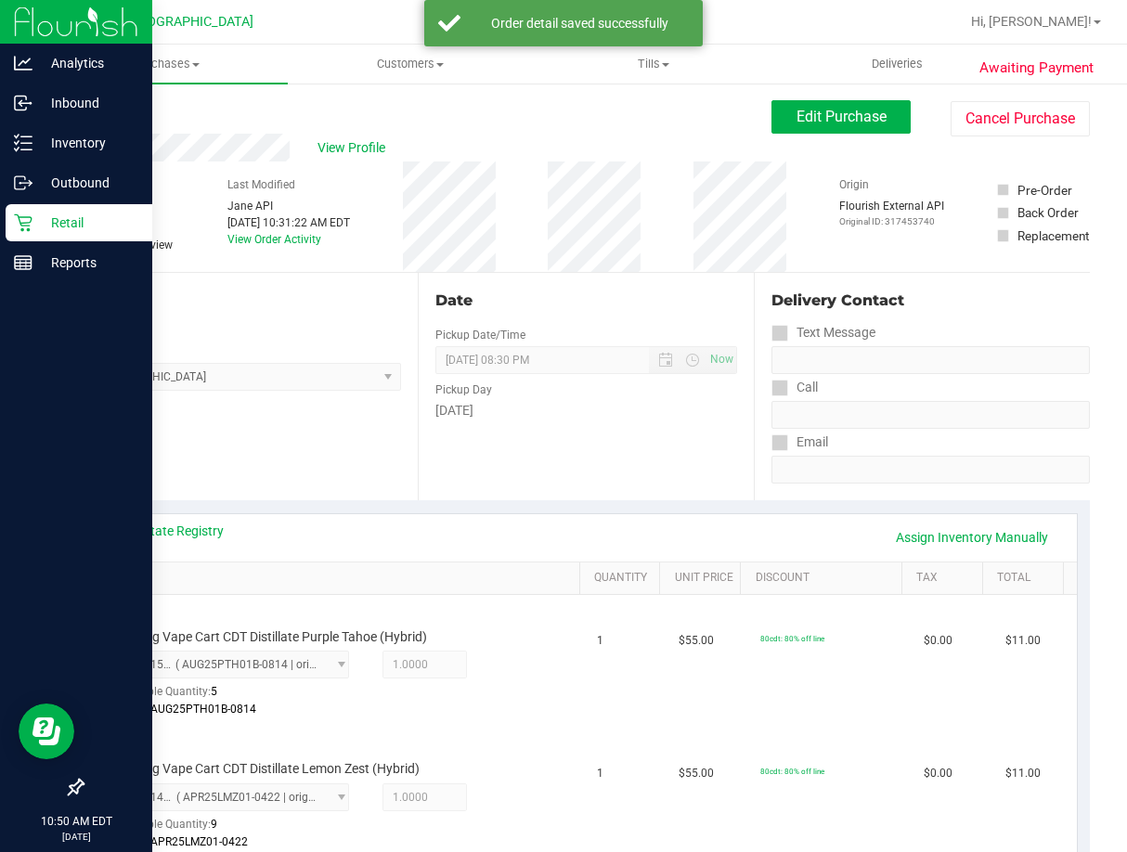
scroll to position [464, 0]
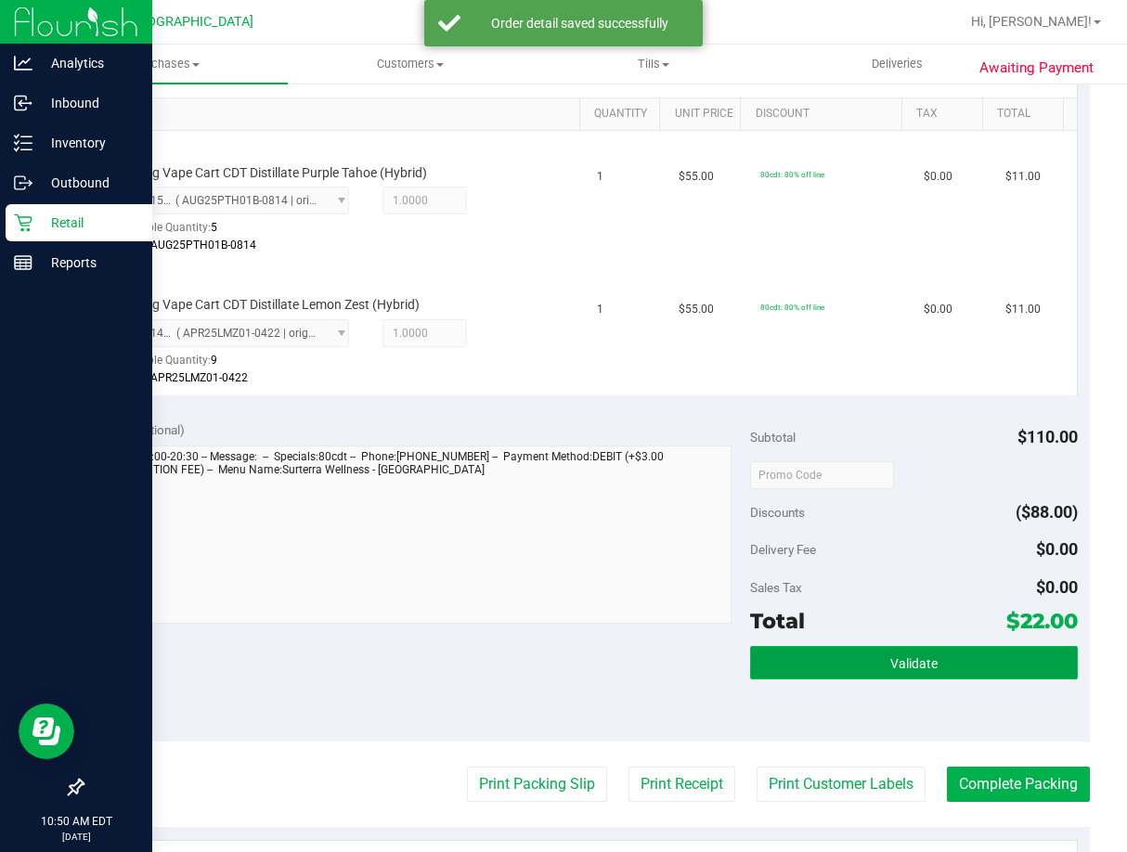
click at [927, 674] on button "Validate" at bounding box center [914, 662] width 328 height 33
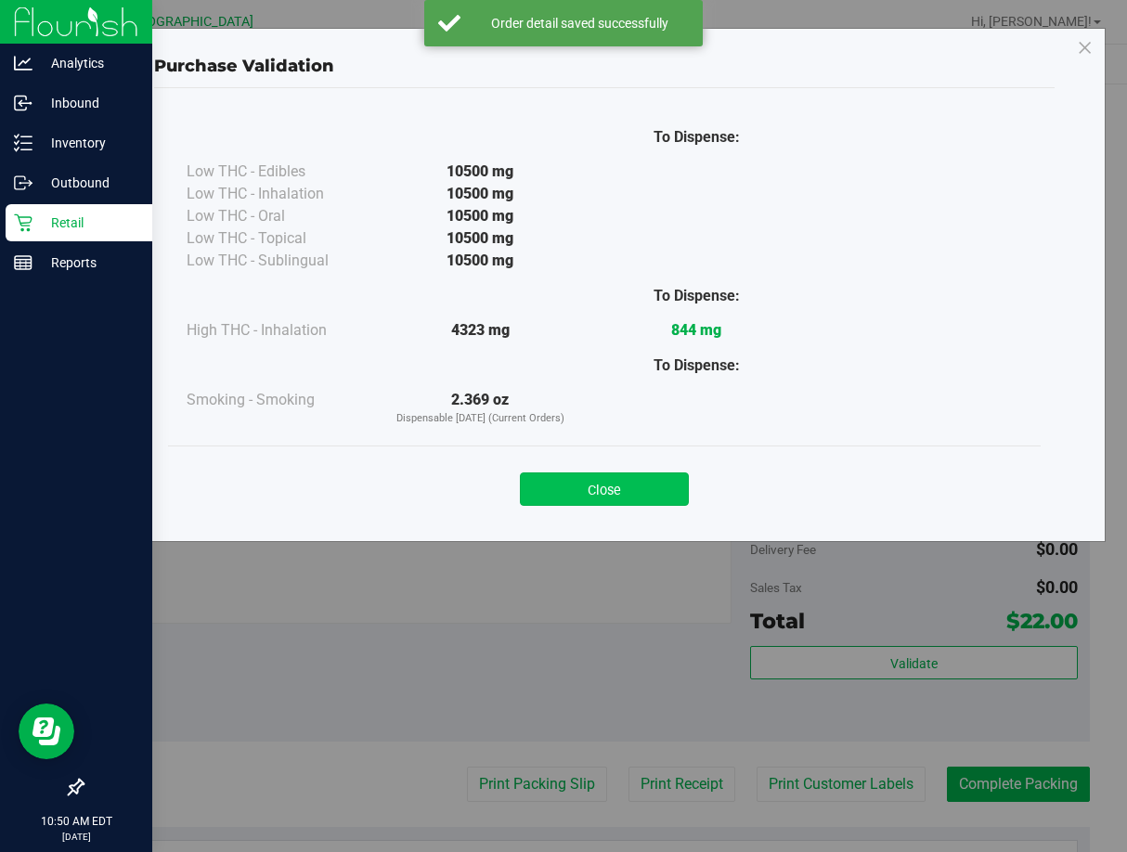
click at [630, 498] on button "Close" at bounding box center [604, 489] width 169 height 33
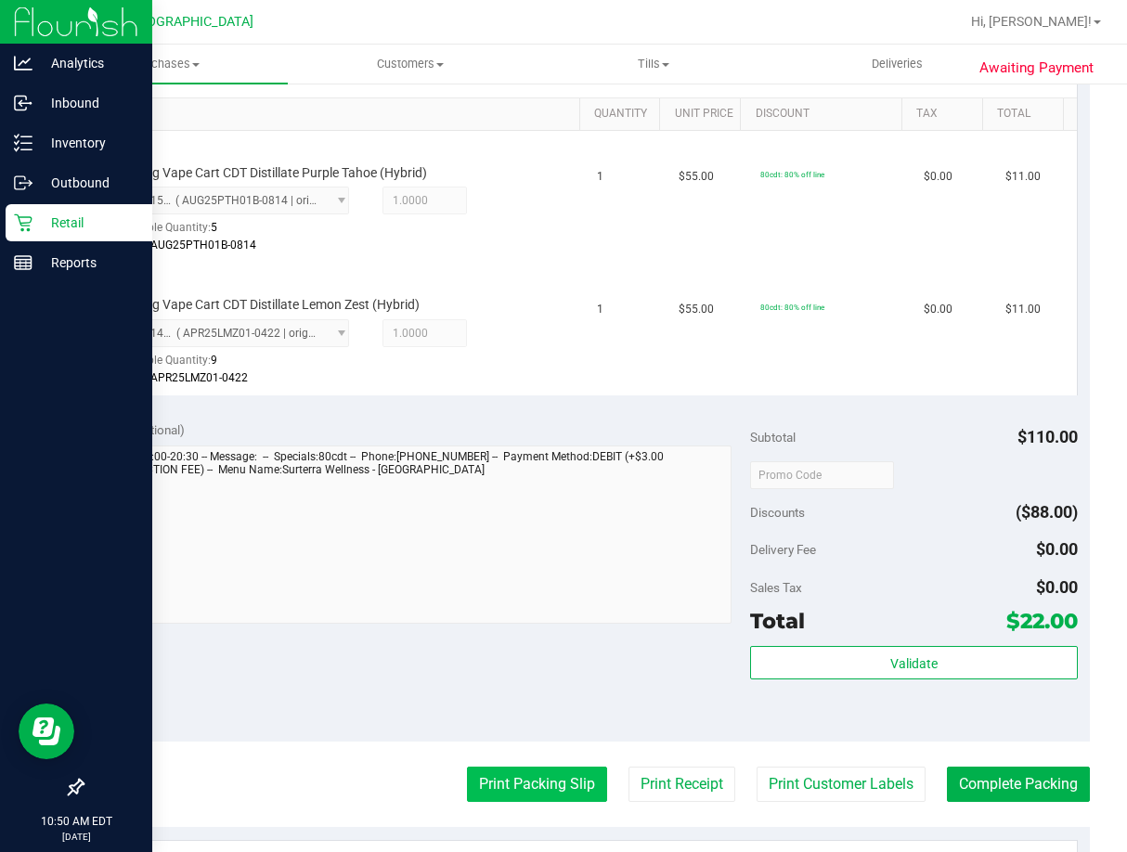
click at [545, 779] on button "Print Packing Slip" at bounding box center [537, 784] width 140 height 35
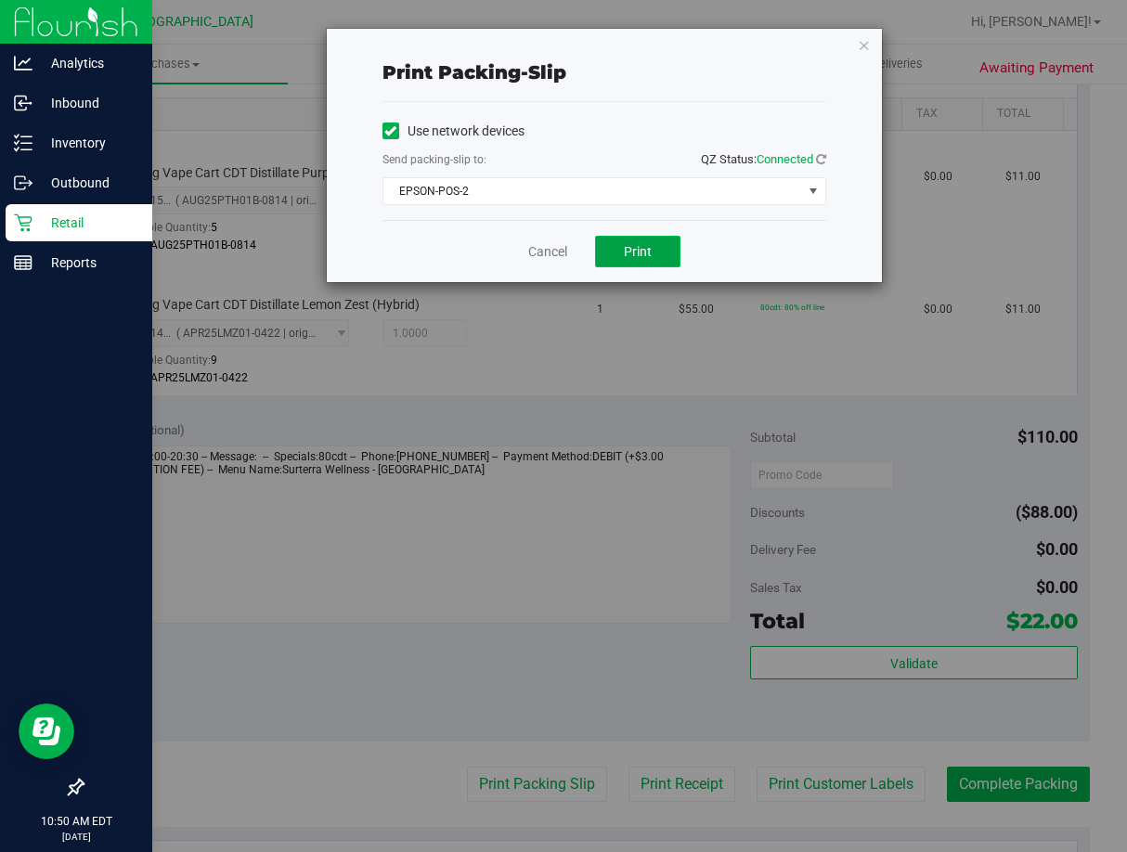
click at [639, 251] on span "Print" at bounding box center [638, 251] width 28 height 15
click at [544, 248] on link "Cancel" at bounding box center [547, 251] width 39 height 19
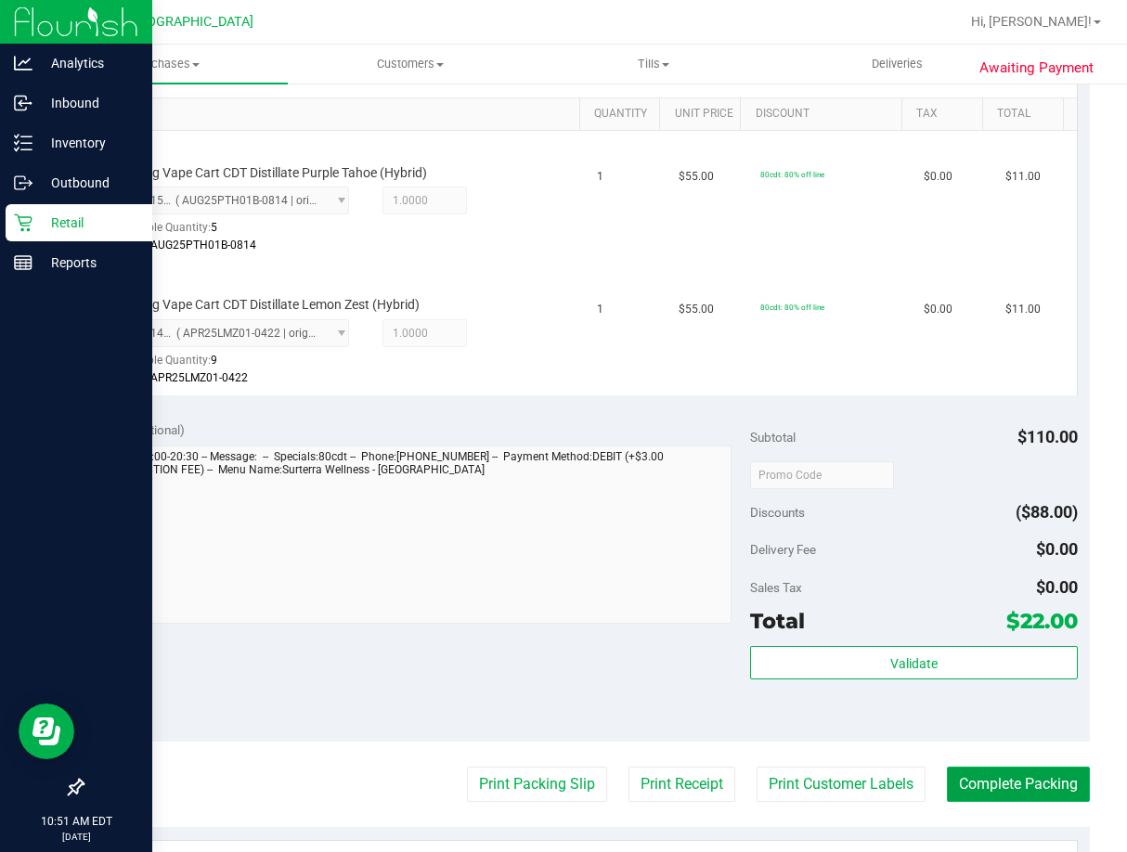
click at [1043, 796] on button "Complete Packing" at bounding box center [1018, 784] width 143 height 35
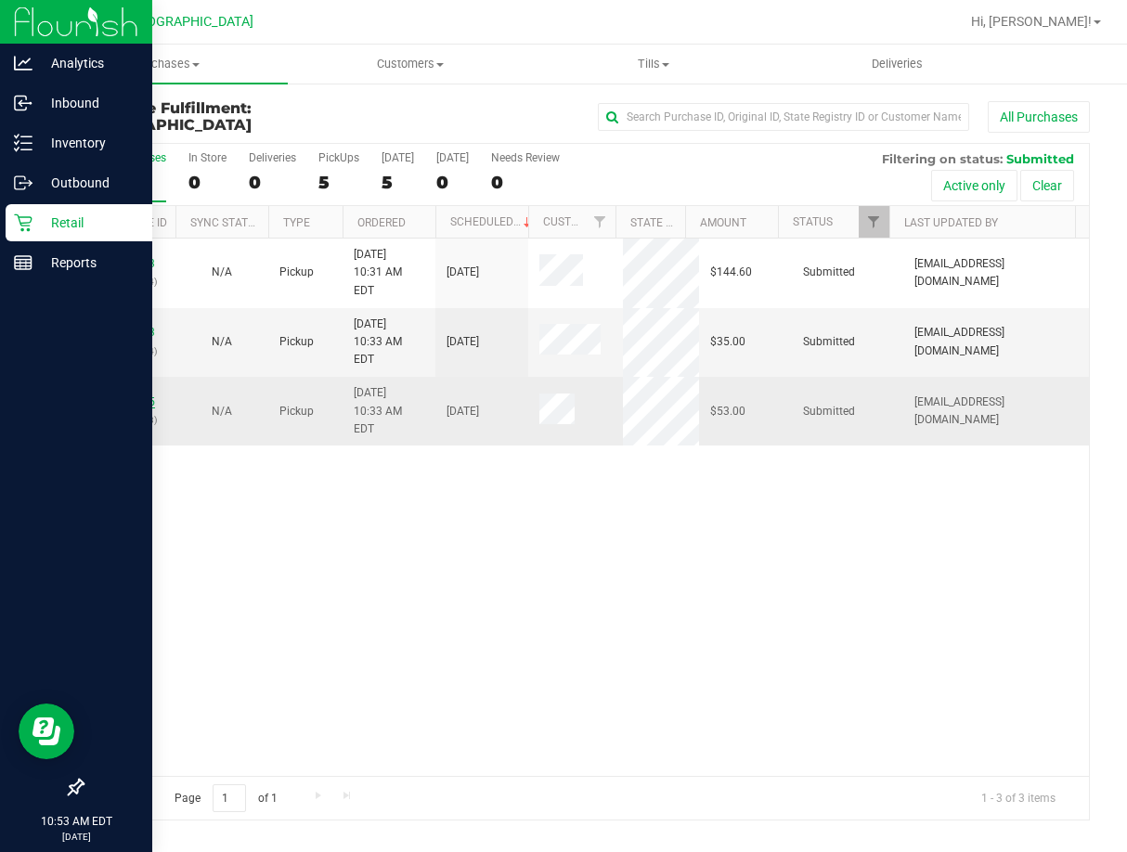
click at [138, 395] on link "11854695" at bounding box center [129, 401] width 52 height 13
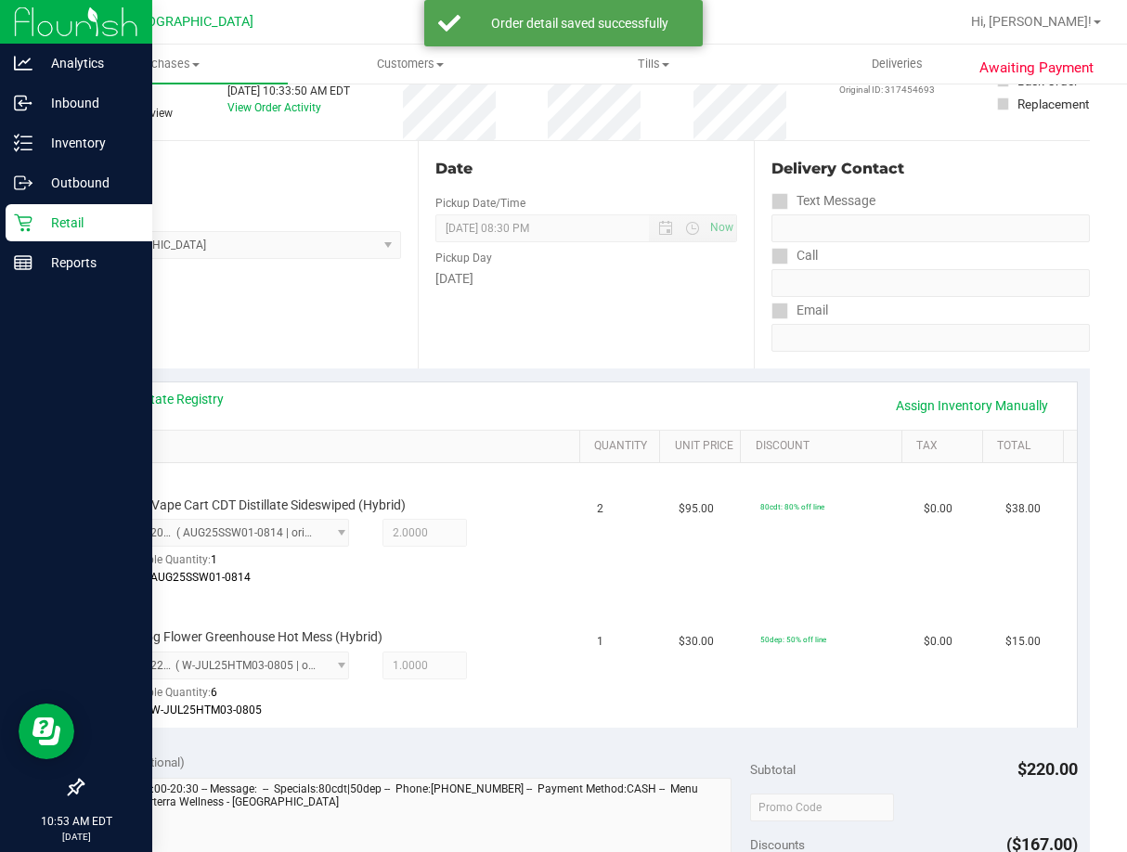
scroll to position [557, 0]
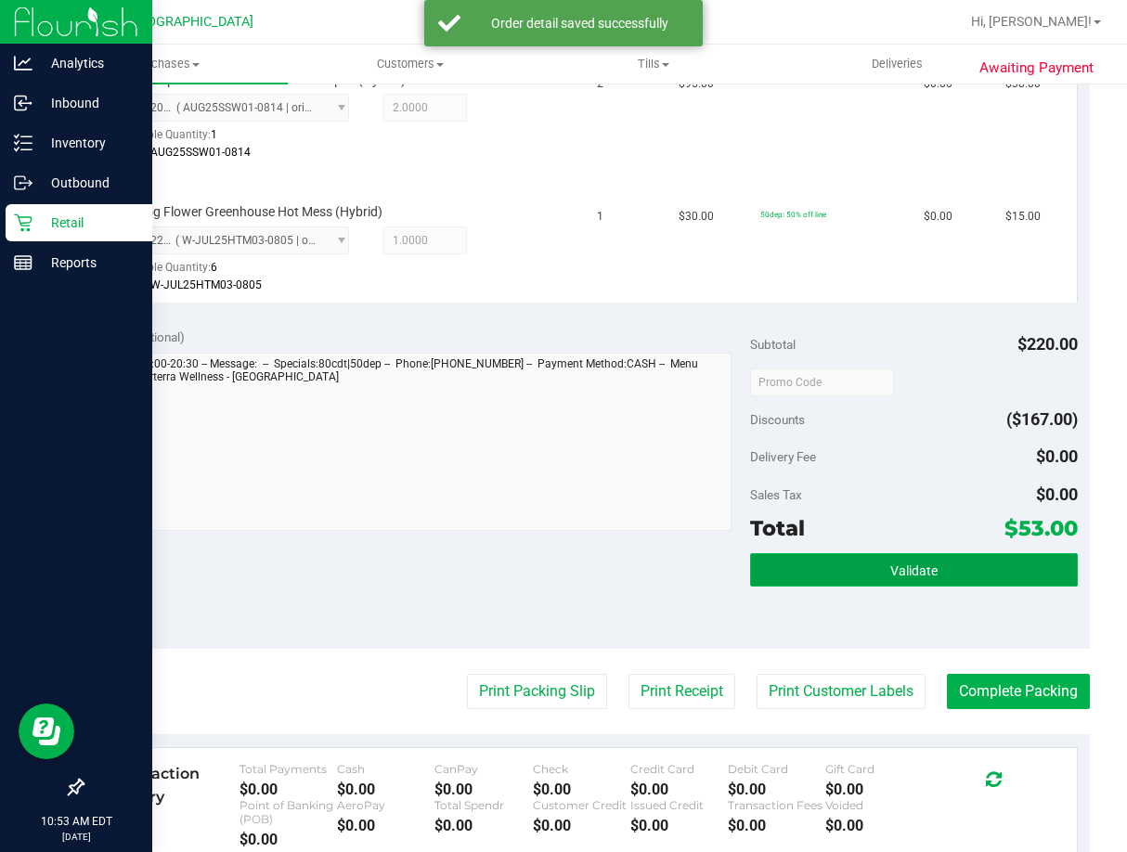
click at [895, 584] on button "Validate" at bounding box center [914, 569] width 328 height 33
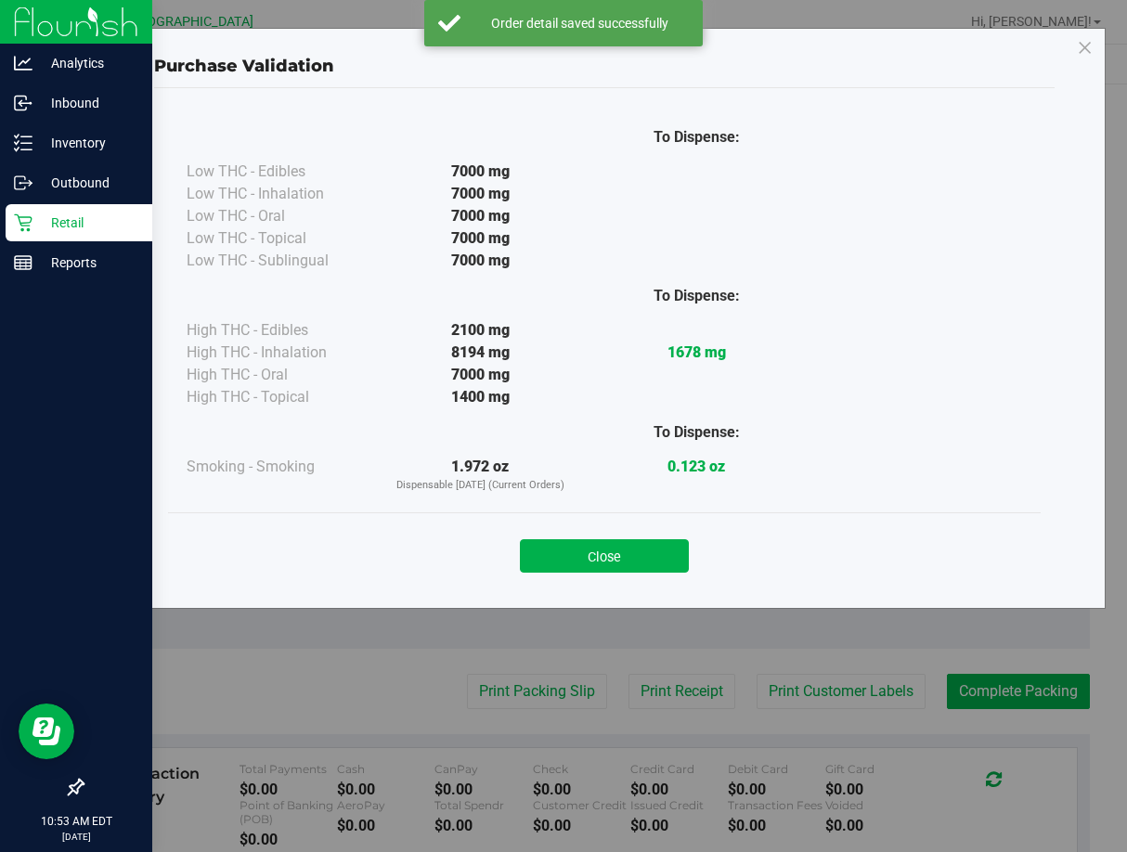
click at [680, 563] on button "Close" at bounding box center [604, 555] width 169 height 33
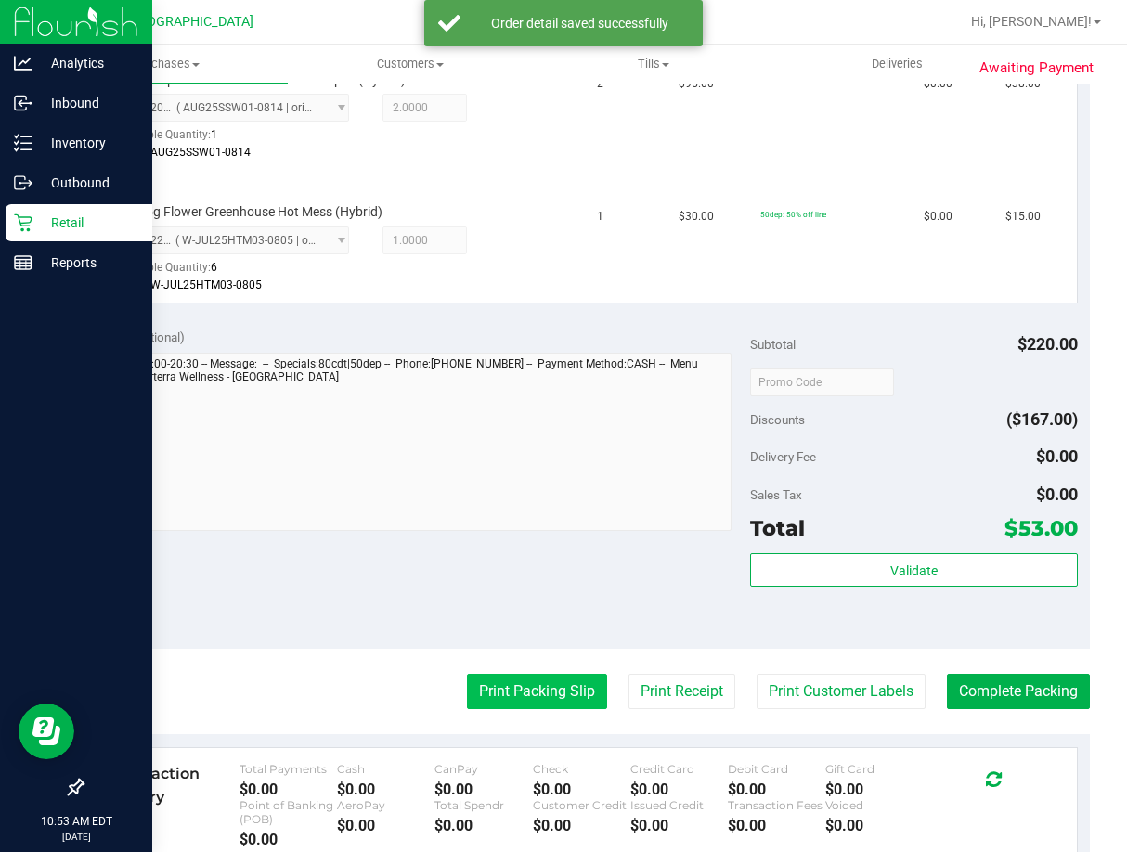
click at [558, 708] on button "Print Packing Slip" at bounding box center [537, 691] width 140 height 35
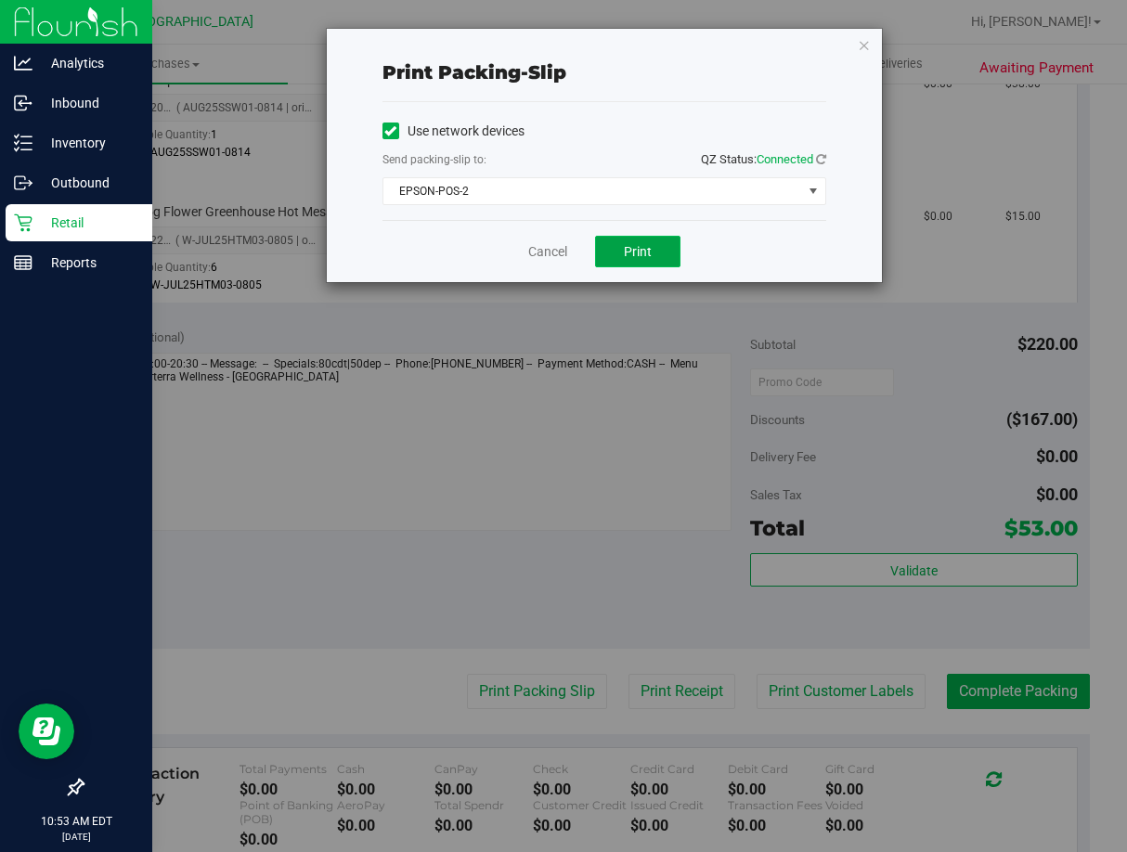
click at [649, 256] on span "Print" at bounding box center [638, 251] width 28 height 15
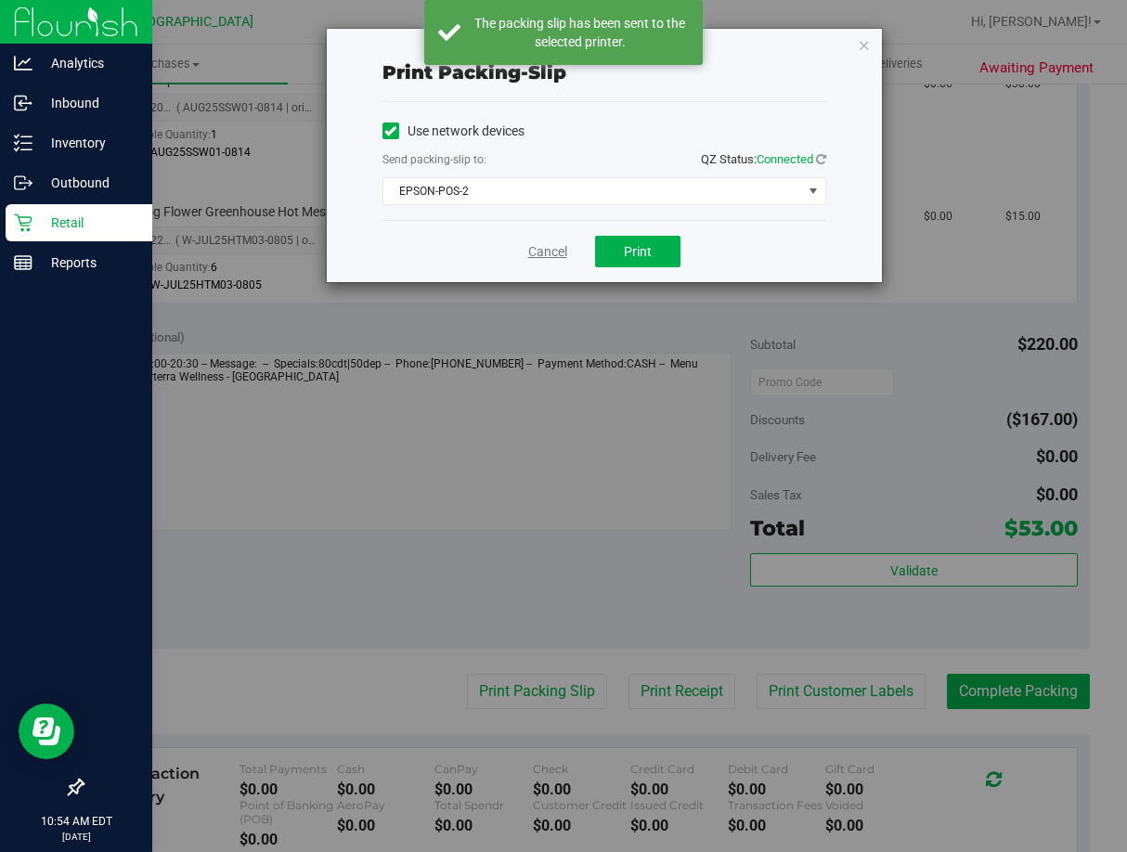
click at [563, 248] on link "Cancel" at bounding box center [547, 251] width 39 height 19
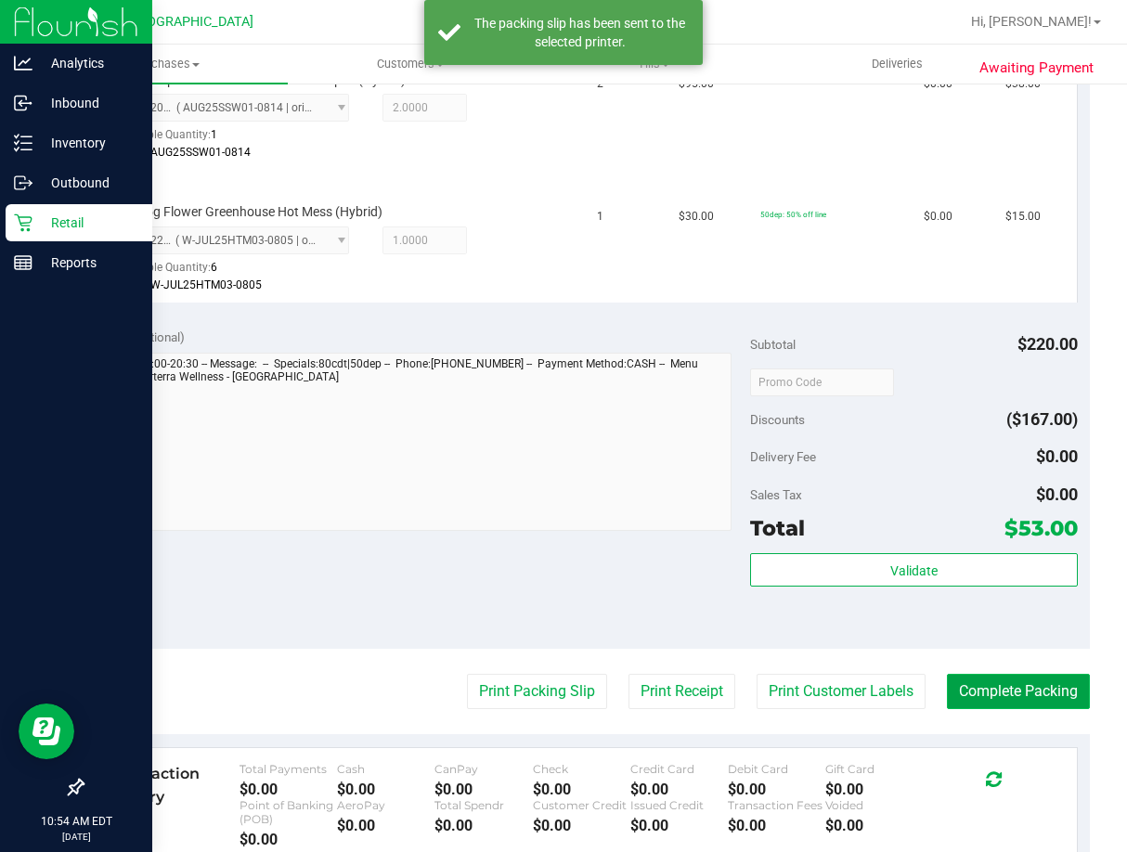
click at [972, 684] on button "Complete Packing" at bounding box center [1018, 691] width 143 height 35
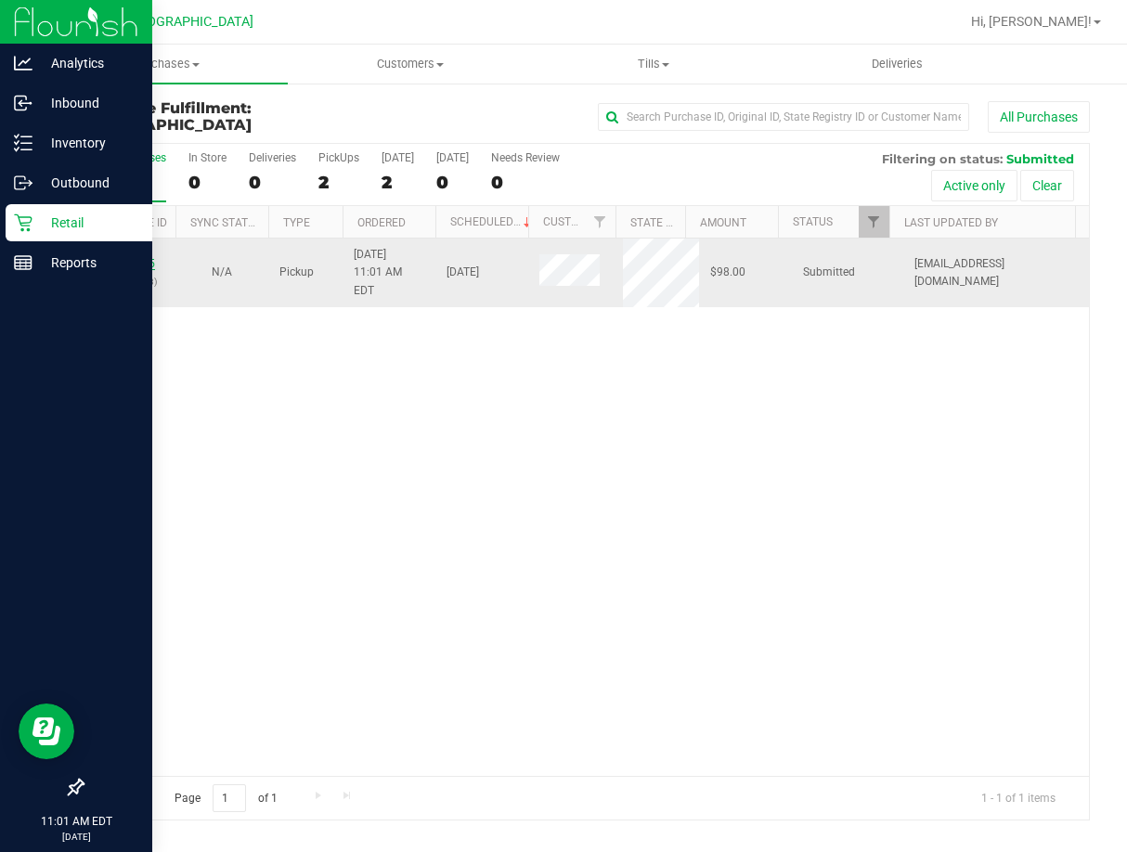
click at [144, 257] on link "11854945" at bounding box center [129, 263] width 52 height 13
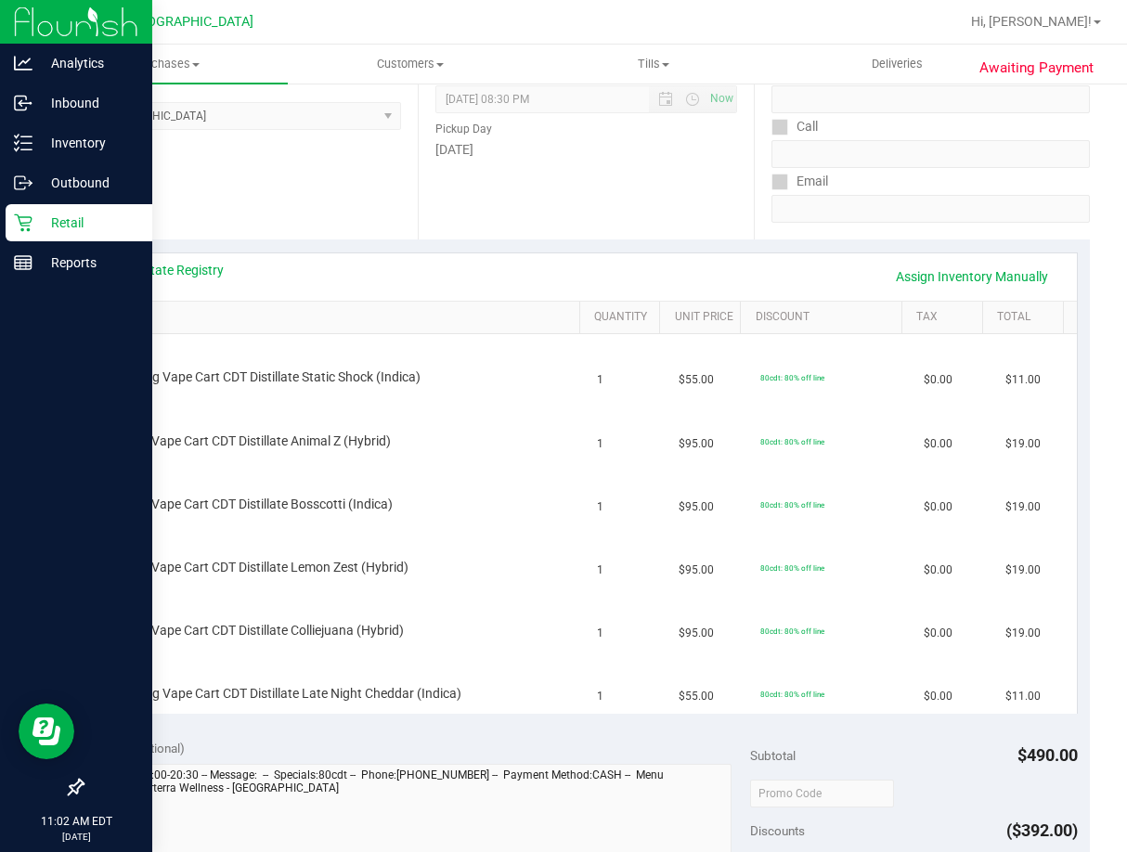
scroll to position [279, 0]
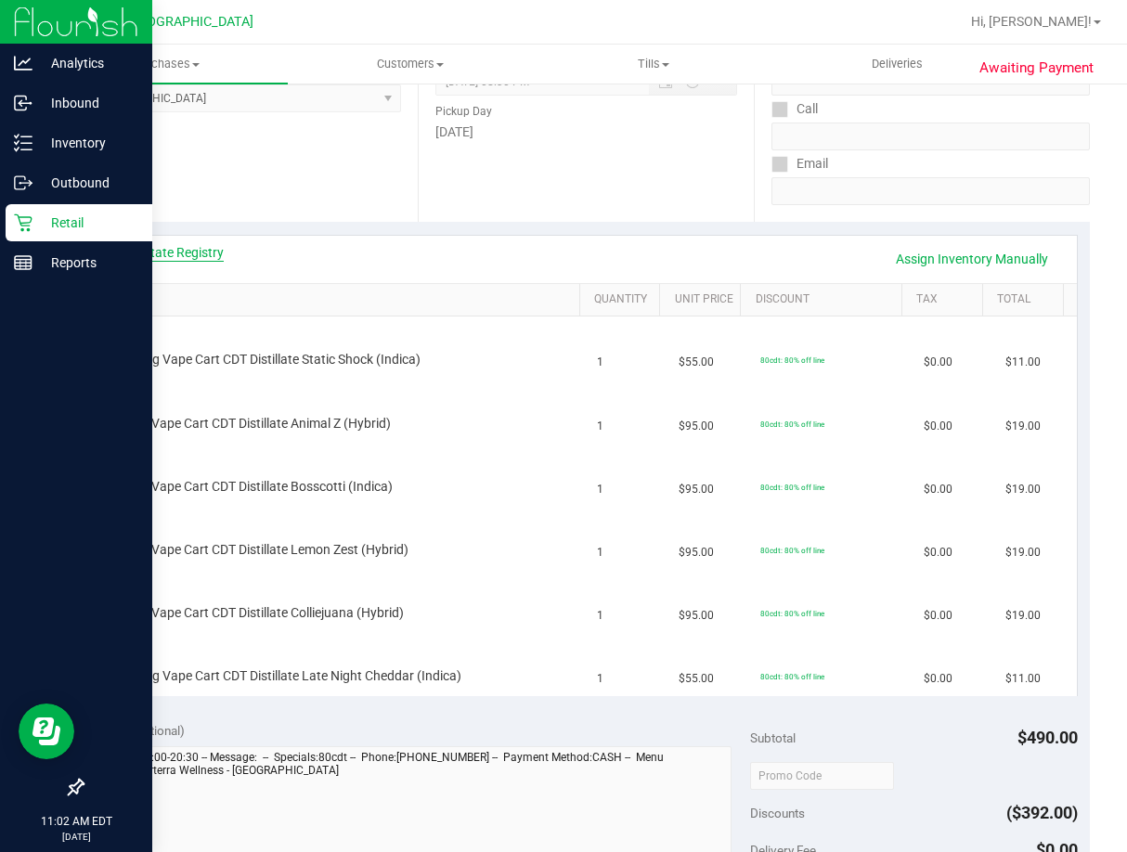
click at [199, 256] on link "View State Registry" at bounding box center [167, 252] width 111 height 19
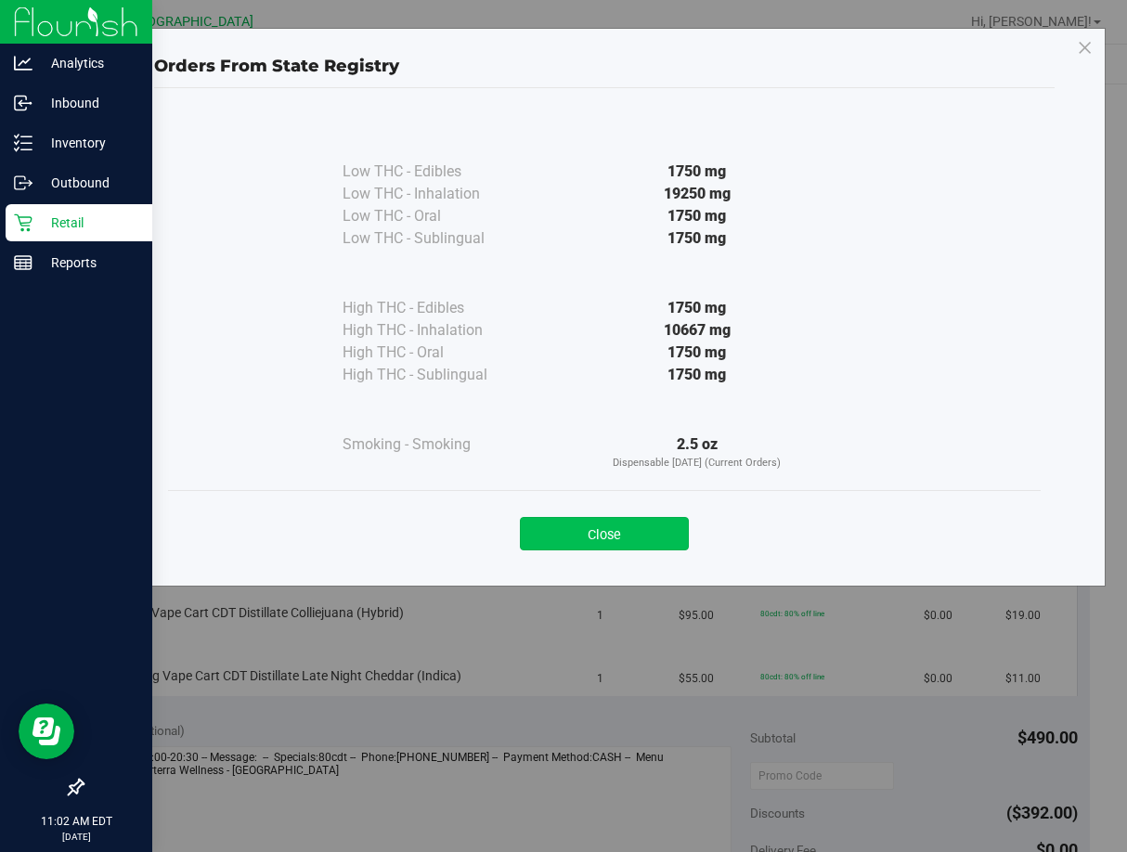
click at [636, 529] on button "Close" at bounding box center [604, 533] width 169 height 33
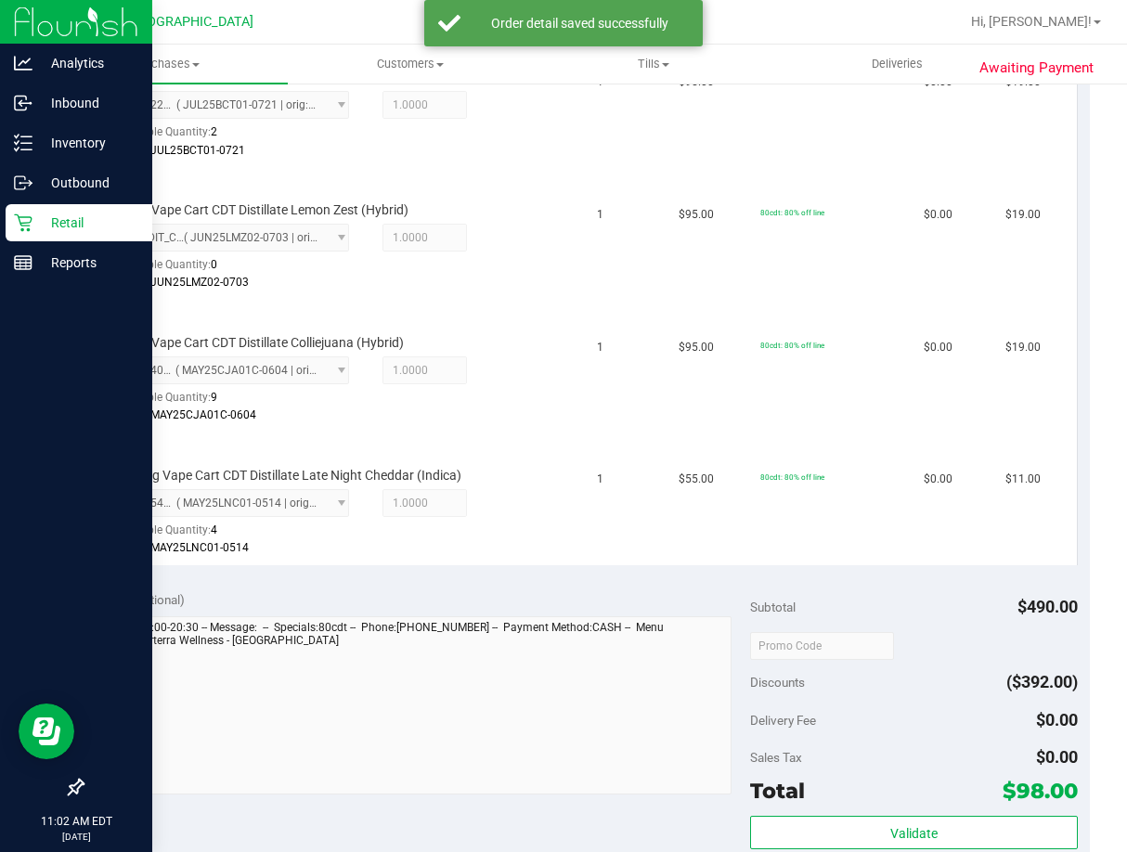
scroll to position [928, 0]
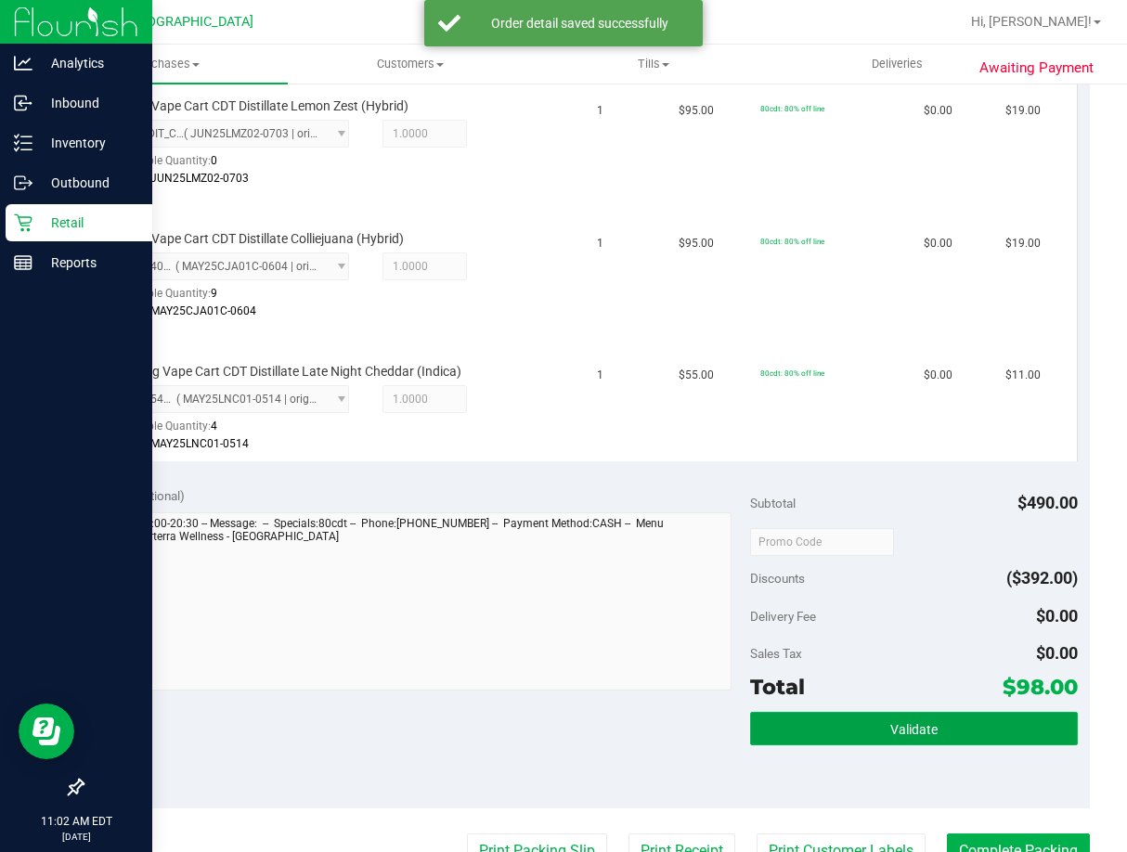
click at [925, 719] on button "Validate" at bounding box center [914, 728] width 328 height 33
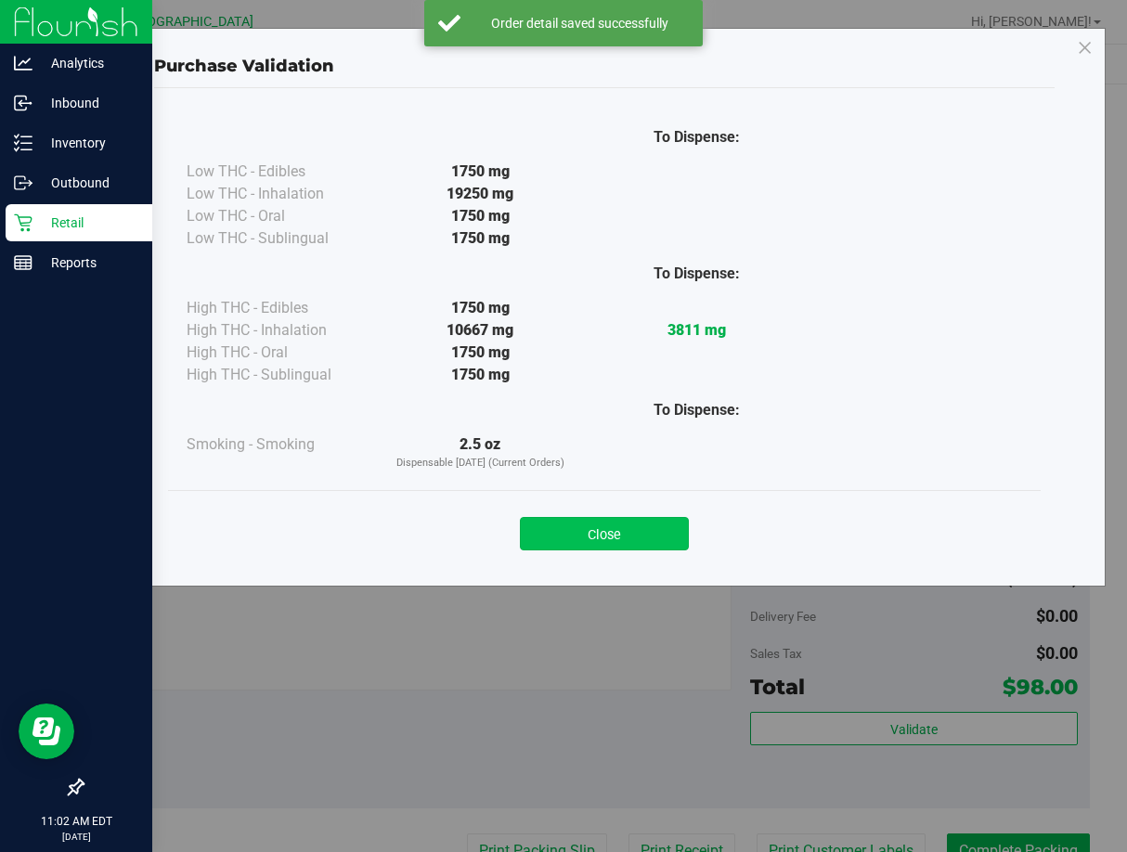
click at [659, 541] on button "Close" at bounding box center [604, 533] width 169 height 33
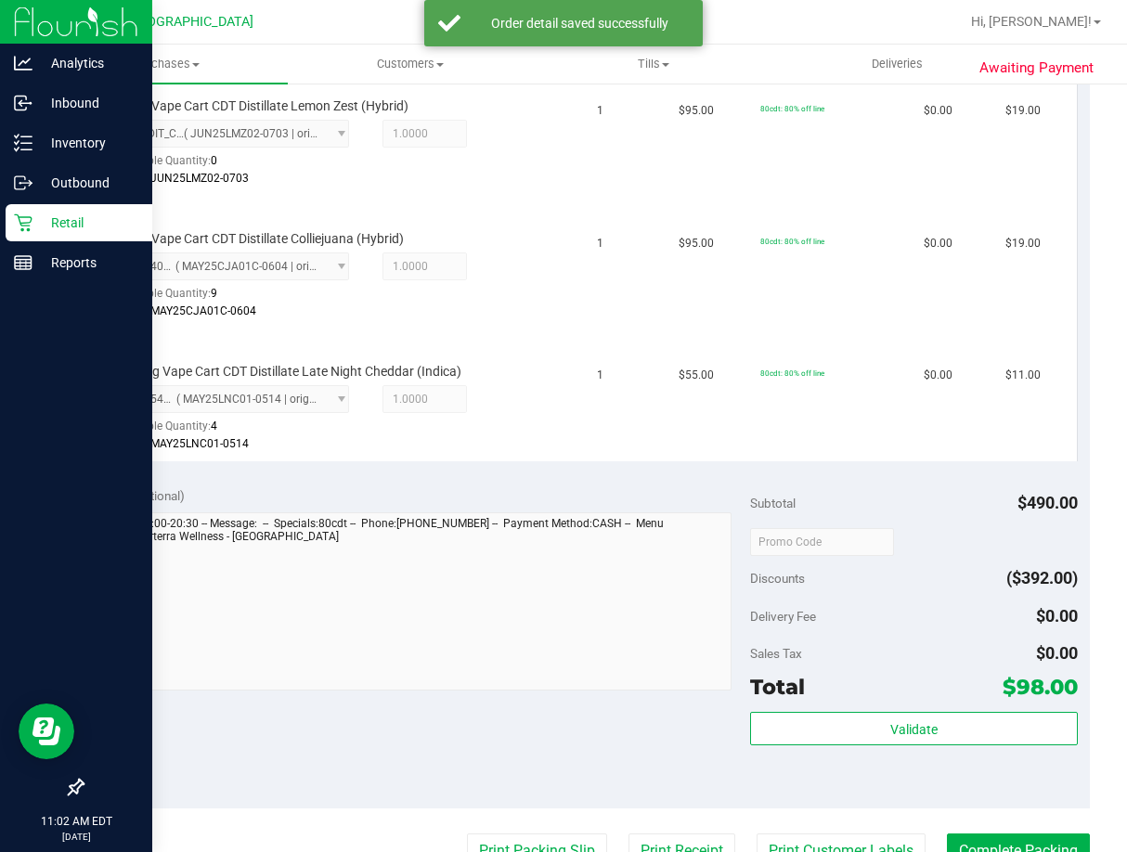
scroll to position [1207, 0]
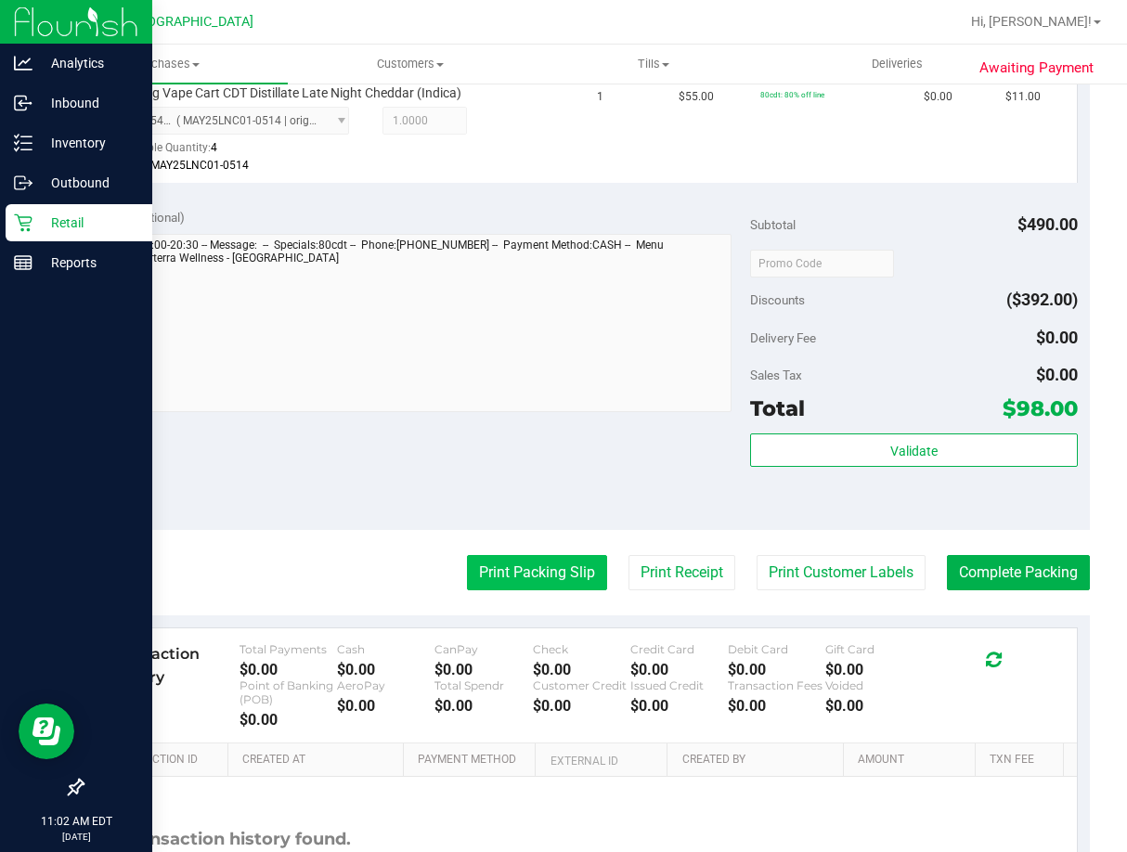
click at [551, 575] on button "Print Packing Slip" at bounding box center [537, 572] width 140 height 35
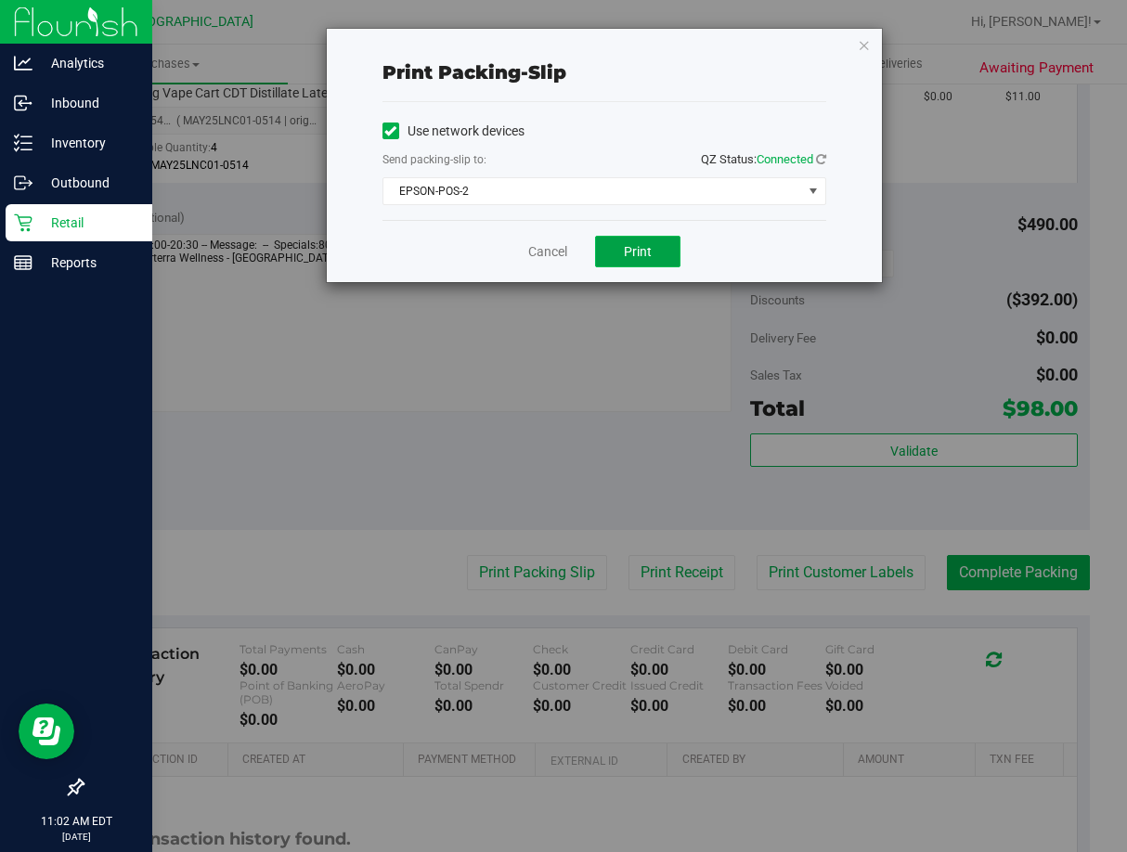
click at [647, 256] on span "Print" at bounding box center [638, 251] width 28 height 15
click at [548, 251] on link "Cancel" at bounding box center [547, 251] width 39 height 19
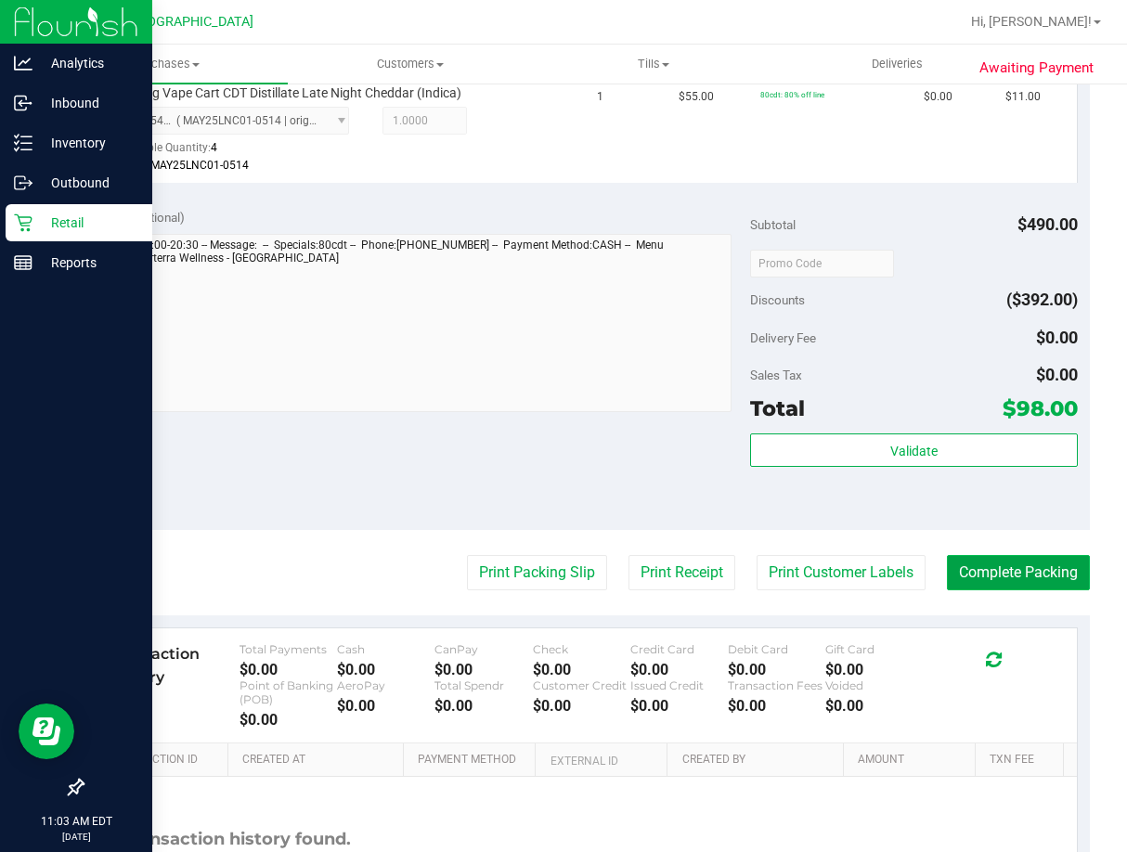
click at [1030, 566] on button "Complete Packing" at bounding box center [1018, 572] width 143 height 35
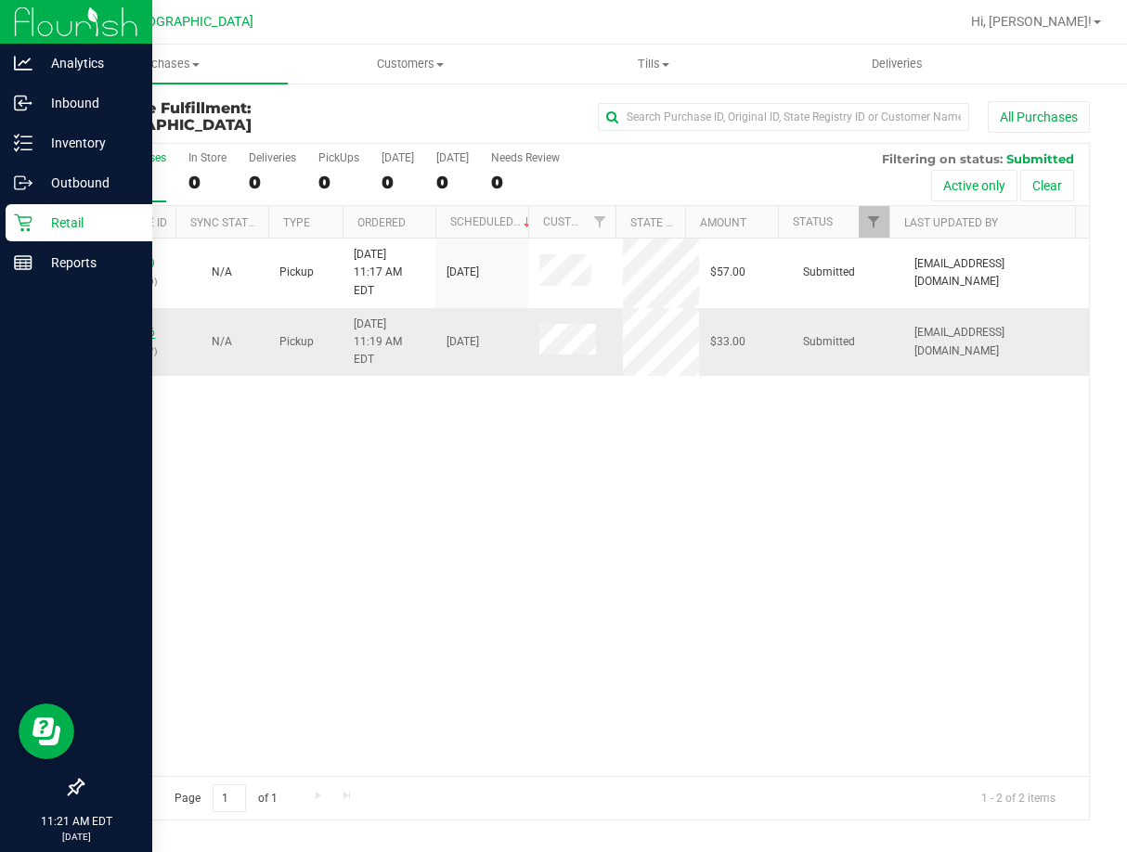
click at [142, 326] on link "11855146" at bounding box center [129, 332] width 52 height 13
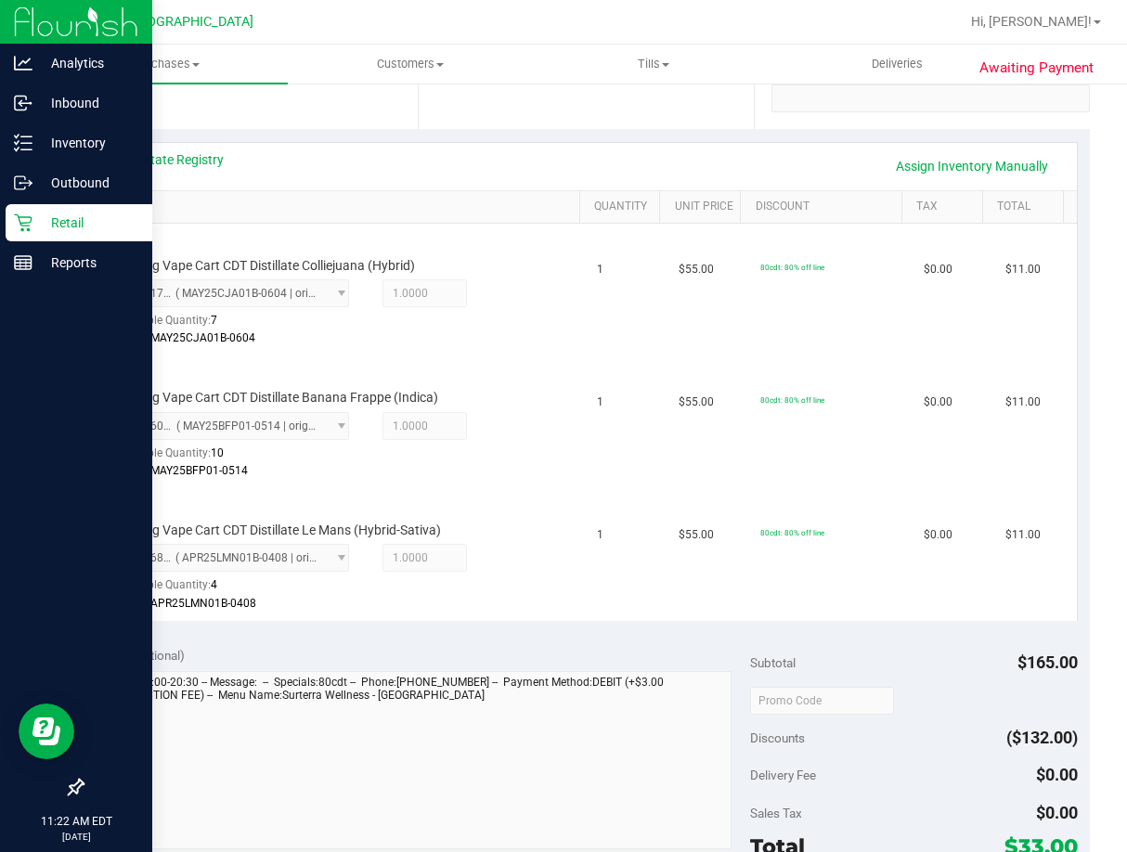
scroll to position [743, 0]
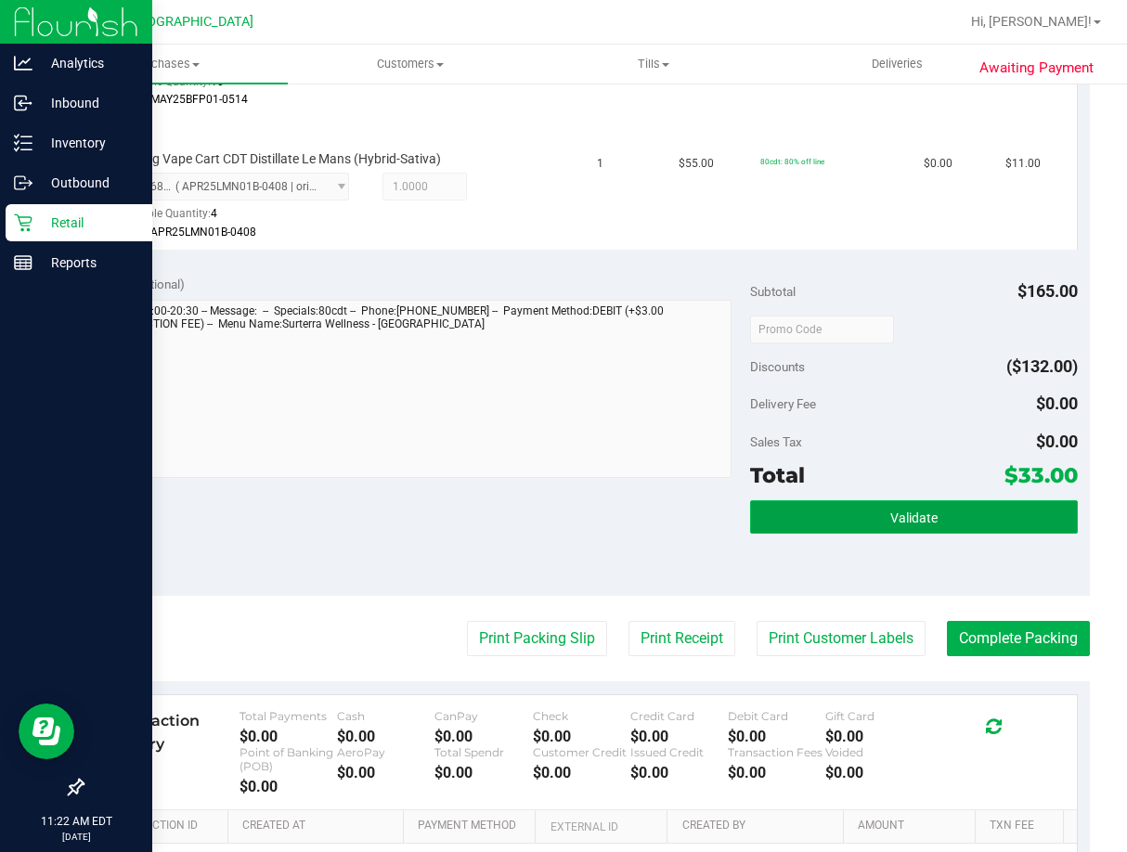
click at [930, 525] on button "Validate" at bounding box center [914, 516] width 328 height 33
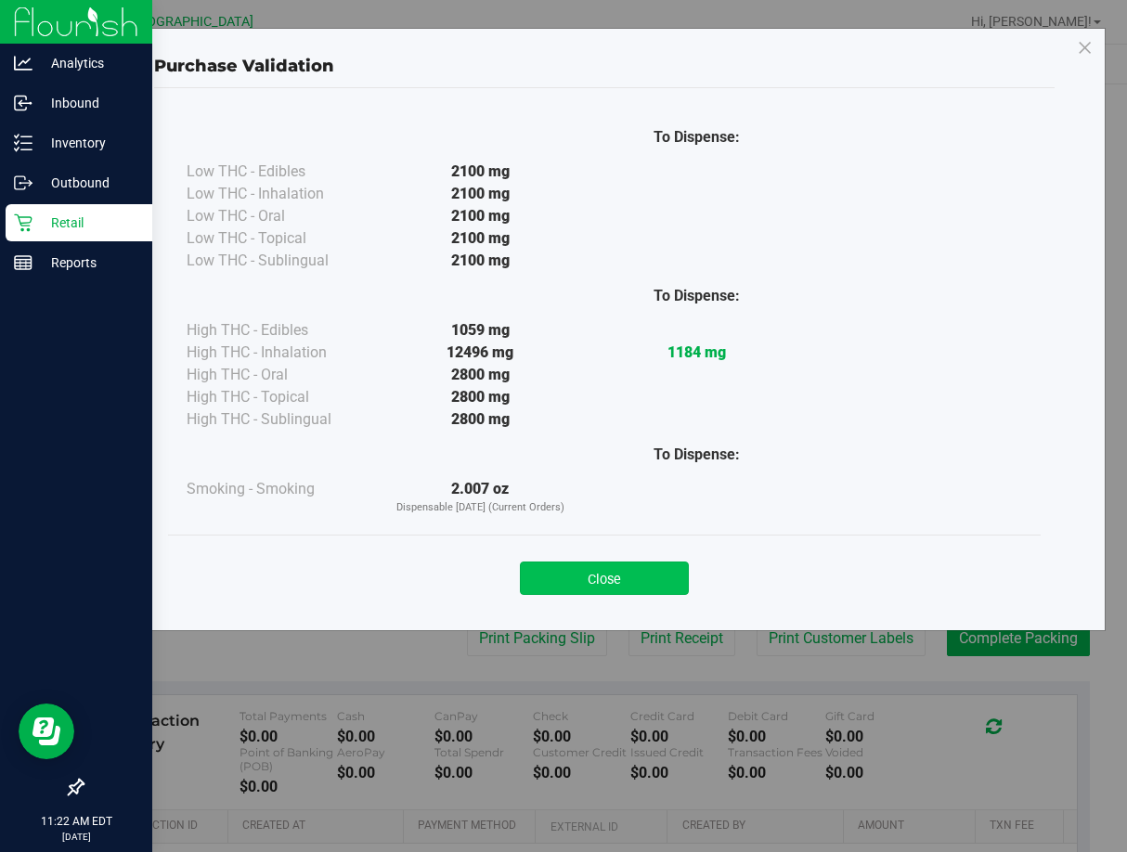
click at [649, 571] on button "Close" at bounding box center [604, 578] width 169 height 33
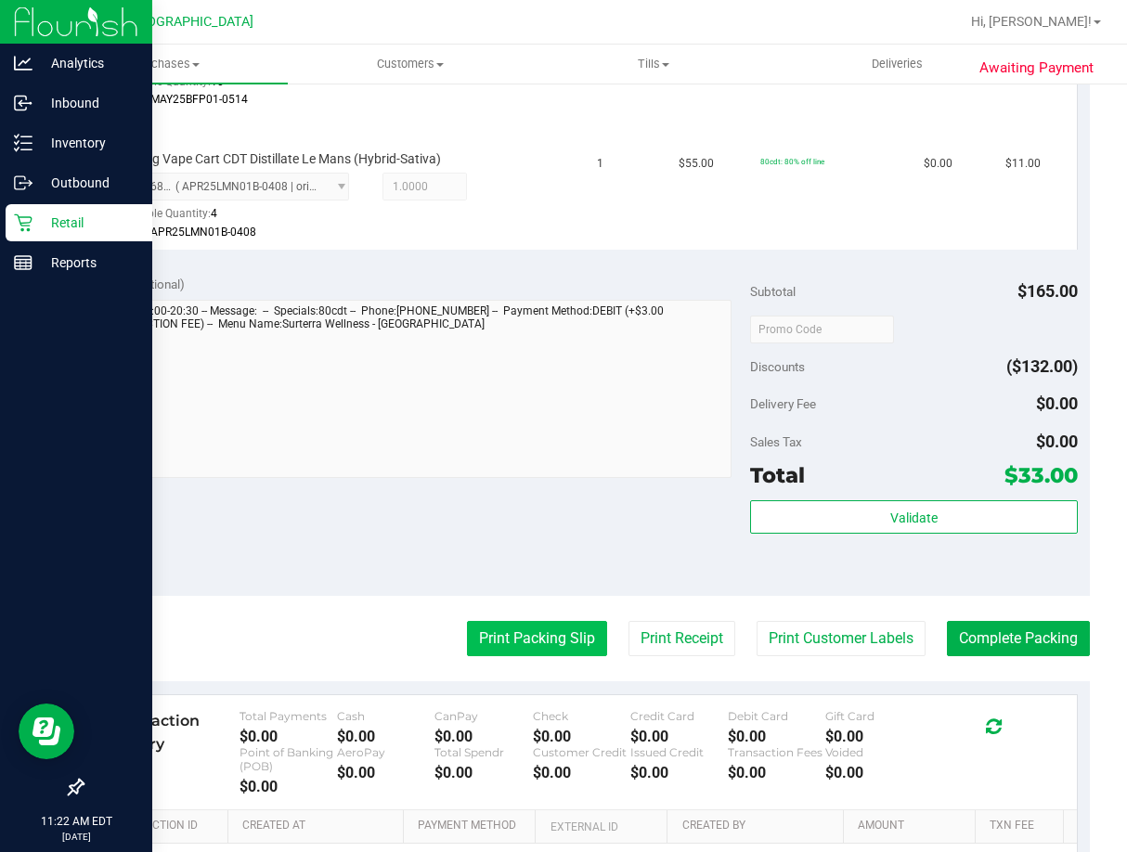
click at [552, 641] on button "Print Packing Slip" at bounding box center [537, 638] width 140 height 35
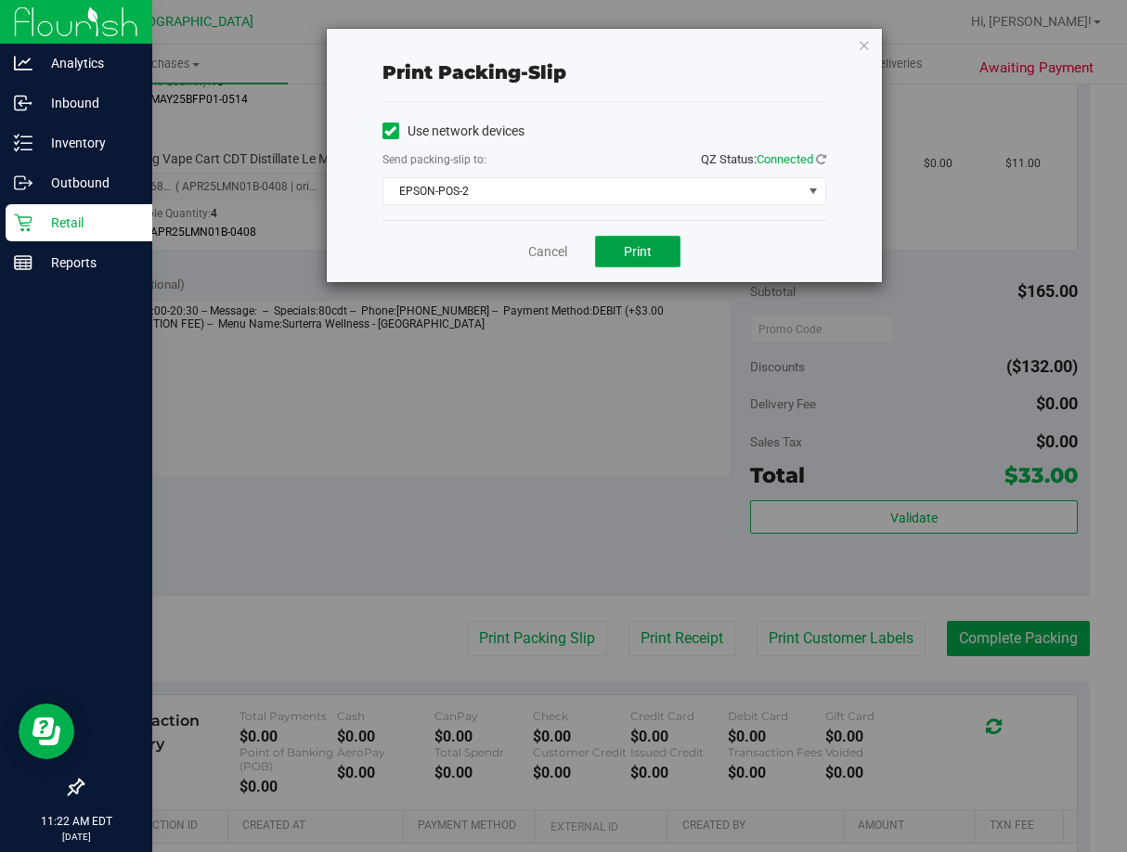
click at [642, 240] on button "Print" at bounding box center [637, 252] width 85 height 32
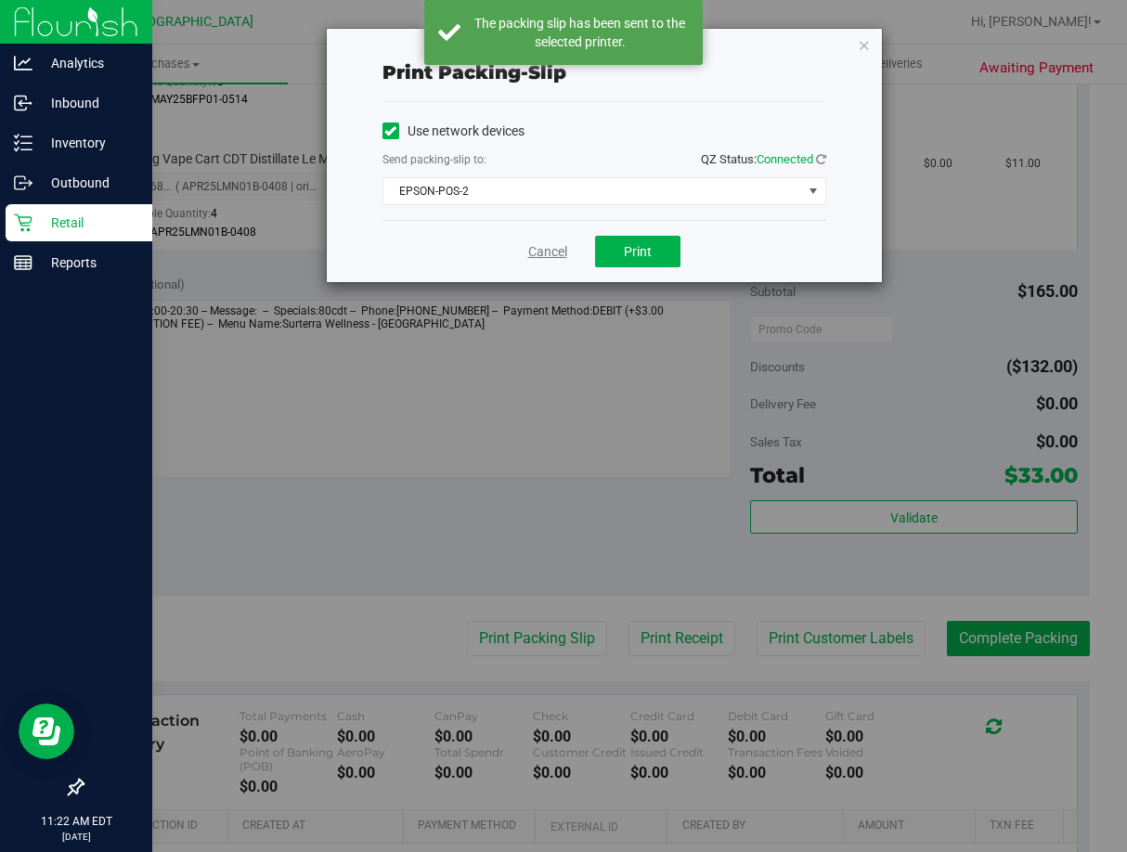
click at [564, 244] on link "Cancel" at bounding box center [547, 251] width 39 height 19
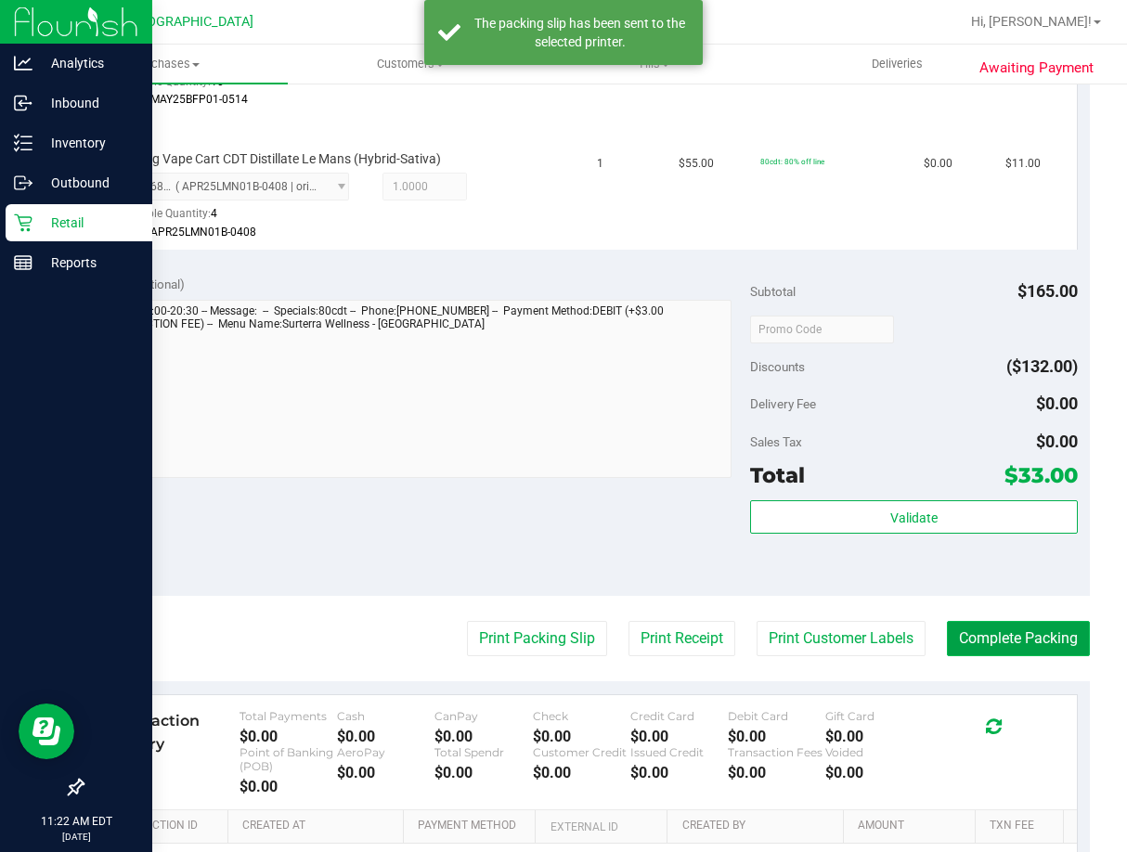
click at [992, 636] on button "Complete Packing" at bounding box center [1018, 638] width 143 height 35
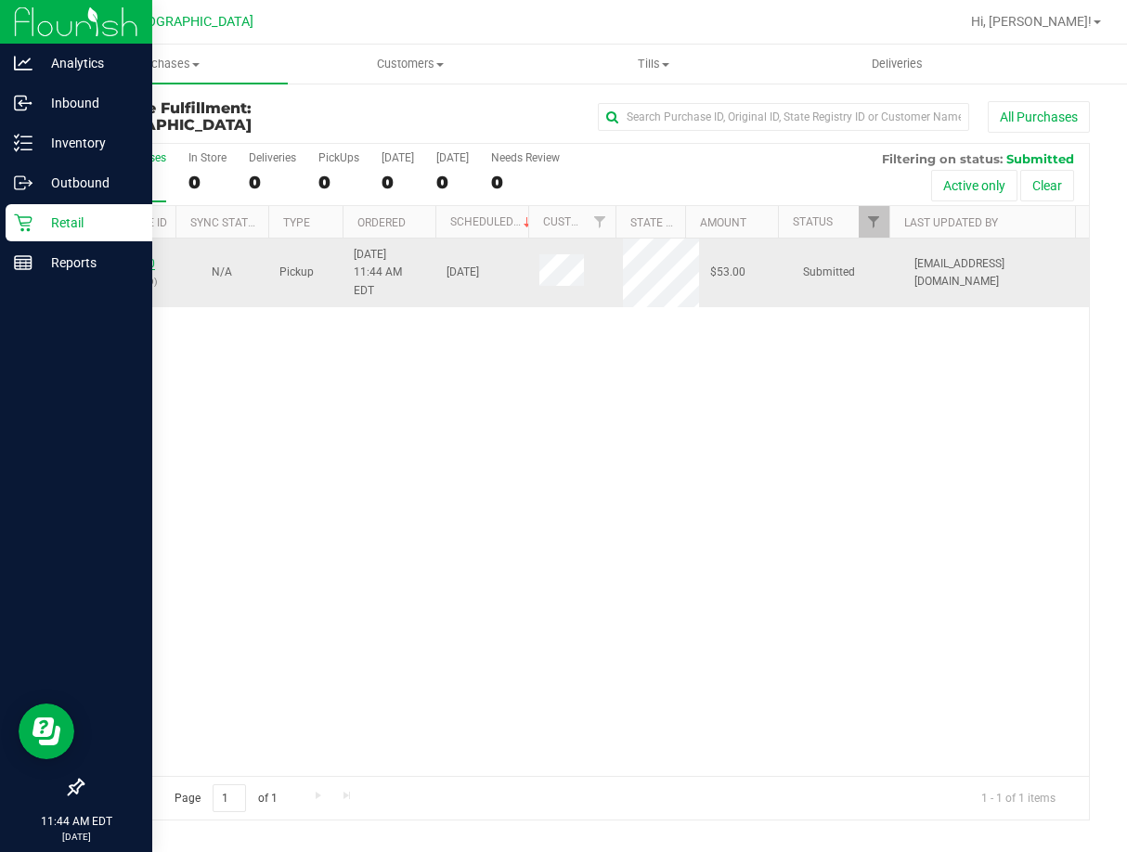
click at [131, 257] on link "11855420" at bounding box center [129, 263] width 52 height 13
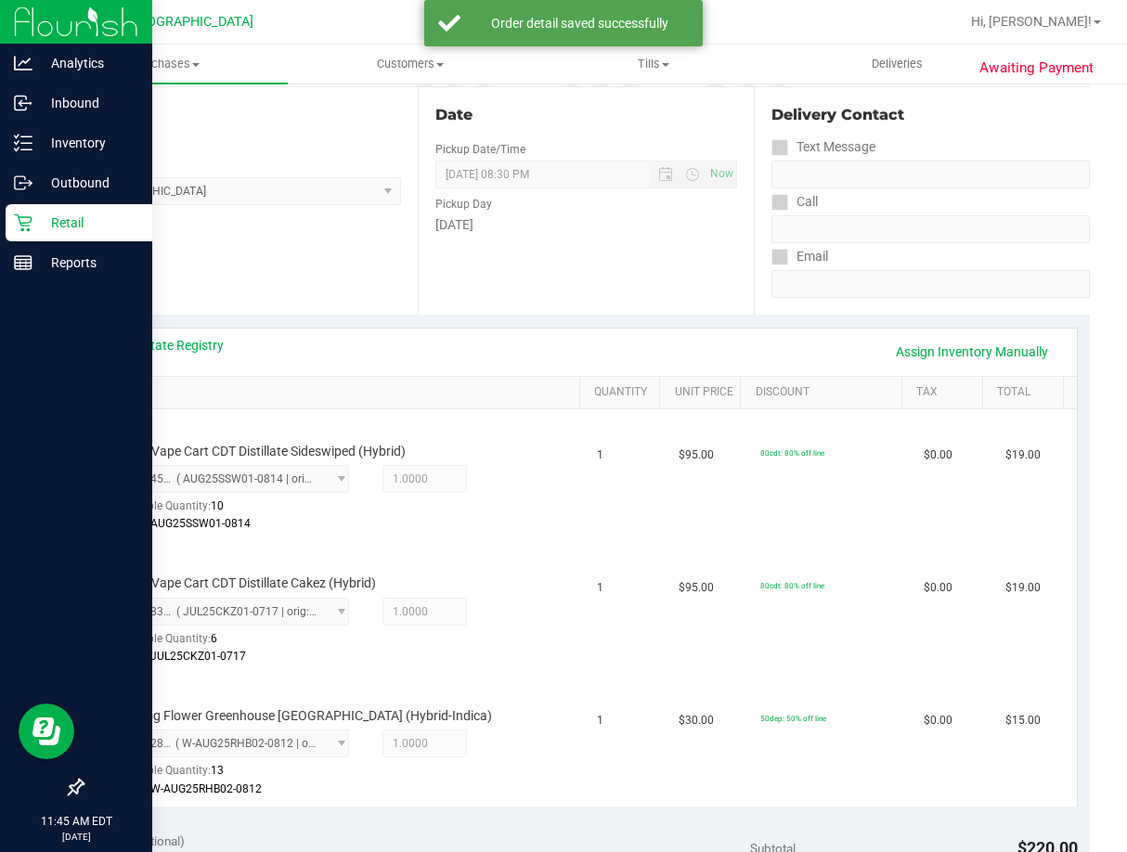
scroll to position [743, 0]
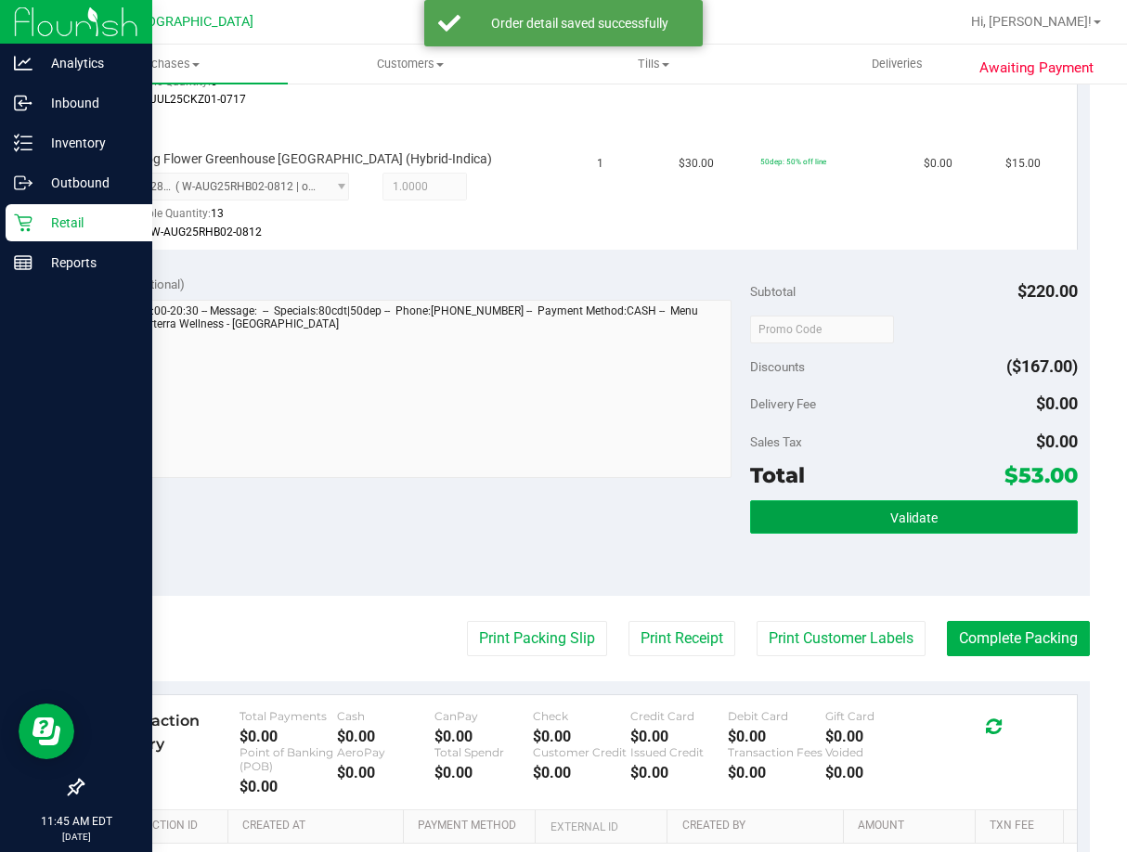
click at [924, 515] on span "Validate" at bounding box center [913, 518] width 47 height 15
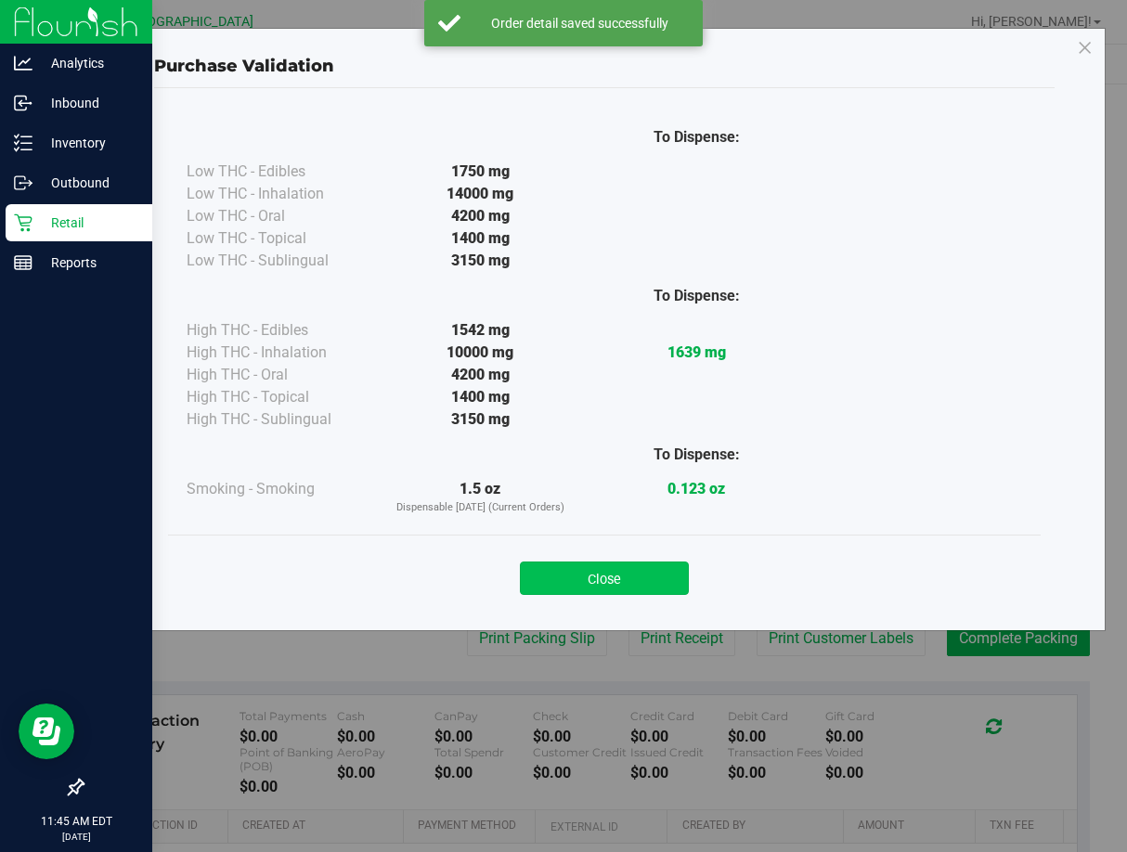
click at [643, 576] on button "Close" at bounding box center [604, 578] width 169 height 33
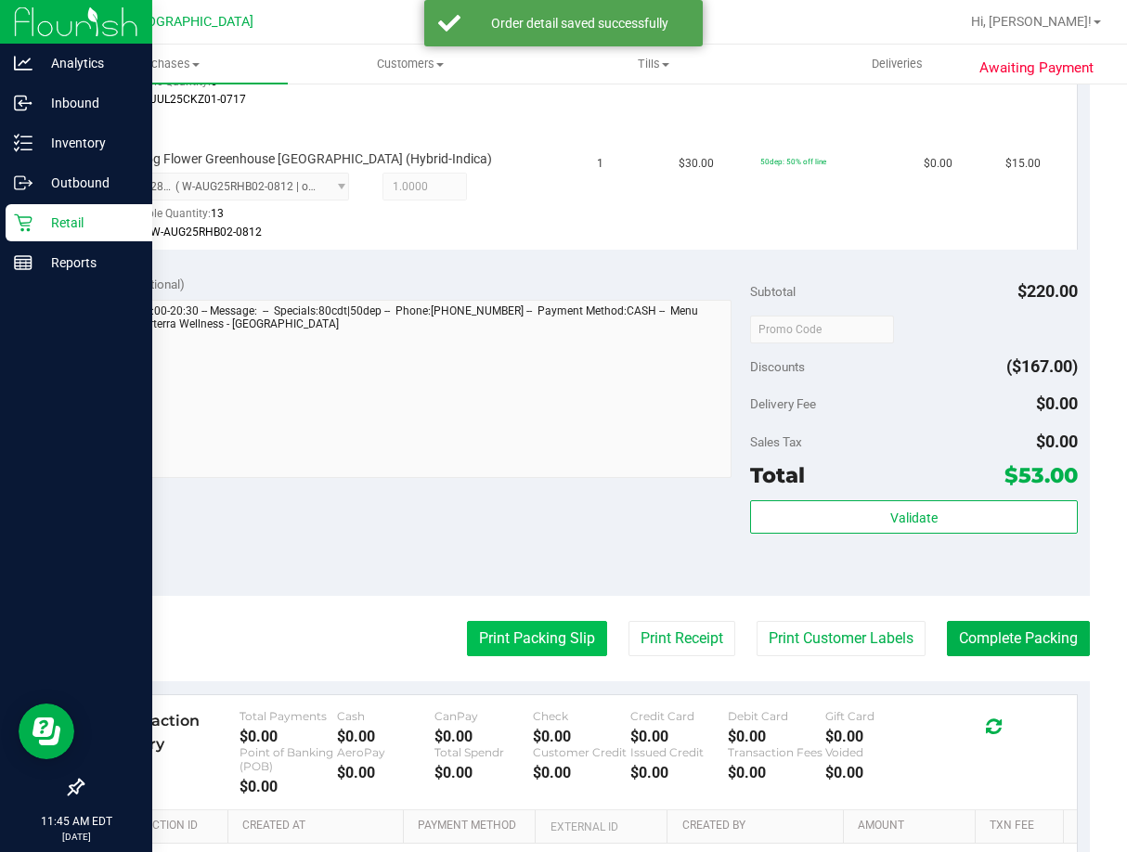
click at [546, 634] on button "Print Packing Slip" at bounding box center [537, 638] width 140 height 35
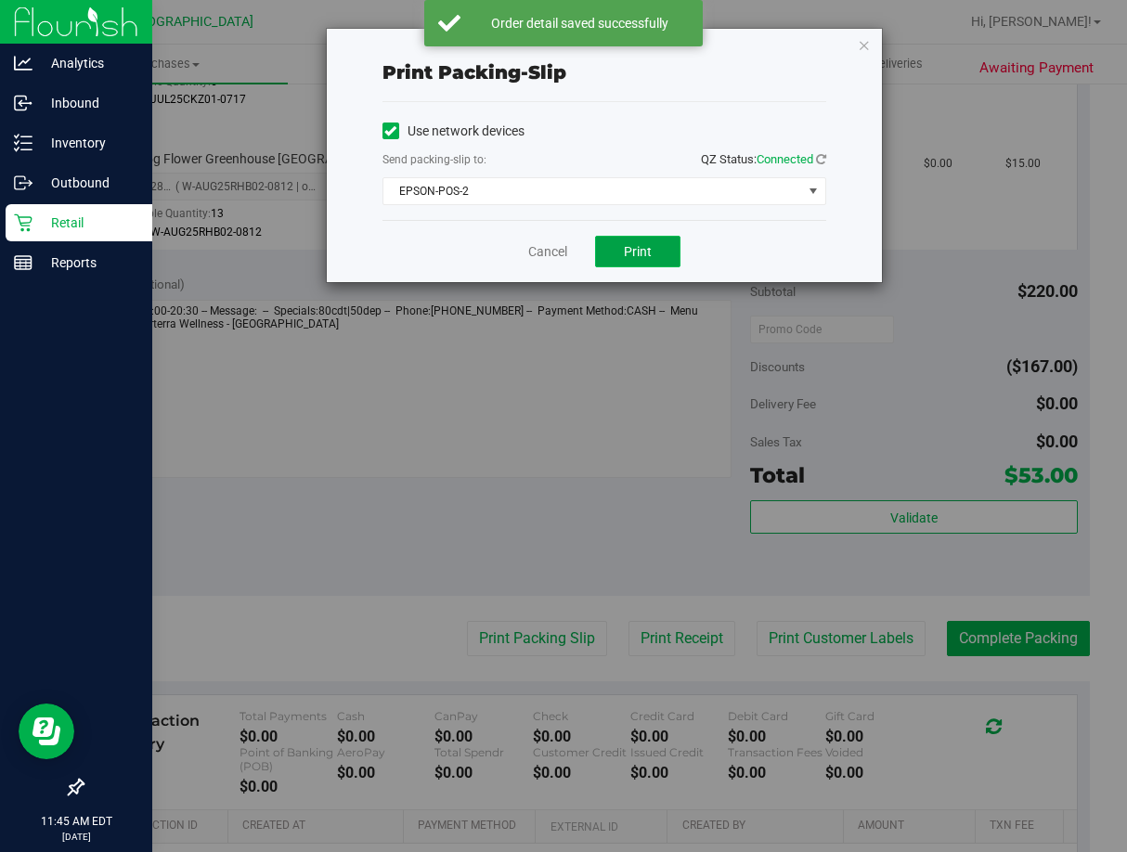
click at [621, 257] on button "Print" at bounding box center [637, 252] width 85 height 32
click at [538, 252] on link "Cancel" at bounding box center [547, 251] width 39 height 19
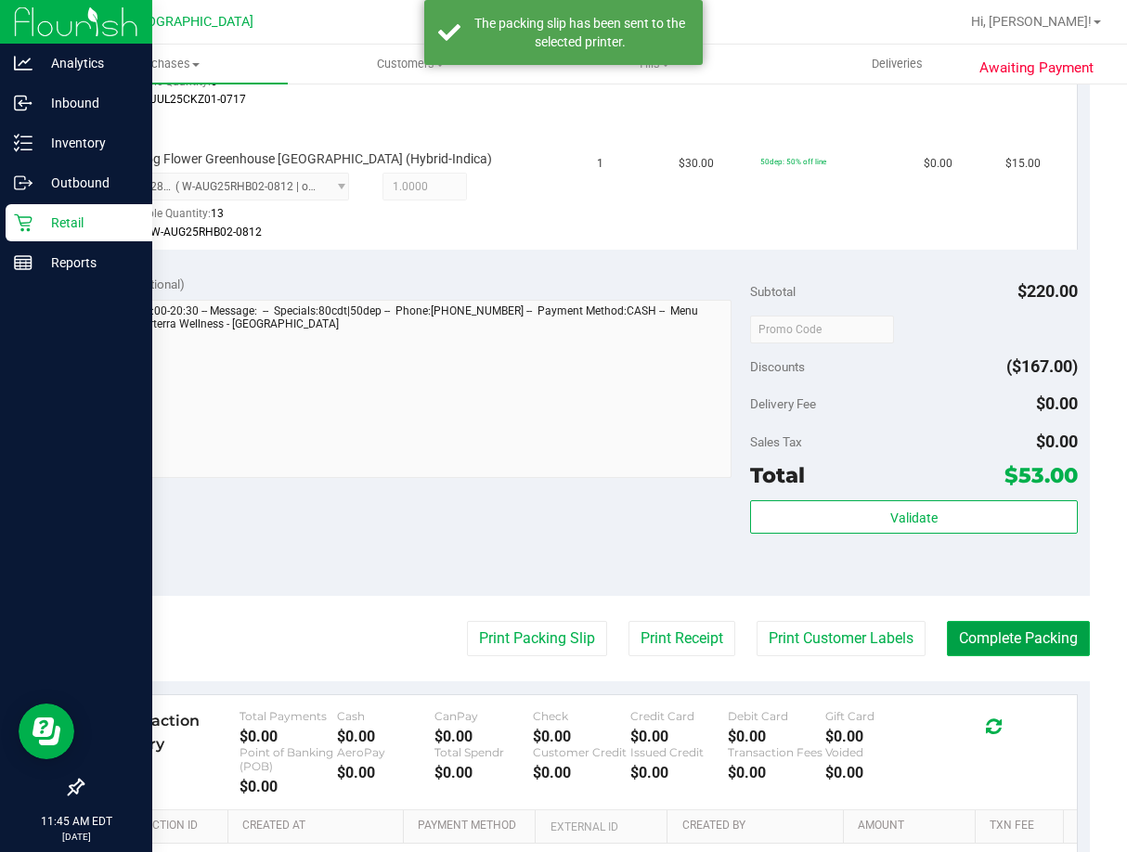
click at [1009, 630] on button "Complete Packing" at bounding box center [1018, 638] width 143 height 35
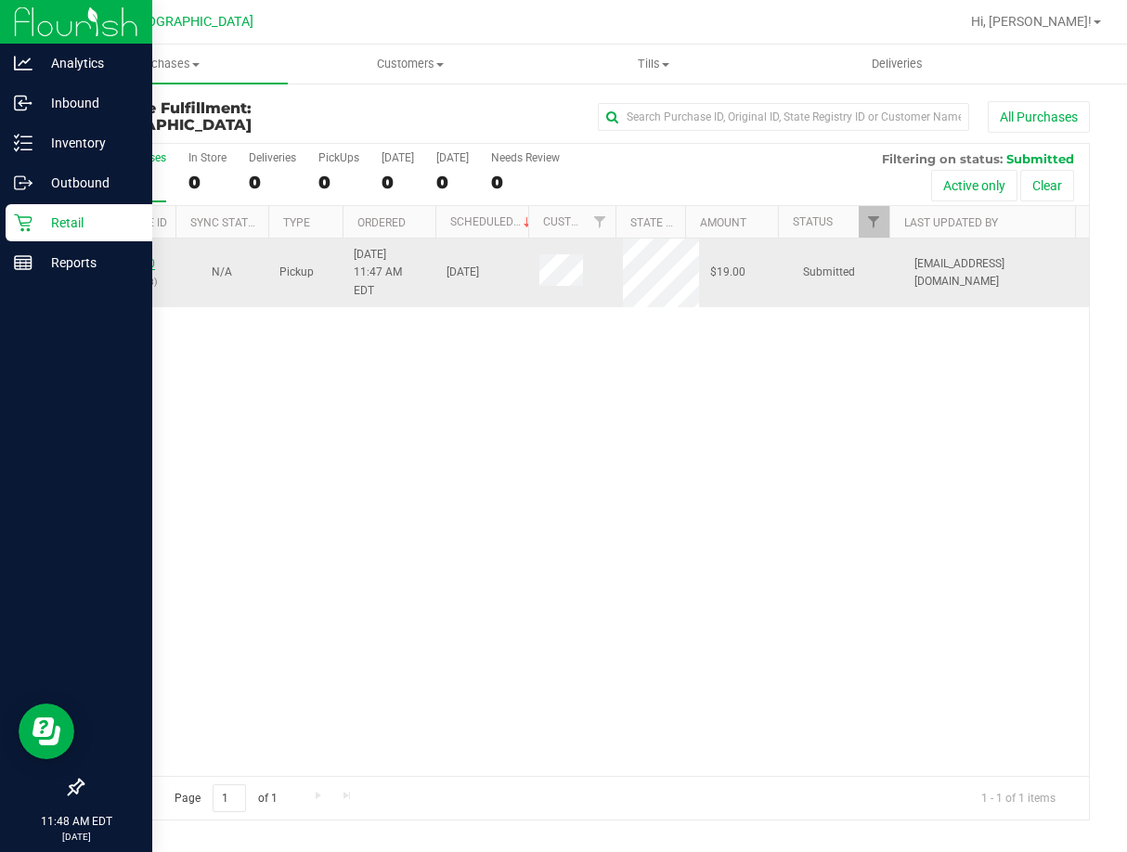
click at [152, 257] on link "11855440" at bounding box center [129, 263] width 52 height 13
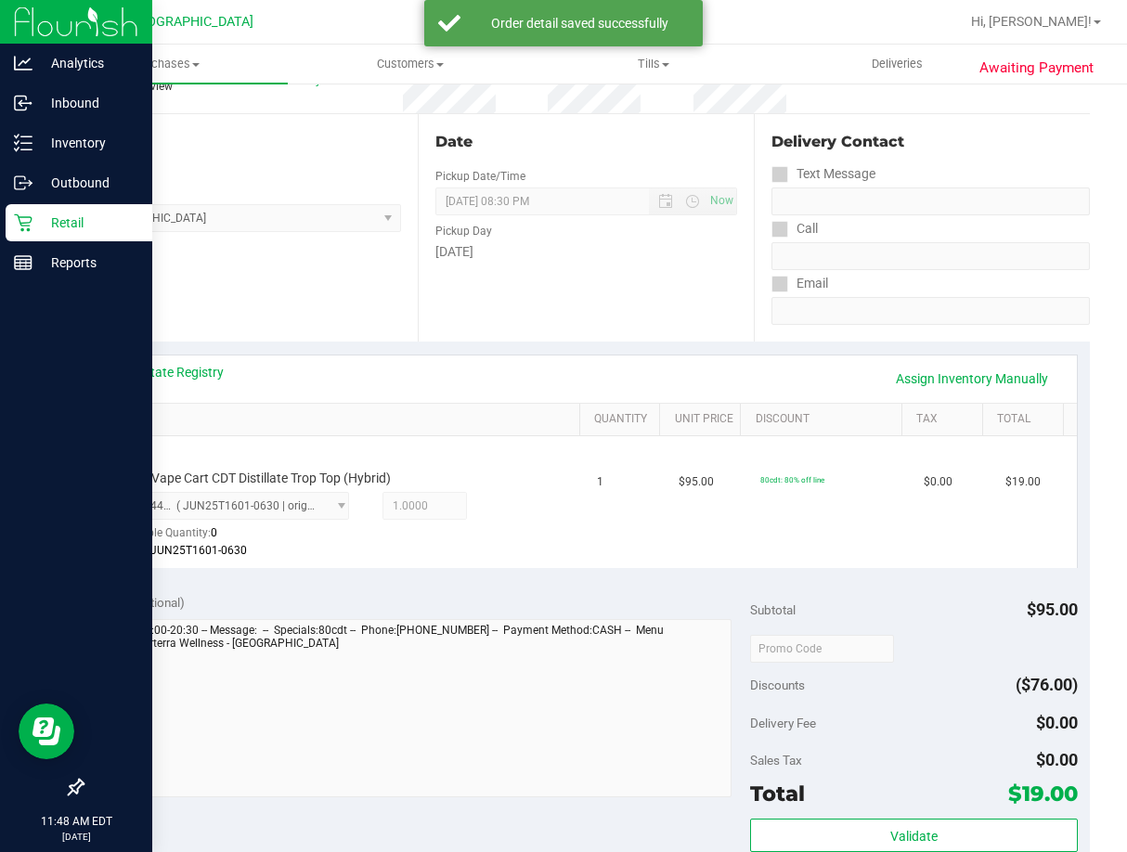
scroll to position [371, 0]
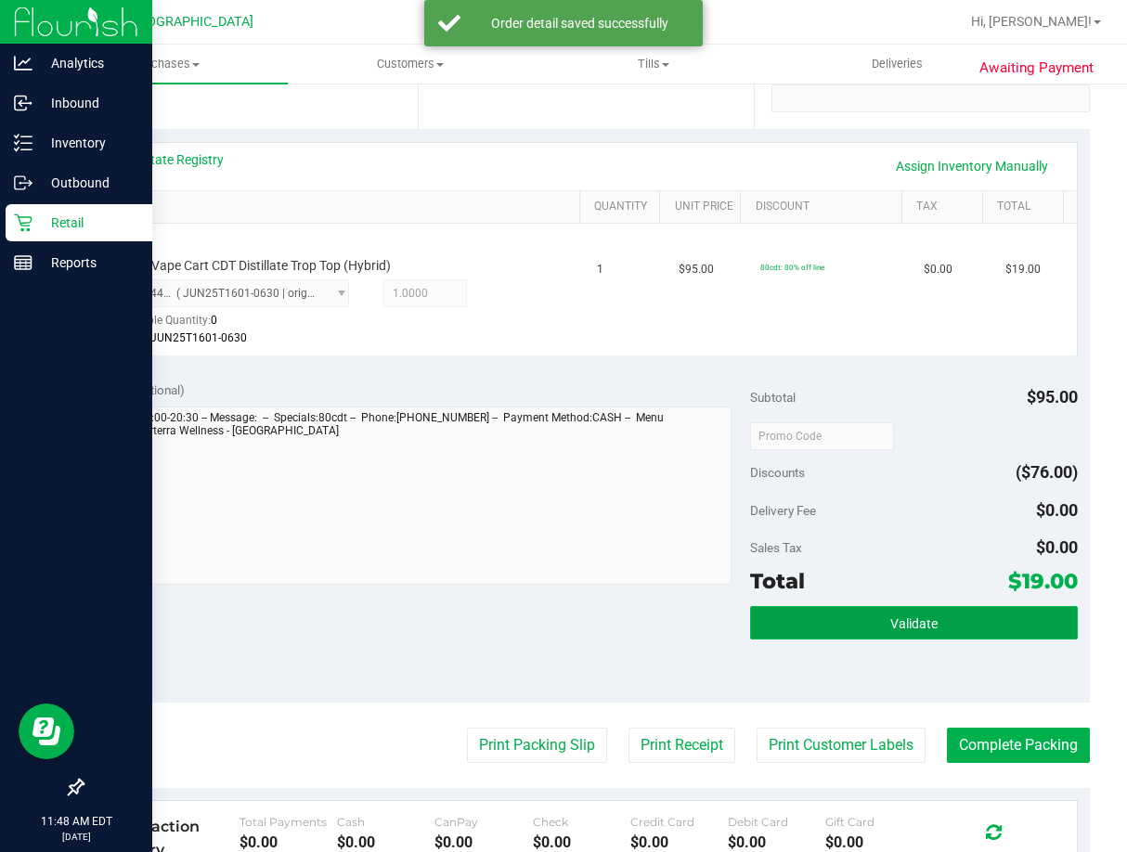
click at [890, 616] on span "Validate" at bounding box center [913, 623] width 47 height 15
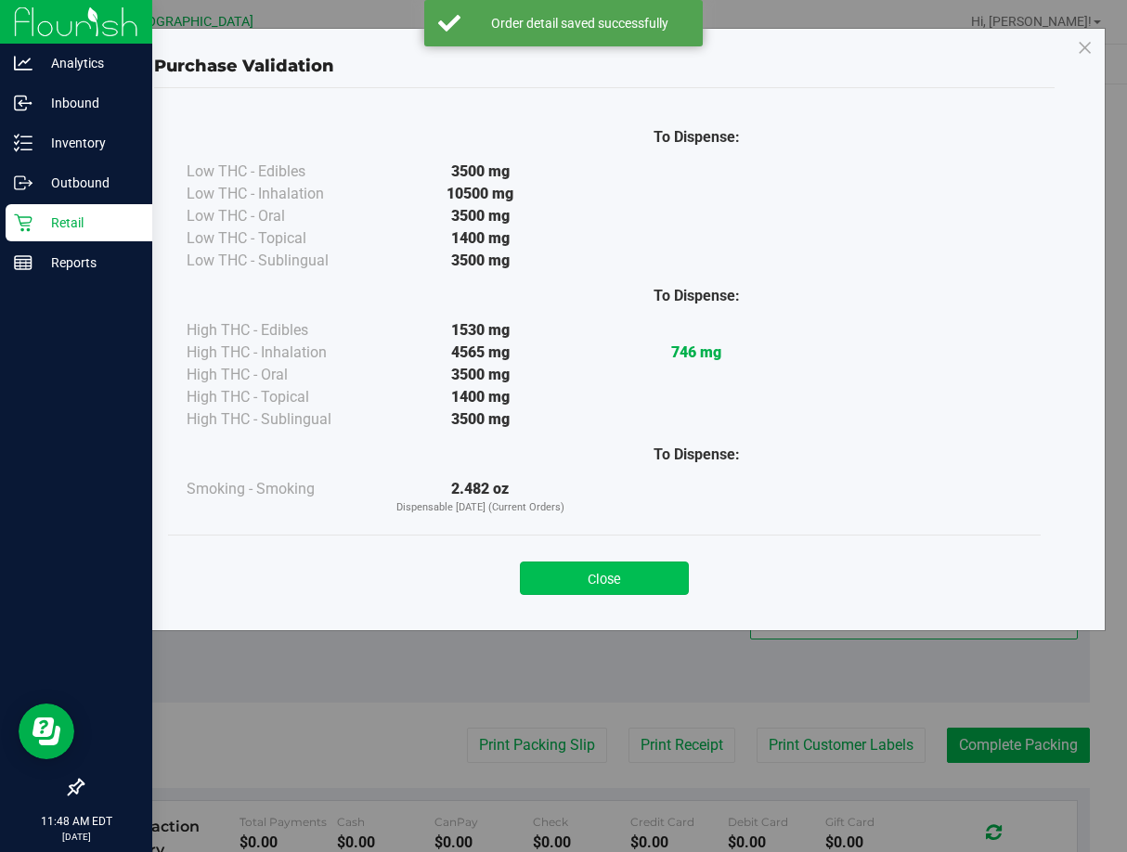
click at [667, 568] on button "Close" at bounding box center [604, 578] width 169 height 33
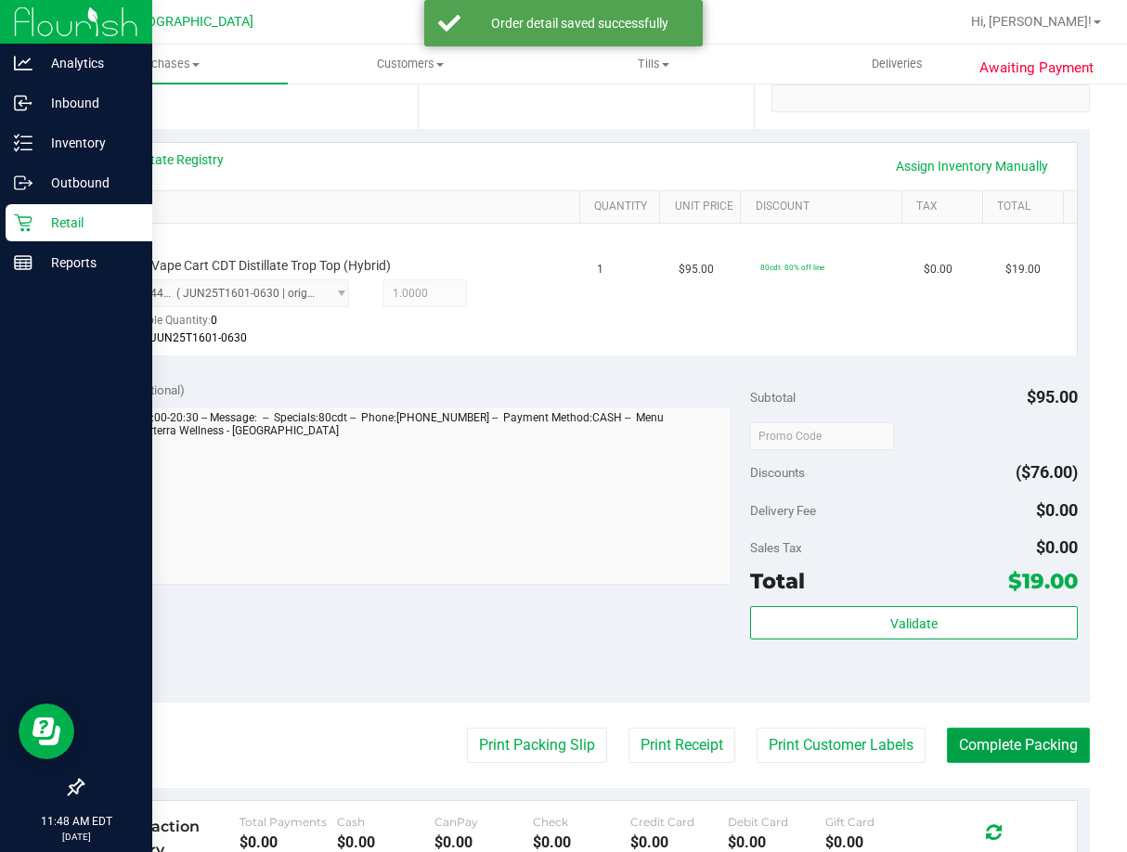
click at [995, 735] on button "Complete Packing" at bounding box center [1018, 745] width 143 height 35
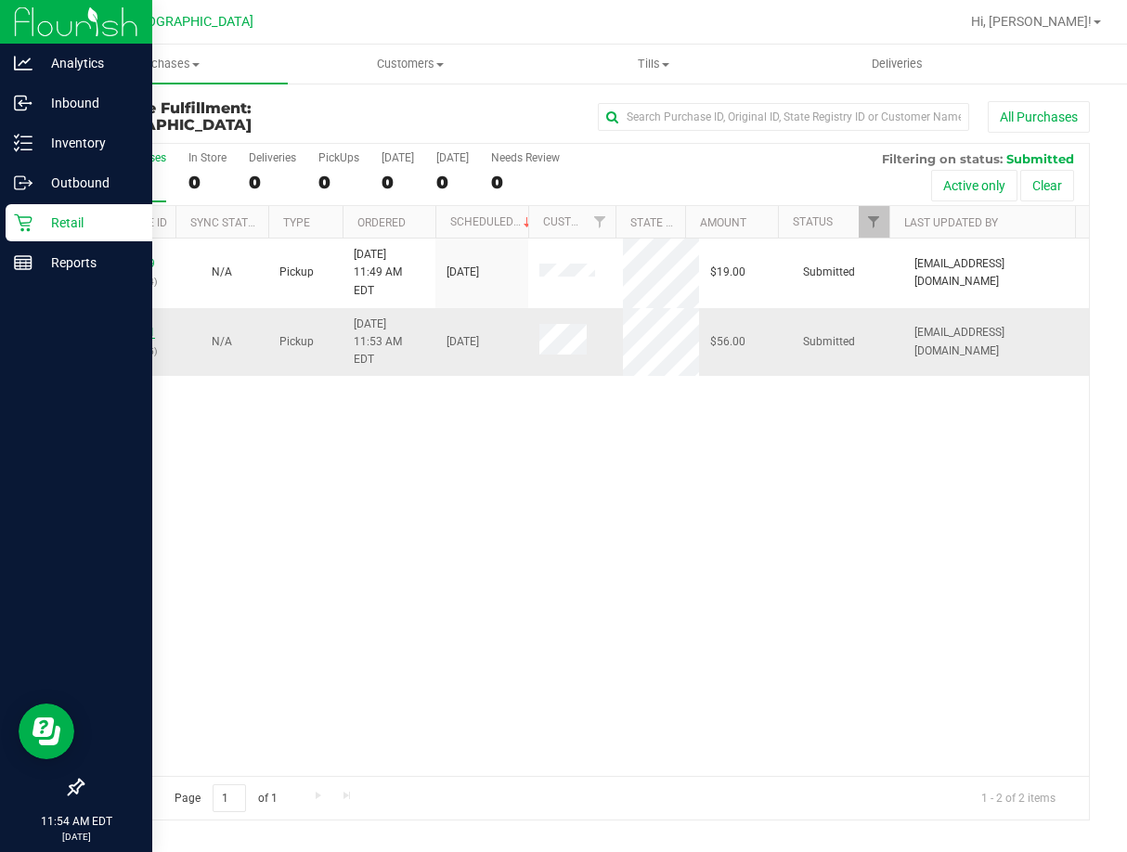
click at [141, 326] on link "11855491" at bounding box center [129, 332] width 52 height 13
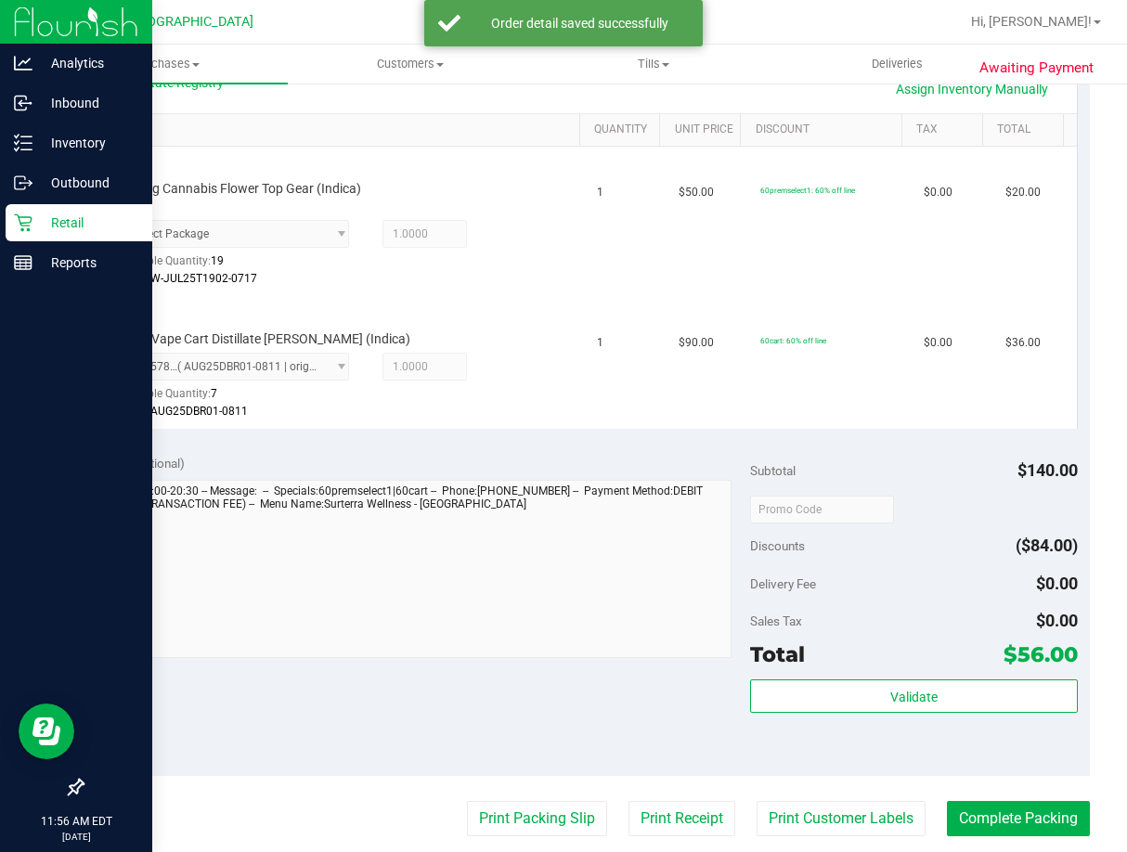
scroll to position [650, 0]
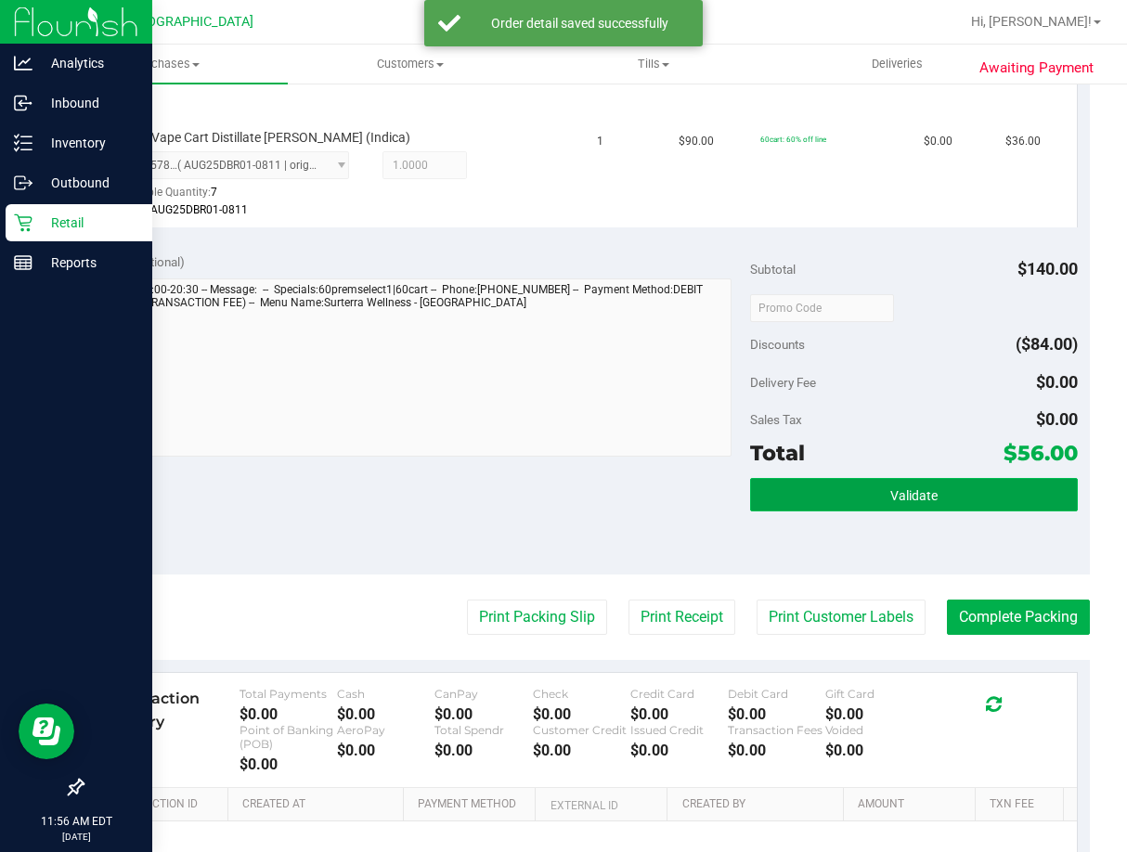
click at [964, 499] on button "Validate" at bounding box center [914, 494] width 328 height 33
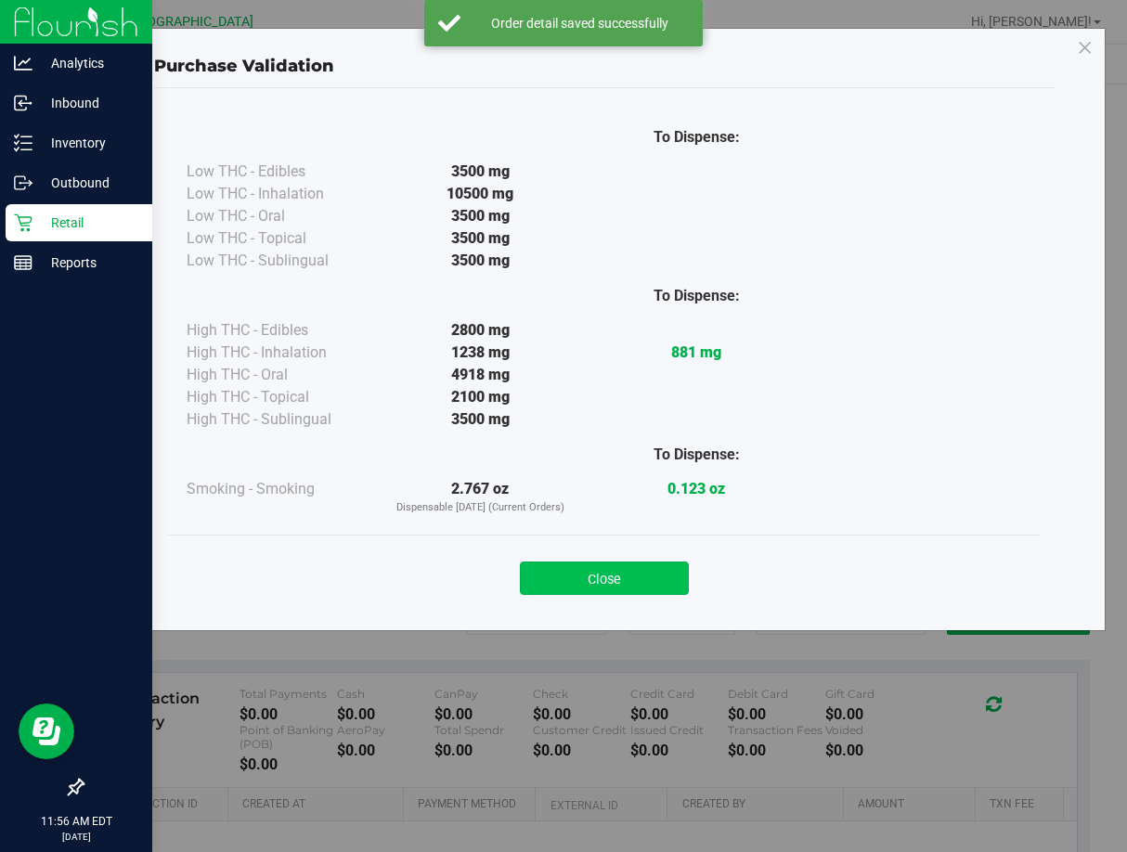
click at [665, 567] on button "Close" at bounding box center [604, 578] width 169 height 33
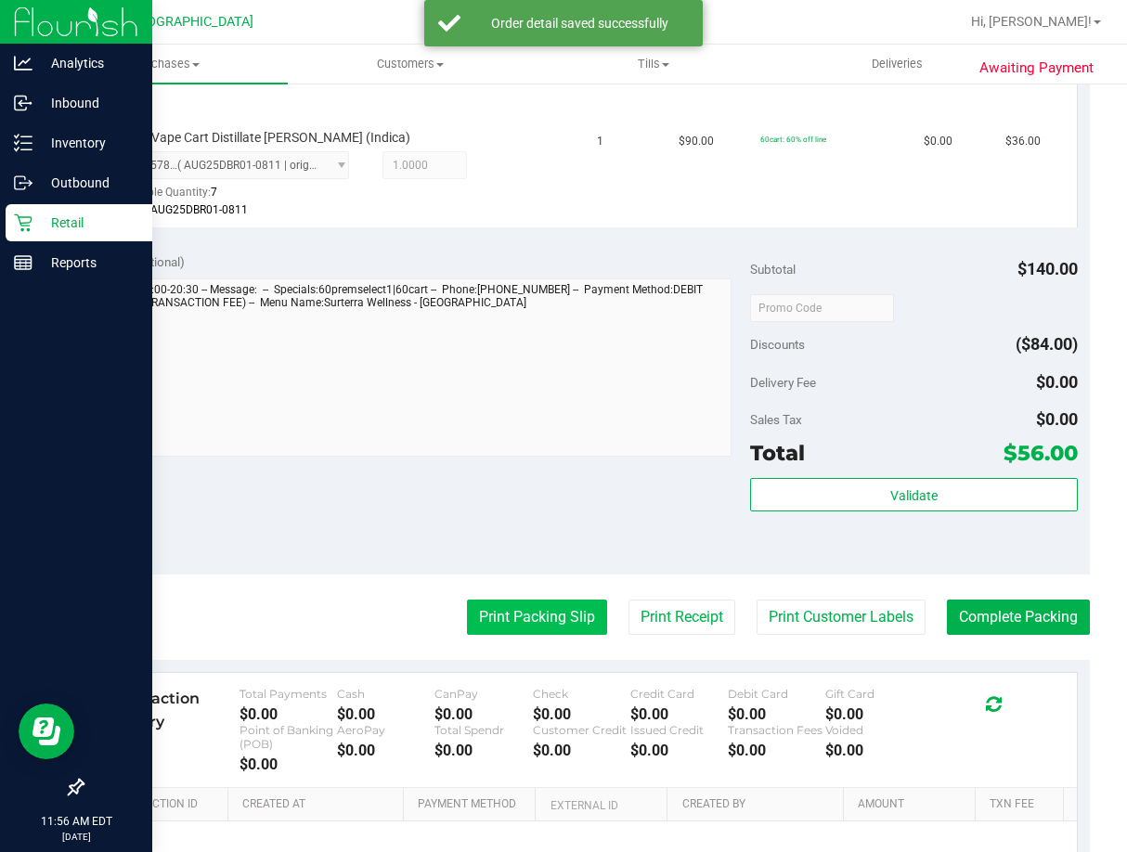
click at [547, 608] on button "Print Packing Slip" at bounding box center [537, 617] width 140 height 35
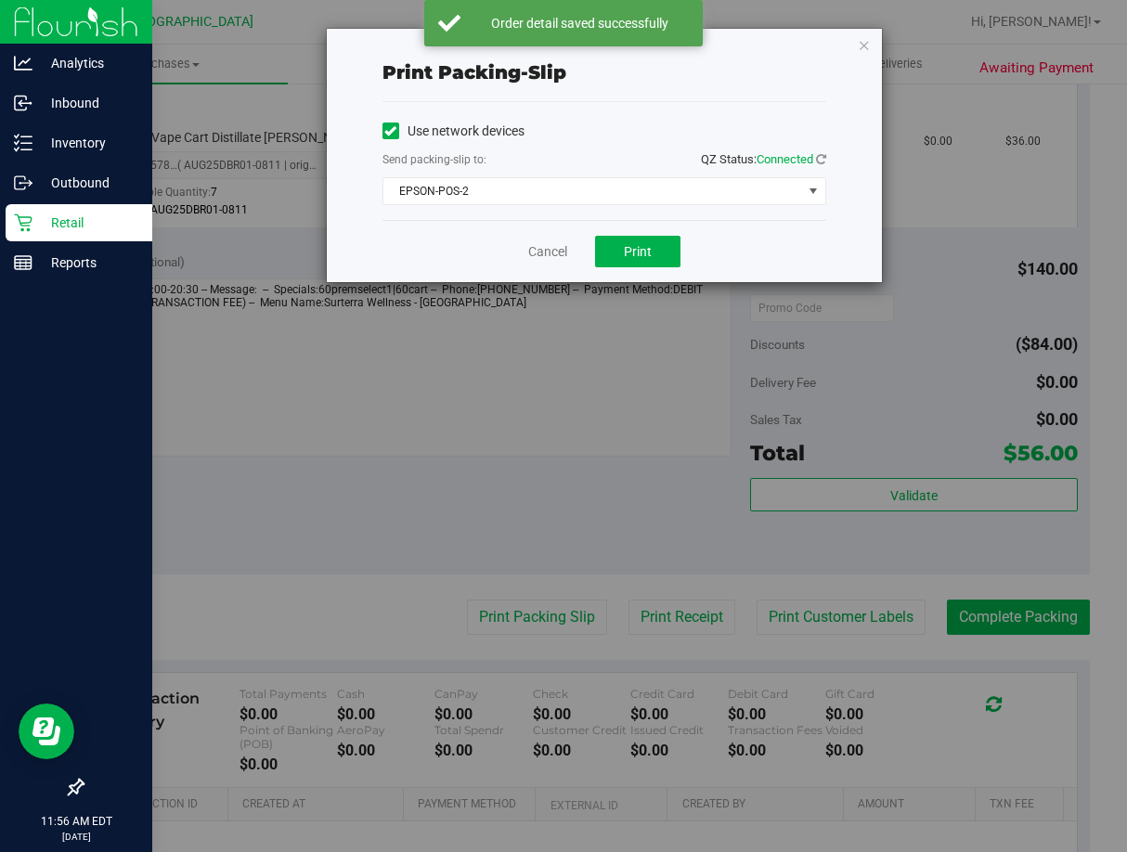
click at [646, 271] on div "Cancel Print" at bounding box center [604, 251] width 444 height 62
click at [647, 263] on button "Print" at bounding box center [637, 252] width 85 height 32
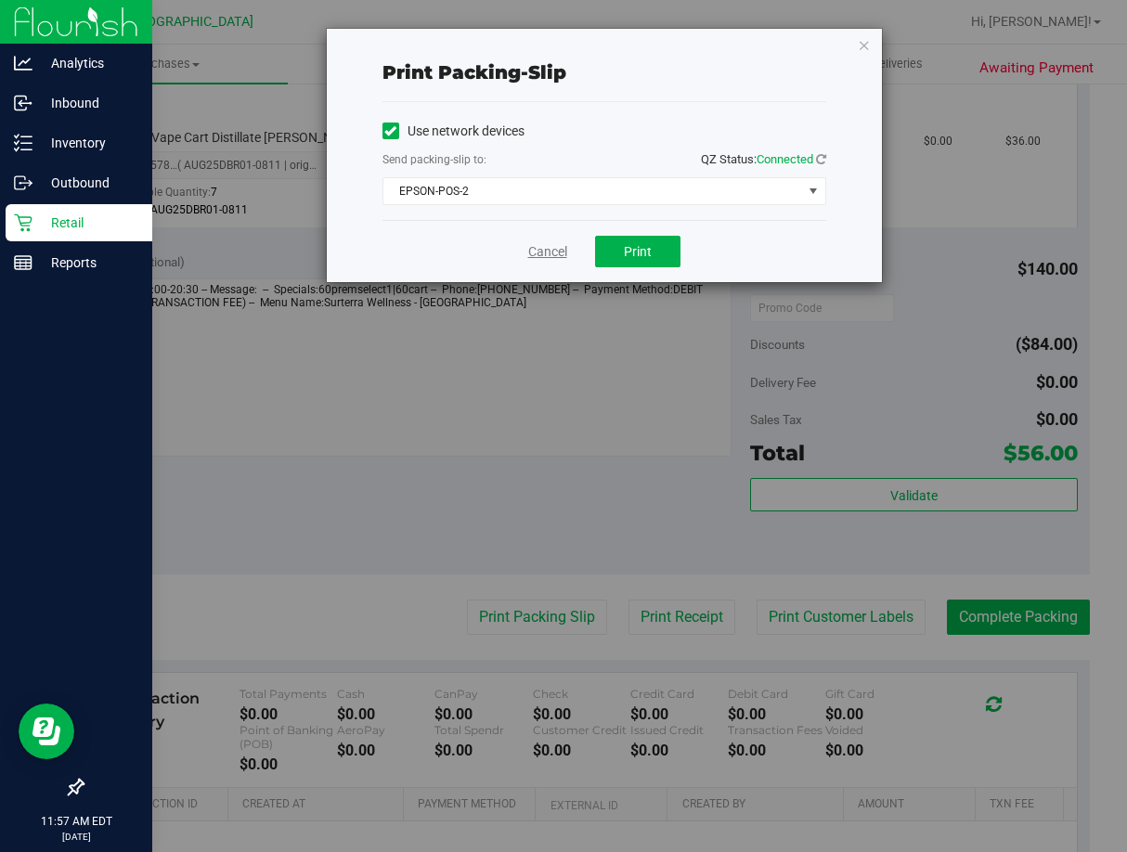
click at [559, 246] on link "Cancel" at bounding box center [547, 251] width 39 height 19
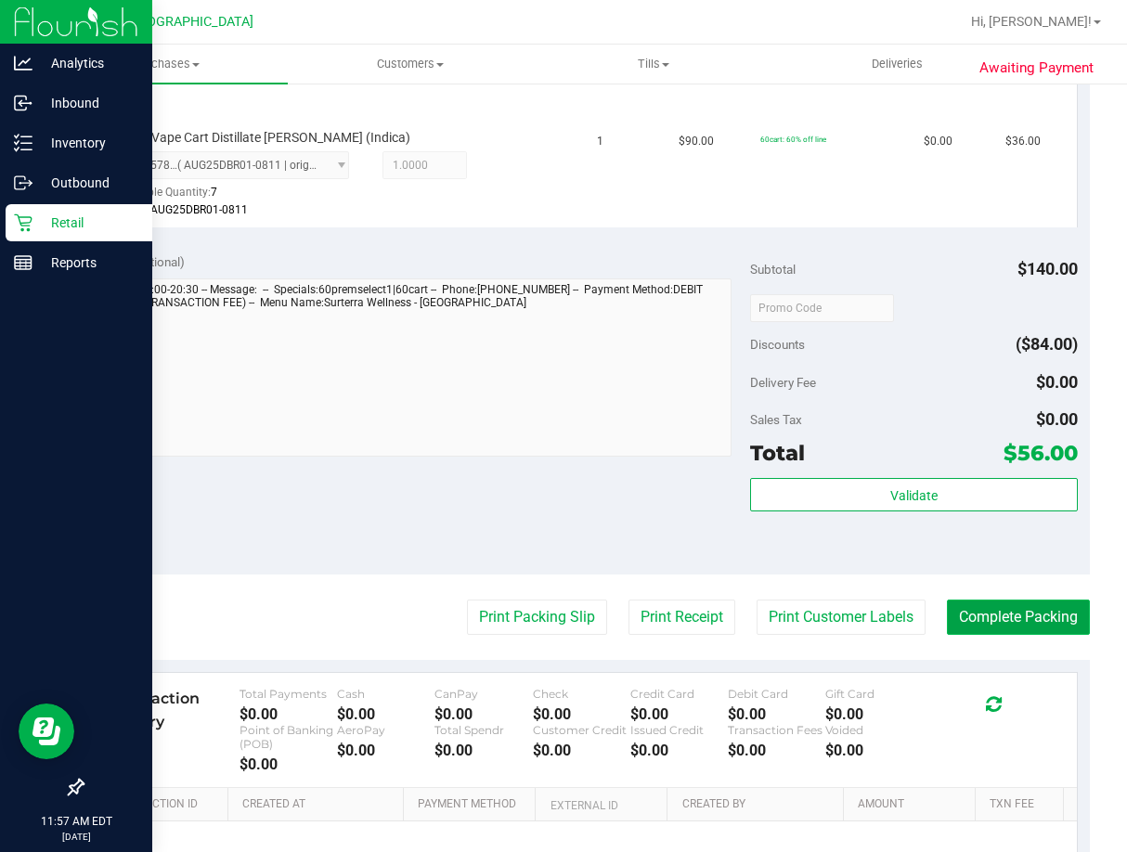
click at [1001, 617] on button "Complete Packing" at bounding box center [1018, 617] width 143 height 35
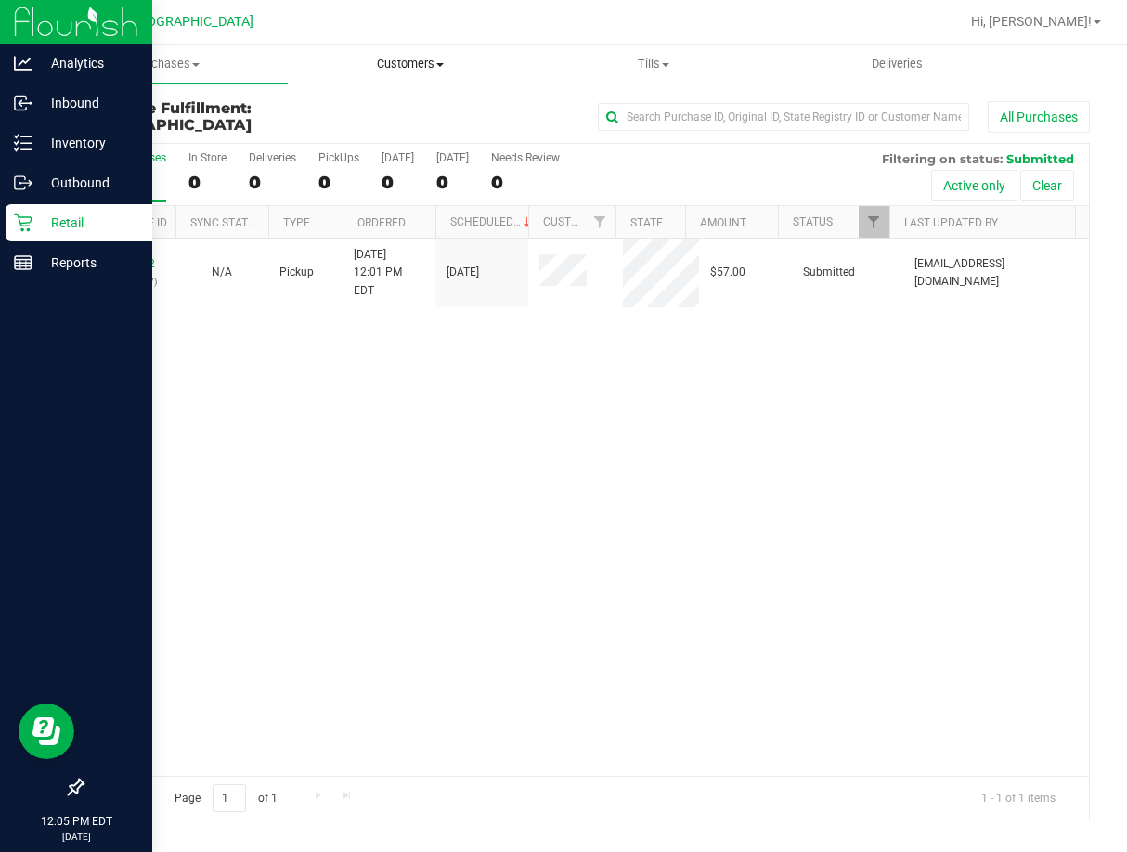
click at [373, 60] on span "Customers" at bounding box center [409, 64] width 241 height 17
click at [391, 106] on span "All customers" at bounding box center [355, 112] width 134 height 16
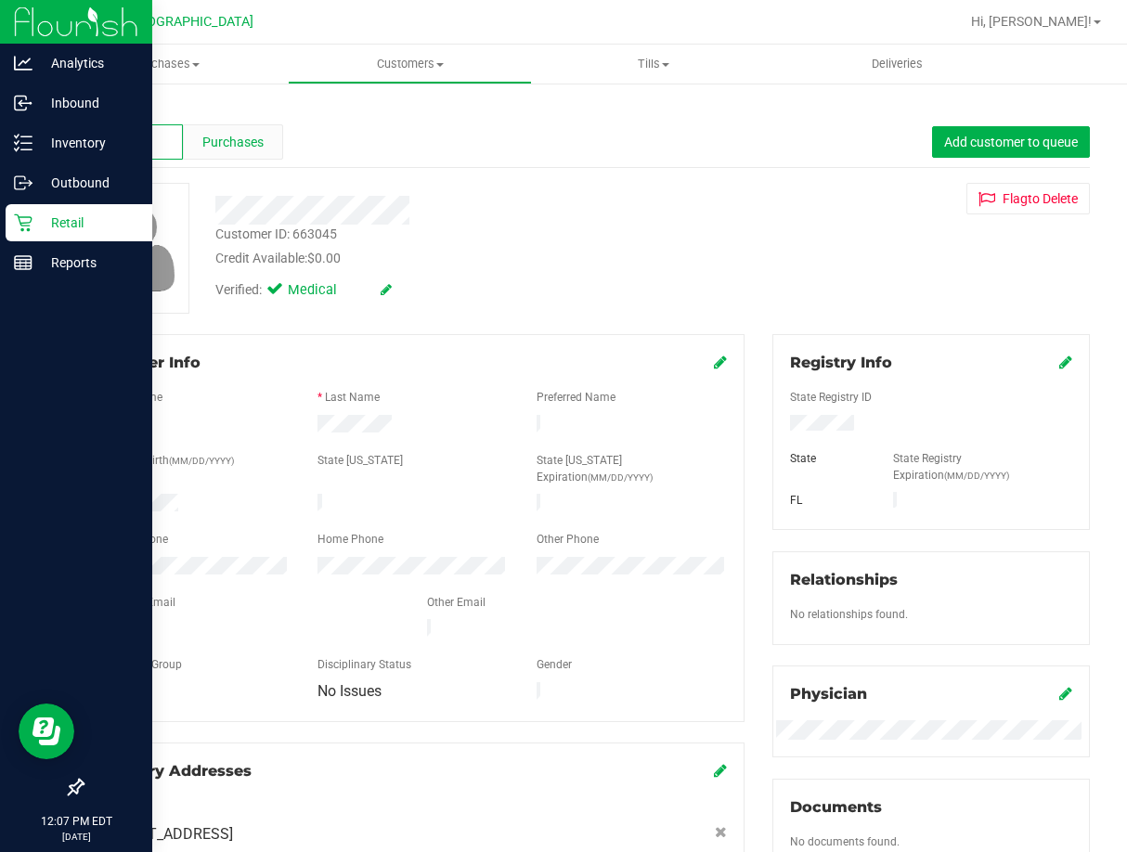
click at [232, 149] on span "Purchases" at bounding box center [232, 142] width 61 height 19
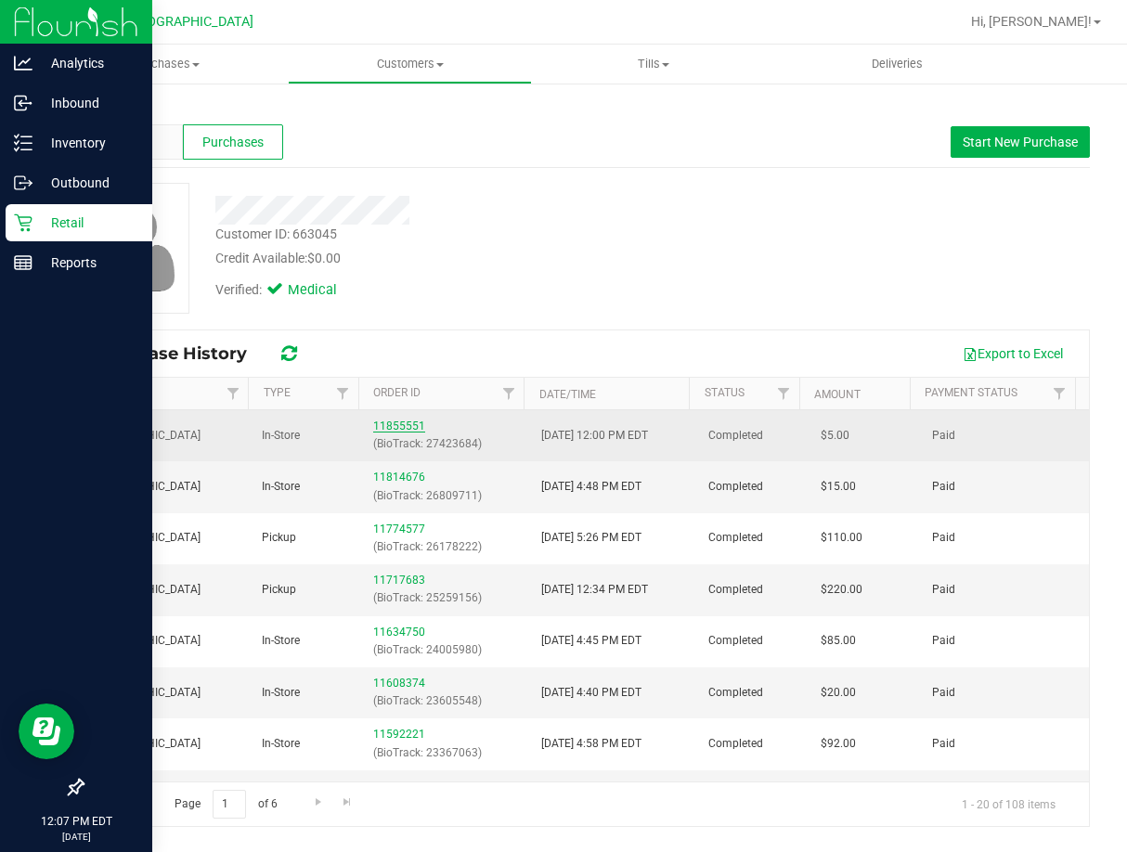
click at [407, 421] on link "11855551" at bounding box center [399, 426] width 52 height 13
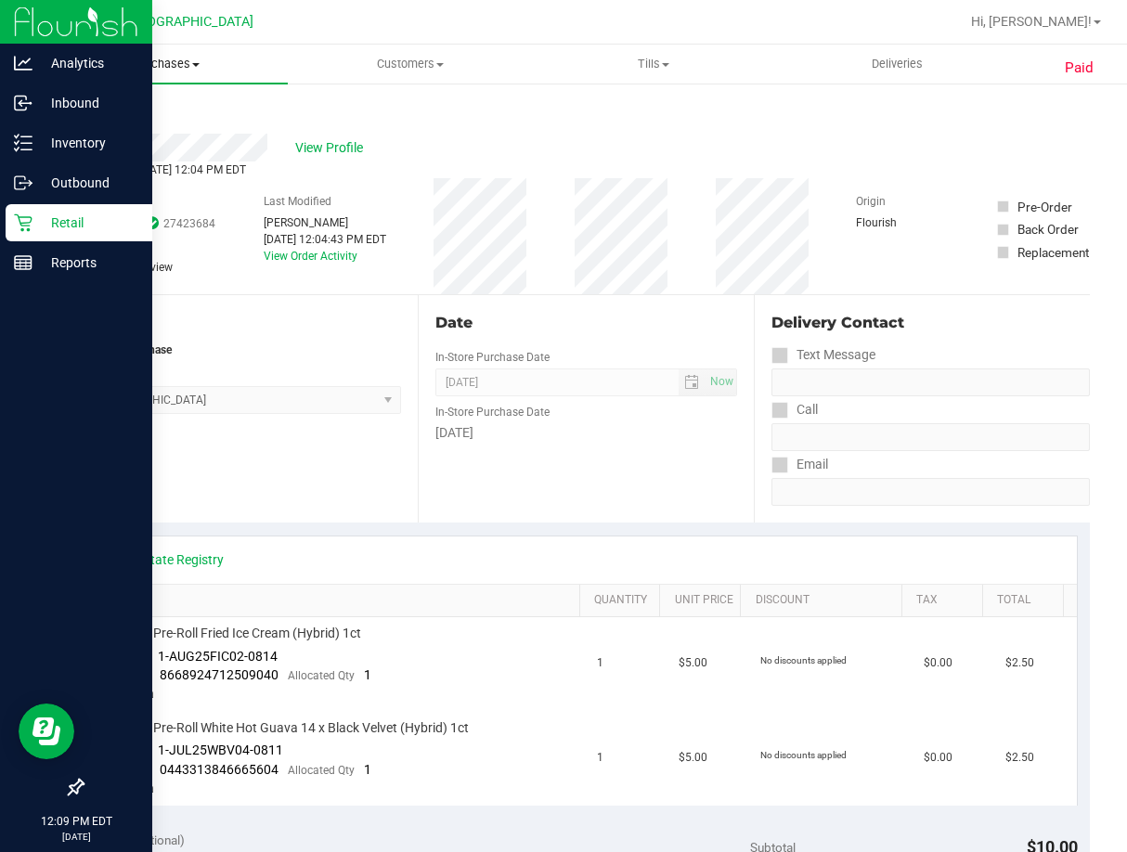
click at [151, 68] on span "Purchases" at bounding box center [166, 64] width 243 height 17
click at [152, 134] on span "Fulfillment" at bounding box center [102, 134] width 115 height 16
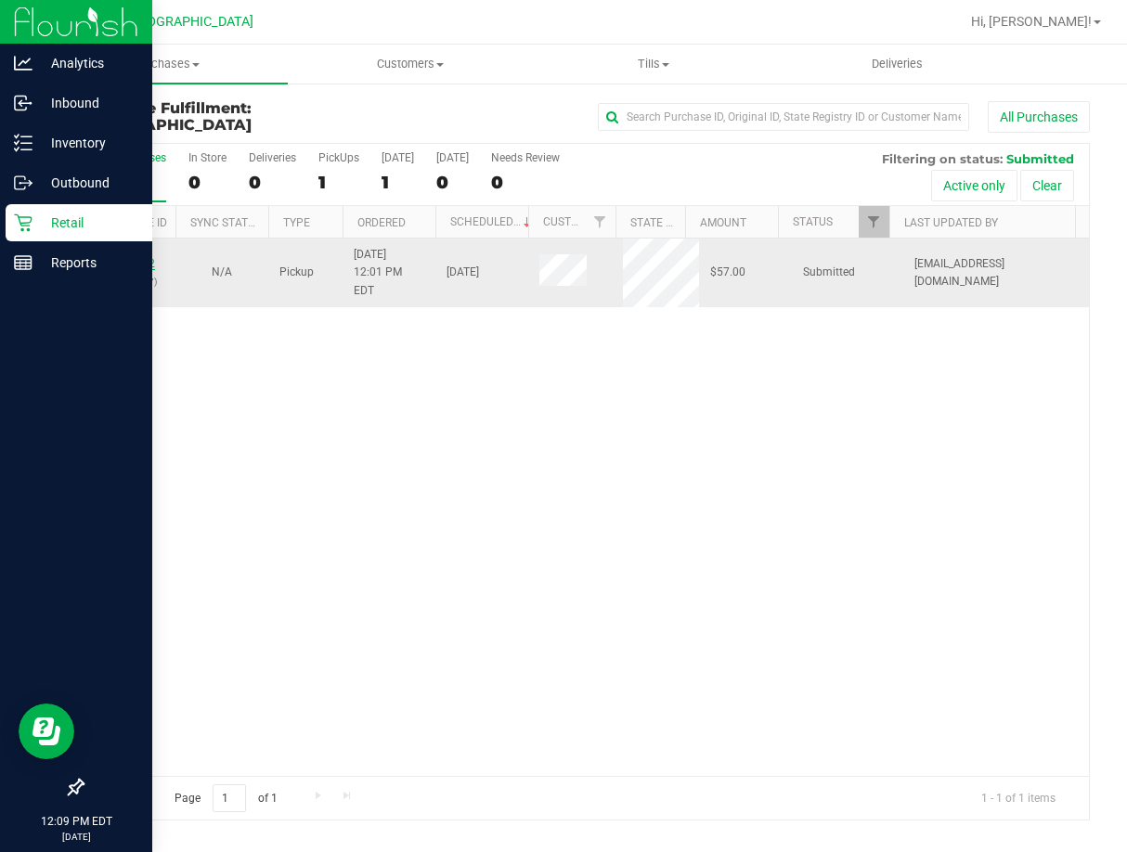
click at [151, 257] on link "11855562" at bounding box center [129, 263] width 52 height 13
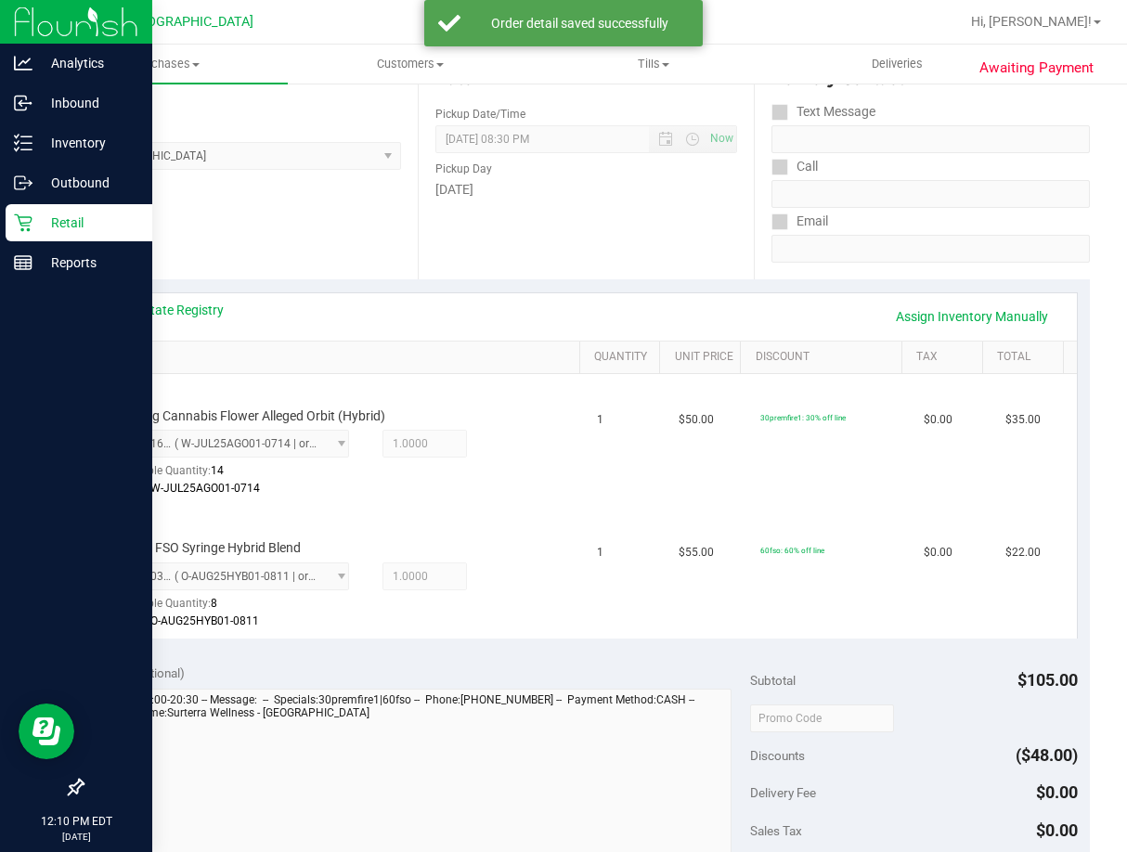
scroll to position [371, 0]
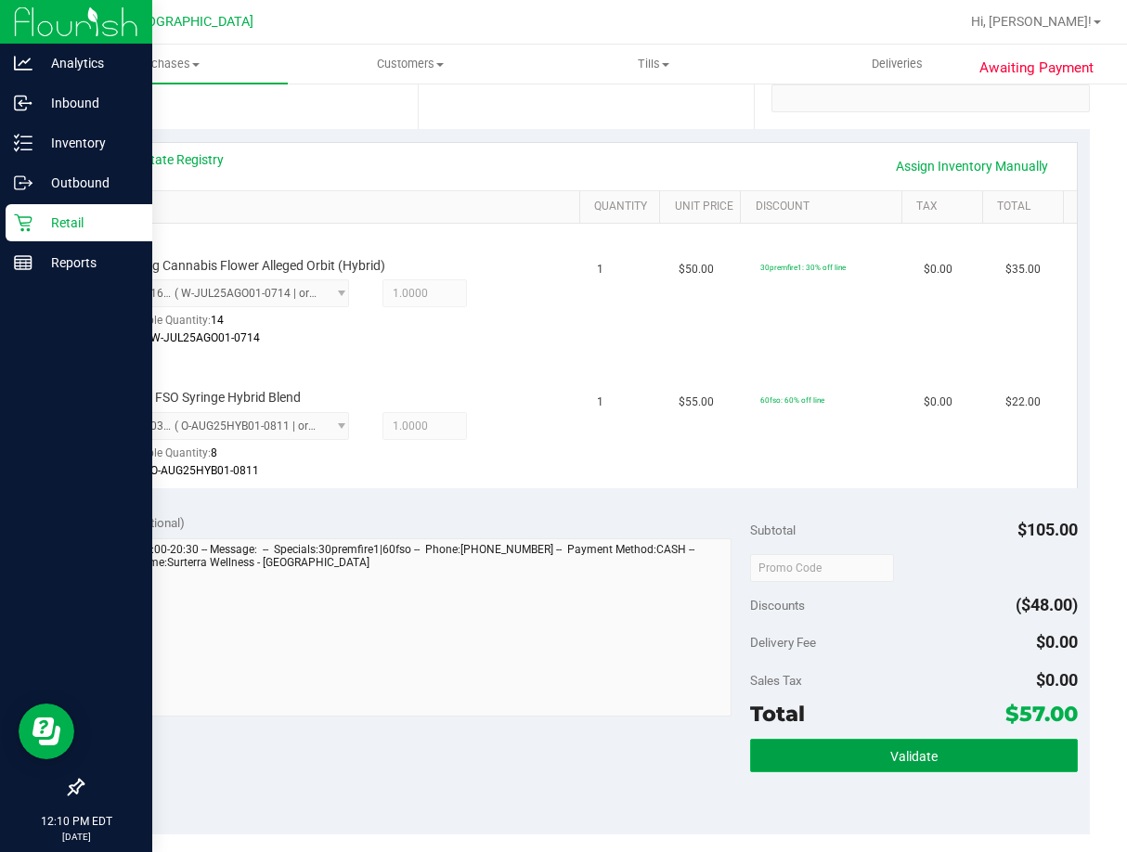
click at [919, 751] on span "Validate" at bounding box center [913, 756] width 47 height 15
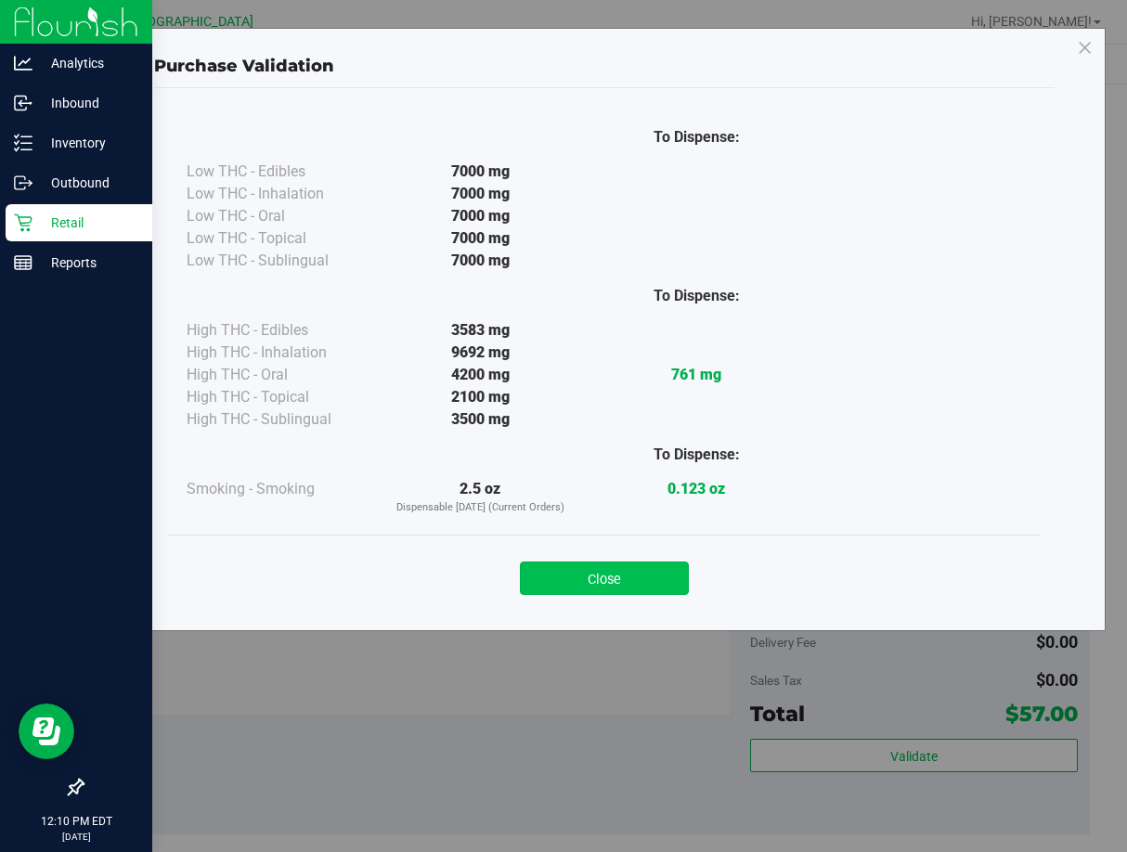
click at [654, 574] on button "Close" at bounding box center [604, 578] width 169 height 33
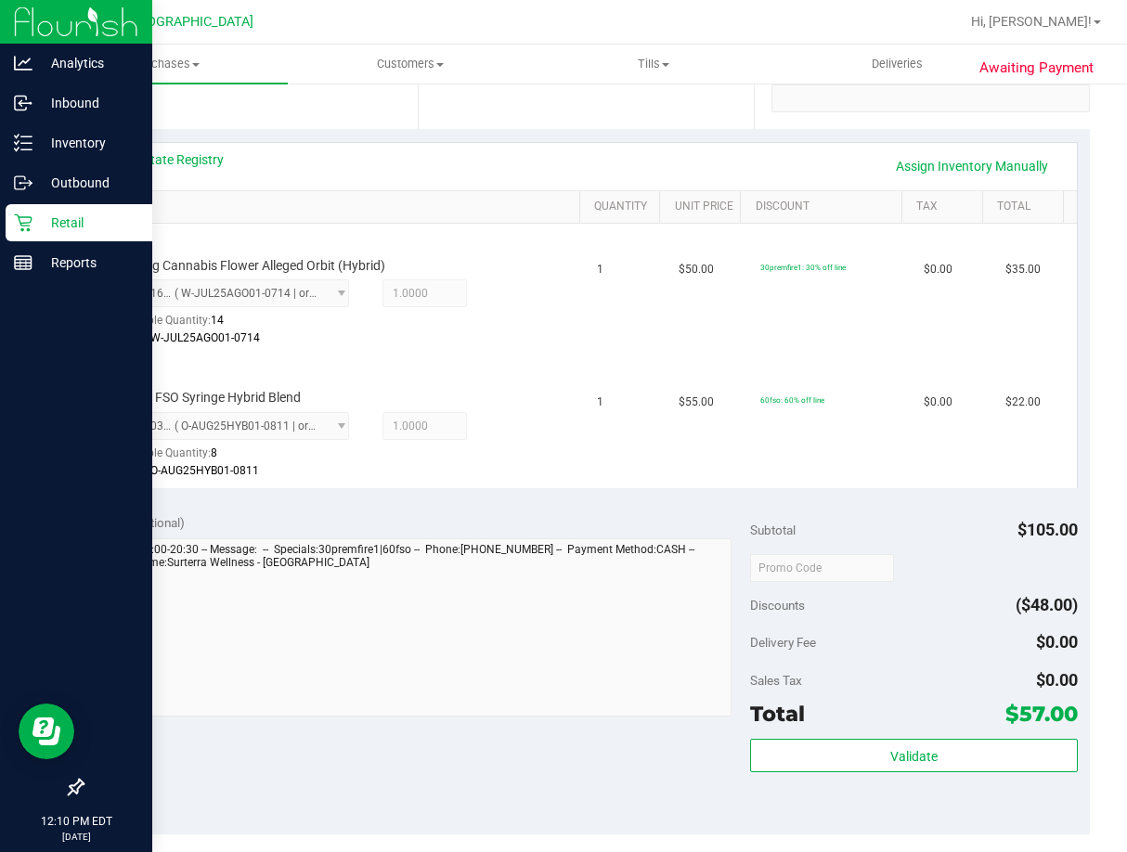
scroll to position [557, 0]
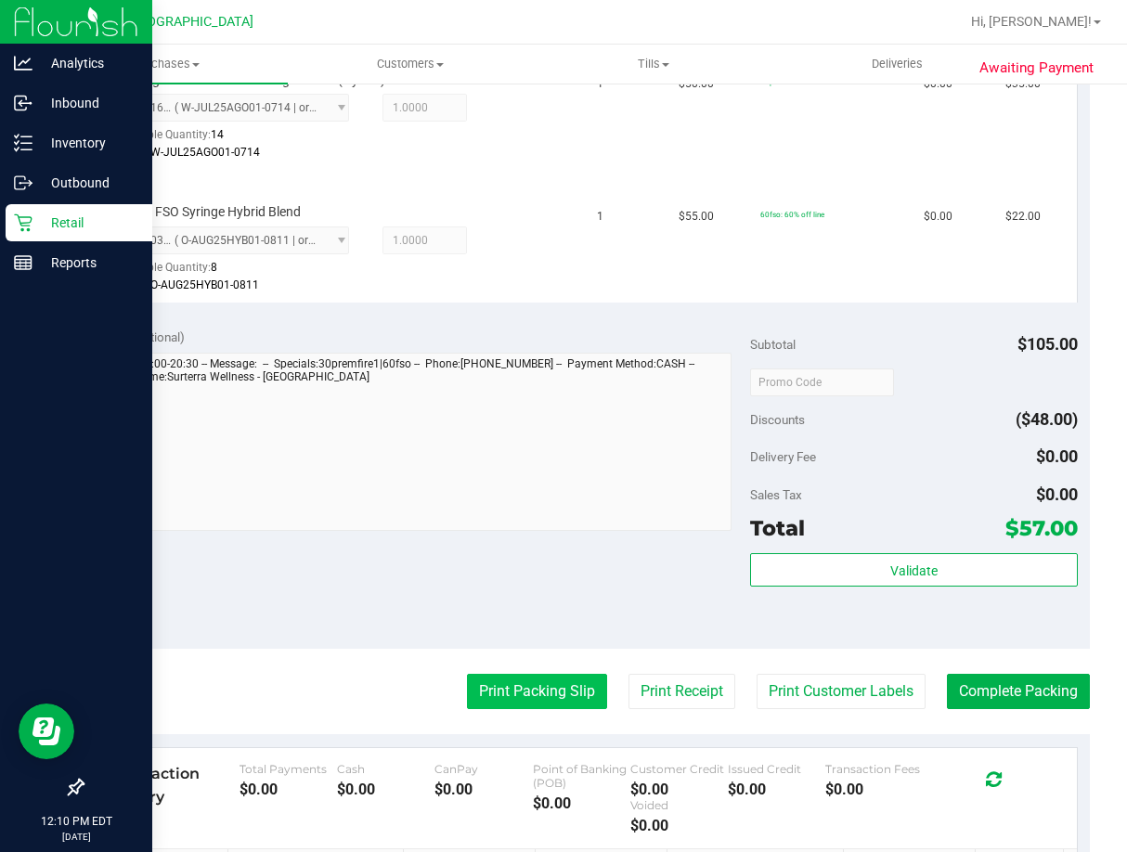
click at [503, 706] on button "Print Packing Slip" at bounding box center [537, 691] width 140 height 35
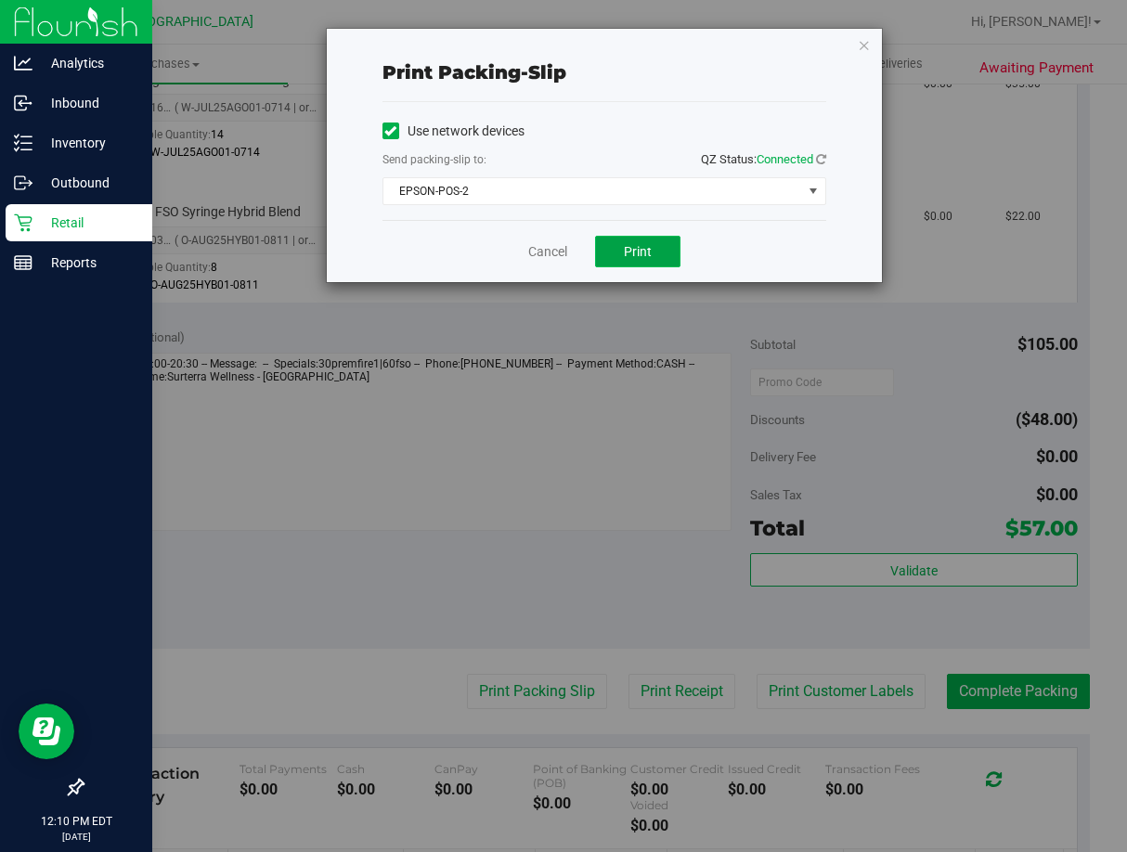
click at [651, 257] on span "Print" at bounding box center [638, 251] width 28 height 15
click at [558, 250] on link "Cancel" at bounding box center [547, 251] width 39 height 19
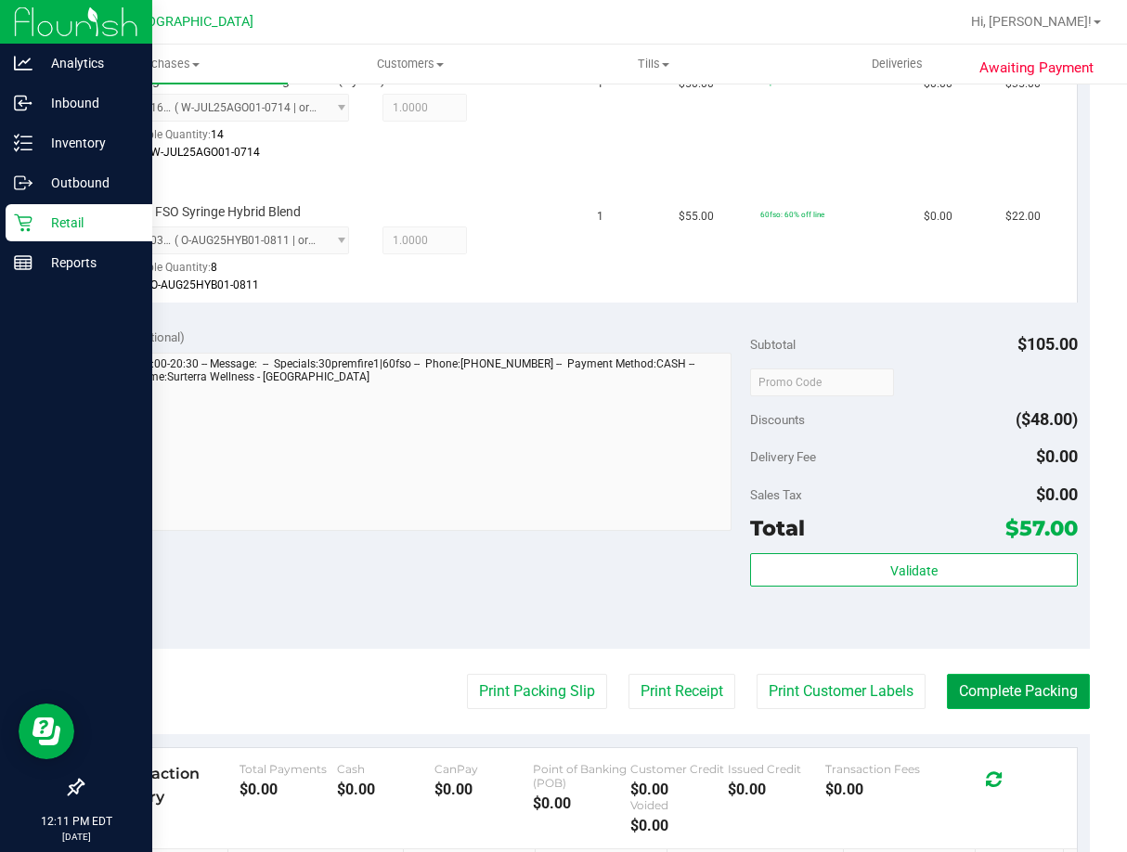
click at [1031, 702] on button "Complete Packing" at bounding box center [1018, 691] width 143 height 35
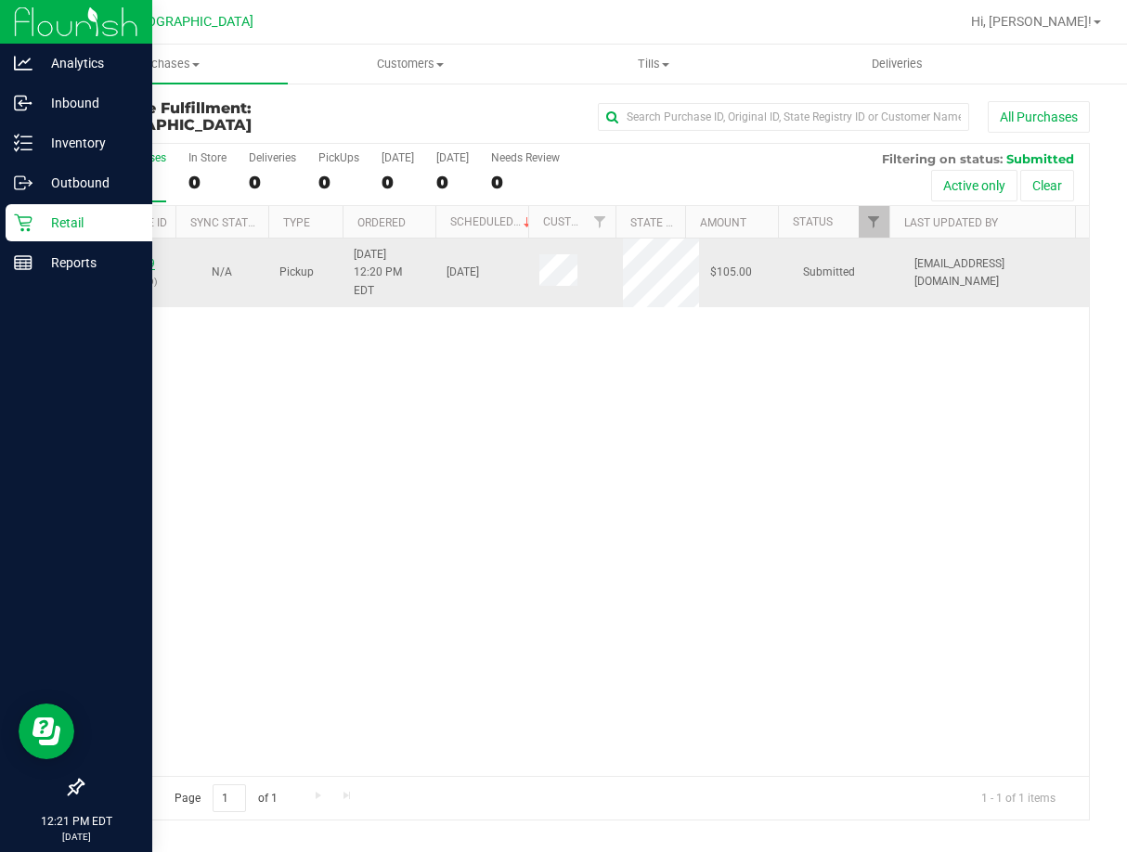
click at [140, 257] on link "11855789" at bounding box center [129, 263] width 52 height 13
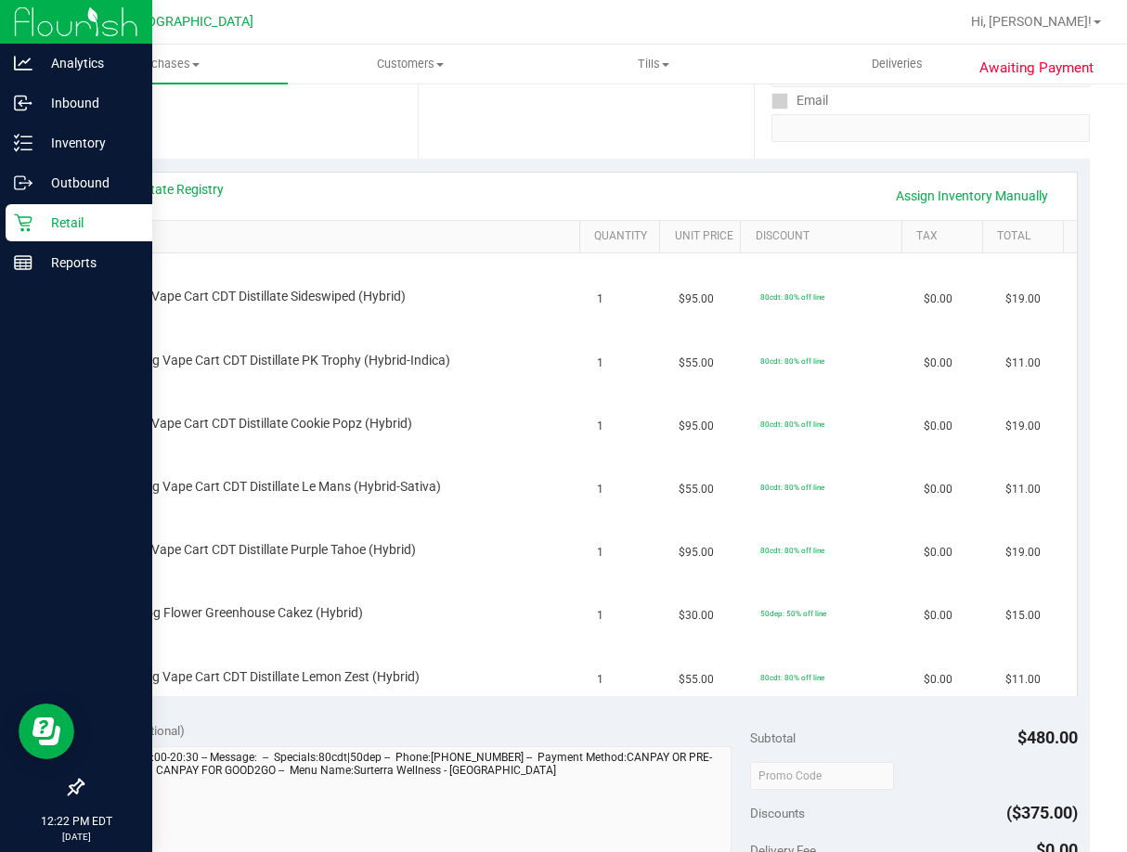
scroll to position [371, 0]
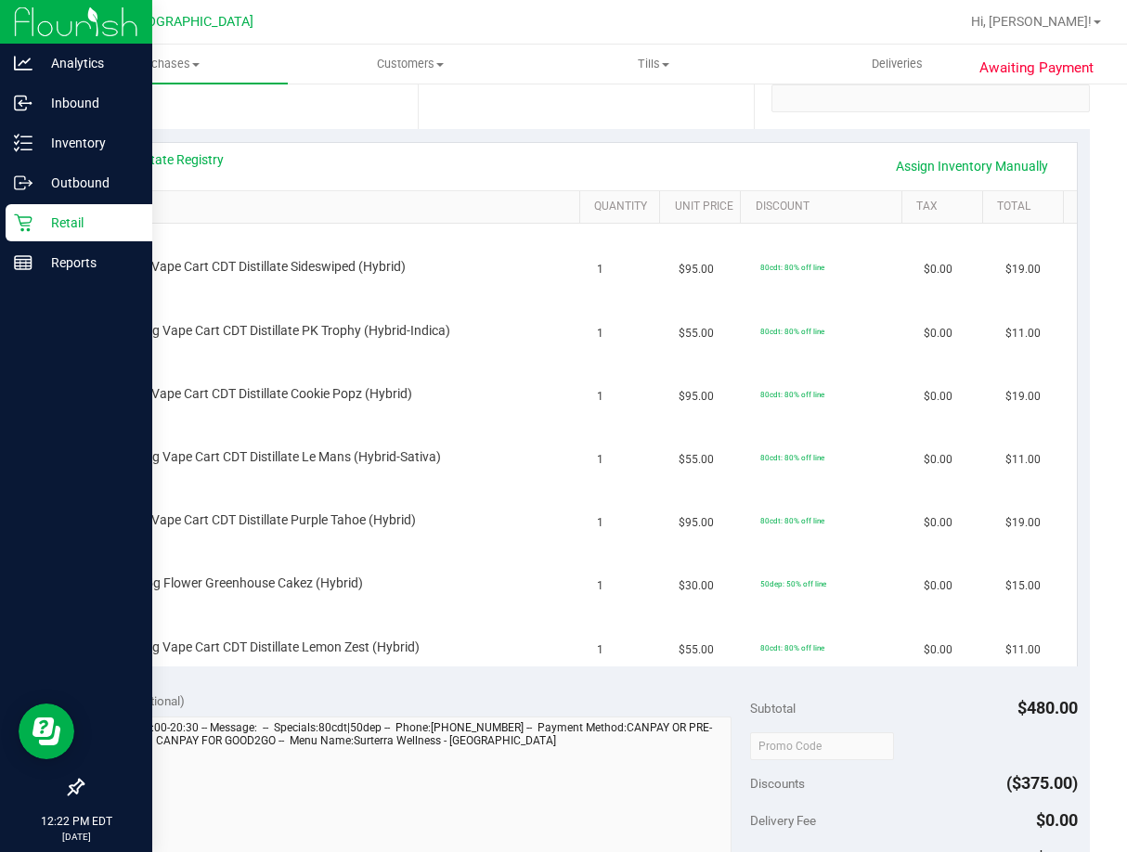
click at [187, 149] on div "View State Registry Assign Inventory Manually" at bounding box center [586, 166] width 981 height 47
click at [188, 153] on link "View State Registry" at bounding box center [167, 159] width 111 height 19
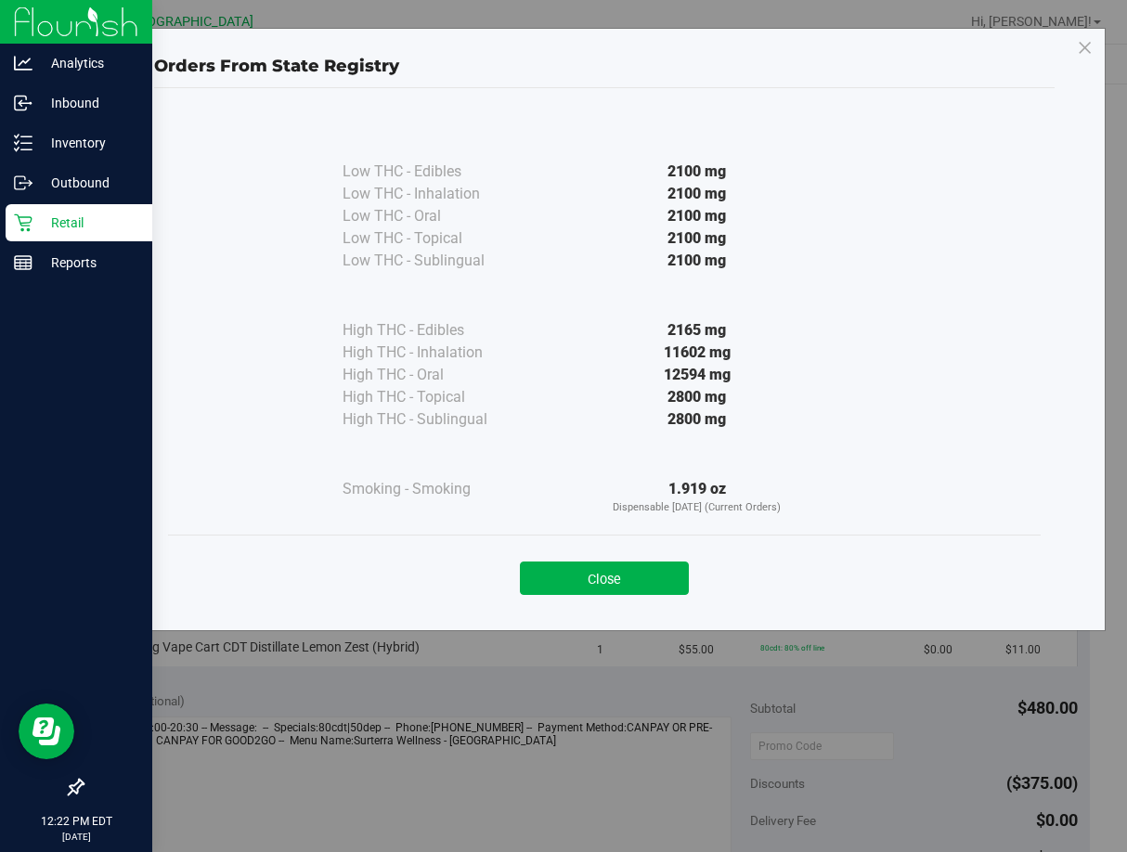
click at [603, 576] on button "Close" at bounding box center [604, 578] width 169 height 33
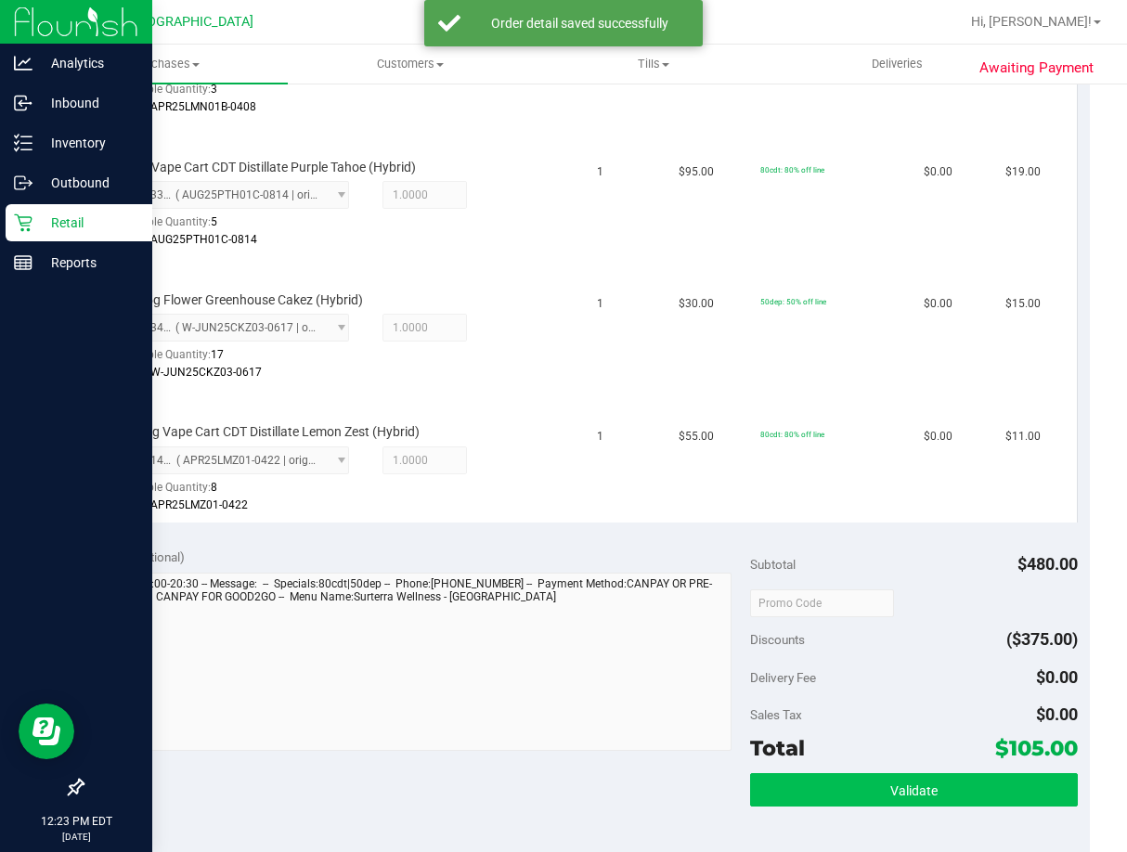
scroll to position [1207, 0]
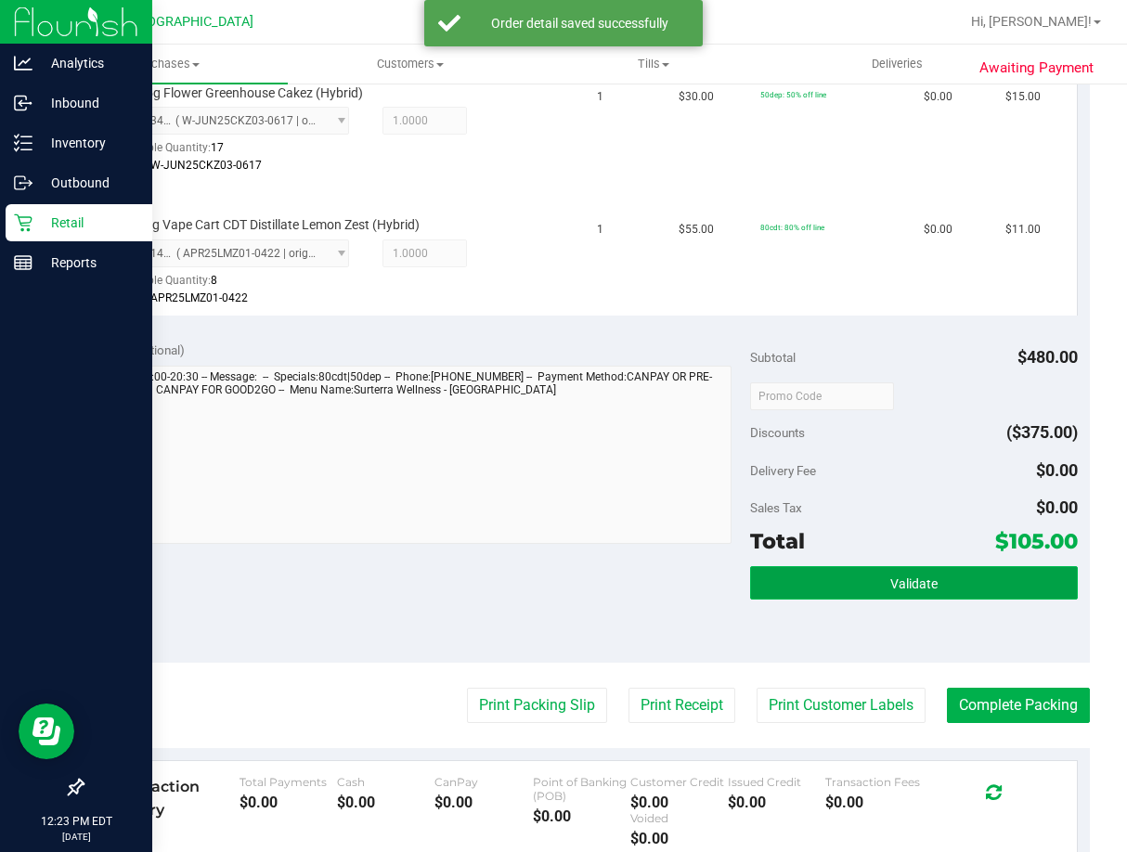
click at [925, 583] on span "Validate" at bounding box center [913, 583] width 47 height 15
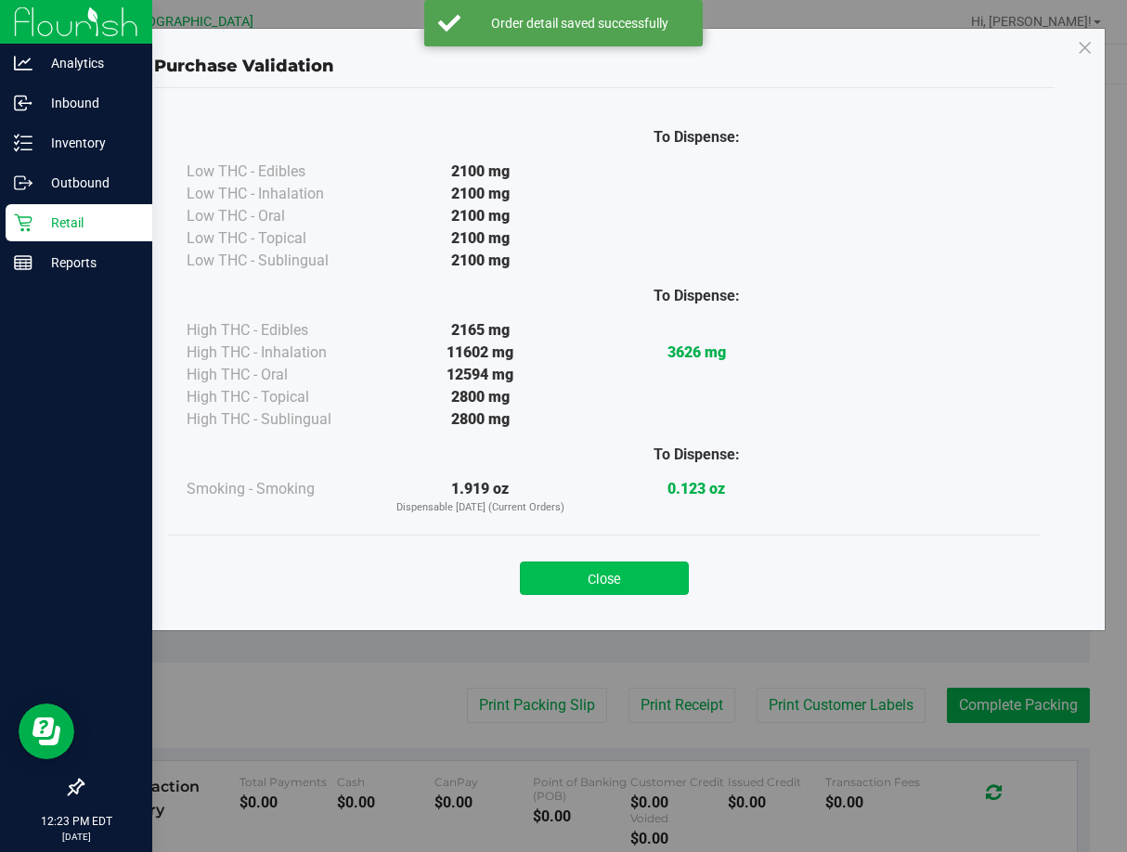
click at [628, 571] on button "Close" at bounding box center [604, 578] width 169 height 33
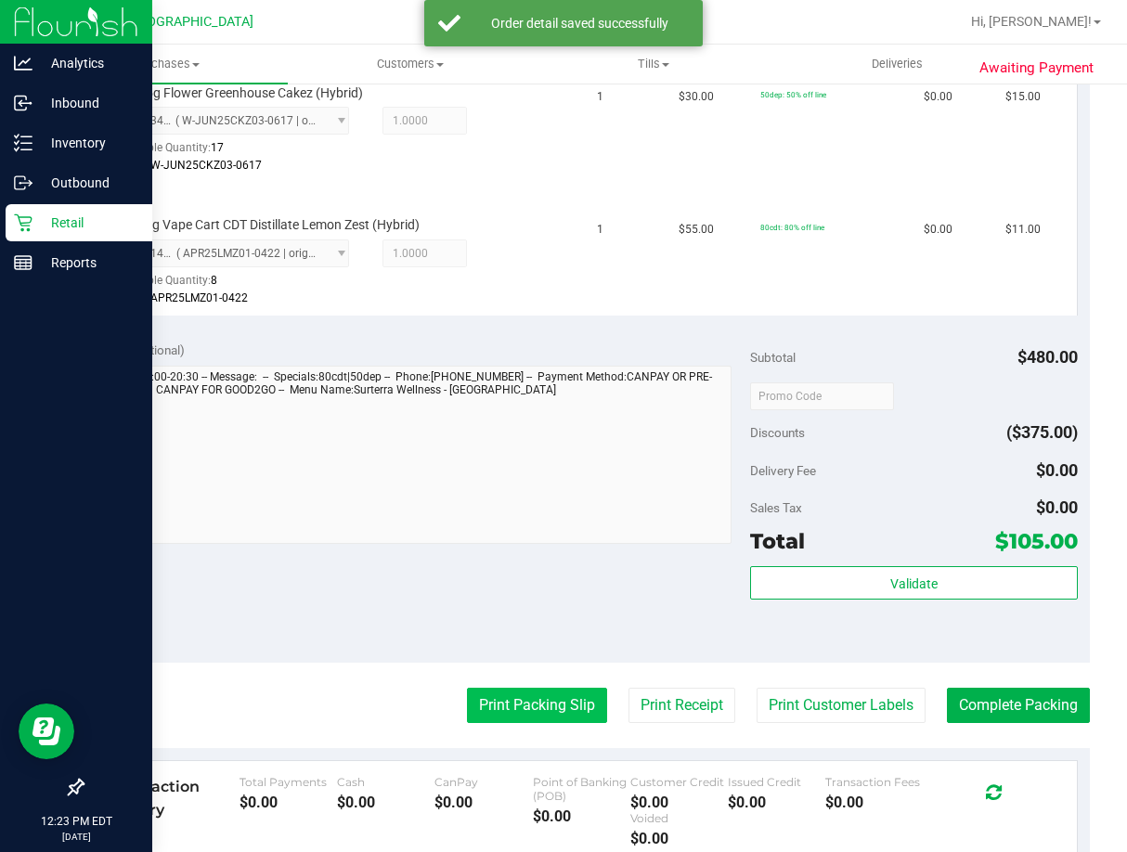
click at [541, 693] on button "Print Packing Slip" at bounding box center [537, 705] width 140 height 35
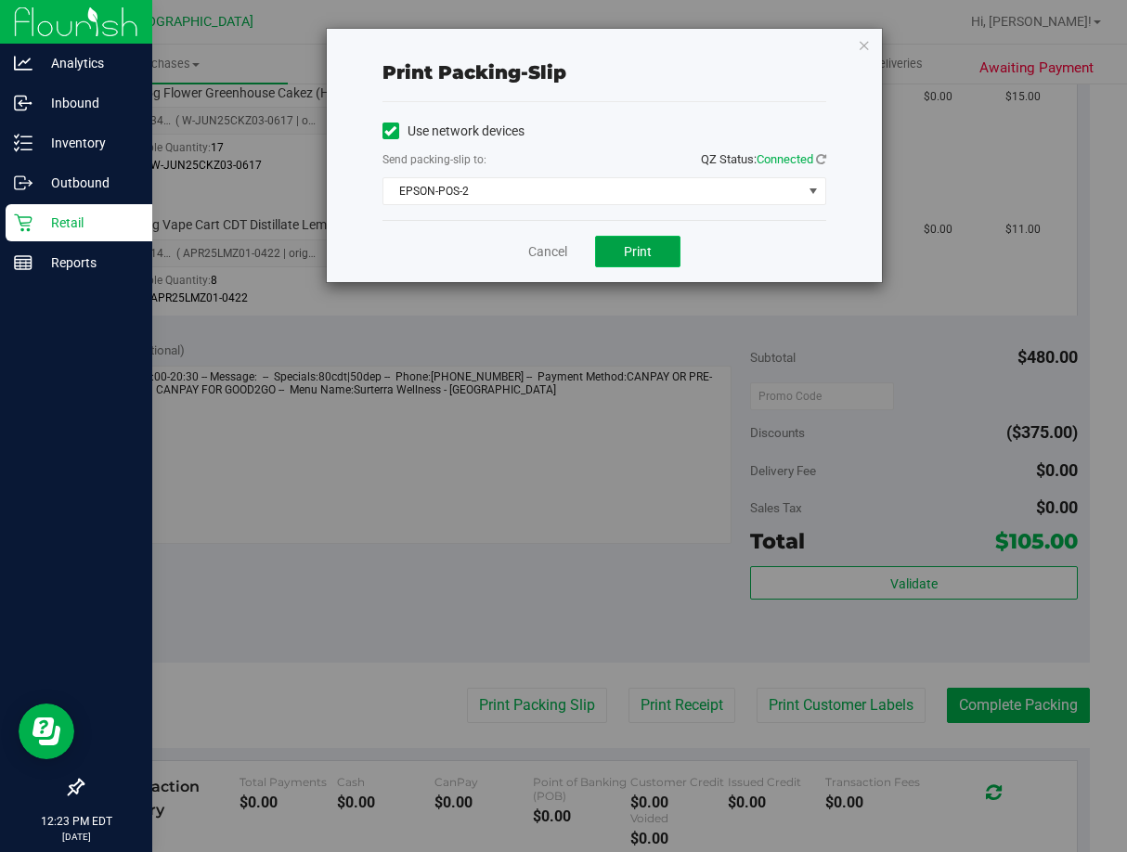
click at [641, 249] on span "Print" at bounding box center [638, 251] width 28 height 15
click at [545, 256] on link "Cancel" at bounding box center [547, 251] width 39 height 19
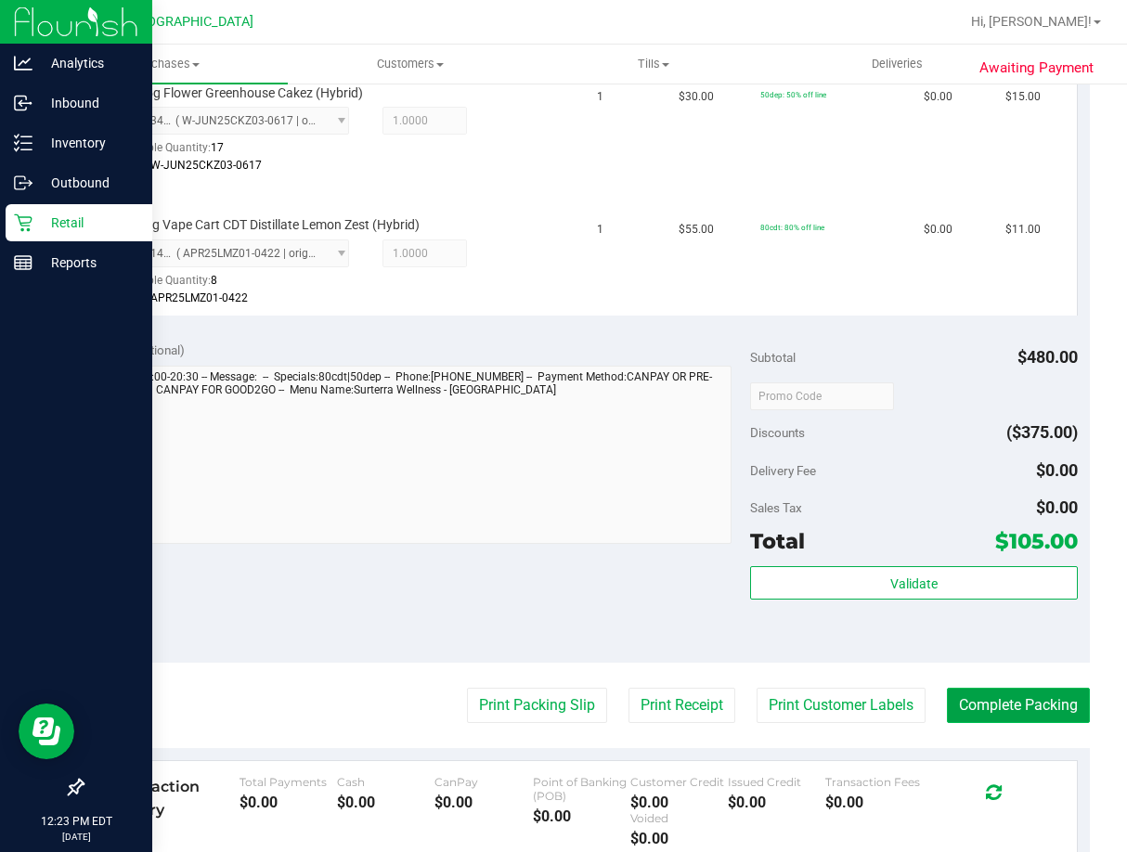
click at [996, 702] on button "Complete Packing" at bounding box center [1018, 705] width 143 height 35
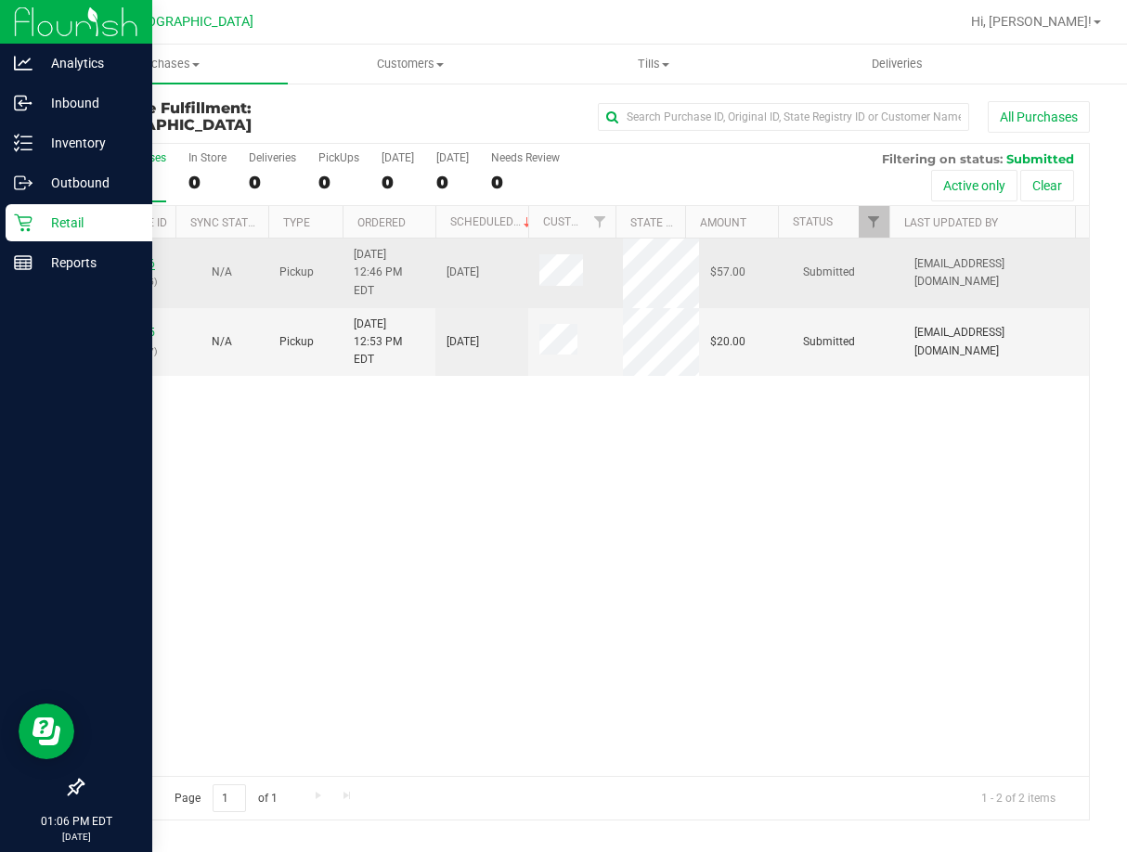
click at [140, 257] on link "11856026" at bounding box center [129, 263] width 52 height 13
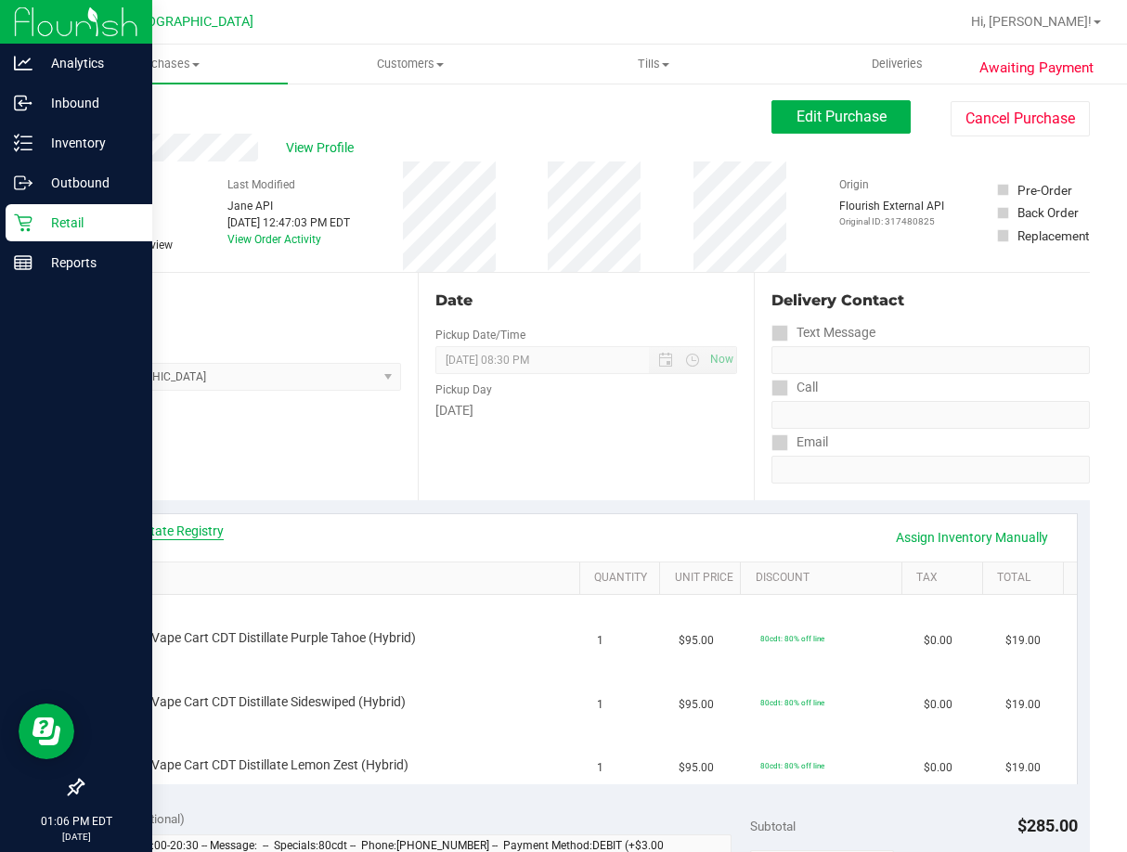
click at [210, 527] on link "View State Registry" at bounding box center [167, 531] width 111 height 19
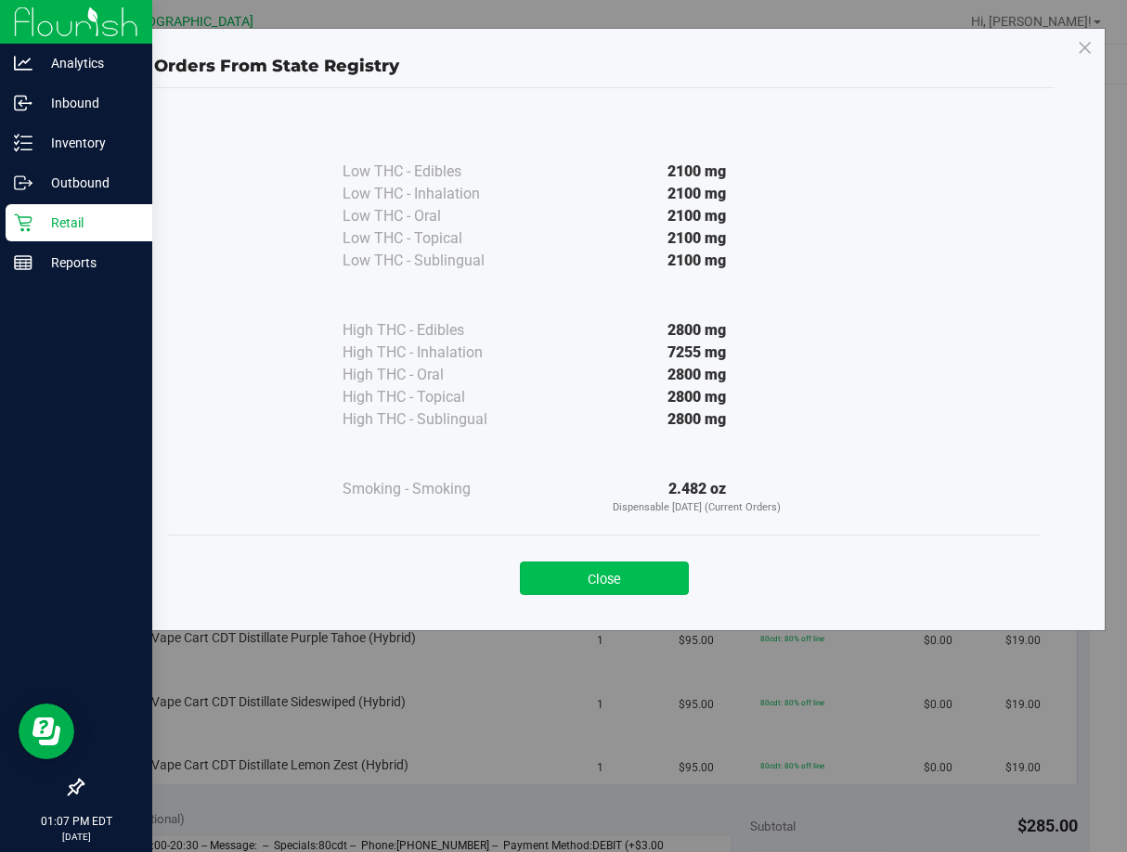
click at [566, 578] on button "Close" at bounding box center [604, 578] width 169 height 33
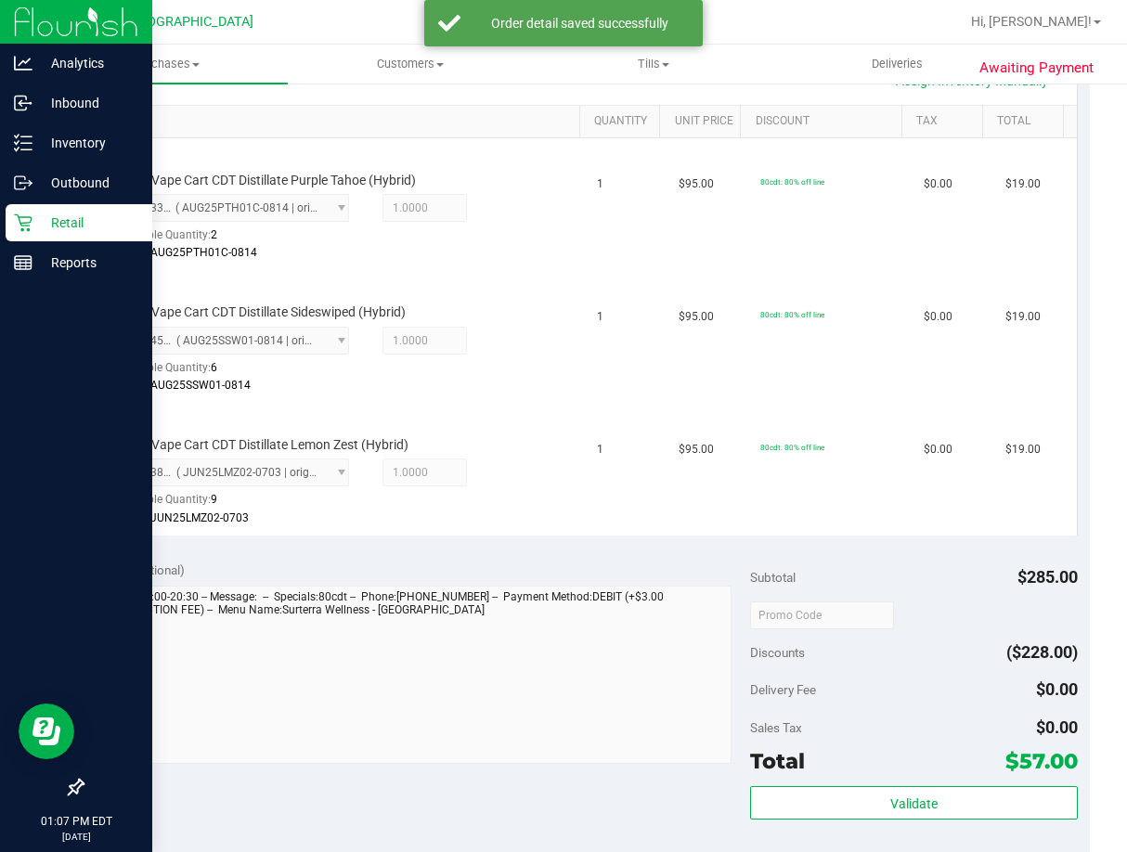
scroll to position [650, 0]
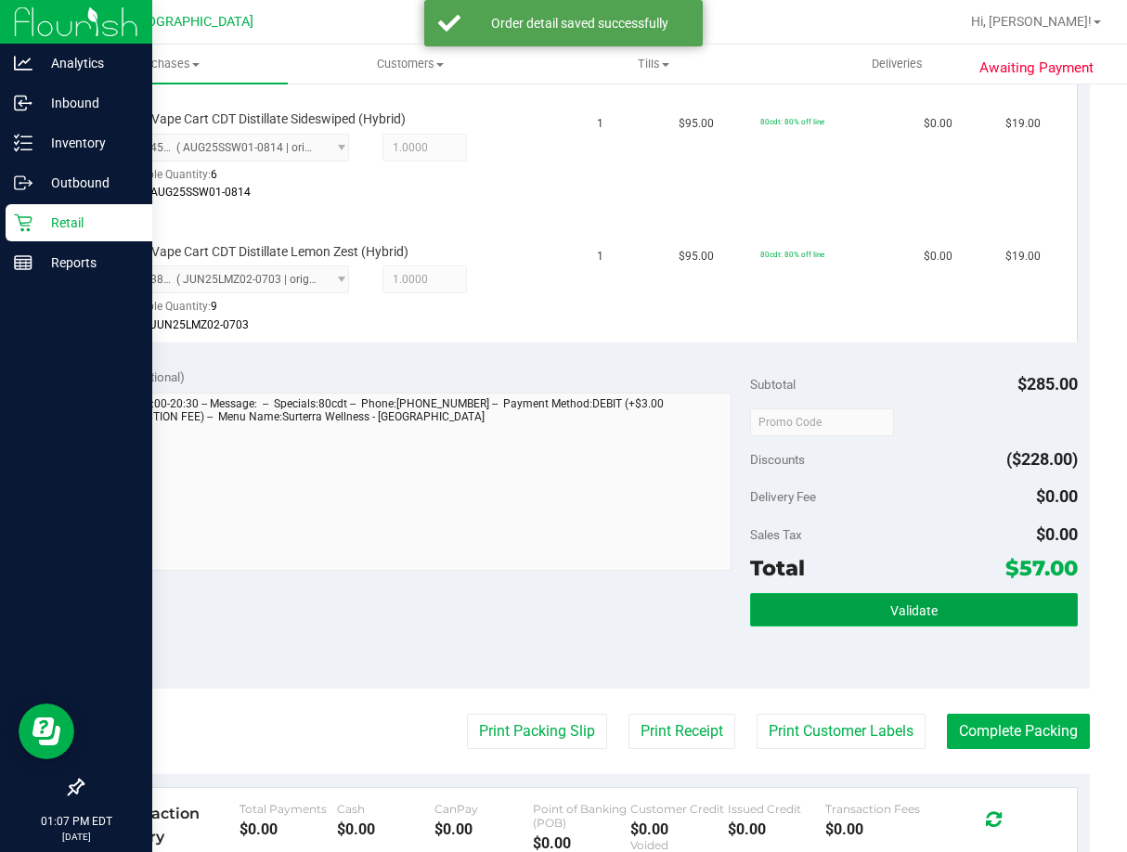
click at [937, 602] on button "Validate" at bounding box center [914, 609] width 328 height 33
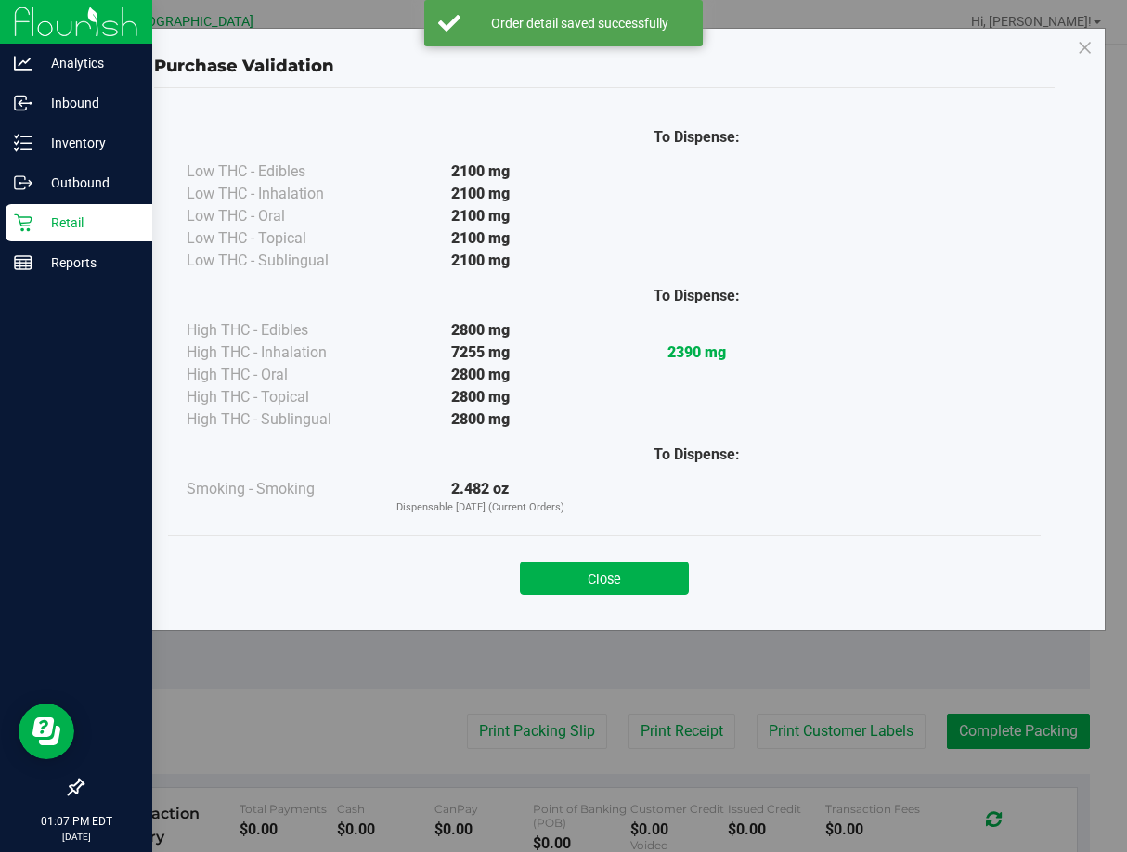
click at [642, 558] on div "Close" at bounding box center [604, 573] width 845 height 46
click at [638, 568] on button "Close" at bounding box center [604, 578] width 169 height 33
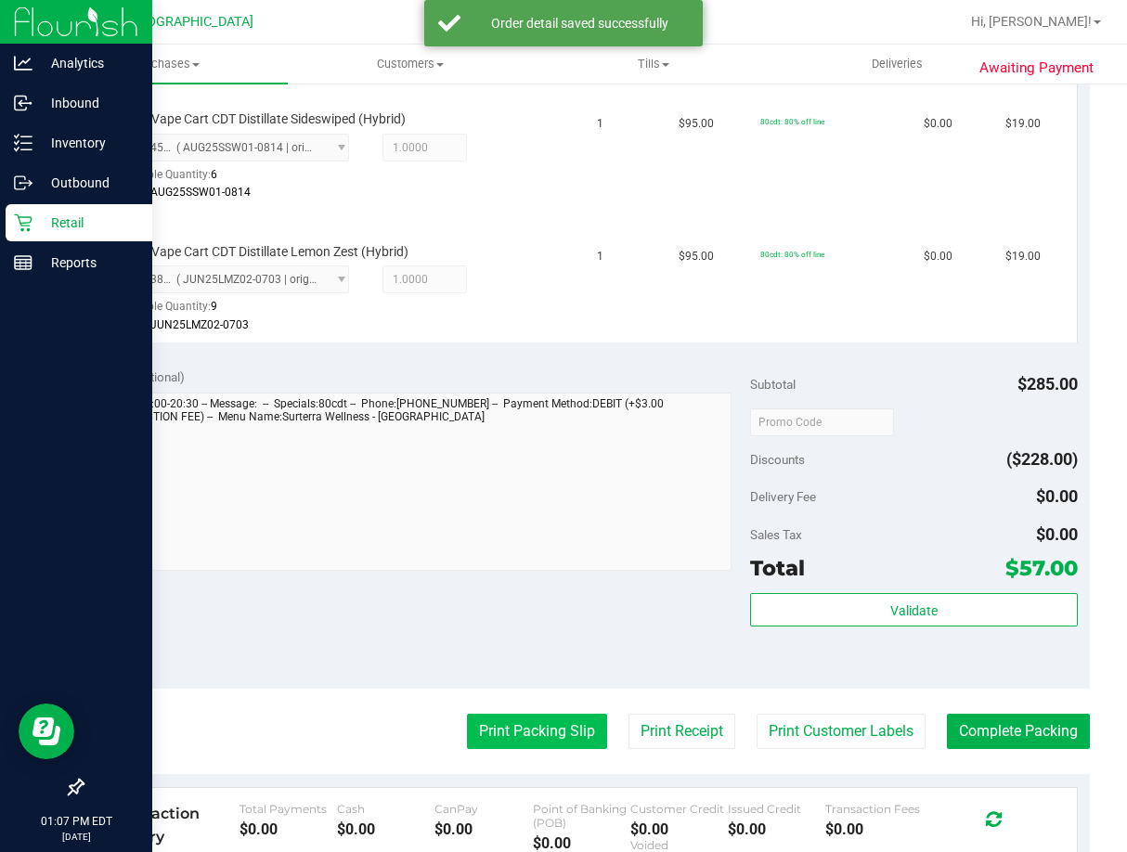
click at [509, 737] on button "Print Packing Slip" at bounding box center [537, 731] width 140 height 35
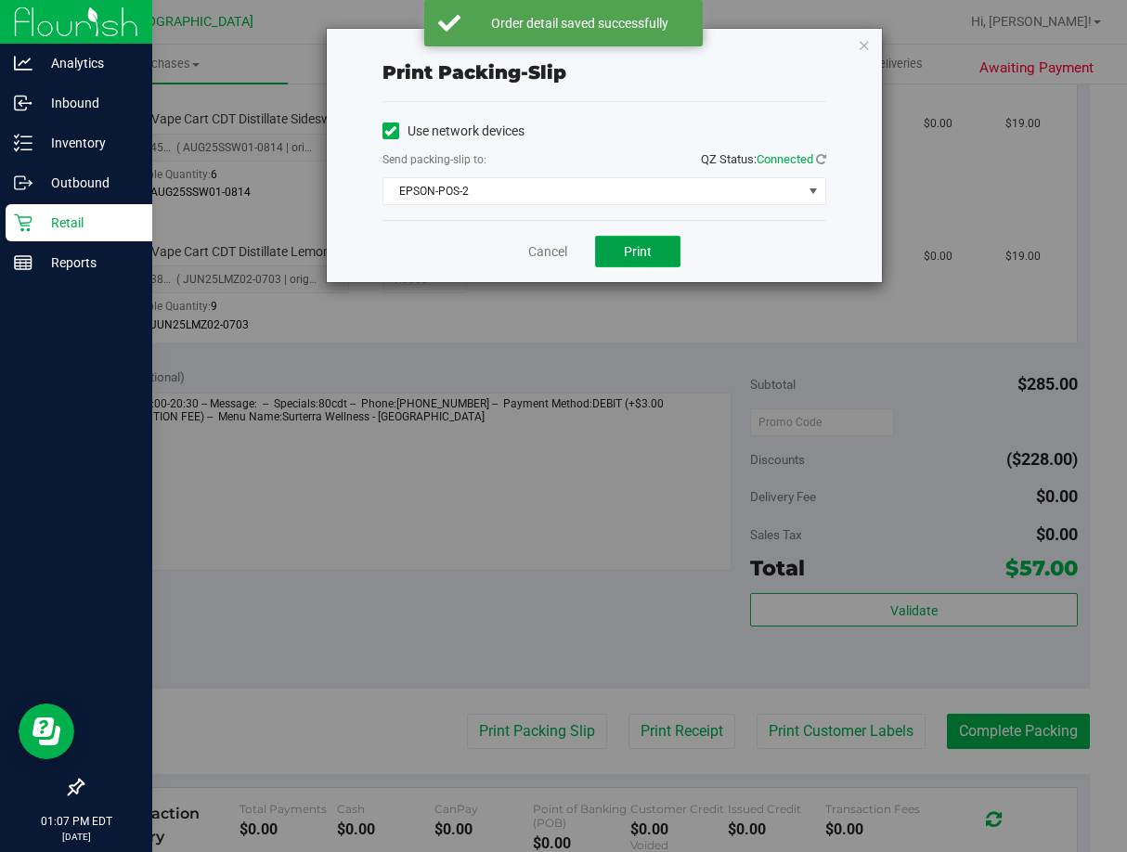
click at [643, 247] on span "Print" at bounding box center [638, 251] width 28 height 15
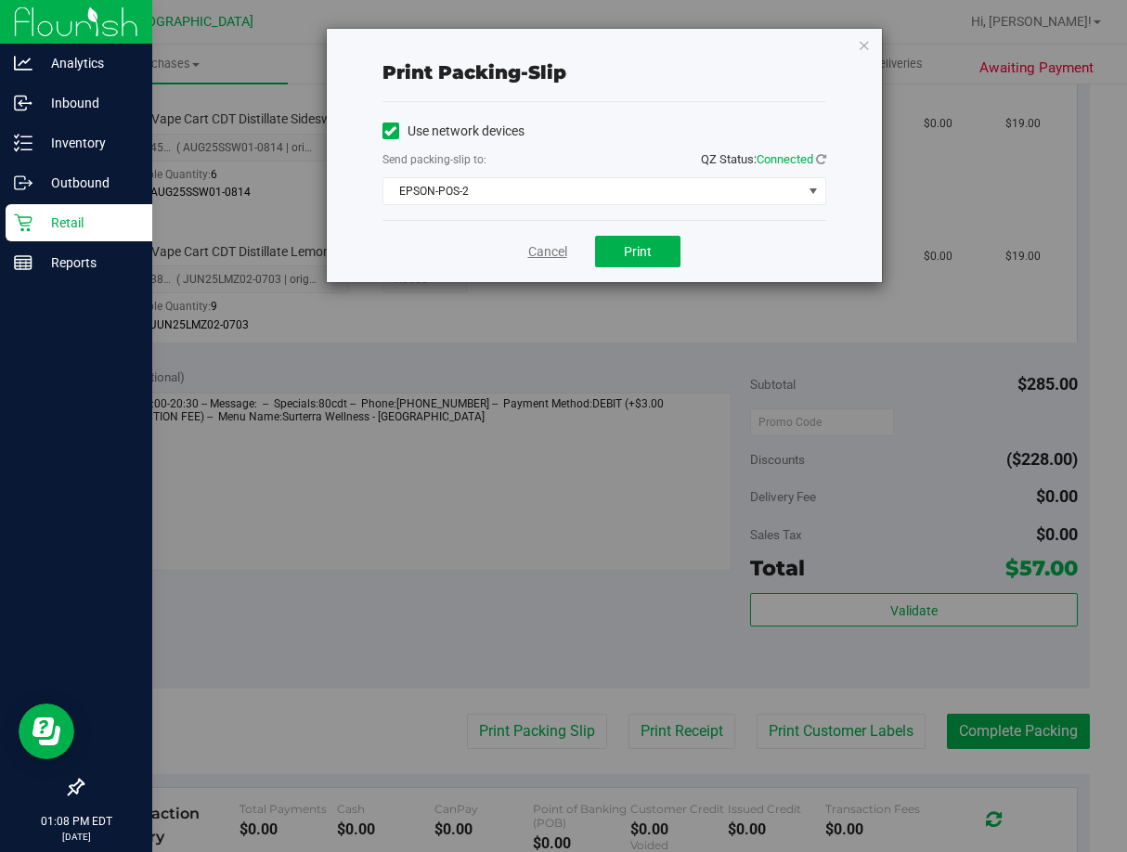
click at [551, 243] on link "Cancel" at bounding box center [547, 251] width 39 height 19
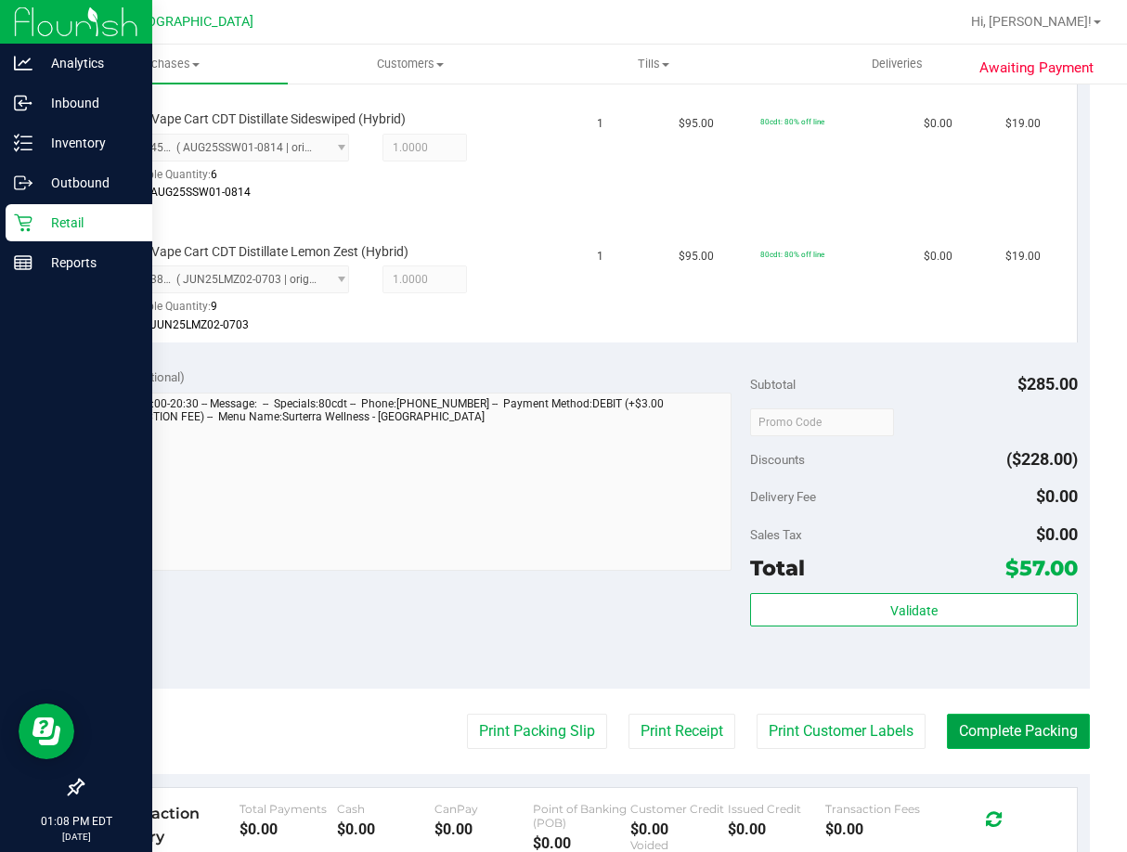
click at [1039, 736] on button "Complete Packing" at bounding box center [1018, 731] width 143 height 35
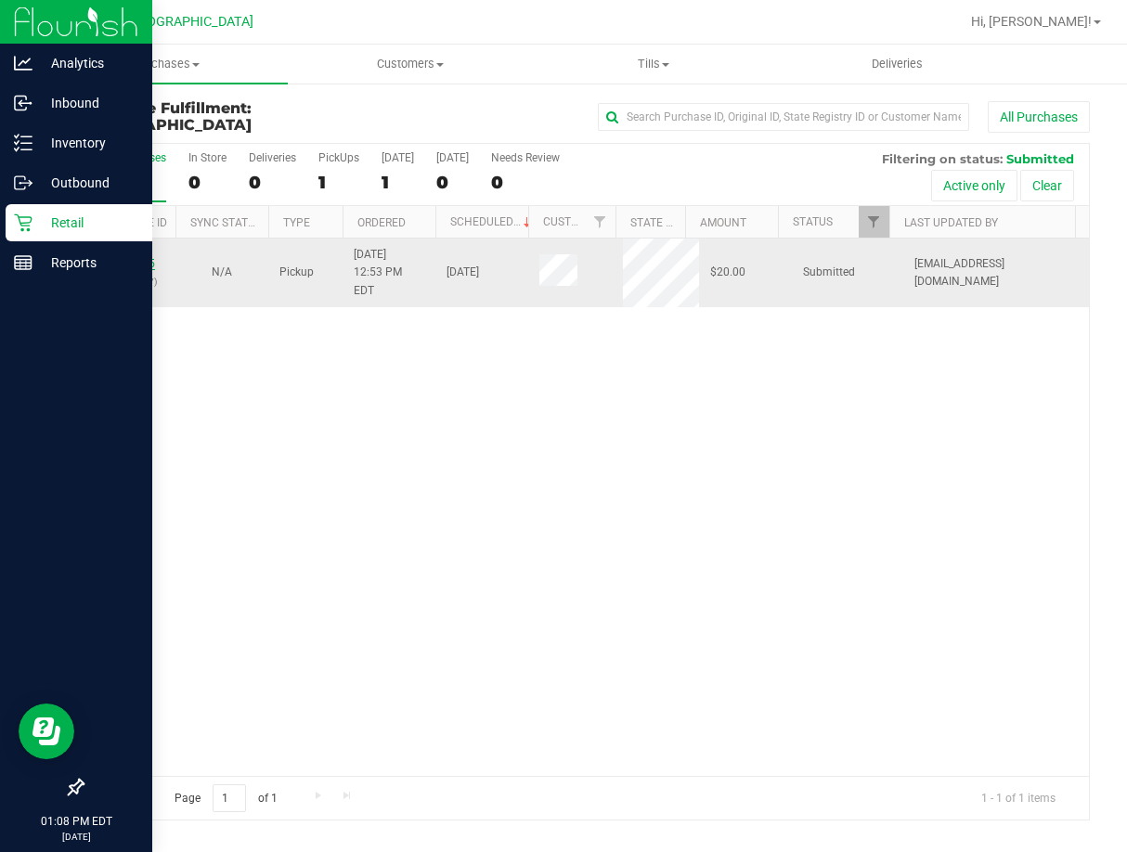
click at [129, 257] on link "11856085" at bounding box center [129, 263] width 52 height 13
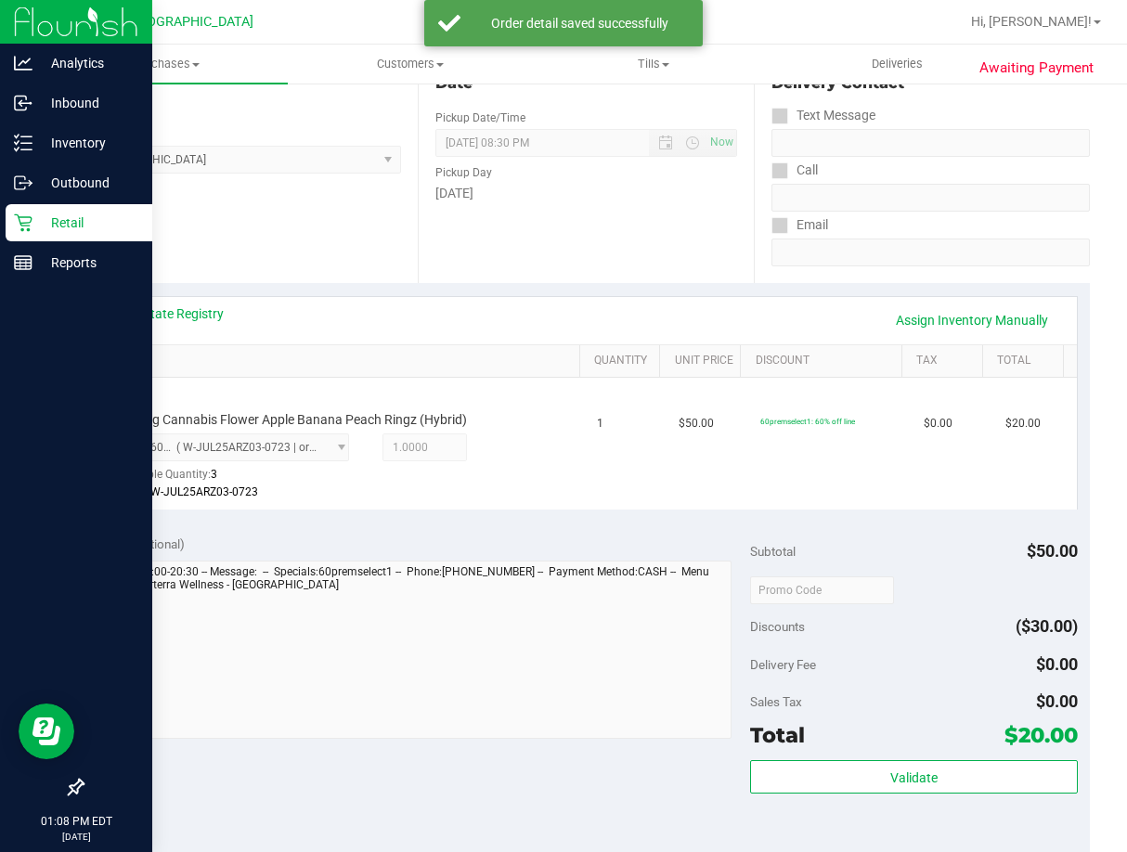
scroll to position [371, 0]
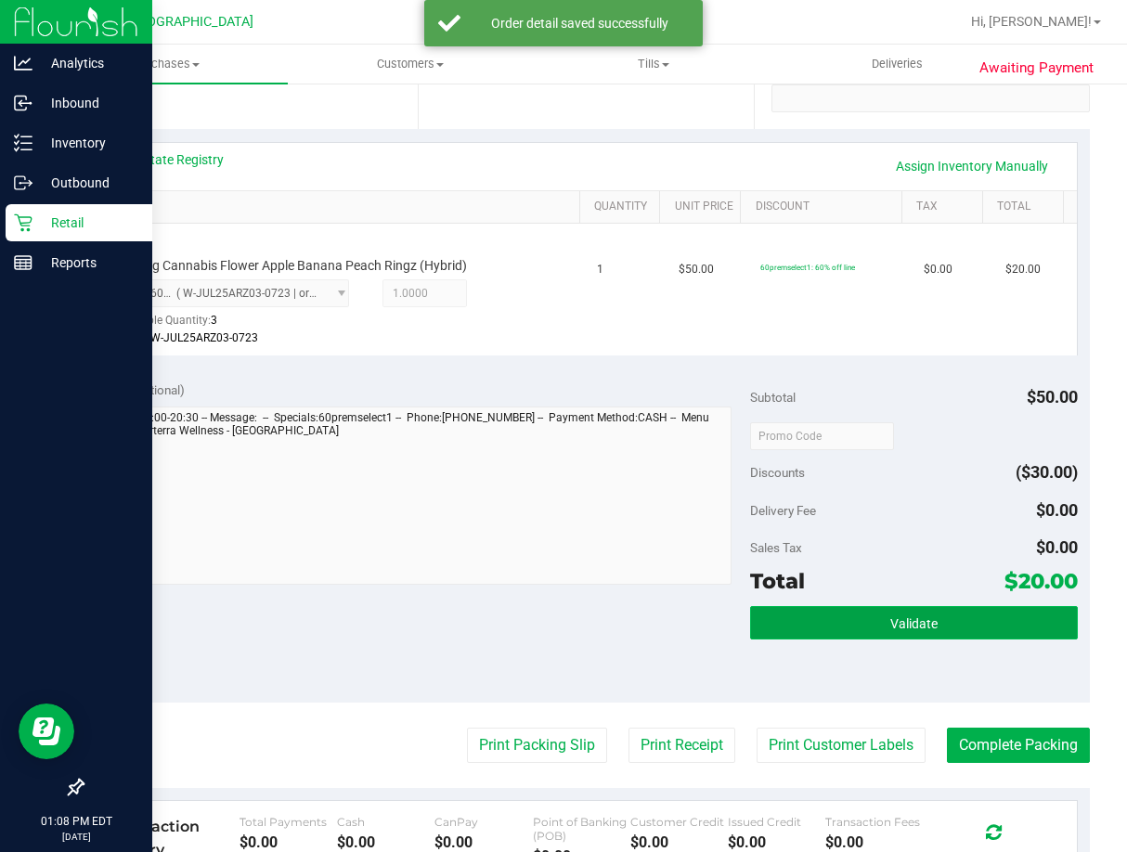
click at [952, 613] on button "Validate" at bounding box center [914, 622] width 328 height 33
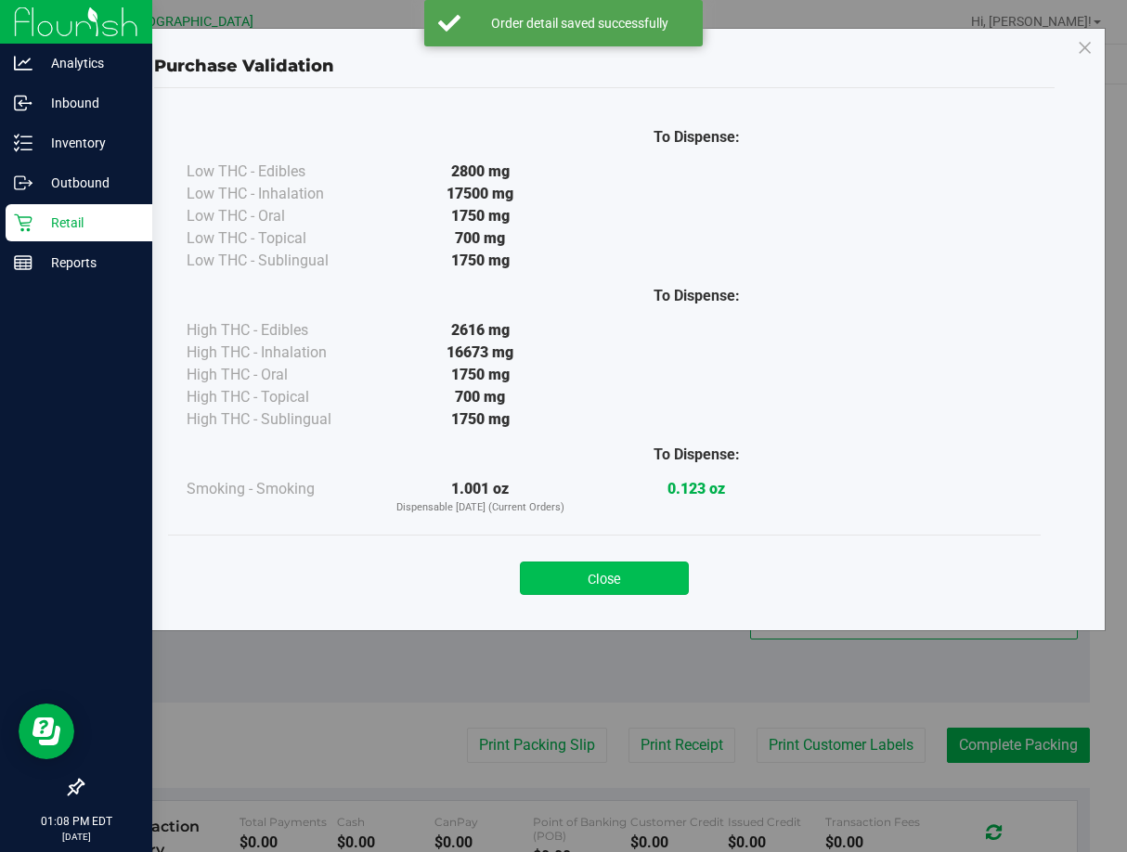
click at [657, 578] on button "Close" at bounding box center [604, 578] width 169 height 33
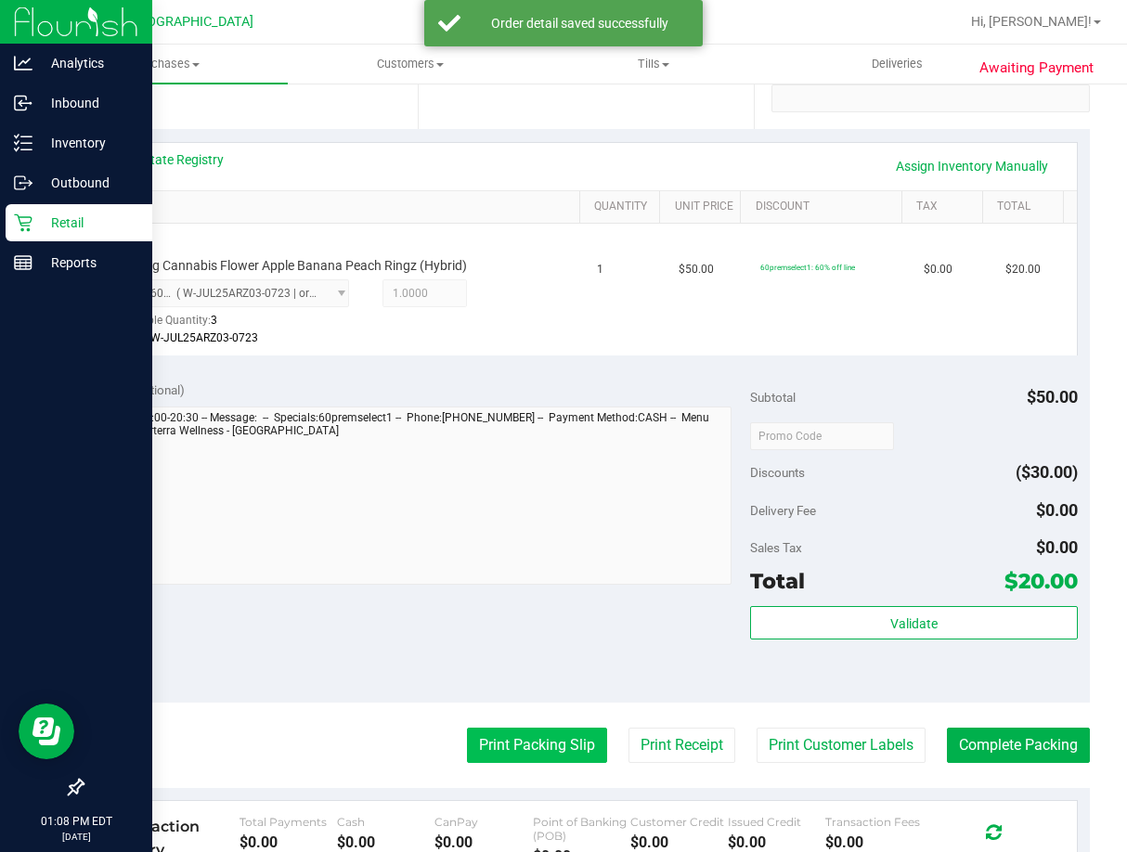
click at [534, 737] on button "Print Packing Slip" at bounding box center [537, 745] width 140 height 35
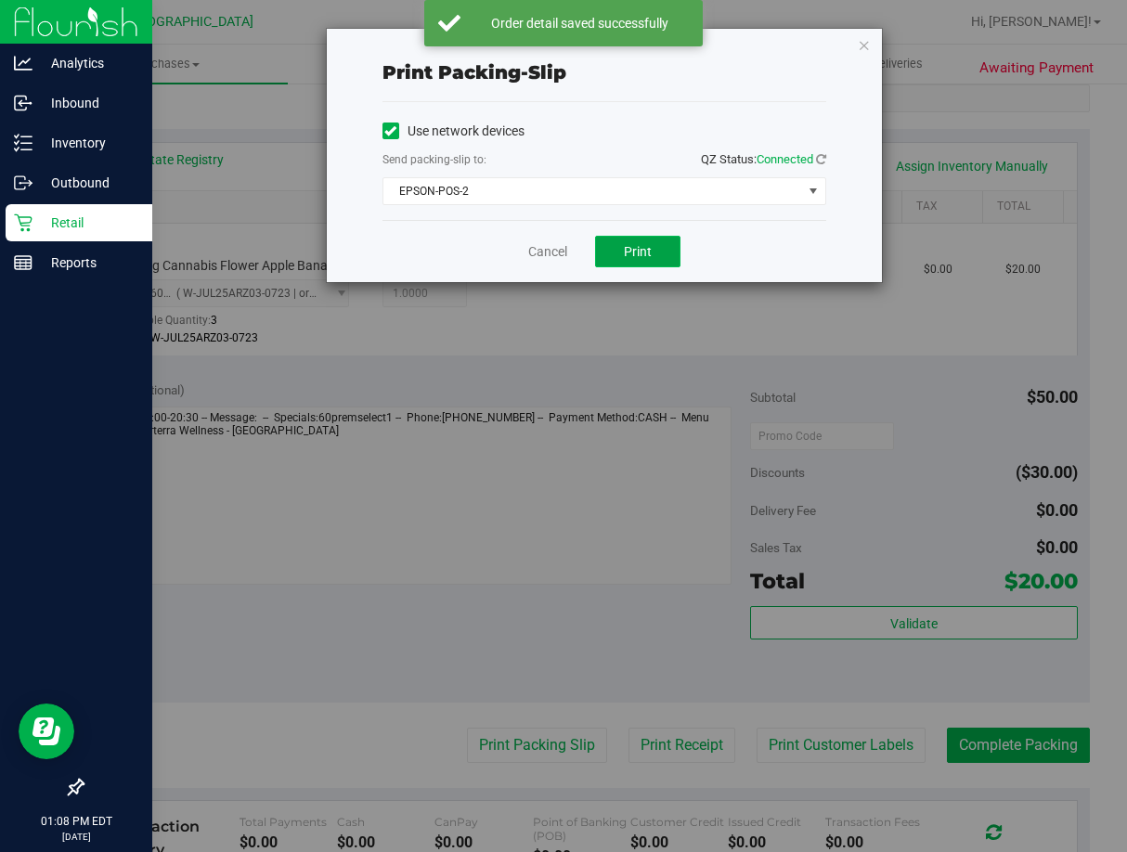
click at [622, 243] on button "Print" at bounding box center [637, 252] width 85 height 32
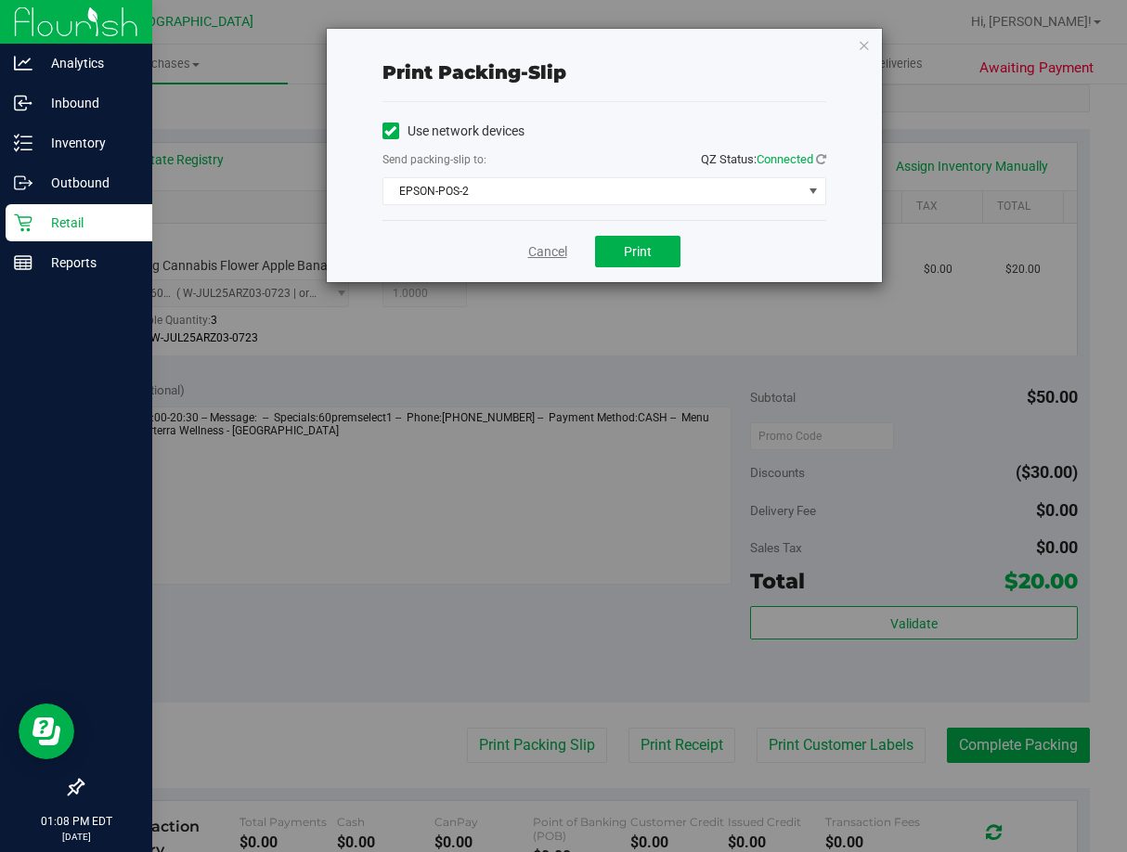
click at [540, 256] on link "Cancel" at bounding box center [547, 251] width 39 height 19
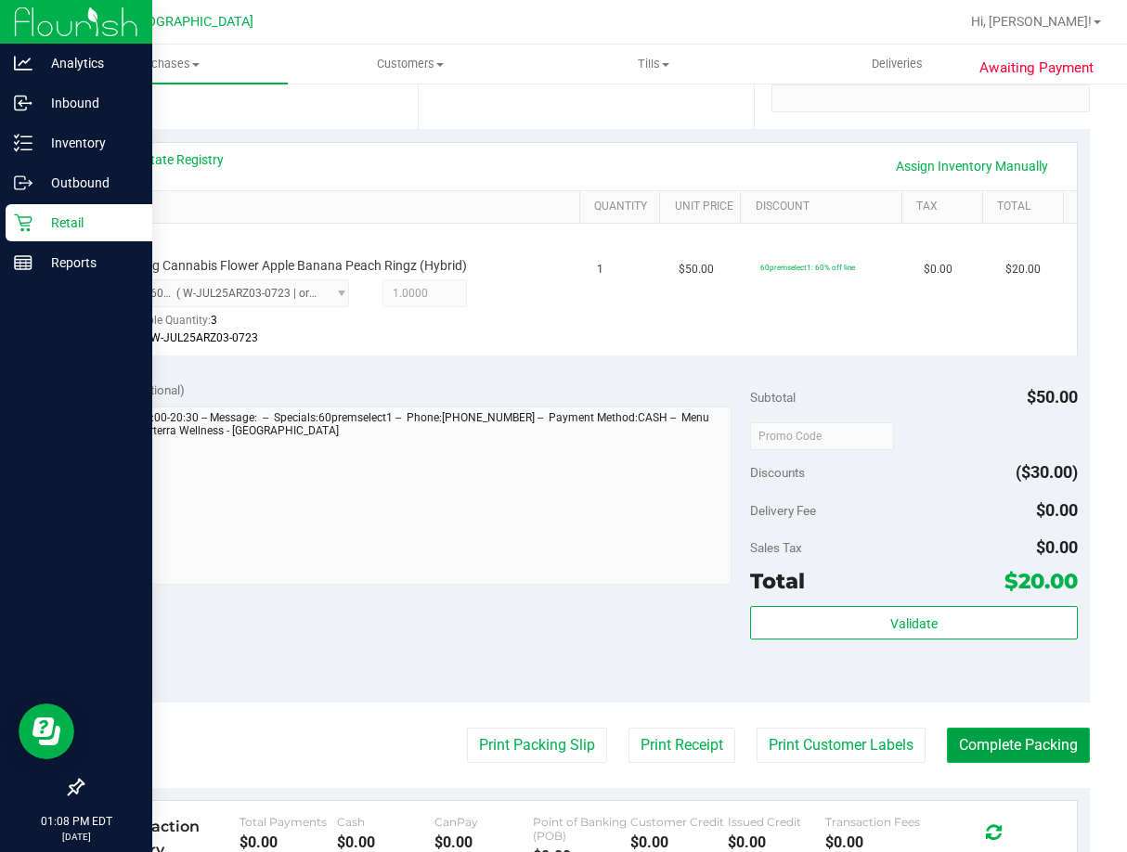
click at [1056, 738] on button "Complete Packing" at bounding box center [1018, 745] width 143 height 35
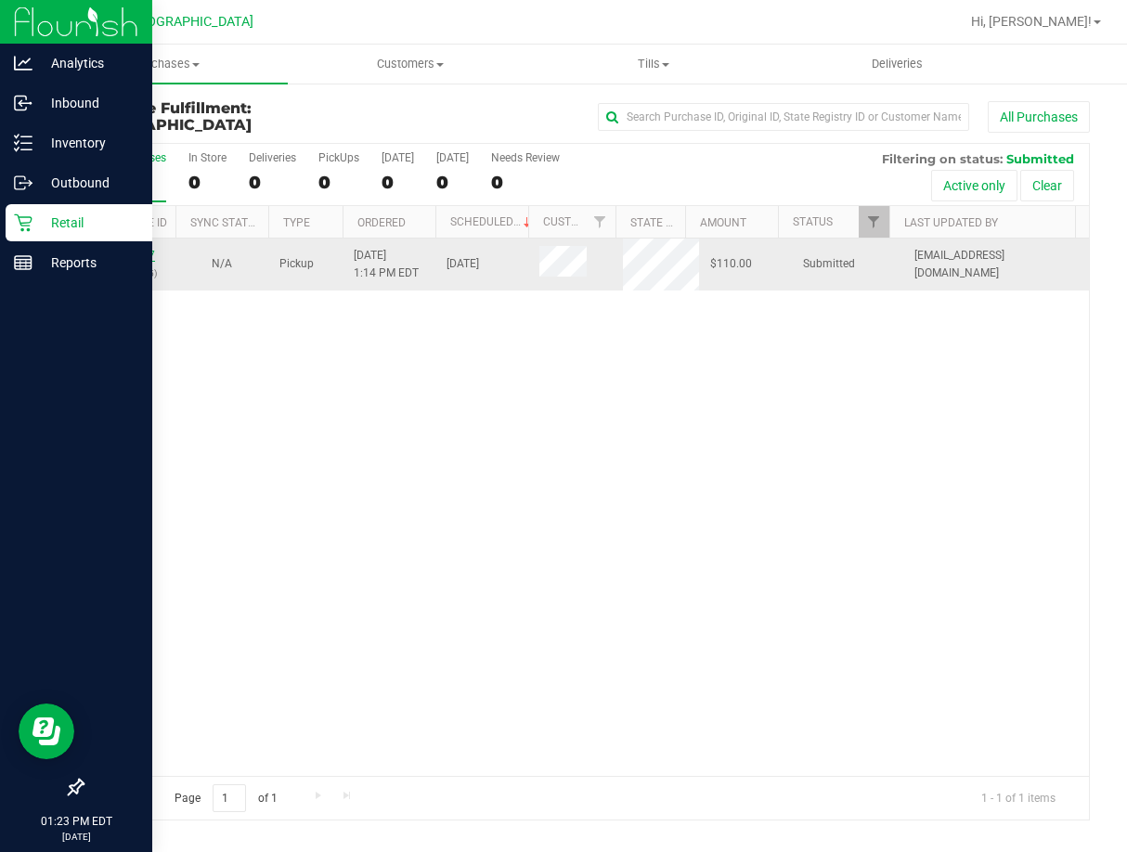
click at [135, 257] on link "11856267" at bounding box center [129, 255] width 52 height 13
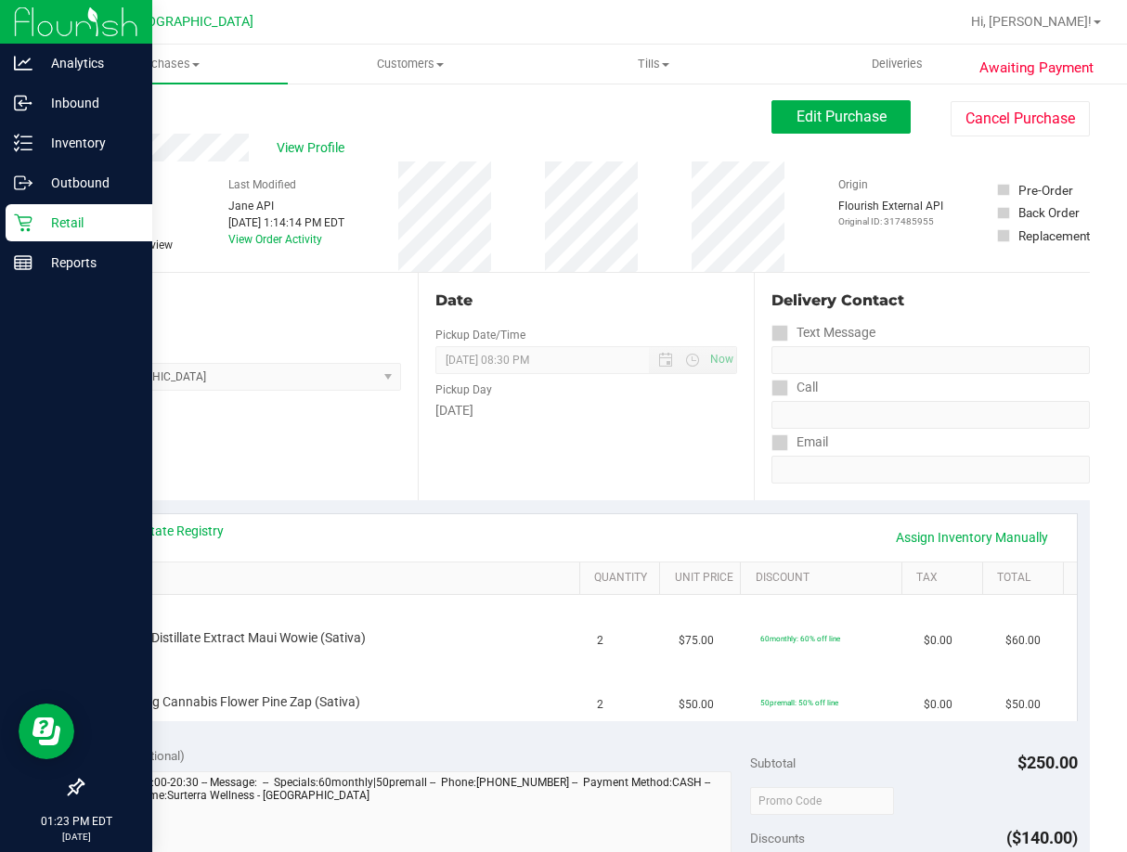
scroll to position [93, 0]
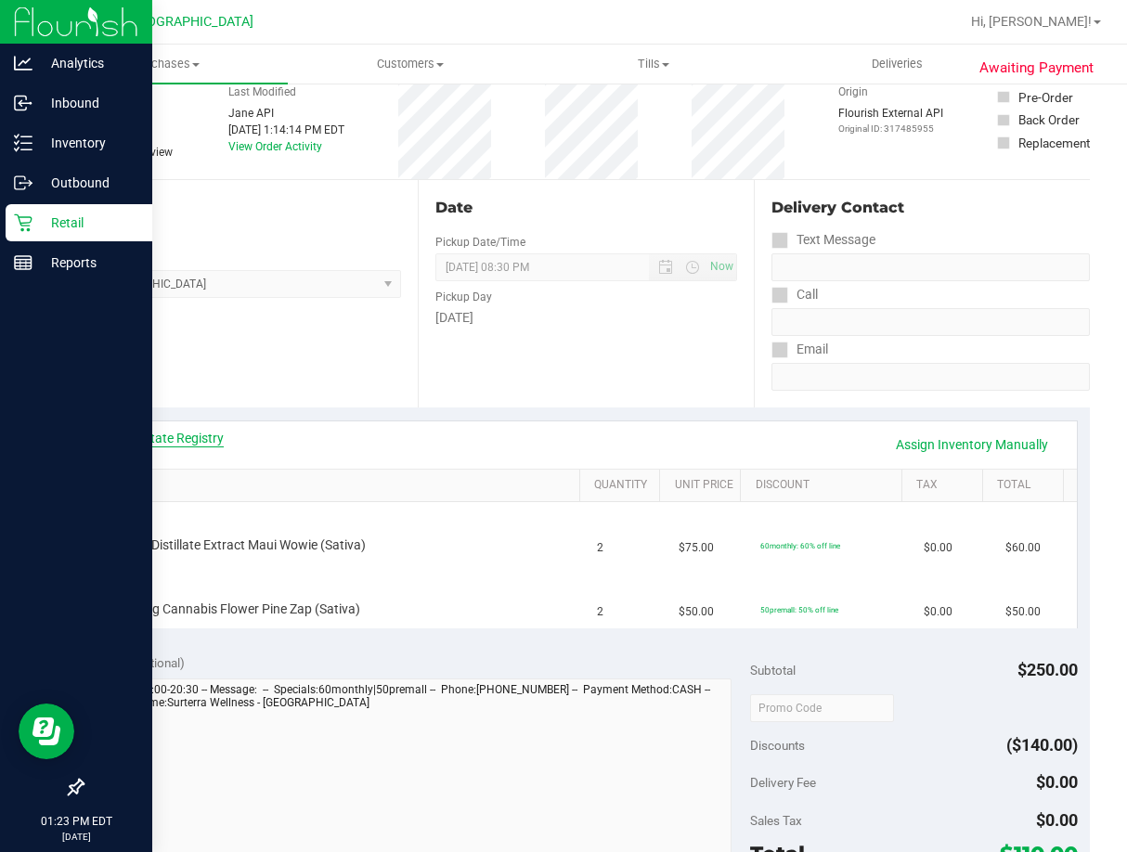
click at [194, 436] on link "View State Registry" at bounding box center [167, 438] width 111 height 19
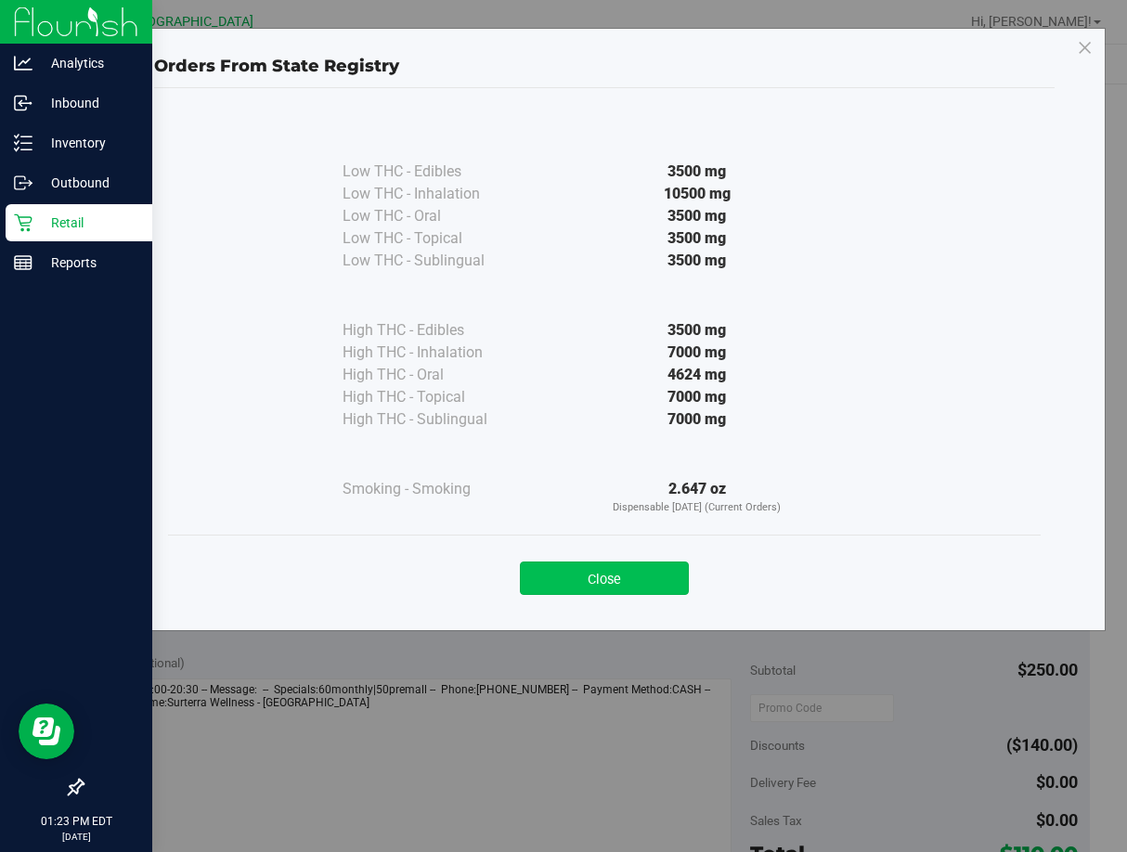
click at [627, 581] on button "Close" at bounding box center [604, 578] width 169 height 33
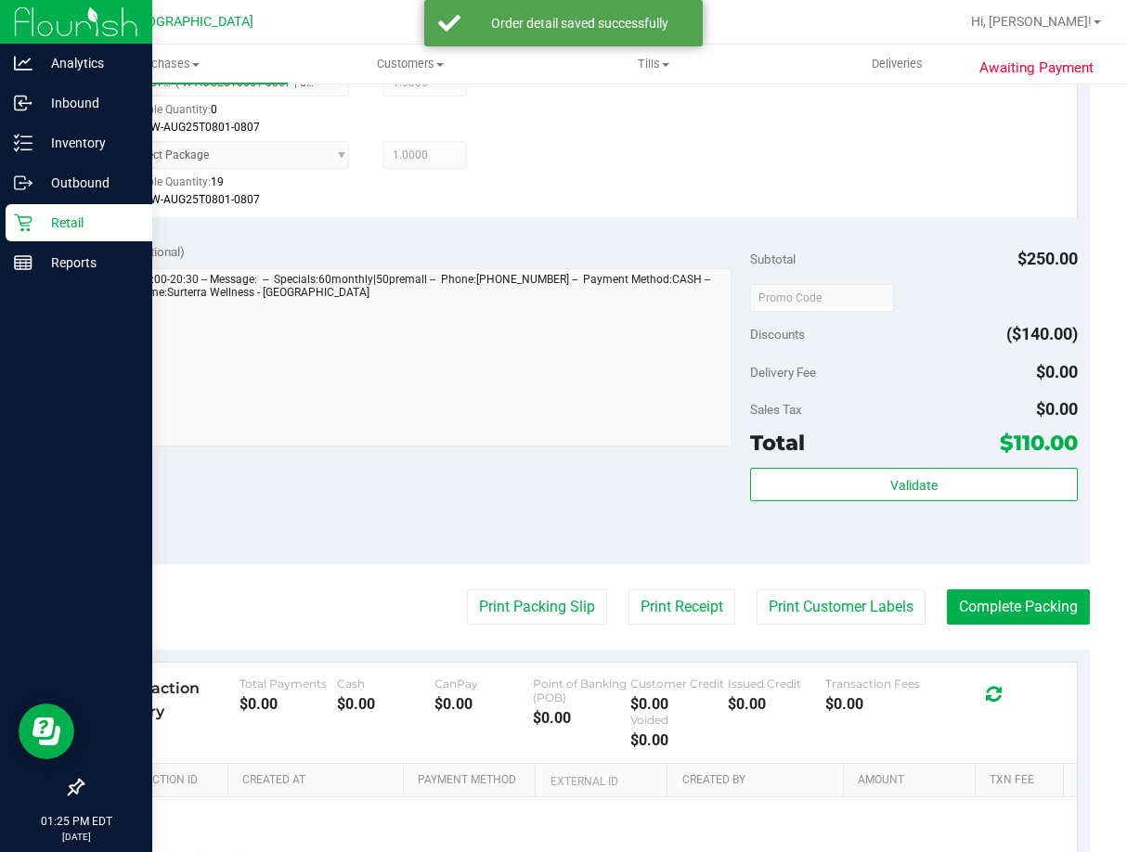
scroll to position [897, 0]
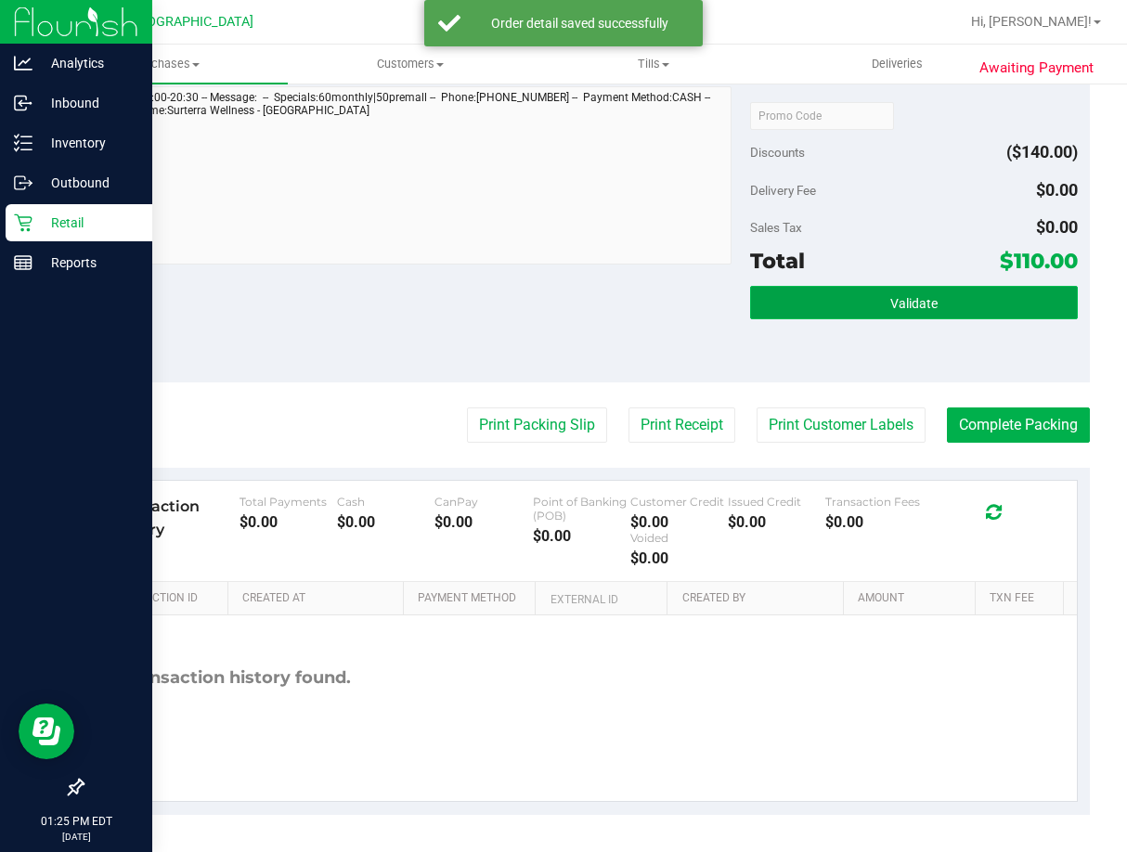
click at [946, 291] on button "Validate" at bounding box center [914, 302] width 328 height 33
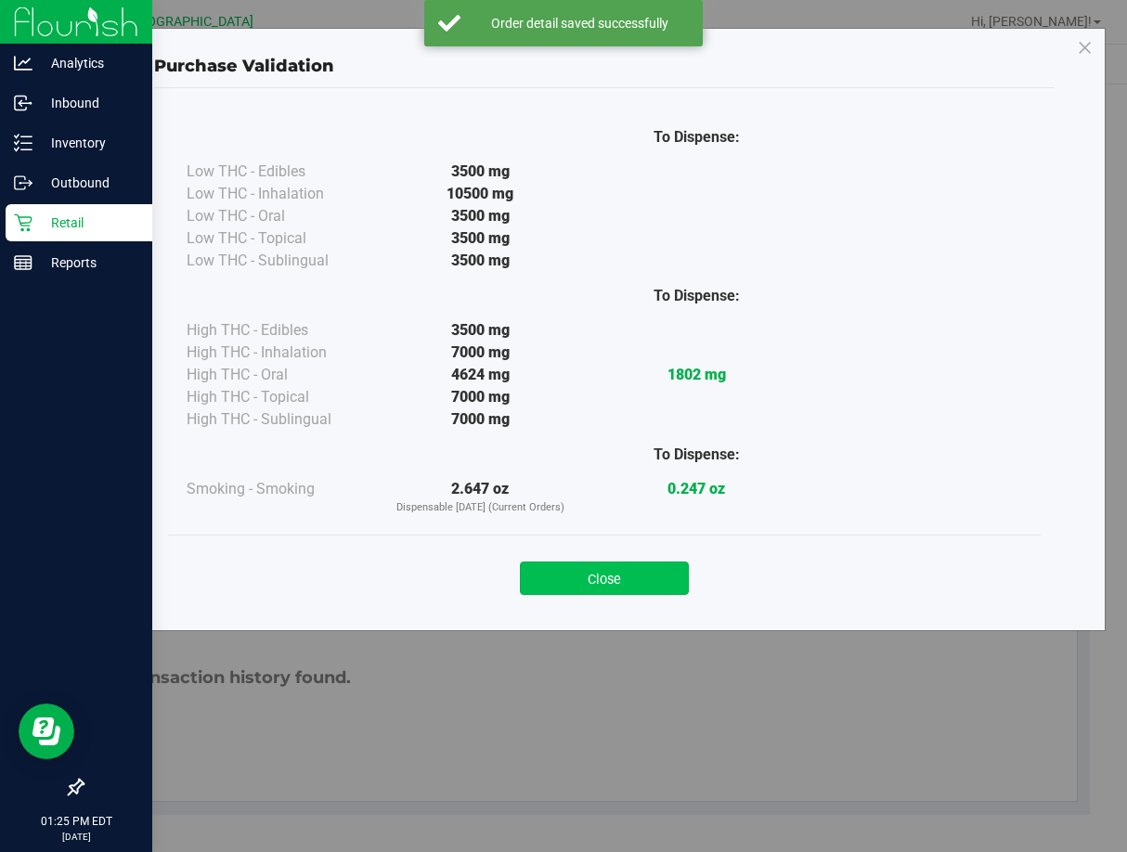
click at [670, 567] on button "Close" at bounding box center [604, 578] width 169 height 33
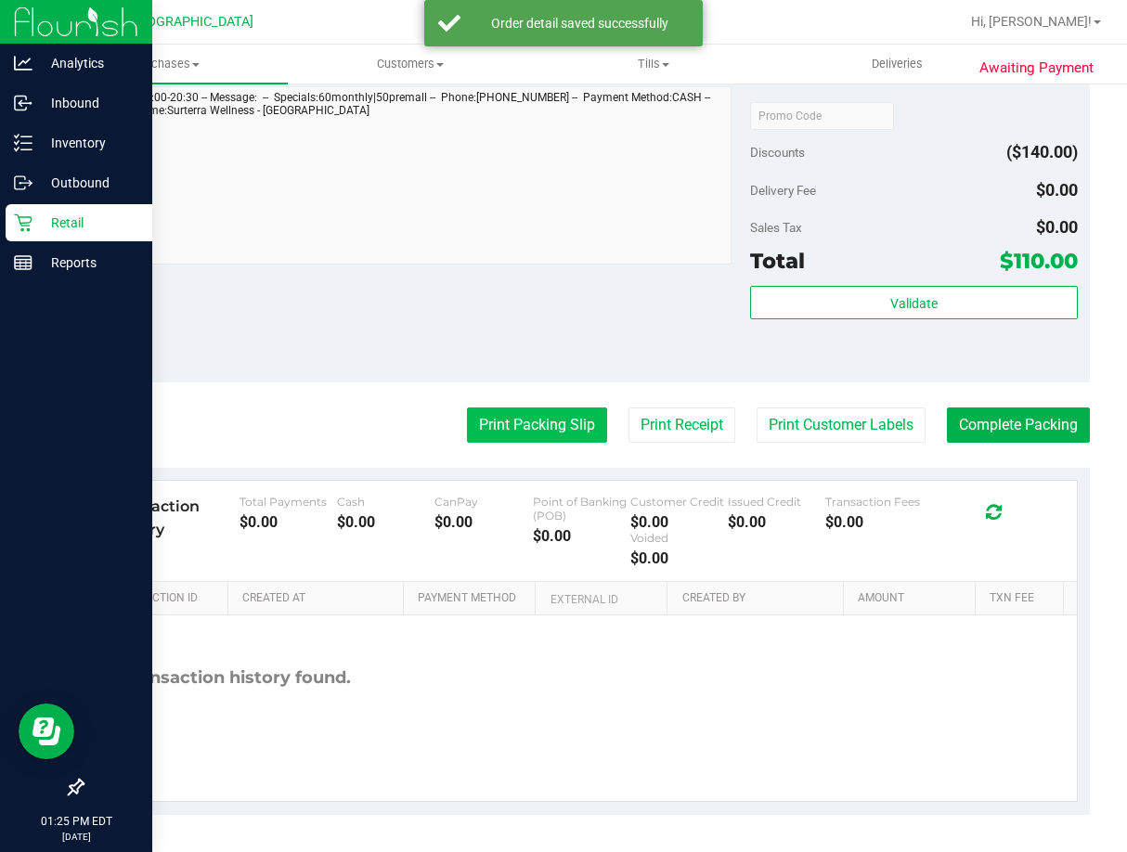
click at [526, 422] on button "Print Packing Slip" at bounding box center [537, 425] width 140 height 35
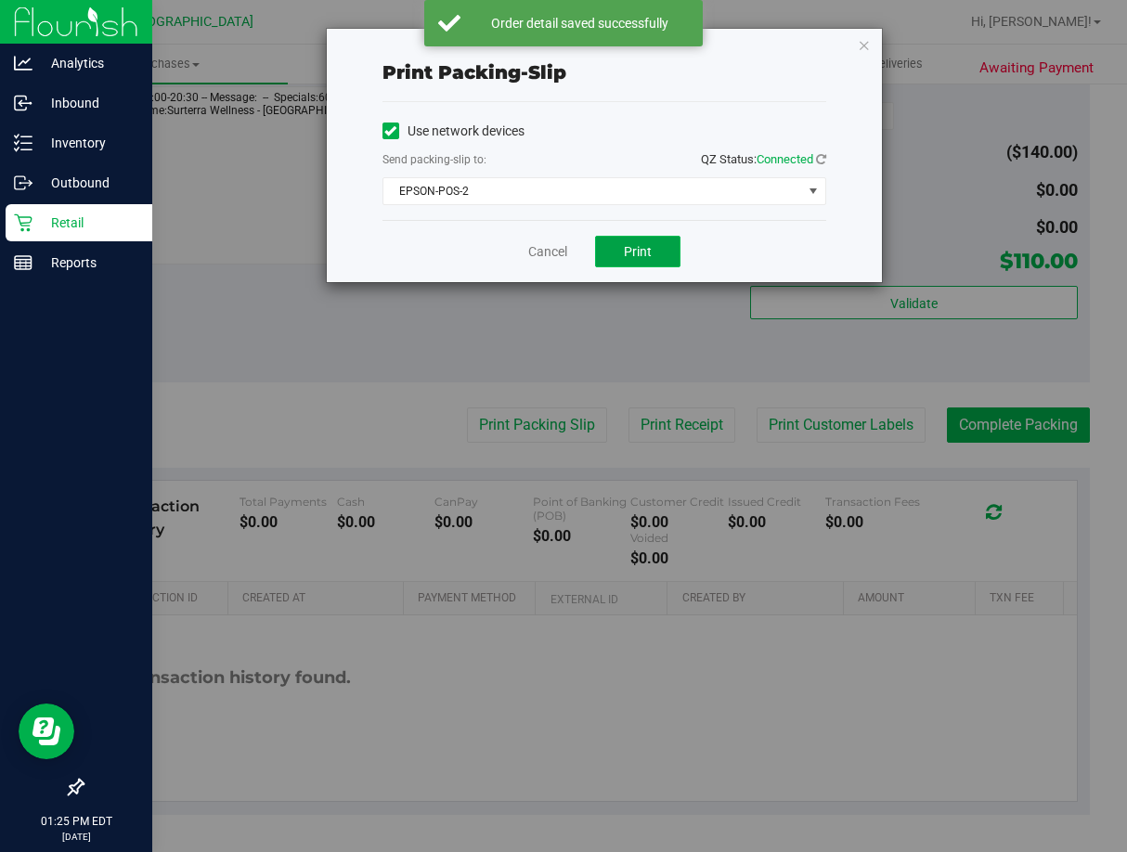
click at [645, 241] on button "Print" at bounding box center [637, 252] width 85 height 32
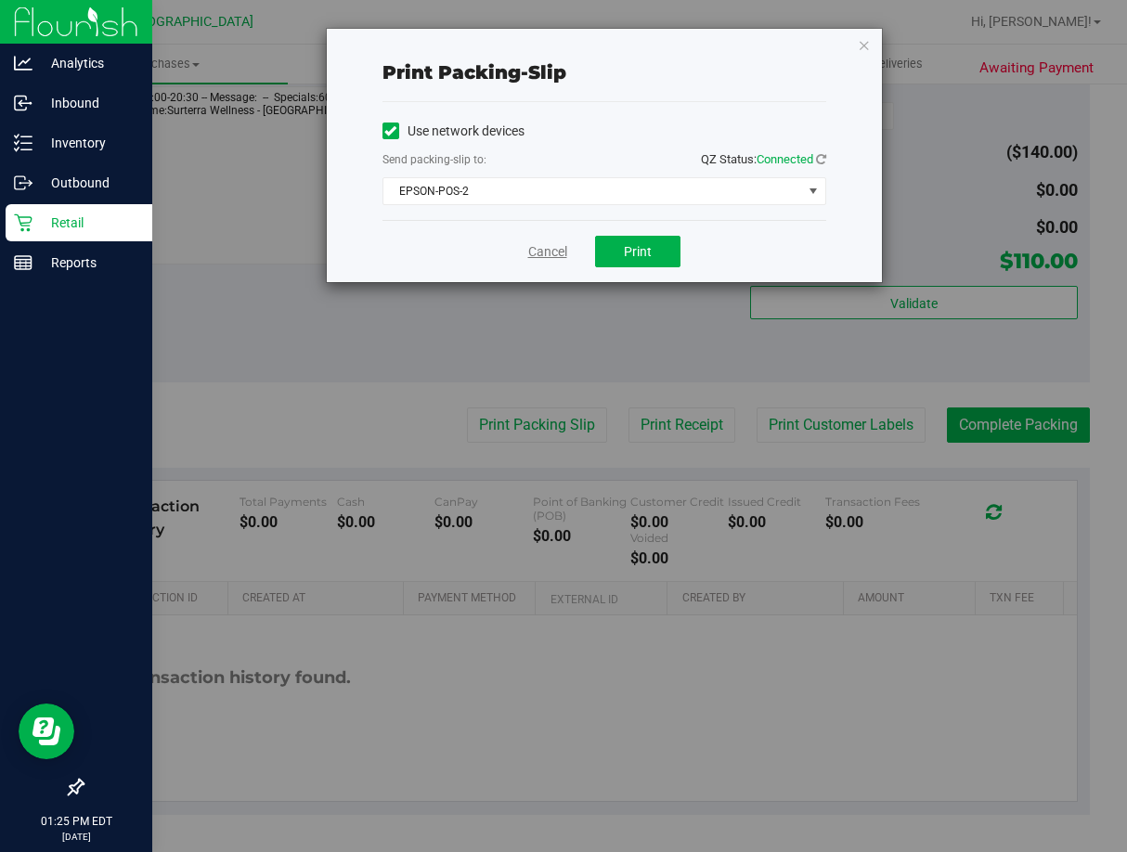
click at [566, 250] on link "Cancel" at bounding box center [547, 251] width 39 height 19
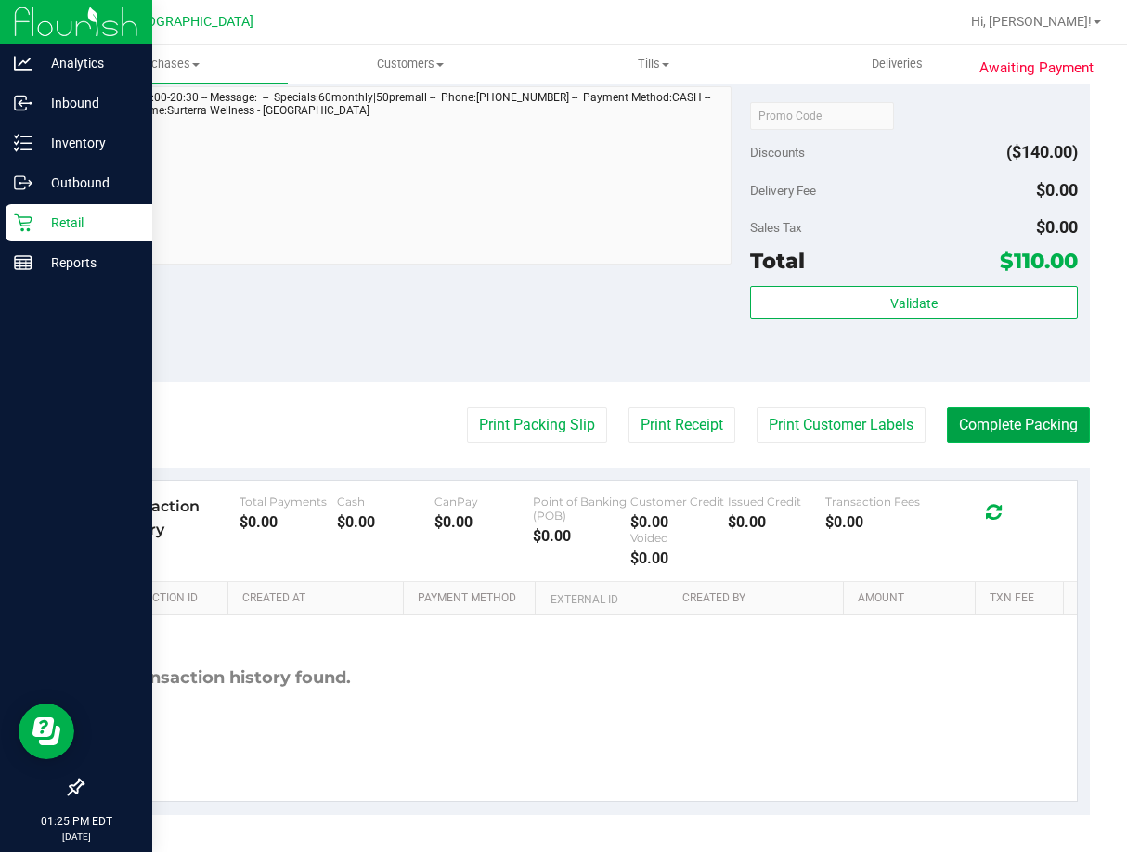
click at [947, 421] on button "Complete Packing" at bounding box center [1018, 425] width 143 height 35
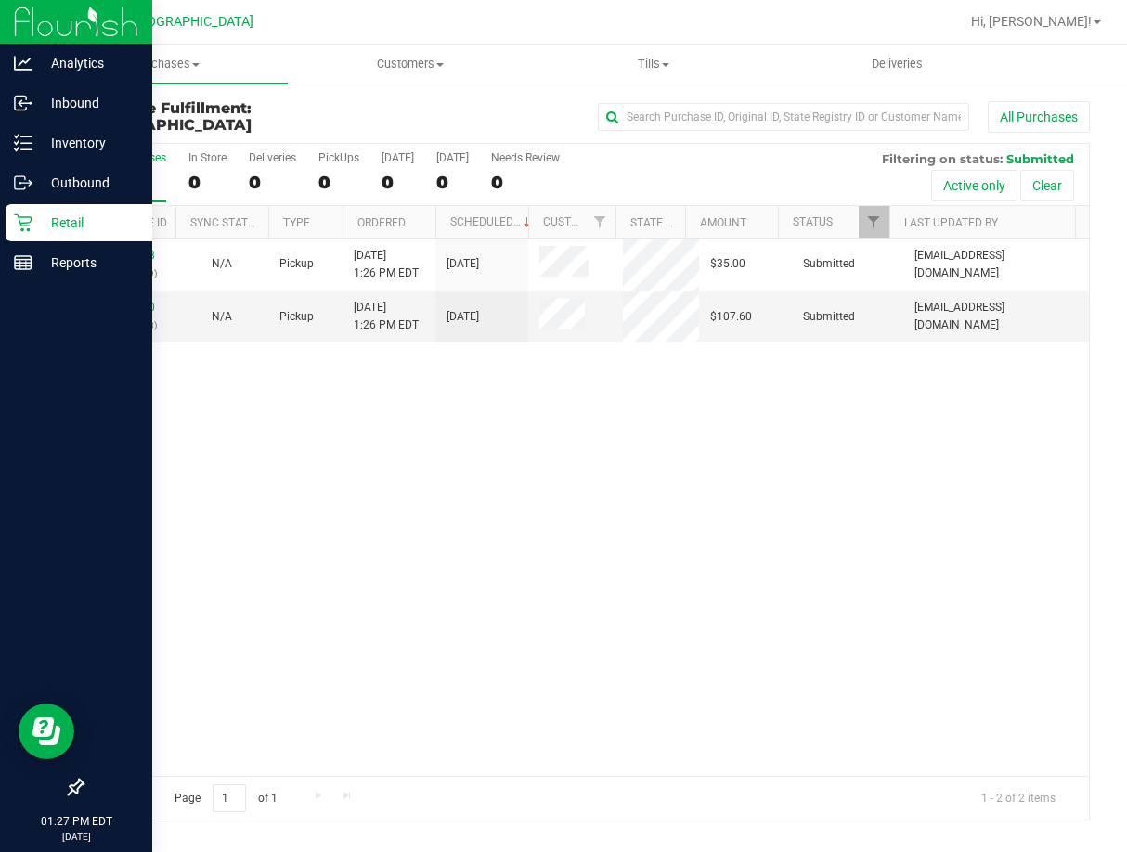
click at [481, 569] on div "11856368 (317488999) N/A Pickup 8/27/2025 1:26 PM EDT 8/27/2025 $35.00 Submitte…" at bounding box center [586, 507] width 1006 height 537
click at [137, 307] on link "11856370" at bounding box center [129, 307] width 52 height 13
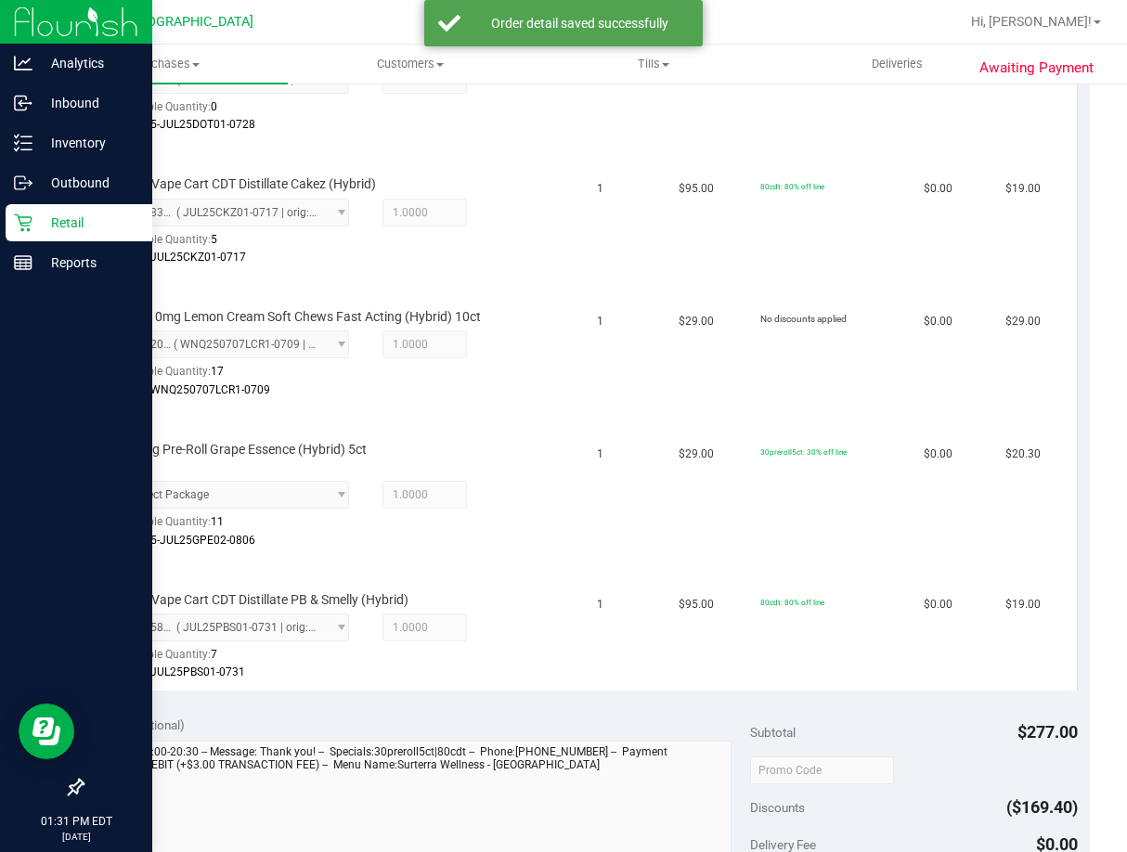
scroll to position [836, 0]
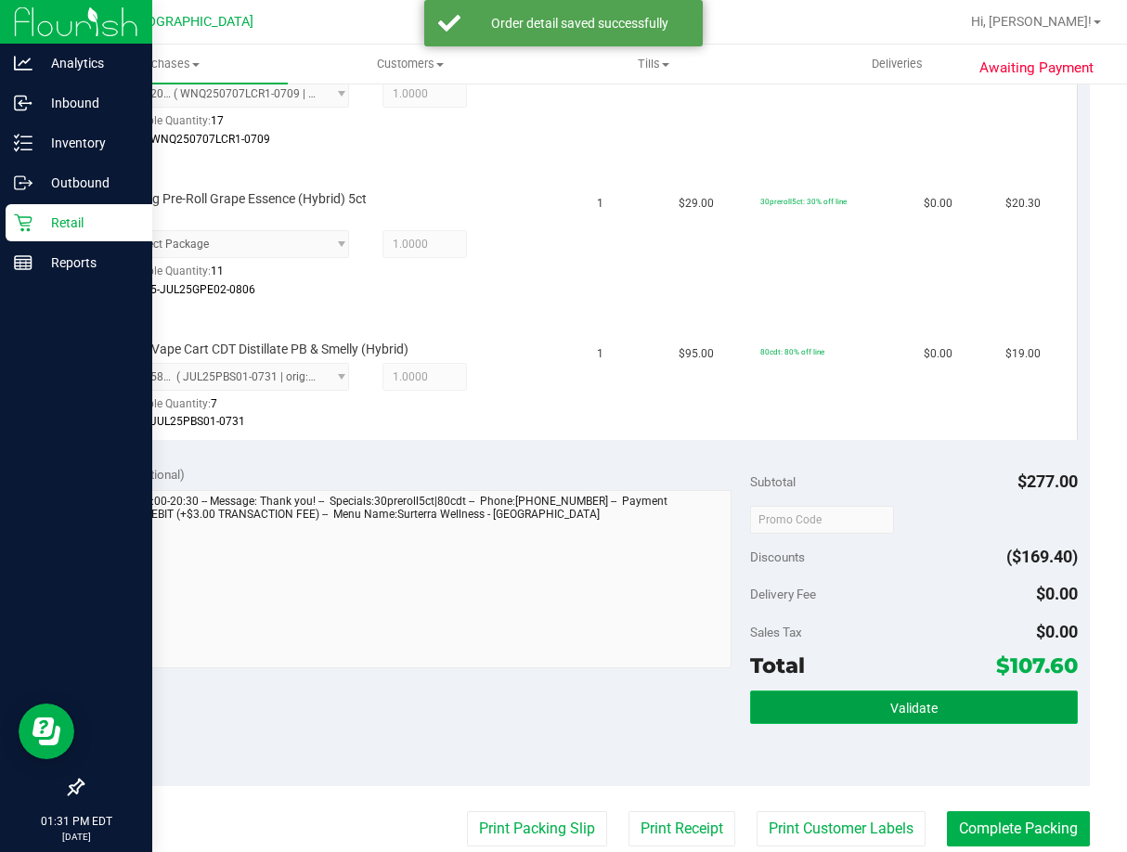
click at [922, 701] on span "Validate" at bounding box center [913, 708] width 47 height 15
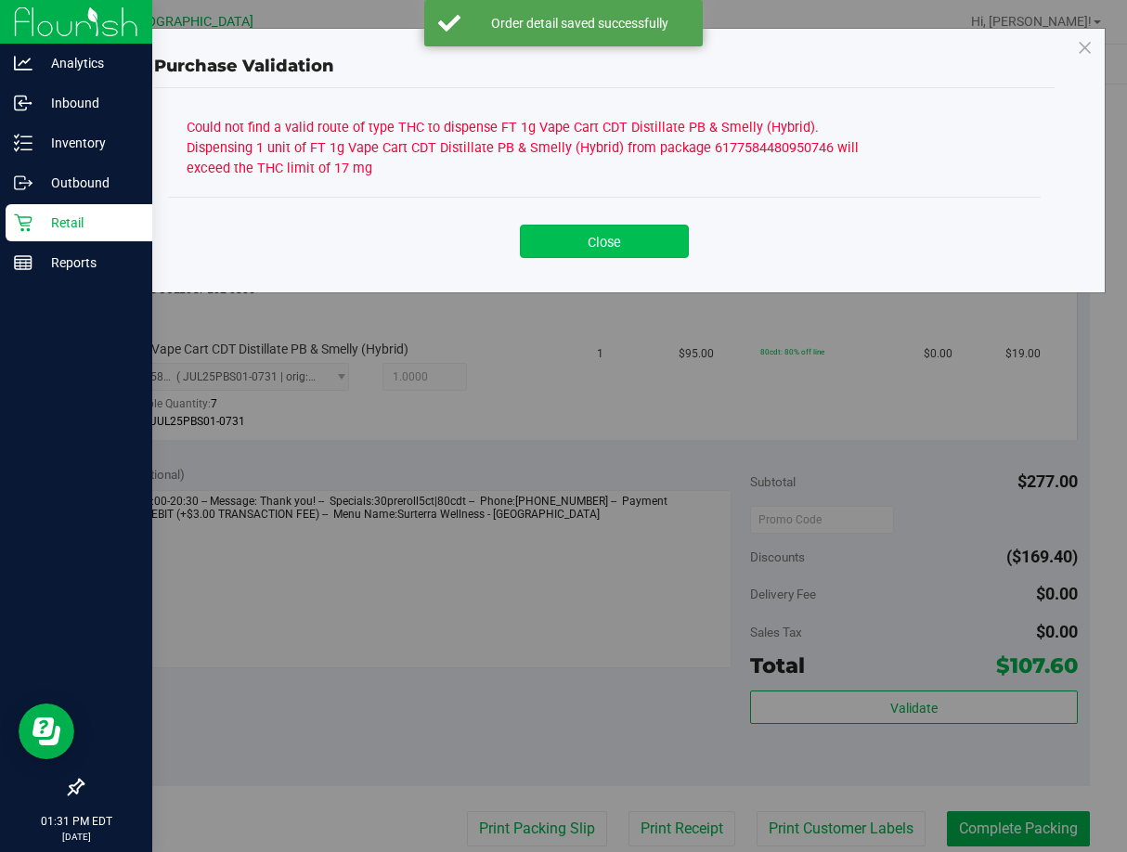
click at [611, 249] on button "Close" at bounding box center [604, 241] width 169 height 33
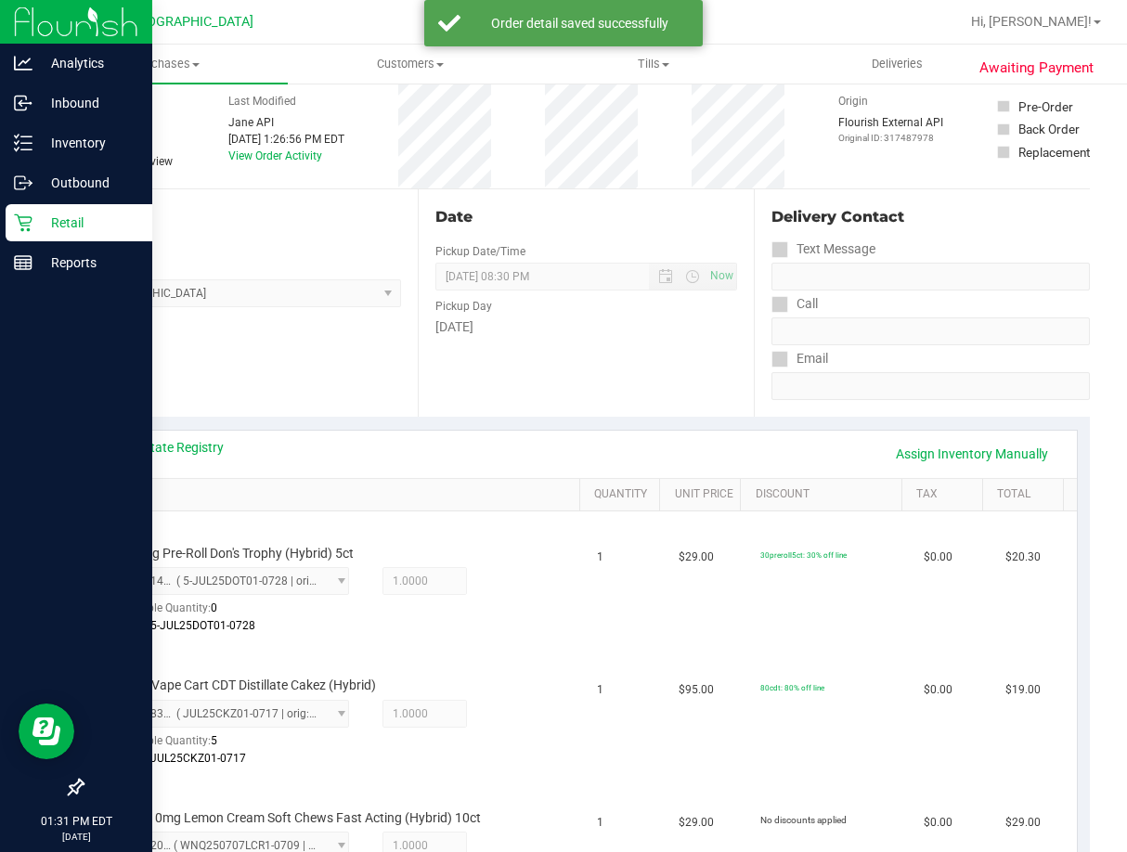
scroll to position [0, 0]
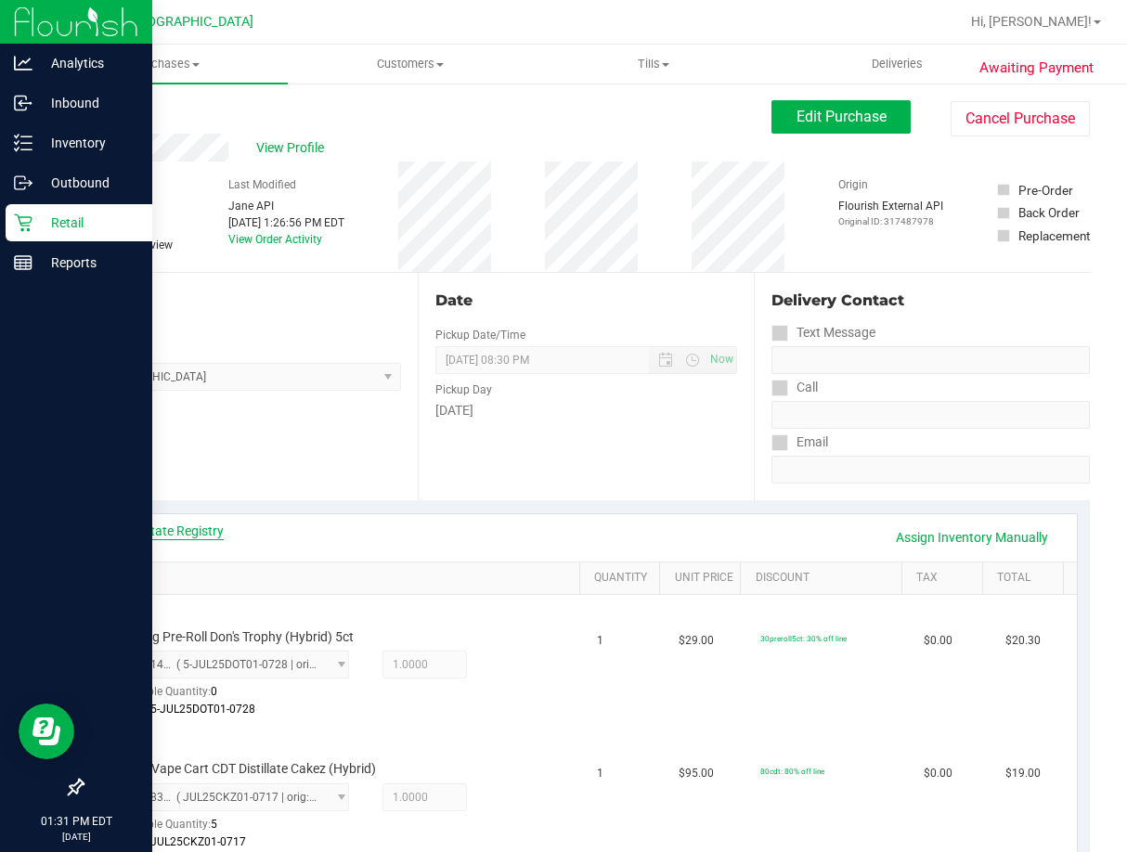
click at [171, 532] on link "View State Registry" at bounding box center [167, 531] width 111 height 19
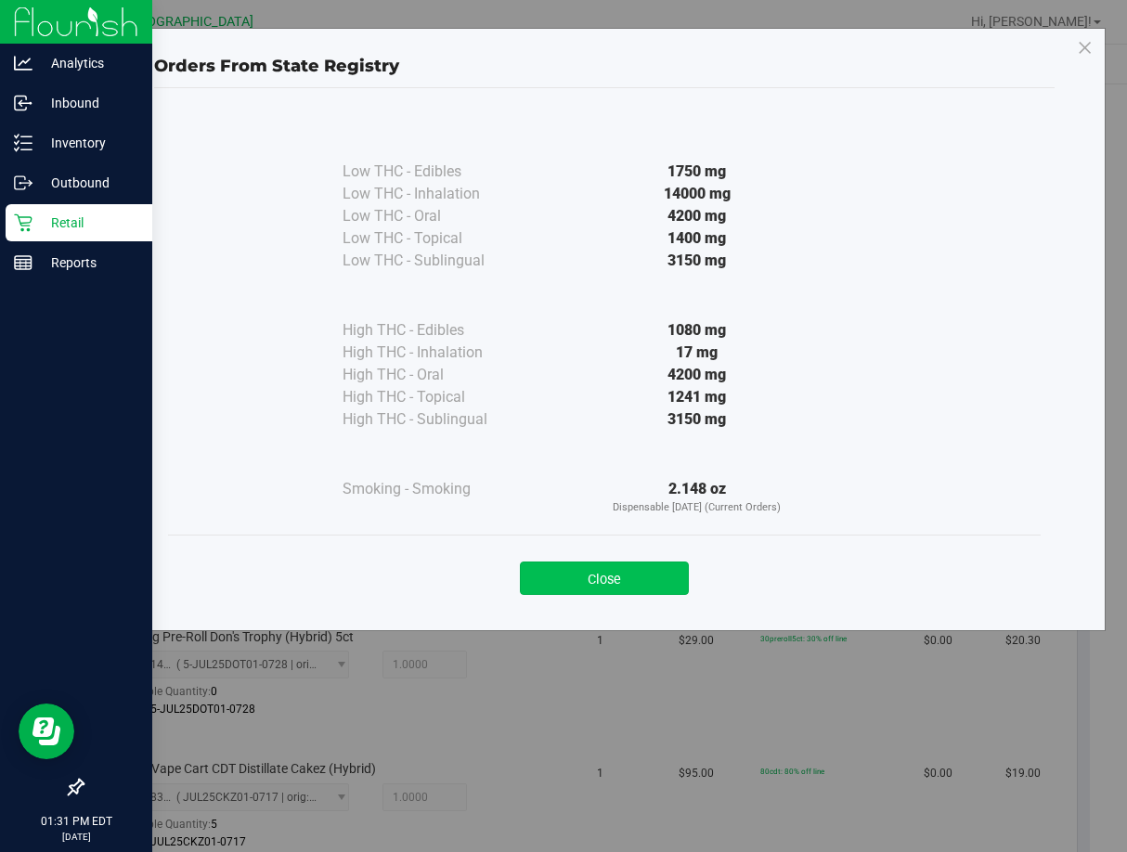
click at [562, 576] on button "Close" at bounding box center [604, 578] width 169 height 33
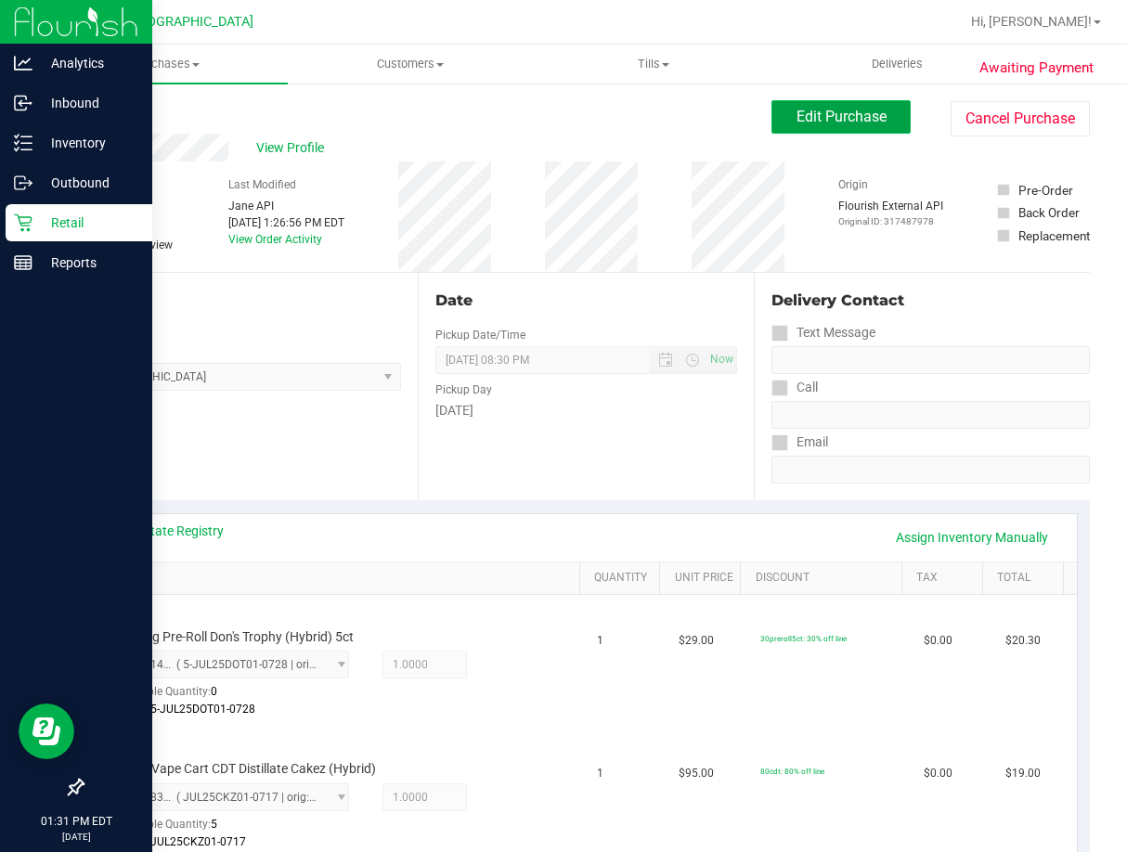
click at [852, 116] on span "Edit Purchase" at bounding box center [842, 117] width 90 height 18
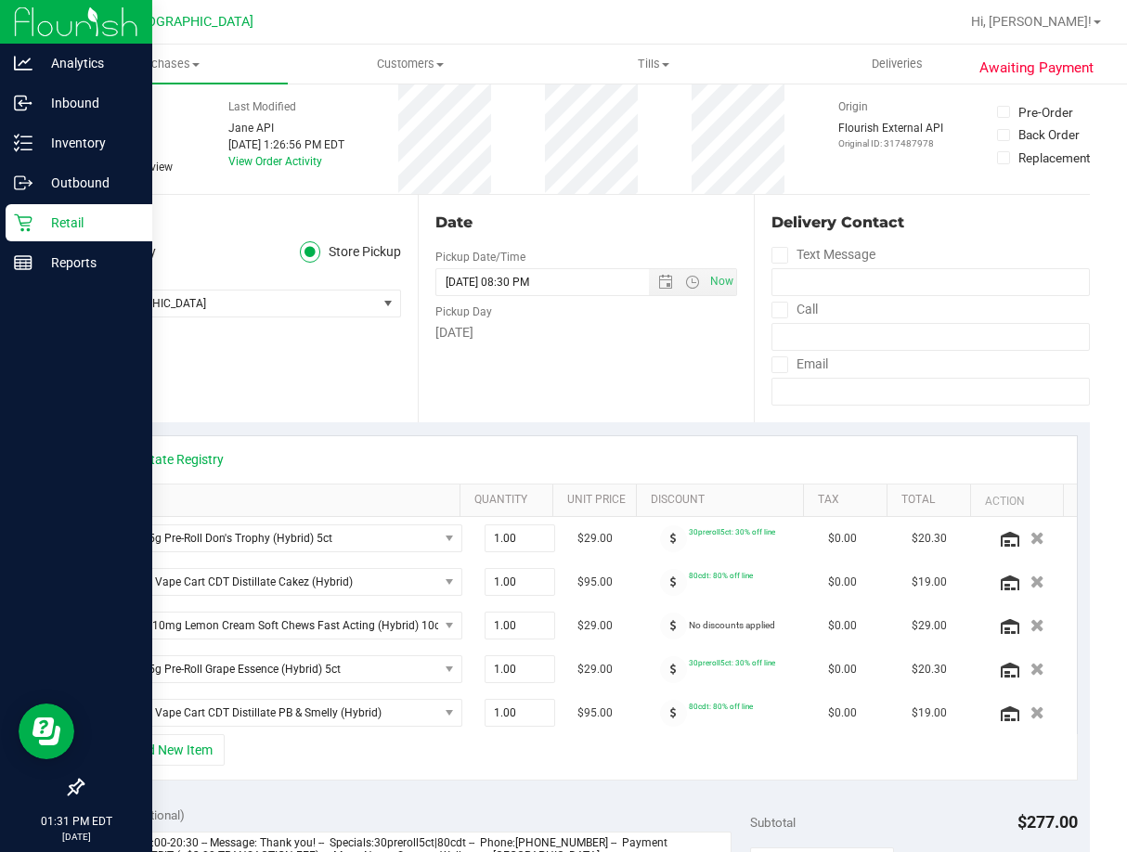
scroll to position [186, 0]
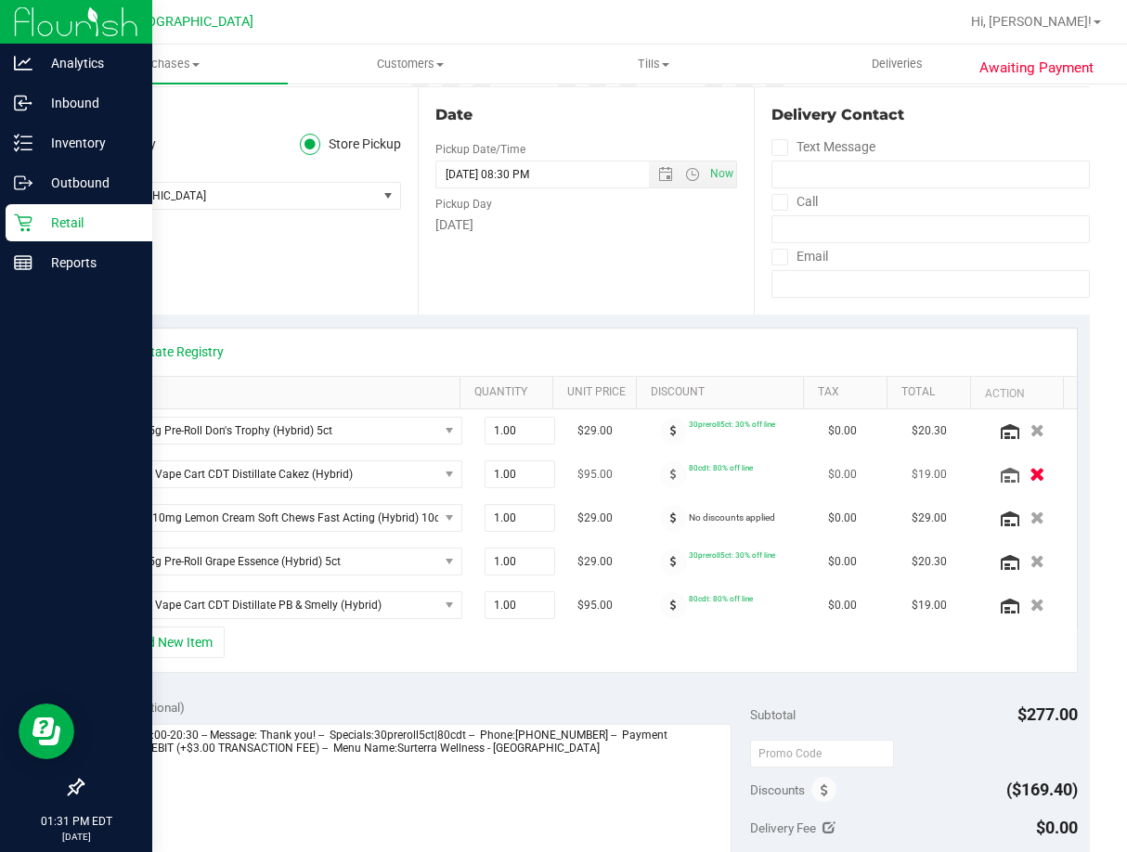
click at [1030, 478] on icon "button" at bounding box center [1038, 475] width 16 height 14
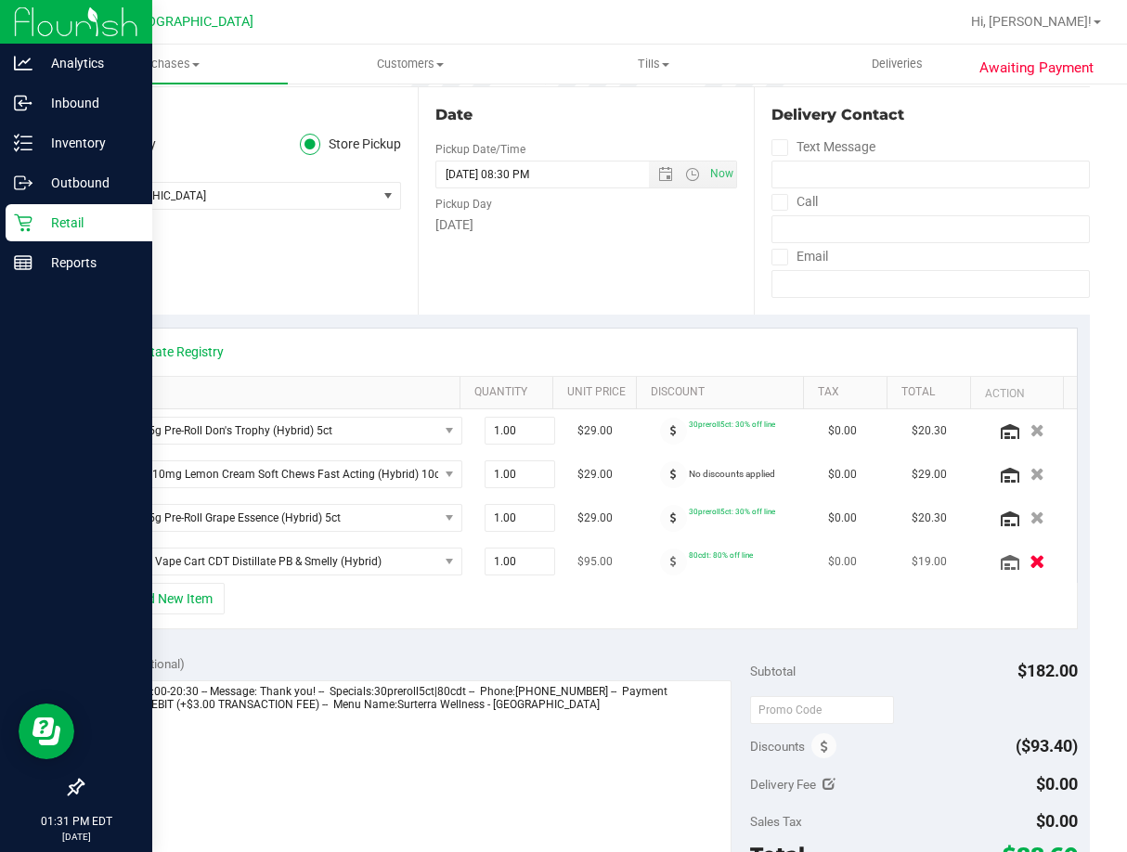
click at [1030, 558] on icon "button" at bounding box center [1038, 562] width 16 height 14
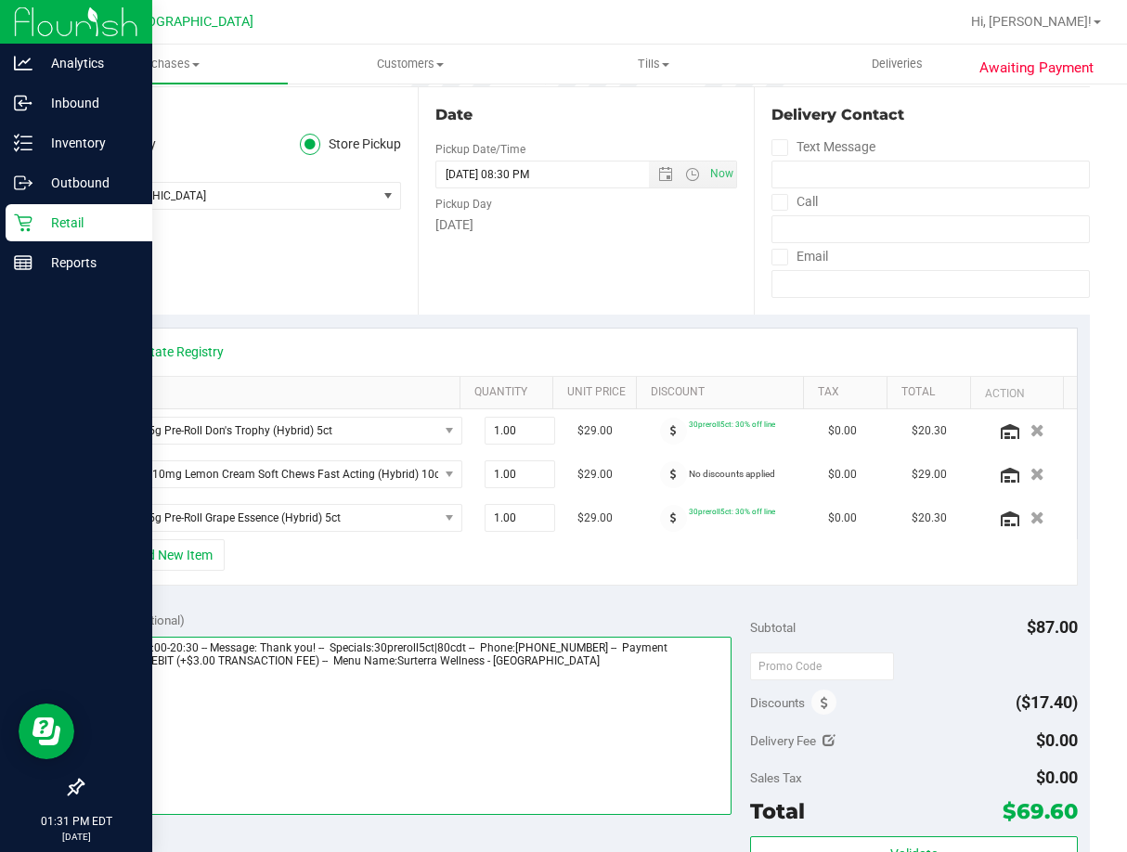
click at [613, 682] on textarea at bounding box center [413, 726] width 637 height 178
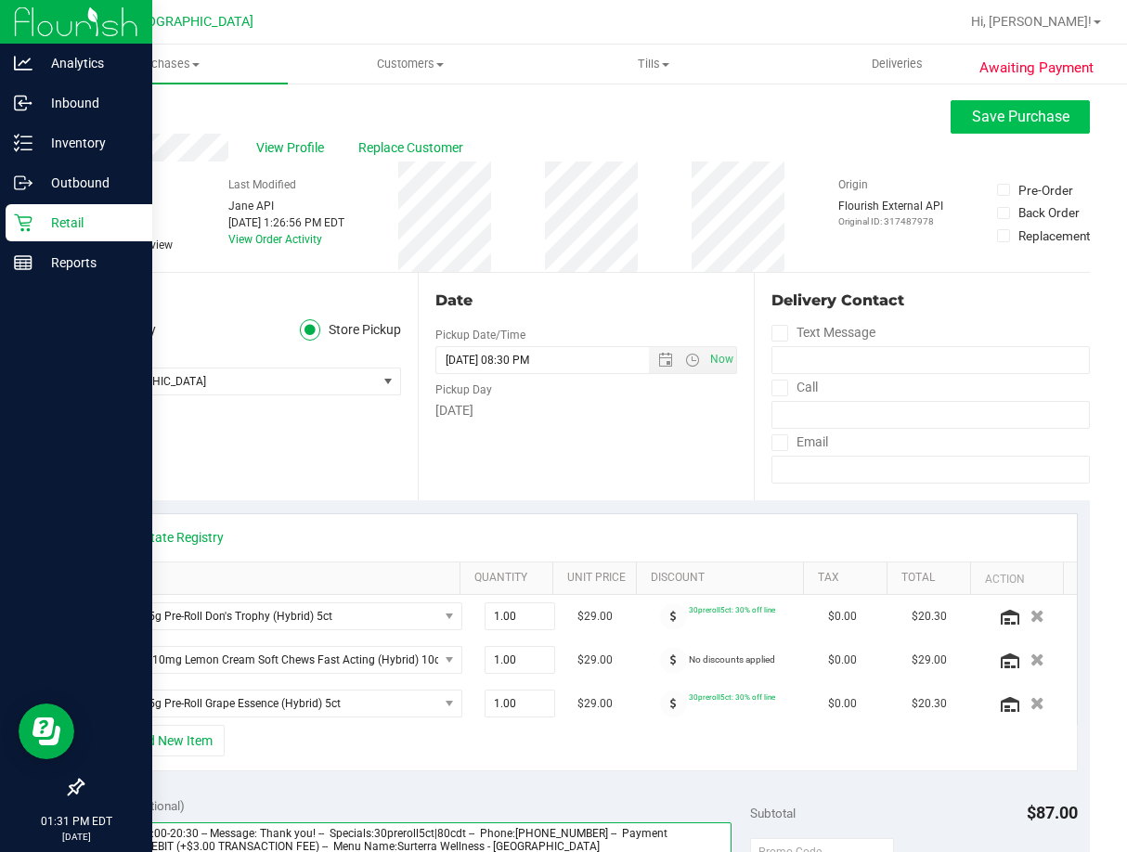
type textarea "Wednesday 08/27/2025 09:00-20:30 -- Message: Thank you! -- Specials:30preroll5c…"
click at [962, 129] on button "Save Purchase" at bounding box center [1020, 116] width 139 height 33
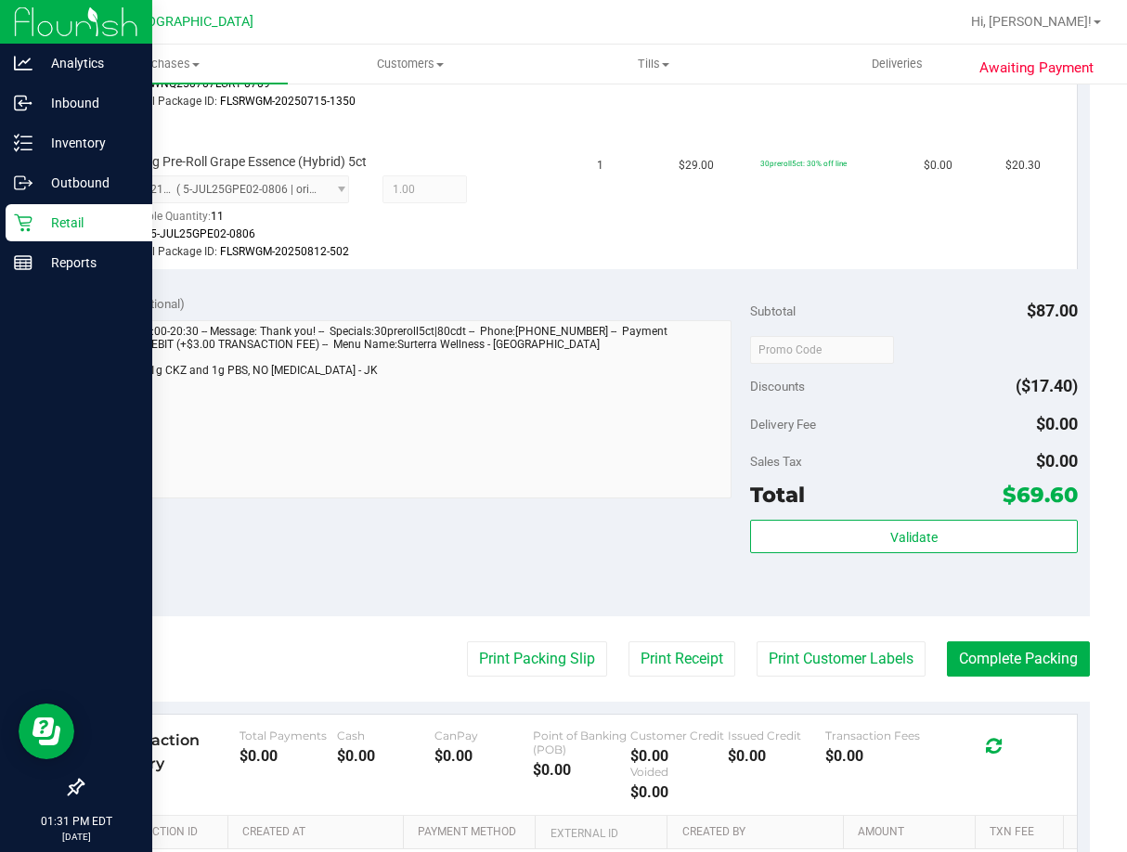
scroll to position [836, 0]
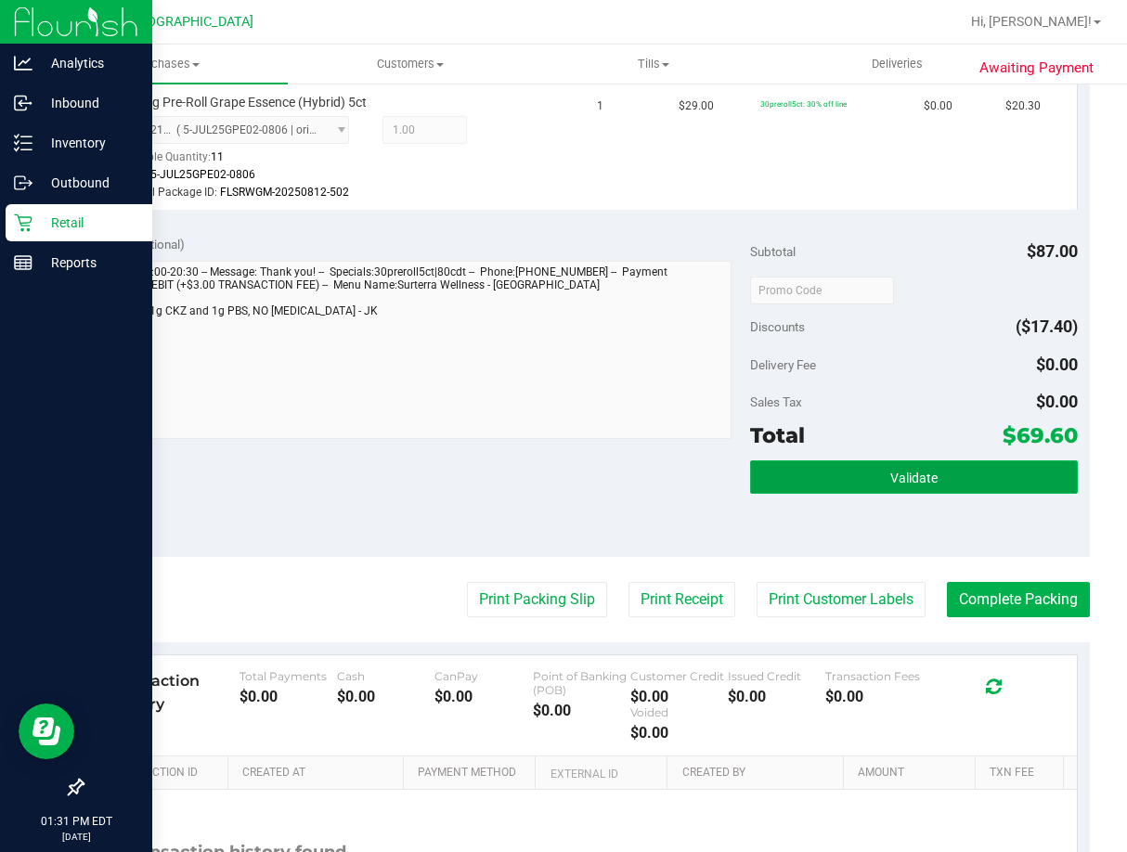
click at [963, 485] on button "Validate" at bounding box center [914, 476] width 328 height 33
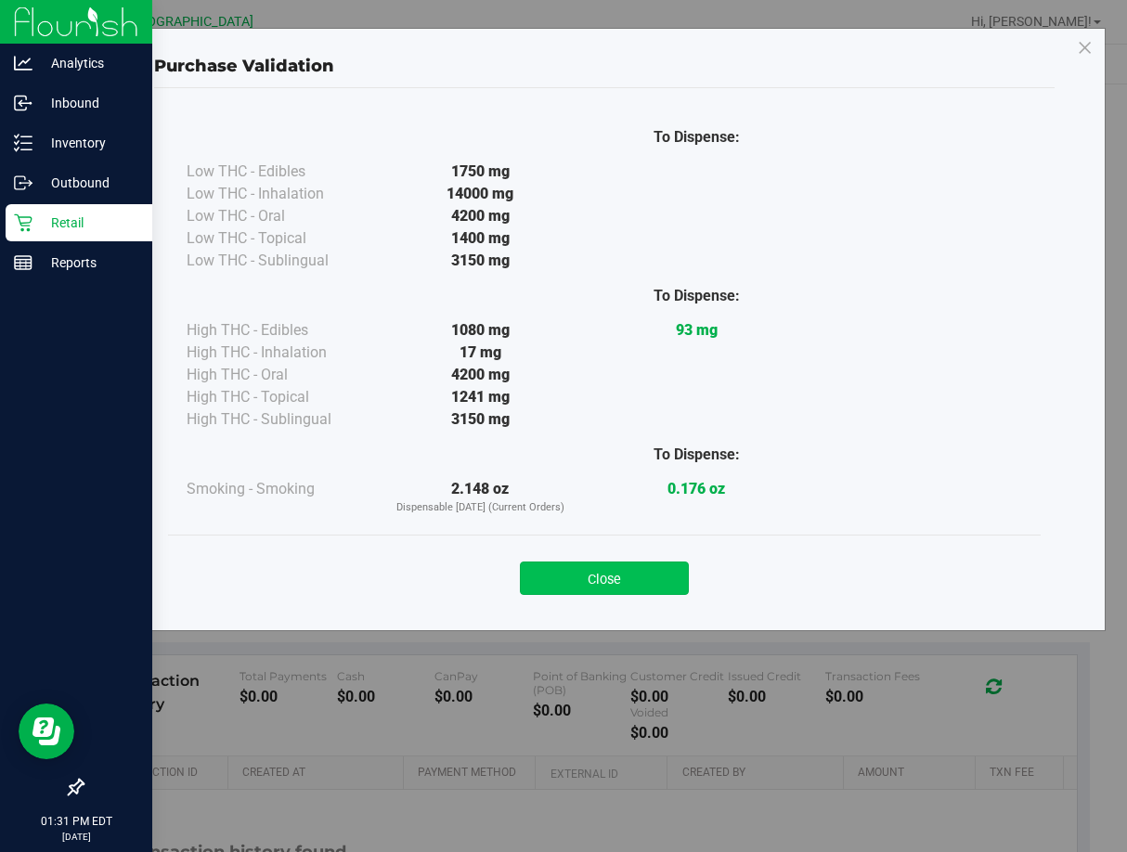
click at [633, 586] on button "Close" at bounding box center [604, 578] width 169 height 33
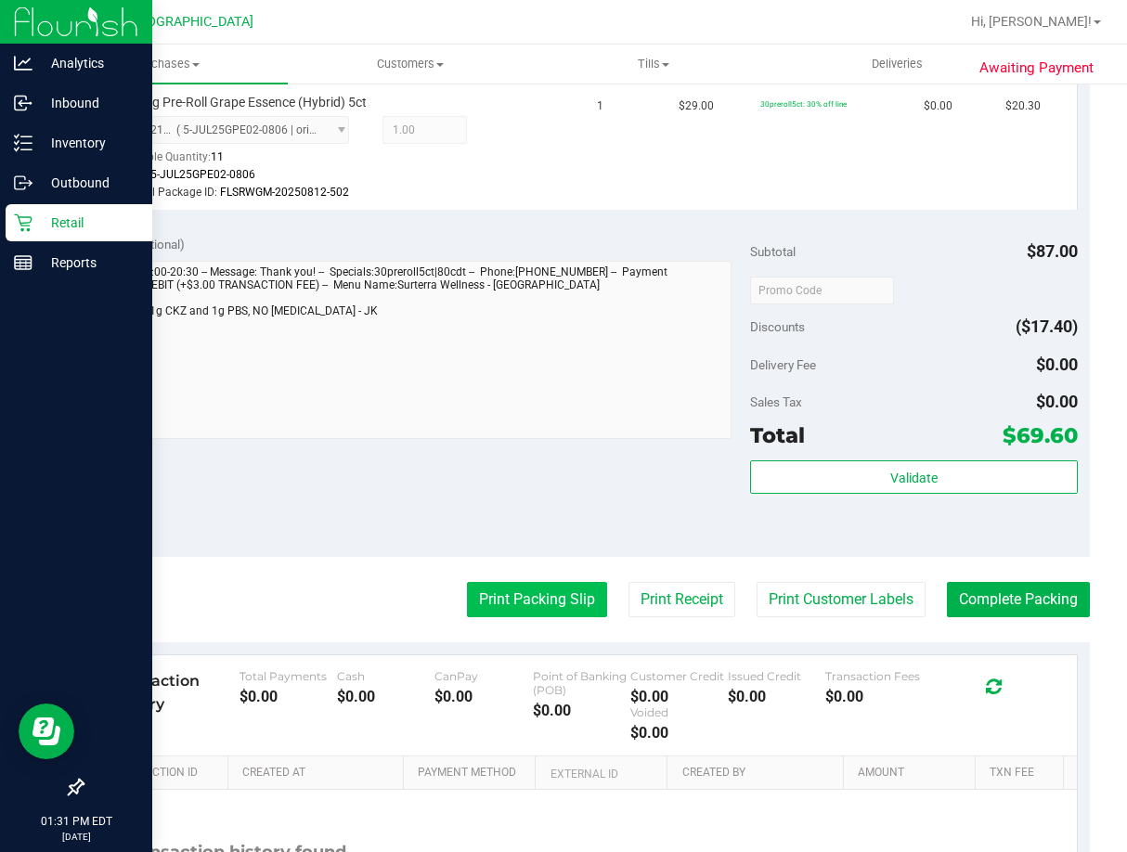
click at [543, 600] on button "Print Packing Slip" at bounding box center [537, 599] width 140 height 35
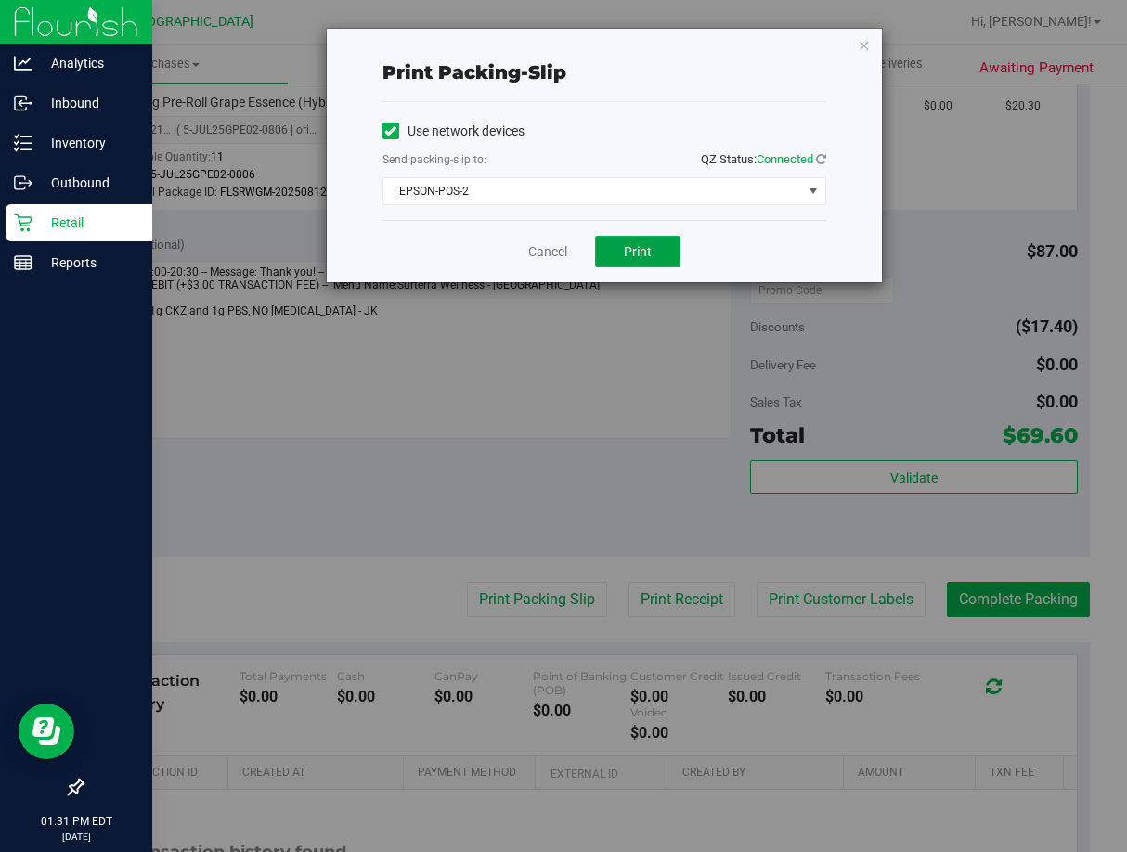
click at [654, 242] on button "Print" at bounding box center [637, 252] width 85 height 32
click at [563, 250] on link "Cancel" at bounding box center [547, 251] width 39 height 19
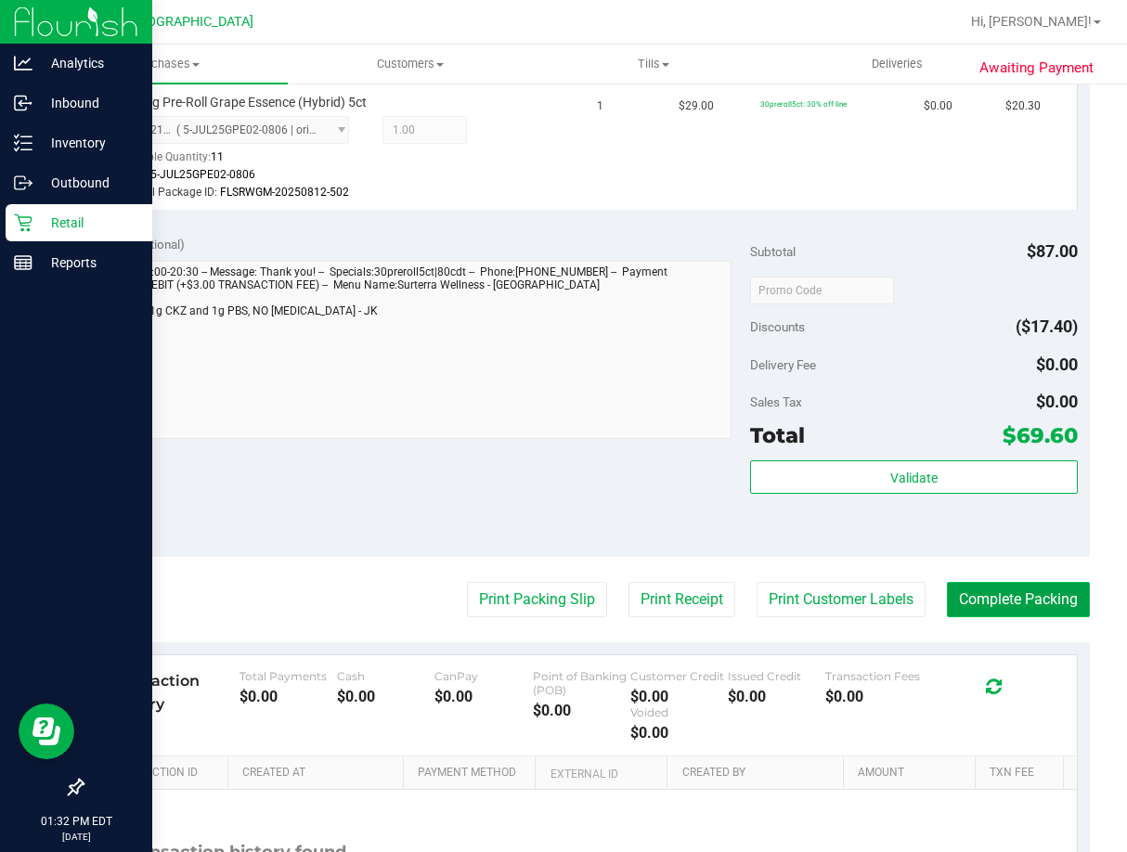
click at [1003, 600] on button "Complete Packing" at bounding box center [1018, 599] width 143 height 35
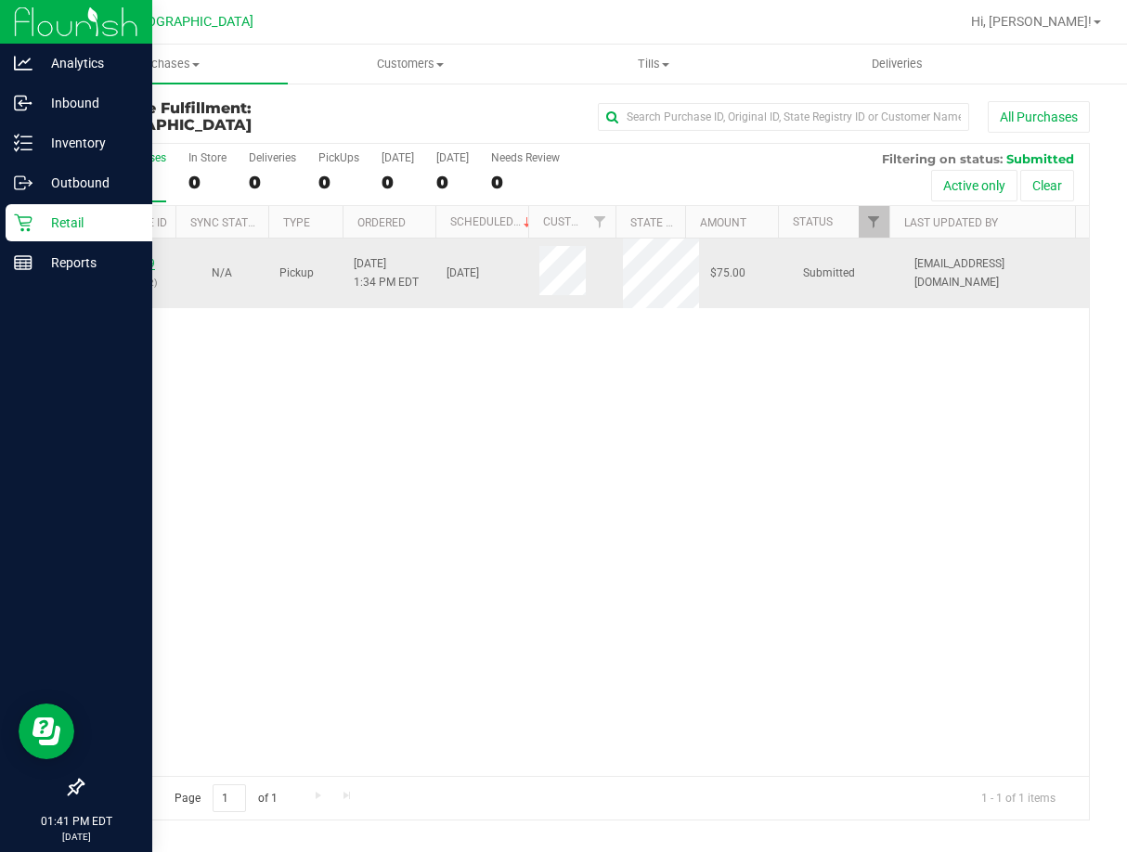
click at [128, 258] on link "11856439" at bounding box center [129, 263] width 52 height 13
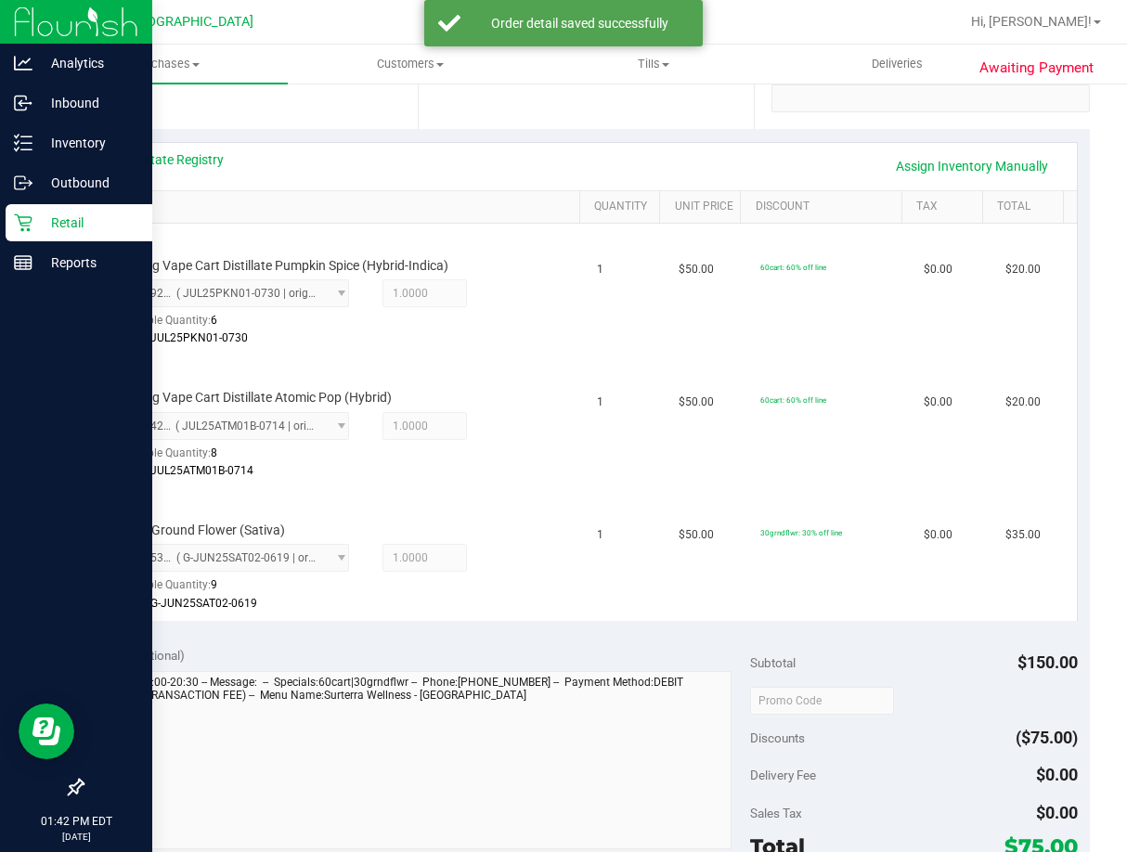
scroll to position [743, 0]
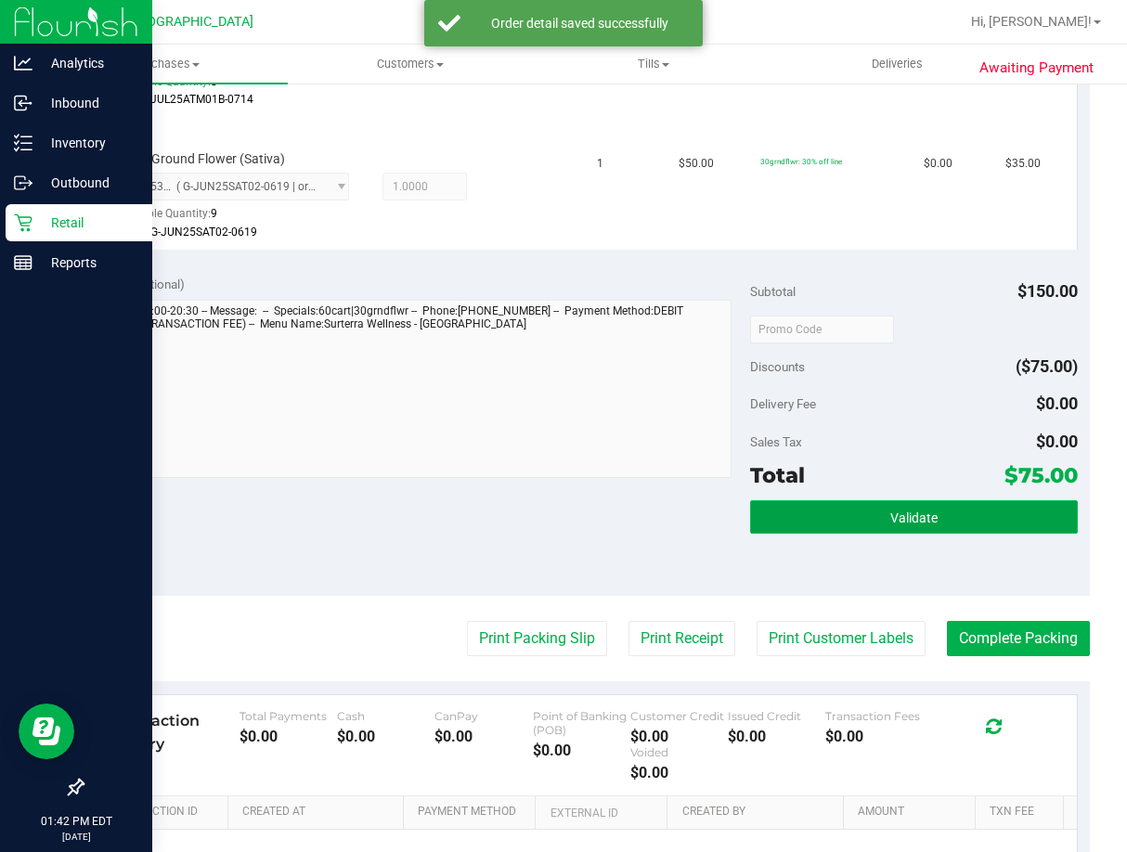
click at [873, 514] on button "Validate" at bounding box center [914, 516] width 328 height 33
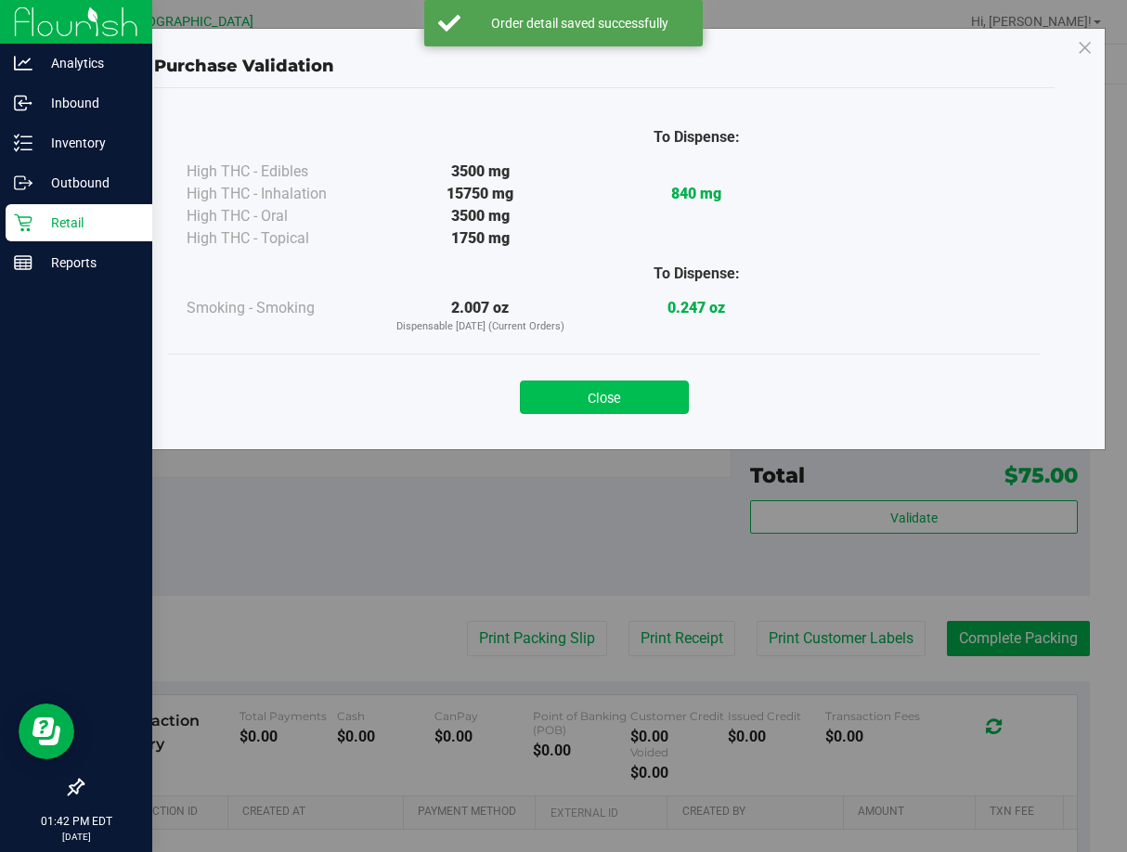
click at [645, 397] on button "Close" at bounding box center [604, 397] width 169 height 33
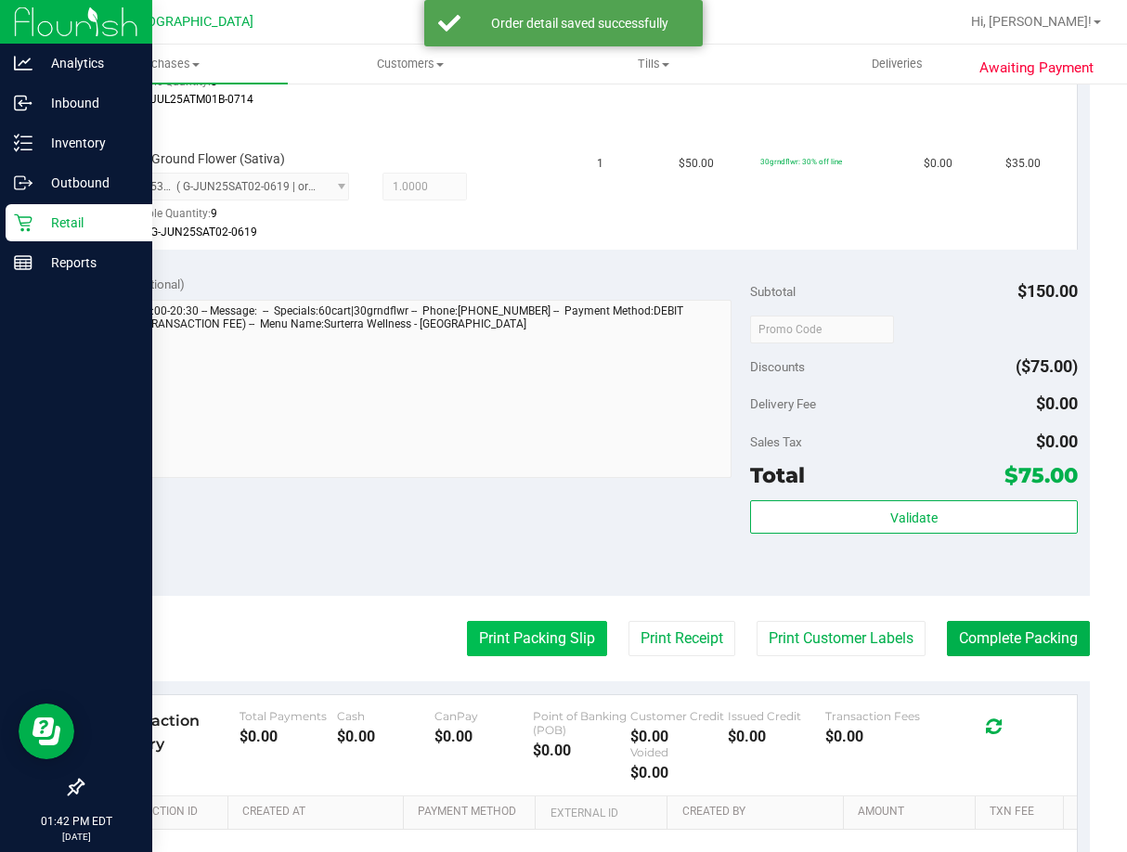
click at [552, 643] on button "Print Packing Slip" at bounding box center [537, 638] width 140 height 35
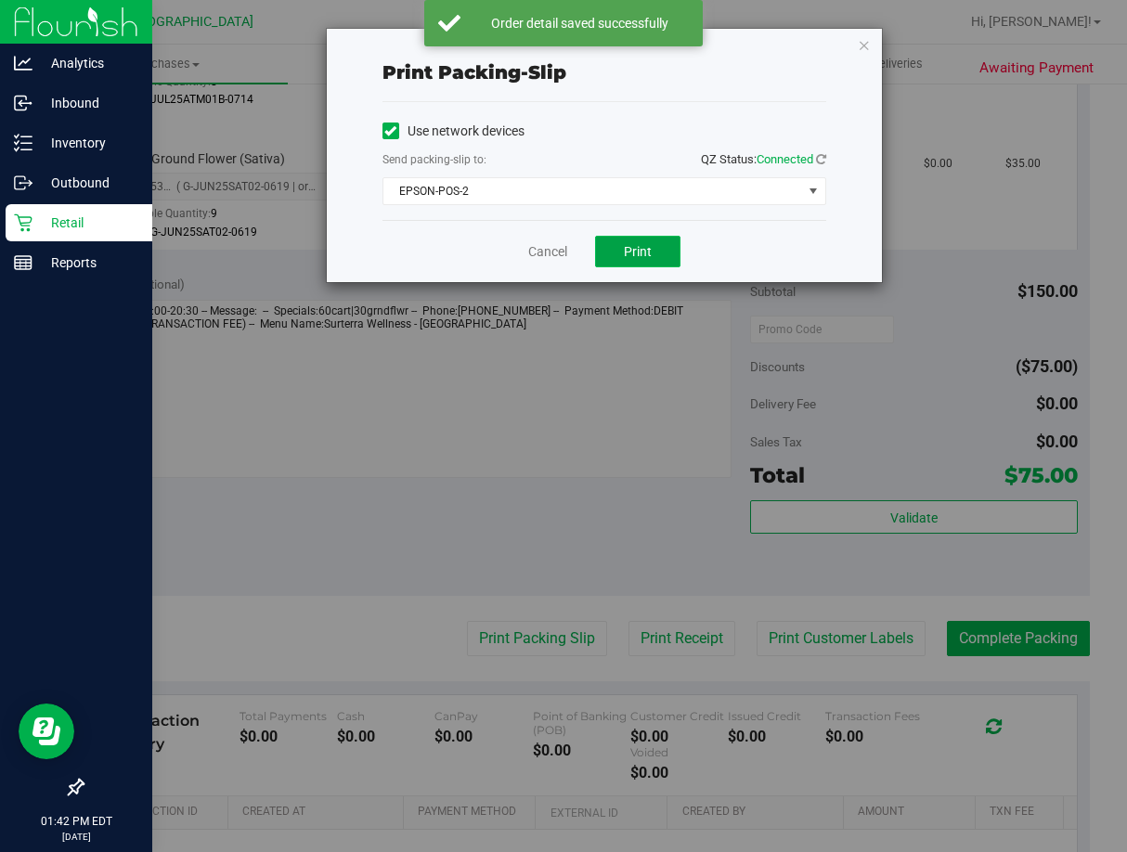
click at [646, 249] on span "Print" at bounding box center [638, 251] width 28 height 15
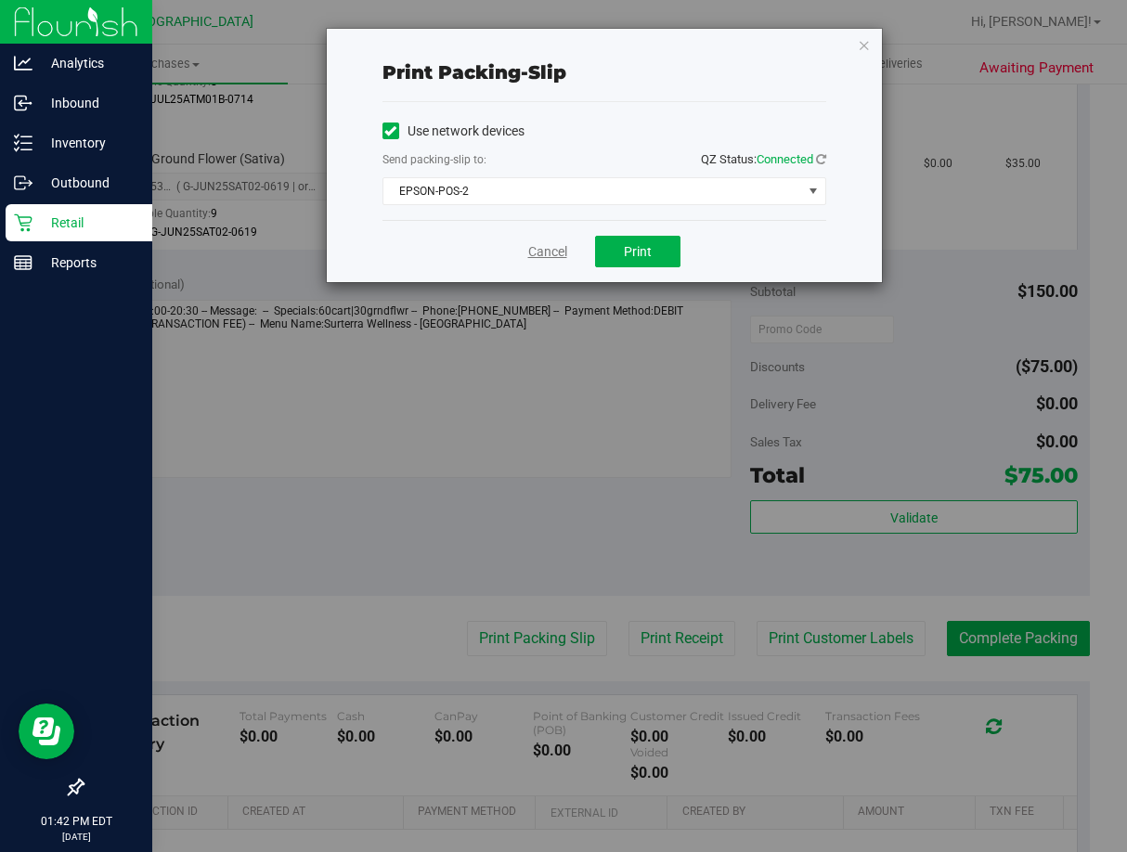
click at [554, 252] on link "Cancel" at bounding box center [547, 251] width 39 height 19
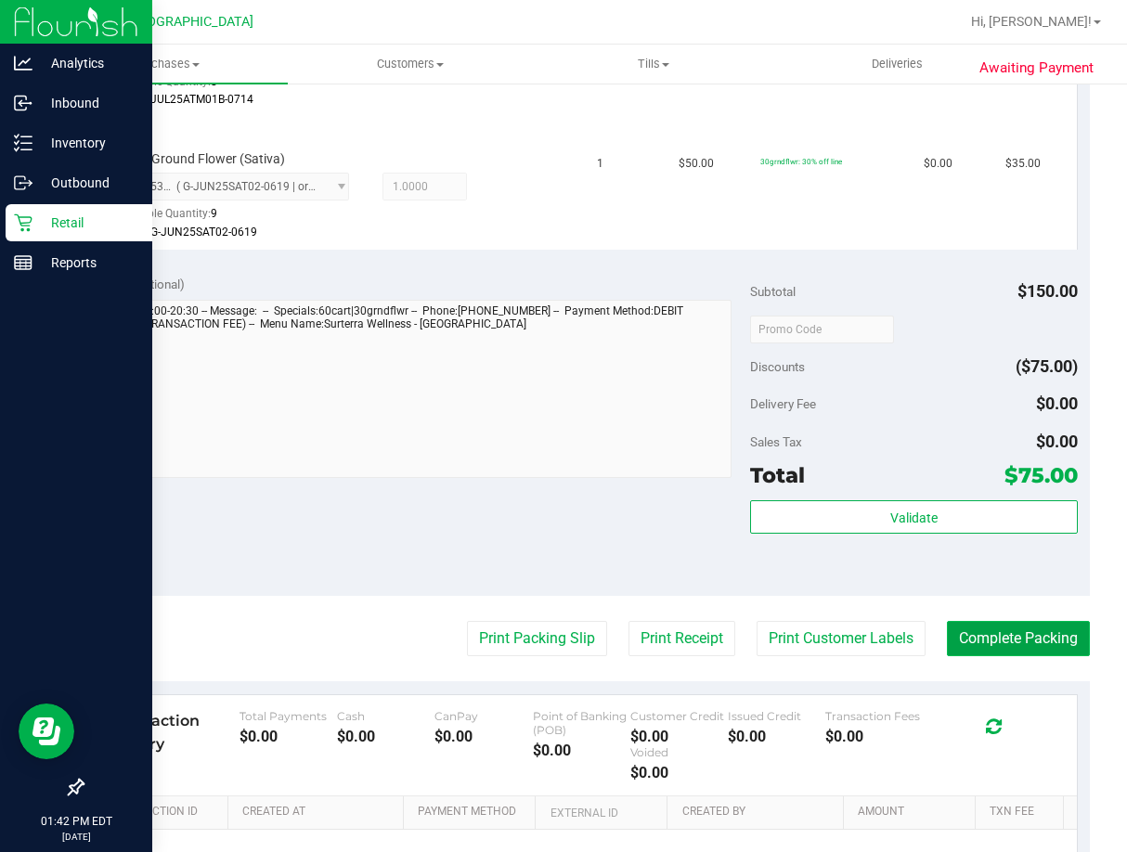
click at [947, 641] on button "Complete Packing" at bounding box center [1018, 638] width 143 height 35
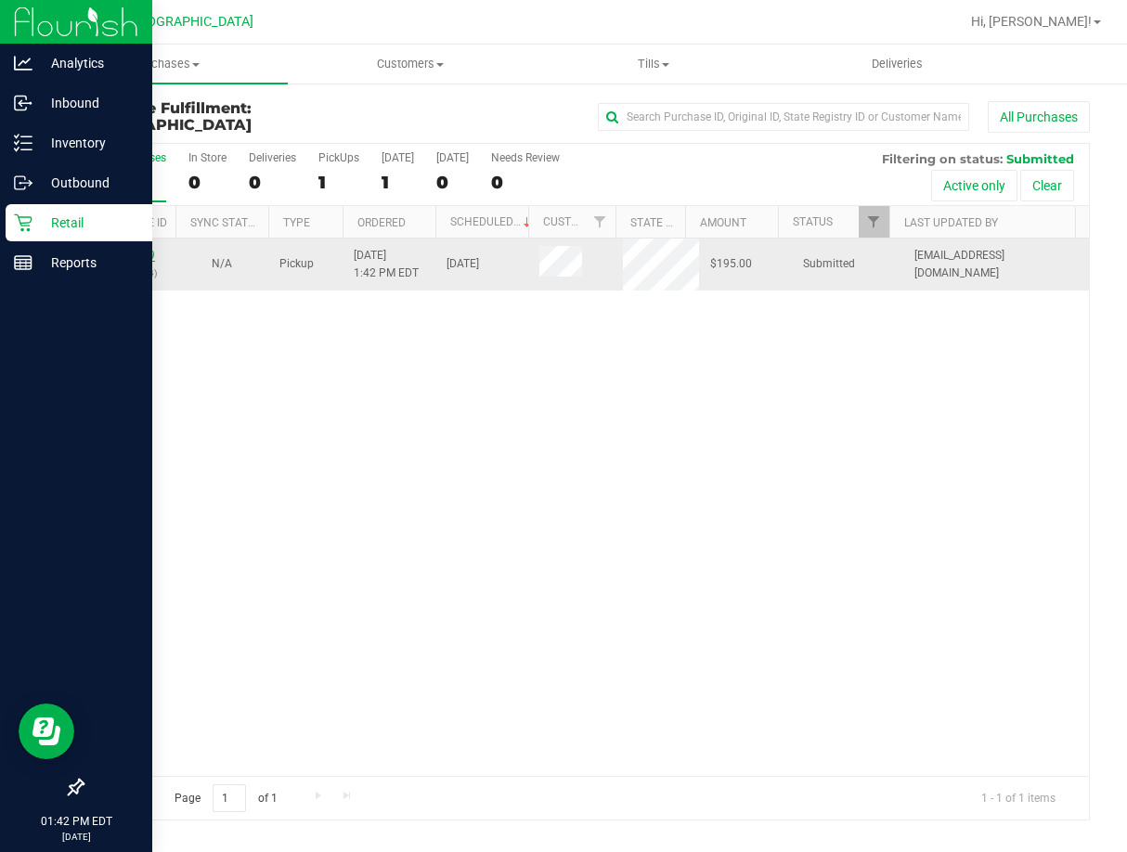
click at [135, 259] on link "11856499" at bounding box center [129, 255] width 52 height 13
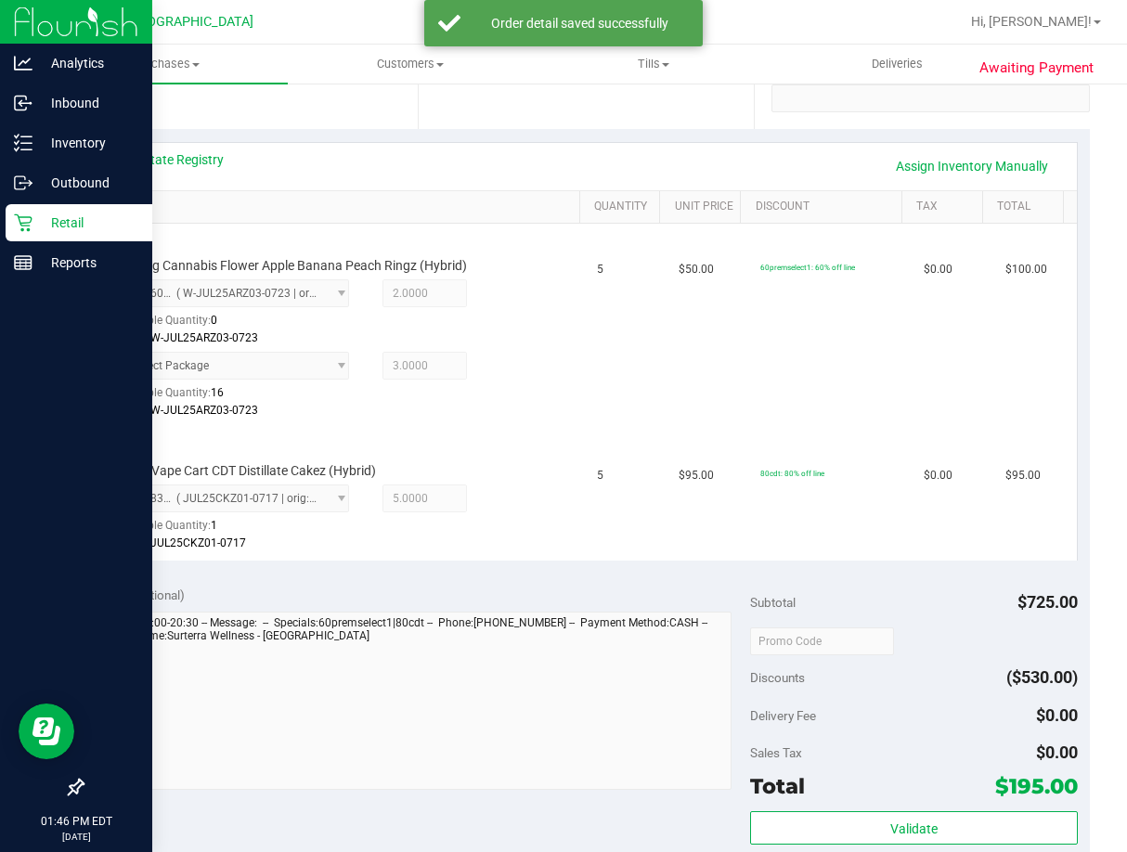
scroll to position [464, 0]
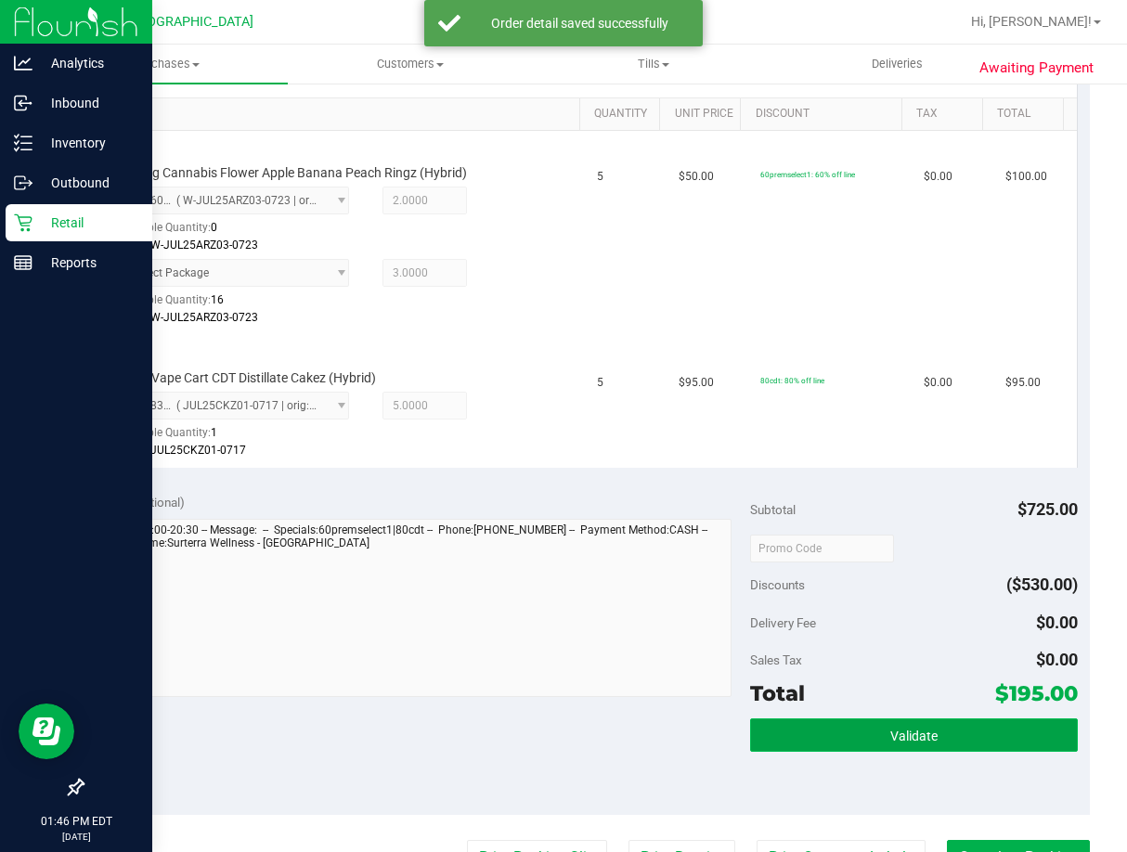
click at [875, 738] on button "Validate" at bounding box center [914, 735] width 328 height 33
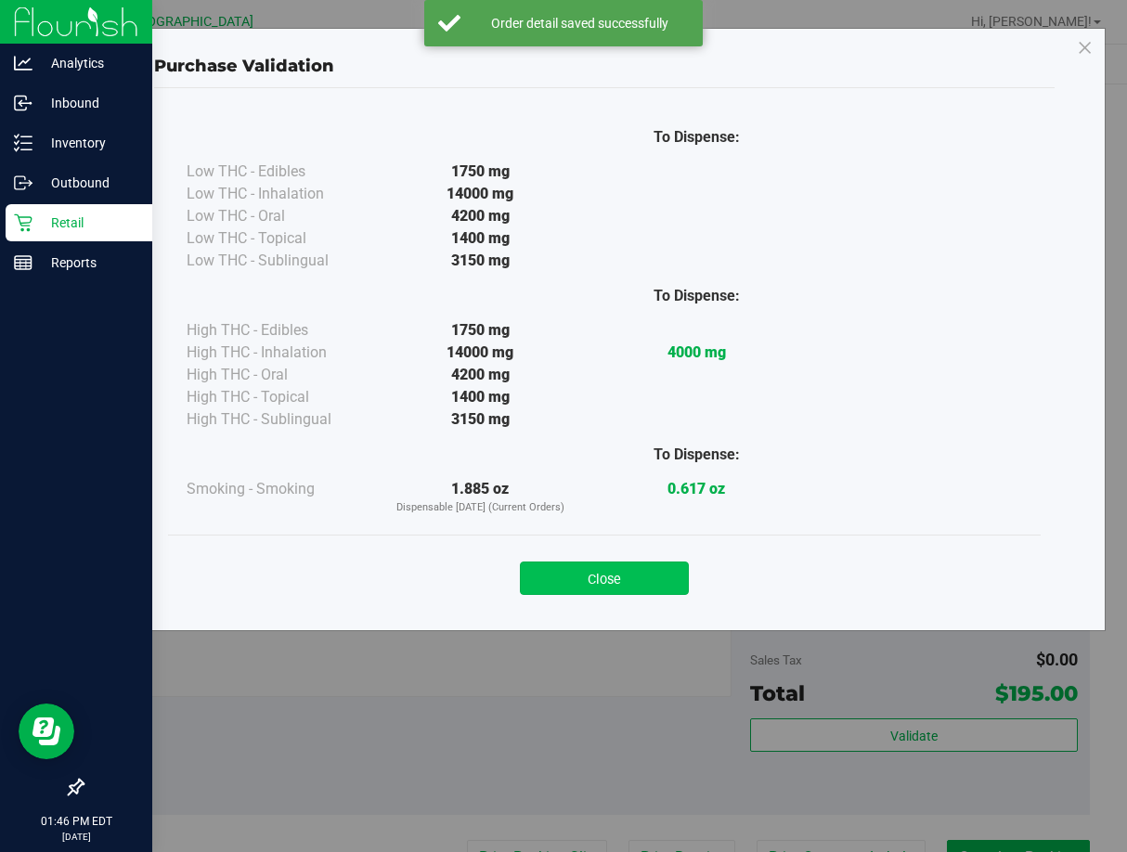
click at [652, 566] on button "Close" at bounding box center [604, 578] width 169 height 33
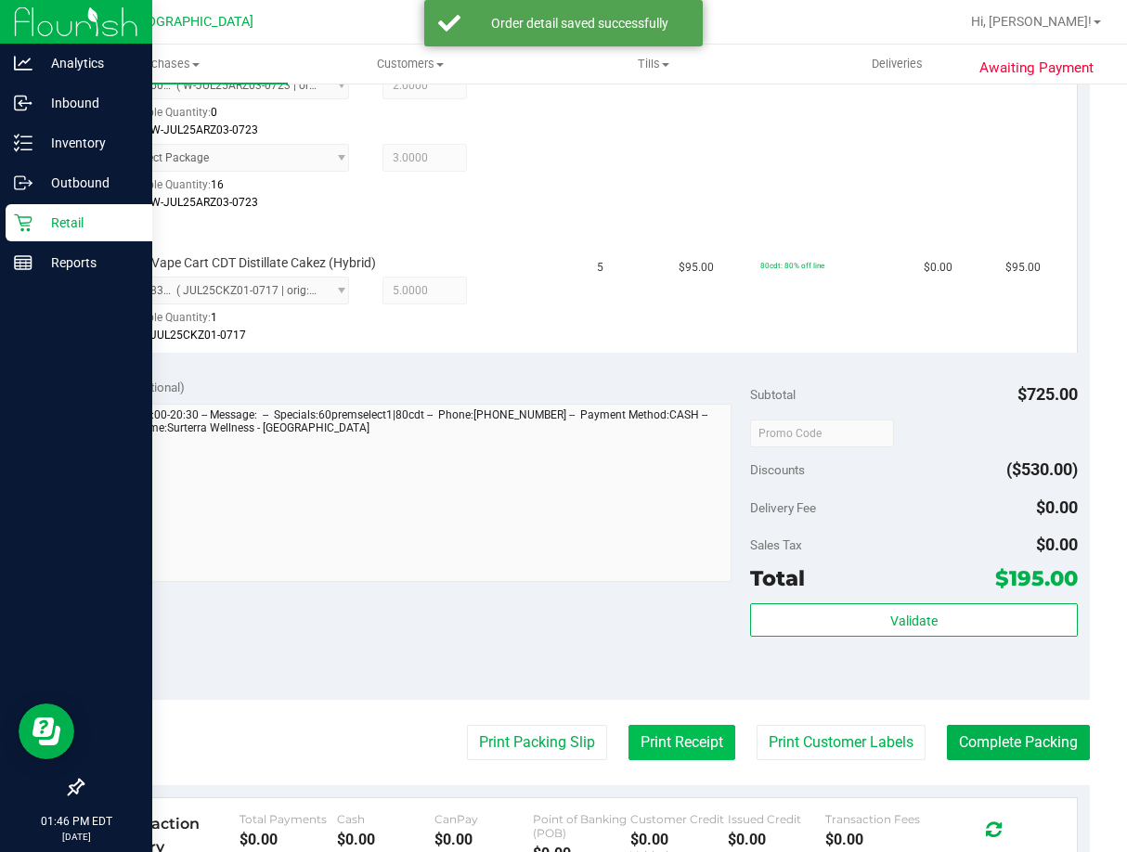
scroll to position [743, 0]
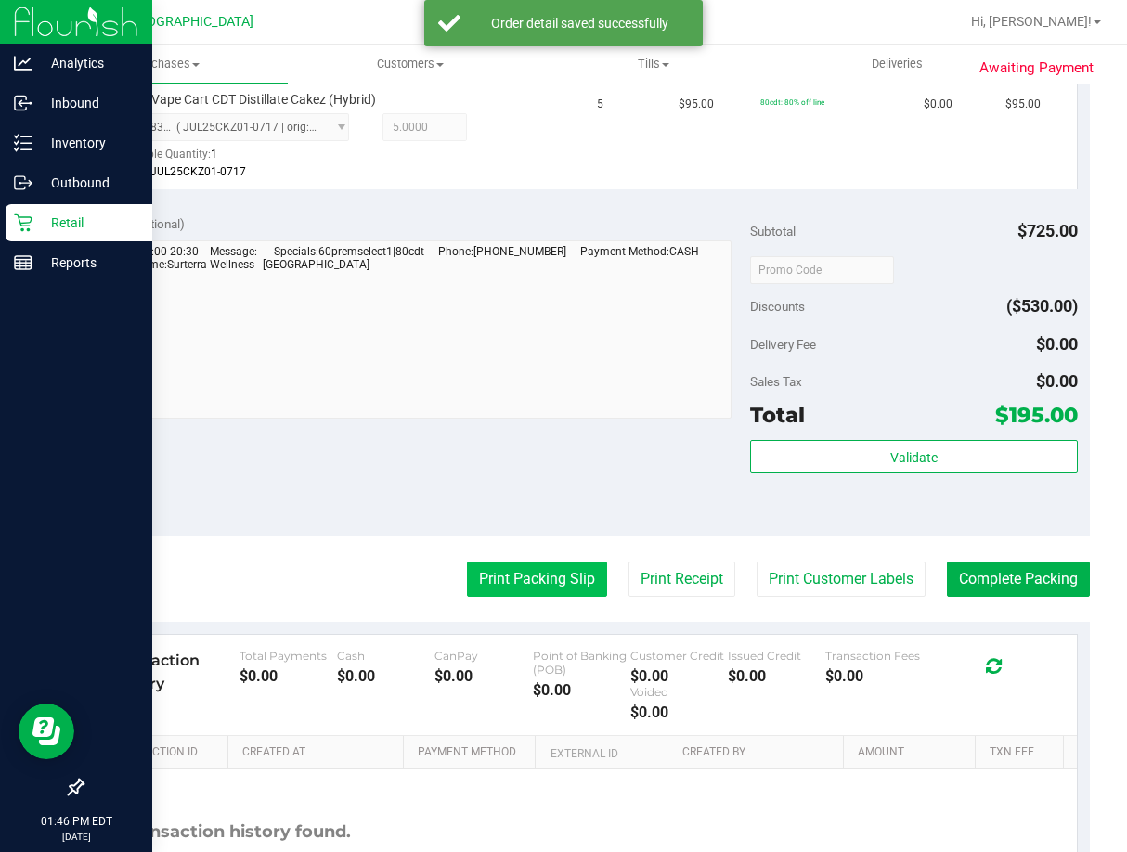
click at [502, 584] on button "Print Packing Slip" at bounding box center [537, 579] width 140 height 35
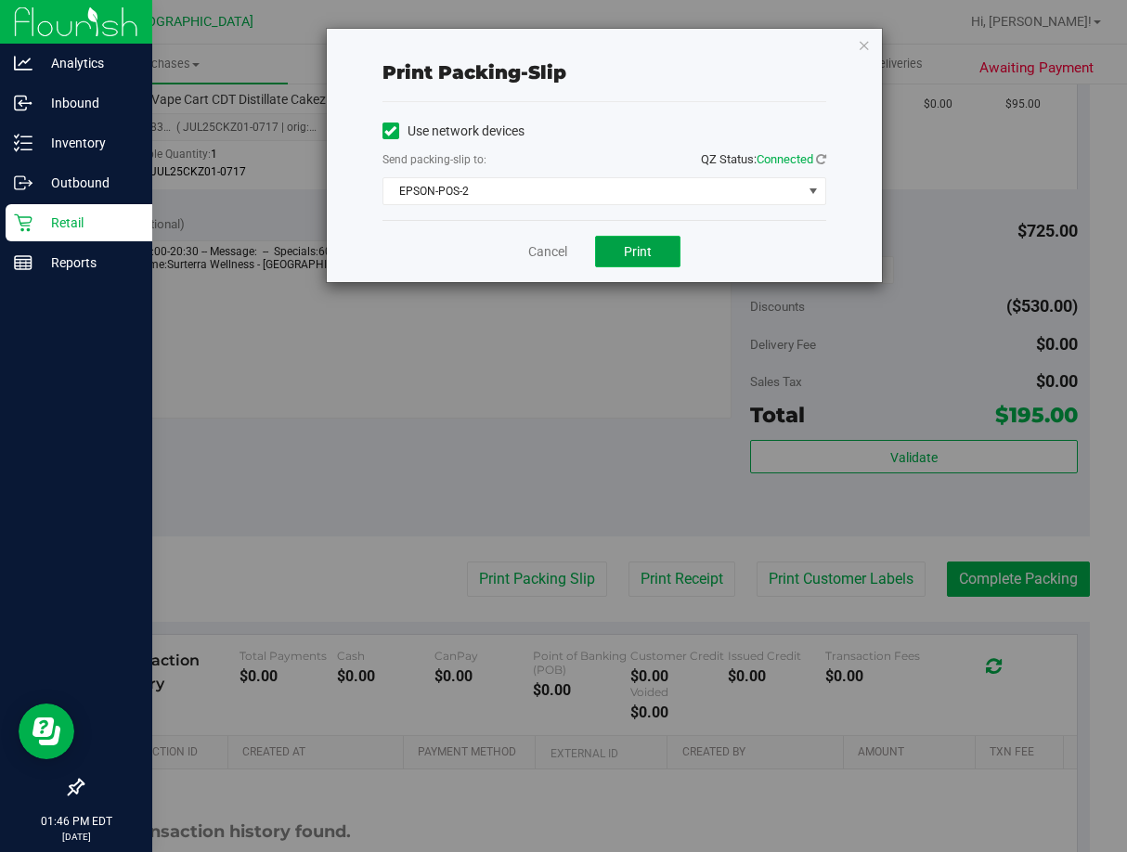
click at [638, 252] on span "Print" at bounding box center [638, 251] width 28 height 15
click at [555, 242] on link "Cancel" at bounding box center [547, 251] width 39 height 19
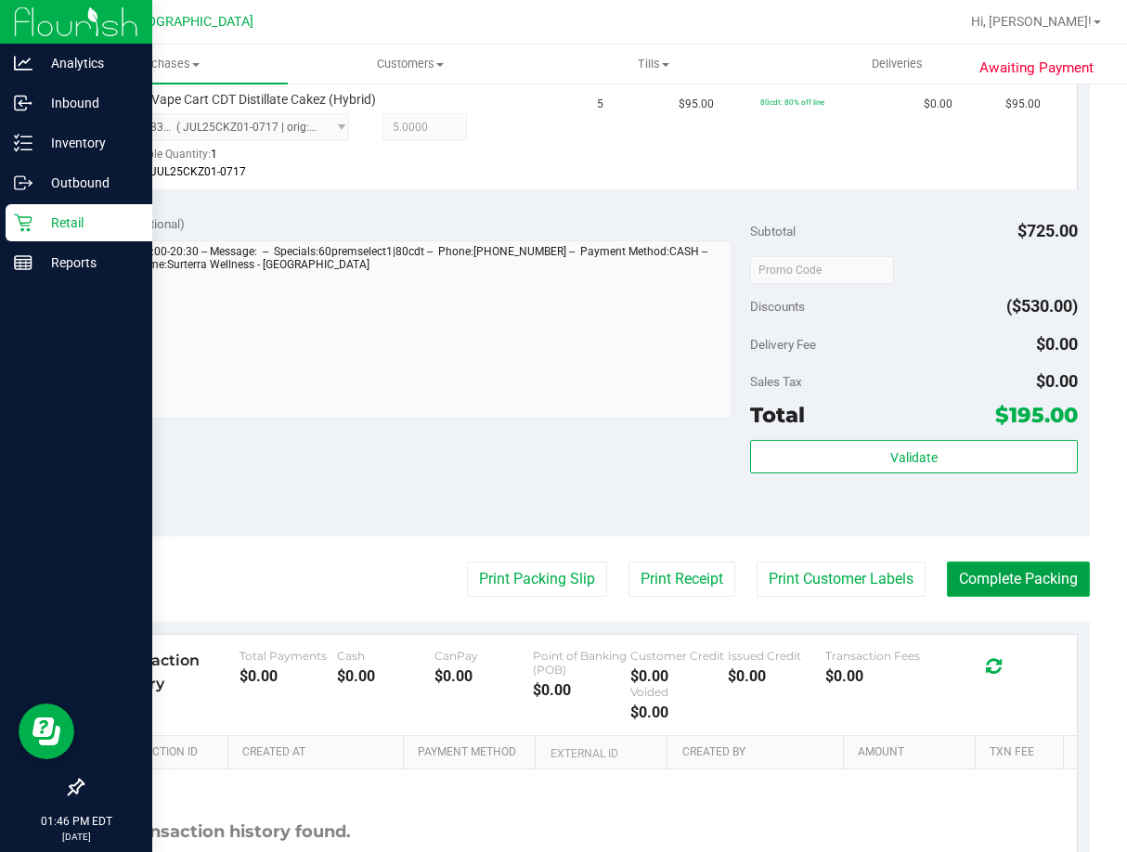
click at [1018, 580] on button "Complete Packing" at bounding box center [1018, 579] width 143 height 35
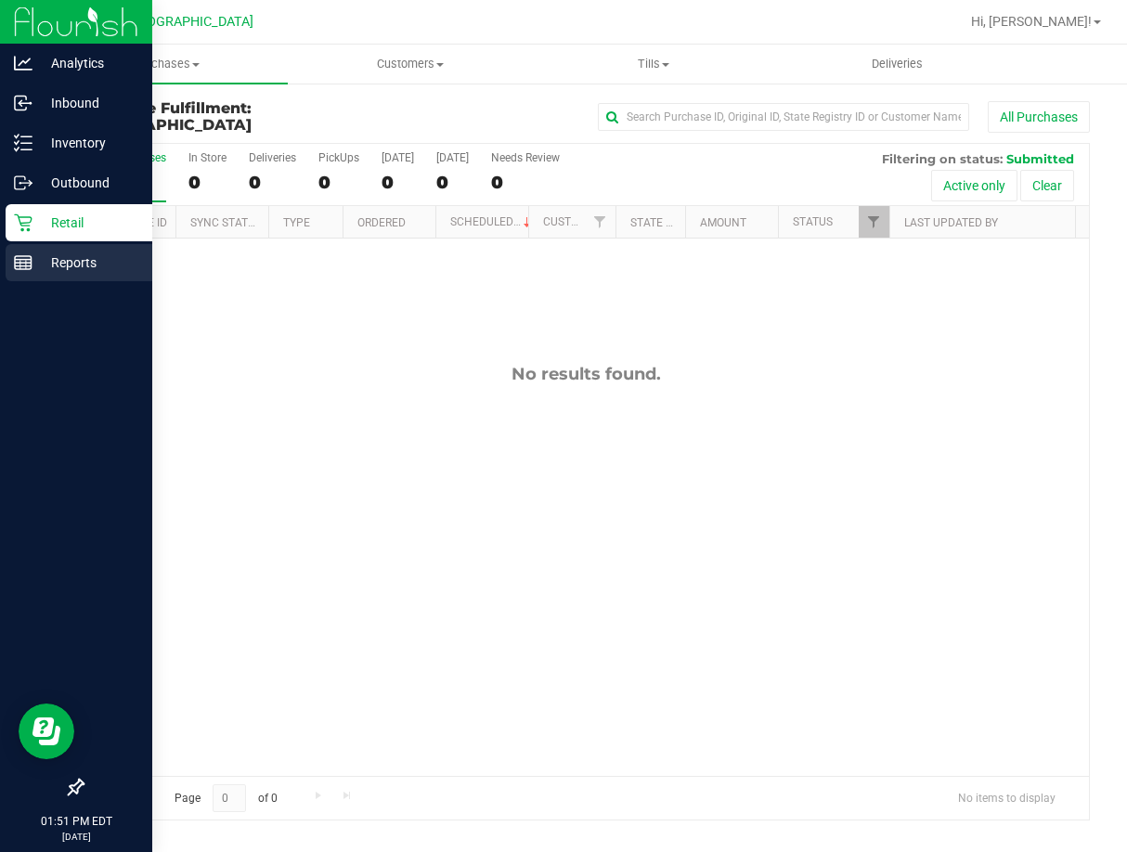
click at [16, 270] on icon at bounding box center [23, 262] width 19 height 19
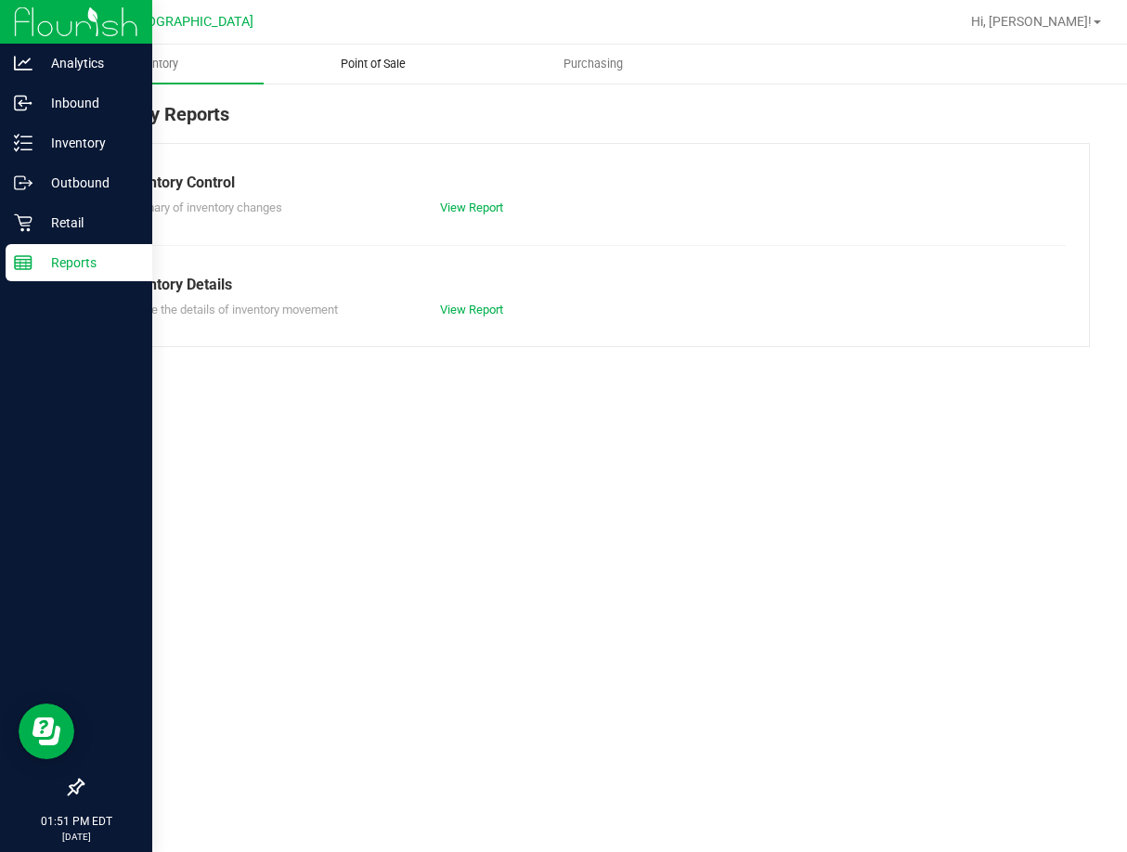
click at [356, 62] on span "Point of Sale" at bounding box center [373, 64] width 115 height 17
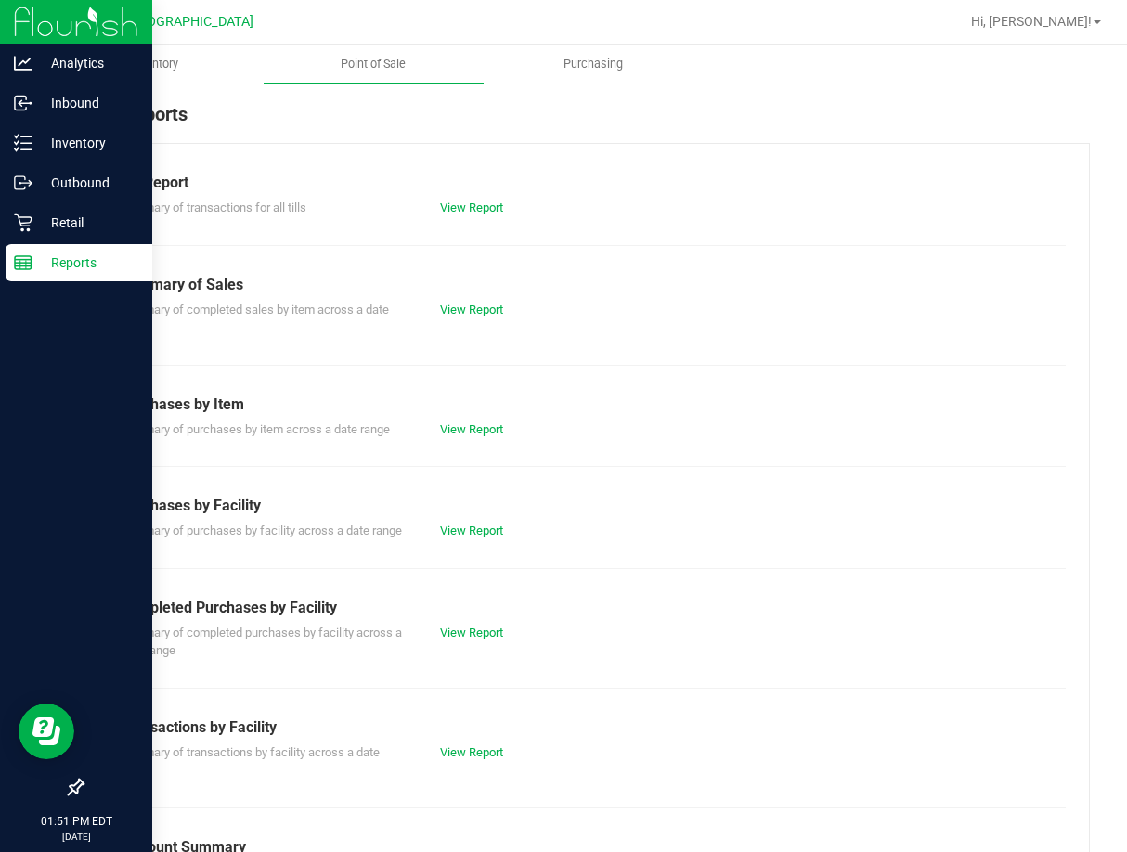
click at [452, 198] on div "Summary of transactions for all tills View Report" at bounding box center [586, 205] width 960 height 23
click at [459, 205] on link "View Report" at bounding box center [471, 208] width 63 height 14
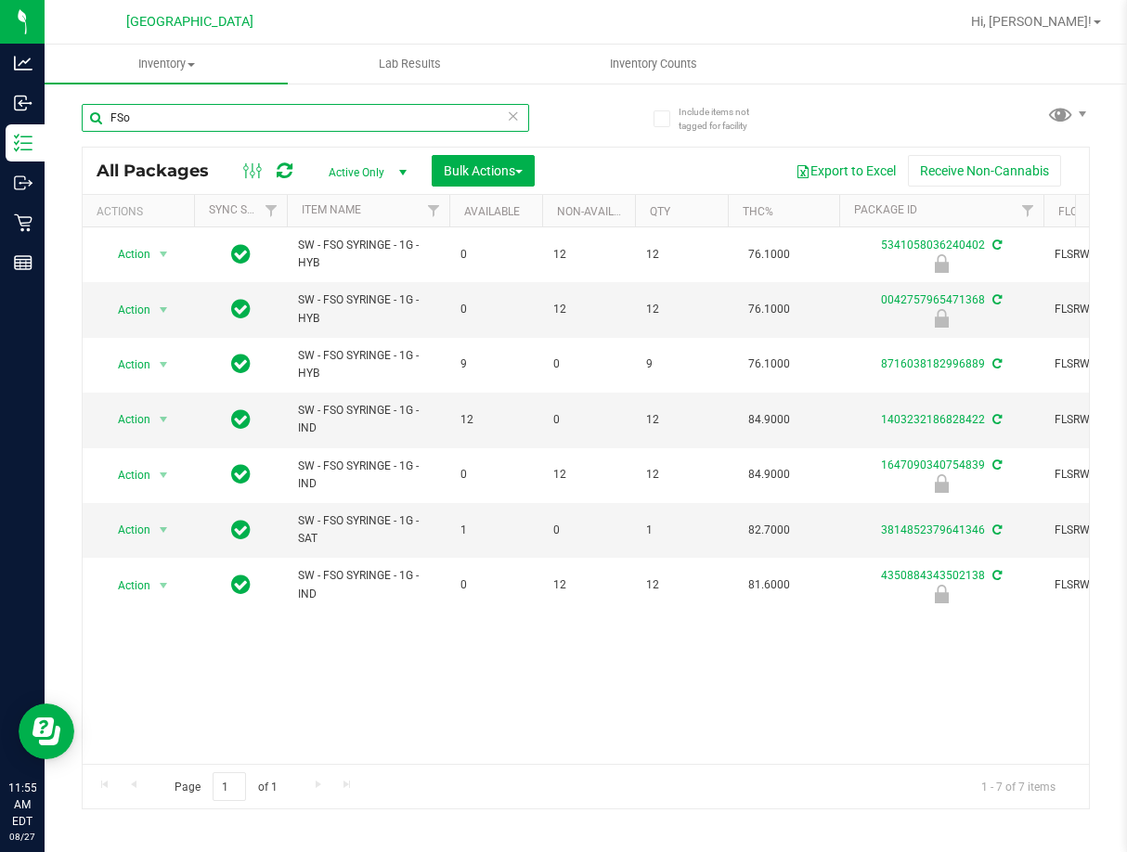
click at [335, 123] on input "FSo" at bounding box center [305, 118] width 447 height 28
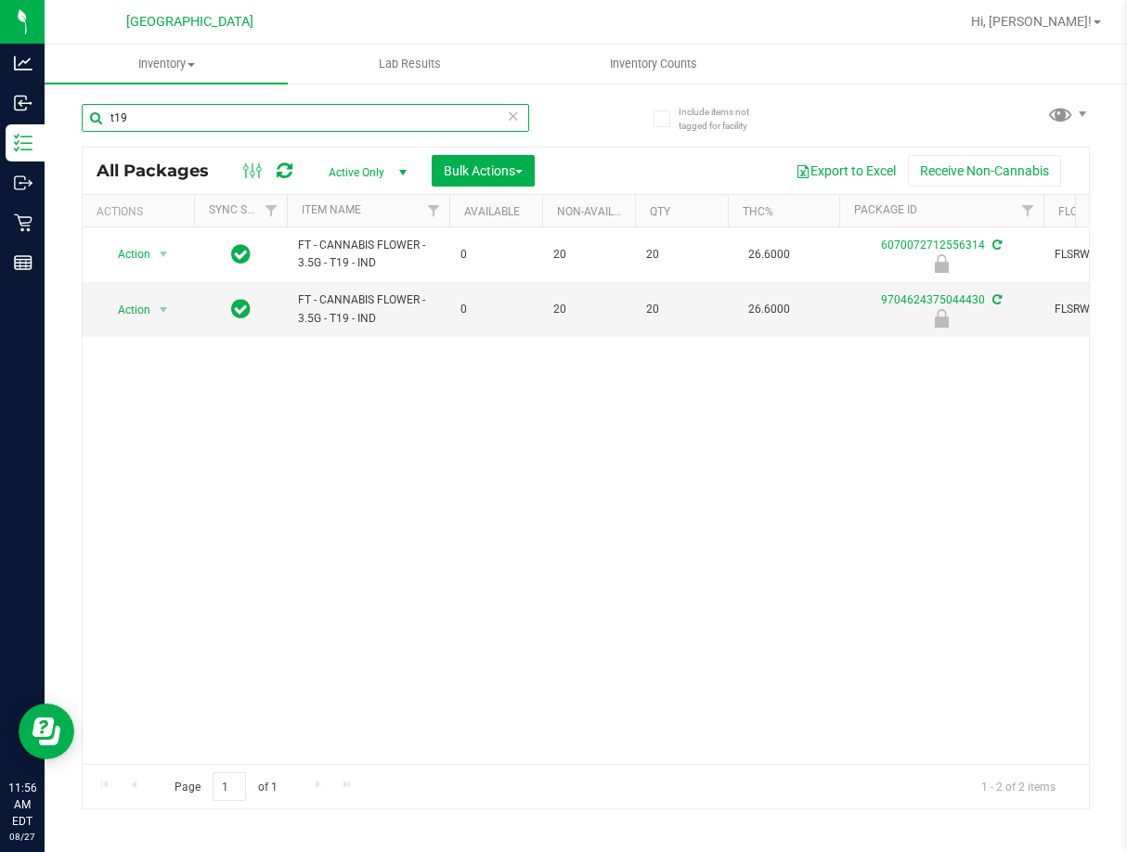
type input "t19"
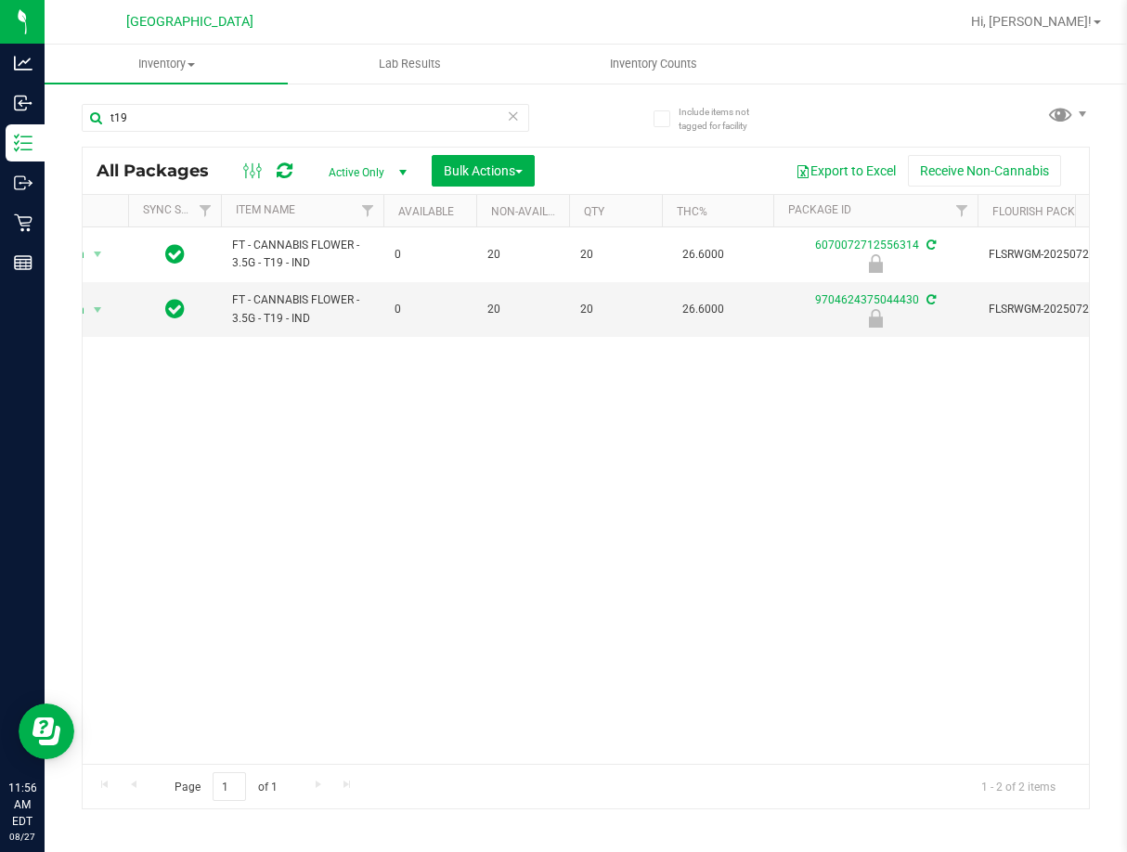
scroll to position [0, 105]
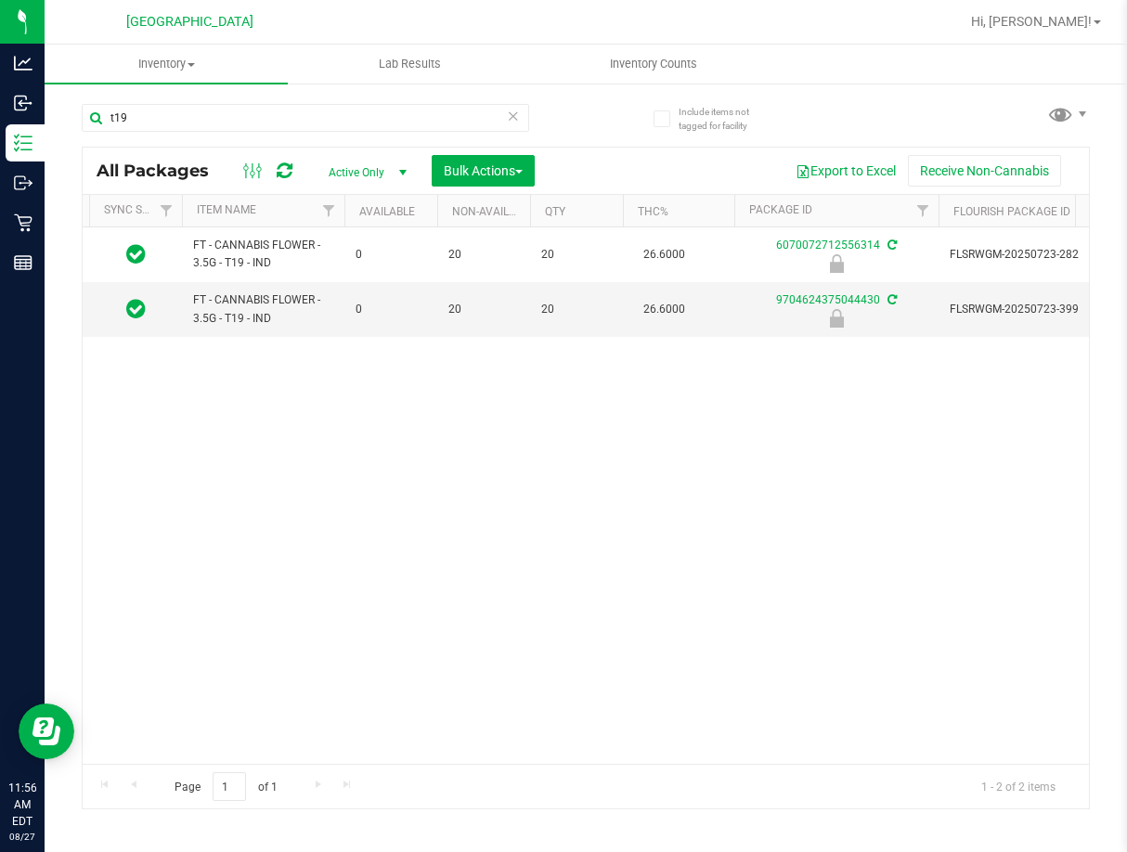
drag, startPoint x: 379, startPoint y: 519, endPoint x: 438, endPoint y: 519, distance: 59.4
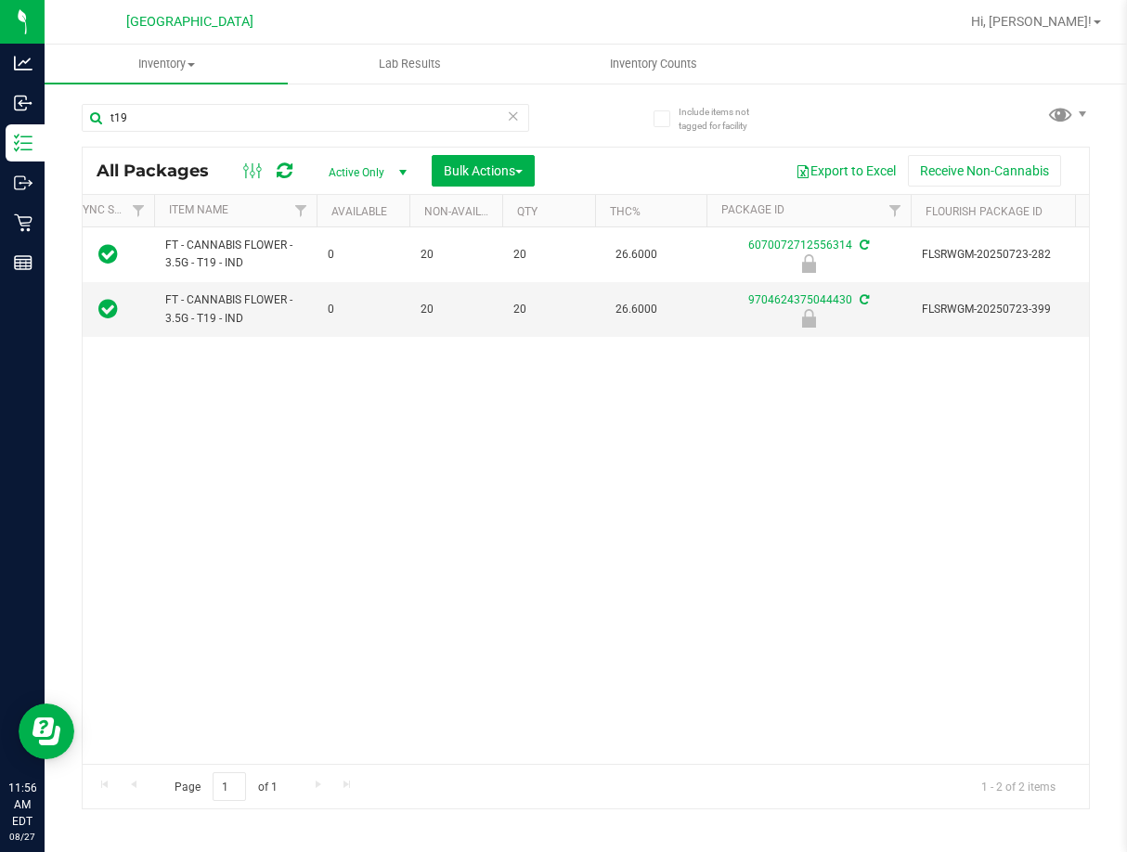
scroll to position [0, 0]
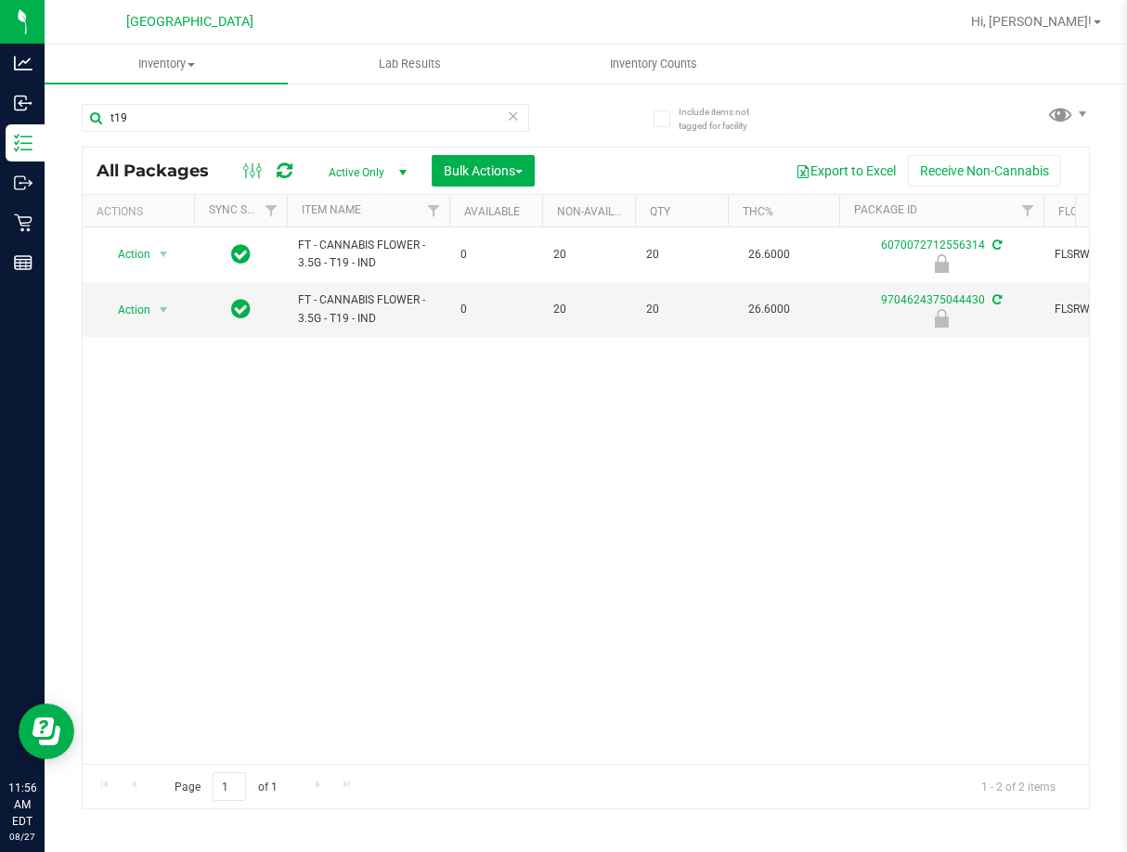
drag, startPoint x: 506, startPoint y: 494, endPoint x: 263, endPoint y: 456, distance: 246.2
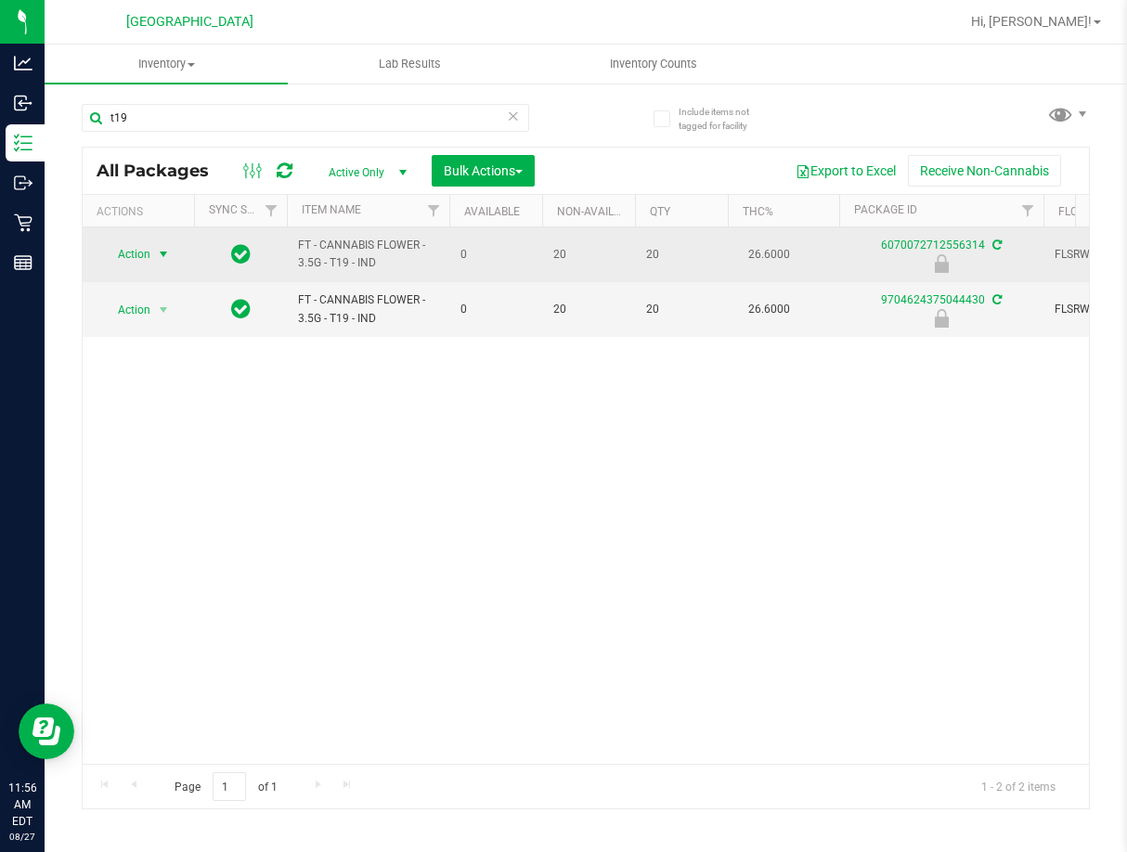
click at [165, 255] on span "select" at bounding box center [163, 254] width 15 height 15
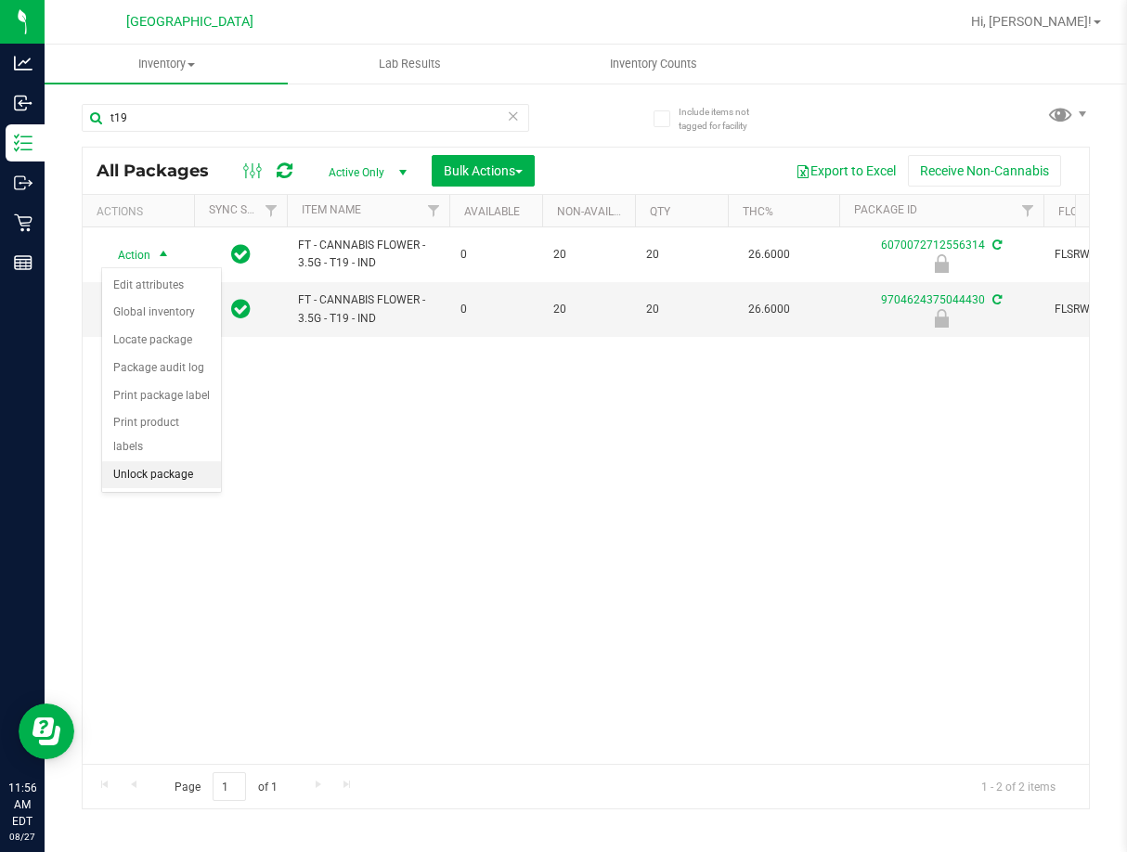
click at [183, 461] on li "Unlock package" at bounding box center [161, 475] width 119 height 28
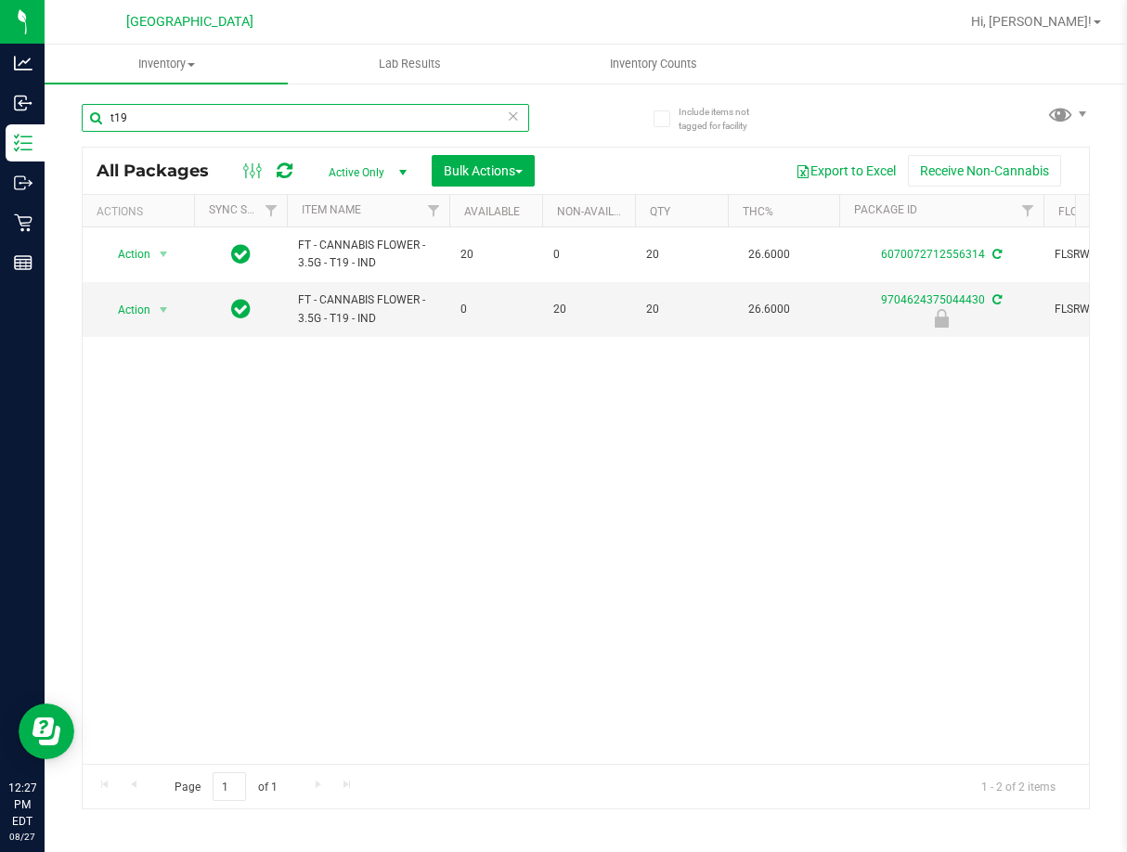
click at [266, 116] on input "t19" at bounding box center [305, 118] width 447 height 28
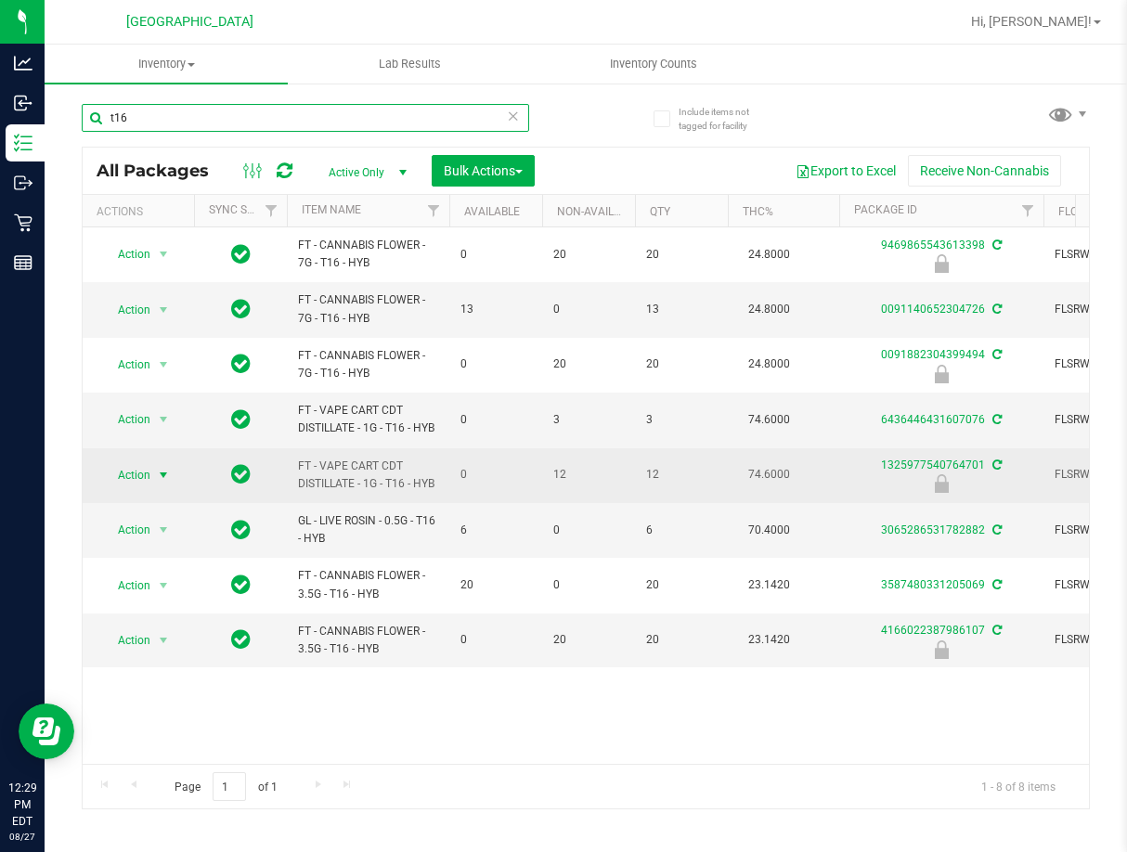
type input "t16"
click at [168, 475] on span "select" at bounding box center [163, 475] width 15 height 15
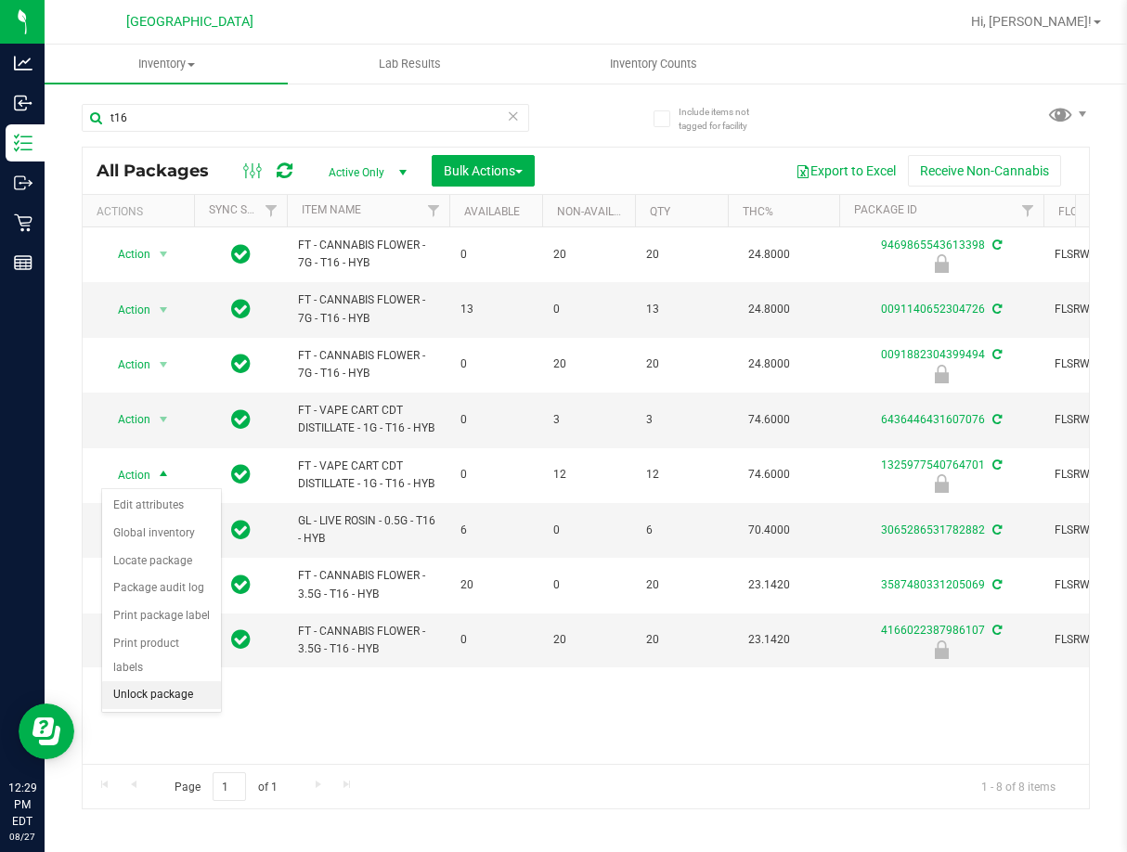
click at [173, 681] on li "Unlock package" at bounding box center [161, 695] width 119 height 28
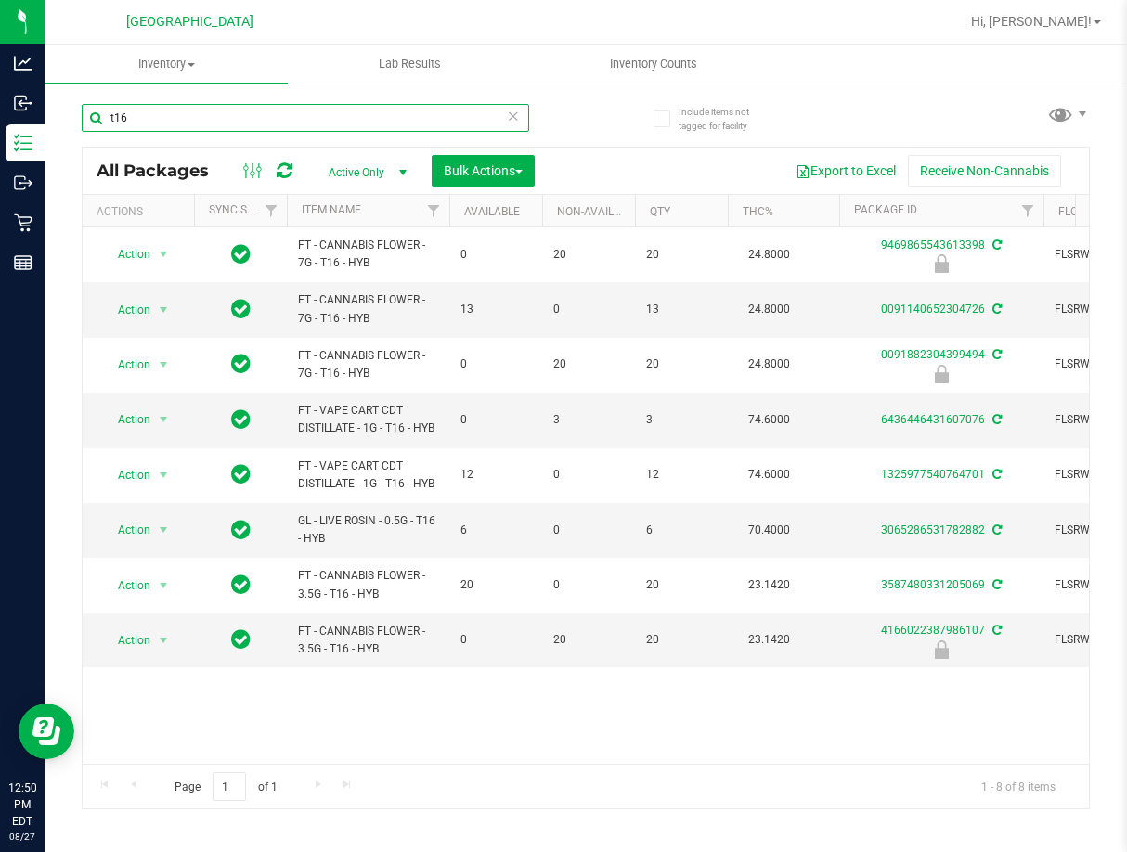
click at [266, 127] on input "t16" at bounding box center [305, 118] width 447 height 28
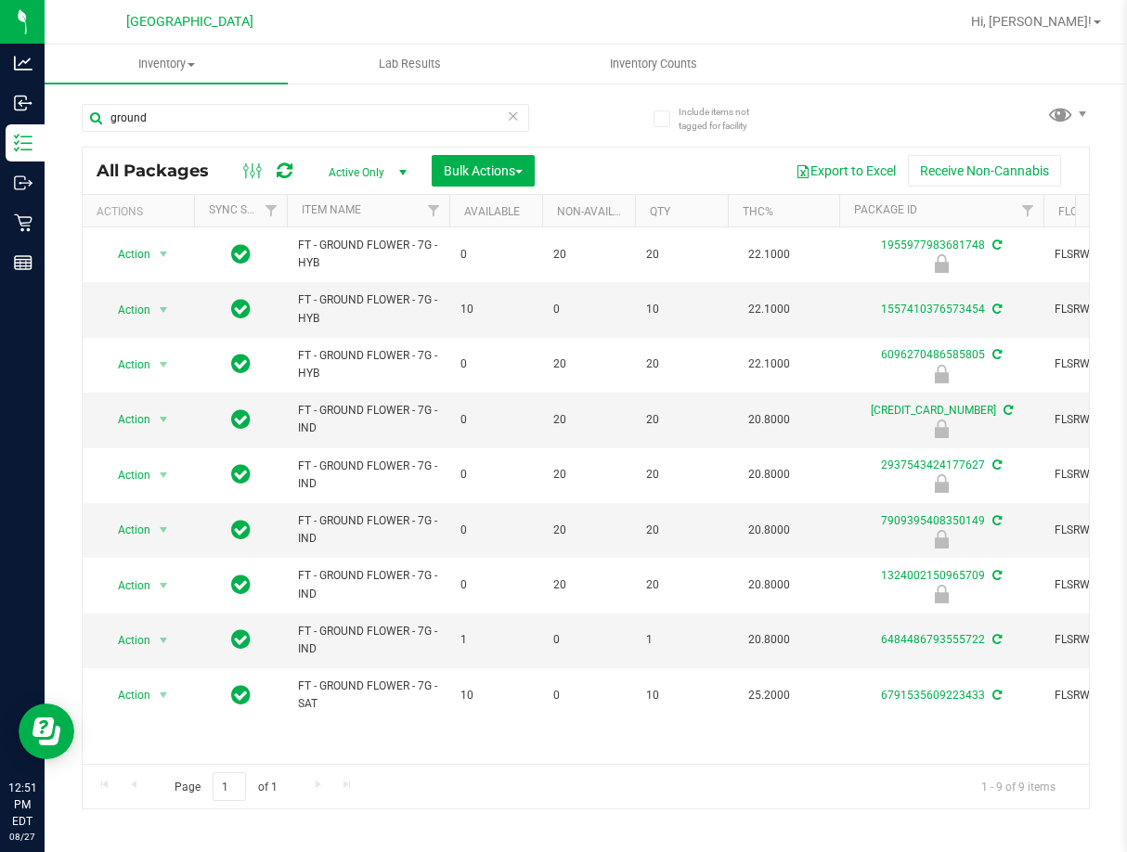
drag, startPoint x: 733, startPoint y: 749, endPoint x: 599, endPoint y: 754, distance: 134.7
click at [296, 119] on input "ground" at bounding box center [305, 118] width 447 height 28
type input "hot mess"
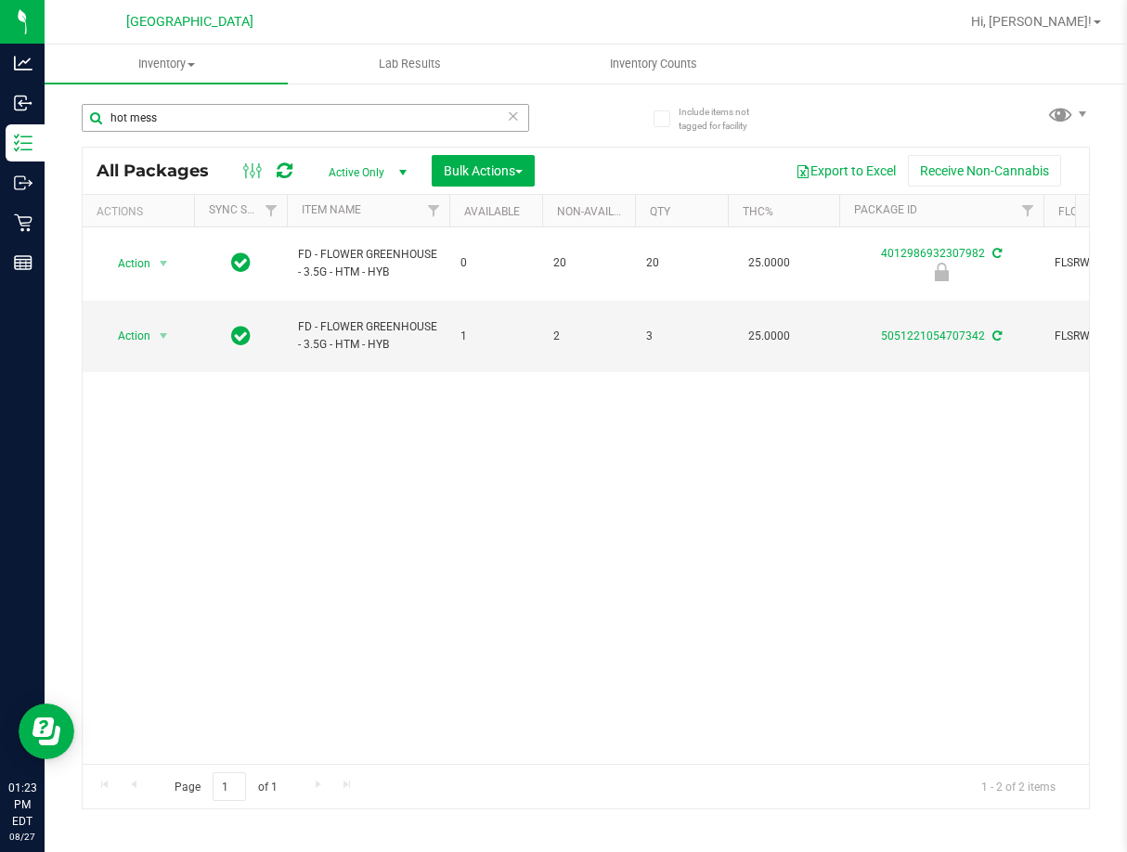
click at [329, 116] on input "hot mess" at bounding box center [305, 118] width 447 height 28
click at [330, 118] on input "hot mess" at bounding box center [305, 118] width 447 height 28
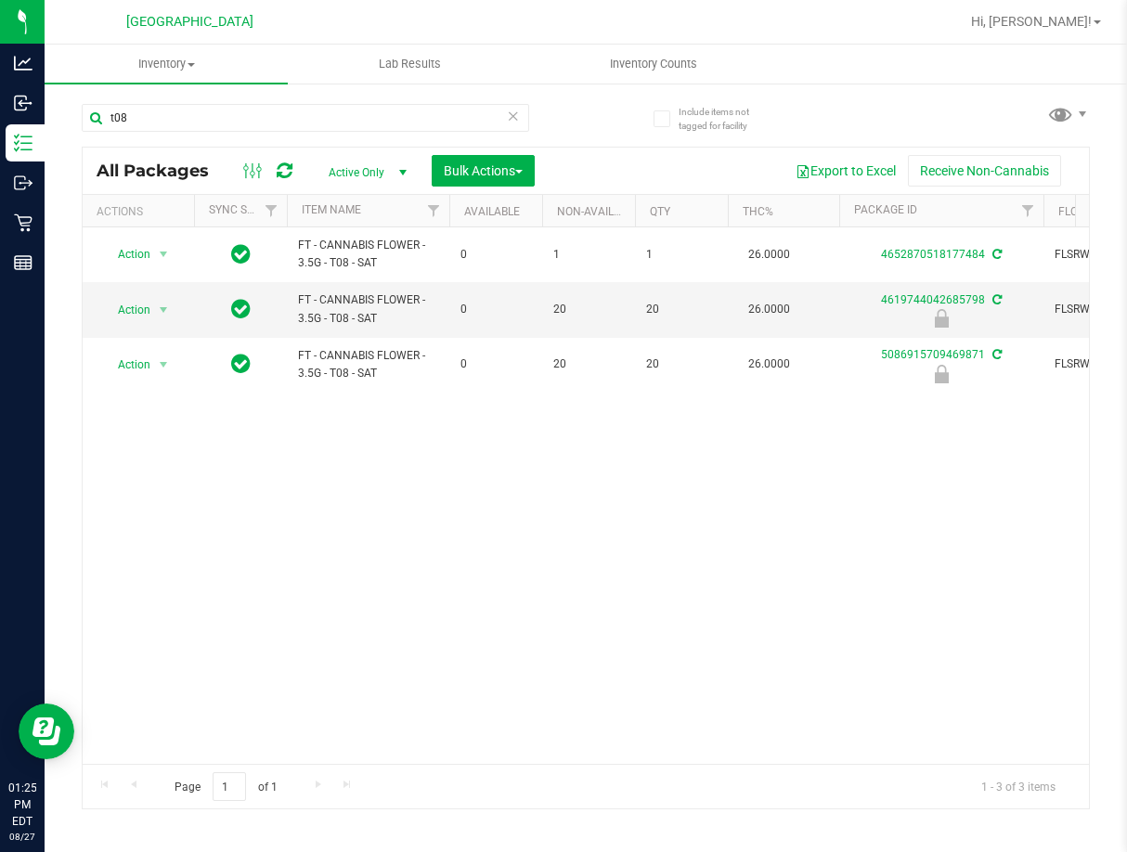
type input "t08"
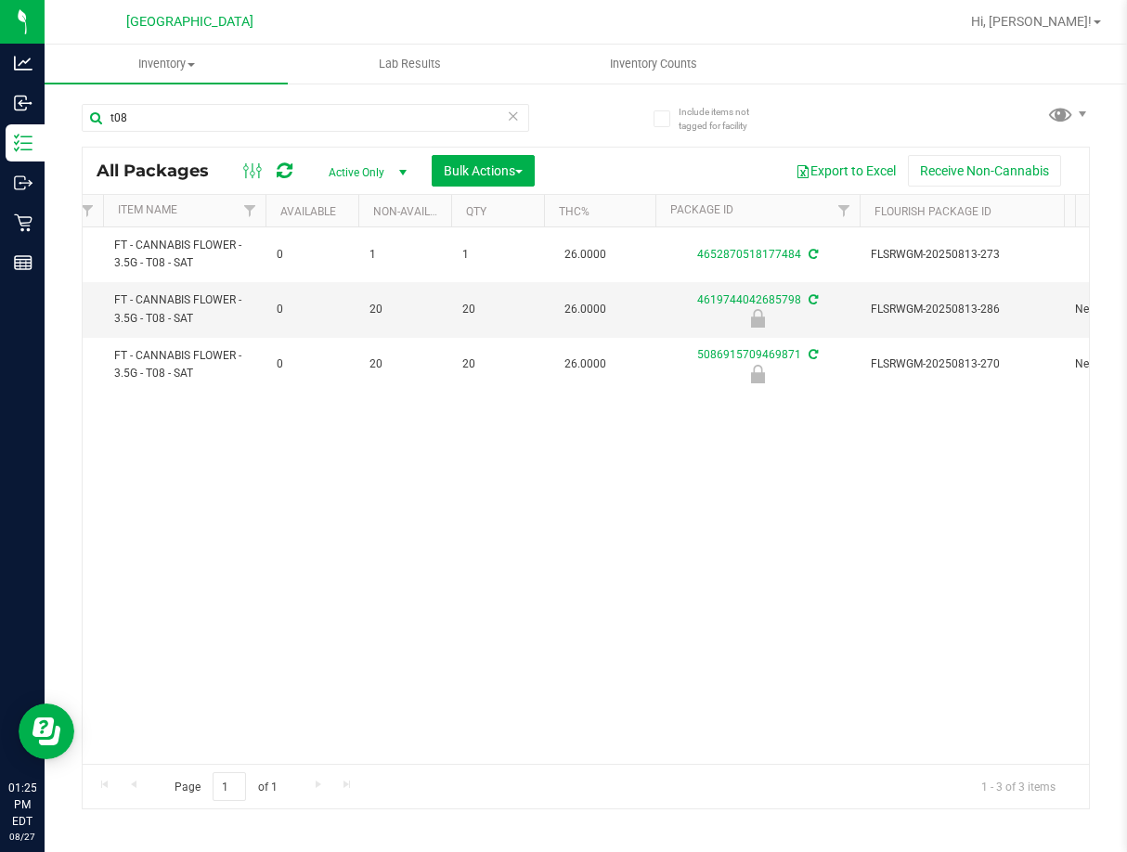
drag, startPoint x: 214, startPoint y: 493, endPoint x: 268, endPoint y: 478, distance: 56.8
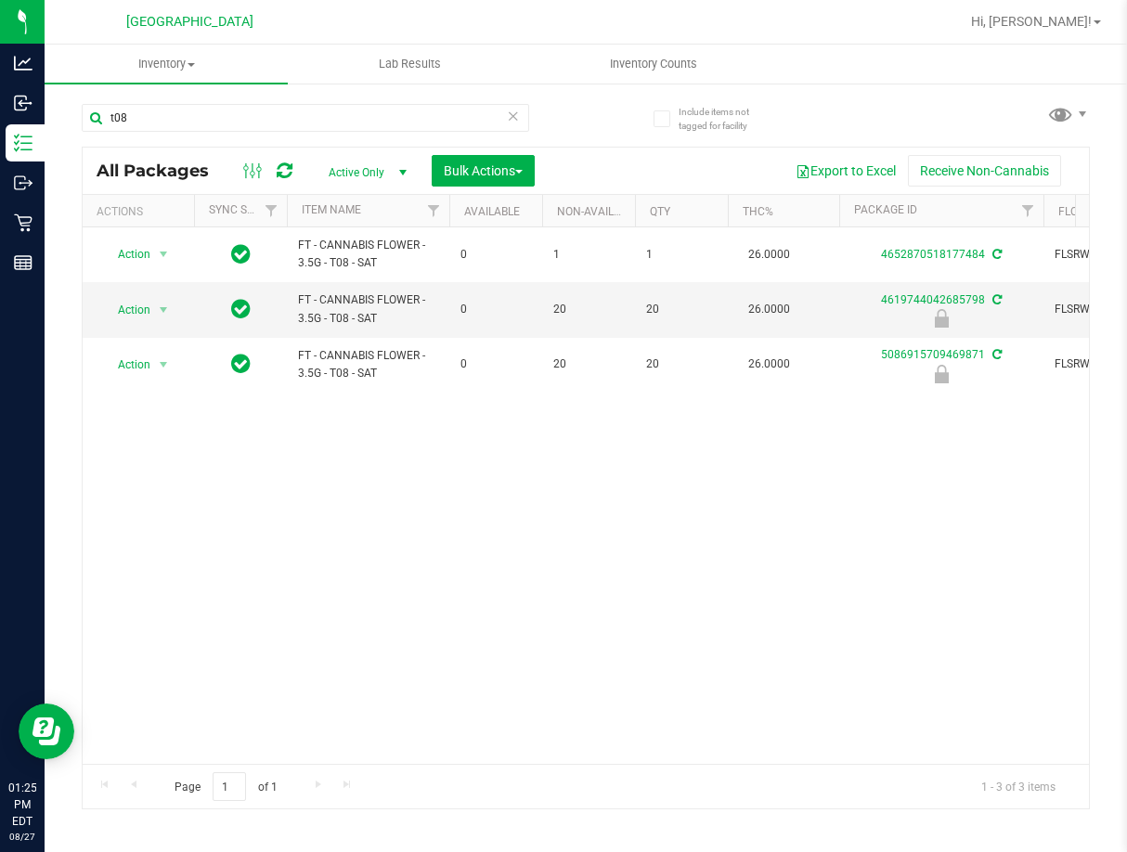
drag, startPoint x: 315, startPoint y: 473, endPoint x: 46, endPoint y: 486, distance: 268.6
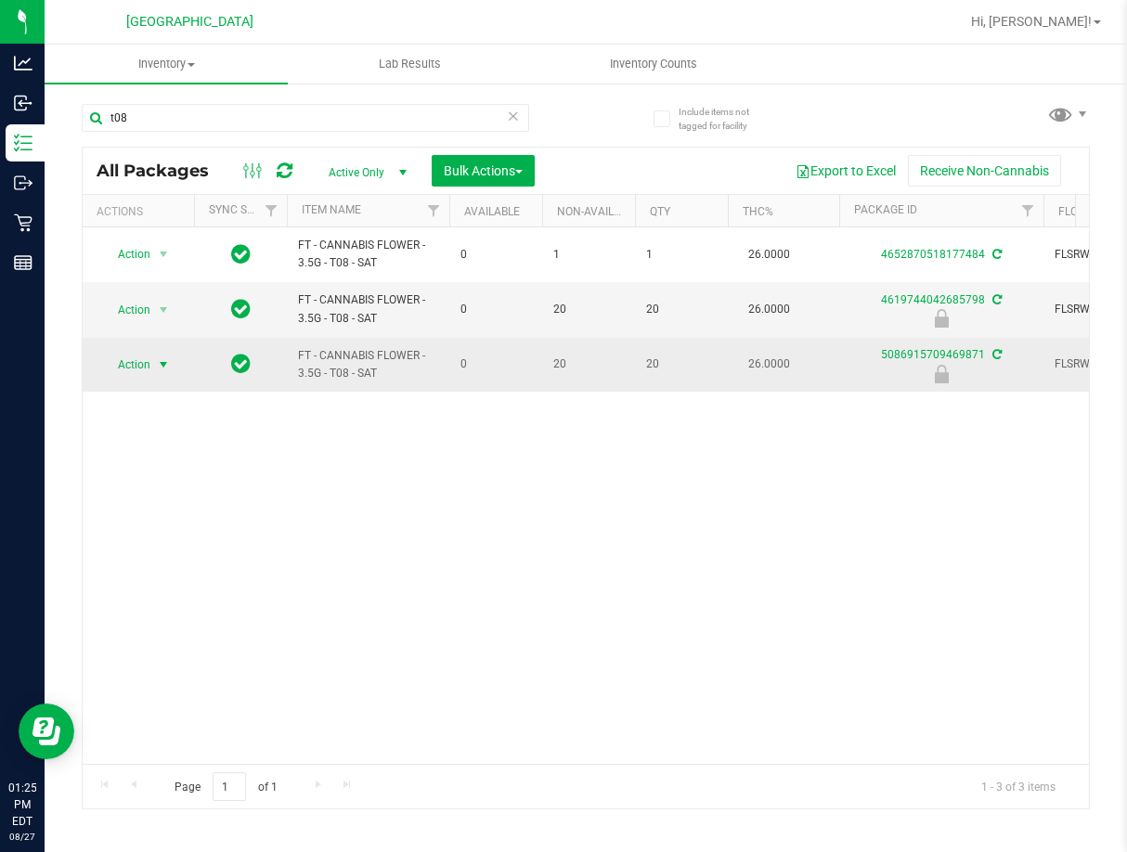
click at [171, 365] on span "select" at bounding box center [163, 364] width 15 height 15
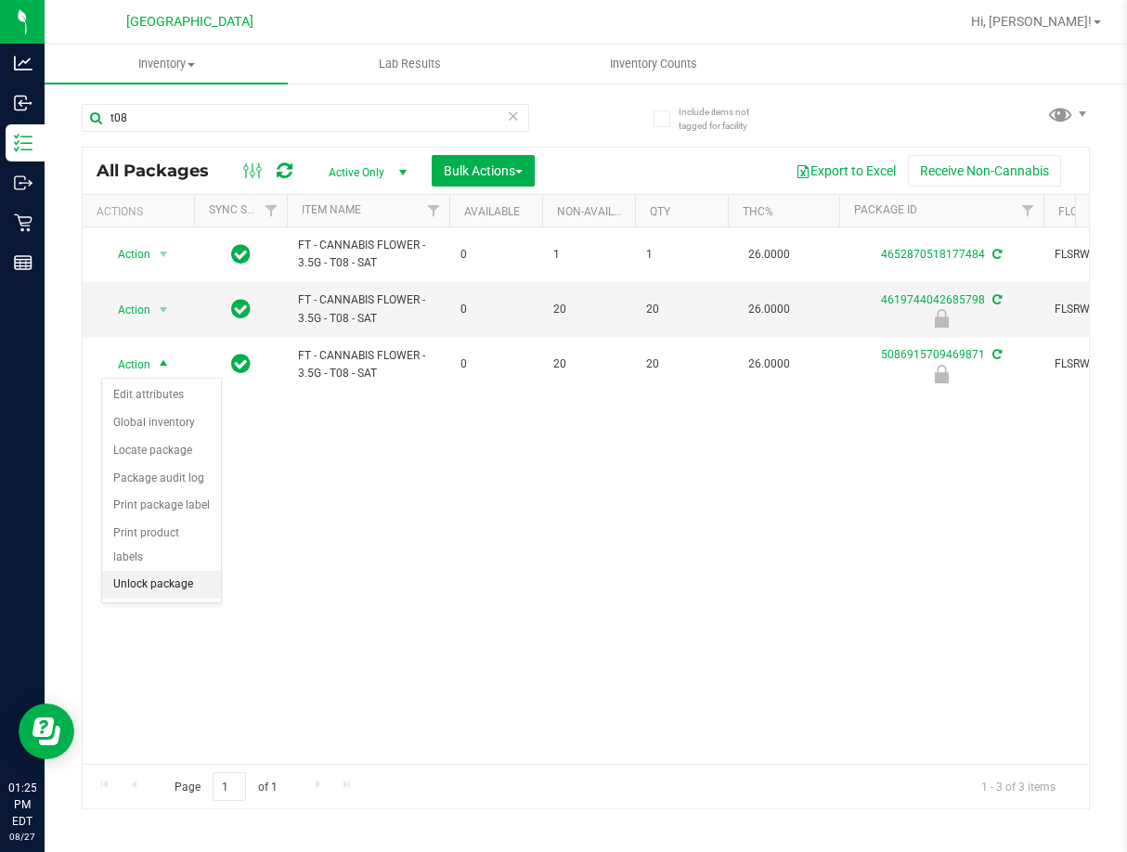
click at [162, 571] on li "Unlock package" at bounding box center [161, 585] width 119 height 28
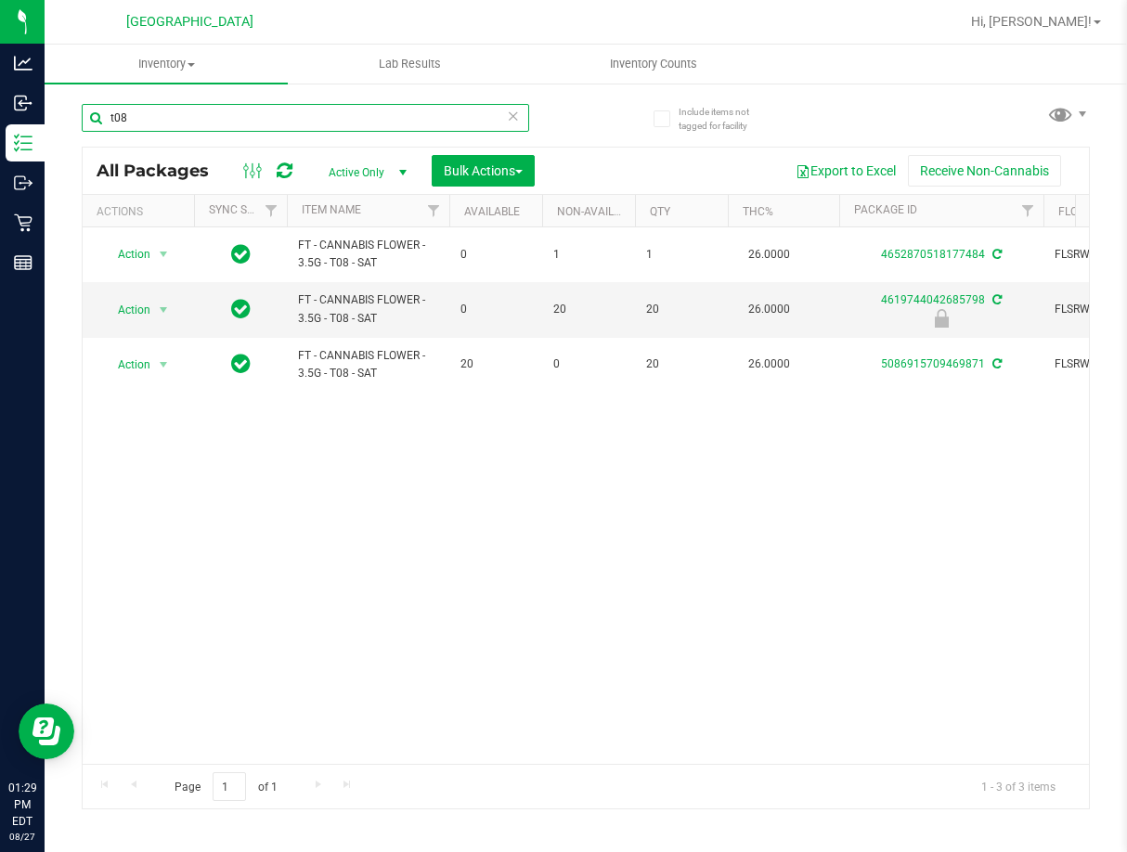
click at [323, 116] on input "t08" at bounding box center [305, 118] width 447 height 28
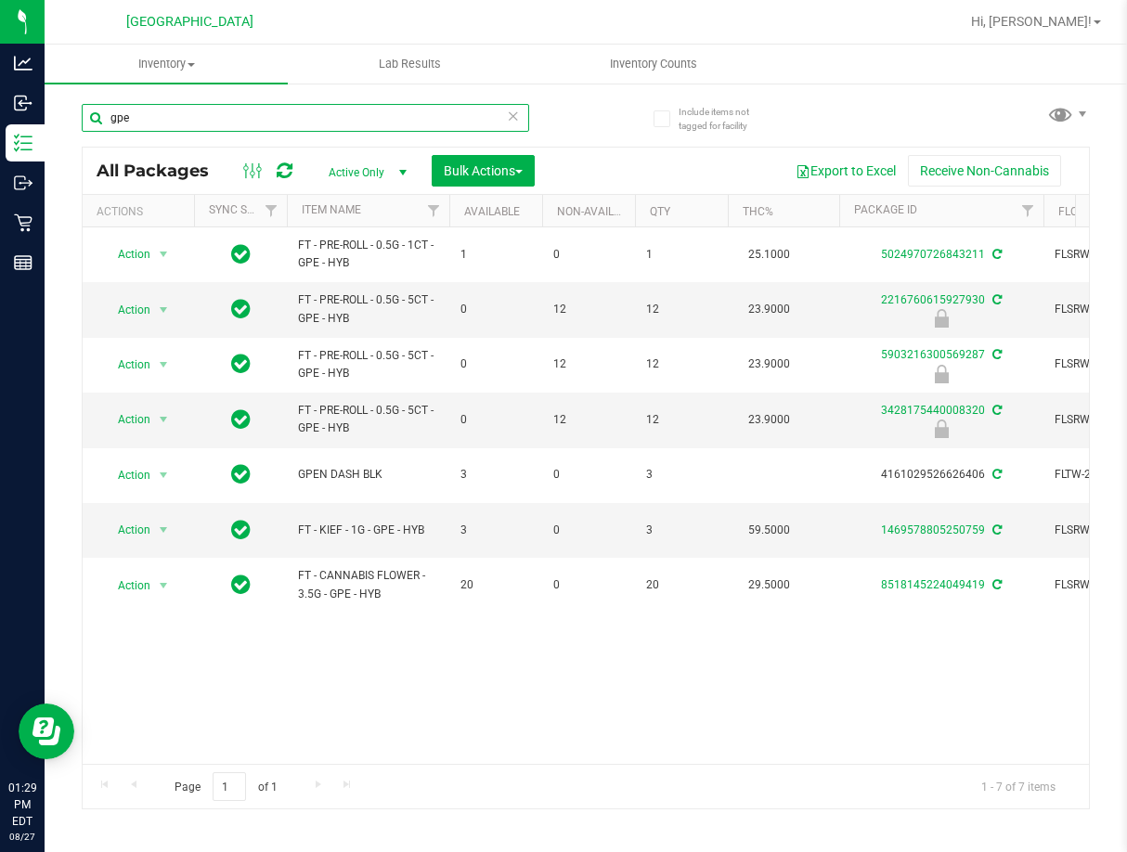
type input "gpe"
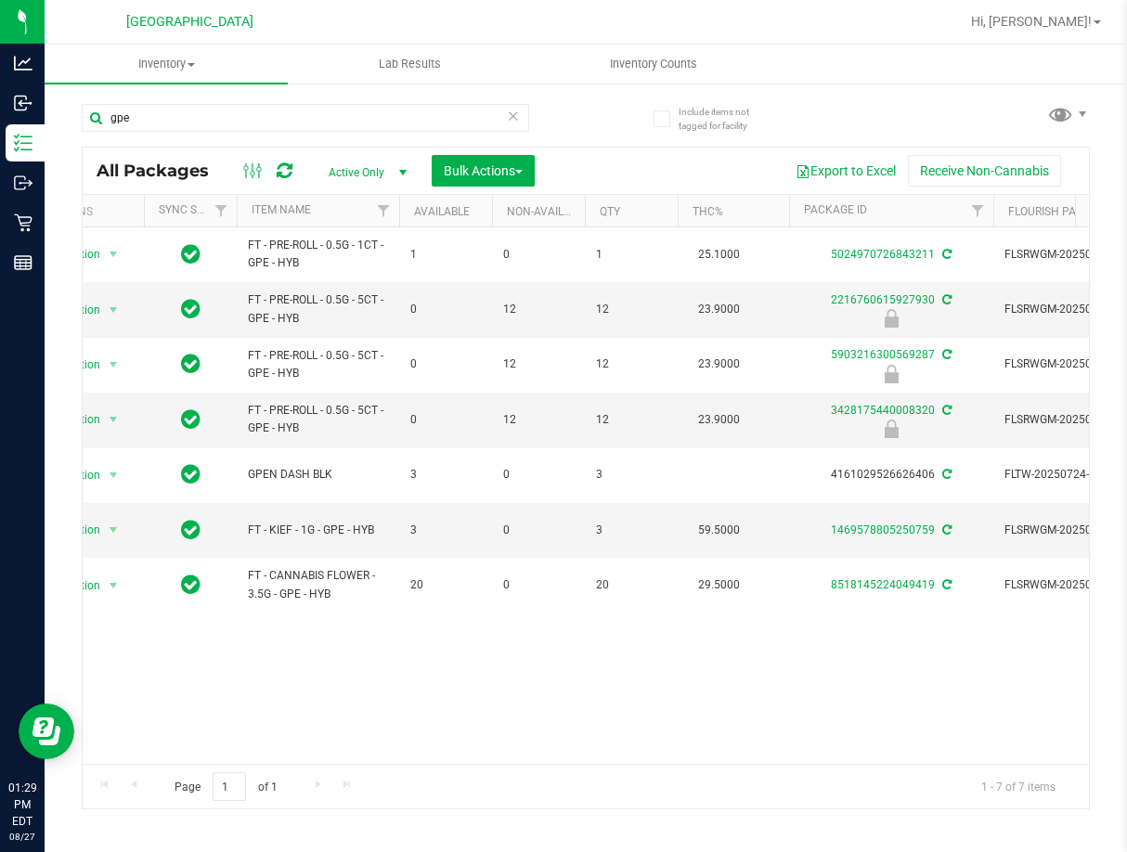
scroll to position [0, 209]
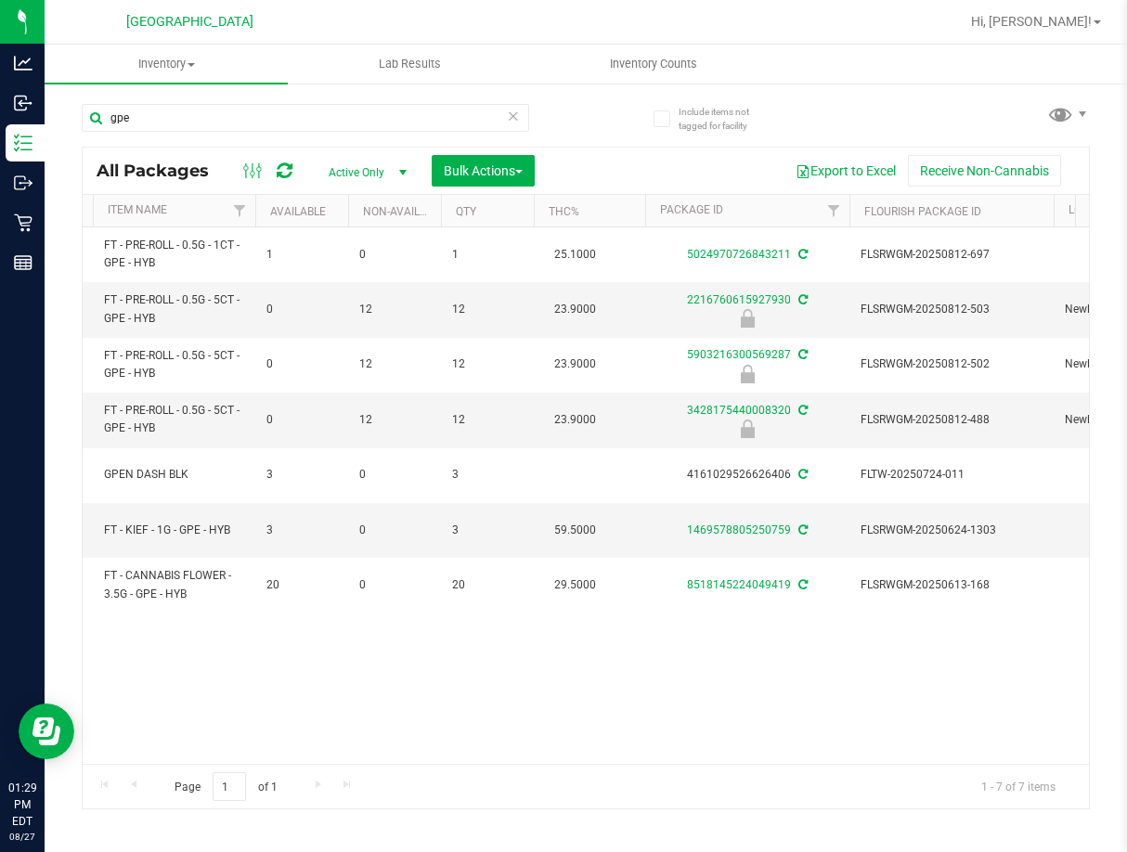
drag, startPoint x: 496, startPoint y: 638, endPoint x: 576, endPoint y: 633, distance: 80.0
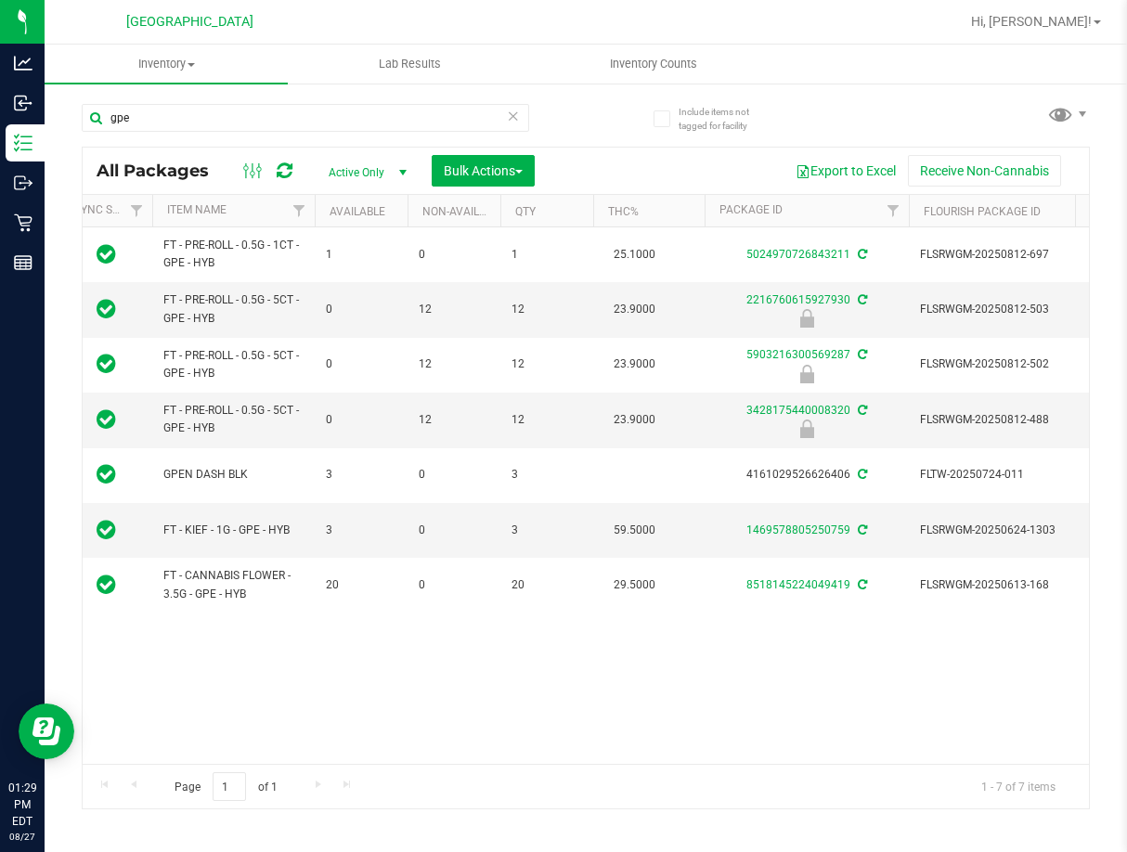
scroll to position [0, 0]
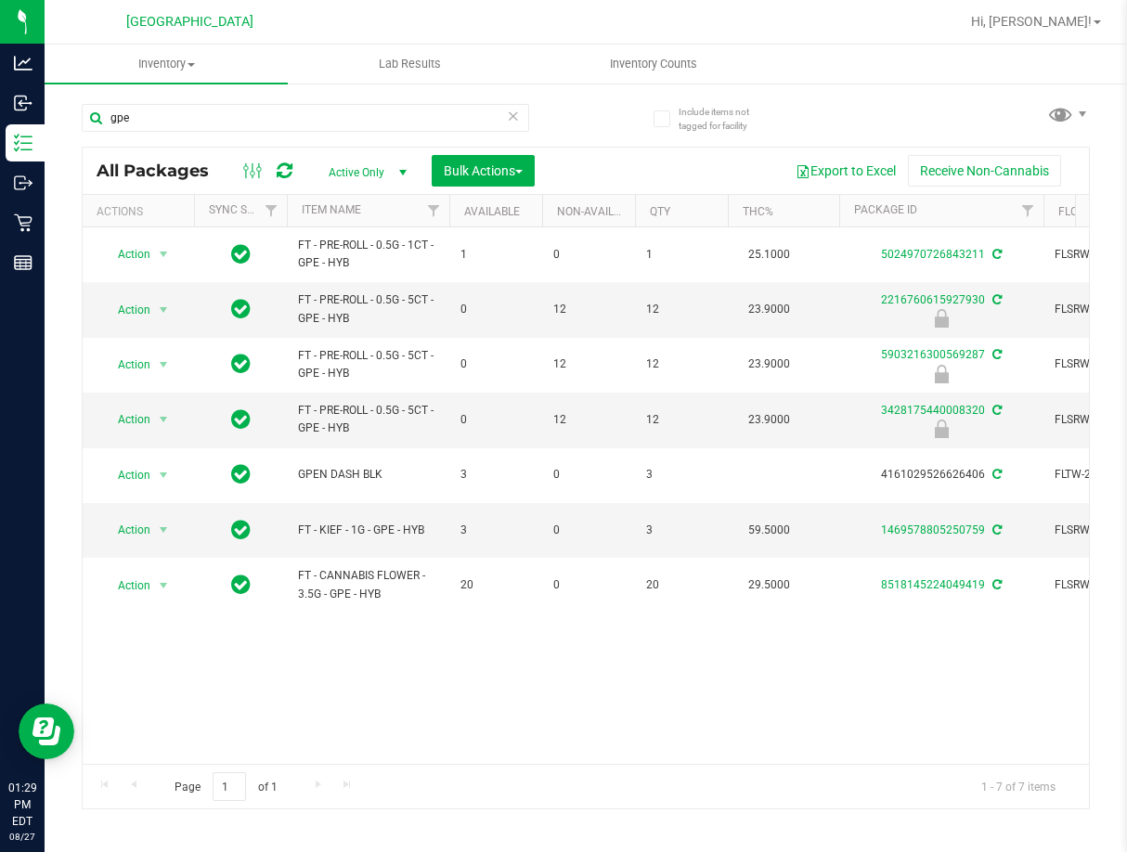
drag, startPoint x: 621, startPoint y: 631, endPoint x: 467, endPoint y: 642, distance: 154.5
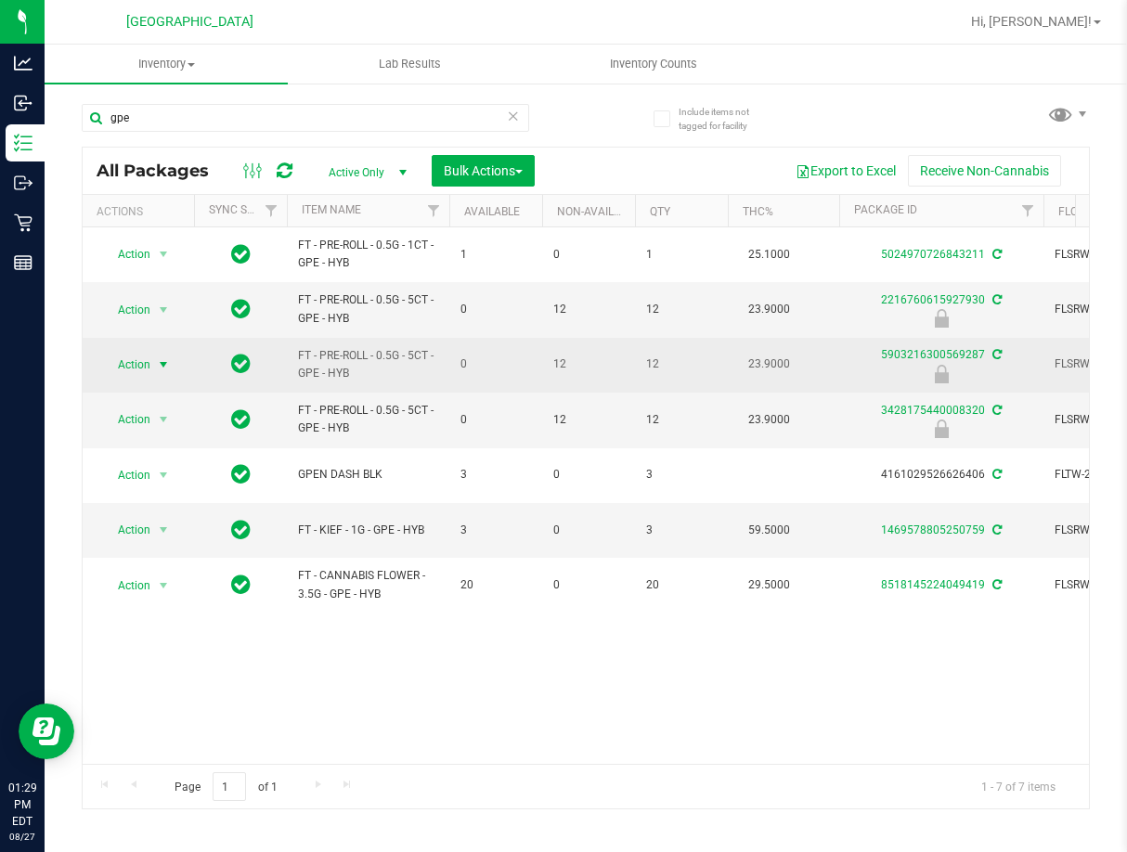
click at [158, 367] on span "select" at bounding box center [163, 364] width 15 height 15
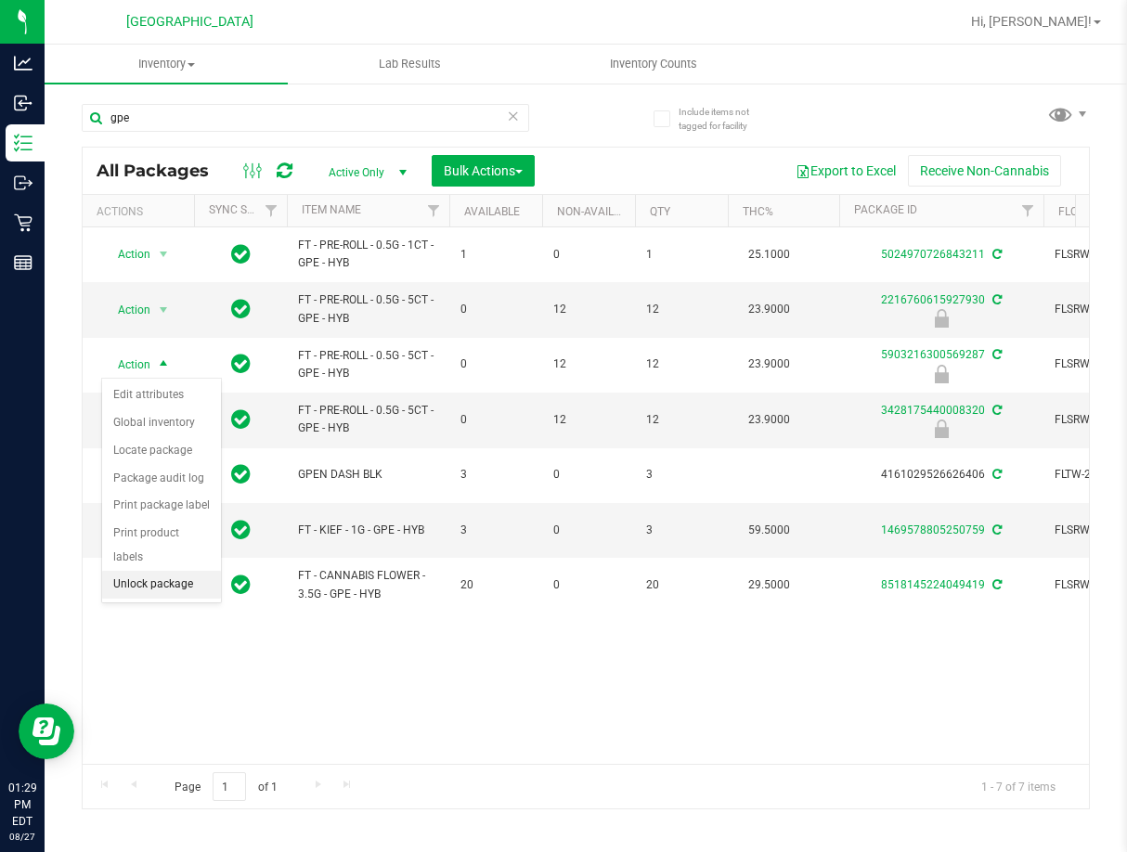
click at [151, 571] on li "Unlock package" at bounding box center [161, 585] width 119 height 28
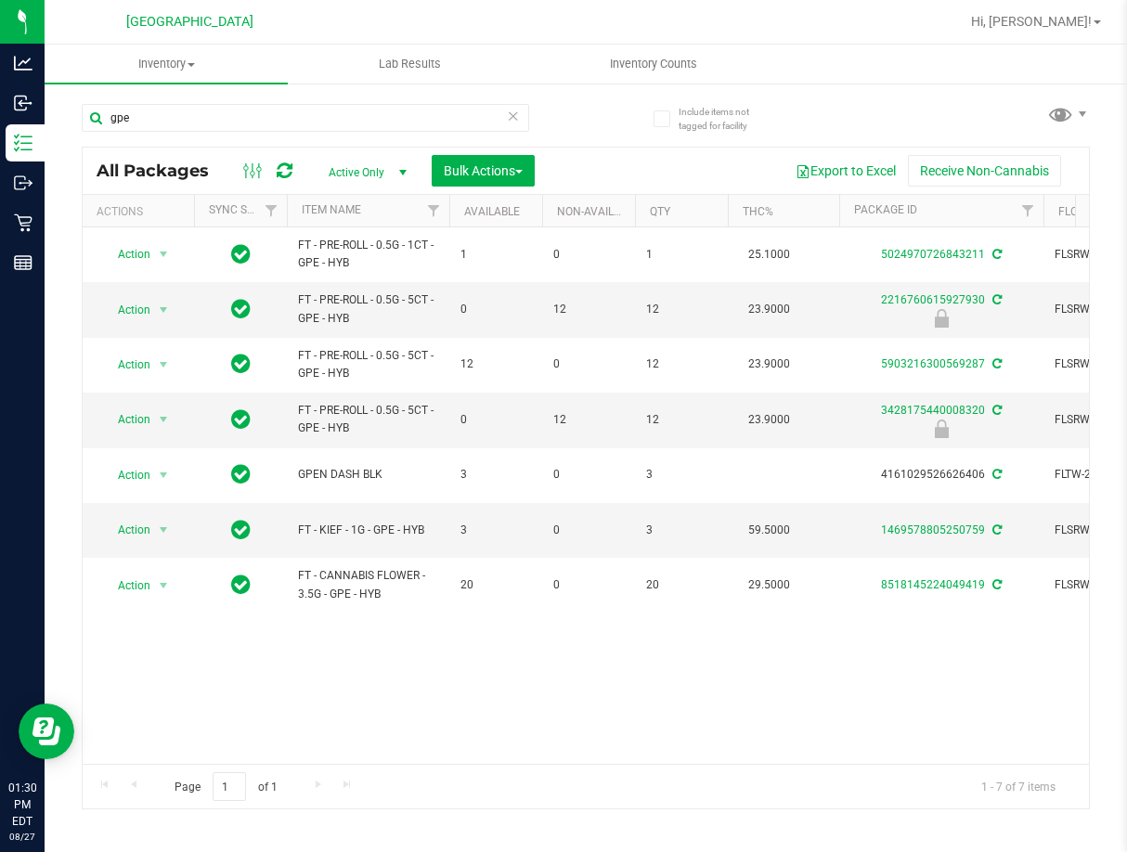
click at [396, 685] on div "Action Action Adjust qty Create package Edit attributes Global inventory Locate…" at bounding box center [586, 495] width 1006 height 537
